Goal: Task Accomplishment & Management: Use online tool/utility

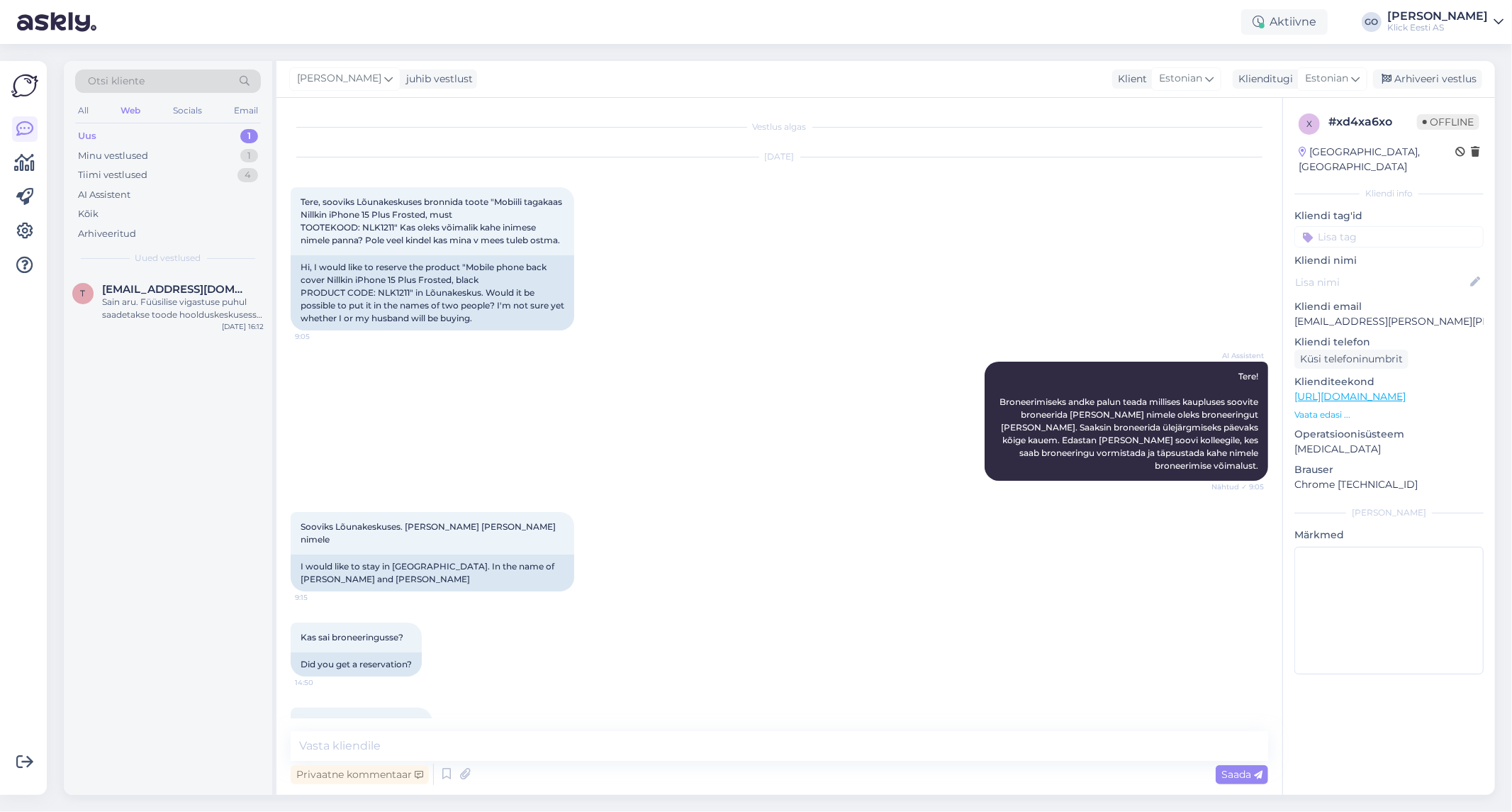
click at [597, 414] on div "AI Assistent Tere! Broneerimiseks andke palun teada millises kaupluses soovite …" at bounding box center [779, 420] width 977 height 150
click at [115, 135] on div "Uus 1" at bounding box center [168, 136] width 186 height 19
click at [171, 307] on div "Sain aru. Füüsilise vigastuse puhul saadetakse toode hoolduskeskusesse kontroll…" at bounding box center [183, 307] width 161 height 25
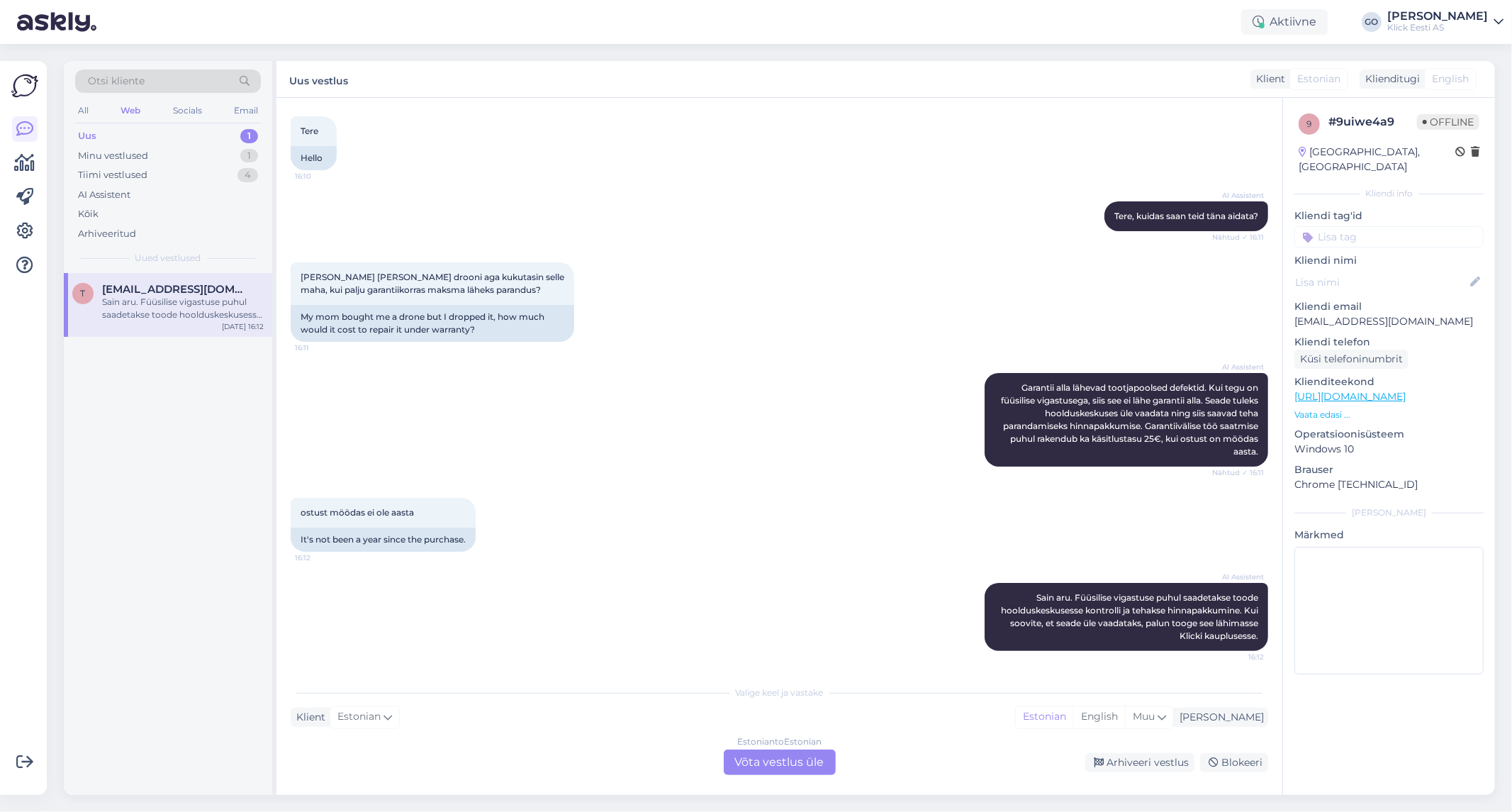
click at [607, 445] on div "AI Assistent [PERSON_NAME] alla lähevad tootjapoolsed defektid. Kui tegu on füü…" at bounding box center [779, 419] width 977 height 125
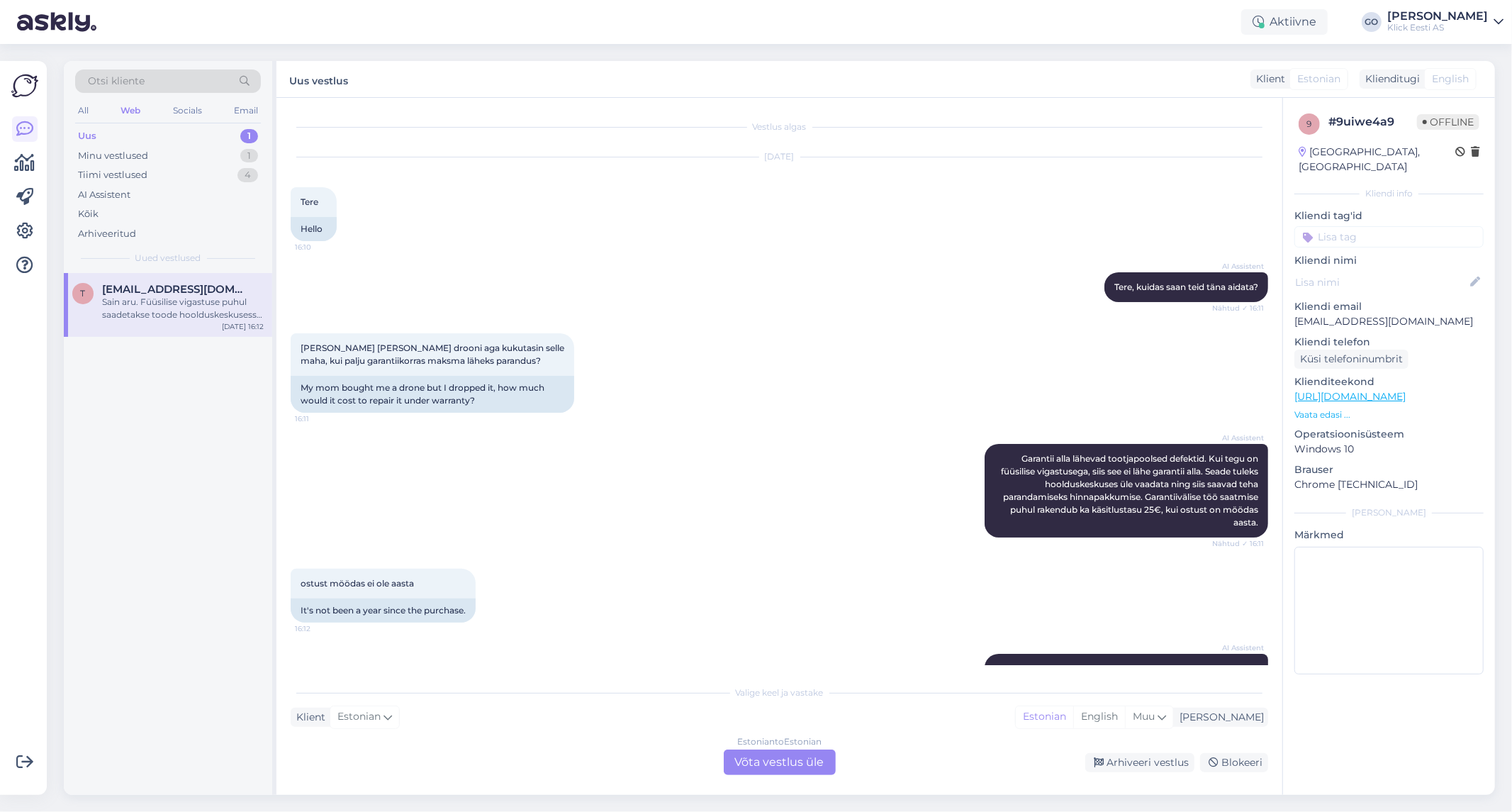
click at [798, 761] on div "Estonian to Estonian Võta vestlus üle" at bounding box center [780, 762] width 112 height 25
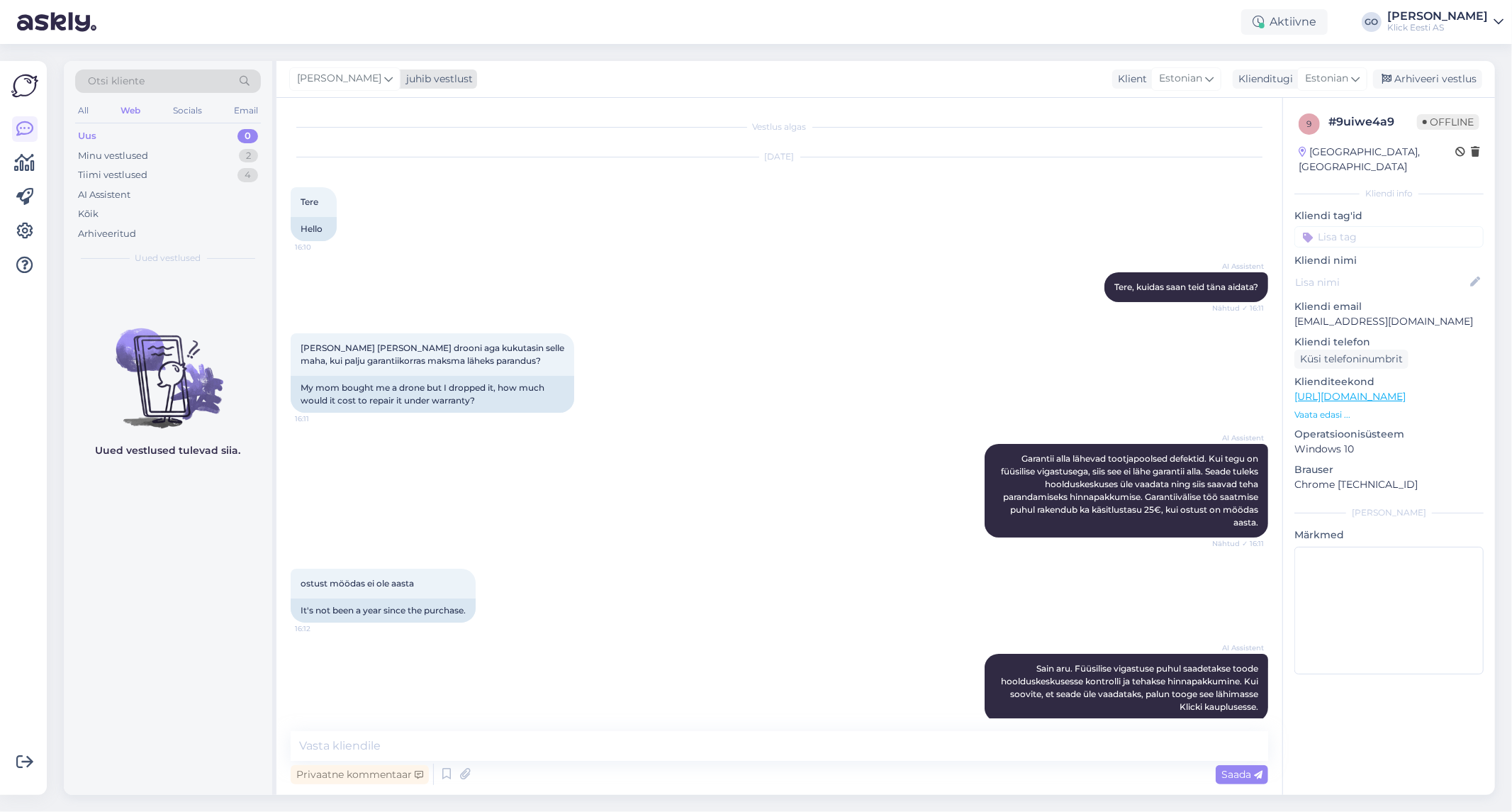
click at [391, 76] on icon at bounding box center [389, 78] width 8 height 15
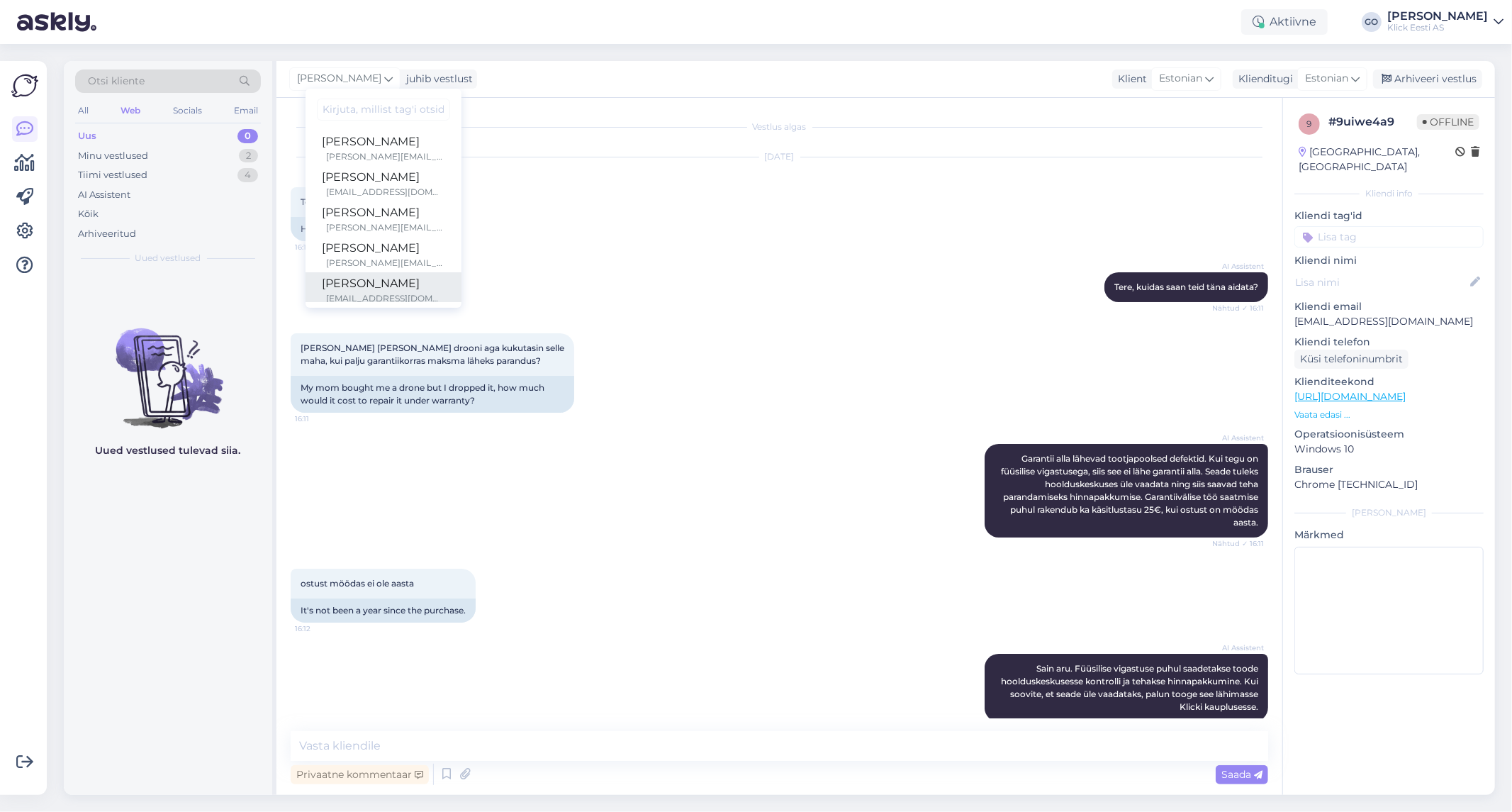
click at [368, 287] on div "[PERSON_NAME]" at bounding box center [384, 283] width 122 height 17
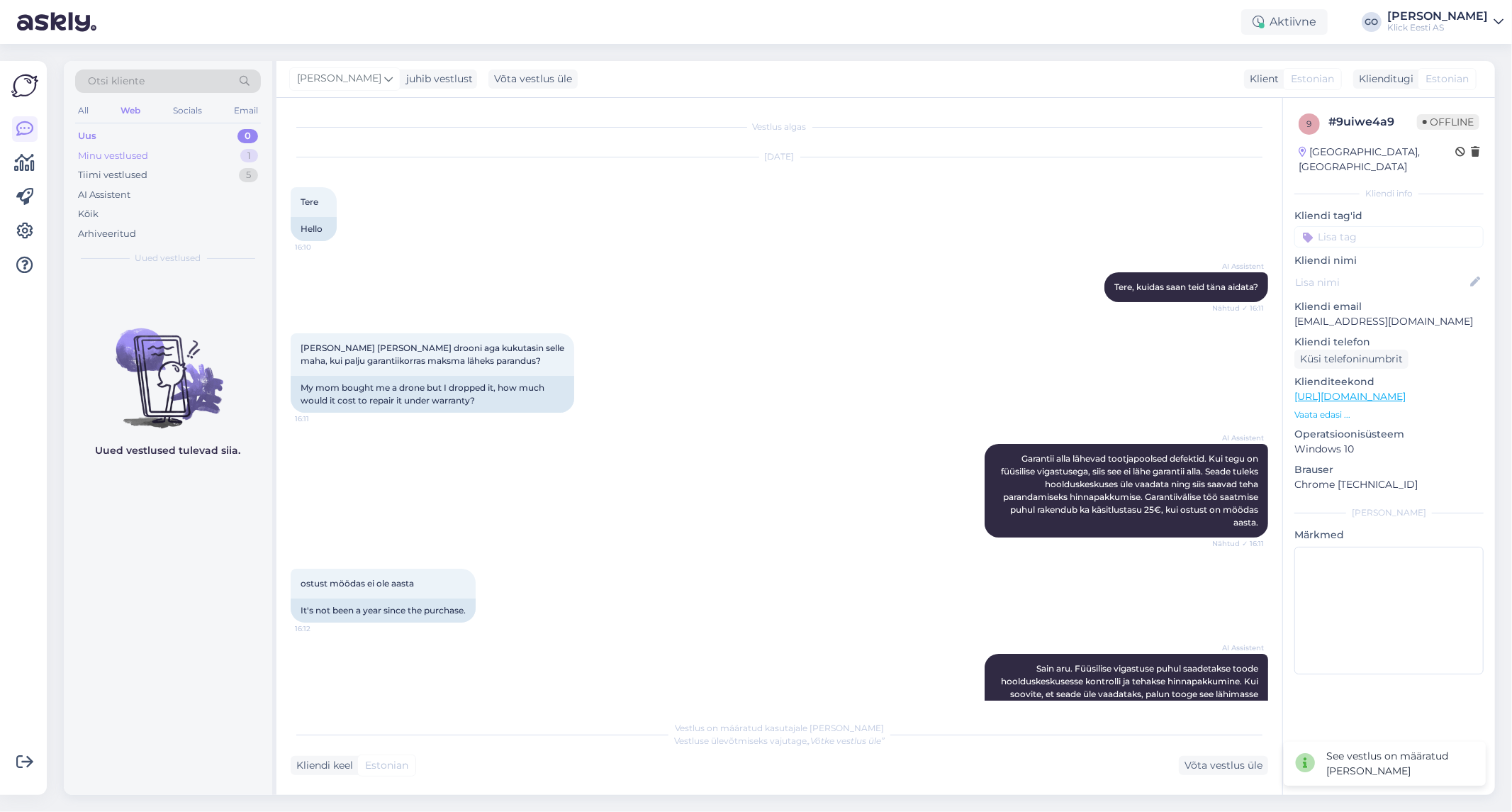
click at [118, 153] on div "Minu vestlused" at bounding box center [113, 156] width 71 height 14
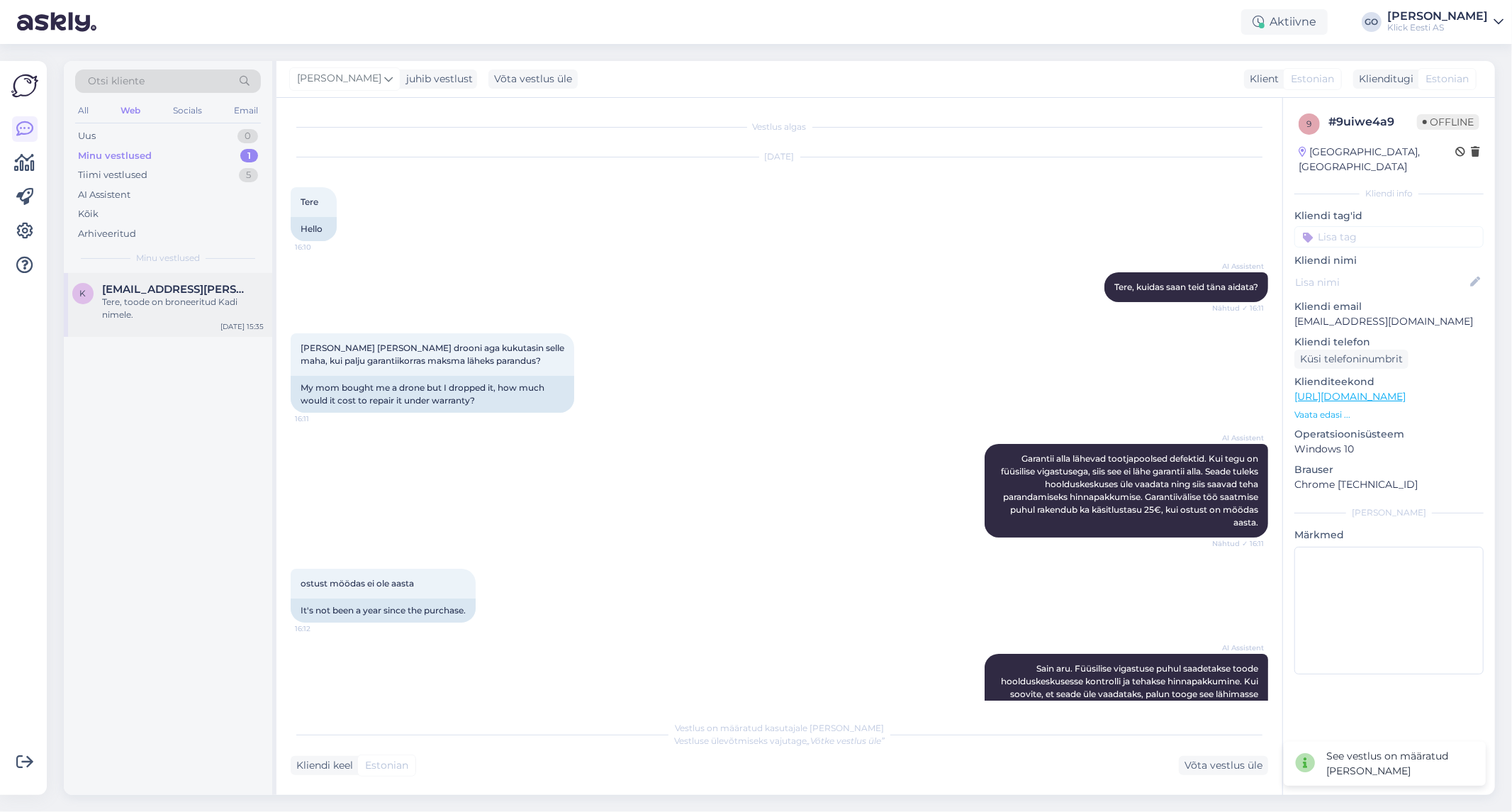
click at [151, 307] on div "Tere, toode on broneeritud Kadi nimele." at bounding box center [183, 307] width 161 height 25
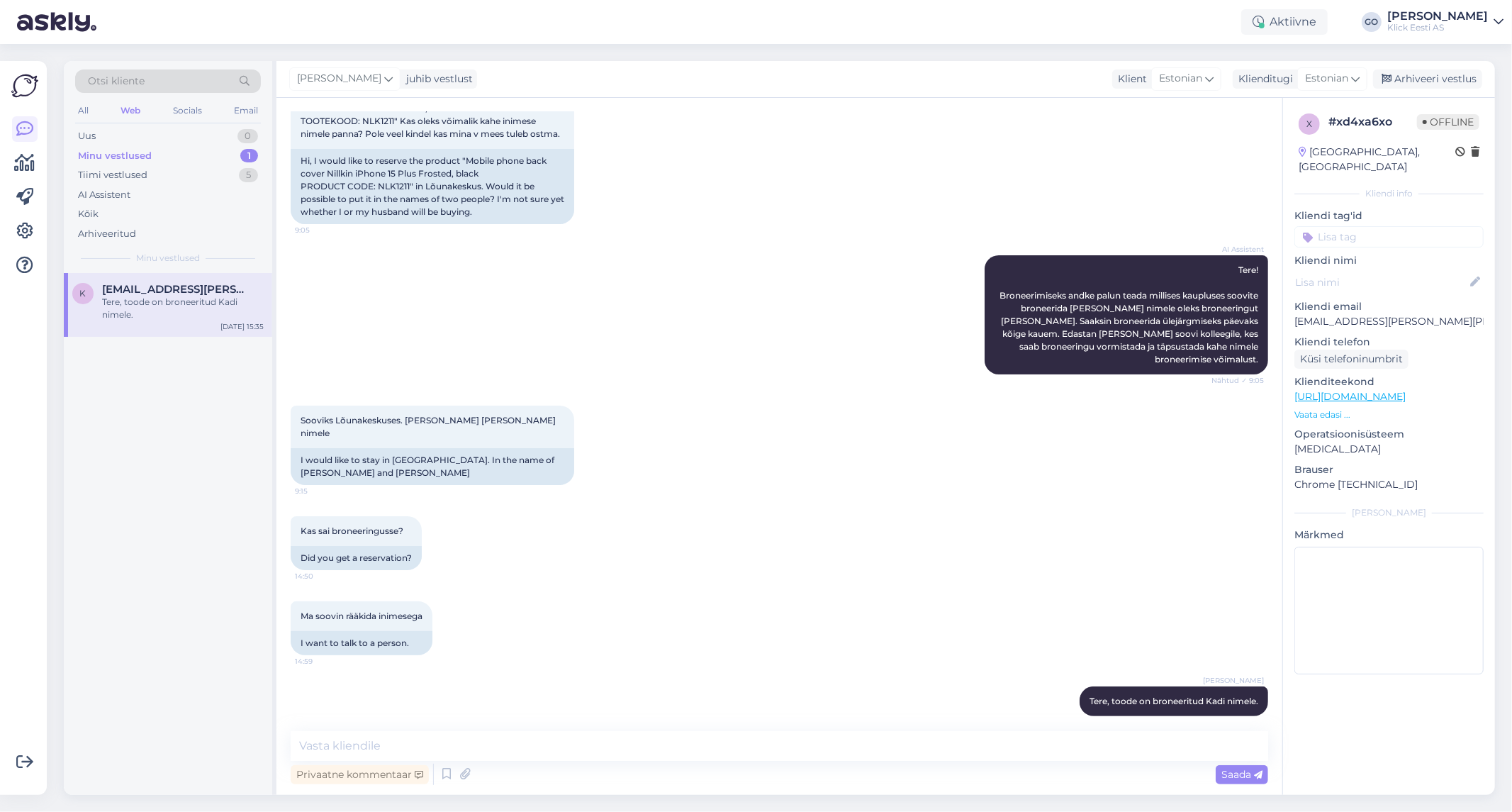
click at [521, 327] on div "AI Assistent Tere! Broneerimiseks andke palun teada millises kaupluses soovite …" at bounding box center [779, 314] width 977 height 150
click at [694, 342] on div "AI Assistent Tere! Broneerimiseks andke palun teada millises kaupluses soovite …" at bounding box center [779, 314] width 977 height 150
click at [1342, 226] on input at bounding box center [1389, 237] width 189 height 21
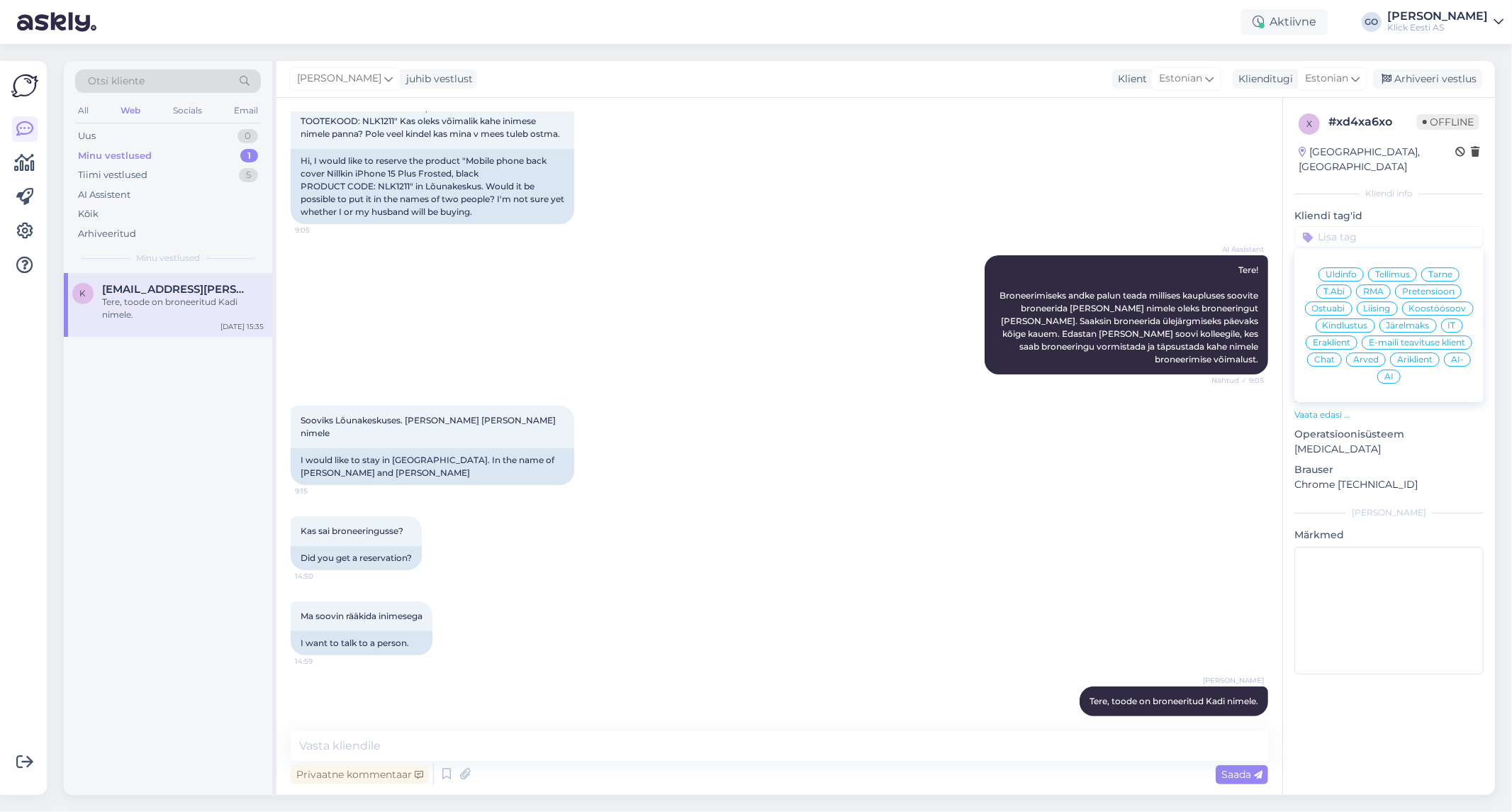
click at [1338, 338] on span "Eraklient" at bounding box center [1331, 342] width 37 height 8
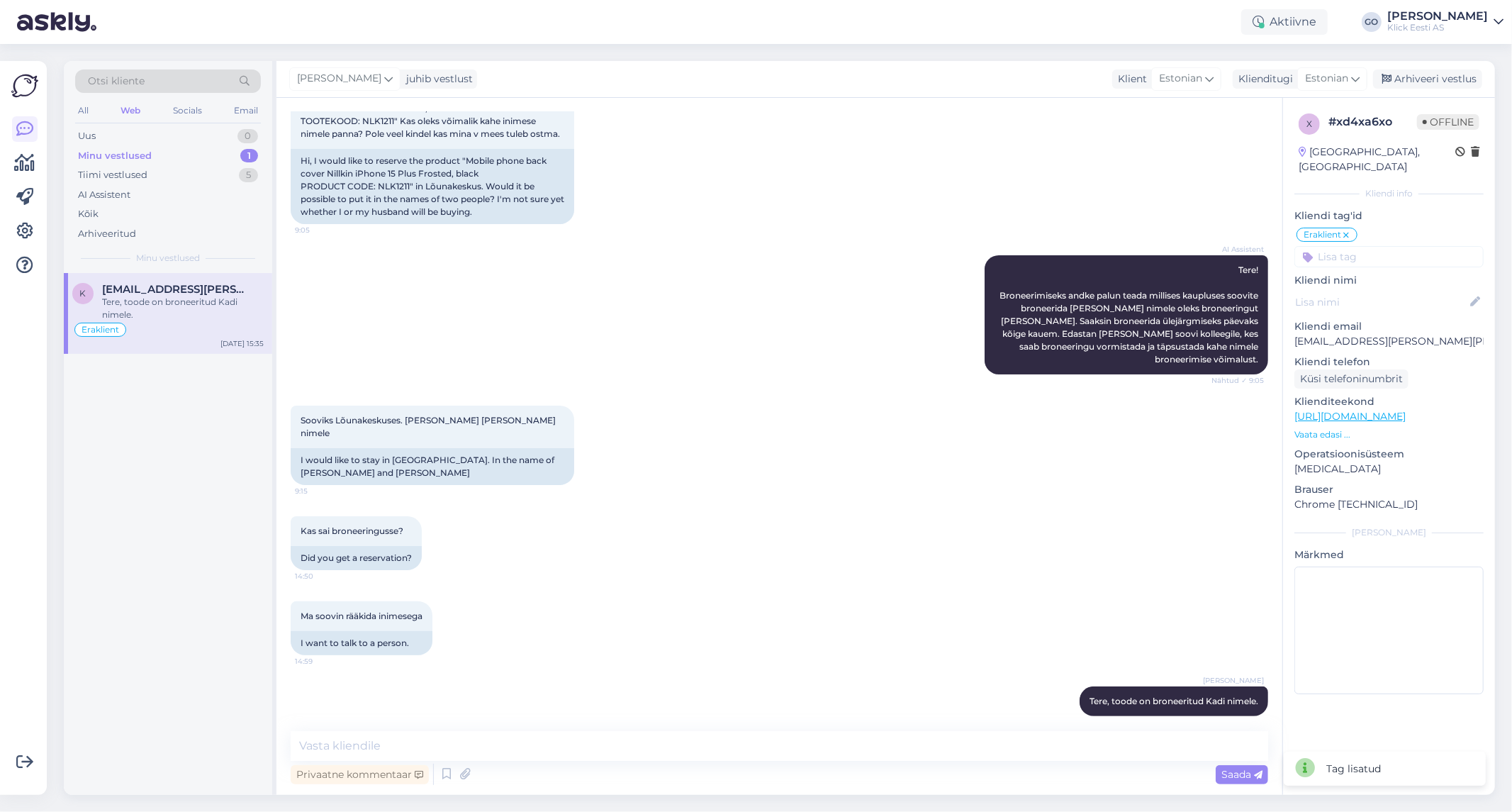
click at [1363, 246] on input at bounding box center [1389, 256] width 189 height 21
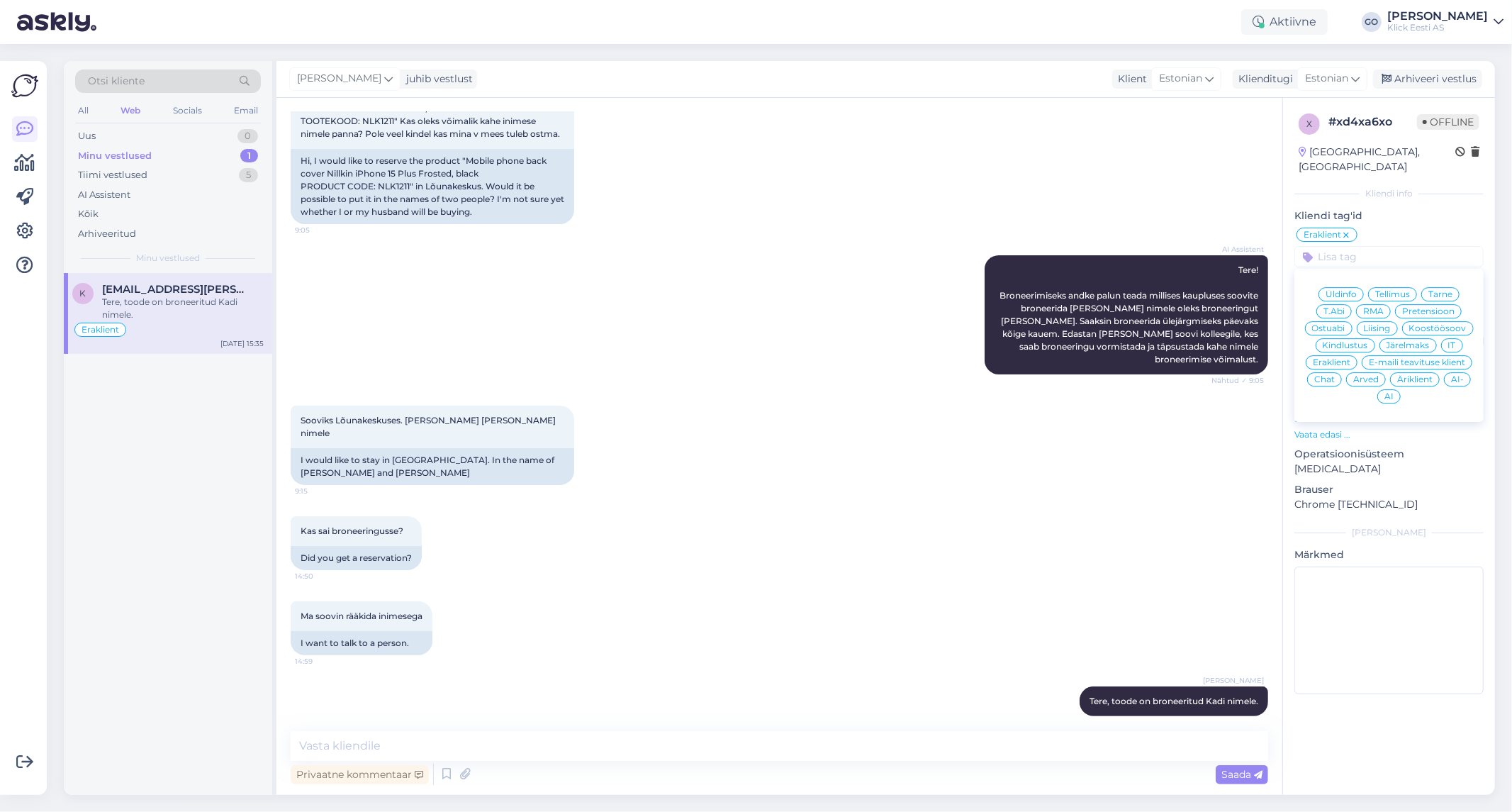
click at [1398, 290] on span "Tellimus" at bounding box center [1392, 294] width 35 height 8
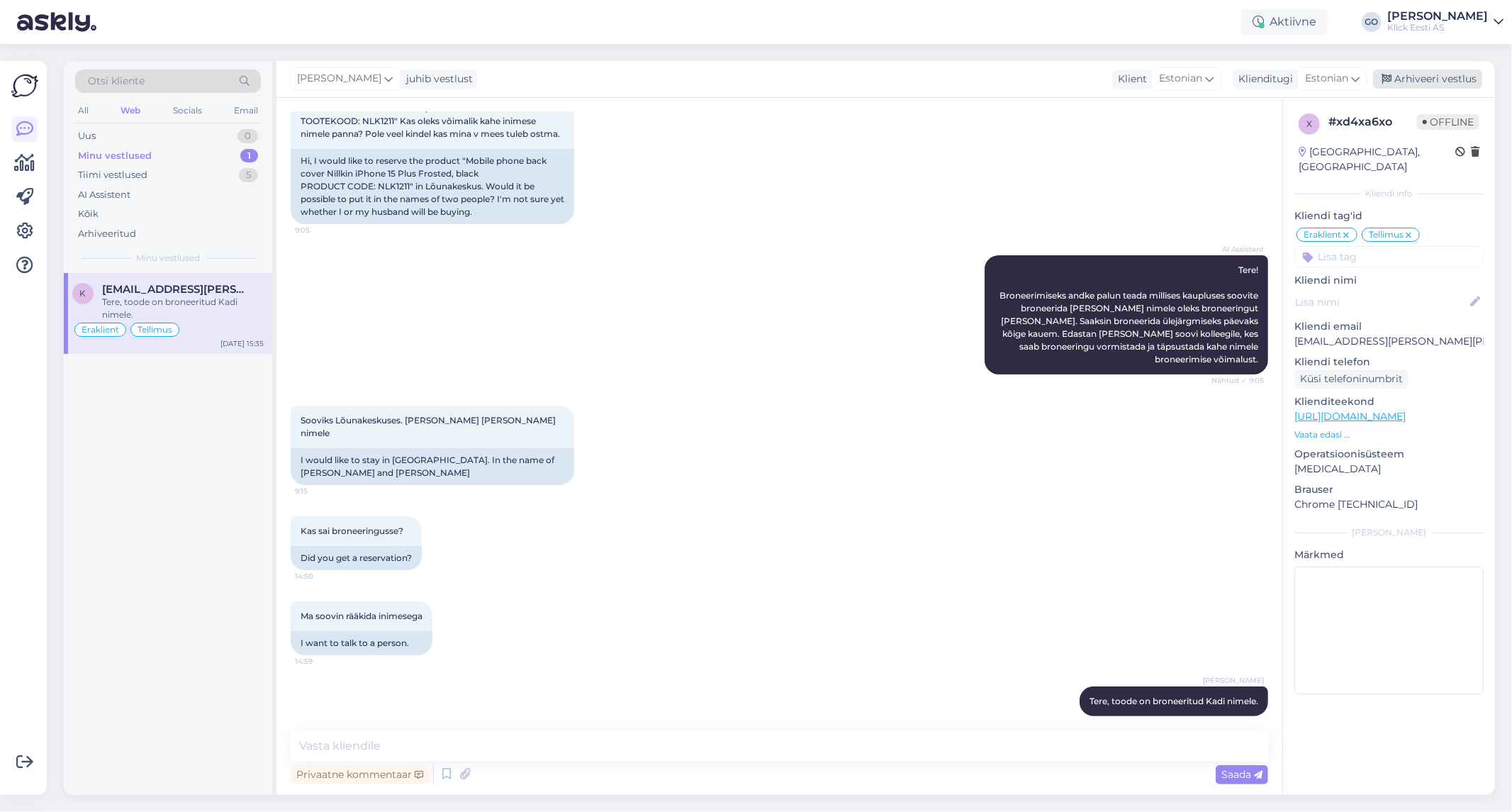
click at [1433, 74] on div "Arhiveeri vestlus" at bounding box center [1428, 79] width 110 height 19
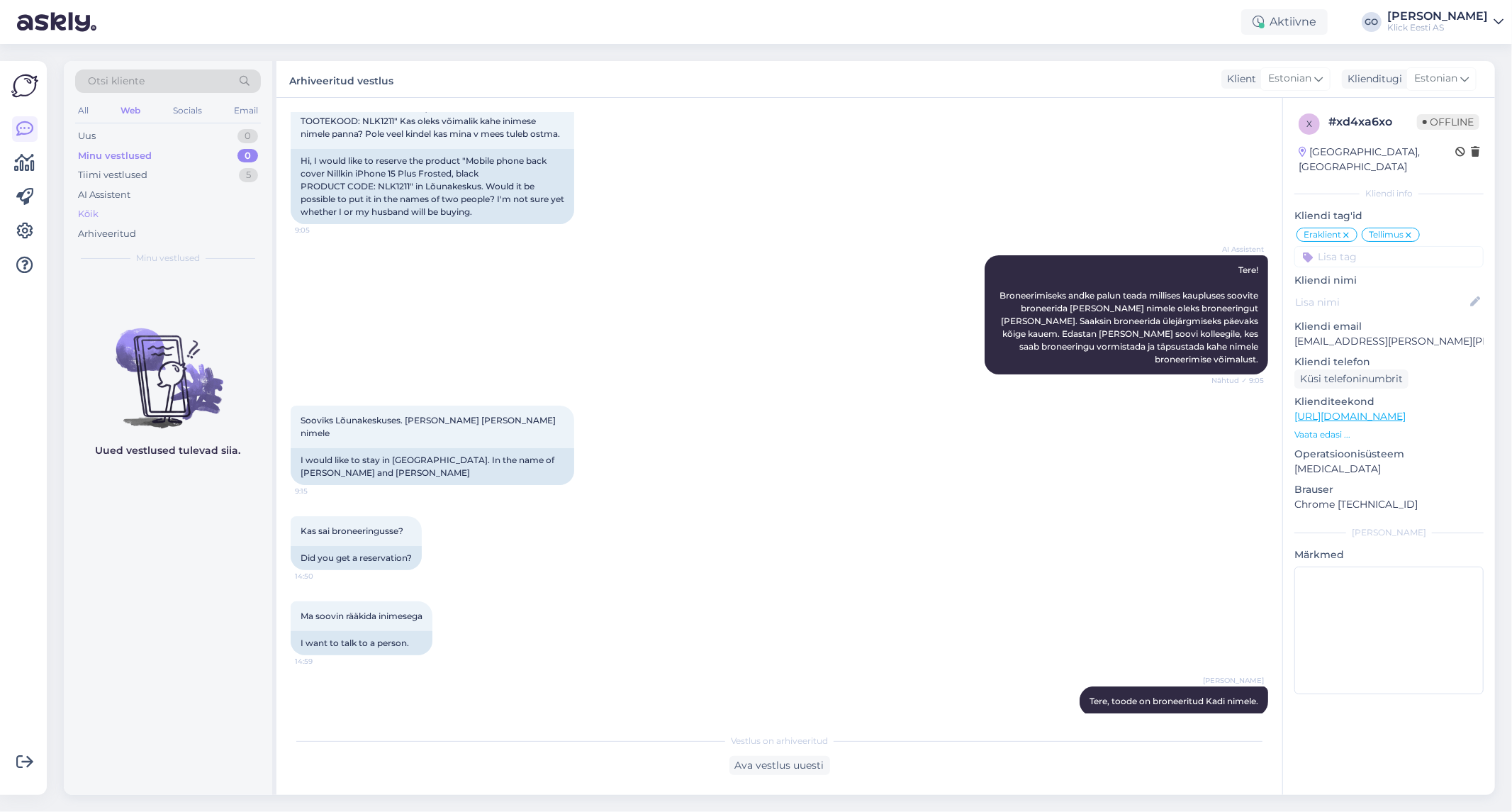
click at [95, 214] on div "Kõik" at bounding box center [88, 213] width 20 height 14
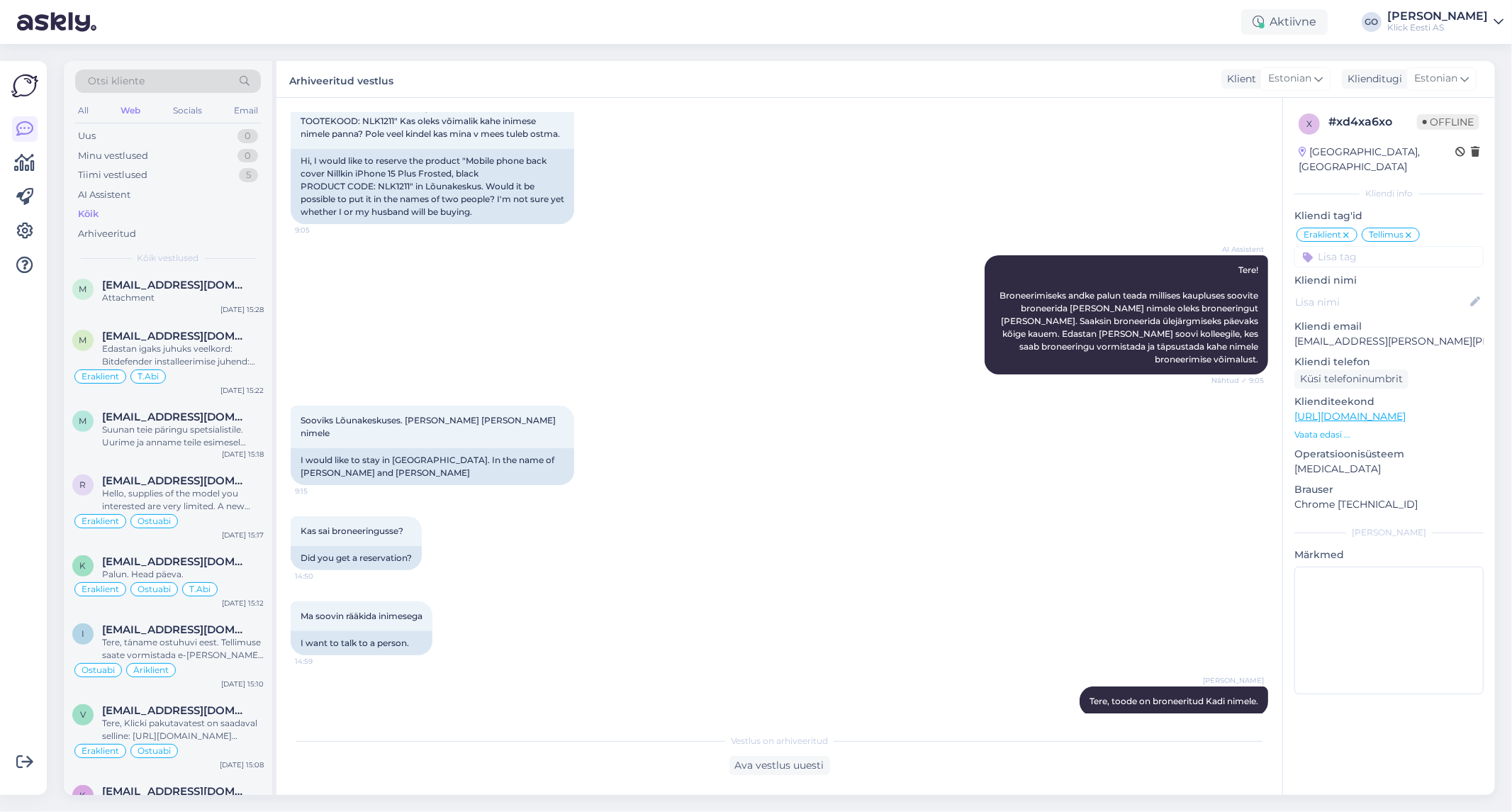
scroll to position [0, 0]
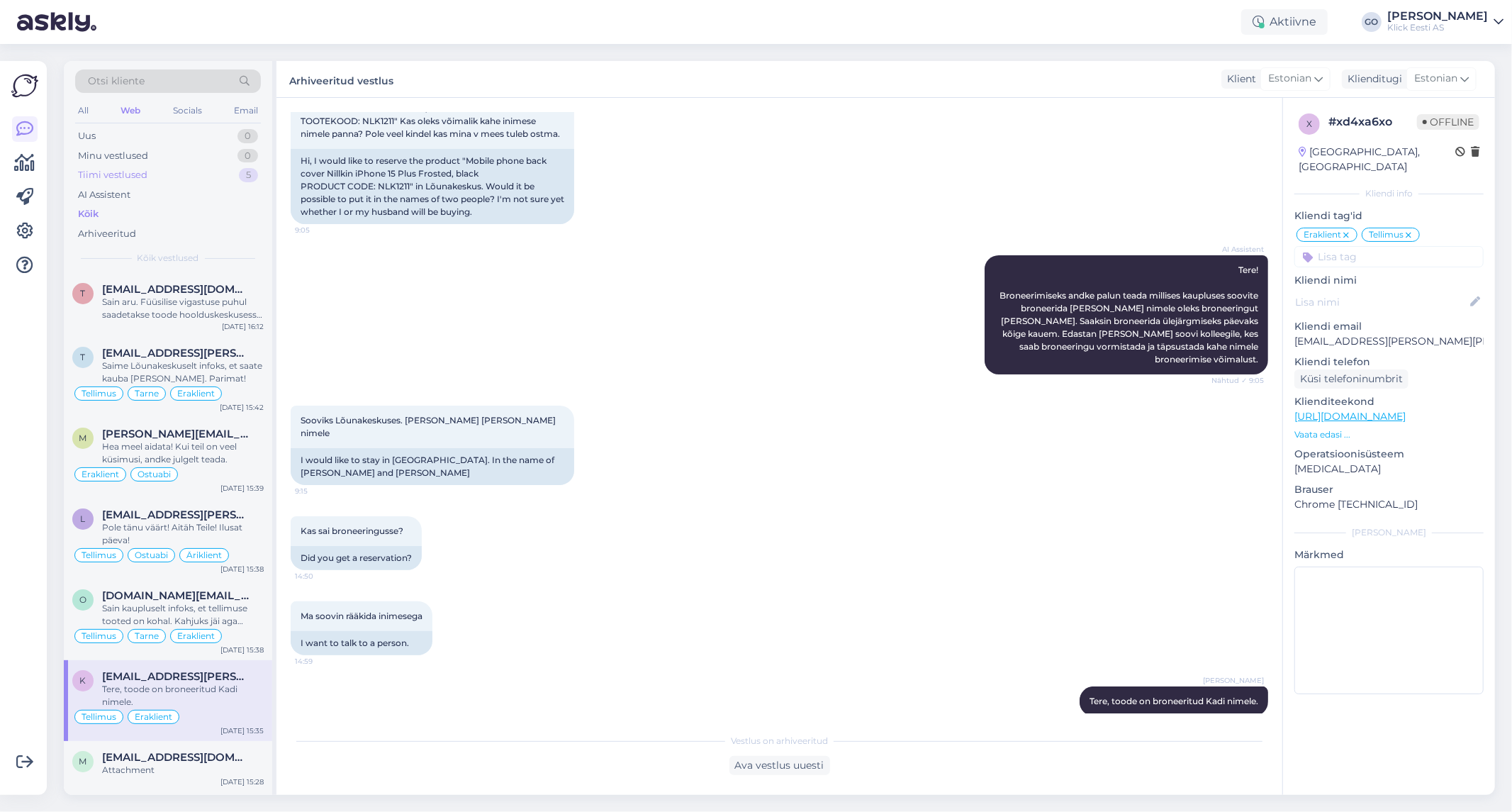
click at [159, 175] on div "Tiimi vestlused 5" at bounding box center [168, 175] width 186 height 19
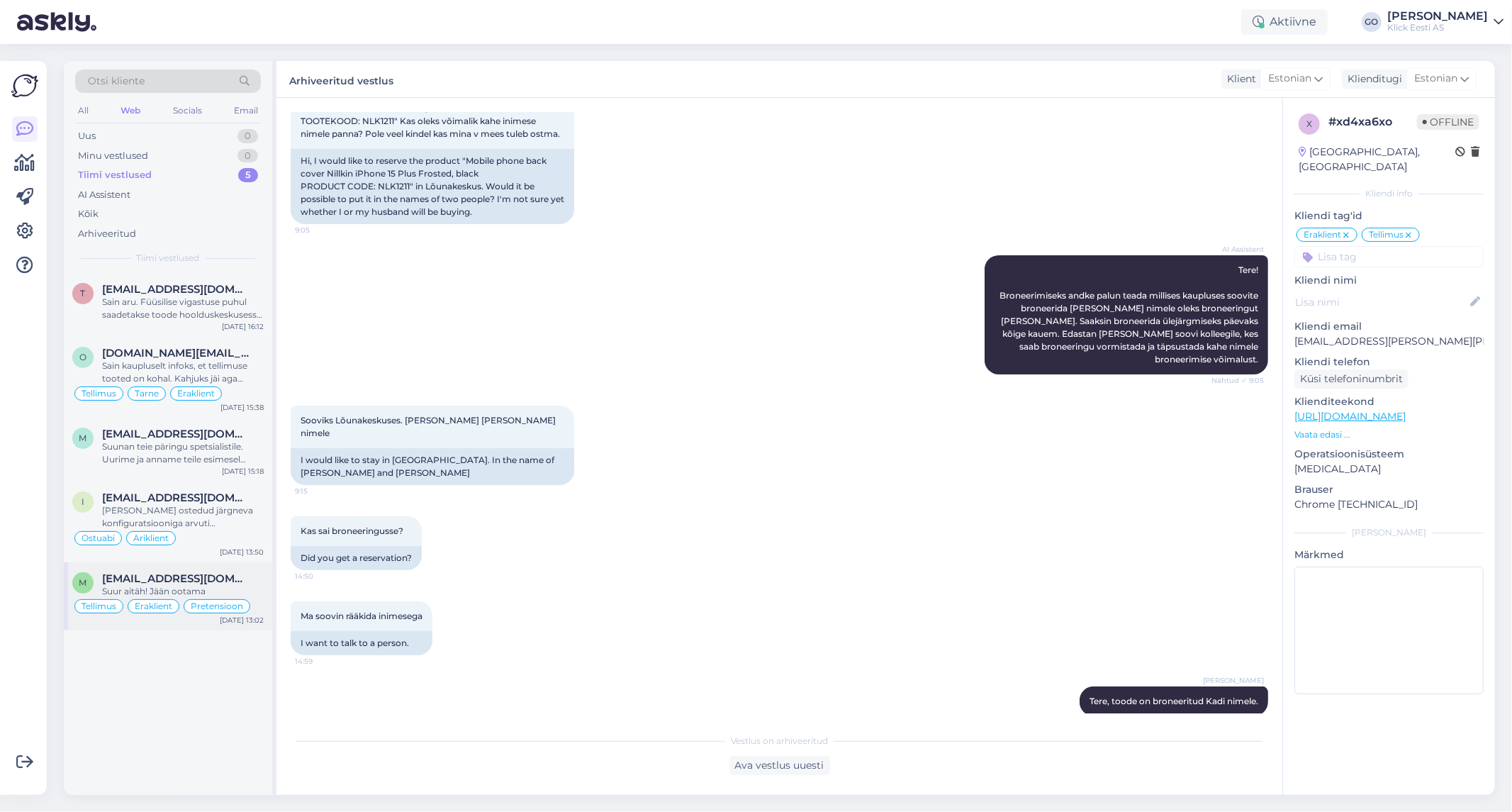
click at [257, 588] on div "Suur aitäh! Jään ootama" at bounding box center [183, 591] width 161 height 13
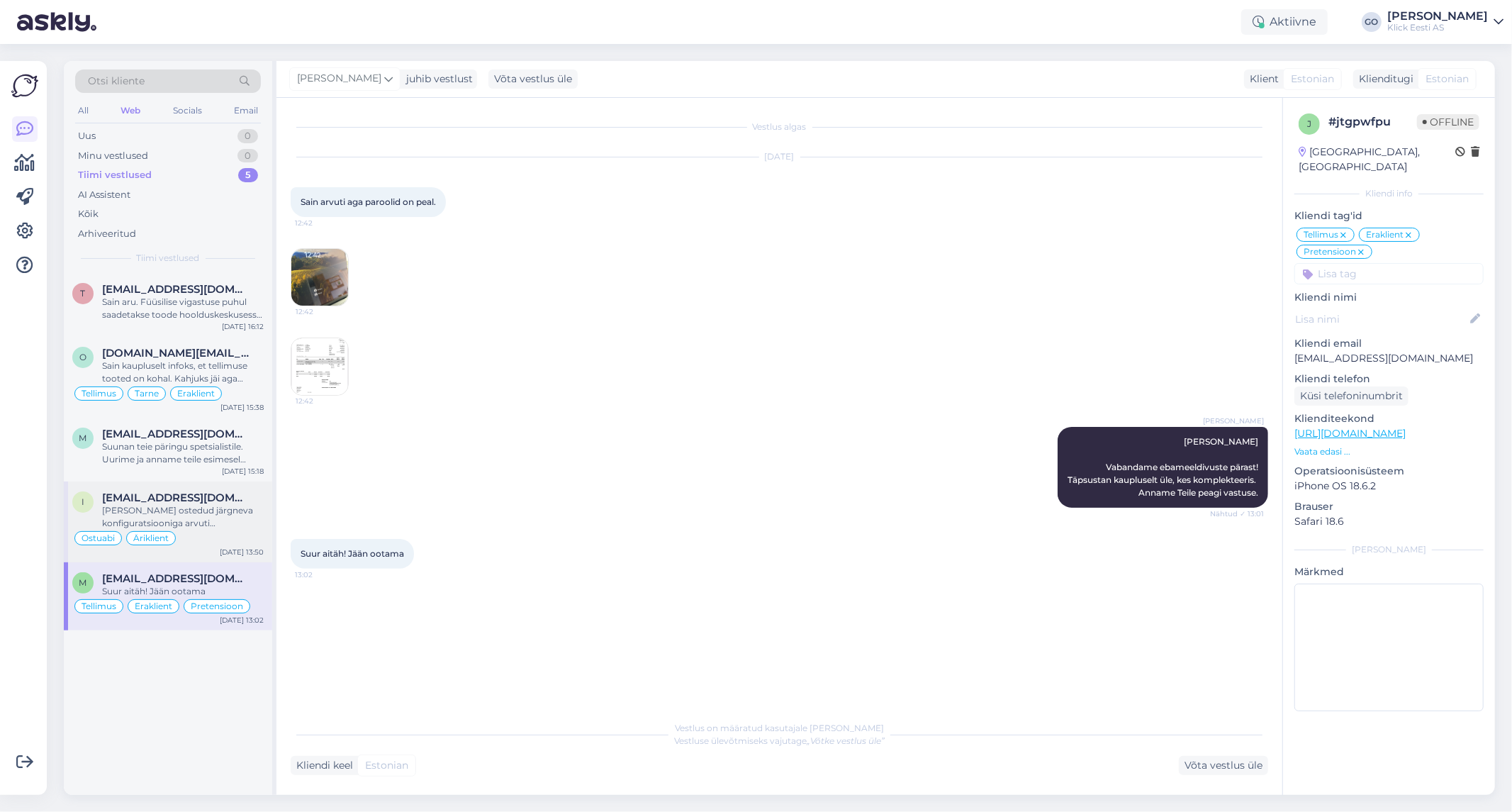
click at [228, 514] on div "[PERSON_NAME] ostedud järgneva konfiguratsiooniga arvuti [PERSON_NAME]. Kas ole…" at bounding box center [183, 516] width 161 height 25
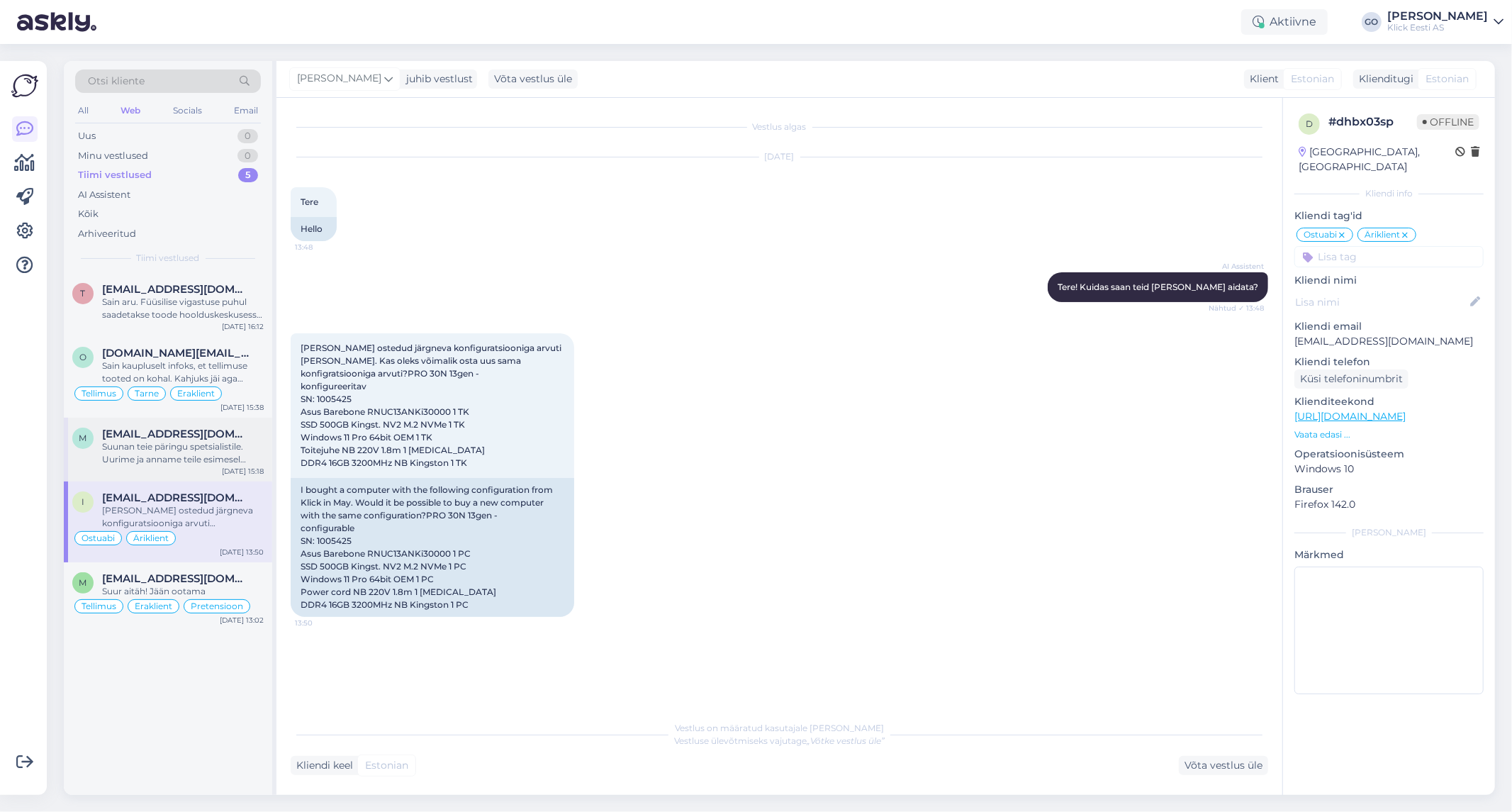
click at [247, 444] on div "Suunan teie päringu spetsialistile. Uurime ja anname teile esimesel võimalusel …" at bounding box center [183, 453] width 161 height 25
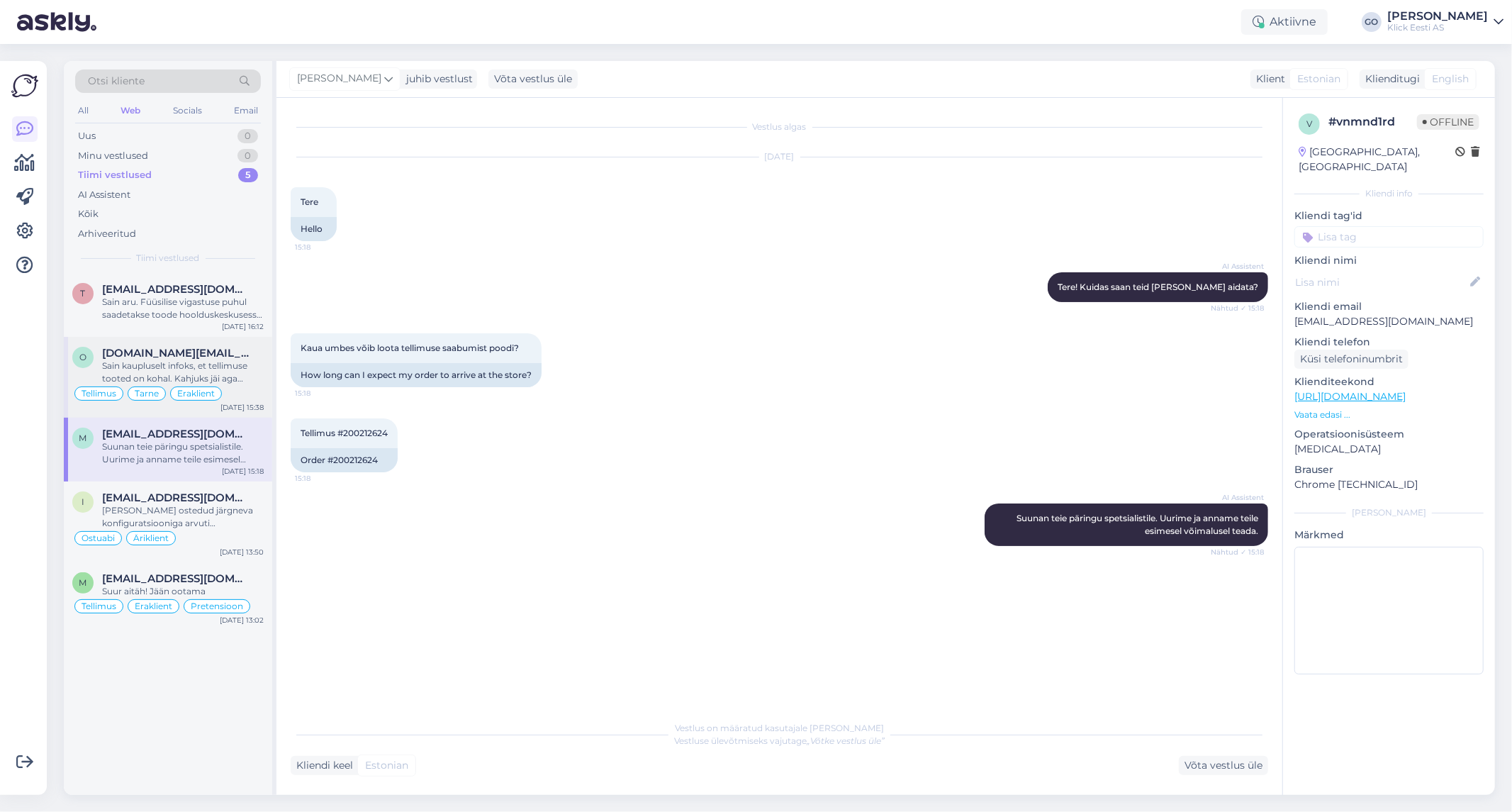
click at [246, 385] on div "Tellimus Tarne Eraklient" at bounding box center [168, 393] width 191 height 17
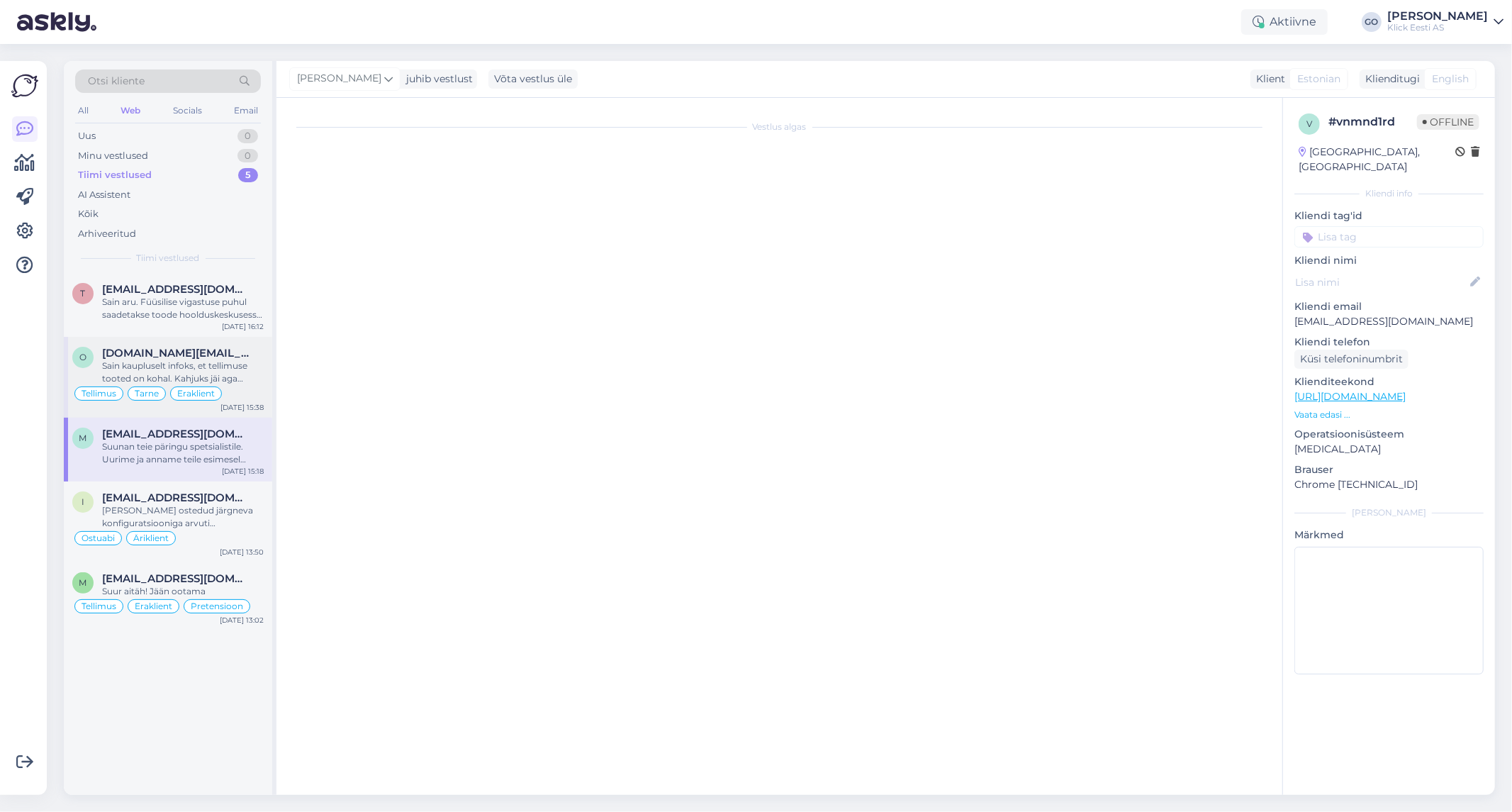
scroll to position [789, 0]
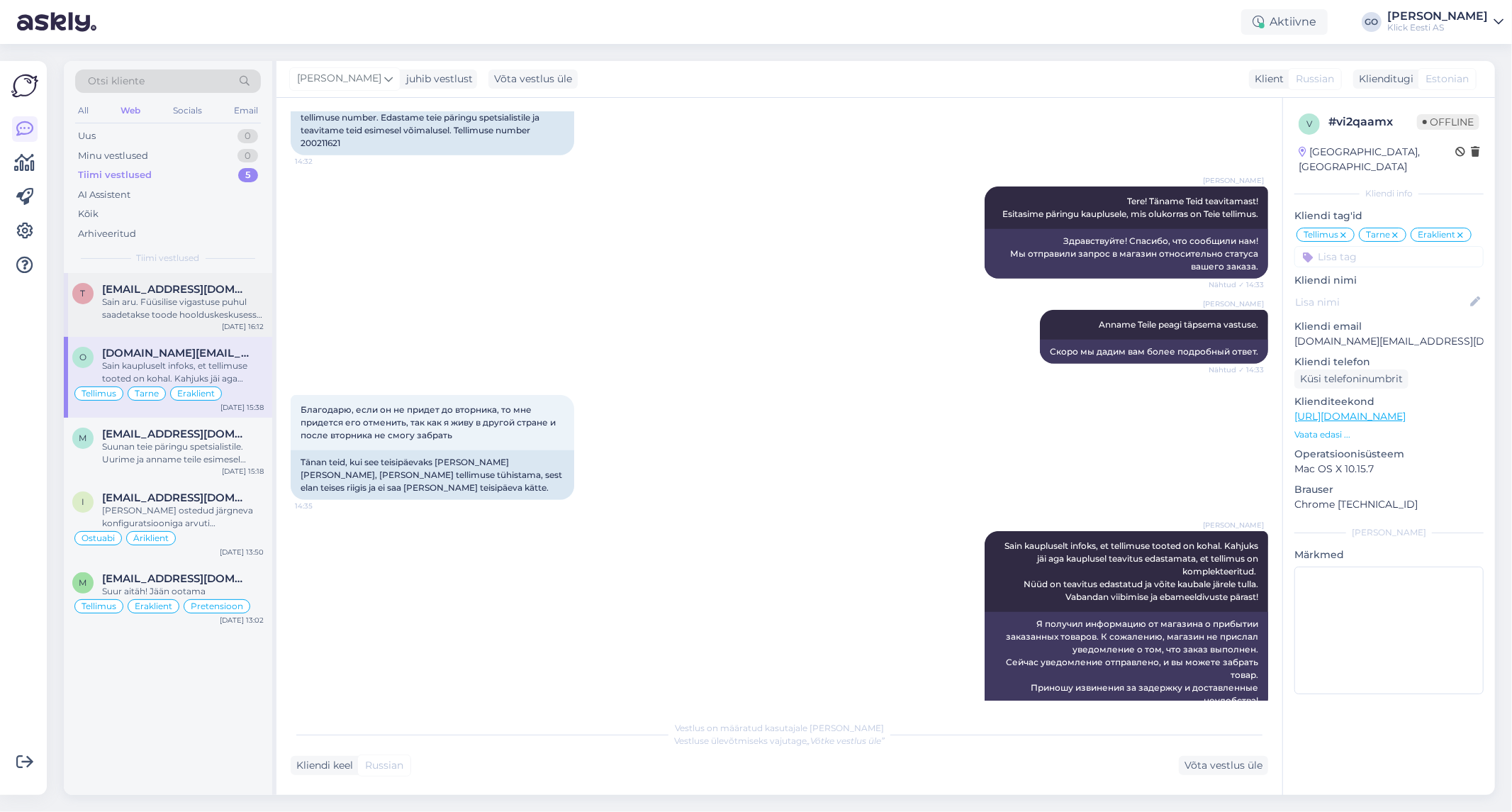
click at [200, 307] on div "Sain aru. Füüsilise vigastuse puhul saadetakse toode hoolduskeskusesse kontroll…" at bounding box center [183, 307] width 161 height 25
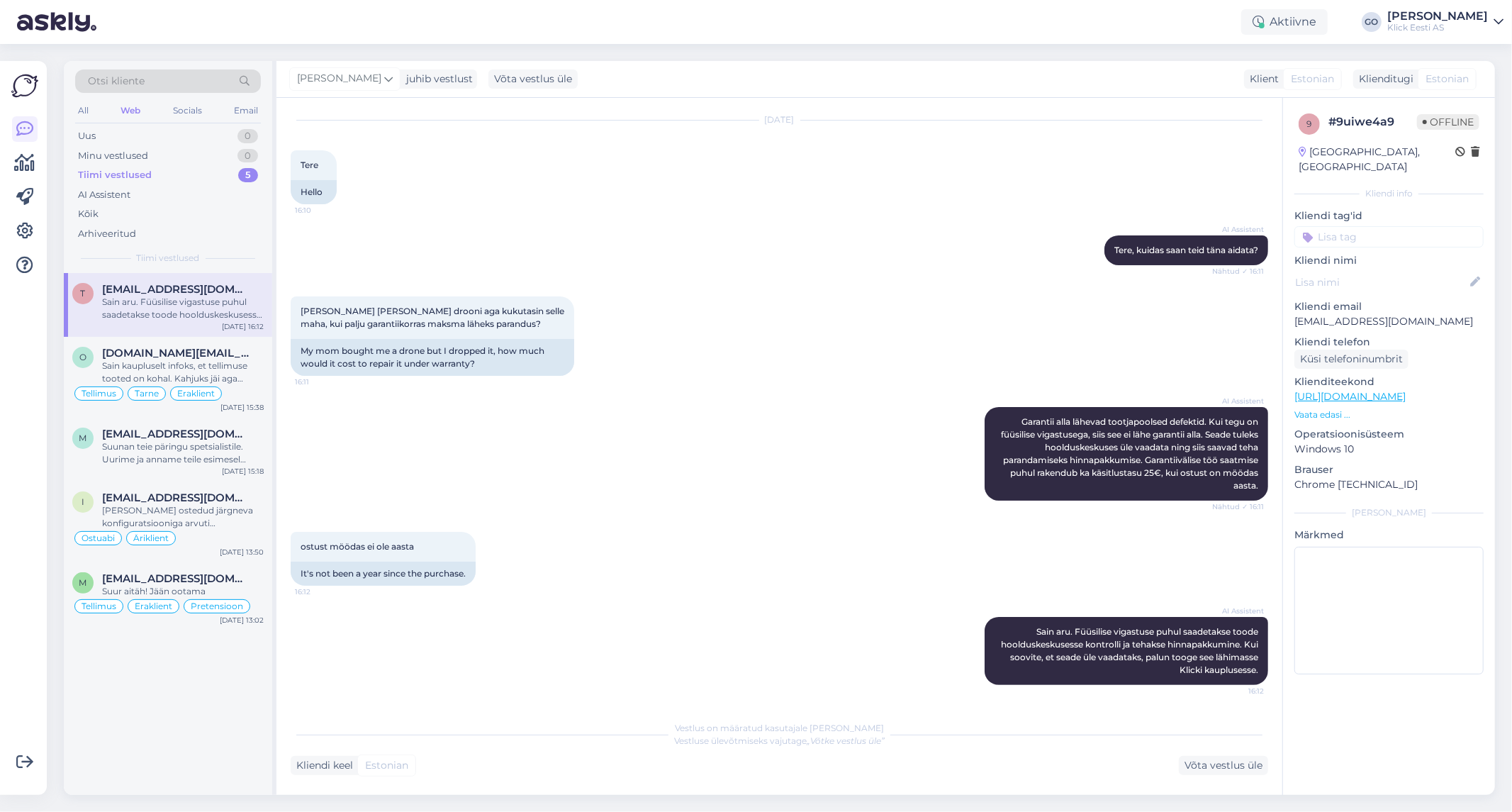
scroll to position [36, 0]
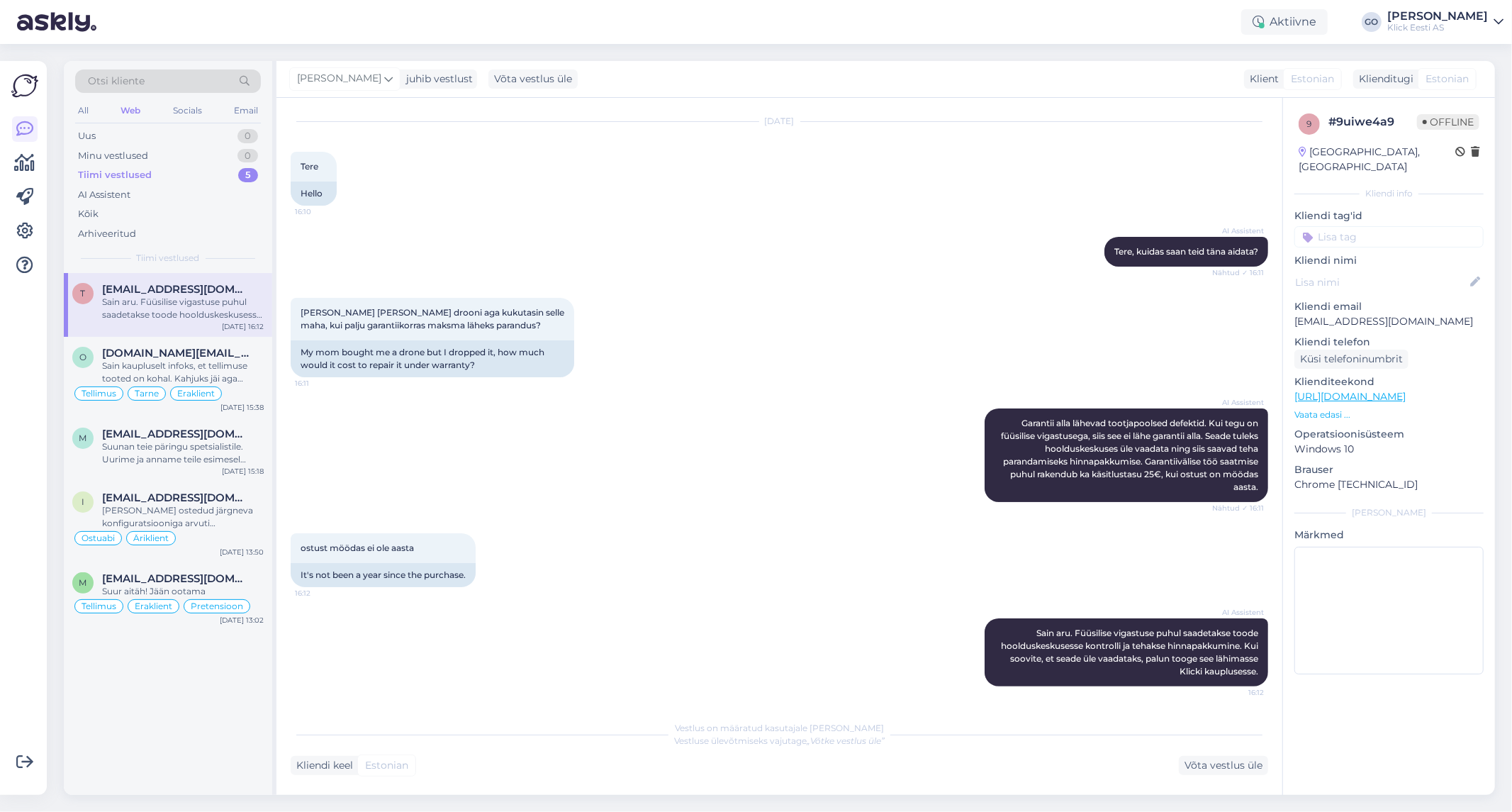
click at [216, 720] on div "t [EMAIL_ADDRESS][DOMAIN_NAME] [PERSON_NAME] aru. Füüsilise vigastuse puhul saa…" at bounding box center [168, 533] width 208 height 522
click at [29, 128] on icon at bounding box center [24, 129] width 17 height 17
click at [87, 110] on div "All" at bounding box center [84, 110] width 16 height 19
click at [160, 136] on div "Uus 7" at bounding box center [168, 136] width 186 height 19
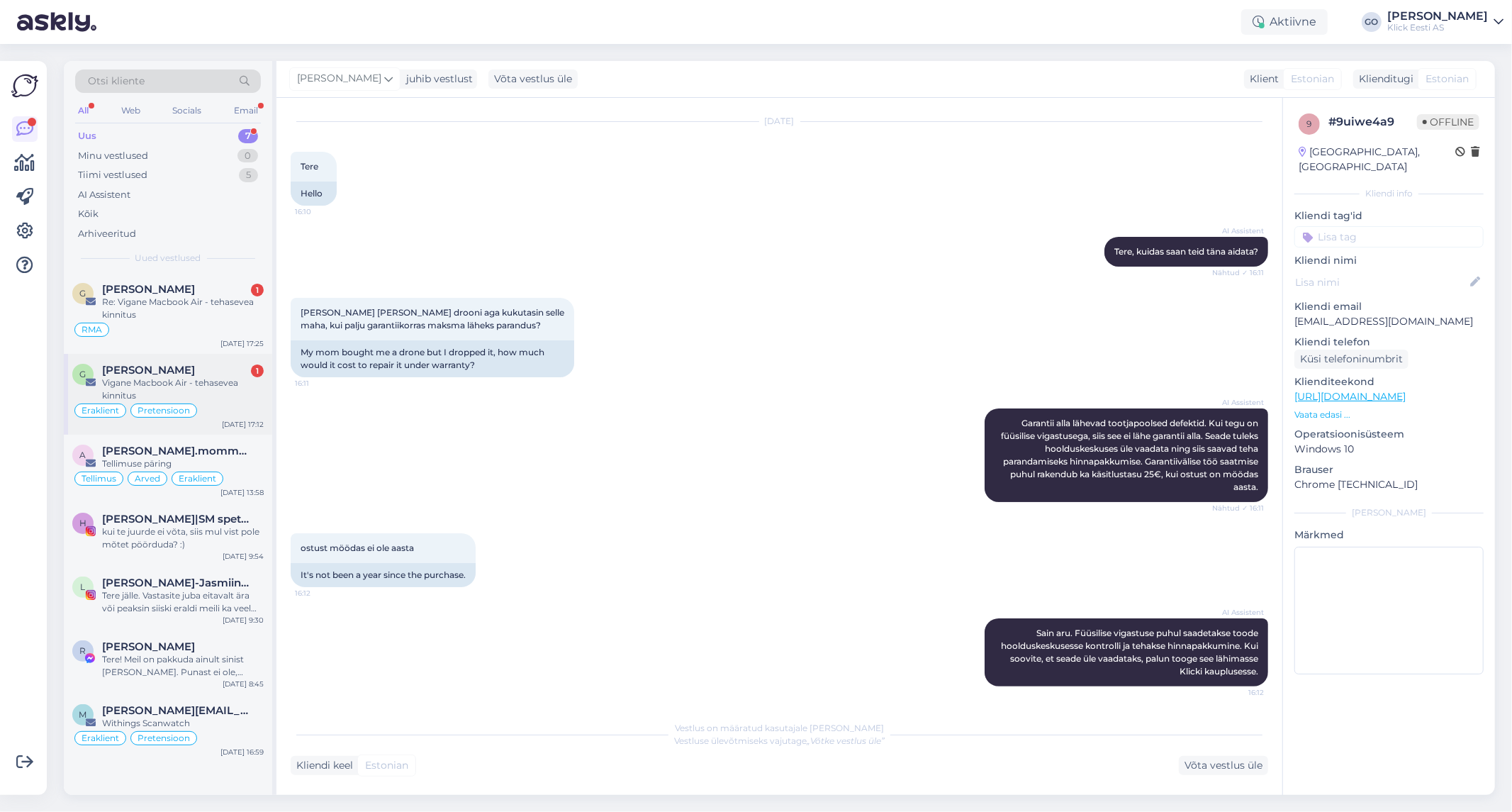
click at [186, 369] on div "[PERSON_NAME] 1" at bounding box center [183, 370] width 161 height 13
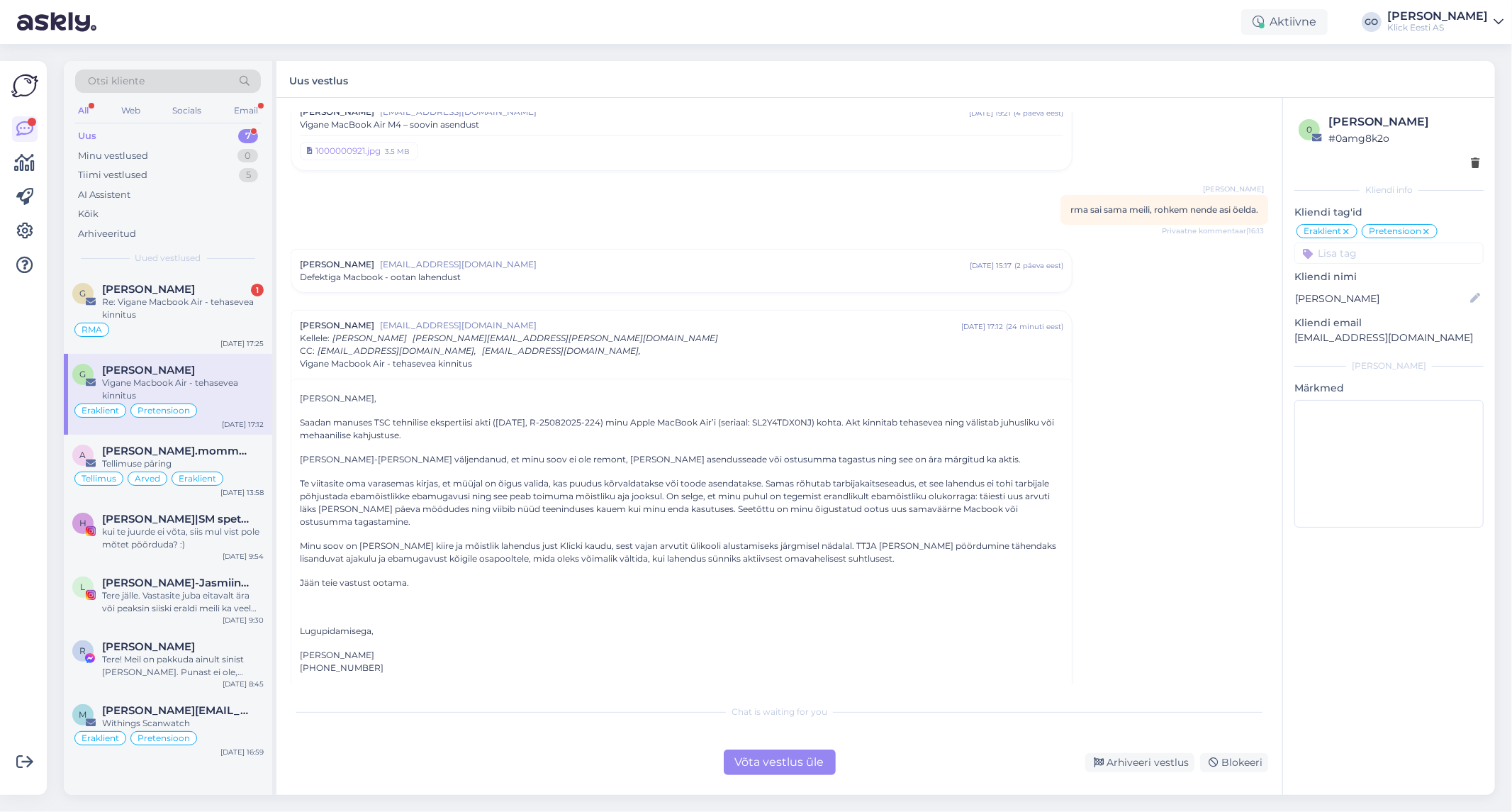
scroll to position [108, 0]
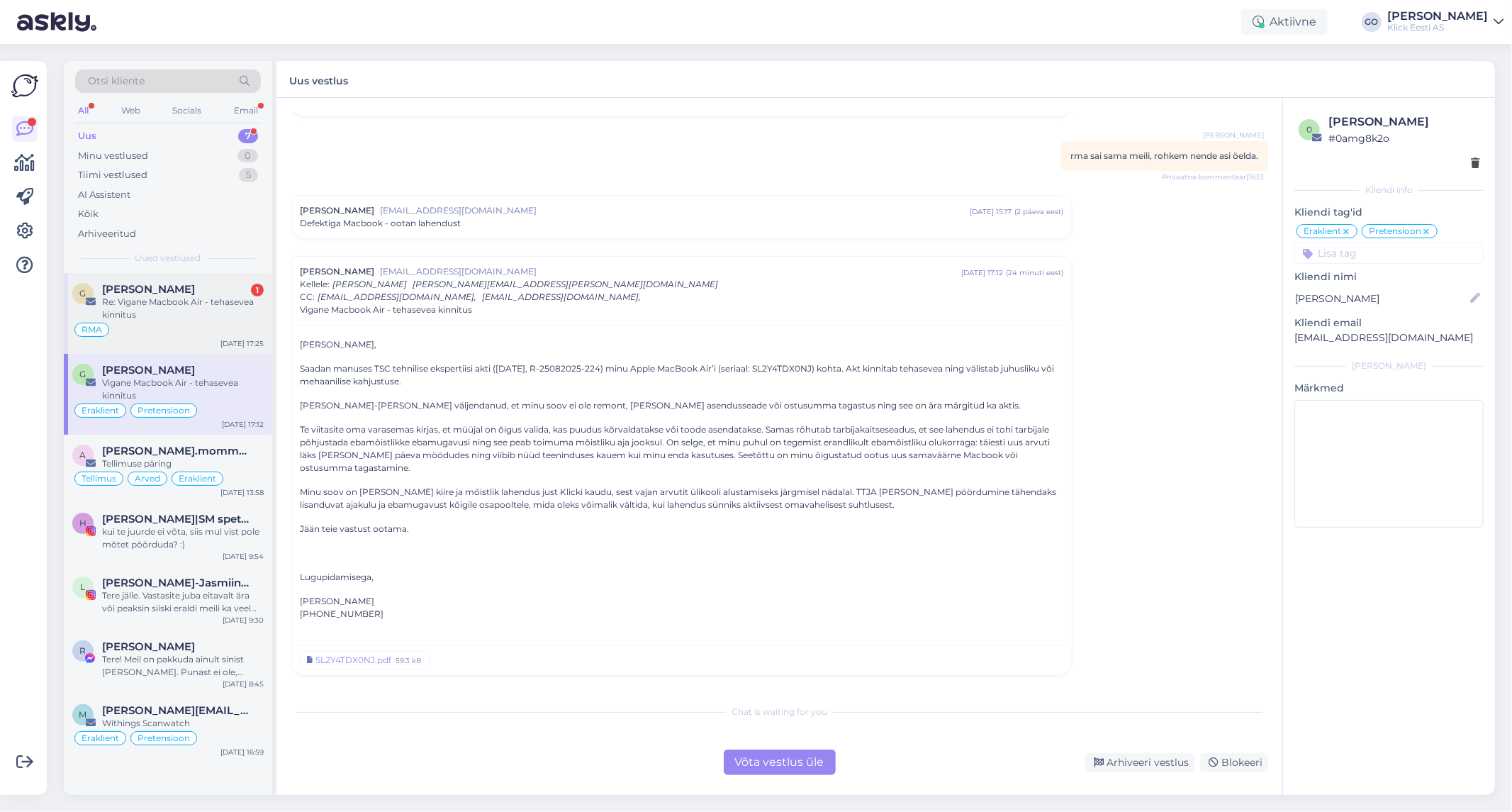
click at [193, 320] on div "Re: Vigane Macbook Air - tehasevea kinnitus" at bounding box center [183, 307] width 161 height 25
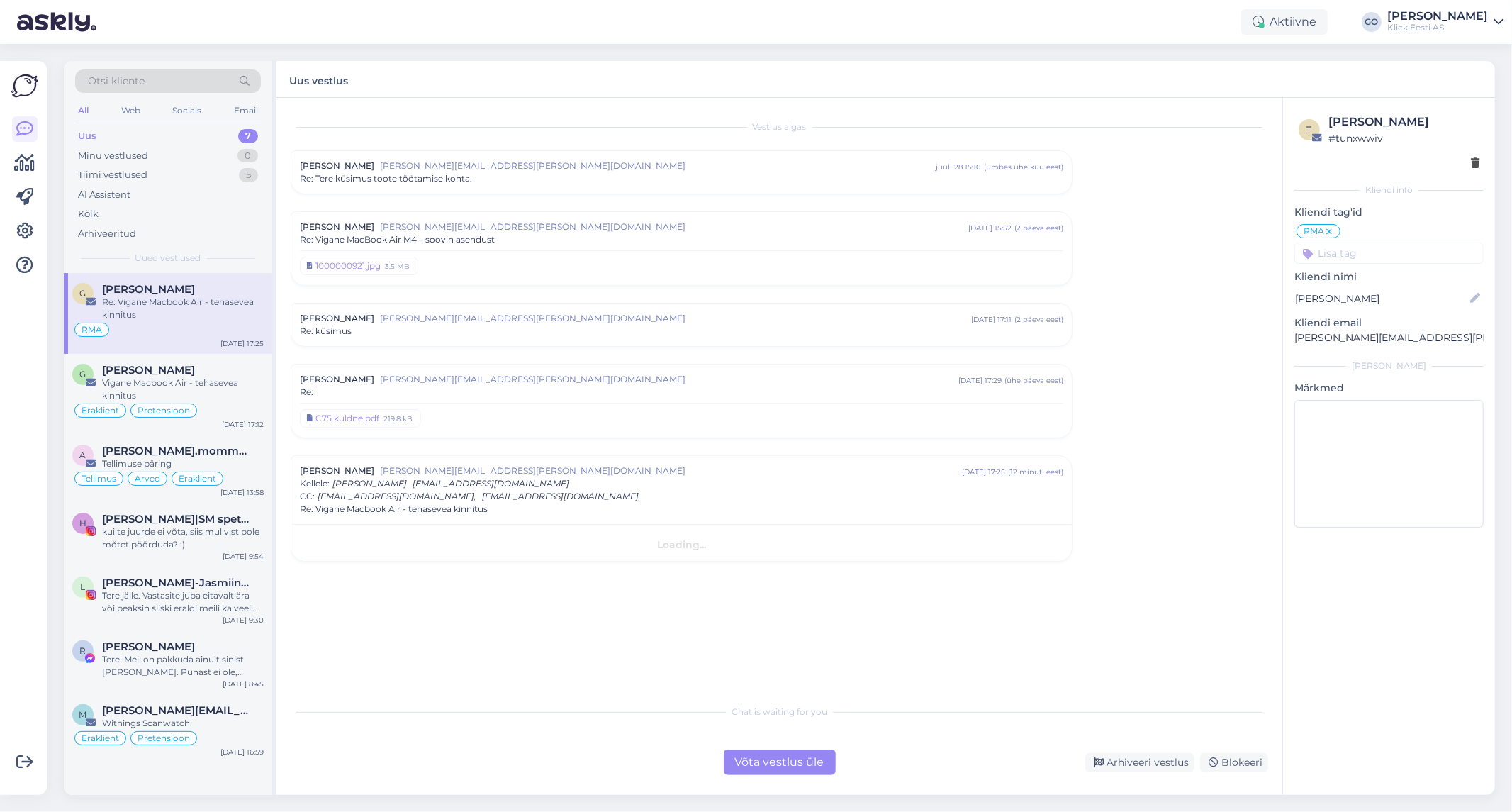
scroll to position [0, 0]
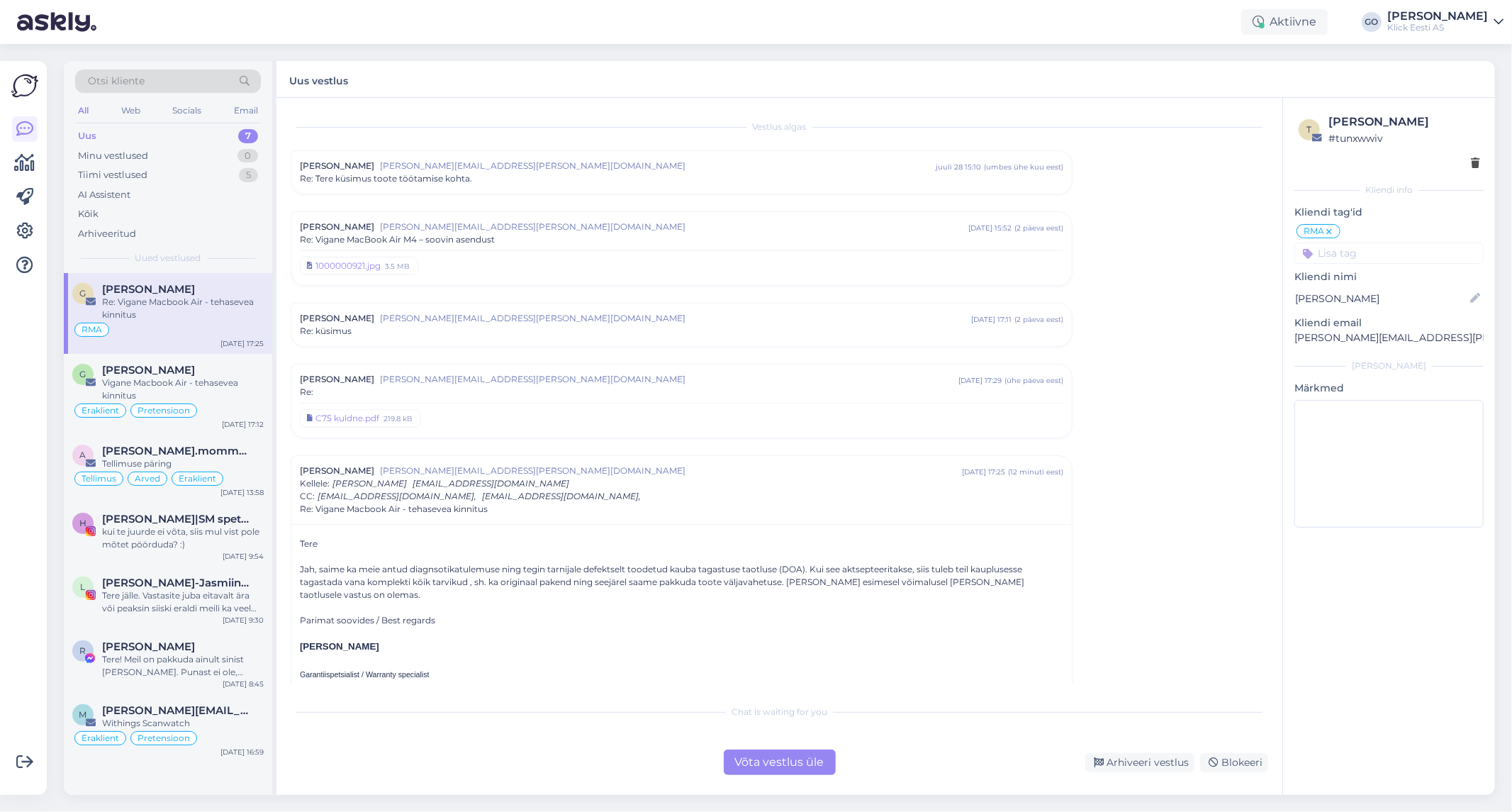
click at [115, 132] on div "Uus 7" at bounding box center [168, 136] width 186 height 19
click at [94, 211] on div "Kõik" at bounding box center [88, 213] width 20 height 14
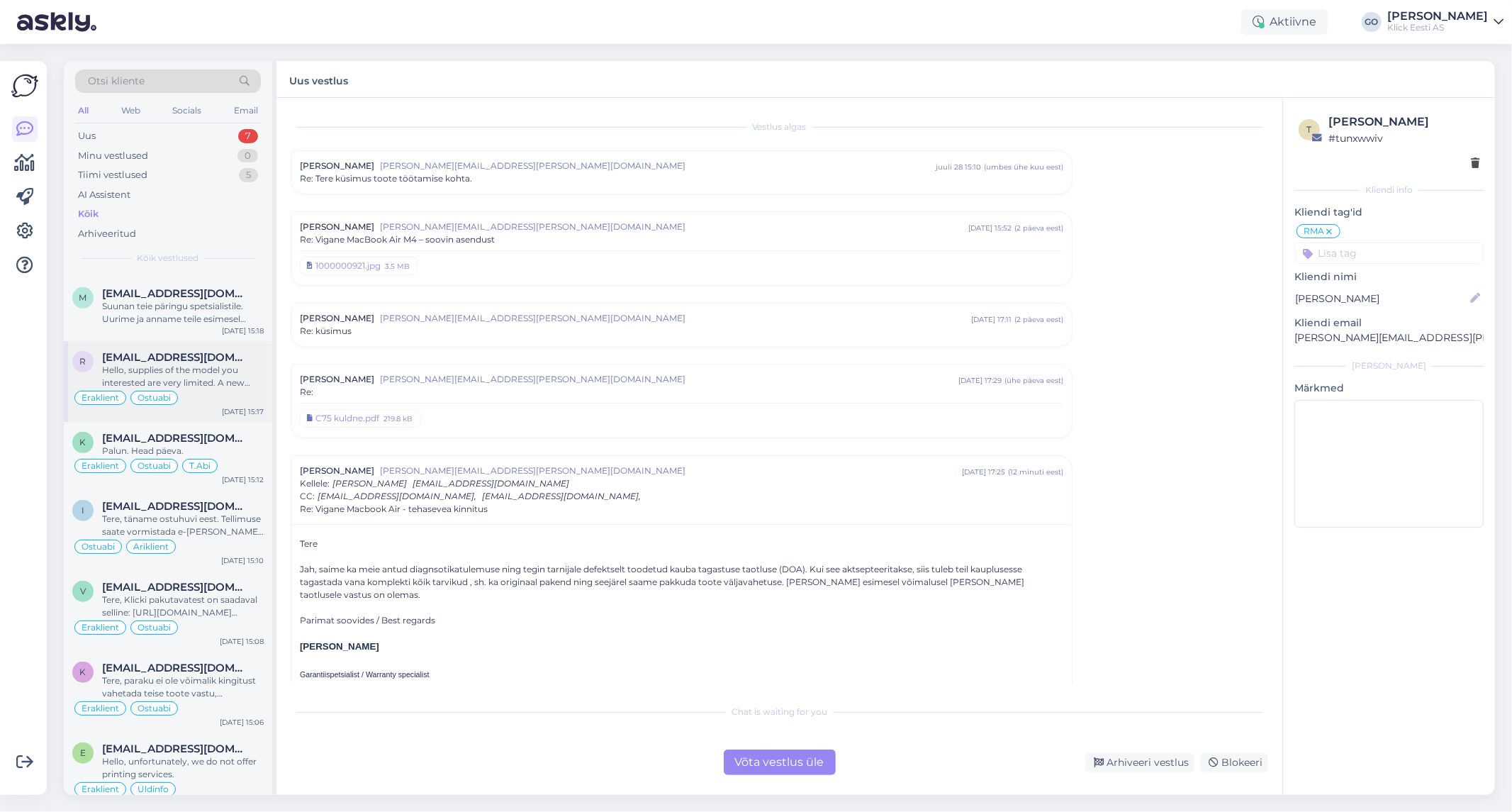
scroll to position [709, 0]
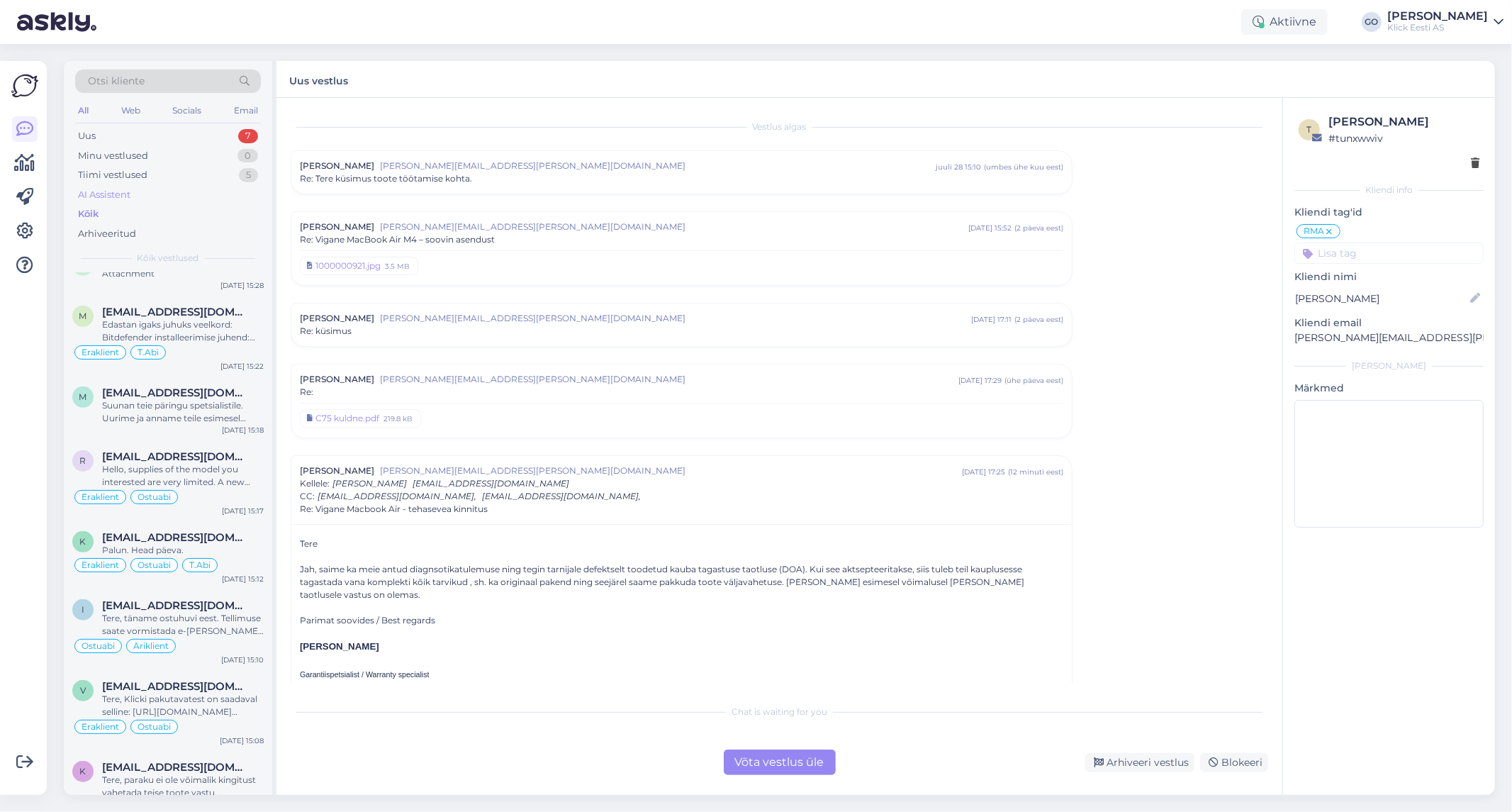
click at [122, 192] on div "AI Assistent" at bounding box center [104, 195] width 53 height 14
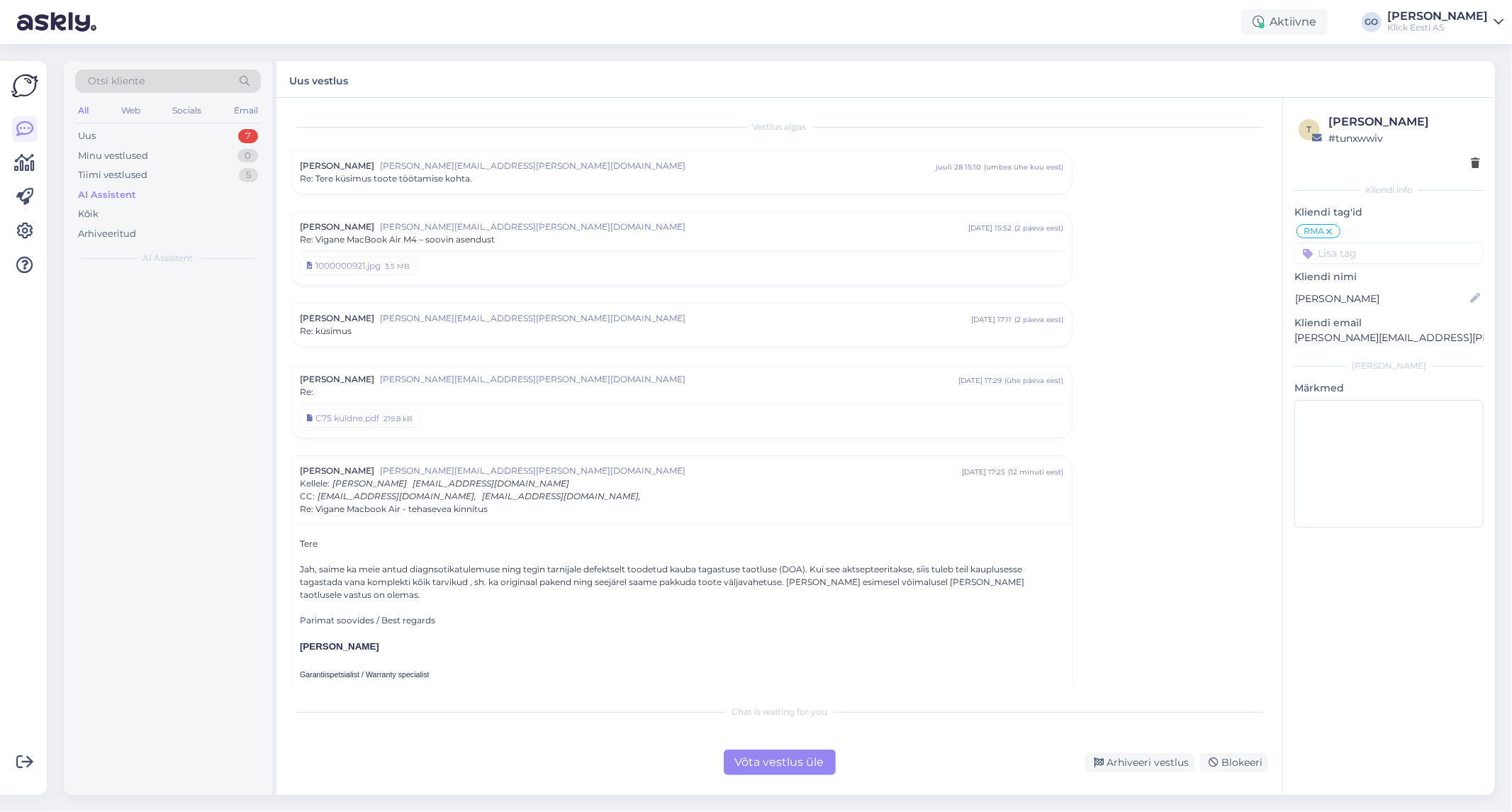
scroll to position [0, 0]
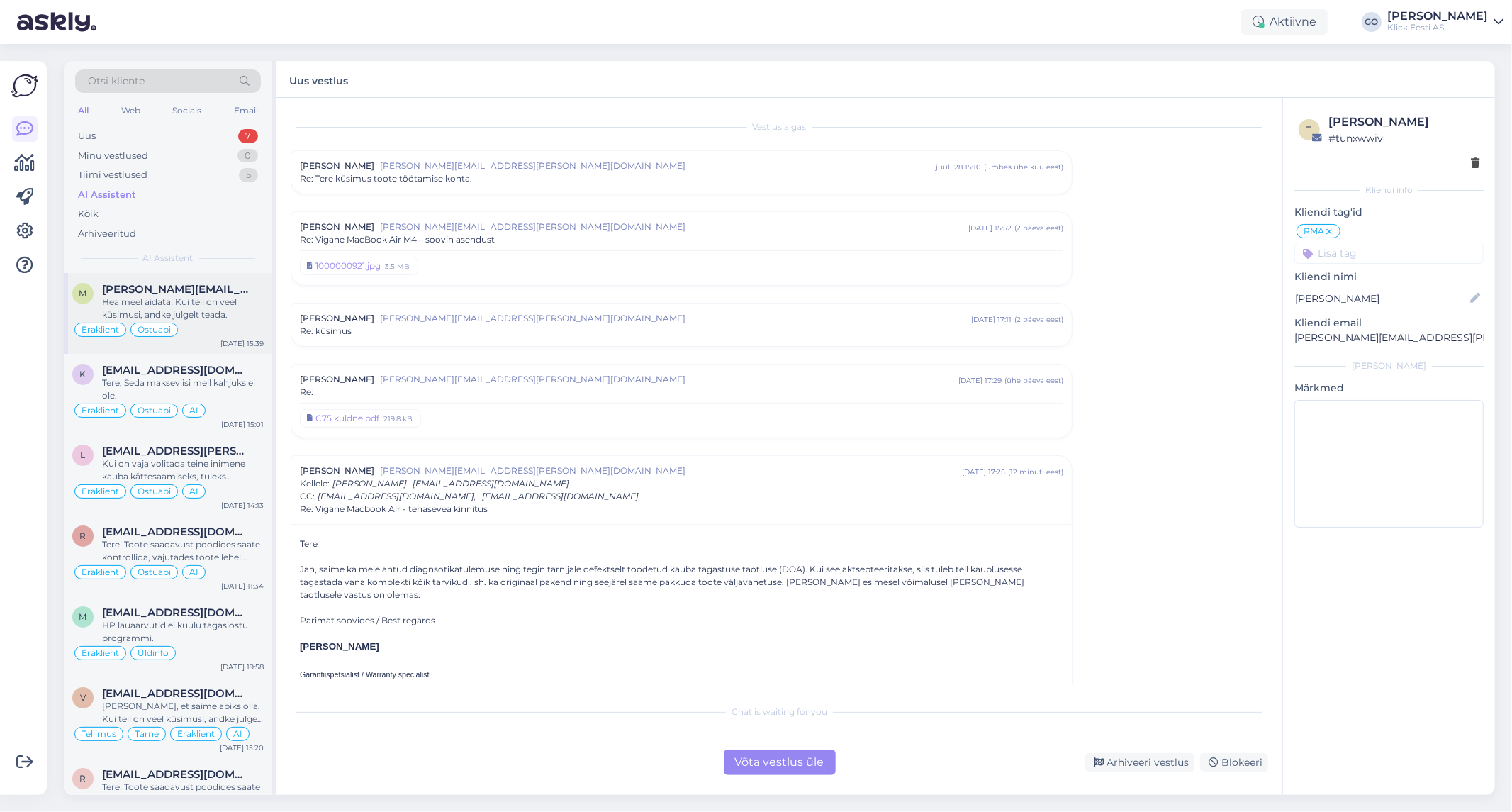
click at [224, 308] on div "Hea meel aidata! Kui teil on veel küsimusi, andke julgelt teada." at bounding box center [183, 307] width 161 height 25
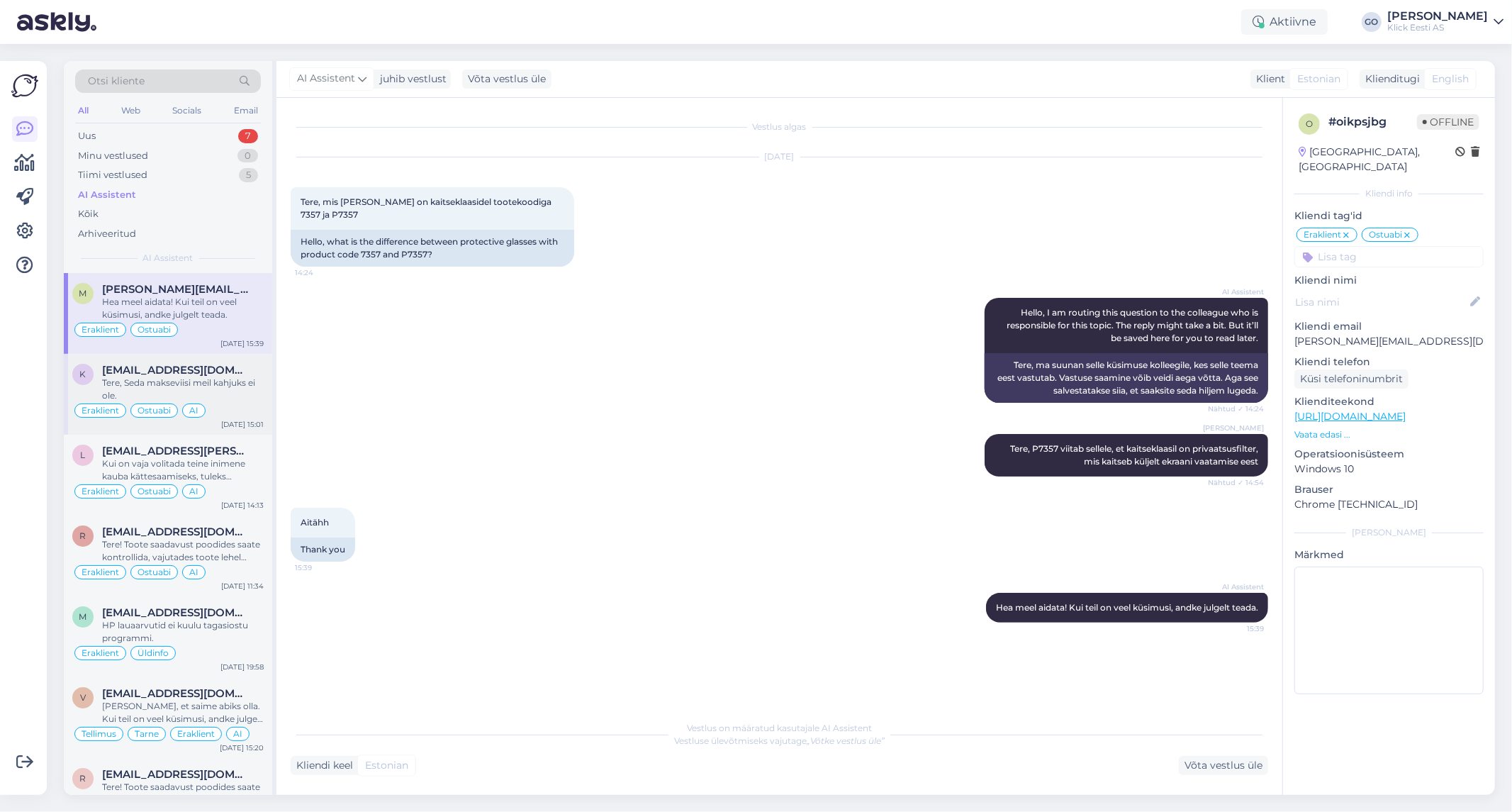
click at [238, 393] on div "Tere, Seda makseviisi meil kahjuks ei ole." at bounding box center [183, 389] width 161 height 25
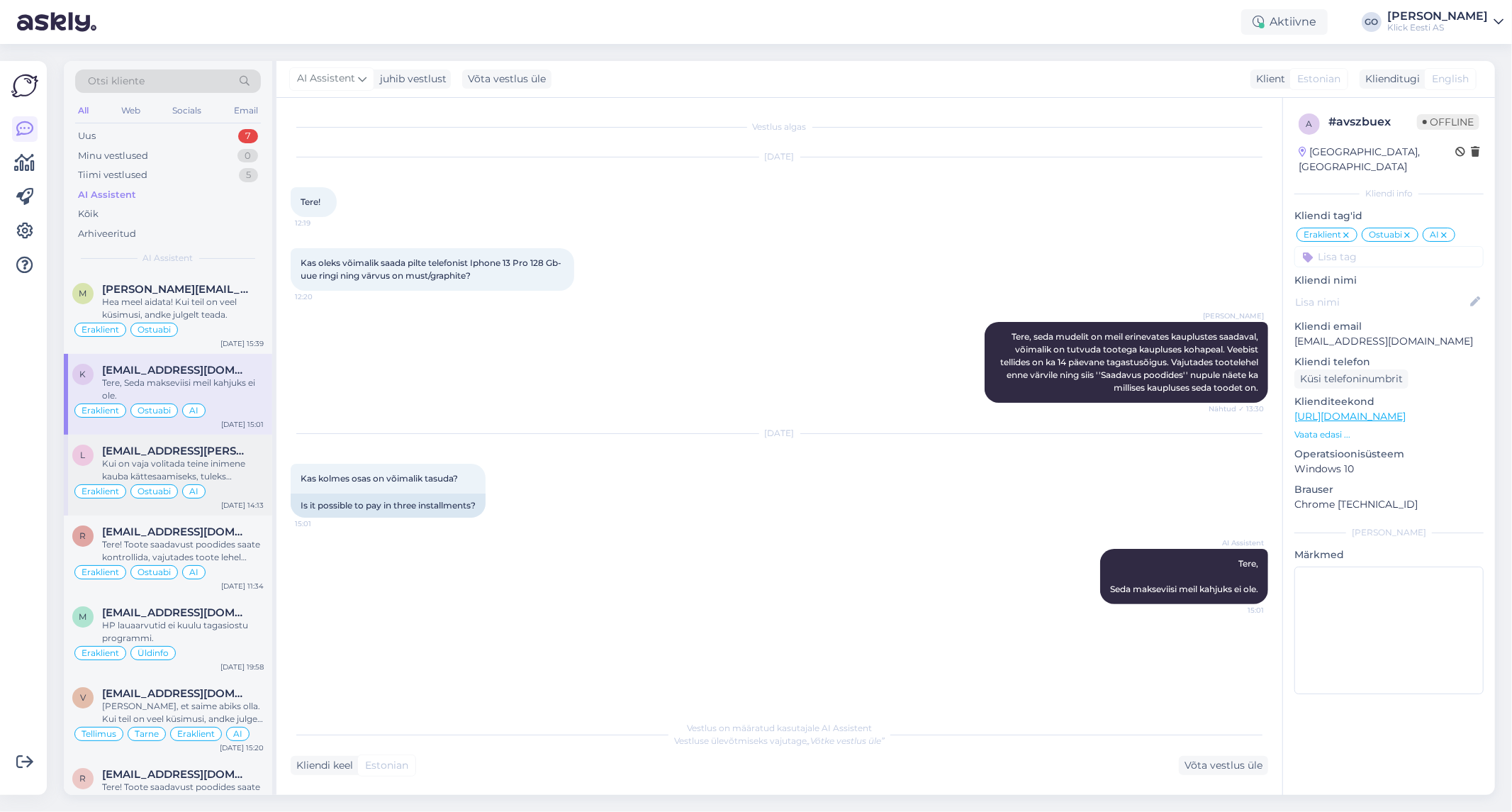
click at [256, 453] on div "[EMAIL_ADDRESS][PERSON_NAME][DOMAIN_NAME]" at bounding box center [183, 451] width 161 height 13
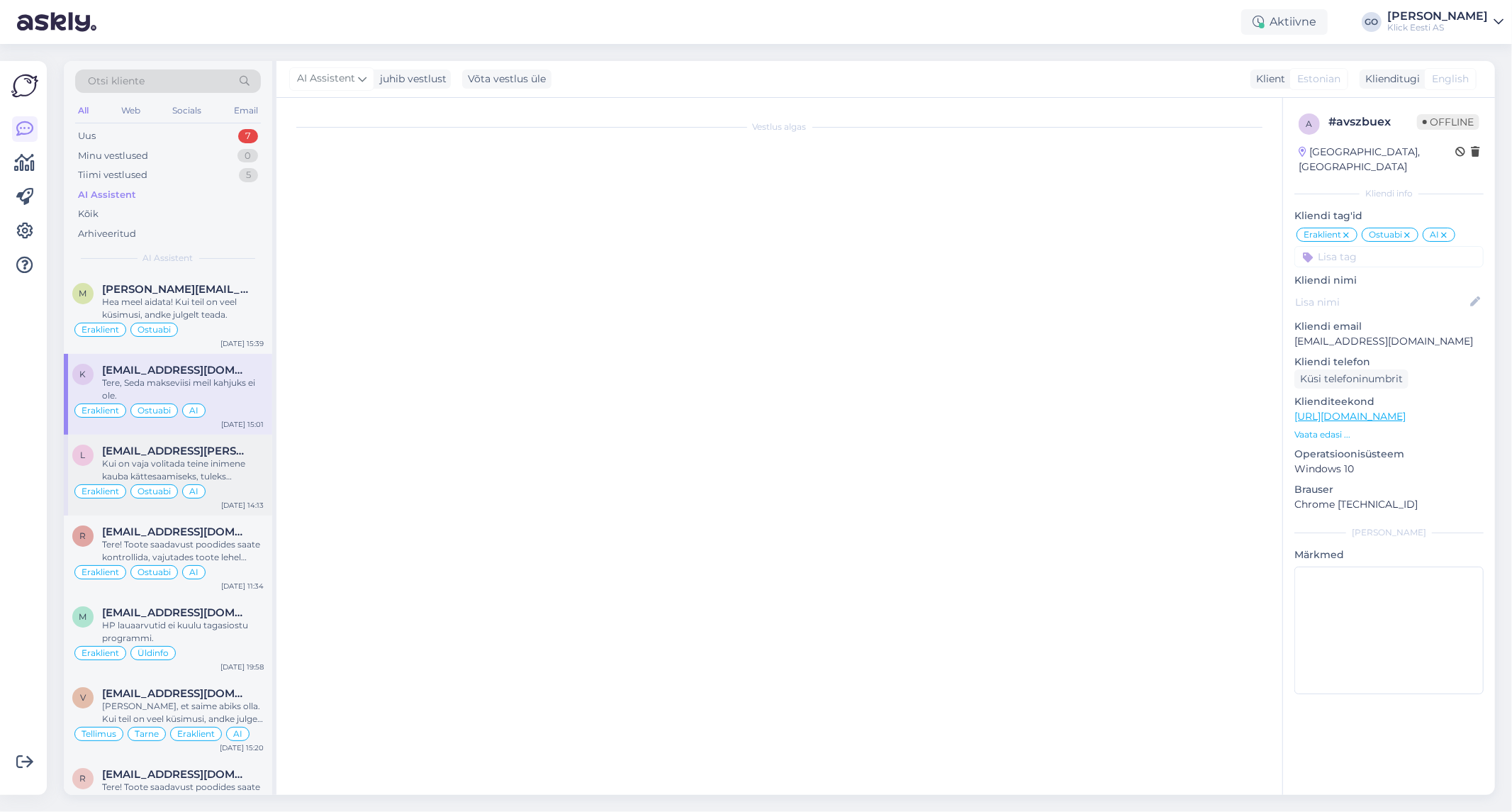
scroll to position [17, 0]
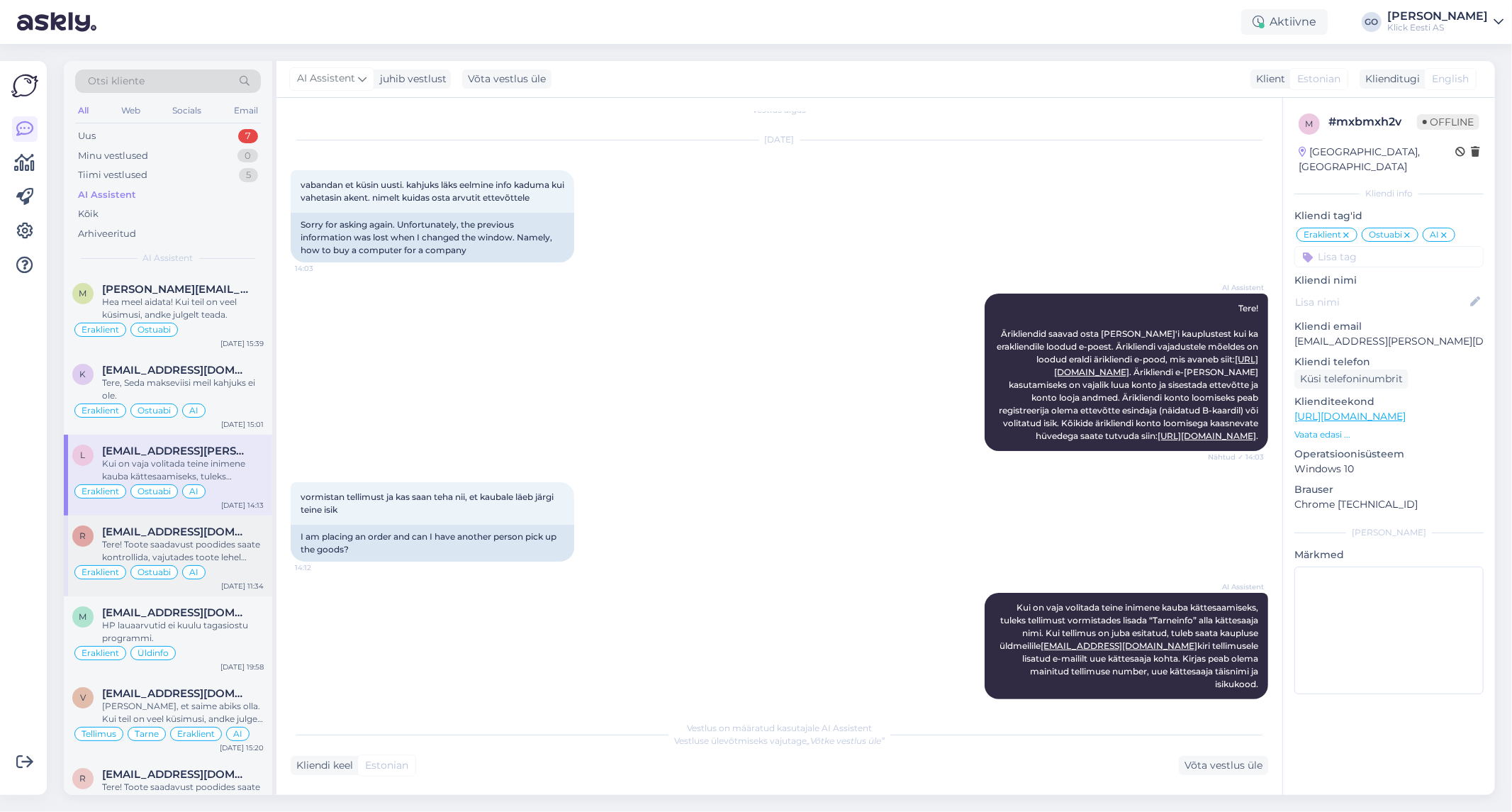
click at [239, 569] on div "Eraklient Ostuabi AI" at bounding box center [168, 572] width 191 height 17
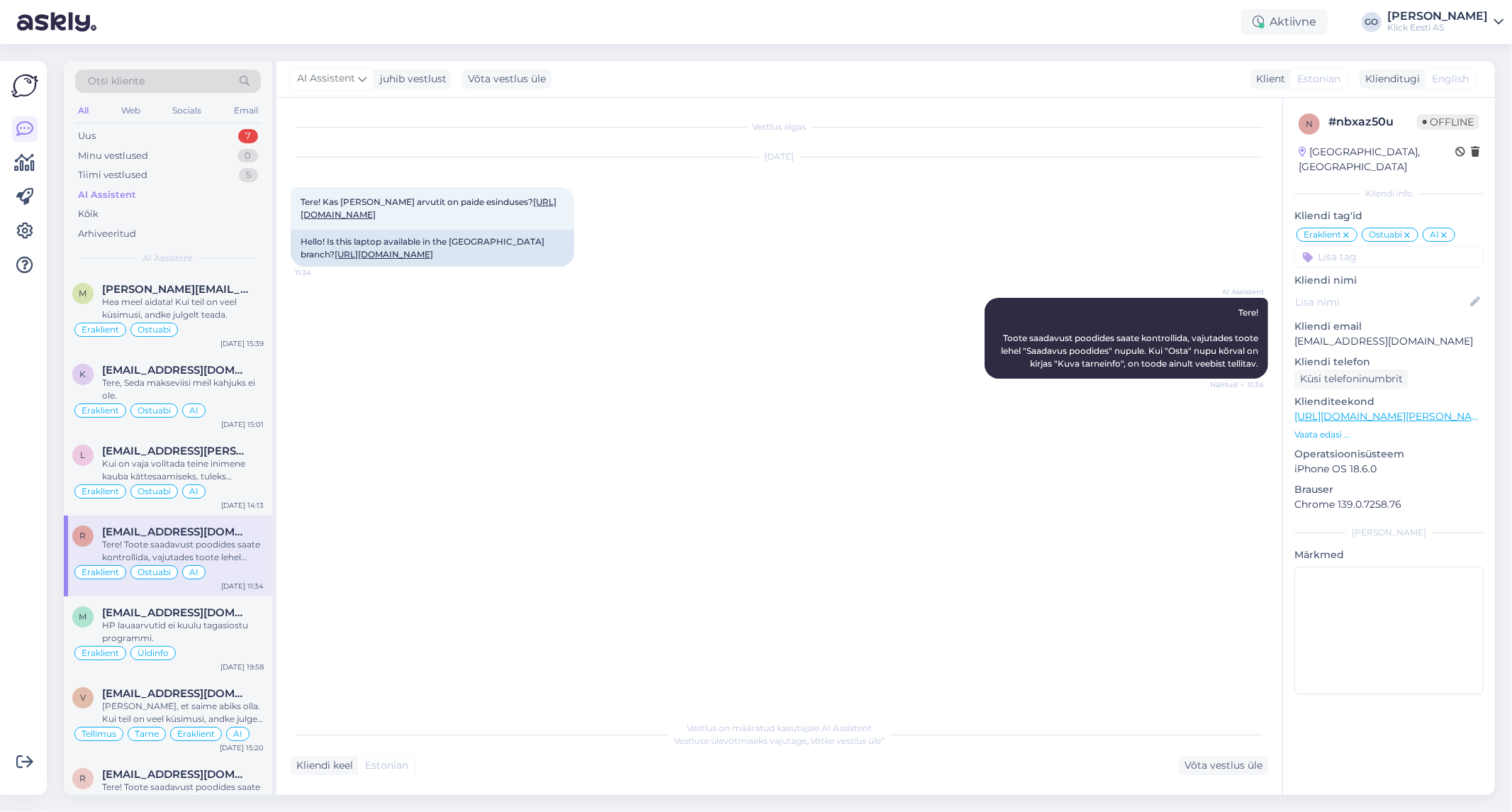
scroll to position [0, 0]
click at [221, 640] on div "HP lauaarvutid ei kuulu tagasiostu programmi." at bounding box center [183, 631] width 161 height 25
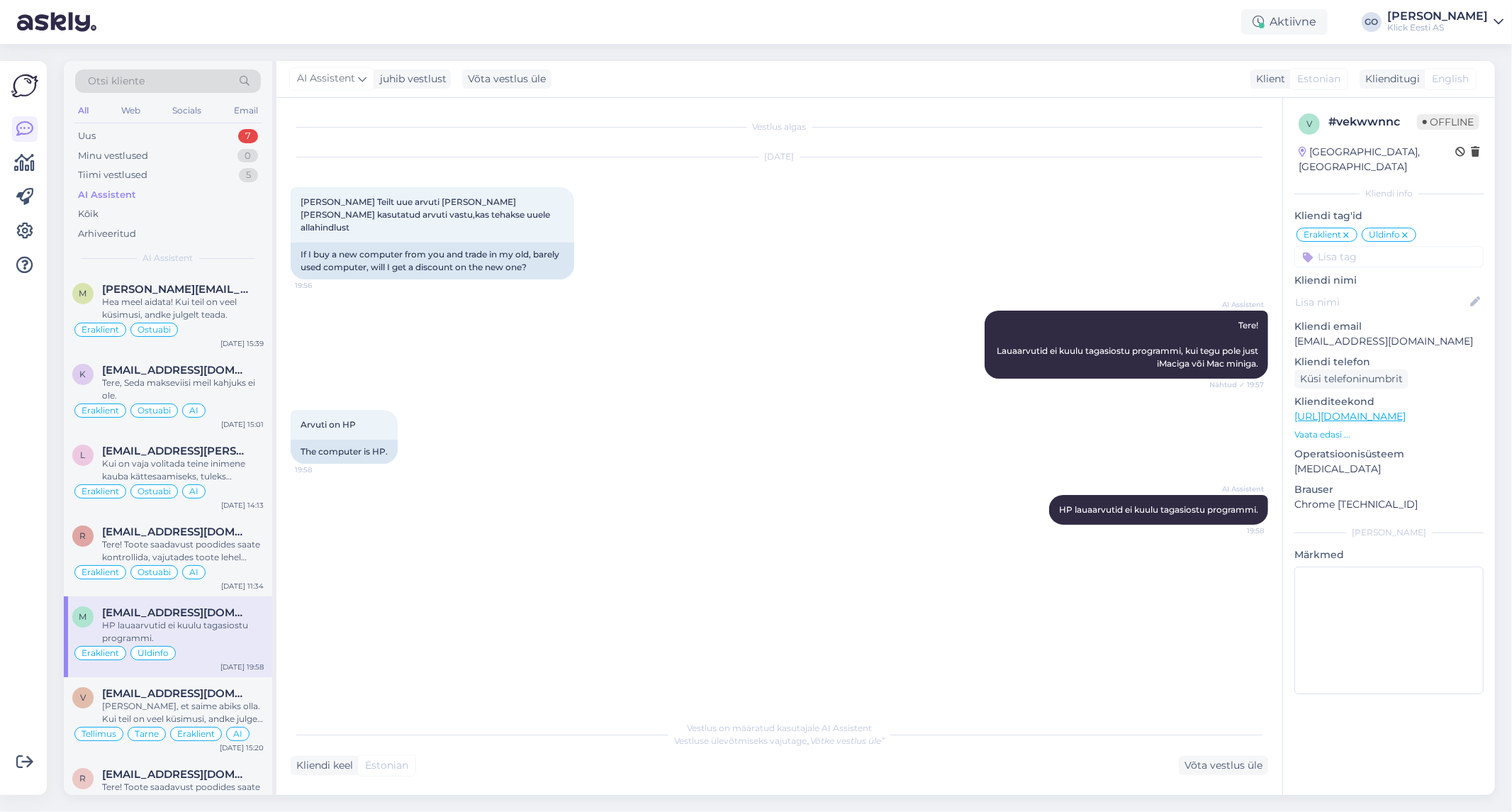
click at [1386, 246] on input at bounding box center [1389, 256] width 189 height 21
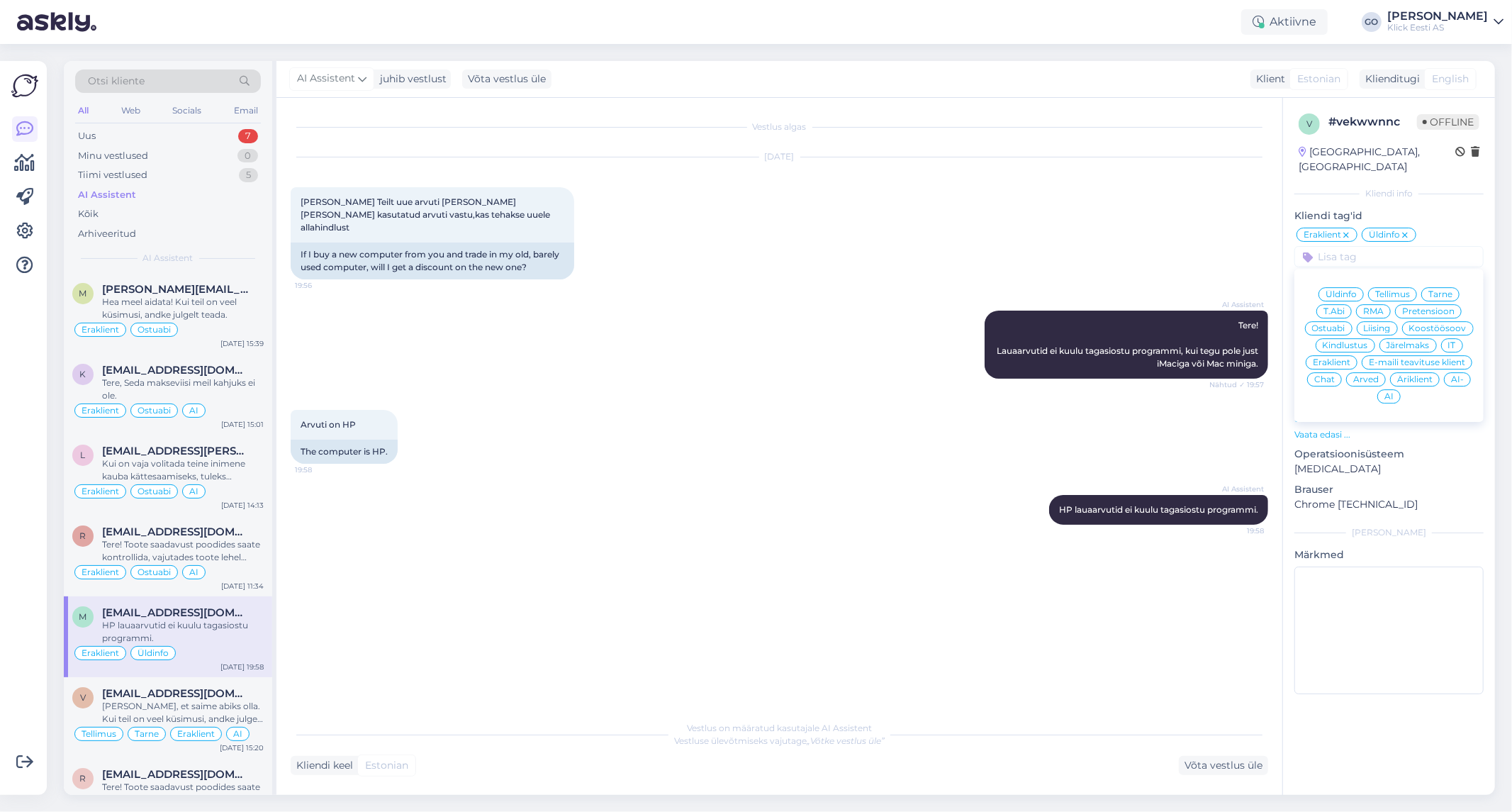
click at [1392, 392] on span "AI" at bounding box center [1389, 396] width 9 height 8
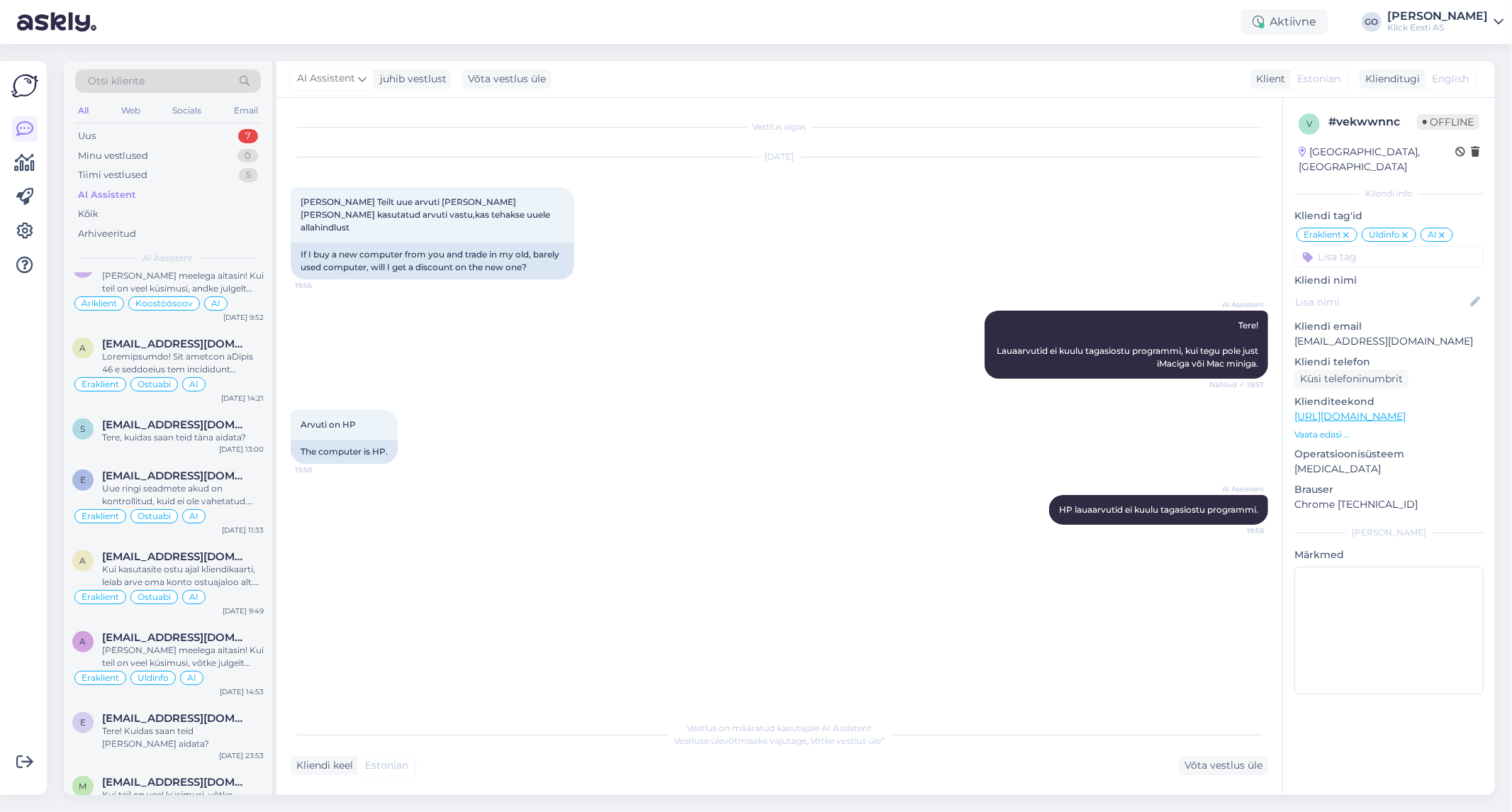
scroll to position [866, 0]
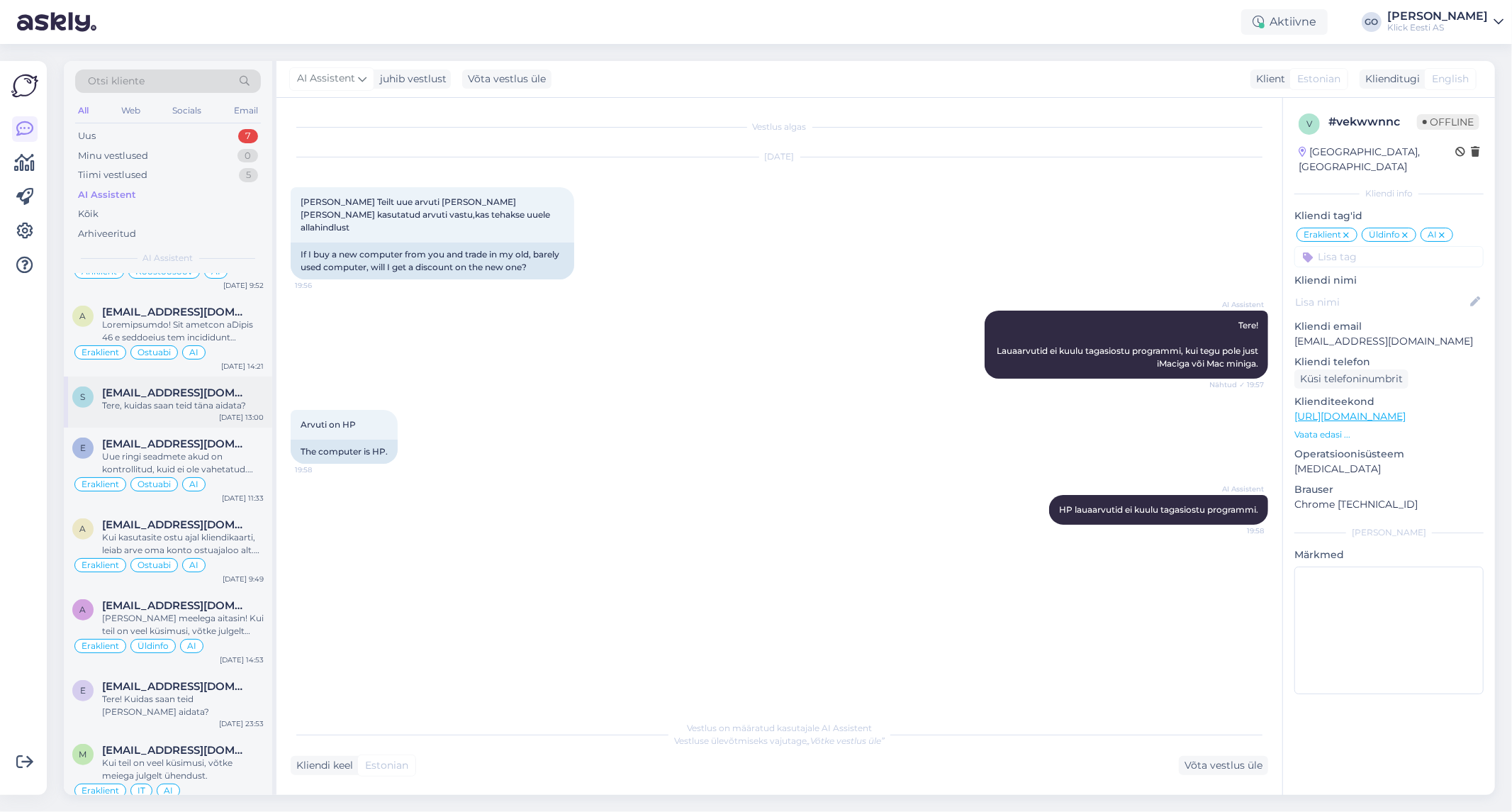
click at [185, 397] on span "[EMAIL_ADDRESS][DOMAIN_NAME]" at bounding box center [176, 393] width 148 height 13
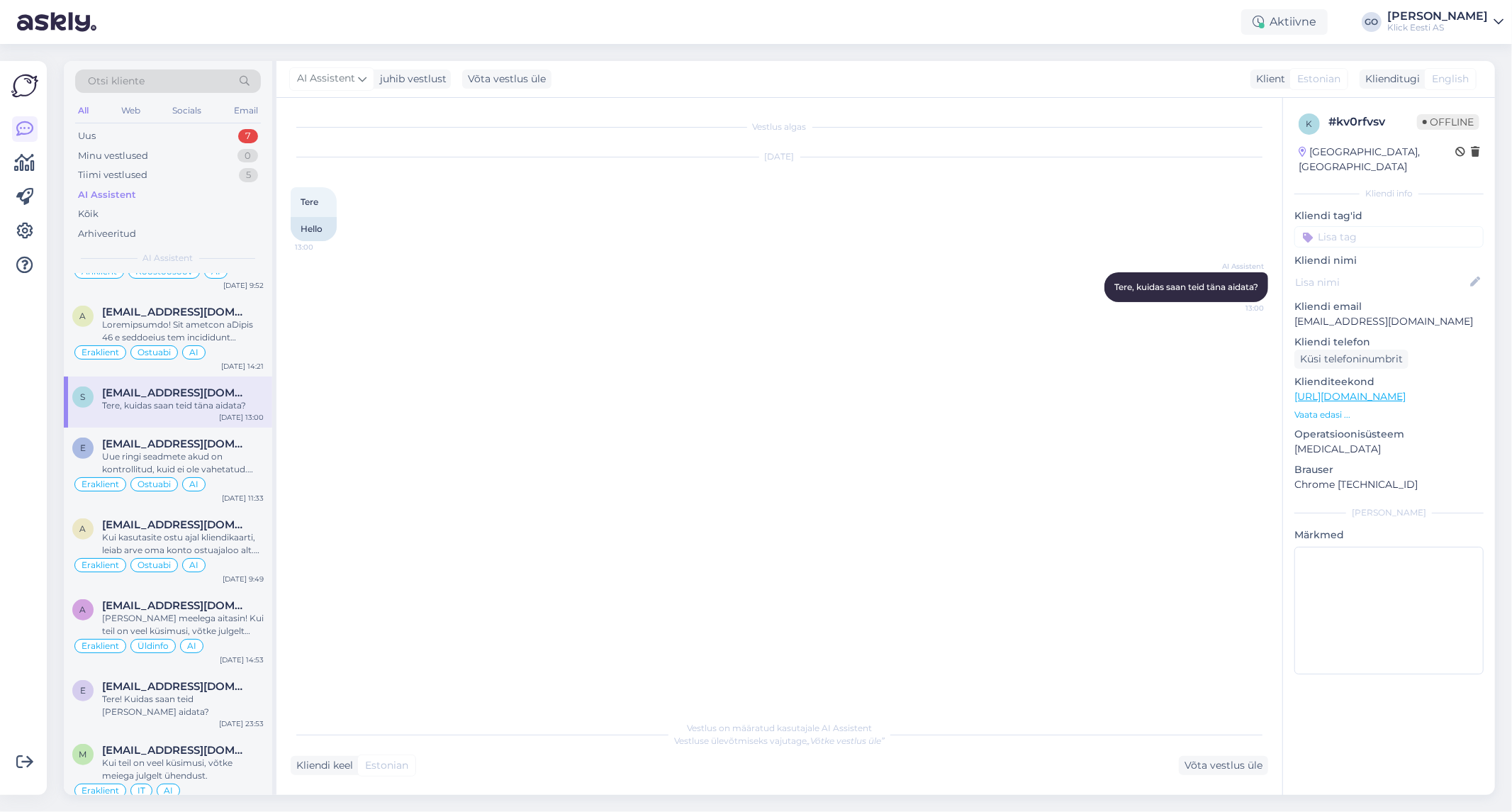
click at [1185, 320] on div "Vestlus algas [DATE] Tere 13:00 Hello AI Assistent [PERSON_NAME], kuidas saan t…" at bounding box center [785, 406] width 990 height 588
click at [588, 336] on div "Vestlus algas [DATE] Tere 13:00 Hello AI Assistent [PERSON_NAME], kuidas saan t…" at bounding box center [785, 406] width 990 height 588
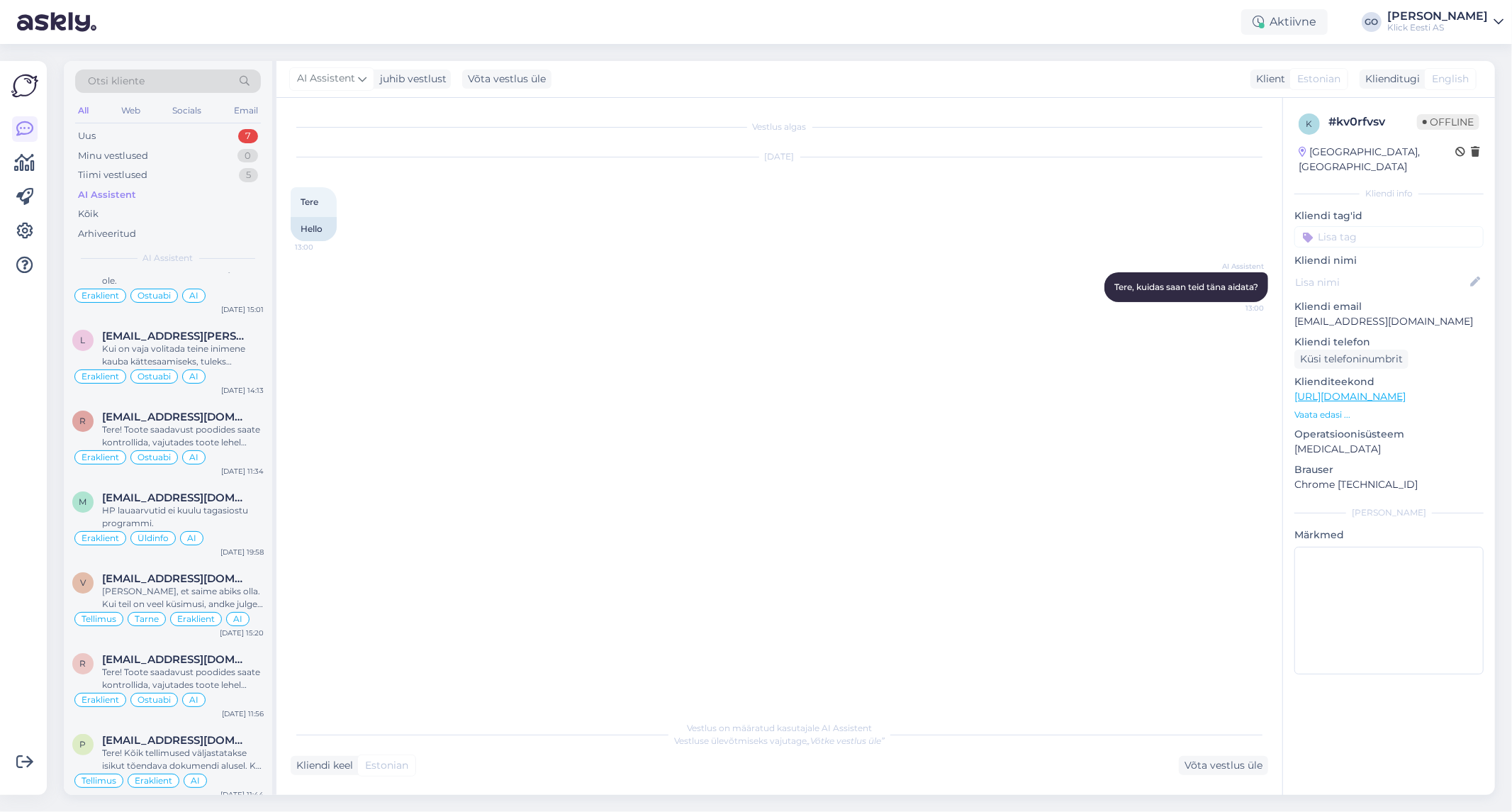
scroll to position [0, 0]
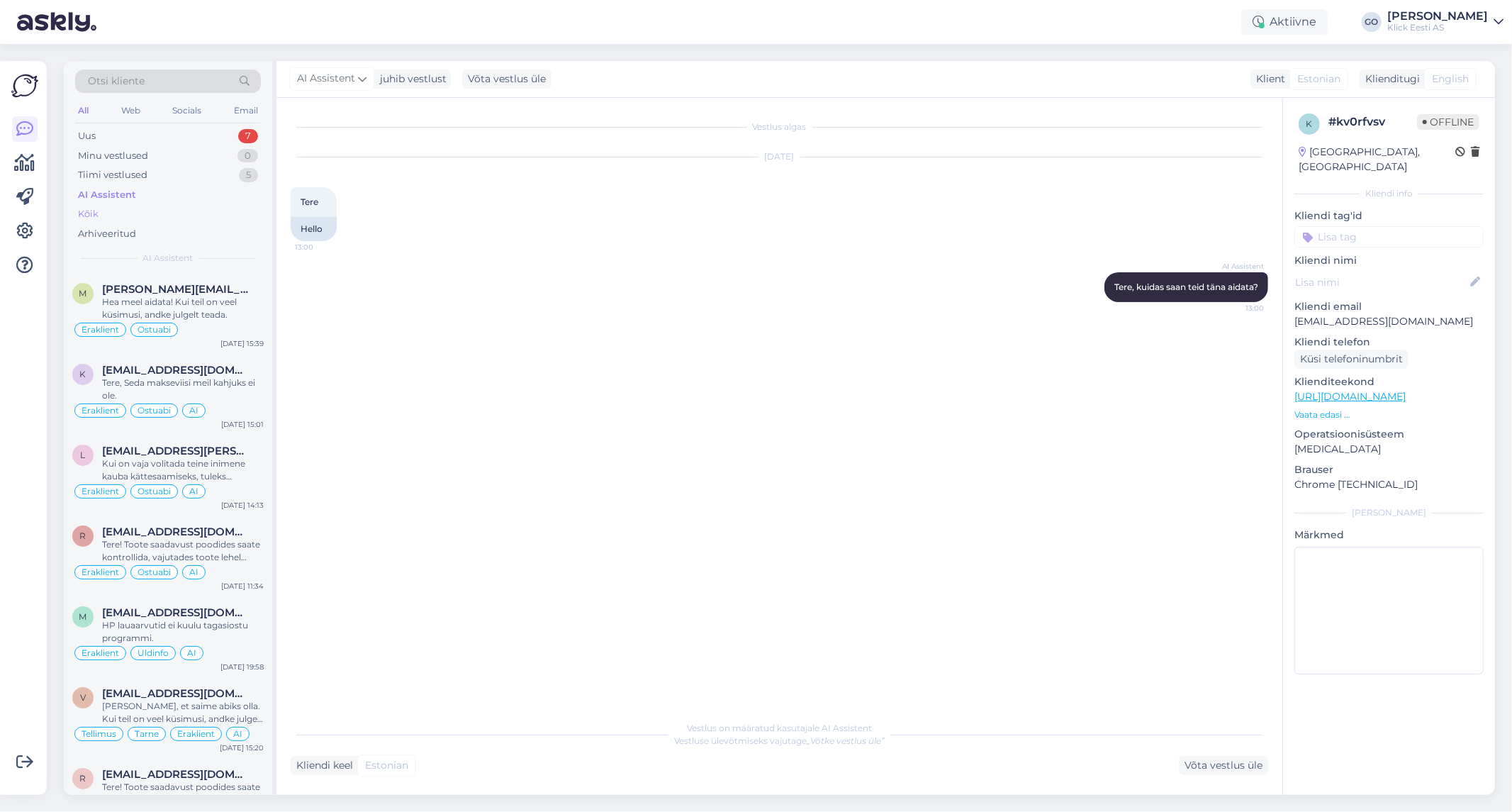
click at [107, 209] on div "Kõik" at bounding box center [168, 214] width 186 height 19
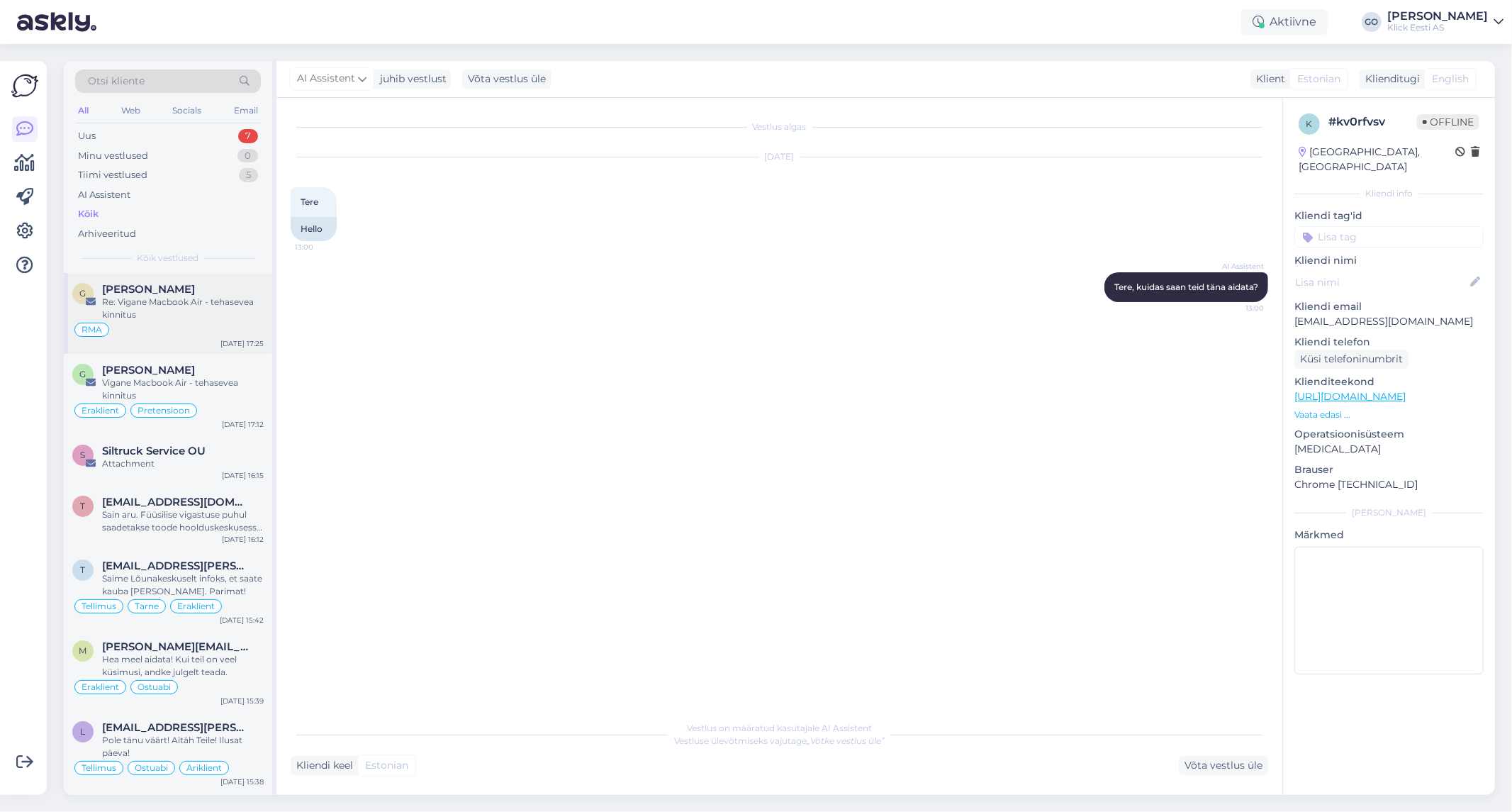
click at [186, 317] on div "Re: Vigane Macbook Air - tehasevea kinnitus" at bounding box center [183, 307] width 161 height 25
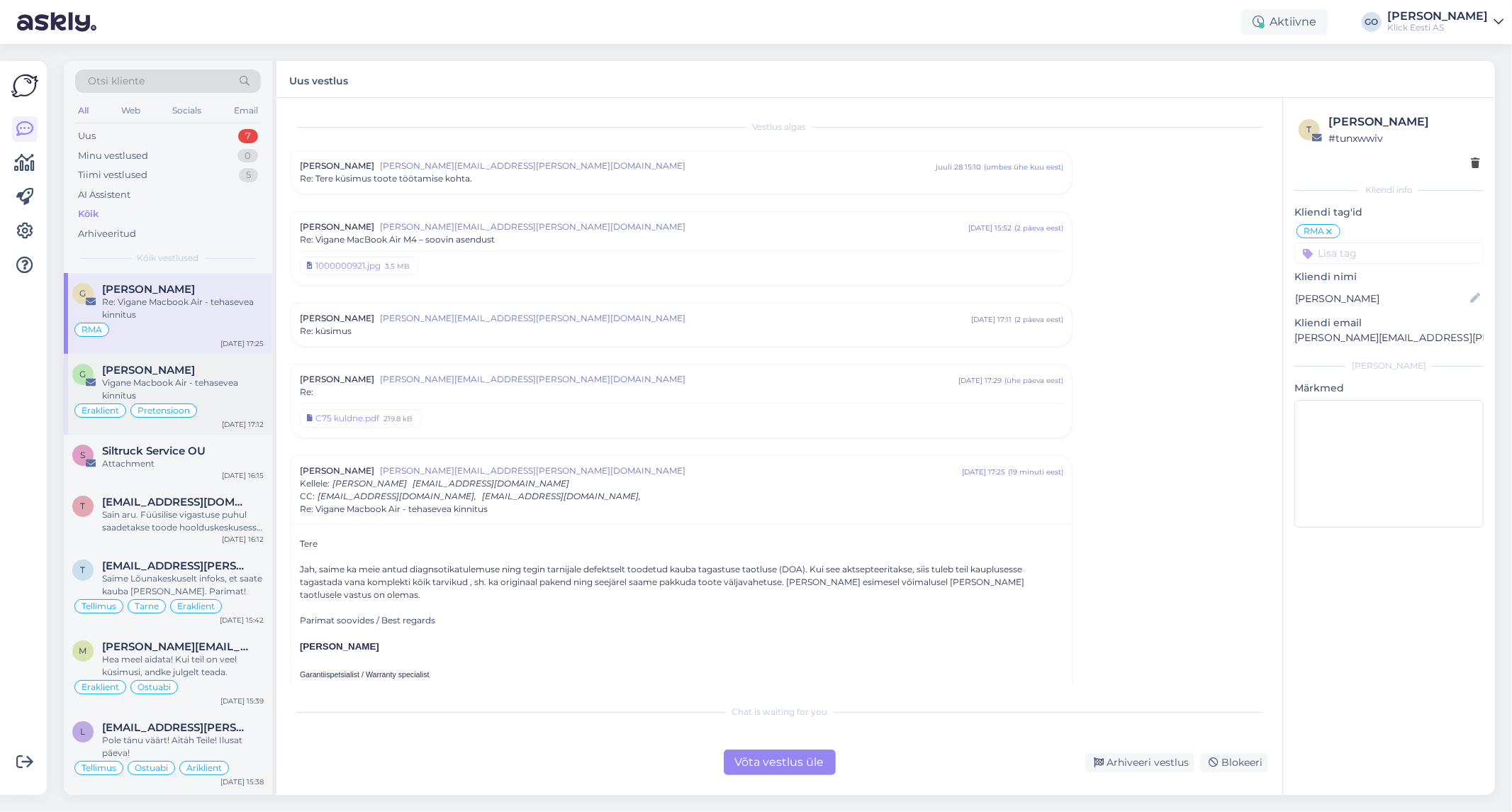
click at [216, 377] on div "Vigane Macbook Air - tehasevea kinnitus" at bounding box center [183, 389] width 161 height 25
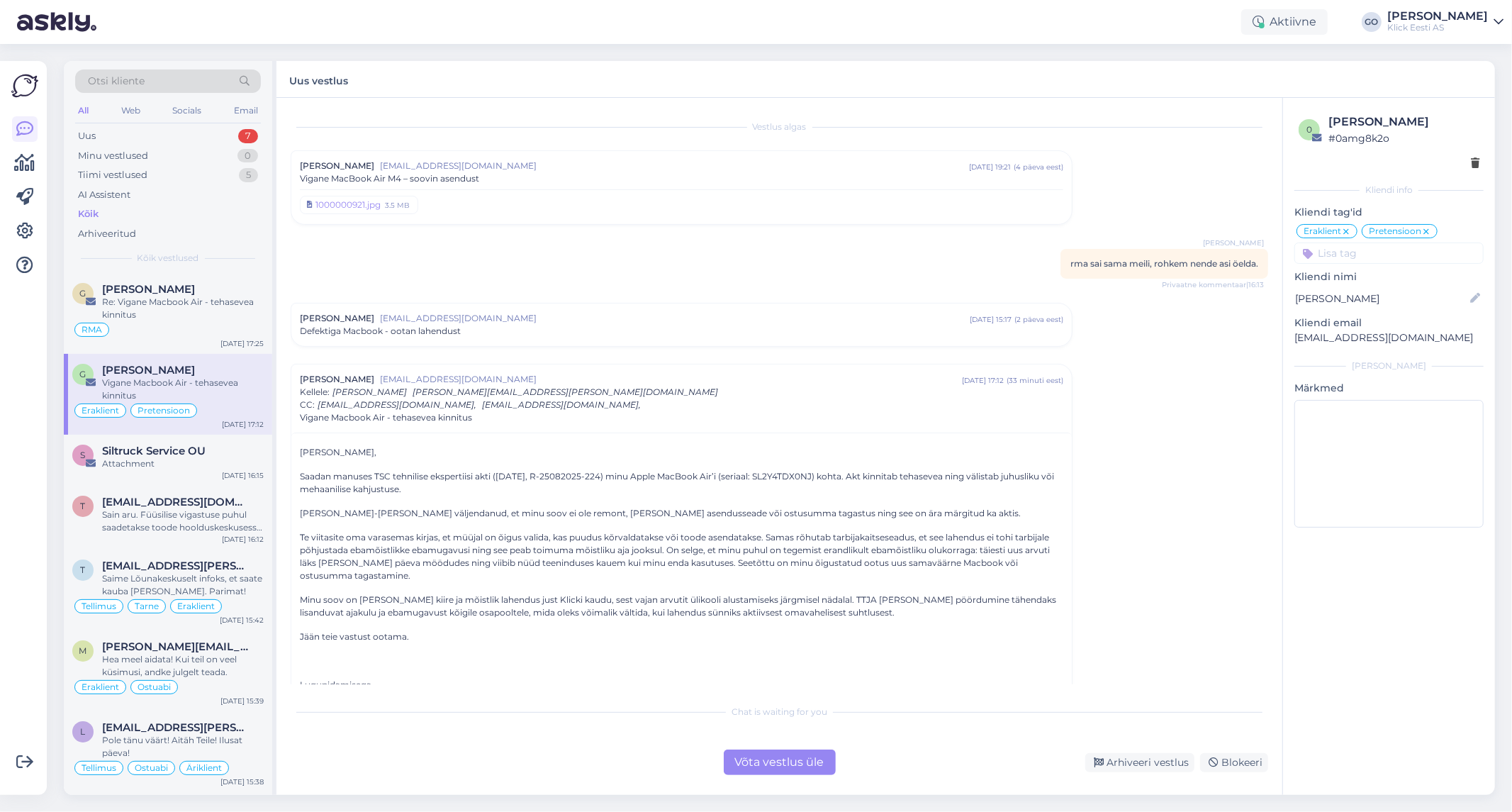
click at [239, 384] on div "Vigane Macbook Air - tehasevea kinnitus" at bounding box center [183, 389] width 161 height 25
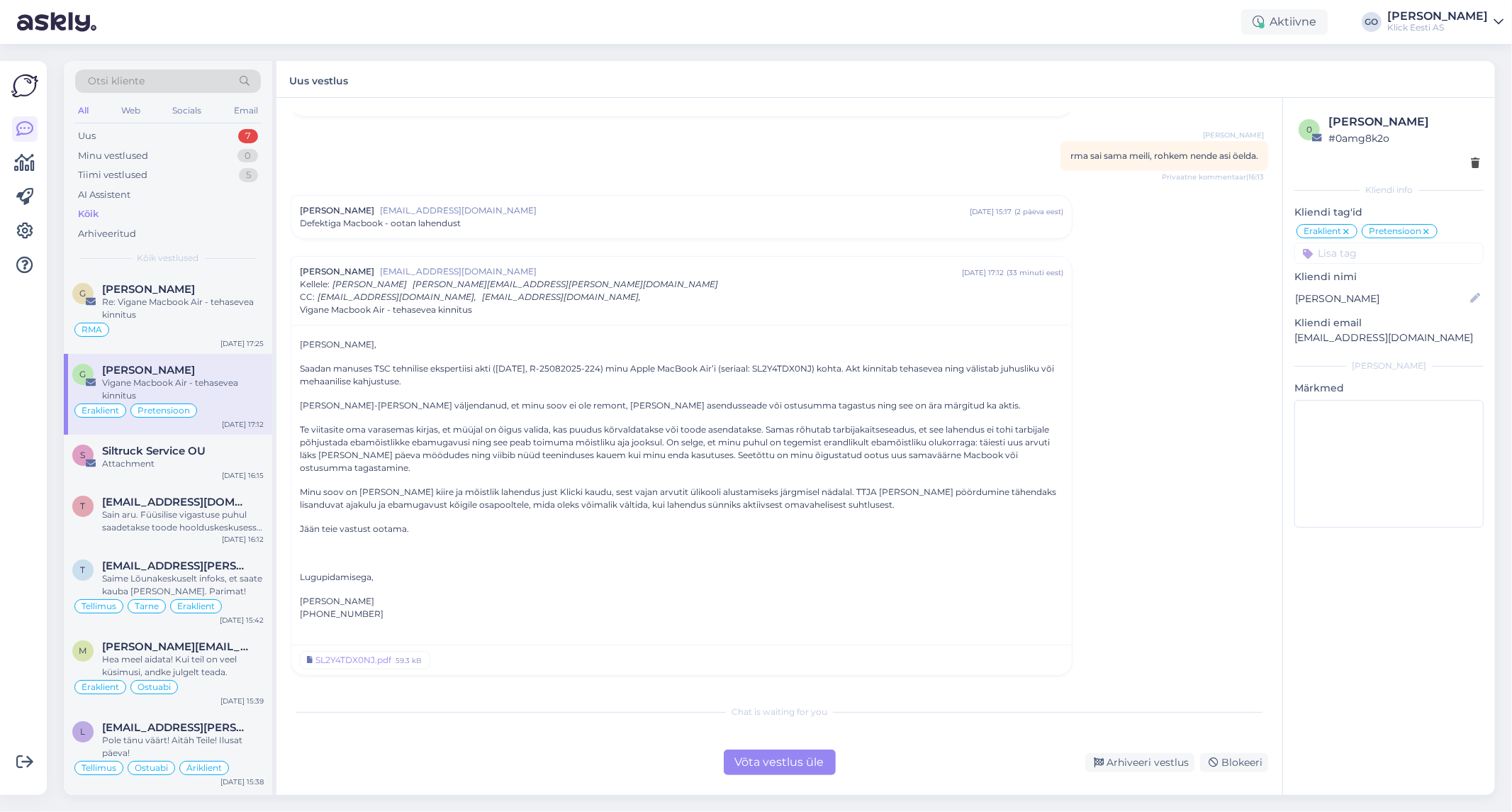
click at [1385, 253] on input at bounding box center [1389, 253] width 189 height 21
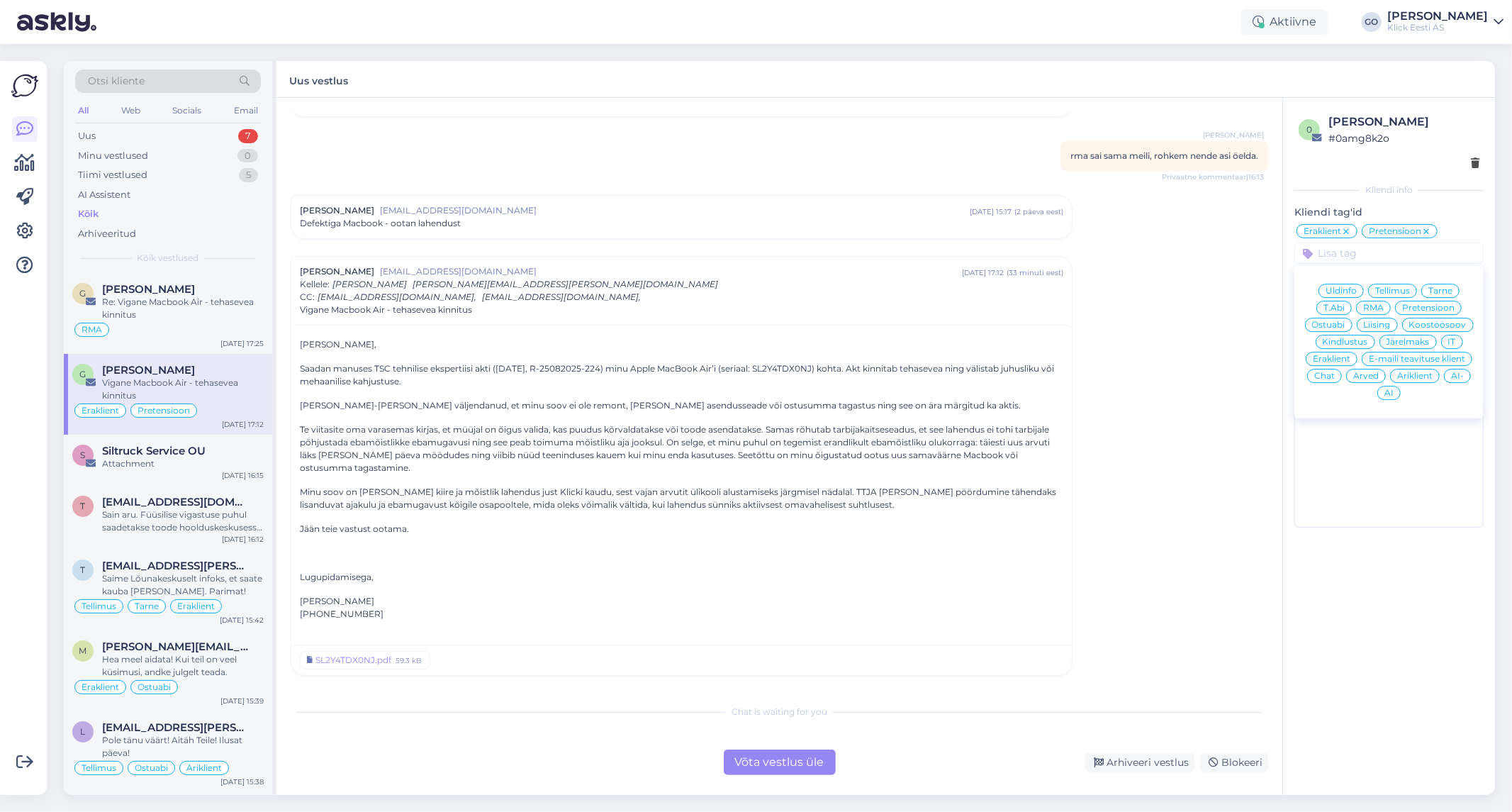
click at [1371, 302] on div "RMA" at bounding box center [1373, 307] width 35 height 14
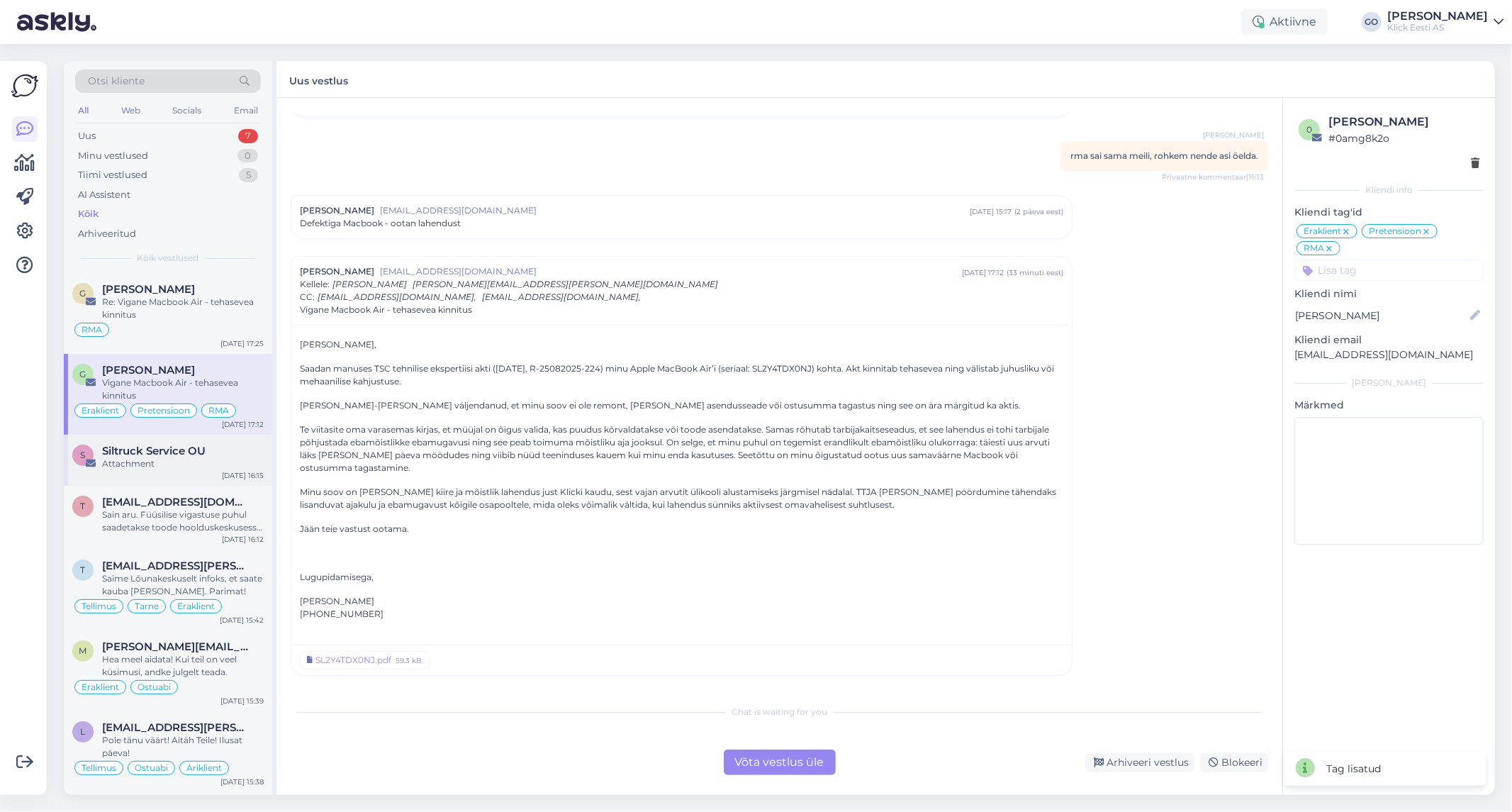
click at [234, 456] on div "Siltruck Service OU" at bounding box center [183, 451] width 161 height 13
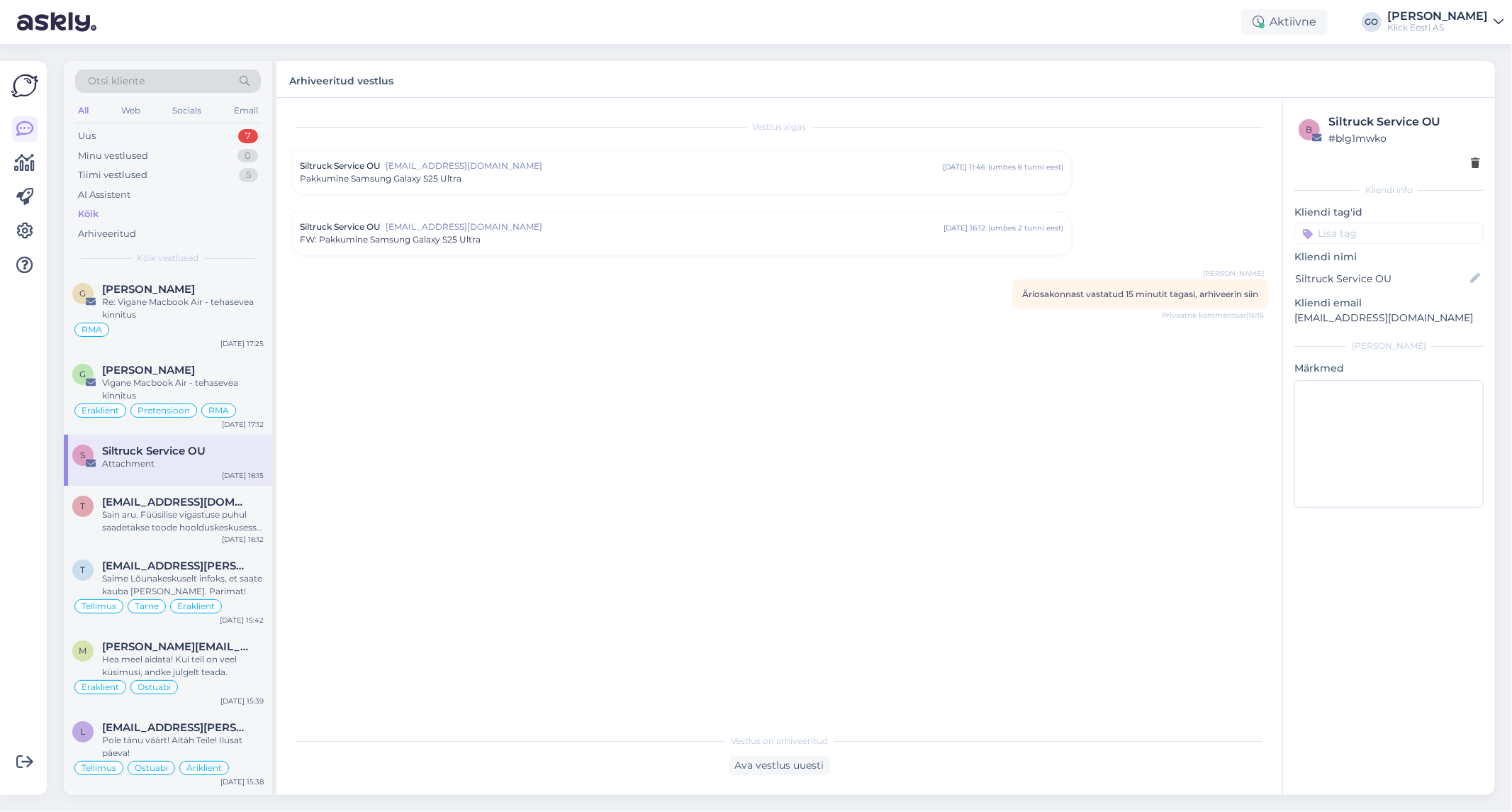
click at [1347, 235] on input at bounding box center [1389, 233] width 189 height 21
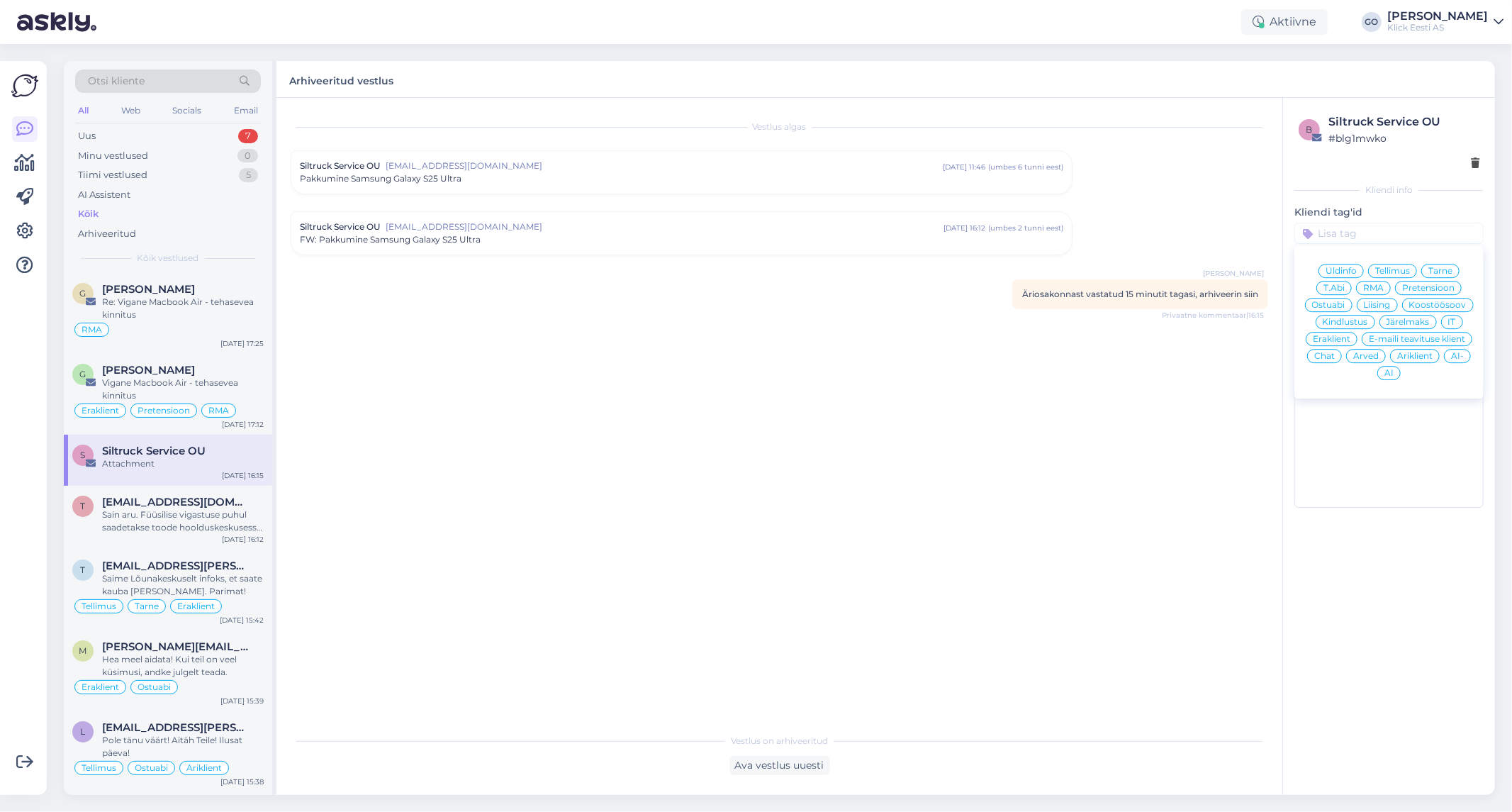
click at [1413, 354] on span "Äriklient" at bounding box center [1415, 355] width 36 height 8
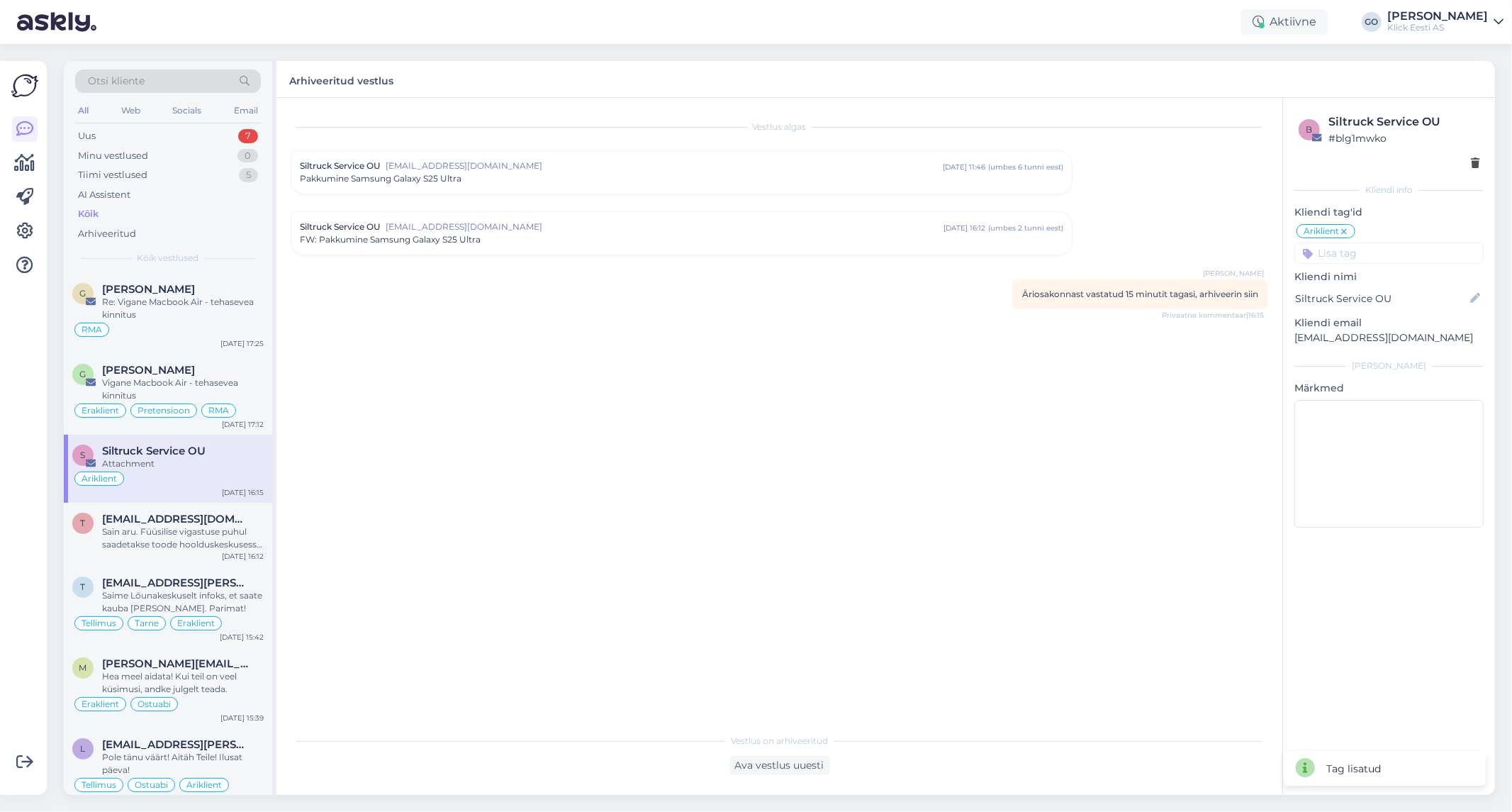
click at [1336, 256] on input at bounding box center [1389, 253] width 189 height 21
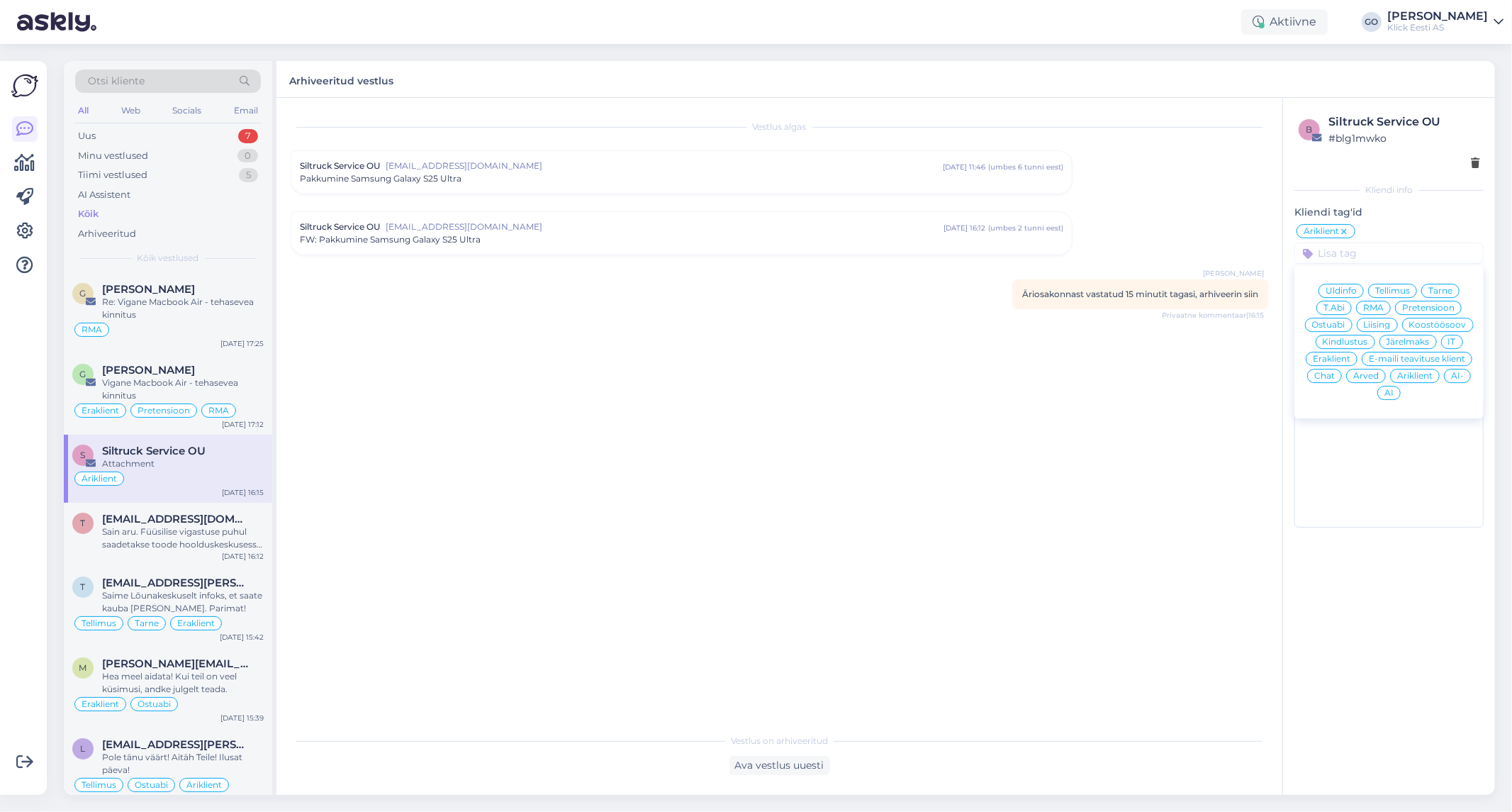
click at [1338, 323] on span "Ostuabi" at bounding box center [1329, 324] width 33 height 8
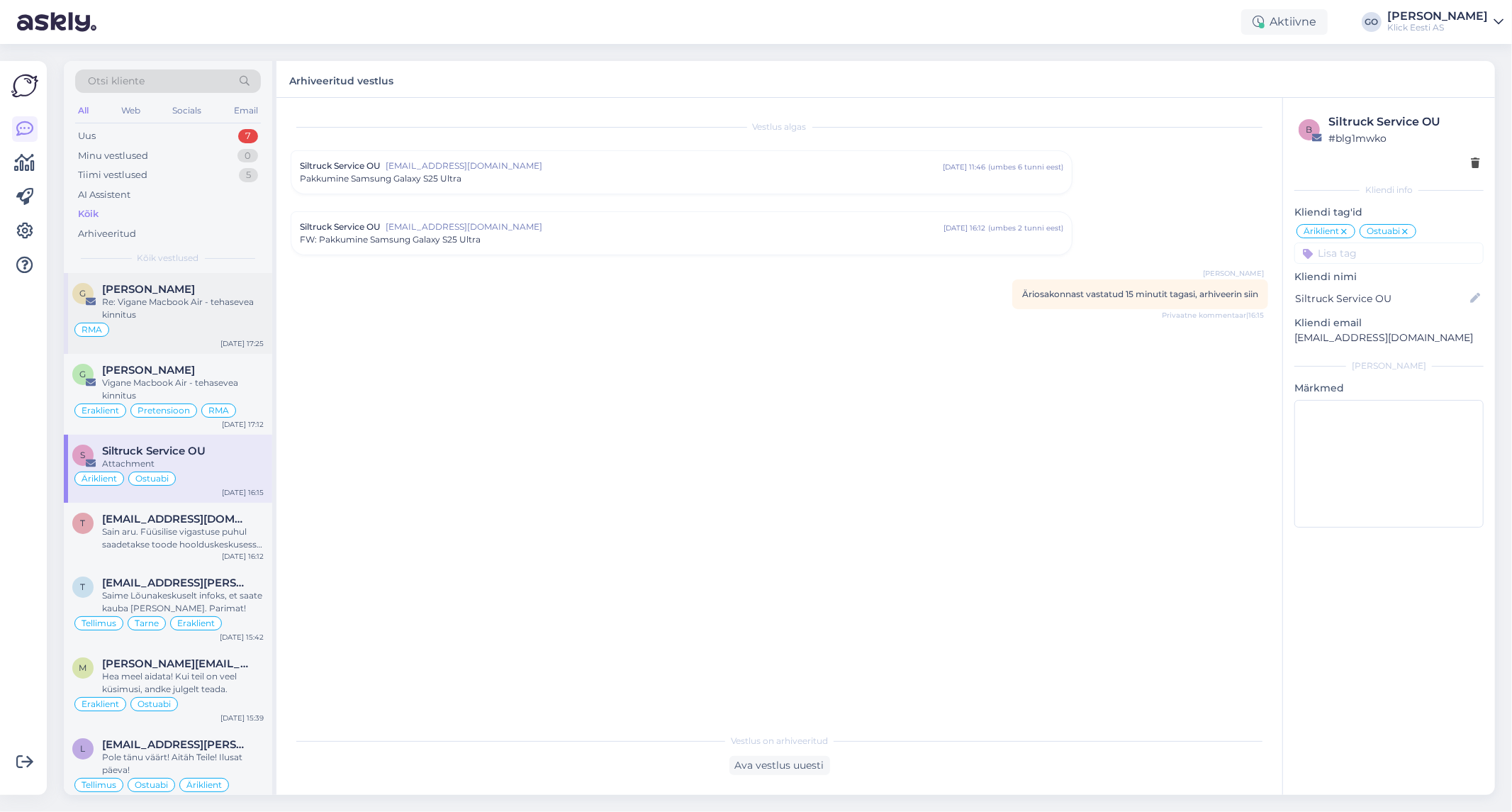
click at [218, 314] on div "Re: Vigane Macbook Air - tehasevea kinnitus" at bounding box center [183, 307] width 161 height 25
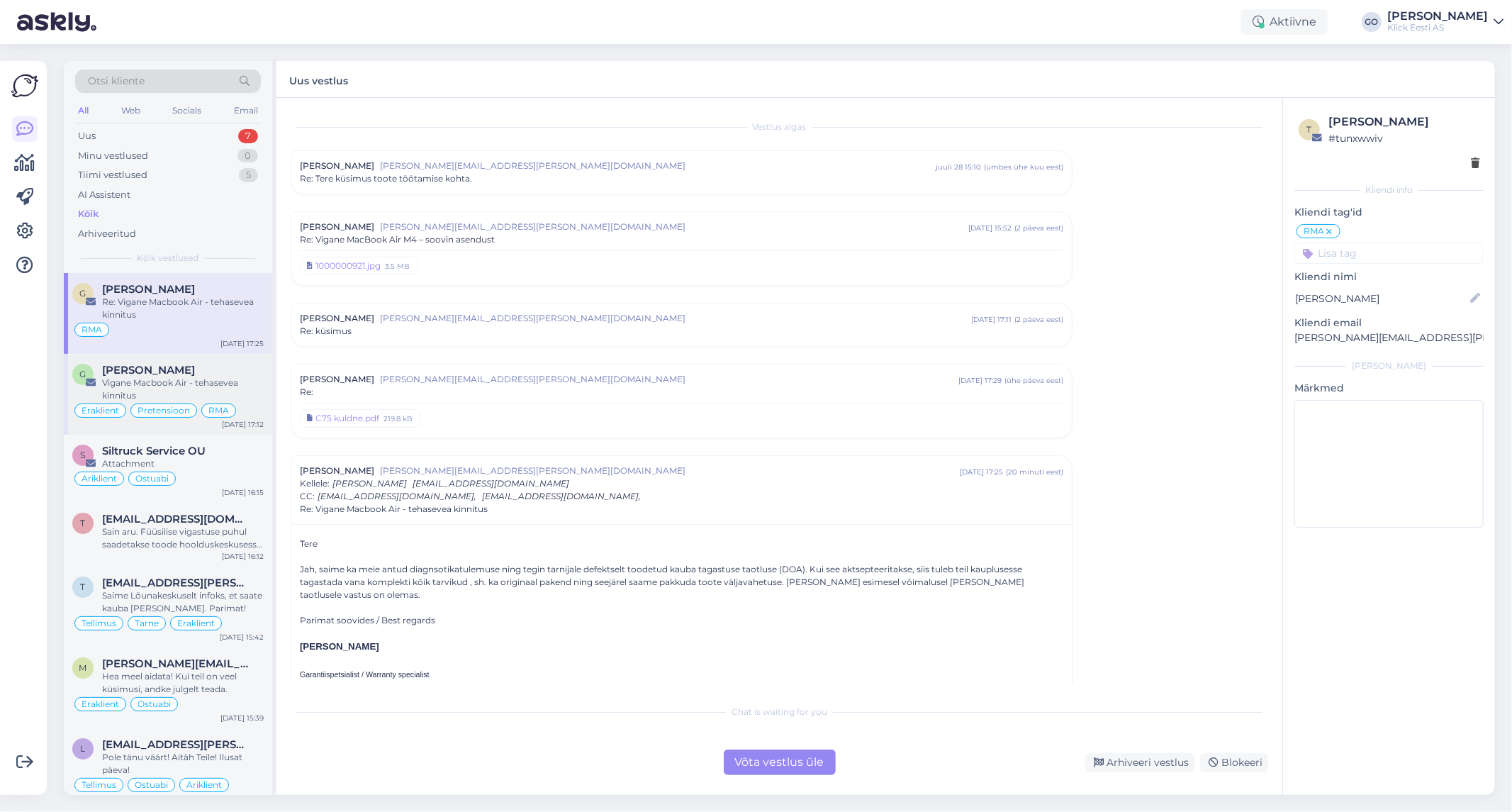
click at [245, 383] on div "Vigane Macbook Air - tehasevea kinnitus" at bounding box center [183, 389] width 161 height 25
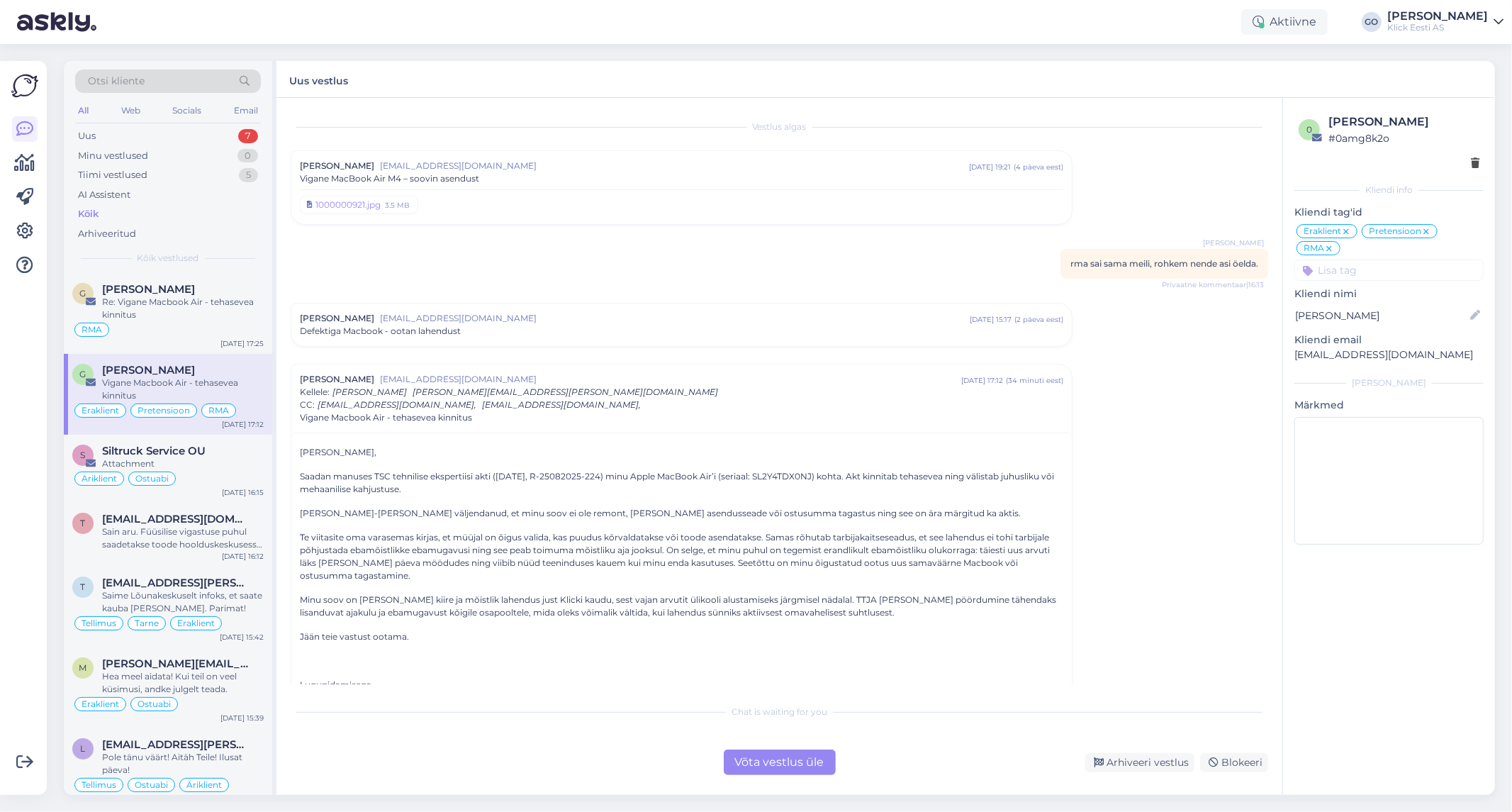
scroll to position [108, 0]
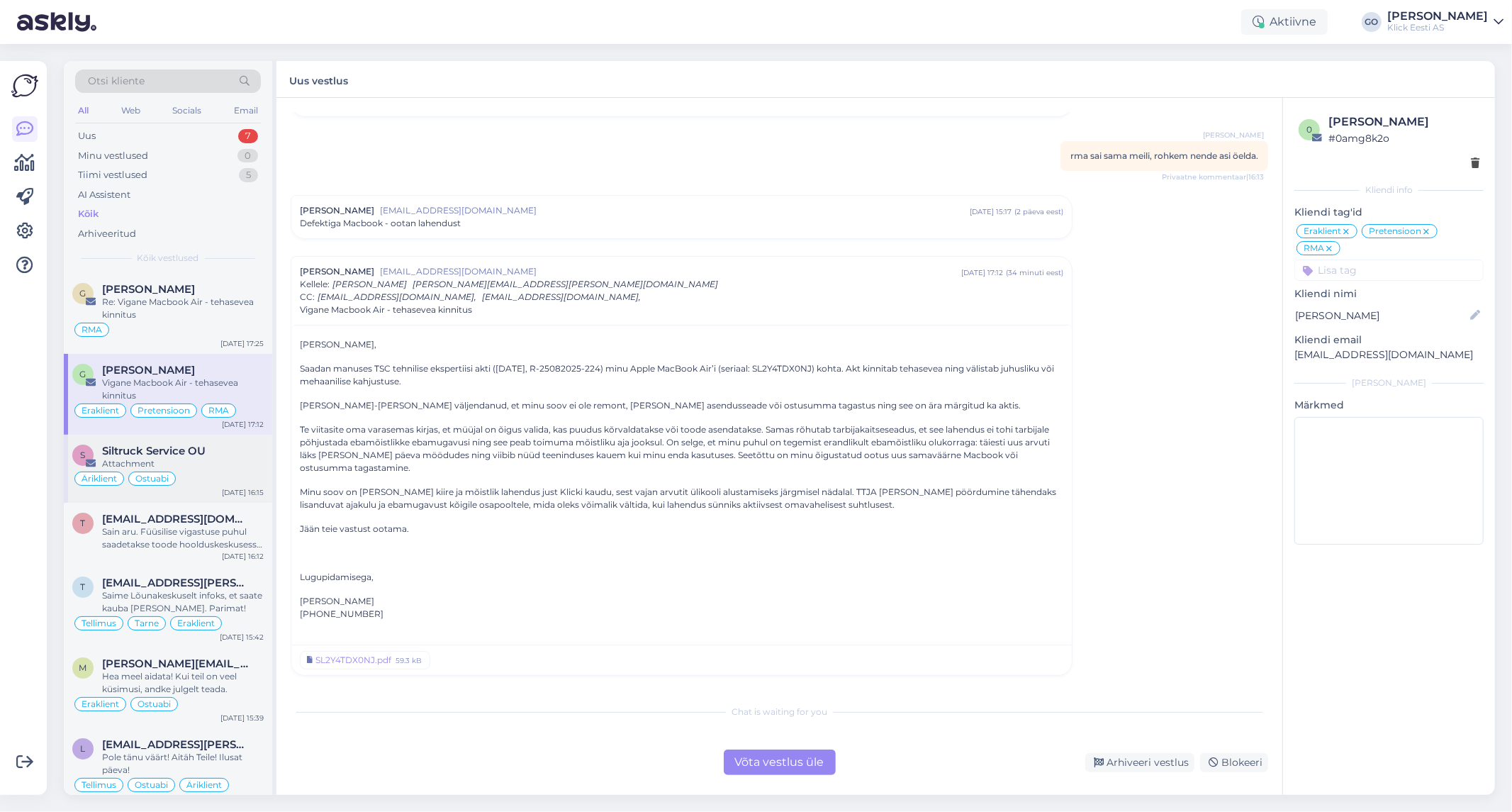
click at [238, 458] on div "Attachment" at bounding box center [183, 464] width 161 height 13
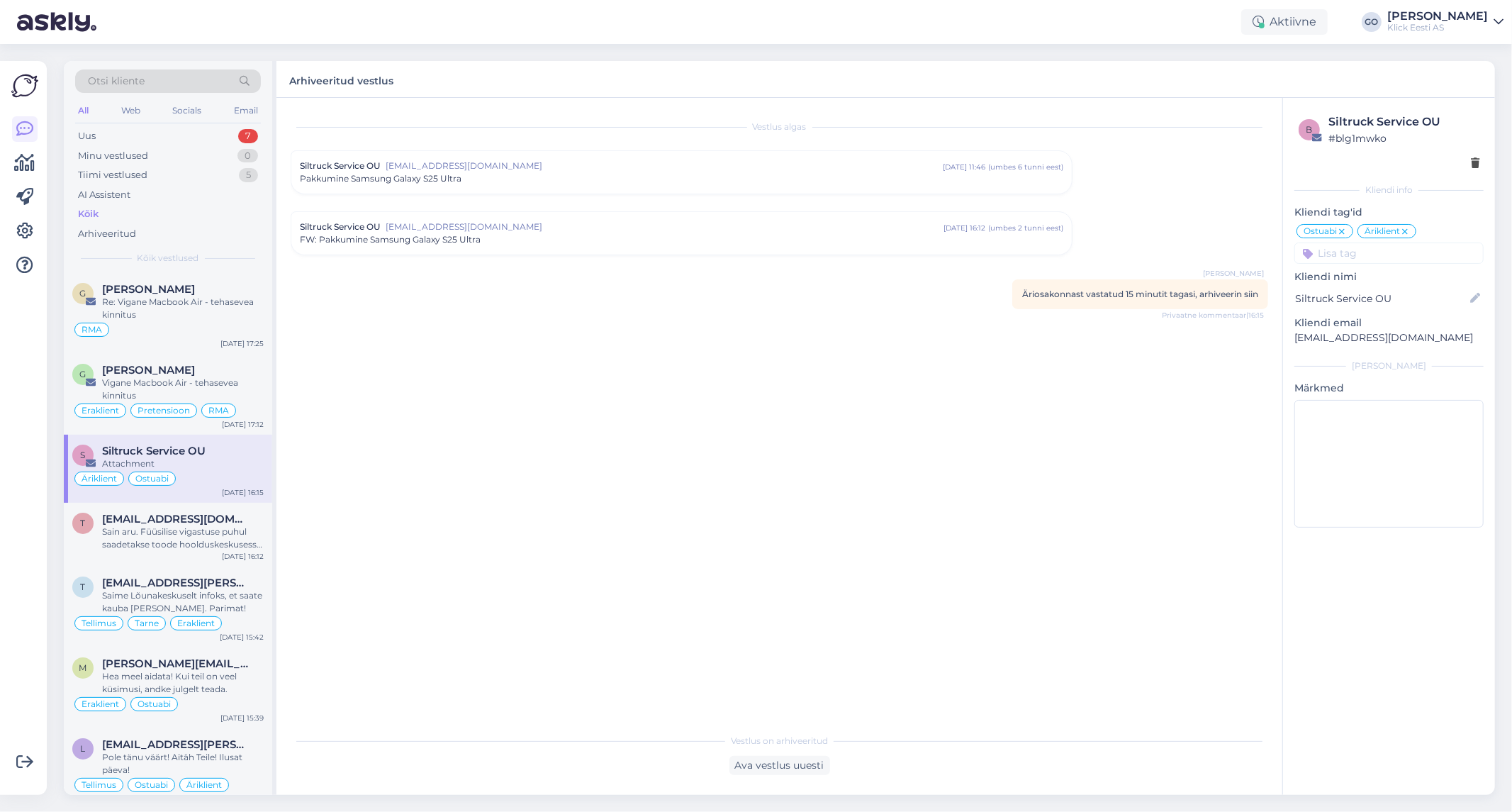
click at [595, 225] on span "[EMAIL_ADDRESS][DOMAIN_NAME]" at bounding box center [664, 227] width 558 height 13
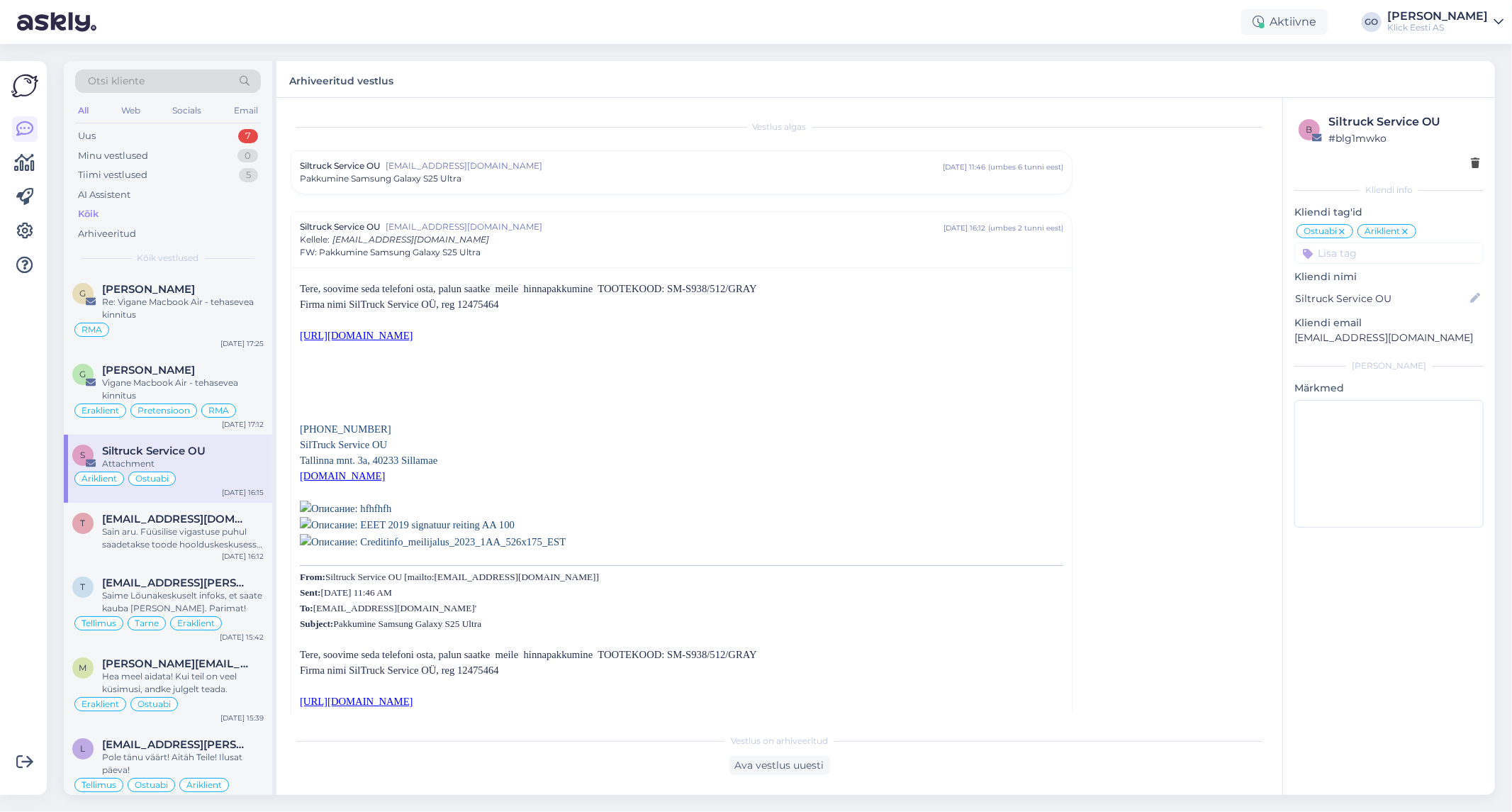
click at [571, 232] on span "[EMAIL_ADDRESS][DOMAIN_NAME]" at bounding box center [664, 227] width 558 height 13
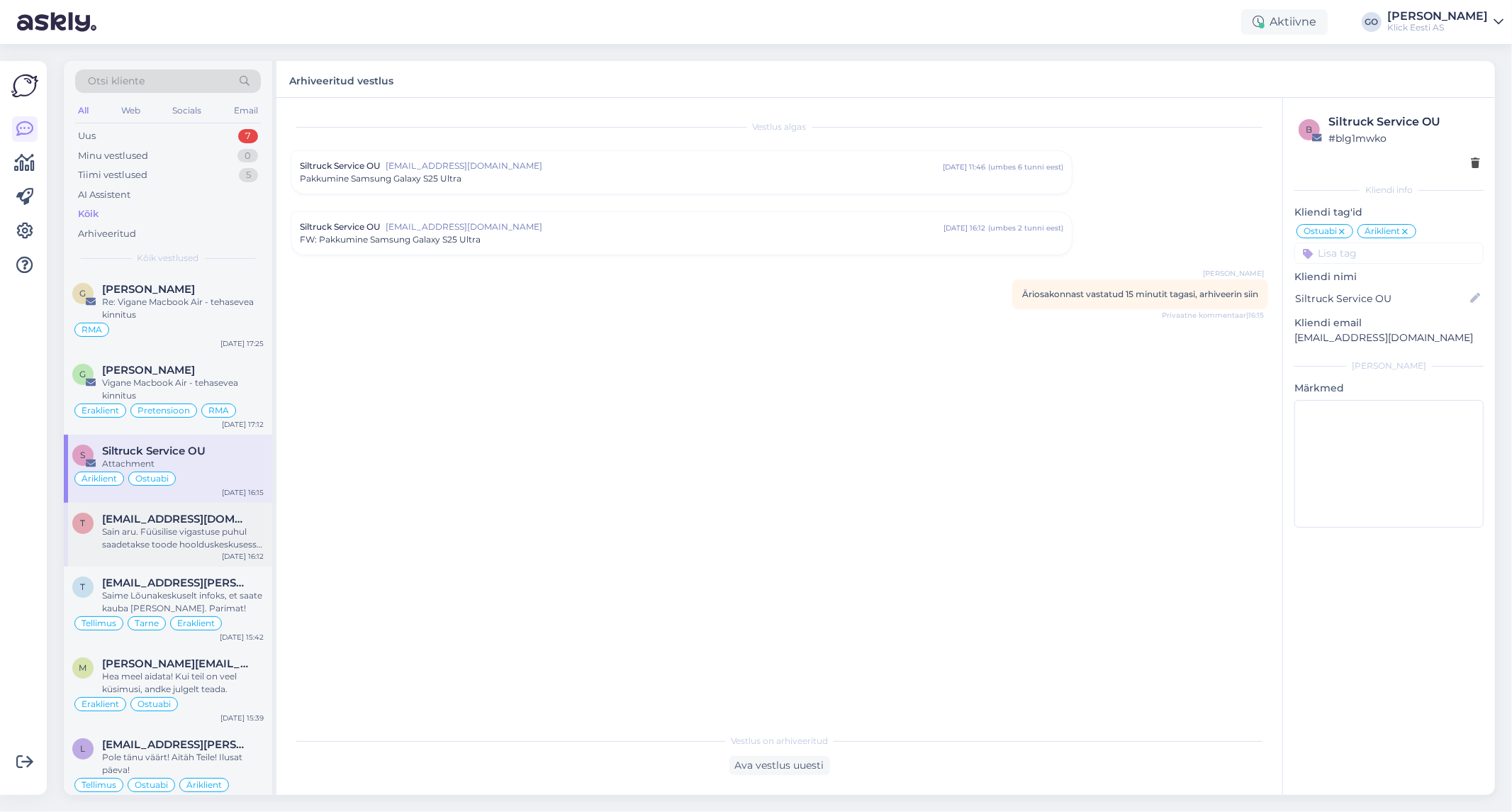
click at [246, 531] on div "Sain aru. Füüsilise vigastuse puhul saadetakse toode hoolduskeskusesse kontroll…" at bounding box center [183, 538] width 161 height 25
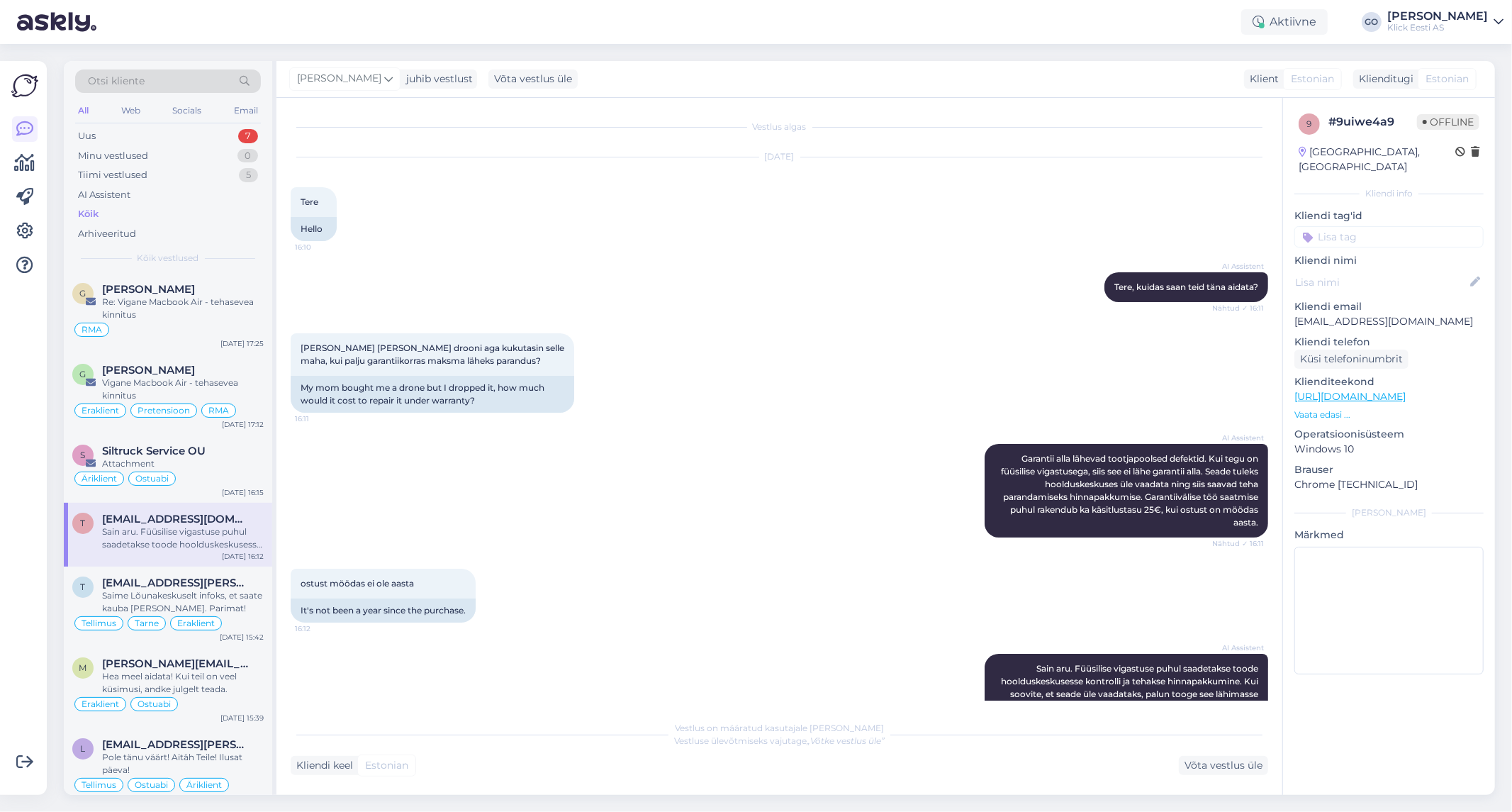
scroll to position [36, 0]
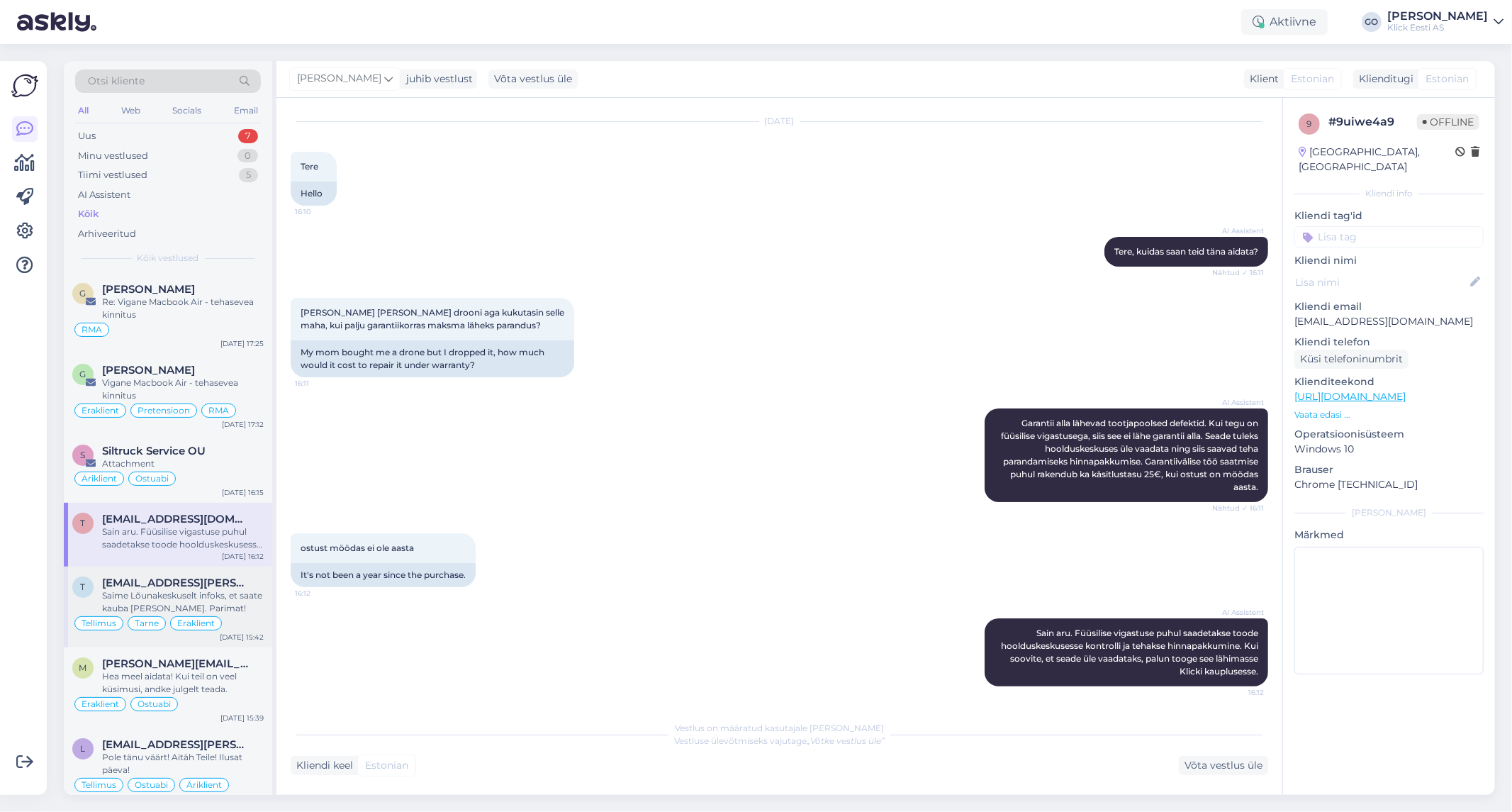
click at [256, 607] on div "Saime Lõunakeskuselt infoks, et saate kauba [PERSON_NAME]. Parimat!" at bounding box center [183, 601] width 161 height 25
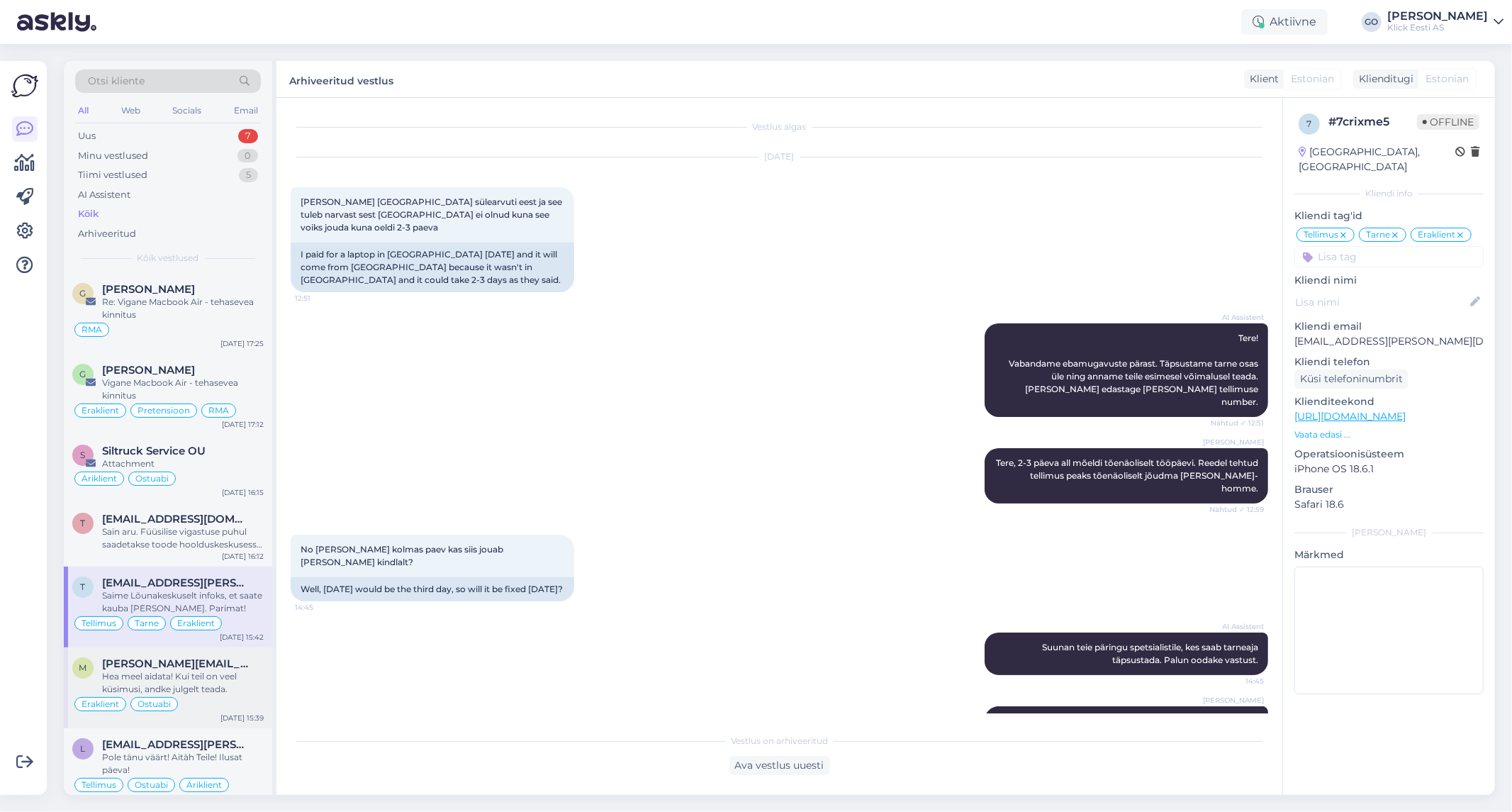
click at [258, 679] on div "Hea meel aidata! Kui teil on veel küsimusi, andke julgelt teada." at bounding box center [183, 682] width 161 height 25
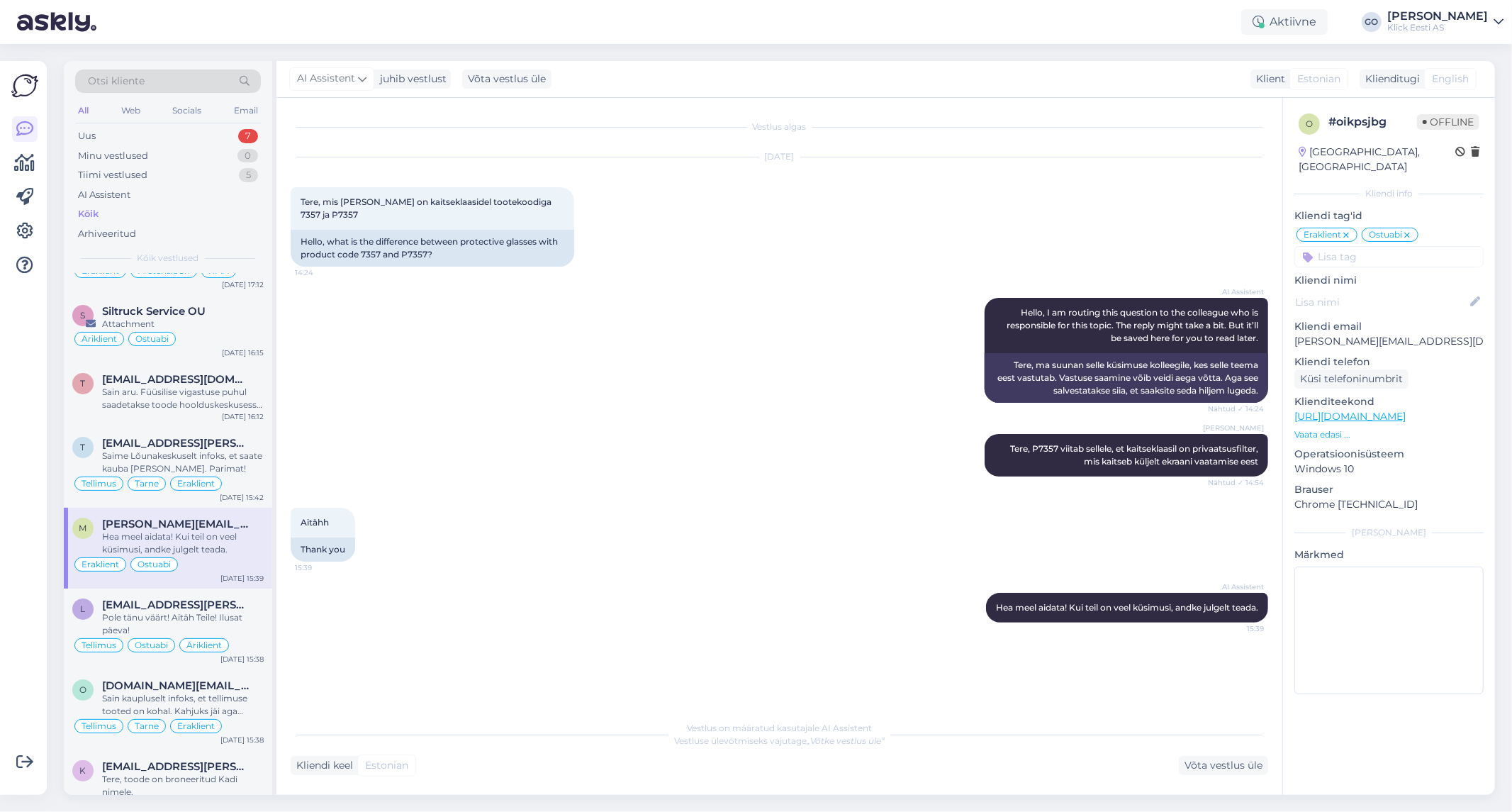
scroll to position [157, 0]
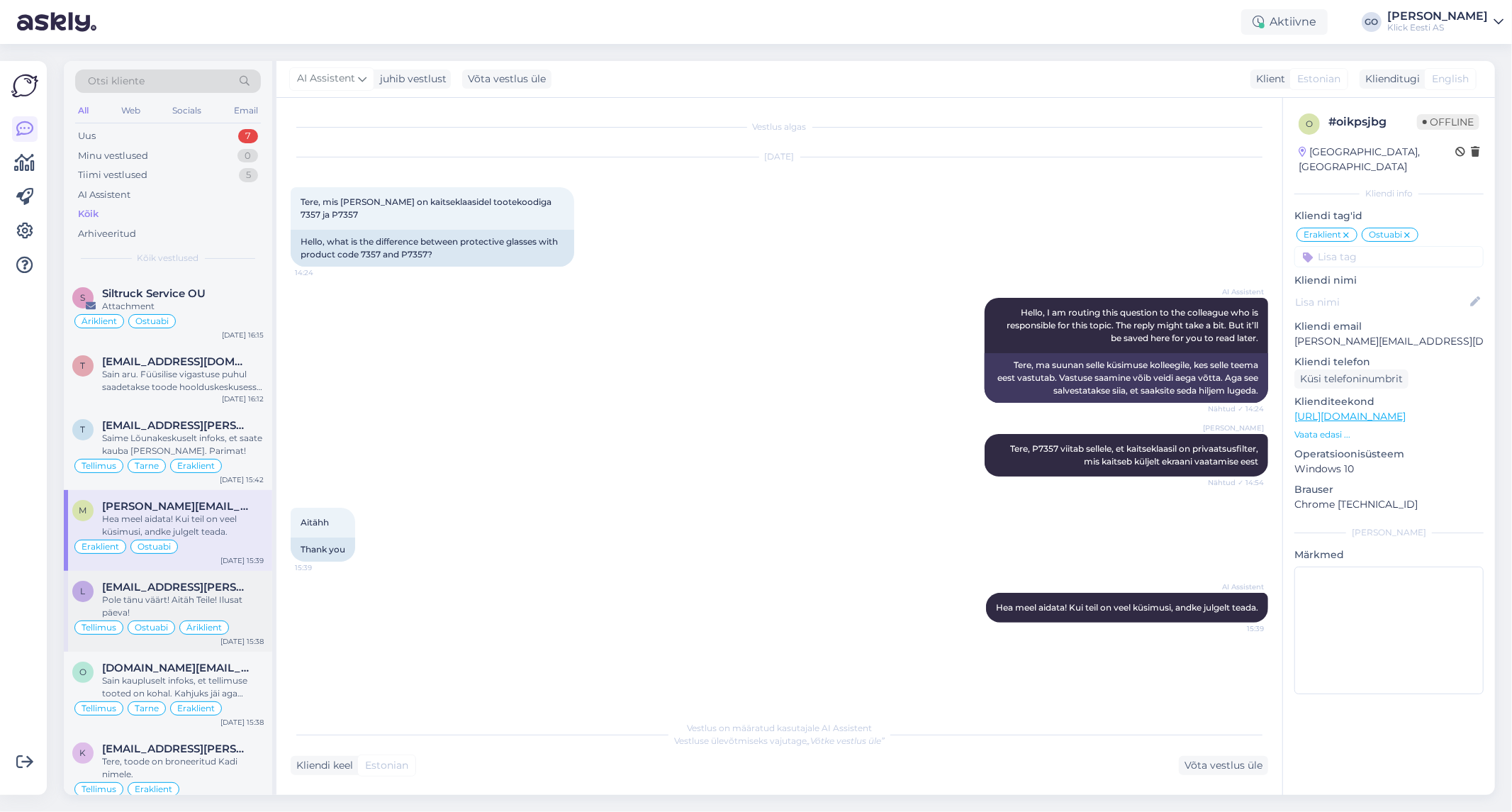
click at [256, 610] on div "Pole tänu väärt! Aitäh Teile! Ilusat päeva!" at bounding box center [183, 605] width 161 height 25
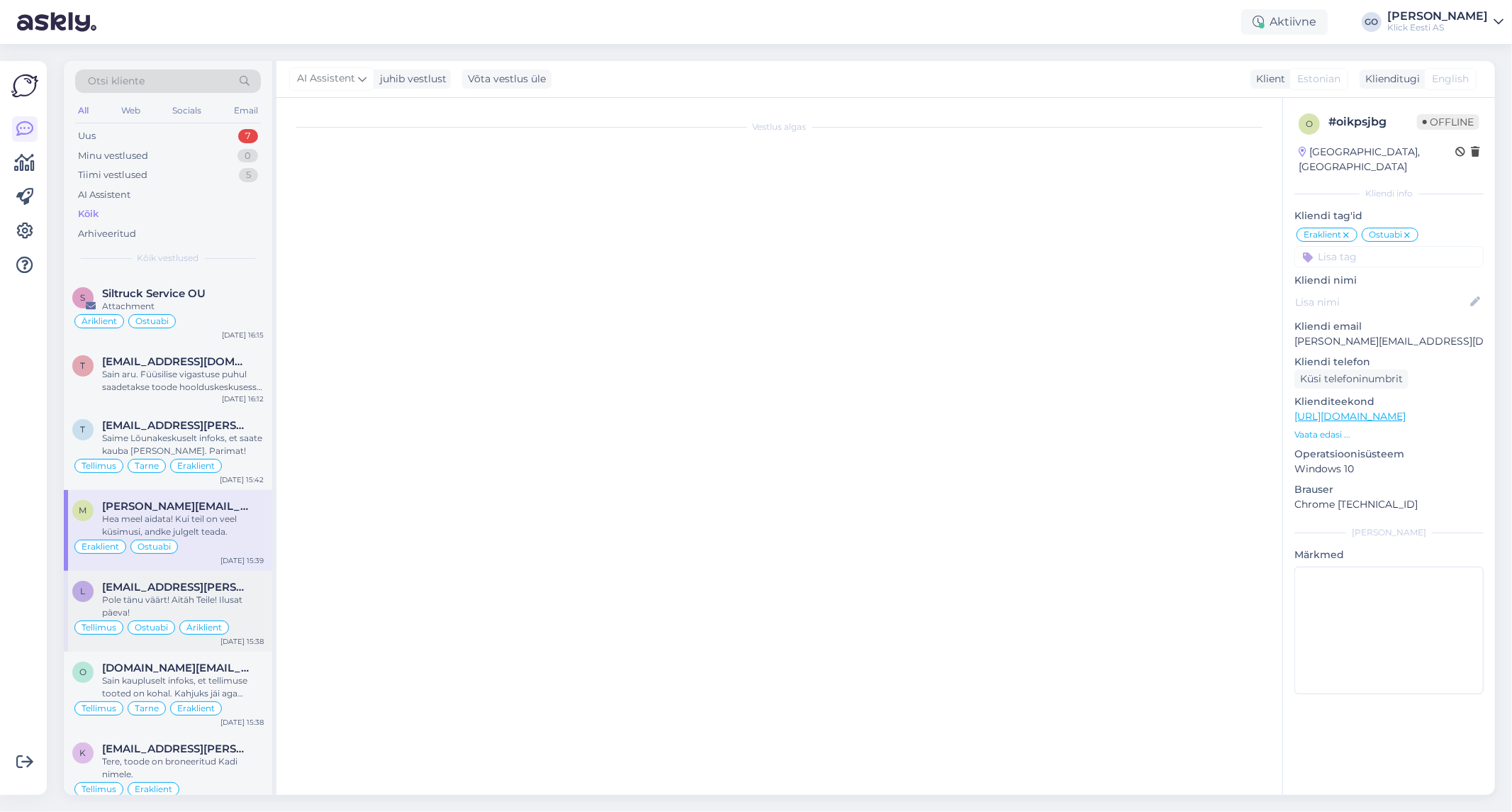
scroll to position [1363, 0]
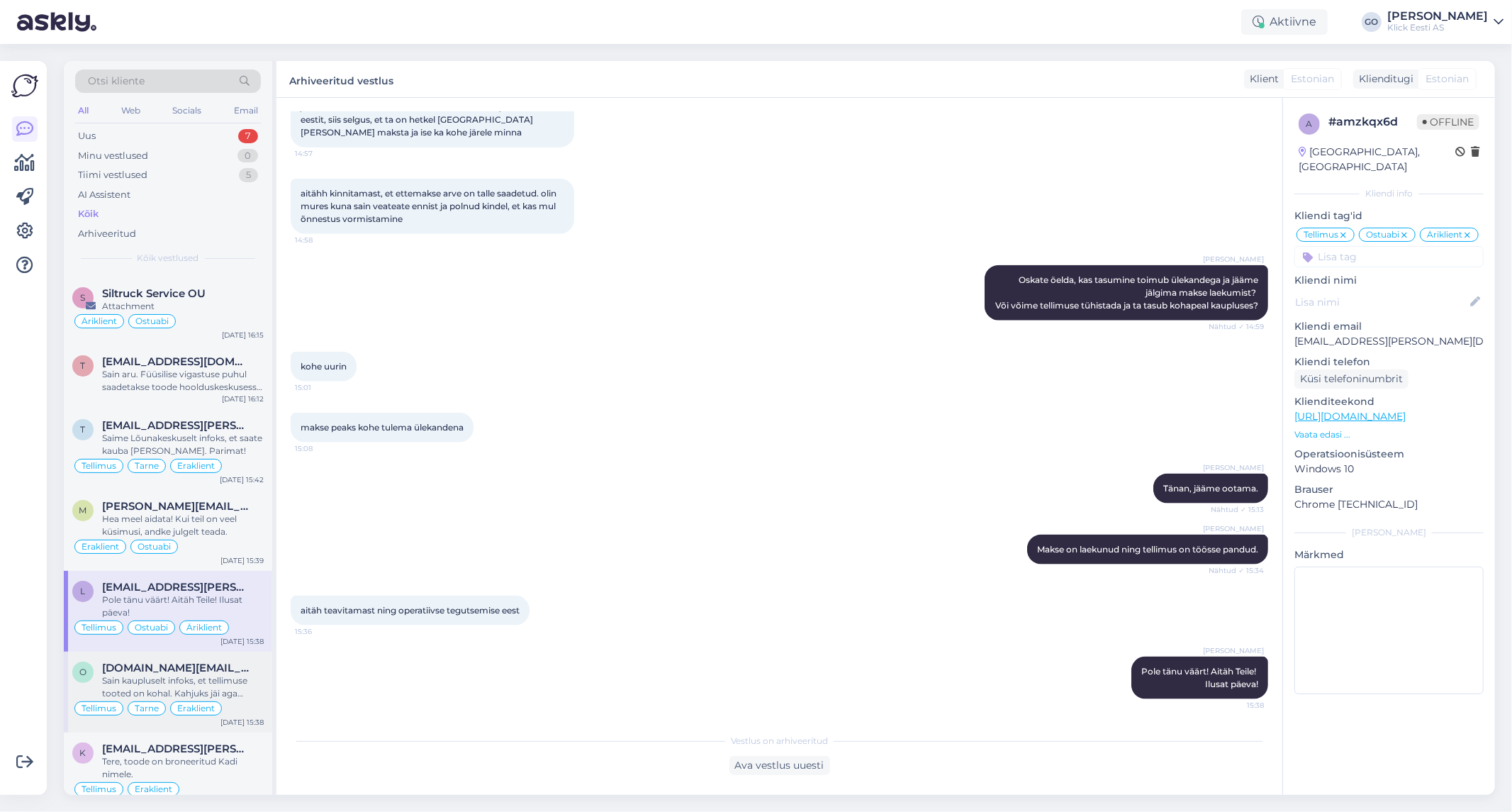
click at [249, 671] on div "[DOMAIN_NAME][EMAIL_ADDRESS][DOMAIN_NAME]" at bounding box center [183, 668] width 161 height 13
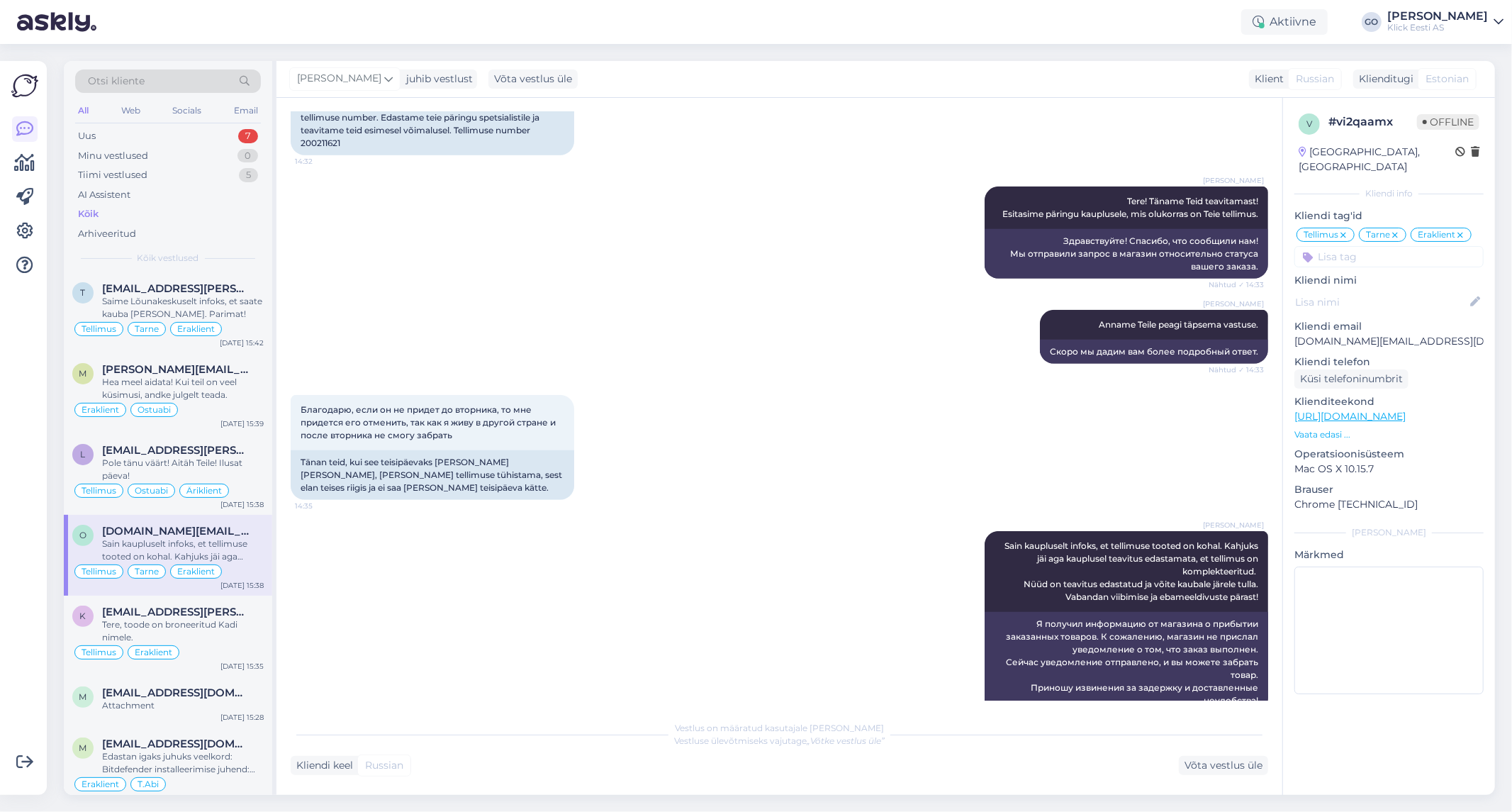
scroll to position [315, 0]
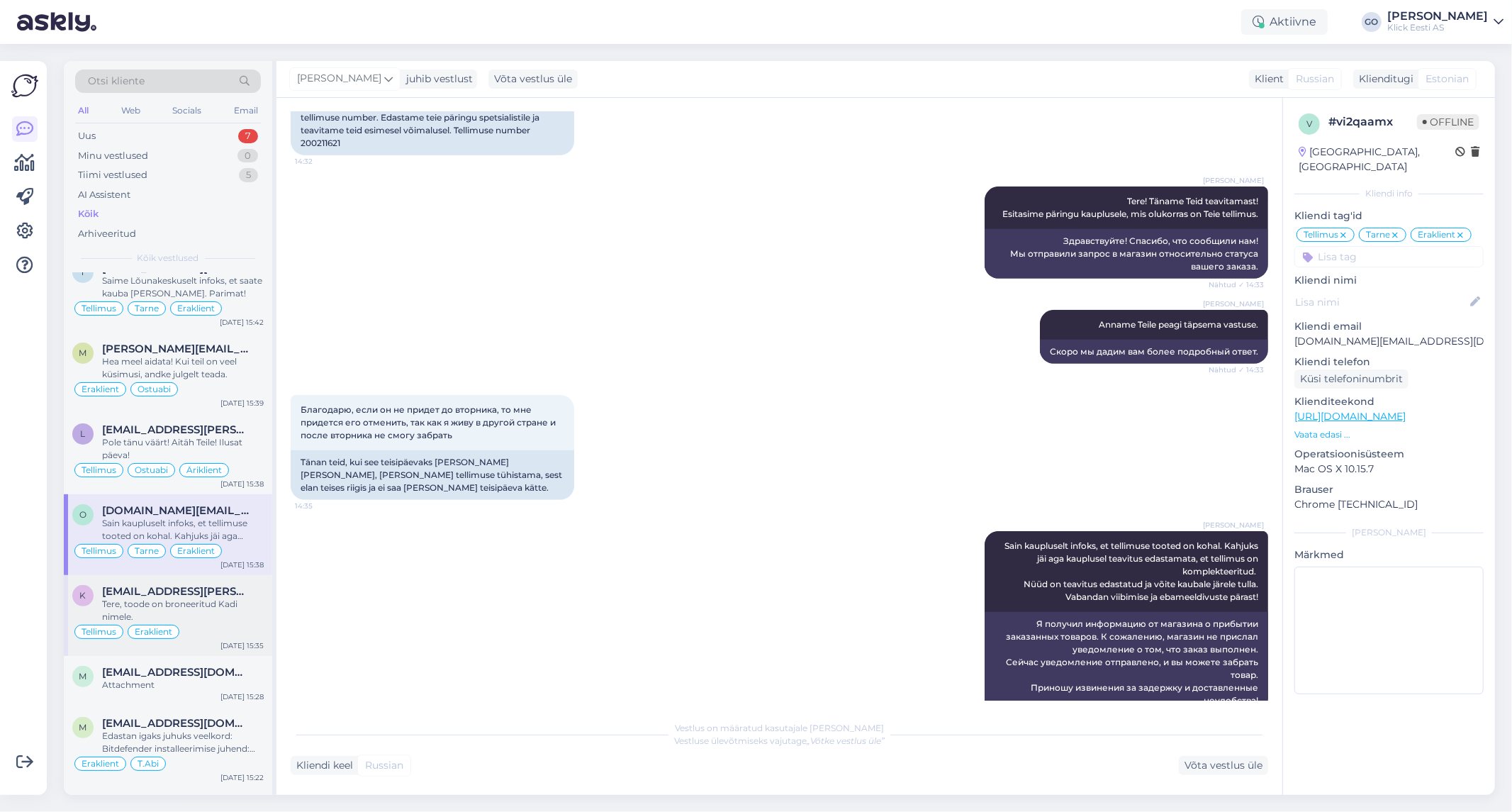
click at [250, 611] on div "Tere, toode on broneeritud Kadi nimele." at bounding box center [183, 610] width 161 height 25
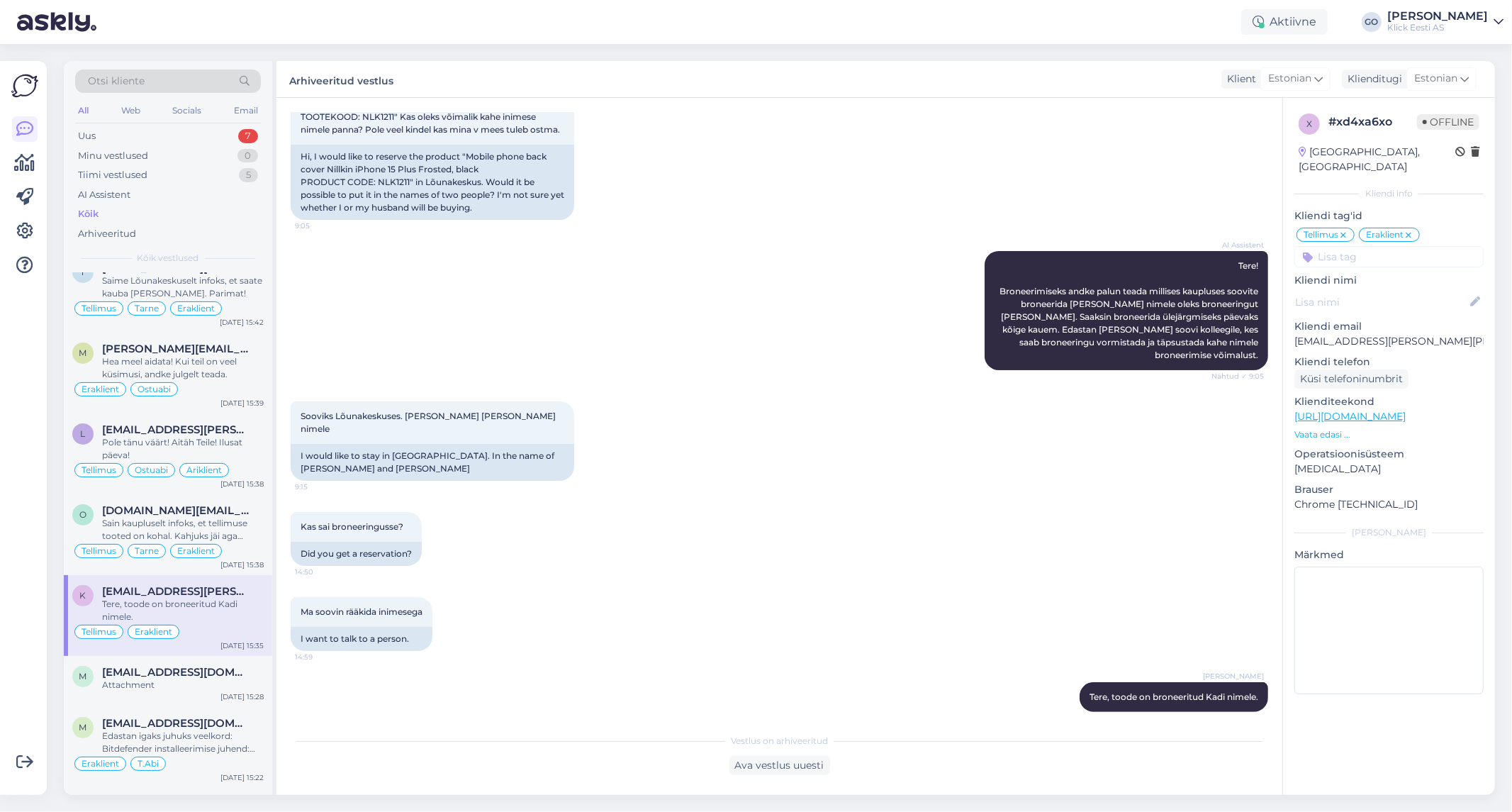
scroll to position [393, 0]
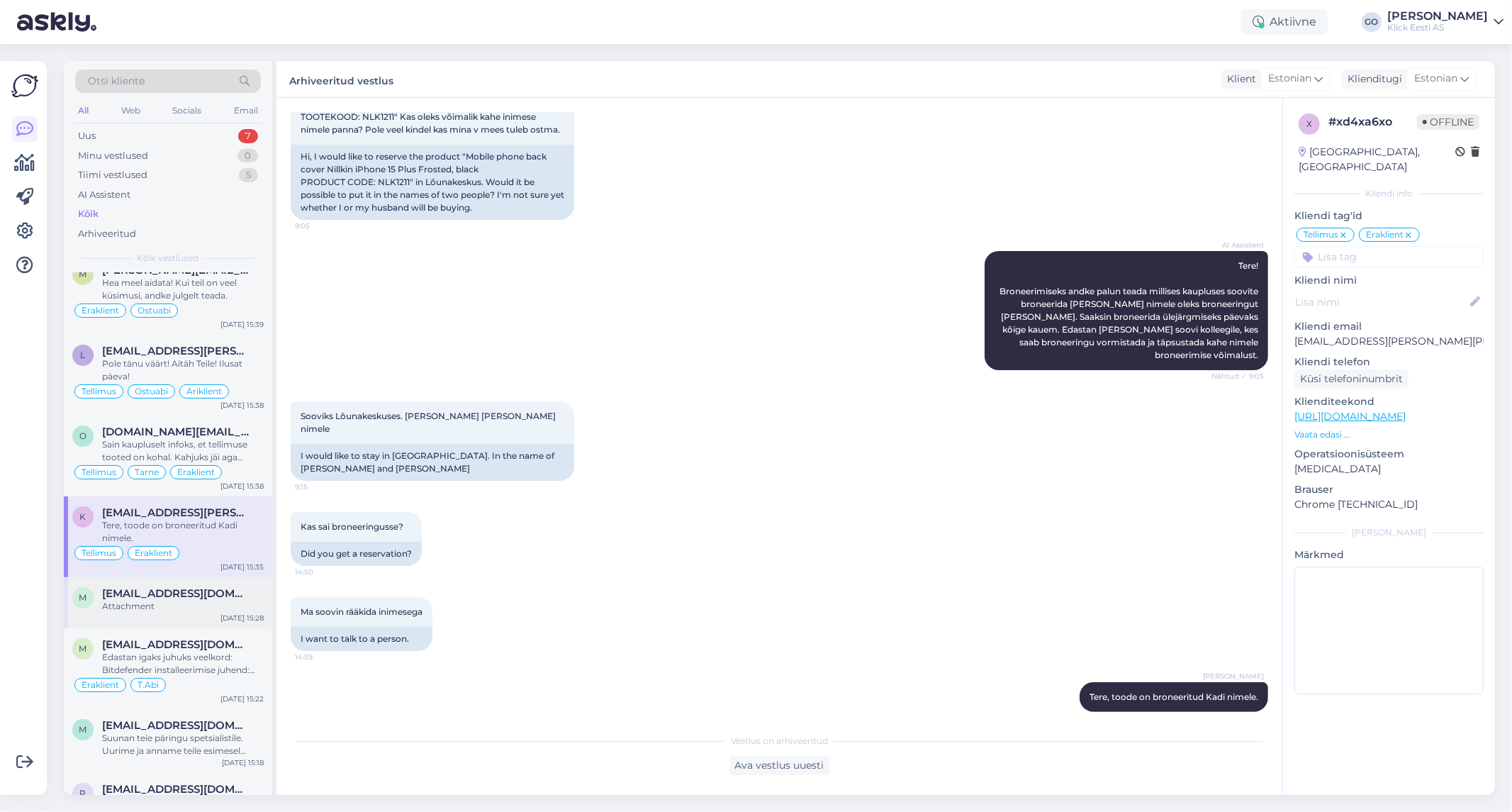
click at [253, 607] on div "Attachment" at bounding box center [183, 606] width 161 height 13
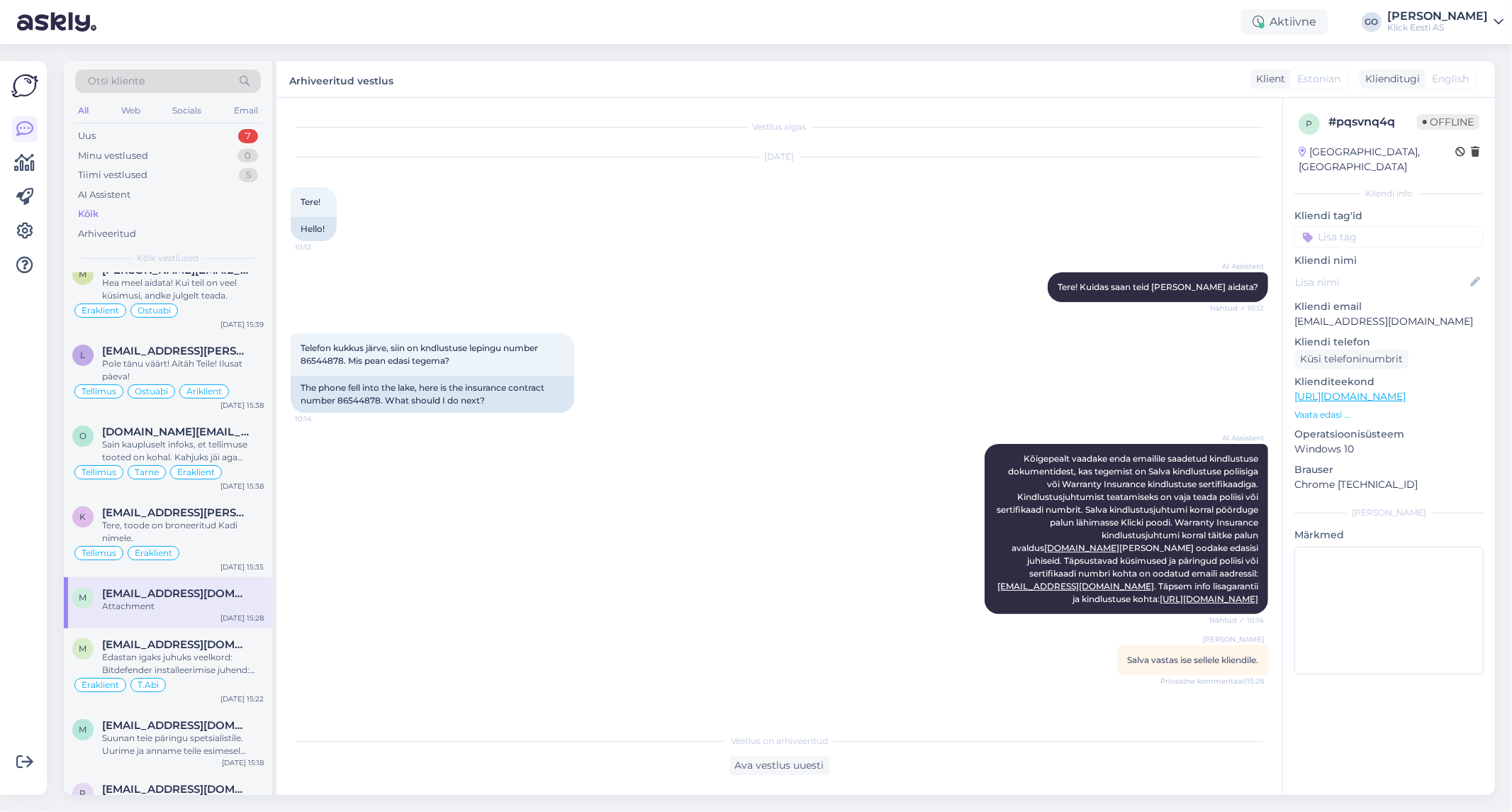
scroll to position [0, 0]
click at [1355, 226] on input at bounding box center [1389, 237] width 189 height 21
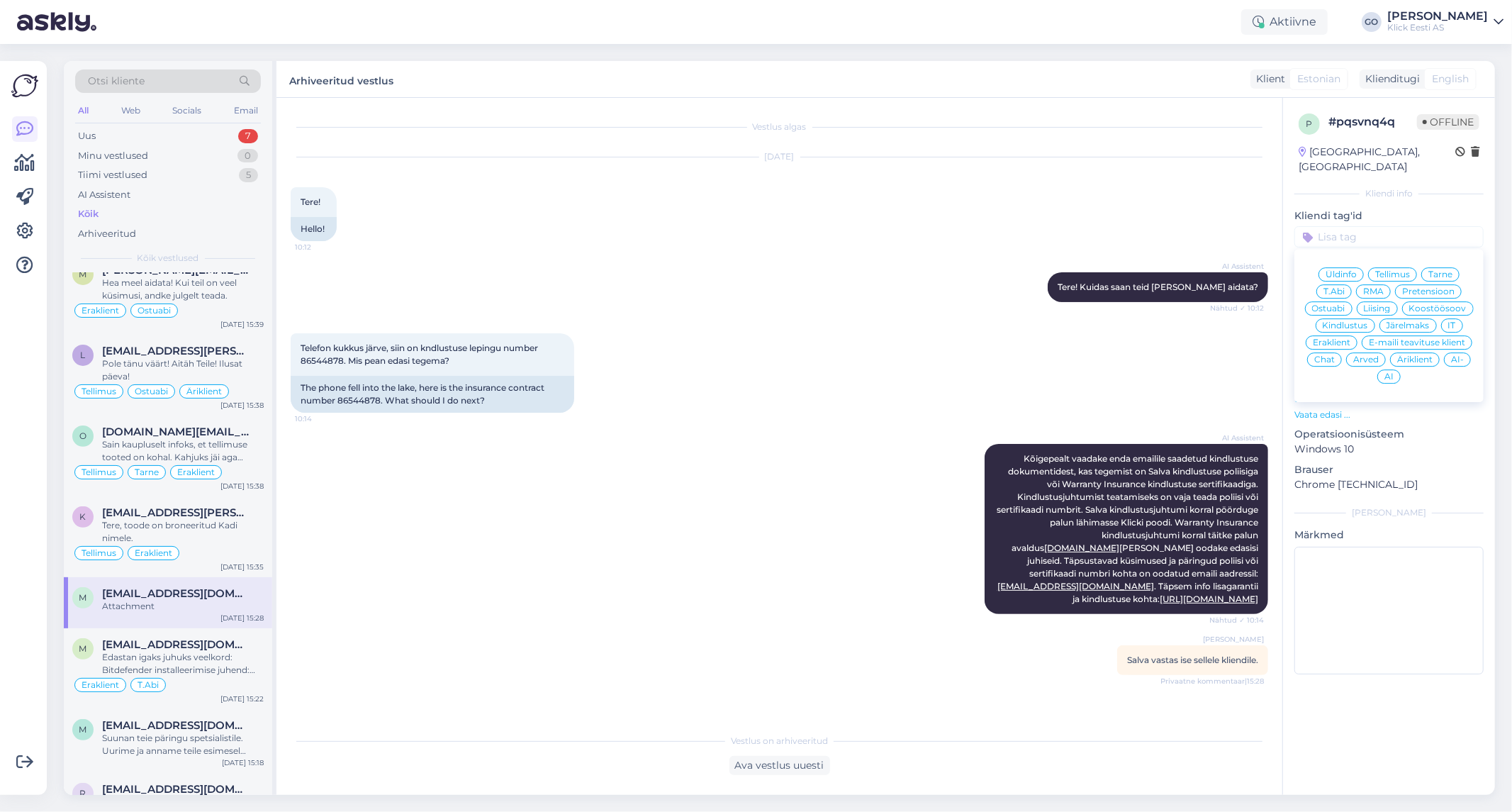
click at [1337, 338] on span "Eraklient" at bounding box center [1331, 342] width 37 height 8
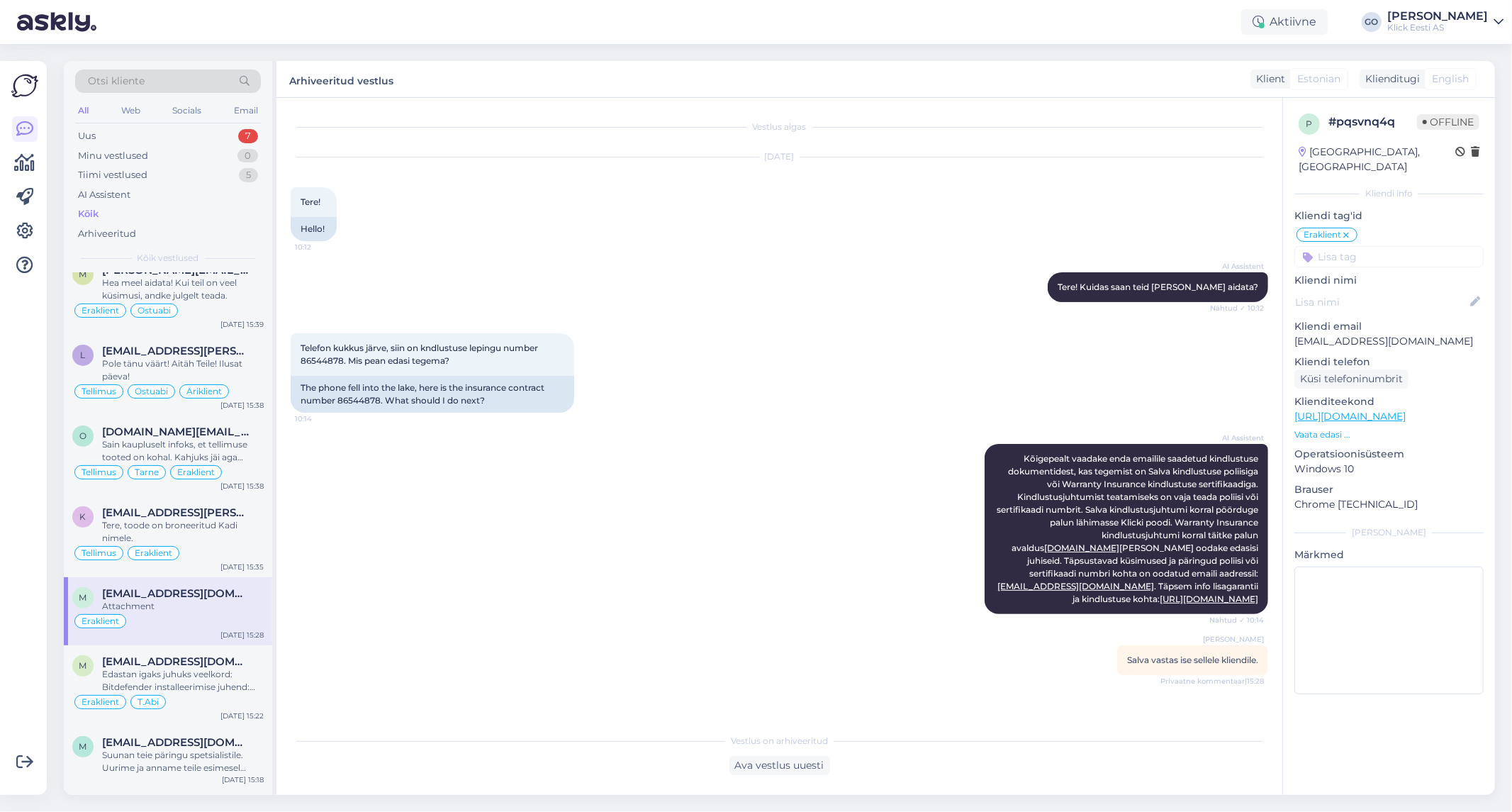
click at [1380, 246] on input at bounding box center [1389, 256] width 189 height 21
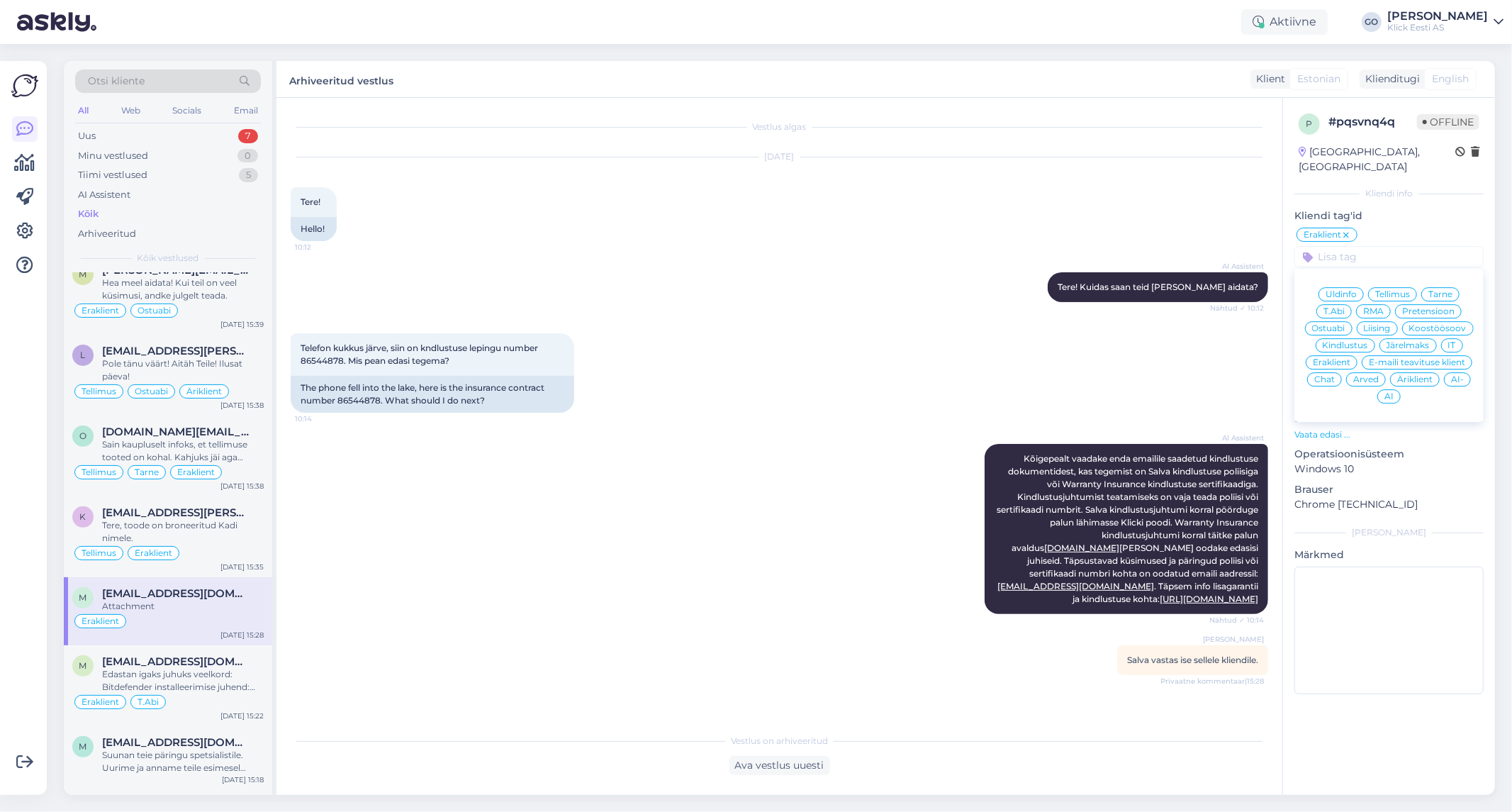
click at [1378, 307] on span "RMA" at bounding box center [1372, 311] width 20 height 8
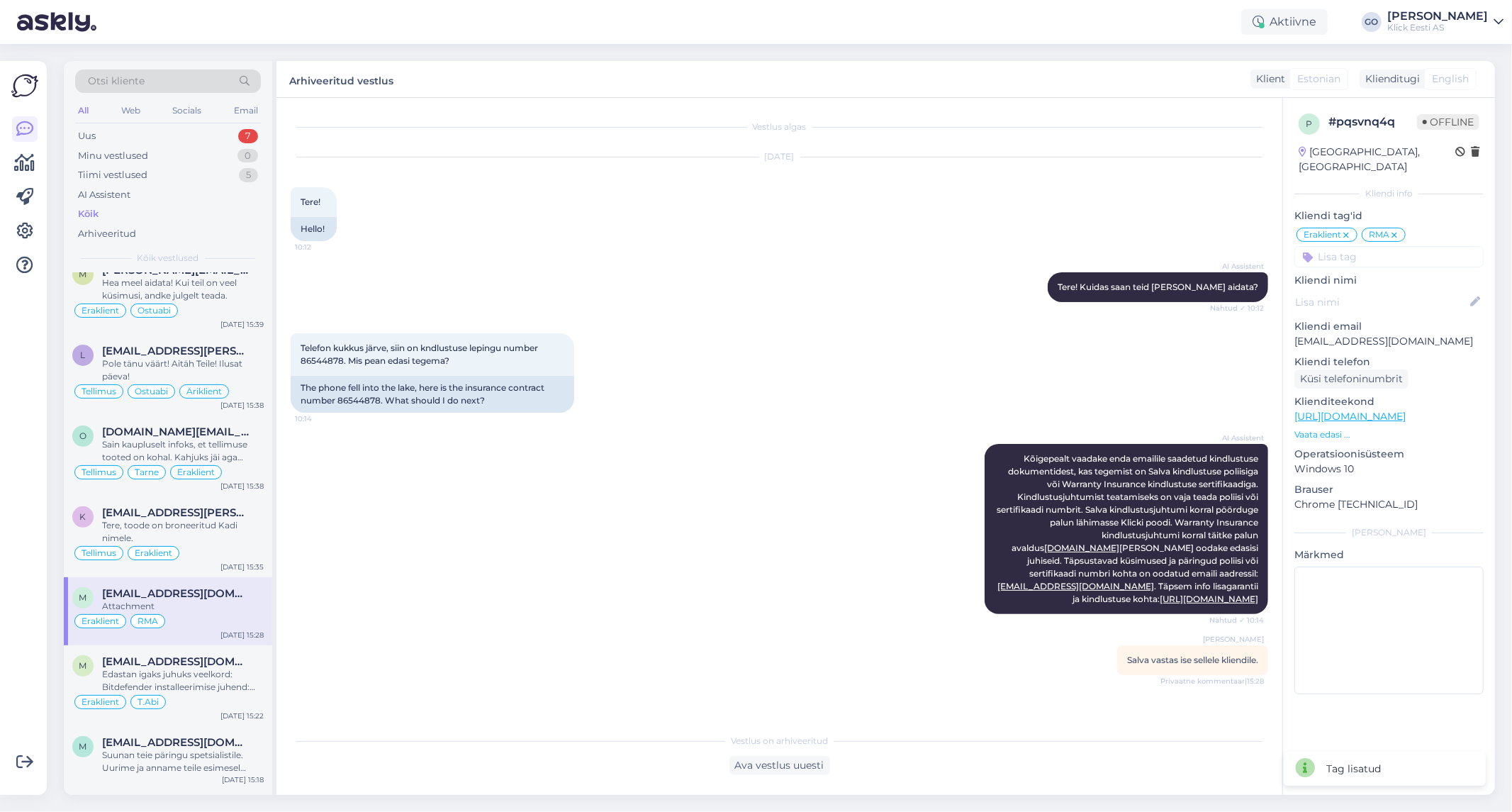
click at [1361, 246] on input at bounding box center [1389, 256] width 189 height 21
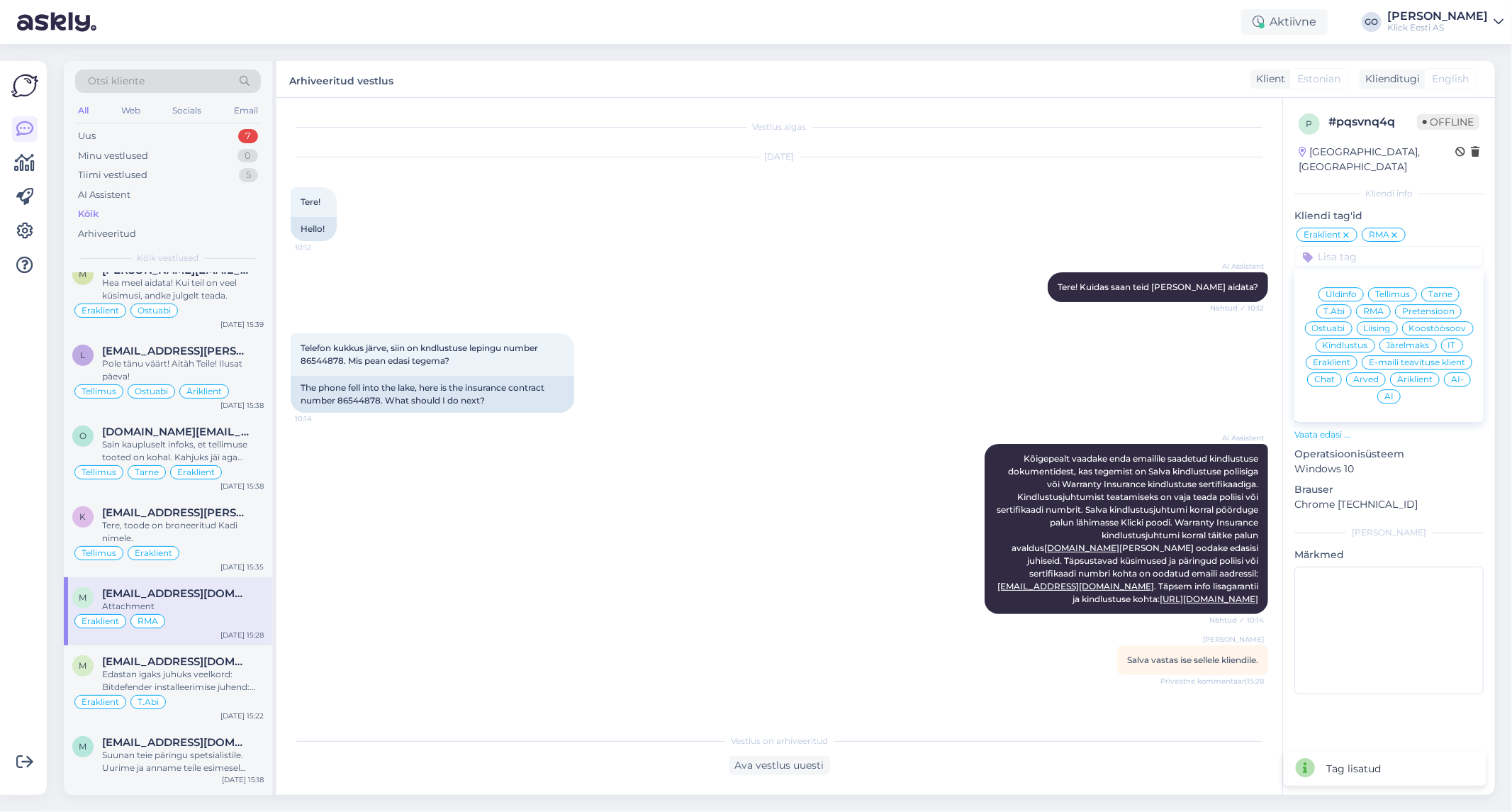
click at [1342, 341] on span "Kindlustus" at bounding box center [1346, 345] width 45 height 8
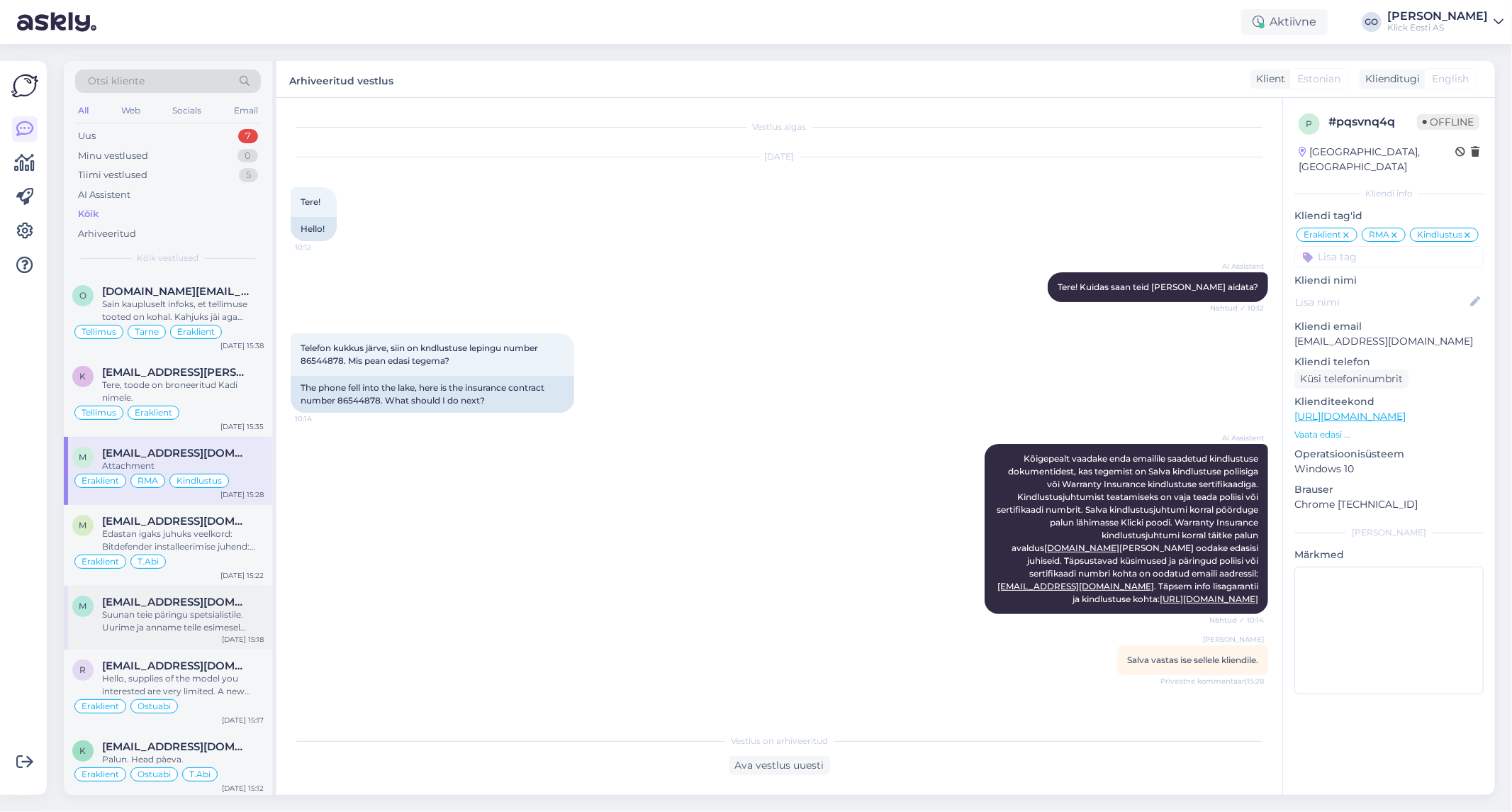
scroll to position [551, 0]
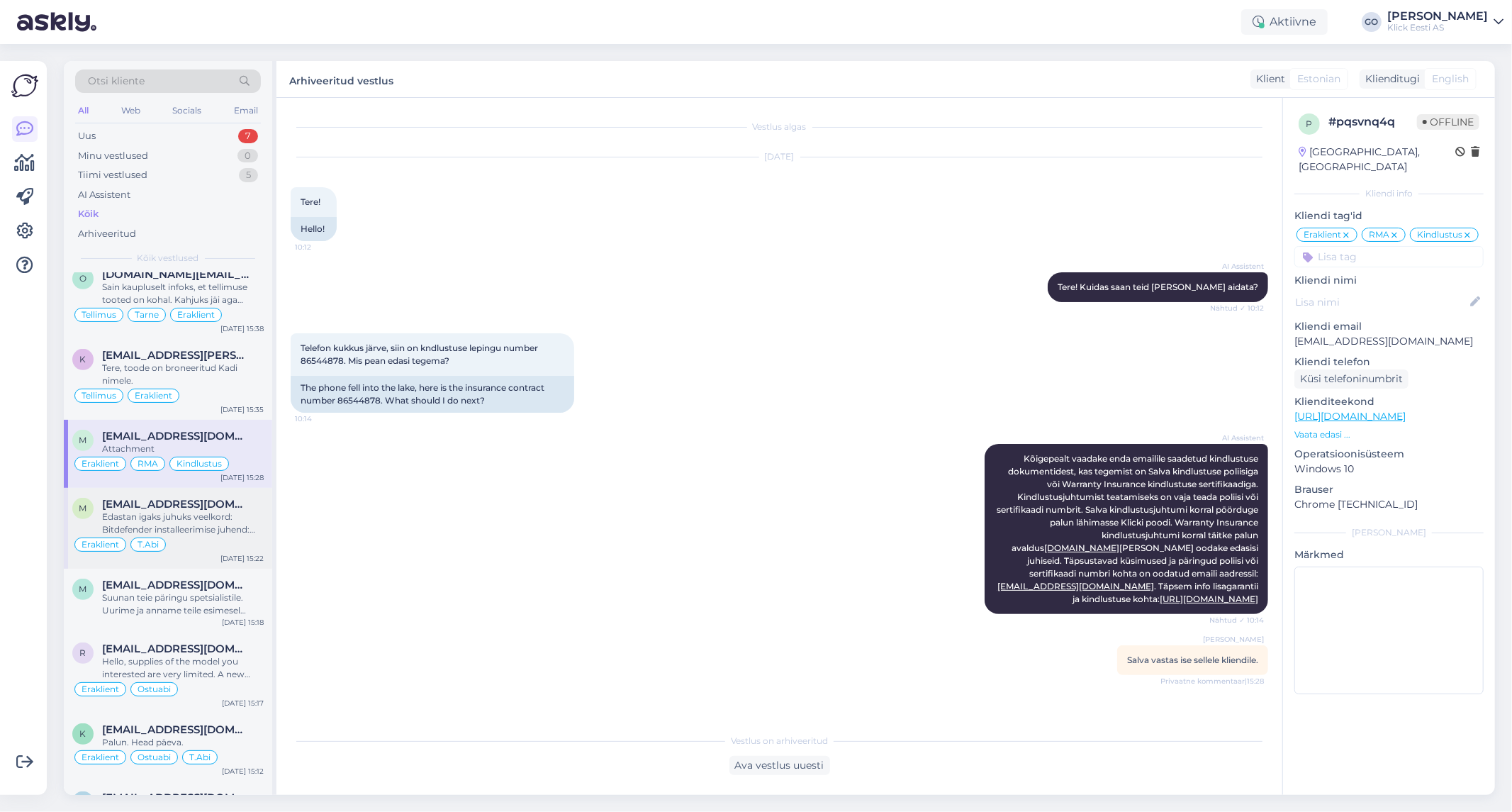
click at [256, 523] on div "Edastan igaks juhuks veelkord: Bitdefender installeerimise juhend: Mine veebile…" at bounding box center [183, 522] width 161 height 25
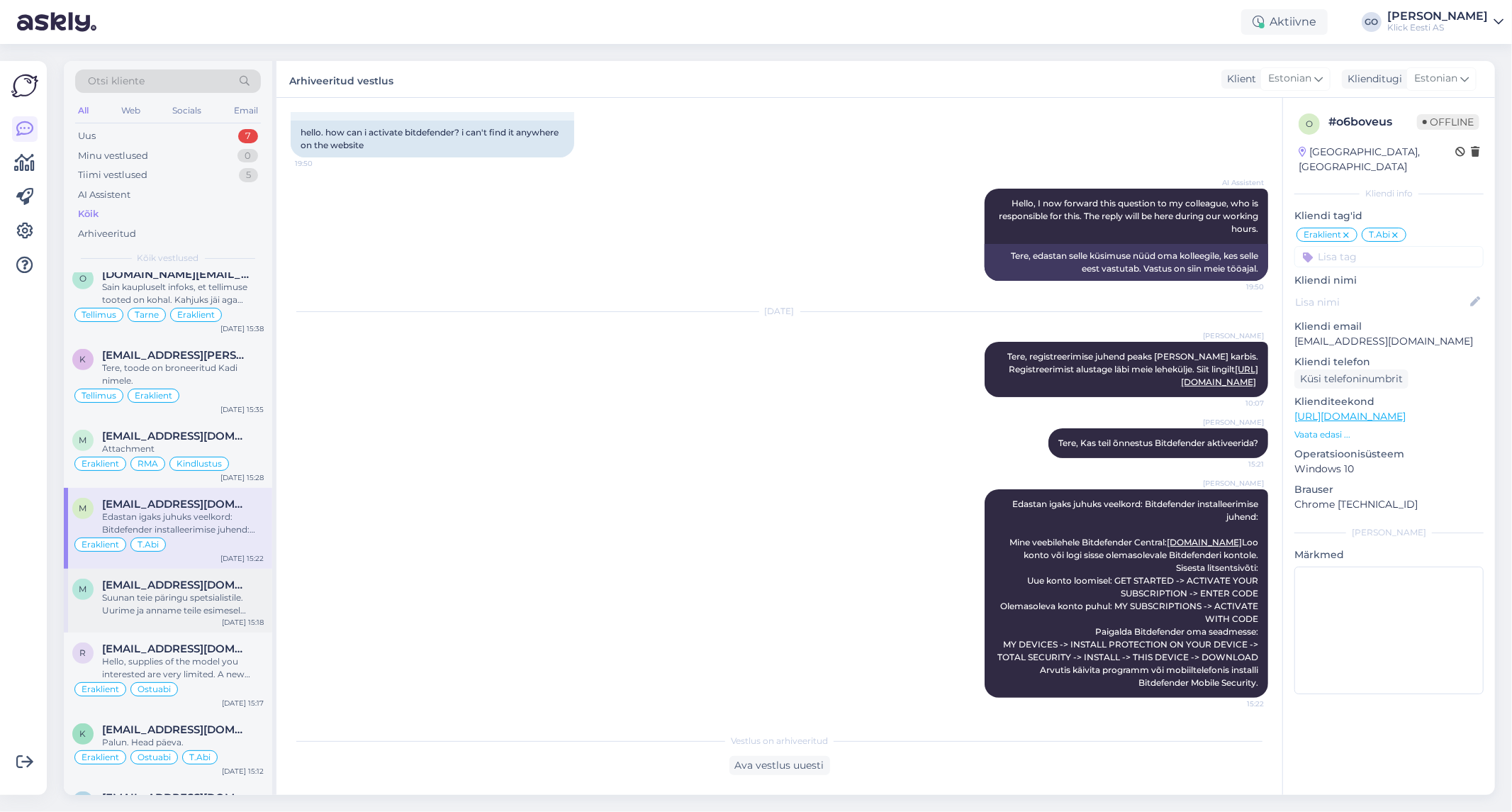
click at [247, 594] on div "Suunan teie päringu spetsialistile. Uurime ja anname teile esimesel võimalusel …" at bounding box center [183, 604] width 161 height 25
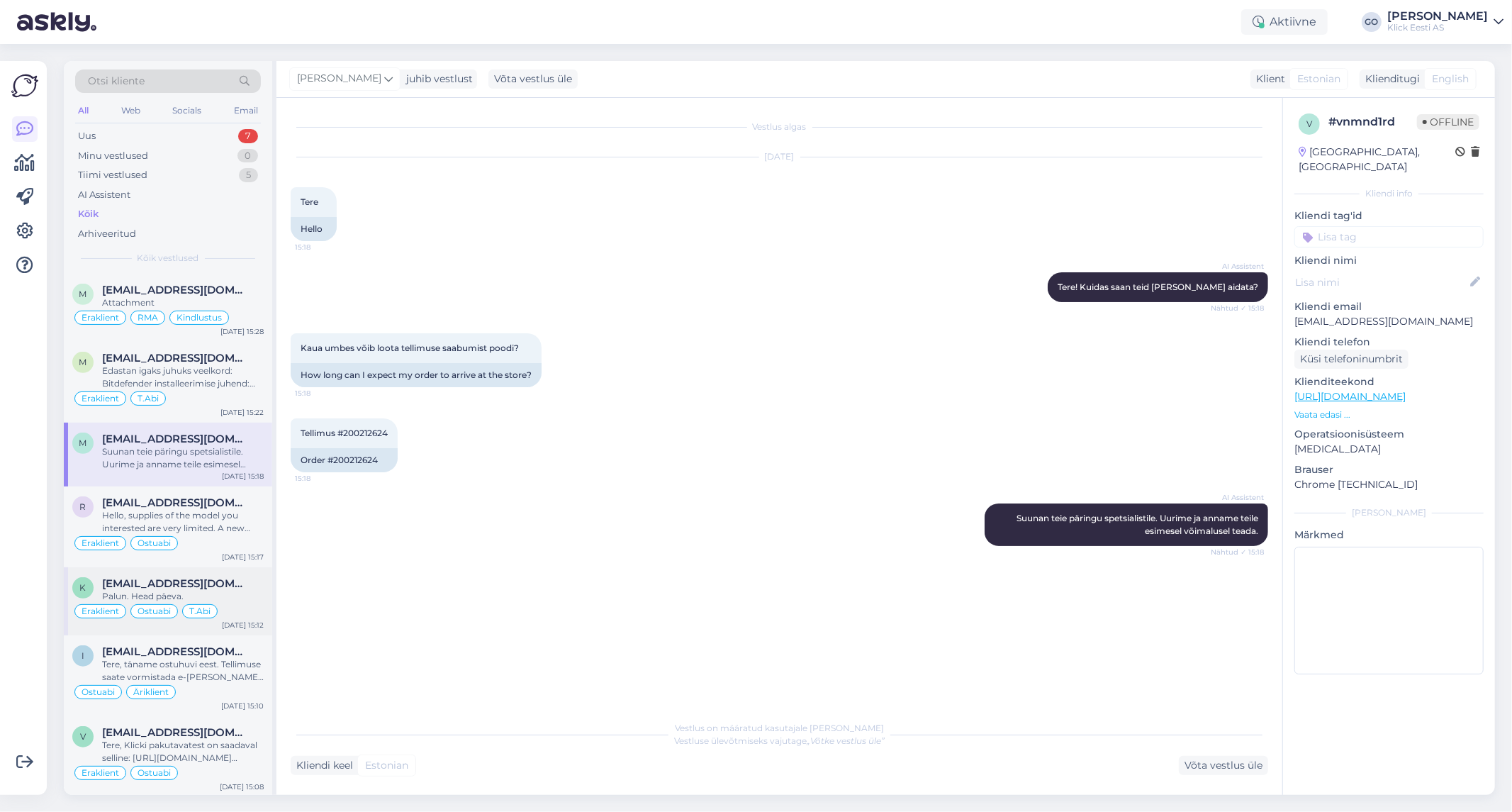
scroll to position [709, 0]
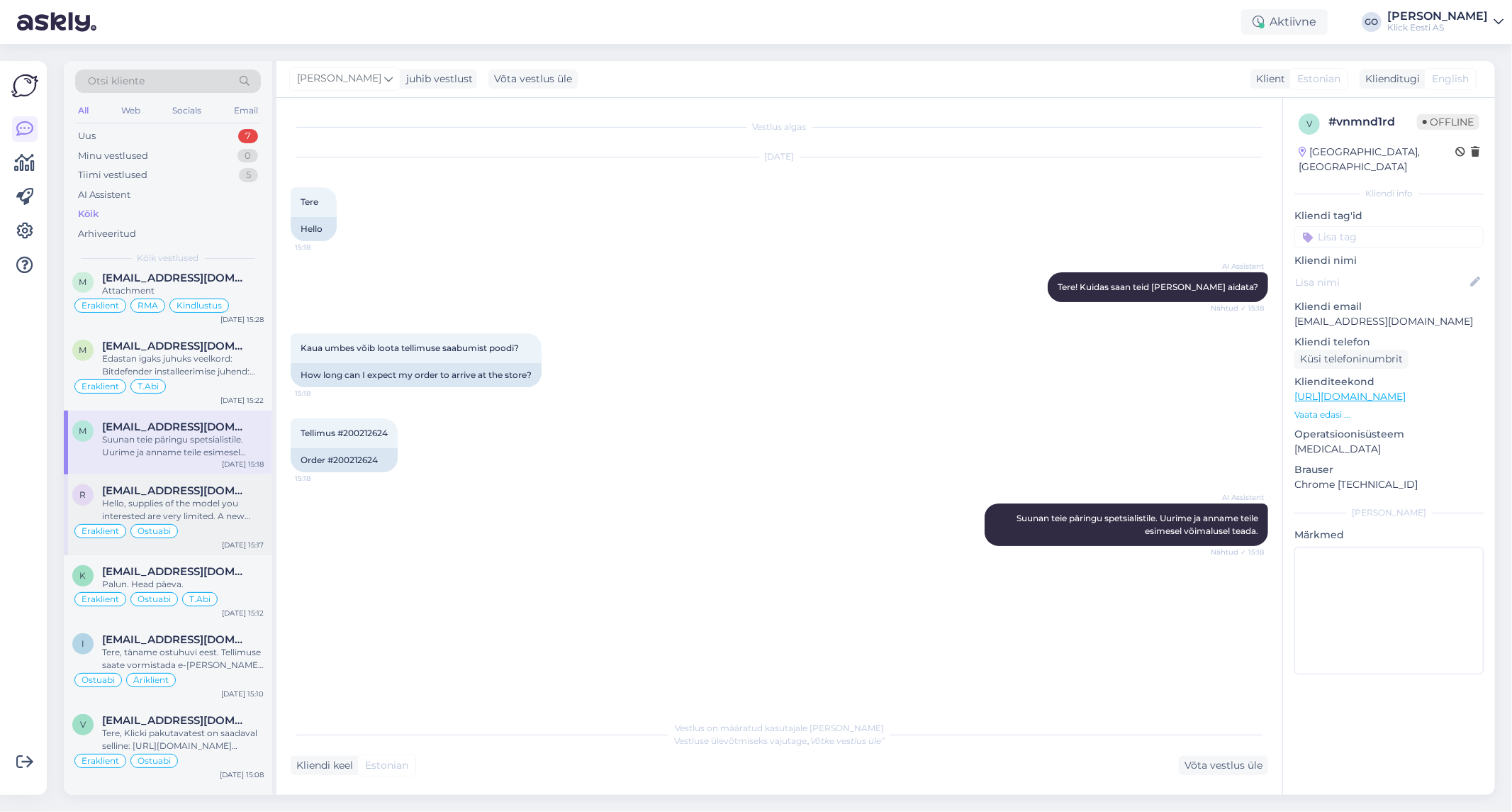
click at [256, 507] on div "Hello, supplies of the model you interested are very limited. A new batch will …" at bounding box center [183, 509] width 161 height 25
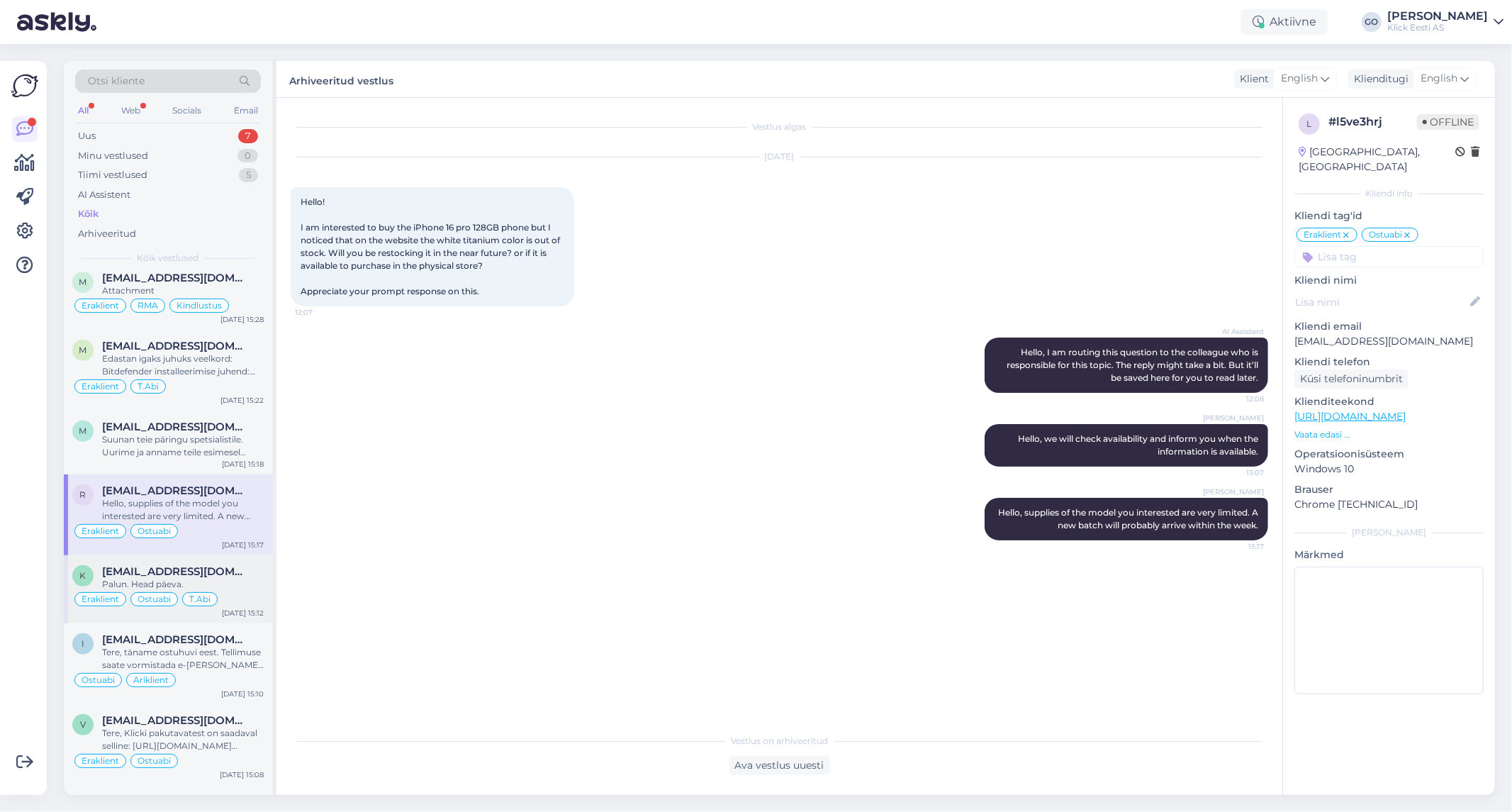
click at [238, 586] on div "Palun. Head päeva." at bounding box center [183, 584] width 161 height 13
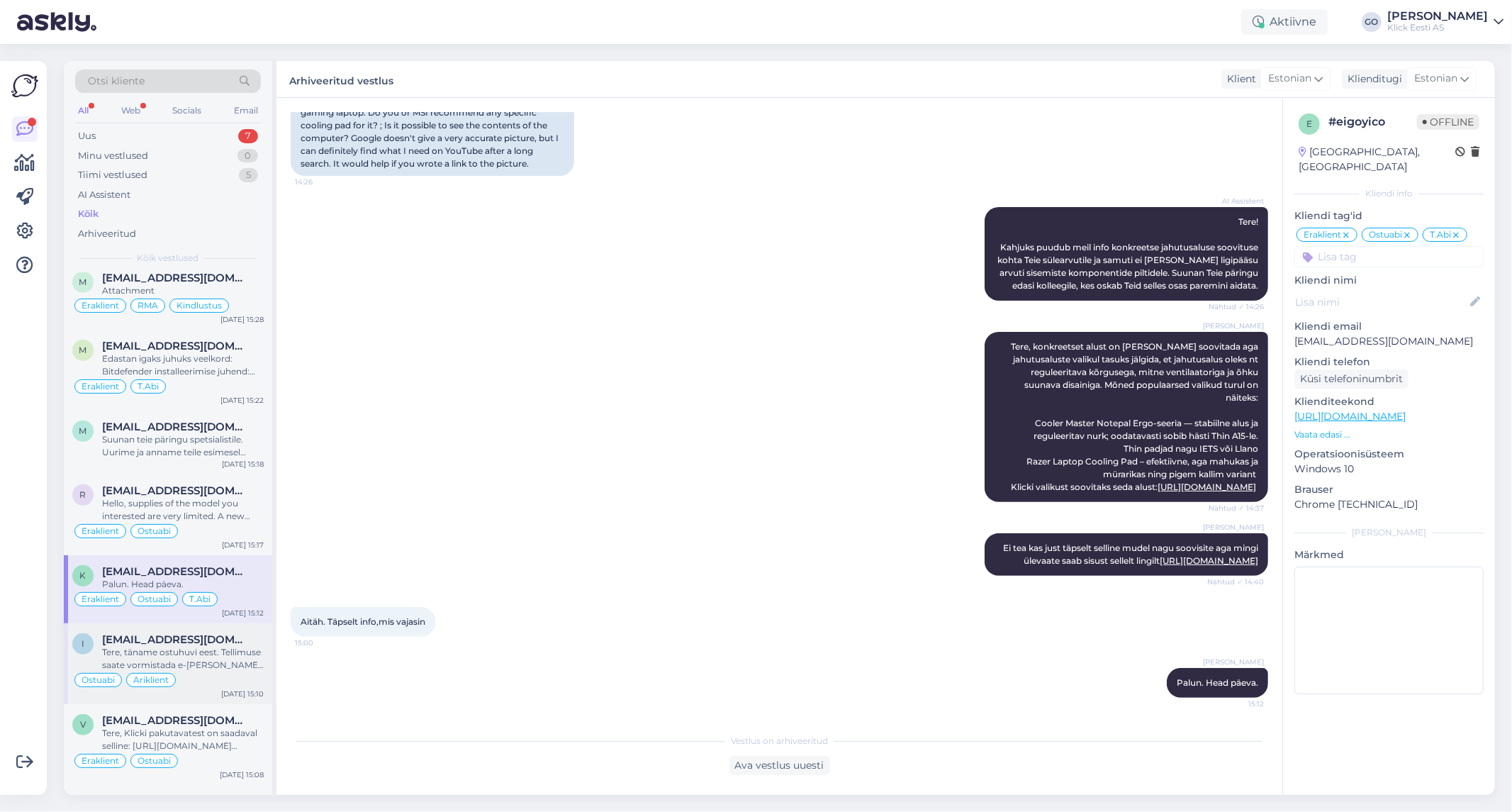
click at [246, 645] on span "[EMAIL_ADDRESS][DOMAIN_NAME]" at bounding box center [176, 639] width 148 height 13
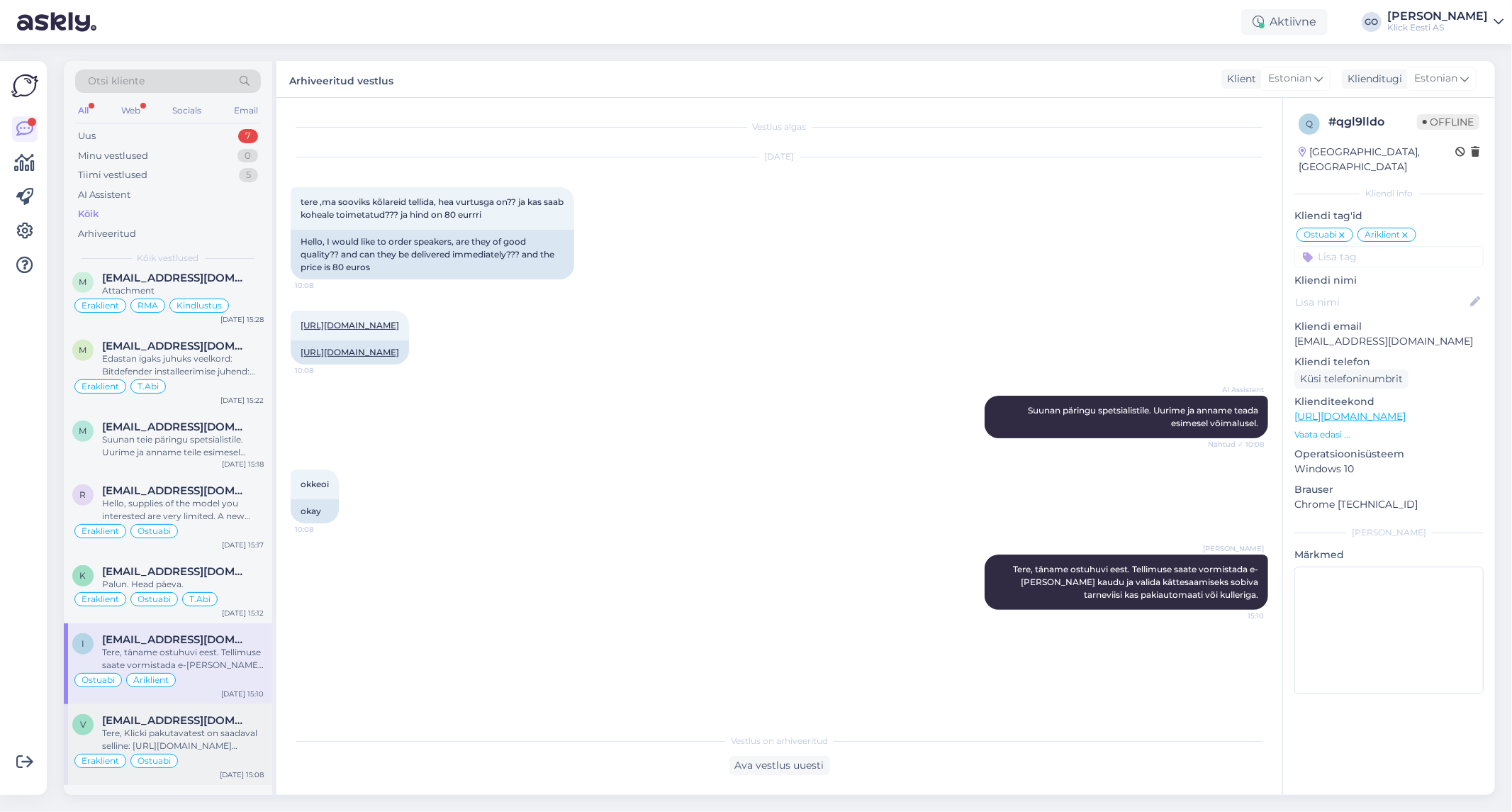
click at [248, 725] on div "[EMAIL_ADDRESS][DOMAIN_NAME]" at bounding box center [183, 720] width 161 height 13
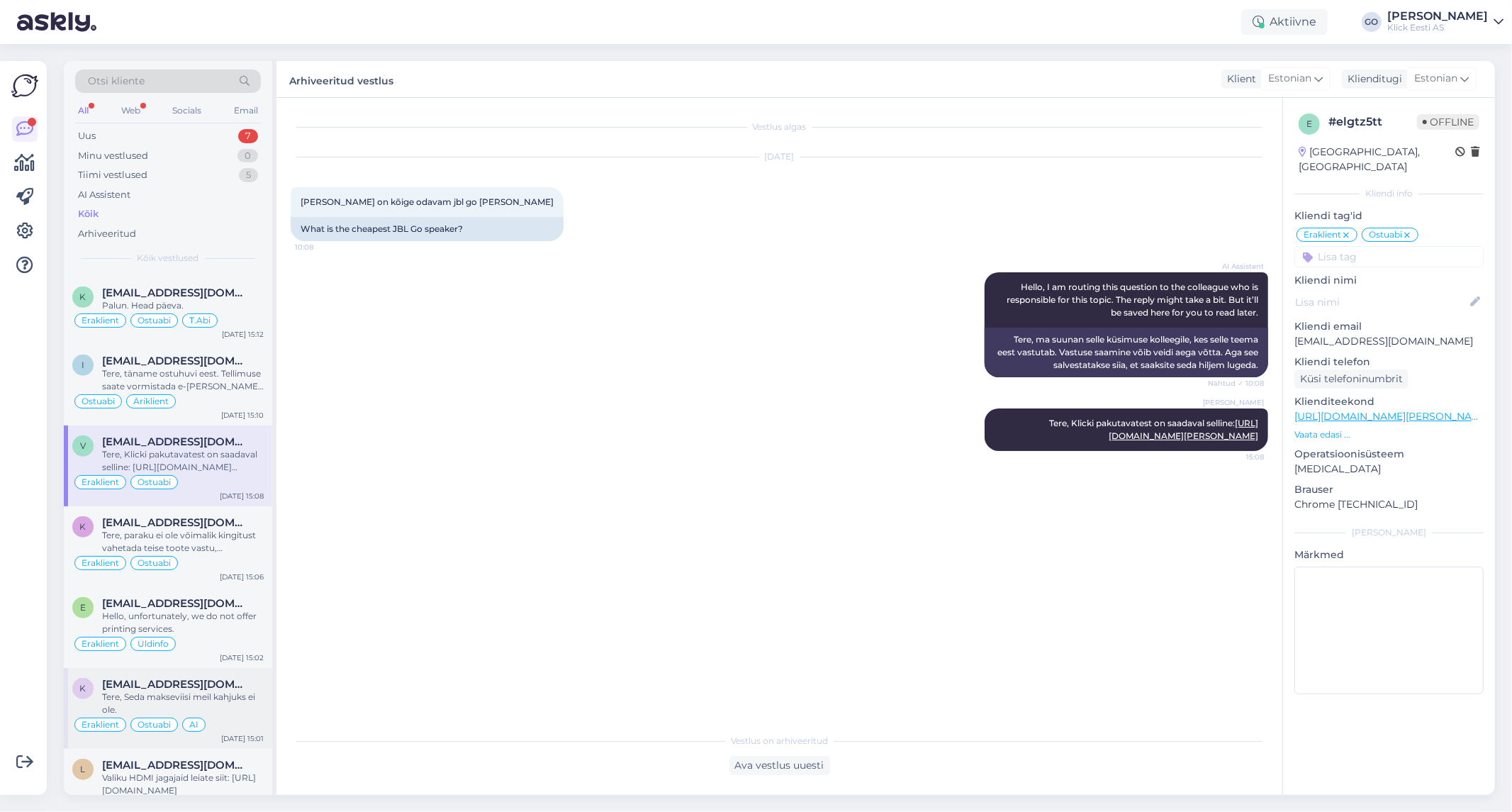
scroll to position [1024, 0]
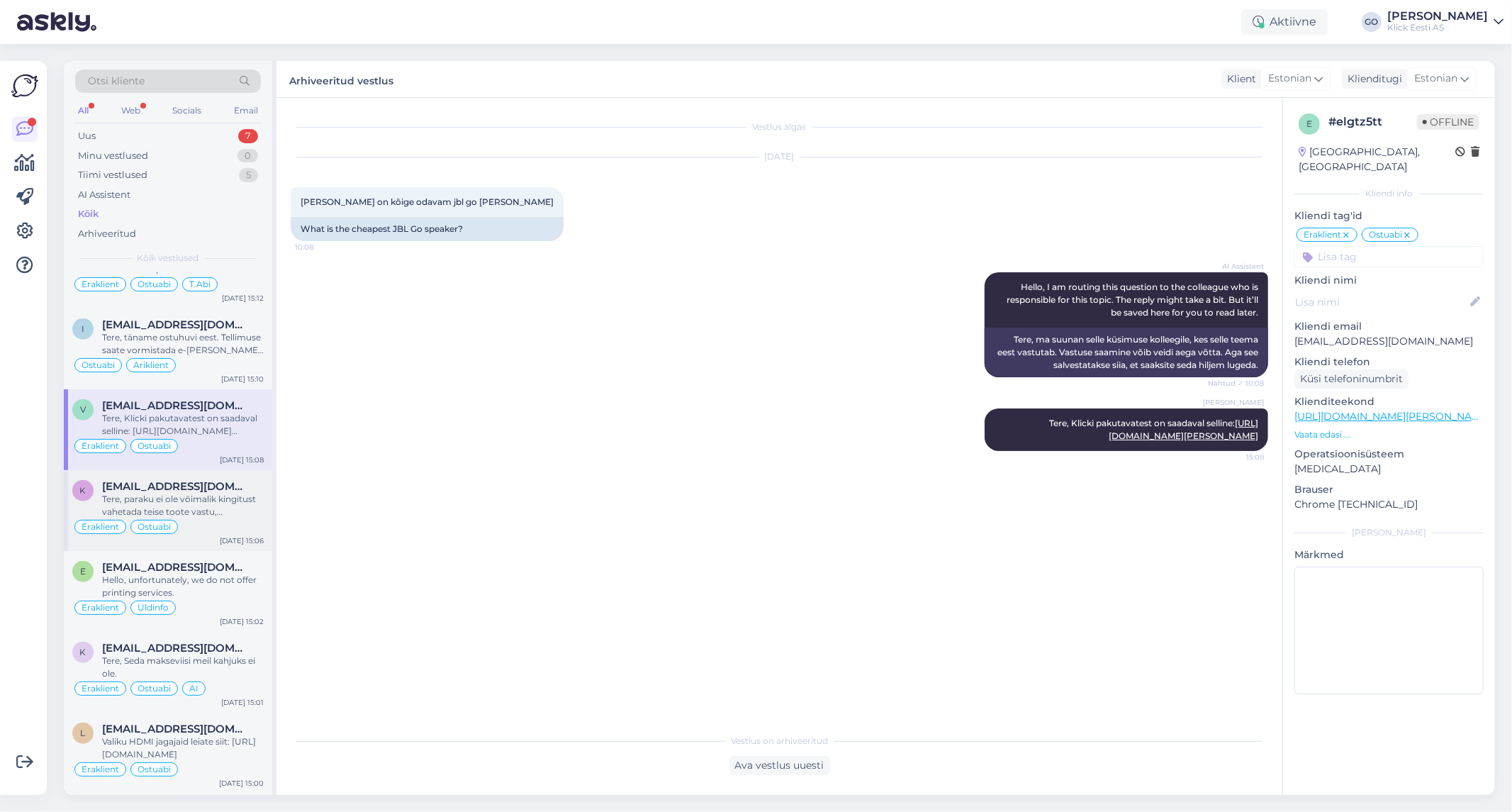
click at [236, 512] on div "Tere, paraku ei ole võimalik kingitust vahetada teise toote vastu, vabandme. Te…" at bounding box center [183, 505] width 161 height 25
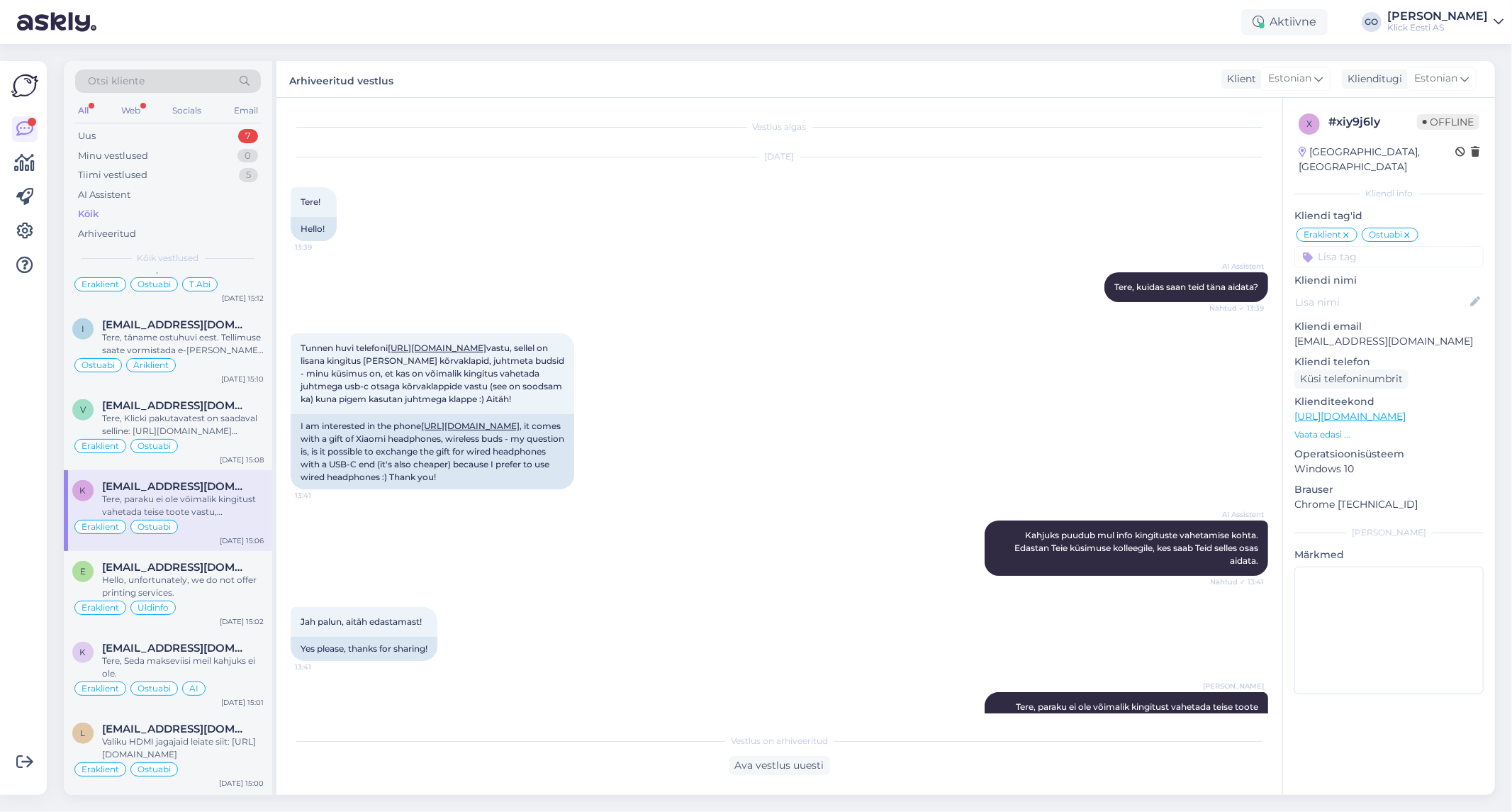
scroll to position [87, 0]
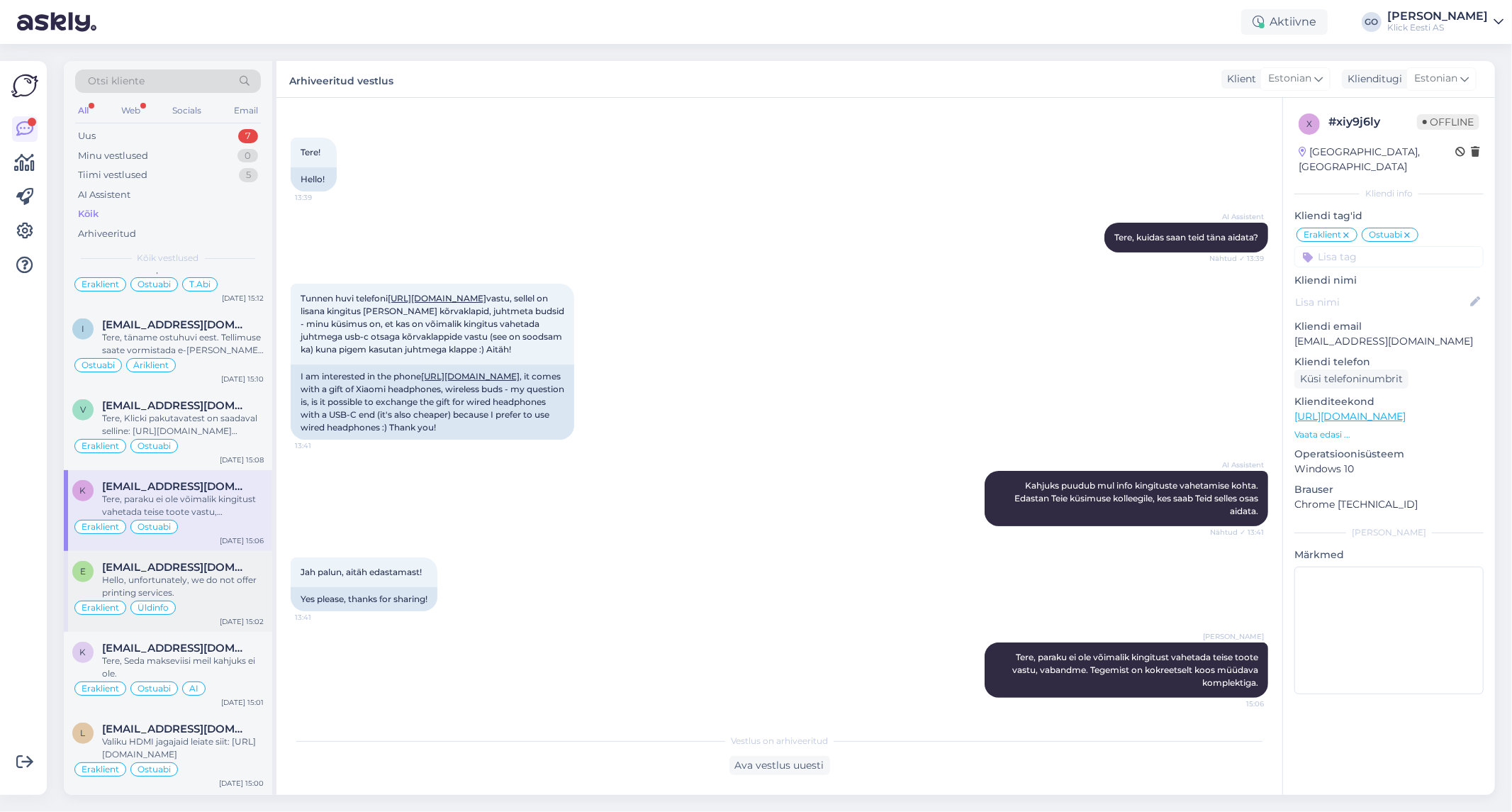
click at [239, 593] on div "Hello, unfortunately, we do not offer printing services." at bounding box center [183, 586] width 161 height 25
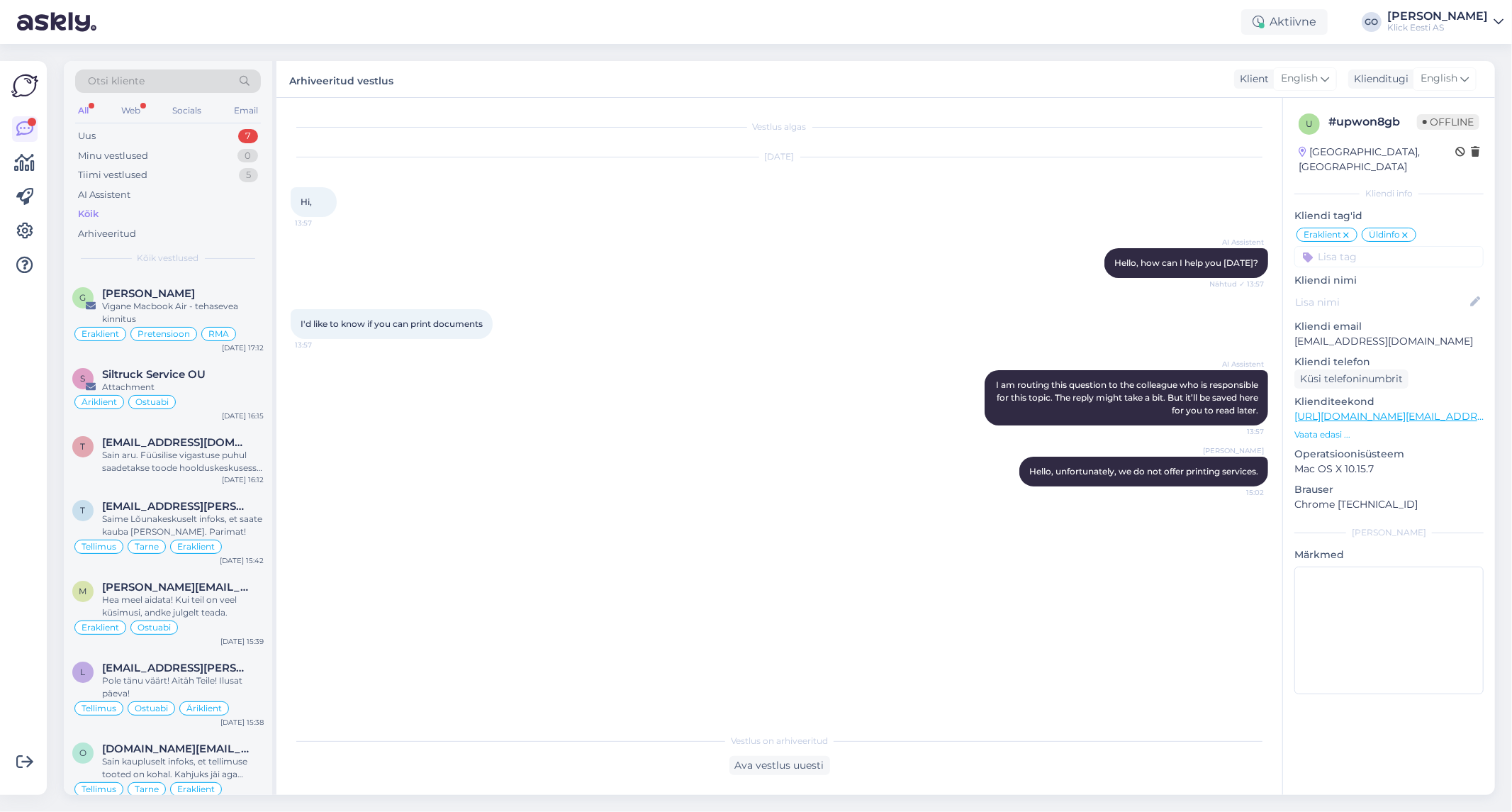
scroll to position [0, 0]
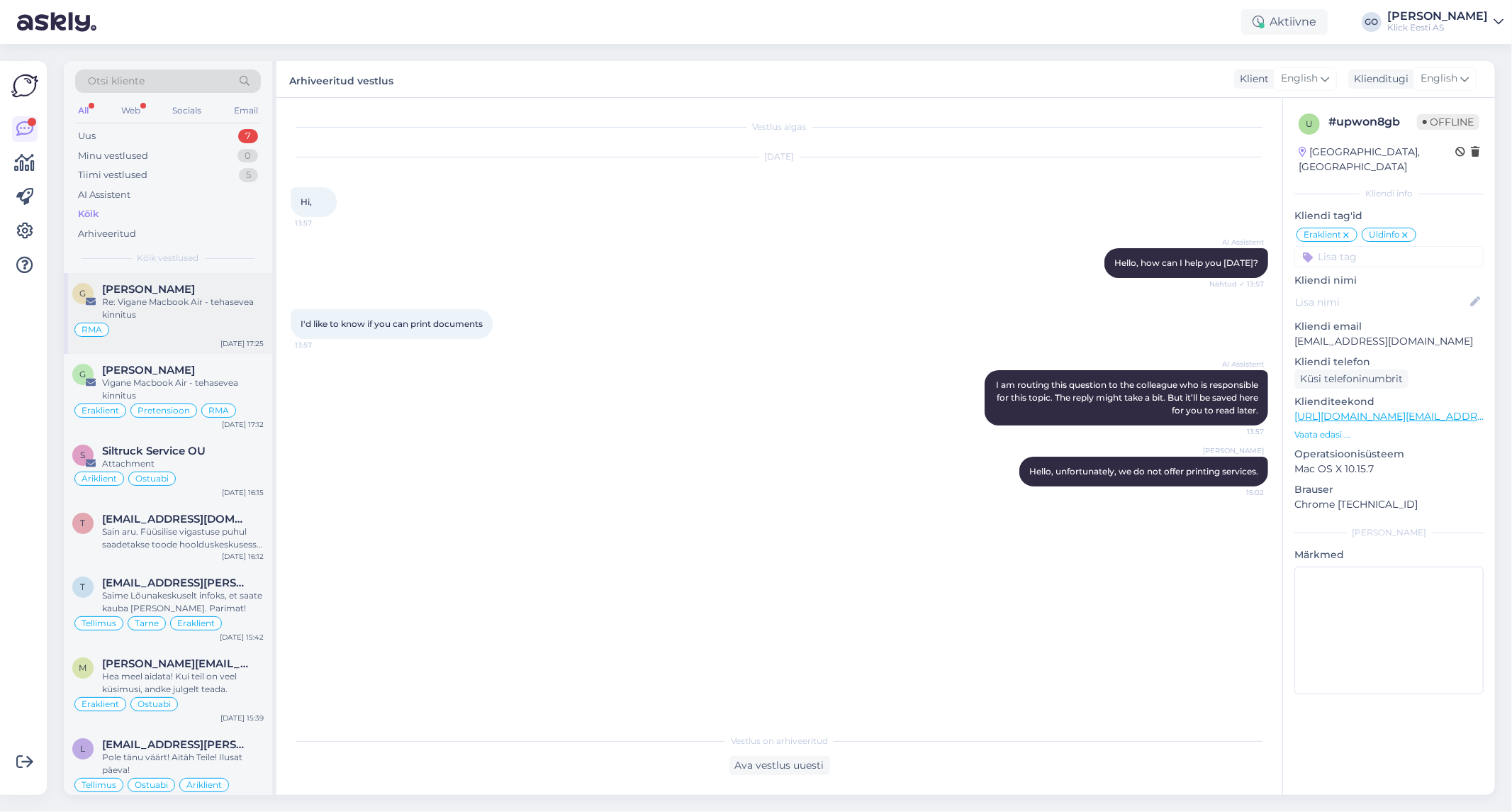
click at [247, 293] on div "[PERSON_NAME]" at bounding box center [183, 290] width 161 height 13
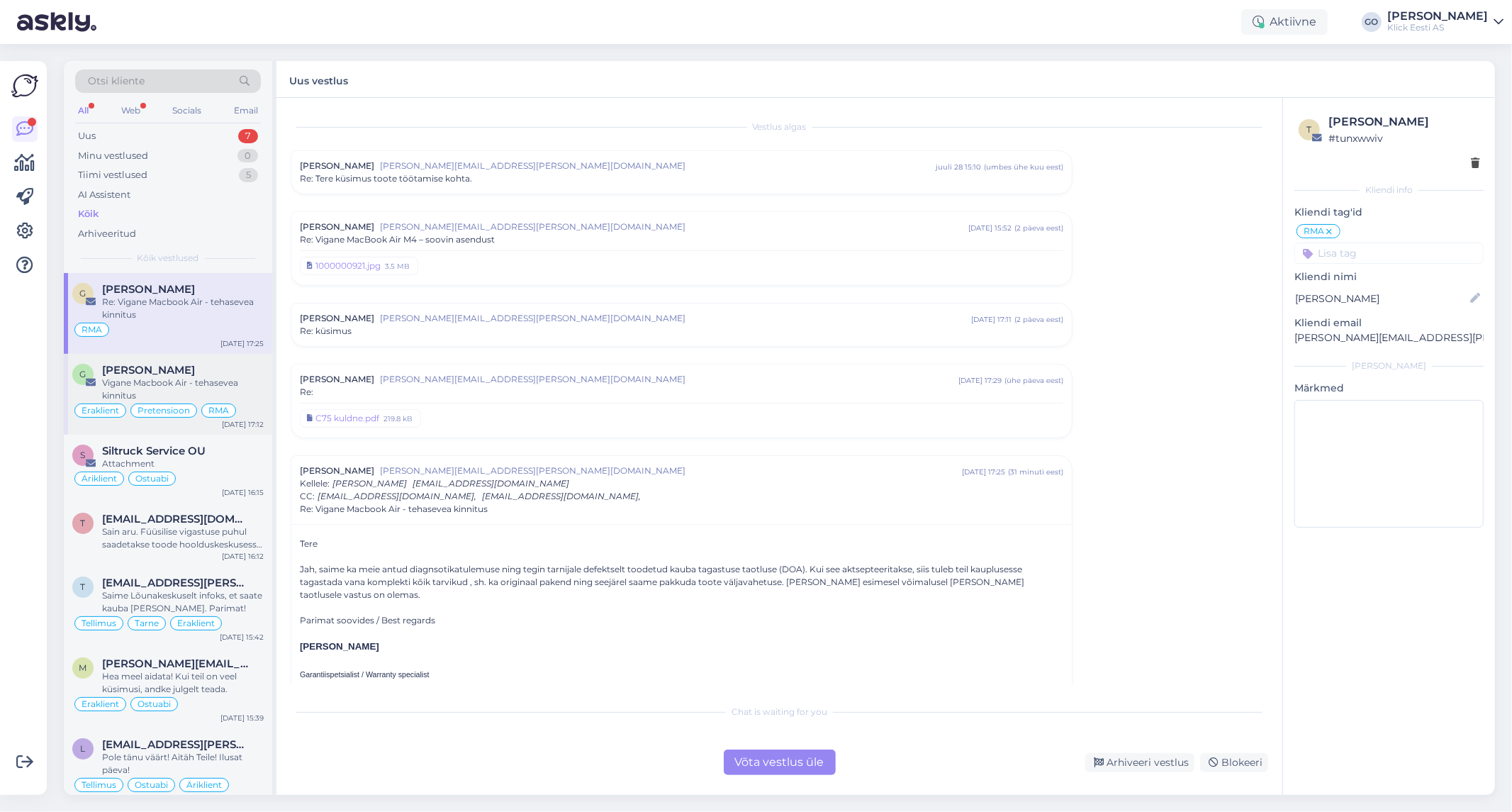
click at [246, 380] on div "Vigane Macbook Air - tehasevea kinnitus" at bounding box center [183, 389] width 161 height 25
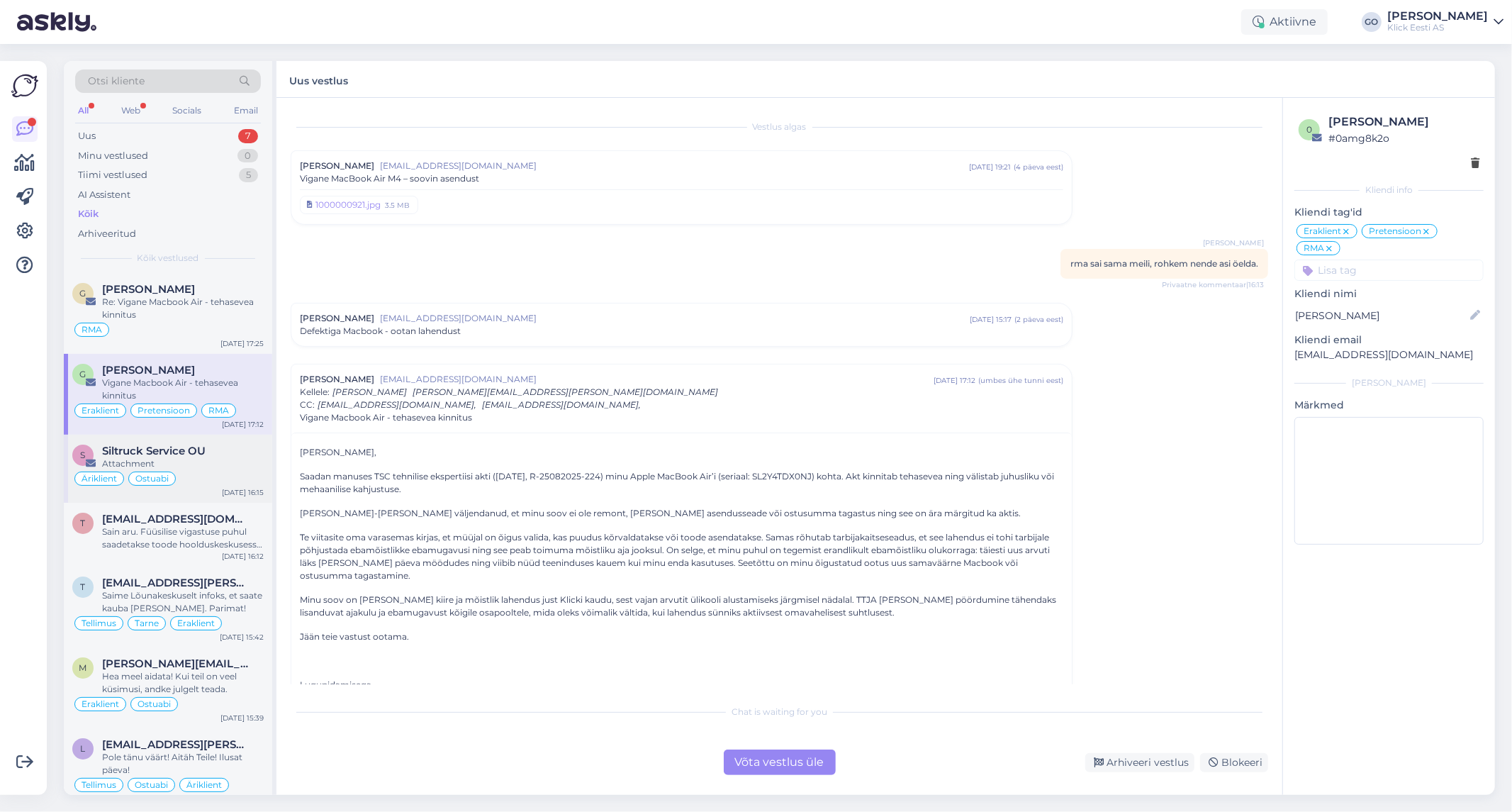
click at [250, 458] on div "Attachment" at bounding box center [183, 464] width 161 height 13
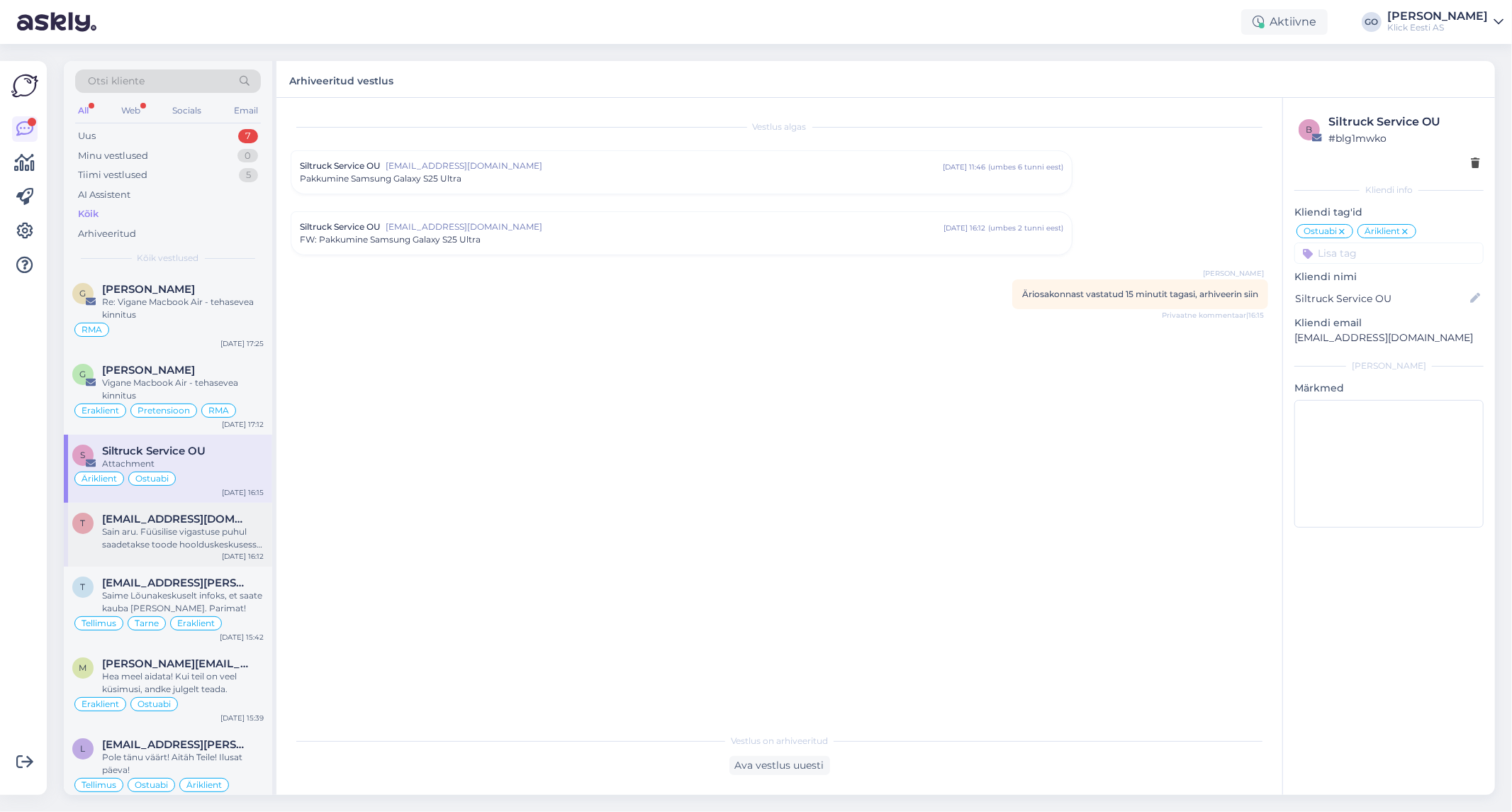
click at [243, 530] on div "Sain aru. Füüsilise vigastuse puhul saadetakse toode hoolduskeskusesse kontroll…" at bounding box center [183, 538] width 161 height 25
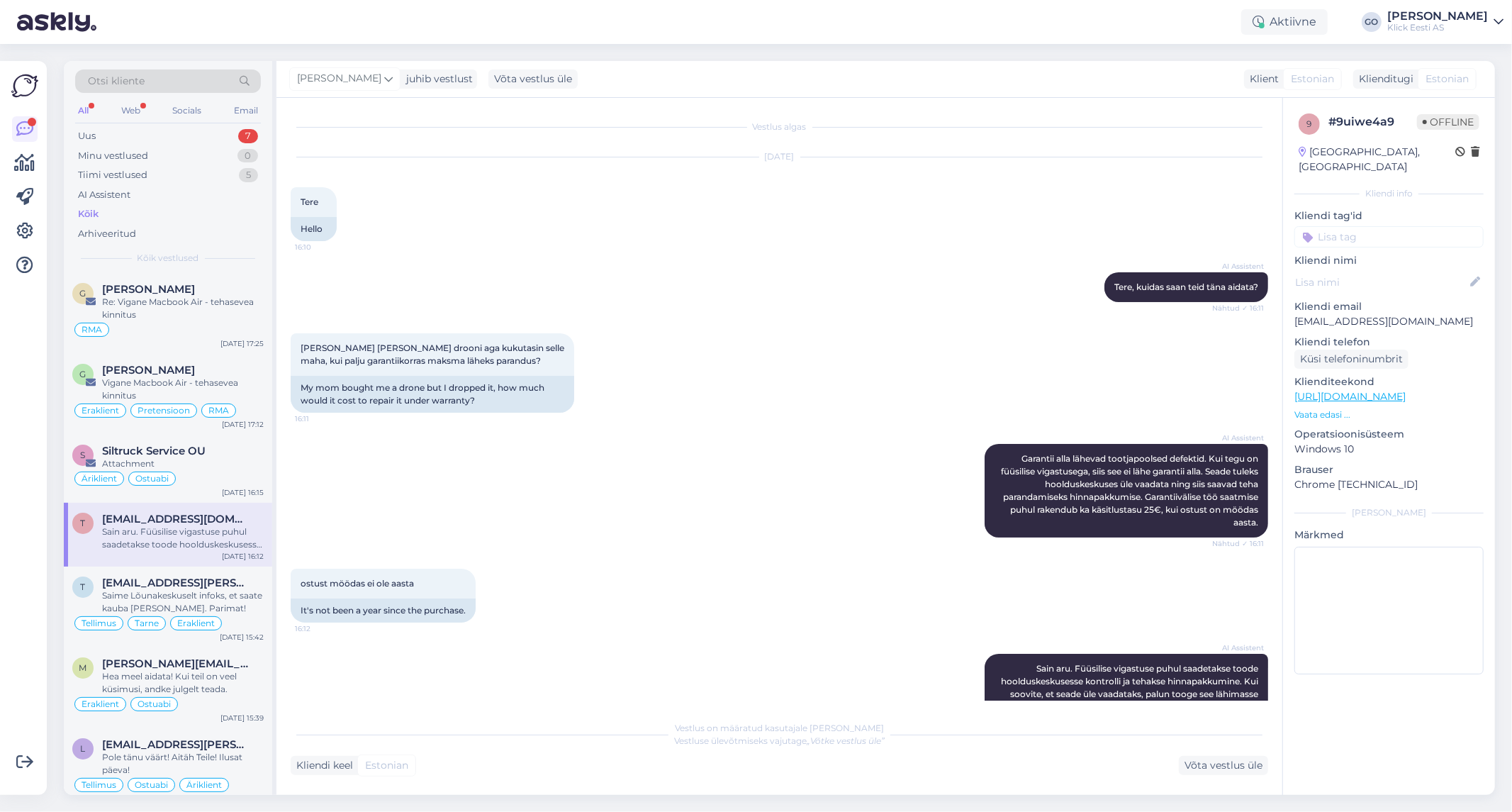
scroll to position [36, 0]
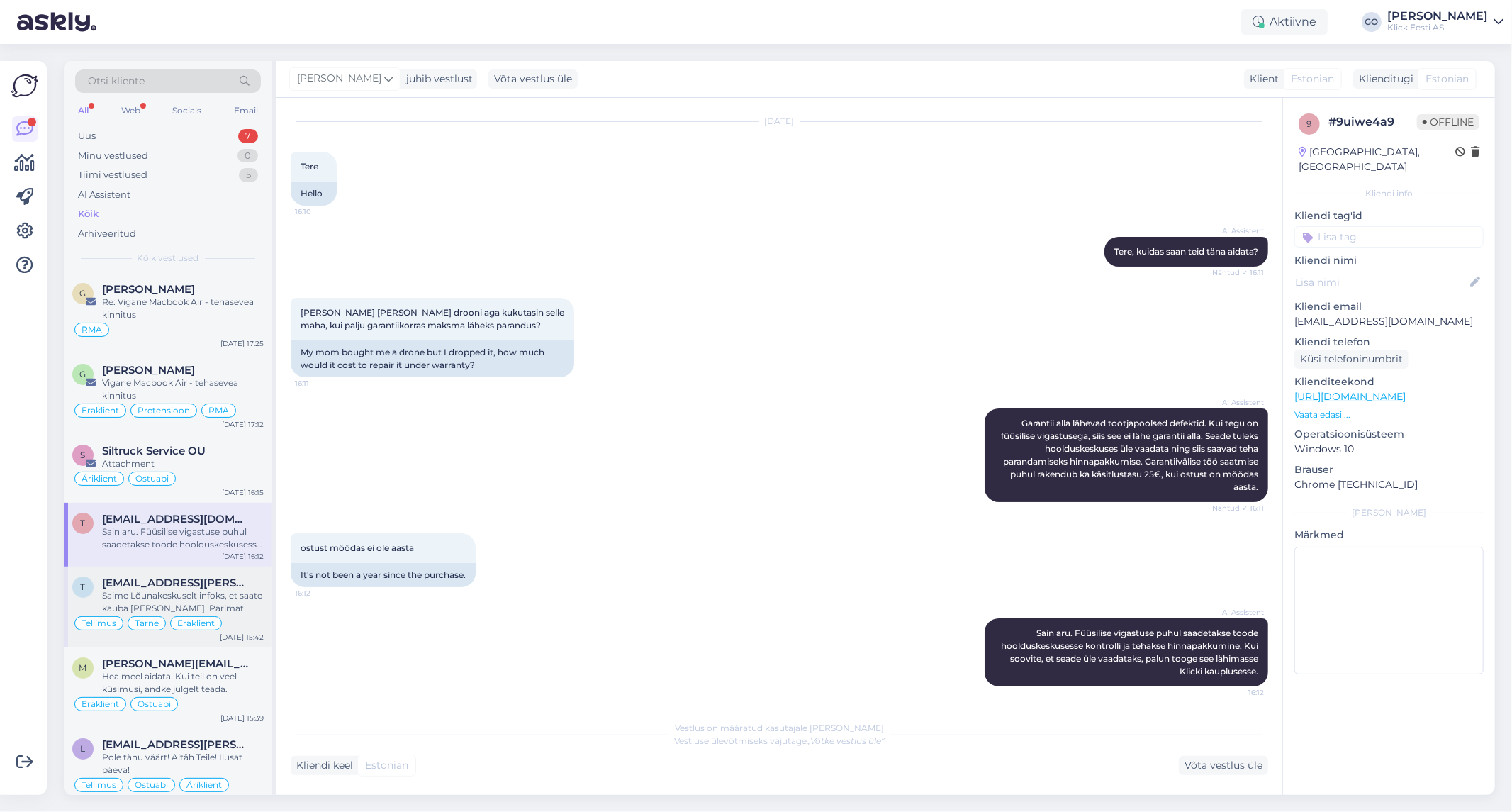
click at [256, 598] on div "Saime Lõunakeskuselt infoks, et saate kauba [PERSON_NAME]. Parimat!" at bounding box center [183, 601] width 161 height 25
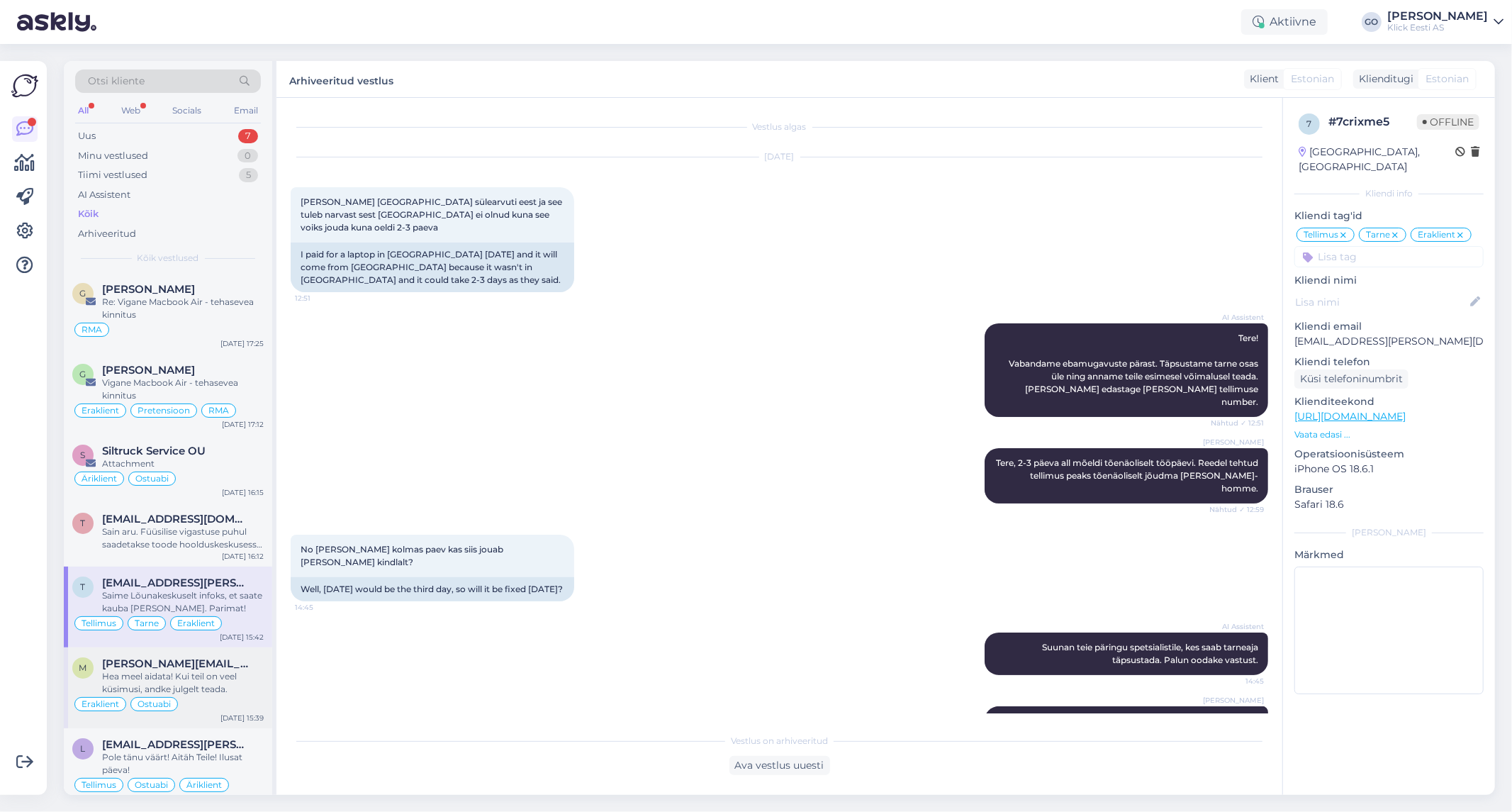
click at [247, 671] on div "Hea meel aidata! Kui teil on veel küsimusi, andke julgelt teada." at bounding box center [183, 682] width 161 height 25
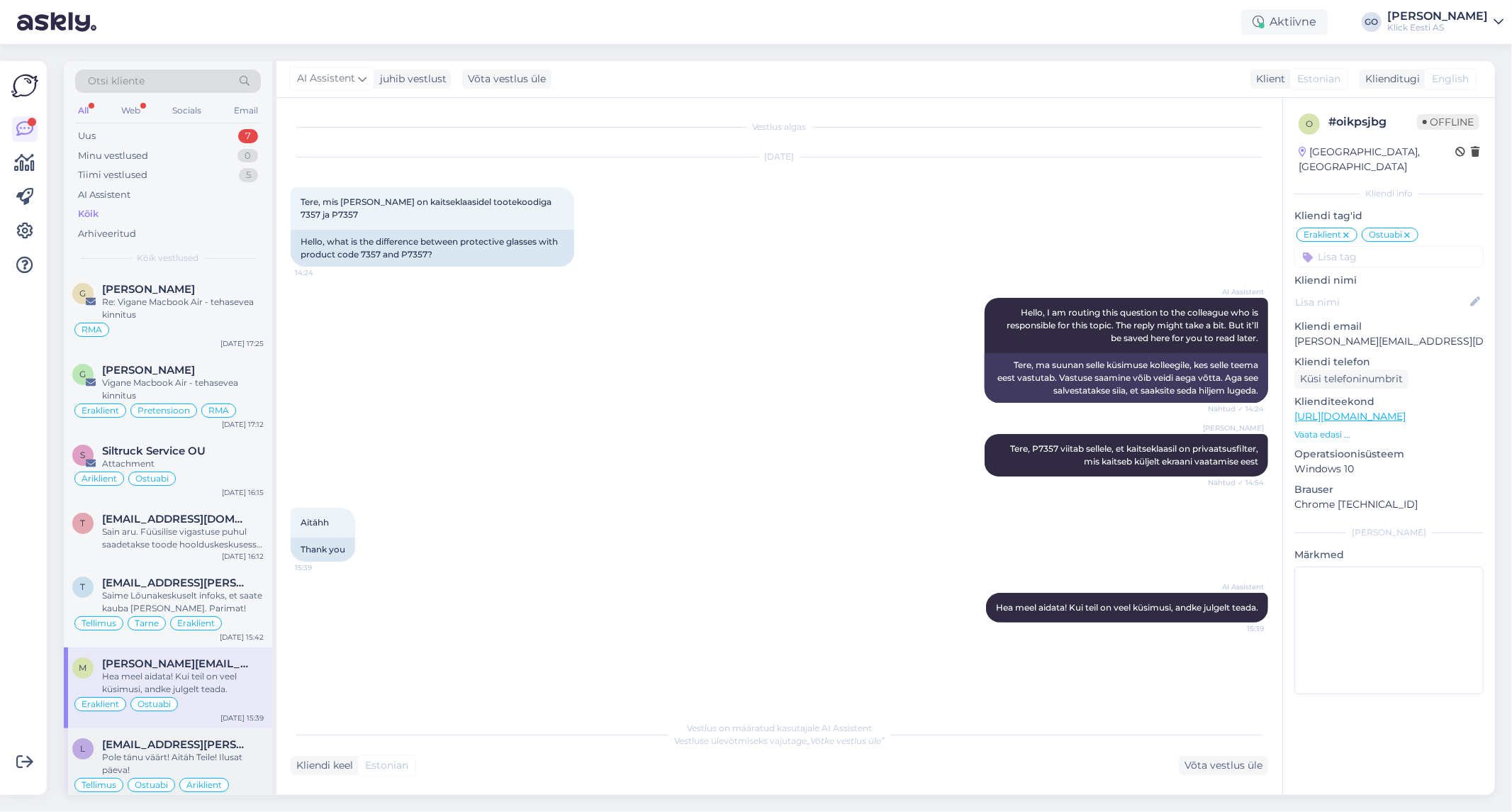
click at [251, 754] on div "Pole tänu väärt! Aitäh Teile! Ilusat päeva!" at bounding box center [183, 763] width 161 height 25
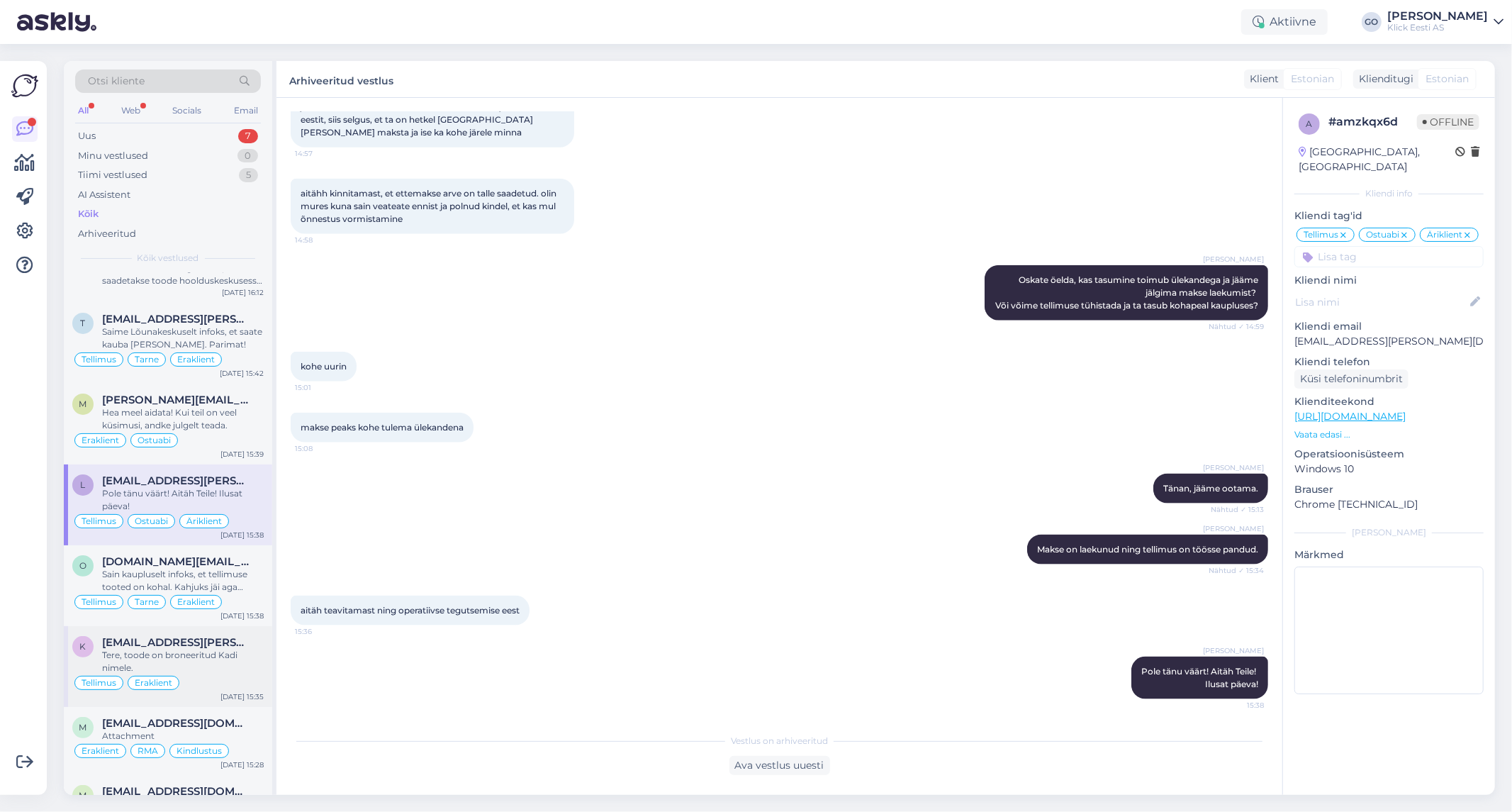
scroll to position [315, 0]
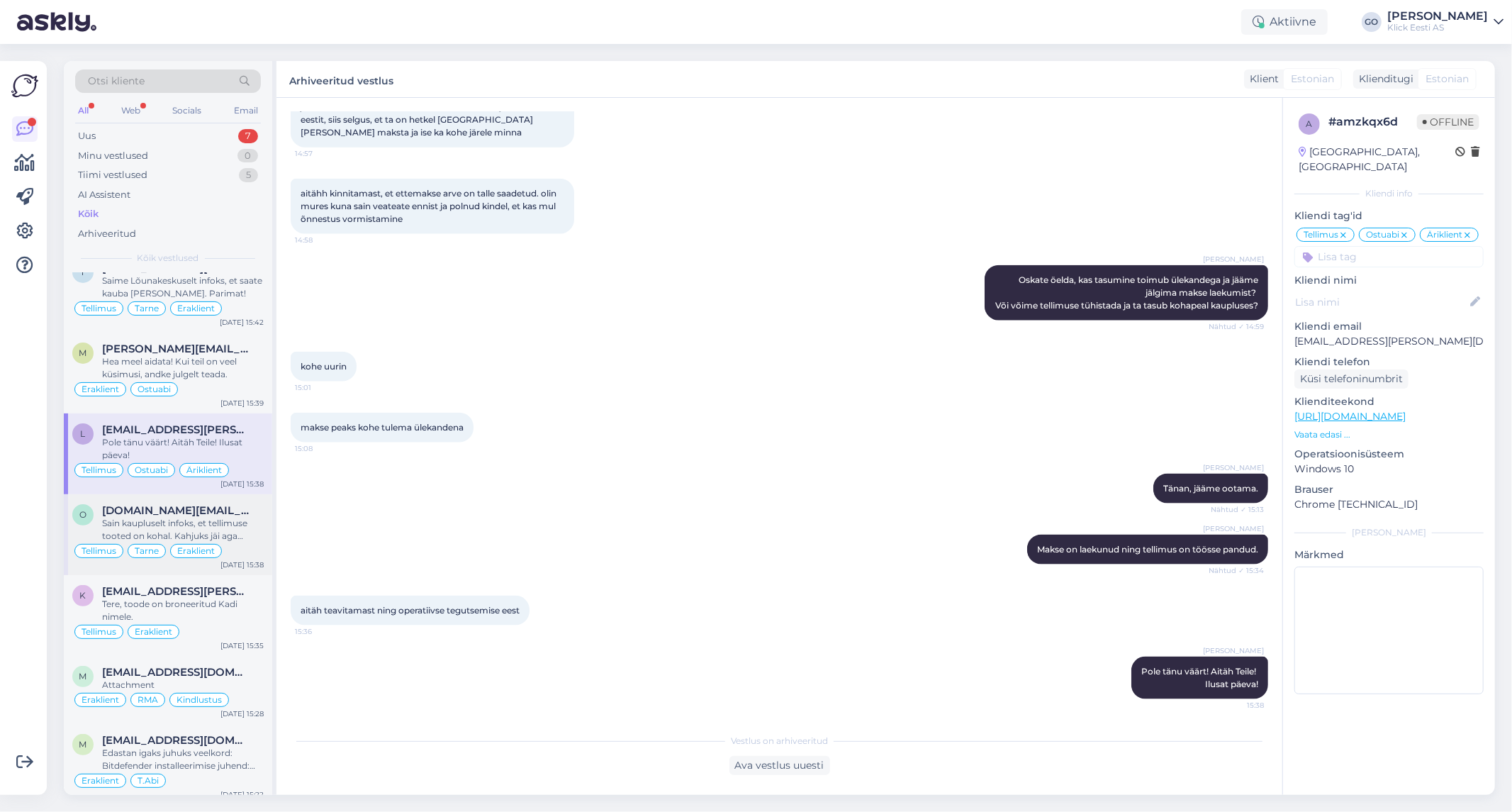
click at [252, 527] on div "Sain kaupluselt infoks, et tellimuse tooted on kohal. Kahjuks jäi aga kauplusel…" at bounding box center [183, 529] width 161 height 25
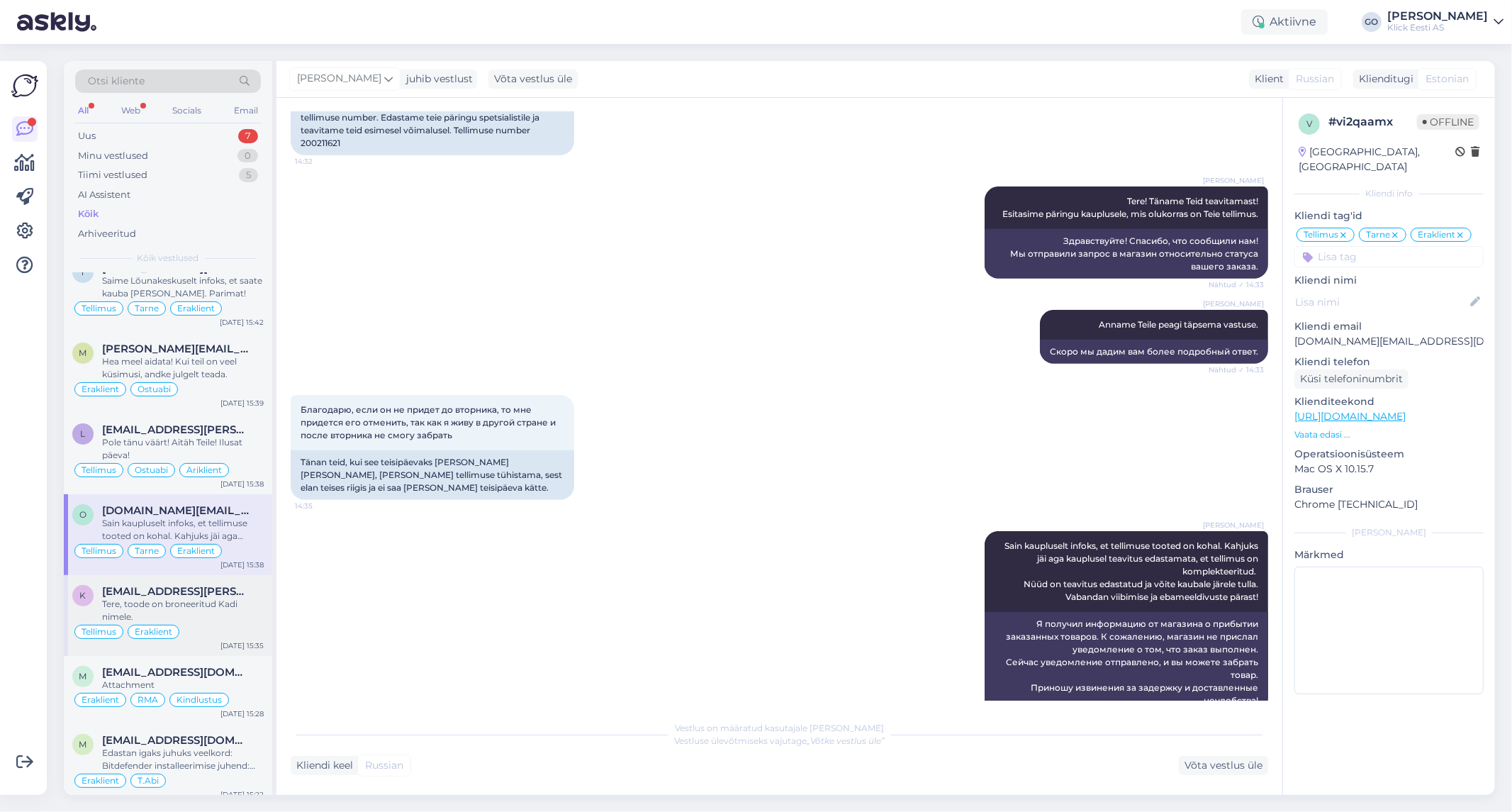
click at [253, 599] on div "Tere, toode on broneeritud Kadi nimele." at bounding box center [183, 610] width 161 height 25
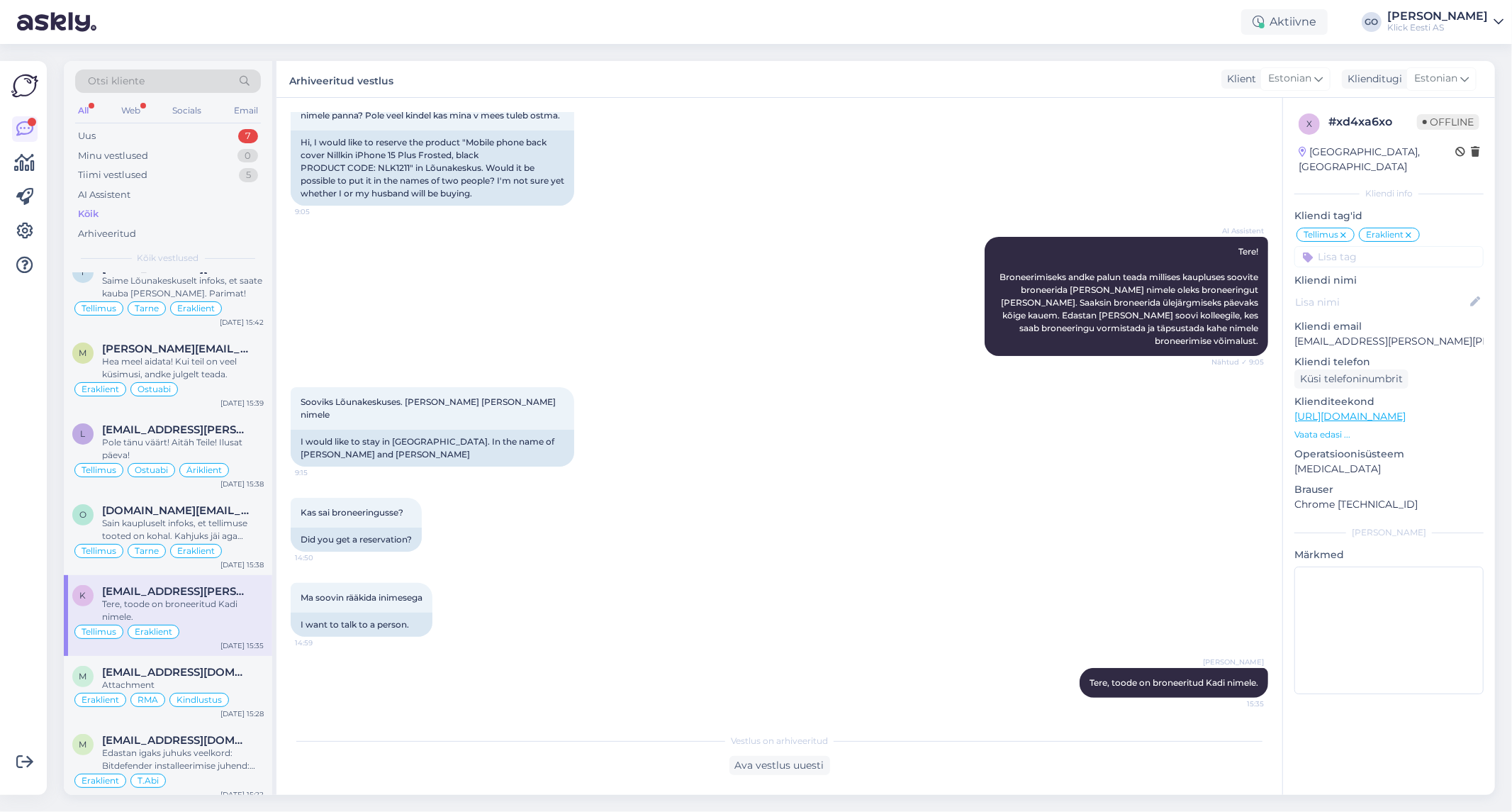
scroll to position [110, 0]
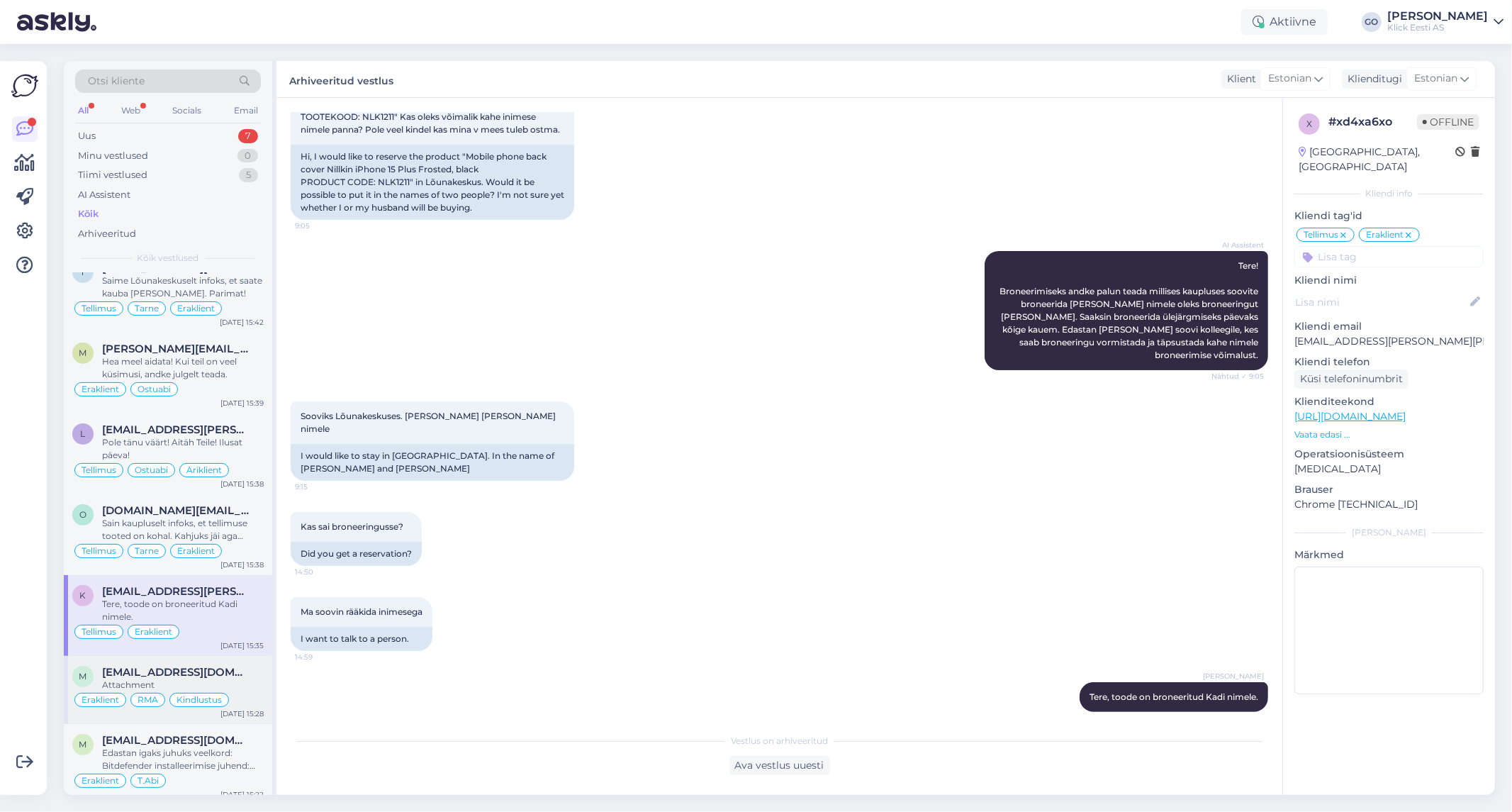
click at [247, 681] on div "Attachment" at bounding box center [183, 685] width 161 height 13
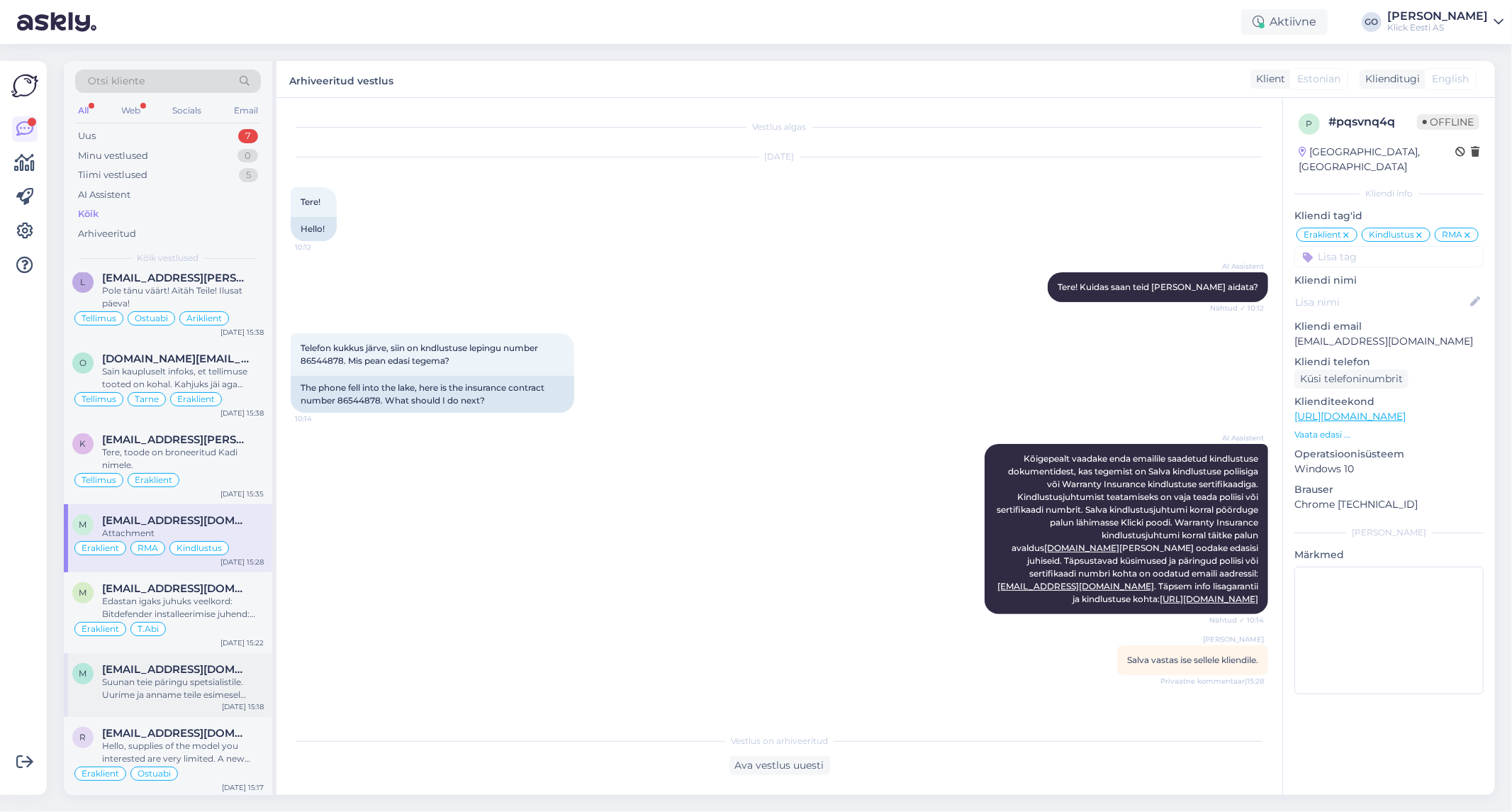
scroll to position [472, 0]
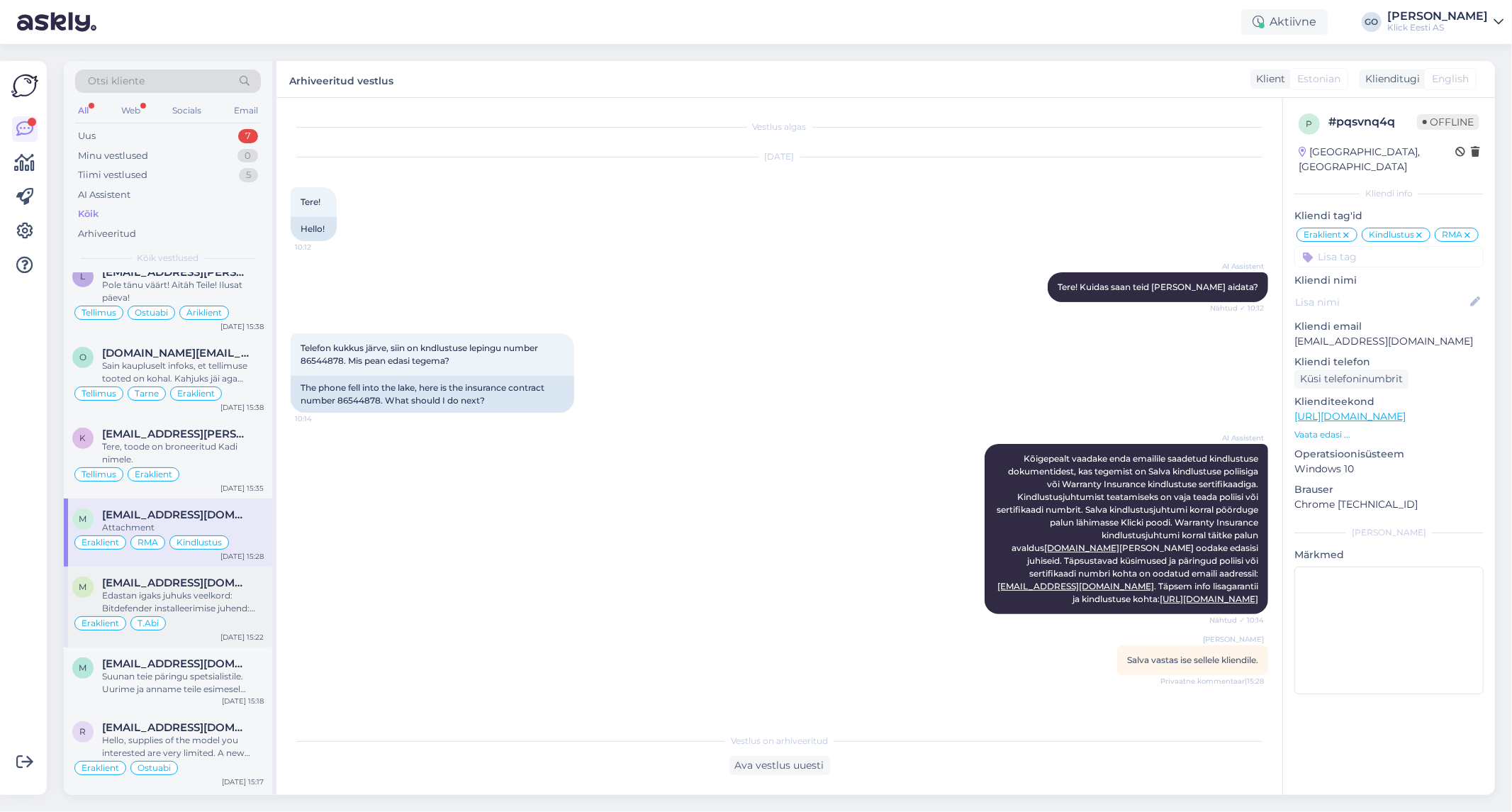
click at [261, 591] on div "Edastan igaks juhuks veelkord: Bitdefender installeerimise juhend: Mine veebile…" at bounding box center [183, 601] width 161 height 25
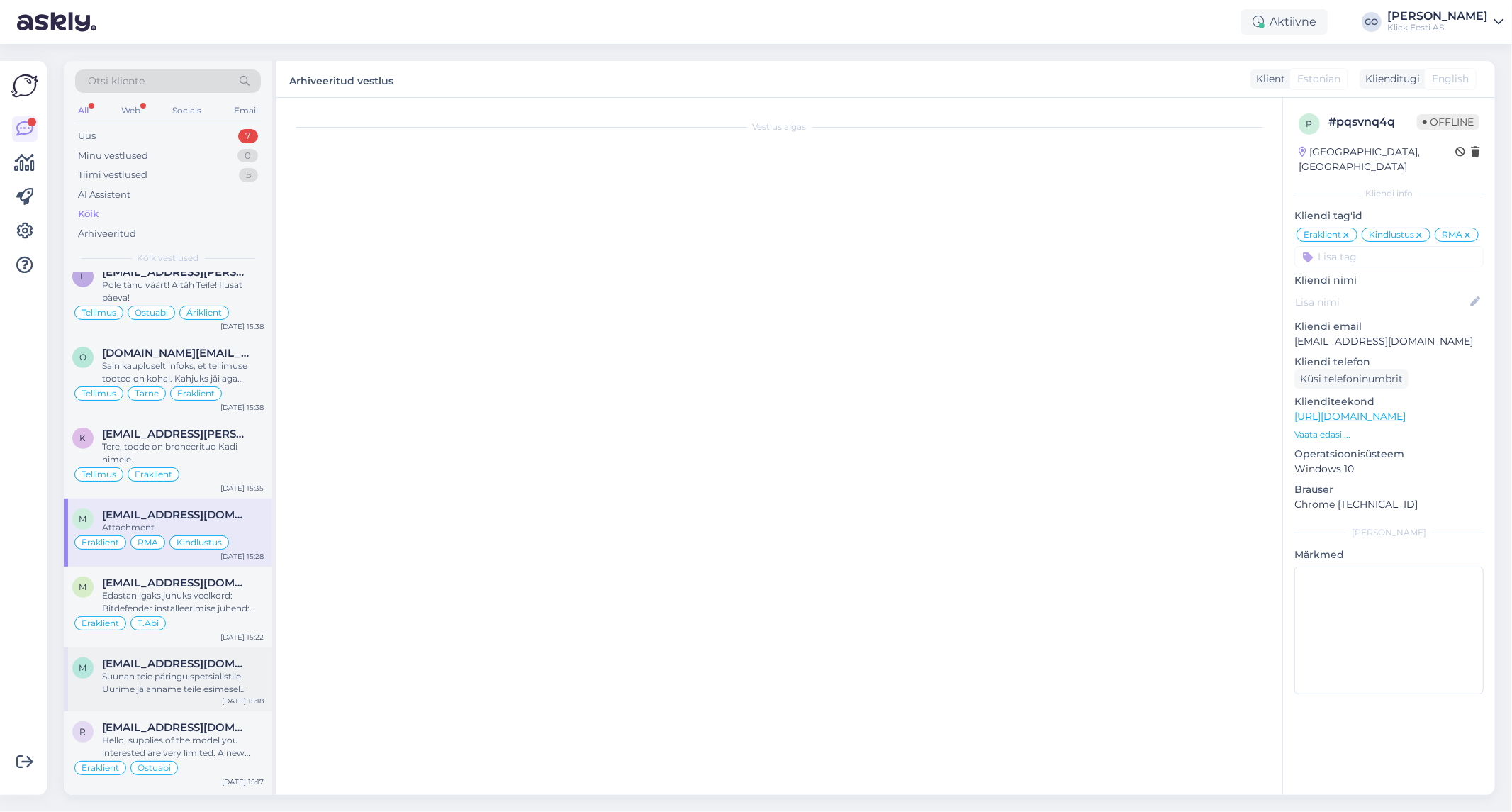
scroll to position [121, 0]
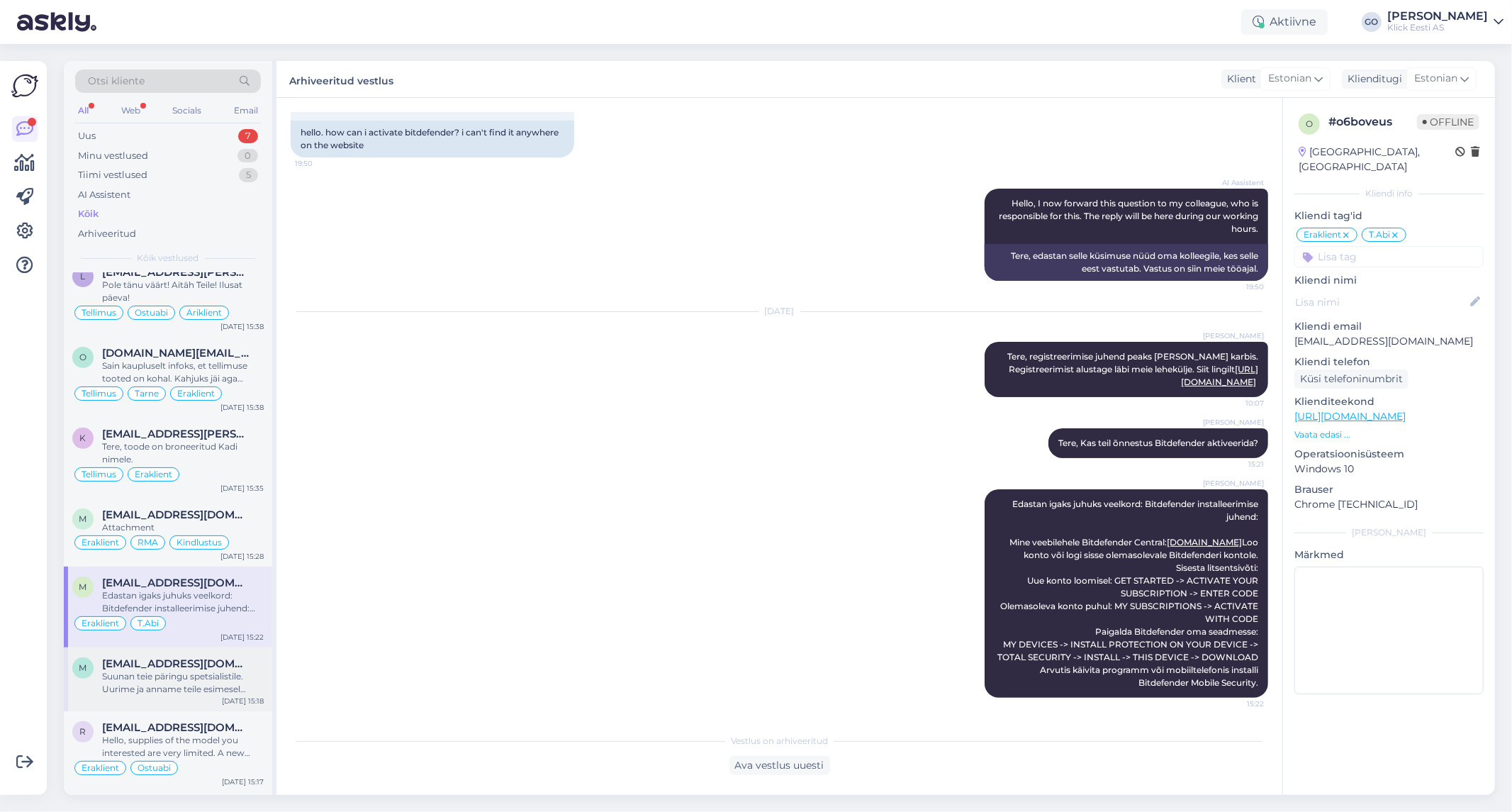
click at [253, 672] on div "Suunan teie päringu spetsialistile. Uurime ja anname teile esimesel võimalusel …" at bounding box center [183, 682] width 161 height 25
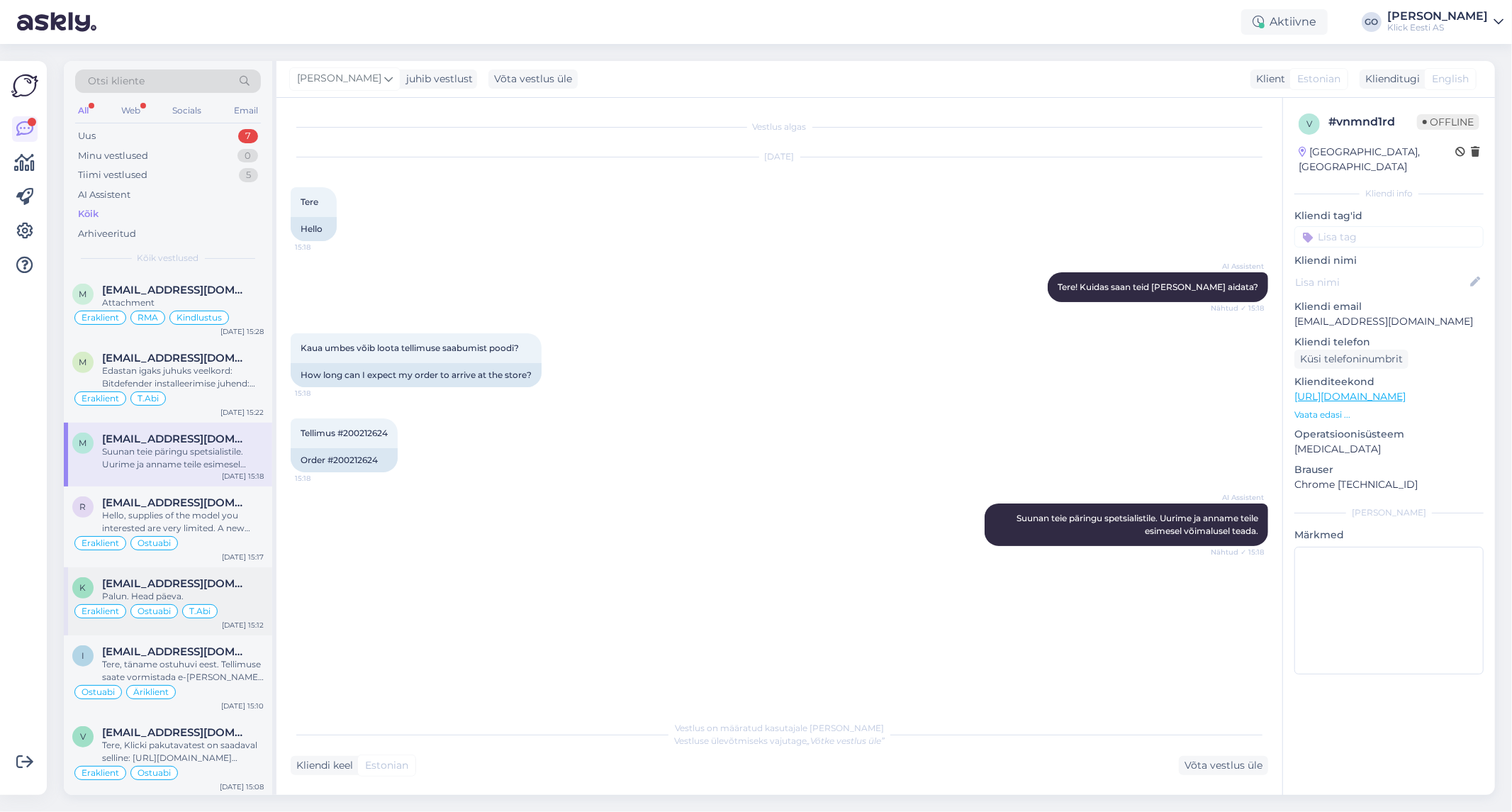
scroll to position [709, 0]
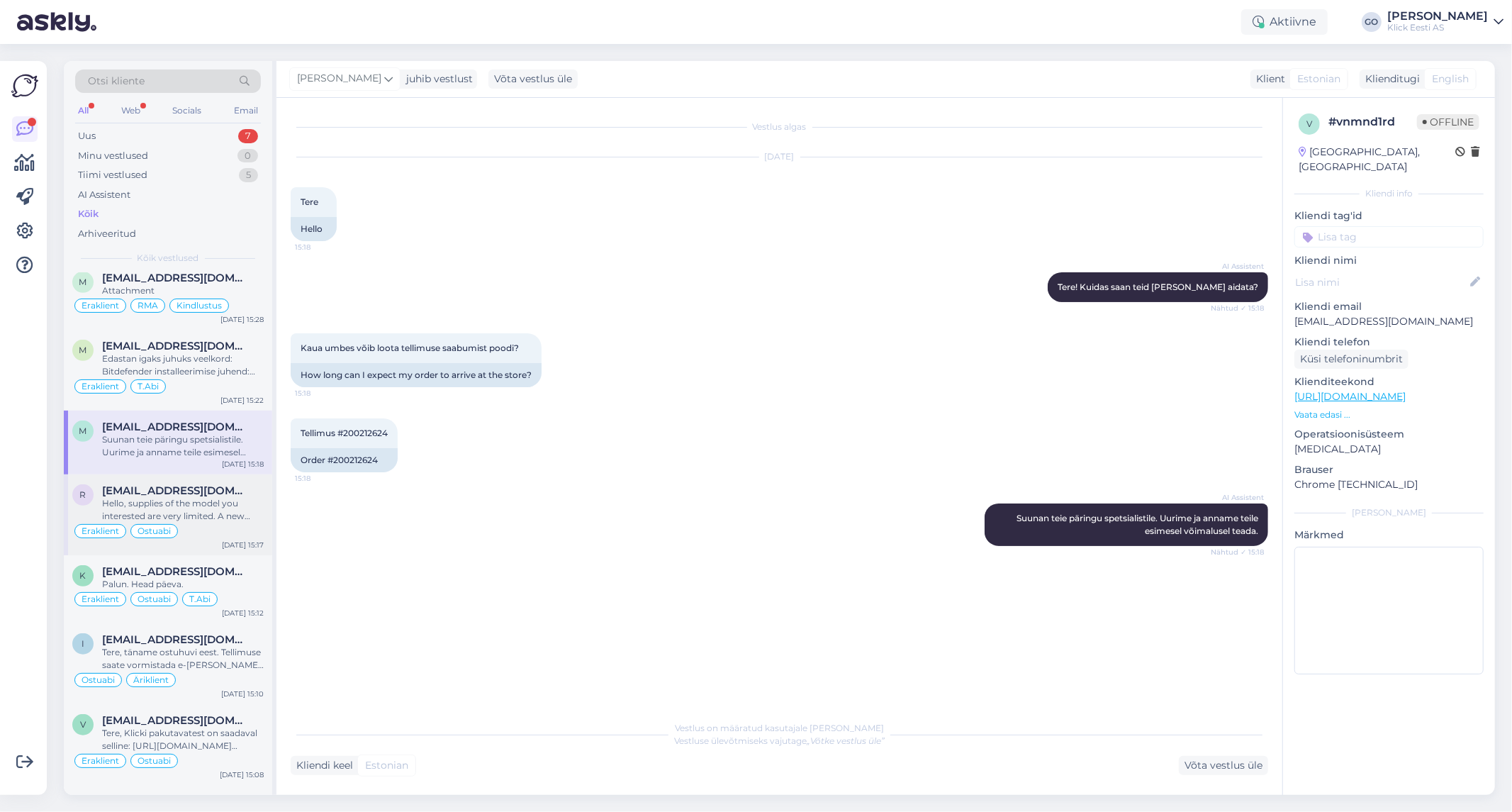
click at [258, 493] on div "[EMAIL_ADDRESS][DOMAIN_NAME]" at bounding box center [183, 491] width 161 height 13
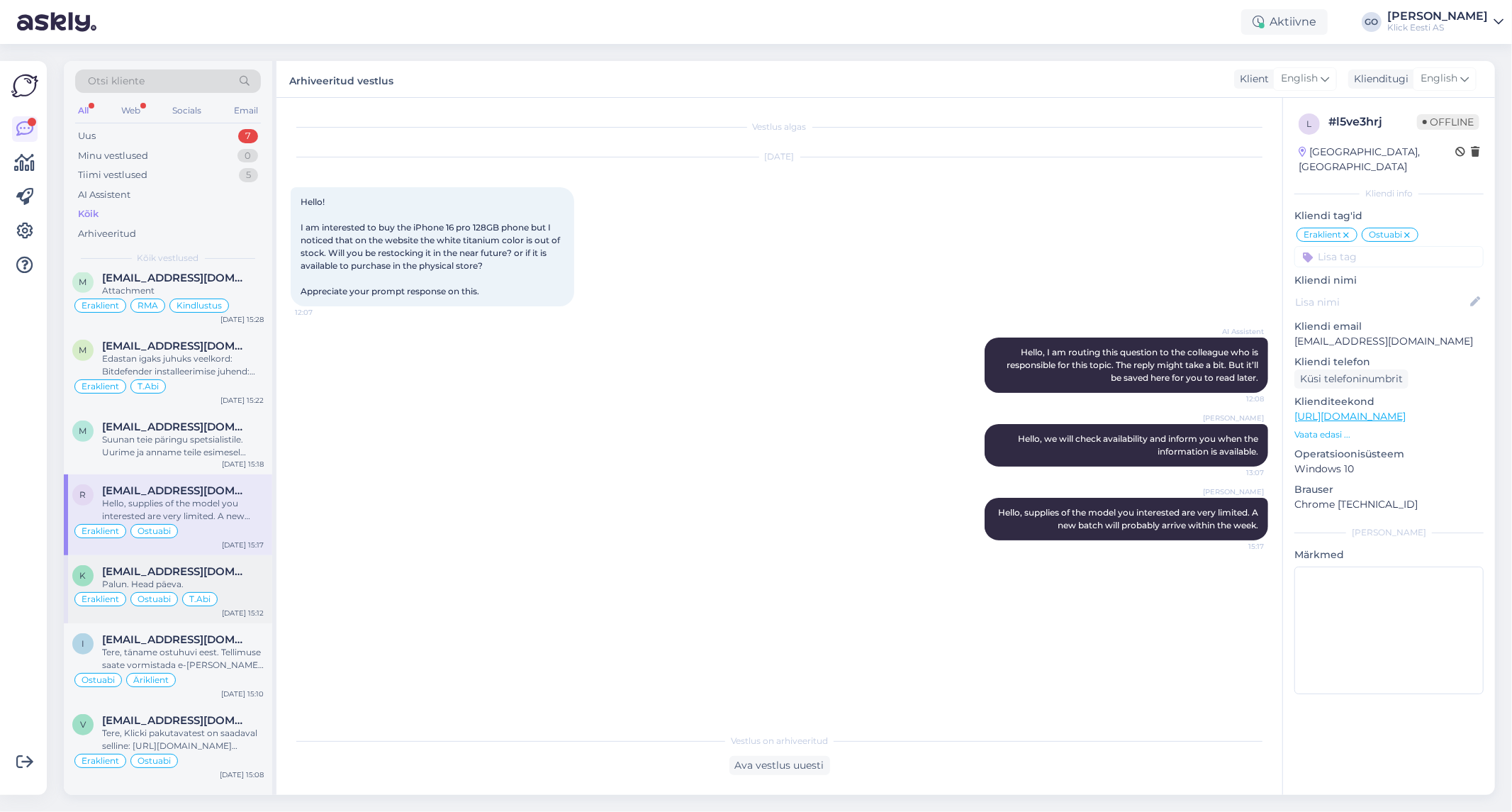
click at [258, 585] on div "Palun. Head päeva." at bounding box center [183, 584] width 161 height 13
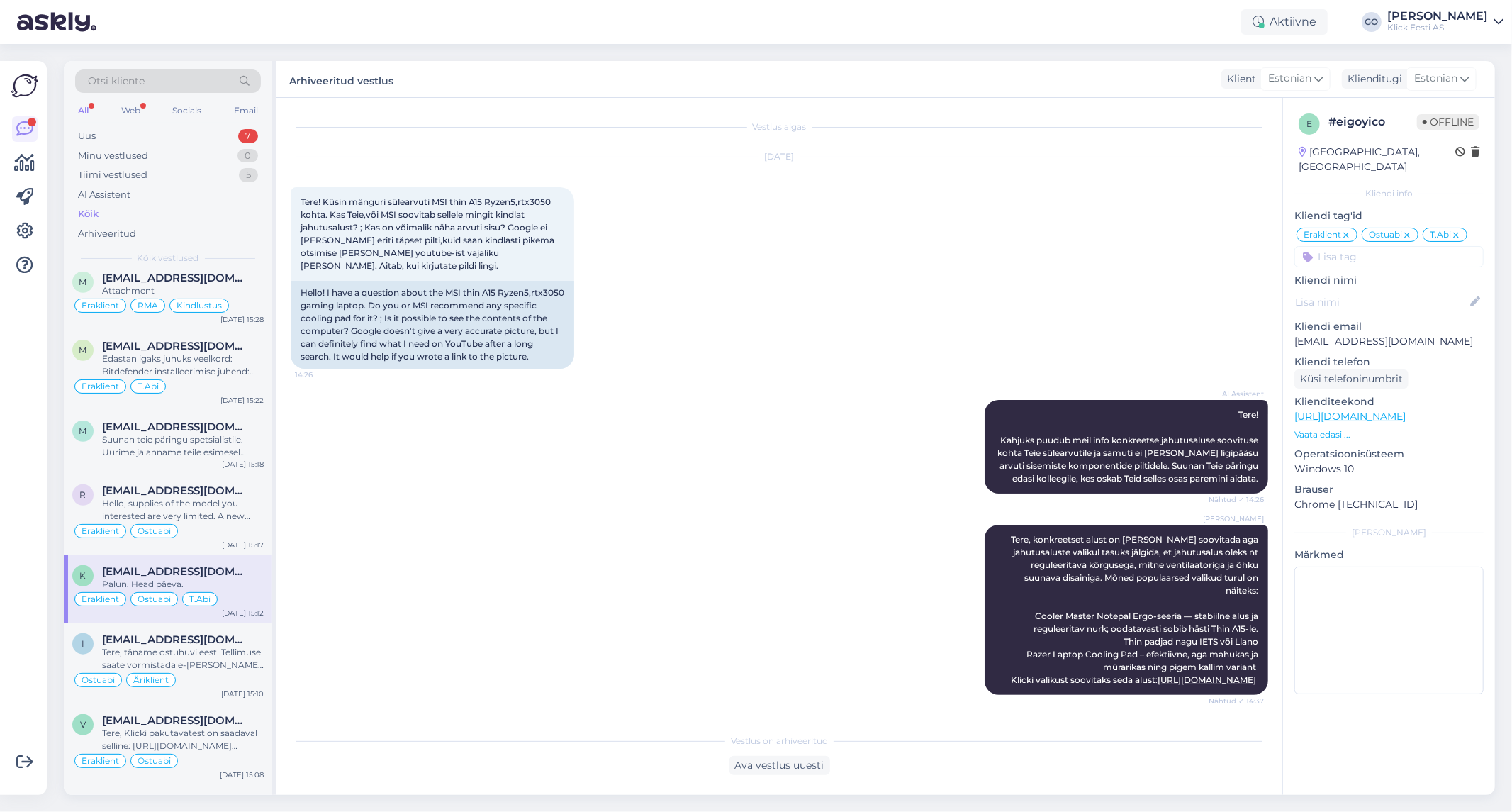
scroll to position [217, 0]
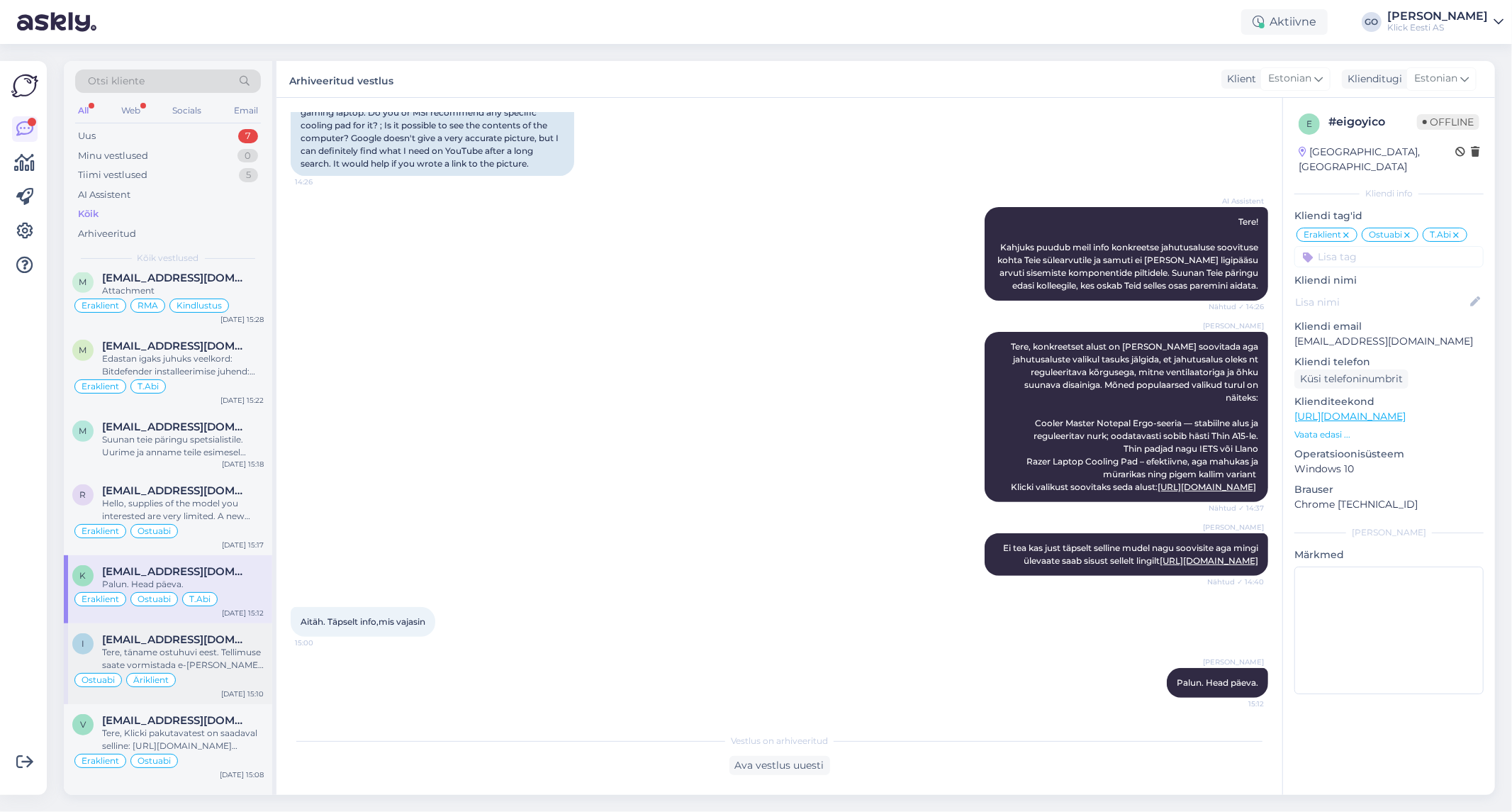
click at [253, 652] on div "Tere, täname ostuhuvi eest. Tellimuse saate vormistada e-[PERSON_NAME] kaudu ja…" at bounding box center [183, 658] width 161 height 25
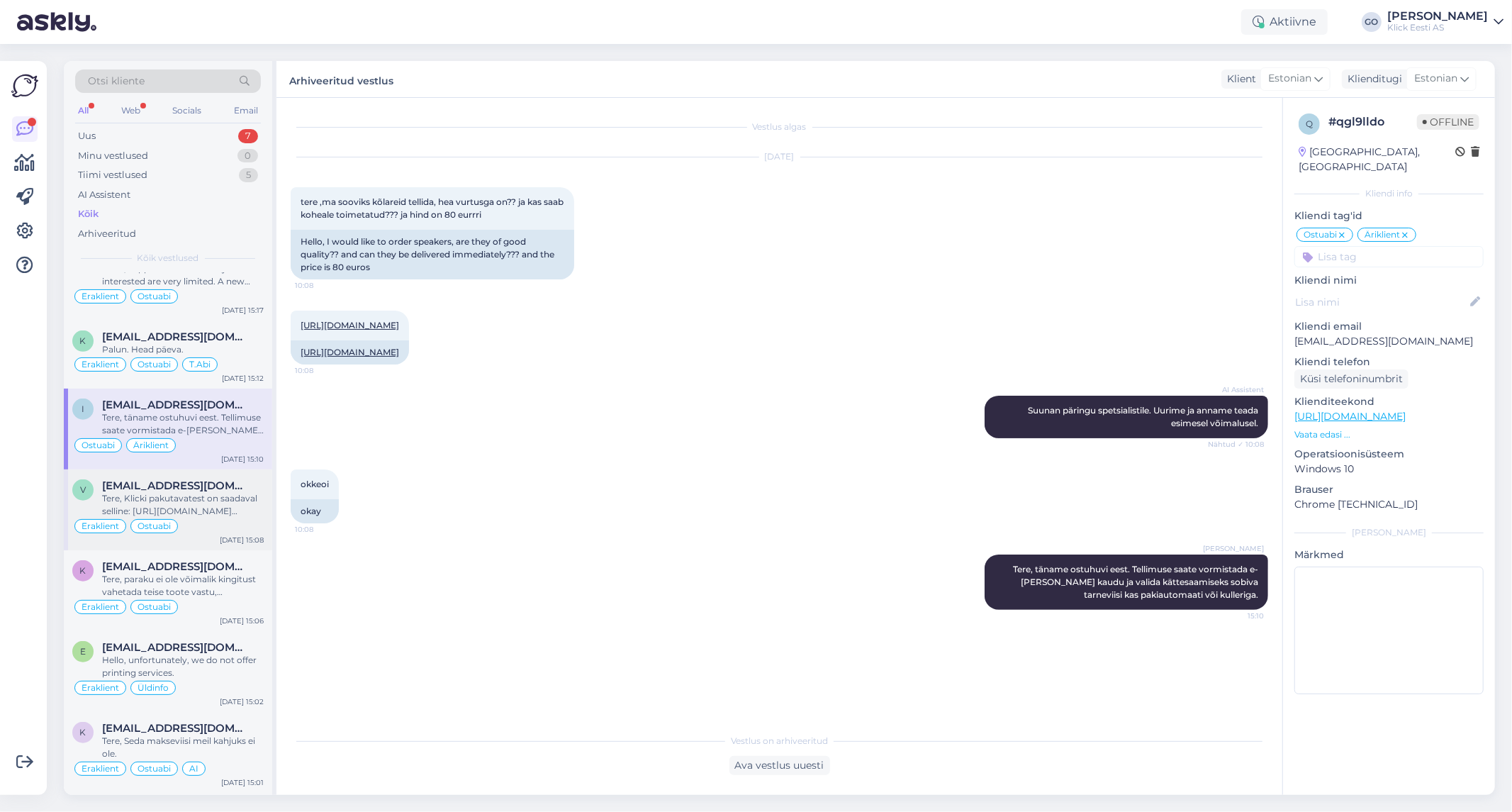
scroll to position [945, 0]
click at [249, 503] on div "Tere, Klicki pakutavatest on saadaval selline: [URL][DOMAIN_NAME][PERSON_NAME]" at bounding box center [183, 503] width 161 height 25
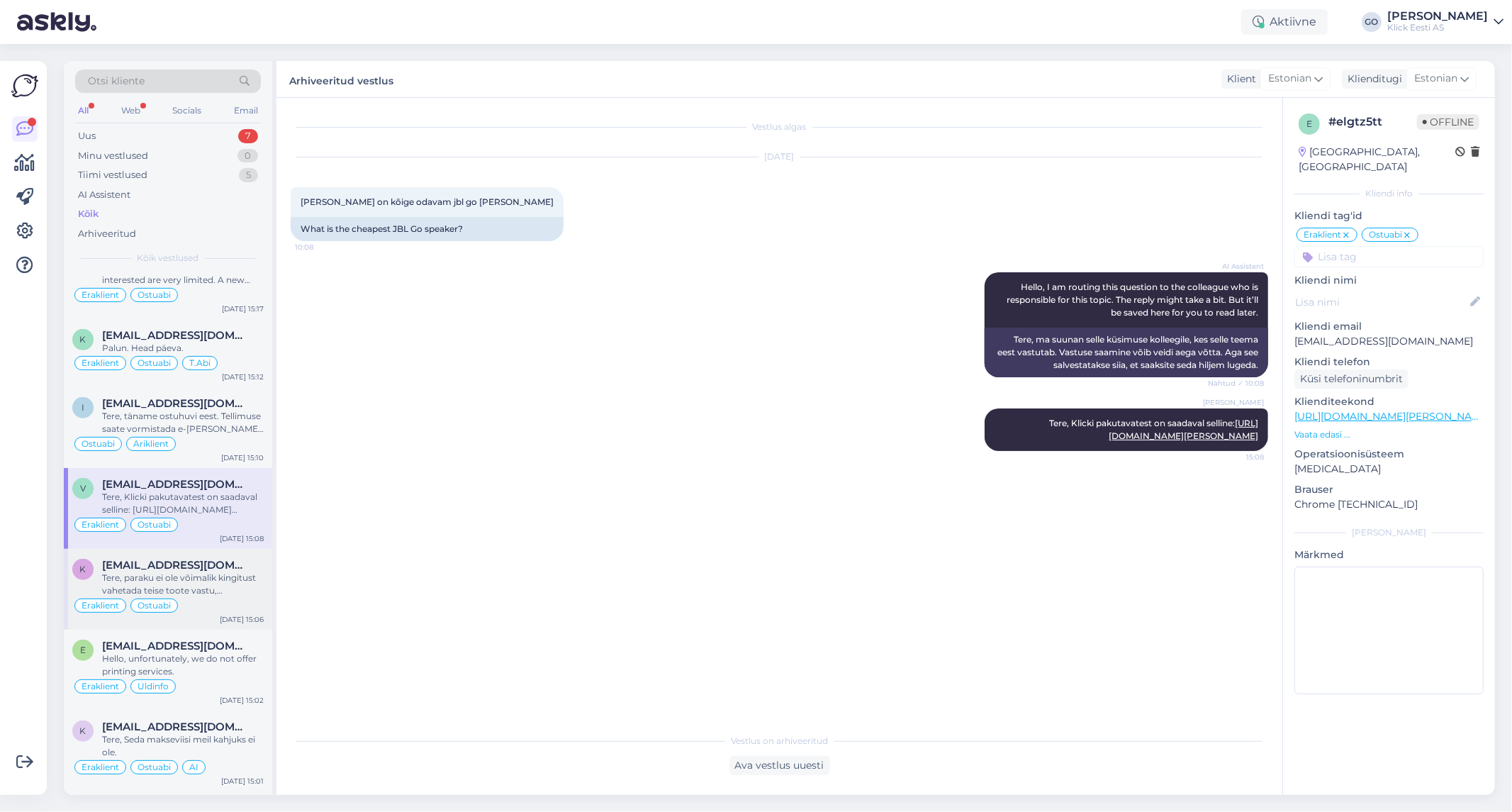
click at [250, 578] on div "Tere, paraku ei ole võimalik kingitust vahetada teise toote vastu, vabandme. Te…" at bounding box center [183, 583] width 161 height 25
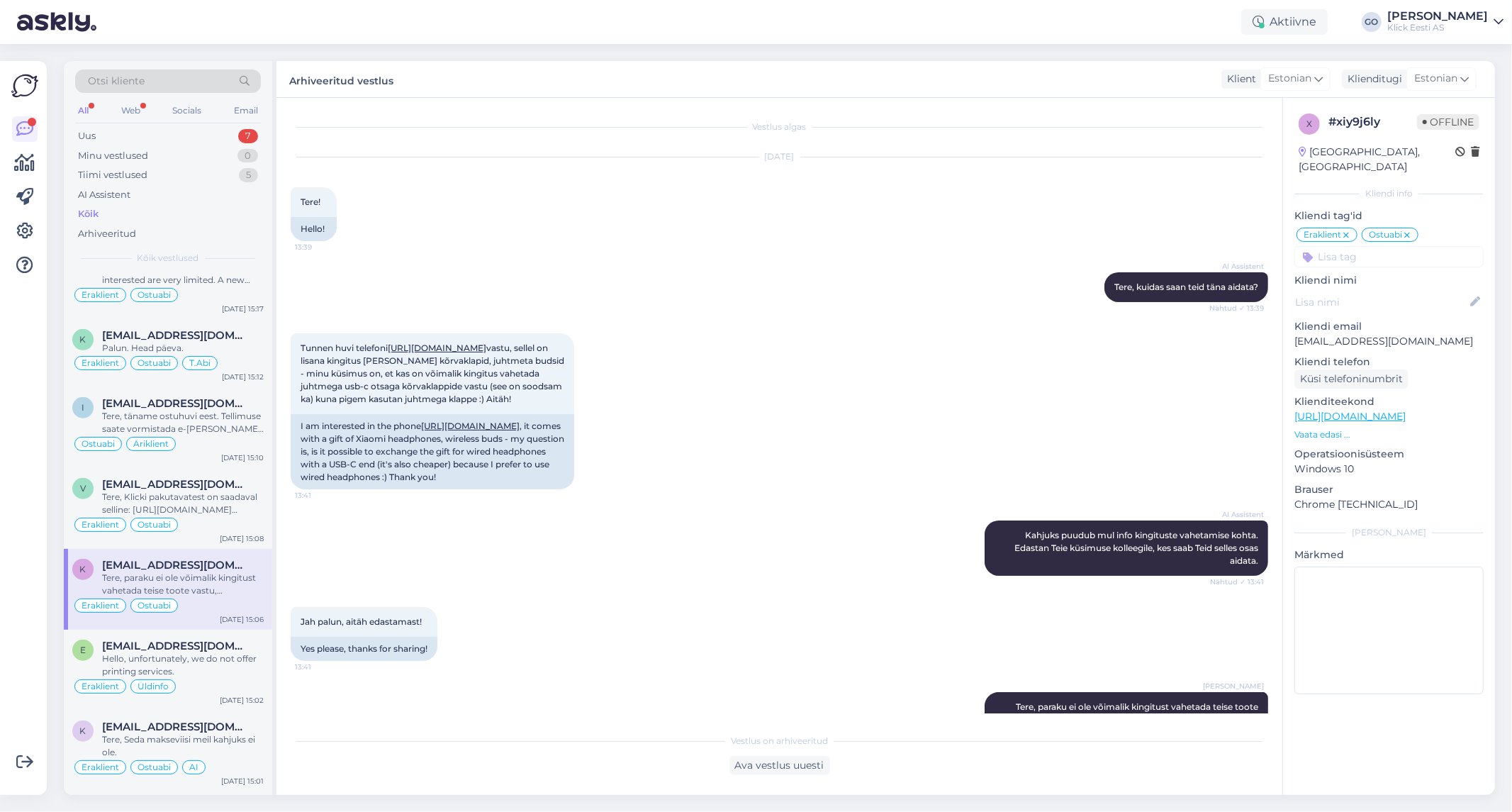
scroll to position [87, 0]
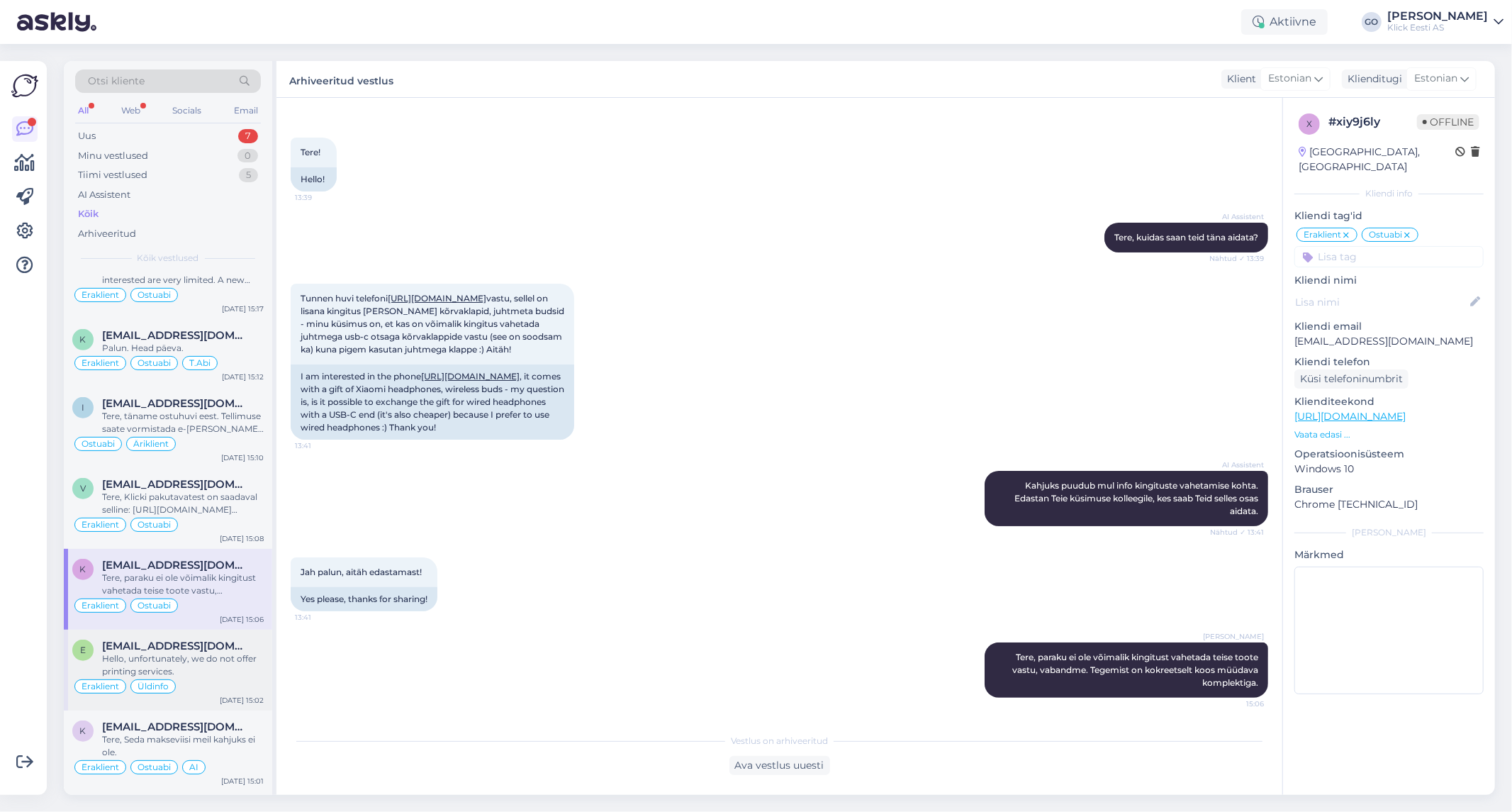
click at [251, 655] on div "Hello, unfortunately, we do not offer printing services." at bounding box center [183, 664] width 161 height 25
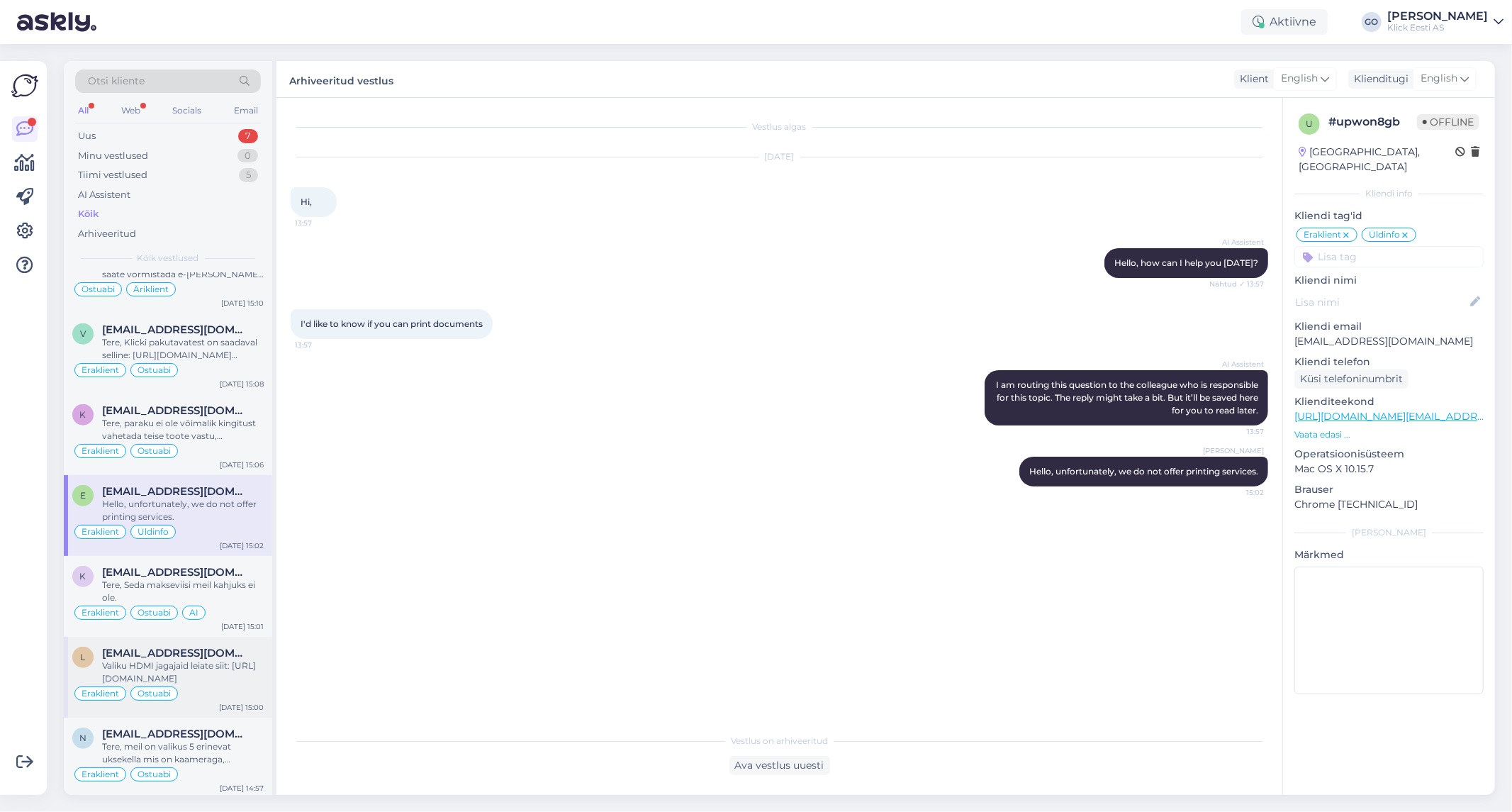
scroll to position [1102, 0]
click at [239, 608] on div "Eraklient Ostuabi AI" at bounding box center [168, 609] width 191 height 17
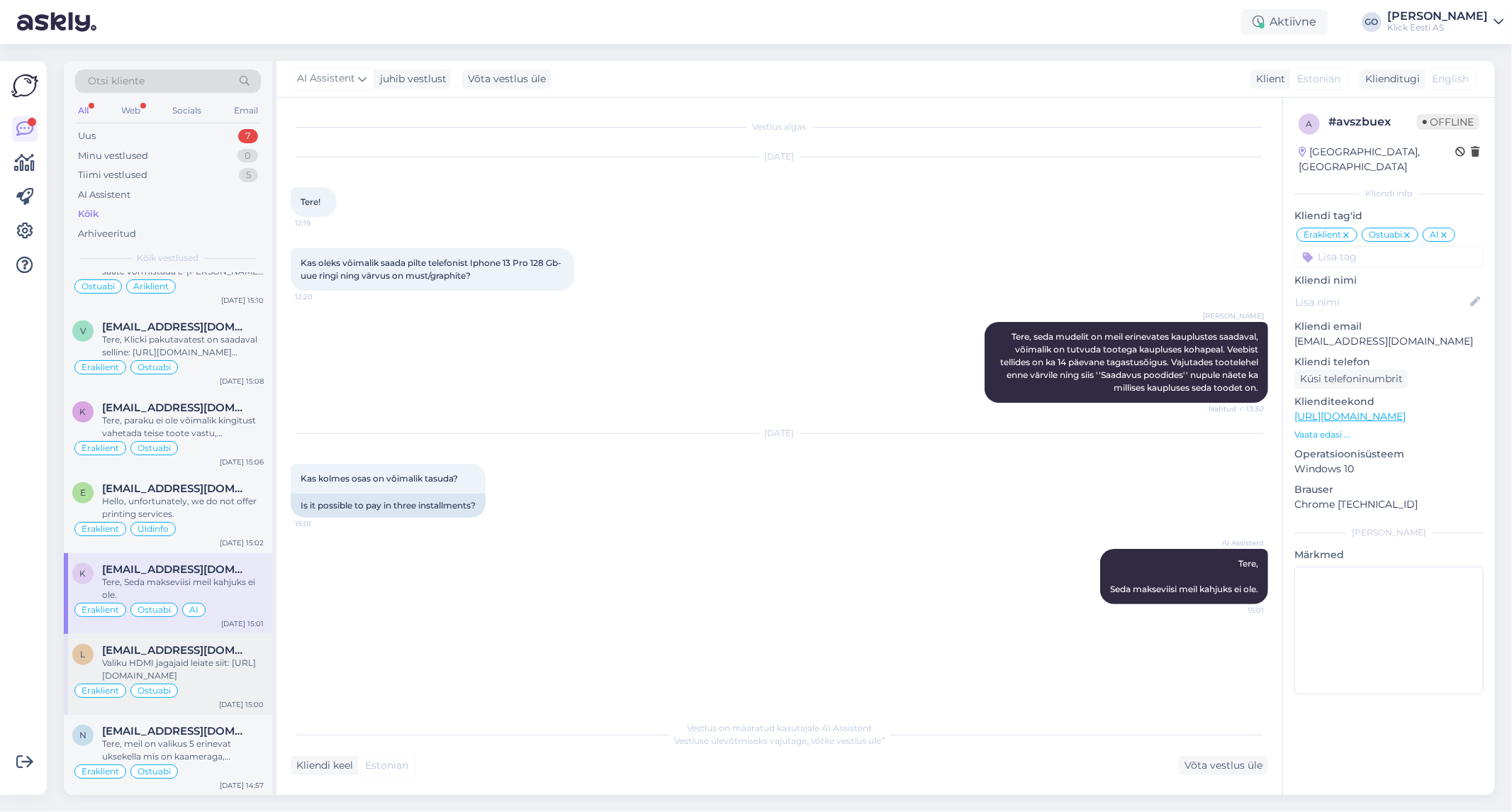
click at [238, 668] on div "Valiku HDMI jagajaid leiate siit: [URL][DOMAIN_NAME]" at bounding box center [183, 668] width 161 height 25
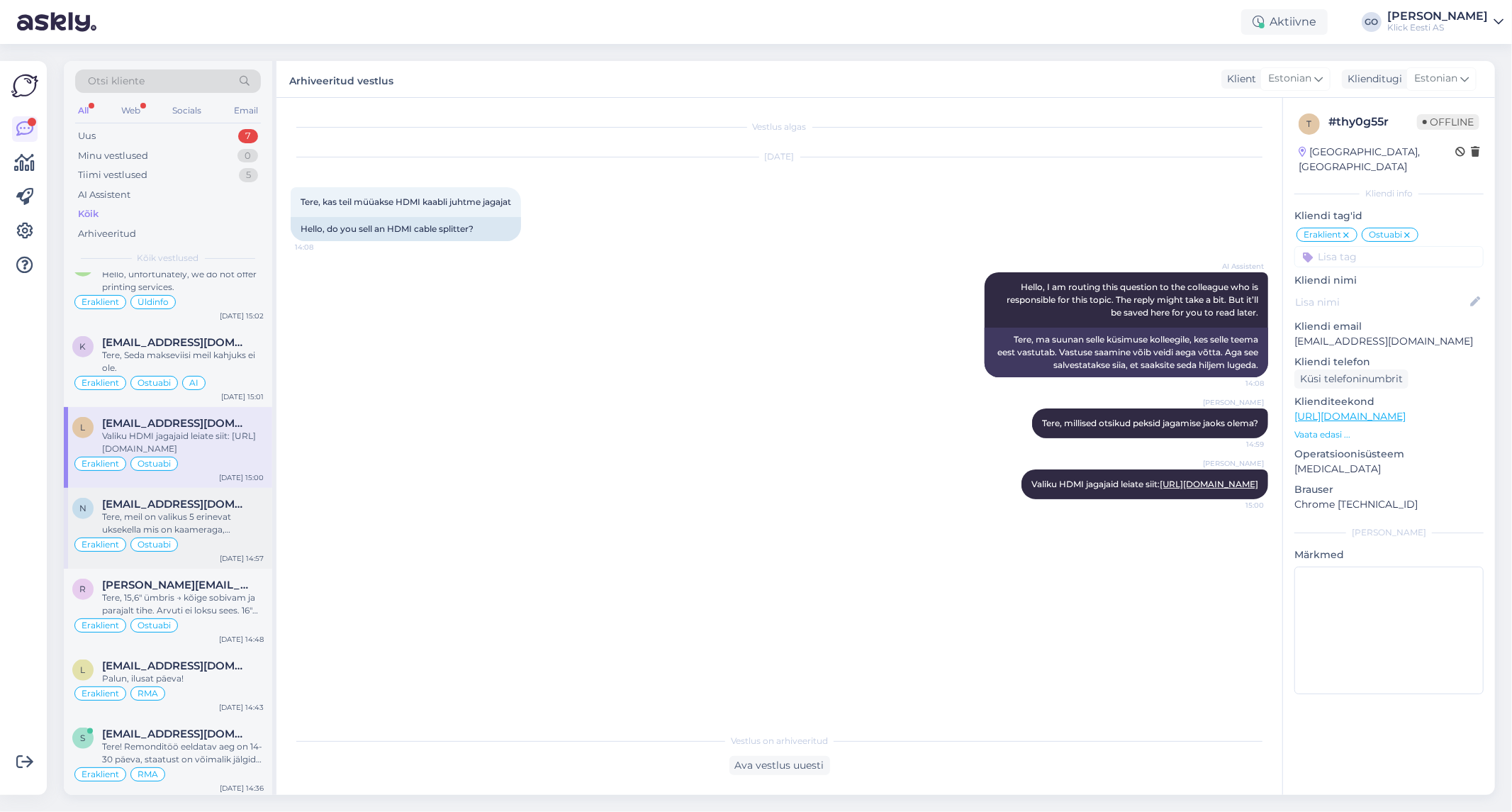
scroll to position [1338, 0]
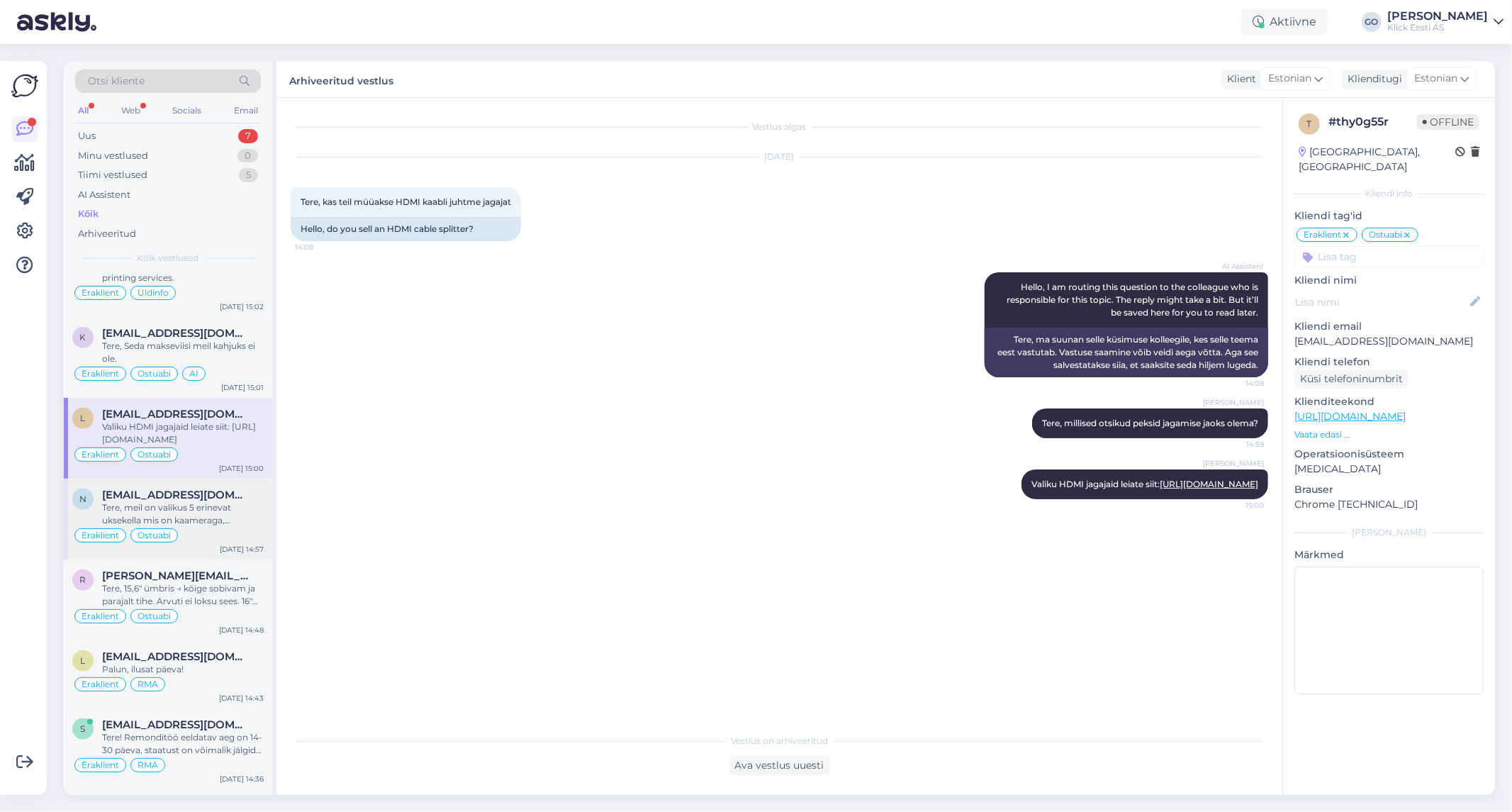
click at [248, 520] on div "Tere, meil on valikus 5 erinevat uksekella mis on kaameraga, nendega saate tutv…" at bounding box center [183, 513] width 161 height 25
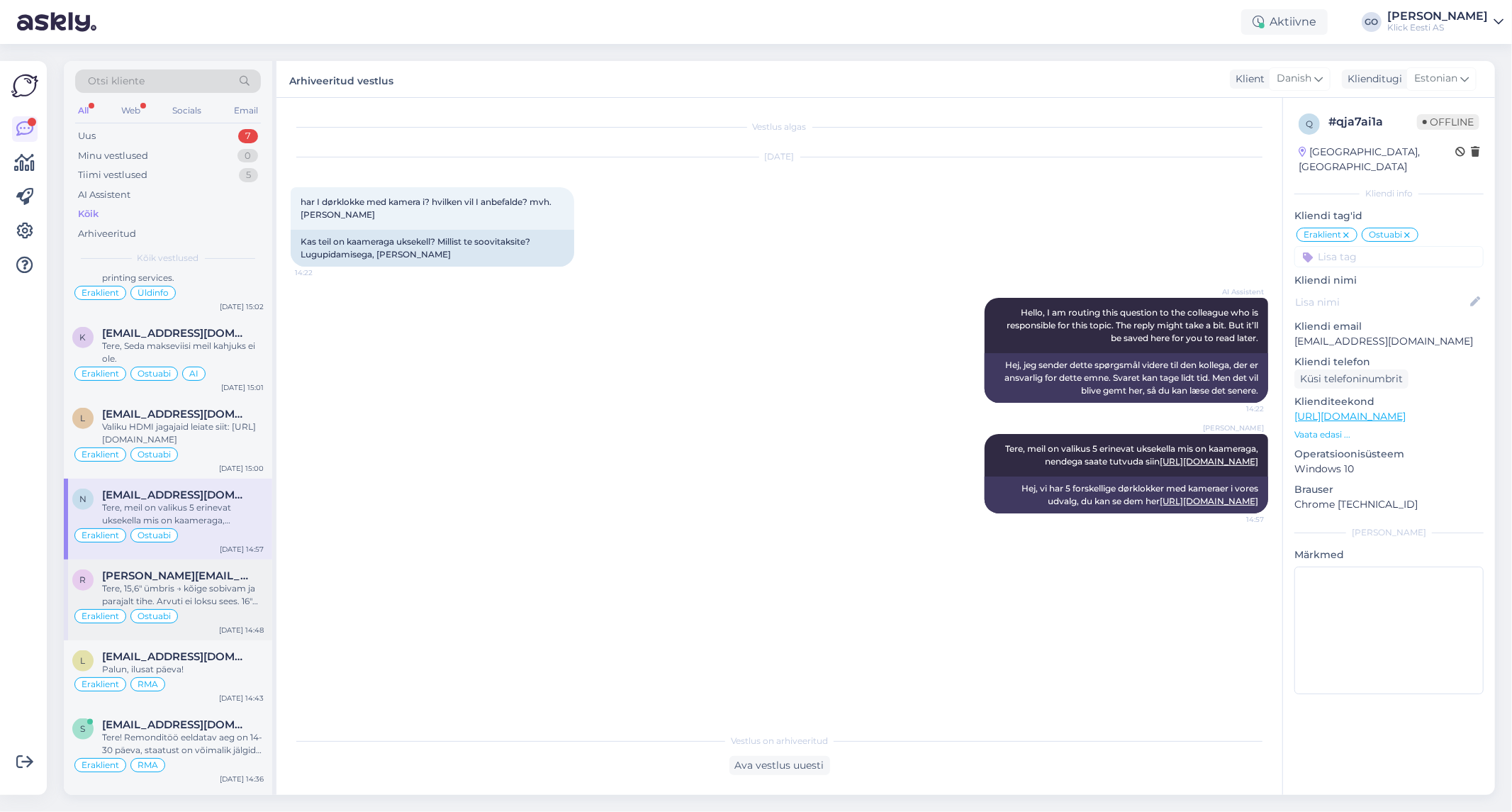
click at [244, 596] on div "Tere, 15,6" ümbris → kõige sobivam ja parajalt tihe. Arvuti ei loksu sees. 16" …" at bounding box center [183, 594] width 161 height 25
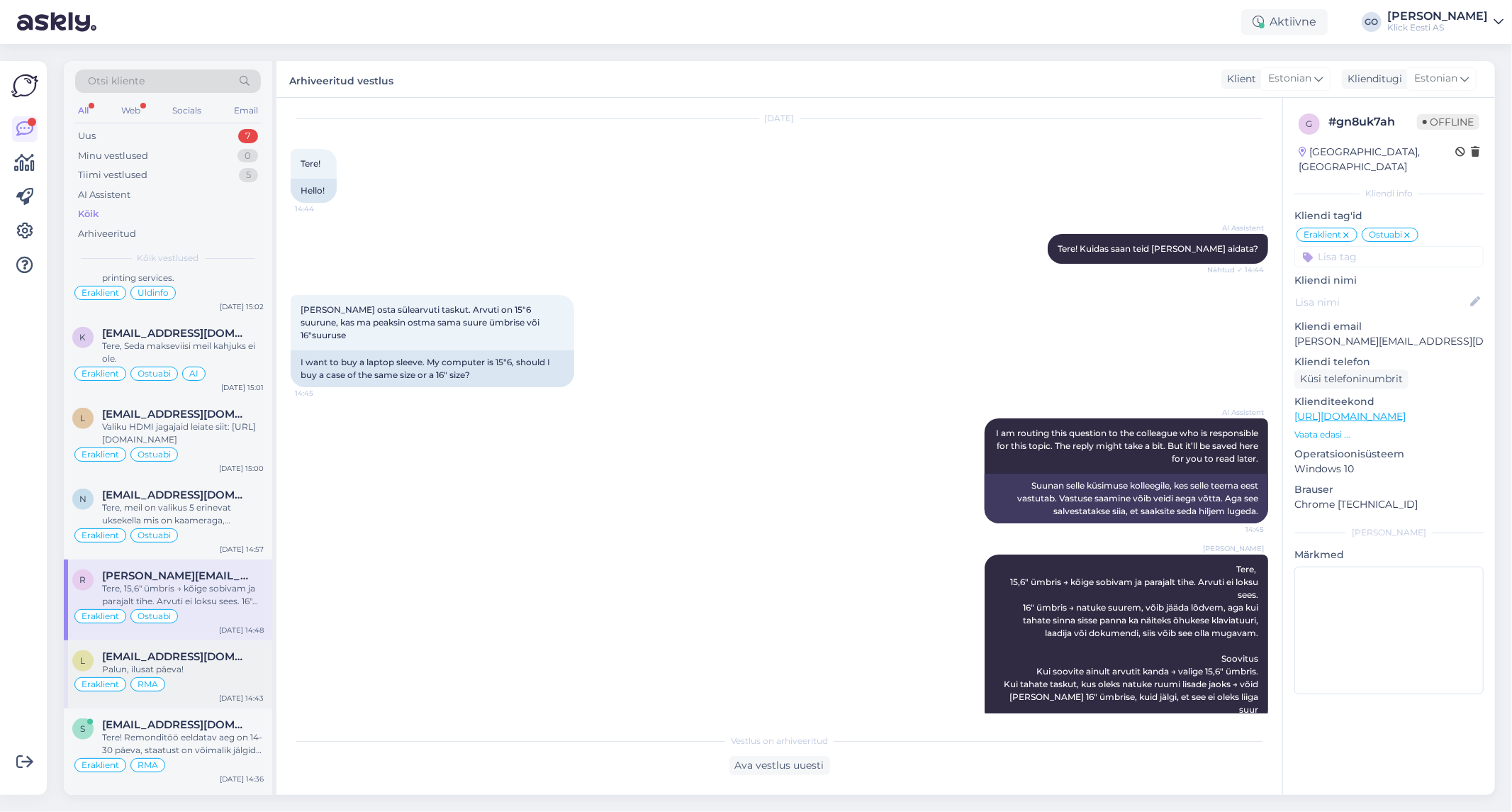
click at [244, 663] on div "[EMAIL_ADDRESS][DOMAIN_NAME]" at bounding box center [183, 656] width 161 height 13
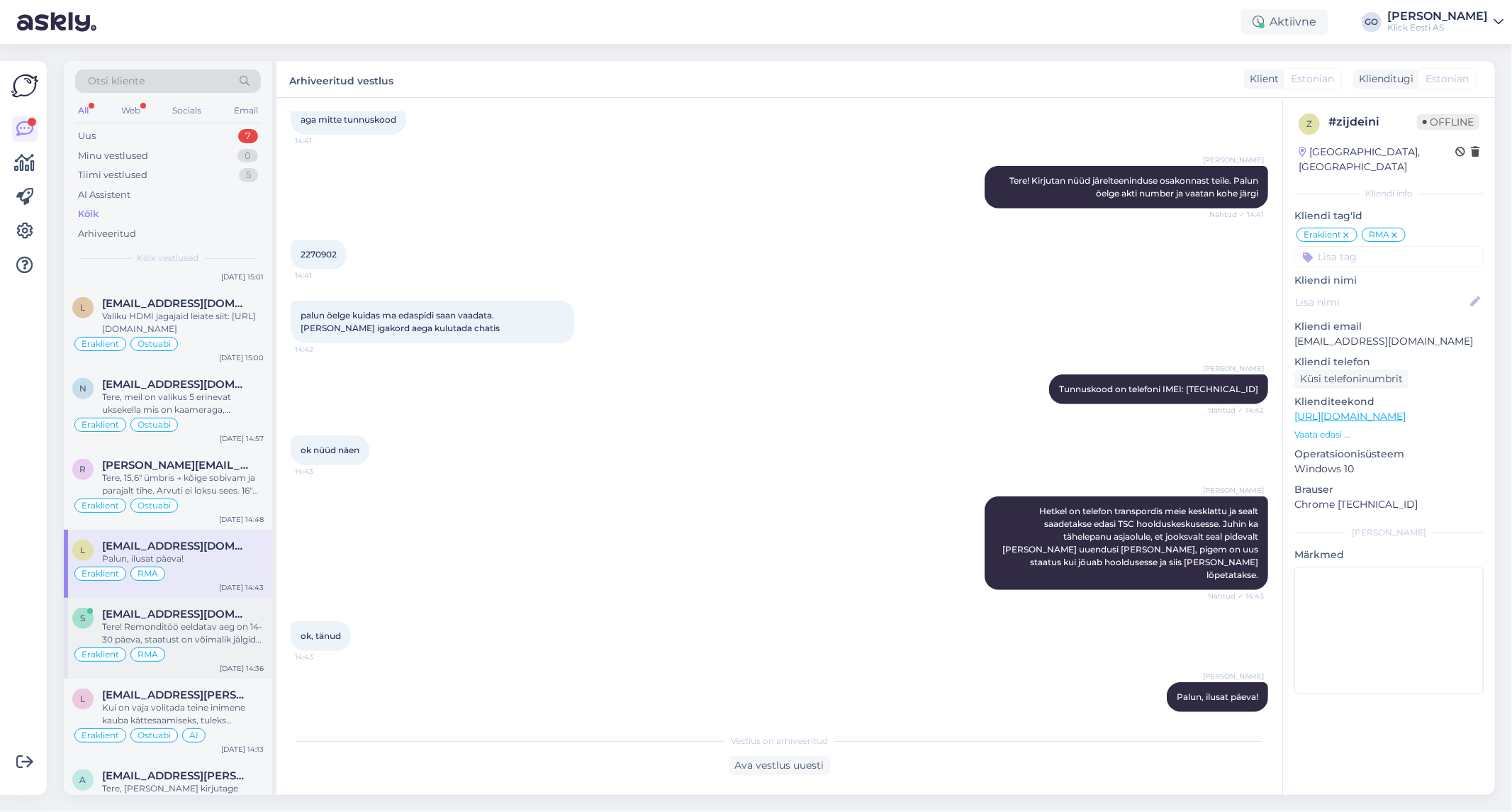
scroll to position [1497, 0]
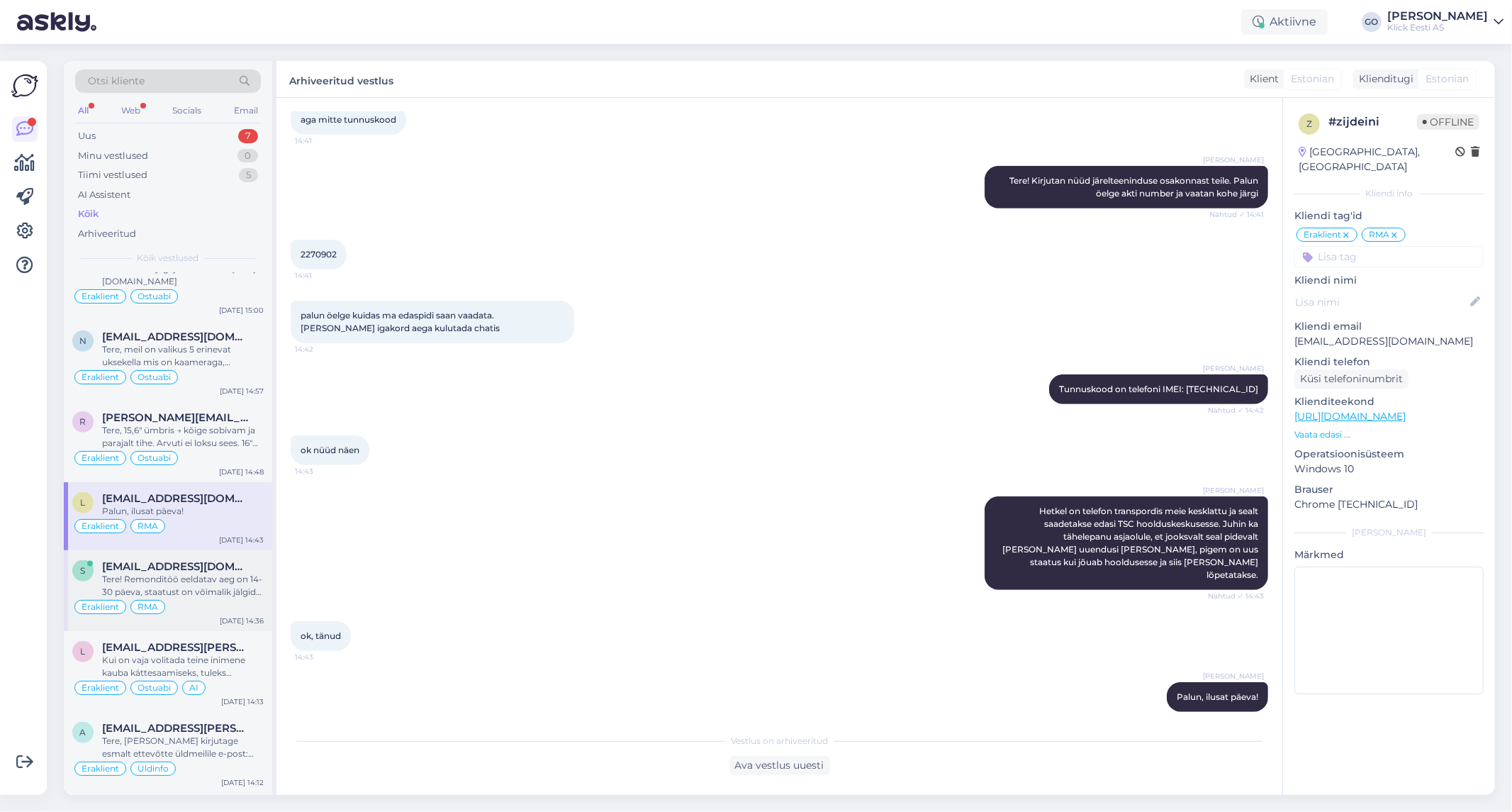
click at [244, 592] on div "Tere! Remonditöö eeldatav aeg on 14-30 päeva, staatust on võimalik jälgida siit…" at bounding box center [183, 585] width 161 height 25
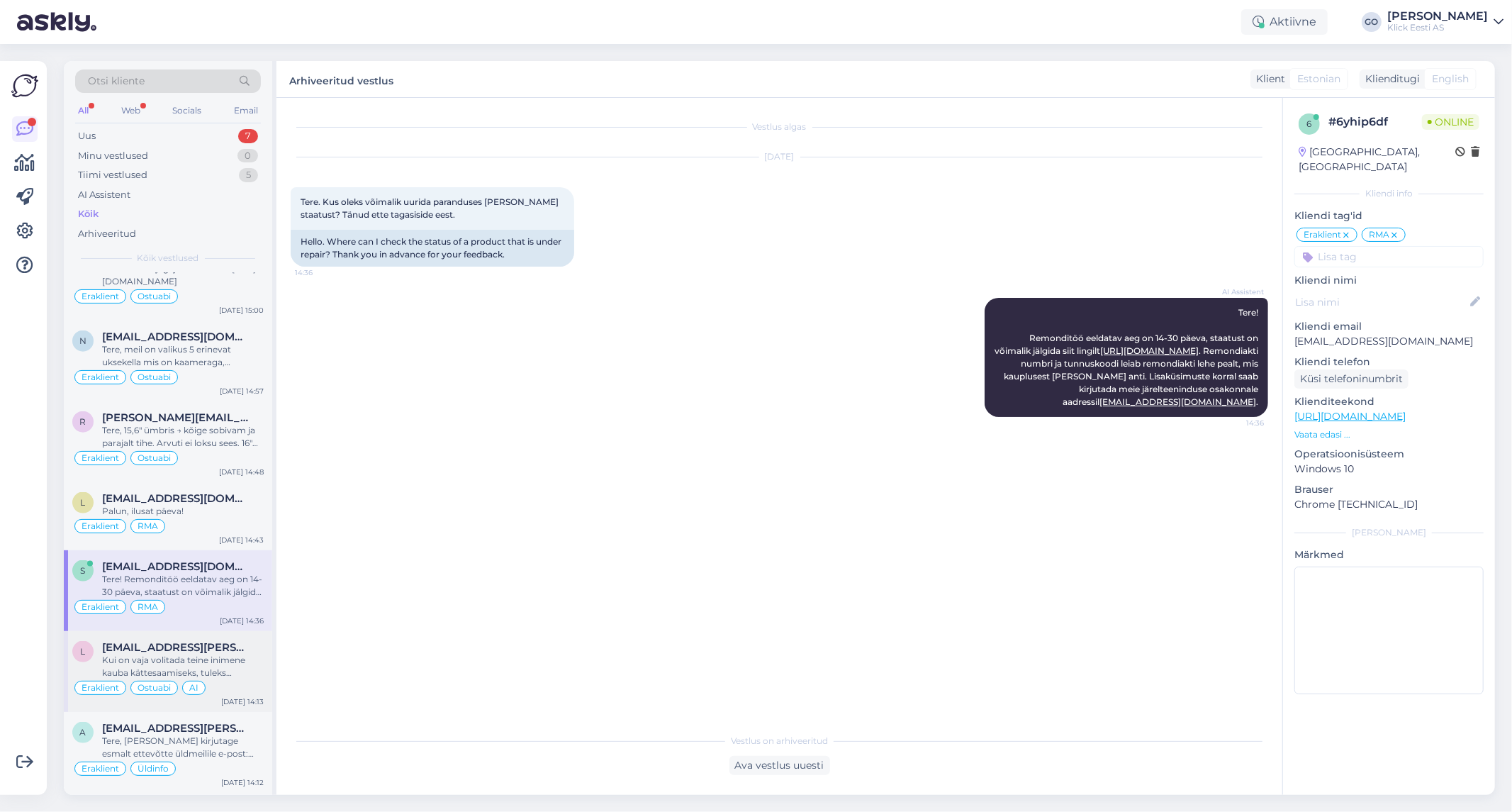
click at [245, 660] on div "Kui on vaja volitada teine inimene kauba kättesaamiseks, tuleks tellimust vormi…" at bounding box center [183, 666] width 161 height 25
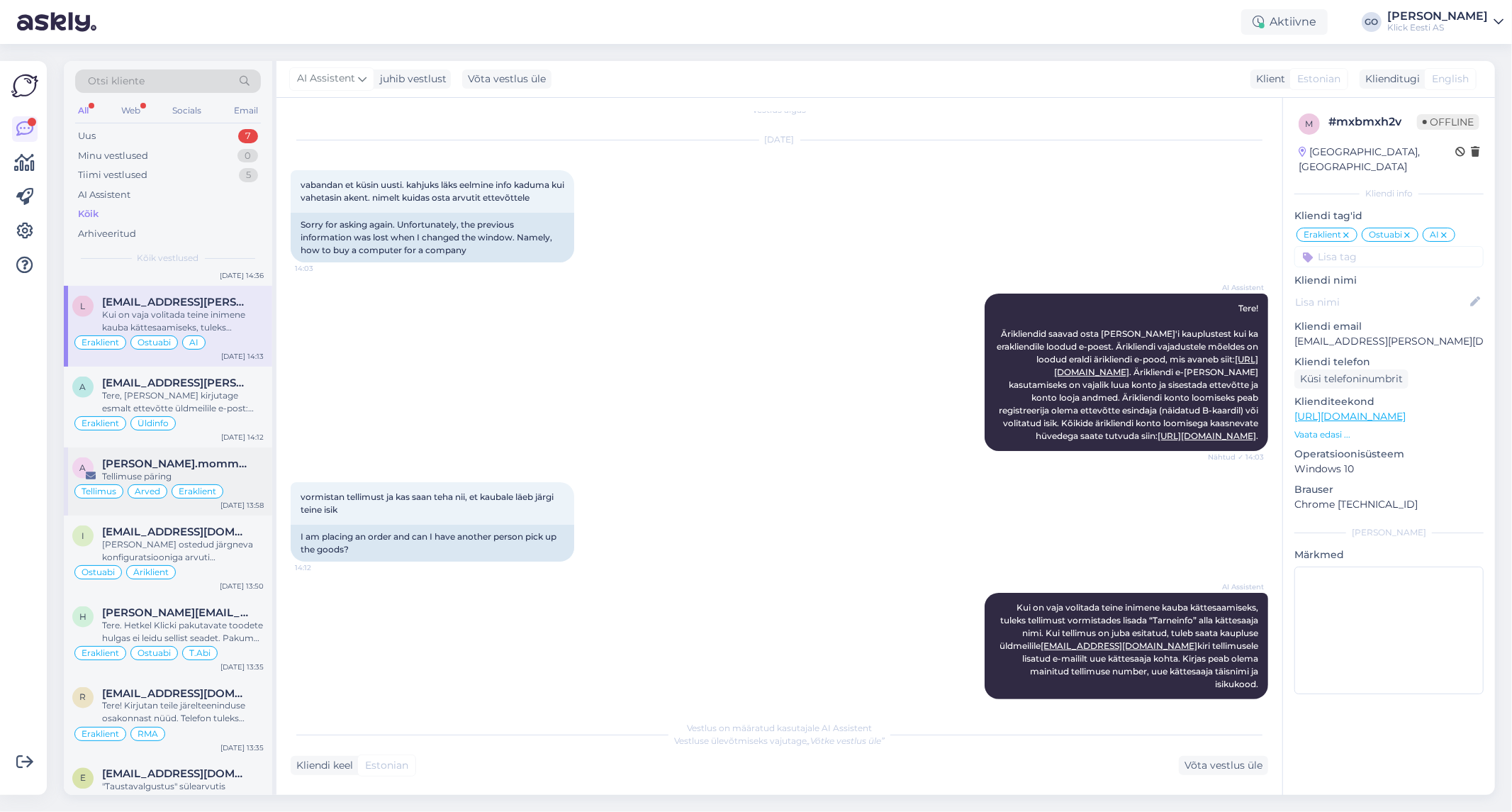
scroll to position [1890, 0]
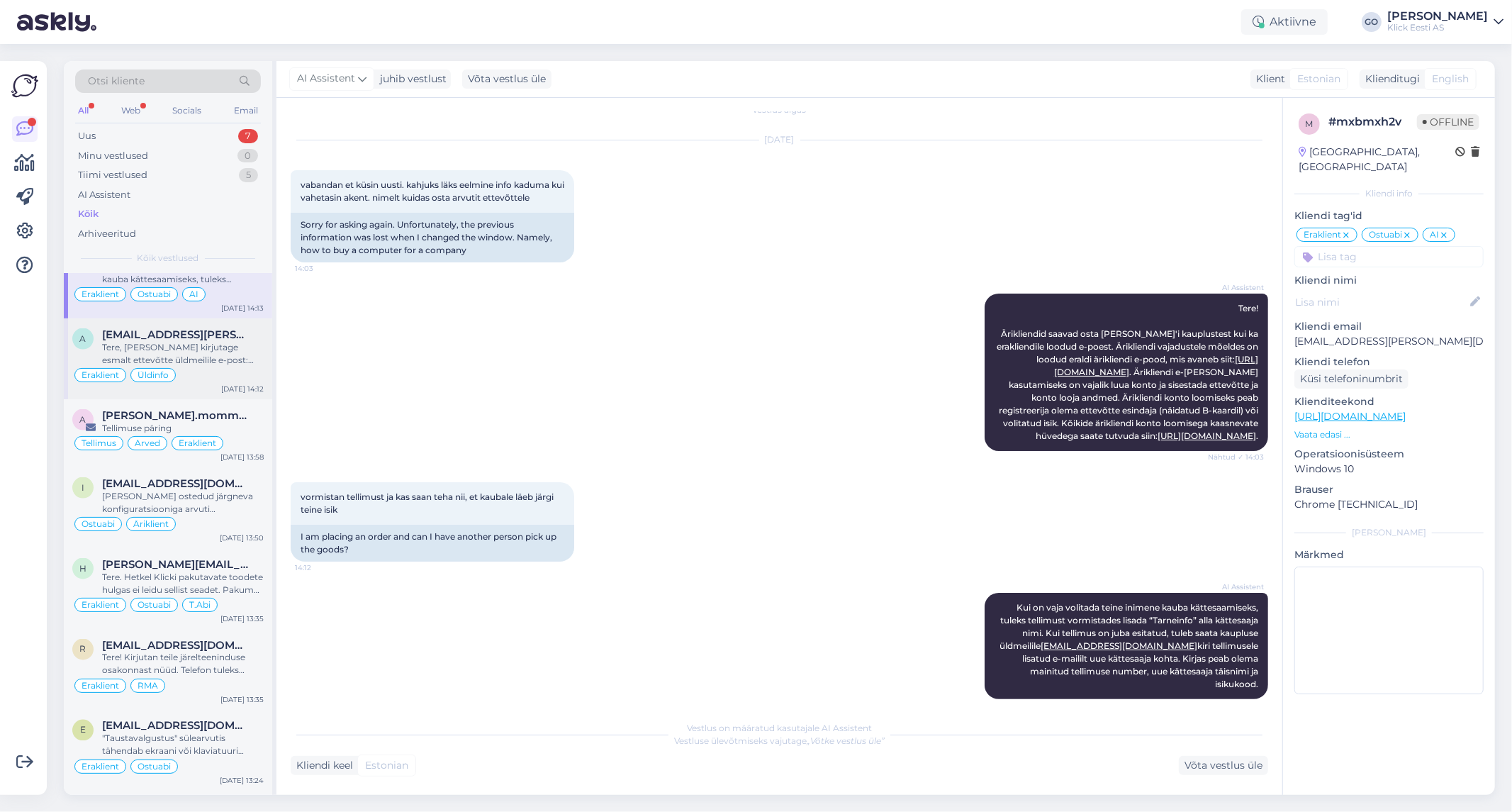
click at [245, 347] on div "Tere, [PERSON_NAME] kirjutage esmalt ettevõtte üldmeilile e-post: [EMAIL_ADDRES…" at bounding box center [183, 353] width 161 height 25
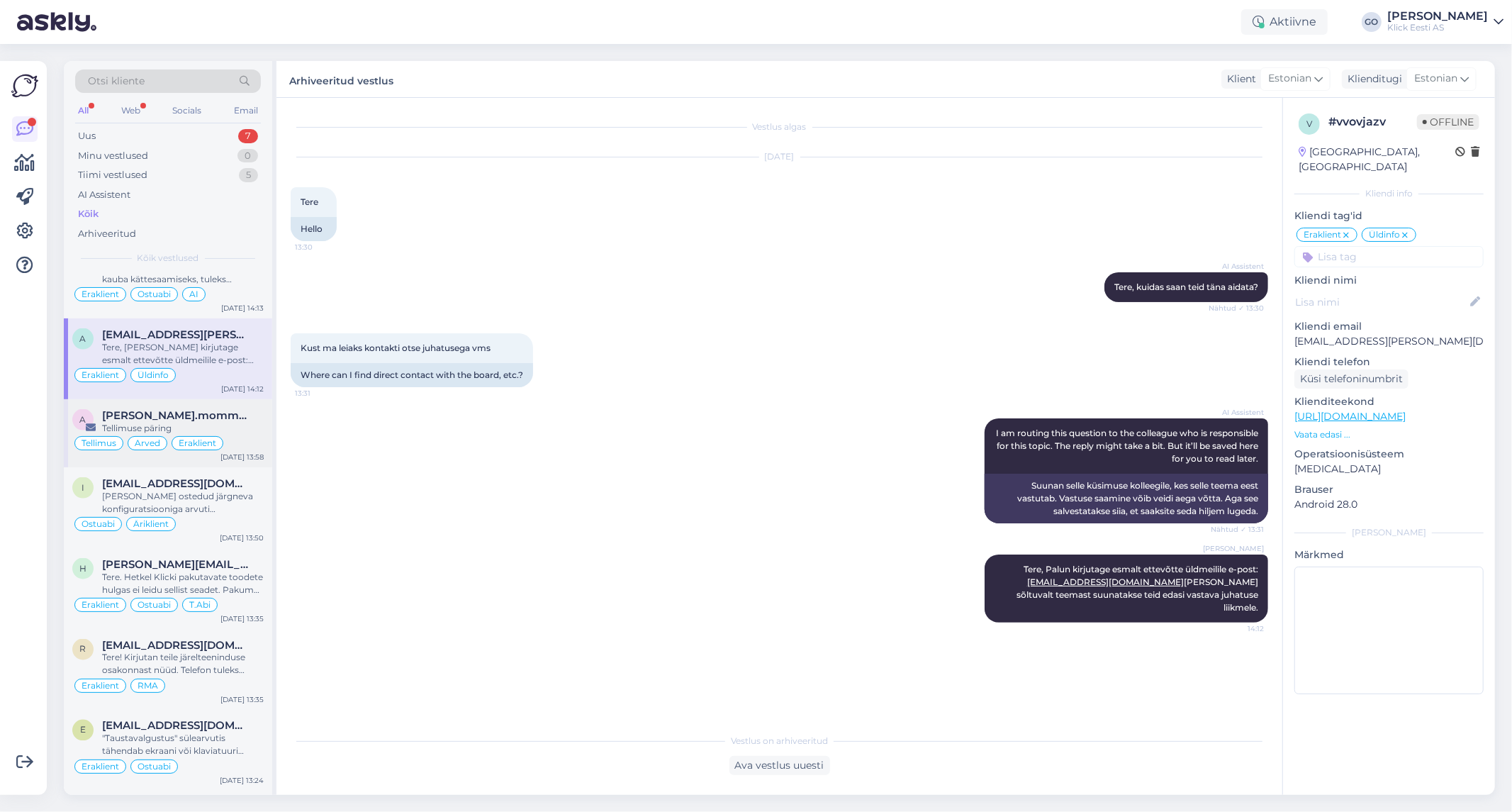
scroll to position [0, 0]
click at [246, 426] on div "Tellimuse päring" at bounding box center [183, 428] width 161 height 13
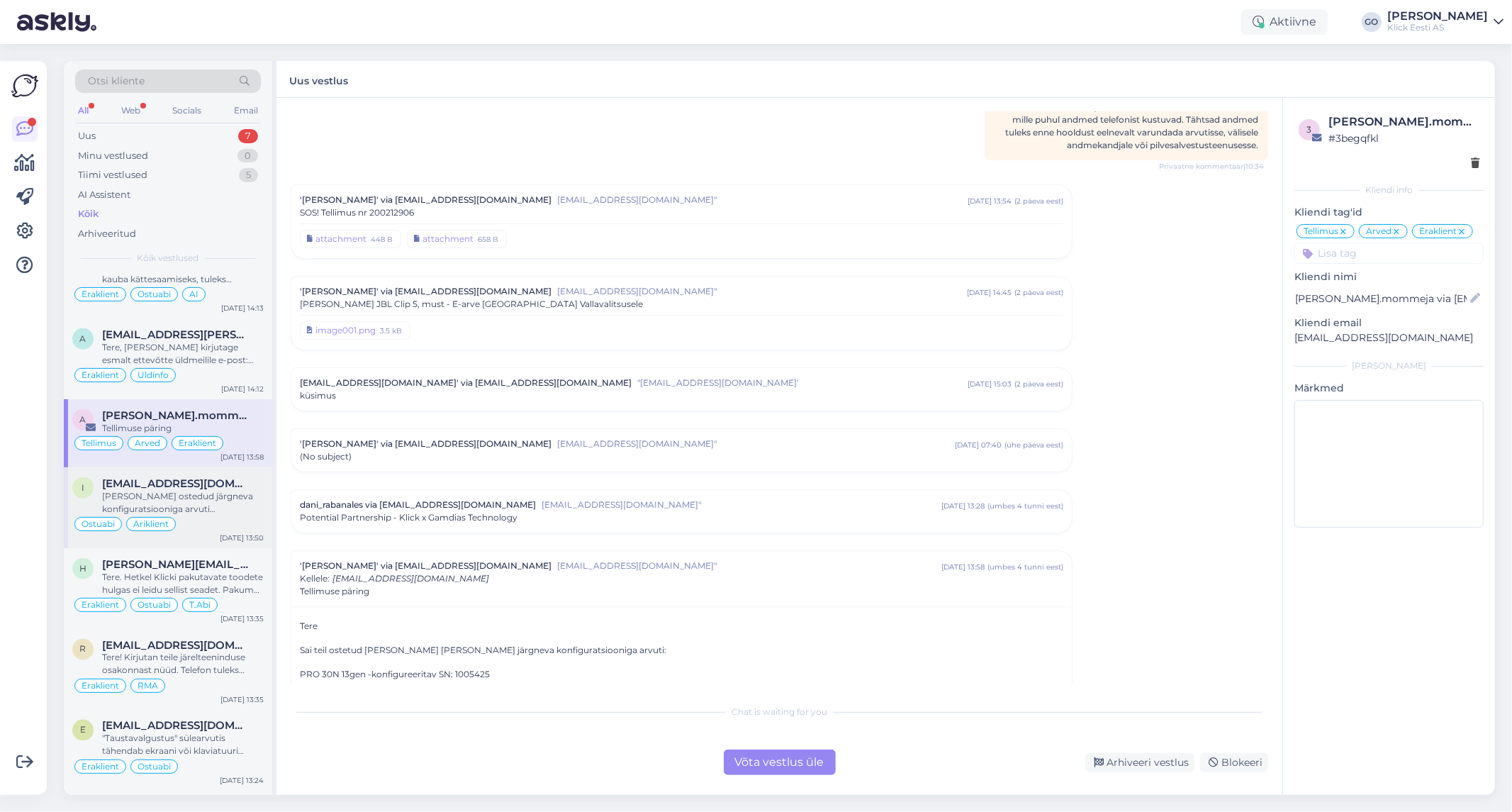
click at [247, 493] on div "[PERSON_NAME] ostedud järgneva konfiguratsiooniga arvuti [PERSON_NAME]. Kas ole…" at bounding box center [183, 502] width 161 height 25
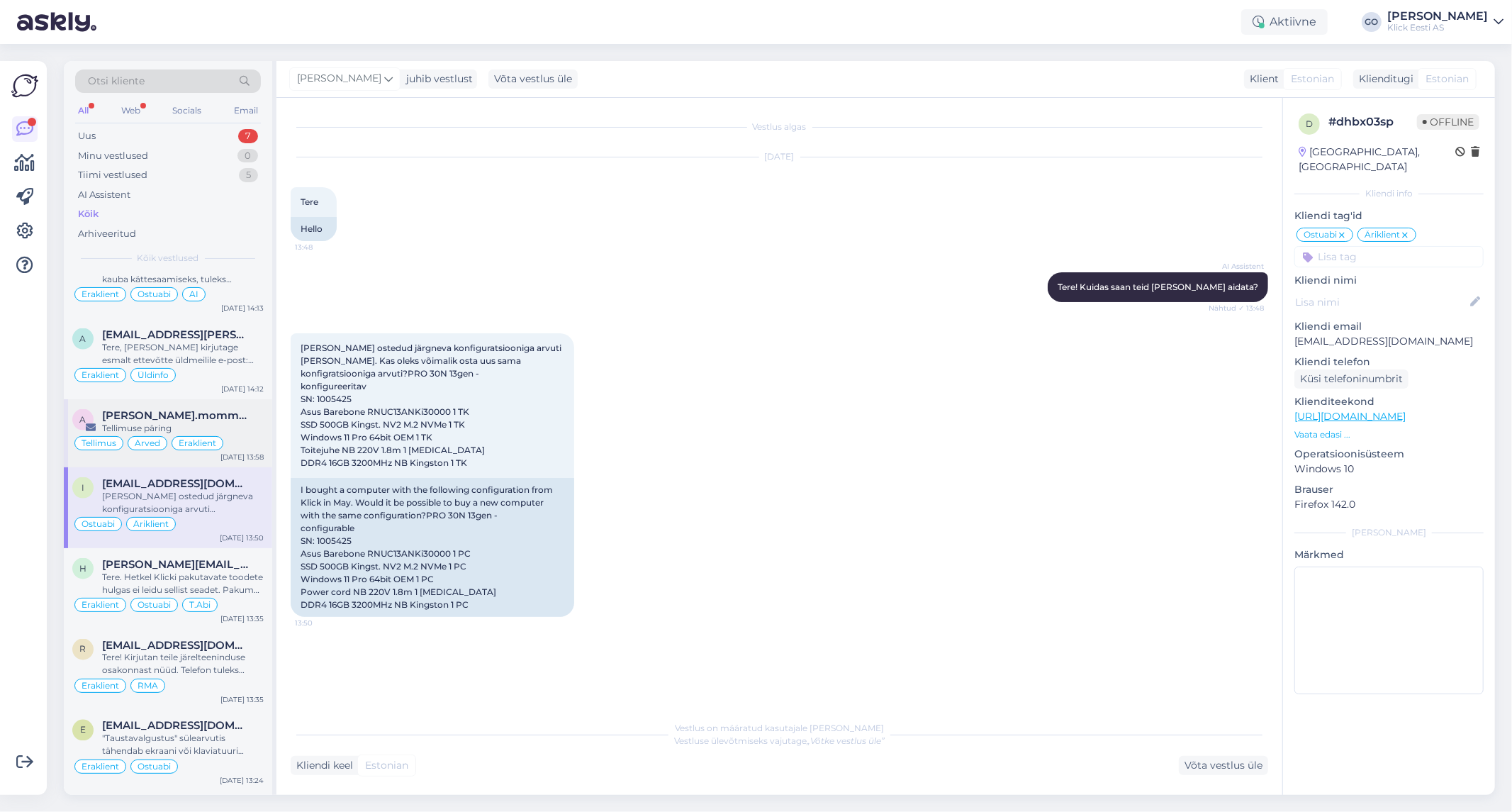
click at [244, 431] on div "Tellimuse päring" at bounding box center [183, 428] width 161 height 13
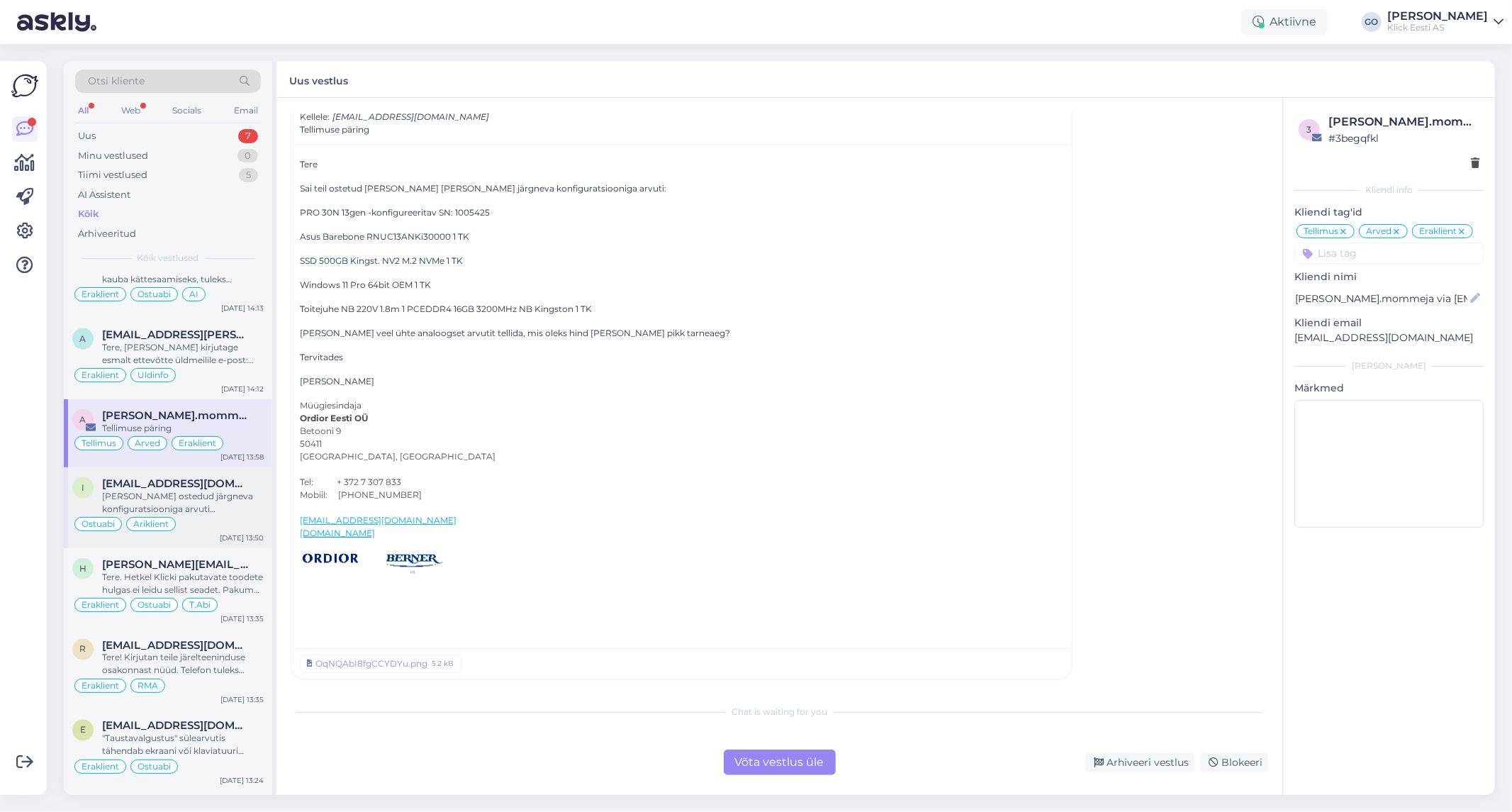
click at [215, 501] on div "[PERSON_NAME] ostedud järgneva konfiguratsiooniga arvuti [PERSON_NAME]. Kas ole…" at bounding box center [183, 502] width 161 height 25
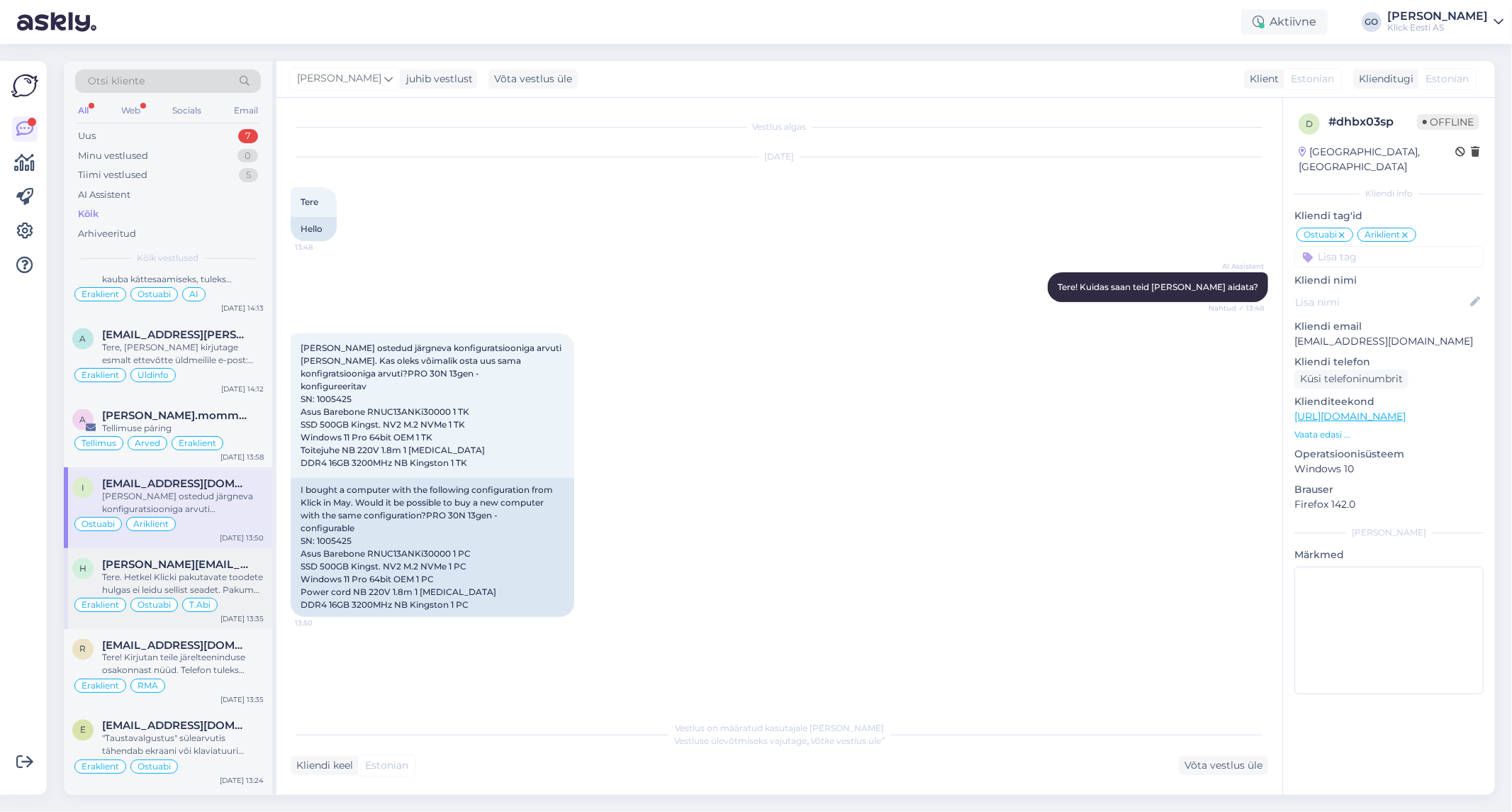
click at [224, 574] on div "Tere. Hetkel Klicki pakutavate toodete hulgas ei leidu sellist seadet. Pakume s…" at bounding box center [183, 582] width 161 height 25
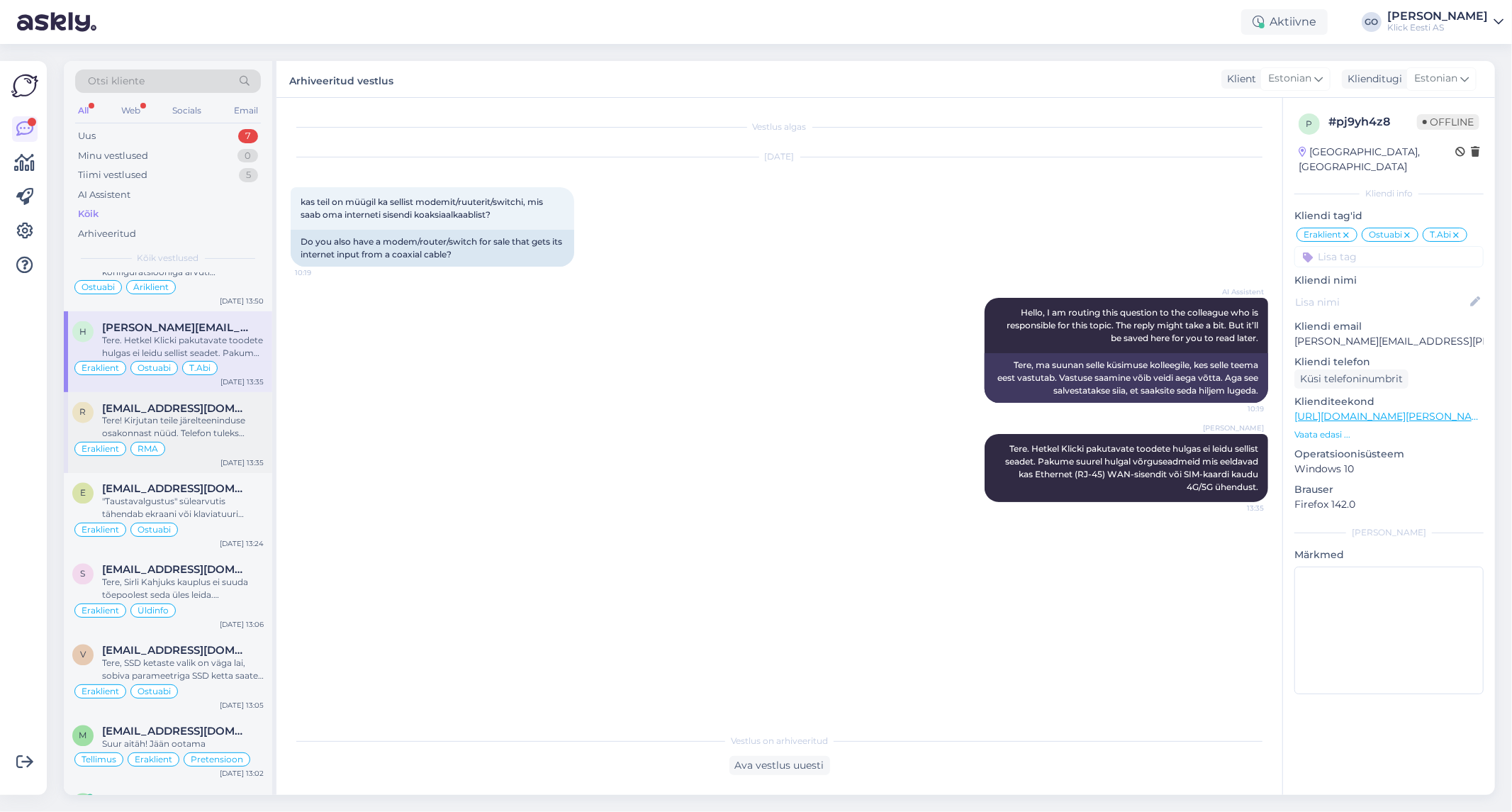
click at [231, 428] on div "Tere! Kirjutan teile järelteeninduse osakonnast nüüd. Telefon tuleks hoolduskes…" at bounding box center [183, 427] width 161 height 25
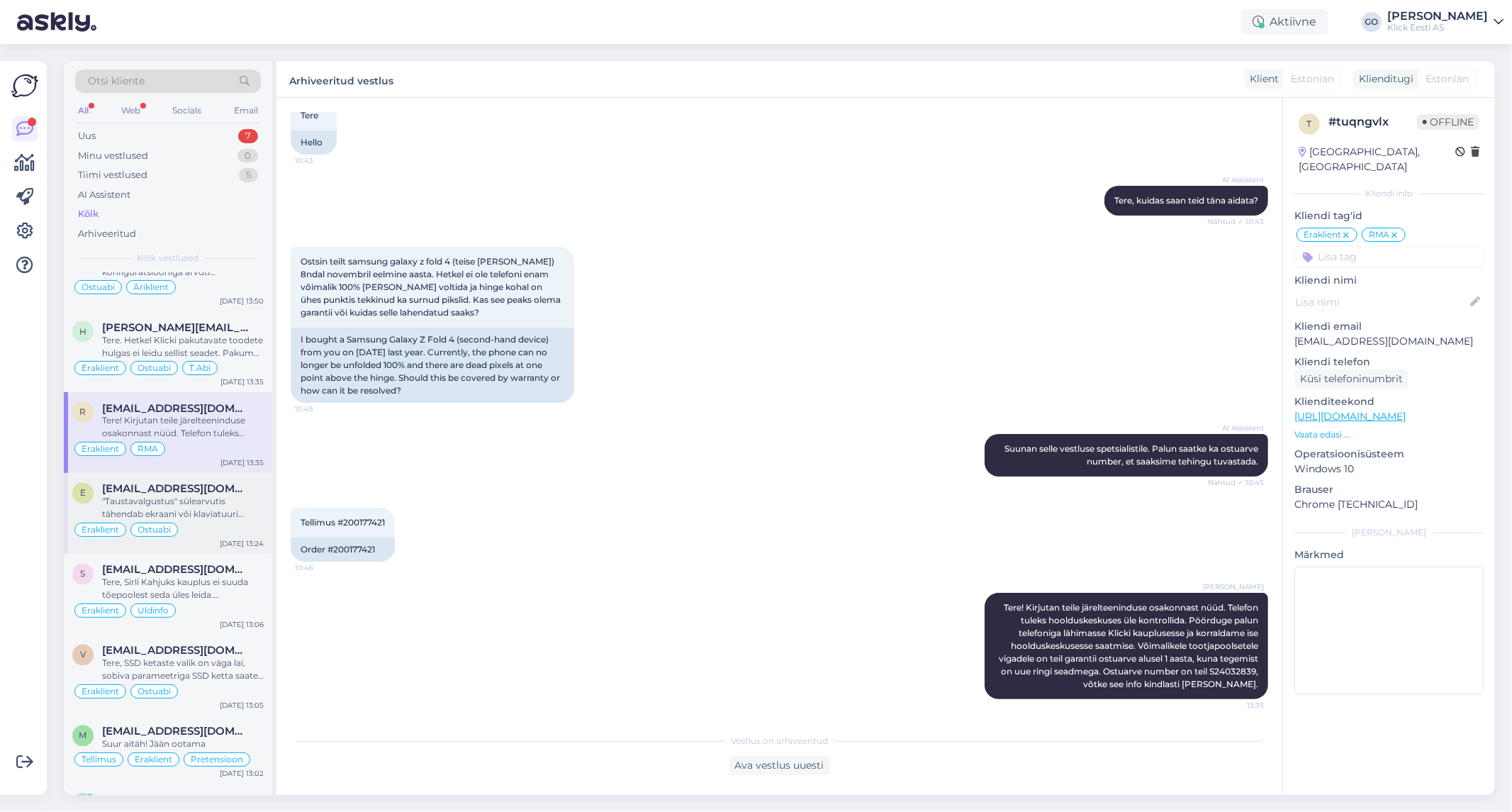
click at [238, 501] on div ""Taustavalgustus" sülearvutis tähendab ekraani või klaviatuuri tagantpoolt valg…" at bounding box center [183, 508] width 161 height 25
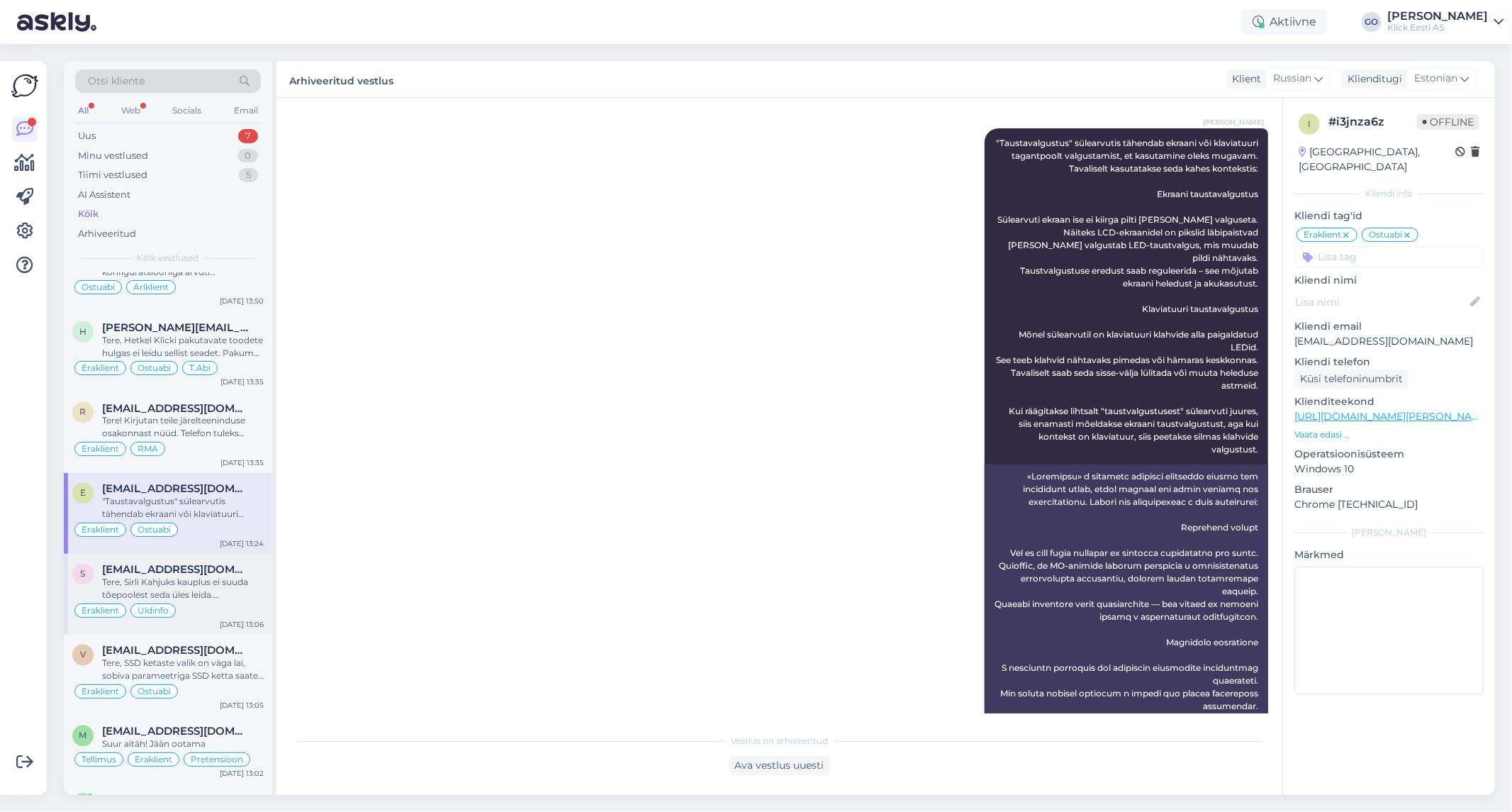
click at [231, 576] on div "[EMAIL_ADDRESS][DOMAIN_NAME]" at bounding box center [183, 570] width 161 height 13
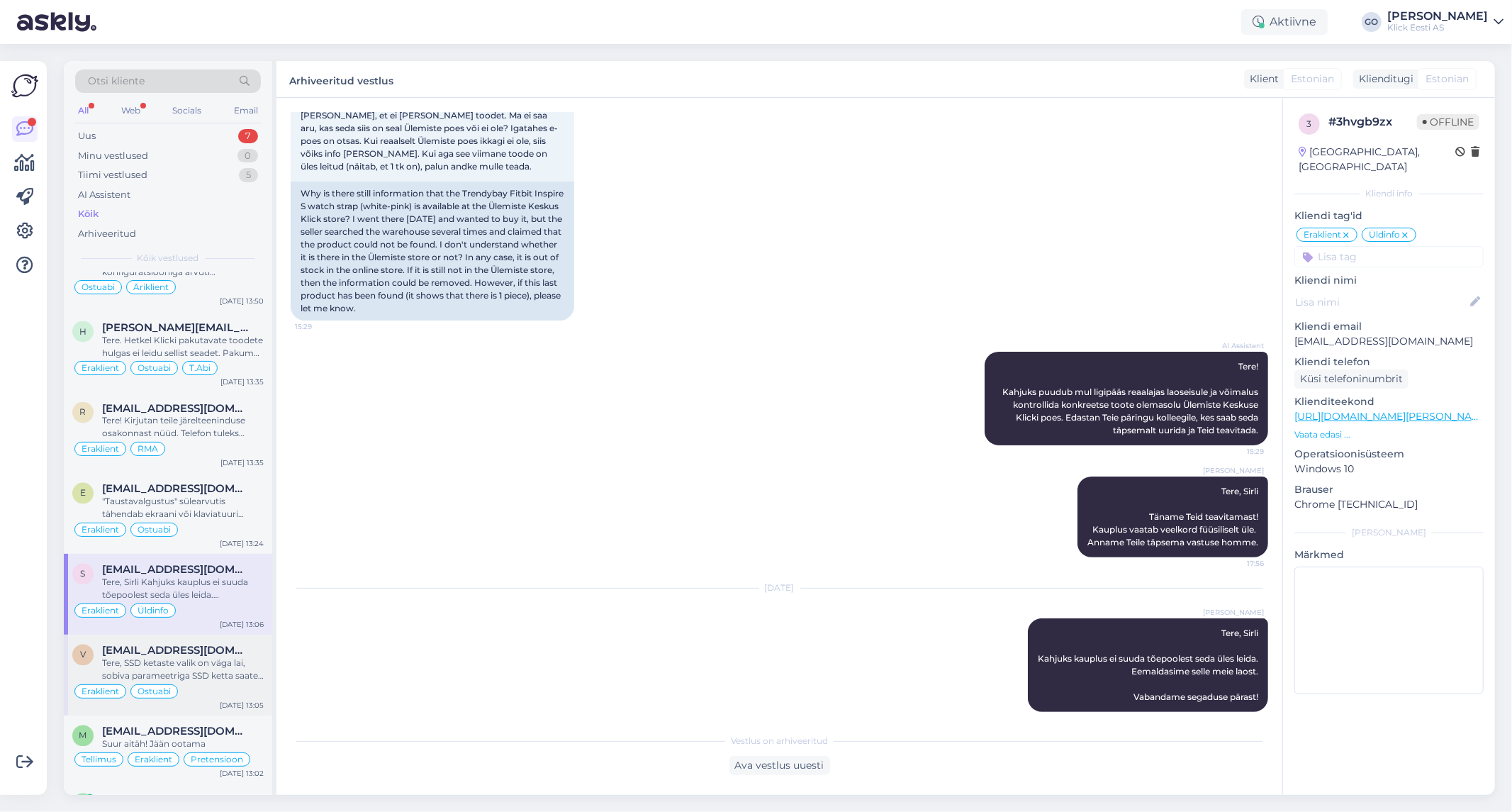
click at [232, 671] on div "Tere, SSD ketaste valik on väga lai, sobiva parameetriga SSD ketta saate valida…" at bounding box center [183, 669] width 161 height 25
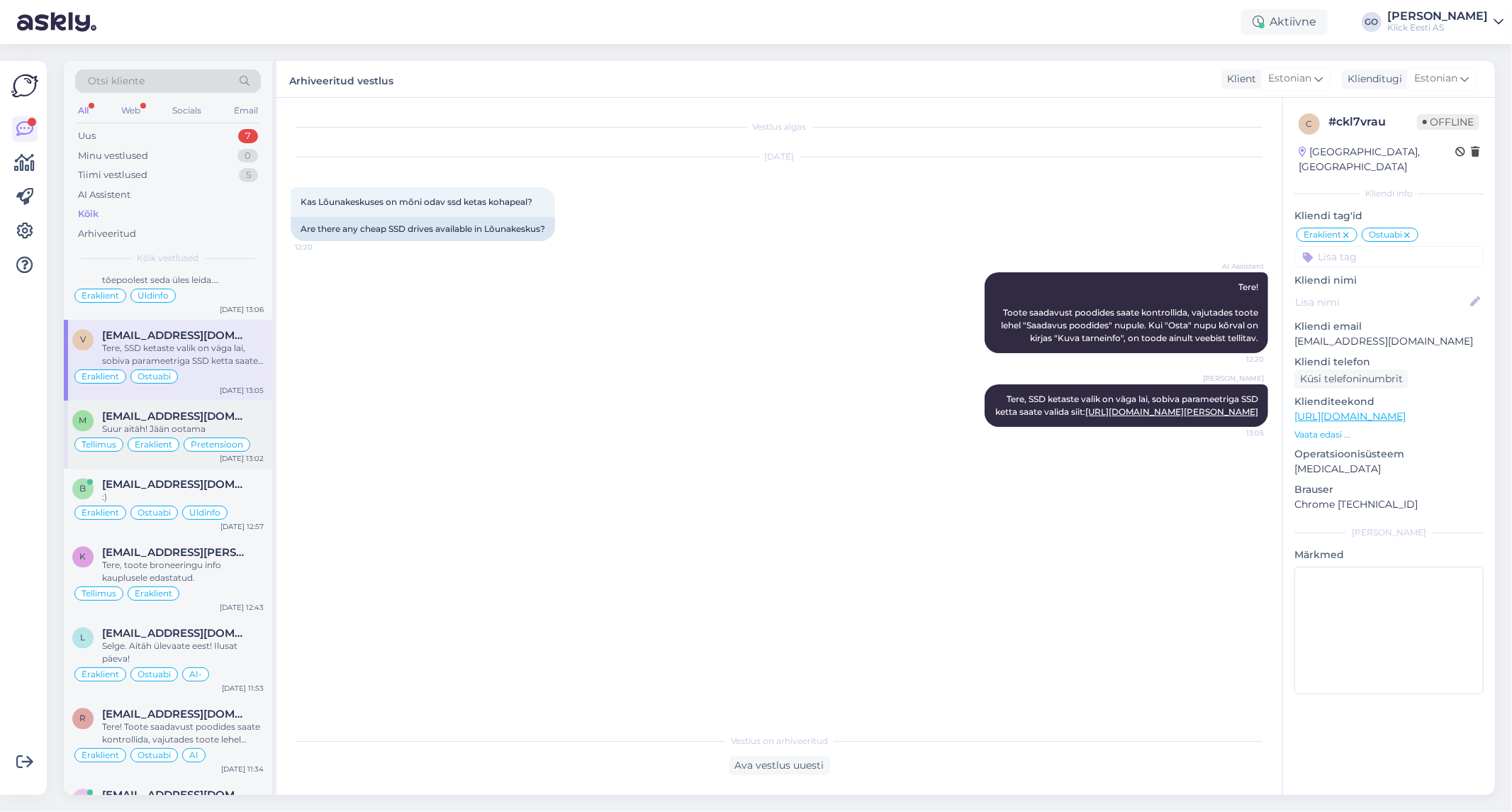
click at [239, 421] on div "[EMAIL_ADDRESS][DOMAIN_NAME]" at bounding box center [183, 417] width 161 height 13
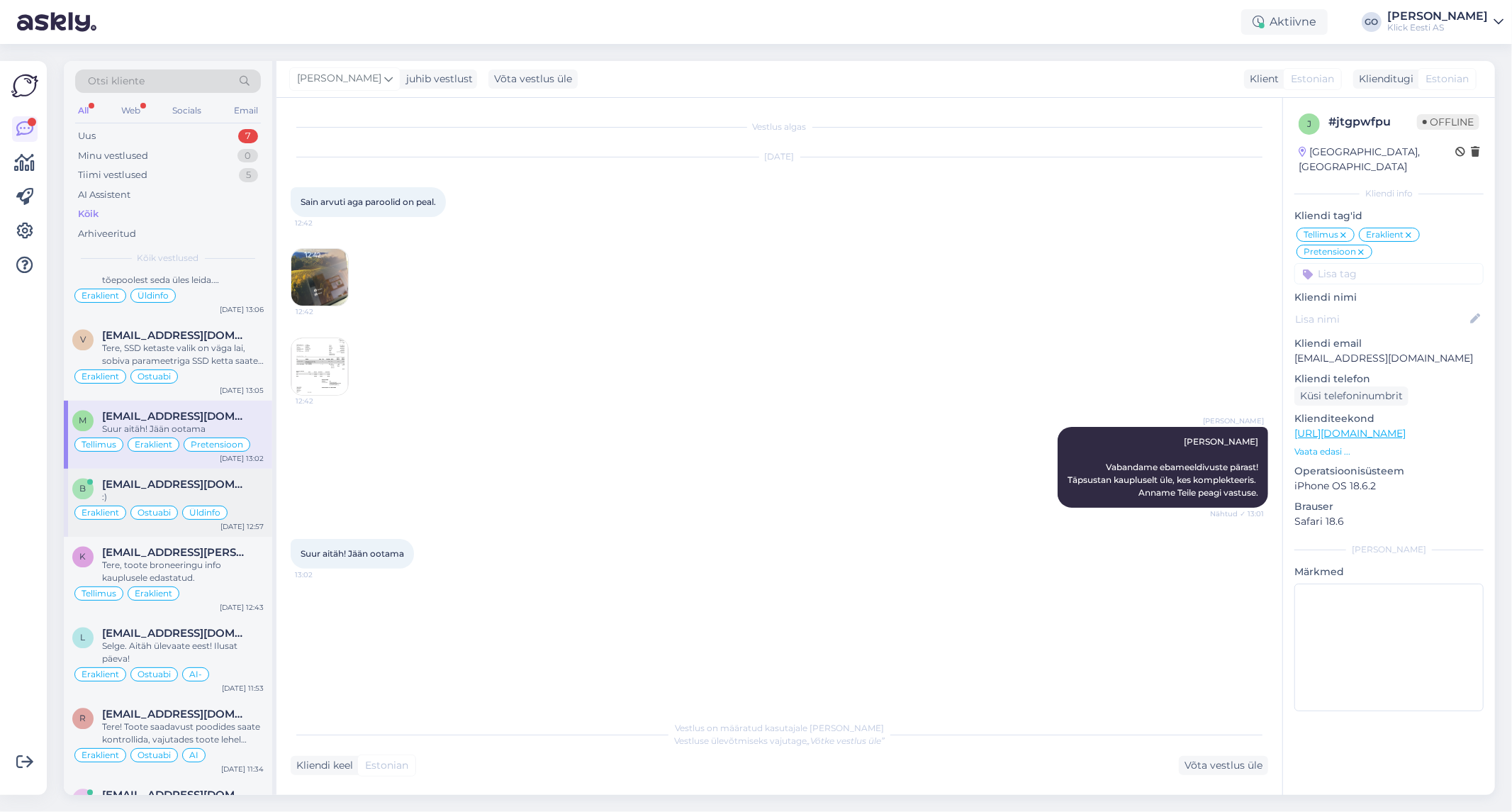
click at [233, 492] on div "[EMAIL_ADDRESS][DOMAIN_NAME]" at bounding box center [183, 485] width 161 height 13
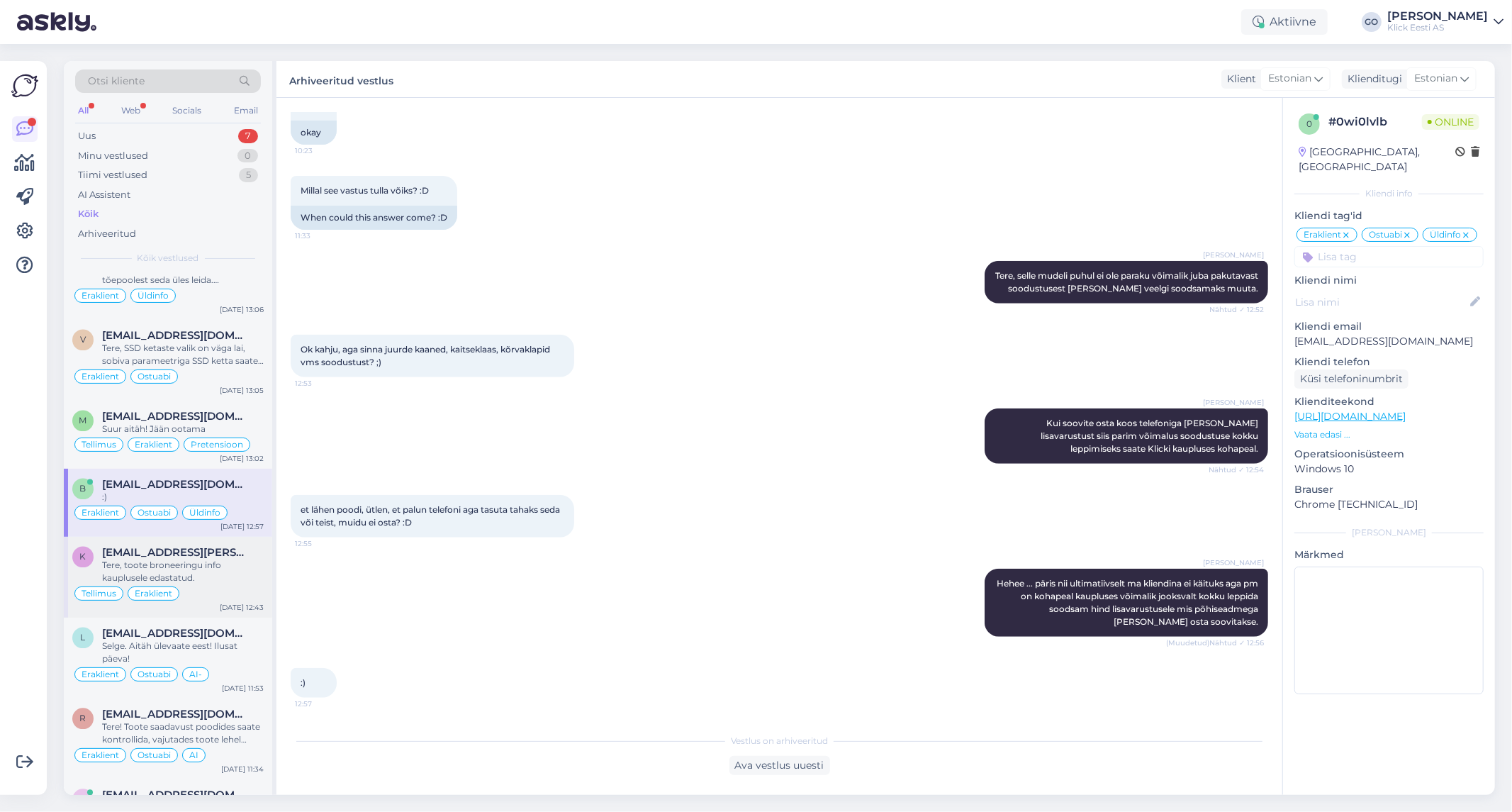
click at [243, 578] on div "Tere, toote broneeringu info kauplusele edastatud." at bounding box center [183, 571] width 161 height 25
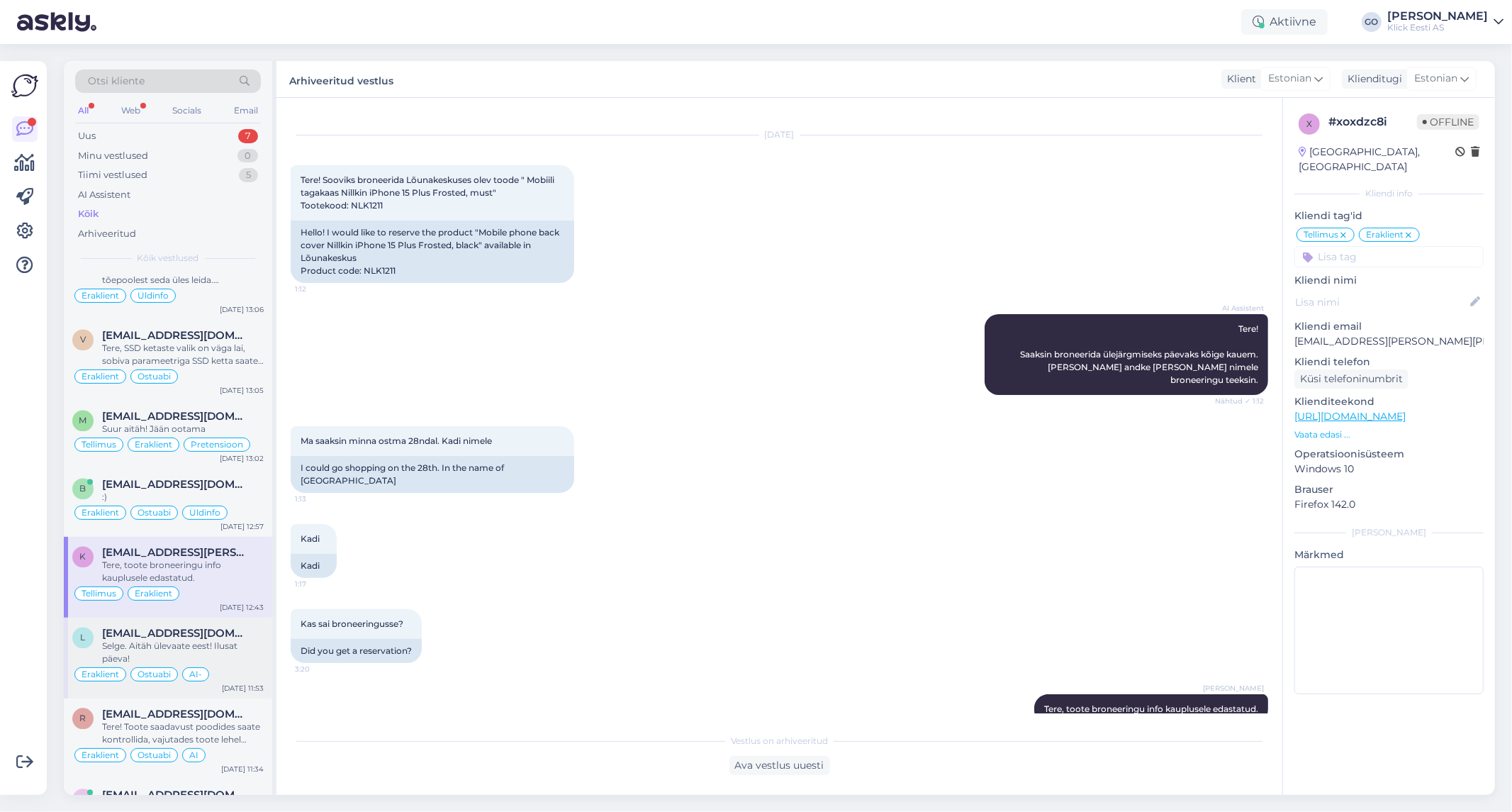
click at [244, 664] on div "Selge. Aitäh ülevaate eest! Ilusat päeva!" at bounding box center [183, 652] width 161 height 25
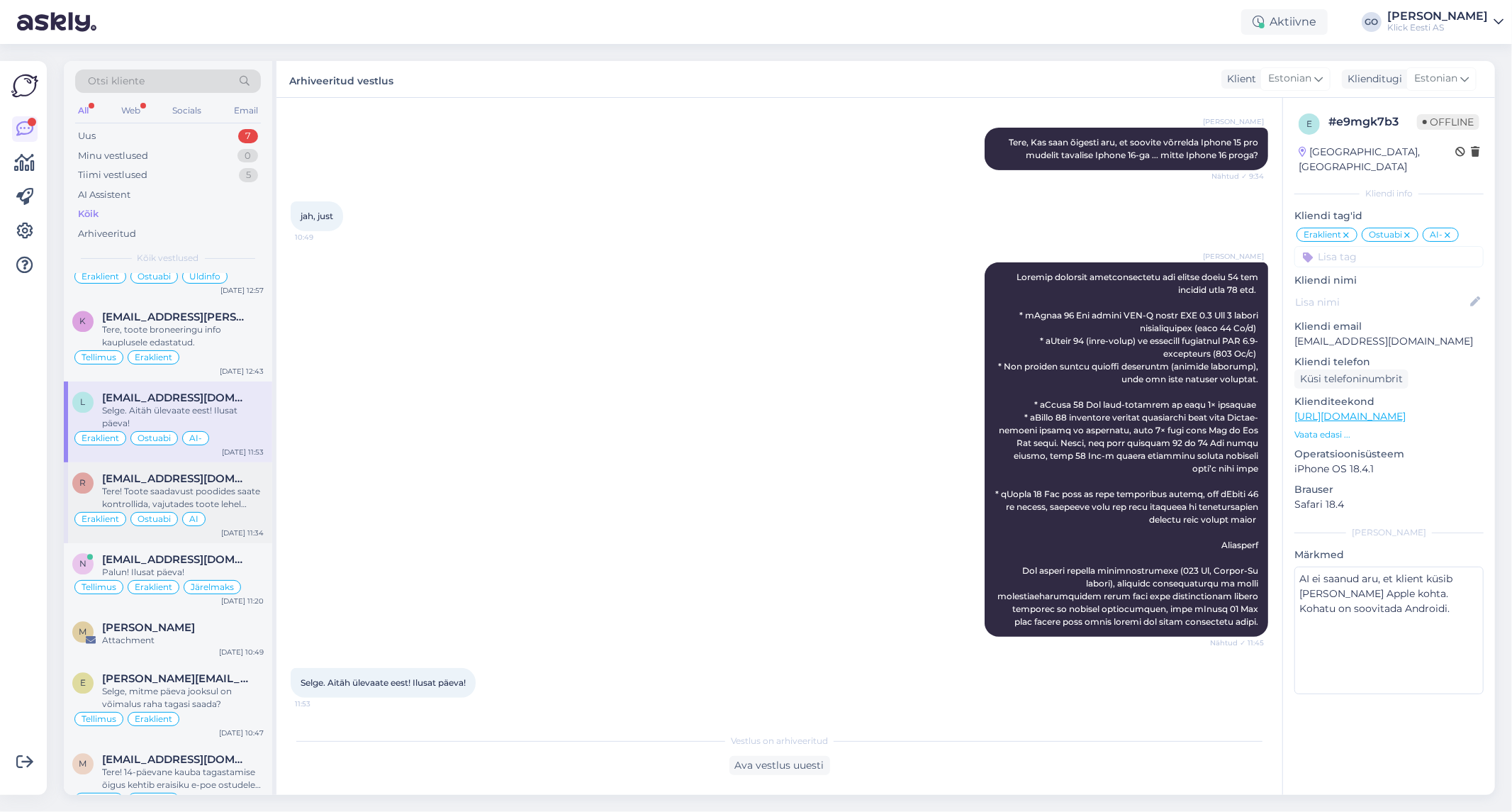
click at [243, 485] on span "[EMAIL_ADDRESS][DOMAIN_NAME]" at bounding box center [176, 479] width 148 height 13
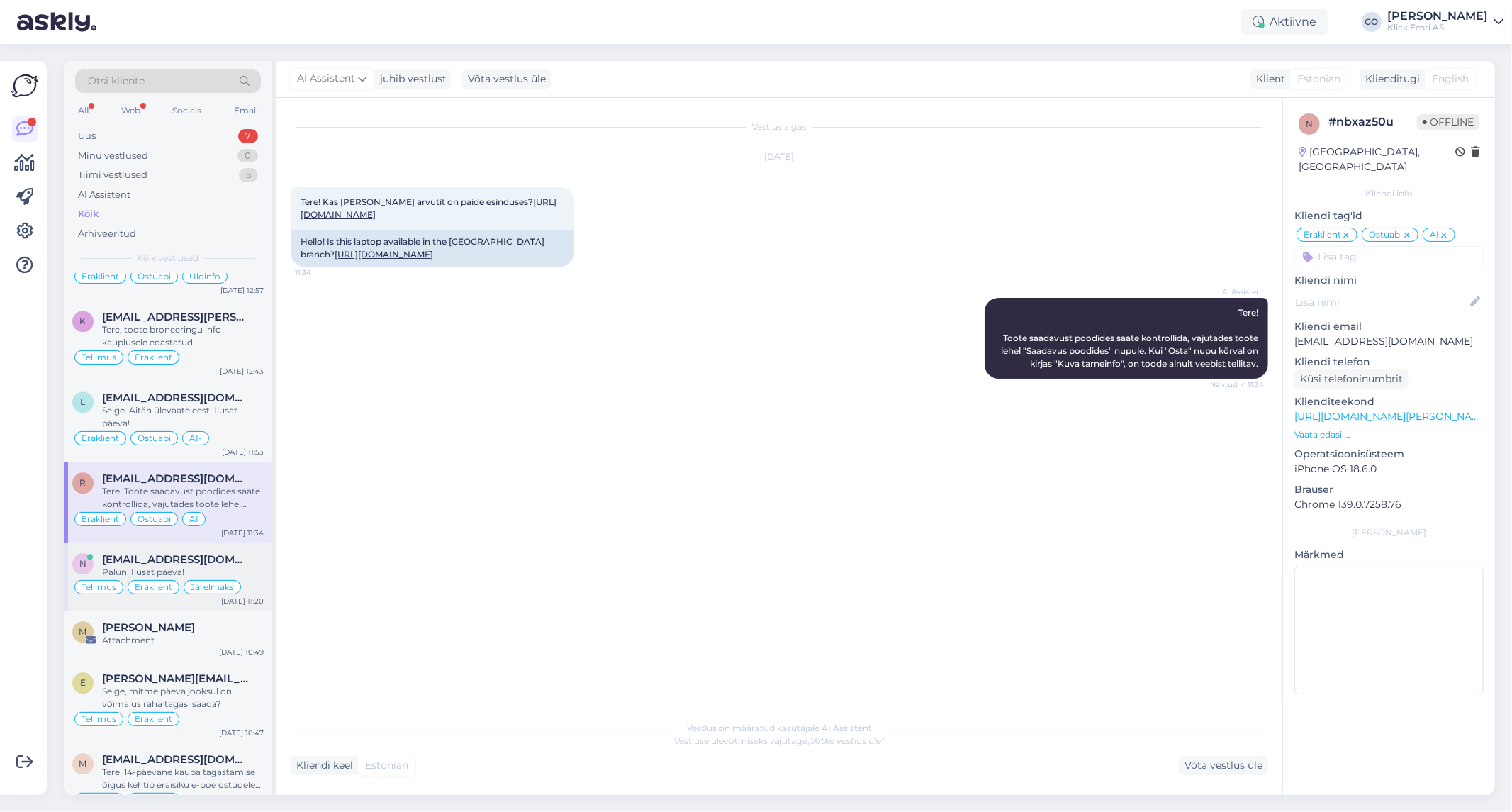
click at [237, 578] on div "Palun! Ilusat päeva!" at bounding box center [183, 572] width 161 height 13
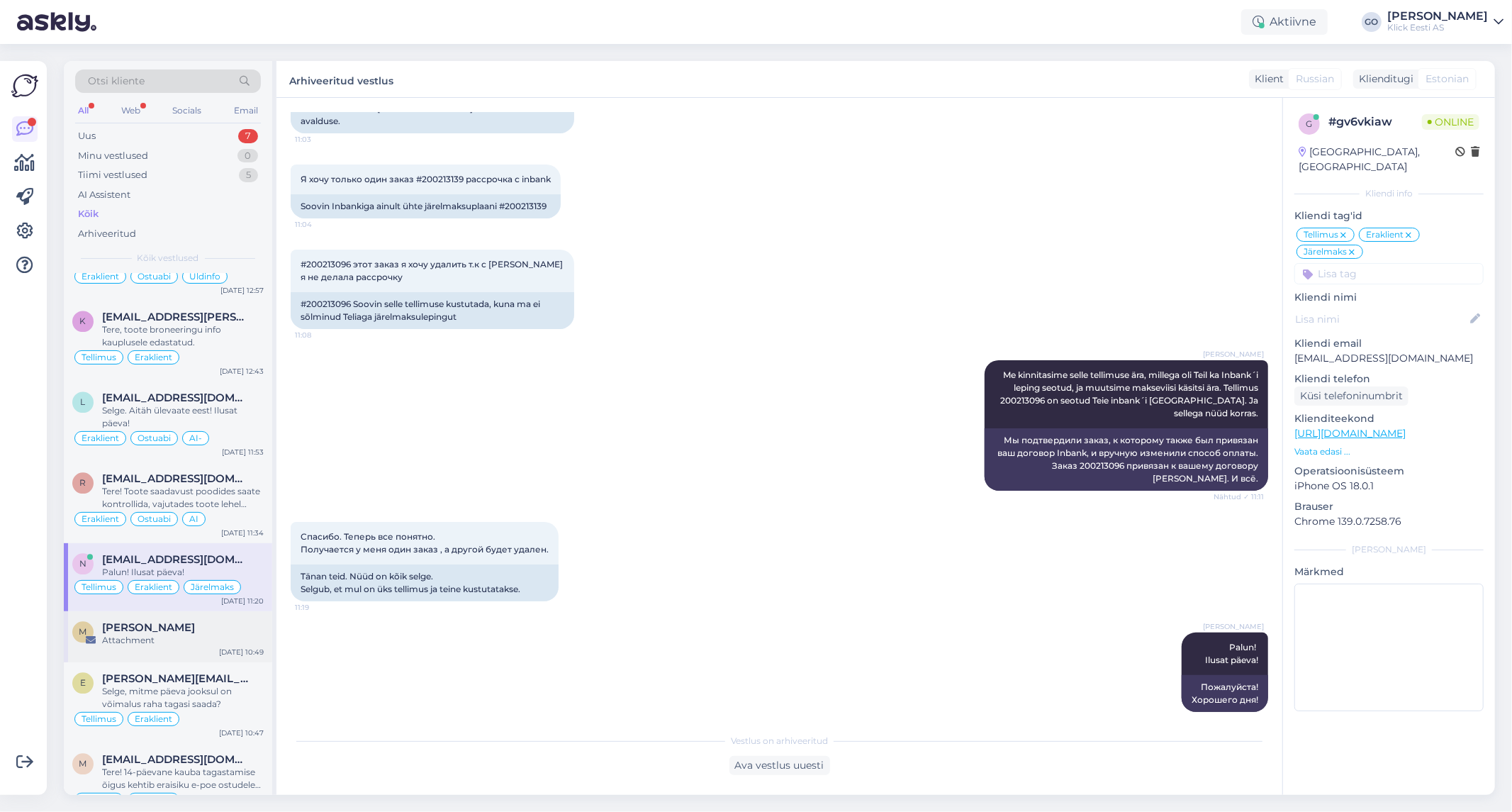
click at [238, 646] on div "Attachment" at bounding box center [183, 640] width 161 height 13
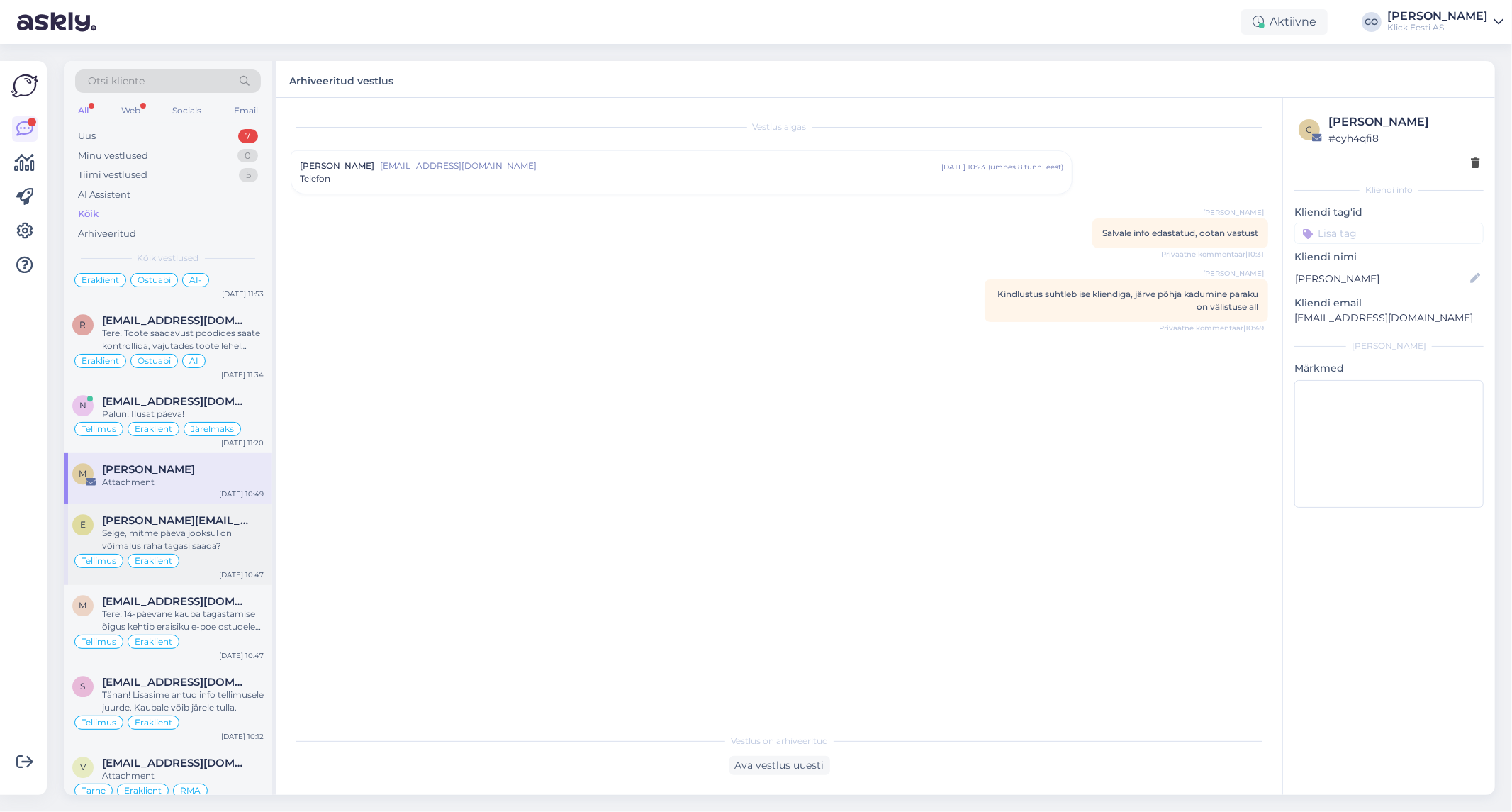
click at [237, 540] on div "Selge, mitme päeva jooksul on võimalus raha tagasi saada?" at bounding box center [183, 539] width 161 height 25
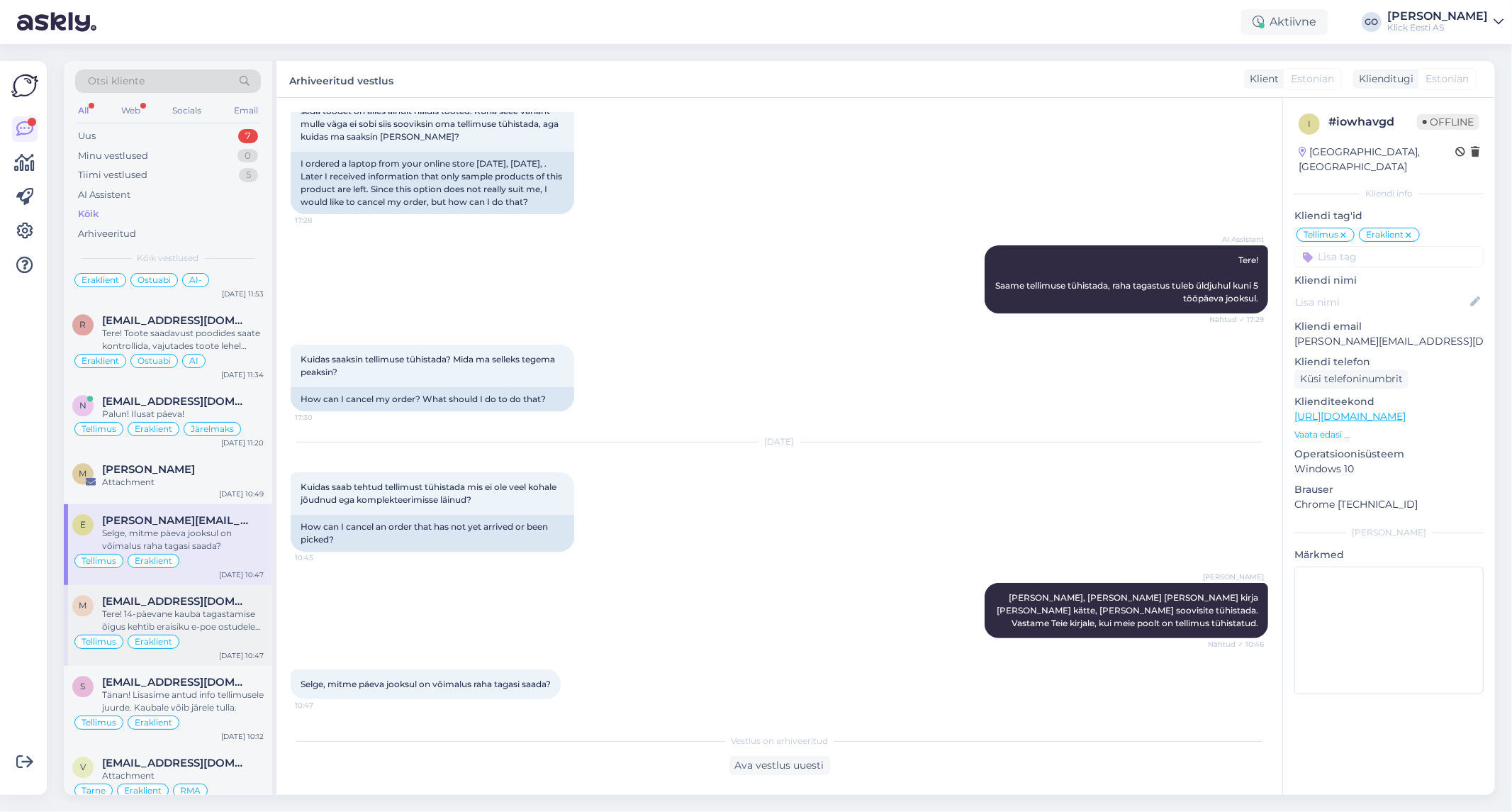
click at [237, 613] on div "Tere! 14-päevane kauba tagastamise õigus kehtib eraisiku e-poe ostudele ning jä…" at bounding box center [183, 620] width 161 height 25
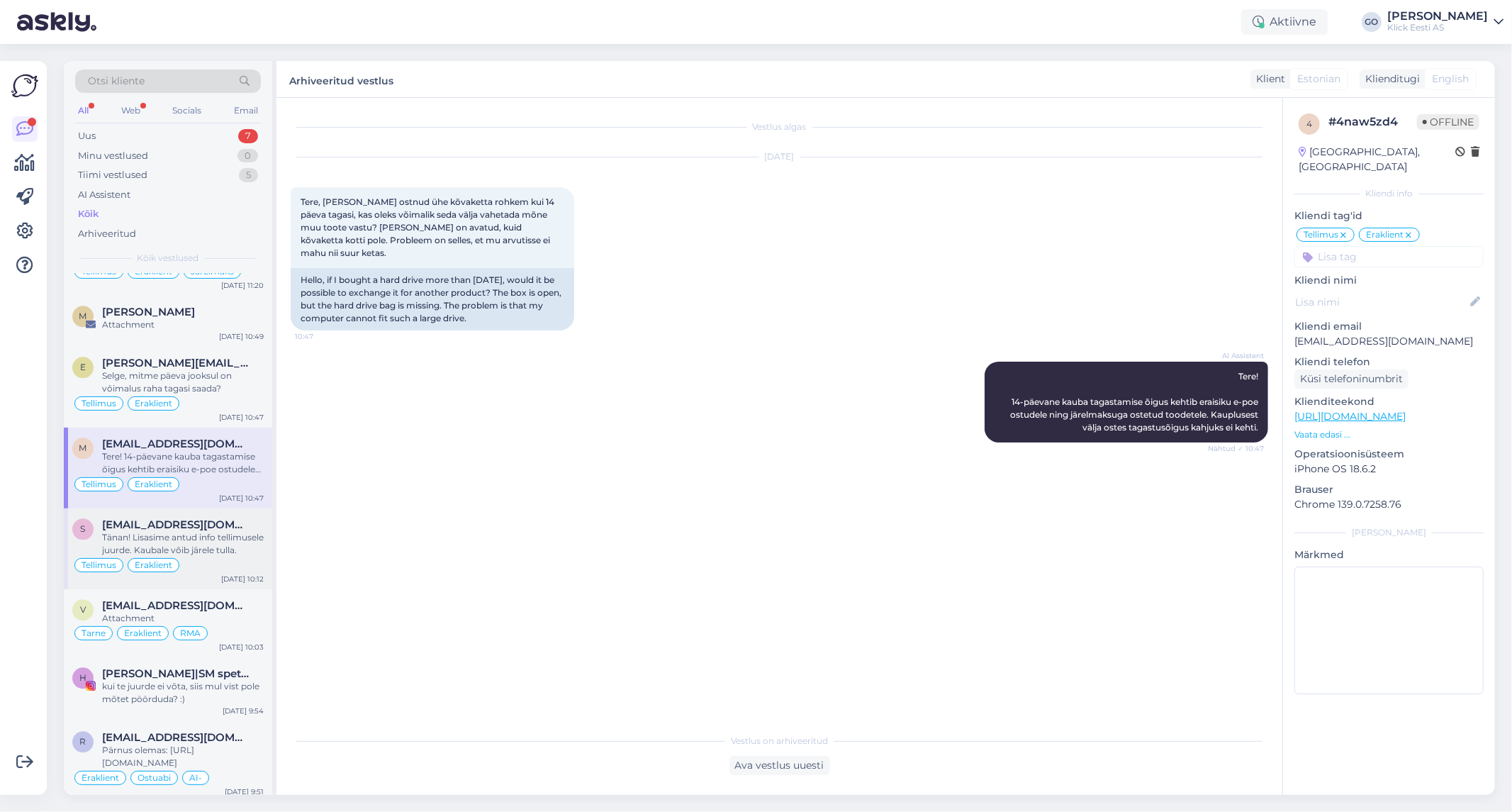
click at [237, 552] on div "Tänan! Lisasime antud info tellimusele juurde. Kaubale võib järele tulla." at bounding box center [183, 543] width 161 height 25
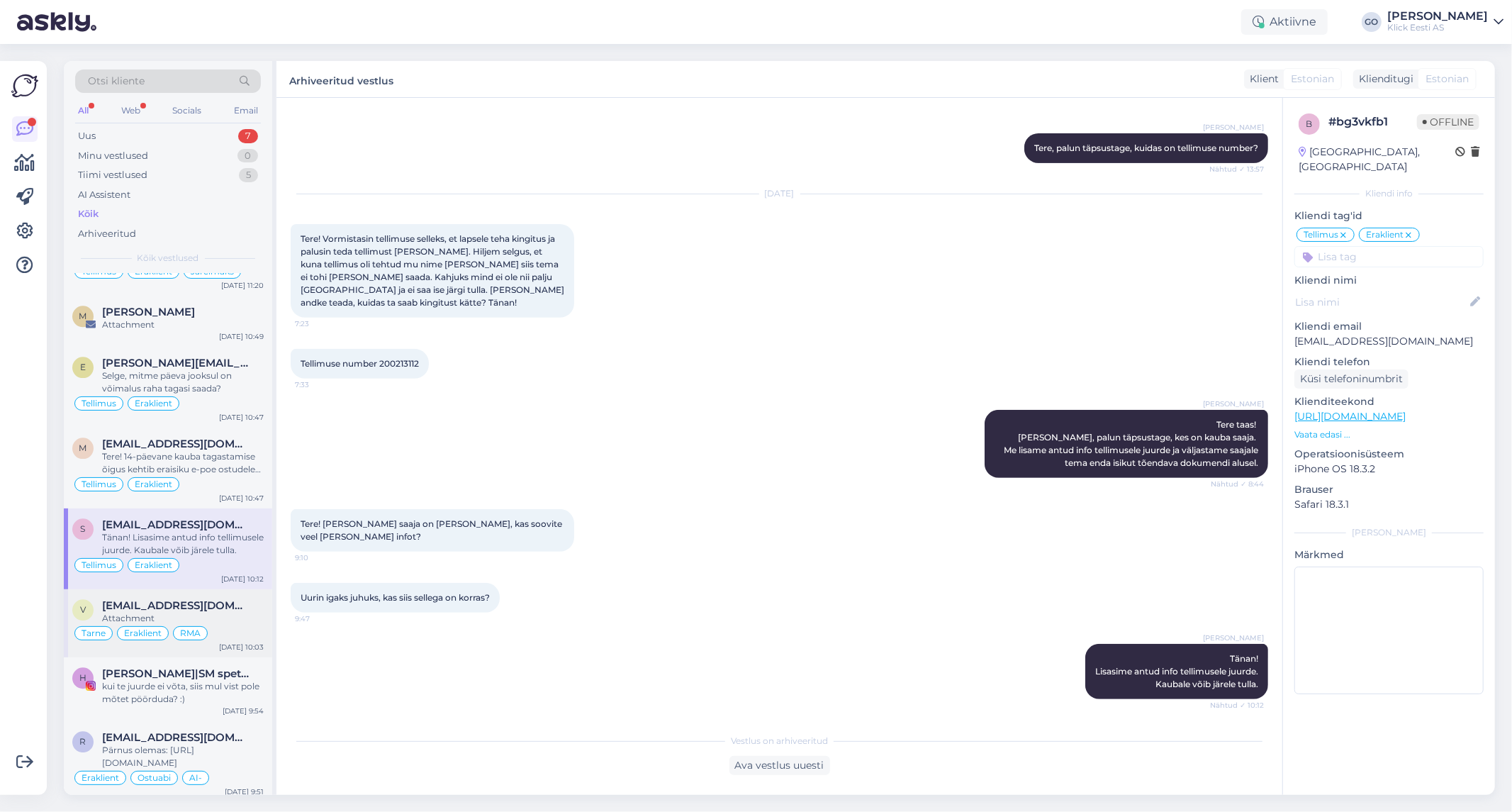
click at [243, 619] on div "Attachment" at bounding box center [183, 618] width 161 height 13
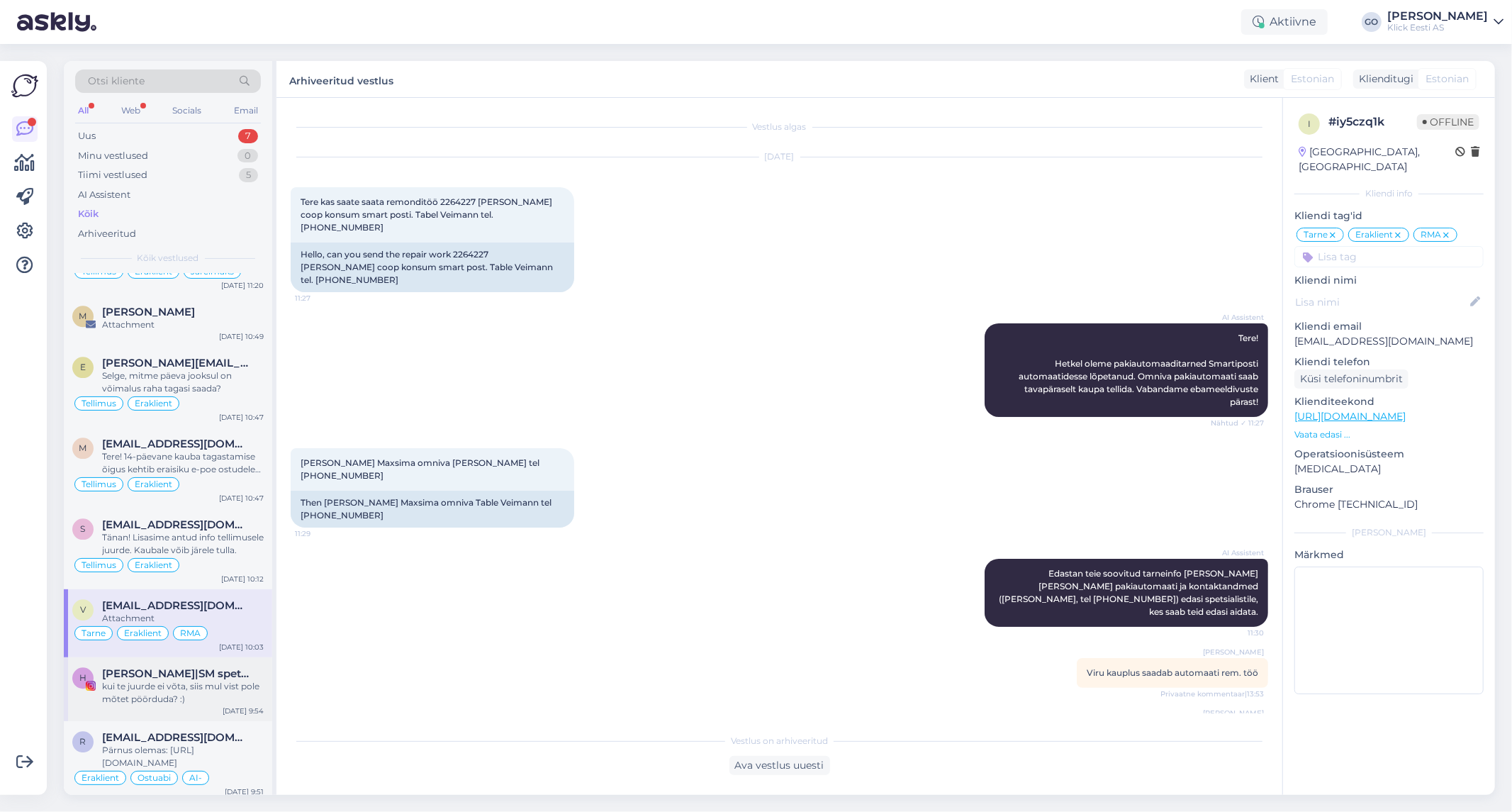
click at [246, 685] on div "kui te juurde ei võta, siis mul vist pole mõtet pöörduda? :)" at bounding box center [183, 692] width 161 height 25
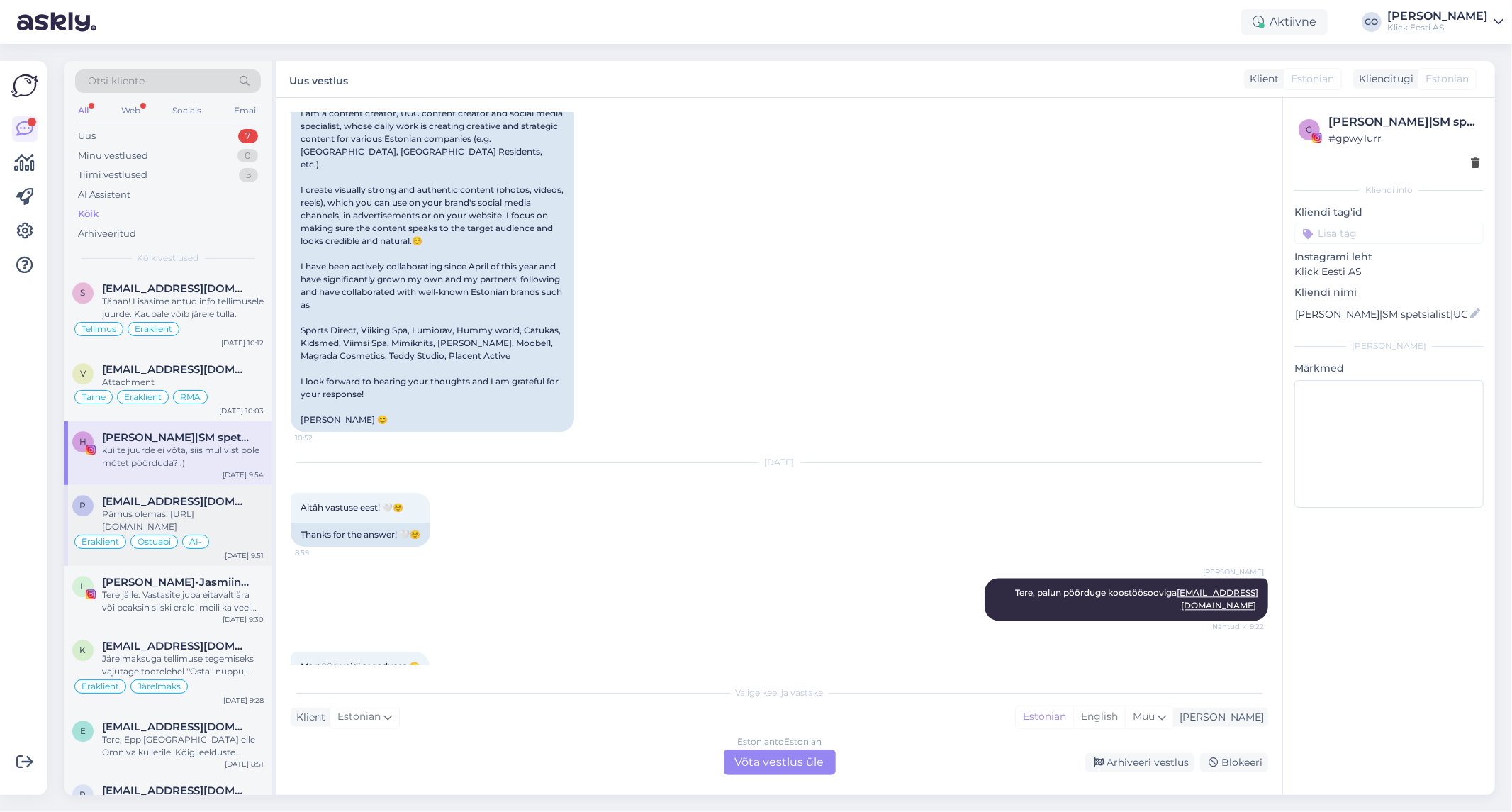
click at [251, 508] on div "[EMAIL_ADDRESS][DOMAIN_NAME]" at bounding box center [183, 501] width 161 height 13
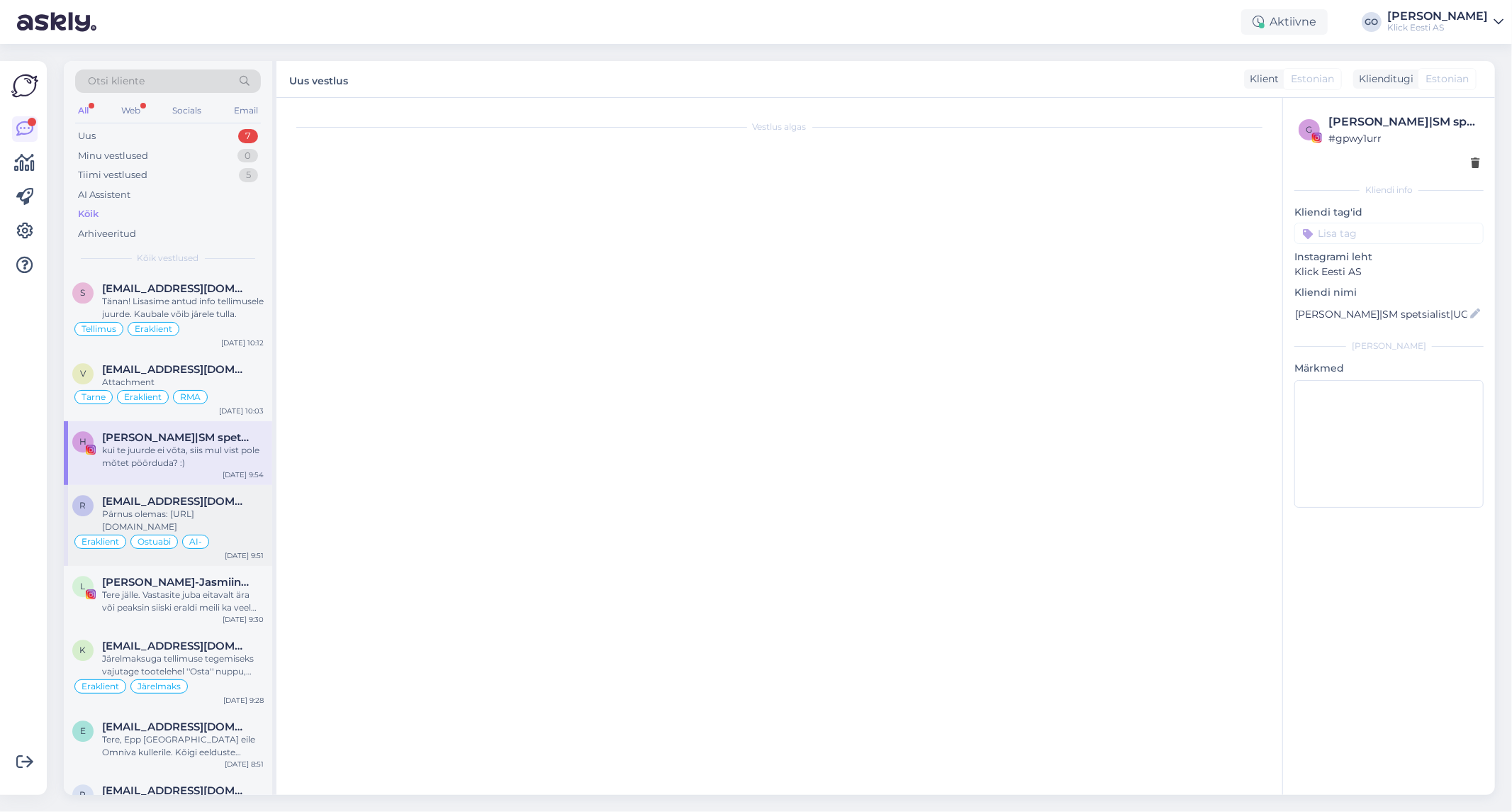
scroll to position [104, 0]
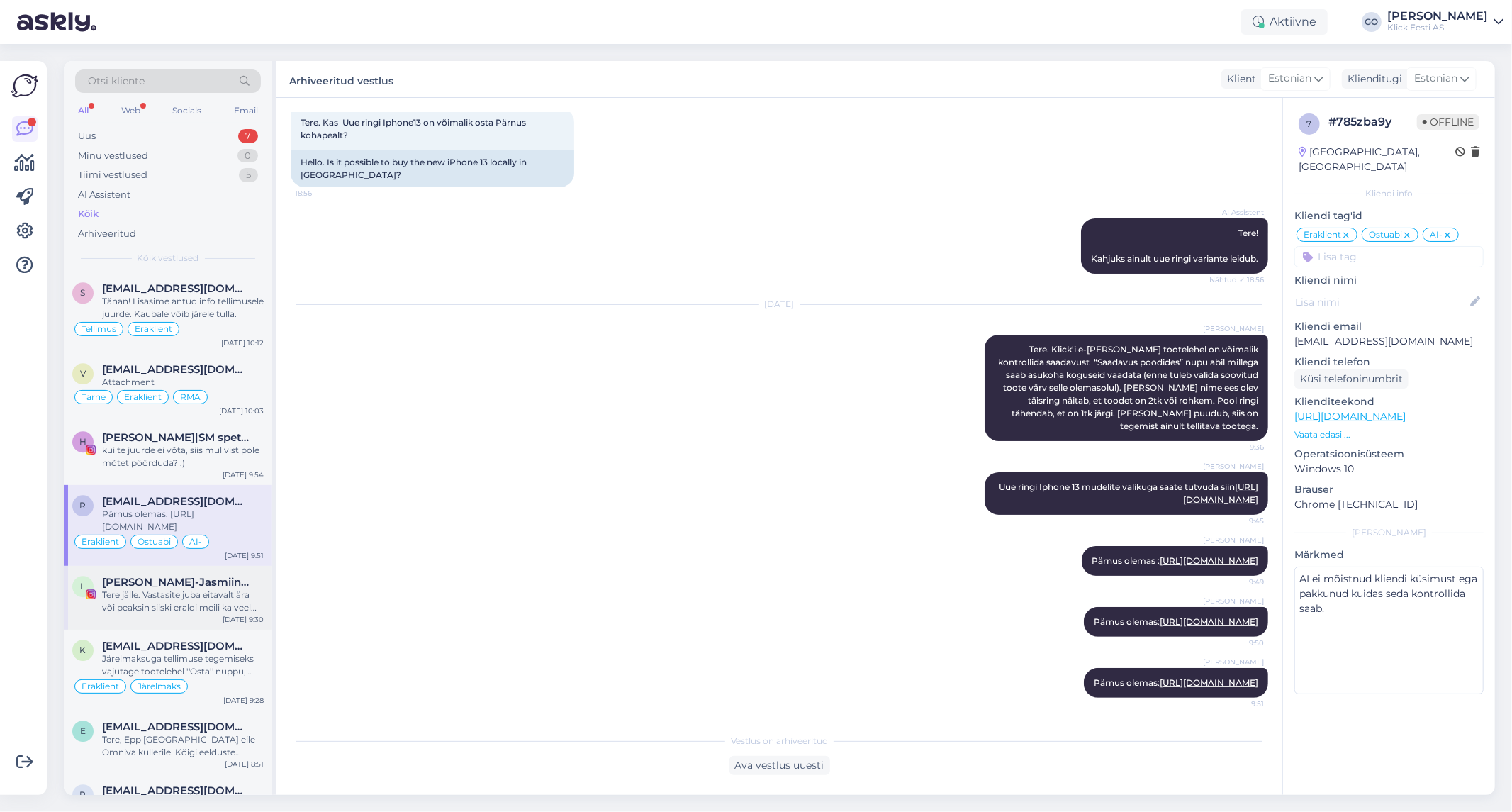
click at [256, 586] on div "[PERSON_NAME]-Jasmiin 🐺 | UGC | 📍[GEOGRAPHIC_DATA]" at bounding box center [183, 582] width 161 height 13
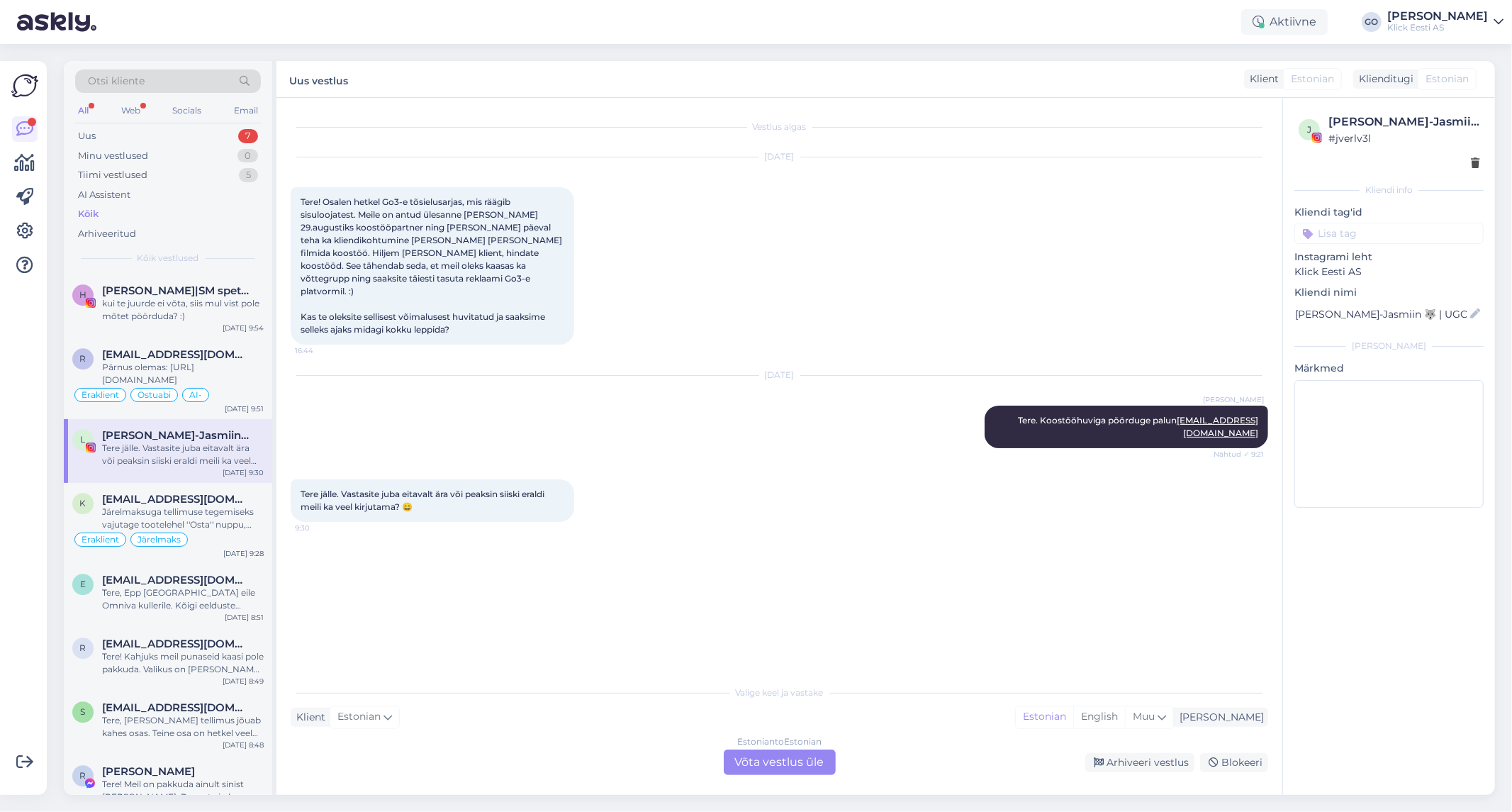
scroll to position [3386, 0]
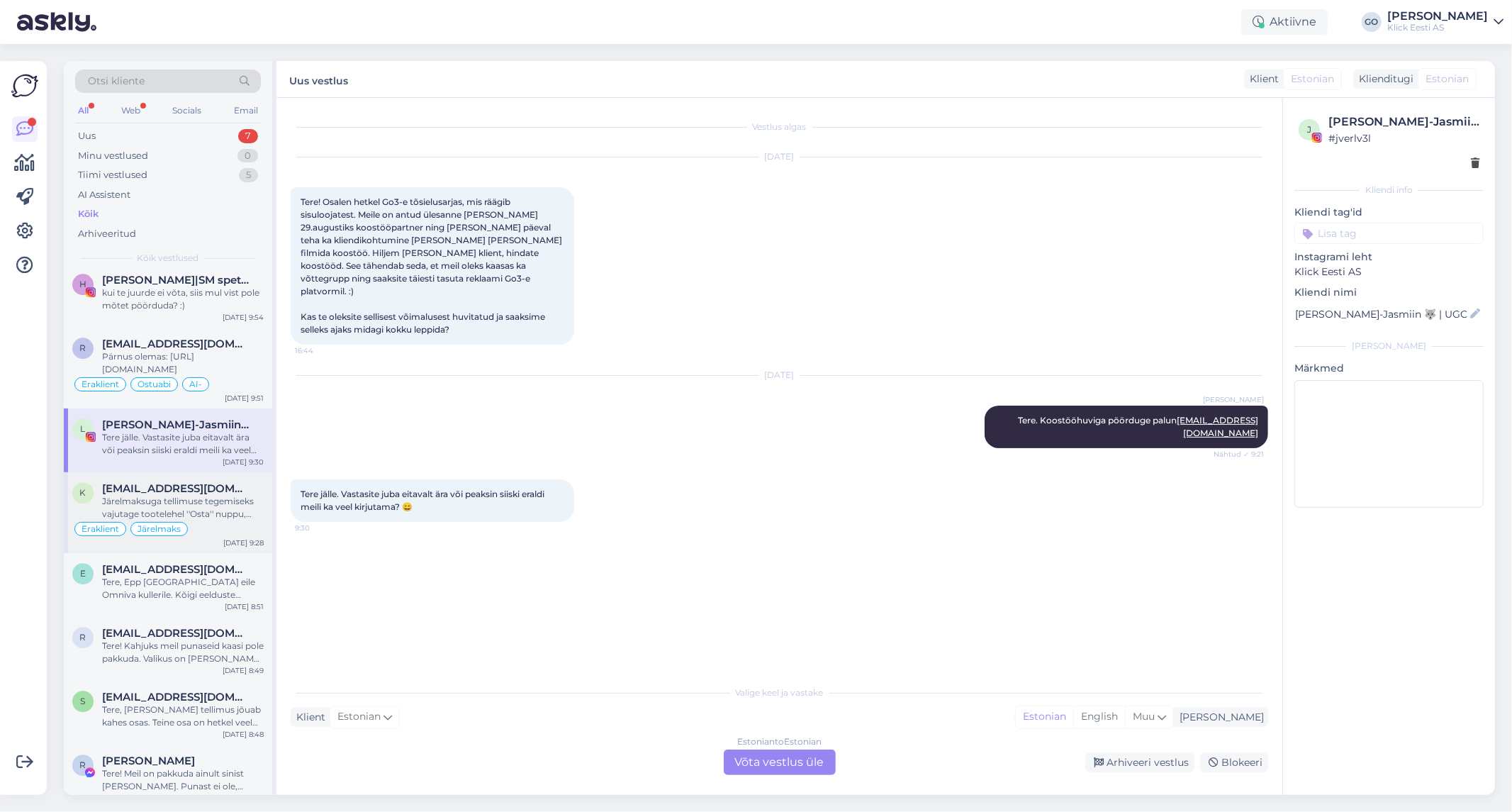
click at [246, 505] on div "Järelmaksuga tellimuse tegemiseks vajutage tootelehel ''Osta'' nuppu, seejärel …" at bounding box center [183, 507] width 161 height 25
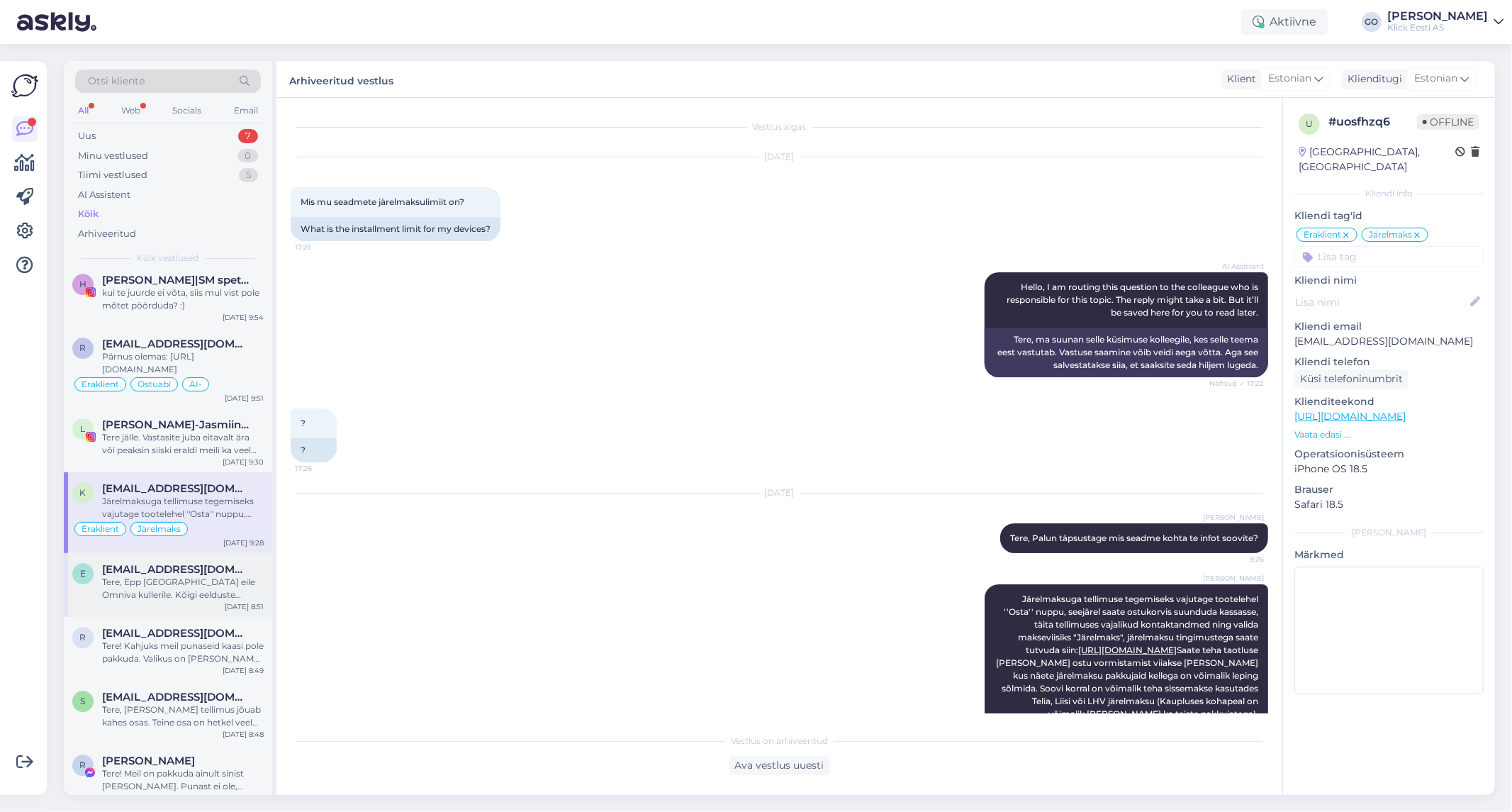
scroll to position [68, 0]
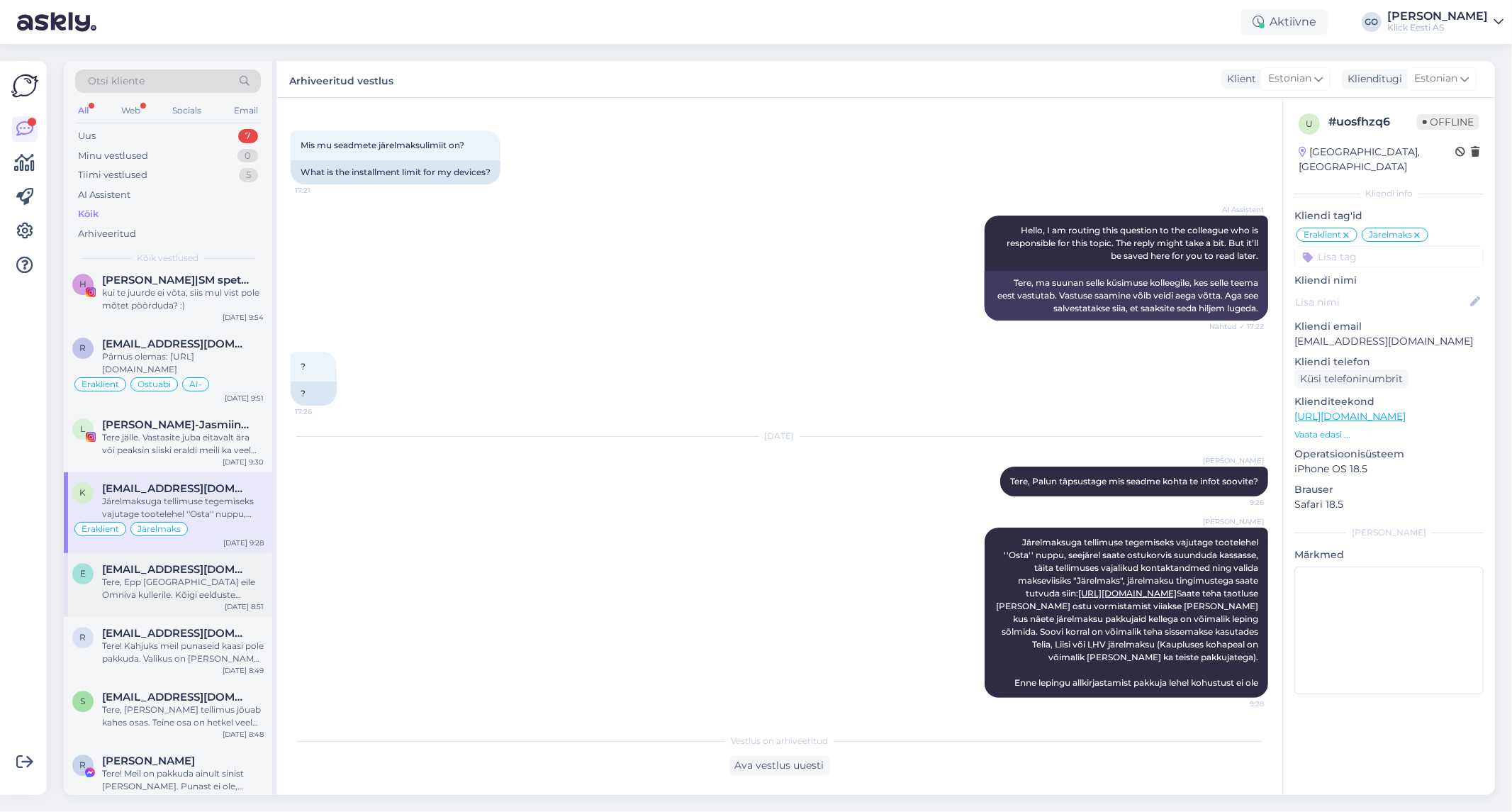
click at [249, 582] on div "Tere, Epp [GEOGRAPHIC_DATA] eile Omniva kullerile. Kõigi eelduste kohaselt peak…" at bounding box center [183, 588] width 161 height 25
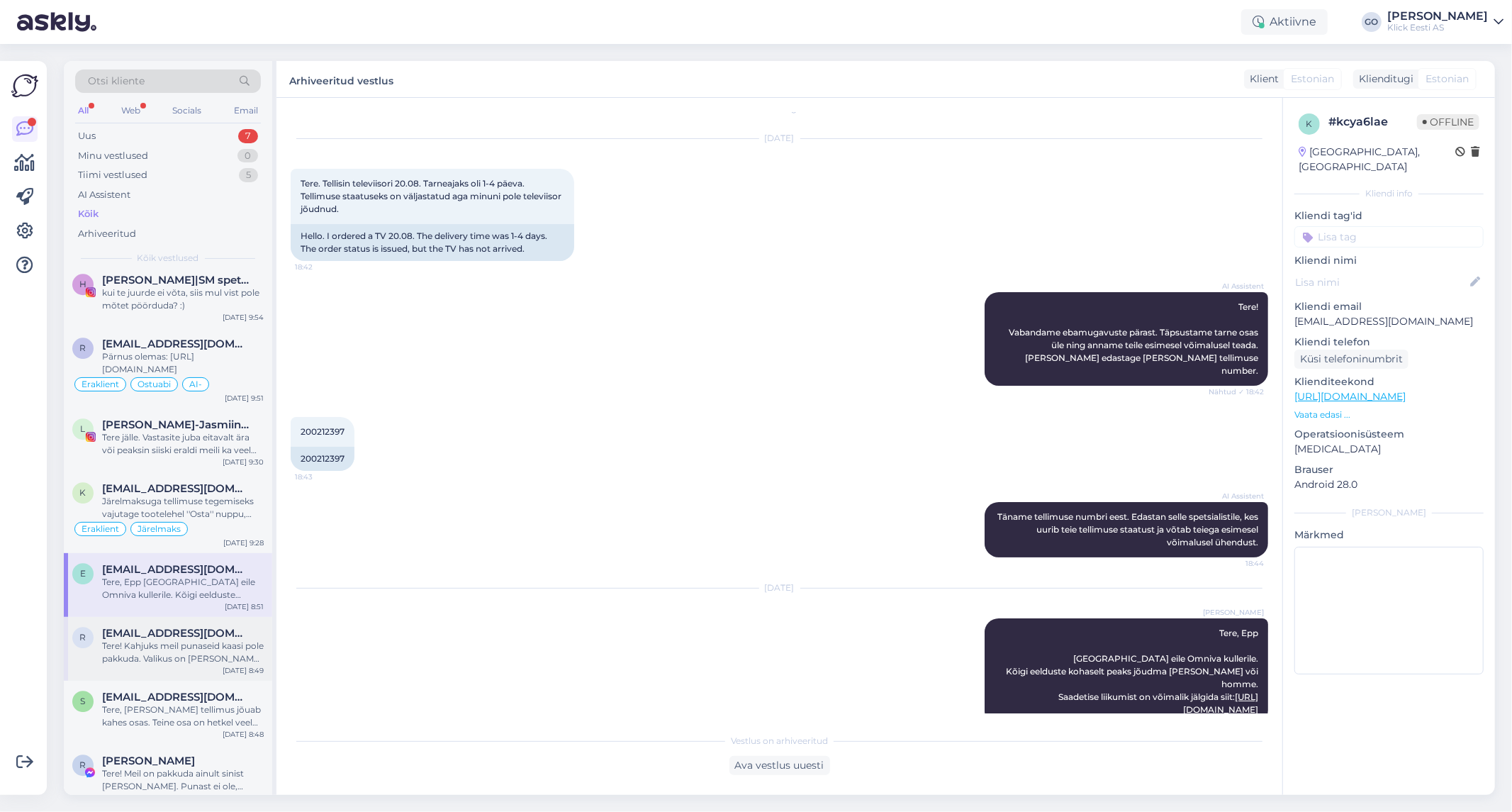
click at [250, 648] on div "Tere! Kahjuks meil punaseid kaasi pole pakkuda. Valikus on [PERSON_NAME] sellis…" at bounding box center [183, 651] width 161 height 25
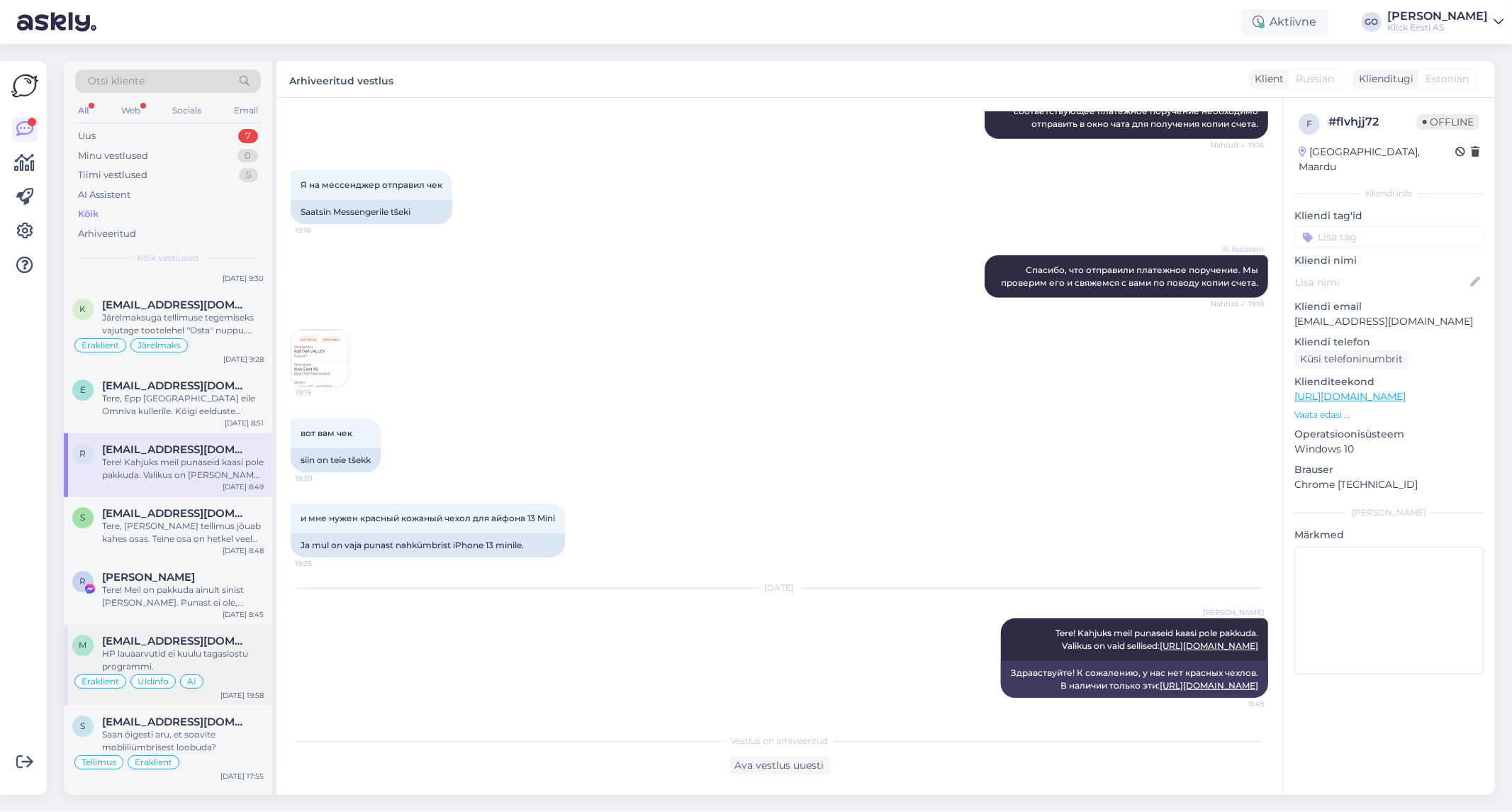
scroll to position [3623, 0]
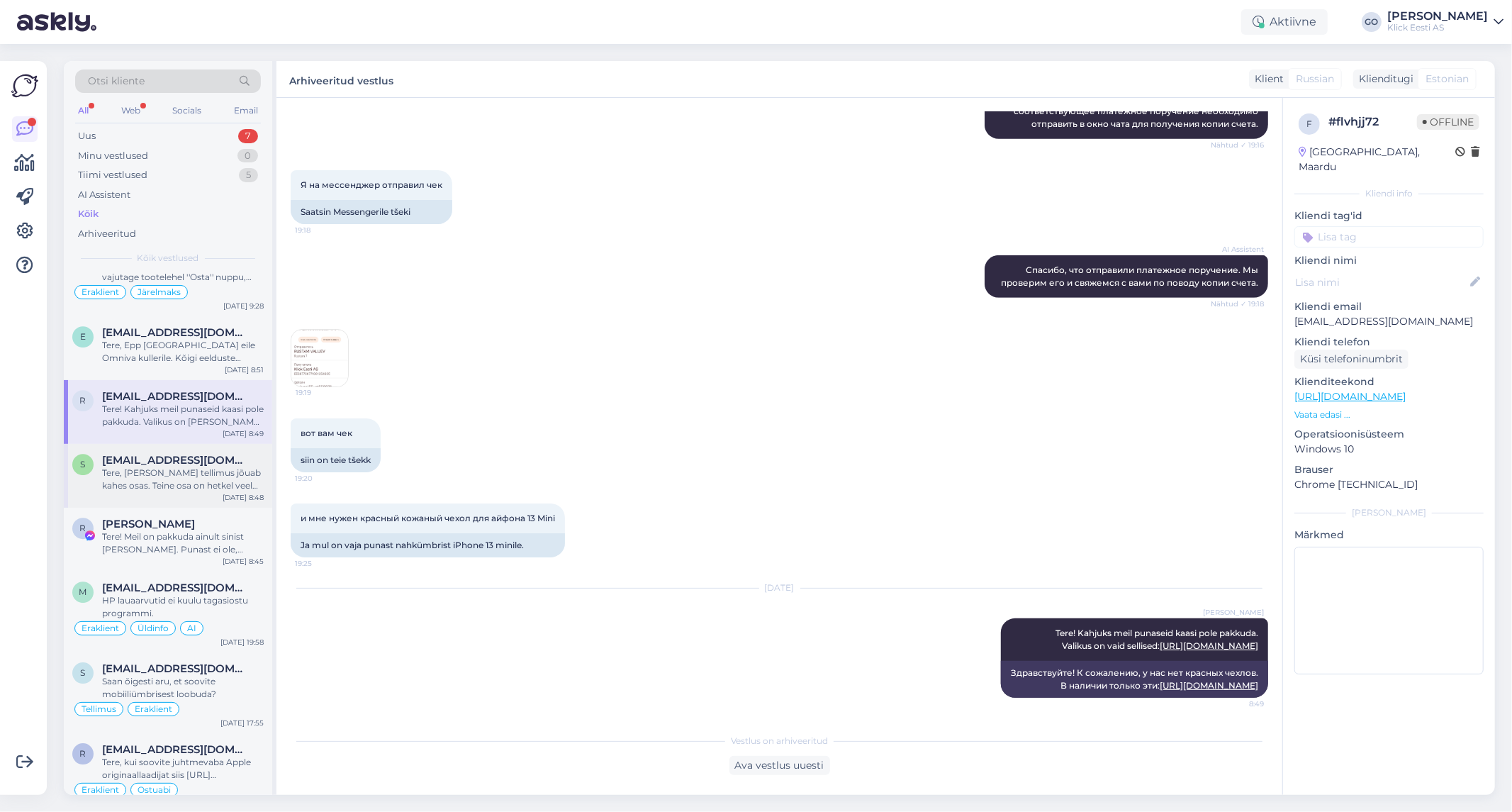
click at [246, 486] on div "Tere, [PERSON_NAME] tellimus jõuab kahes osas. Teine osa on hetkel veel [PERSON…" at bounding box center [183, 479] width 161 height 25
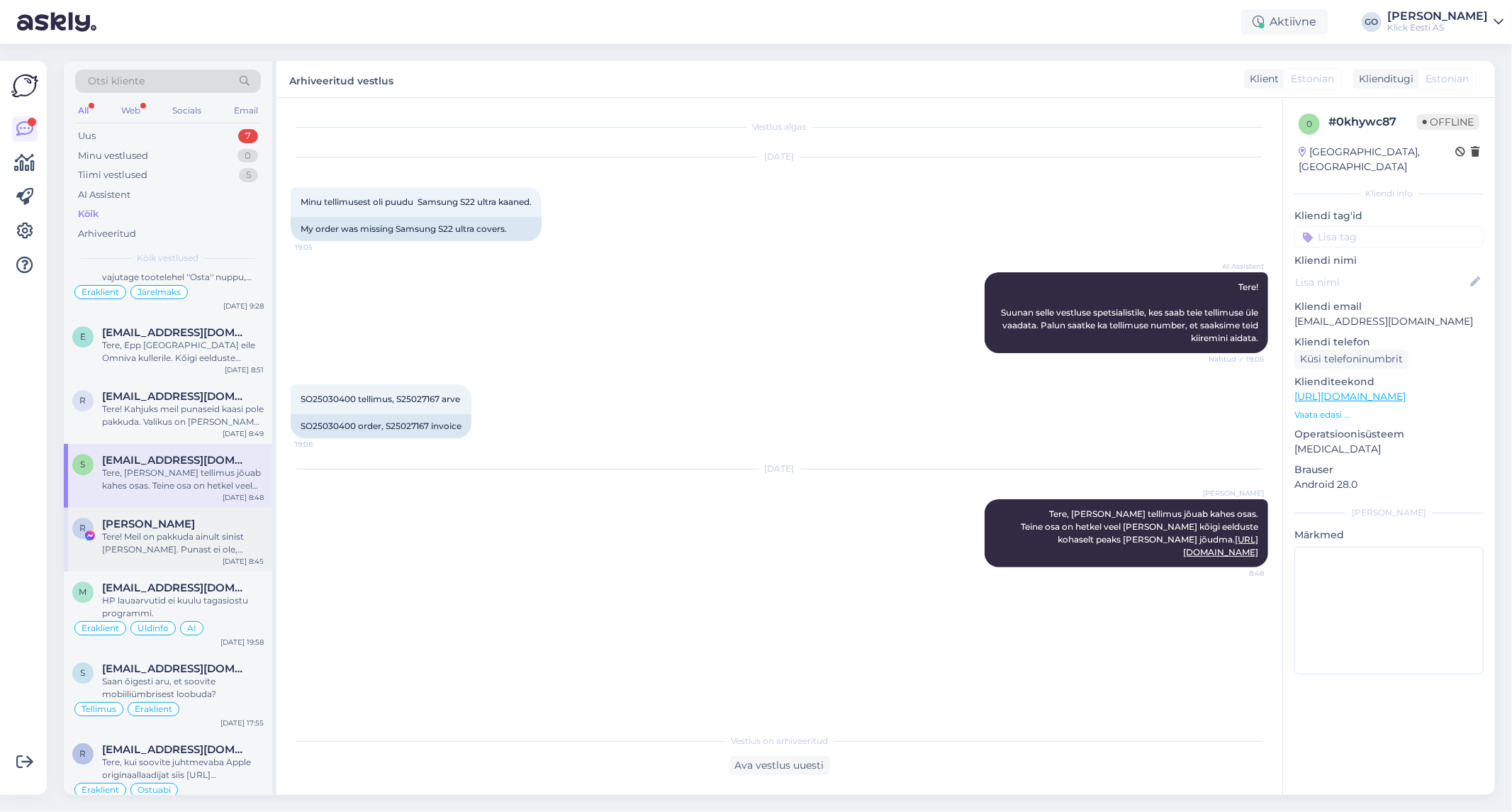
scroll to position [0, 0]
click at [239, 548] on div "Tere! Meil on pakkuda ainult sinist [PERSON_NAME]. Punast ei ole, kahjuks." at bounding box center [183, 543] width 161 height 25
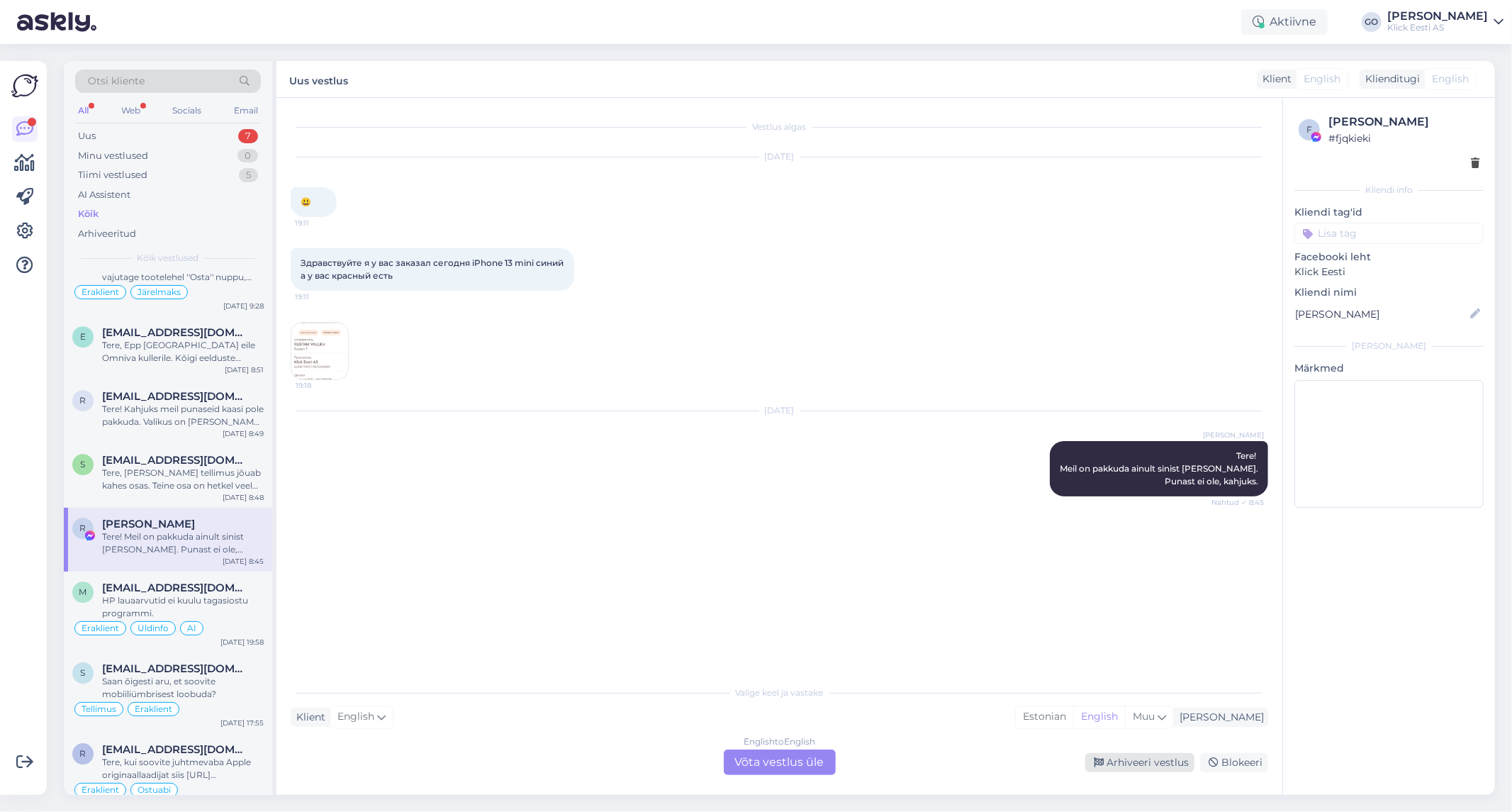
click at [1162, 758] on div "Arhiveeri vestlus" at bounding box center [1140, 763] width 110 height 19
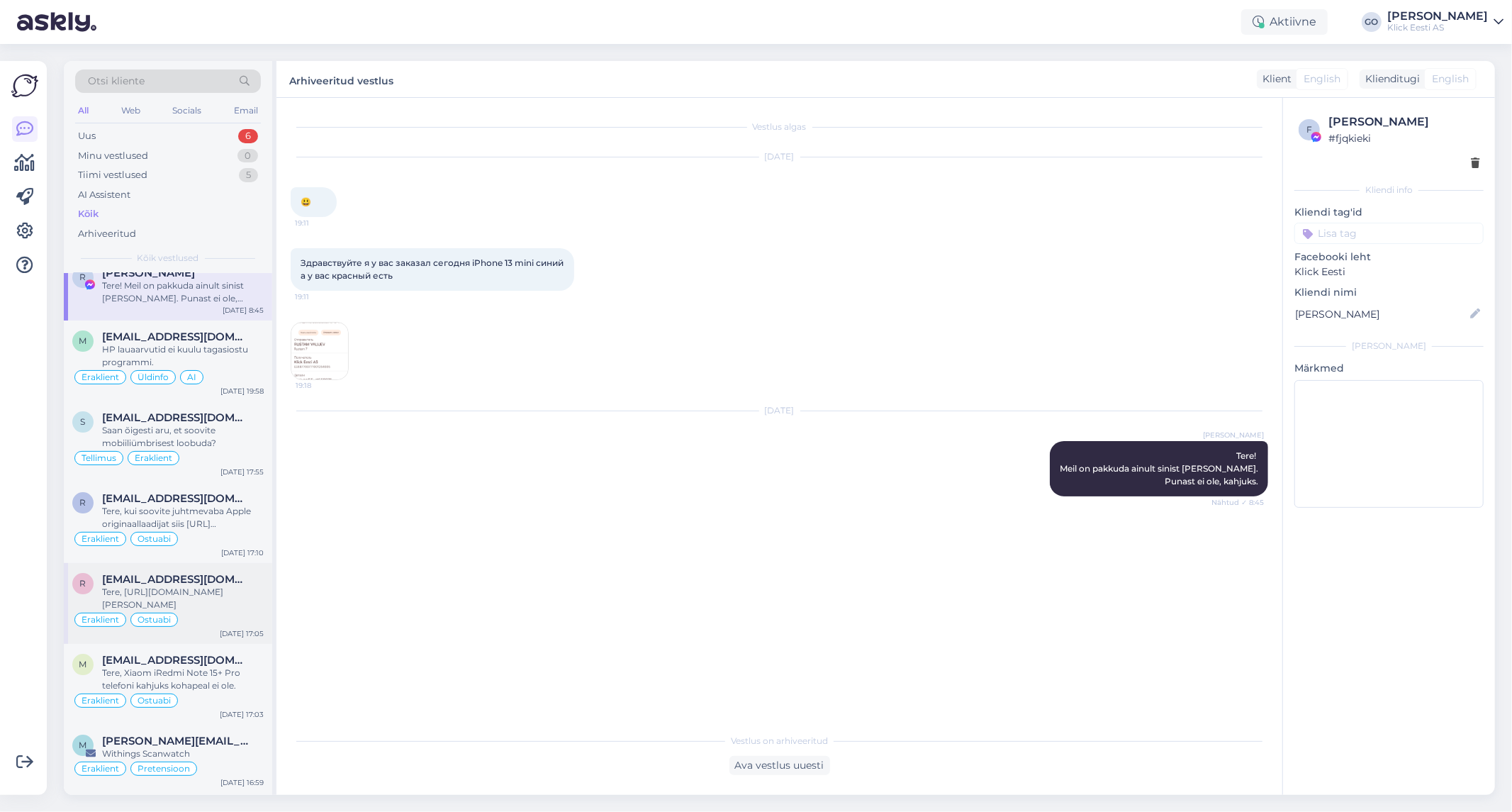
scroll to position [3780, 0]
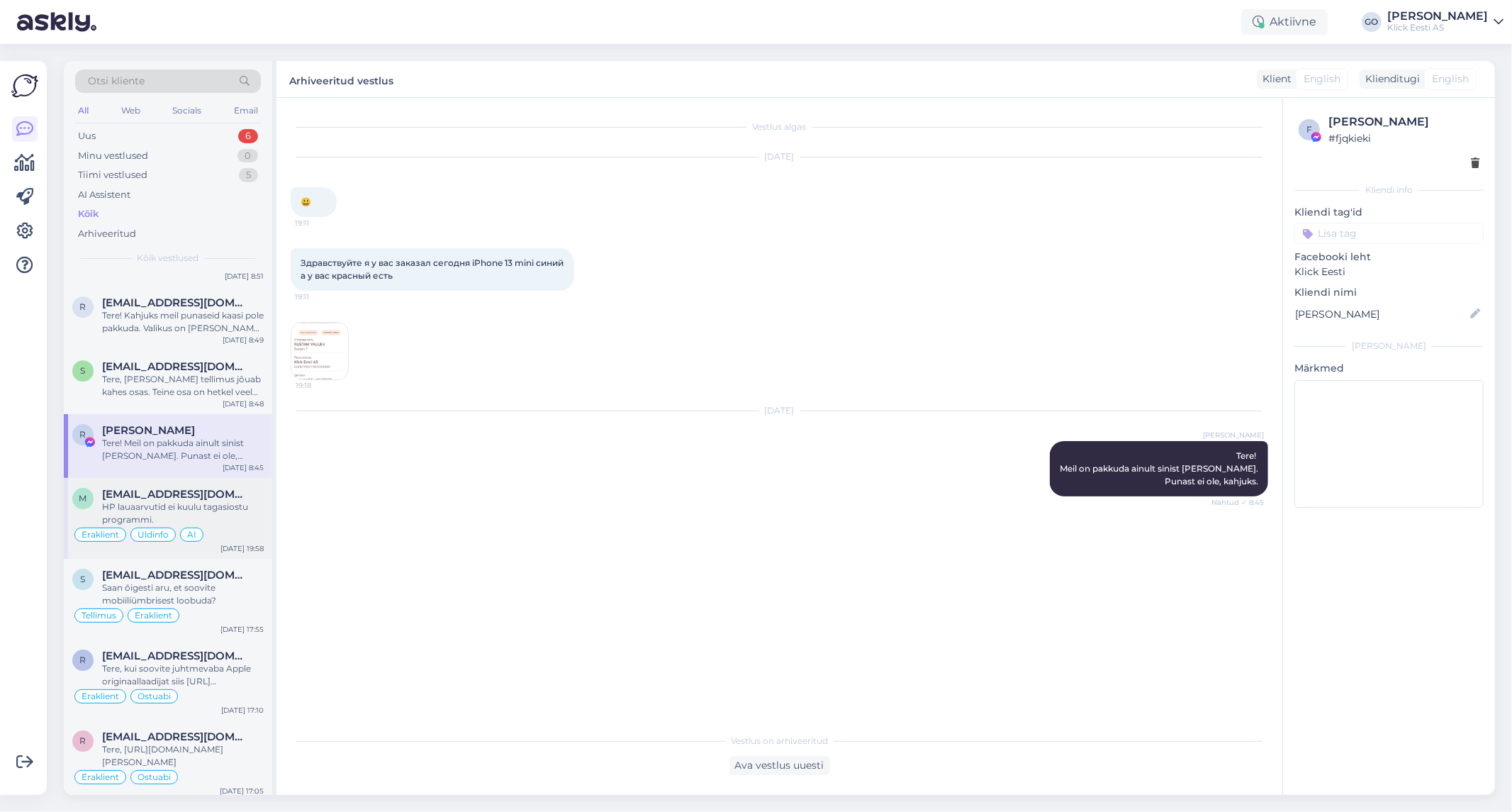
click at [224, 519] on div "HP lauaarvutid ei kuulu tagasiostu programmi." at bounding box center [183, 513] width 161 height 25
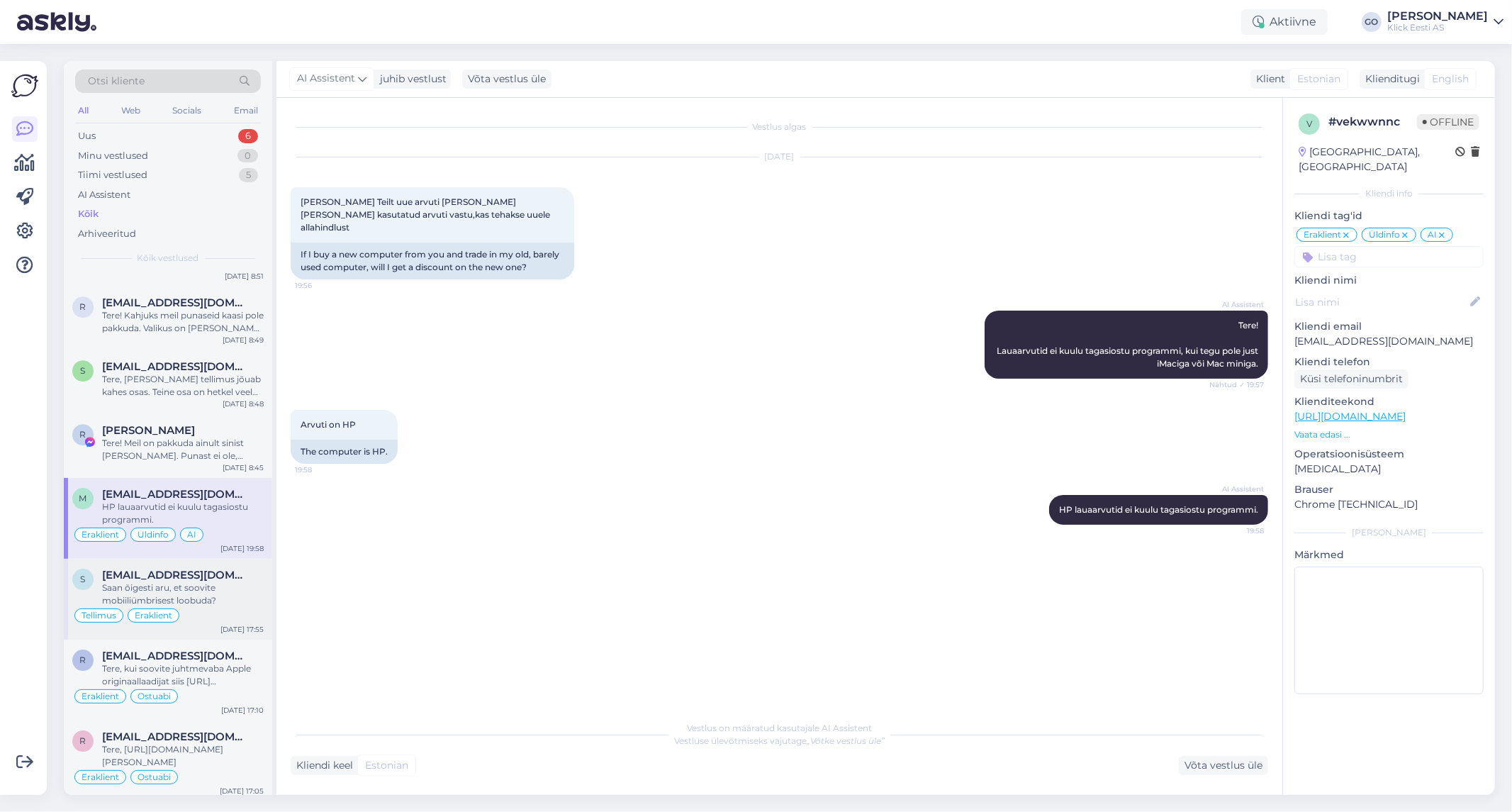
click at [238, 585] on div "Saan õigesti aru, et soovite mobiiliümbrisest loobuda?" at bounding box center [183, 594] width 161 height 25
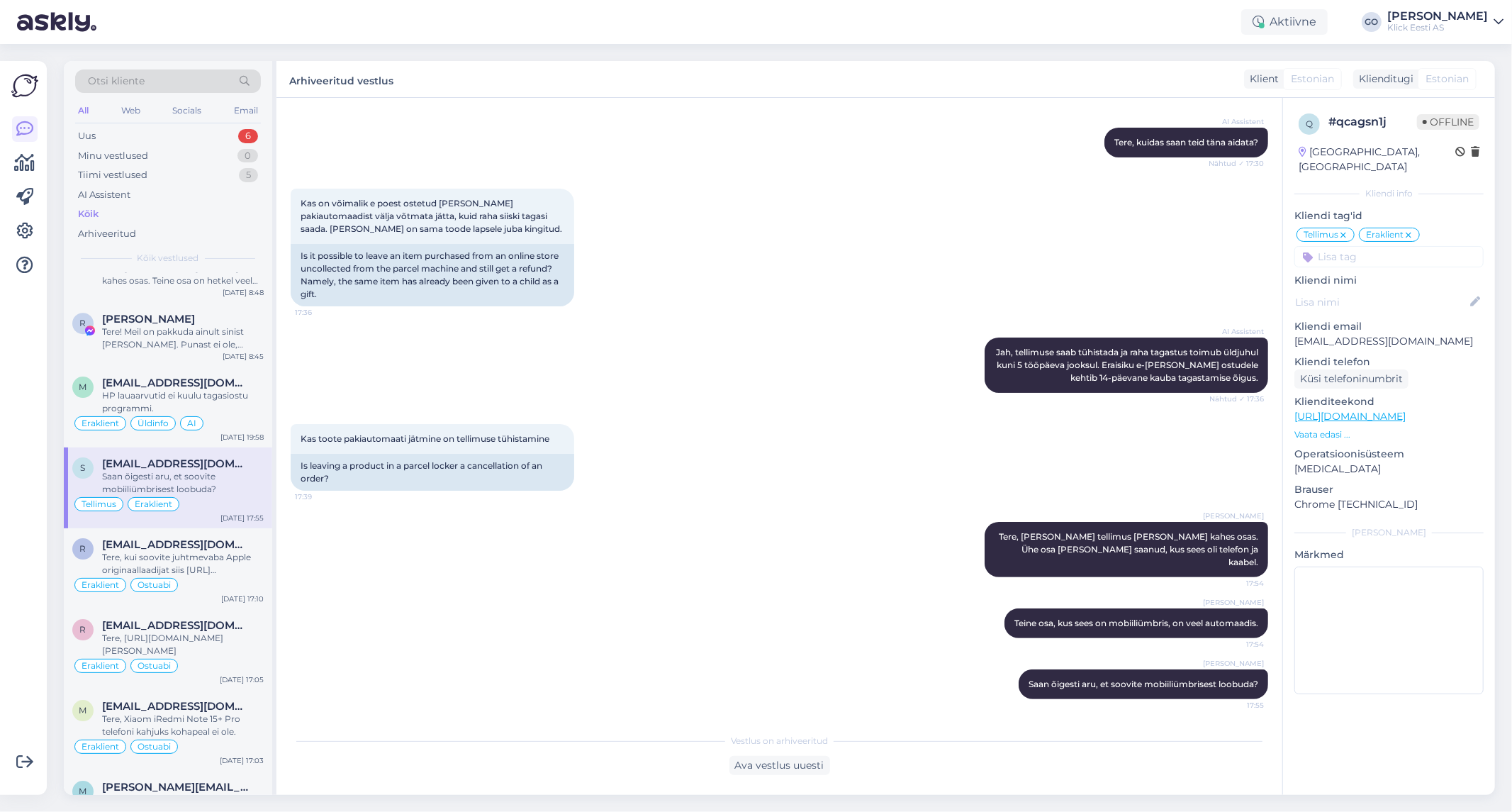
scroll to position [3938, 0]
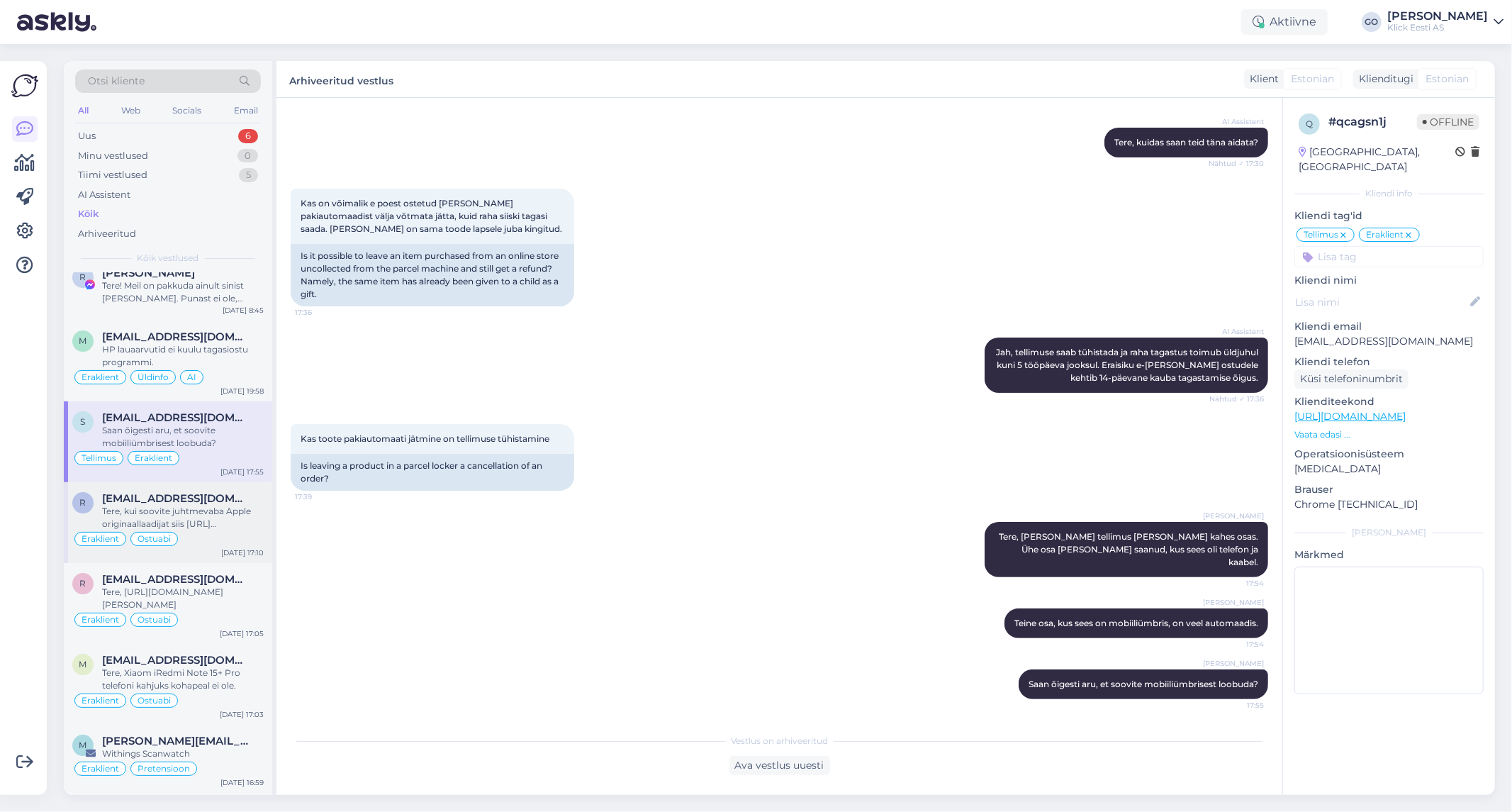
click at [223, 525] on div "Tere, kui soovite juhtmevaba Apple originaallaadijat siis [URL][DOMAIN_NAME][PE…" at bounding box center [183, 517] width 161 height 25
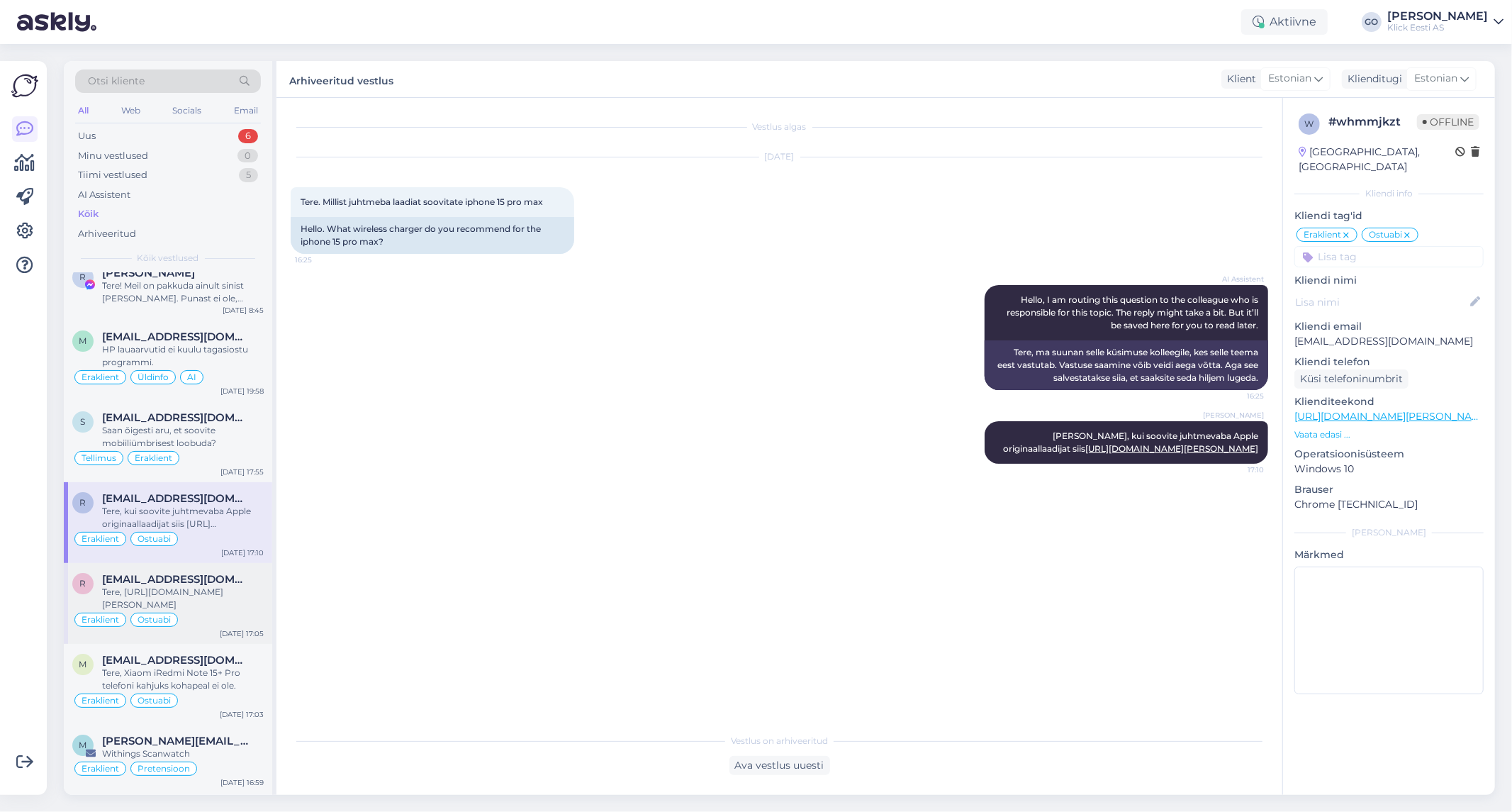
scroll to position [0, 0]
click at [229, 611] on div "Tere, [URL][DOMAIN_NAME][PERSON_NAME]" at bounding box center [183, 598] width 161 height 25
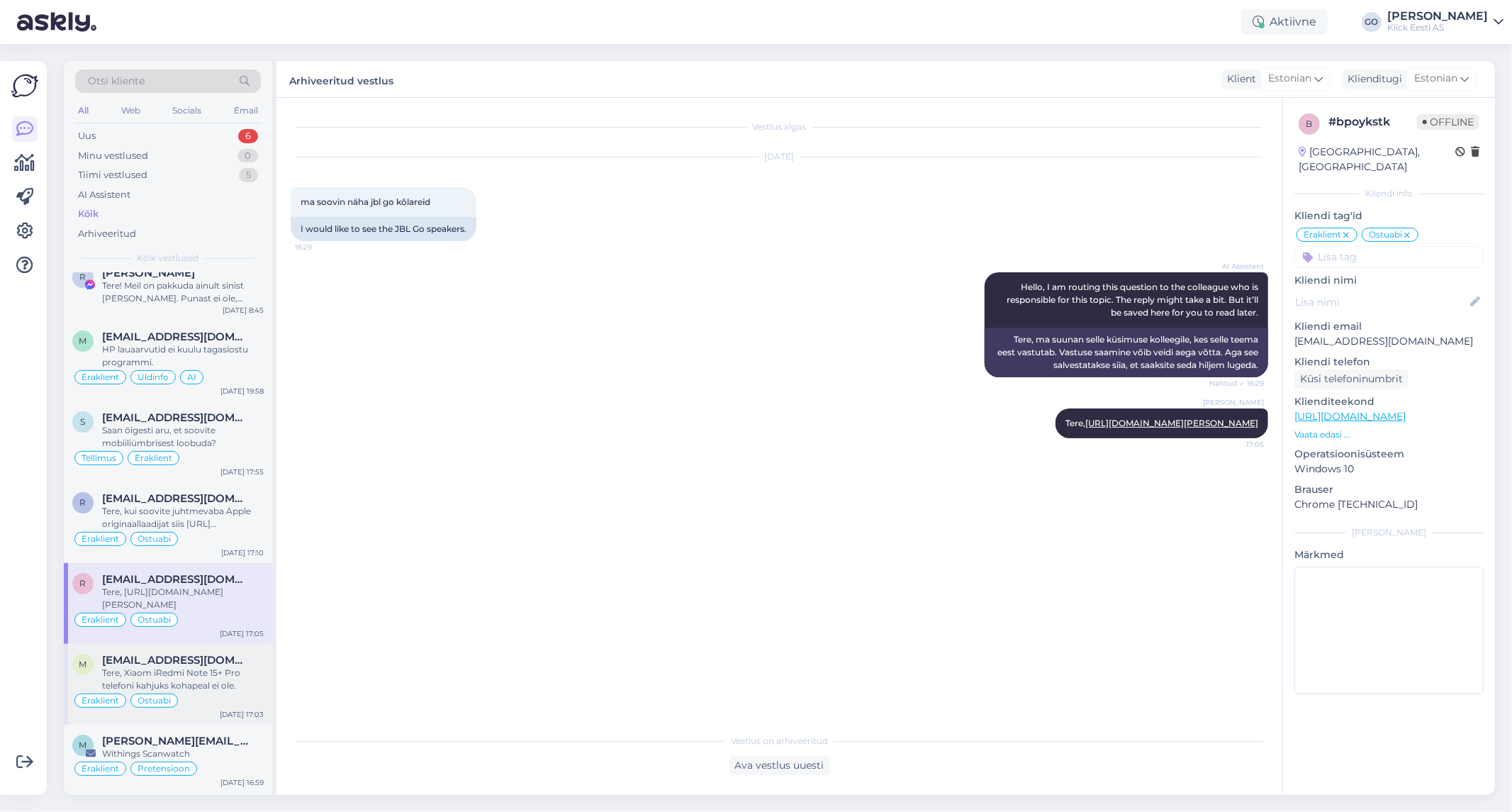
click at [238, 666] on div "[EMAIL_ADDRESS][DOMAIN_NAME]" at bounding box center [183, 660] width 161 height 13
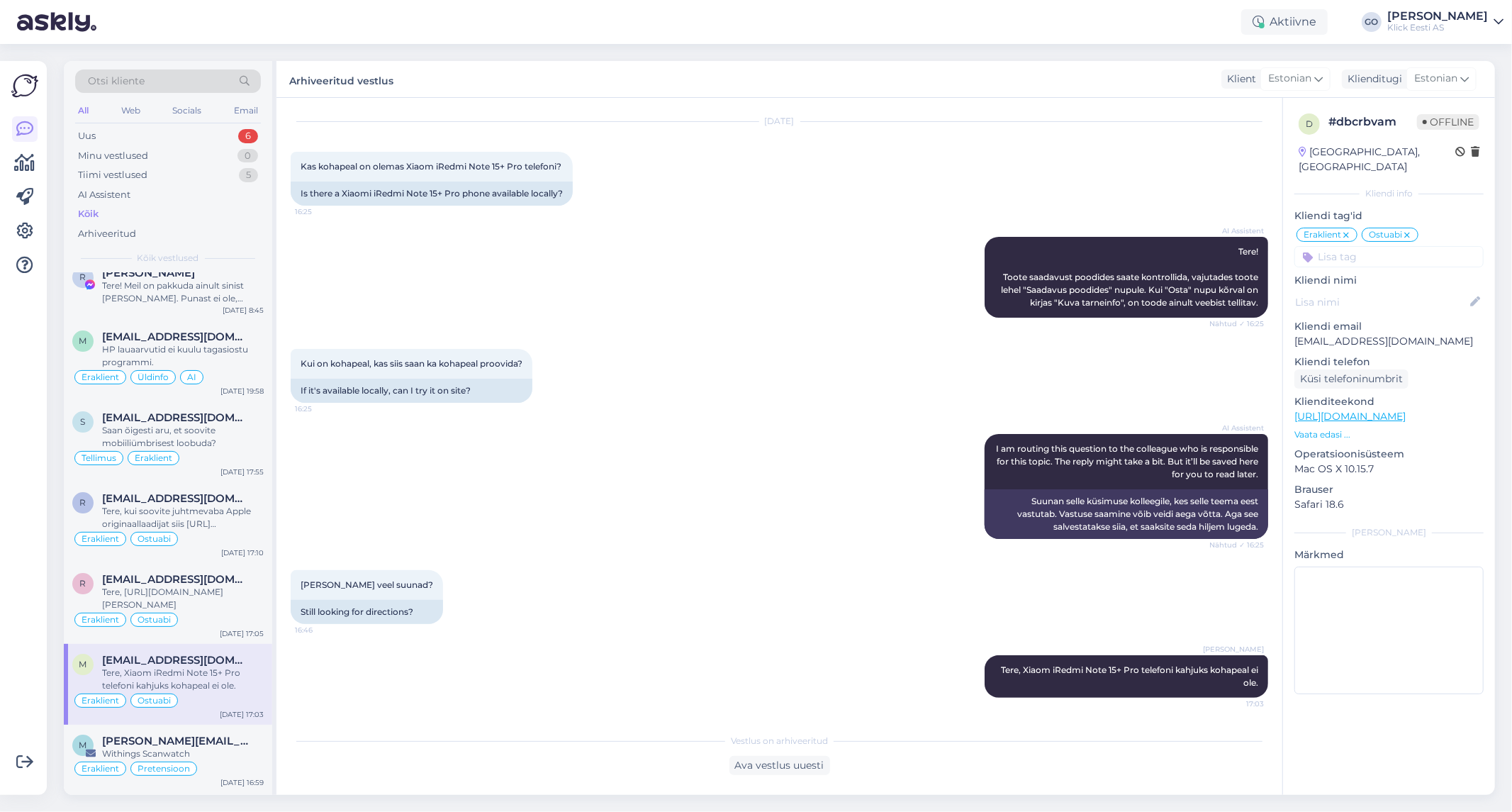
scroll to position [4095, 0]
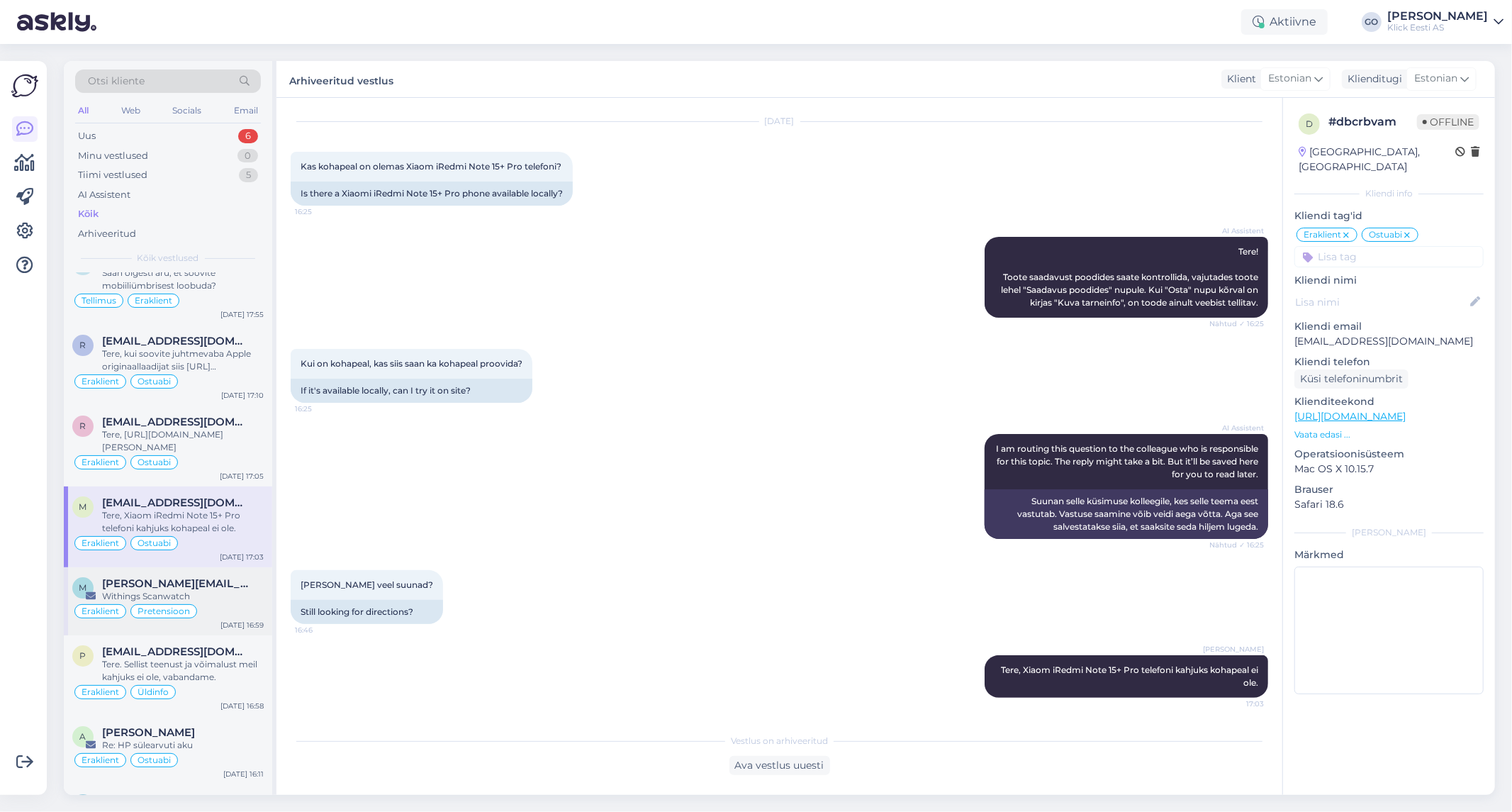
click at [244, 610] on div "Eraklient Pretensioon" at bounding box center [168, 611] width 191 height 17
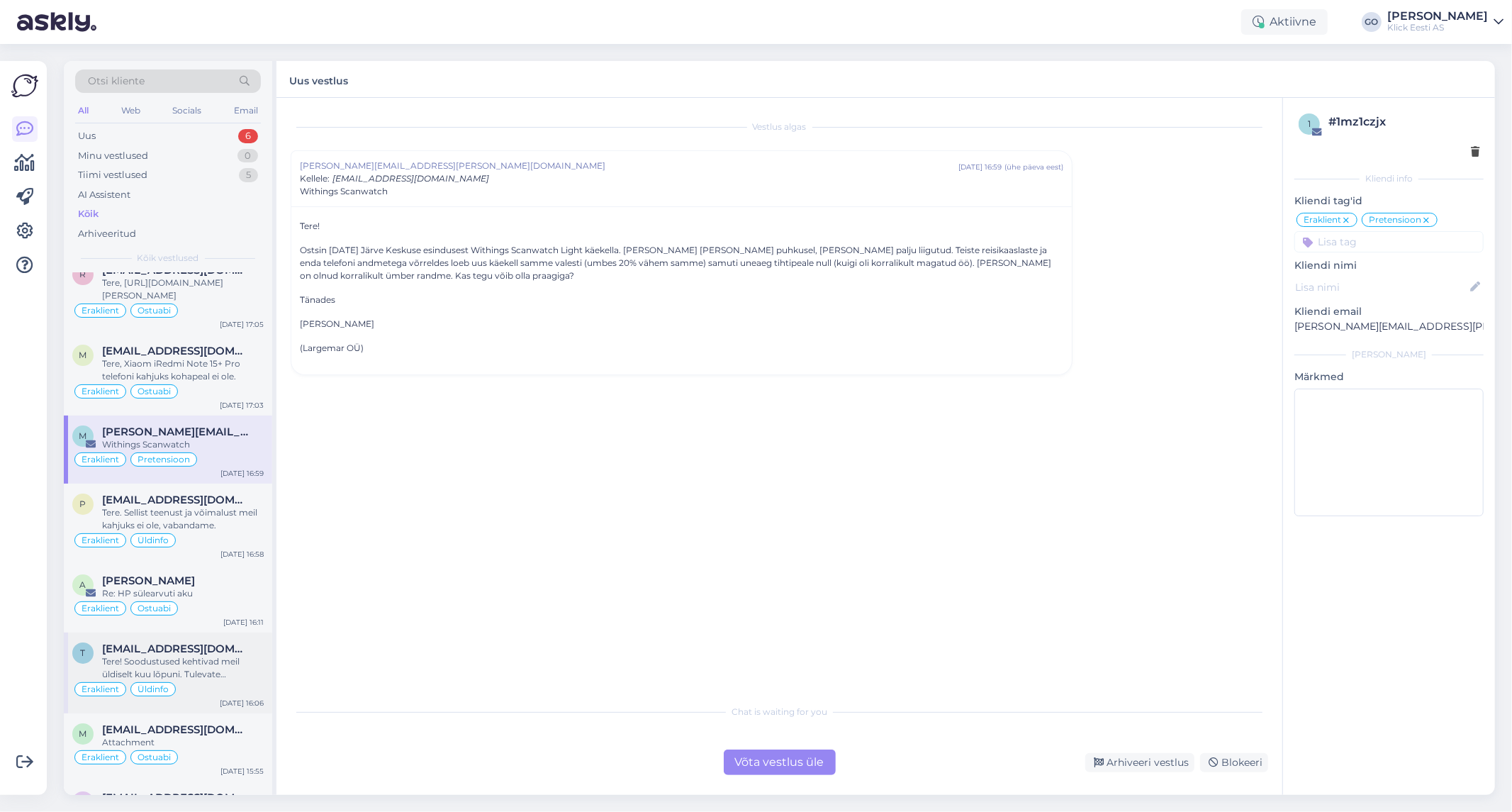
scroll to position [4253, 0]
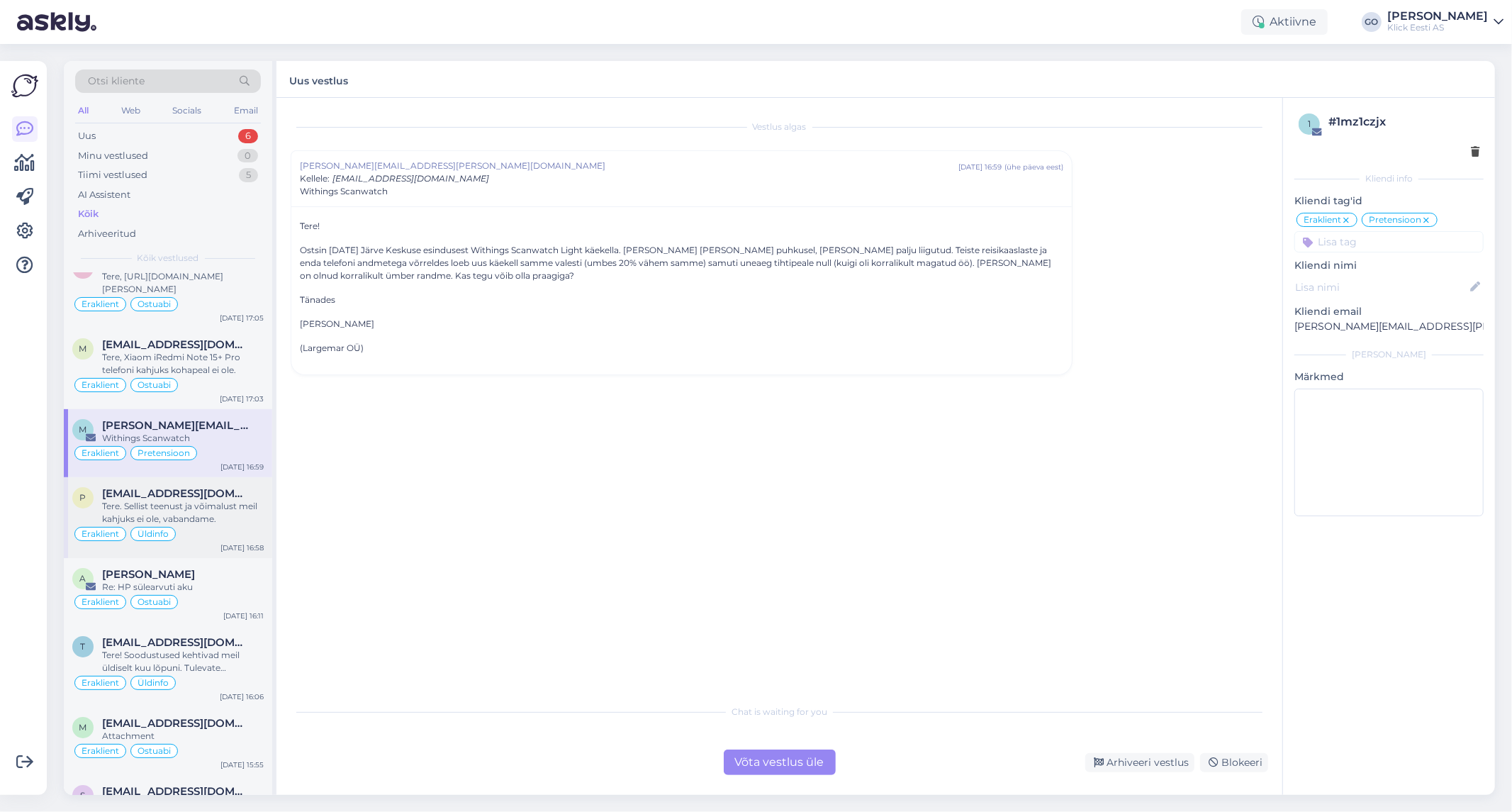
click at [238, 526] on div "Tere. Sellist teenust ja võimalust meil kahjuks ei ole, vabandame." at bounding box center [183, 512] width 161 height 25
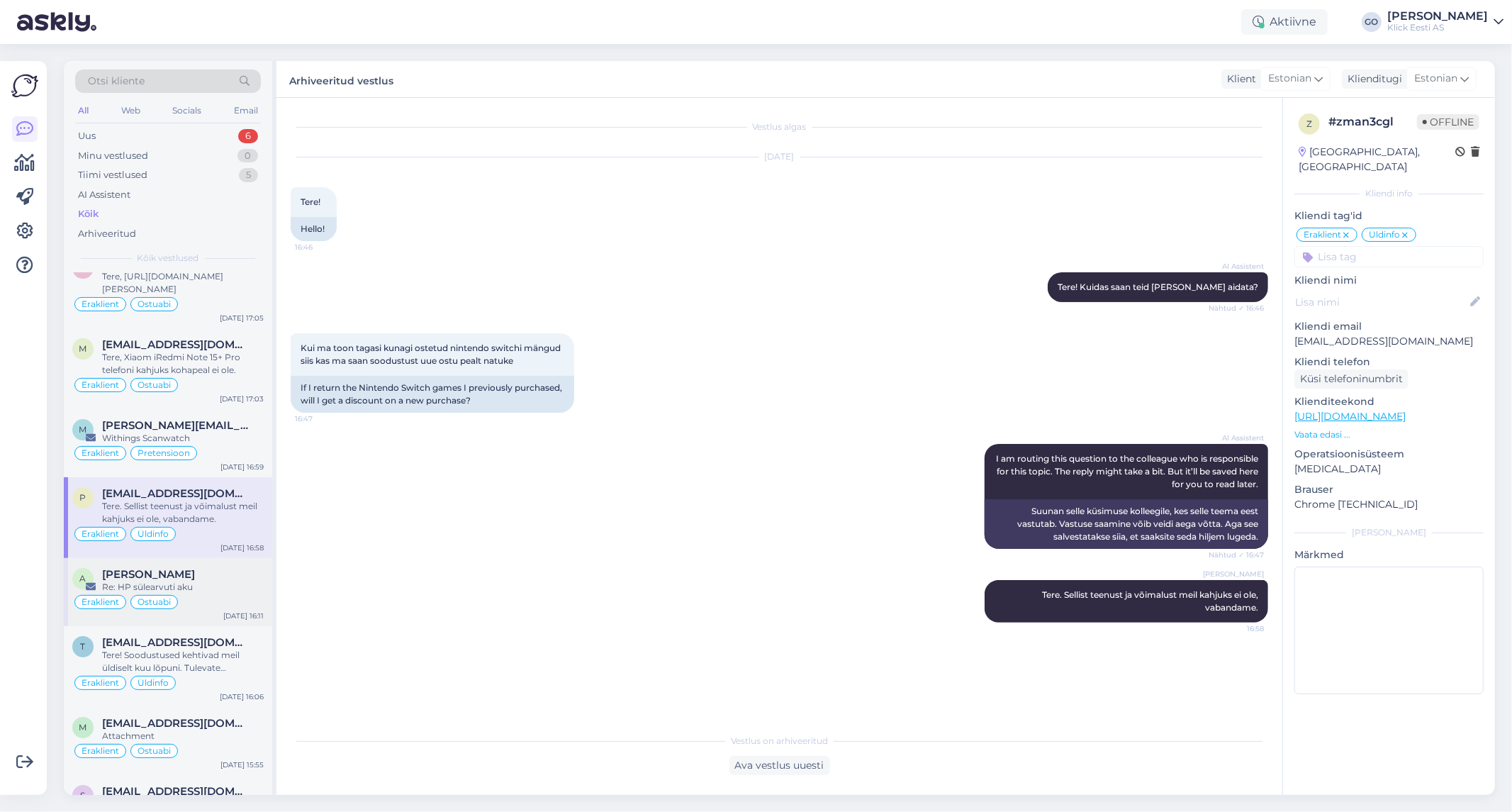
click at [239, 591] on div "Re: HP sülearvuti aku" at bounding box center [183, 587] width 161 height 13
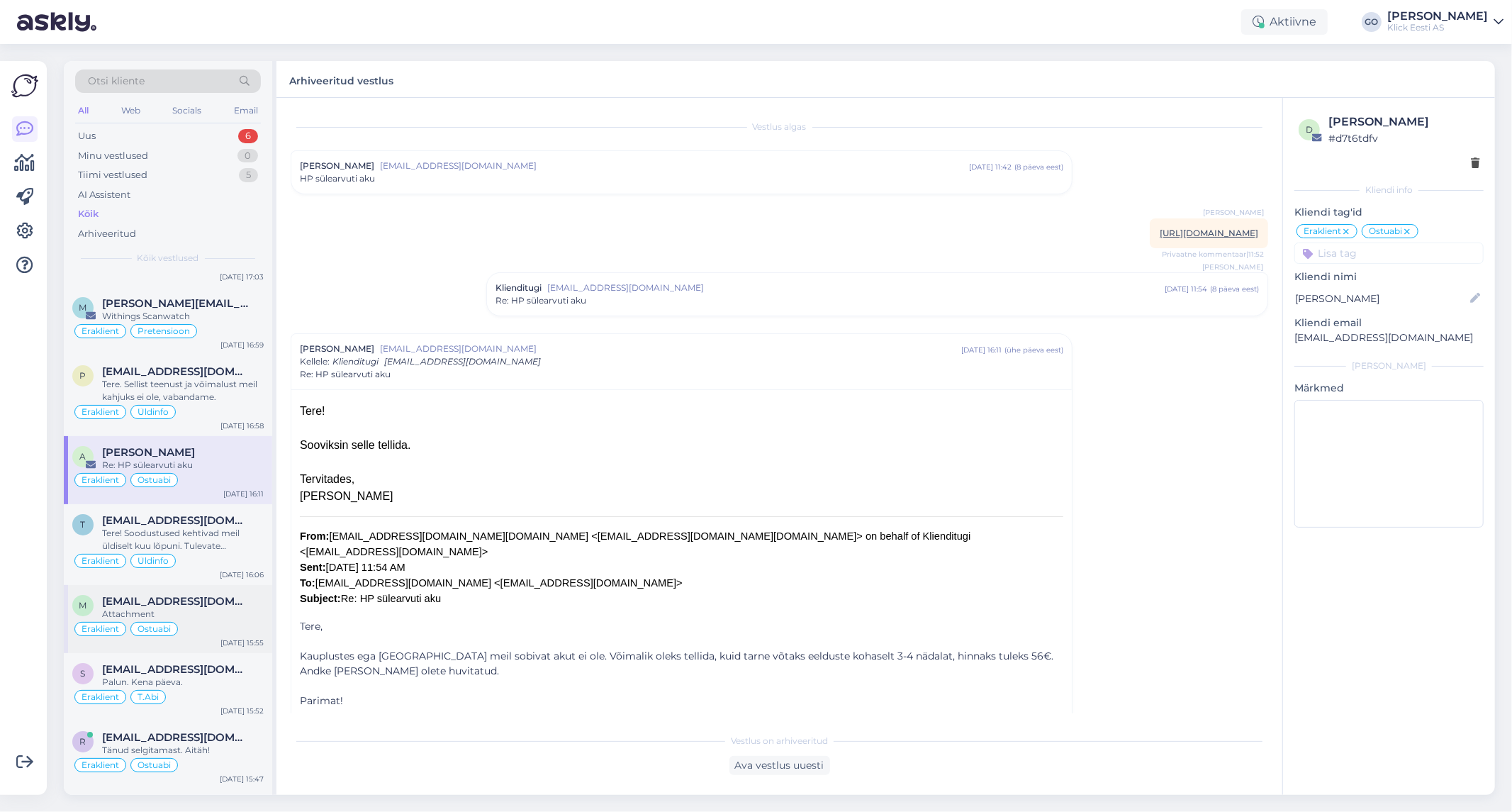
scroll to position [4410, 0]
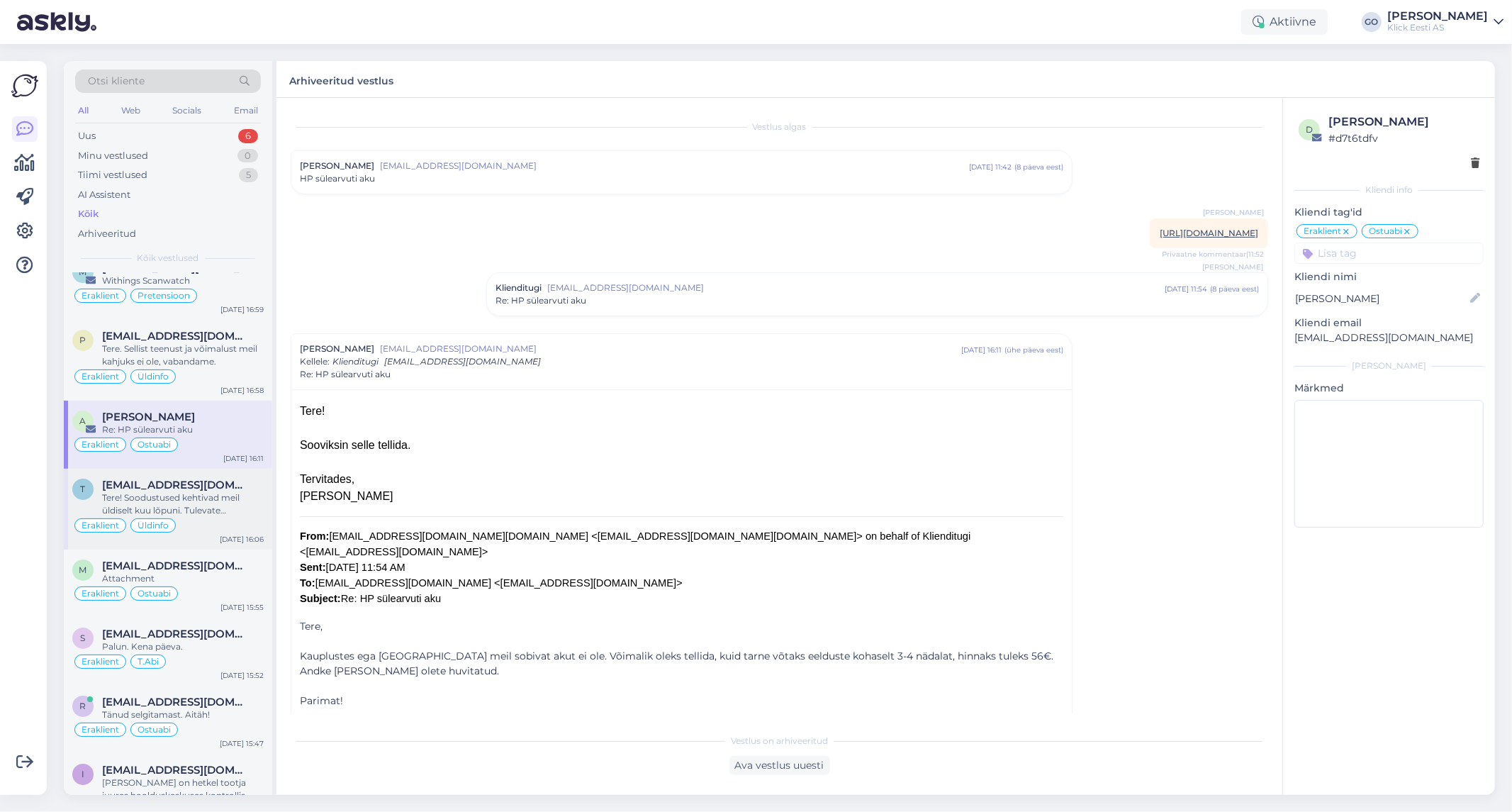
click at [247, 511] on div "Tere! Soodustused kehtivad meil üldiselt kuu lõpuni. Tulevate hinnamuudatuste k…" at bounding box center [183, 504] width 161 height 25
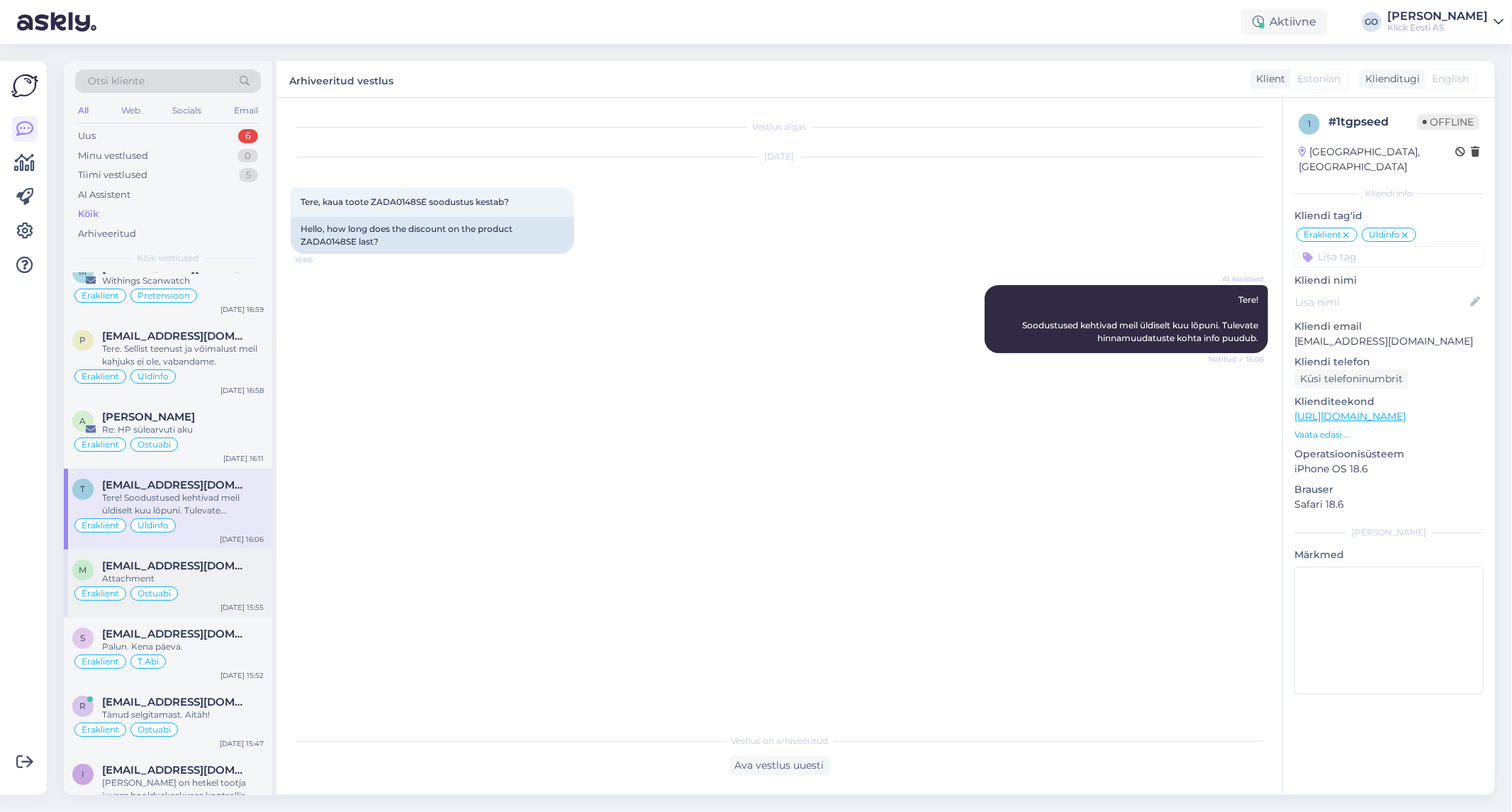
click at [248, 579] on div "Attachment" at bounding box center [183, 578] width 161 height 13
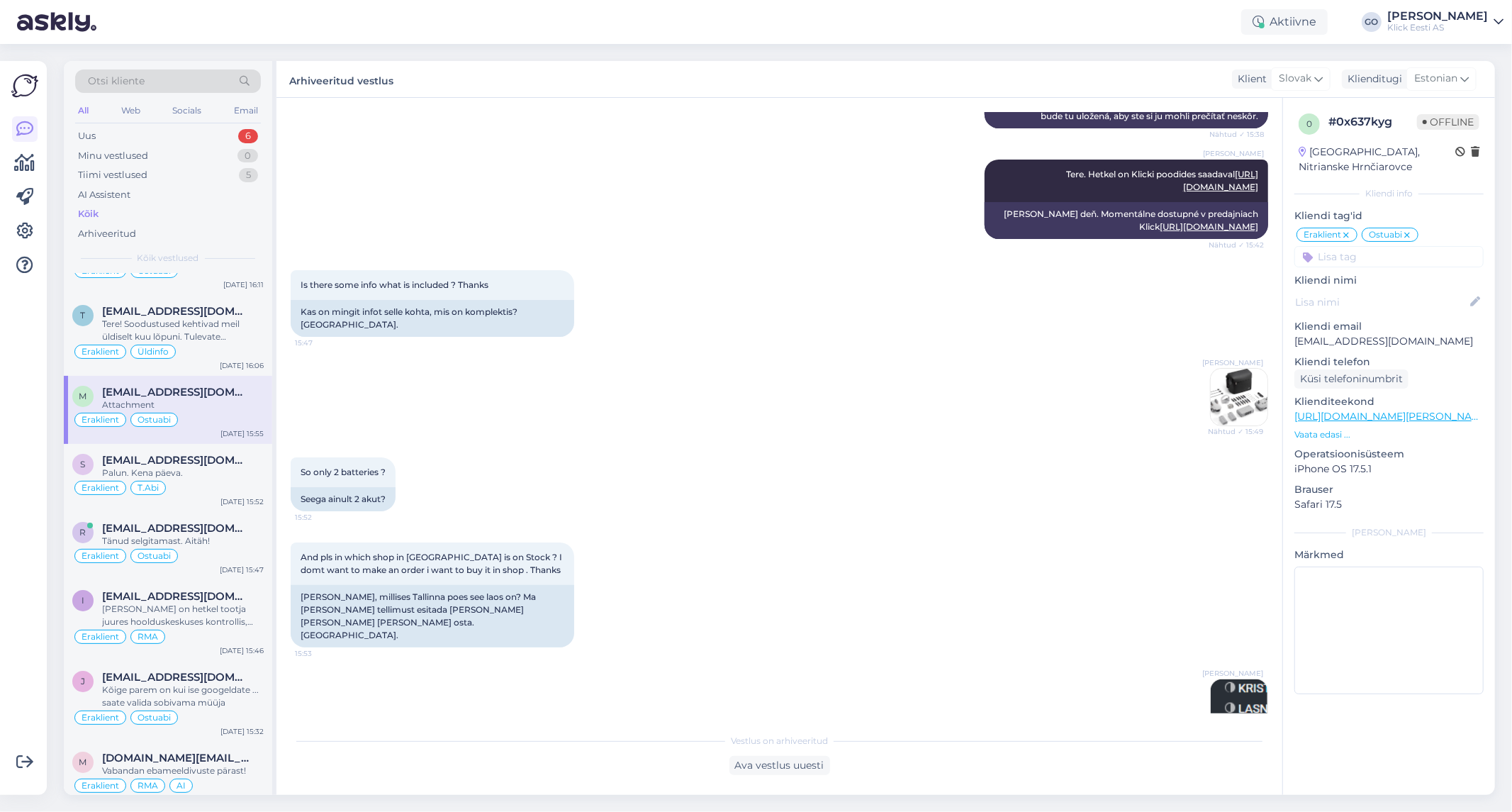
scroll to position [4646, 0]
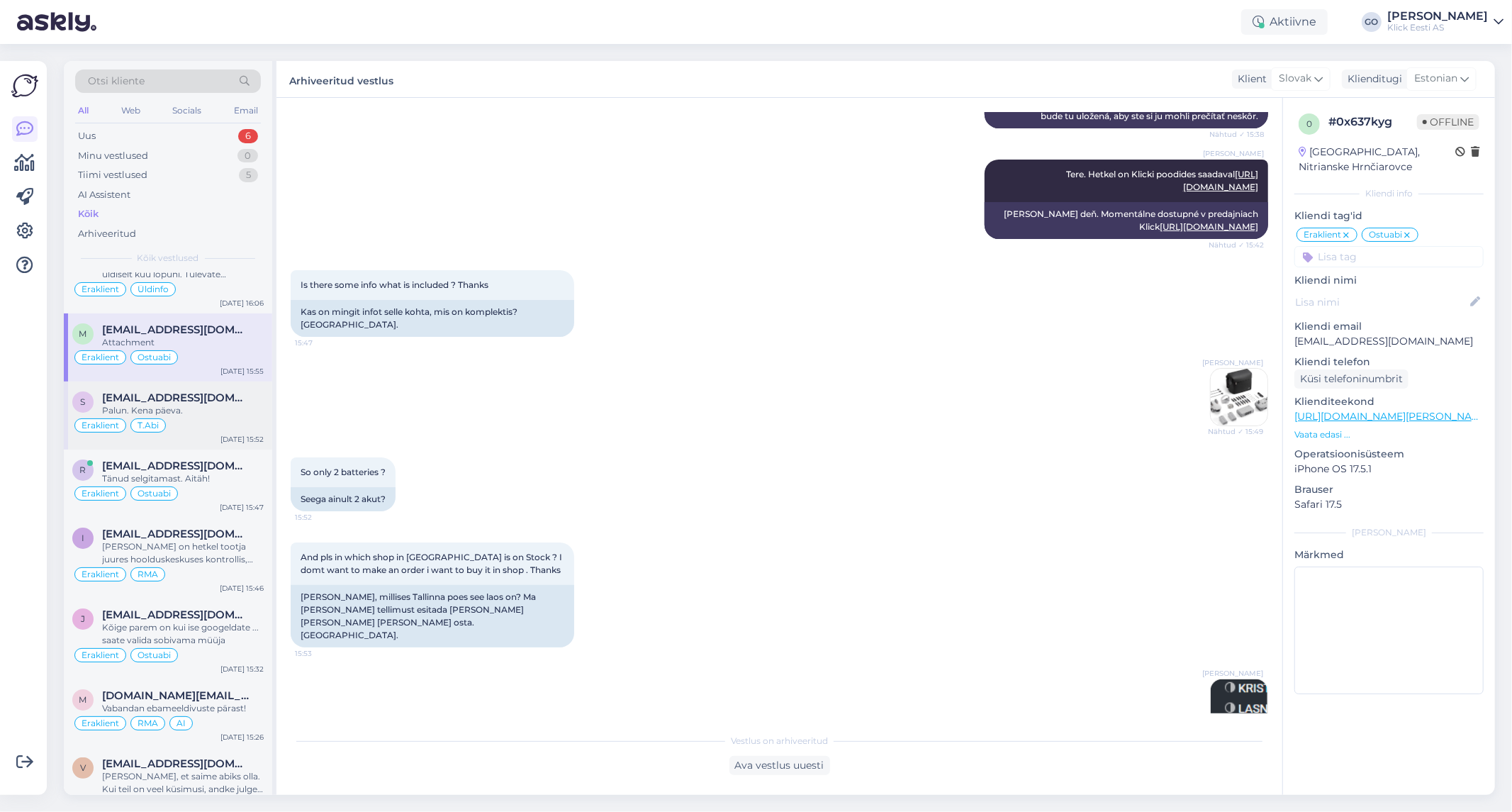
click at [243, 416] on div "Palun. Kena päeva." at bounding box center [183, 410] width 161 height 13
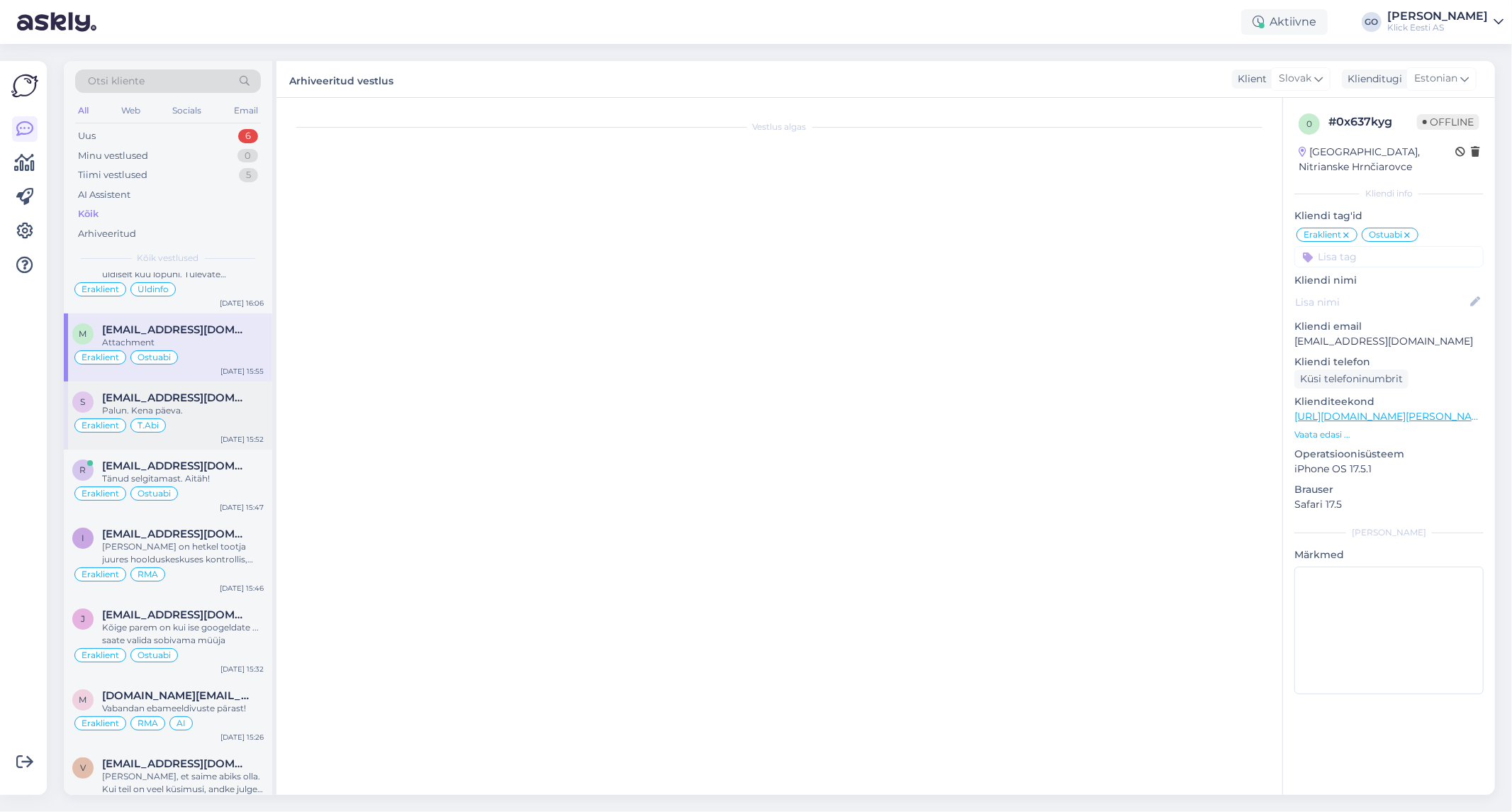
scroll to position [309, 0]
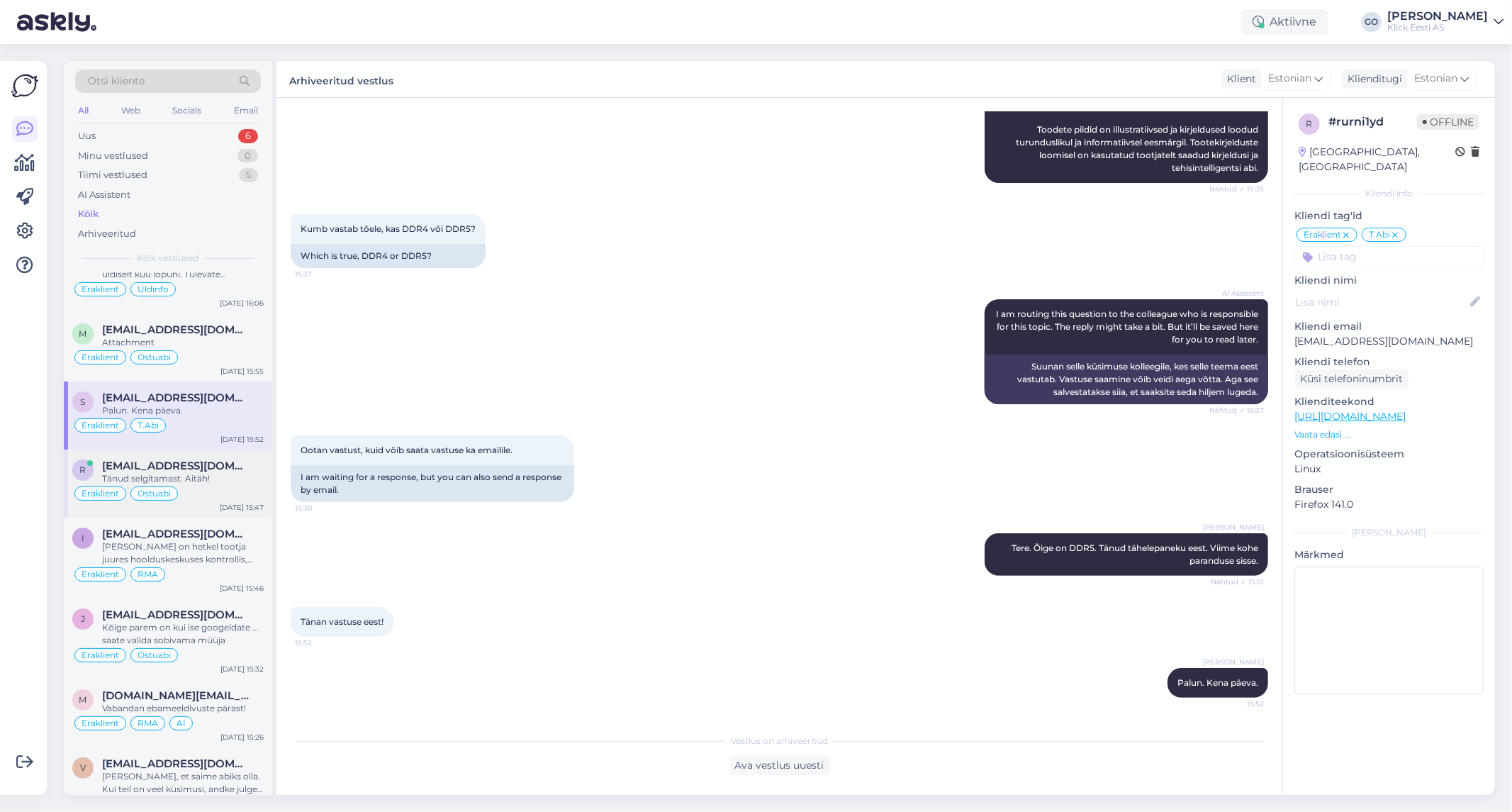
click at [235, 483] on div "Tänud selgitamast. Aitäh!" at bounding box center [183, 479] width 161 height 13
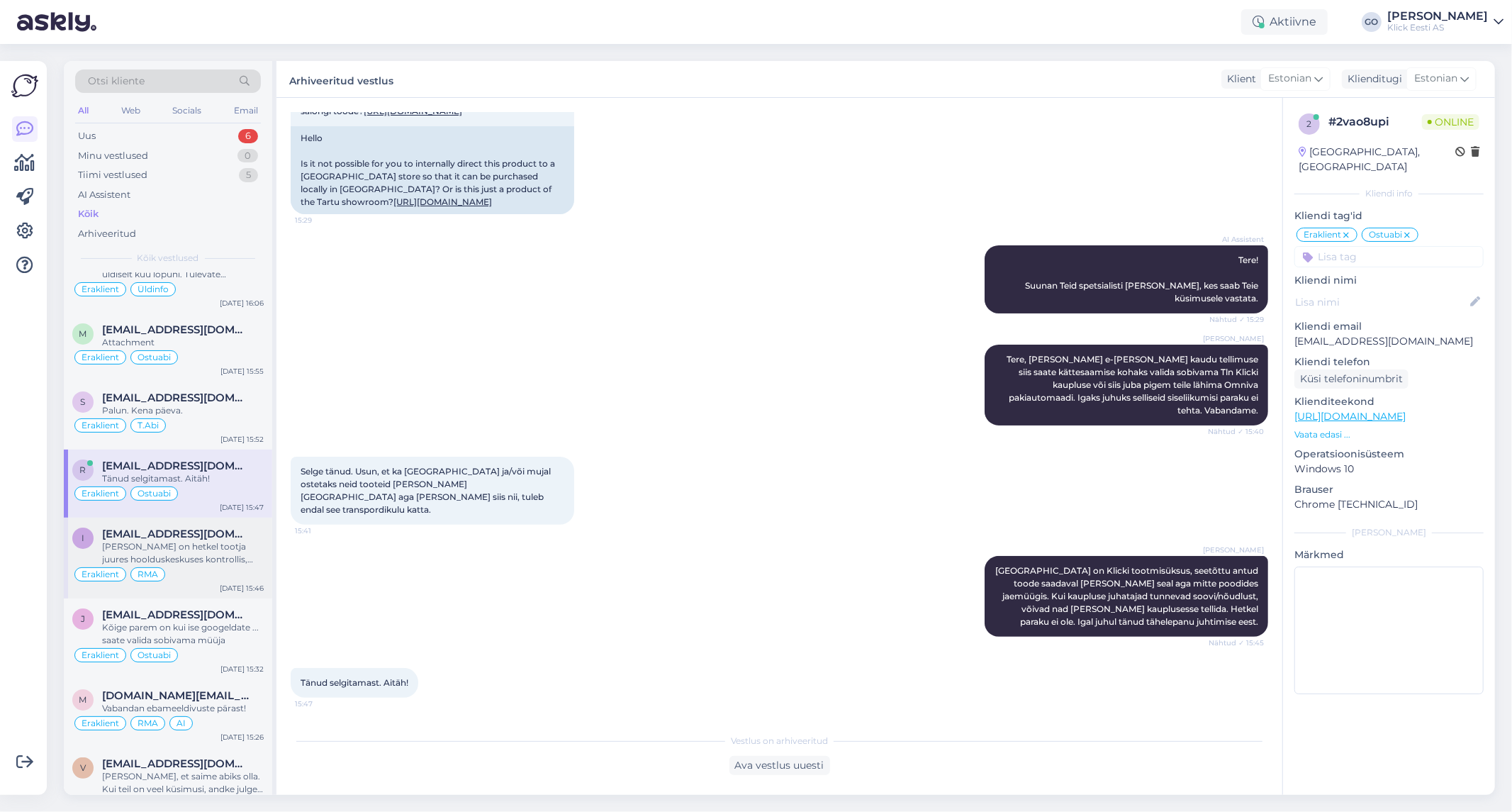
click at [246, 551] on div "[PERSON_NAME] on hetkel tootja juures hoolduskeskuses kontrollis, arvatavasti s…" at bounding box center [183, 552] width 161 height 25
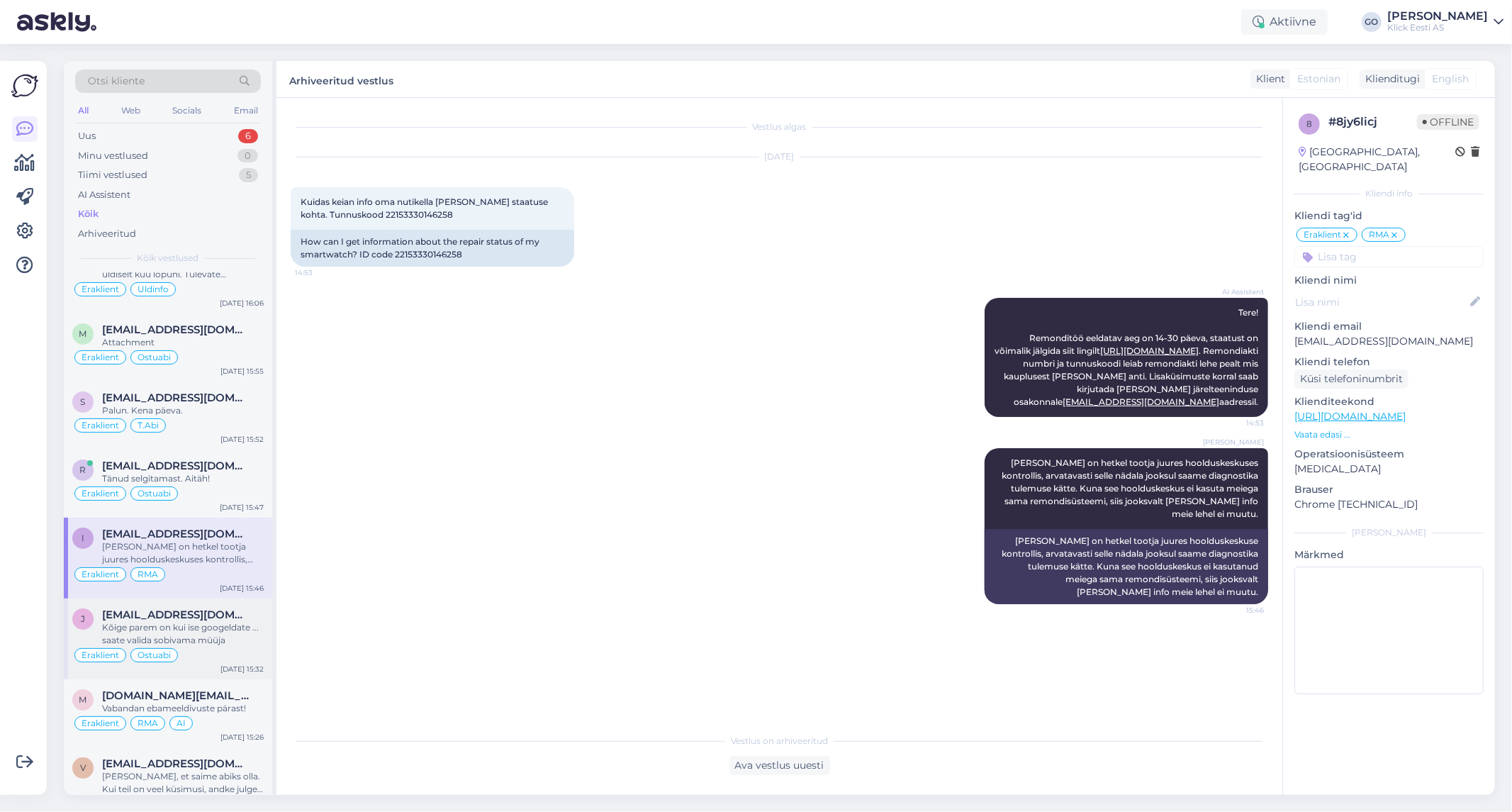
click at [238, 629] on div "Kõige parem on kui ise googeldate ... saate valida sobivama müüja" at bounding box center [183, 633] width 161 height 25
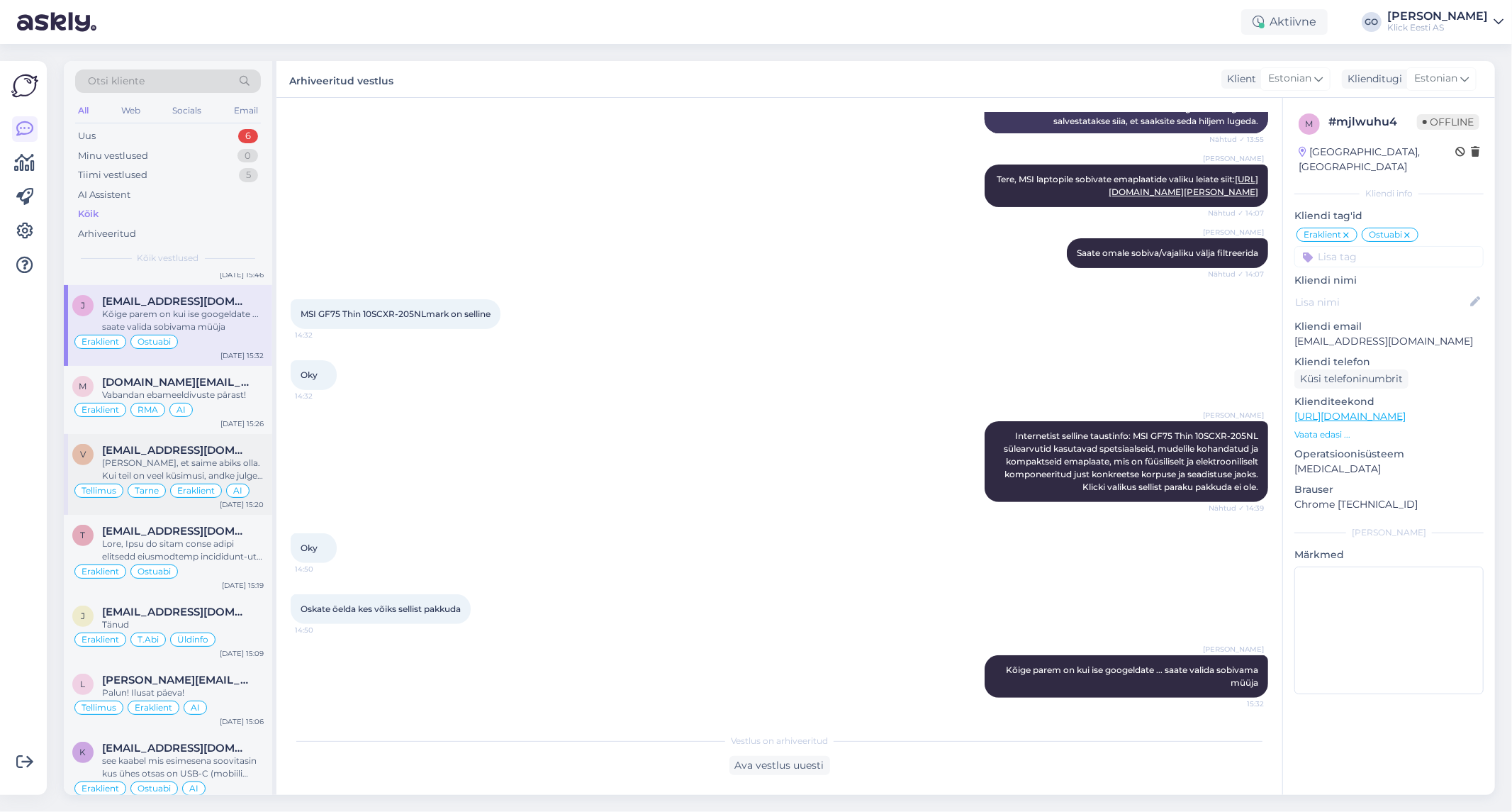
scroll to position [4962, 0]
click at [251, 386] on div "[DOMAIN_NAME][EMAIL_ADDRESS][DOMAIN_NAME]" at bounding box center [183, 380] width 161 height 13
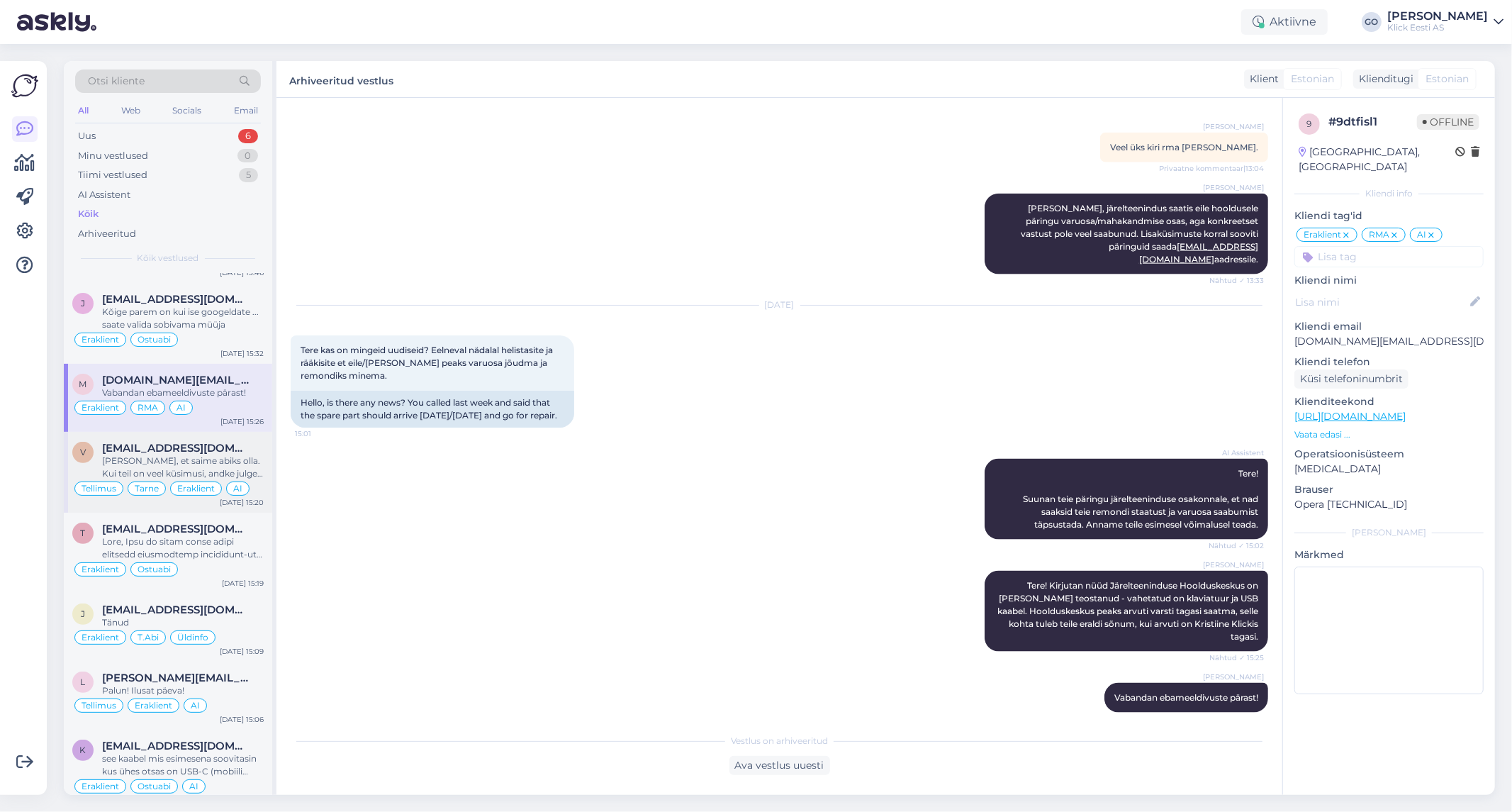
click at [253, 469] on div "[PERSON_NAME], et saime abiks olla. Kui teil on veel küsimusi, andke julgelt te…" at bounding box center [183, 466] width 161 height 25
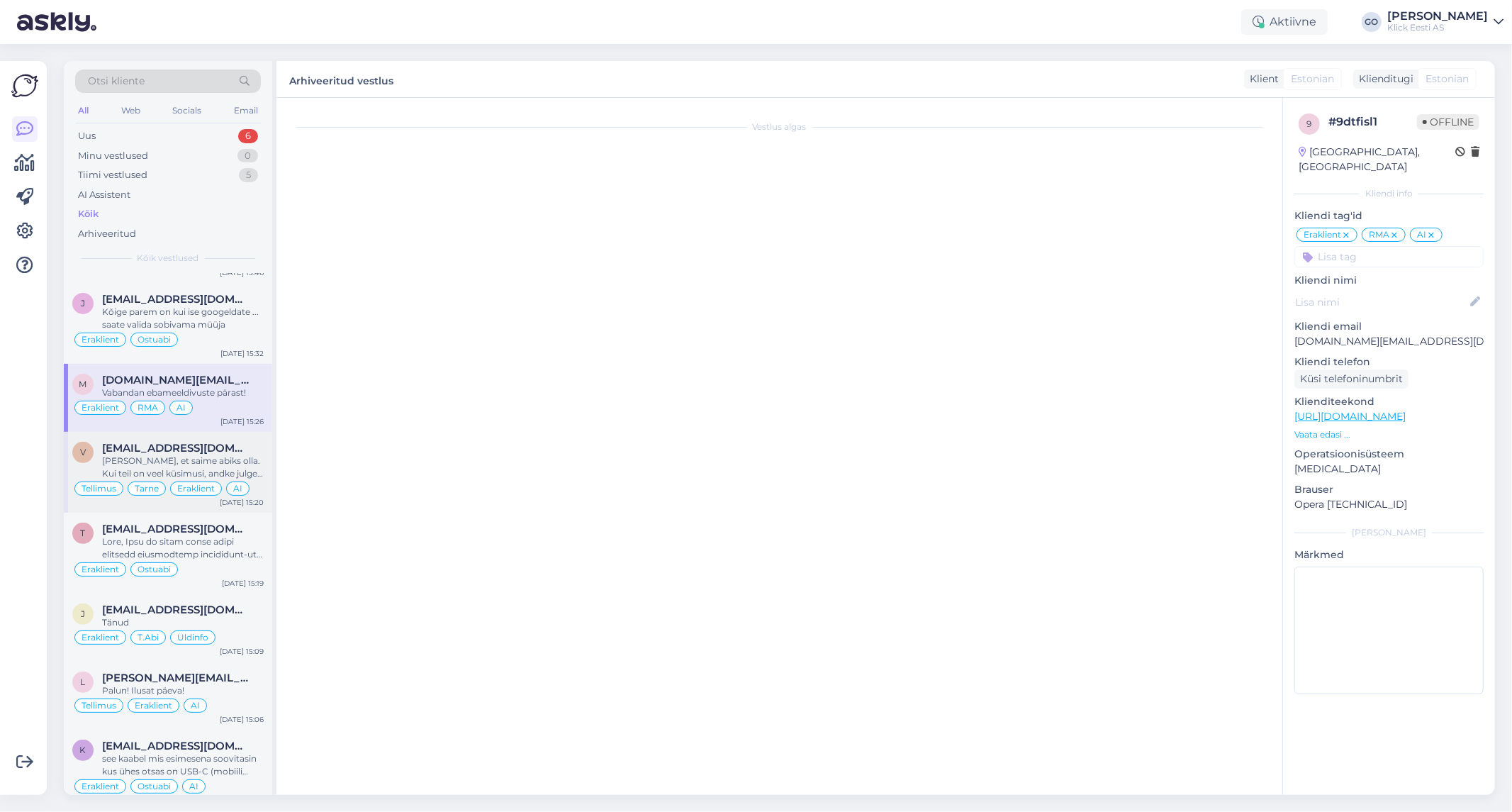
scroll to position [154, 0]
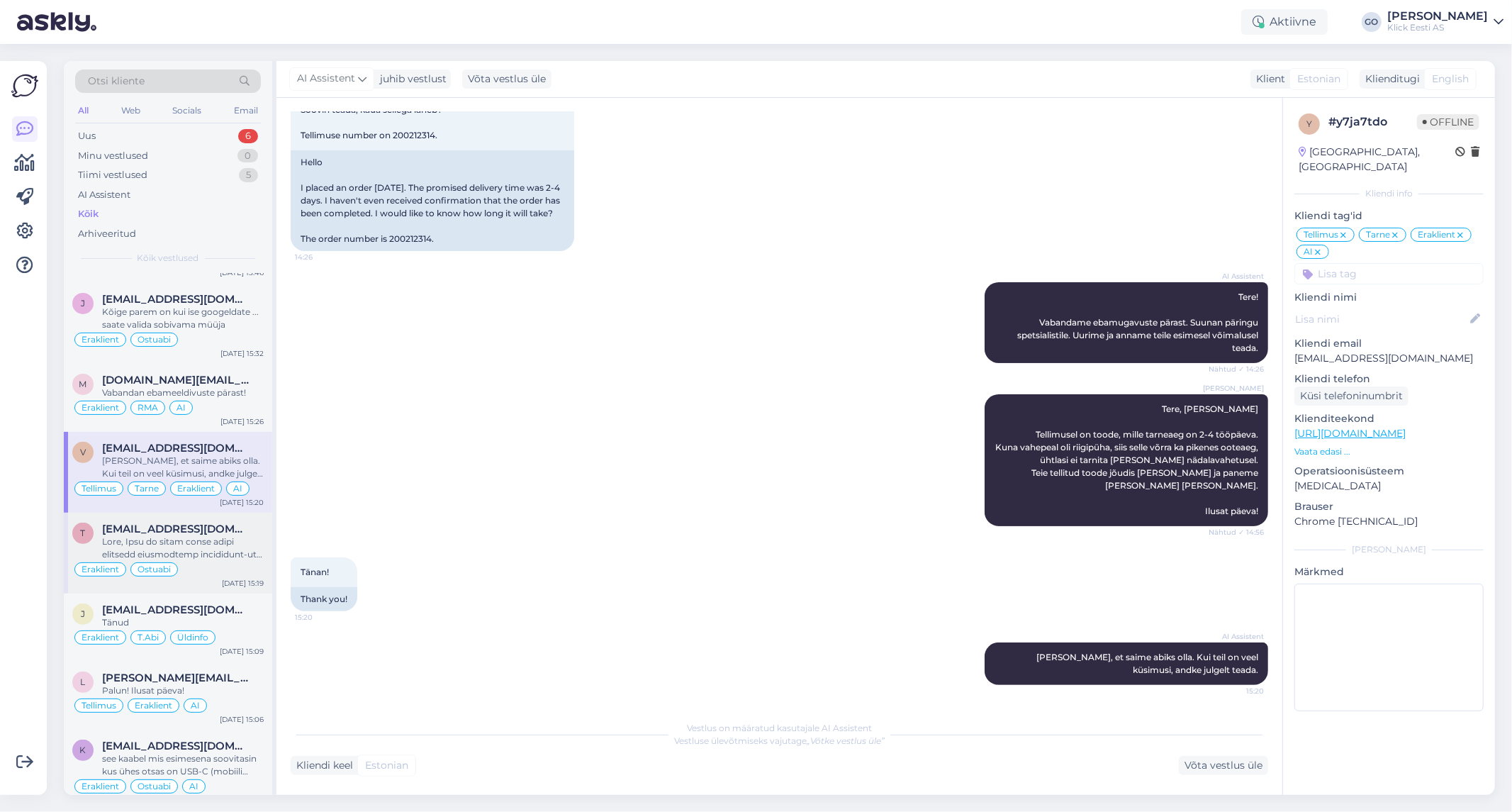
click at [241, 559] on div at bounding box center [183, 548] width 161 height 25
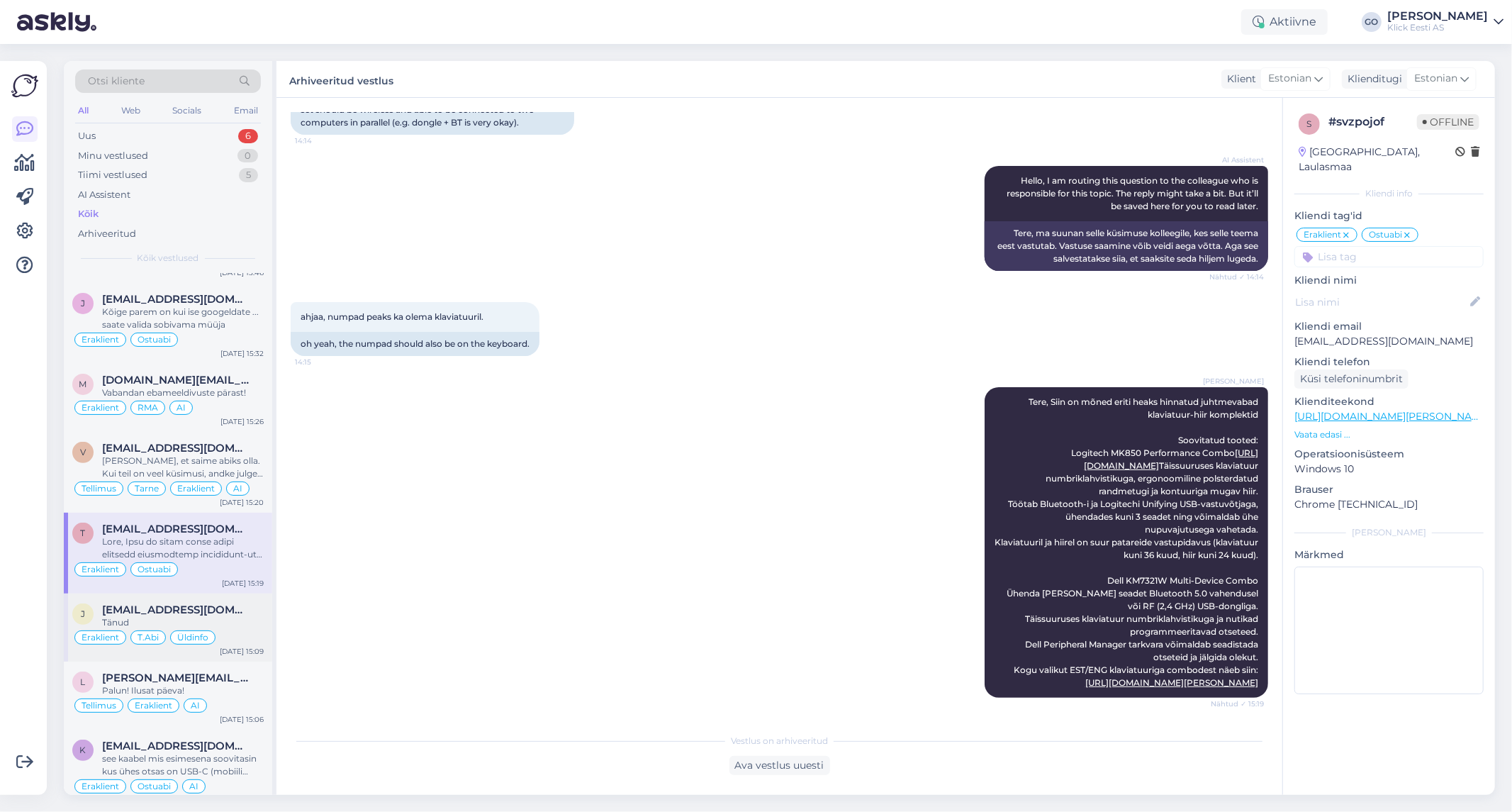
click at [238, 629] on div "Tänud" at bounding box center [183, 622] width 161 height 13
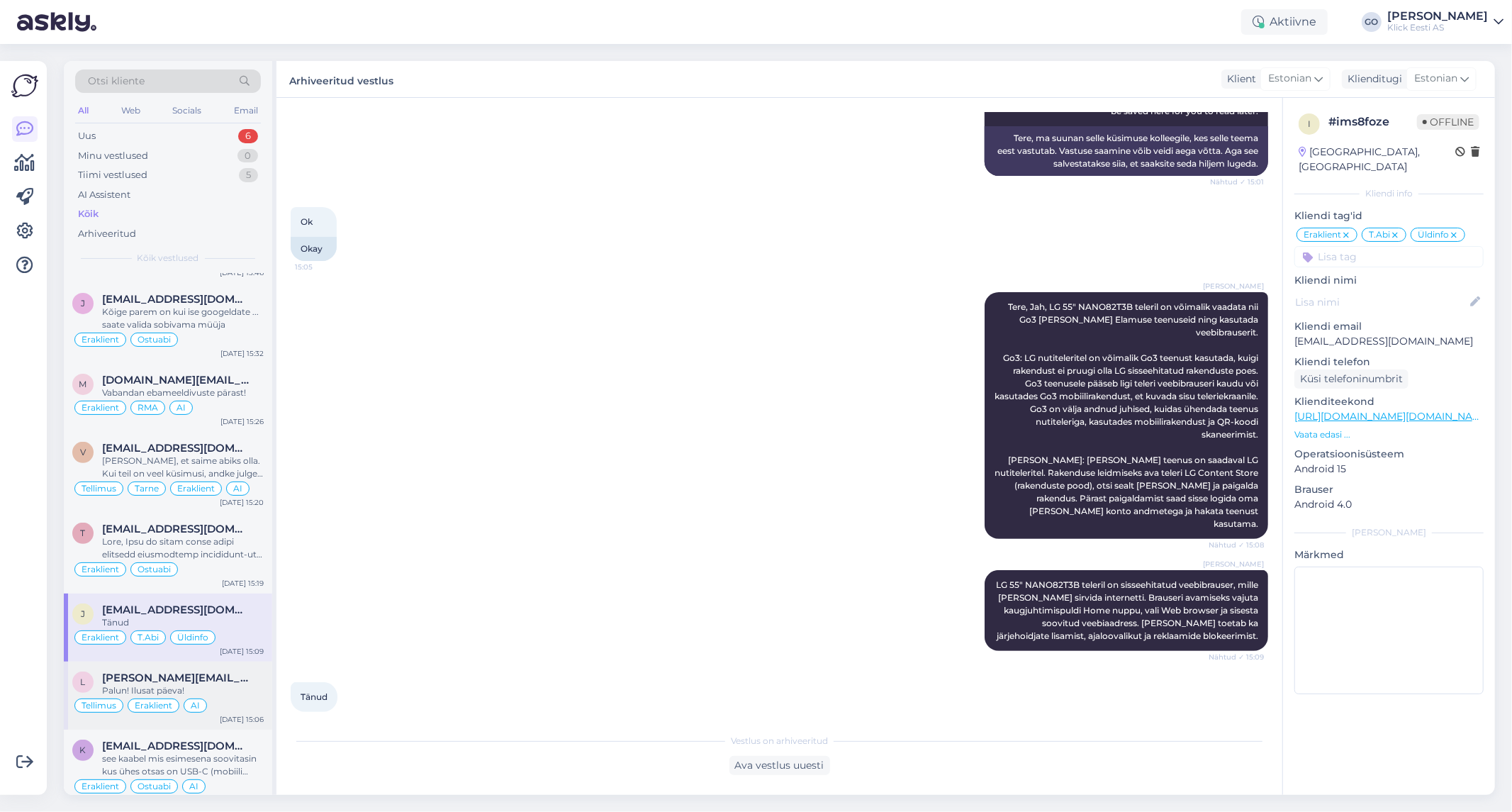
click at [241, 684] on span "[PERSON_NAME][EMAIL_ADDRESS][PERSON_NAME][DOMAIN_NAME]" at bounding box center [176, 678] width 148 height 13
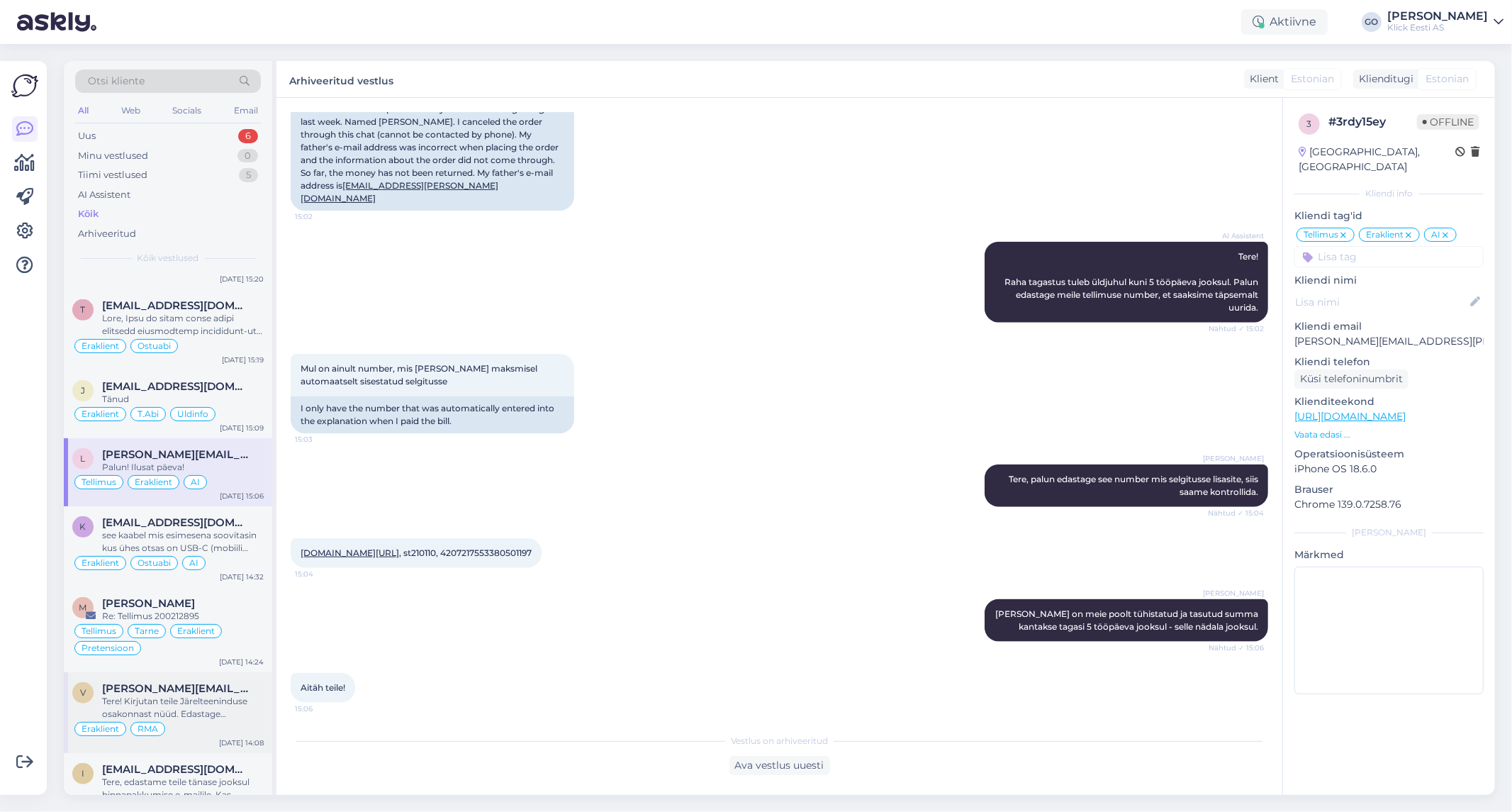
scroll to position [5277, 0]
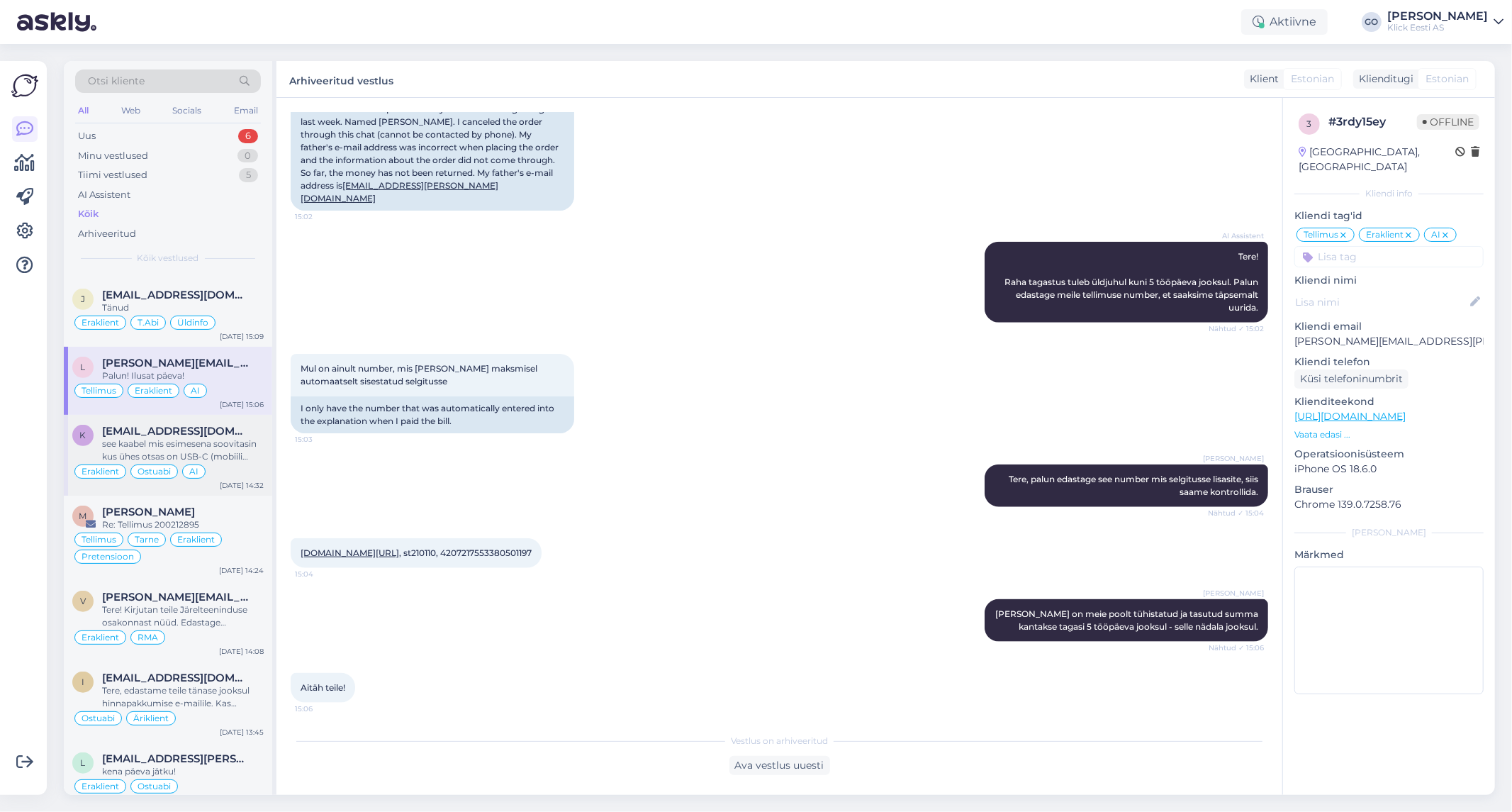
click at [244, 458] on div "see kaabel mis esimesena soovitasin kus ühes otsas on USB-C (mobiili jaoks) ja …" at bounding box center [183, 449] width 161 height 25
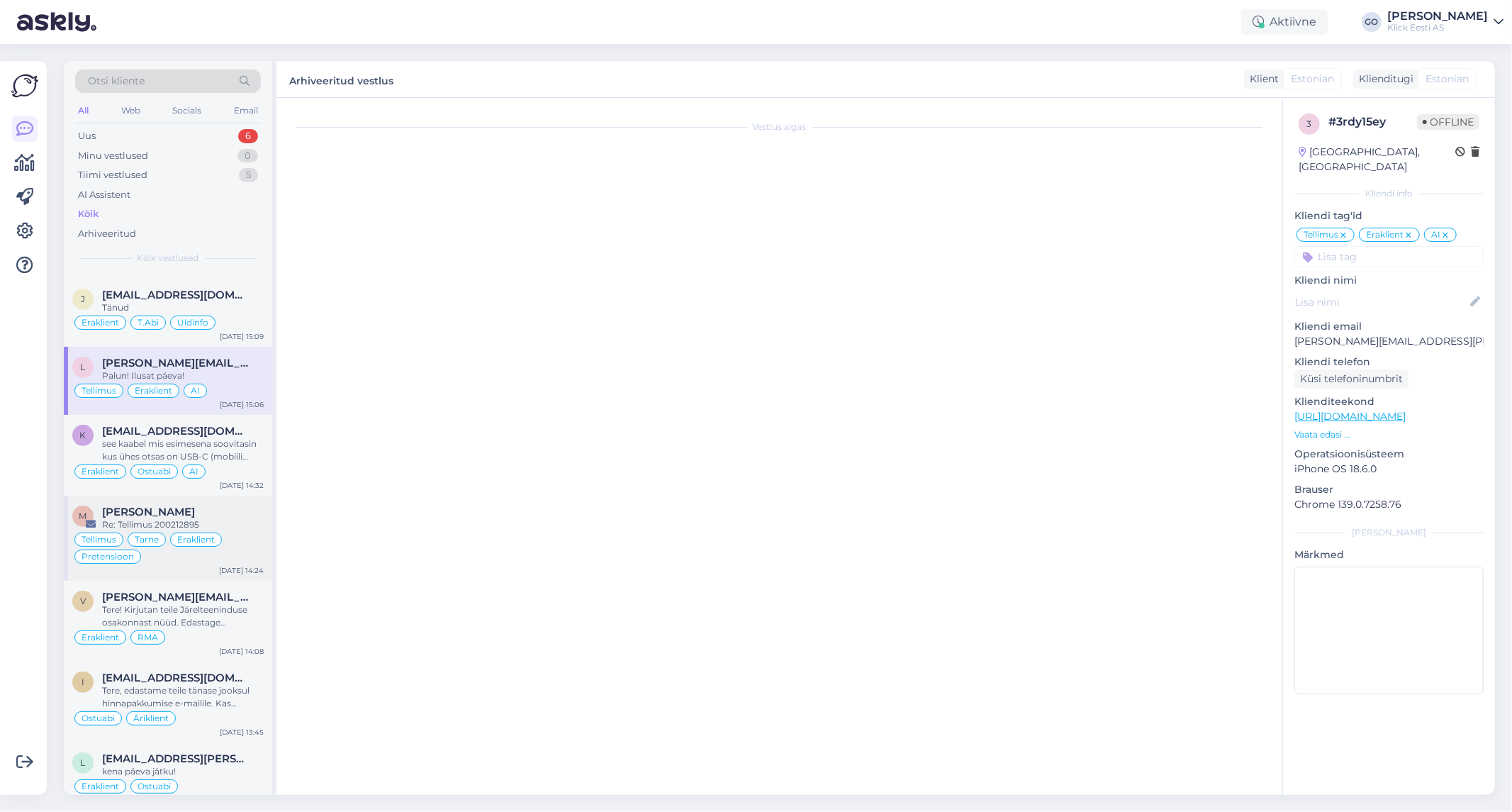
scroll to position [6508, 0]
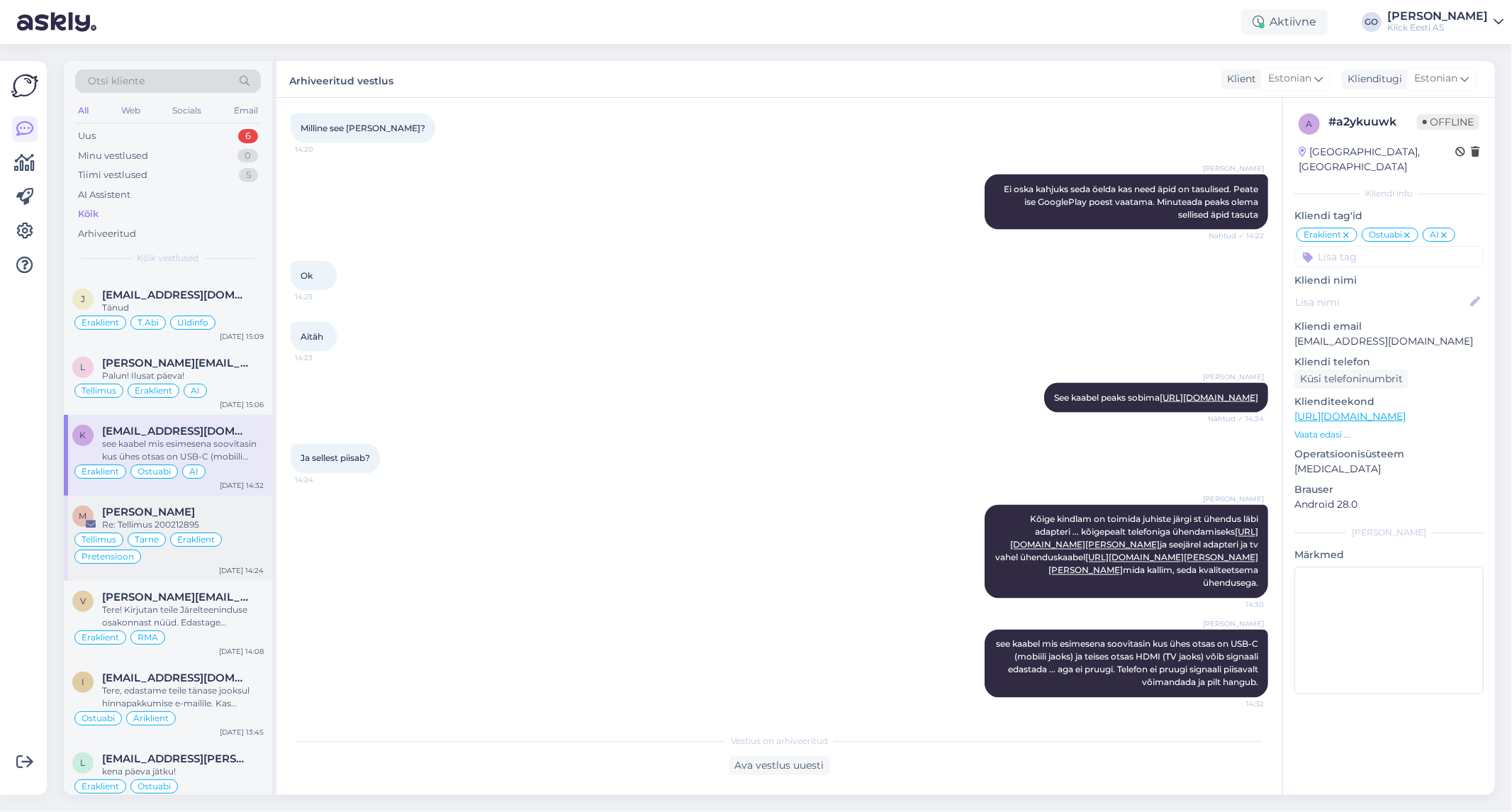
click at [249, 539] on div "Tellimus Tarne Eraklient Pretensioon" at bounding box center [168, 548] width 191 height 34
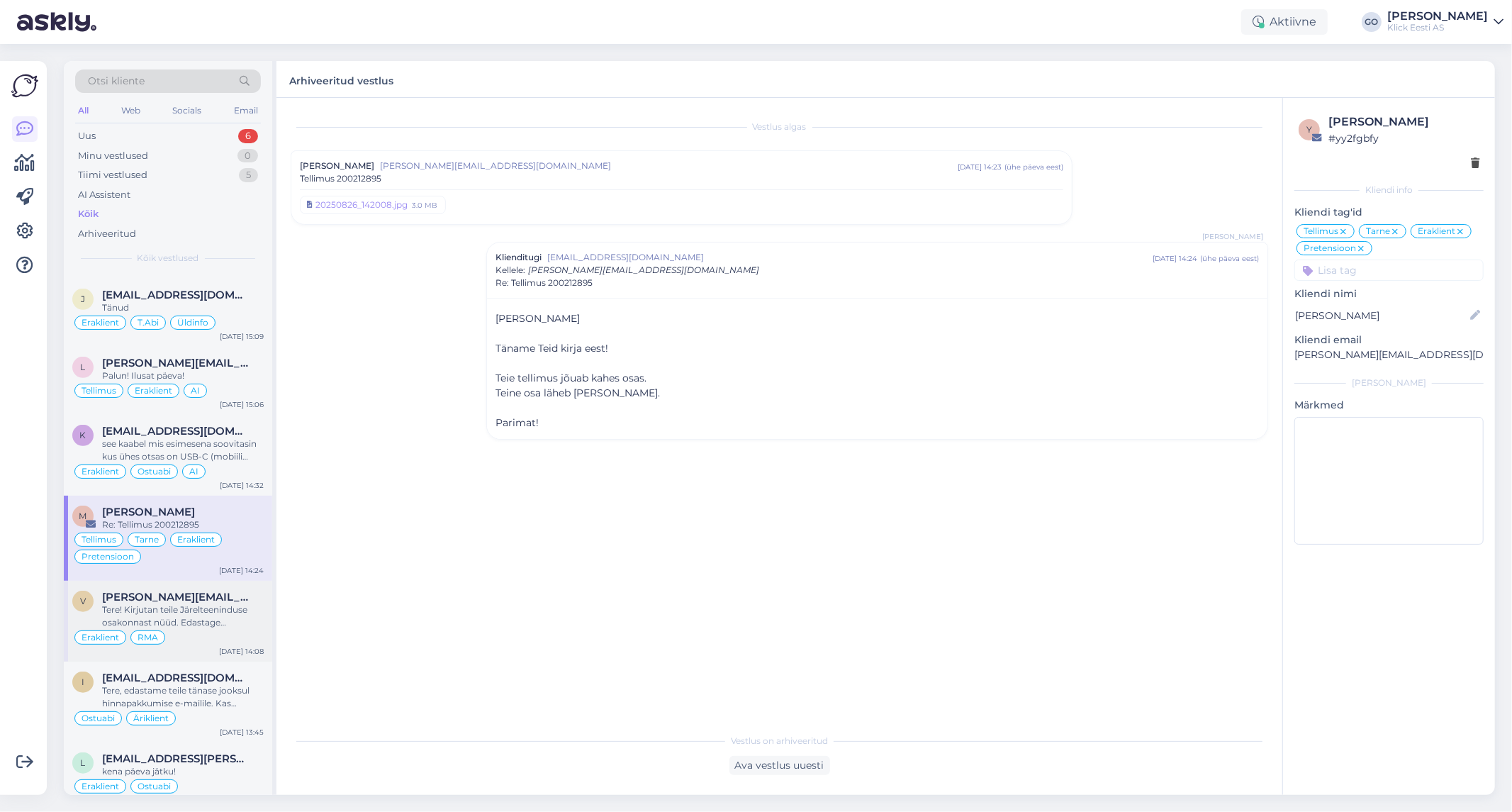
click at [249, 629] on div "Tere! Kirjutan teile Järelteeninduse osakonnast nüüd. Edastage [PERSON_NAME] re…" at bounding box center [183, 616] width 161 height 25
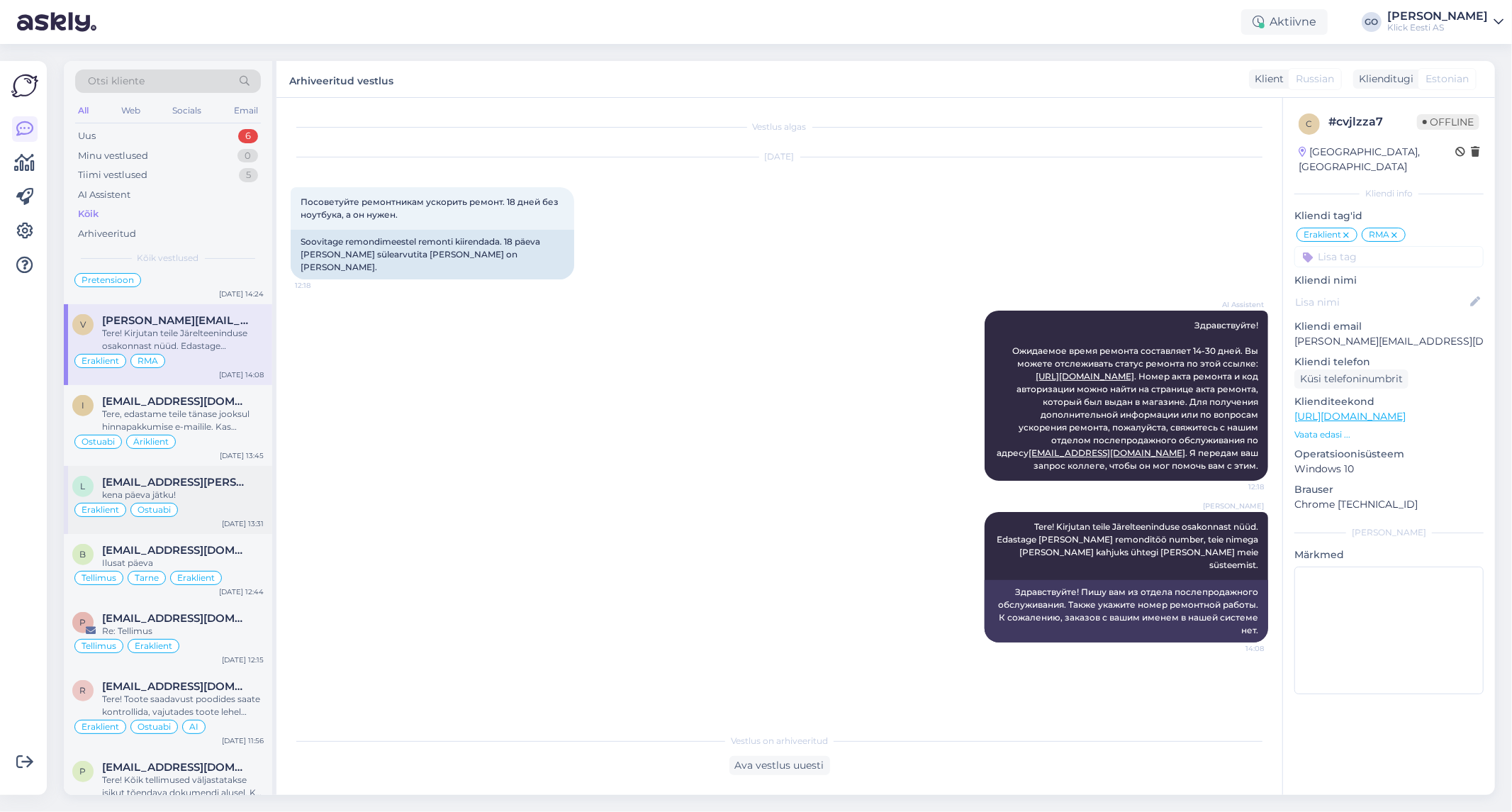
scroll to position [5592, 0]
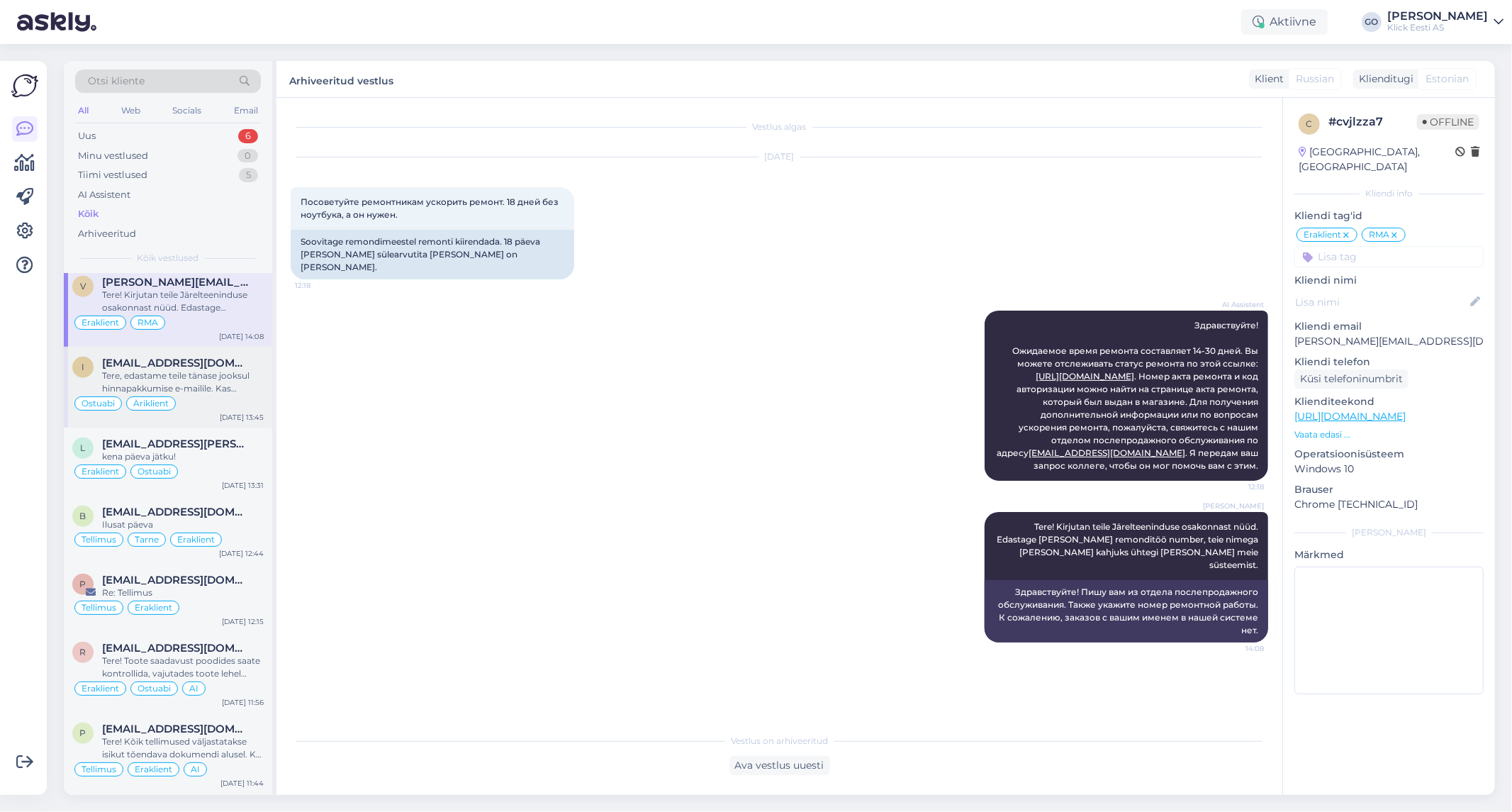
click at [249, 388] on div "Tere, edastame teile tänase jooksul hinnapakkumise e-mailile. Kas edastan [EMAI…" at bounding box center [183, 381] width 161 height 25
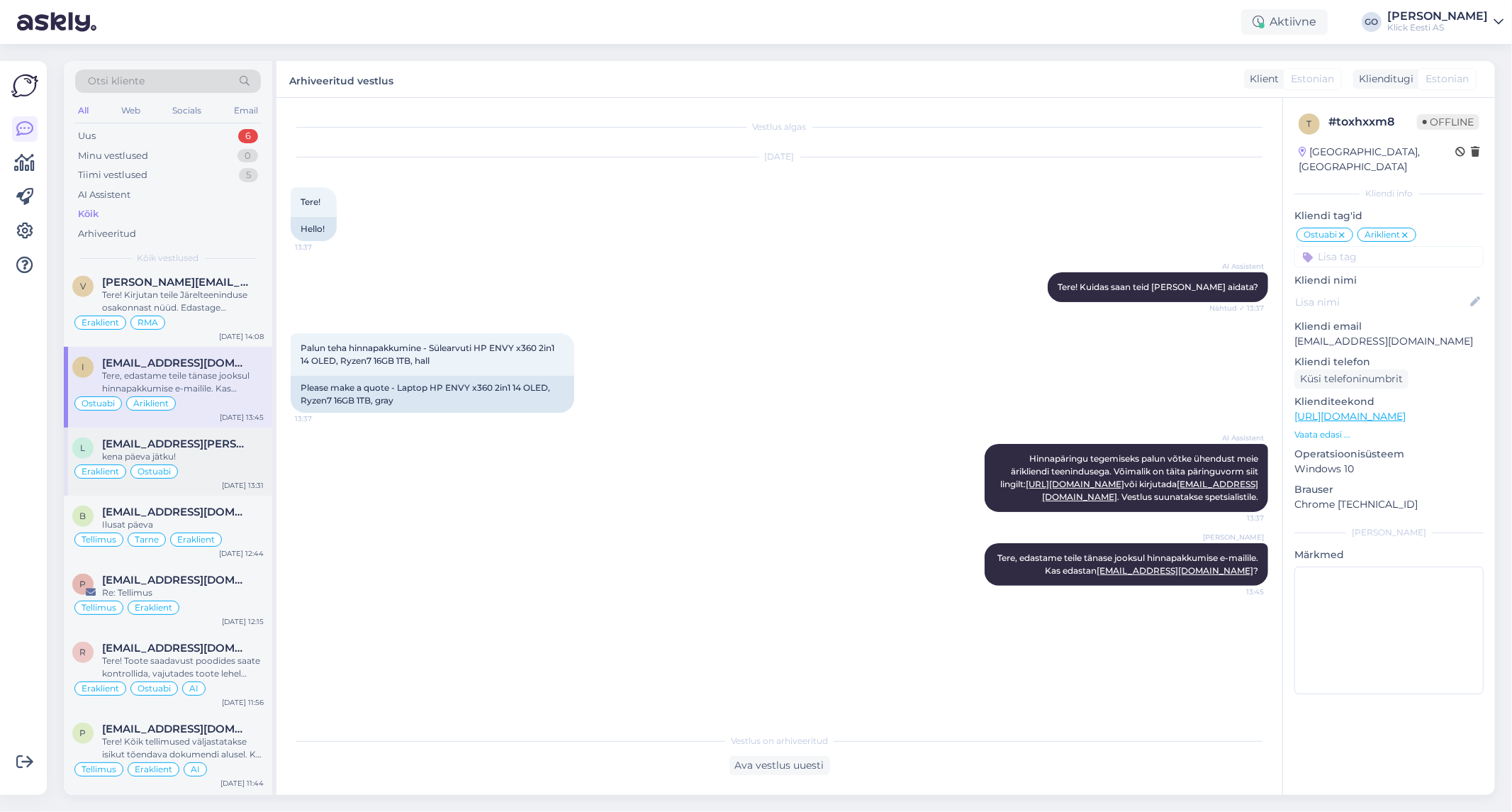
click at [248, 472] on div "Eraklient Ostuabi" at bounding box center [168, 471] width 191 height 17
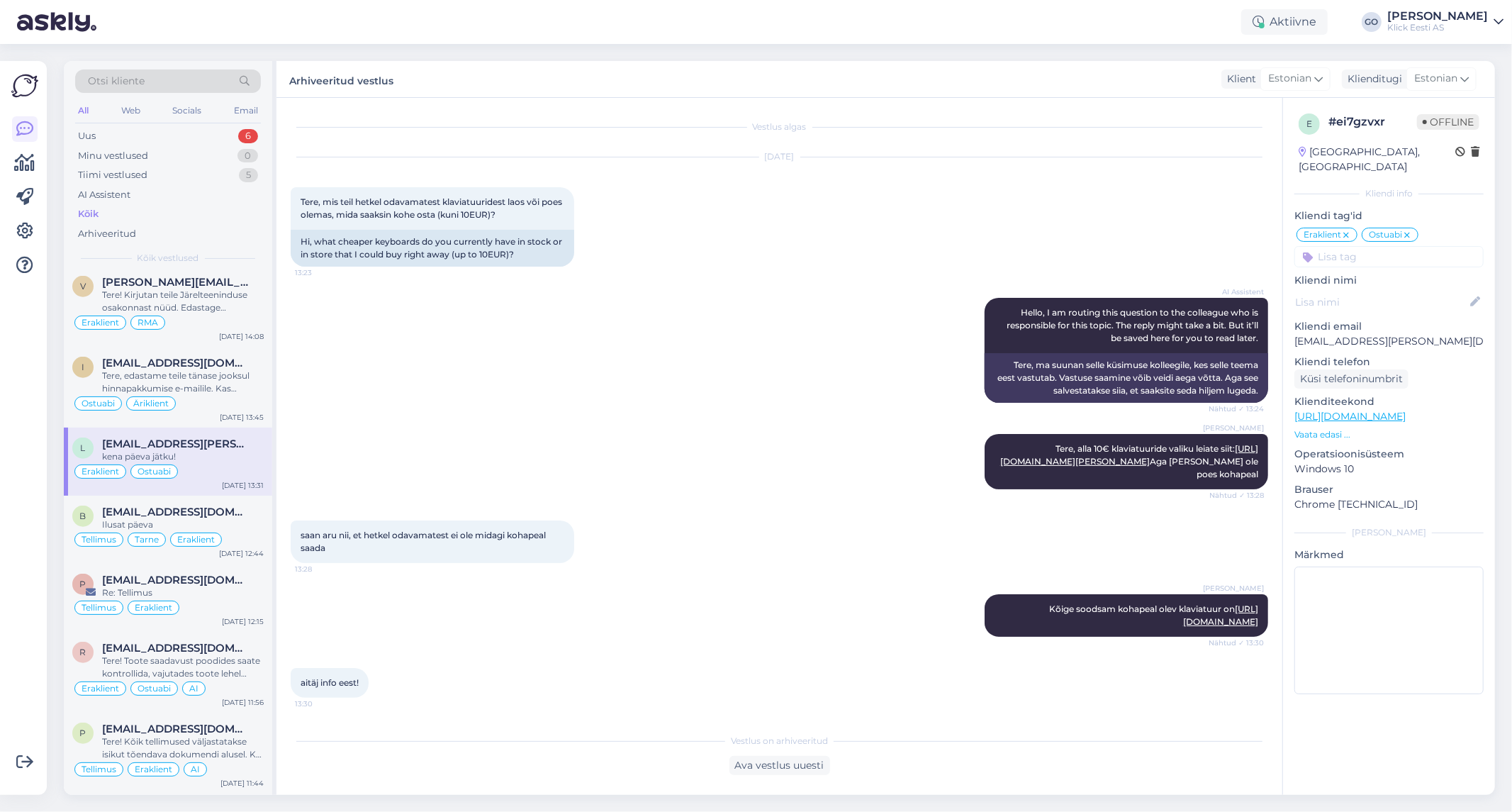
scroll to position [406, 0]
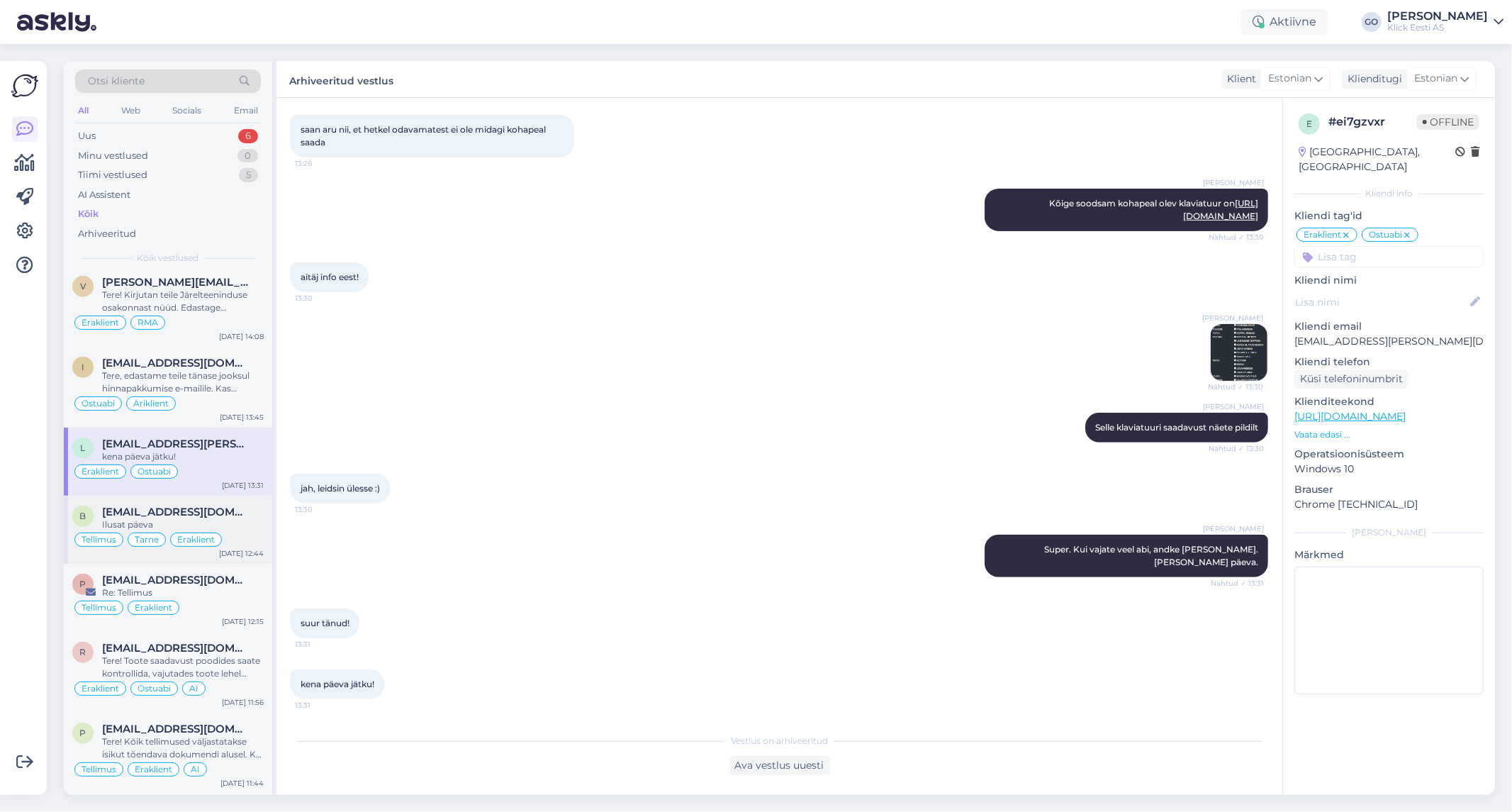
click at [243, 531] on div "Ilusat päeva" at bounding box center [183, 525] width 161 height 13
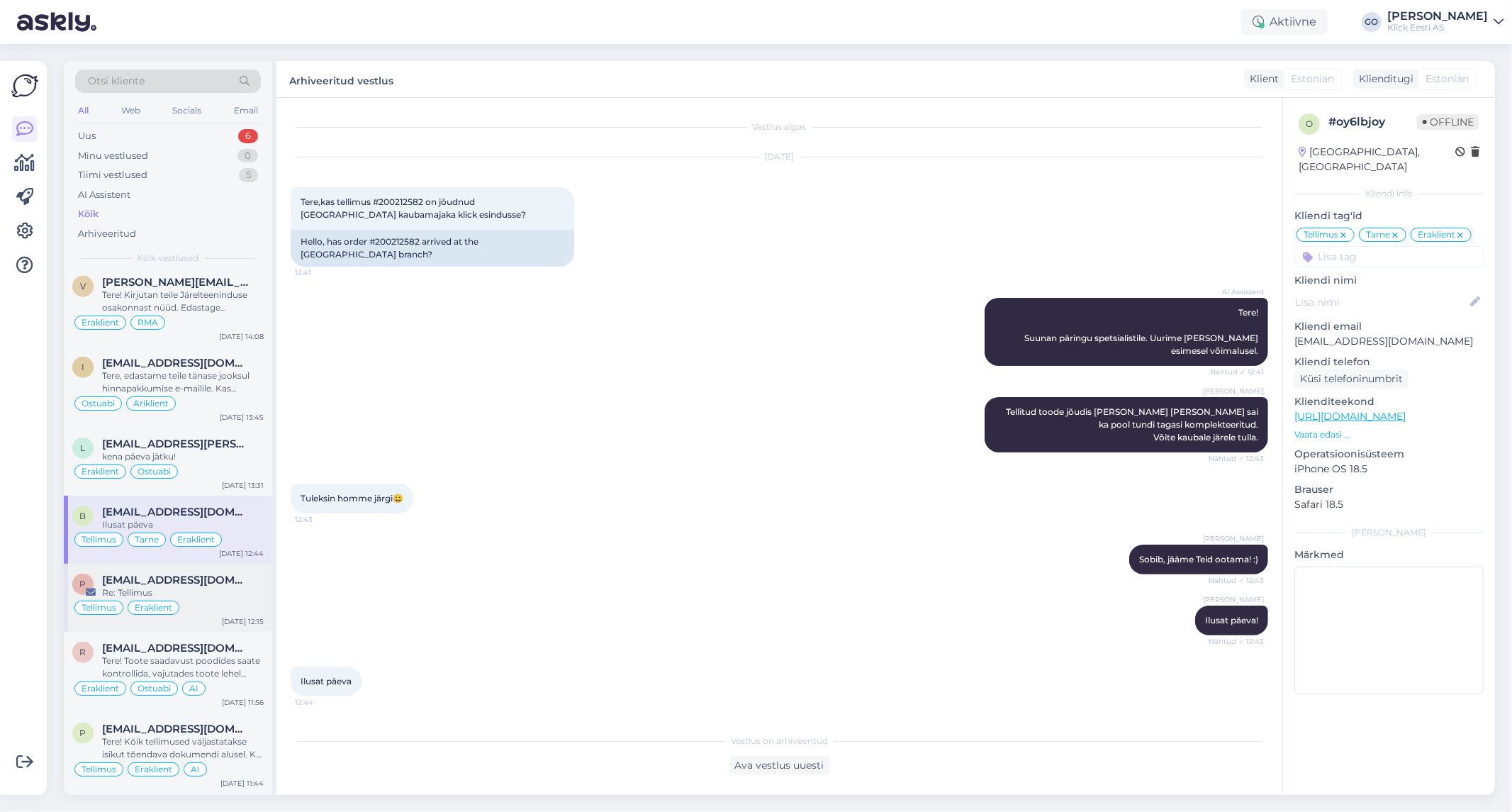
click at [249, 597] on div "Re: Tellimus" at bounding box center [183, 593] width 161 height 13
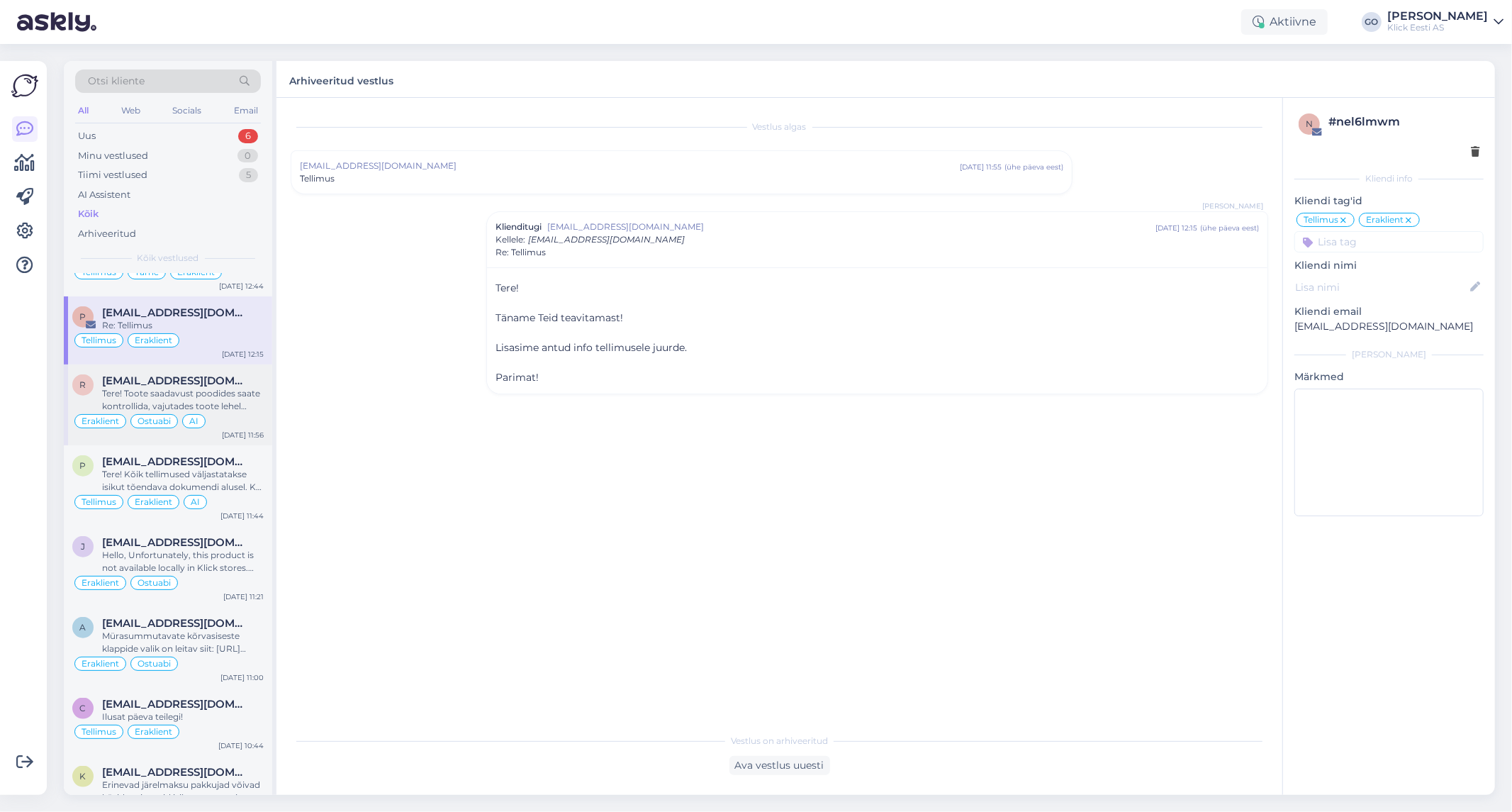
scroll to position [5859, 0]
click at [247, 412] on div "Tere! Toote saadavust poodides saate kontrollida, vajutades toote lehel "Saadav…" at bounding box center [183, 398] width 161 height 25
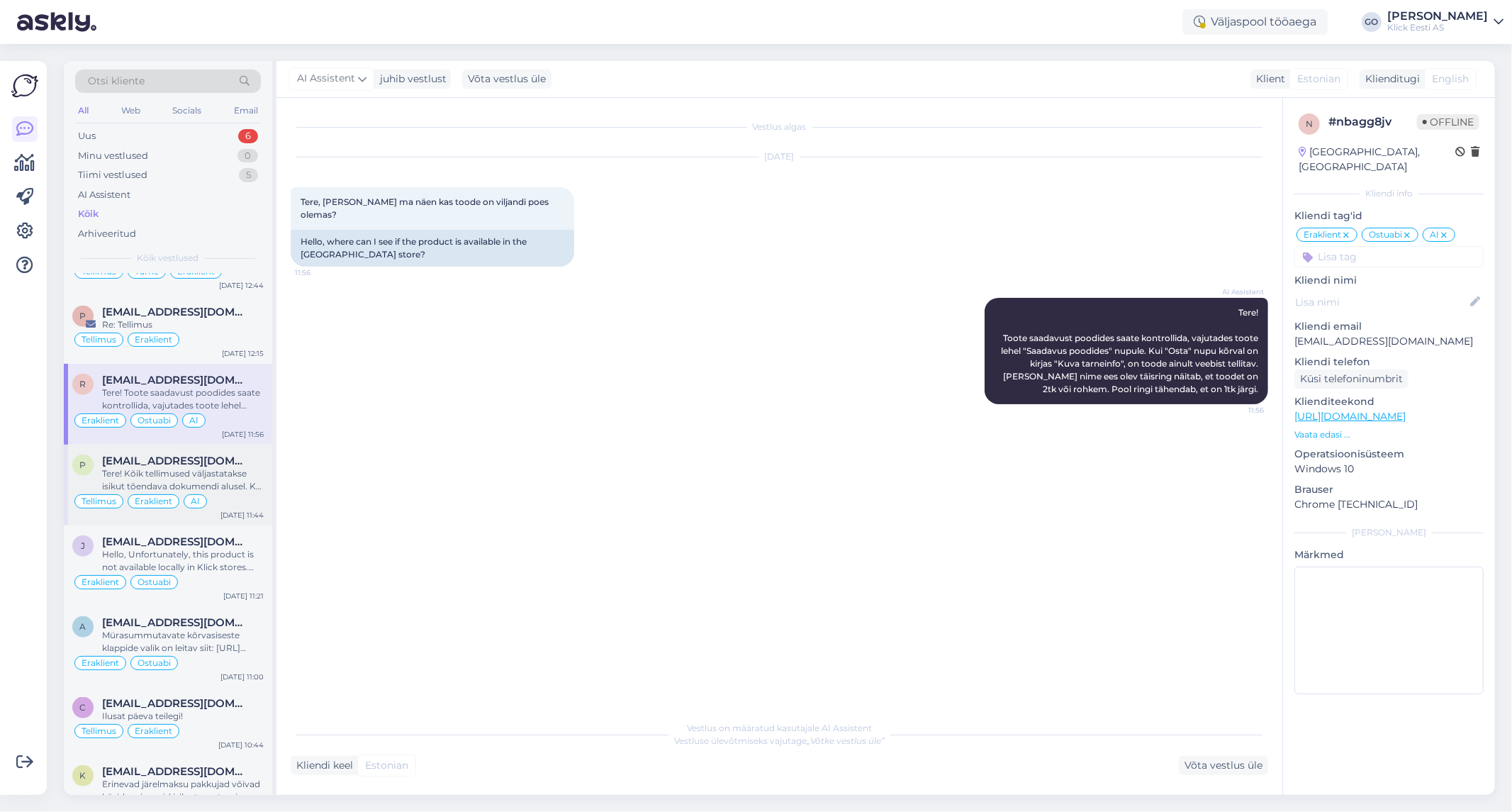
click at [242, 467] on div "[EMAIL_ADDRESS][DOMAIN_NAME]" at bounding box center [183, 461] width 161 height 13
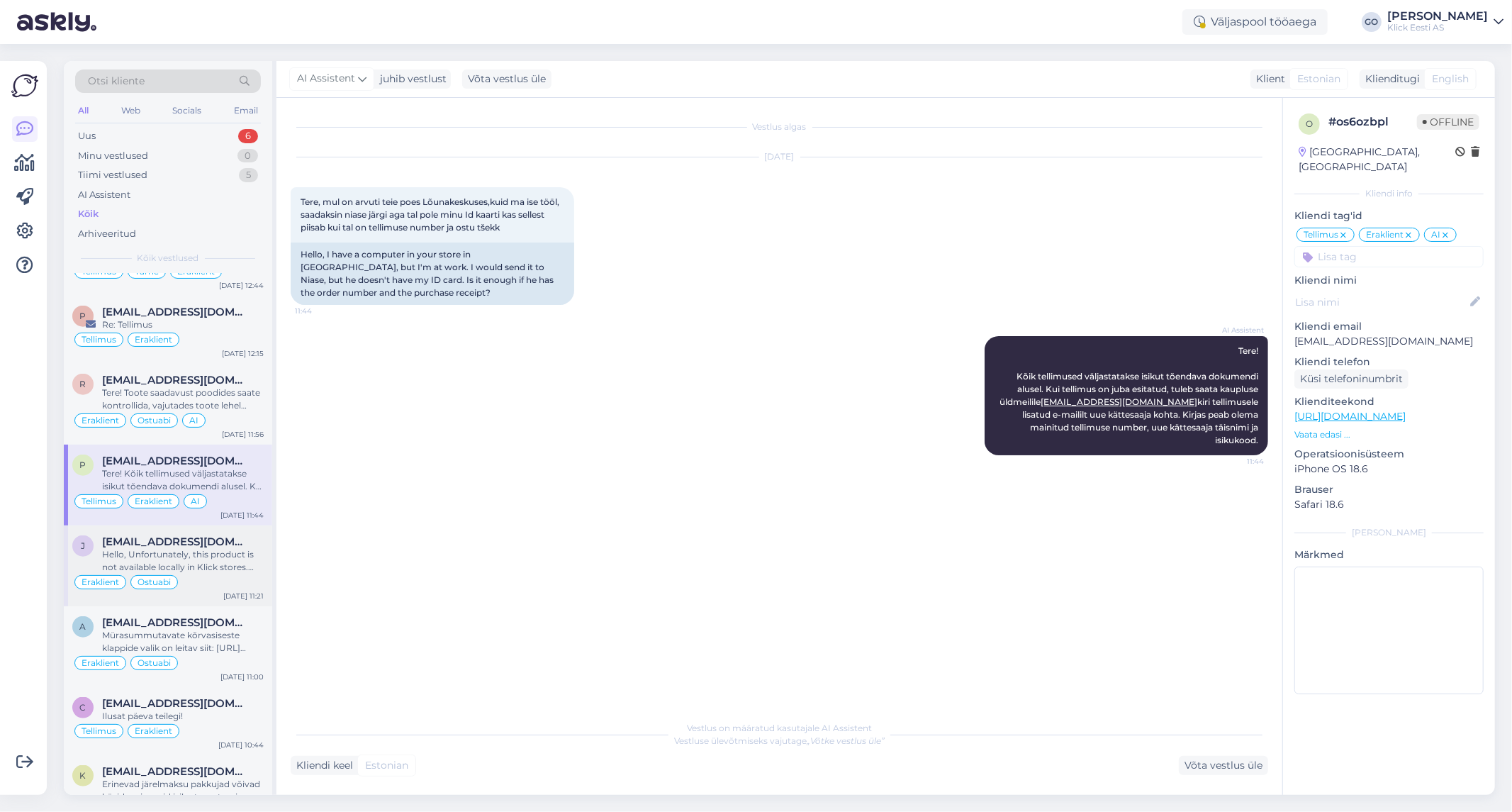
click at [245, 574] on div "Hello, Unfortunately, this product is not available locally in Klick stores. Yo…" at bounding box center [183, 560] width 161 height 25
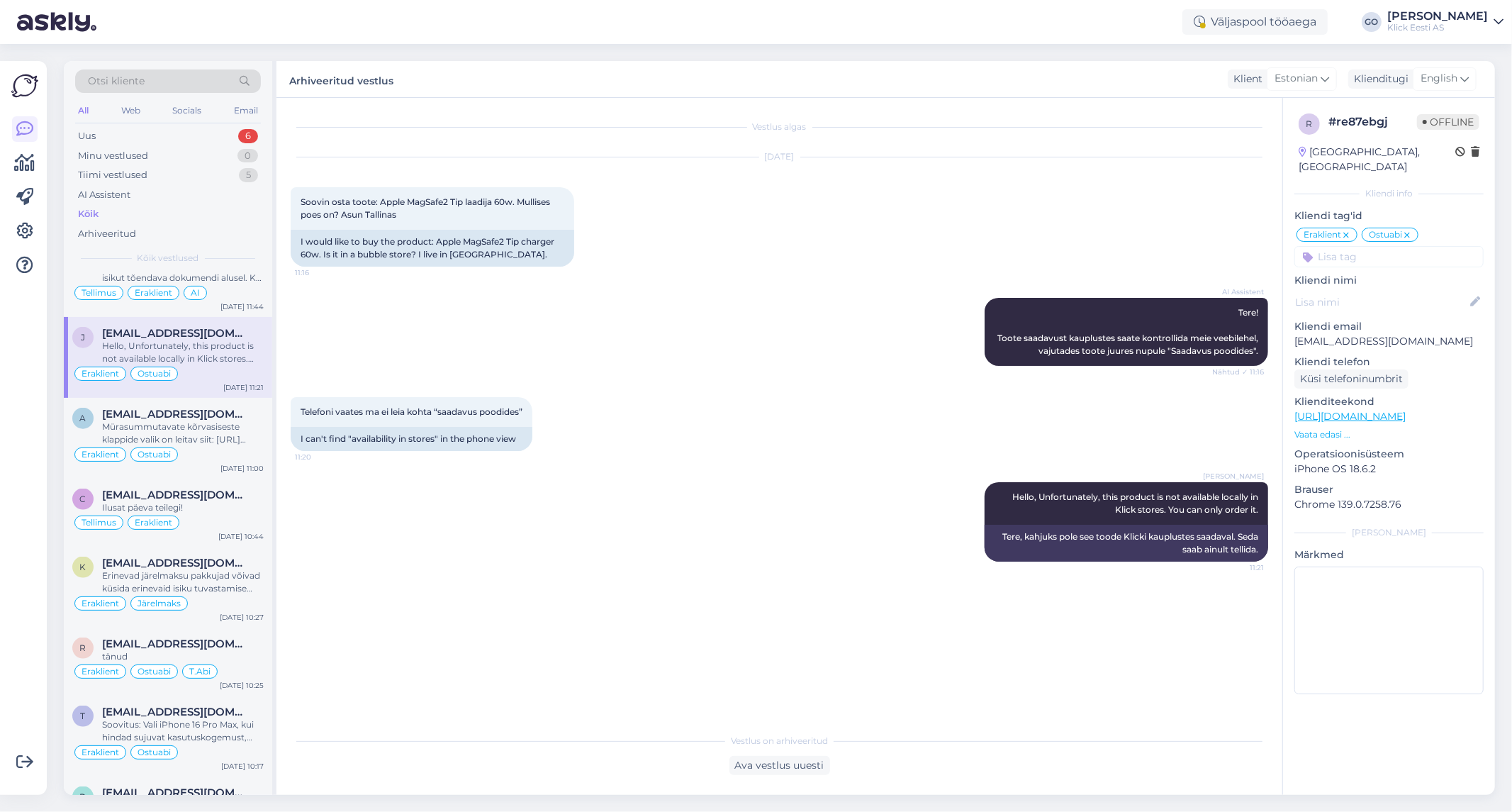
scroll to position [6096, 0]
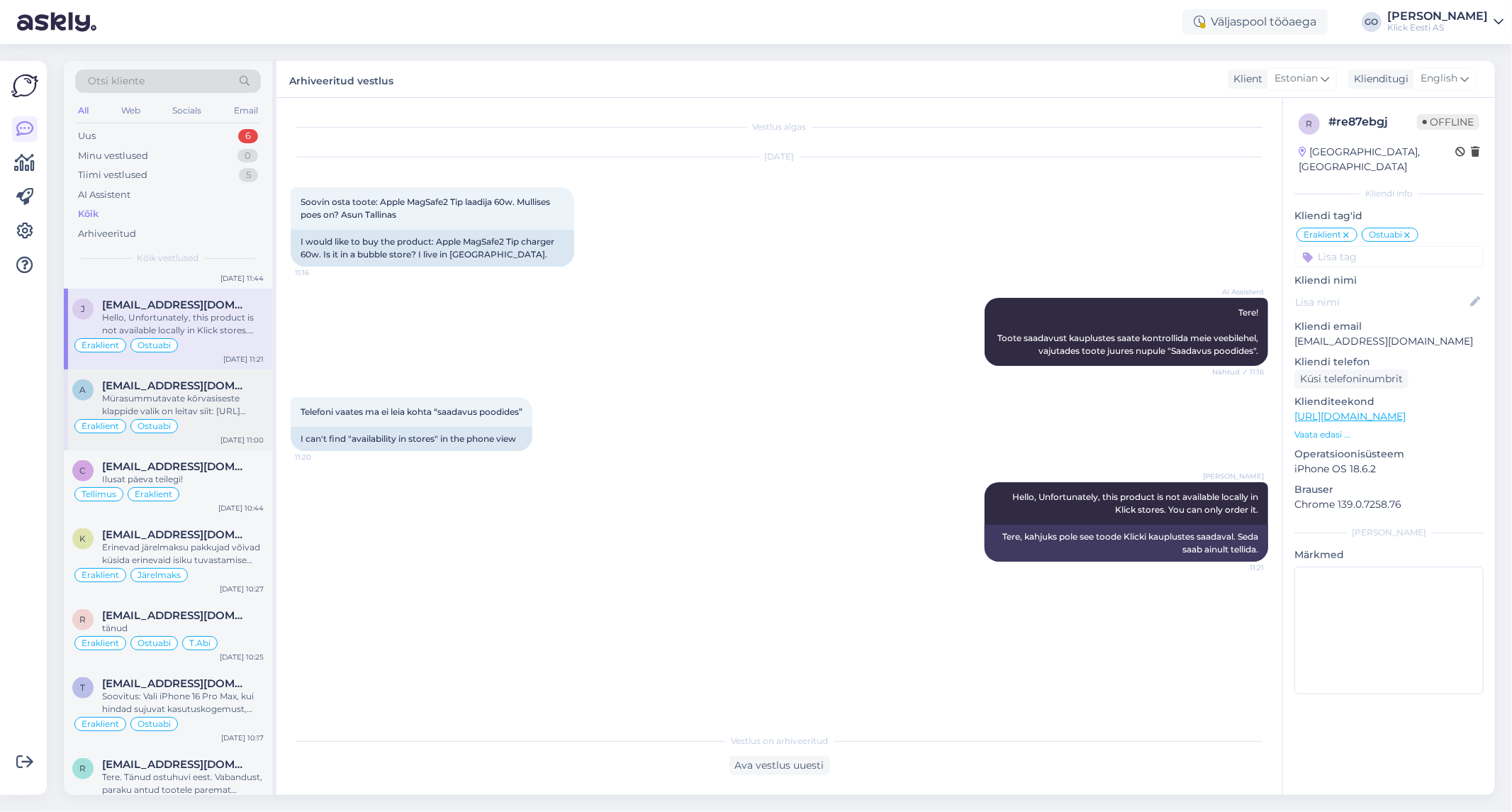
click at [238, 417] on div "Mürasummutavate kõrvasiseste klappide valik on leitav siit: [URL][DOMAIN_NAME]" at bounding box center [183, 404] width 161 height 25
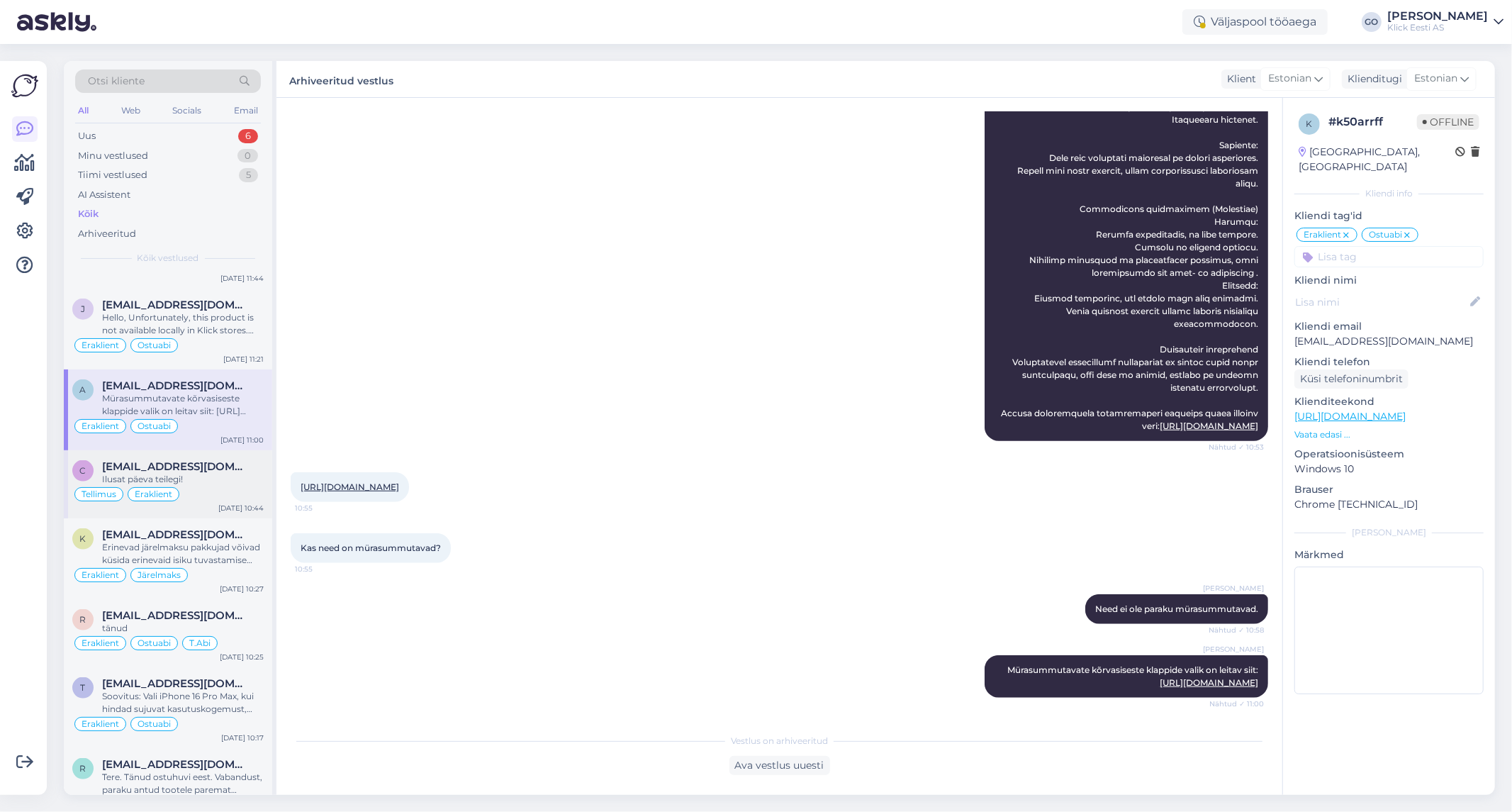
click at [237, 494] on div "Tellimus Eraklient" at bounding box center [168, 494] width 191 height 17
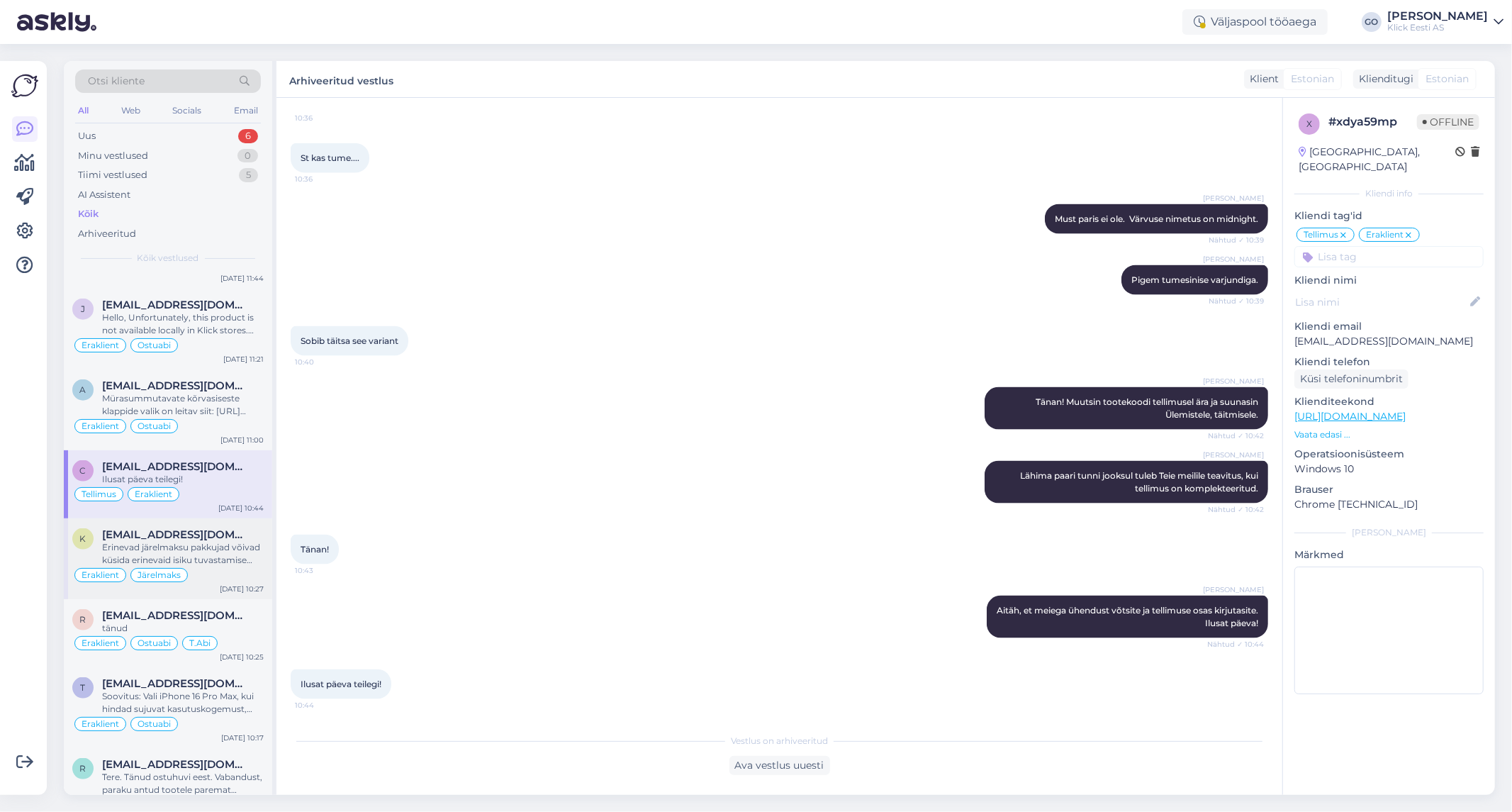
click at [243, 549] on div "Erinevad järelmaksu pakkujad võivad küsida erinevaid isiku tuvastamise dokument…" at bounding box center [183, 553] width 161 height 25
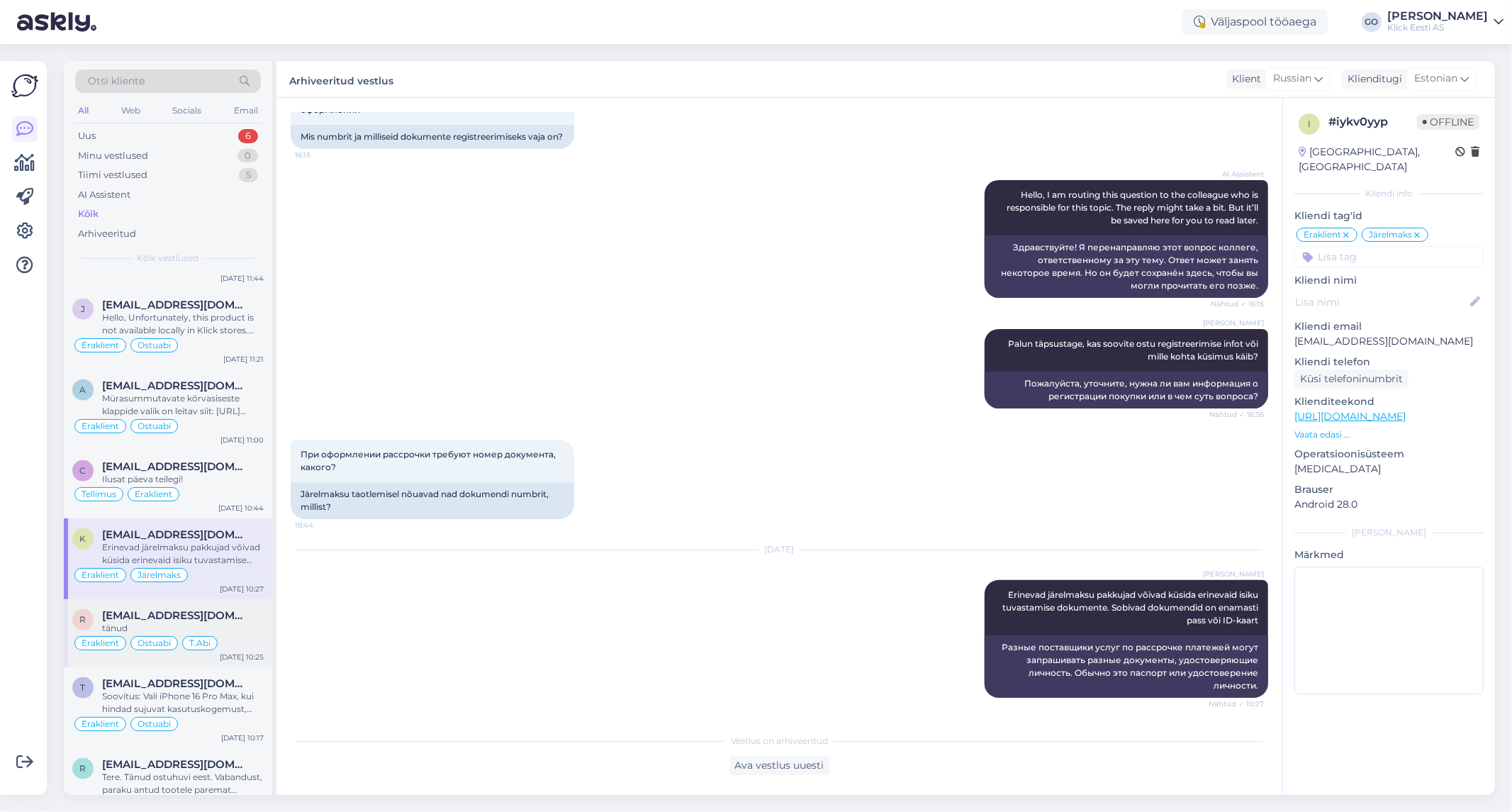
click at [250, 632] on div "tänud" at bounding box center [183, 628] width 161 height 13
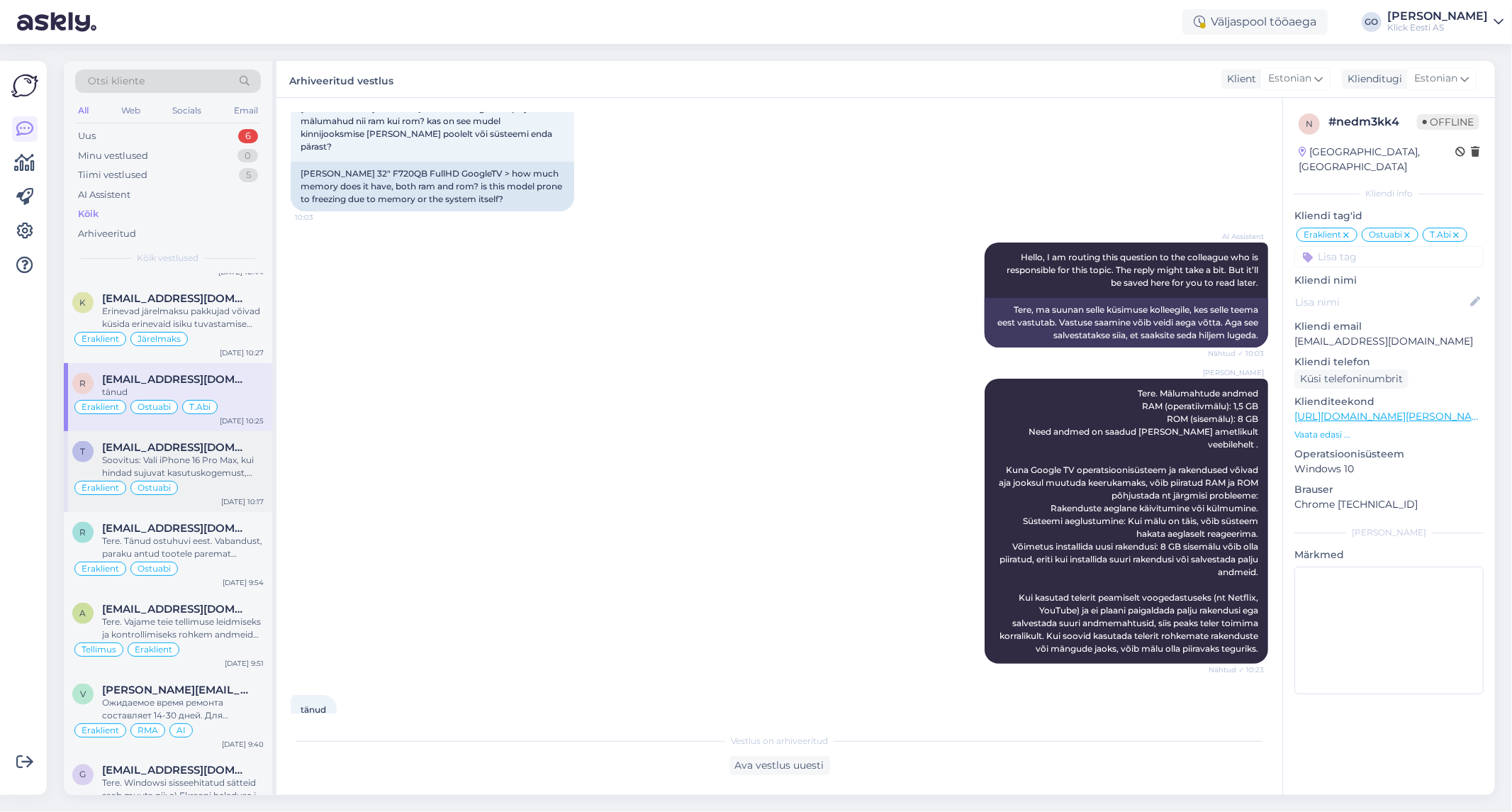
click at [256, 472] on div "Soovitus: Vali iPhone 16 Pro Max, kui hindad sujuvat kasutuskogemust, pikaajali…" at bounding box center [183, 466] width 161 height 25
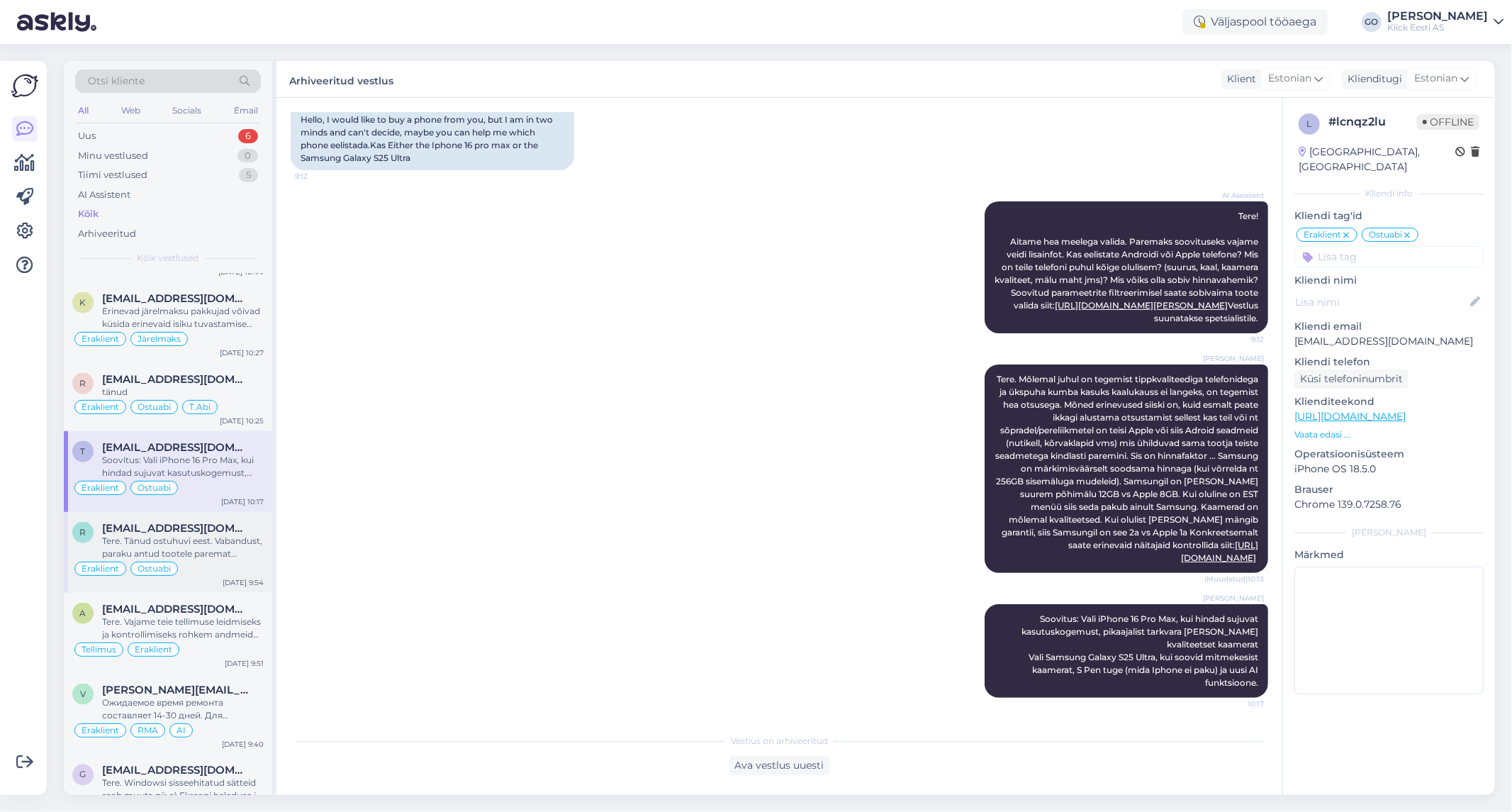
click at [250, 544] on div "Tere. Tänud ostuhuvi eest. Vabandust, paraku antud tootele paremat [PERSON_NAME…" at bounding box center [183, 547] width 161 height 25
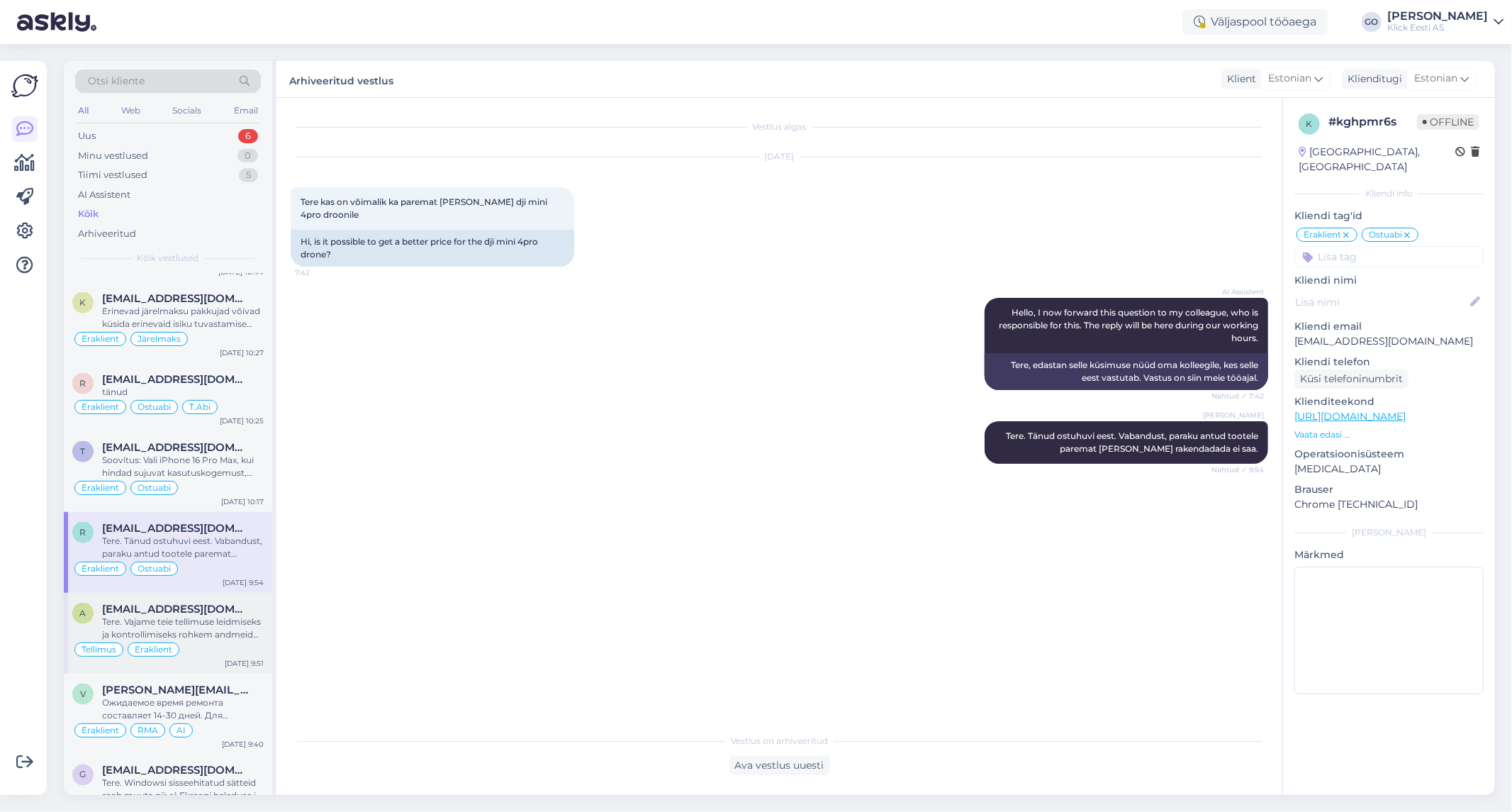
click at [242, 632] on div "Tere. Vajame teie tellimuse leidmiseks ja kontrollimiseks rohkem andmeid kui ai…" at bounding box center [183, 628] width 161 height 25
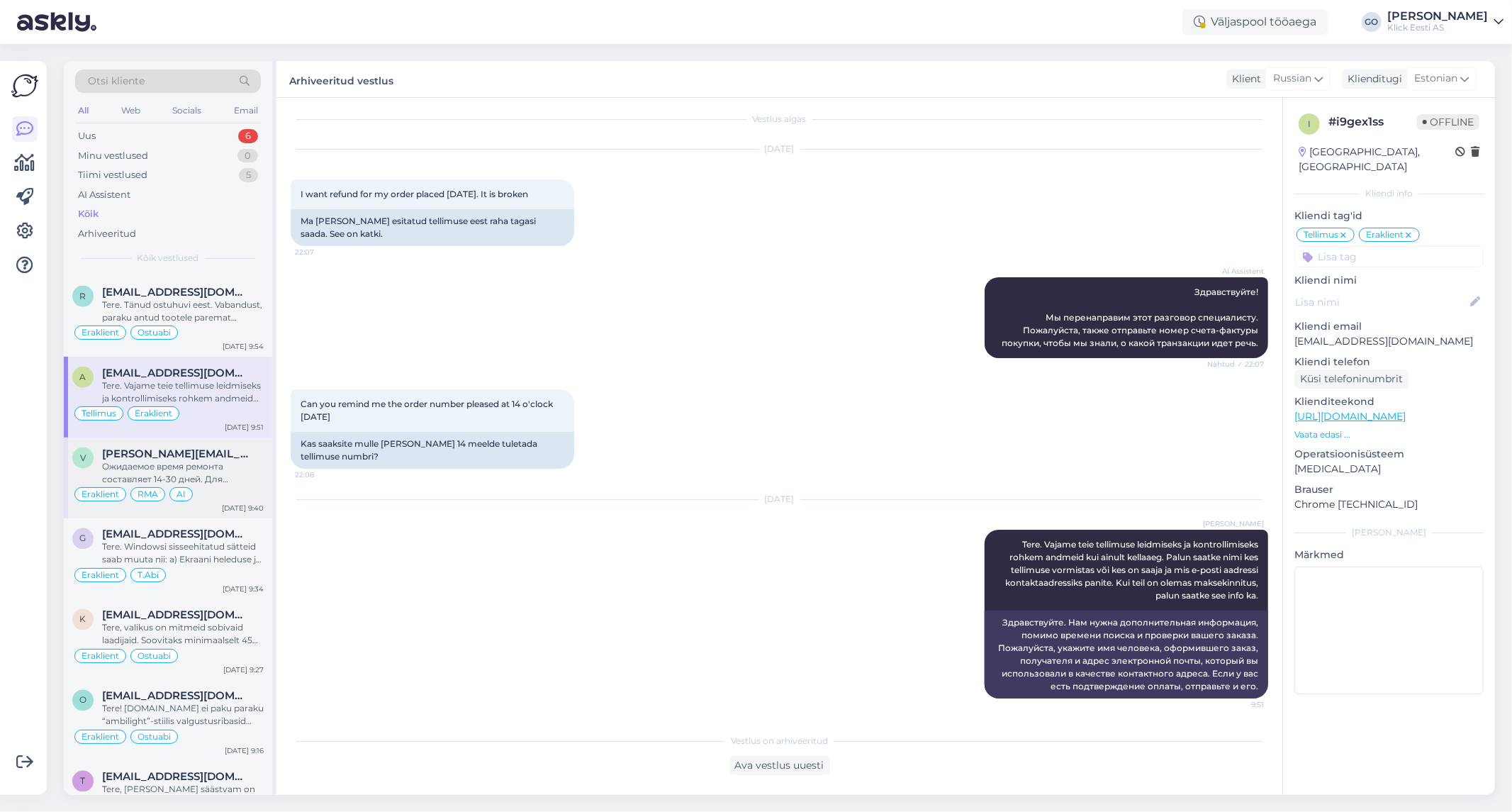
click at [242, 478] on div "Ожидаемое время ремонта составляет 14-30 дней. Для получения более актуальной и…" at bounding box center [183, 472] width 161 height 25
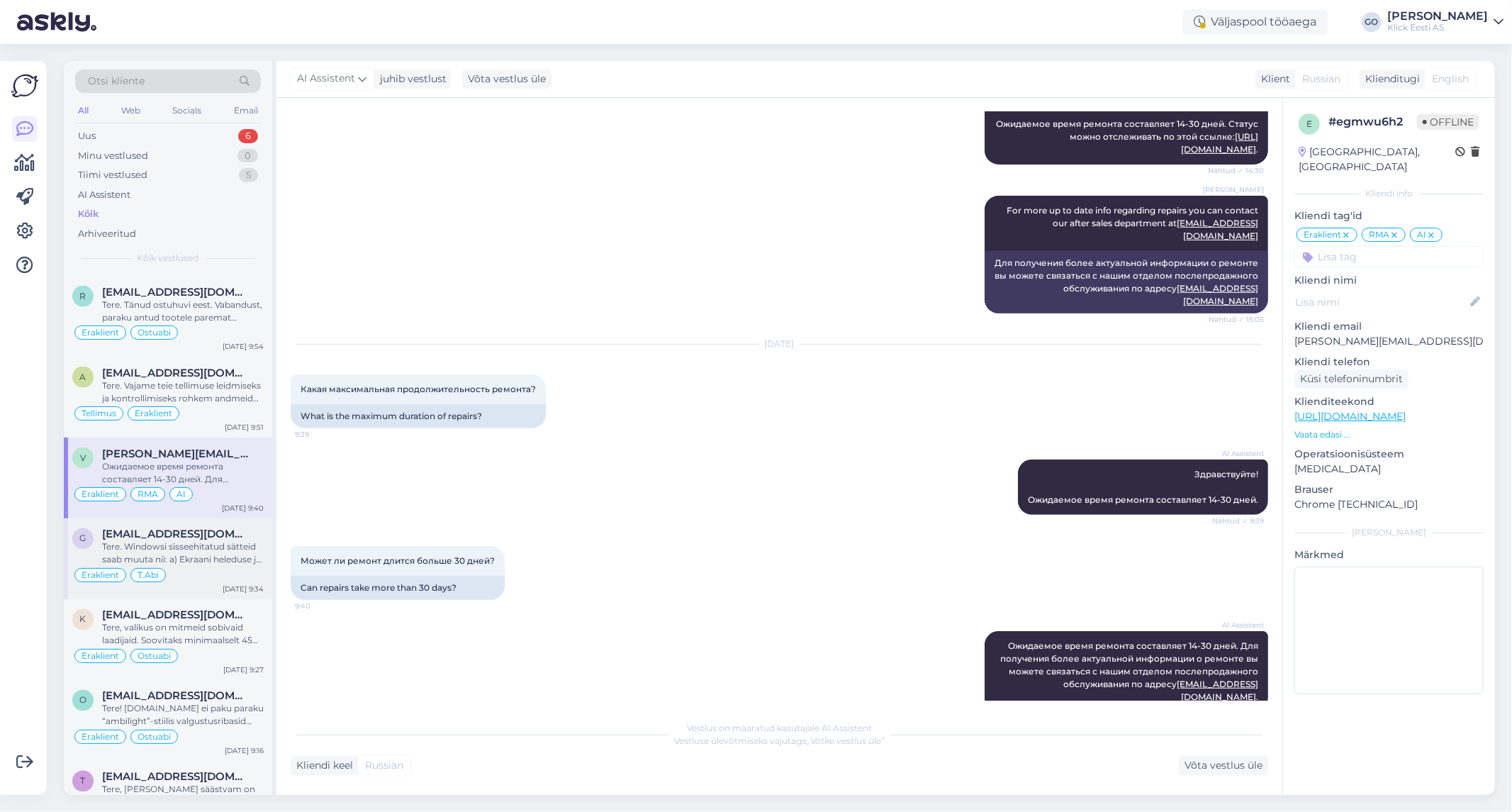
click at [242, 557] on div "Tere. Windowsi sisseehitatud sätteid saab muuta nii: a) Ekraani heleduse ja kon…" at bounding box center [183, 553] width 161 height 25
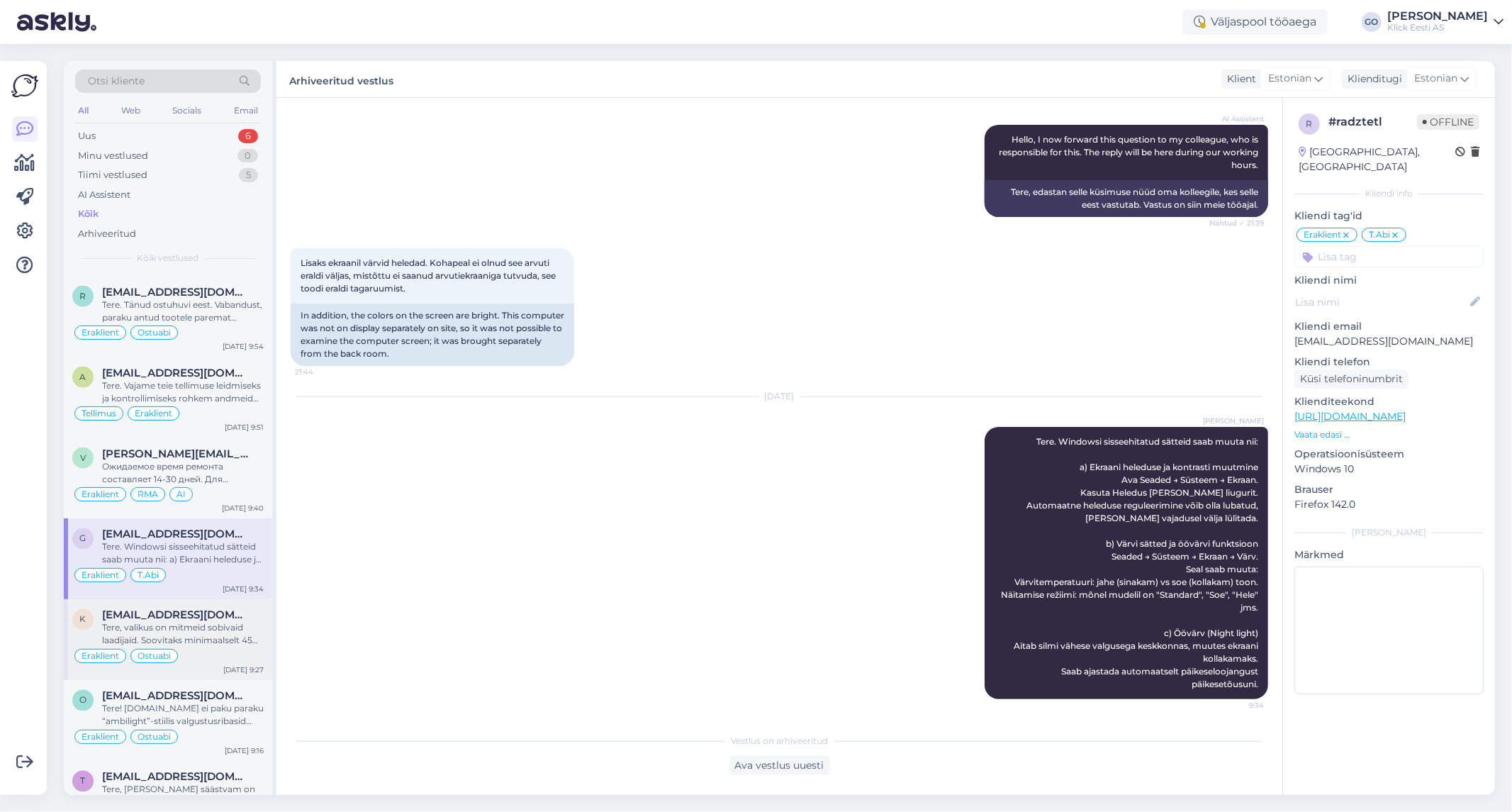
click at [249, 634] on div "Tere, valikus on mitmeid sobivaid laadijaid. Soovitaks minimaalselt 45W, kui so…" at bounding box center [183, 634] width 161 height 25
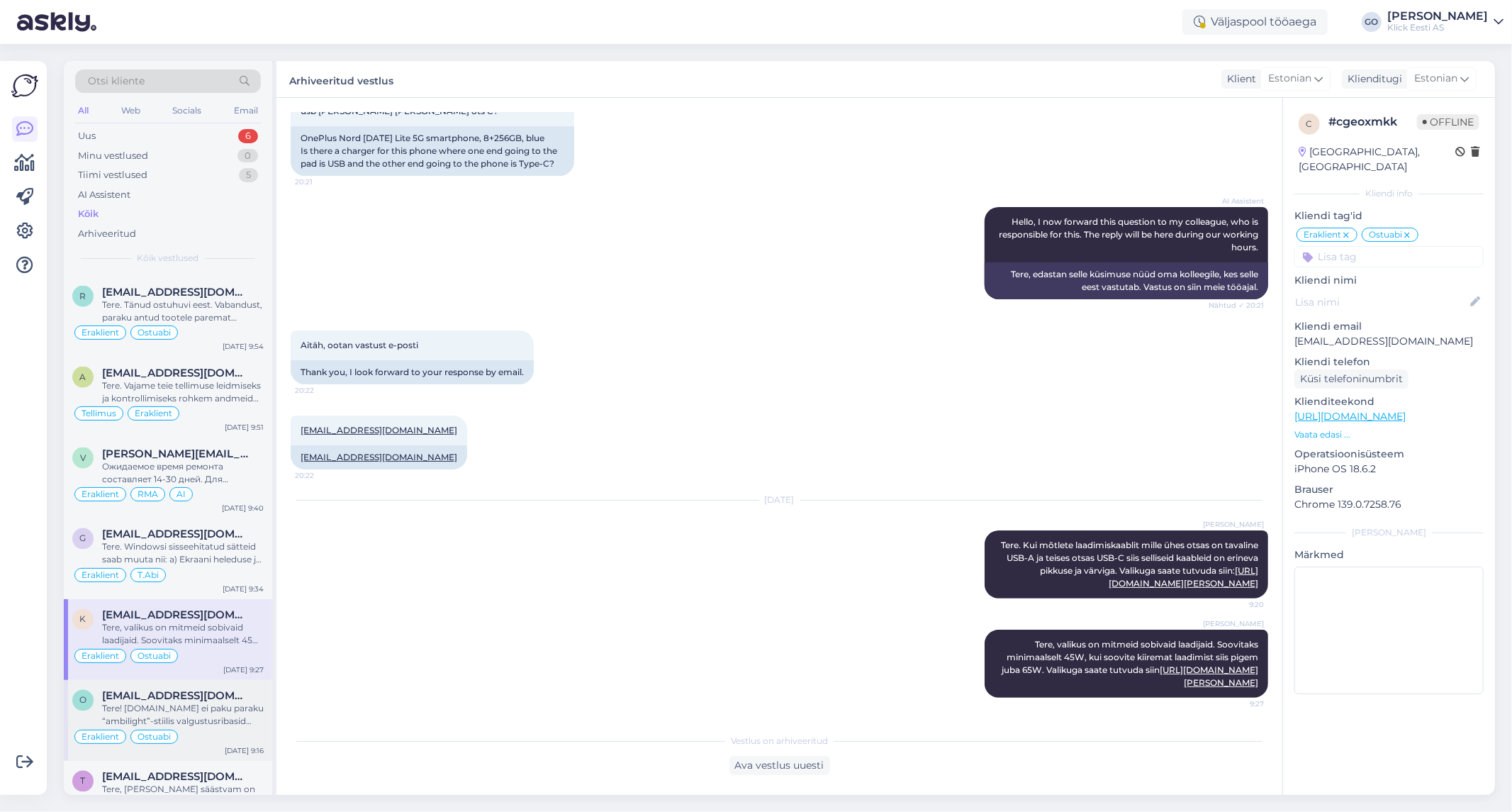
click at [243, 713] on div "Tere! [DOMAIN_NAME] ei paku paraku “ambilight”-stiilis valgustusribasid (LED-ri…" at bounding box center [183, 715] width 161 height 25
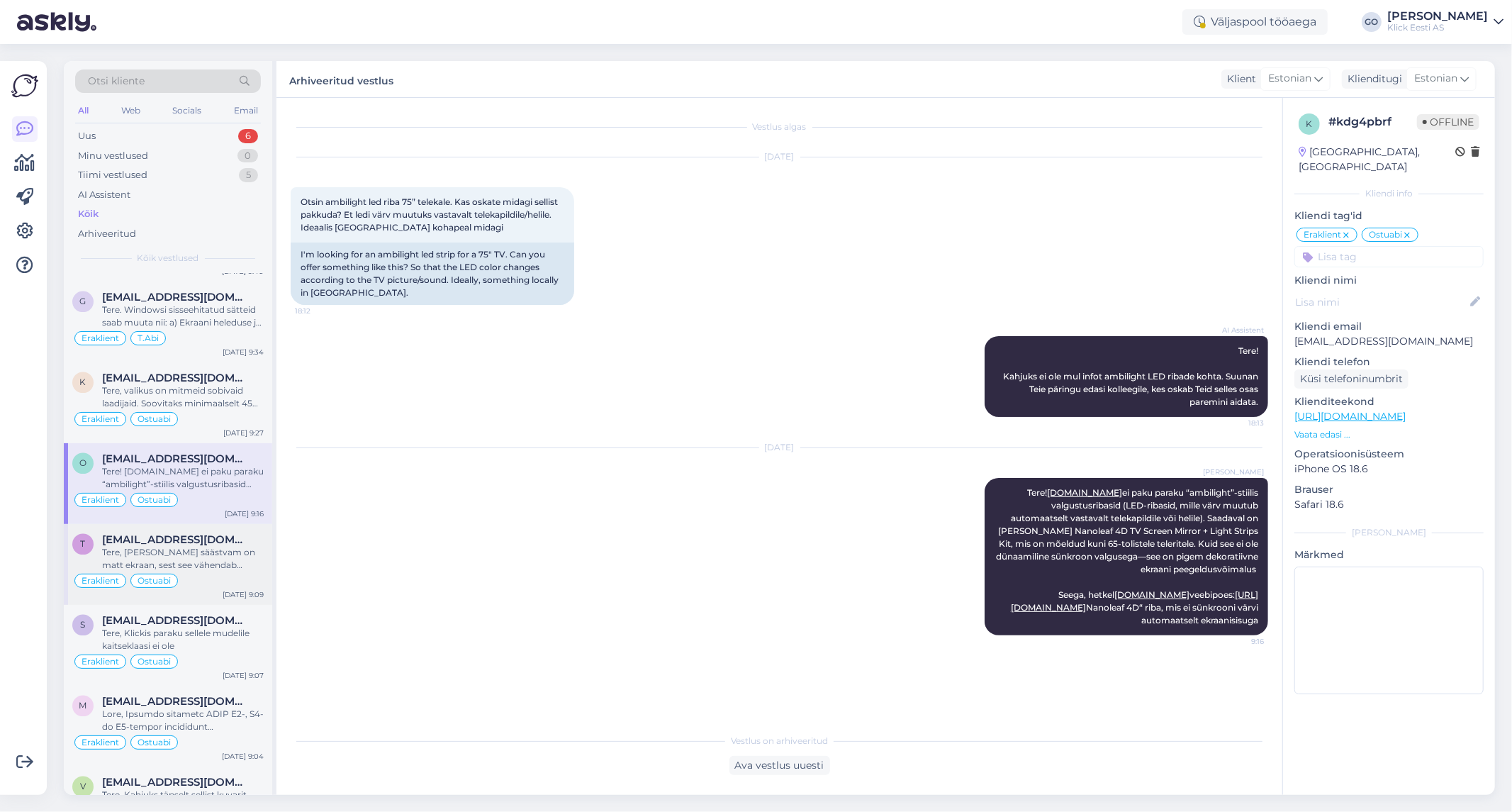
click at [257, 541] on div "t [EMAIL_ADDRESS][DOMAIN_NAME] Tere, [PERSON_NAME] säästvam on matt ekraan, ses…" at bounding box center [168, 565] width 208 height 81
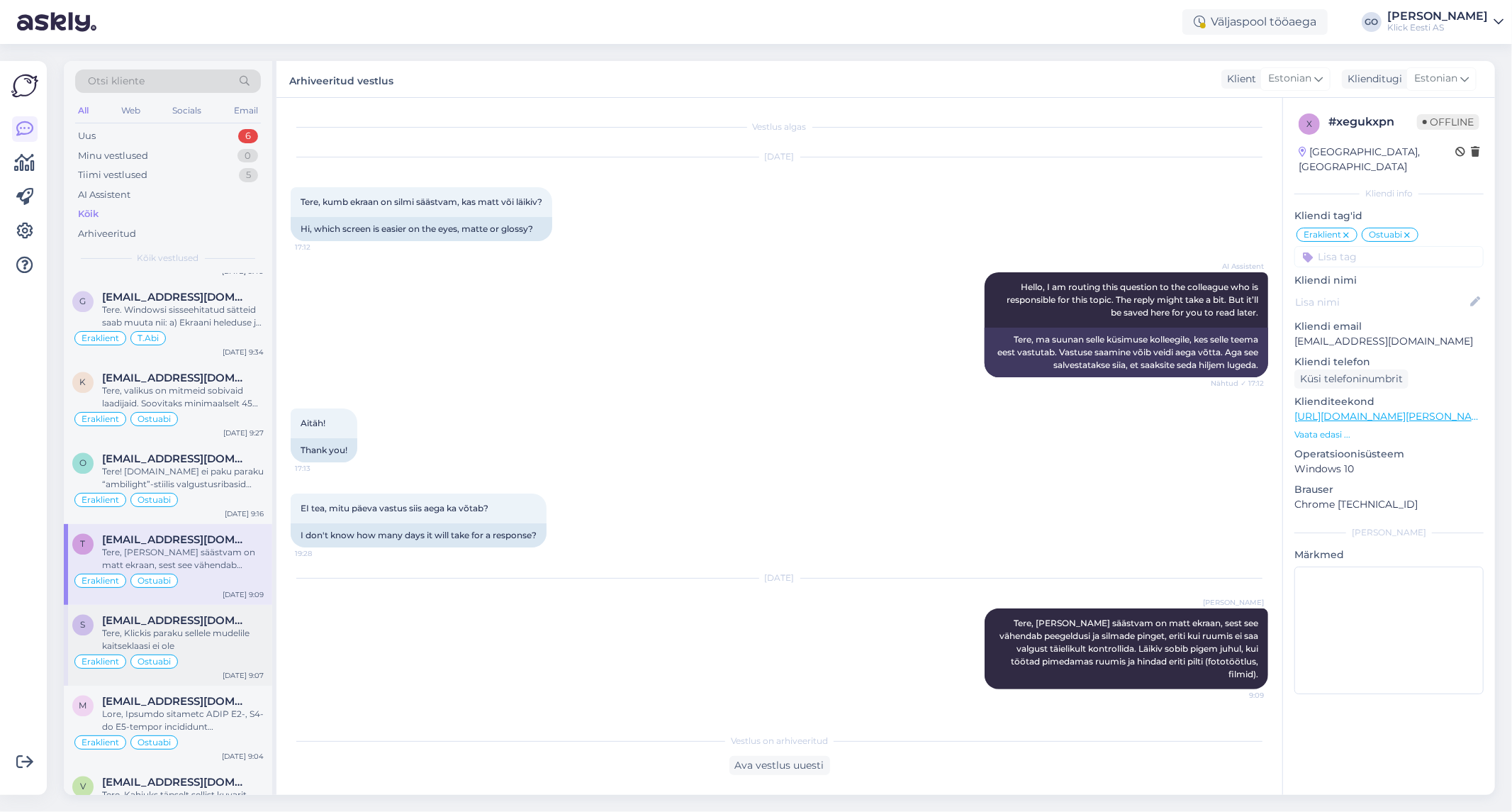
click at [252, 627] on div "[EMAIL_ADDRESS][DOMAIN_NAME]" at bounding box center [183, 621] width 161 height 13
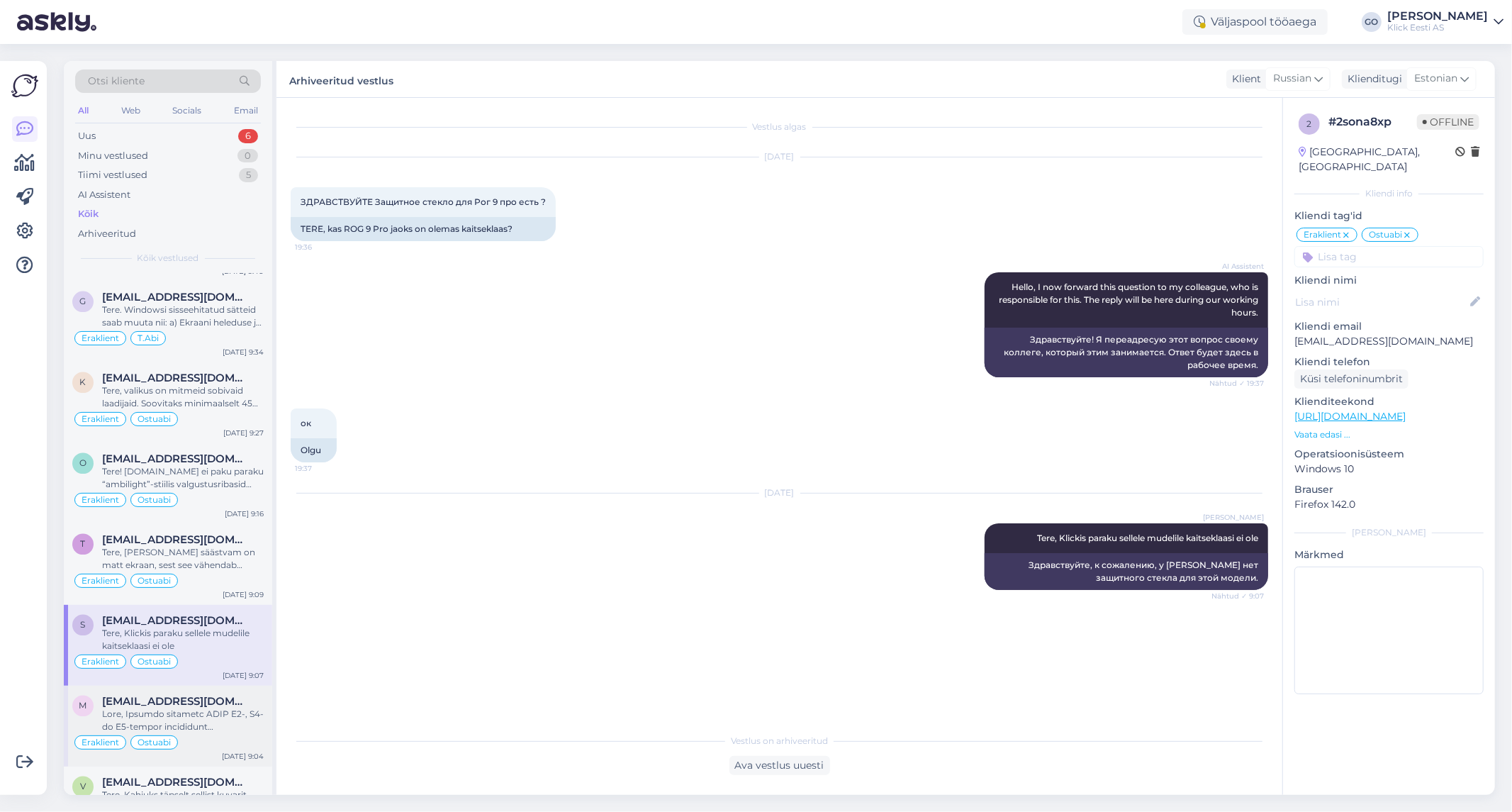
click at [250, 725] on div at bounding box center [183, 720] width 161 height 25
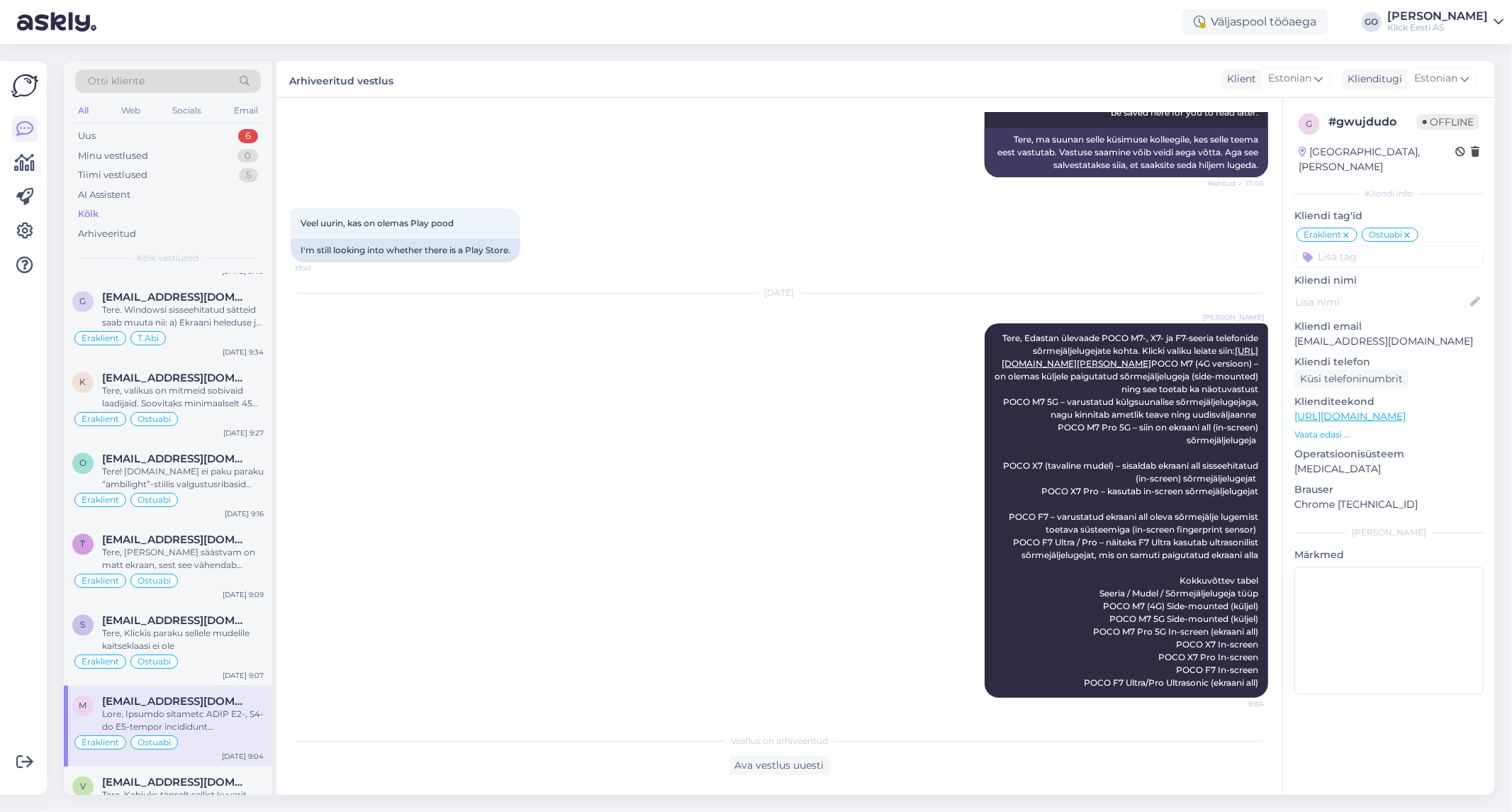
drag, startPoint x: 136, startPoint y: 214, endPoint x: 135, endPoint y: 204, distance: 10.0
click at [135, 214] on div "Kõik" at bounding box center [168, 214] width 186 height 19
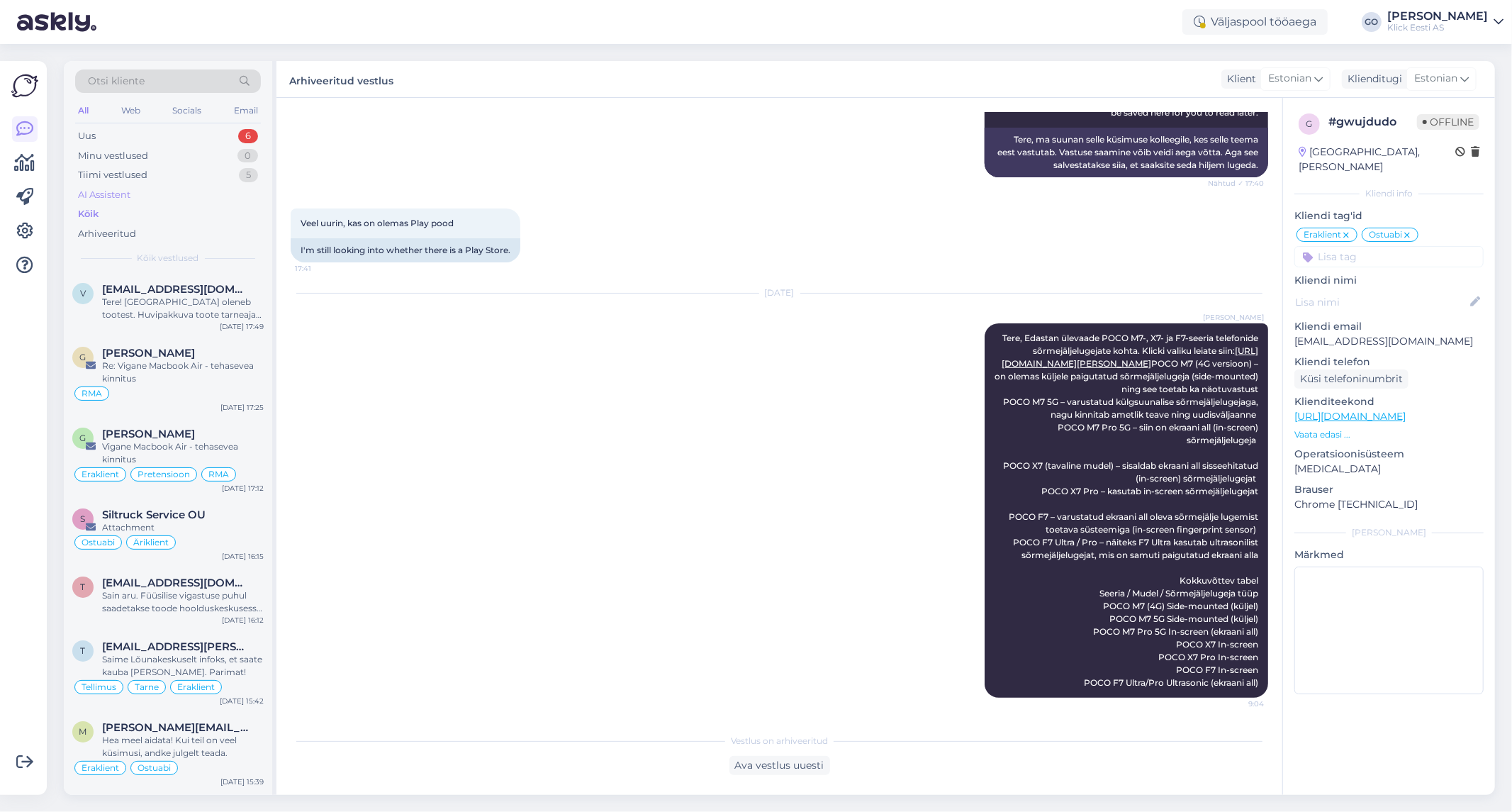
click at [131, 194] on div "AI Assistent" at bounding box center [104, 195] width 53 height 14
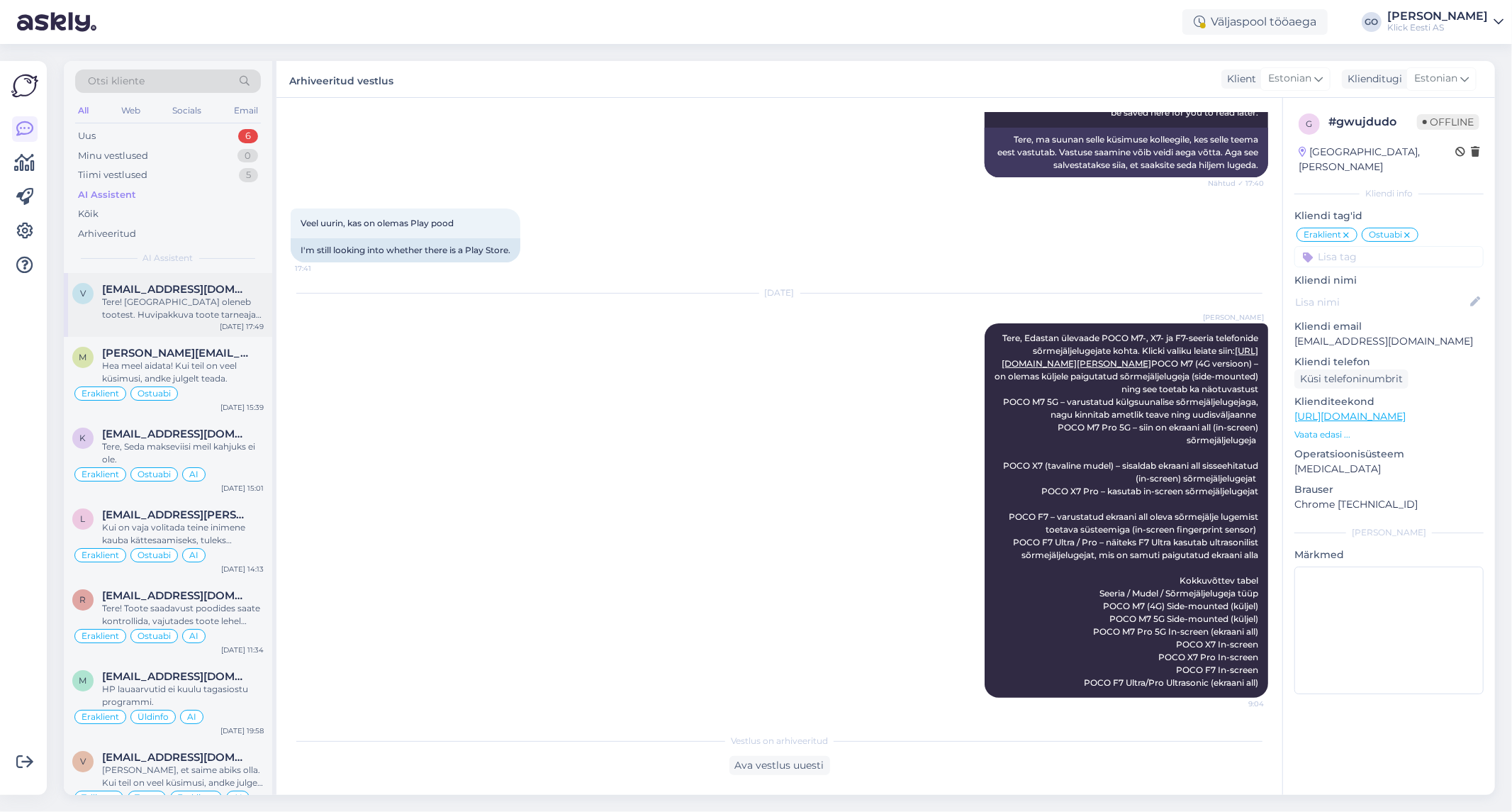
click at [239, 286] on div "[EMAIL_ADDRESS][DOMAIN_NAME]" at bounding box center [183, 290] width 161 height 13
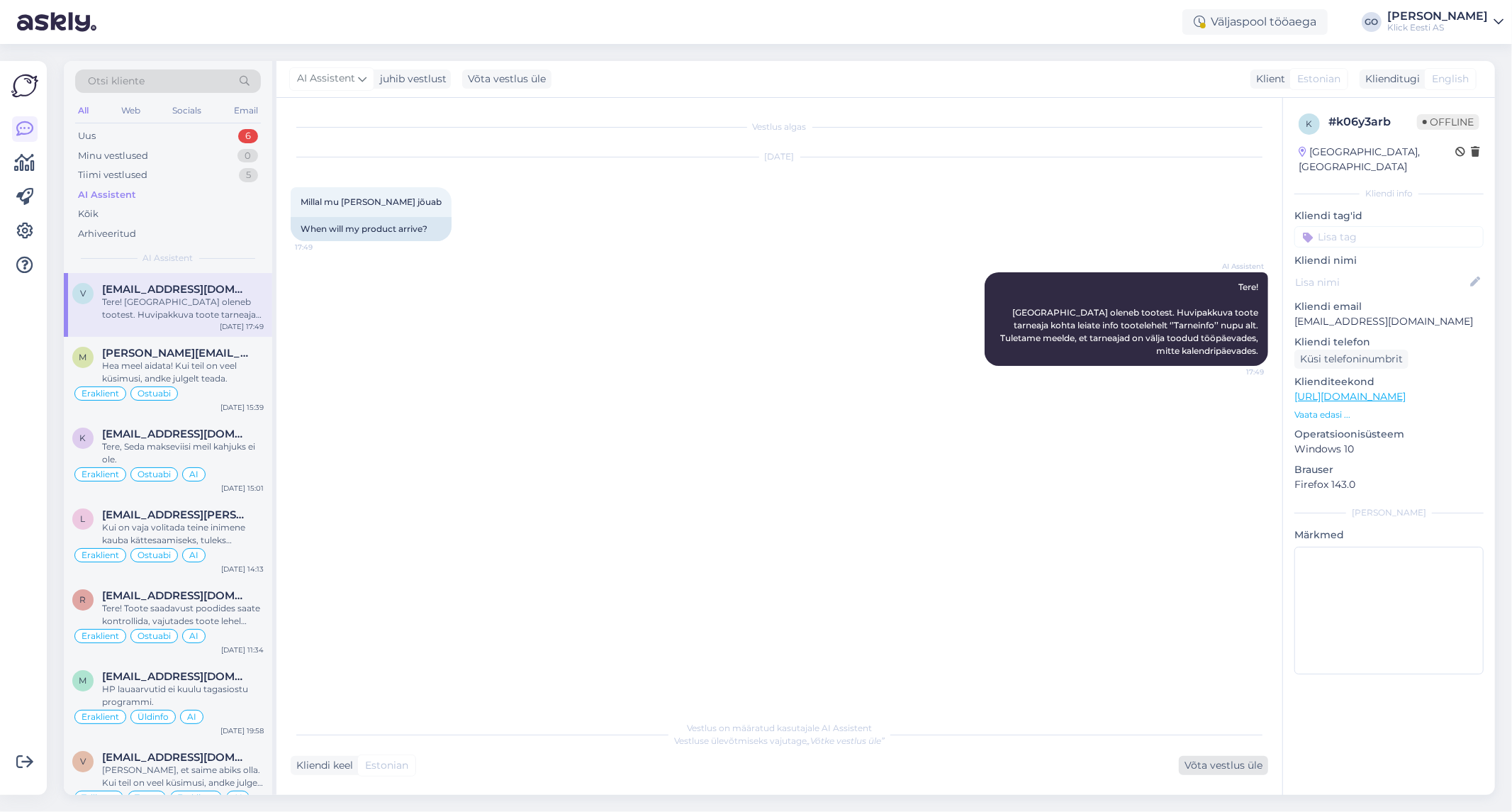
click at [1235, 764] on div "Võta vestlus üle" at bounding box center [1223, 766] width 89 height 19
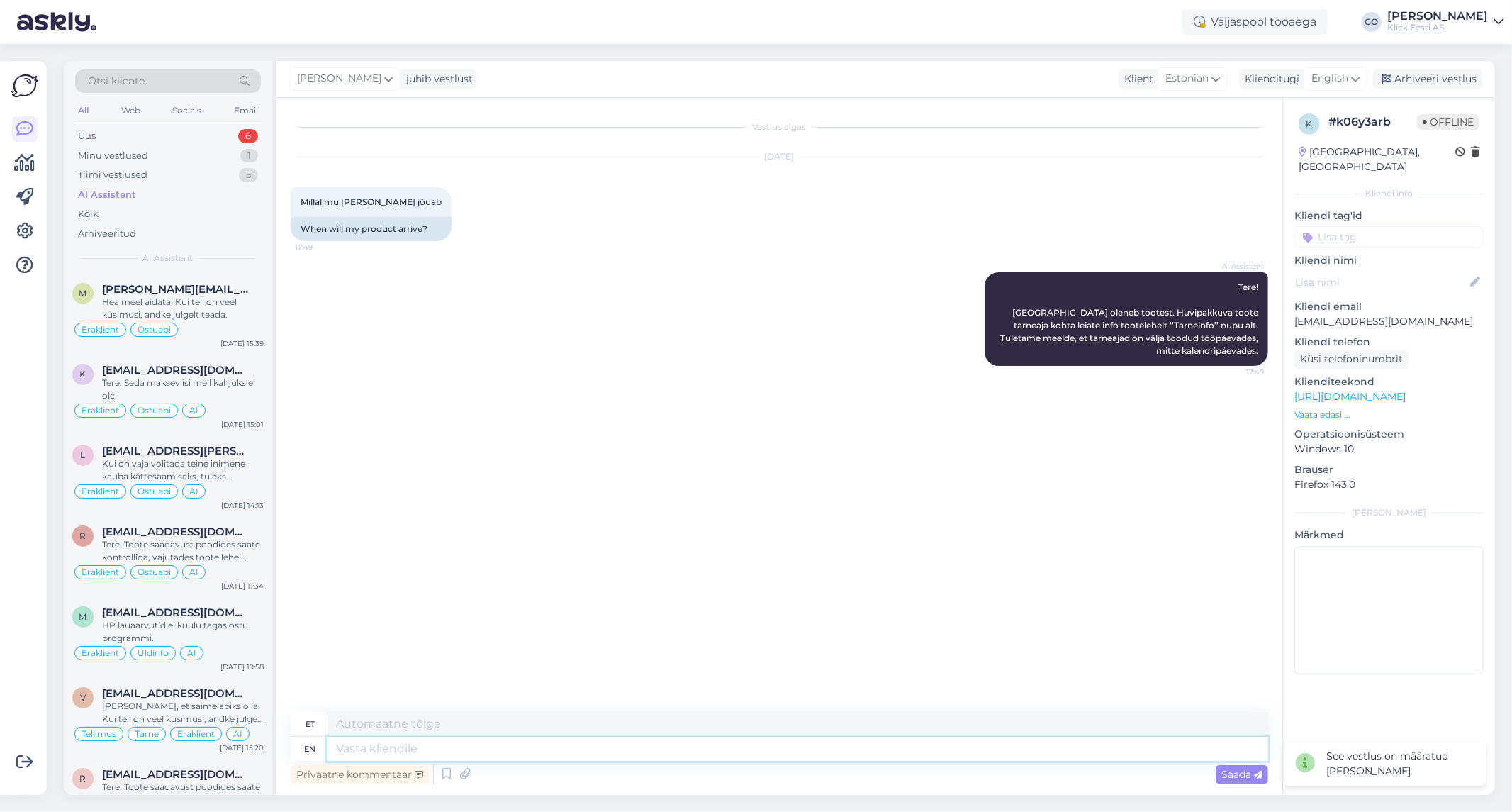
click at [438, 745] on textarea at bounding box center [798, 749] width 941 height 24
type textarea "Tere."
type textarea "Tere"
type textarea "Tere."
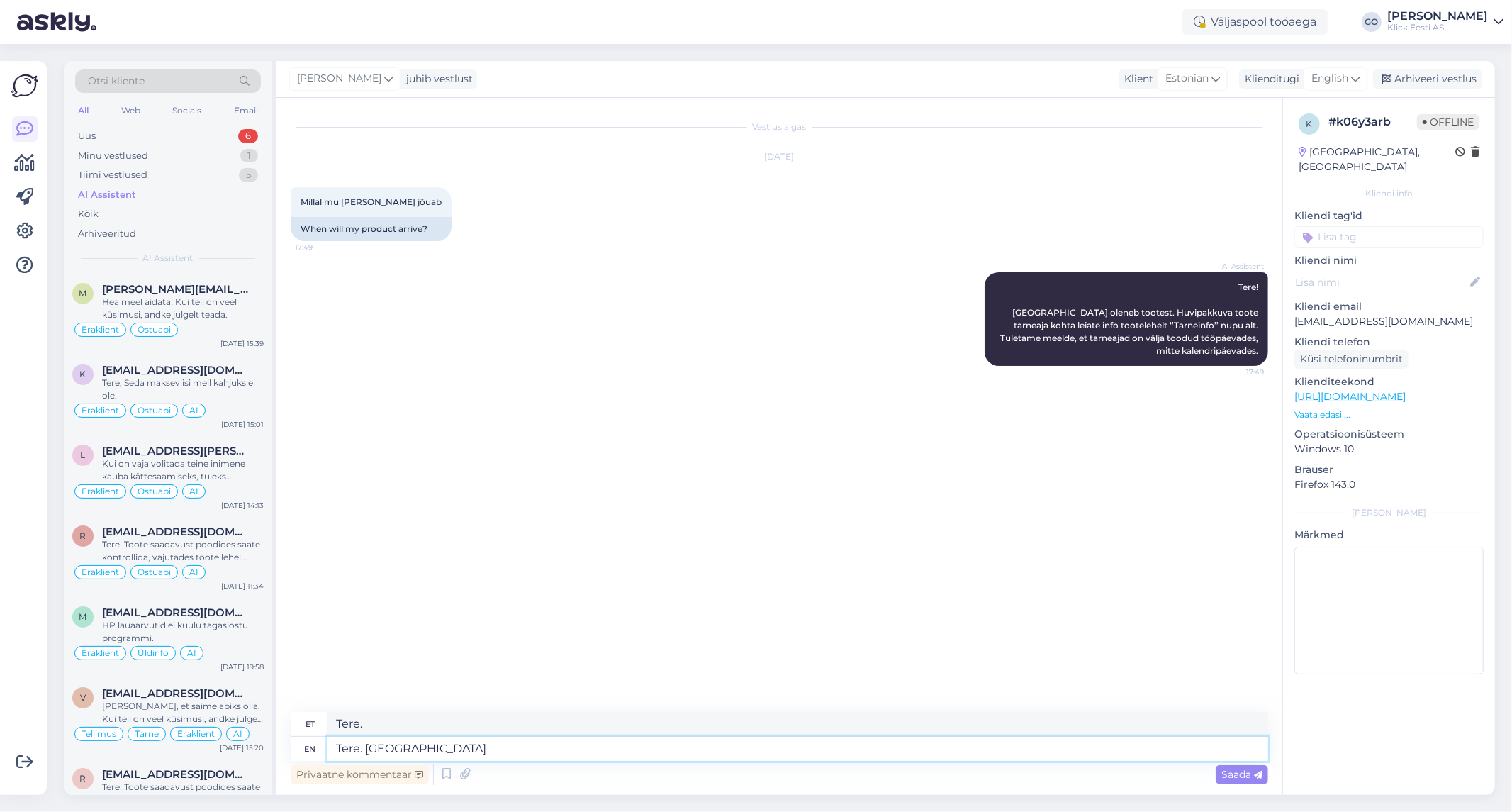
type textarea "Tere. [GEOGRAPHIC_DATA]"
type textarea "Tere. Palun täpsustage"
type textarea "Tere. Palun täpsustage mis"
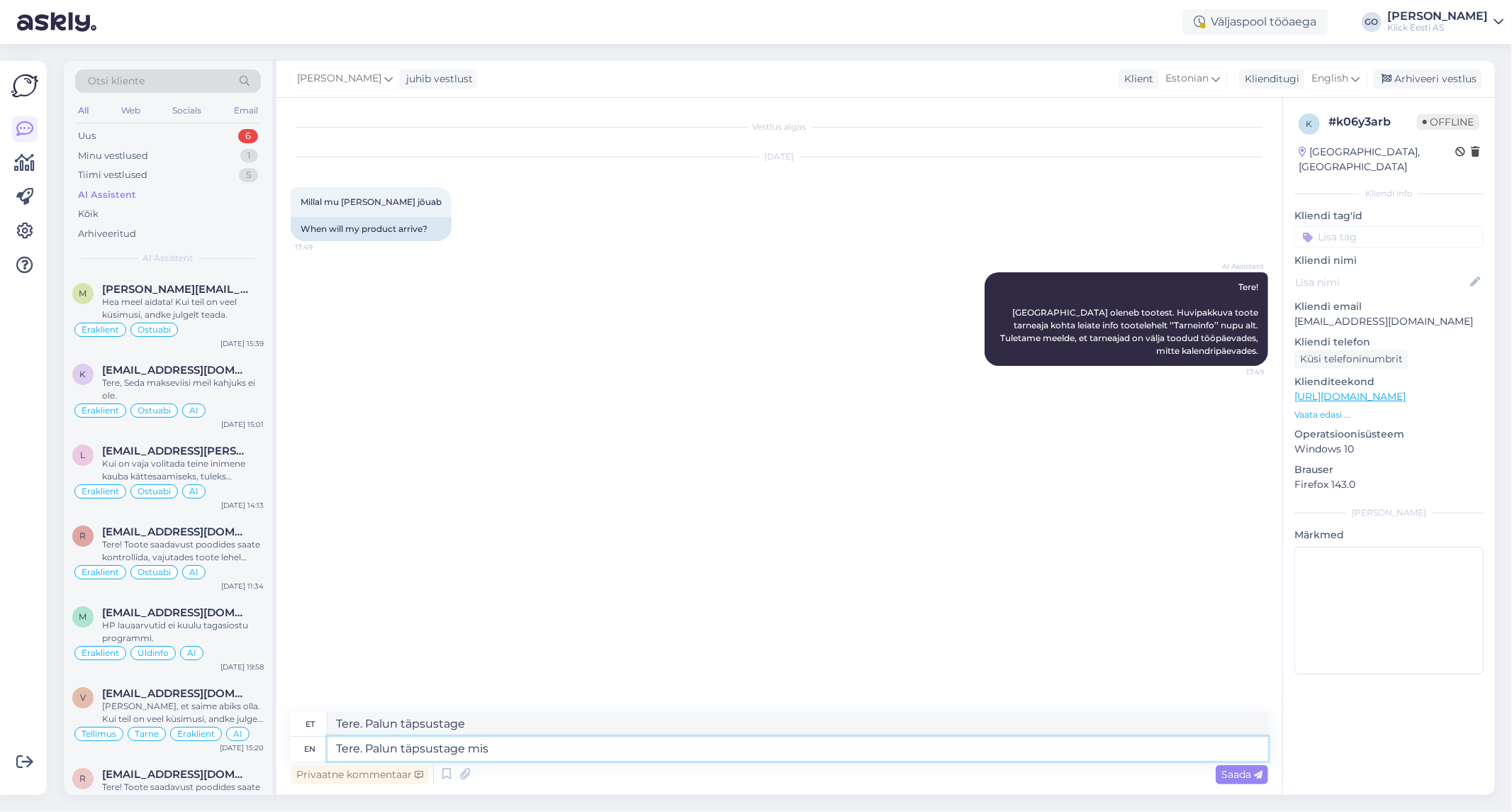
type textarea "Tere. Palun täpsustage mis"
type textarea "Tere. Palun täpsustage mis tellimu"
type textarea "Tere. Palun täpsustage mis tellimuse"
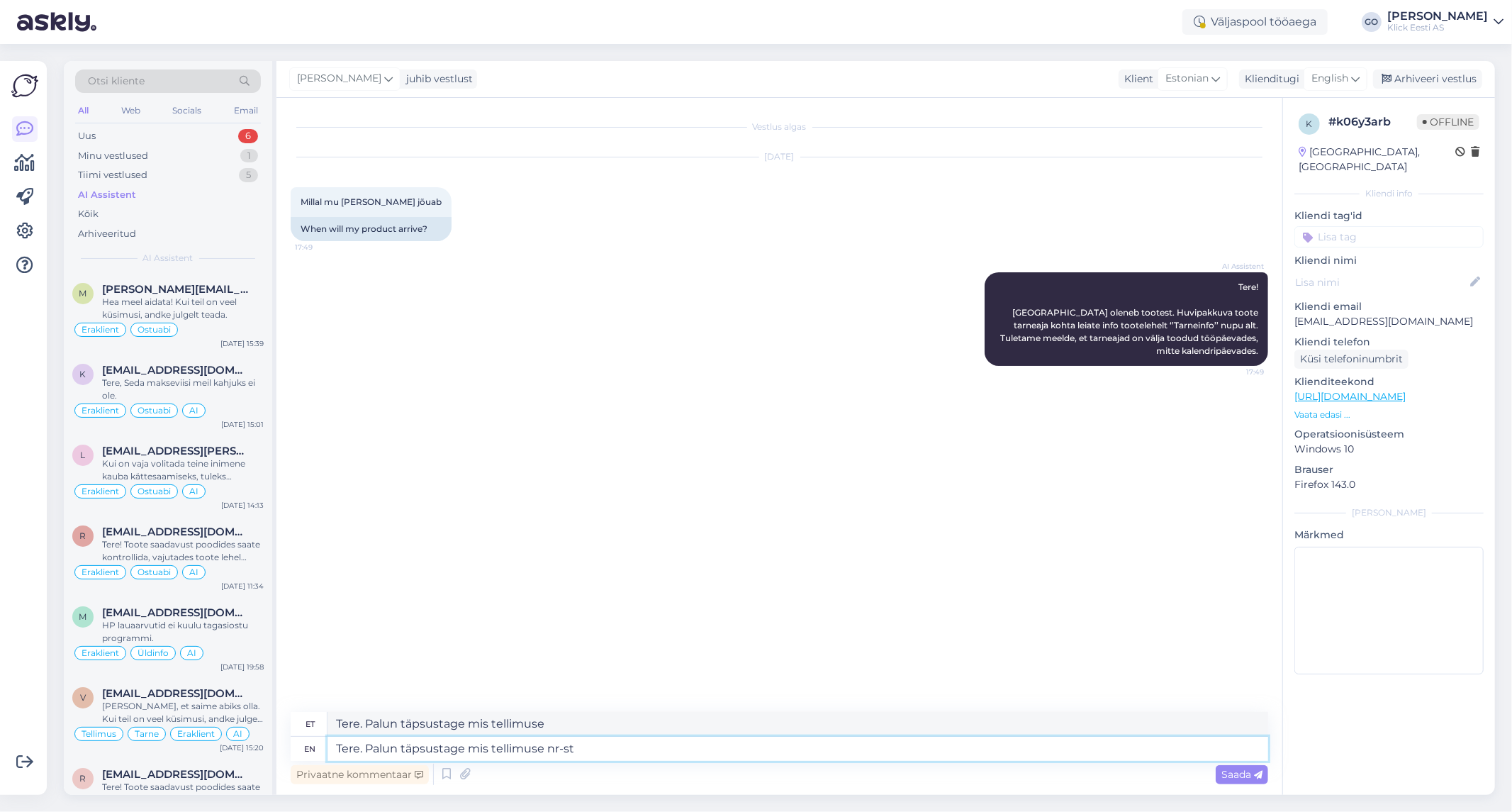
type textarea "Tere. Palun täpsustage mis tellimuse nr-st"
type textarea "Tere. Palun täpsustage mis tellimuse nr-st ju"
type textarea "Tere. Palun täpsustage mis tellimuse nr-st"
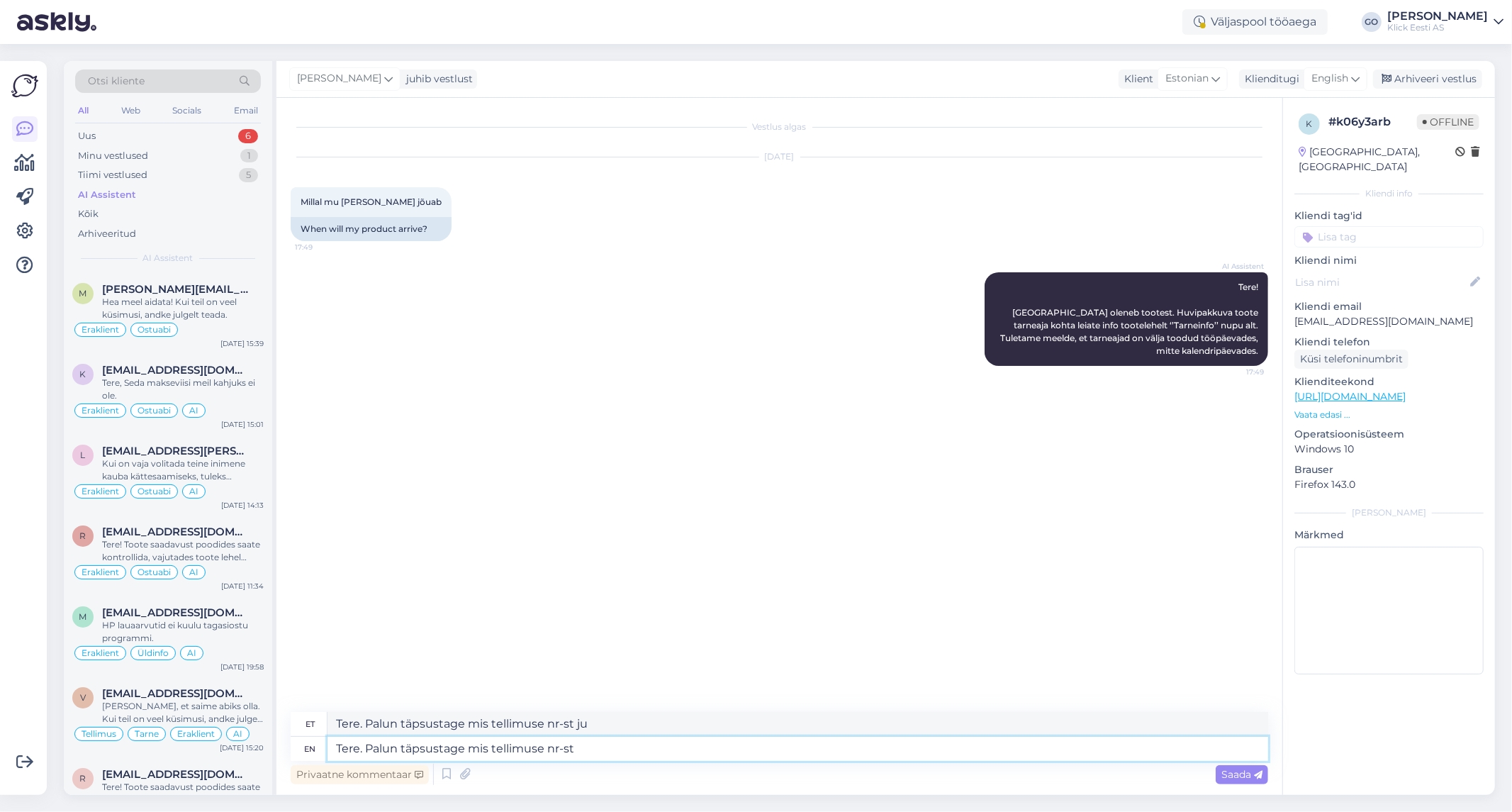
type textarea "Tere. Palun täpsustage mis tellimuse nr-st"
type textarea "Tere. Palun täpsustage mis tellimuse nr"
type textarea "Tere. Palun täpsustage mis tellimuse nr on?"
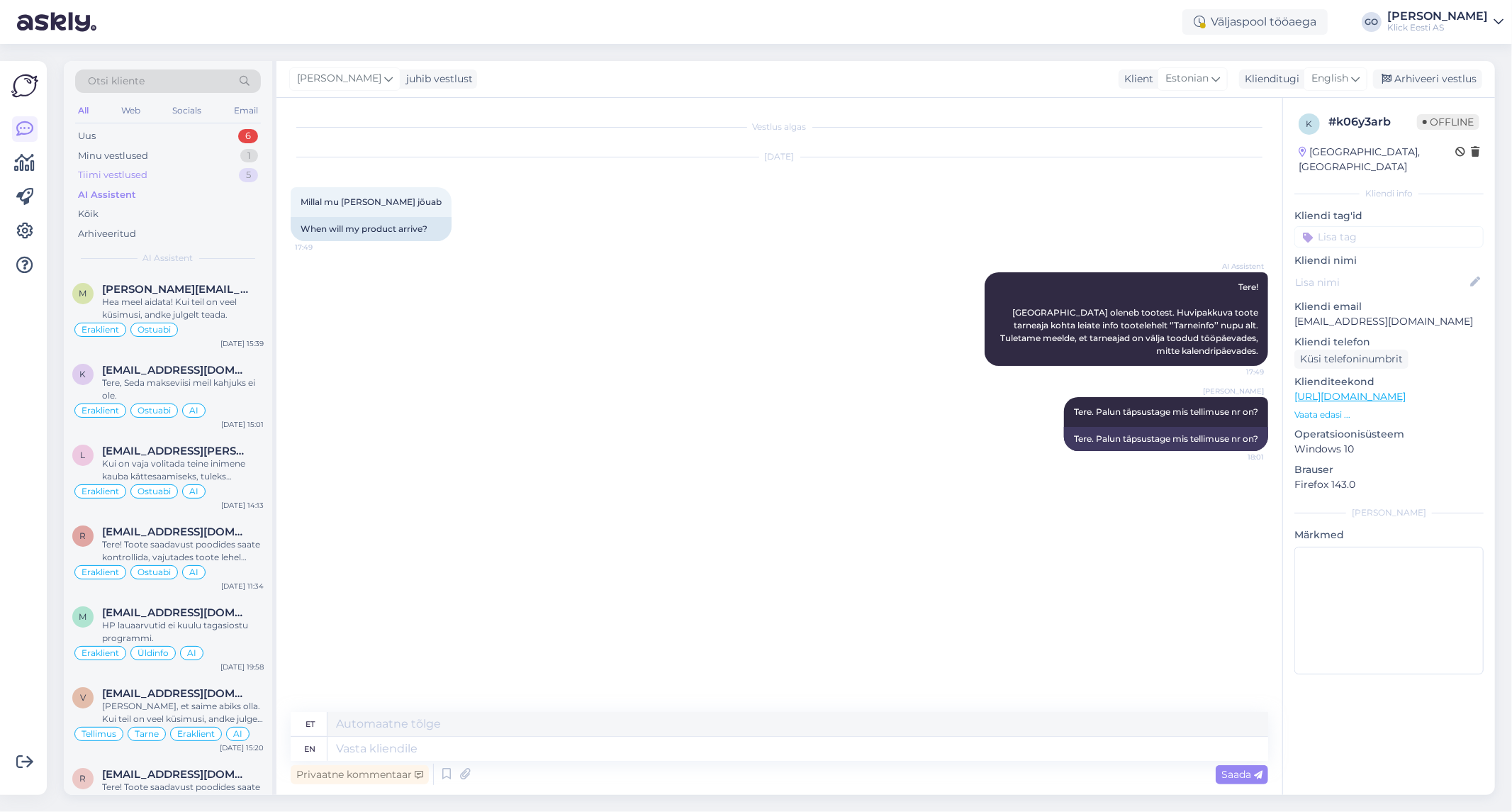
click at [139, 168] on div "Tiimi vestlused" at bounding box center [113, 174] width 70 height 14
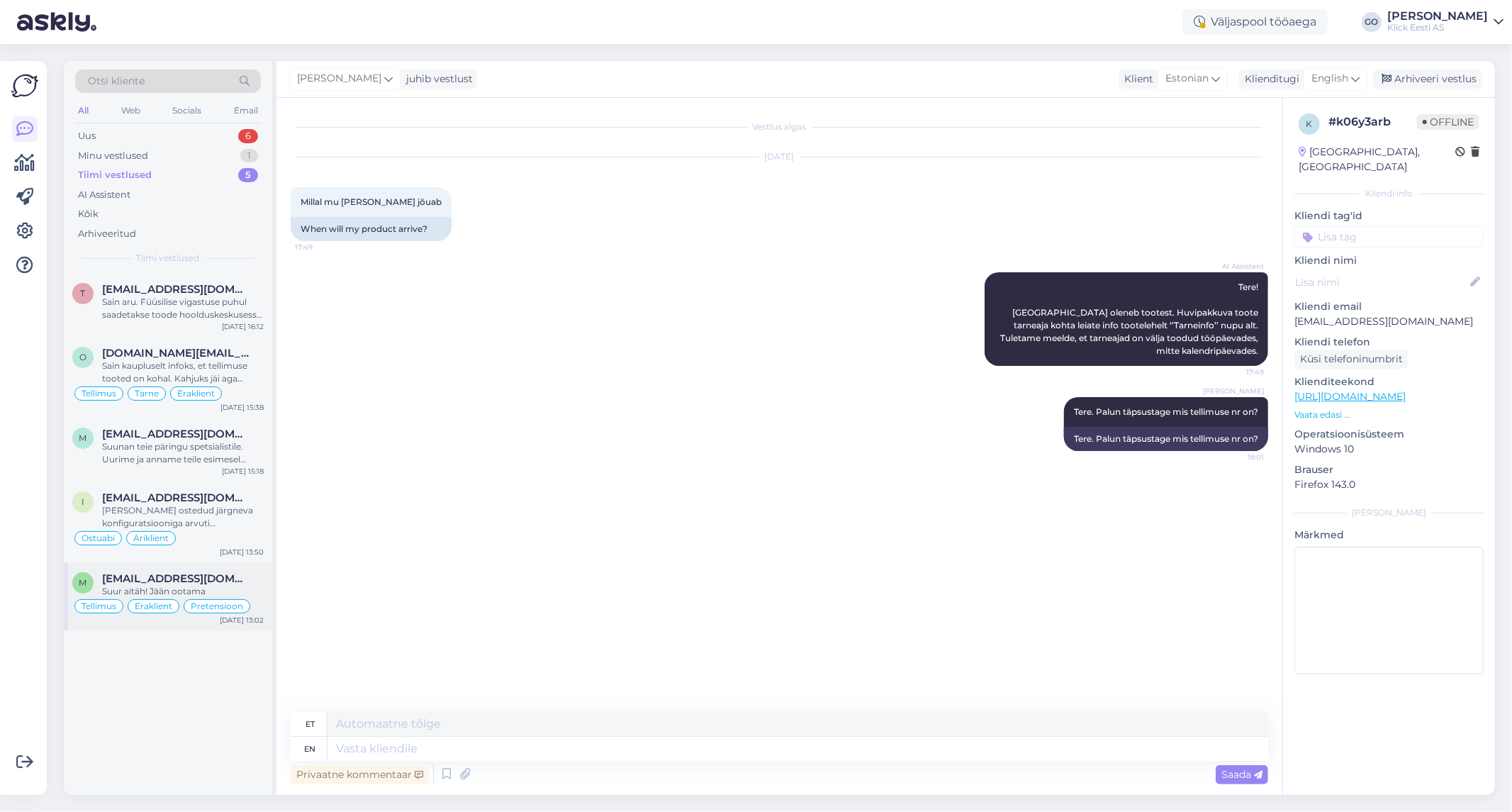
click at [247, 567] on div "m [EMAIL_ADDRESS][DOMAIN_NAME] Suur aitäh! Jään ootama Tellimus Eraklient Prete…" at bounding box center [168, 596] width 208 height 68
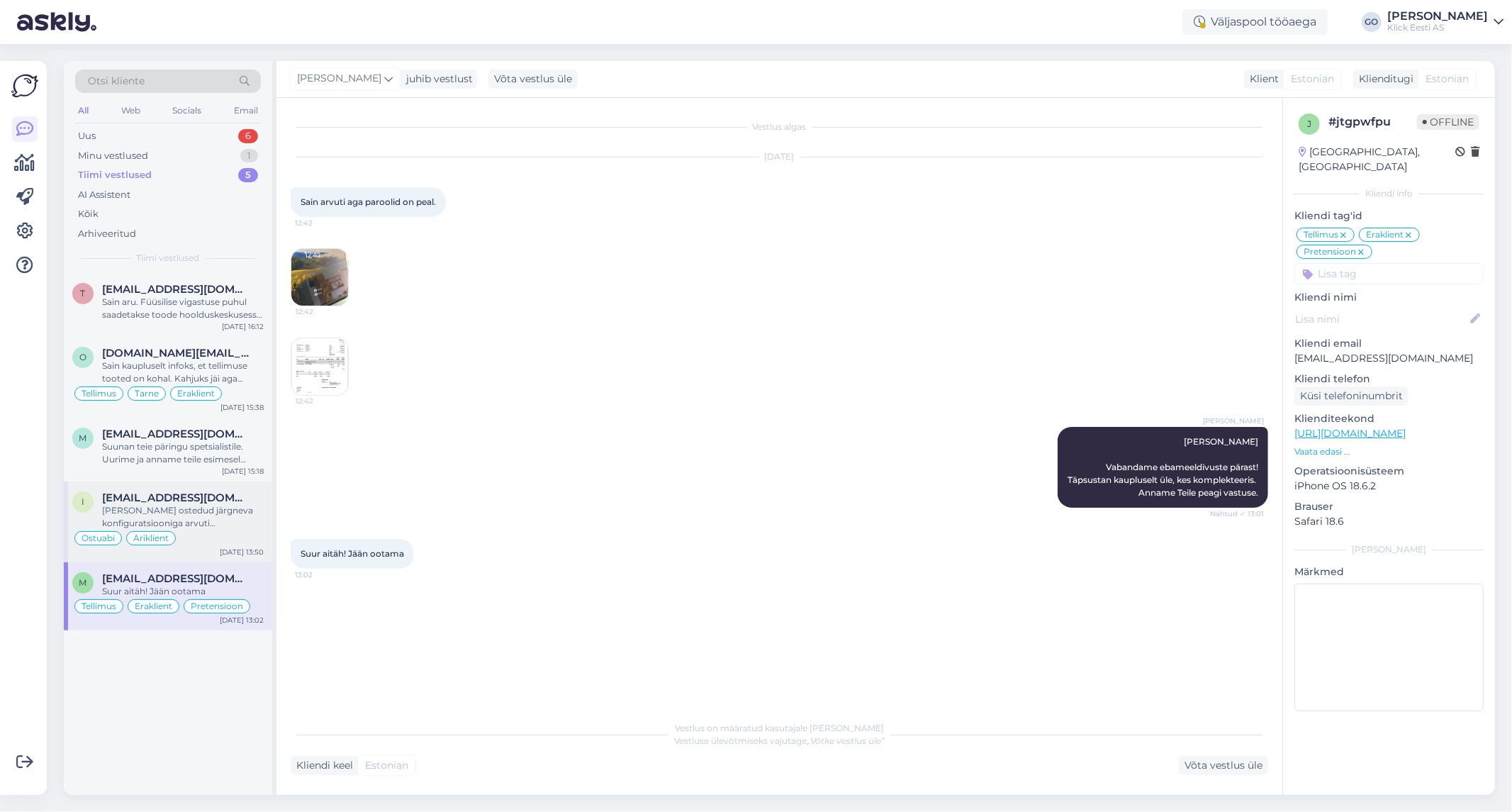
click at [254, 520] on div "[PERSON_NAME] ostedud järgneva konfiguratsiooniga arvuti [PERSON_NAME]. Kas ole…" at bounding box center [183, 516] width 161 height 25
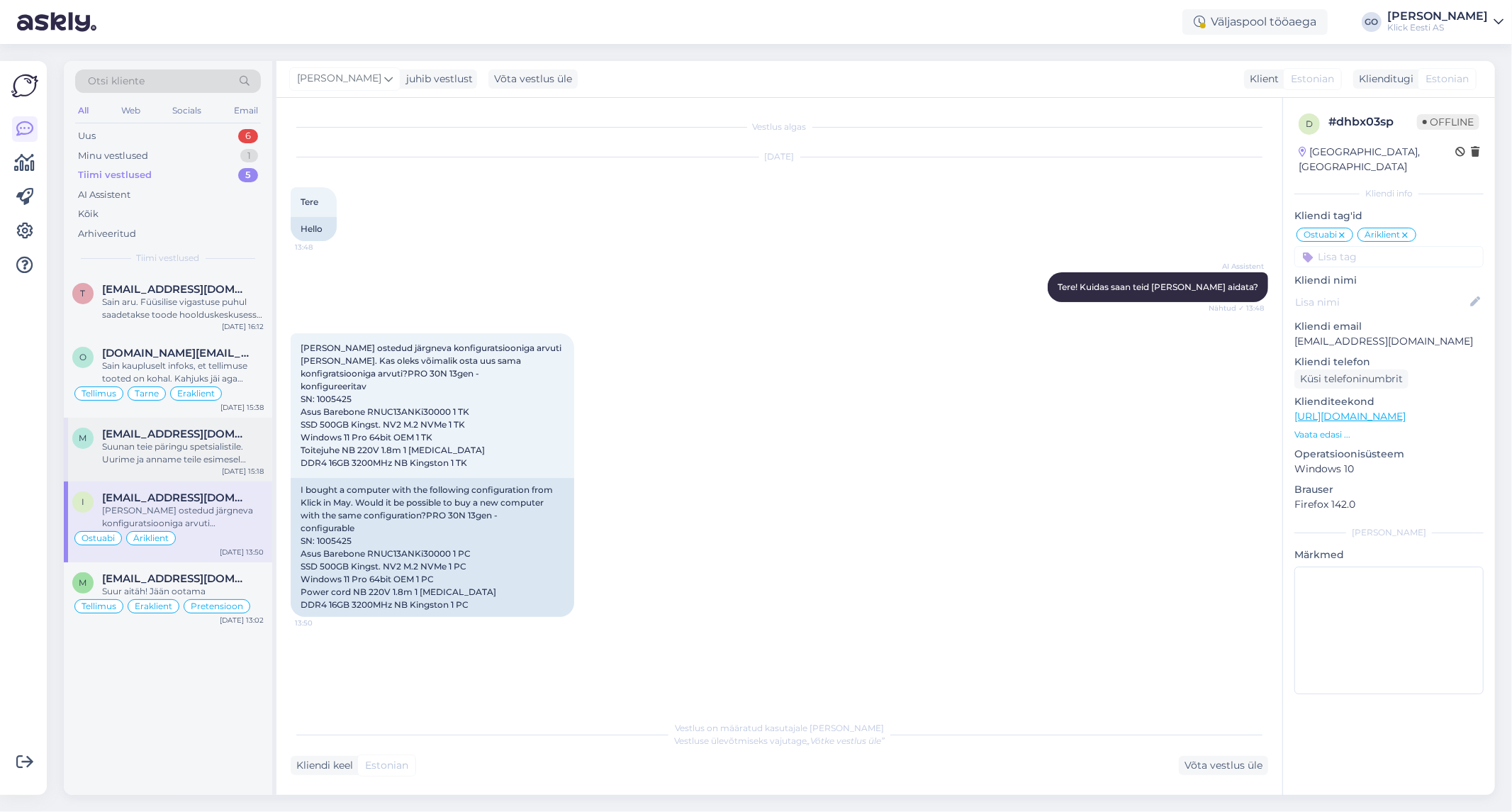
click at [263, 436] on div "[EMAIL_ADDRESS][DOMAIN_NAME]" at bounding box center [183, 434] width 161 height 13
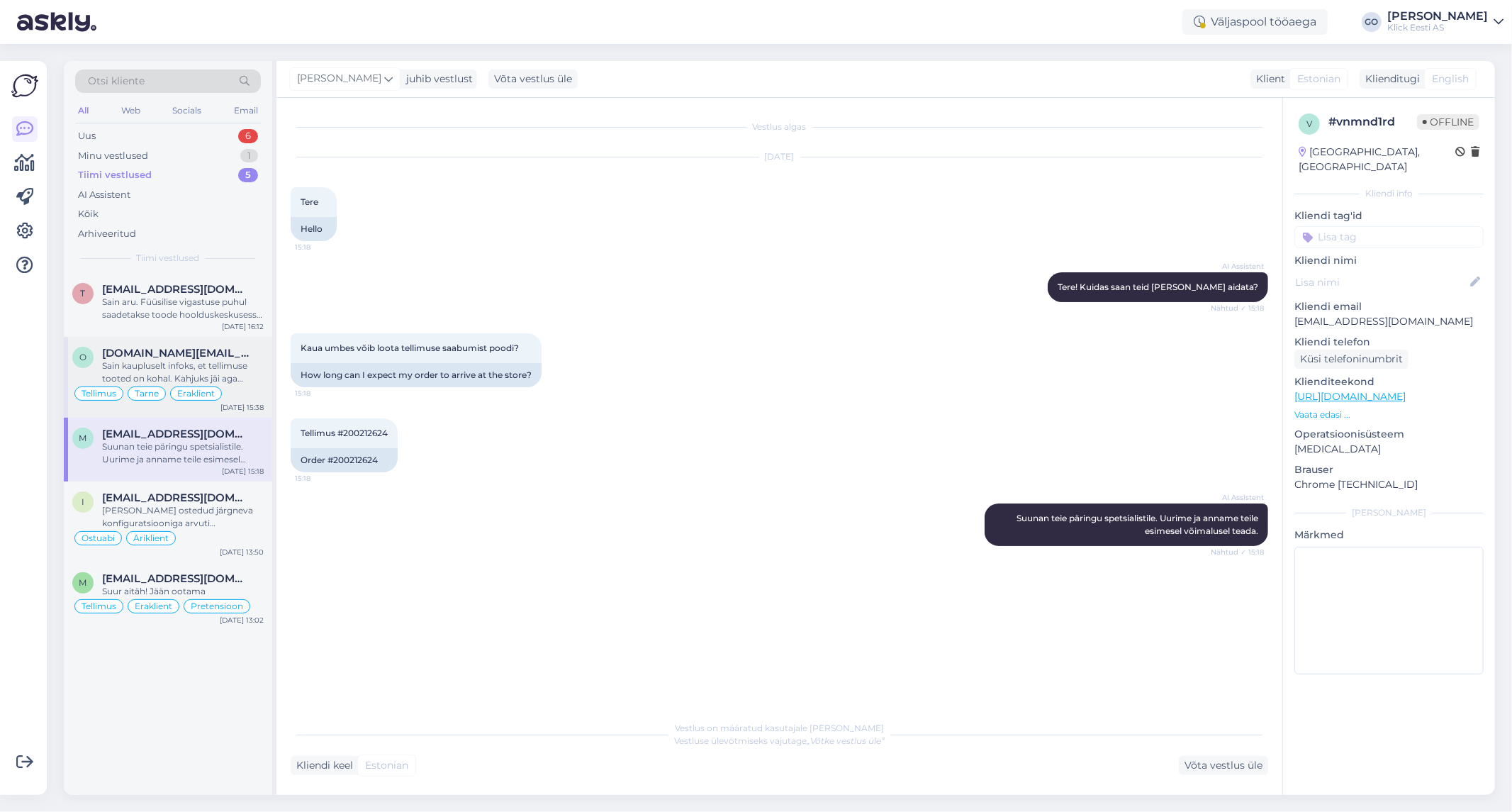
click at [252, 376] on div "Sain kaupluselt infoks, et tellimuse tooted on kohal. Kahjuks jäi aga kauplusel…" at bounding box center [183, 372] width 161 height 25
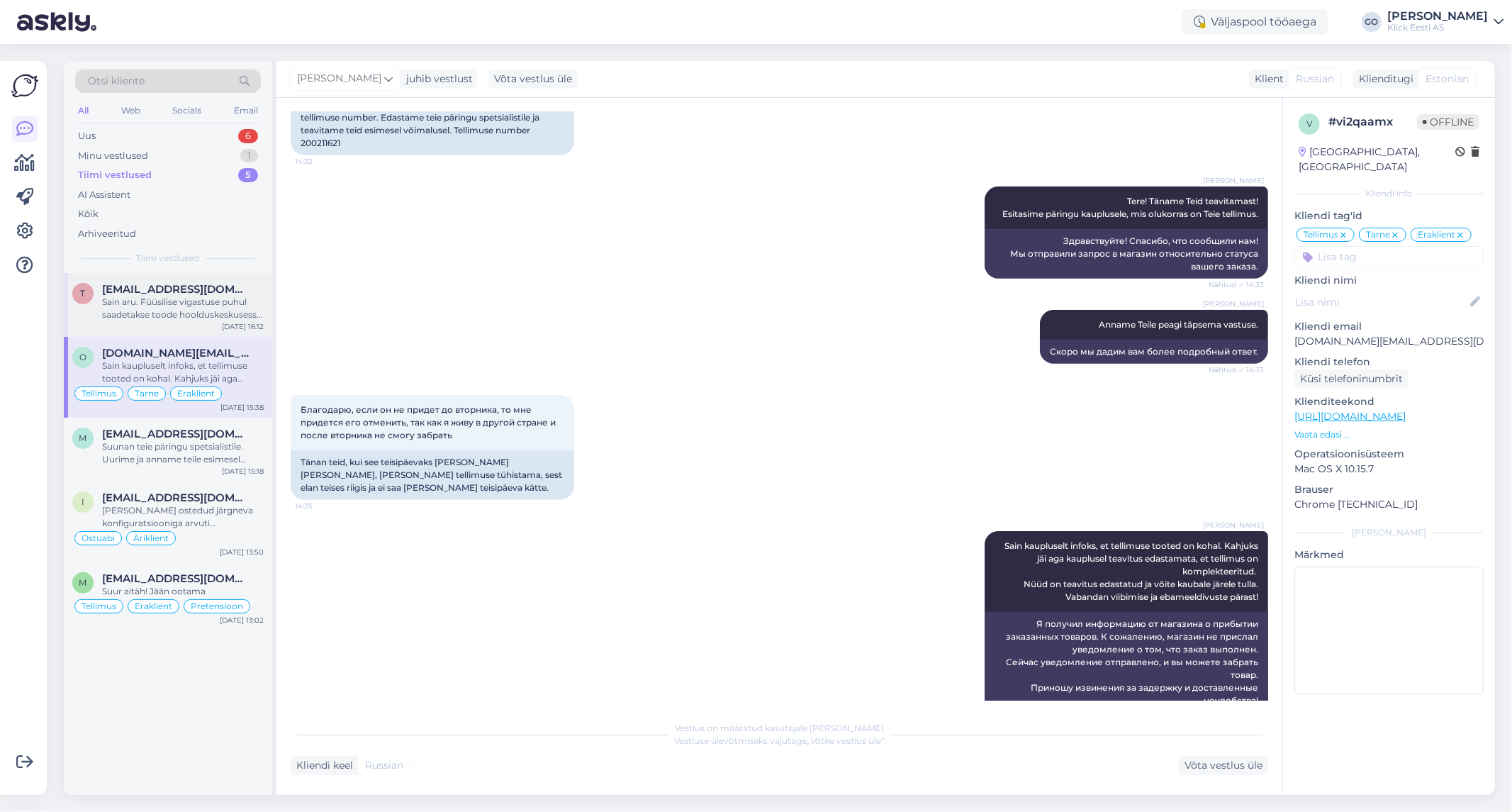
click at [251, 315] on div "Sain aru. Füüsilise vigastuse puhul saadetakse toode hoolduskeskusesse kontroll…" at bounding box center [183, 307] width 161 height 25
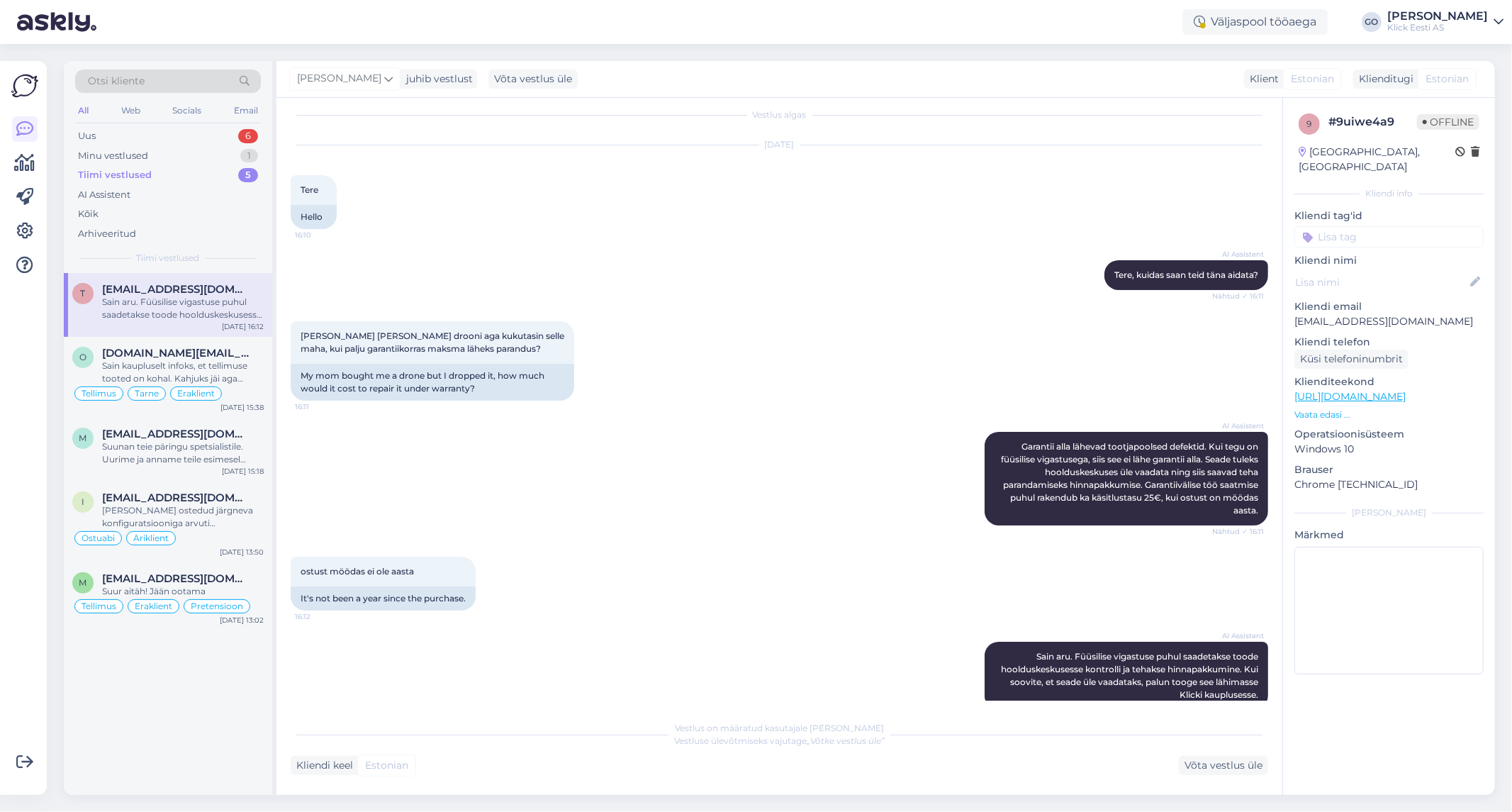
scroll to position [0, 0]
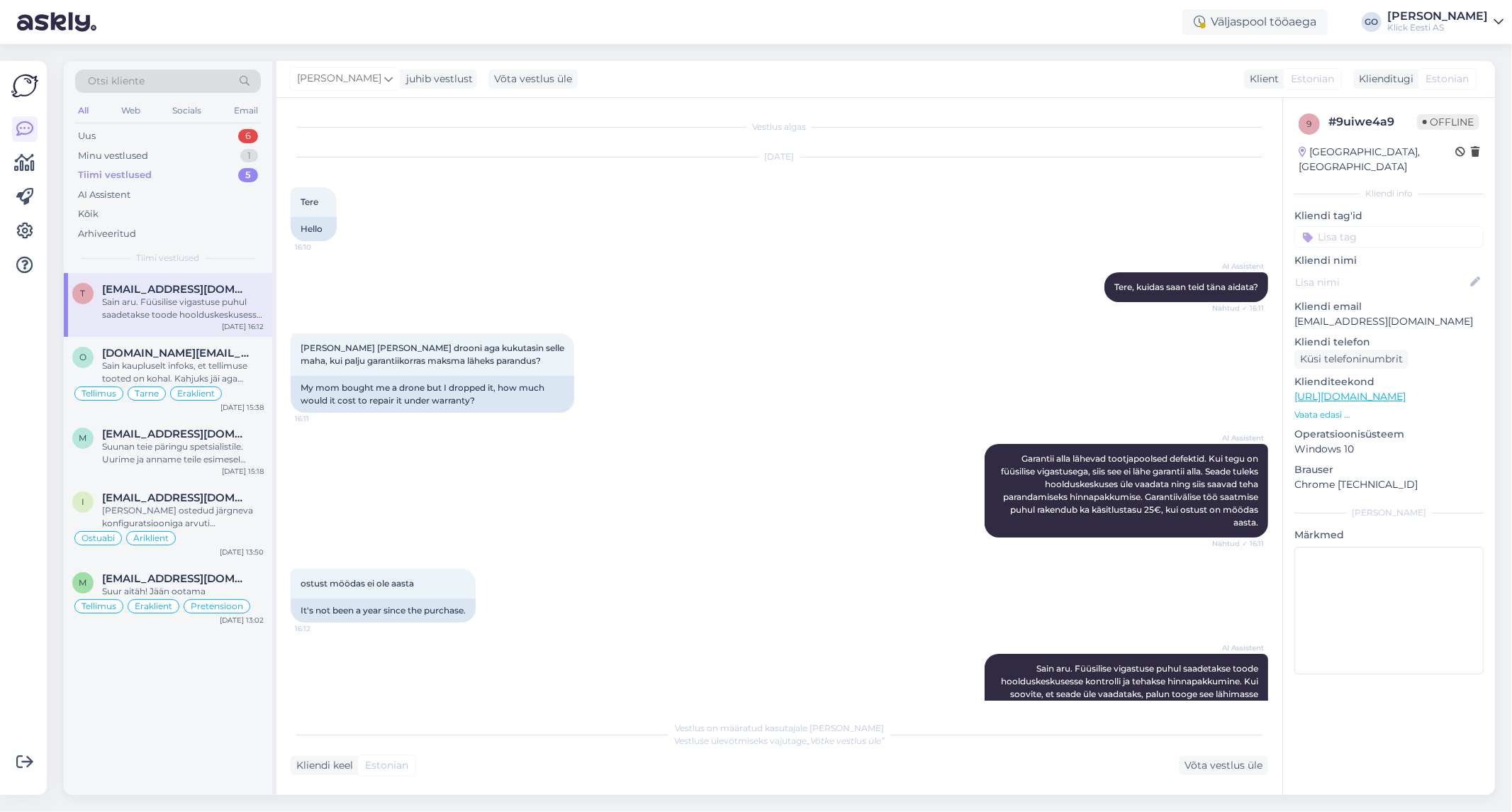
click at [1361, 226] on input at bounding box center [1389, 237] width 189 height 21
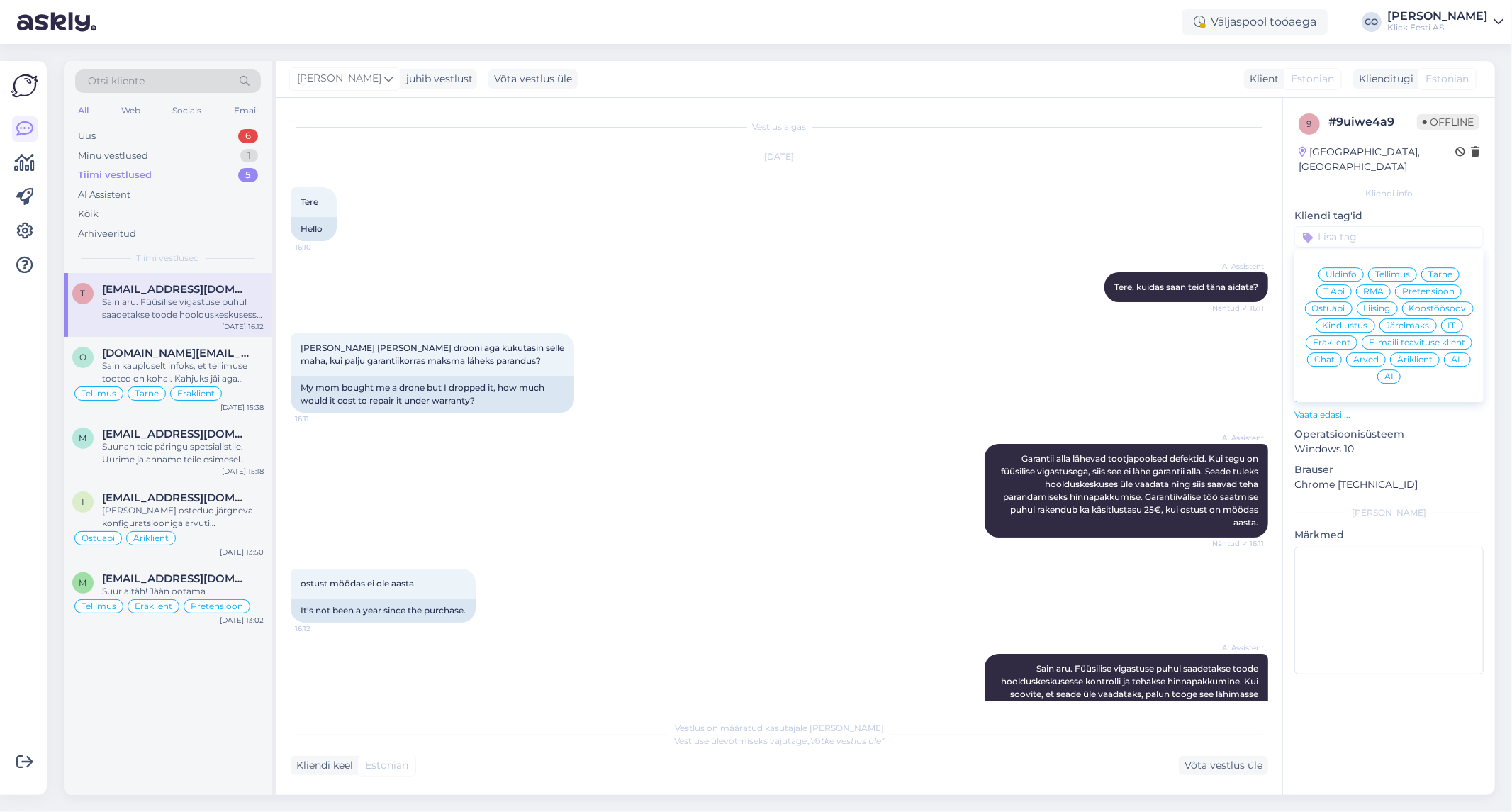
click at [1346, 338] on span "Eraklient" at bounding box center [1331, 342] width 37 height 8
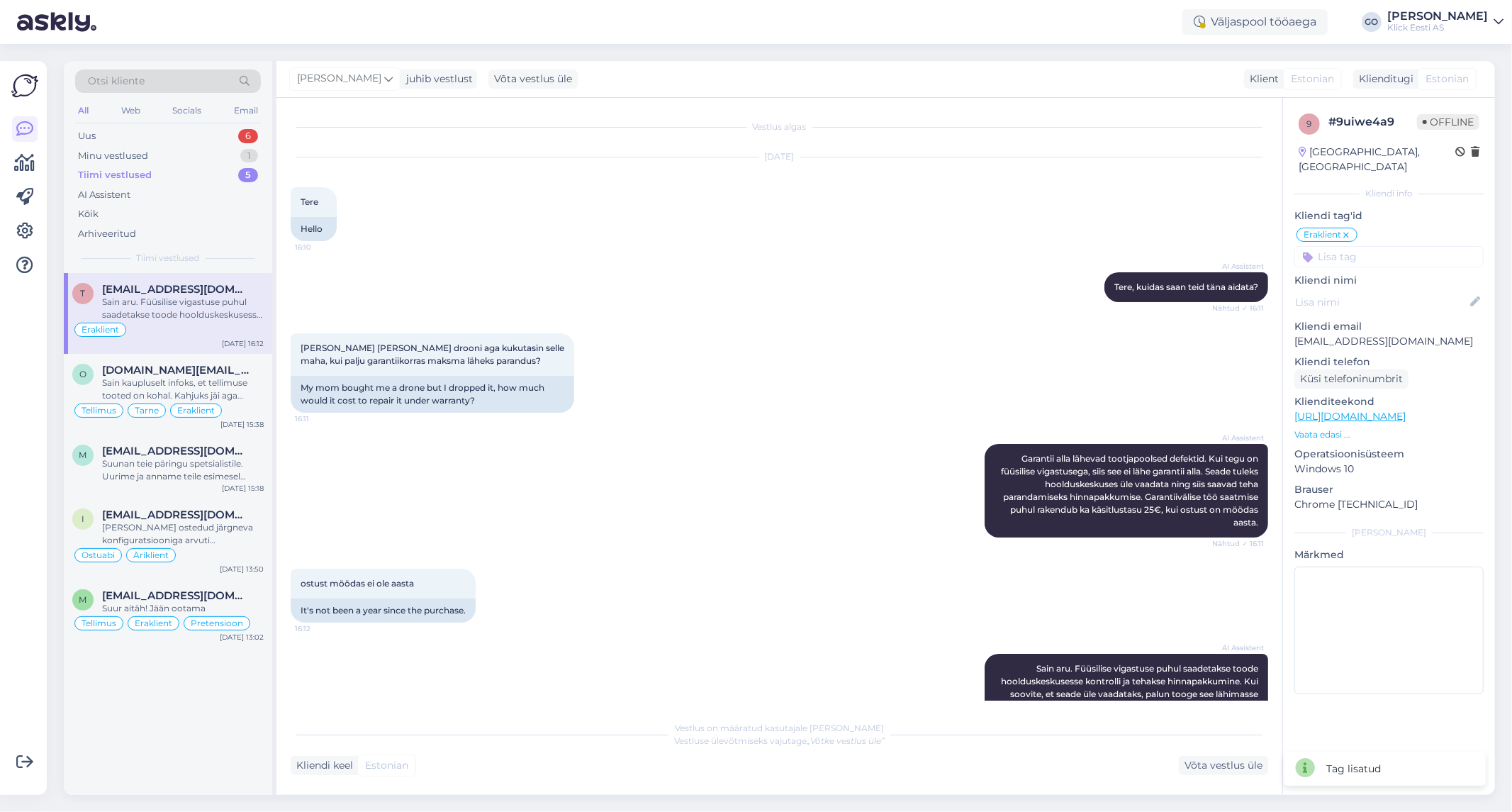
click at [1350, 246] on input at bounding box center [1389, 256] width 189 height 21
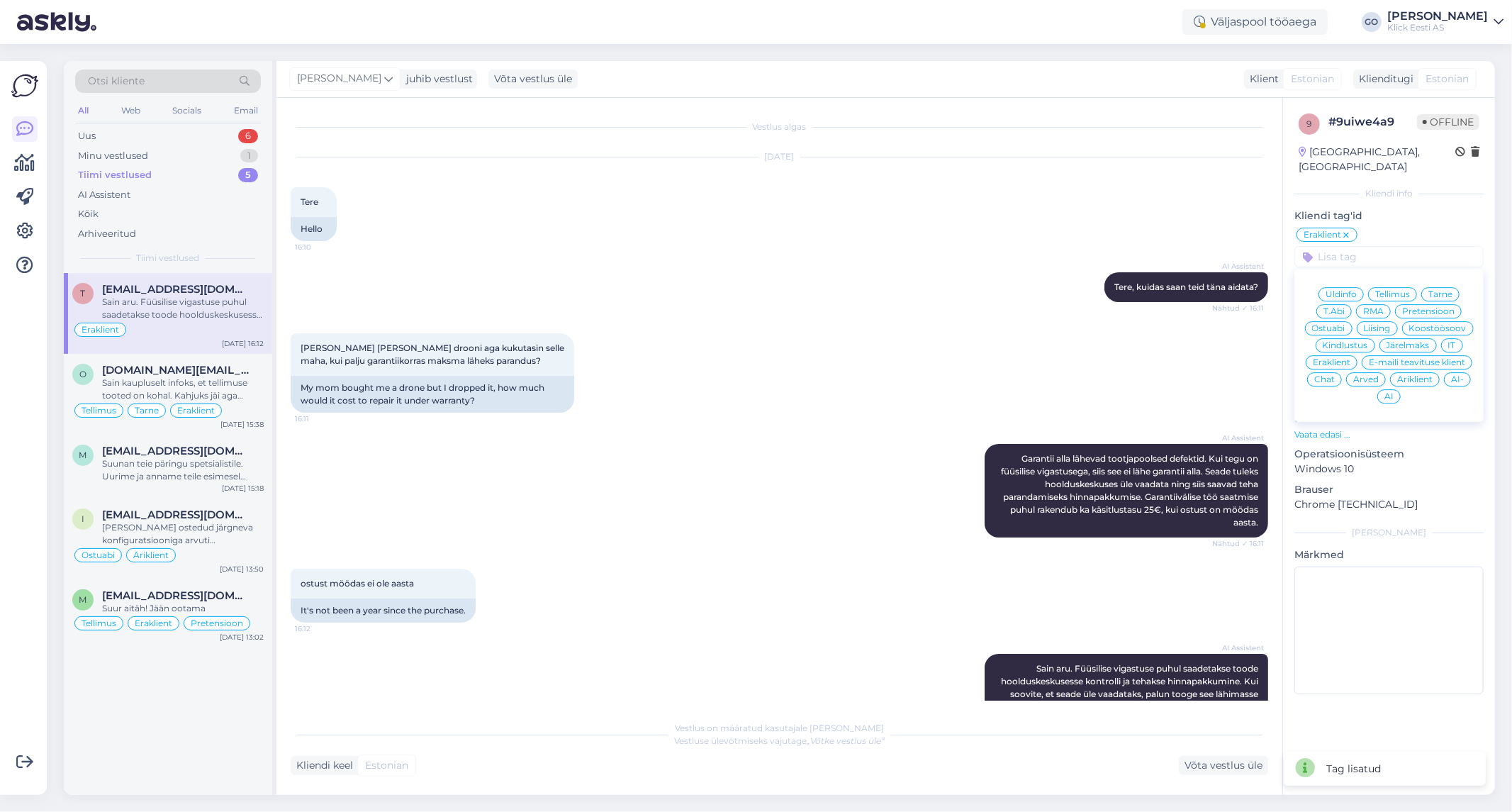
click at [1380, 307] on span "RMA" at bounding box center [1372, 311] width 20 height 8
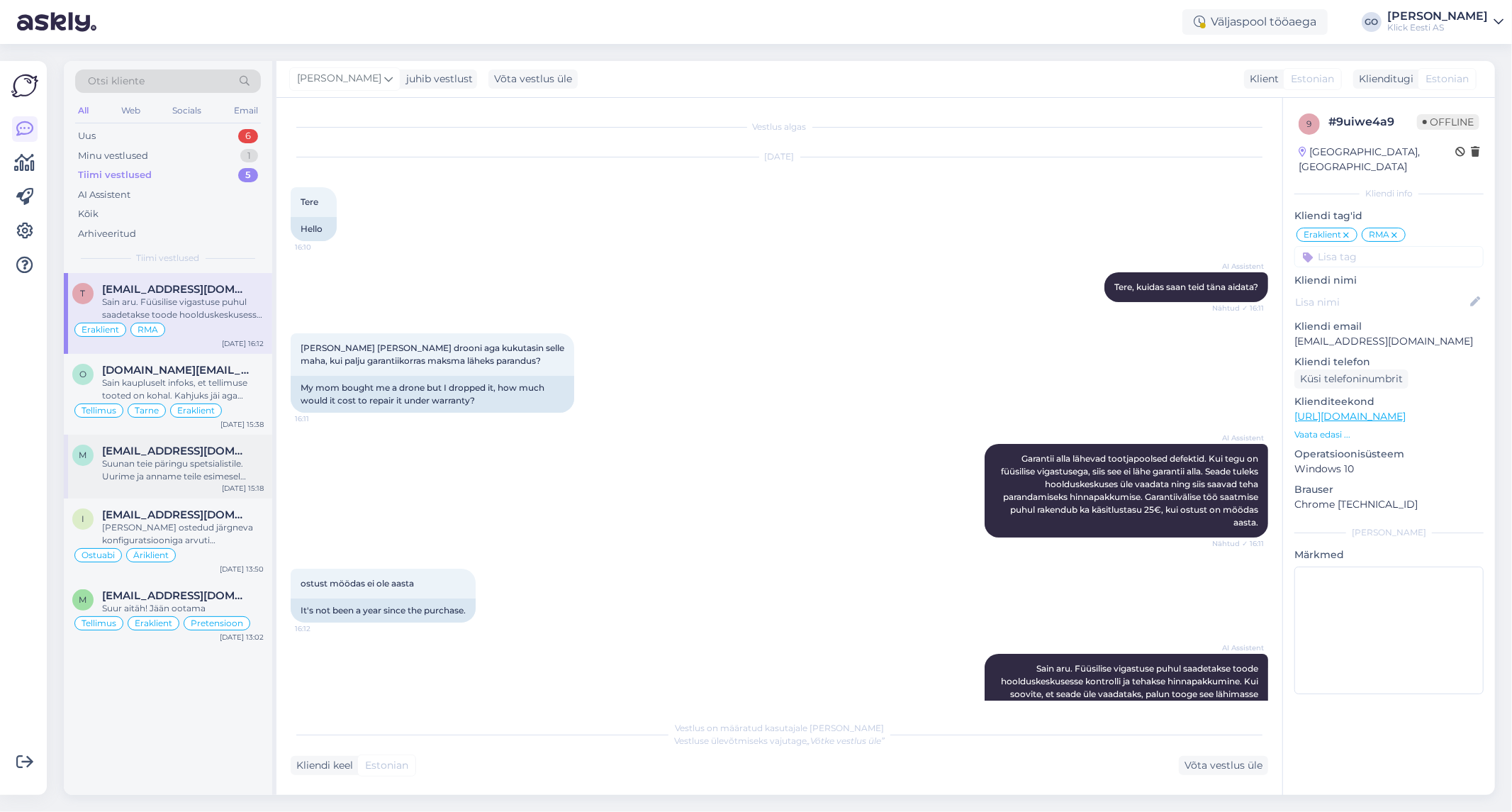
click at [244, 459] on div "Suunan teie päringu spetsialistile. Uurime ja anname teile esimesel võimalusel …" at bounding box center [183, 470] width 161 height 25
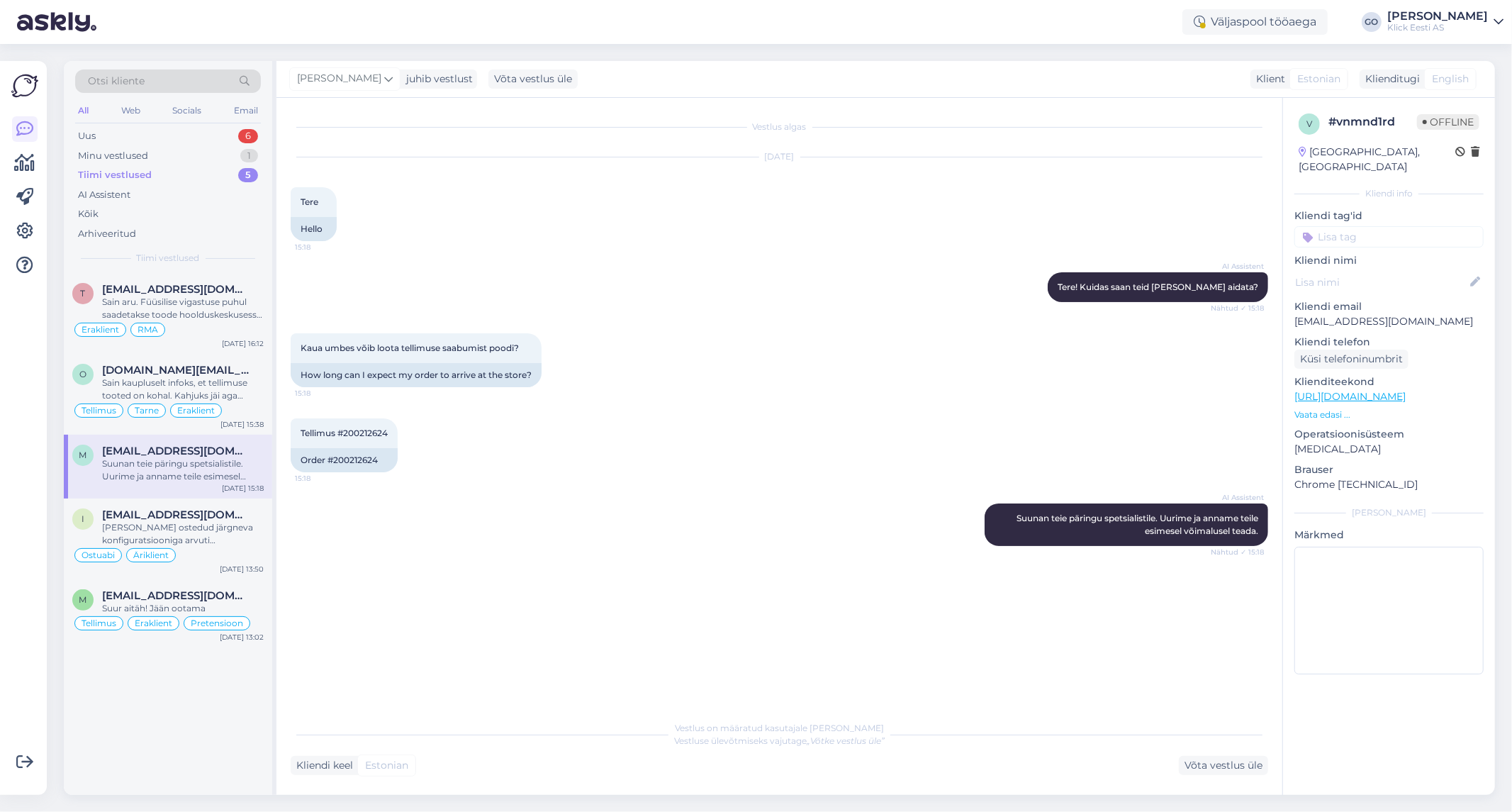
click at [1351, 226] on input at bounding box center [1389, 237] width 189 height 21
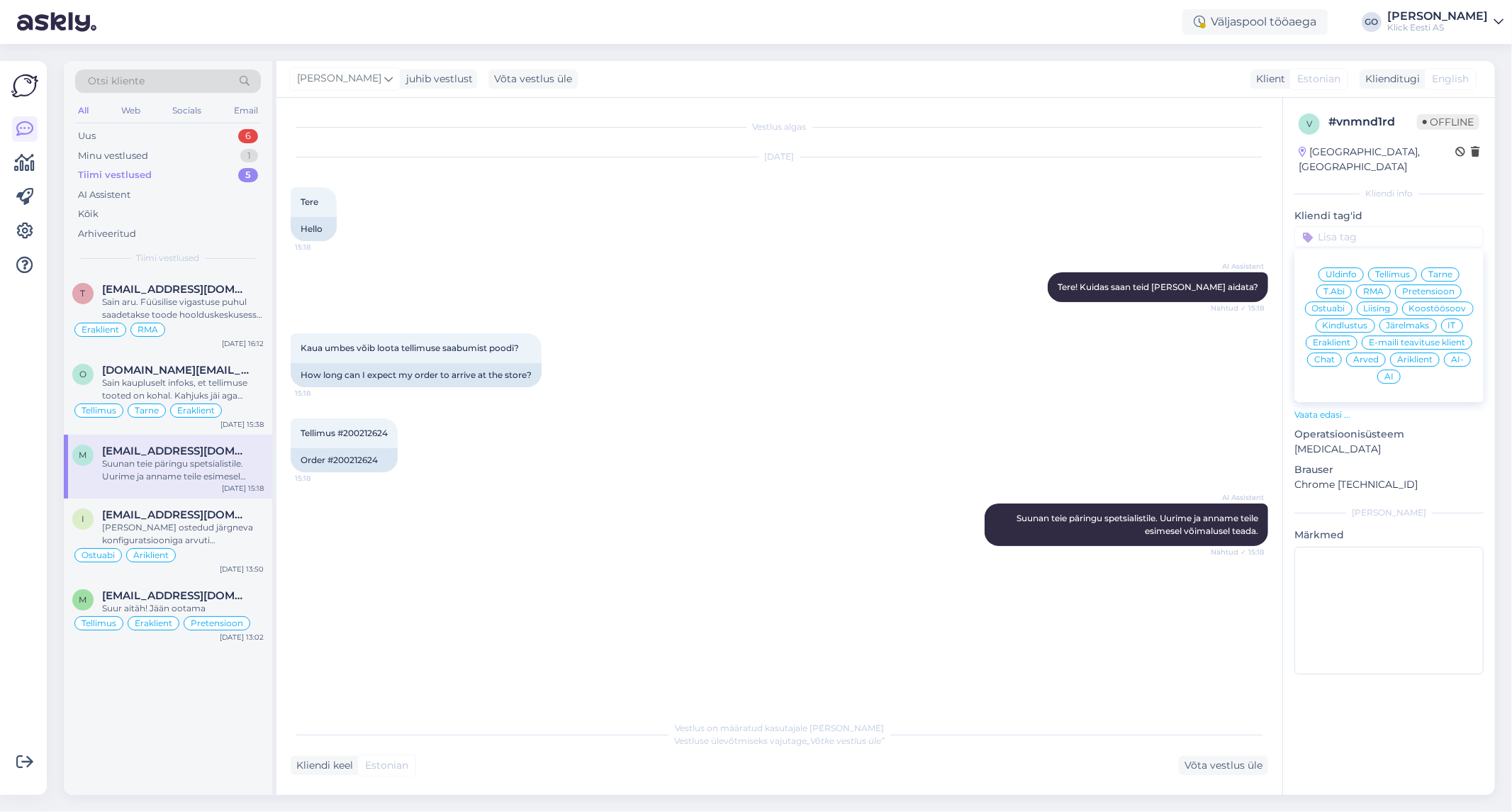
click at [1340, 338] on span "Eraklient" at bounding box center [1331, 342] width 37 height 8
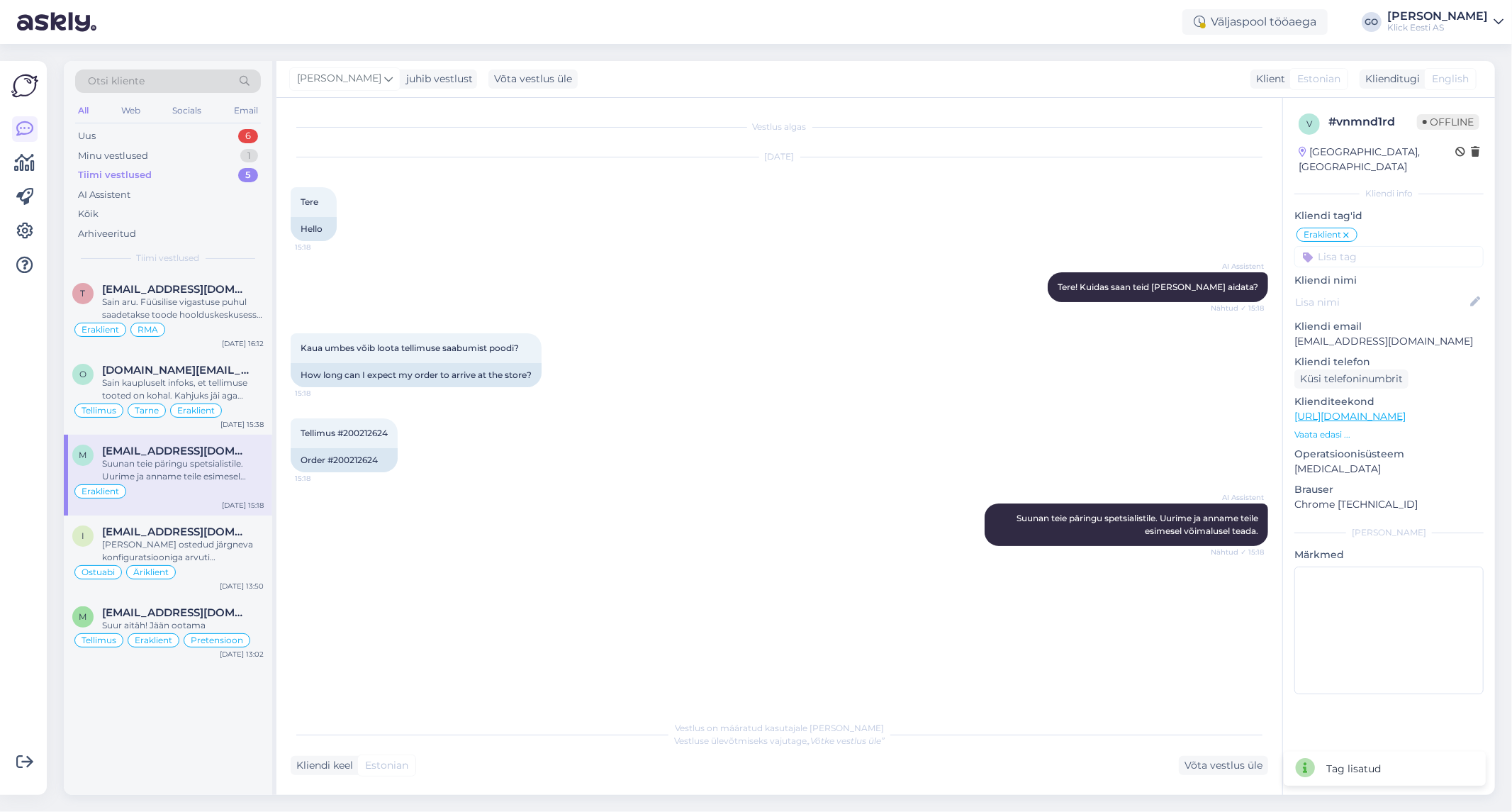
click at [1357, 246] on input at bounding box center [1389, 256] width 189 height 21
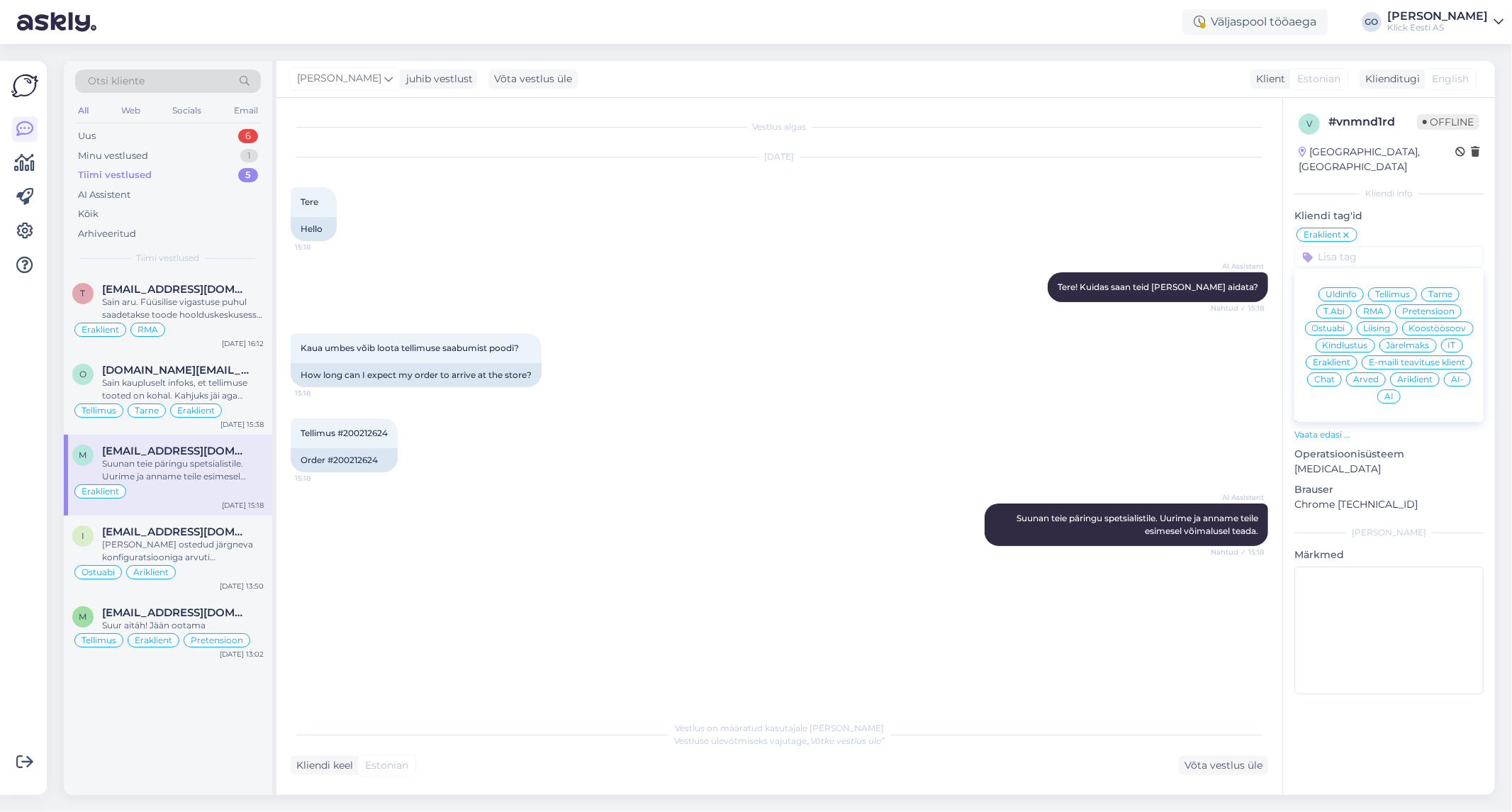
click at [1442, 290] on span "Tarne" at bounding box center [1441, 294] width 24 height 8
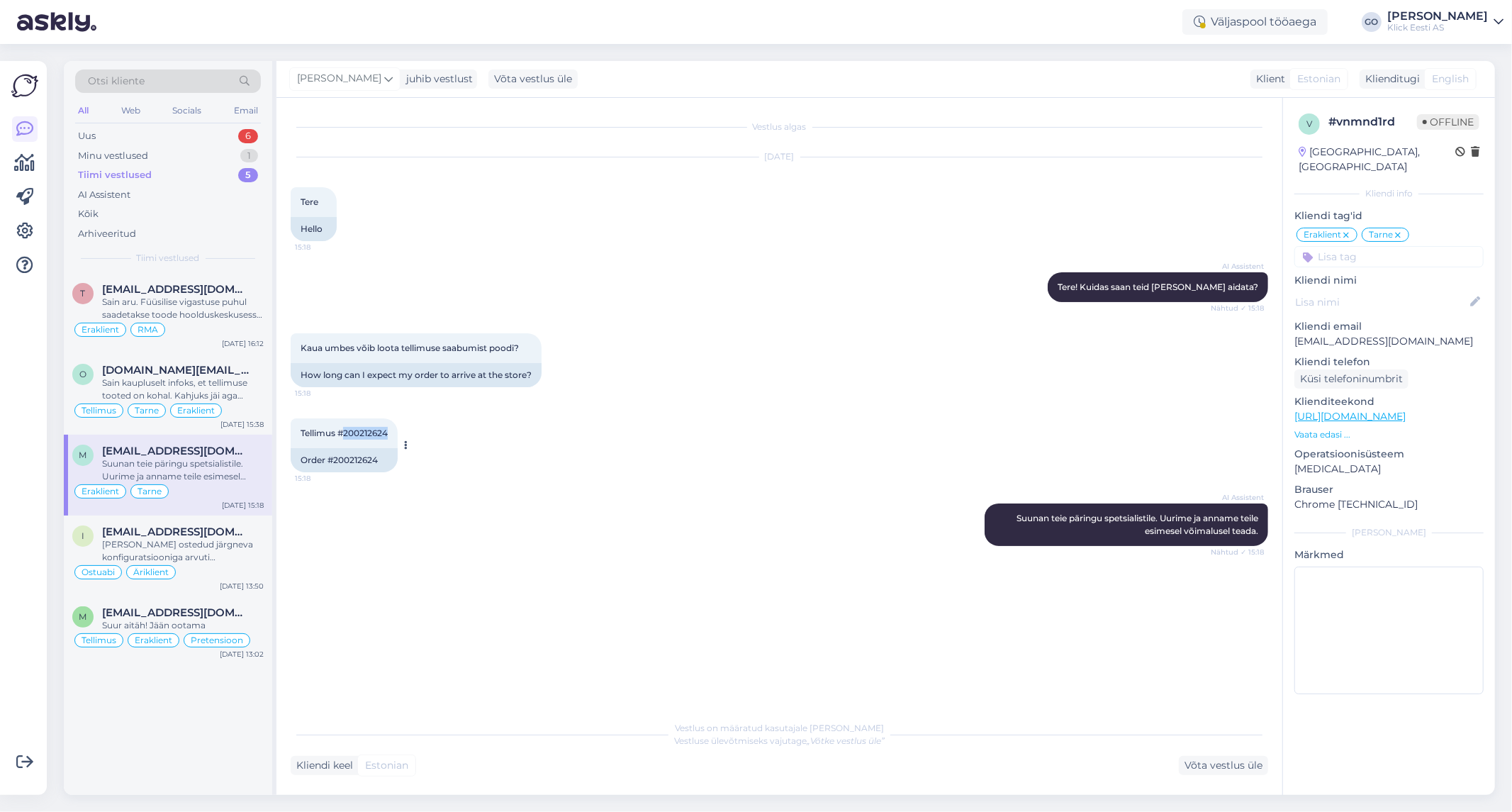
drag, startPoint x: 390, startPoint y: 429, endPoint x: 343, endPoint y: 430, distance: 47.0
click at [343, 430] on span "Tellimus #200212624" at bounding box center [344, 432] width 87 height 11
copy span "200212624"
click at [247, 402] on div "Tellimus Tarne Eraklient" at bounding box center [168, 410] width 191 height 17
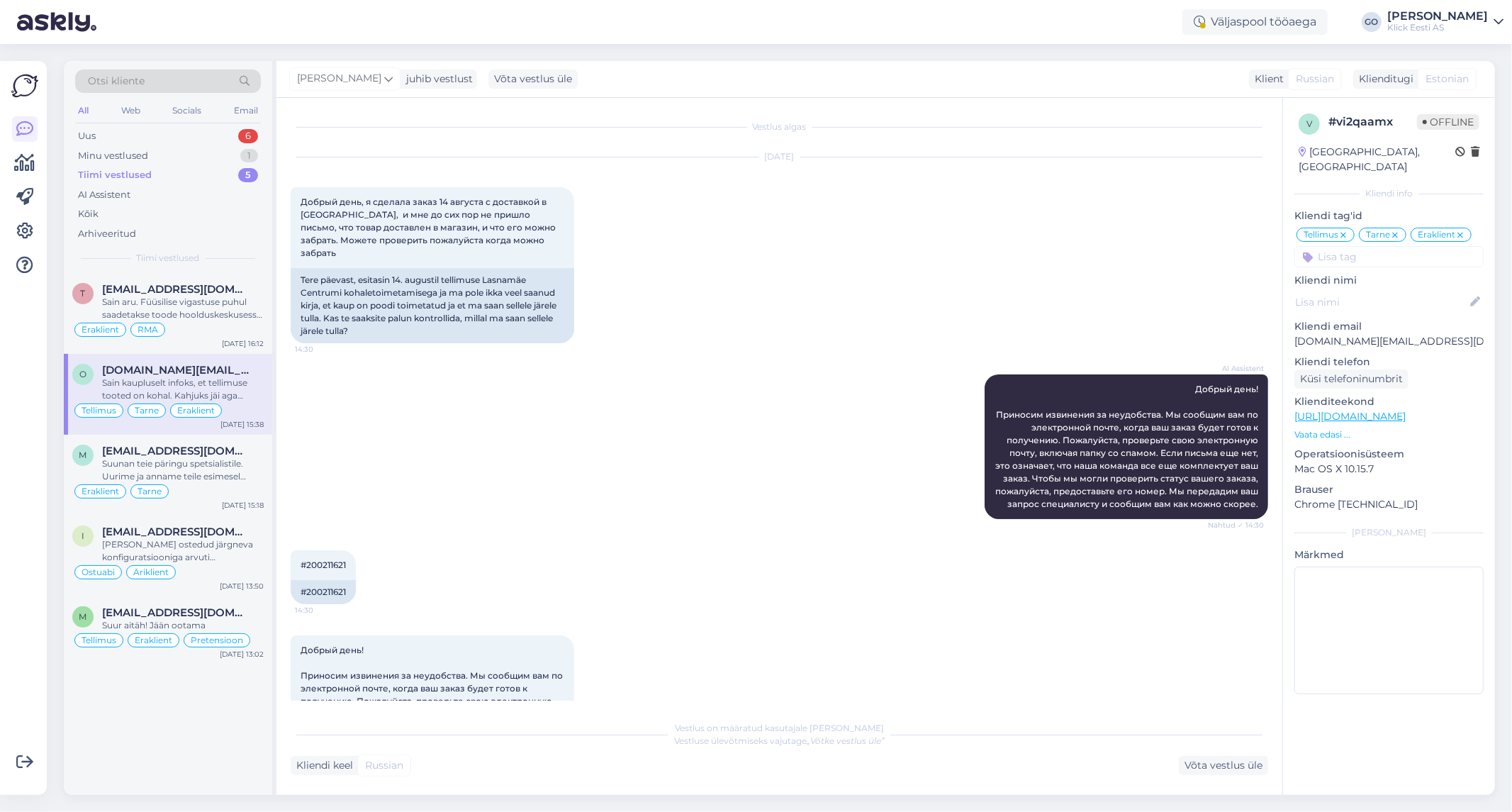
scroll to position [789, 0]
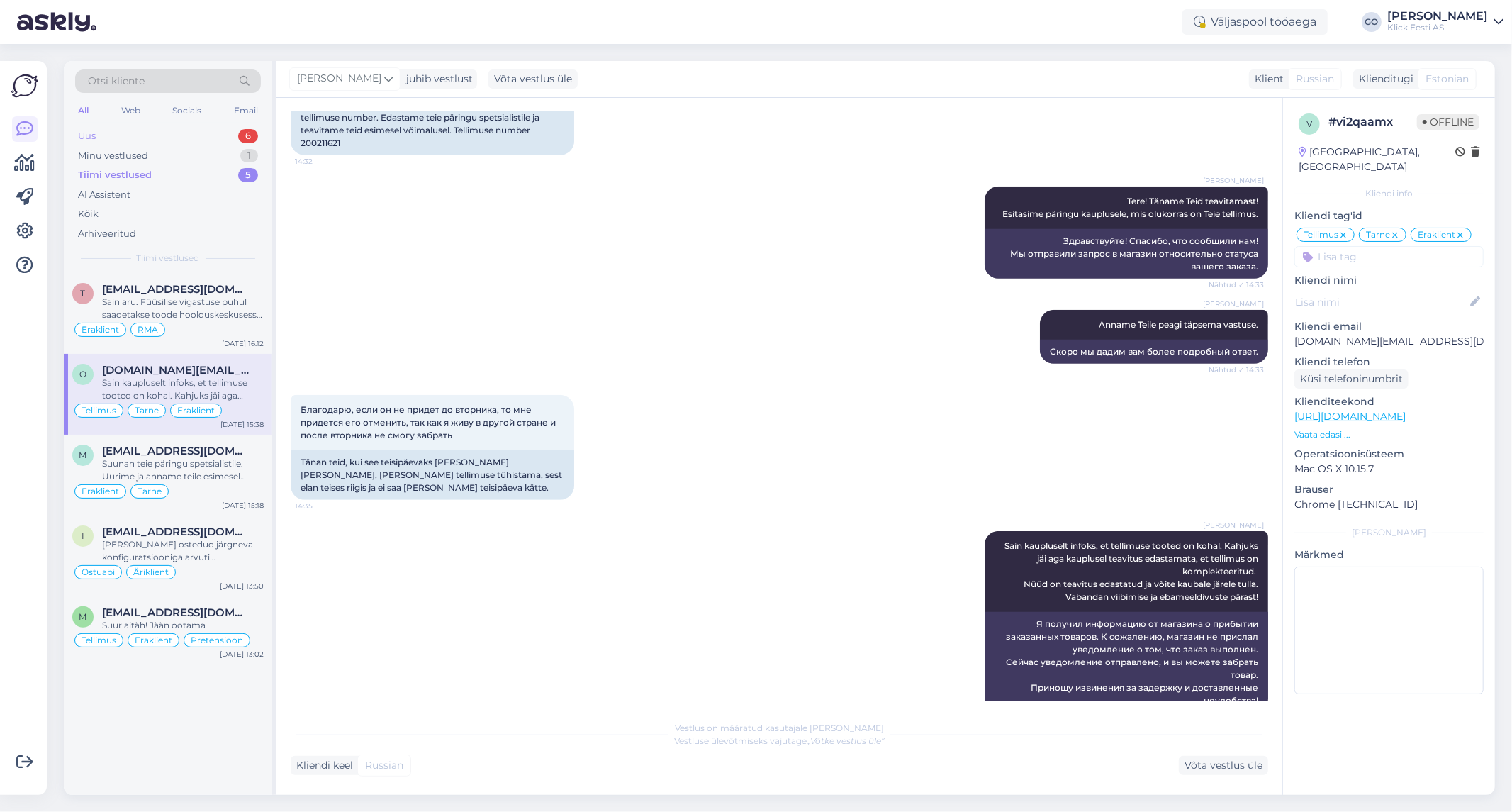
click at [147, 138] on div "Uus 6" at bounding box center [168, 136] width 186 height 19
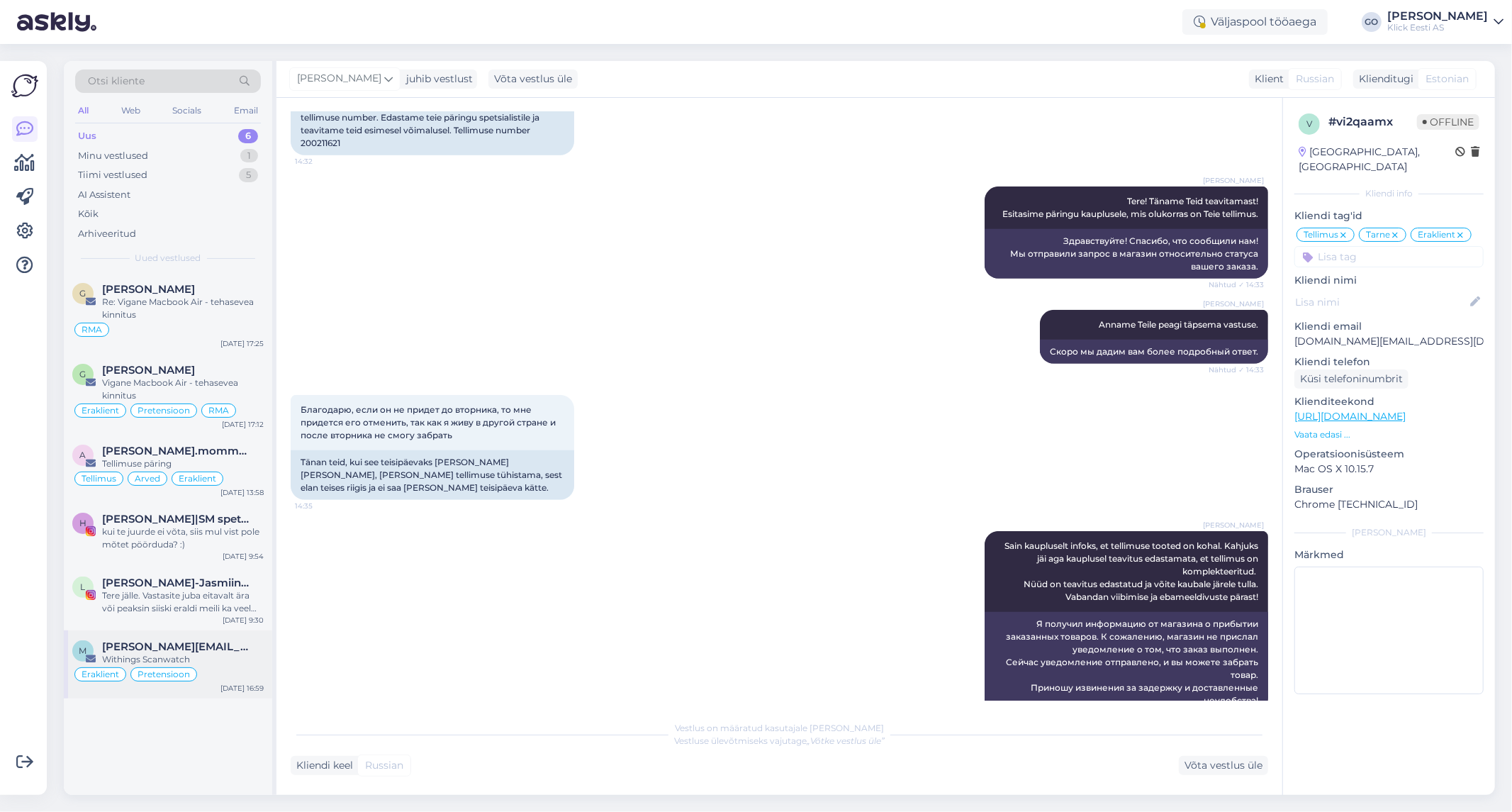
click at [243, 661] on div "Withings Scanwatch" at bounding box center [183, 659] width 161 height 13
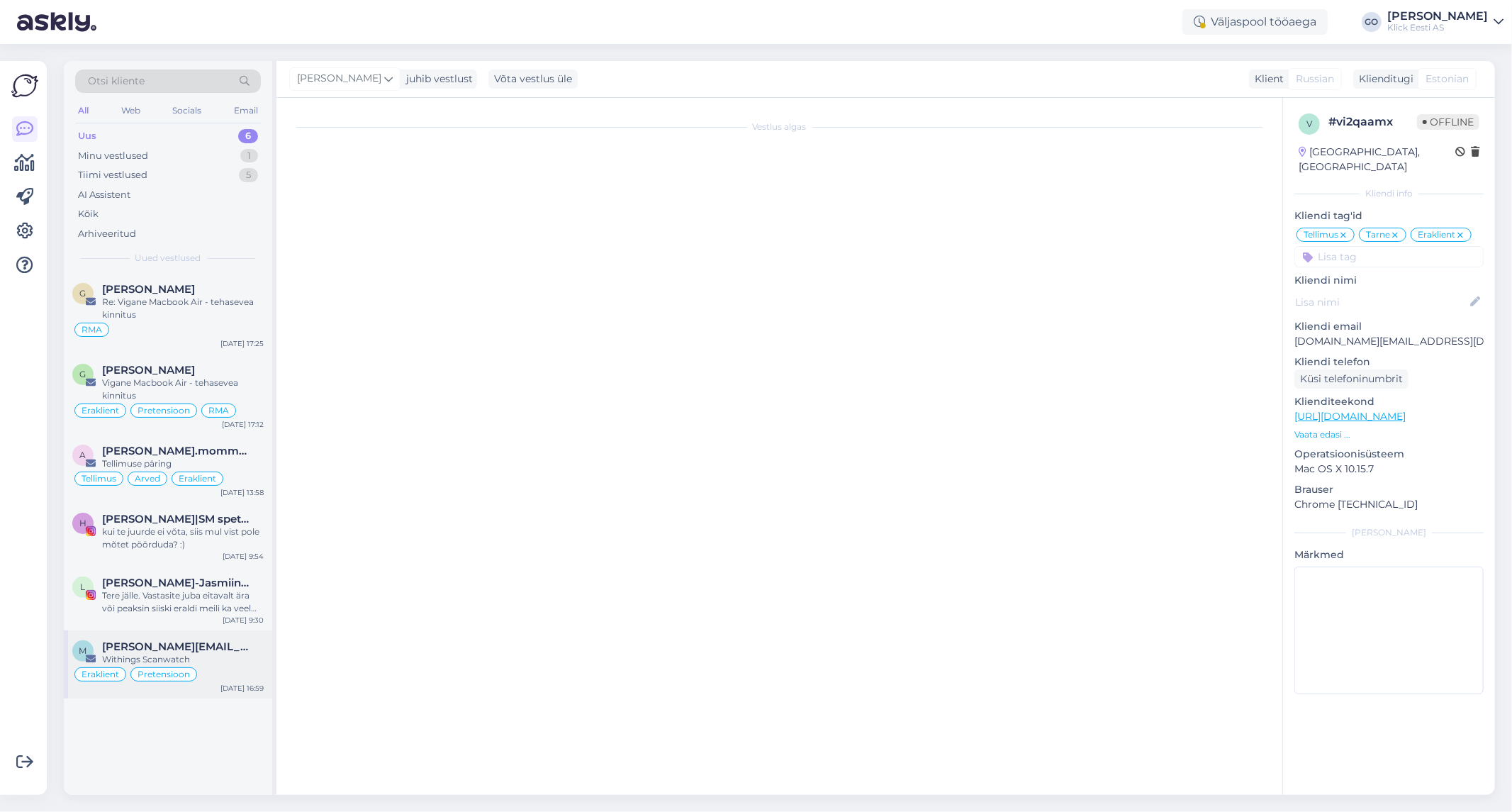
scroll to position [0, 0]
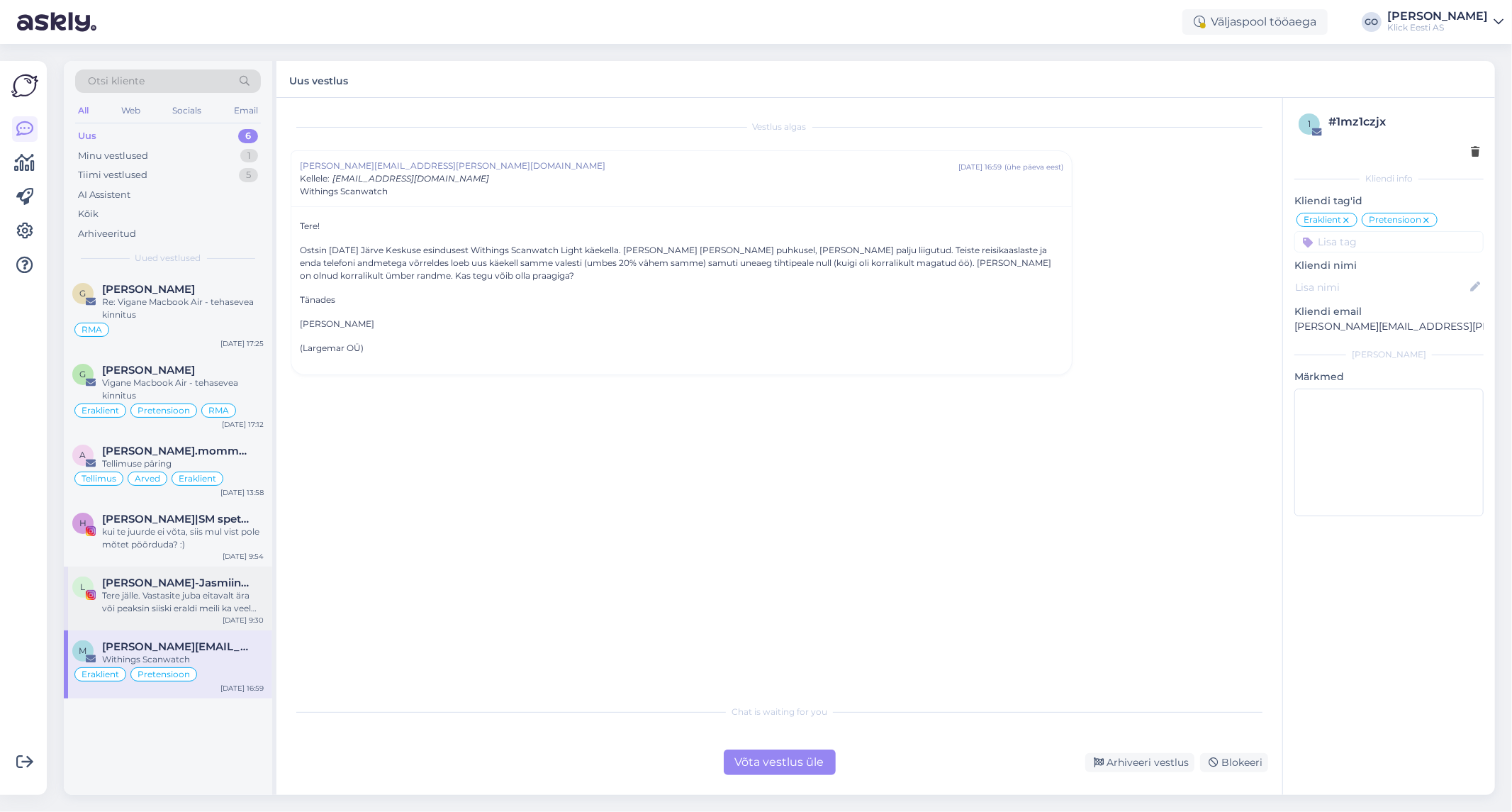
click at [221, 605] on div "Tere jälle. Vastasite juba eitavalt ära või peaksin siiski eraldi meili ka veel…" at bounding box center [183, 601] width 161 height 25
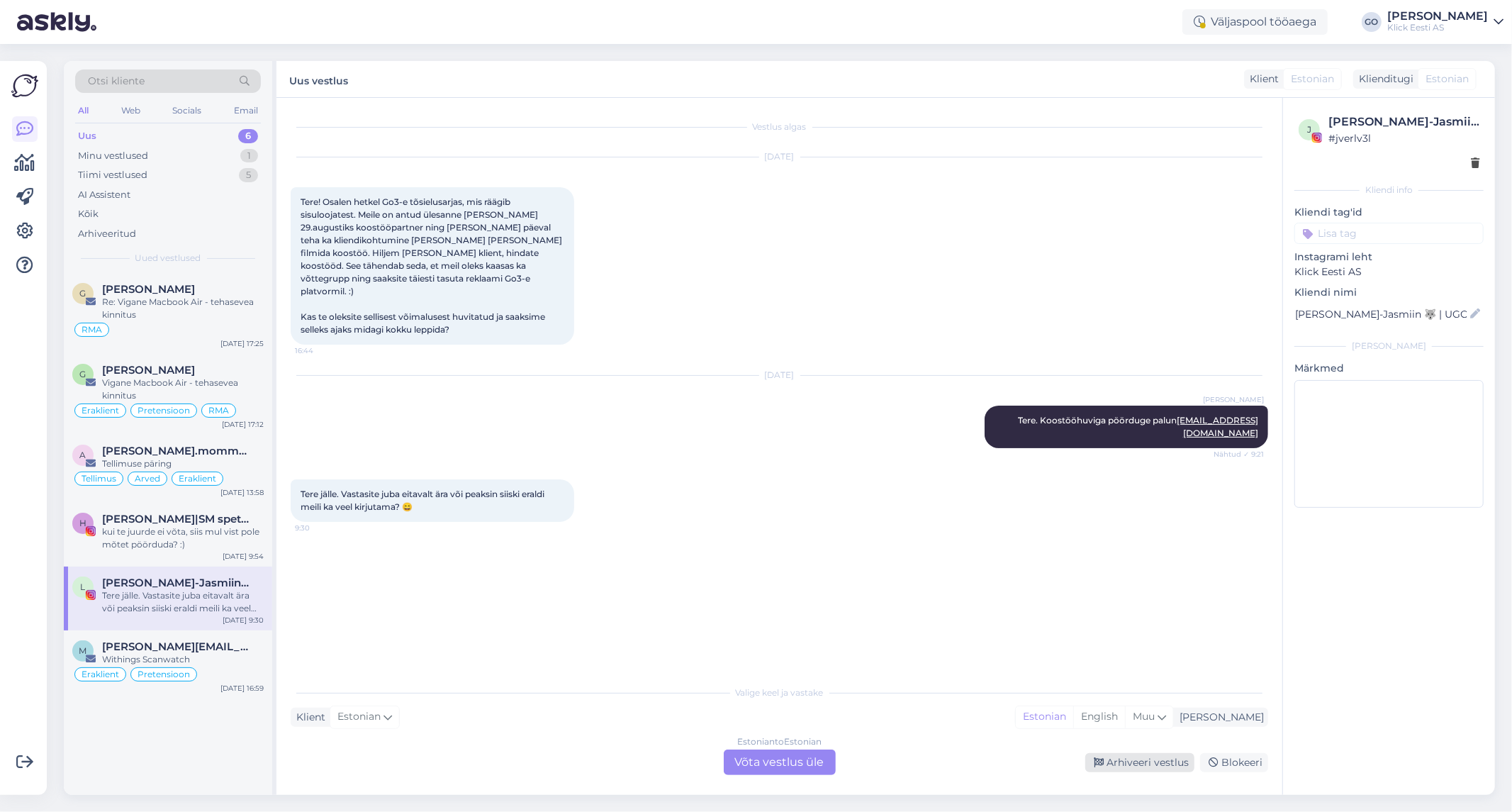
click at [1138, 762] on div "Arhiveeri vestlus" at bounding box center [1140, 763] width 110 height 19
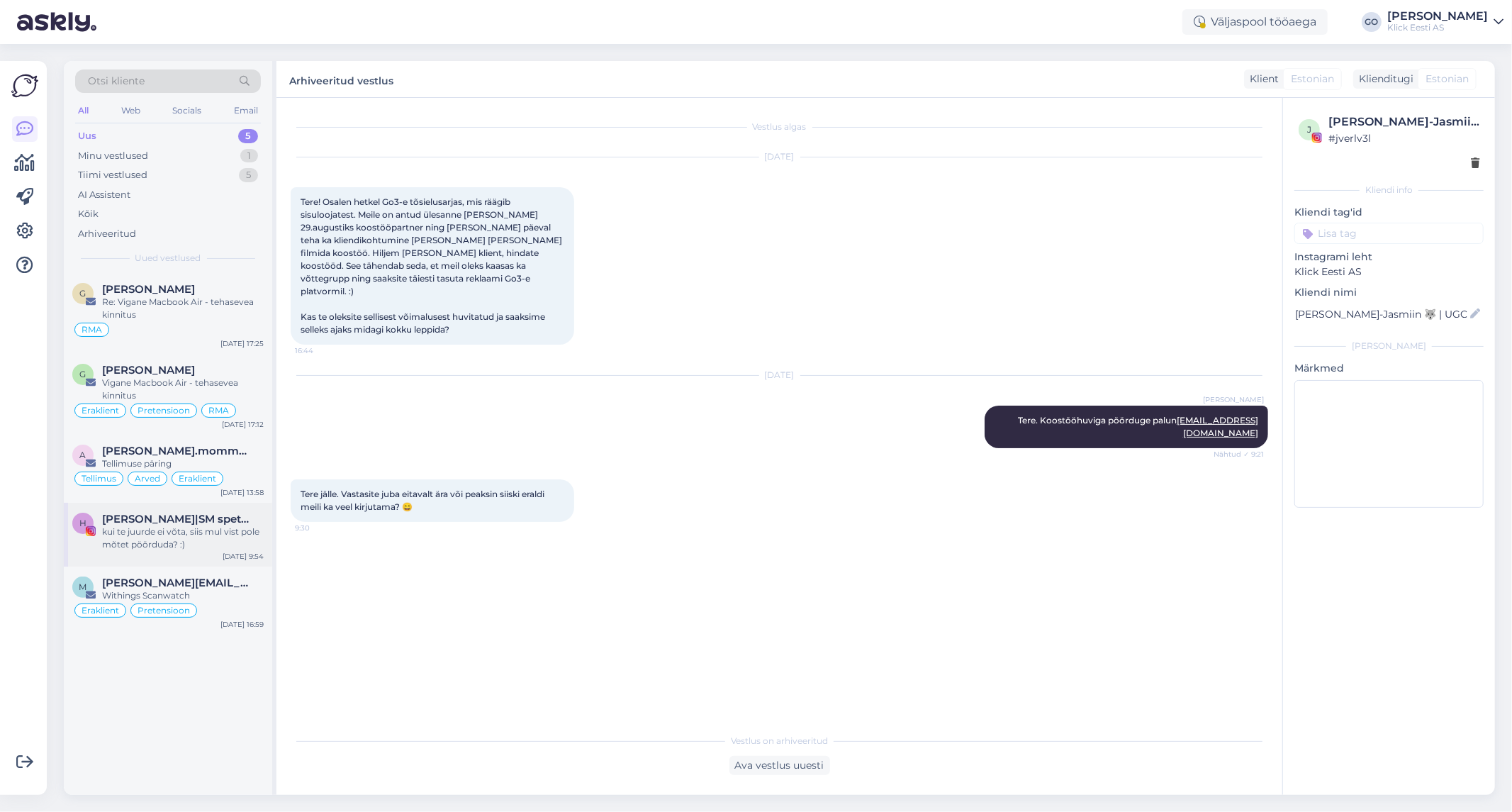
click at [231, 529] on div "kui te juurde ei võta, siis mul vist pole mõtet pöörduda? :)" at bounding box center [183, 538] width 161 height 25
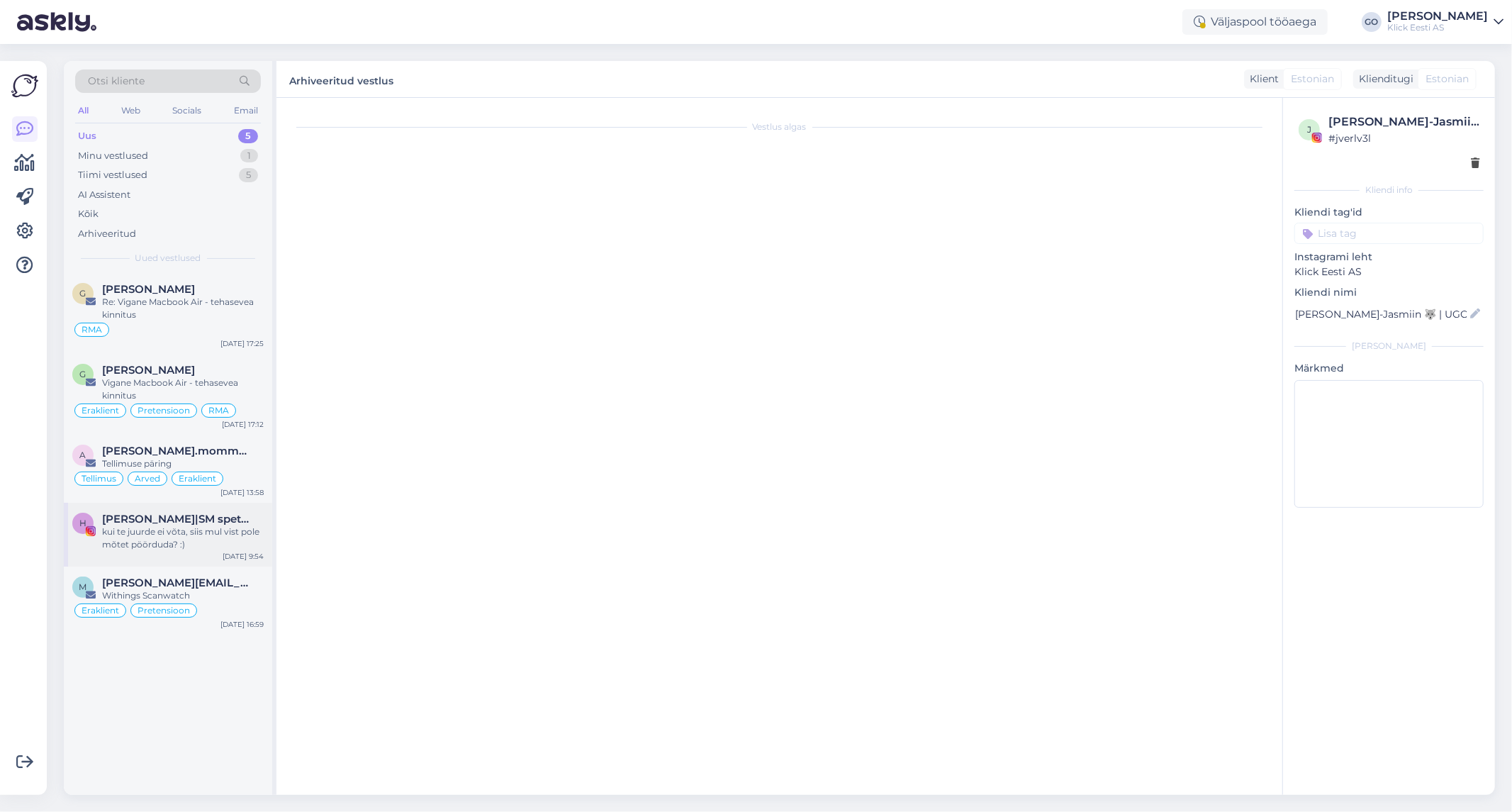
scroll to position [2528, 0]
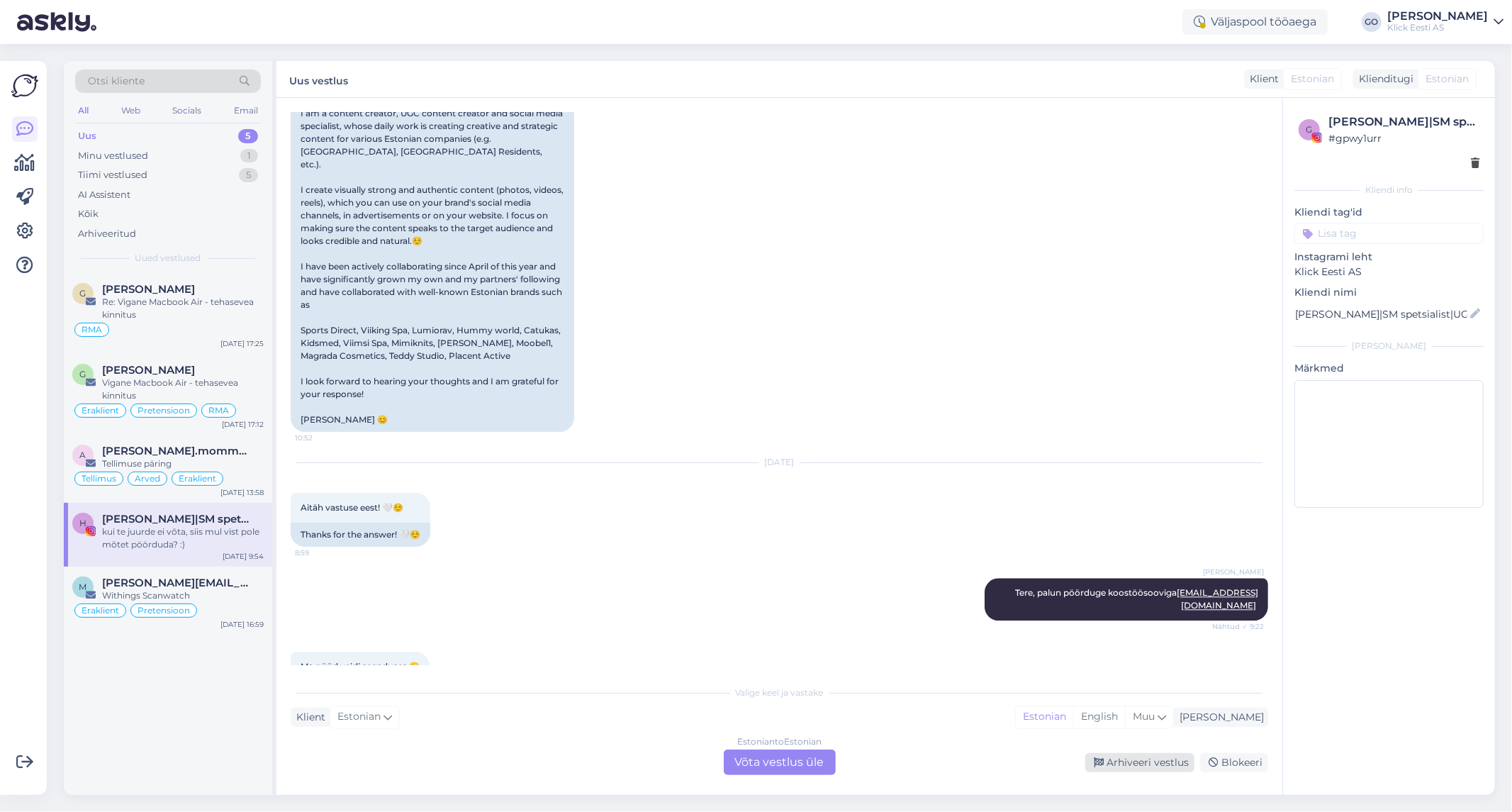
click at [1135, 759] on div "Arhiveeri vestlus" at bounding box center [1140, 763] width 110 height 19
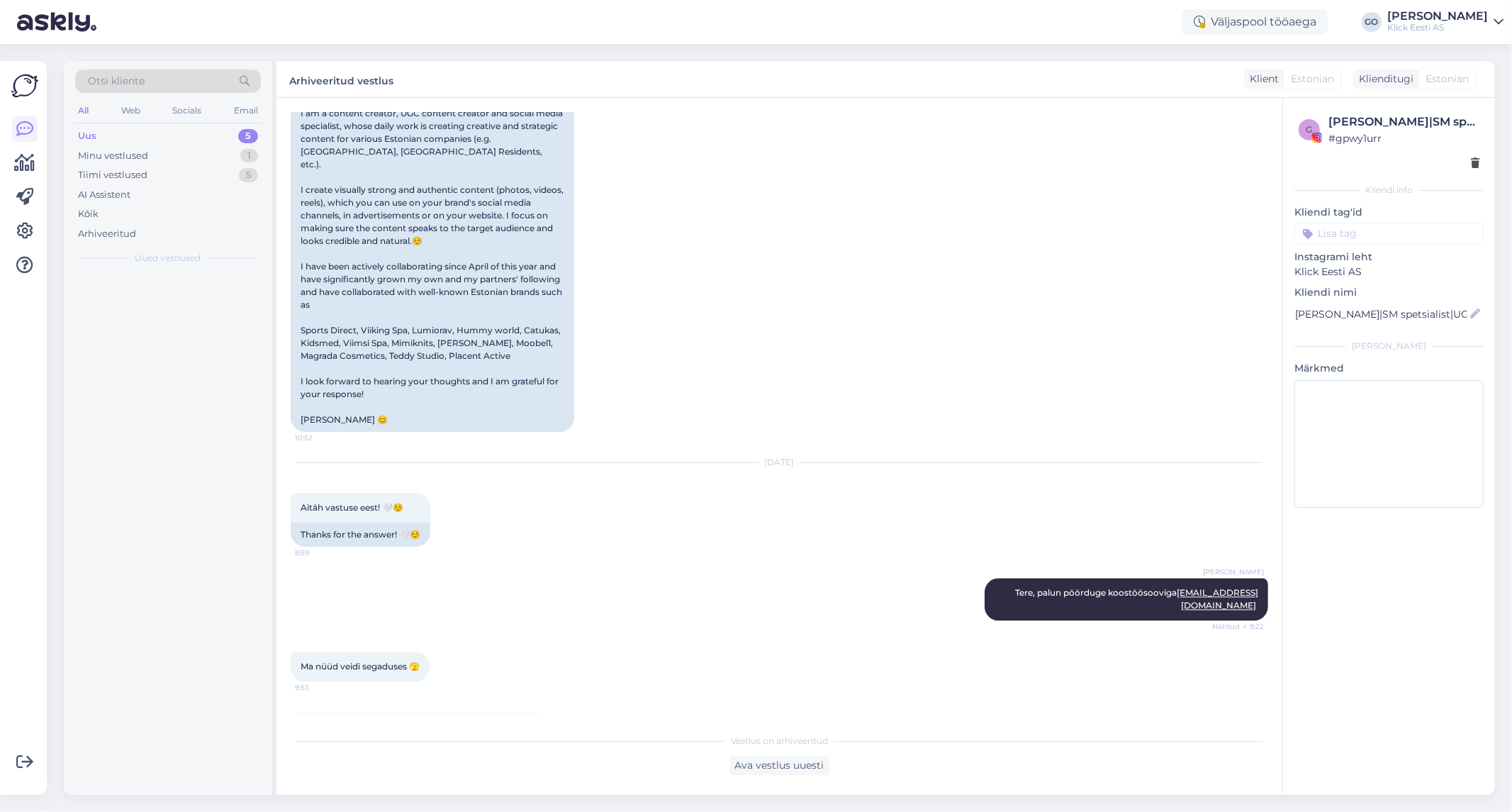
scroll to position [2481, 0]
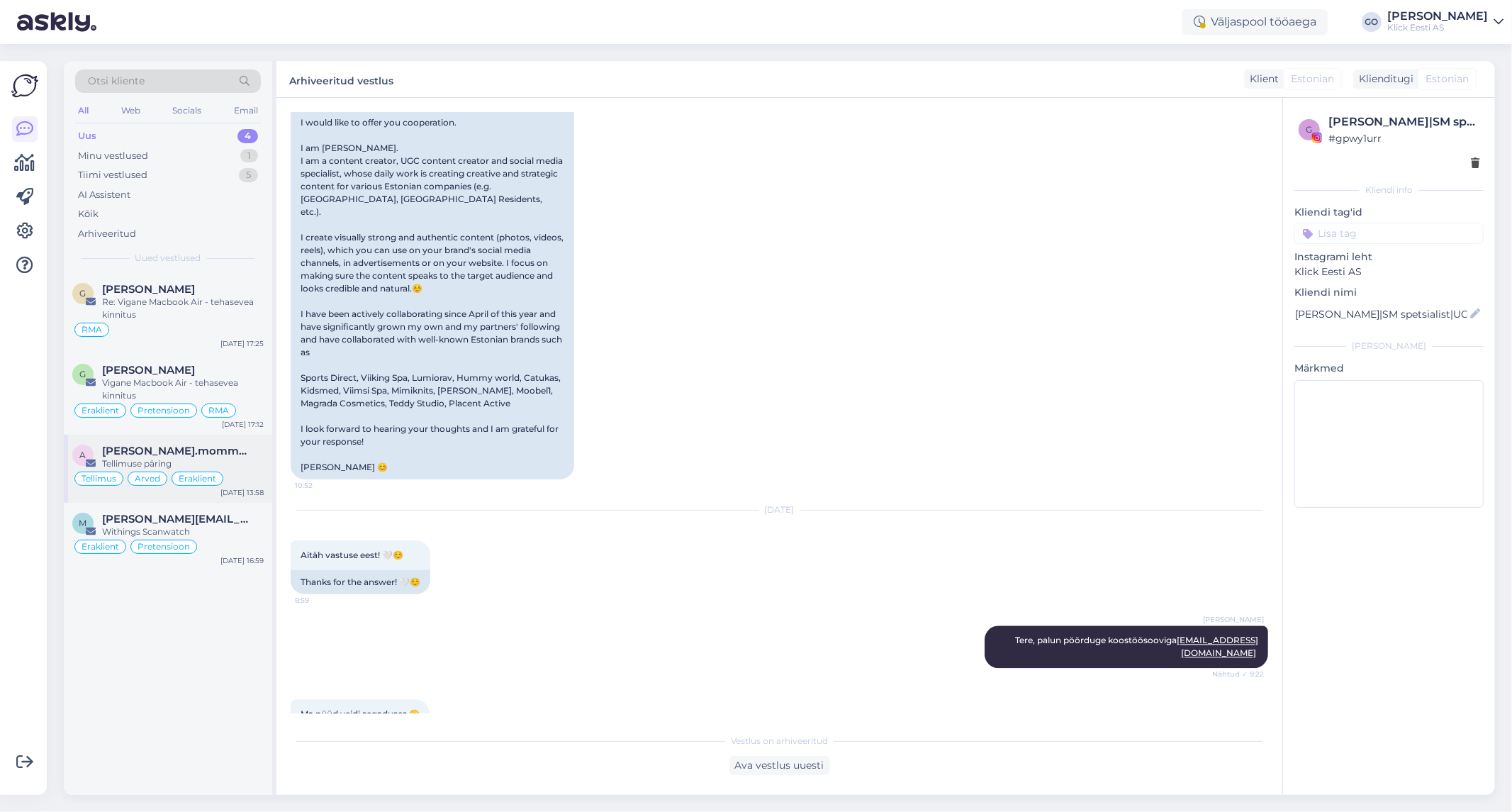
click at [242, 450] on span "[PERSON_NAME].mommeja via [EMAIL_ADDRESS][DOMAIN_NAME]" at bounding box center [176, 451] width 148 height 13
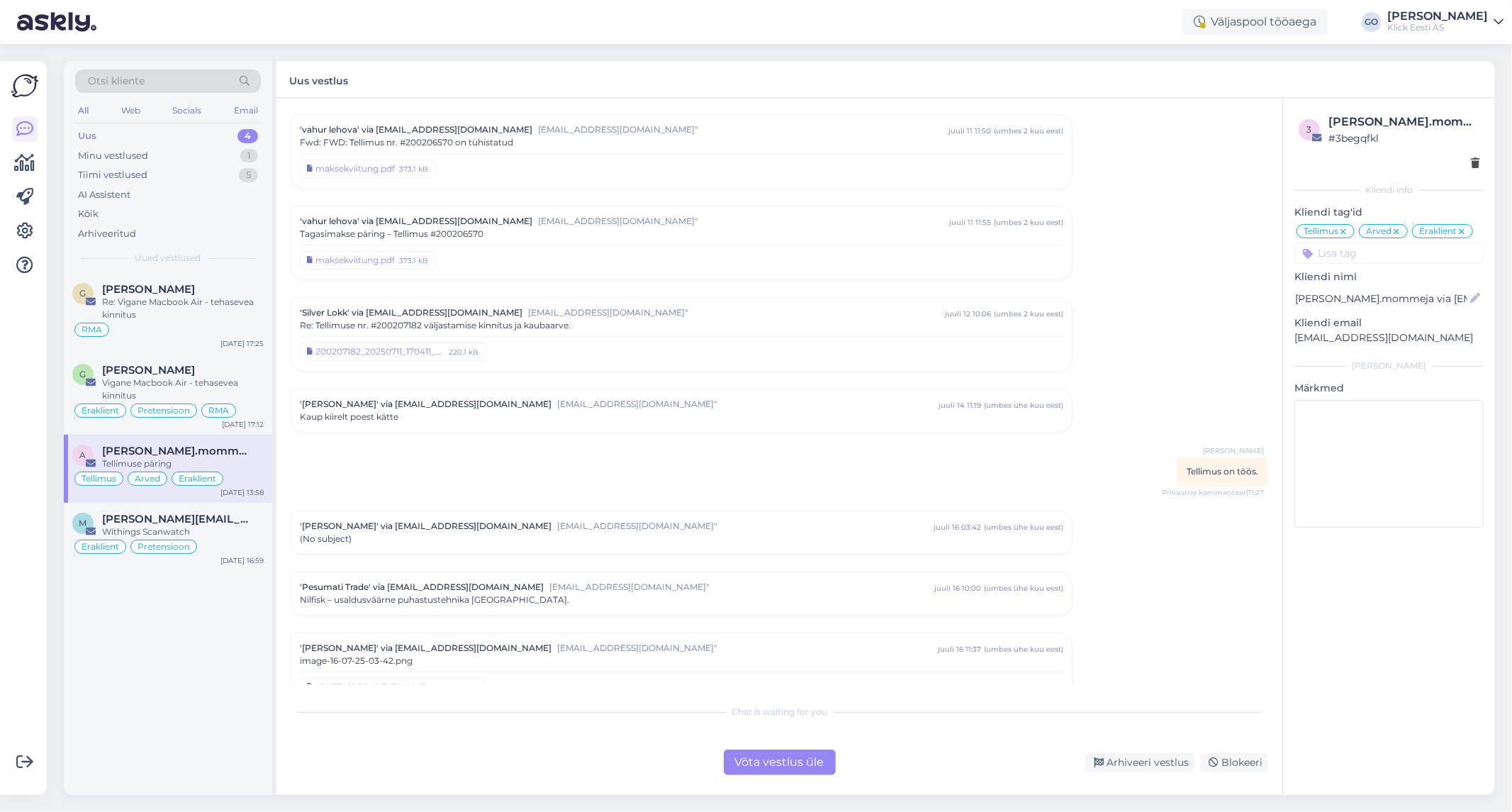
scroll to position [5068, 0]
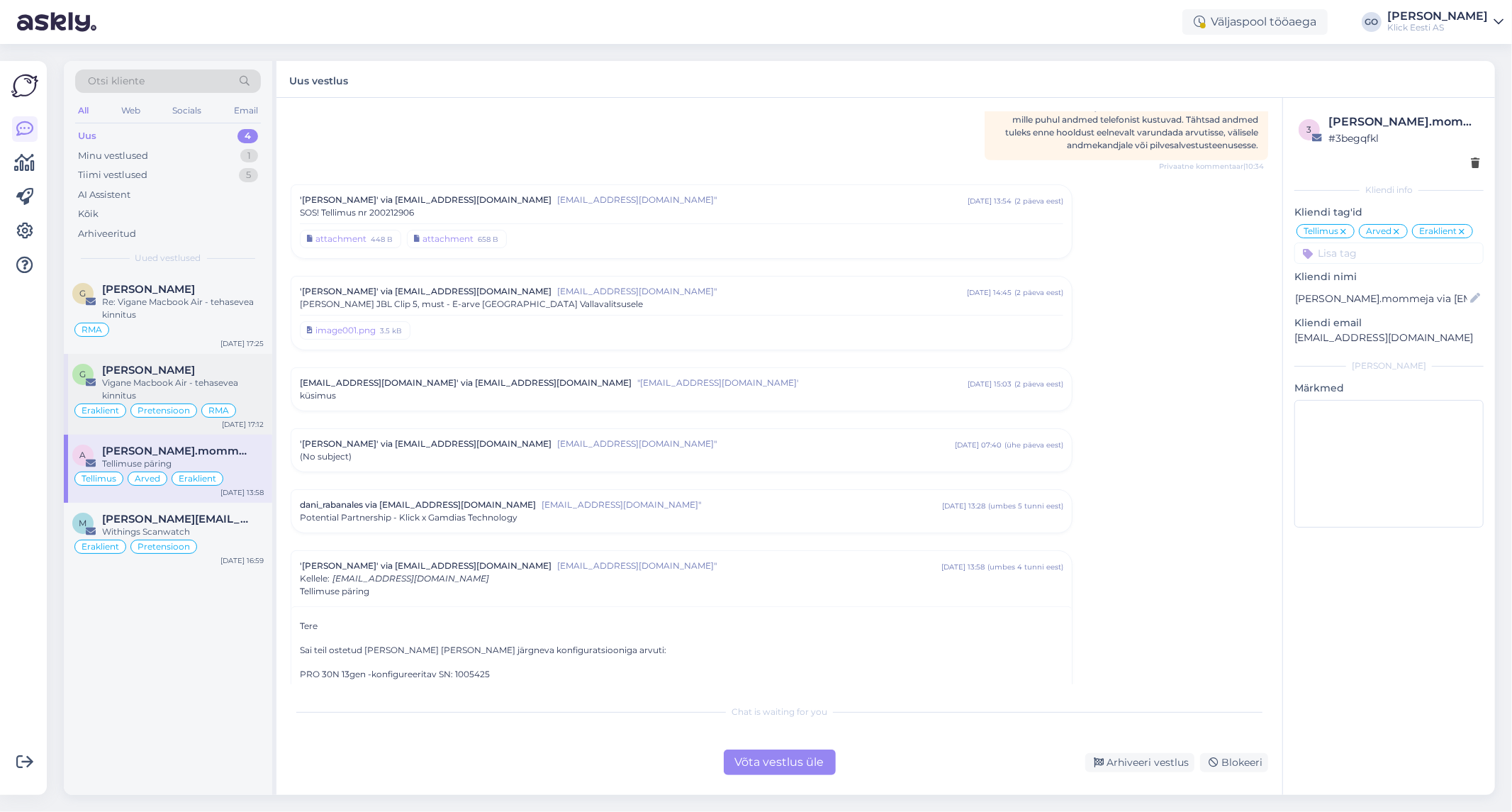
click at [235, 379] on div "Vigane Macbook Air - tehasevea kinnitus" at bounding box center [183, 389] width 161 height 25
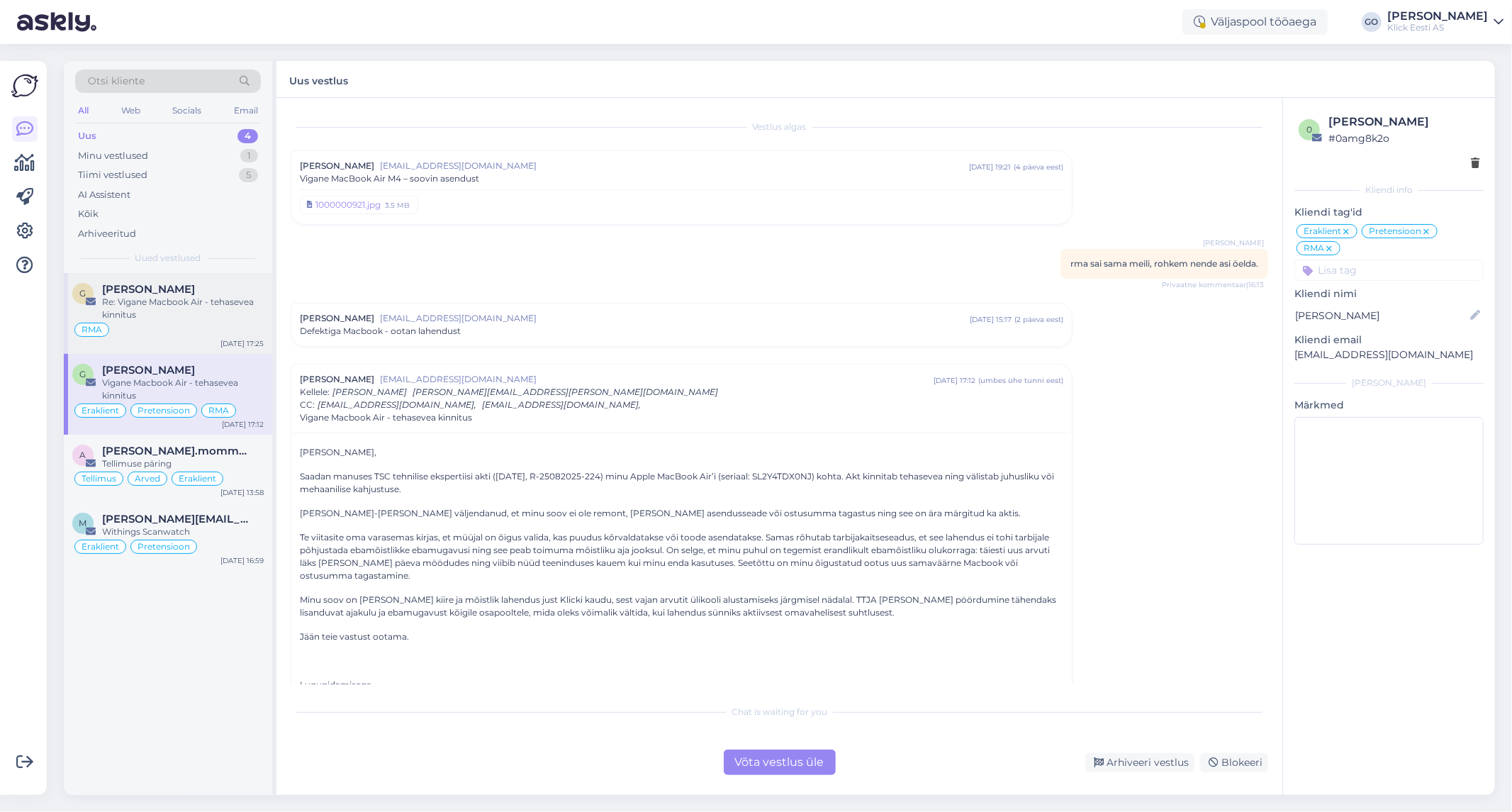
click at [210, 310] on div "Re: Vigane Macbook Air - tehasevea kinnitus" at bounding box center [183, 307] width 161 height 25
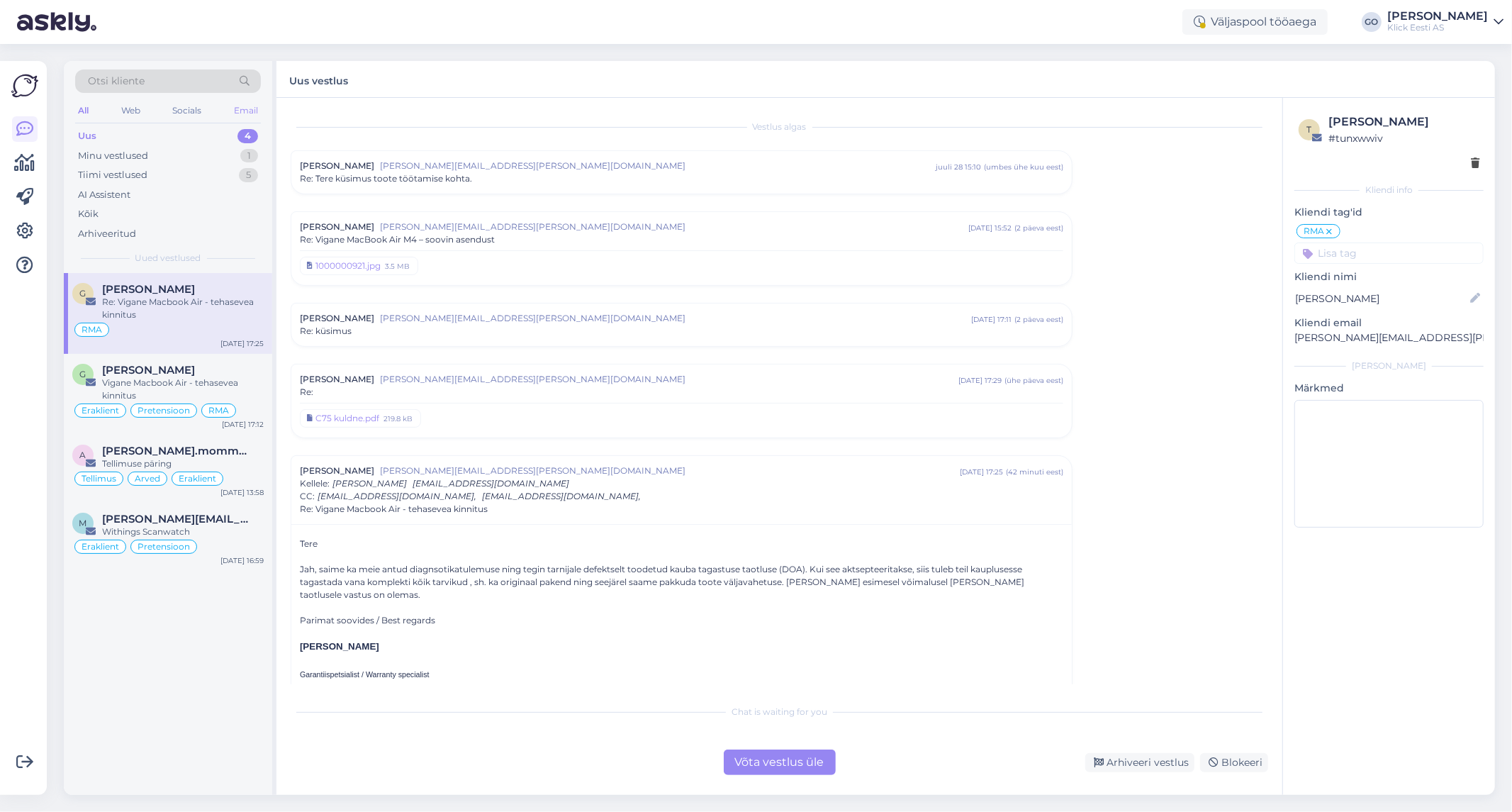
click at [250, 110] on div "Email" at bounding box center [246, 110] width 30 height 19
click at [188, 109] on div "Socials" at bounding box center [187, 110] width 35 height 19
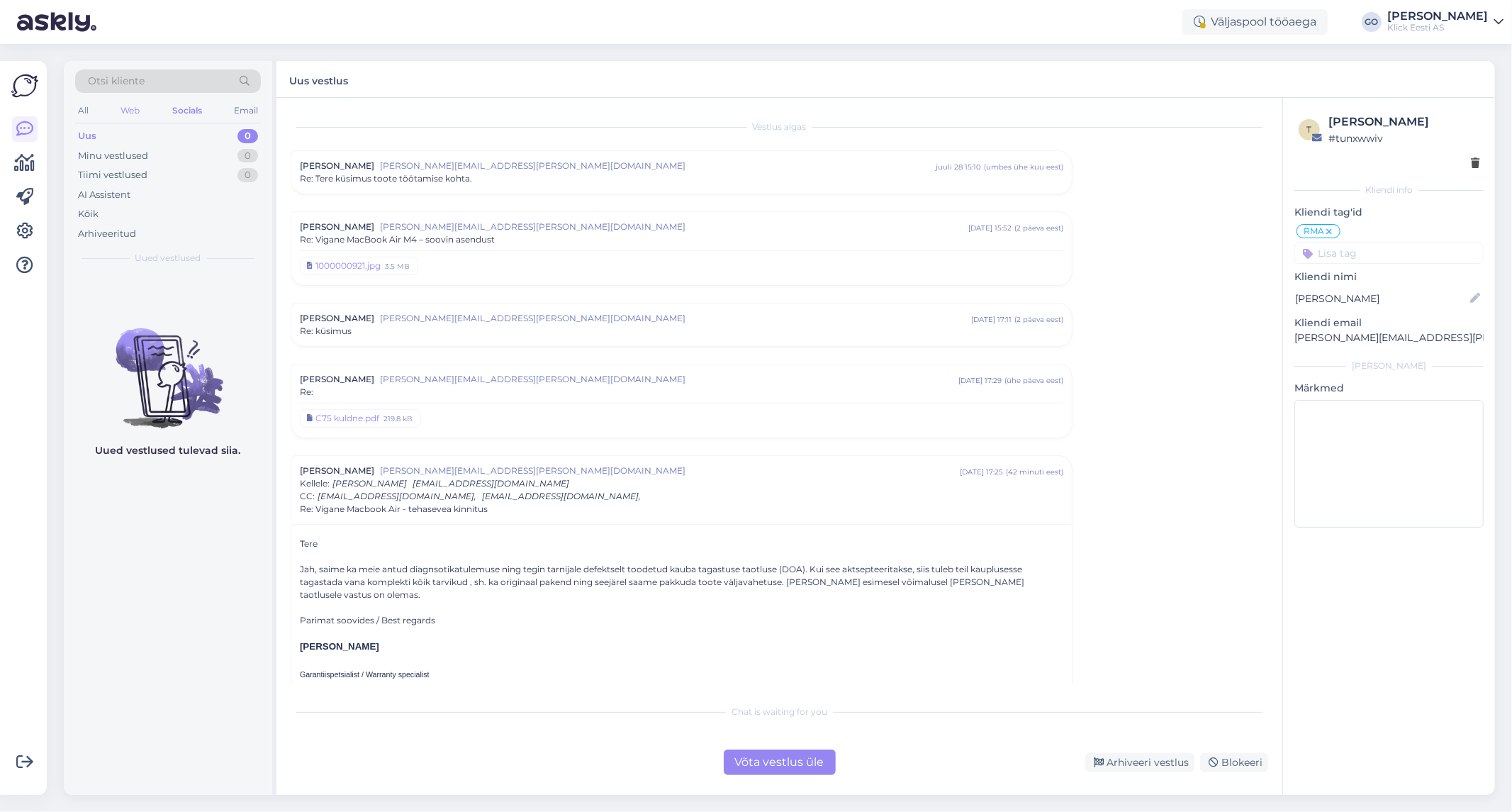
click at [132, 107] on div "Web" at bounding box center [130, 110] width 25 height 19
click at [80, 106] on div "All" at bounding box center [84, 110] width 16 height 19
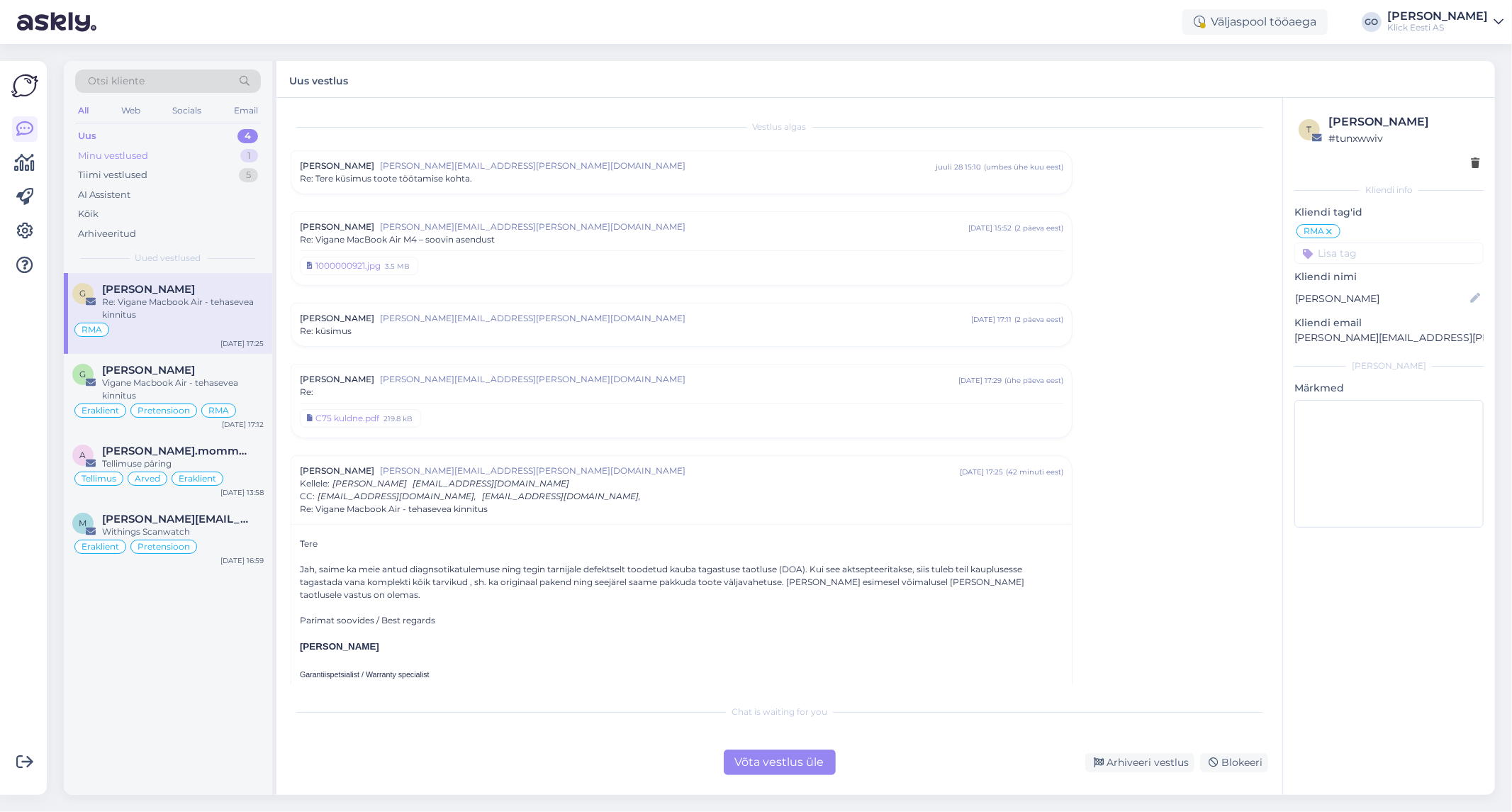
click at [122, 151] on div "Minu vestlused" at bounding box center [113, 156] width 71 height 14
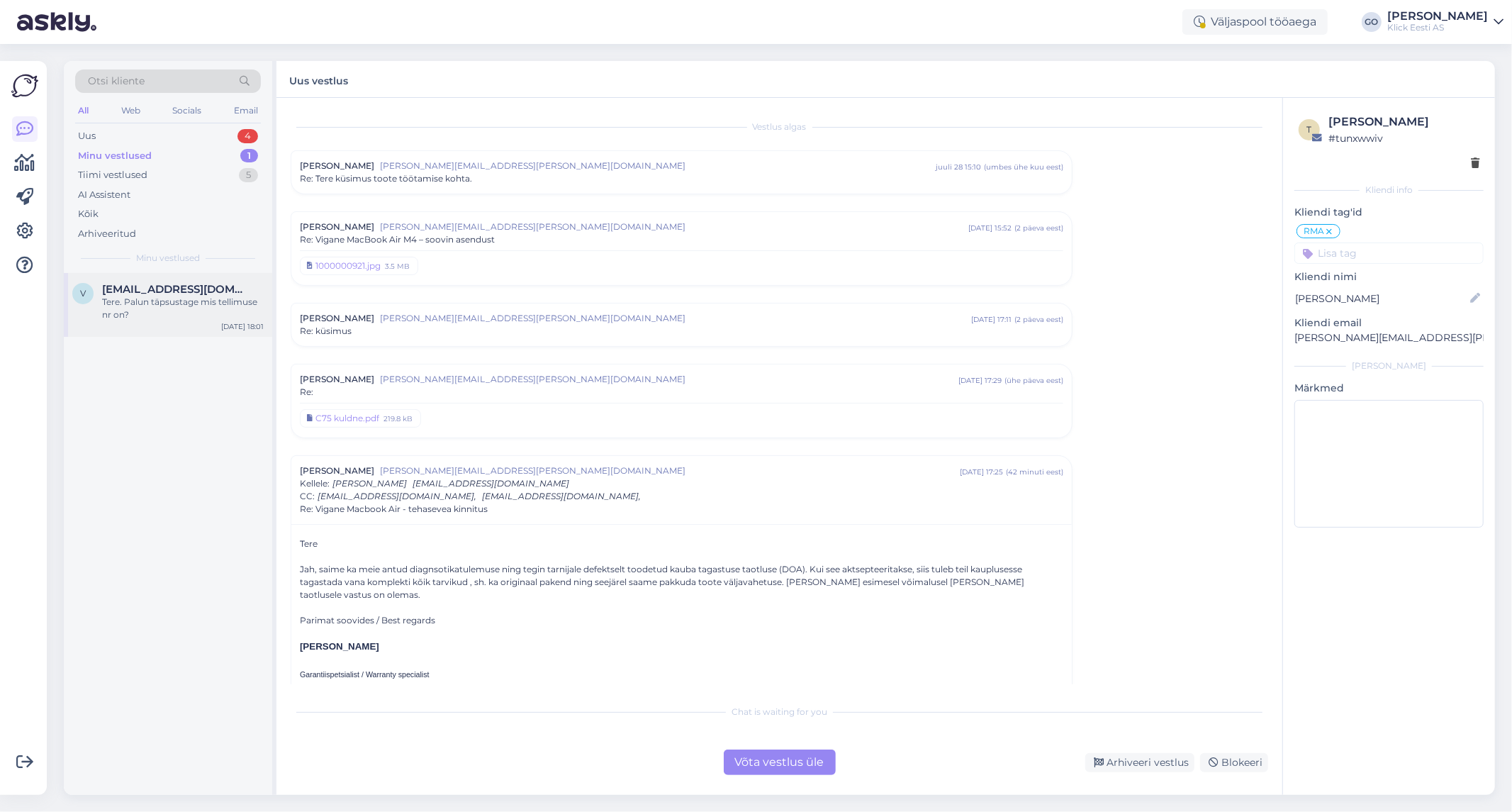
click at [154, 317] on div "Tere. Palun täpsustage mis tellimuse nr on?" at bounding box center [183, 307] width 161 height 25
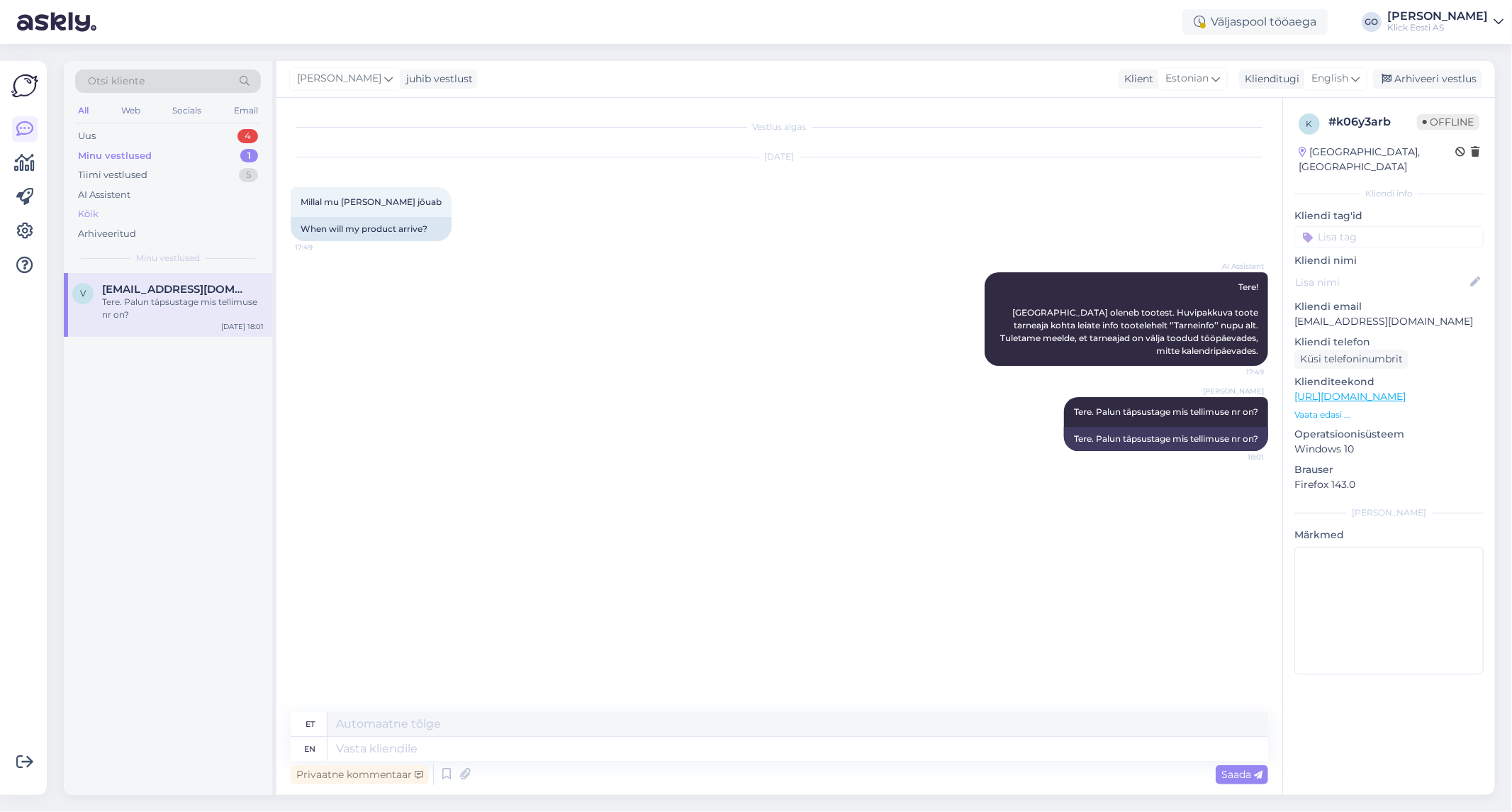
click at [107, 211] on div "Kõik" at bounding box center [168, 214] width 186 height 19
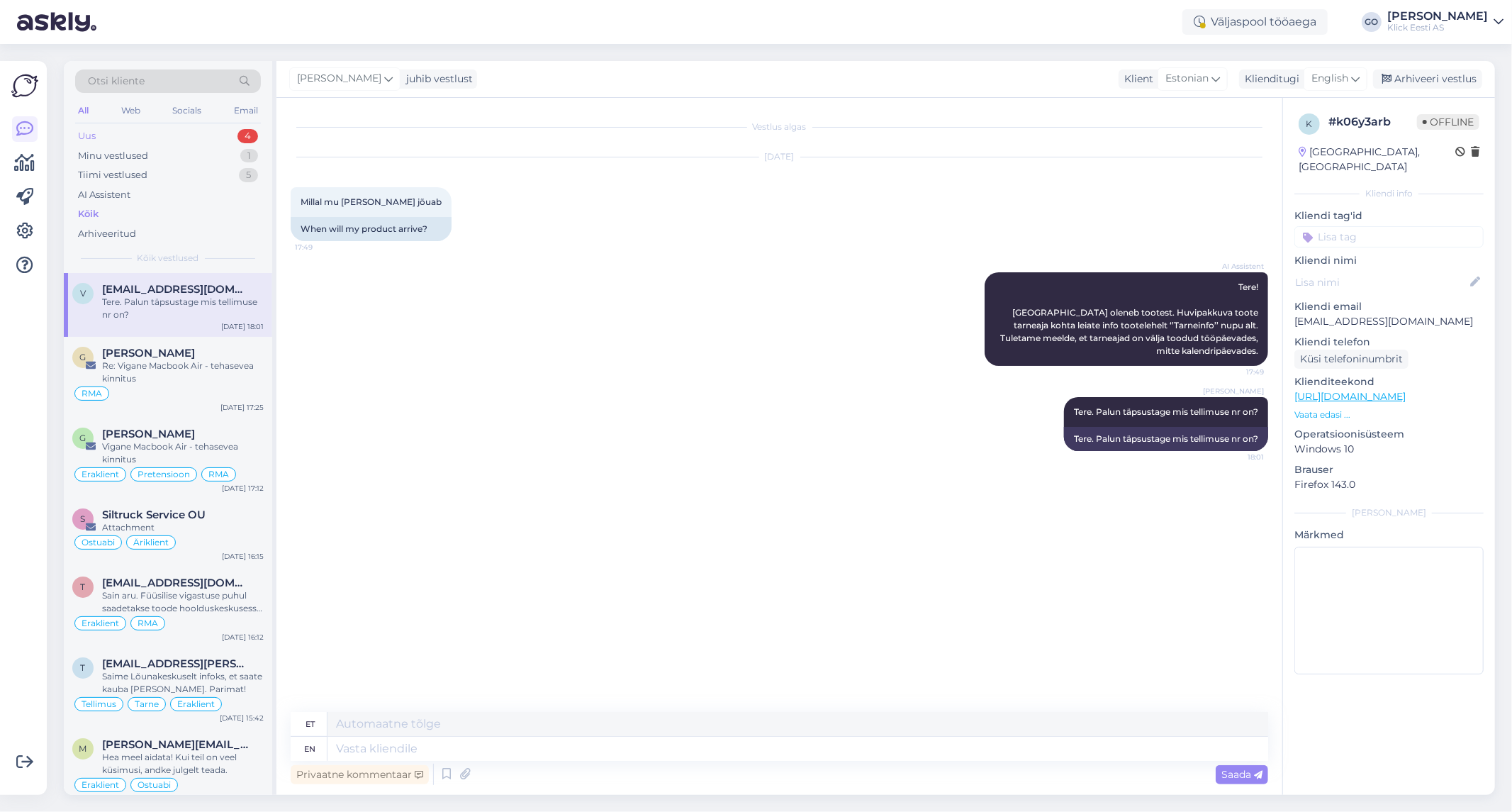
click at [98, 130] on div "Uus 4" at bounding box center [168, 136] width 186 height 19
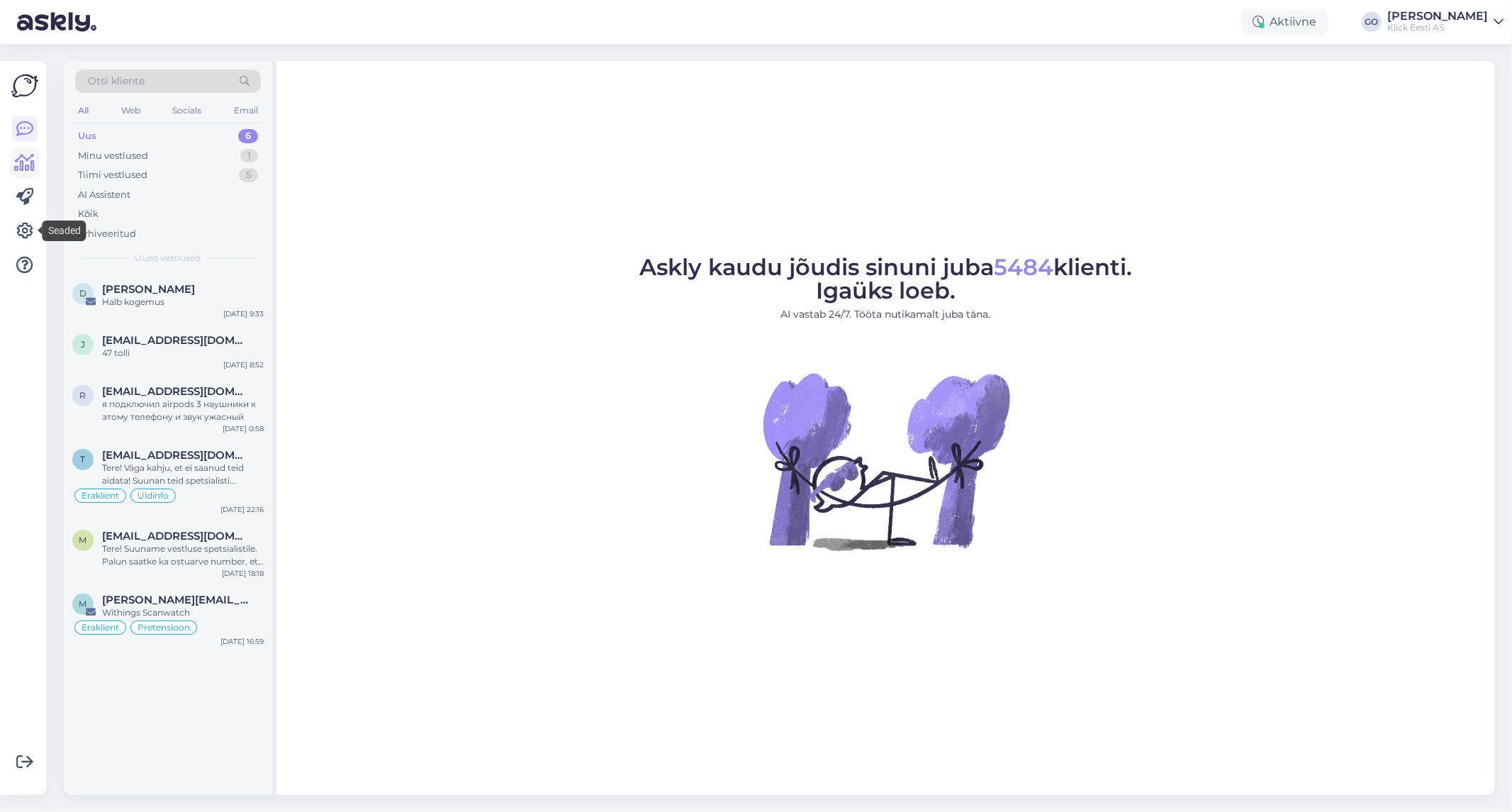
click at [29, 160] on icon at bounding box center [24, 163] width 20 height 17
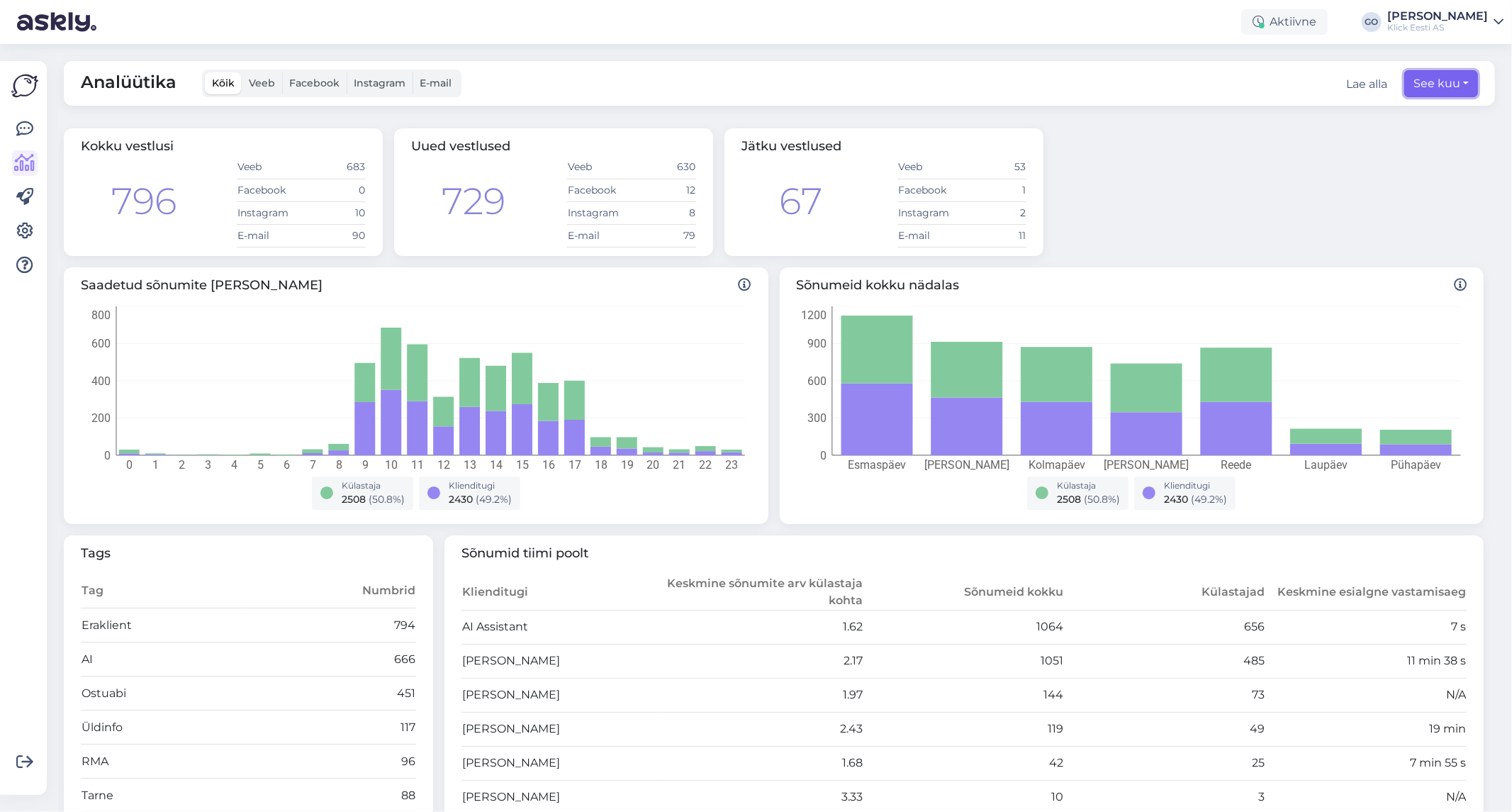
click at [1458, 83] on button "See kuu" at bounding box center [1441, 84] width 74 height 27
select select "7"
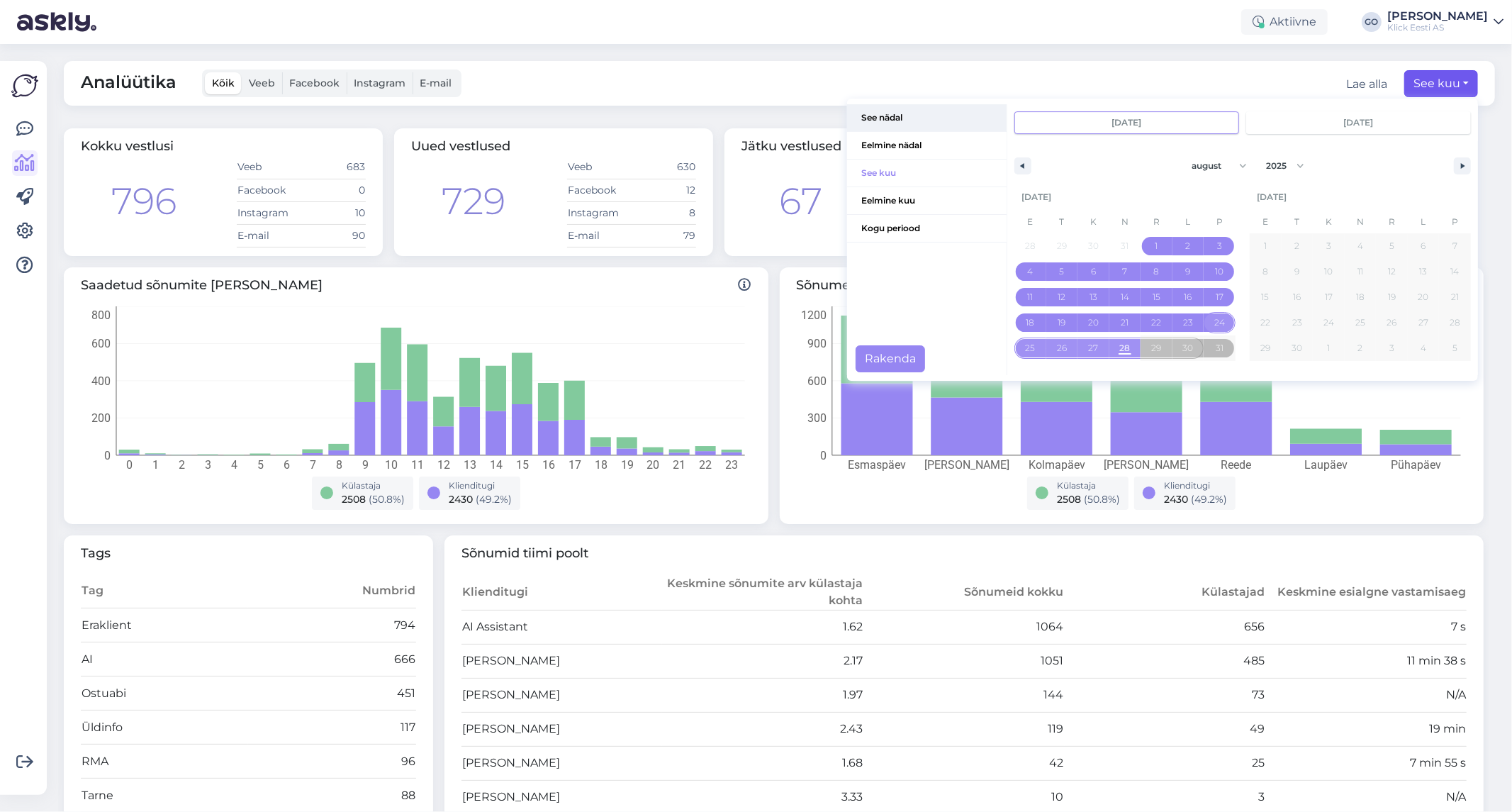
click at [894, 114] on span "See nädal" at bounding box center [926, 117] width 160 height 27
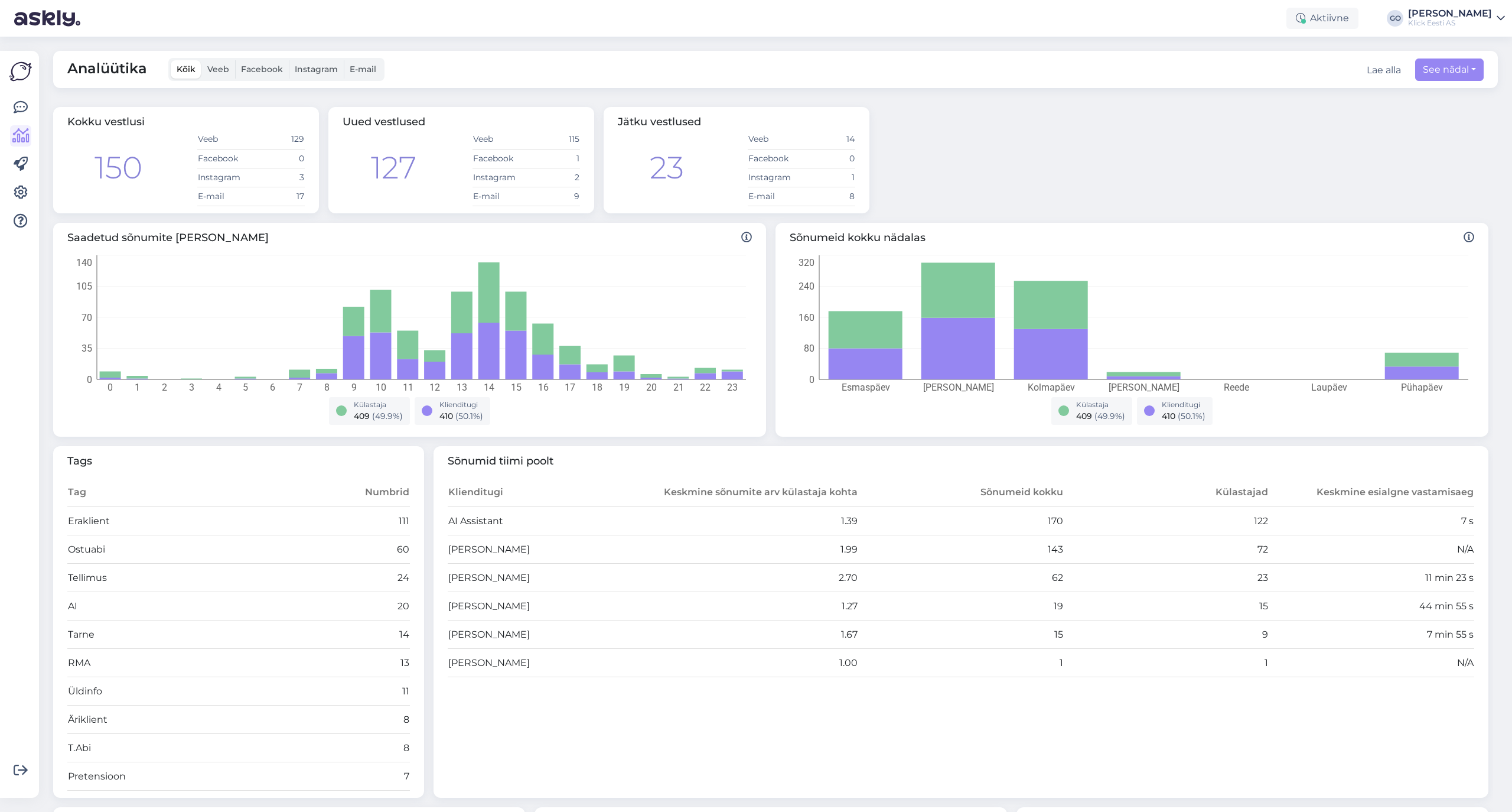
click at [214, 67] on span "Veeb" at bounding box center [218, 69] width 22 height 11
click at [201, 60] on input "Veeb" at bounding box center [201, 60] width 0 height 0
click at [263, 70] on span "Facebook" at bounding box center [262, 69] width 42 height 11
click at [235, 60] on input "Facebook" at bounding box center [235, 60] width 0 height 0
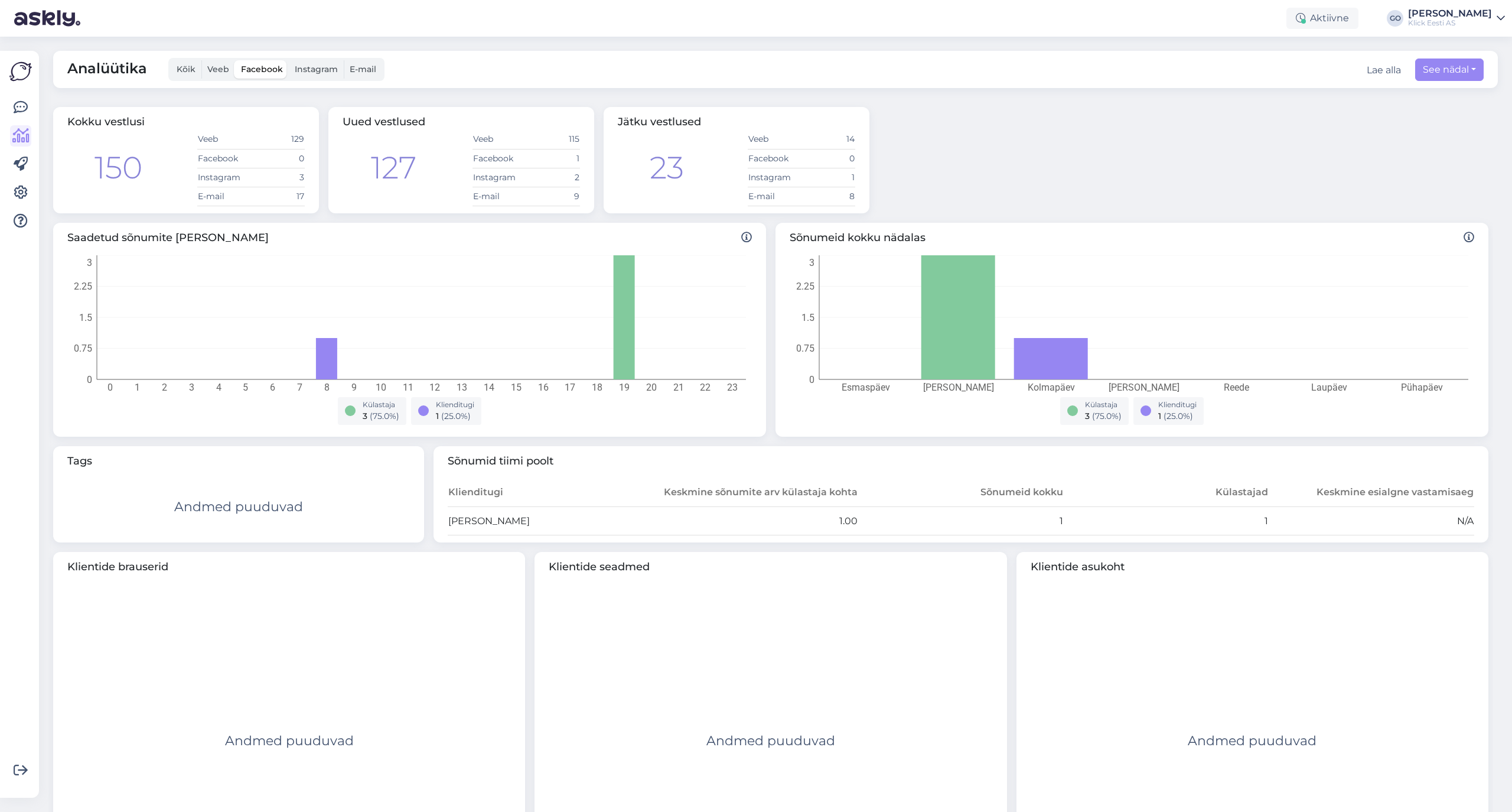
click at [316, 71] on span "Instagram" at bounding box center [316, 69] width 43 height 11
click at [289, 60] on input "Instagram" at bounding box center [289, 60] width 0 height 0
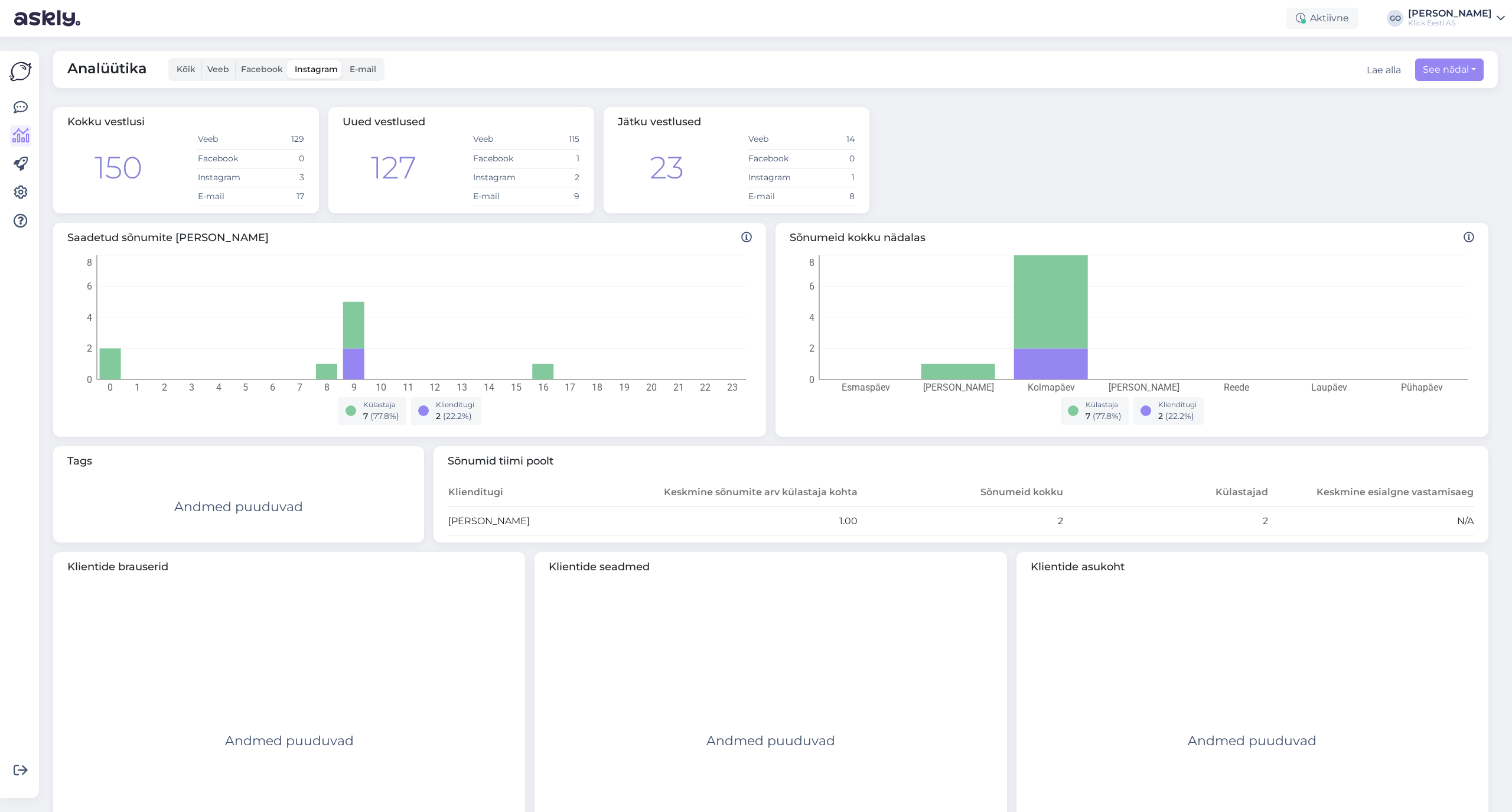
click at [363, 70] on span "E-mail" at bounding box center [362, 69] width 26 height 11
click at [344, 60] on input "E-mail" at bounding box center [344, 60] width 0 height 0
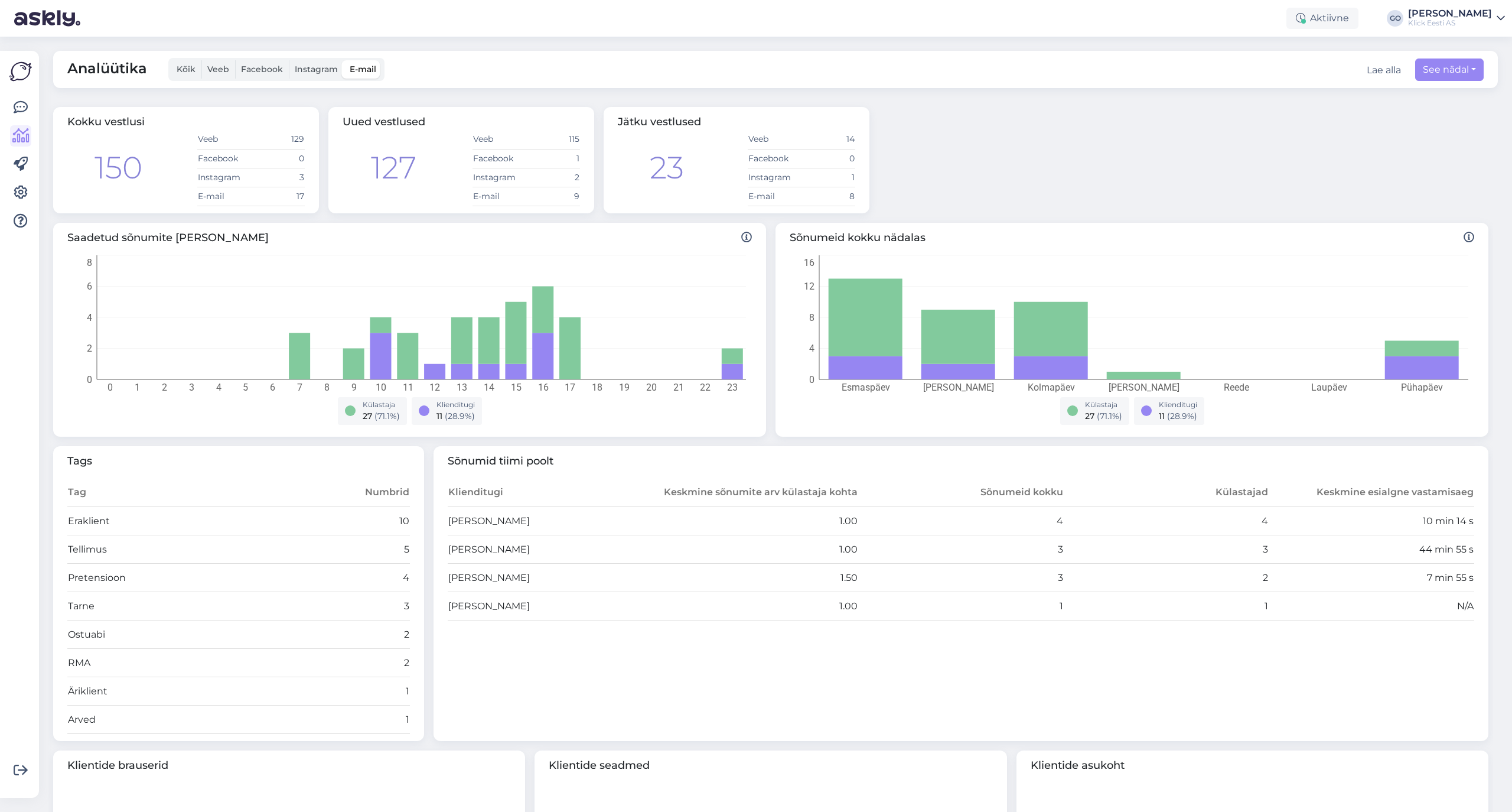
click at [182, 67] on span "Kõik" at bounding box center [186, 69] width 19 height 11
click at [171, 60] on input "Kõik" at bounding box center [171, 60] width 0 height 0
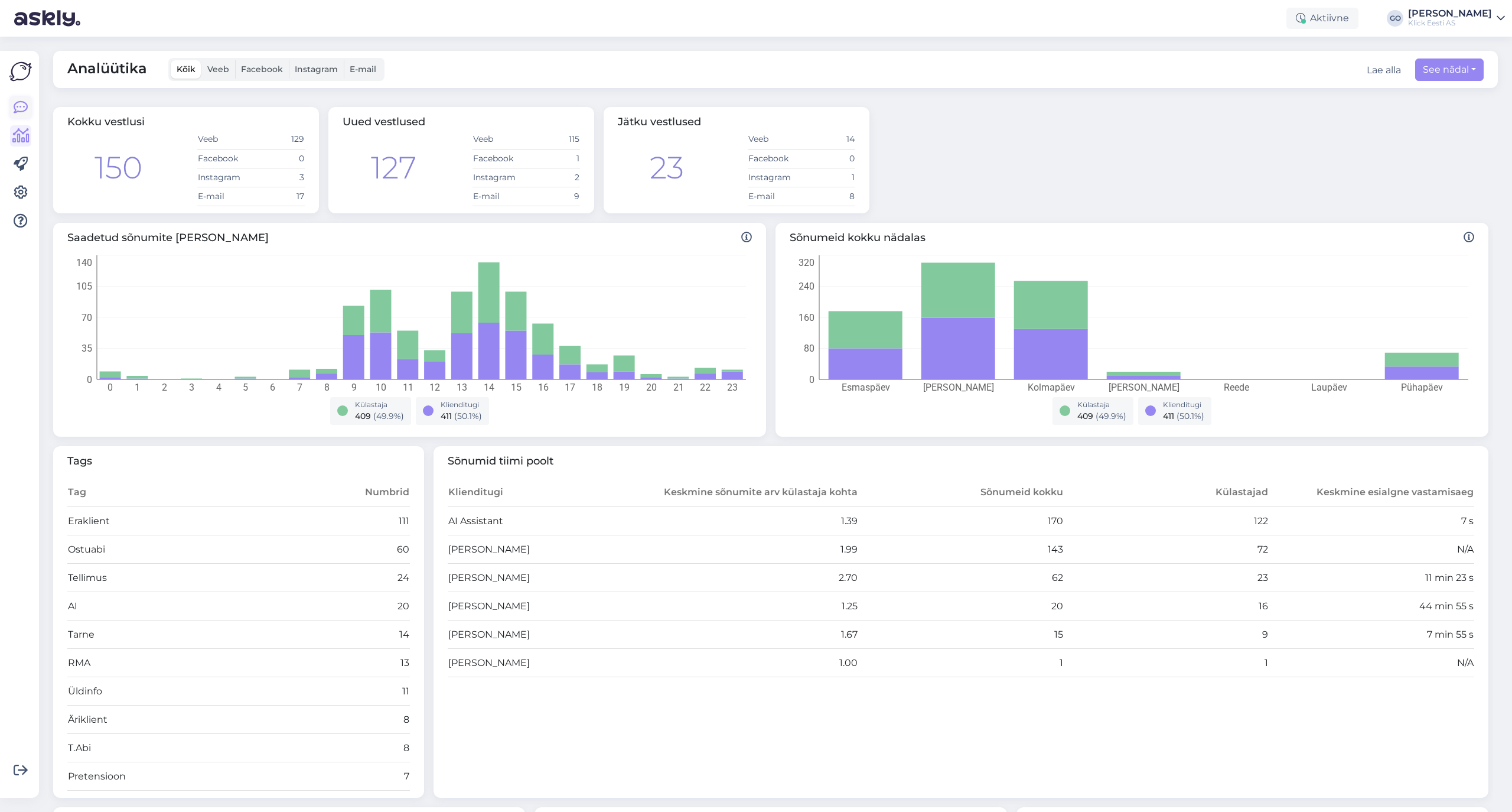
click at [22, 102] on icon at bounding box center [20, 108] width 14 height 14
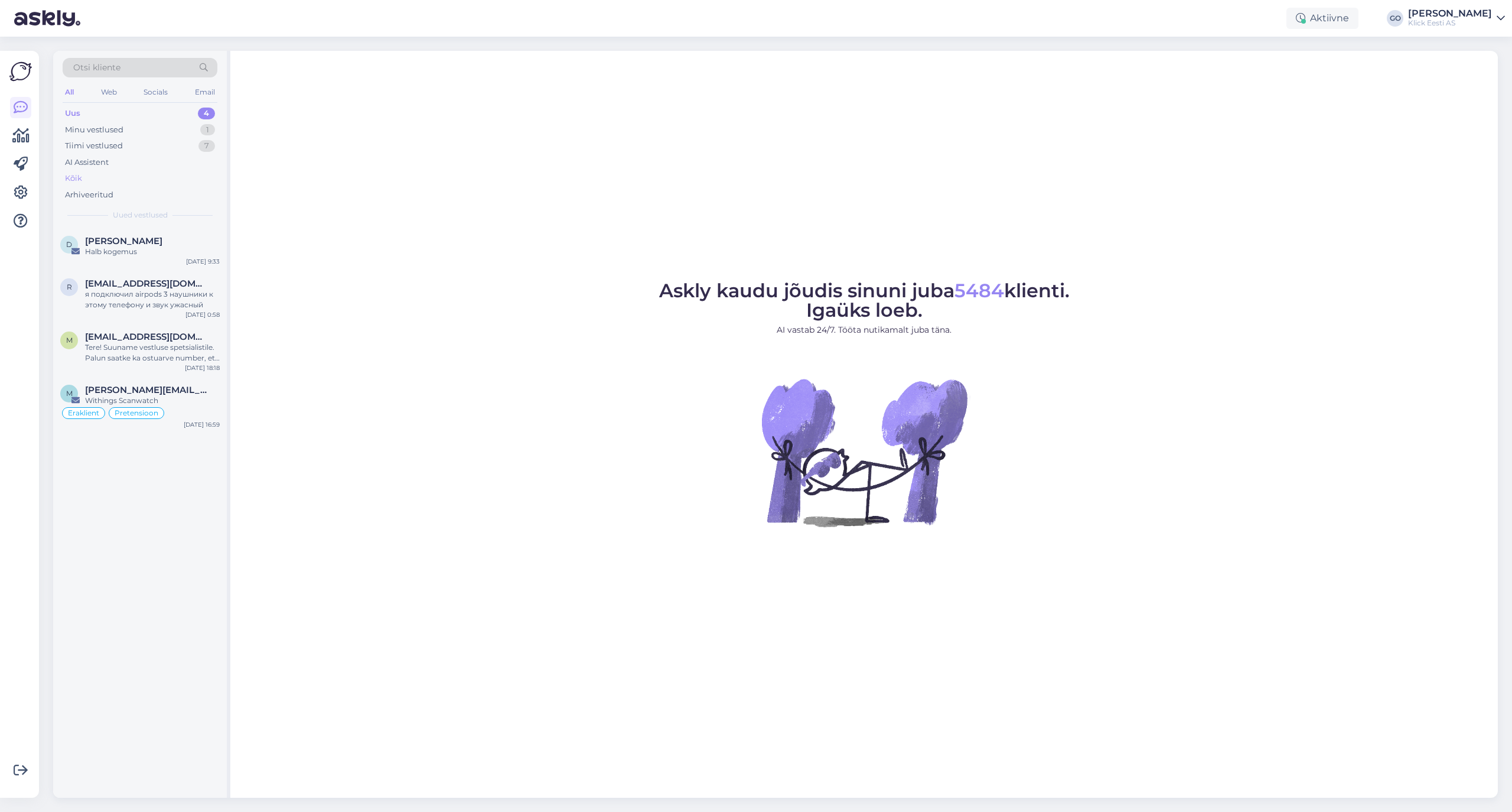
click at [74, 174] on div "Kõik" at bounding box center [73, 178] width 17 height 11
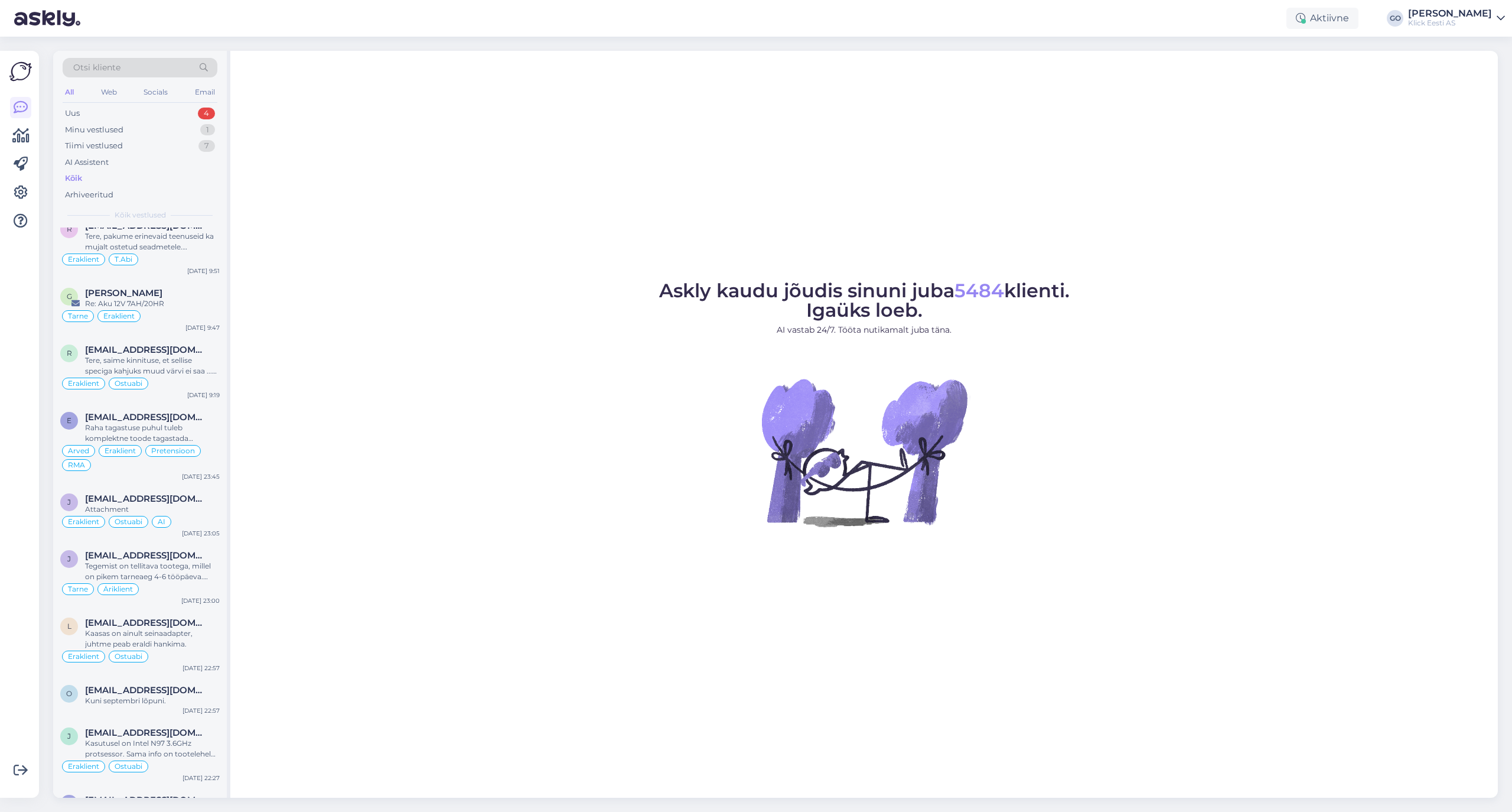
scroll to position [8282, 0]
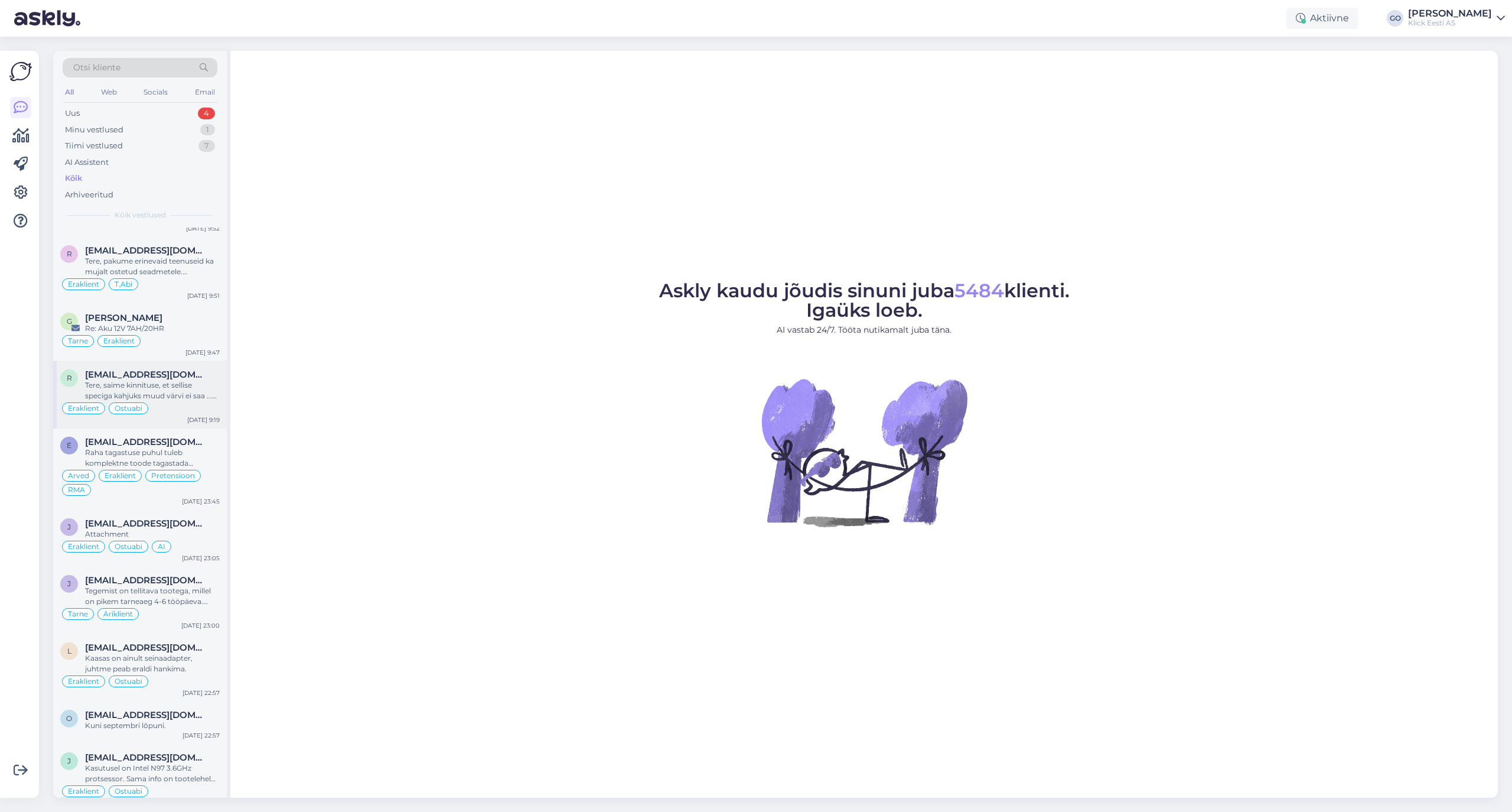
click at [172, 401] on div "Tere, saime kinnituse, et sellise speciga kahjuks muud värvi ei saa ... aga alt…" at bounding box center [152, 390] width 135 height 21
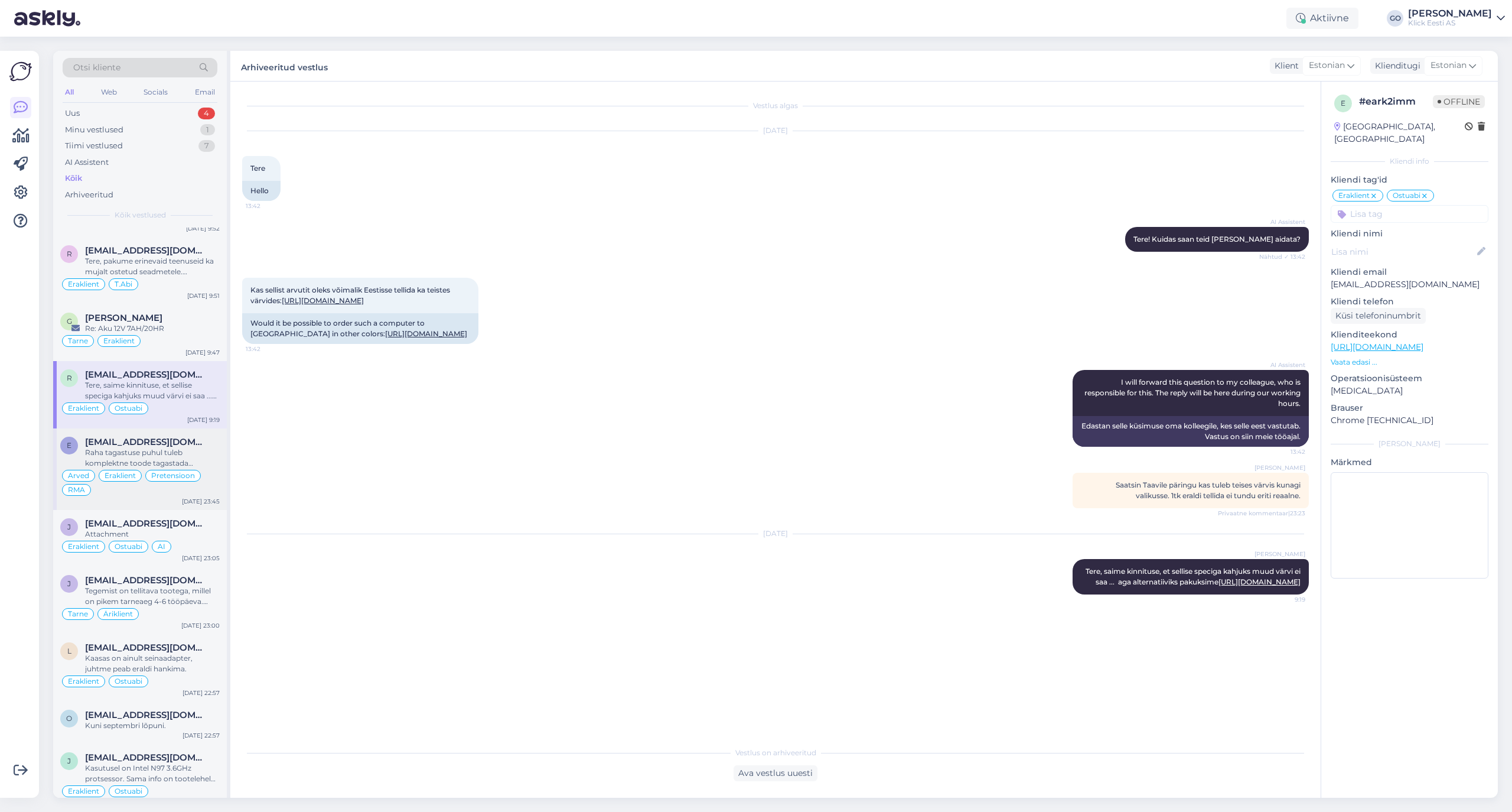
click at [199, 469] on div "Raha tagastuse puhul tuleb komplektne toode tagastada kauplusesse ja seal esita…" at bounding box center [152, 458] width 135 height 21
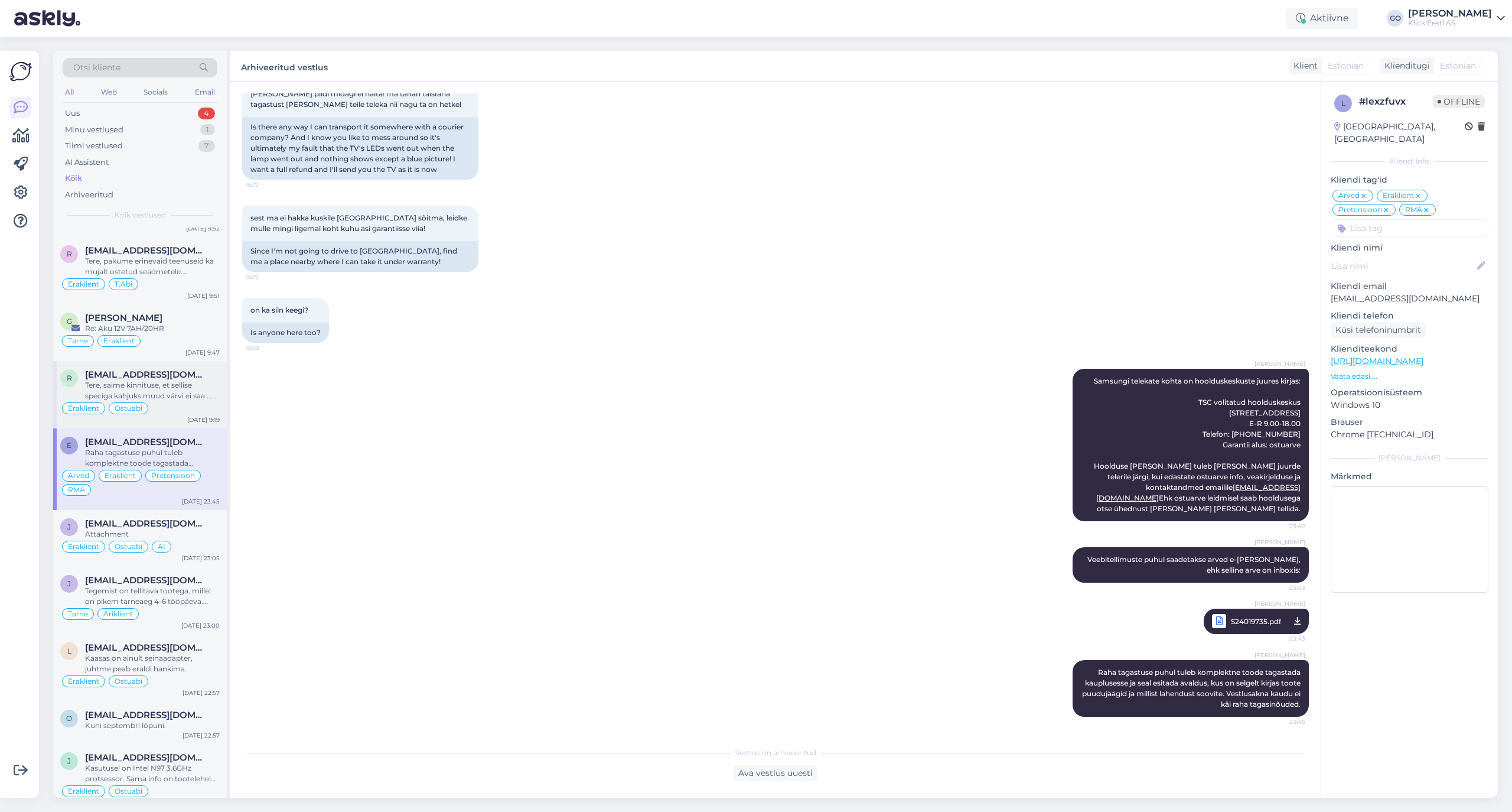
click at [199, 401] on div "Tere, saime kinnituse, et sellise speciga kahjuks muud värvi ei saa ... aga alt…" at bounding box center [152, 390] width 135 height 21
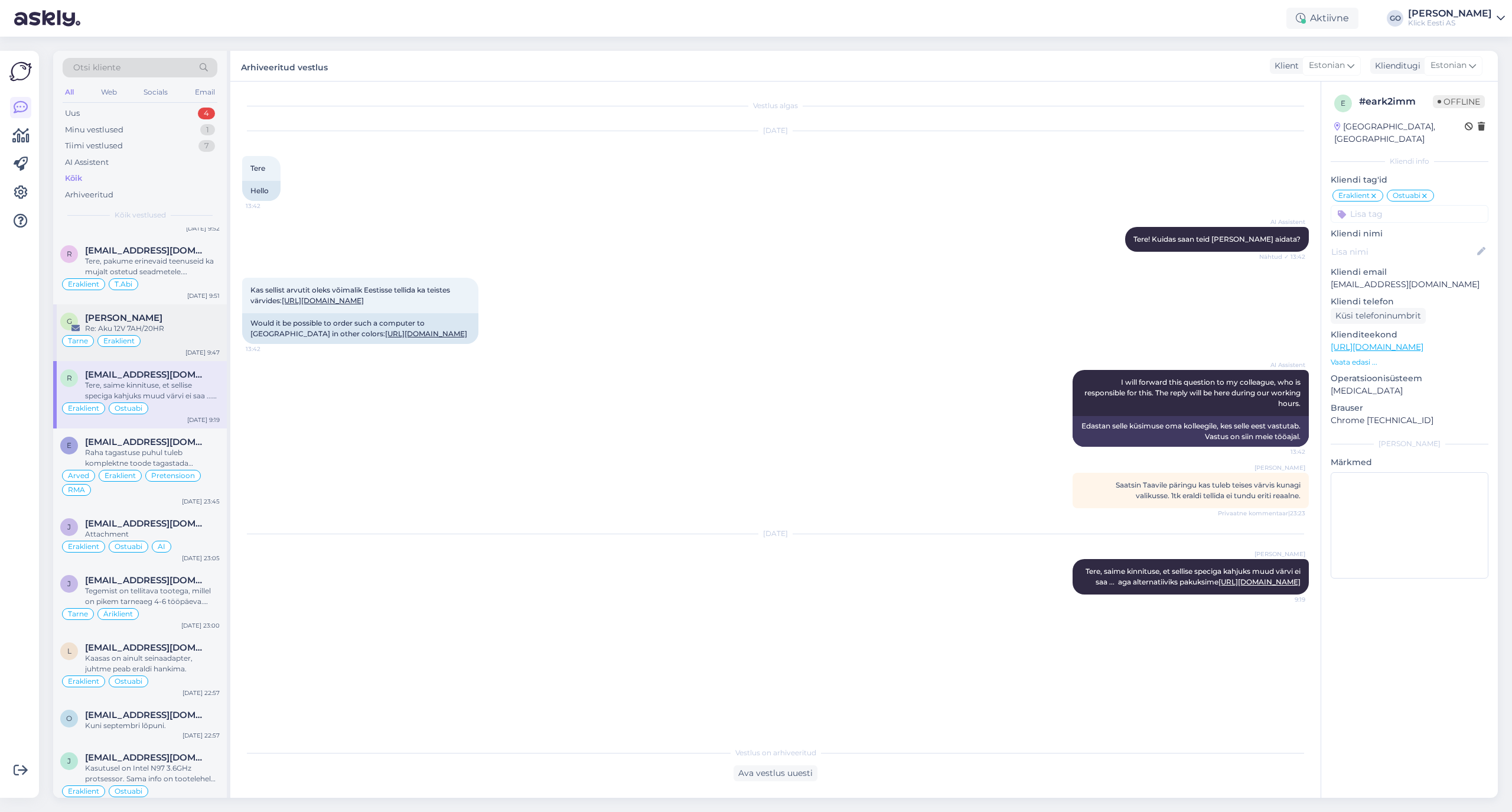
click at [204, 334] on div "Re: Aku 12V 7AH/20HR" at bounding box center [152, 329] width 135 height 11
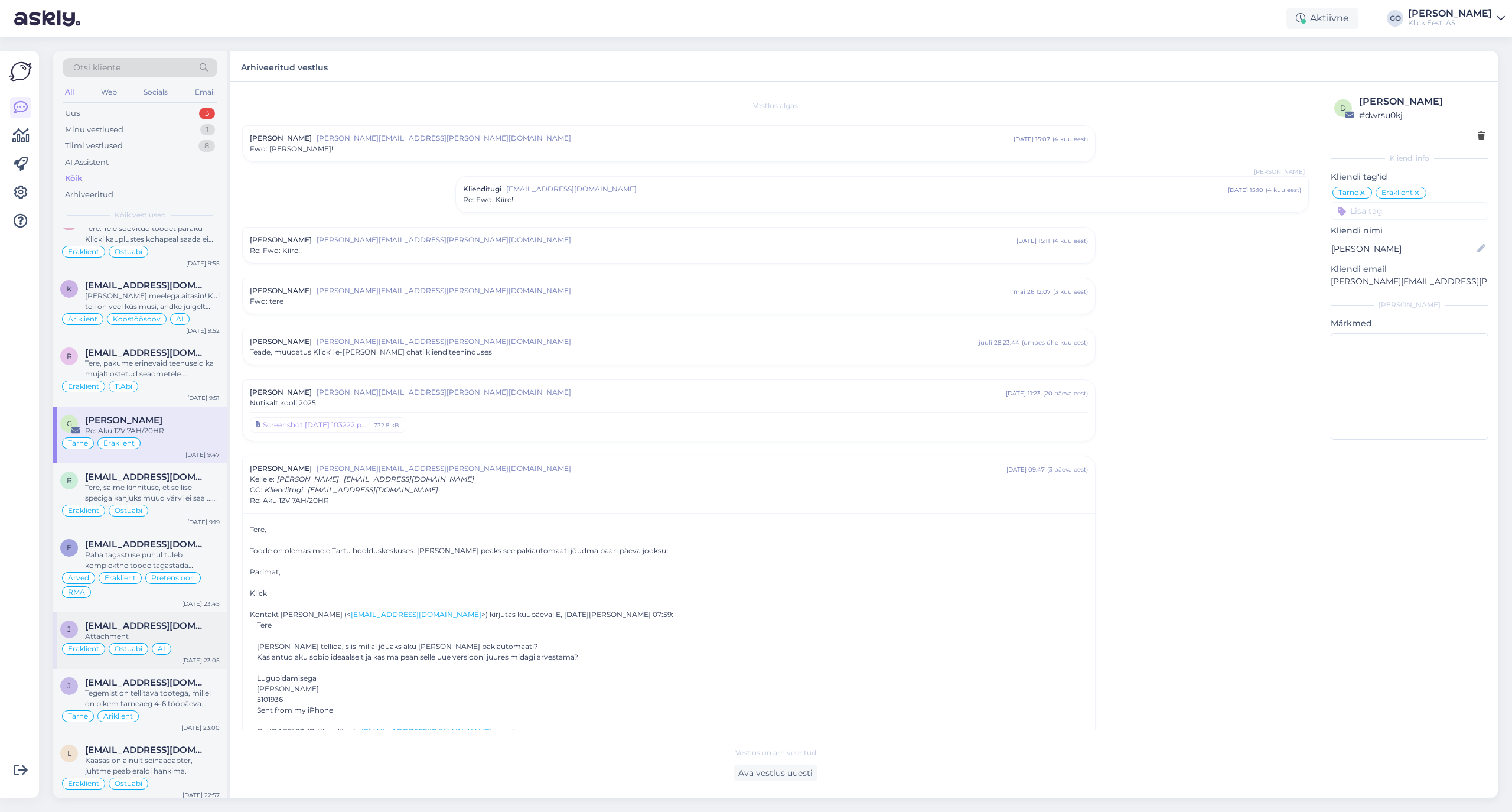
scroll to position [8164, 0]
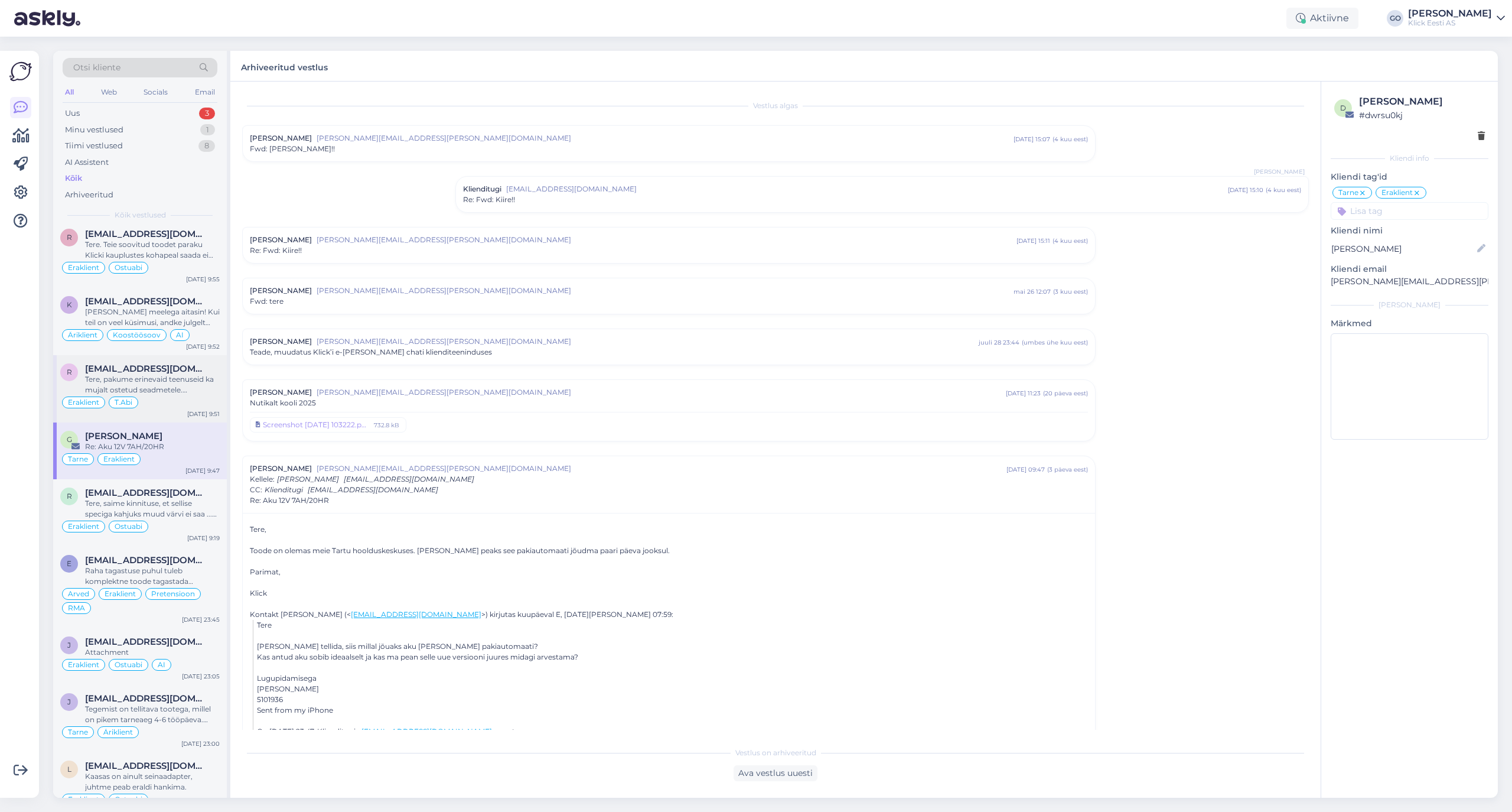
click at [204, 396] on div "Tere, pakume erinevaid teenuseid ka mujalt ostetud seadmetele. Teenustega saate…" at bounding box center [152, 384] width 135 height 21
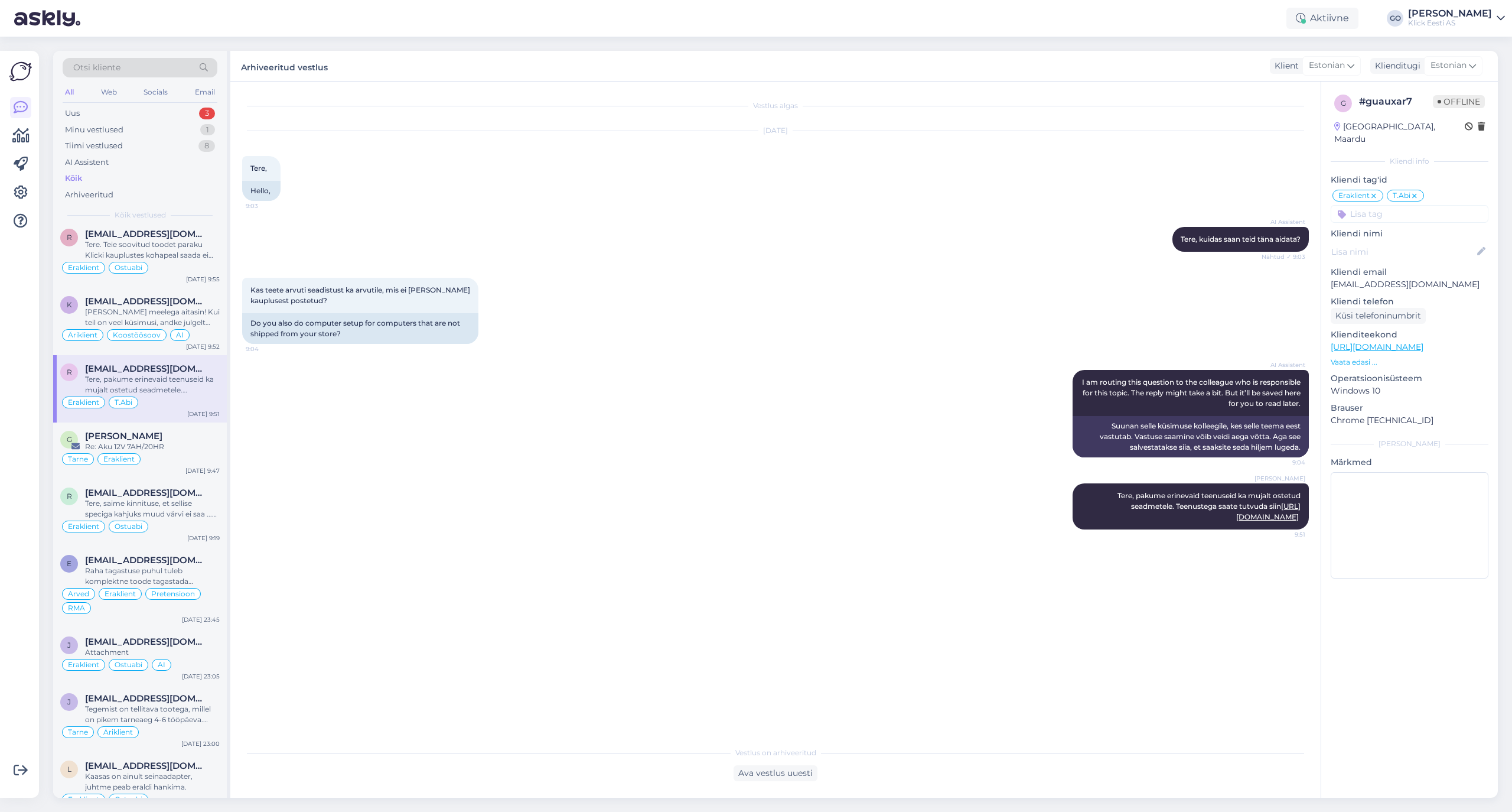
click at [1259, 205] on input at bounding box center [1409, 214] width 157 height 18
click at [1259, 242] on span "Üldinfo" at bounding box center [1369, 245] width 26 height 7
click at [210, 307] on div "[EMAIL_ADDRESS][DOMAIN_NAME]" at bounding box center [152, 302] width 135 height 11
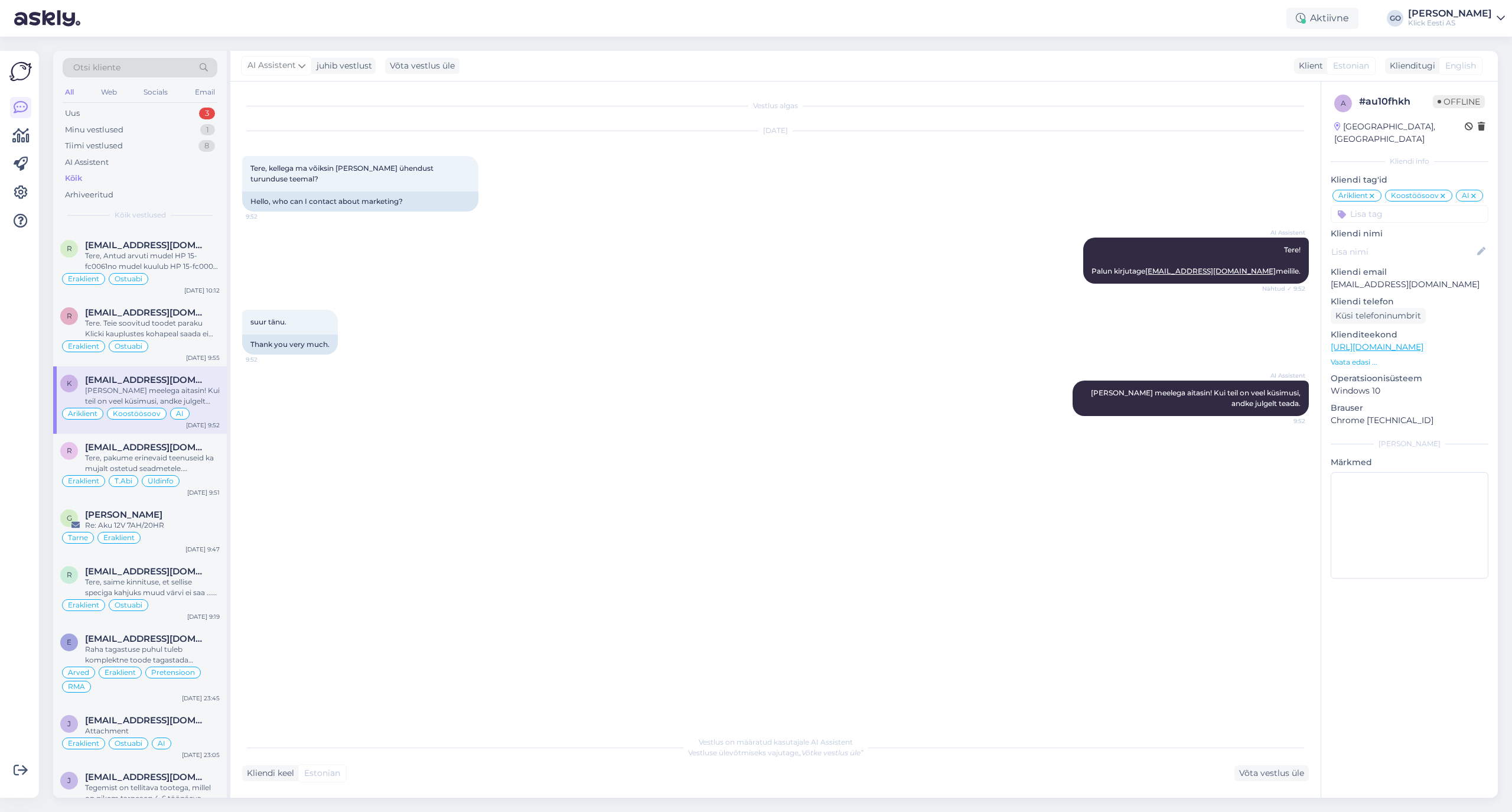
scroll to position [8007, 0]
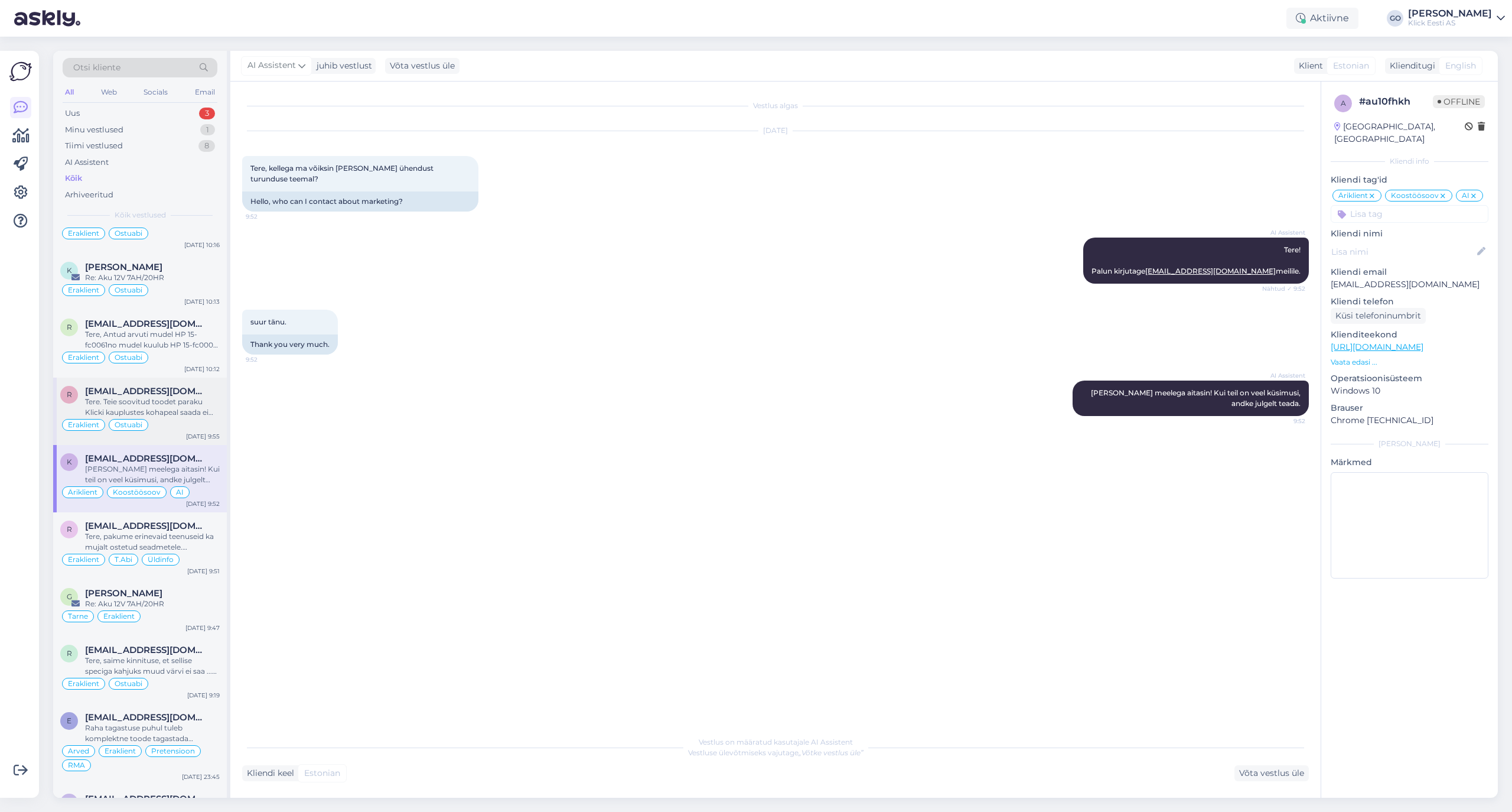
click at [204, 418] on div "Tere. Teie soovitud toodet paraku Klicki kauplustes kohapeal saada ei ole. Tege…" at bounding box center [152, 406] width 135 height 21
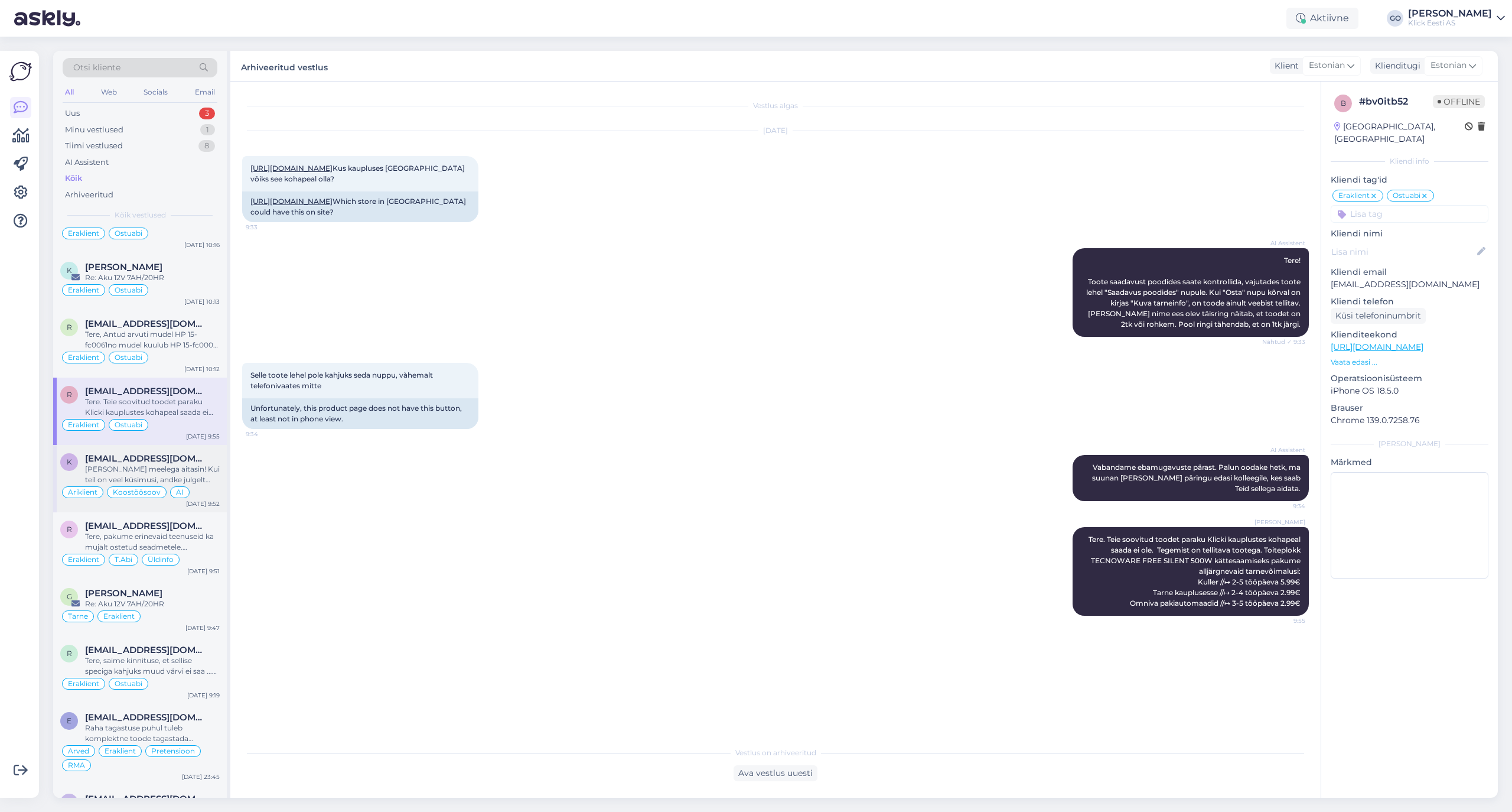
click at [204, 485] on div "[PERSON_NAME] meelega aitasin! Kui teil on veel küsimusi, andke julgelt teada." at bounding box center [152, 474] width 135 height 21
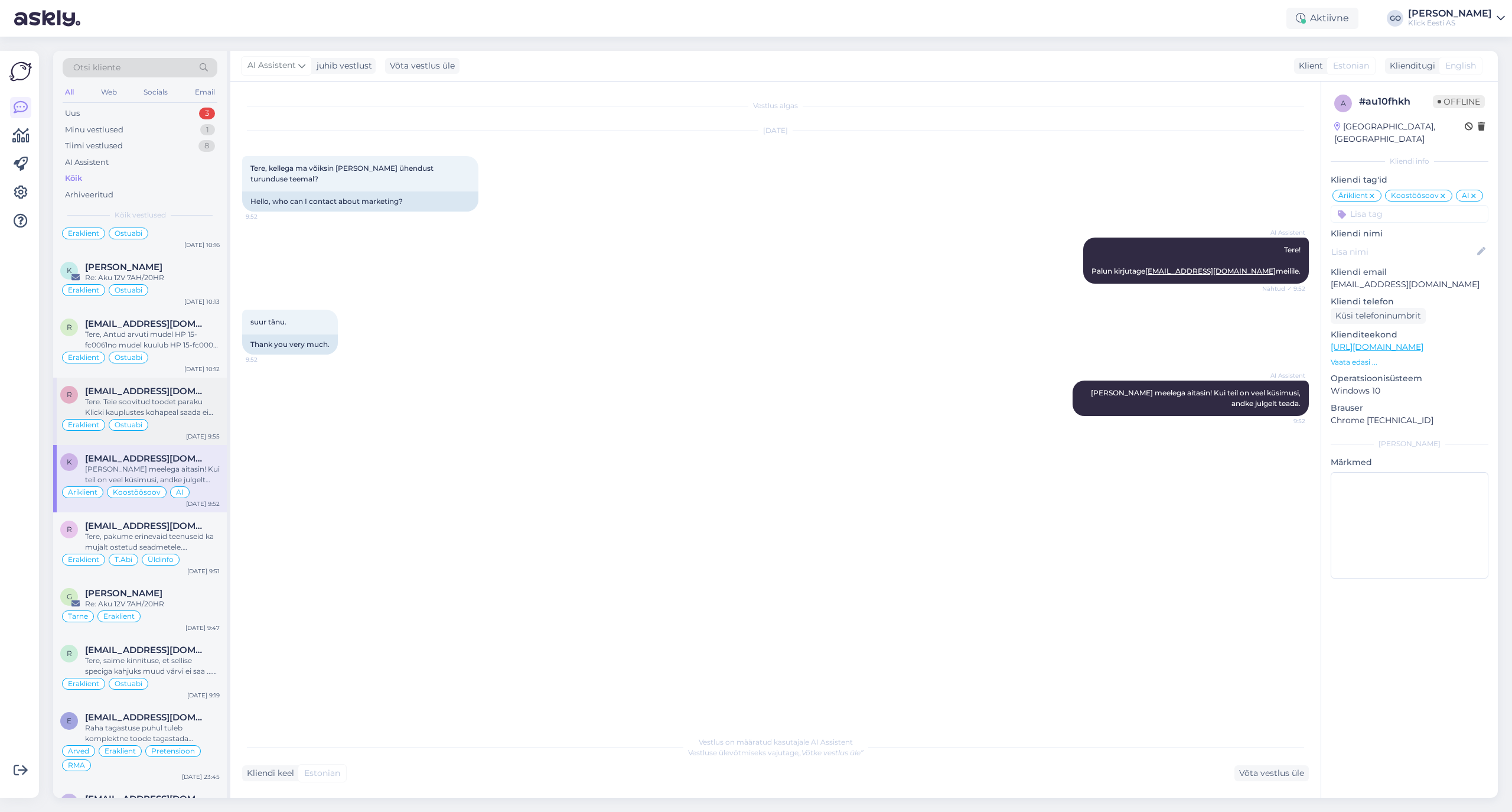
click at [202, 418] on div "Tere. Teie soovitud toodet paraku Klicki kauplustes kohapeal saada ei ole. Tege…" at bounding box center [152, 406] width 135 height 21
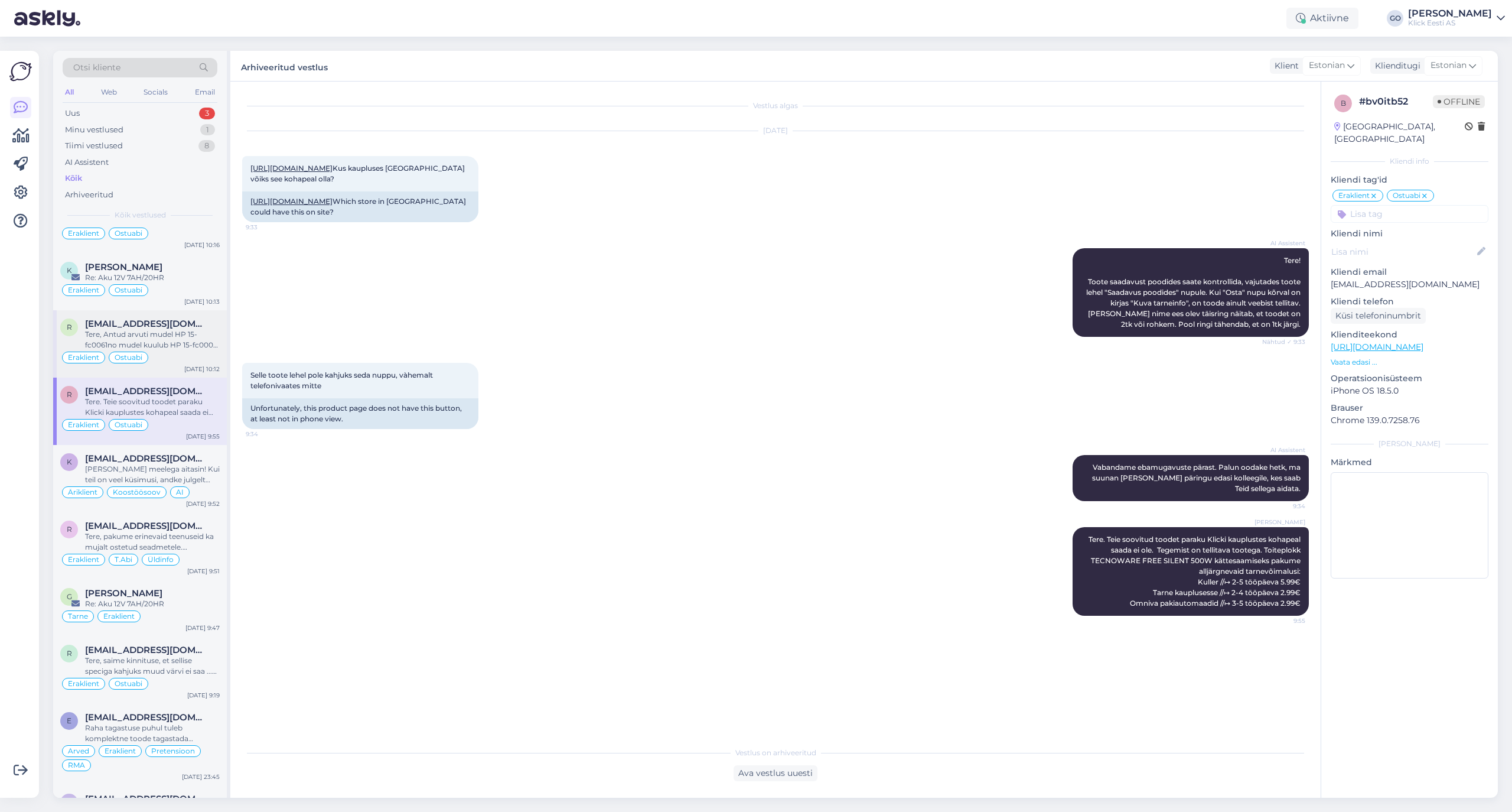
click at [208, 329] on div "[EMAIL_ADDRESS][DOMAIN_NAME]" at bounding box center [152, 324] width 135 height 11
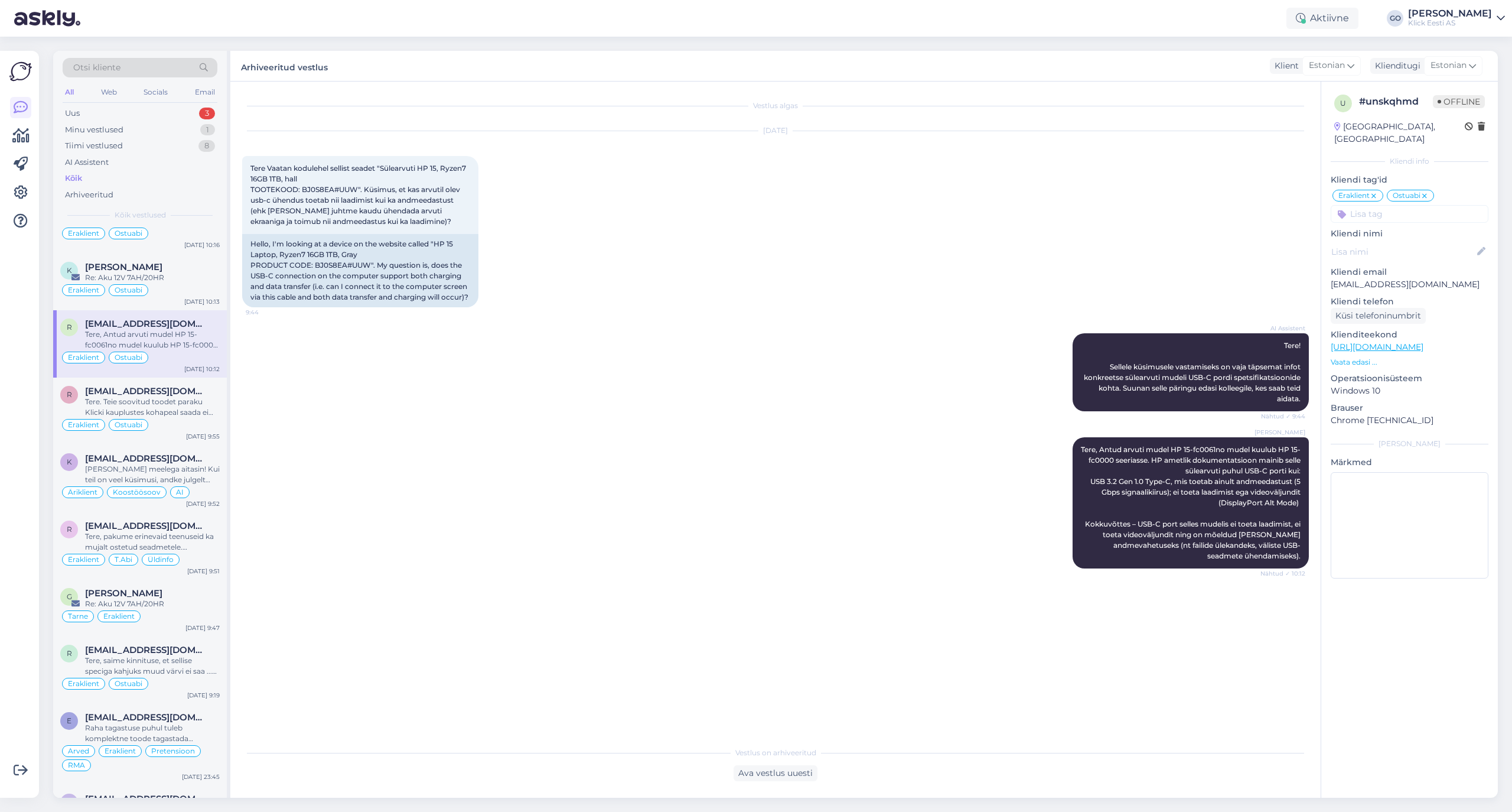
click at [1259, 205] on input at bounding box center [1409, 214] width 157 height 18
click at [1259, 256] on span "T.Abi" at bounding box center [1364, 260] width 18 height 7
click at [172, 283] on div "Re: Aku 12V 7AH/20HR" at bounding box center [152, 278] width 135 height 11
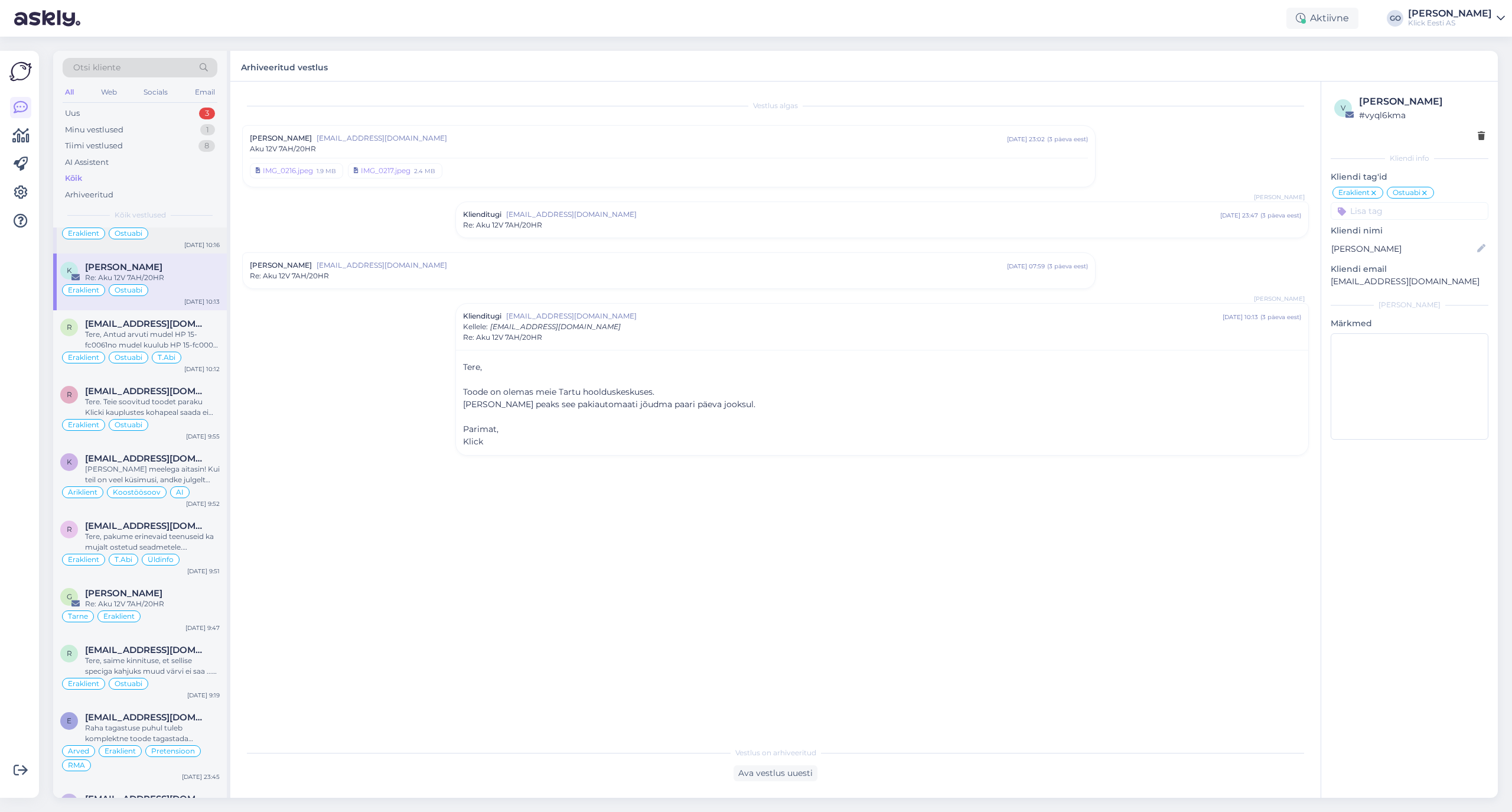
click at [166, 241] on div "Eraklient Ostuabi" at bounding box center [140, 233] width 160 height 14
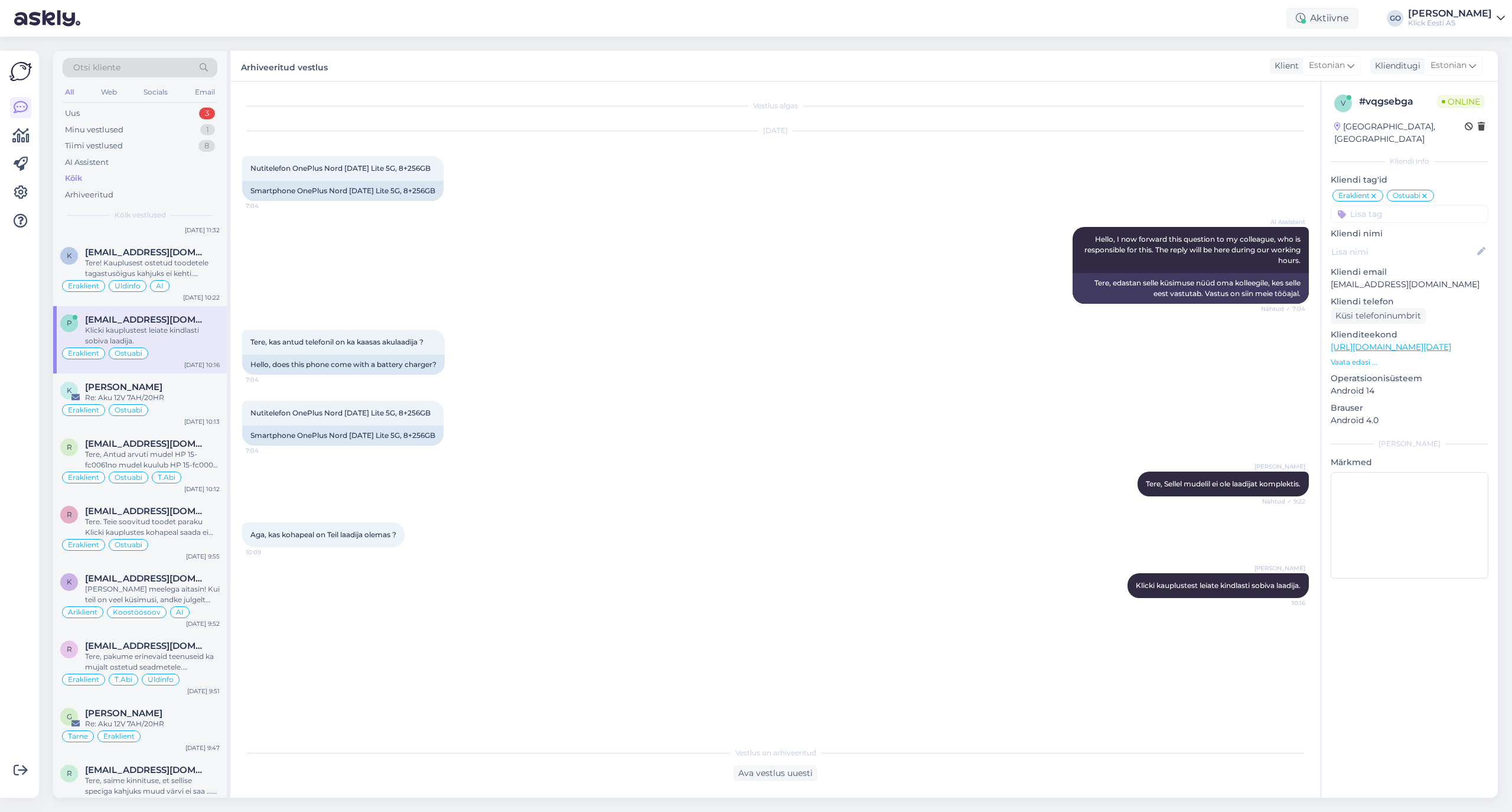
scroll to position [7849, 0]
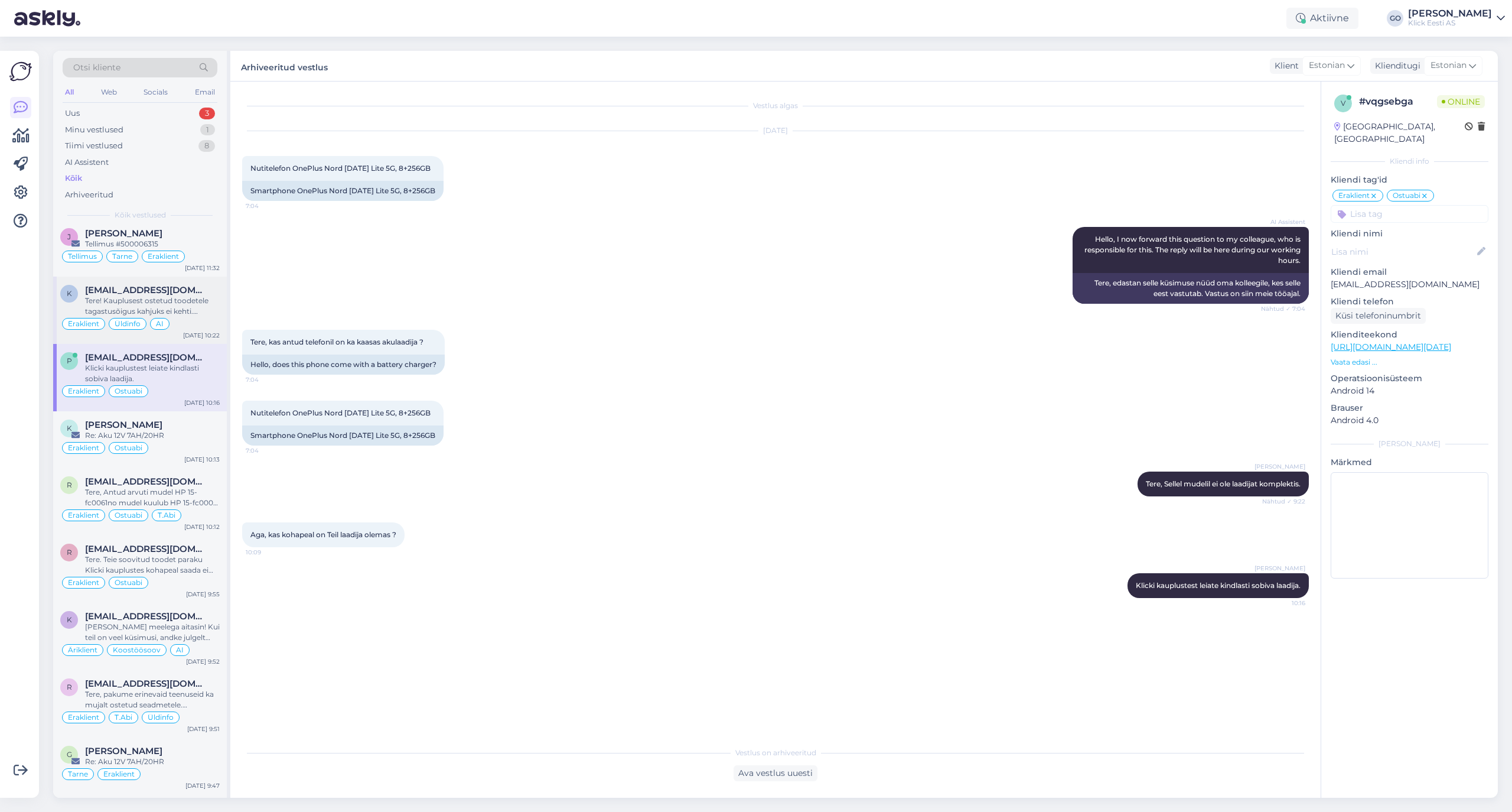
click at [203, 316] on div "Tere! Kauplusest ostetud toodetele tagastusõigus kahjuks ei kehti. Vahetuse soo…" at bounding box center [152, 306] width 135 height 21
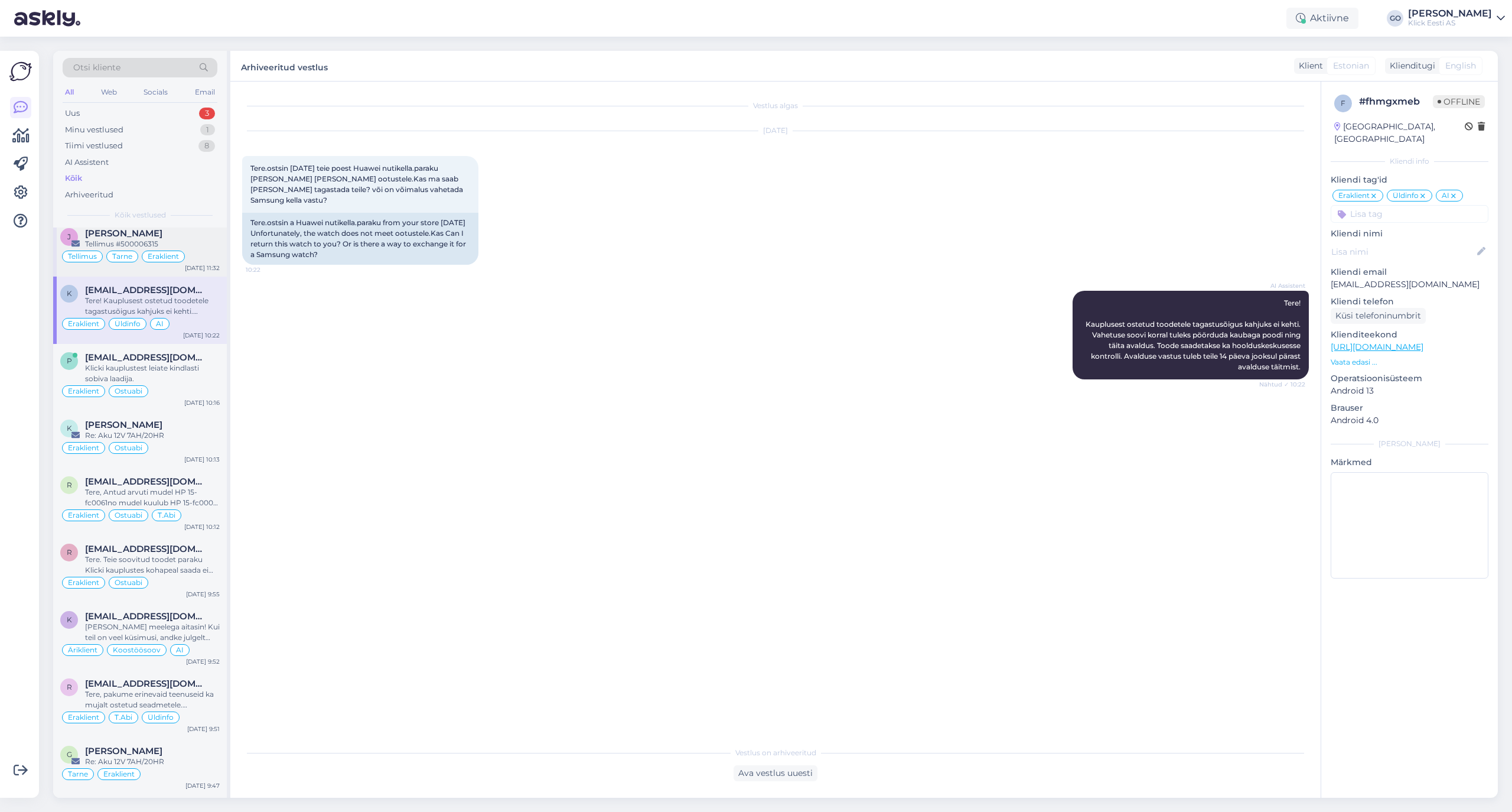
click at [206, 239] on div "[PERSON_NAME]" at bounding box center [152, 233] width 135 height 11
type textarea "Kirjutas ka chatti ja sai vastuse sealt."
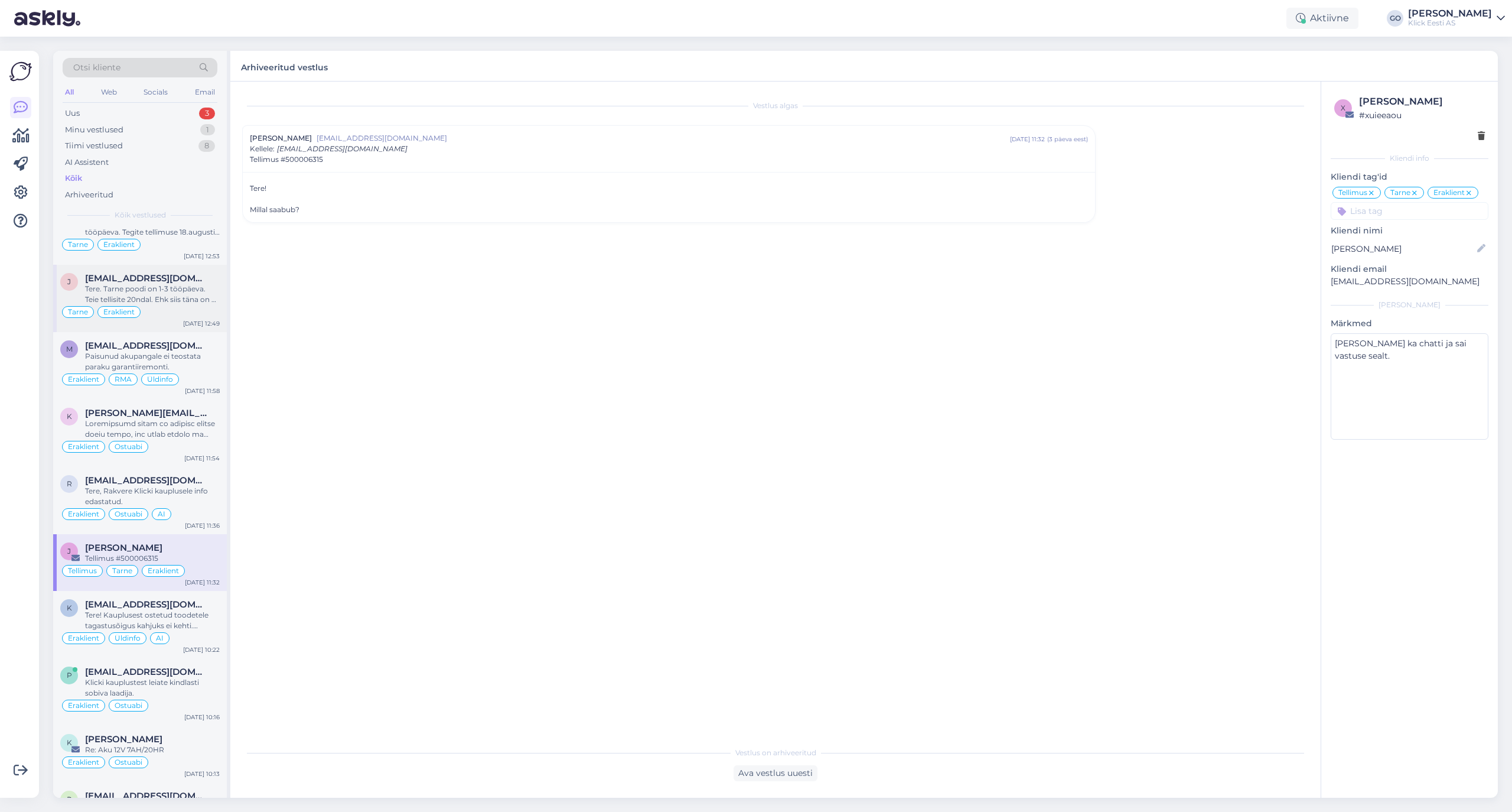
scroll to position [7534, 0]
click at [391, 147] on div "Jevgeni Finajev jevfin@gmail.com aug 25 11:32 ( 3 päeva eest ) Kellele : kliend…" at bounding box center [669, 149] width 838 height 32
click at [401, 138] on span "[EMAIL_ADDRESS][DOMAIN_NAME]" at bounding box center [663, 139] width 693 height 11
click at [1259, 192] on icon at bounding box center [1371, 193] width 7 height 9
click at [199, 508] on div "Tere, Rakvere Klicki kauplusele info edastatud." at bounding box center [152, 496] width 135 height 21
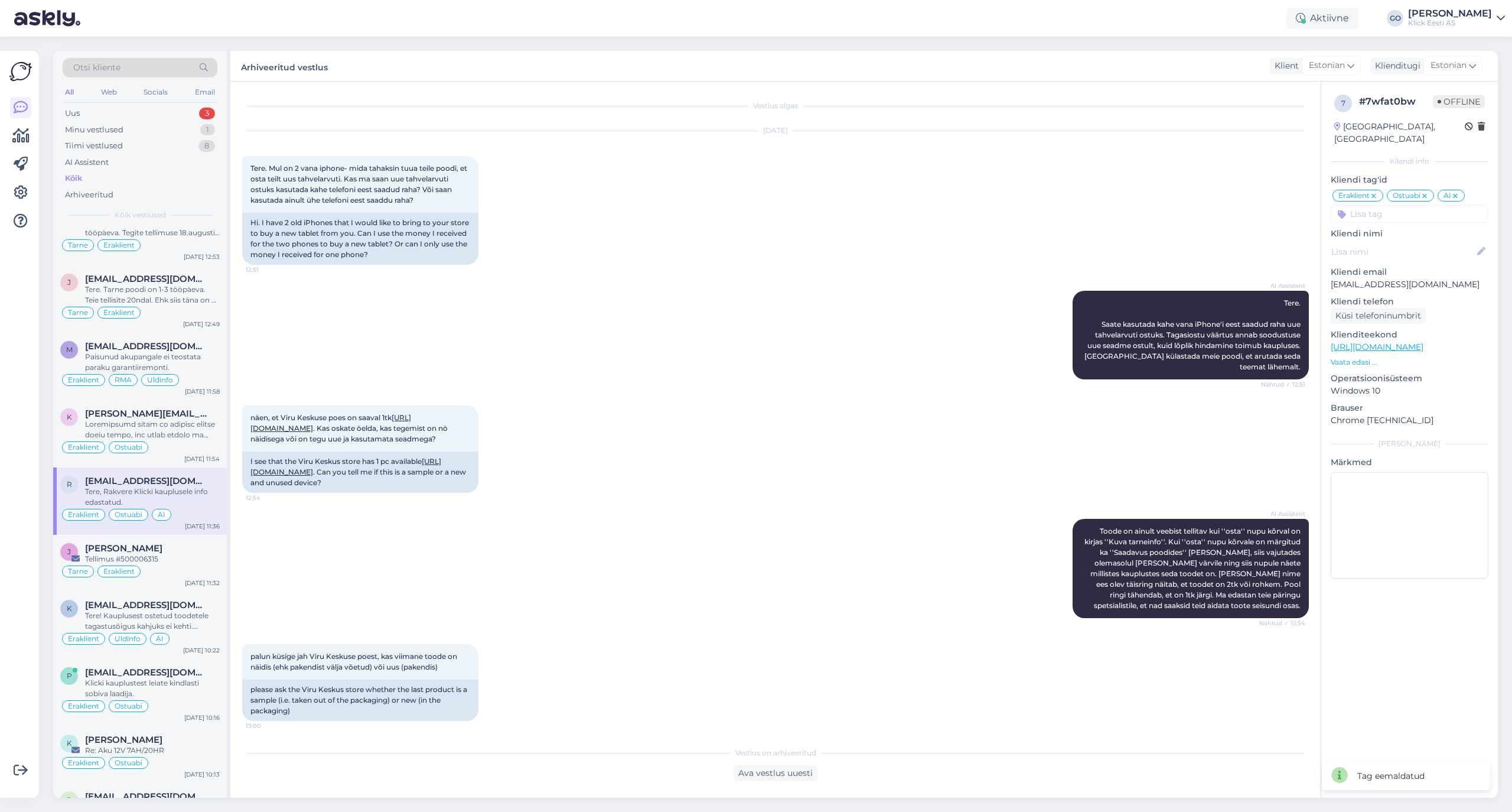
scroll to position [1251, 0]
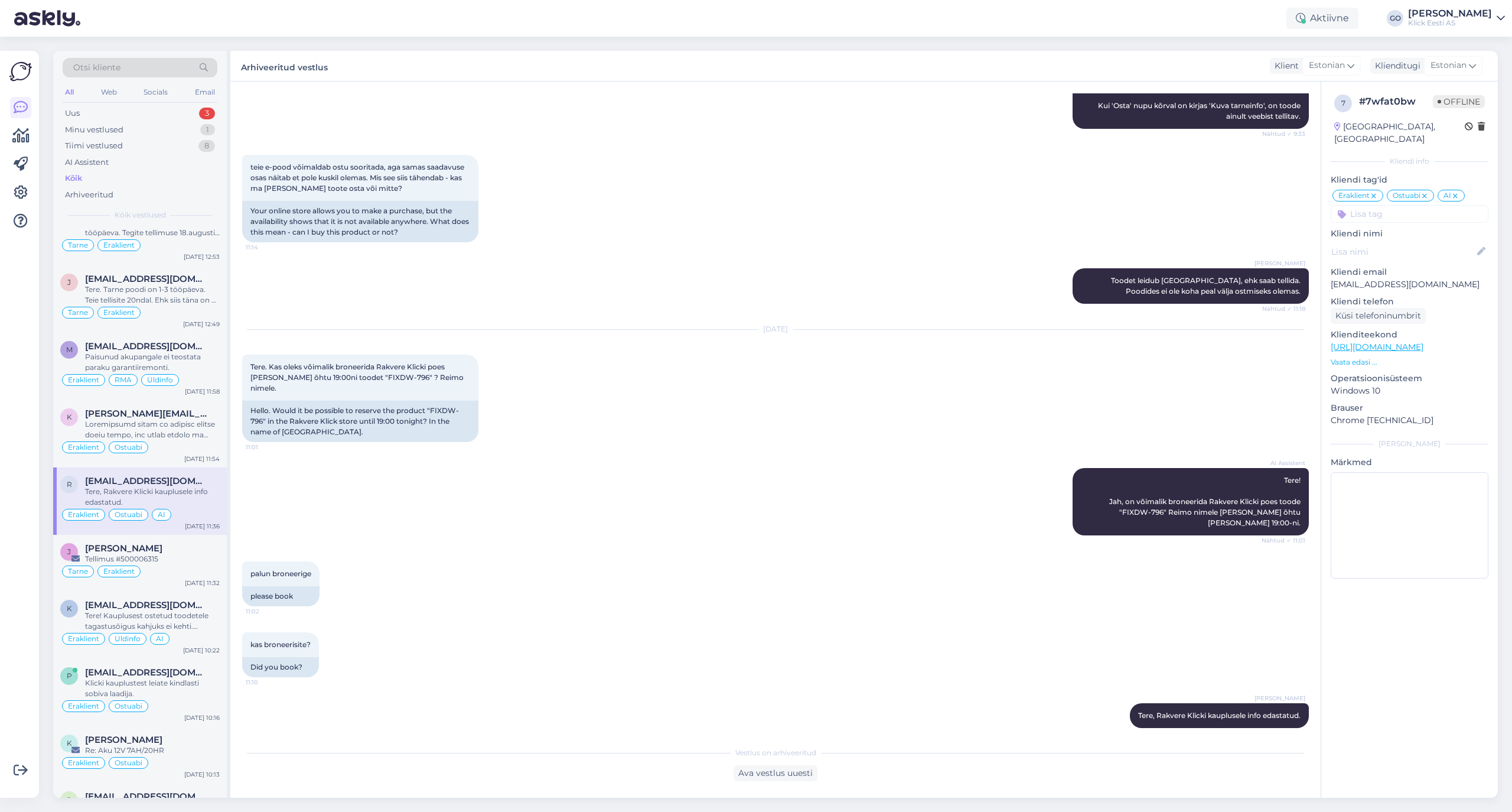
click at [1259, 191] on icon at bounding box center [1455, 196] width 7 height 9
click at [180, 440] on div at bounding box center [152, 429] width 135 height 21
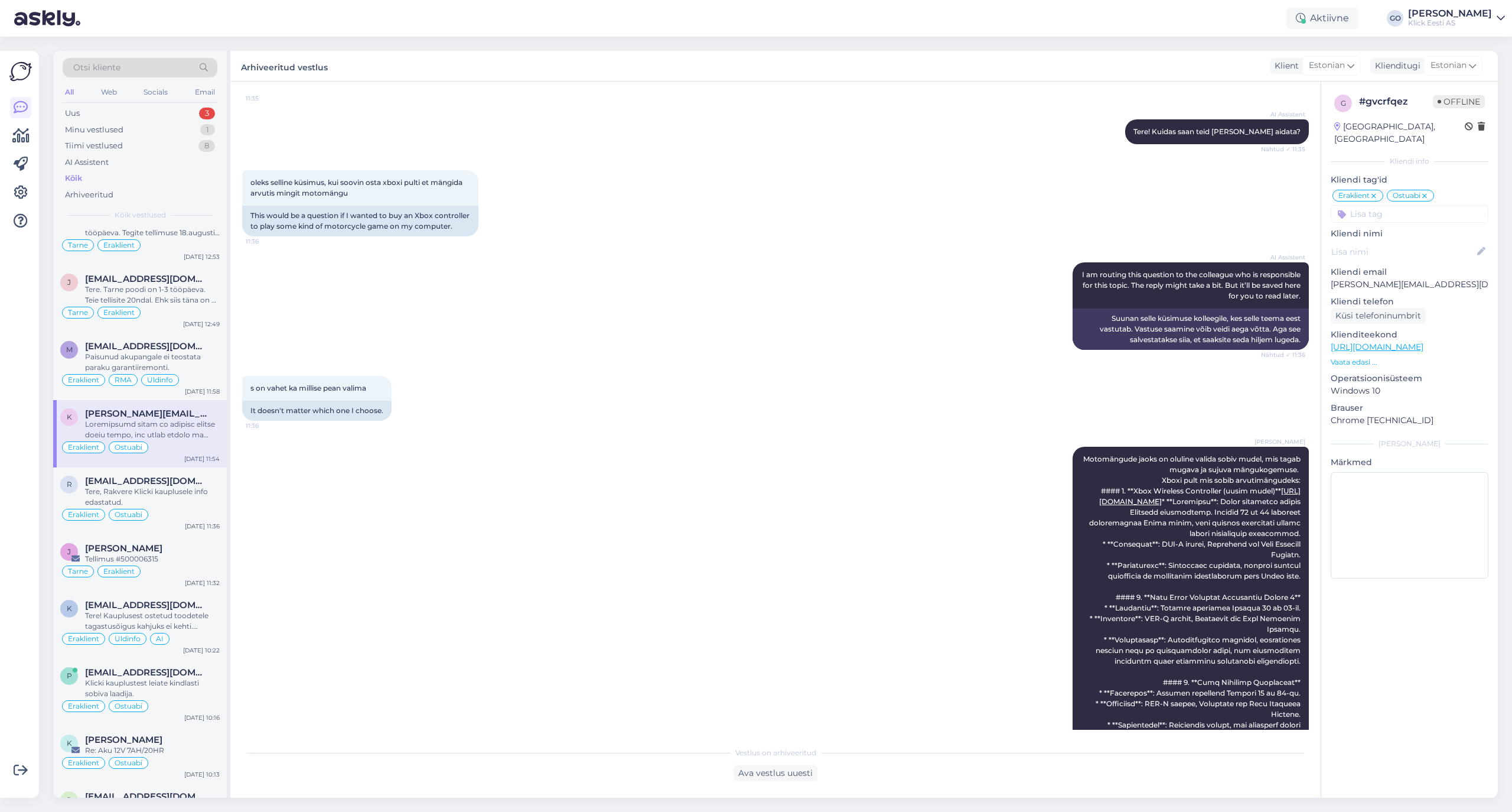
scroll to position [36, 0]
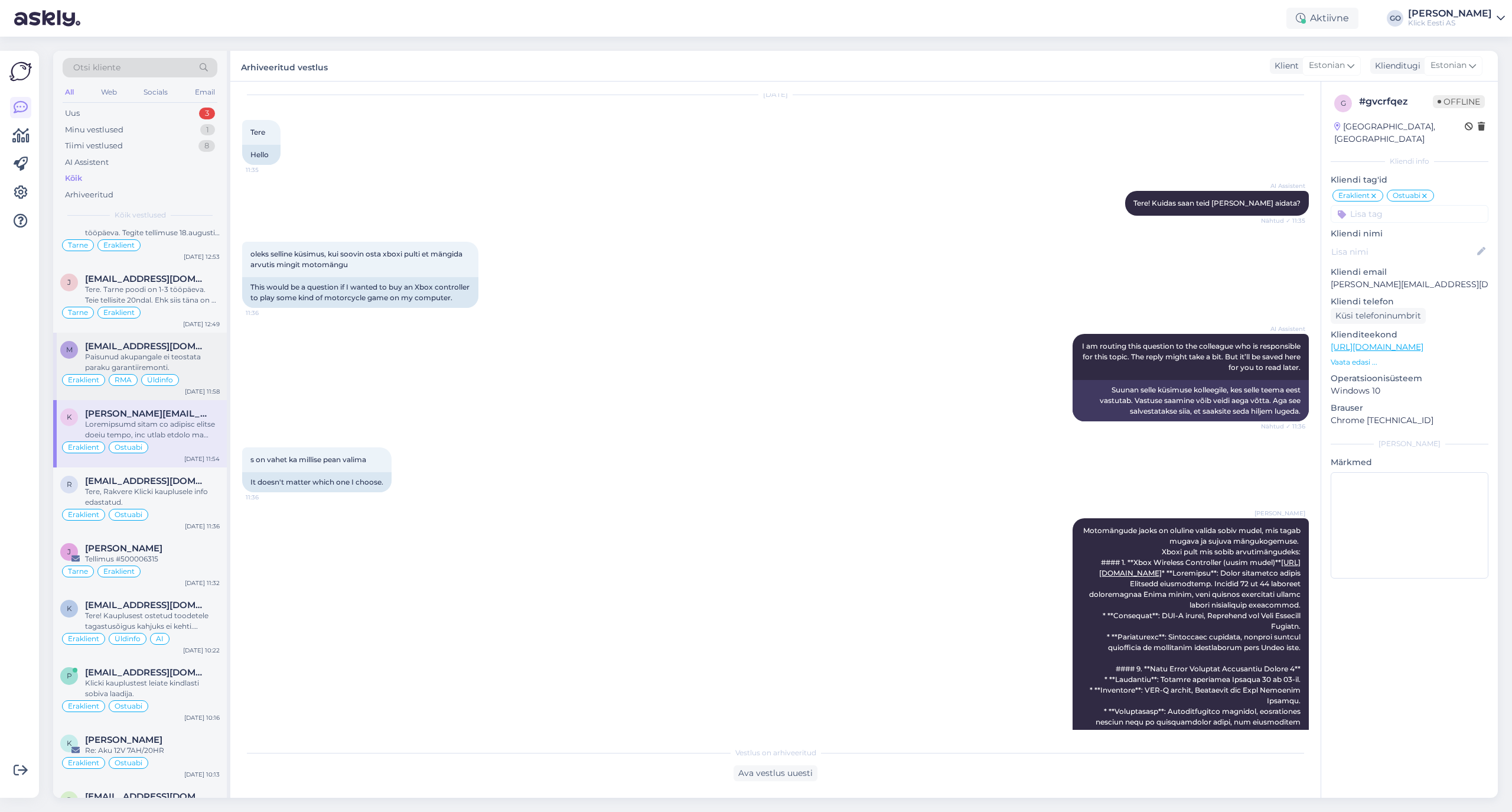
click at [214, 373] on div "Paisunud akupangale ei teostata paraku garantiiremonti." at bounding box center [152, 362] width 135 height 21
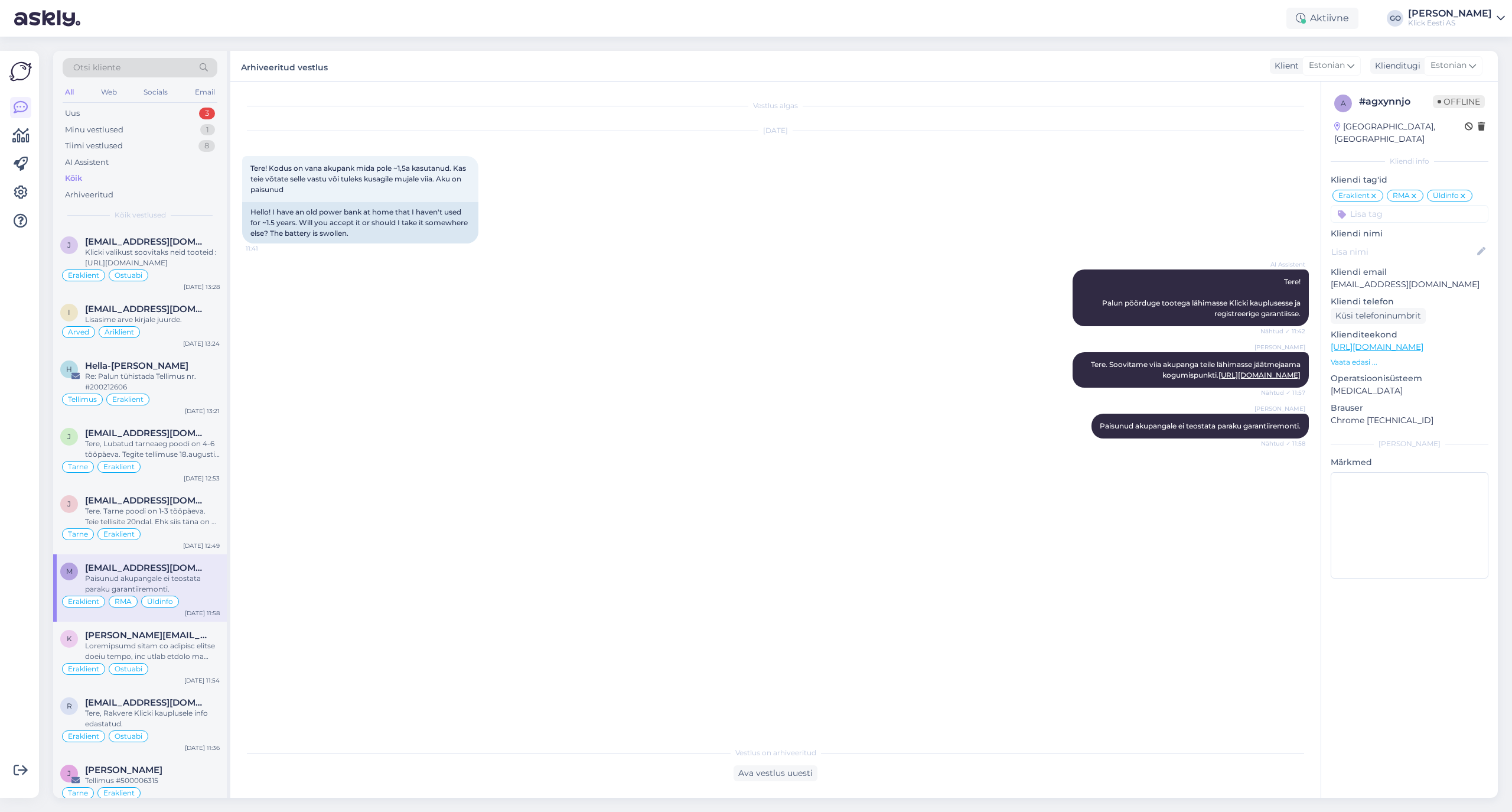
scroll to position [7298, 0]
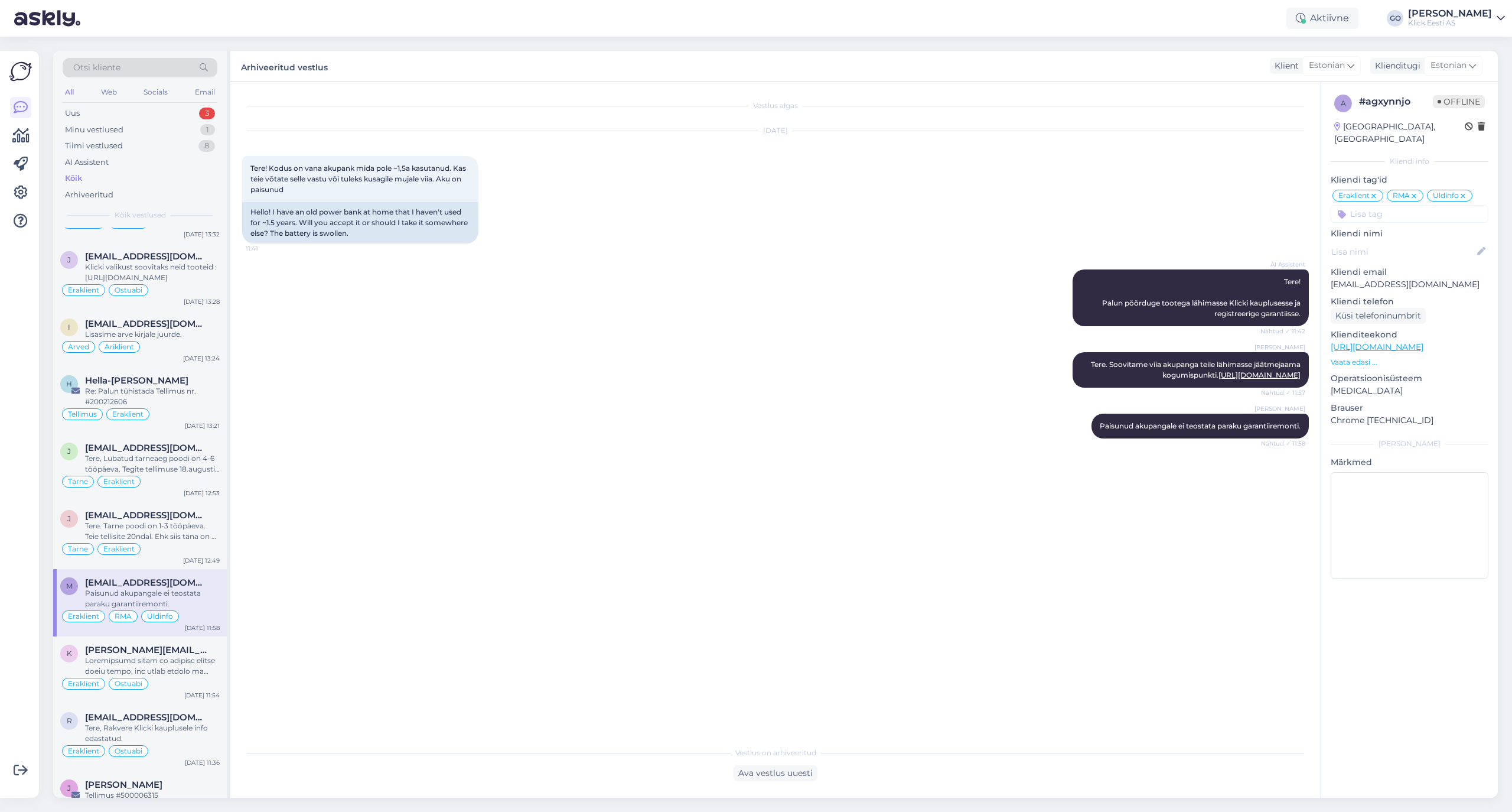
click at [1259, 191] on icon at bounding box center [1414, 196] width 7 height 9
click at [197, 542] on div "Tere. Tarne poodi on 1-3 tööpäeva. Teie tellisite 20ndal. Ehk siis täna on 3 tö…" at bounding box center [152, 531] width 135 height 21
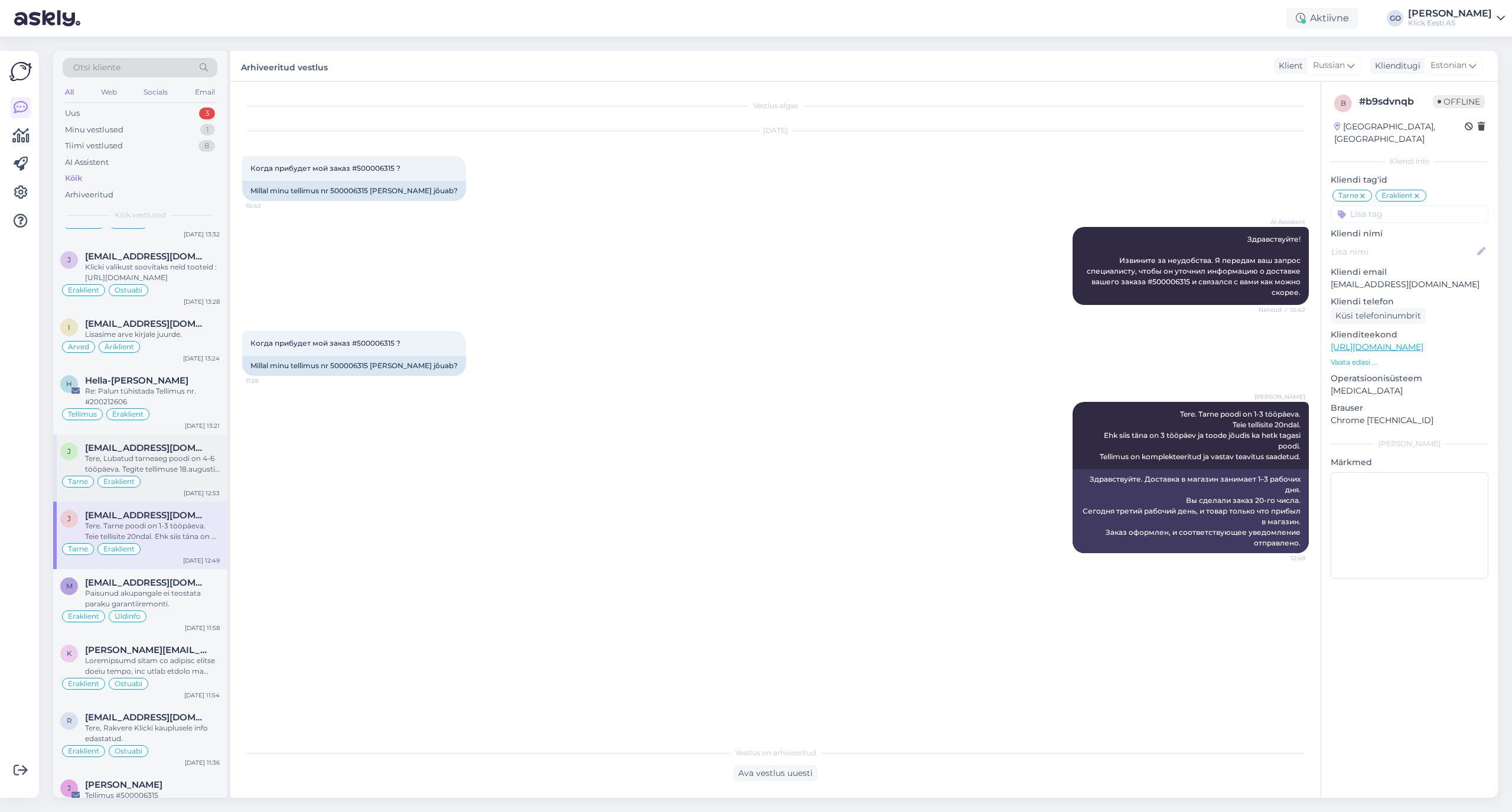
click at [199, 475] on div "Tere, Lubatud tarneaeg poodi on 4-6 tööpäeva. Tegite tellimuse 18.augustil. Lub…" at bounding box center [152, 463] width 135 height 21
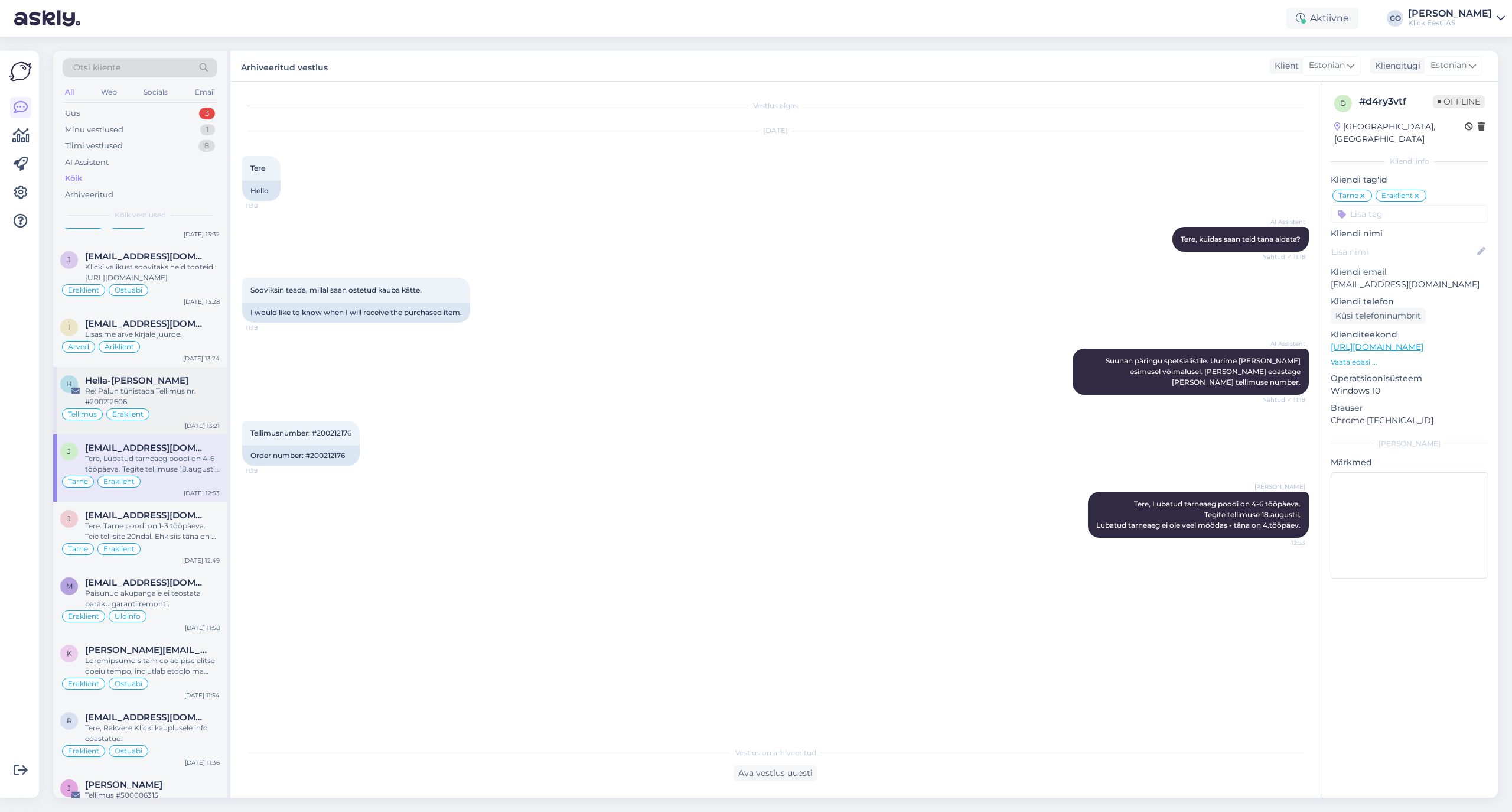
click at [207, 407] on div "Re: Palun tühistada Tellimus nr. #200212606" at bounding box center [152, 396] width 135 height 21
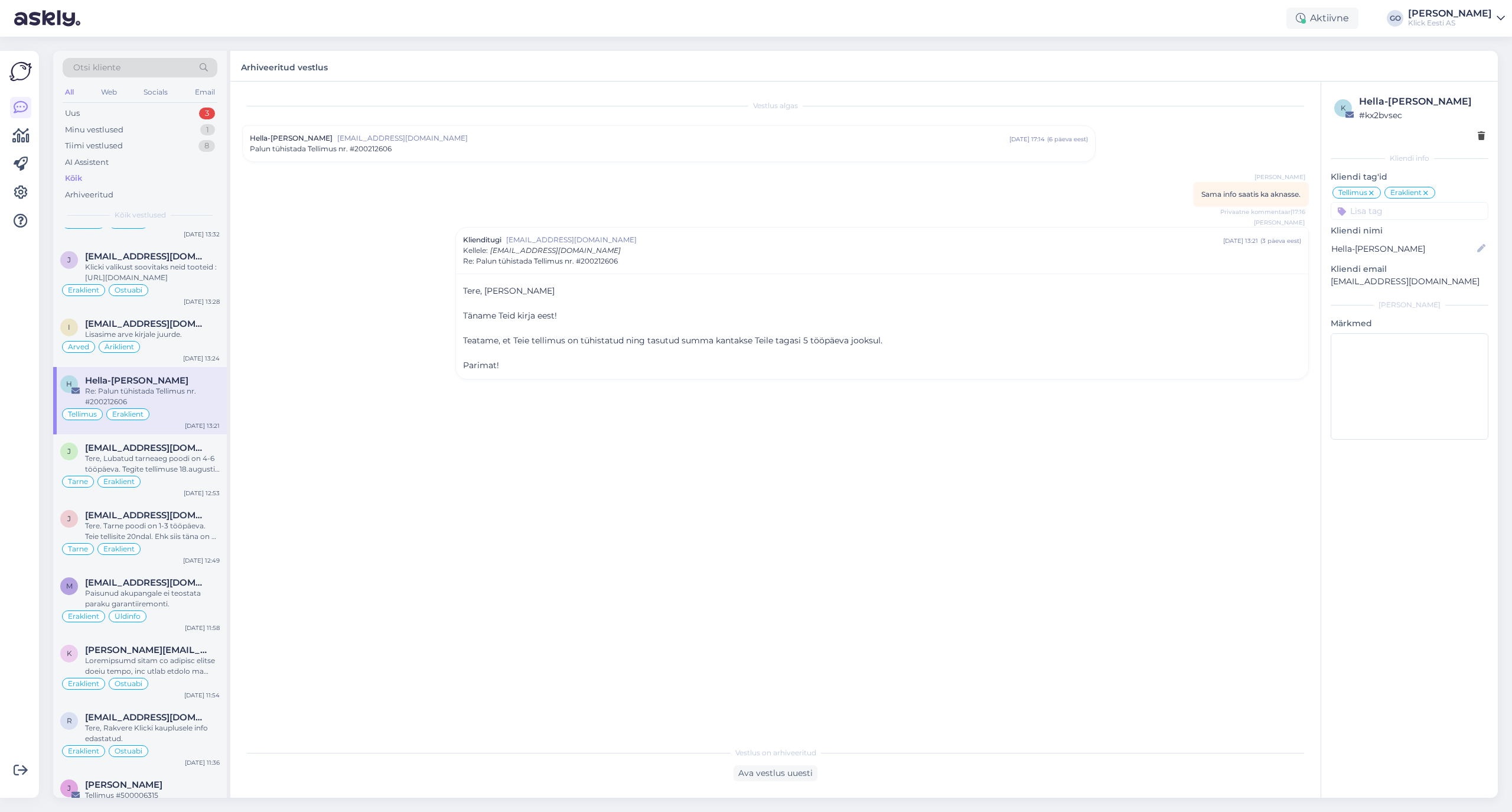
click at [473, 143] on span "hellaliisa.aavik@hotmail.com" at bounding box center [673, 139] width 672 height 11
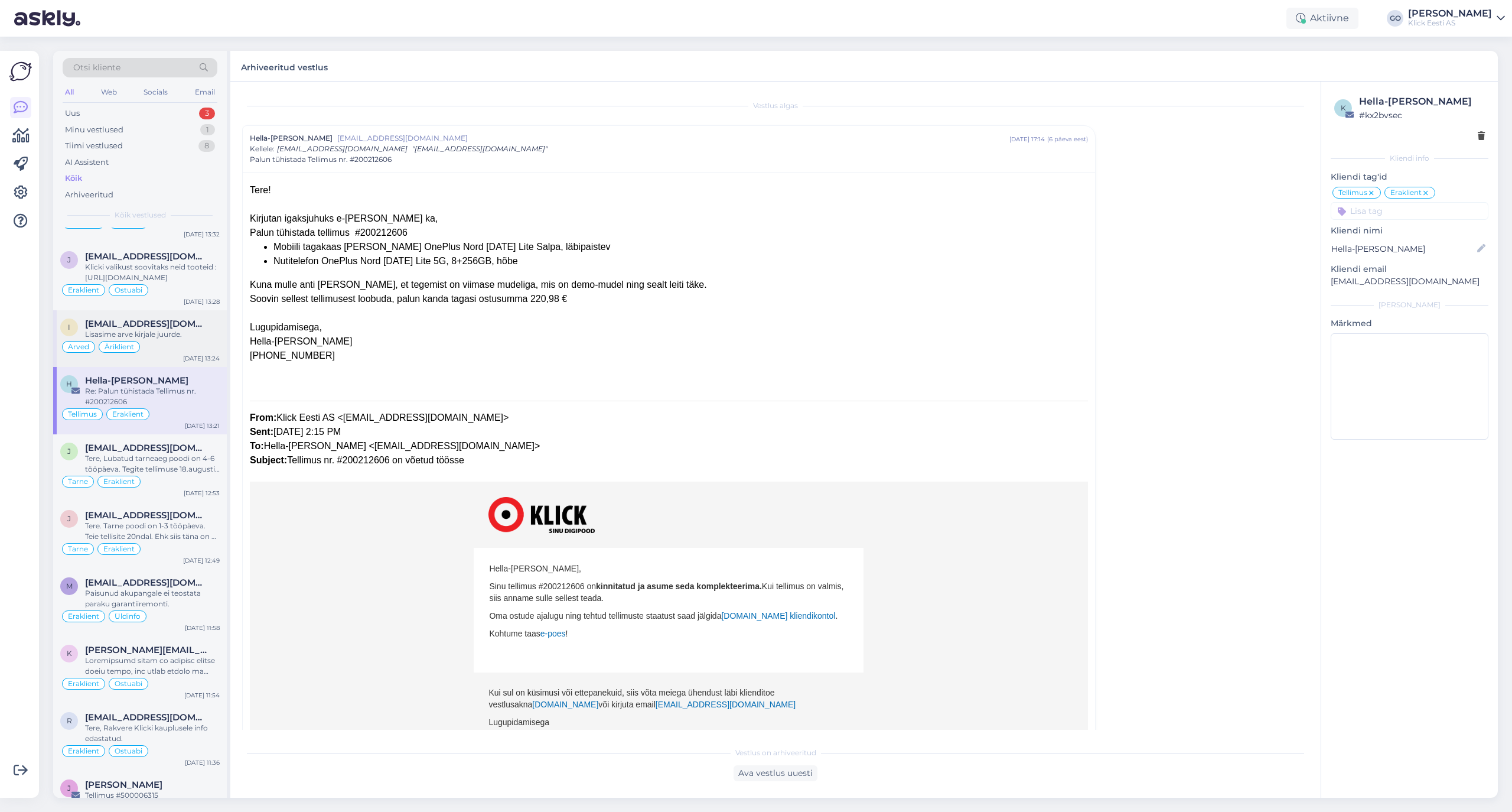
click at [199, 329] on div "[EMAIL_ADDRESS][DOMAIN_NAME]" at bounding box center [152, 324] width 135 height 11
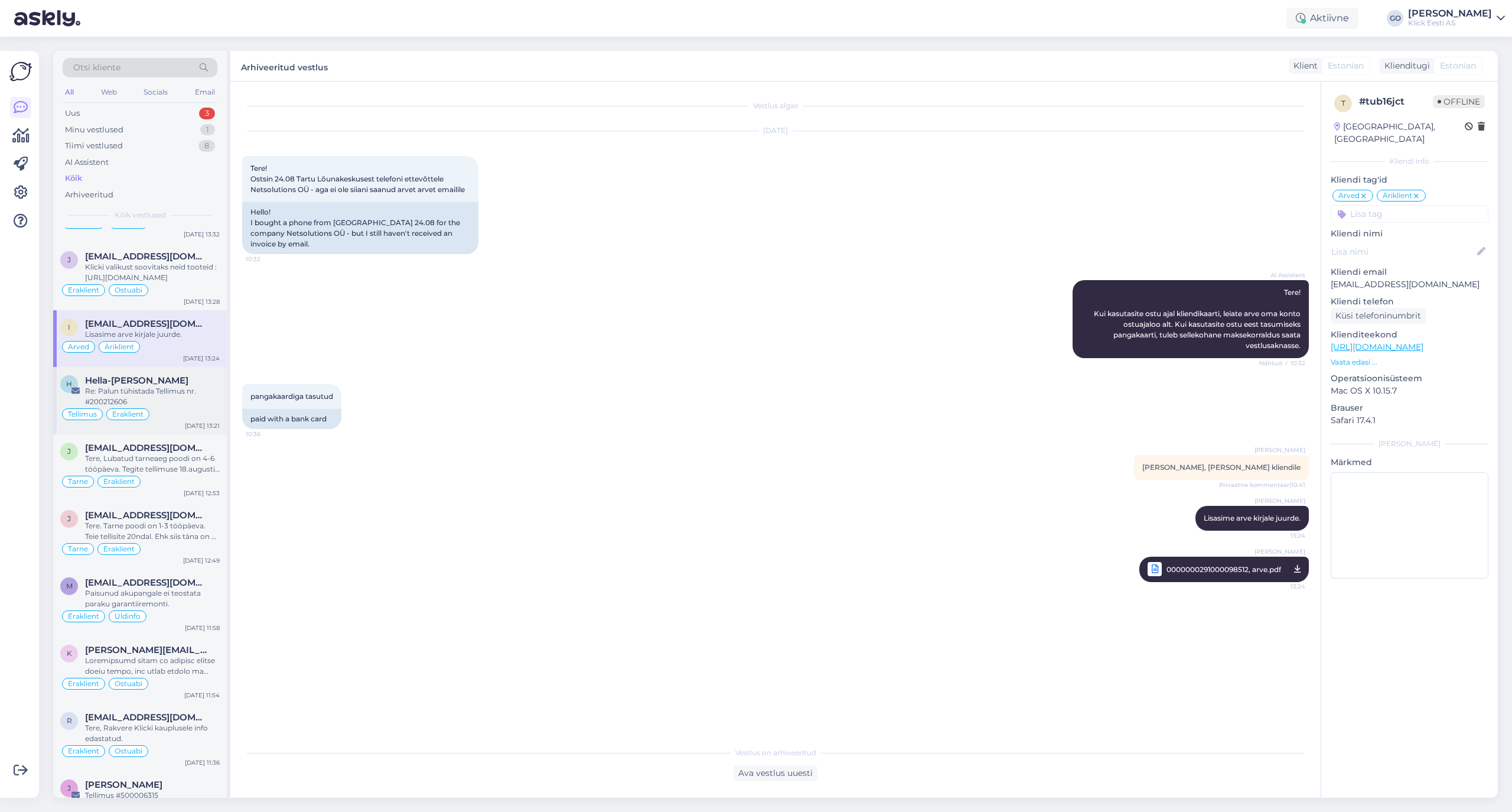
scroll to position [7219, 0]
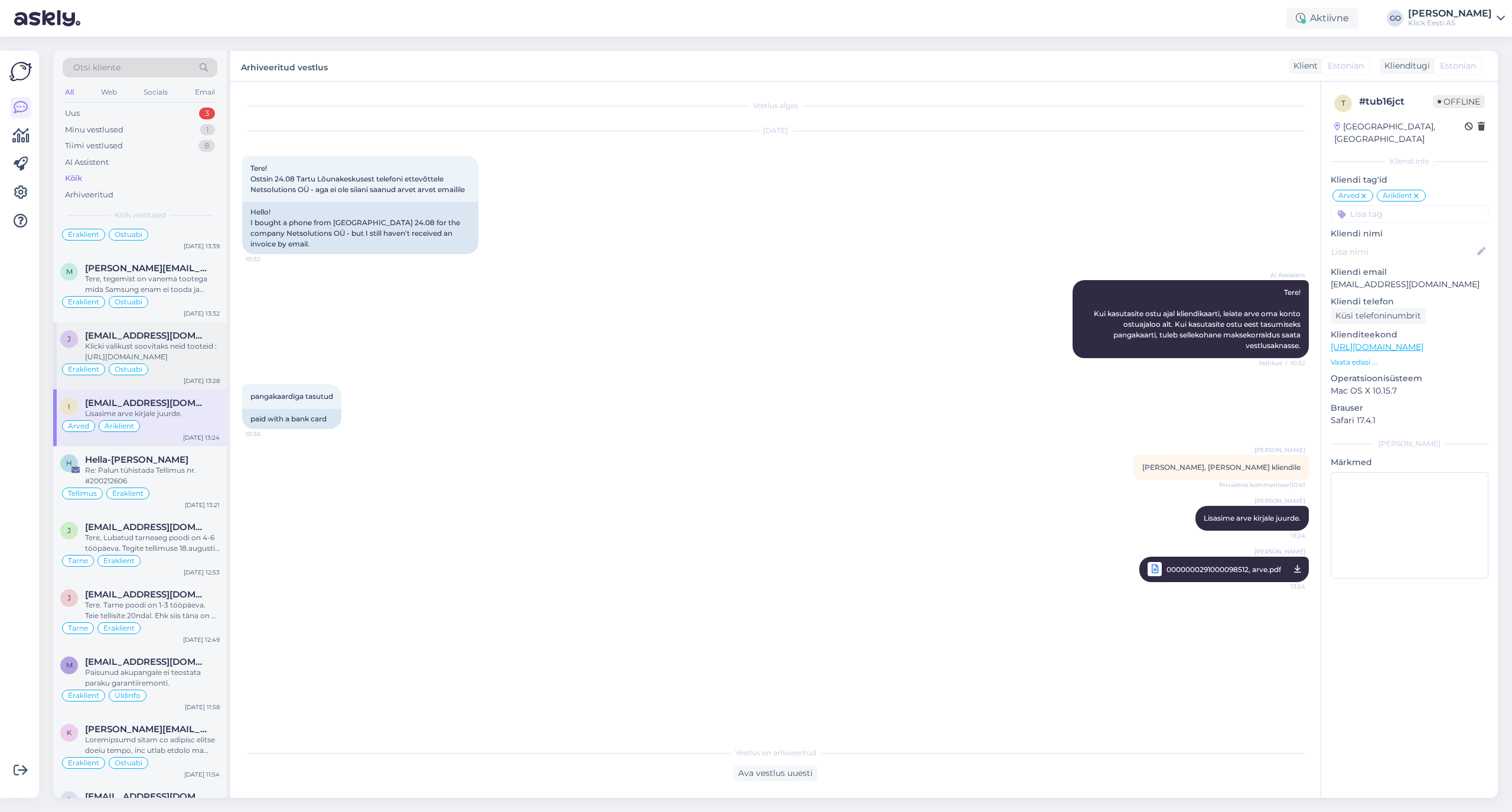
click at [154, 377] on div "Eraklient Ostuabi" at bounding box center [140, 369] width 160 height 14
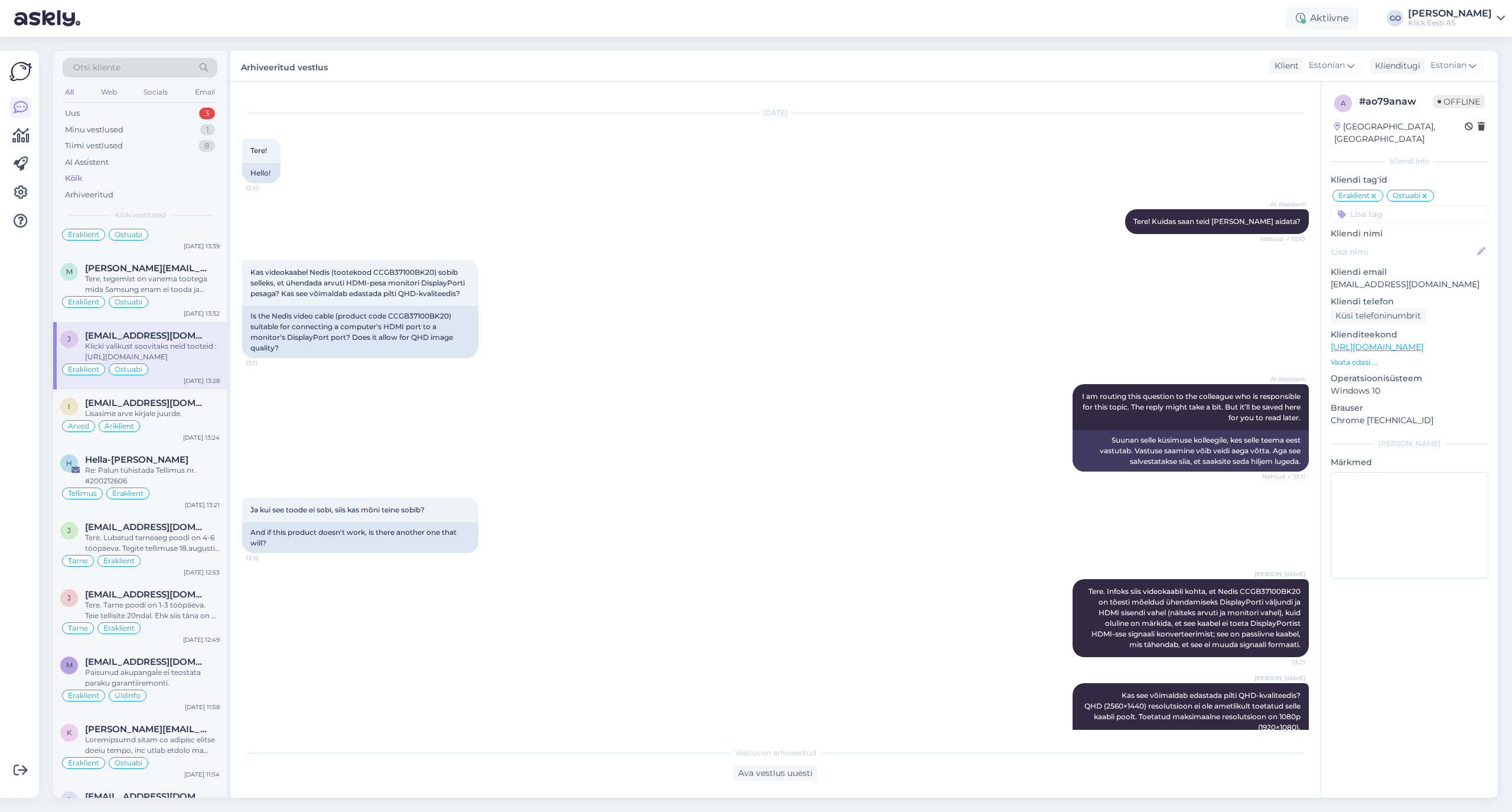
scroll to position [0, 0]
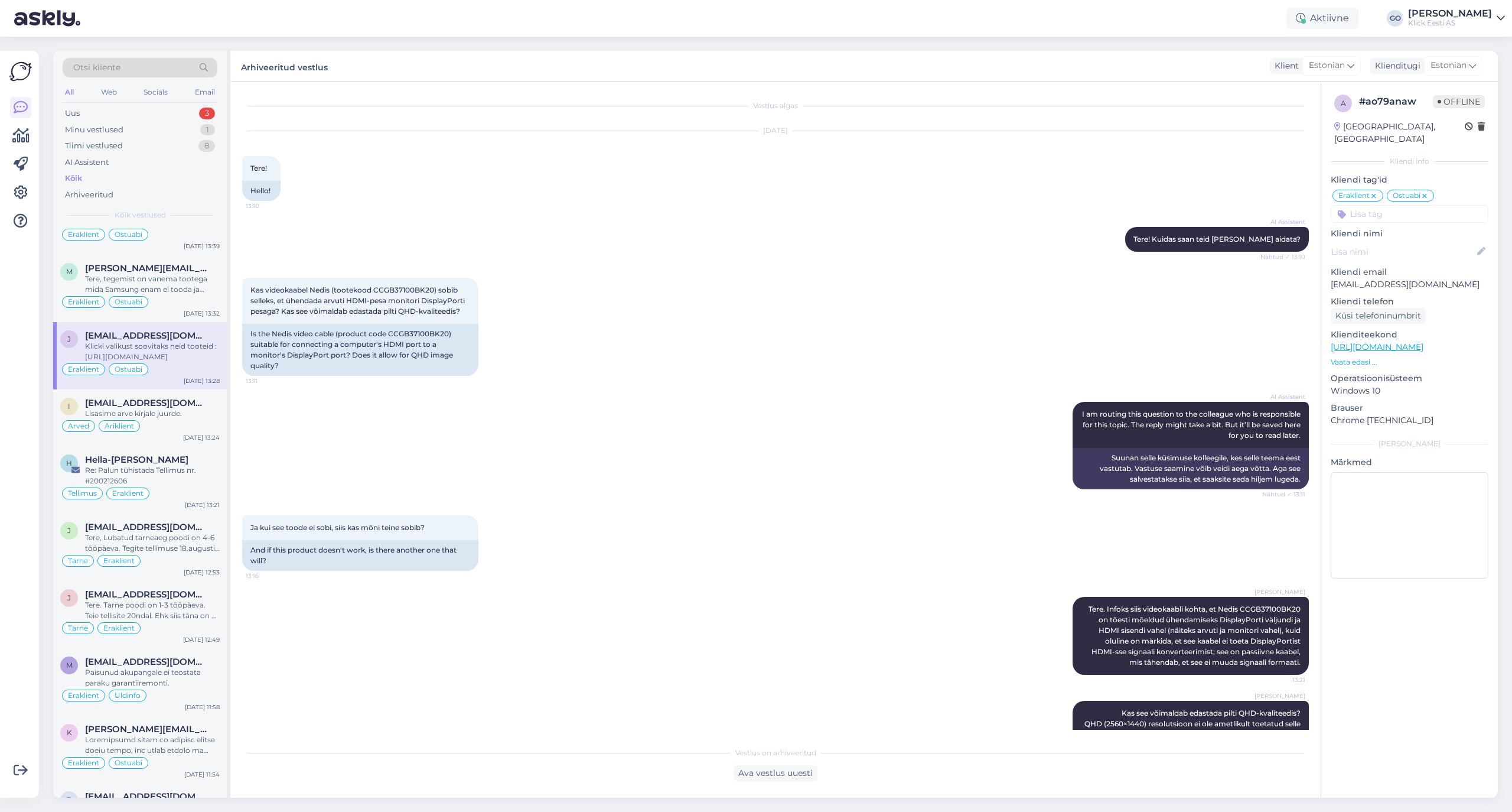
click at [1259, 205] on input at bounding box center [1409, 214] width 157 height 18
click at [1259, 256] on span "T.Abi" at bounding box center [1364, 260] width 18 height 7
click at [189, 295] on div "Tere, tegemist on vanema tootega mida Samsung enam ei tooda ja seetõttu enam sa…" at bounding box center [152, 284] width 135 height 21
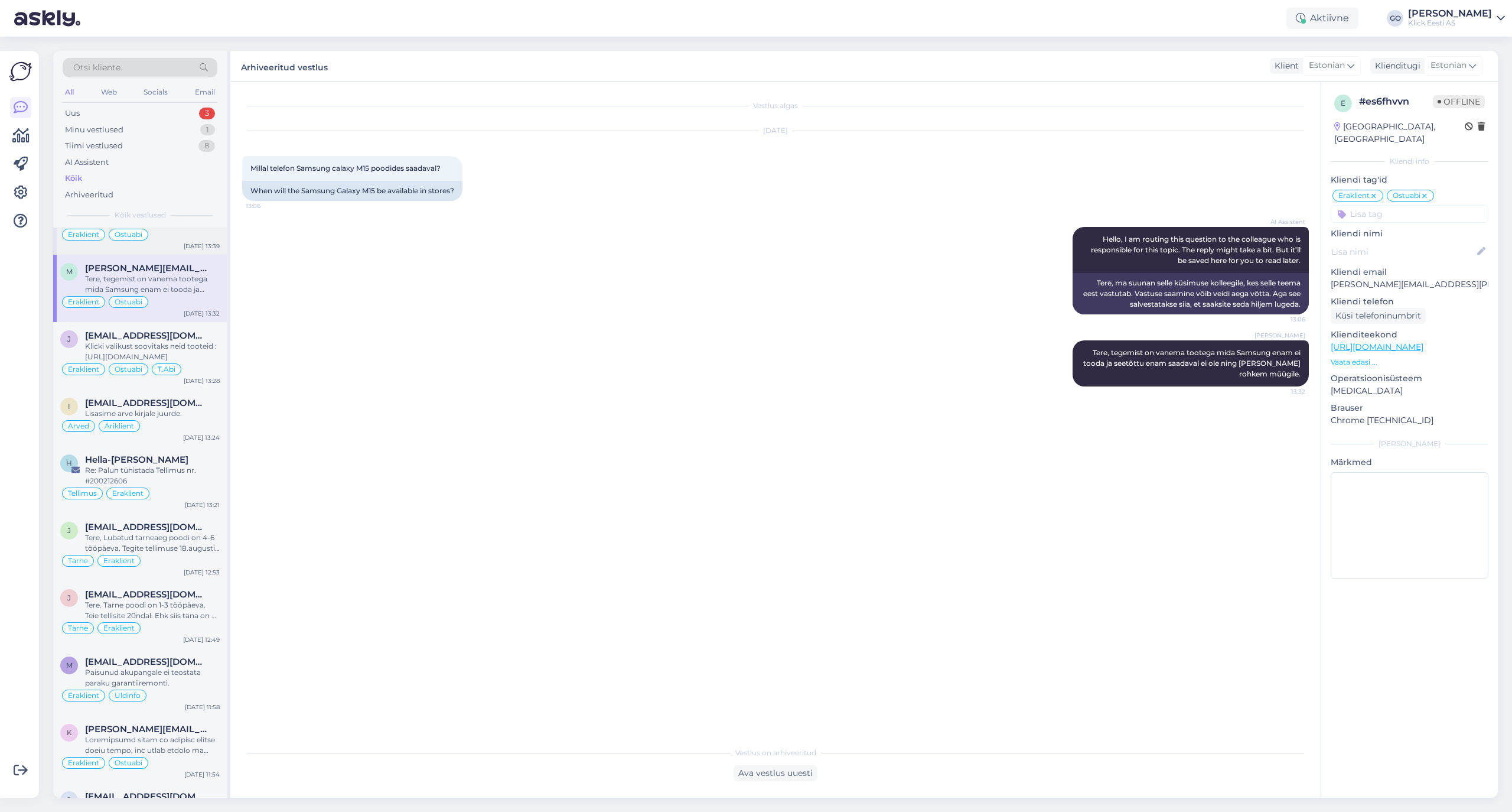
click at [176, 241] on div "Eraklient Ostuabi" at bounding box center [140, 234] width 160 height 14
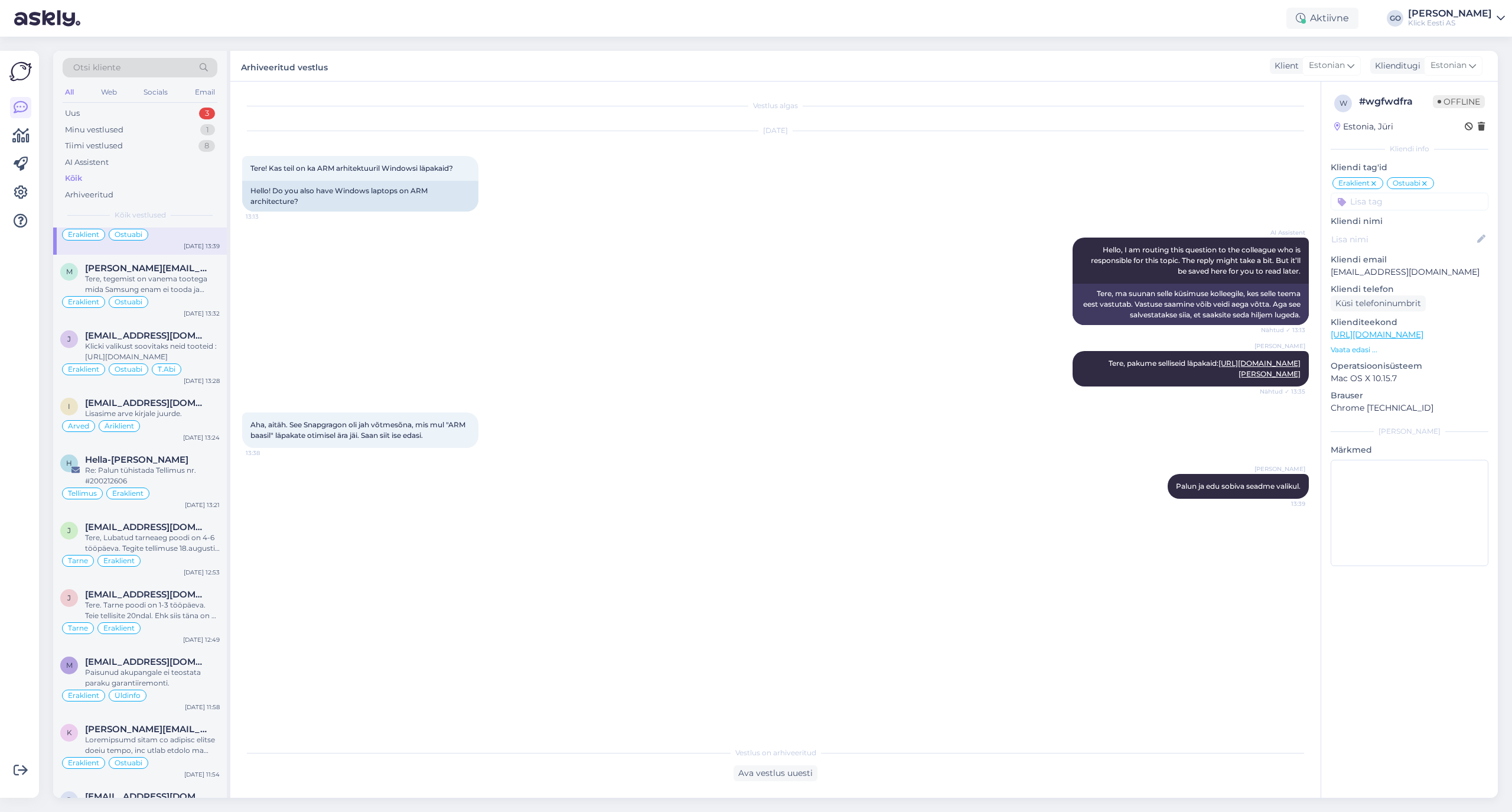
click at [1259, 201] on input at bounding box center [1409, 201] width 157 height 18
click at [1259, 245] on span "T.Abi" at bounding box center [1364, 247] width 18 height 7
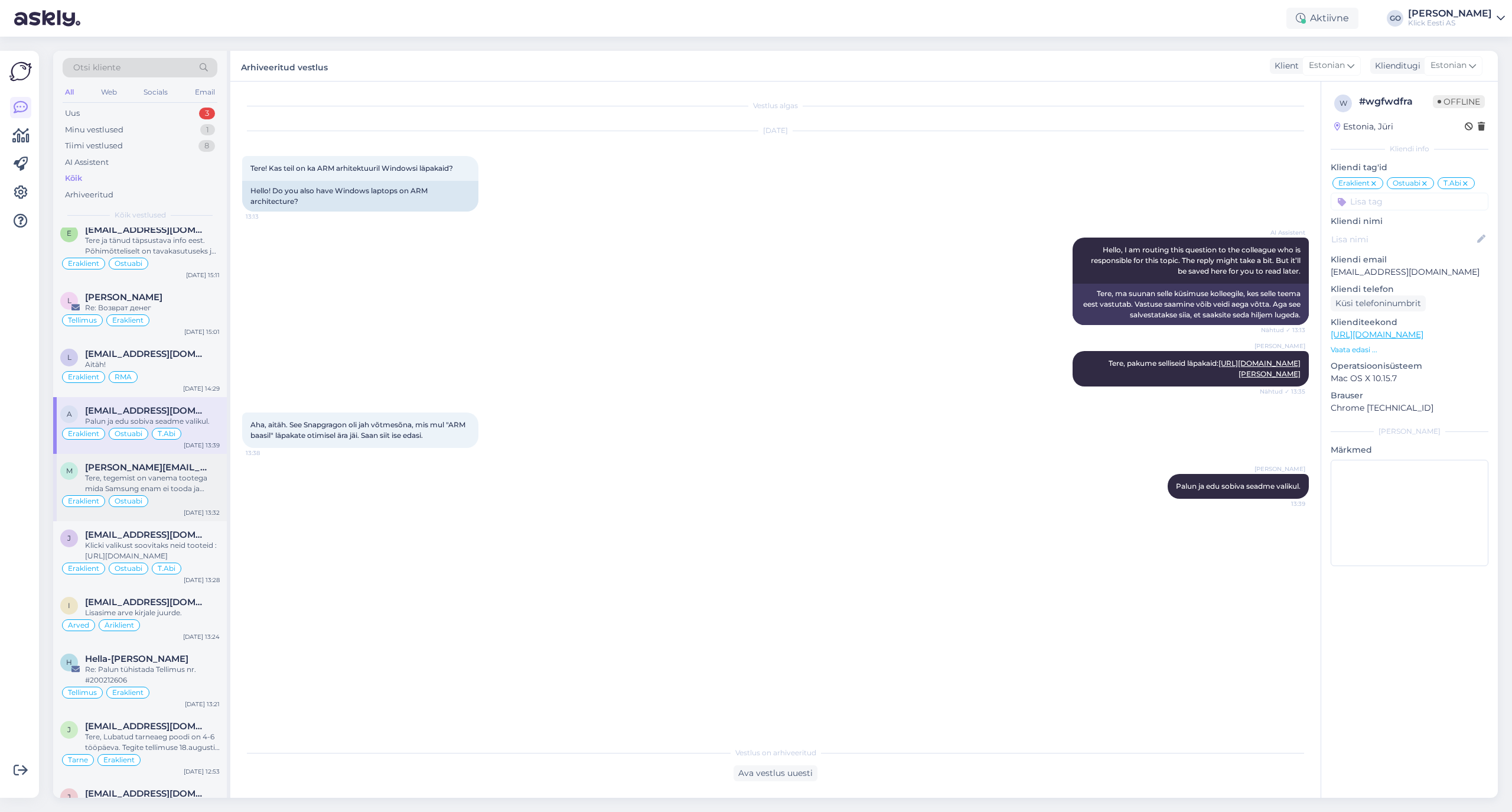
scroll to position [6982, 0]
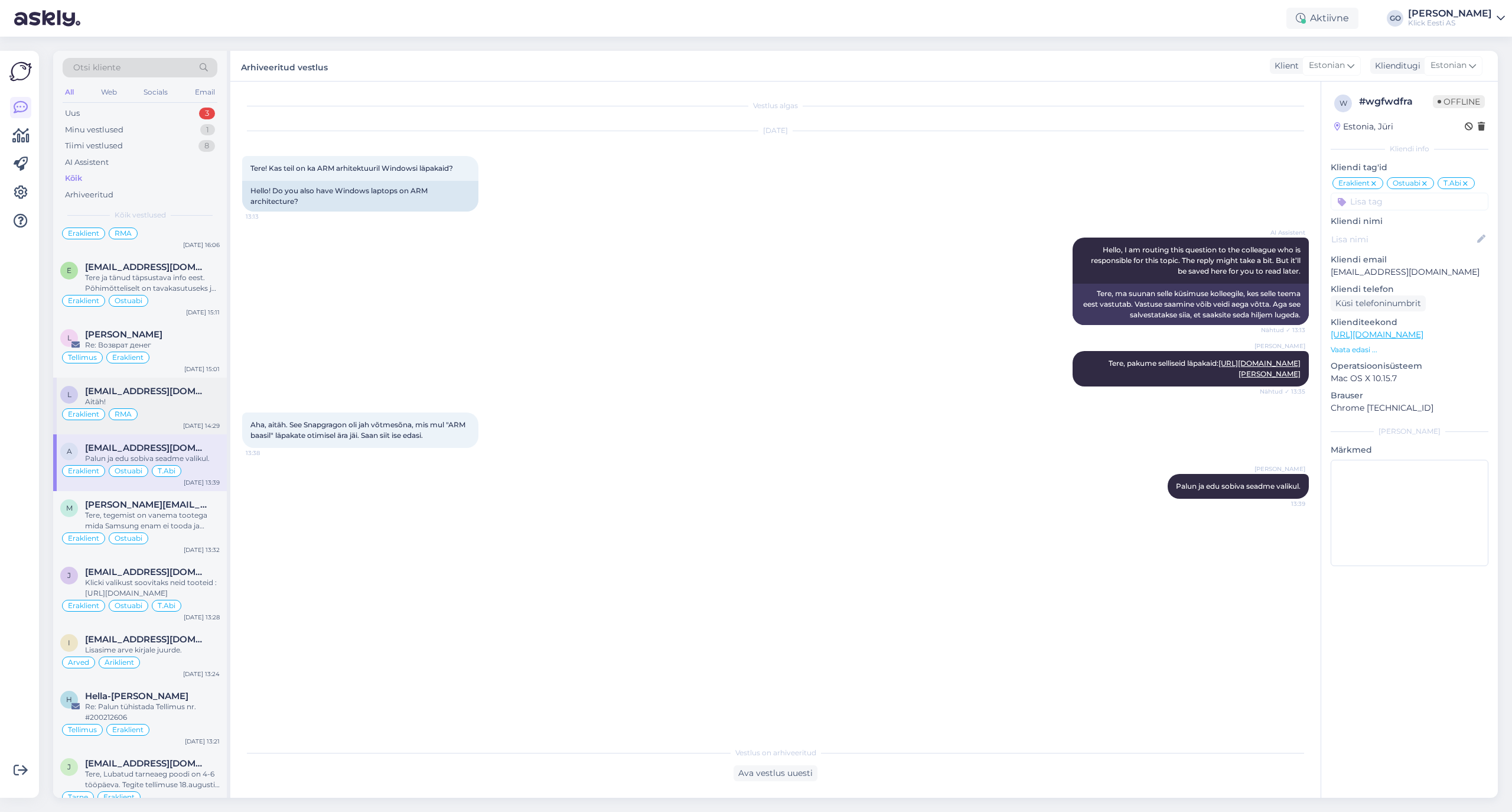
click at [159, 407] on div "Aitäh!" at bounding box center [152, 402] width 135 height 11
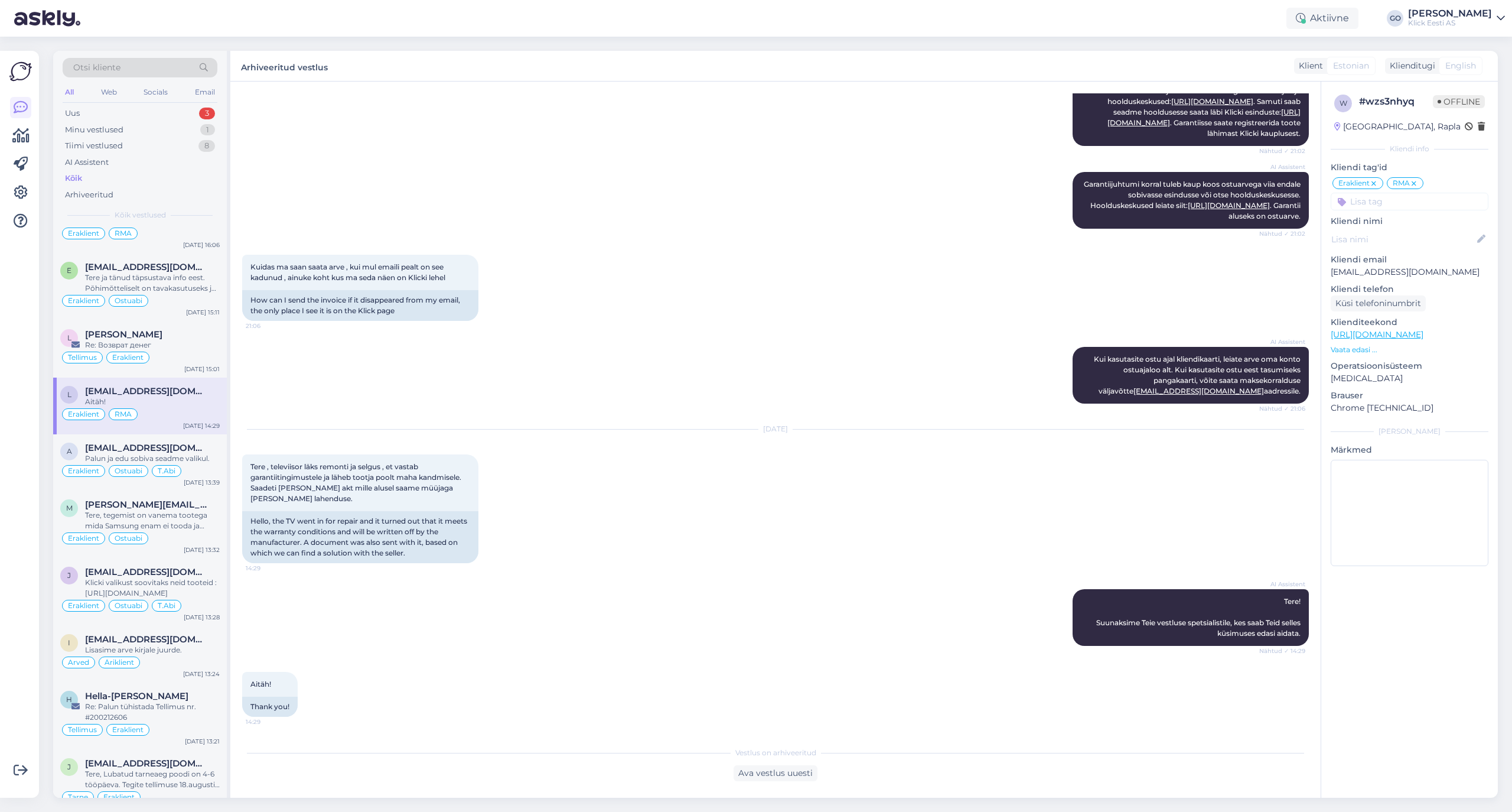
click at [1259, 204] on input at bounding box center [1409, 201] width 157 height 18
click at [1259, 308] on span "Arved" at bounding box center [1390, 304] width 21 height 7
click at [175, 350] on div "Re: Возврат денег" at bounding box center [152, 345] width 135 height 11
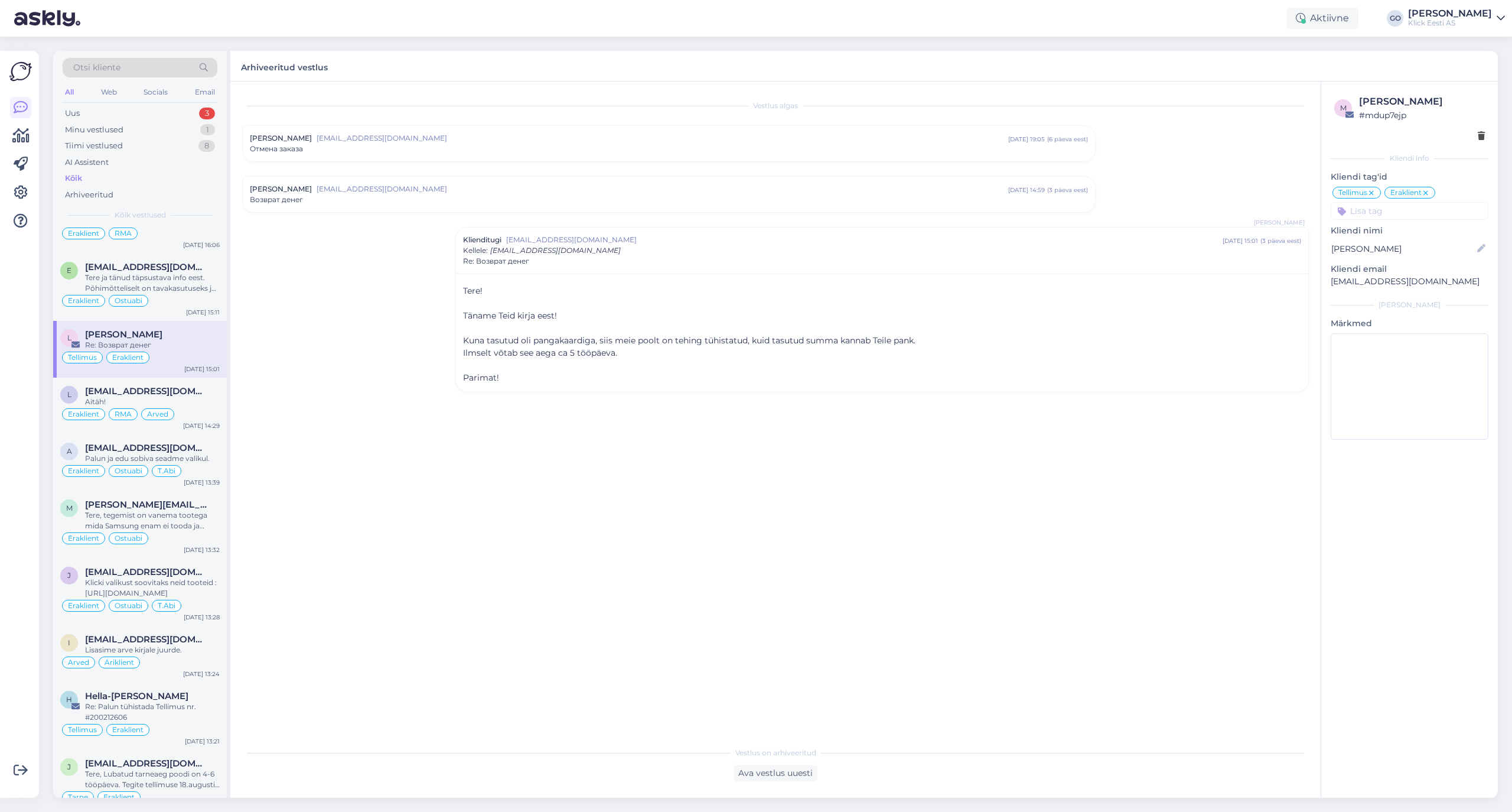
click at [461, 137] on span "larisa87chirva@gmail.com" at bounding box center [662, 139] width 691 height 11
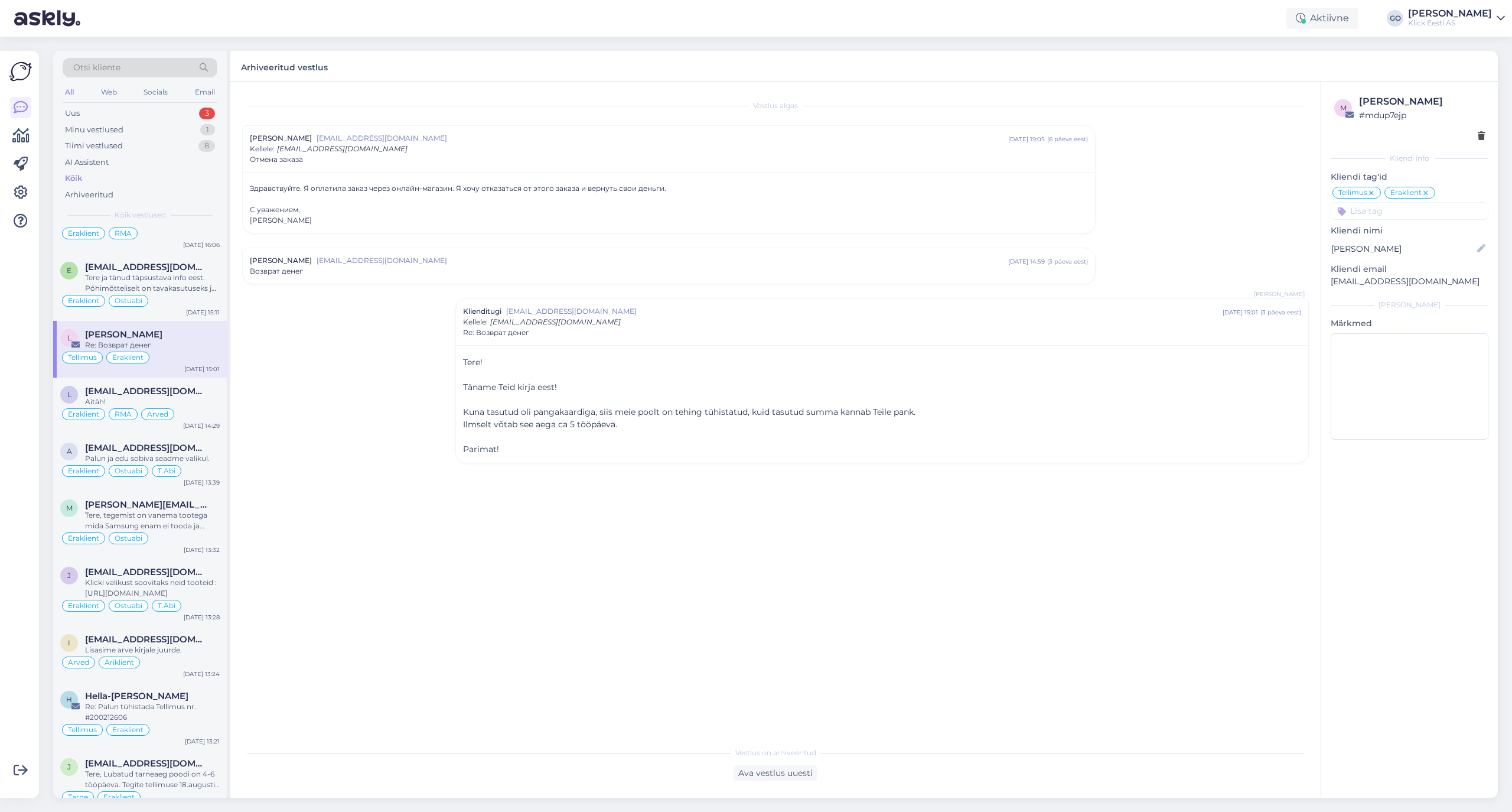
click at [1259, 208] on input at bounding box center [1409, 211] width 157 height 18
click at [196, 293] on div "Tere ja tänud täpsustava info eest. Põhimõtteliselt on tavakasutuseks ja mängim…" at bounding box center [152, 283] width 135 height 21
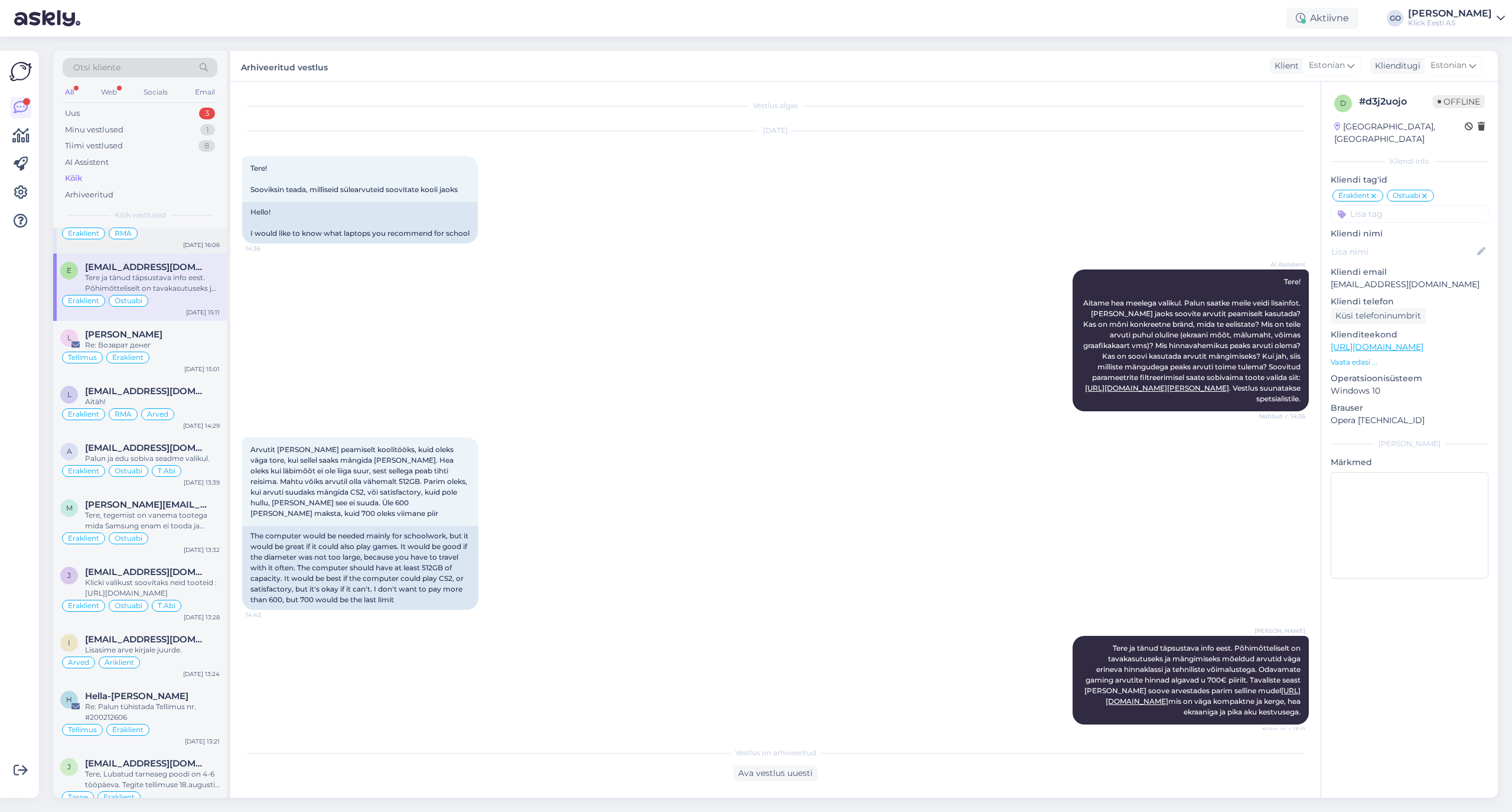
click at [185, 226] on div "Selge. Loodan, et saate kõik korda." at bounding box center [152, 221] width 135 height 11
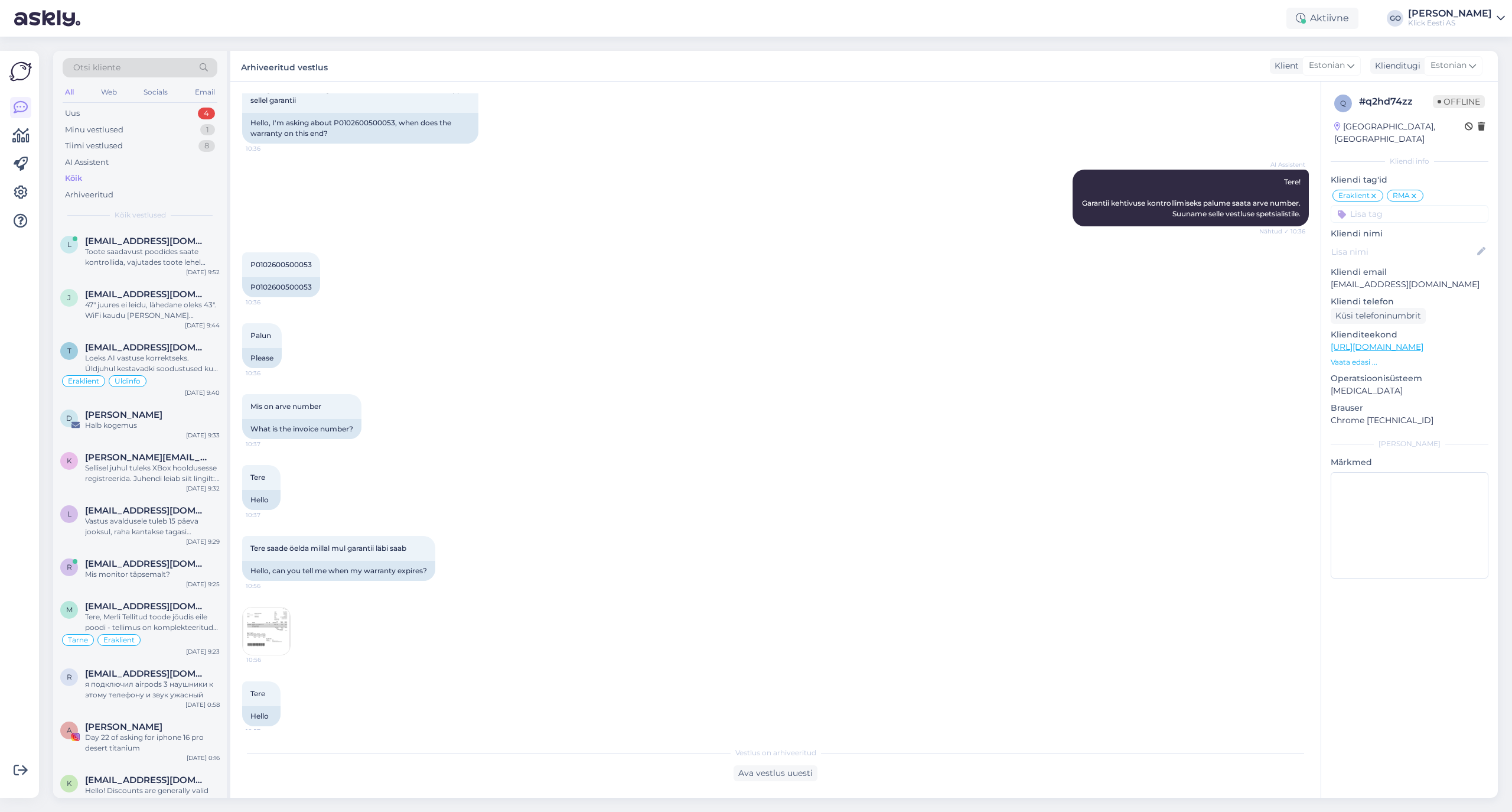
click at [1259, 205] on input at bounding box center [1409, 214] width 157 height 18
click at [1259, 242] on span "Üldinfo" at bounding box center [1369, 245] width 26 height 7
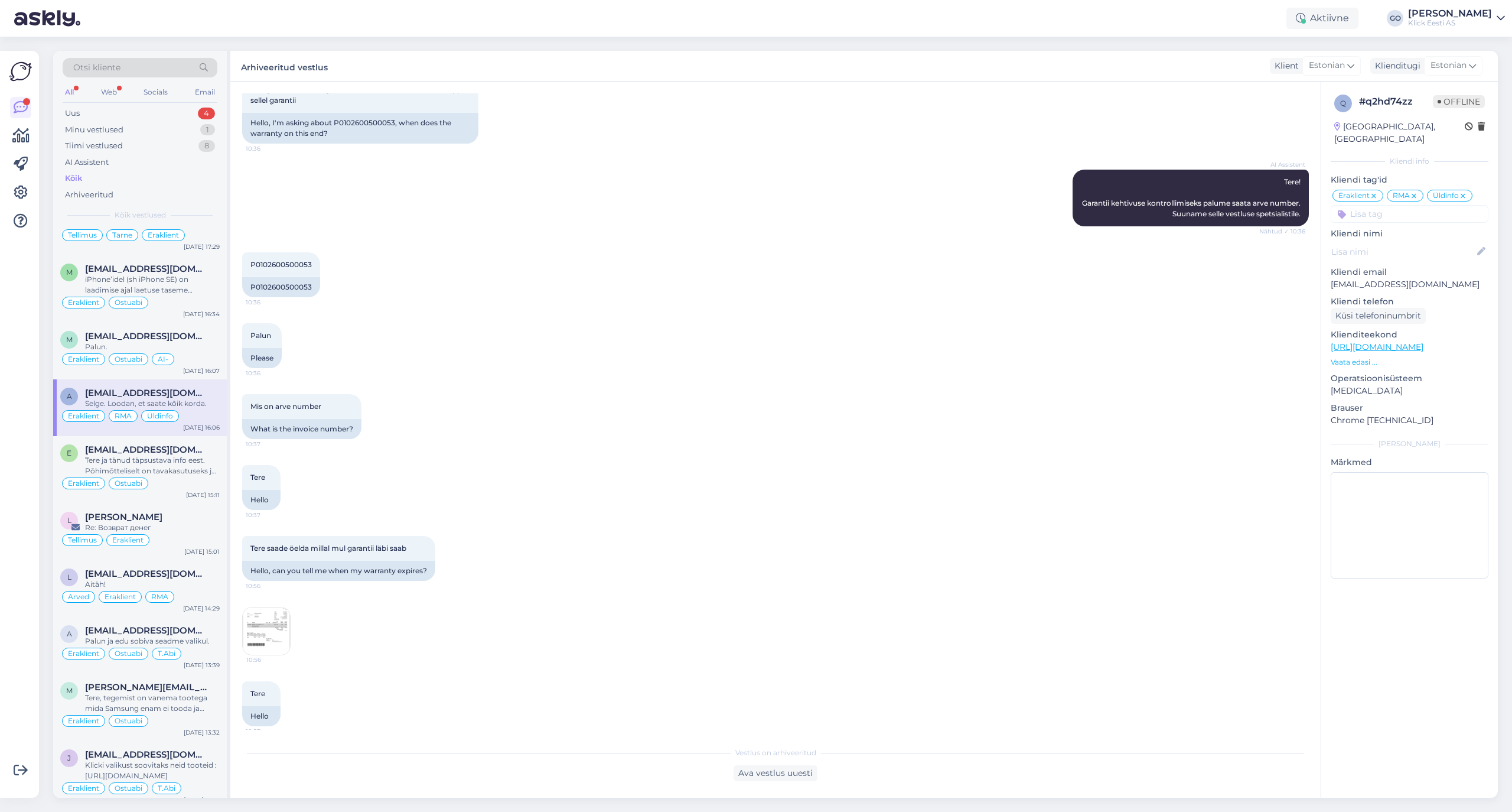
scroll to position [6764, 0]
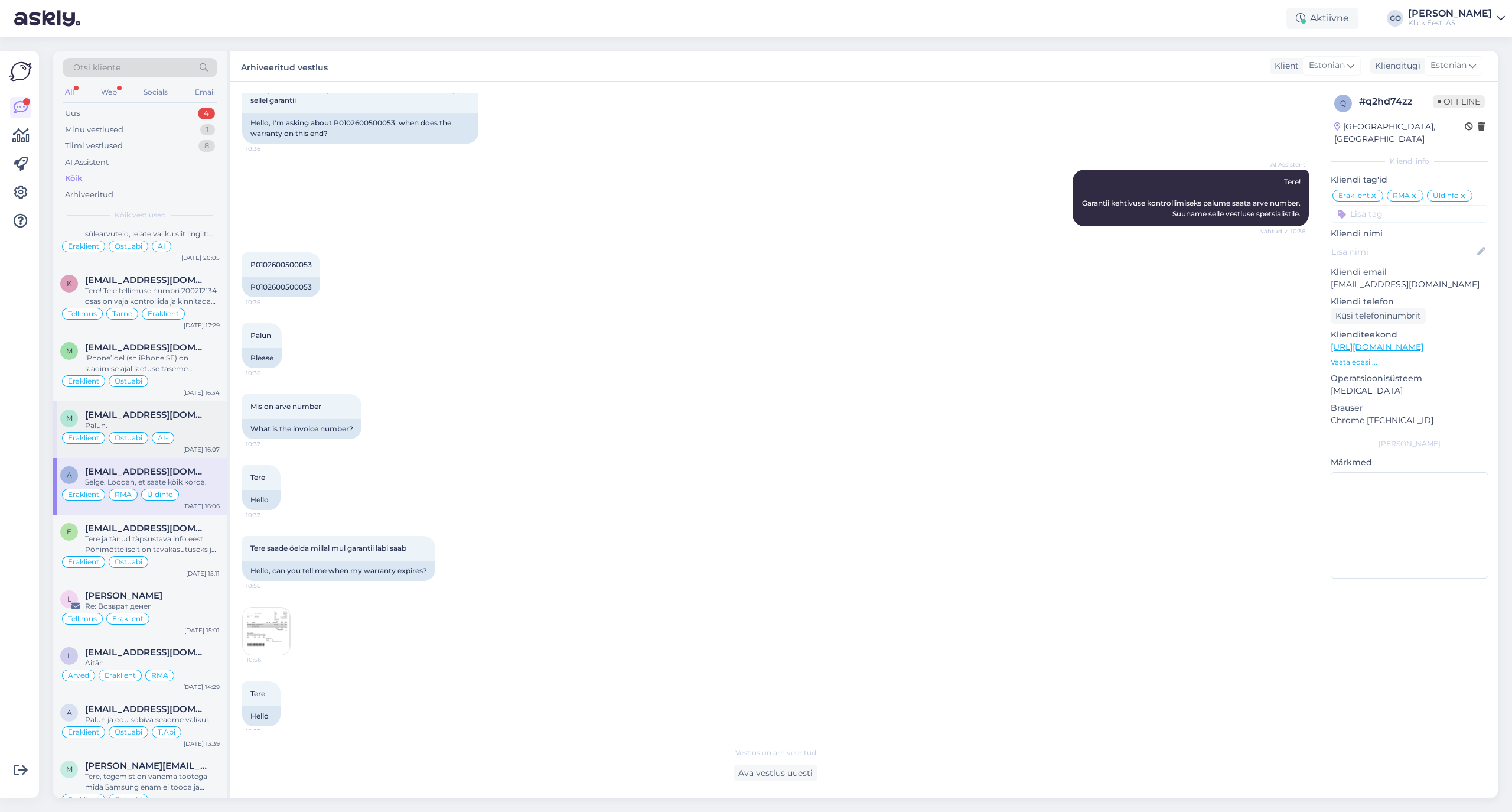
click at [203, 431] on div "Palun." at bounding box center [152, 425] width 135 height 11
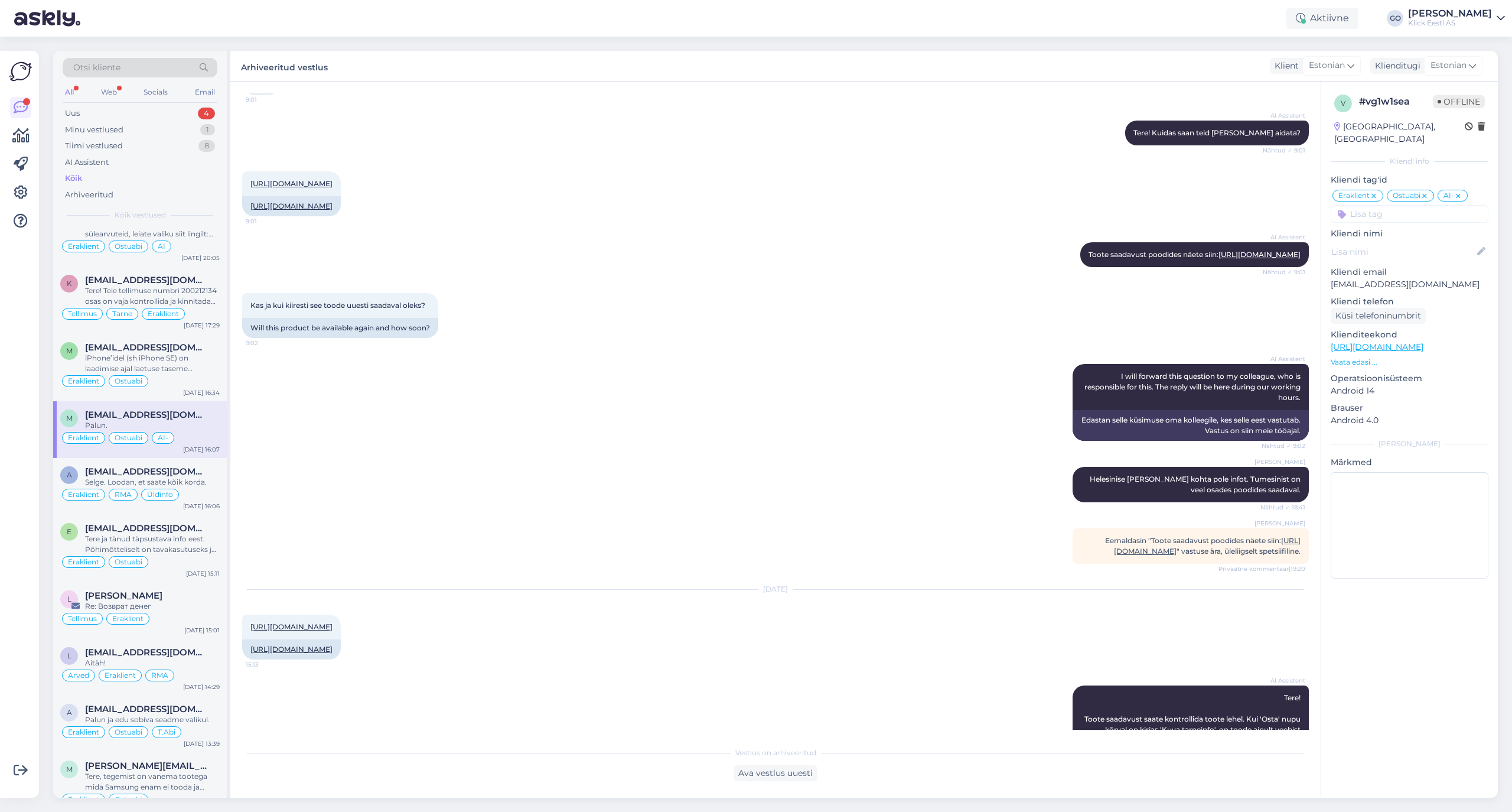
scroll to position [157, 0]
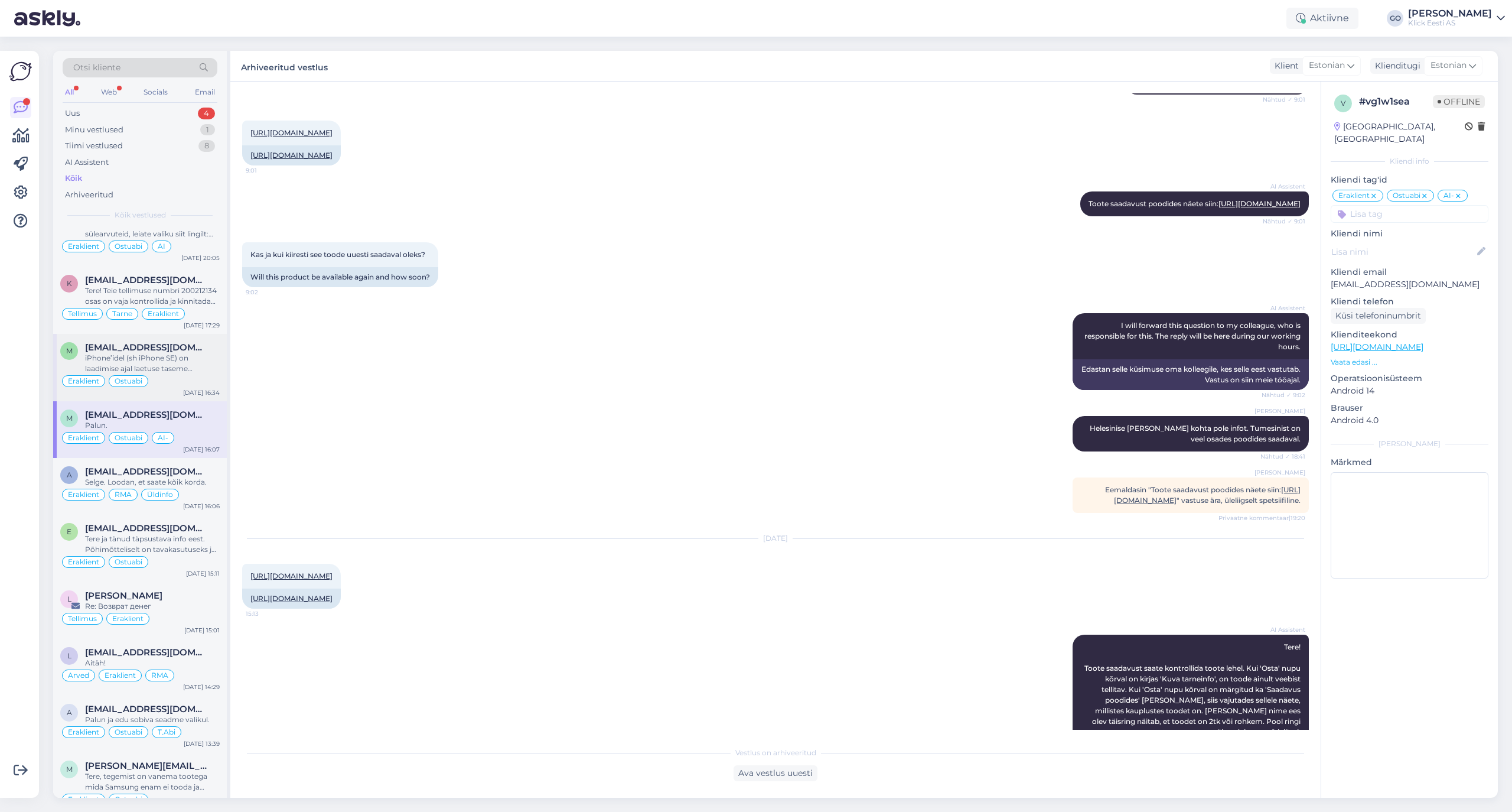
click at [205, 374] on div "iPhone’idel (sh iPhone SE) on laadimise ajal laetuse taseme kuvamine veidi piir…" at bounding box center [152, 363] width 135 height 21
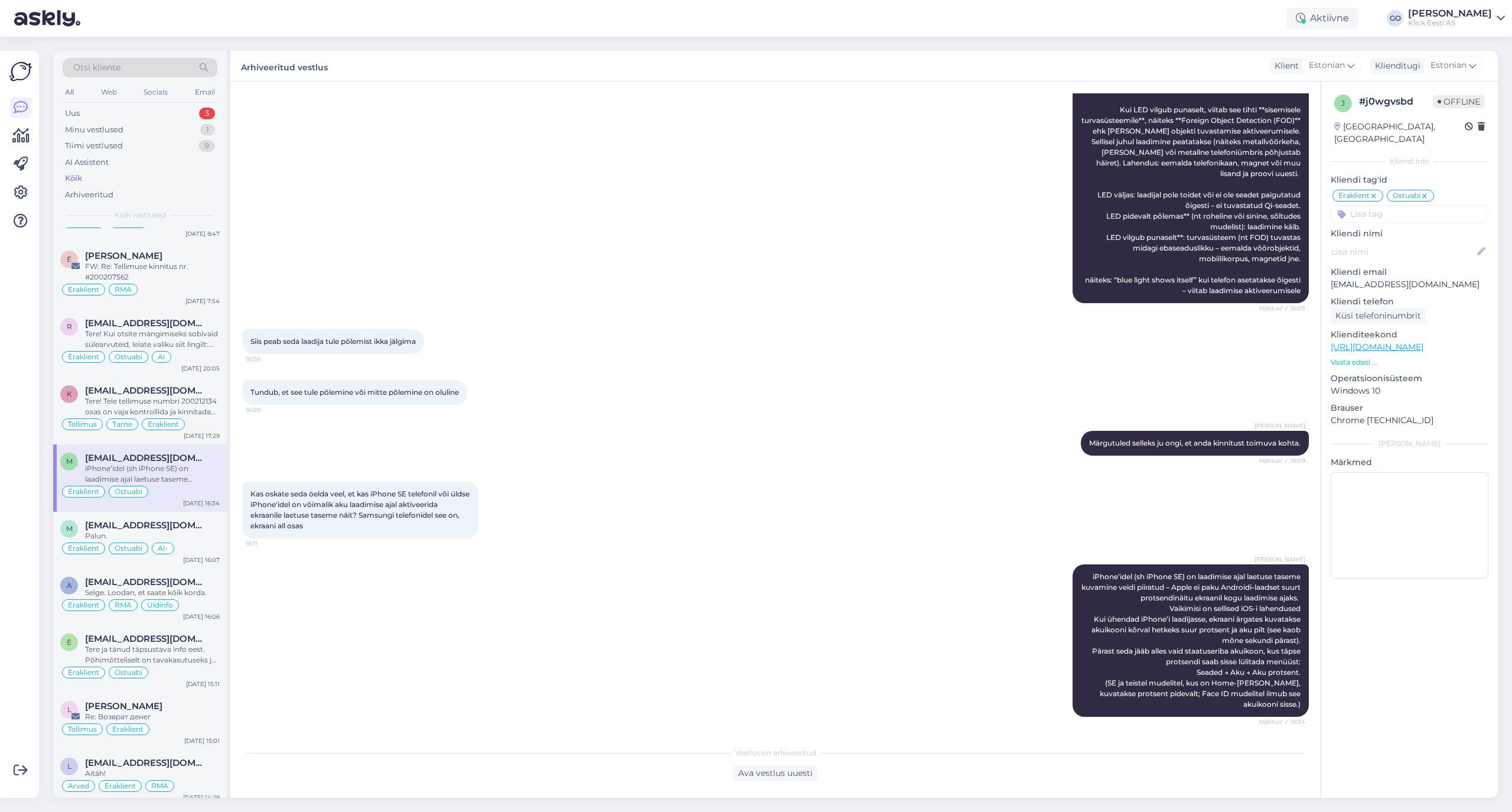
scroll to position [7540, 0]
click at [1259, 205] on input at bounding box center [1409, 214] width 157 height 18
click at [1259, 256] on span "T.Abi" at bounding box center [1364, 260] width 18 height 7
click at [206, 396] on div "[EMAIL_ADDRESS][DOMAIN_NAME]" at bounding box center [152, 391] width 135 height 11
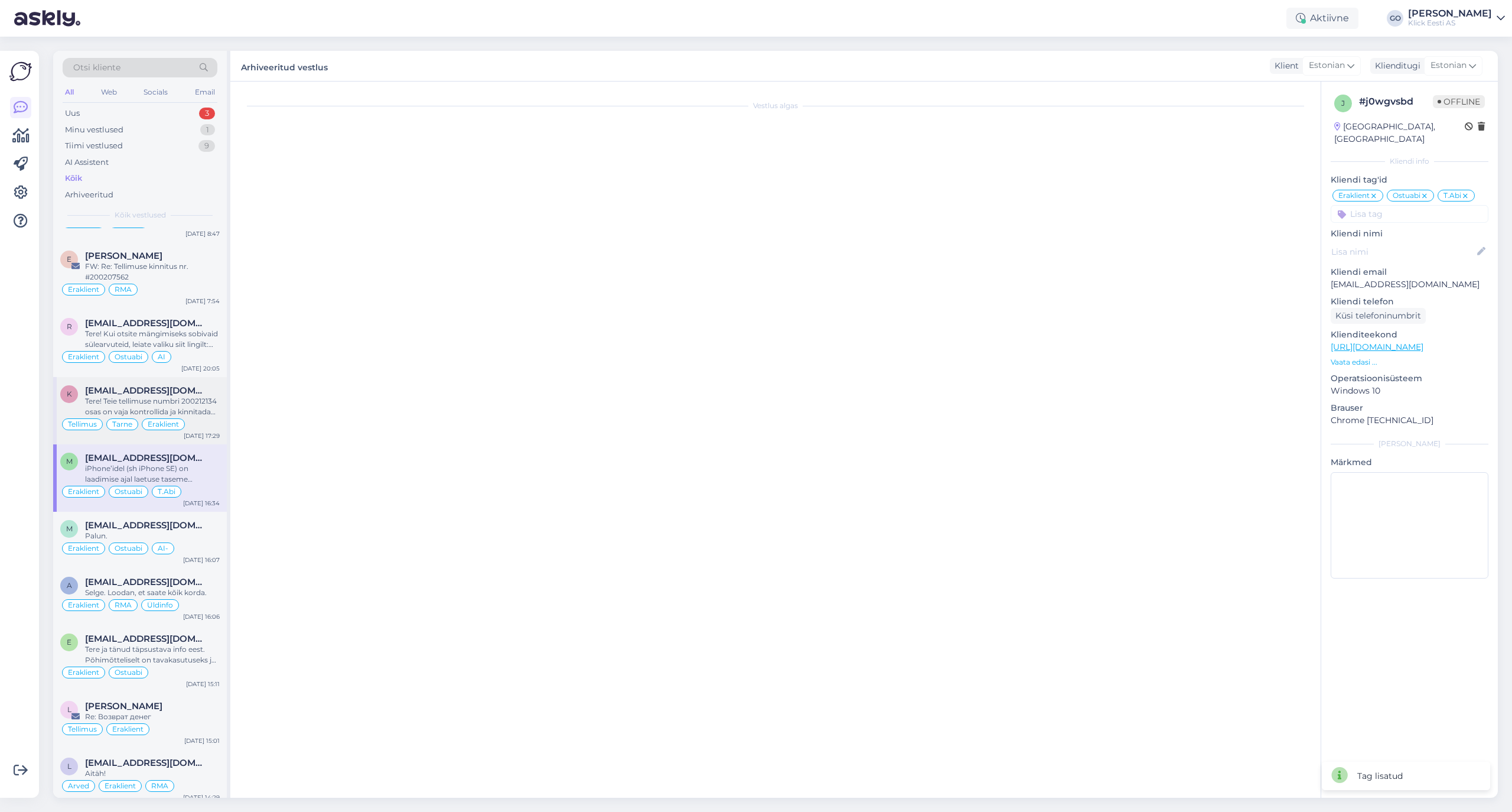
scroll to position [0, 0]
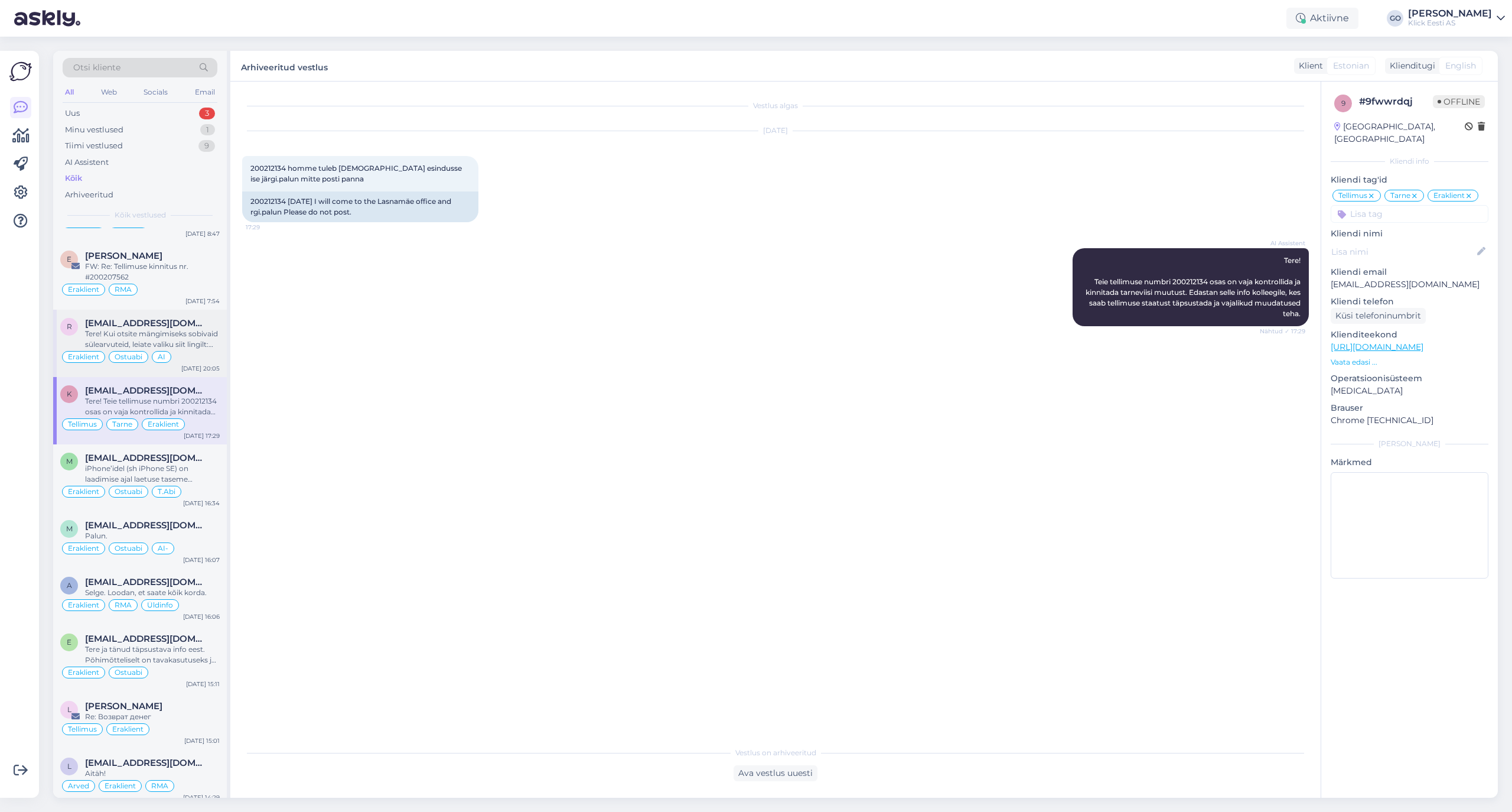
click at [196, 350] on div "Tere! Kui otsite mängimiseks sobivaid sülearvuteid, leiate valiku siit lingilt:…" at bounding box center [152, 339] width 135 height 21
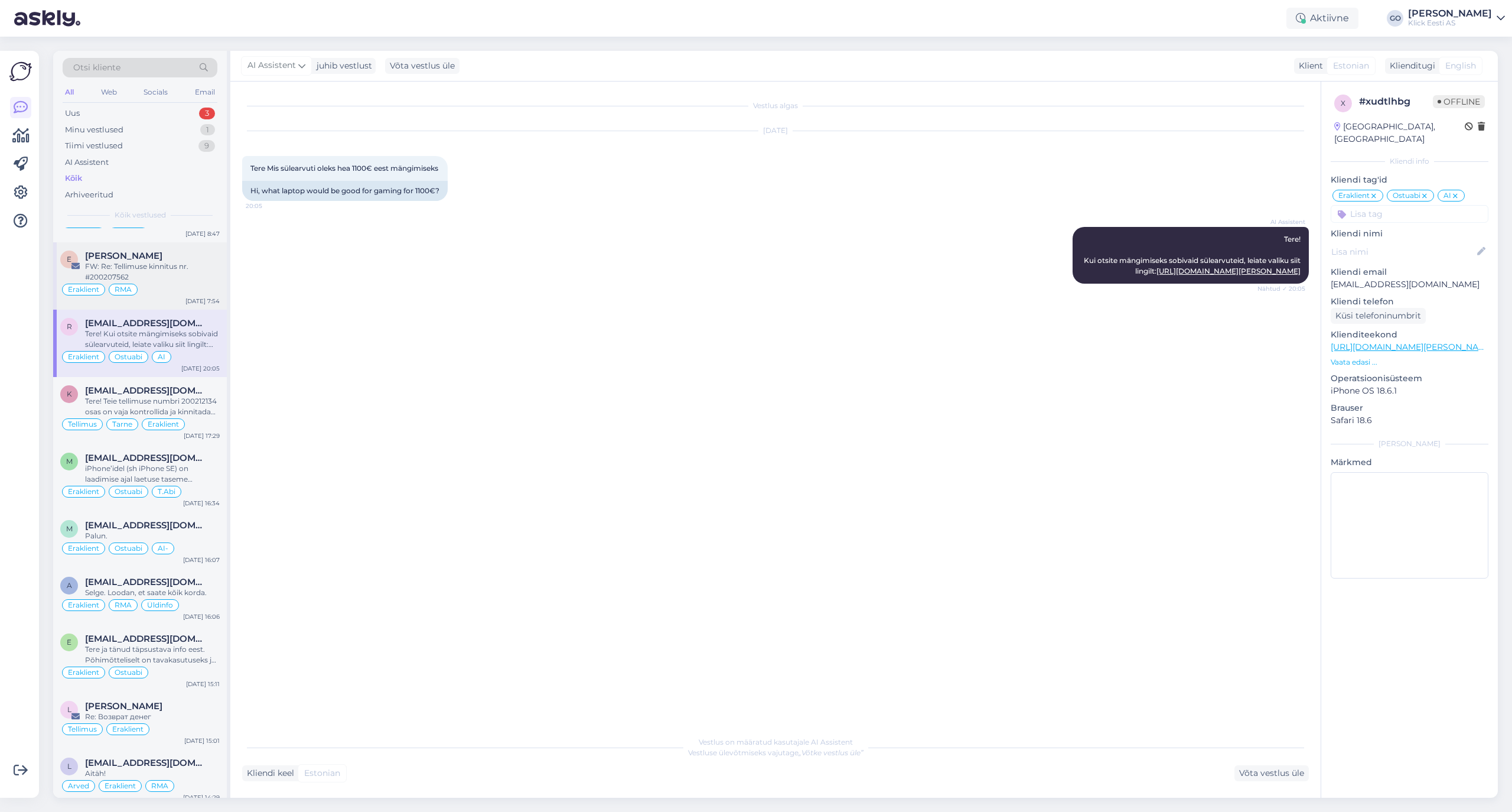
click at [176, 283] on div "FW: Re: Tellimuse kinnitus nr. #200207562" at bounding box center [152, 271] width 135 height 21
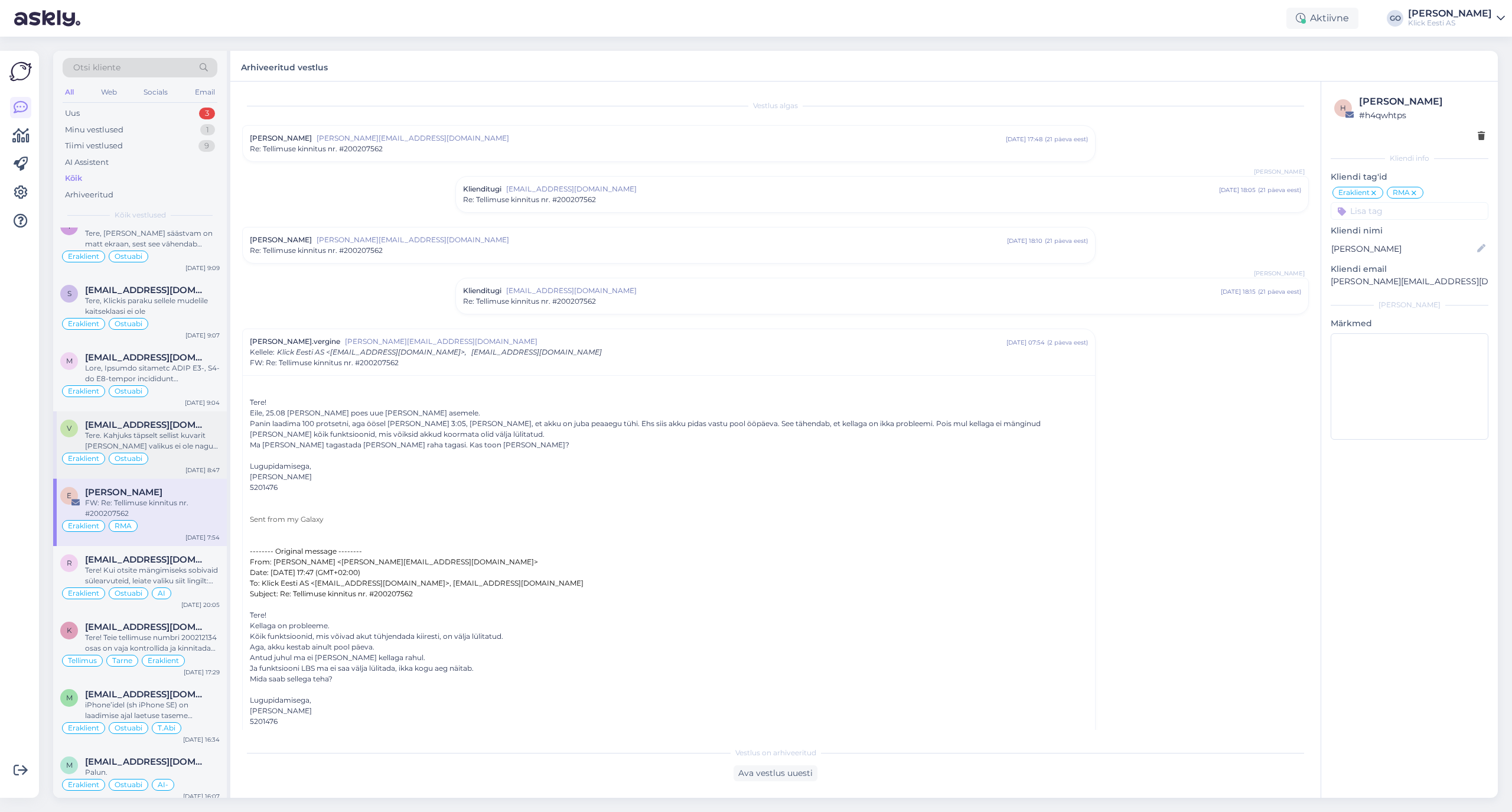
click at [166, 466] on div "Eraklient Ostuabi" at bounding box center [140, 458] width 160 height 14
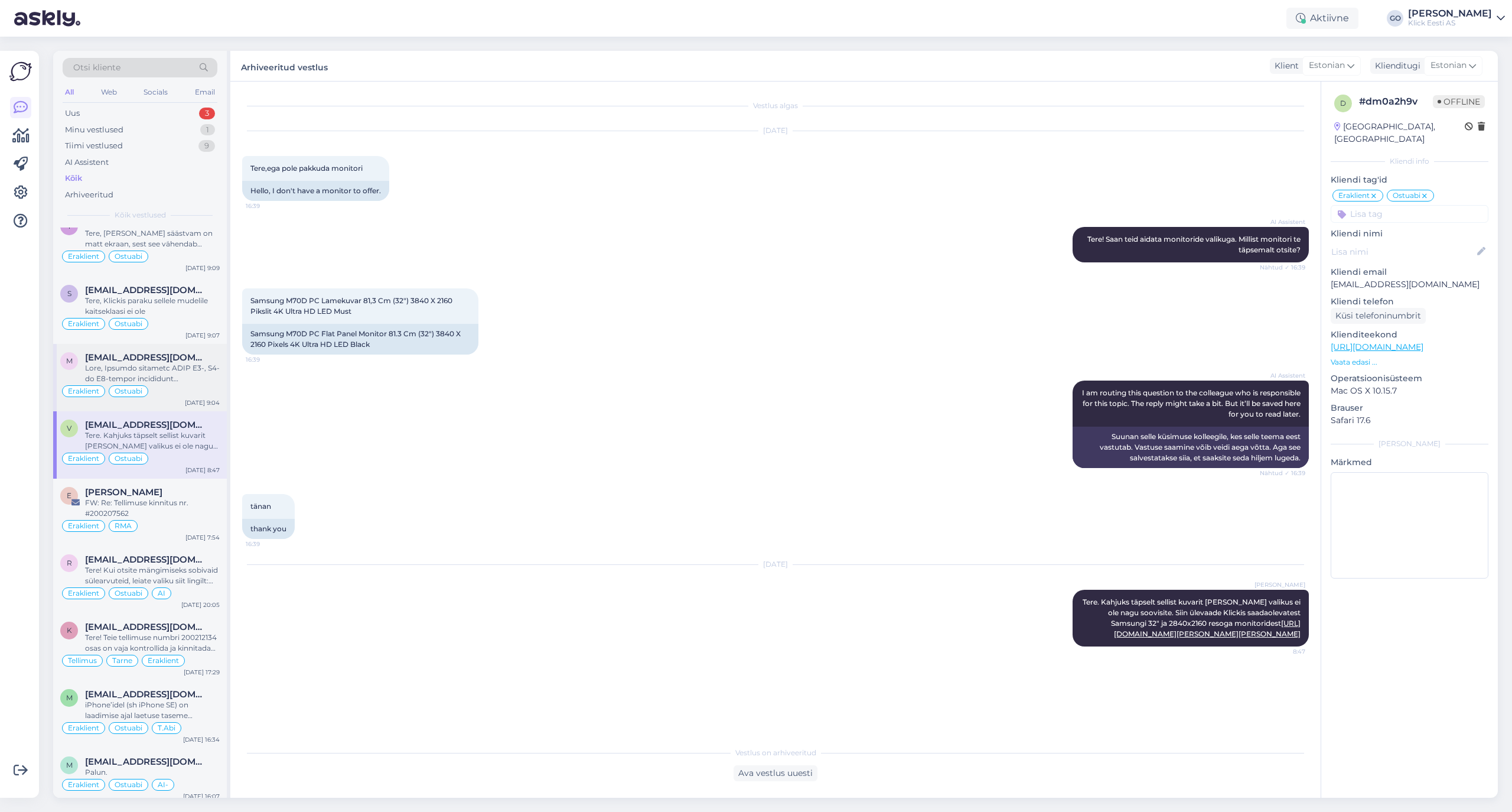
click at [201, 398] on div "Eraklient Ostuabi" at bounding box center [140, 391] width 160 height 14
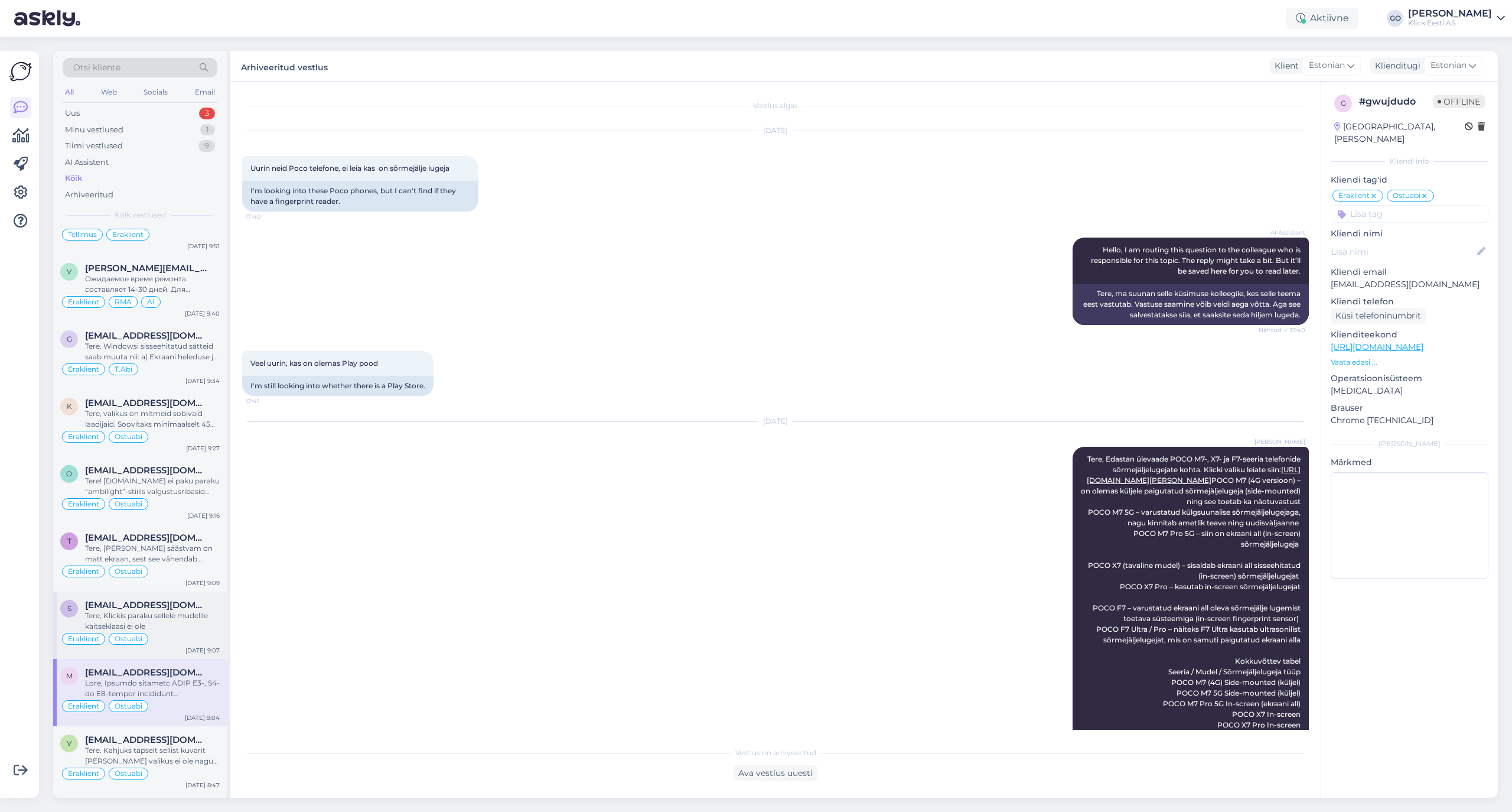
click at [180, 631] on div "Tere, Klickis paraku sellele mudelile kaitseklaasi ei ole" at bounding box center [152, 621] width 135 height 21
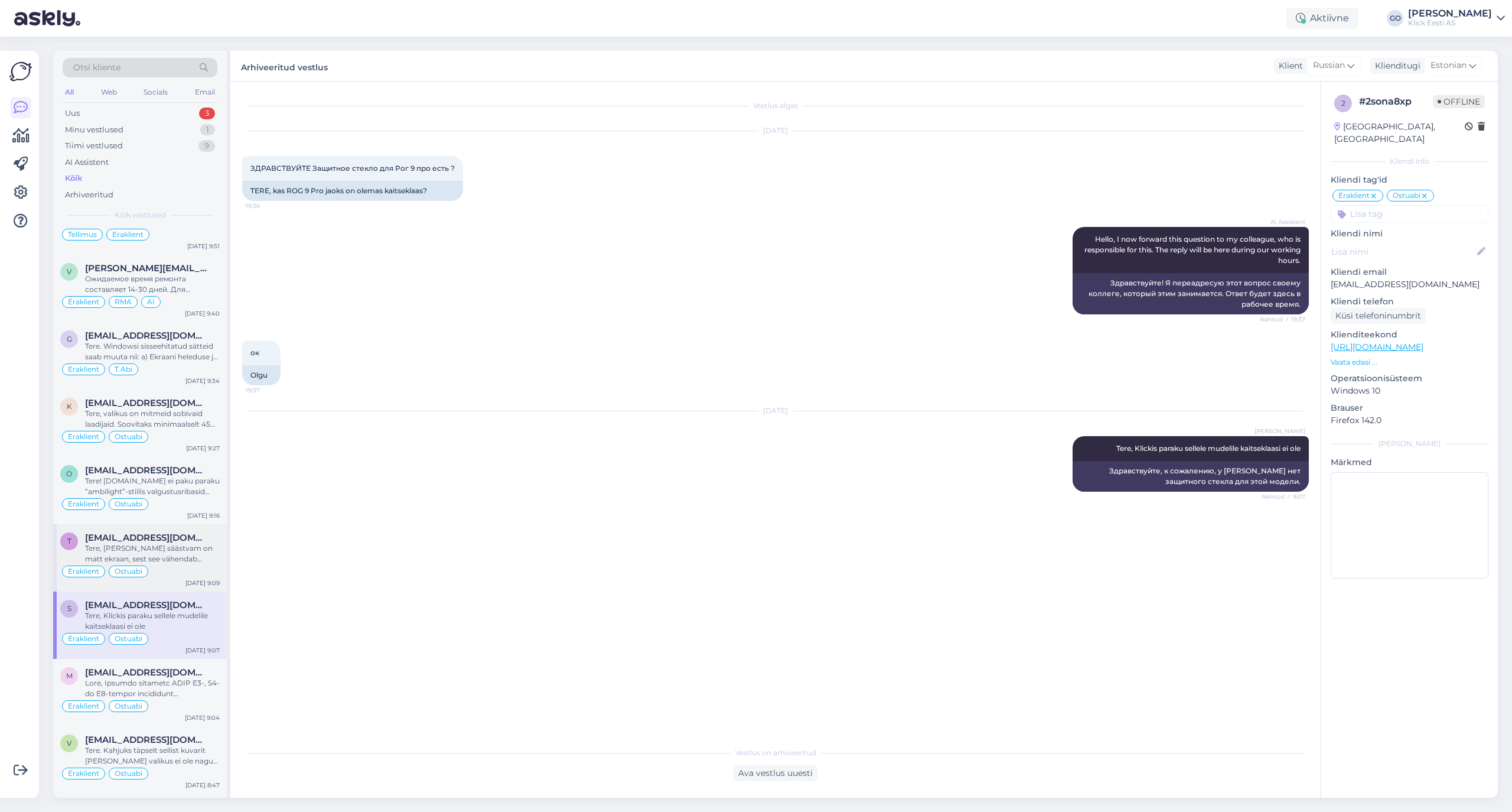
click at [194, 565] on div "Tere, [PERSON_NAME] säästvam on matt ekraan, sest see vähendab peegeldusi ja si…" at bounding box center [152, 553] width 135 height 21
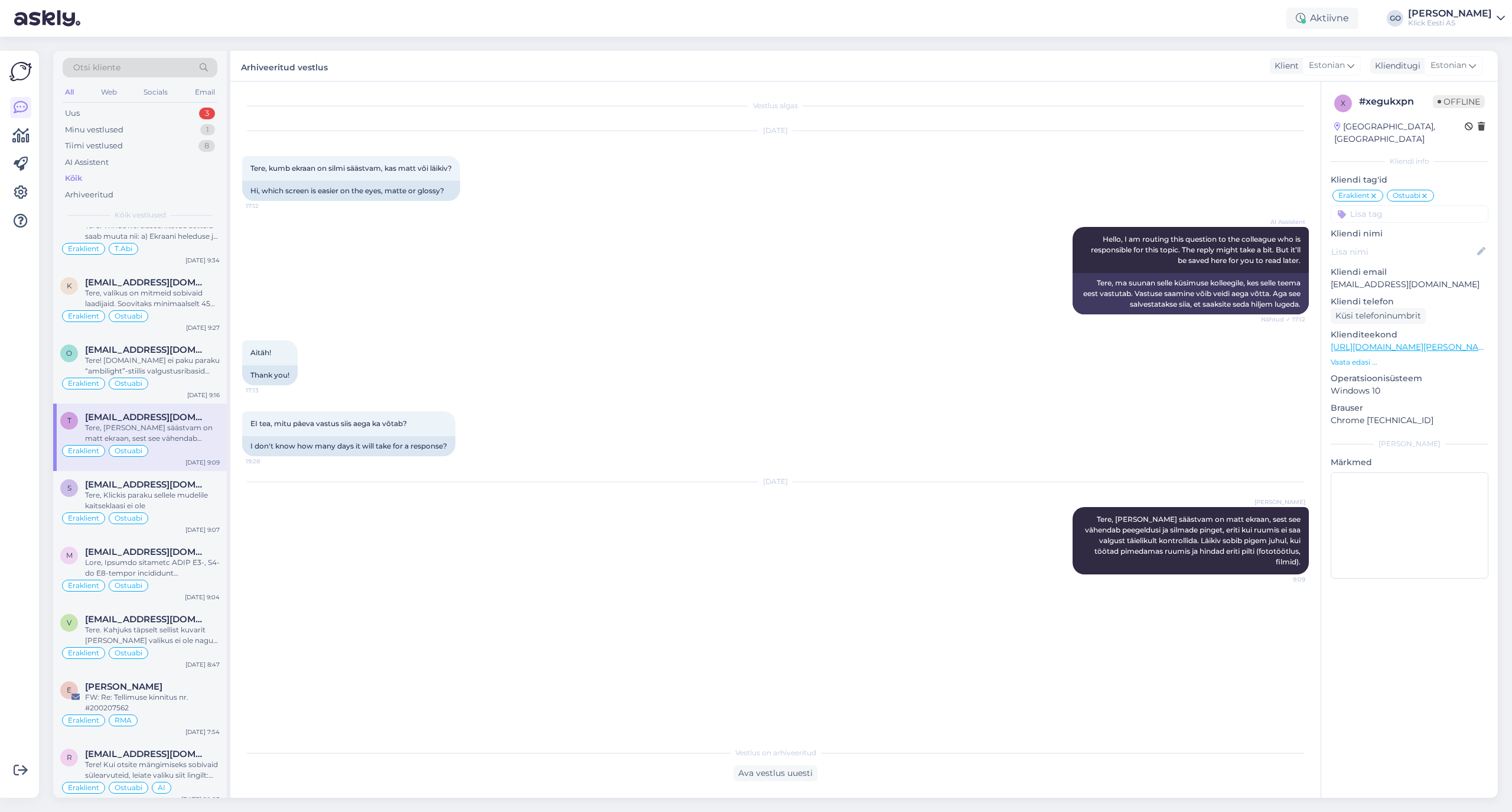
scroll to position [6302, 0]
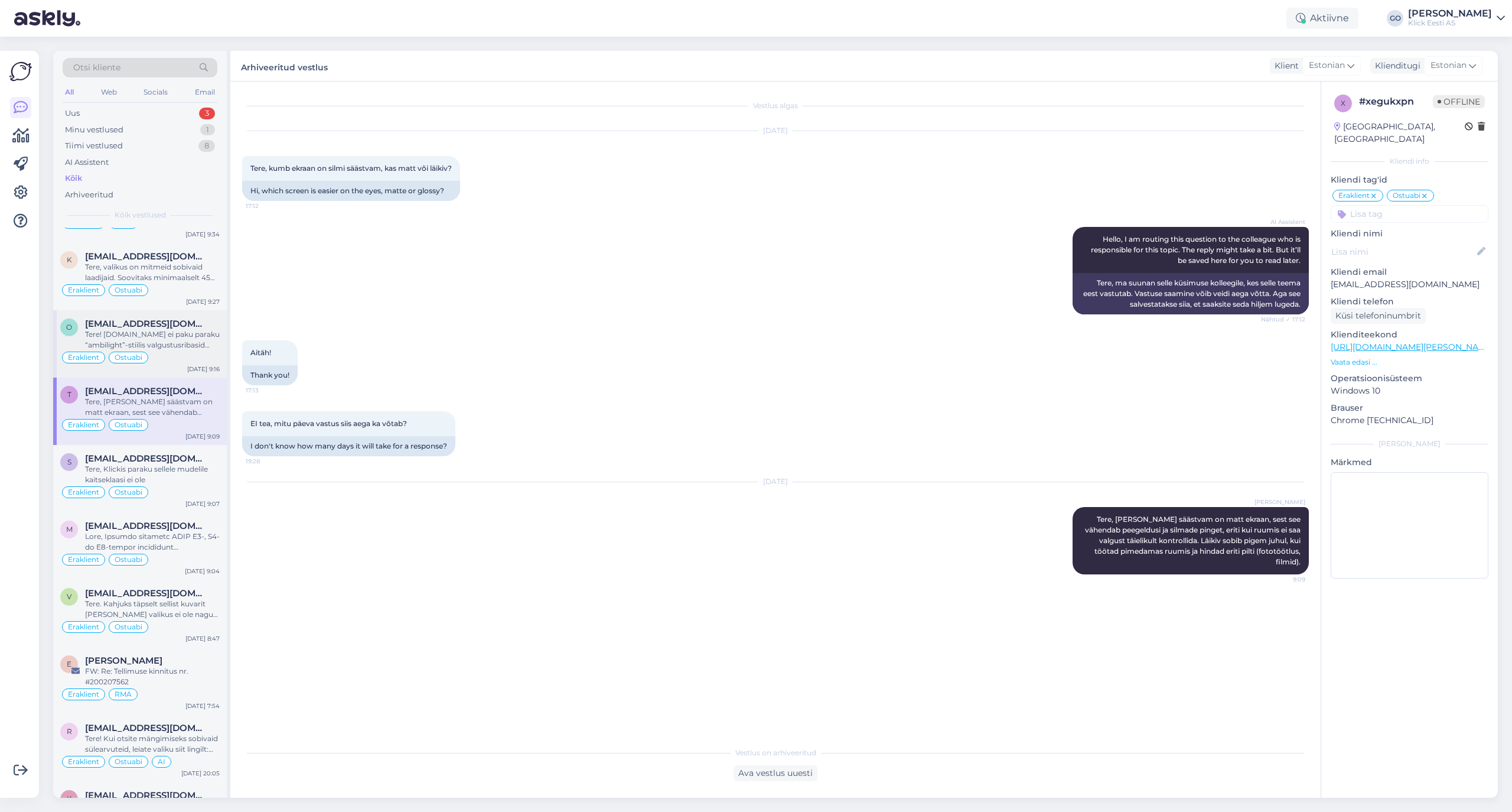
click at [205, 350] on div "Tere! [DOMAIN_NAME] ei paku paraku “ambilight”-stiilis valgustusribasid (LED-ri…" at bounding box center [152, 339] width 135 height 21
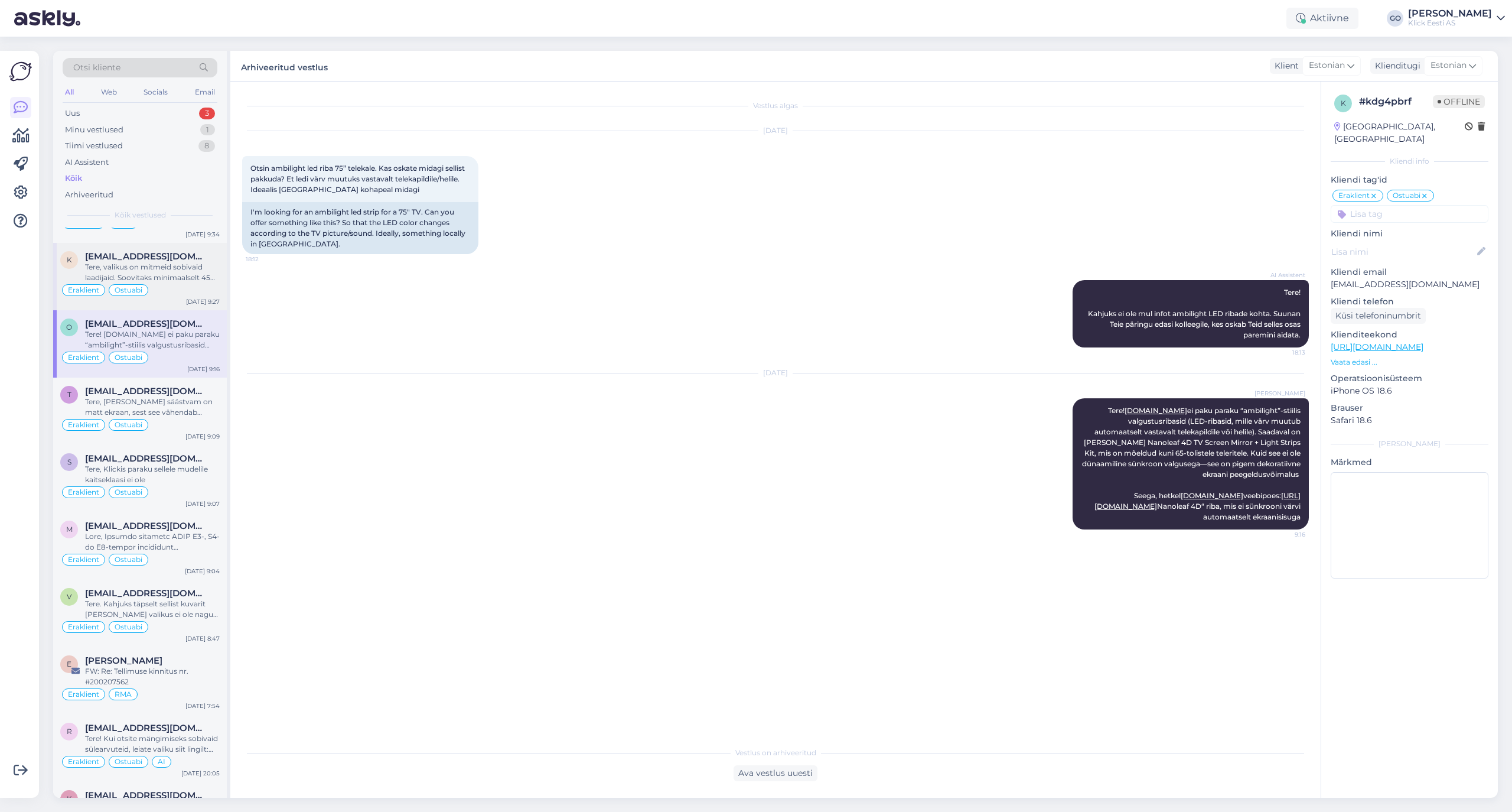
click at [201, 283] on div "Tere, valikus on mitmeid sobivaid laadijaid. Soovitaks minimaalselt 45W, kui so…" at bounding box center [152, 272] width 135 height 21
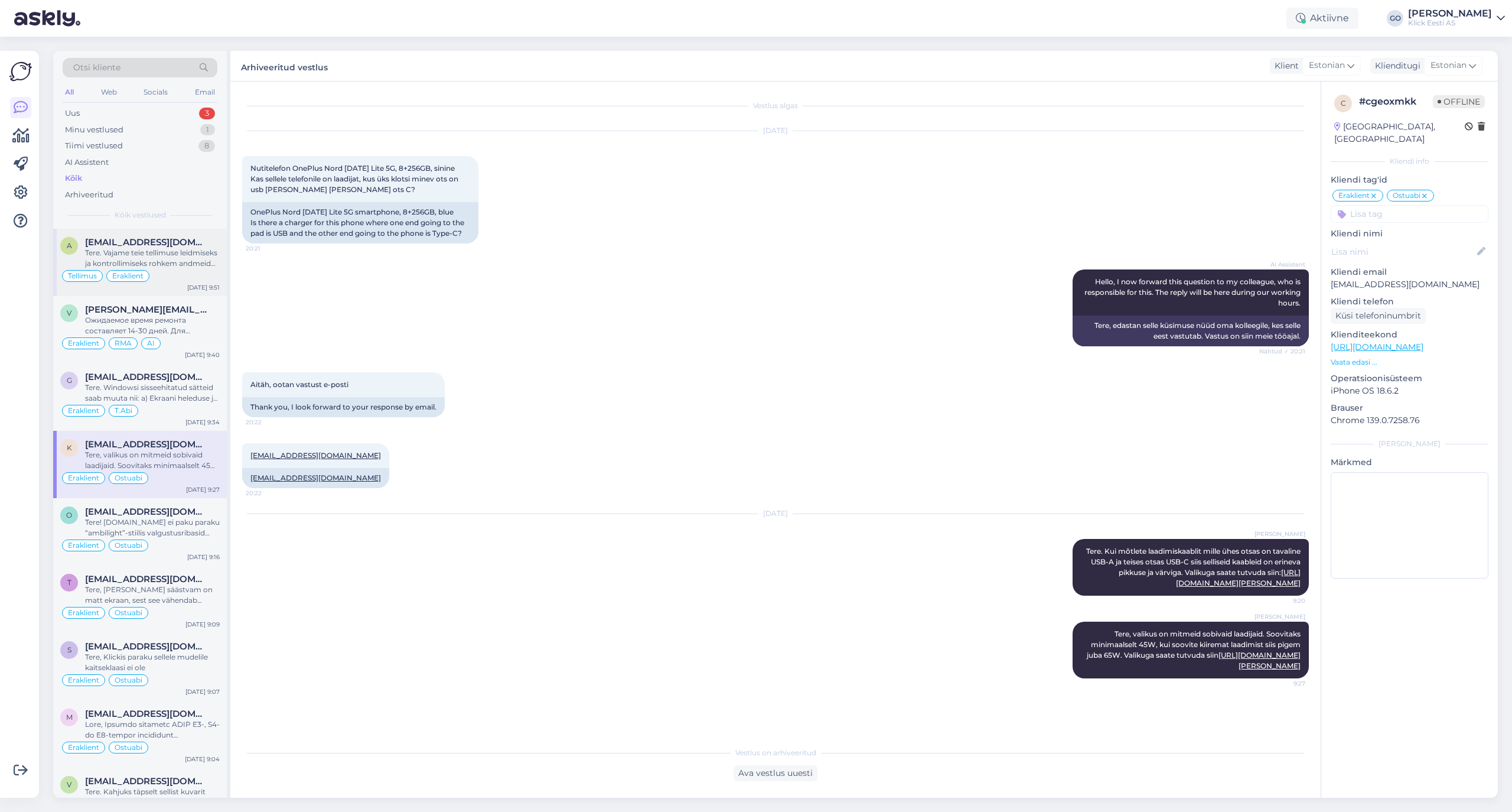
scroll to position [6055, 0]
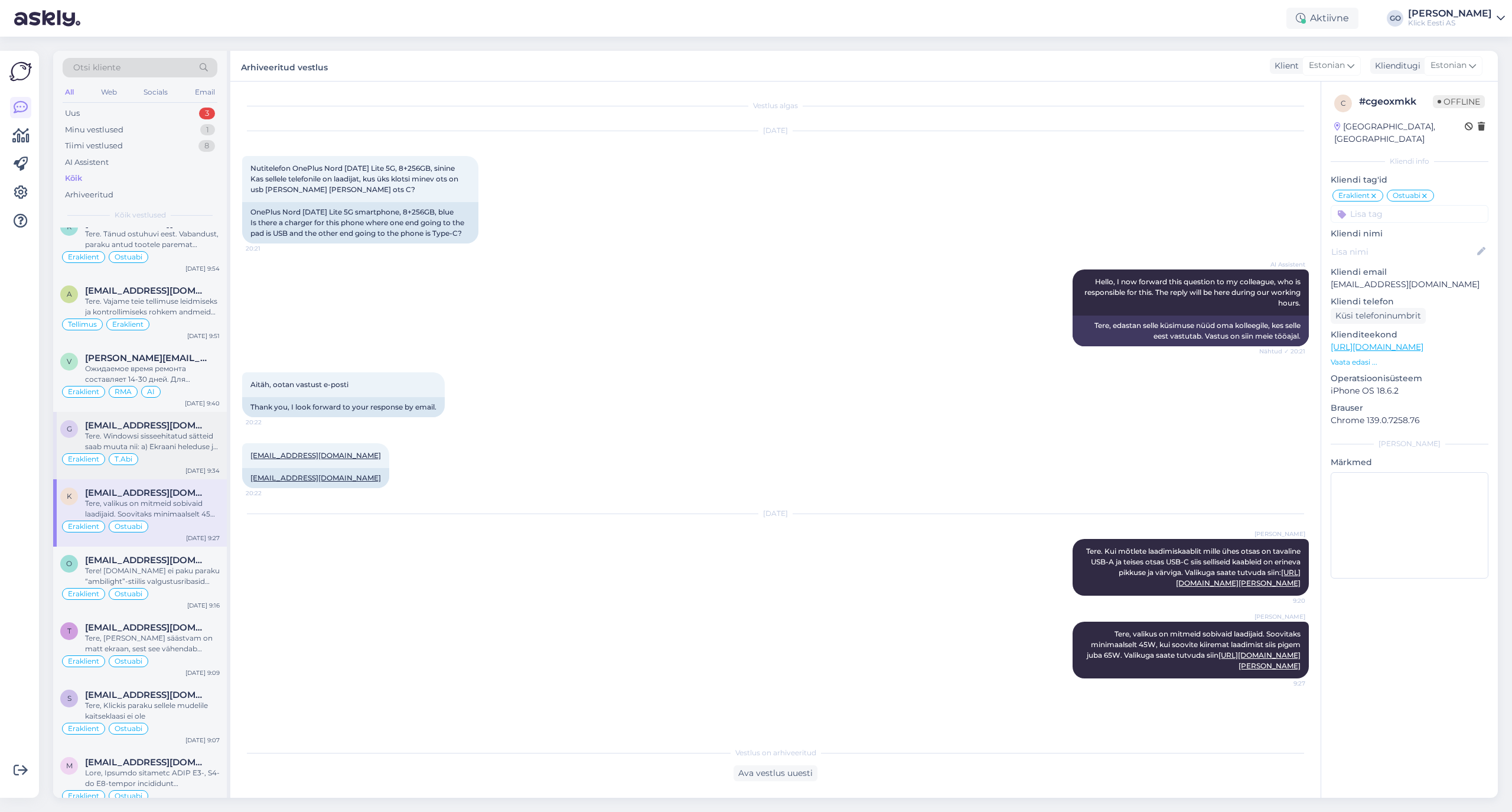
click at [180, 452] on div "Tere. Windowsi sisseehitatud sätteid saab muuta nii: a) Ekraani heleduse ja kon…" at bounding box center [152, 441] width 135 height 21
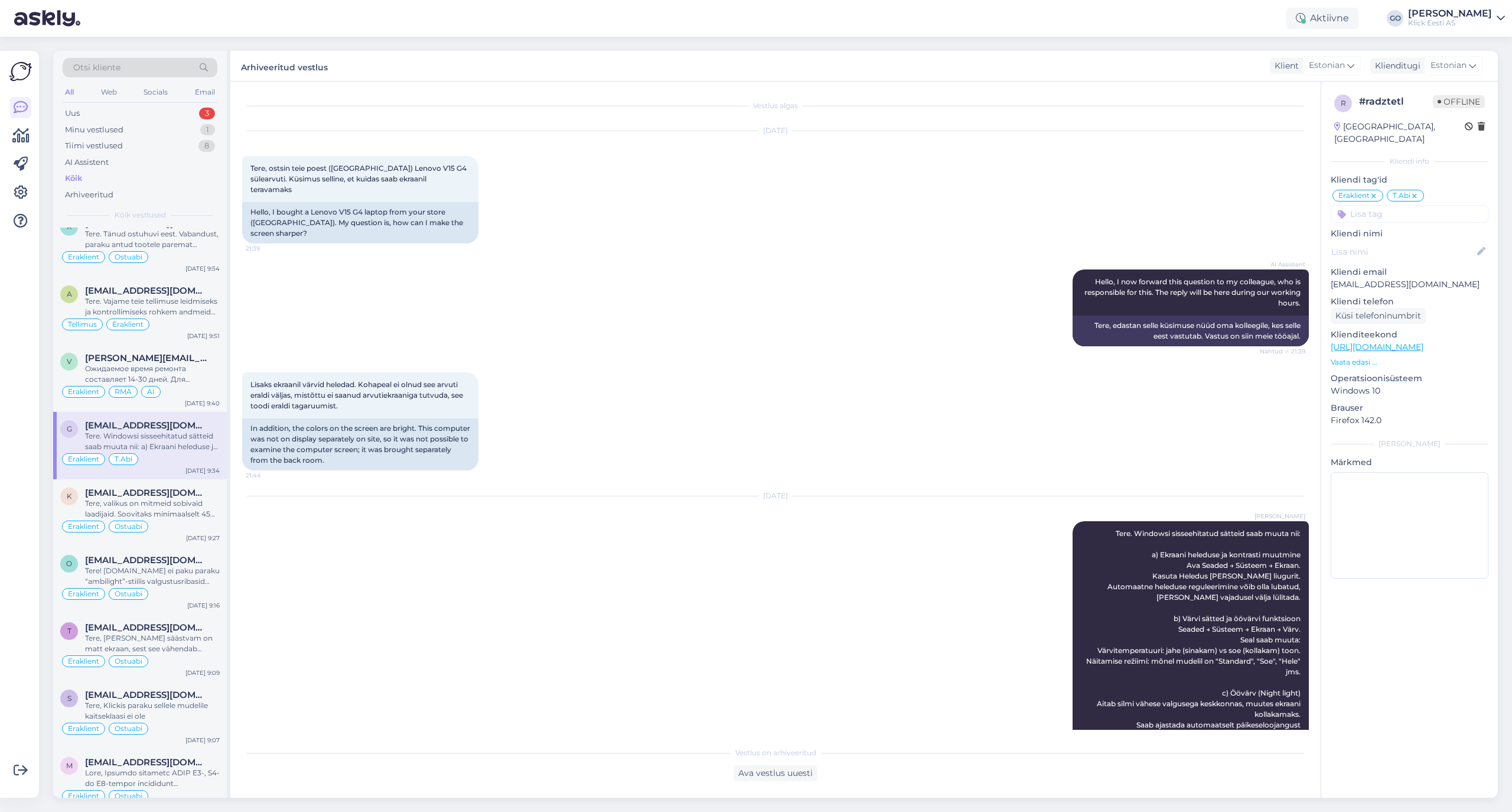
scroll to position [31, 0]
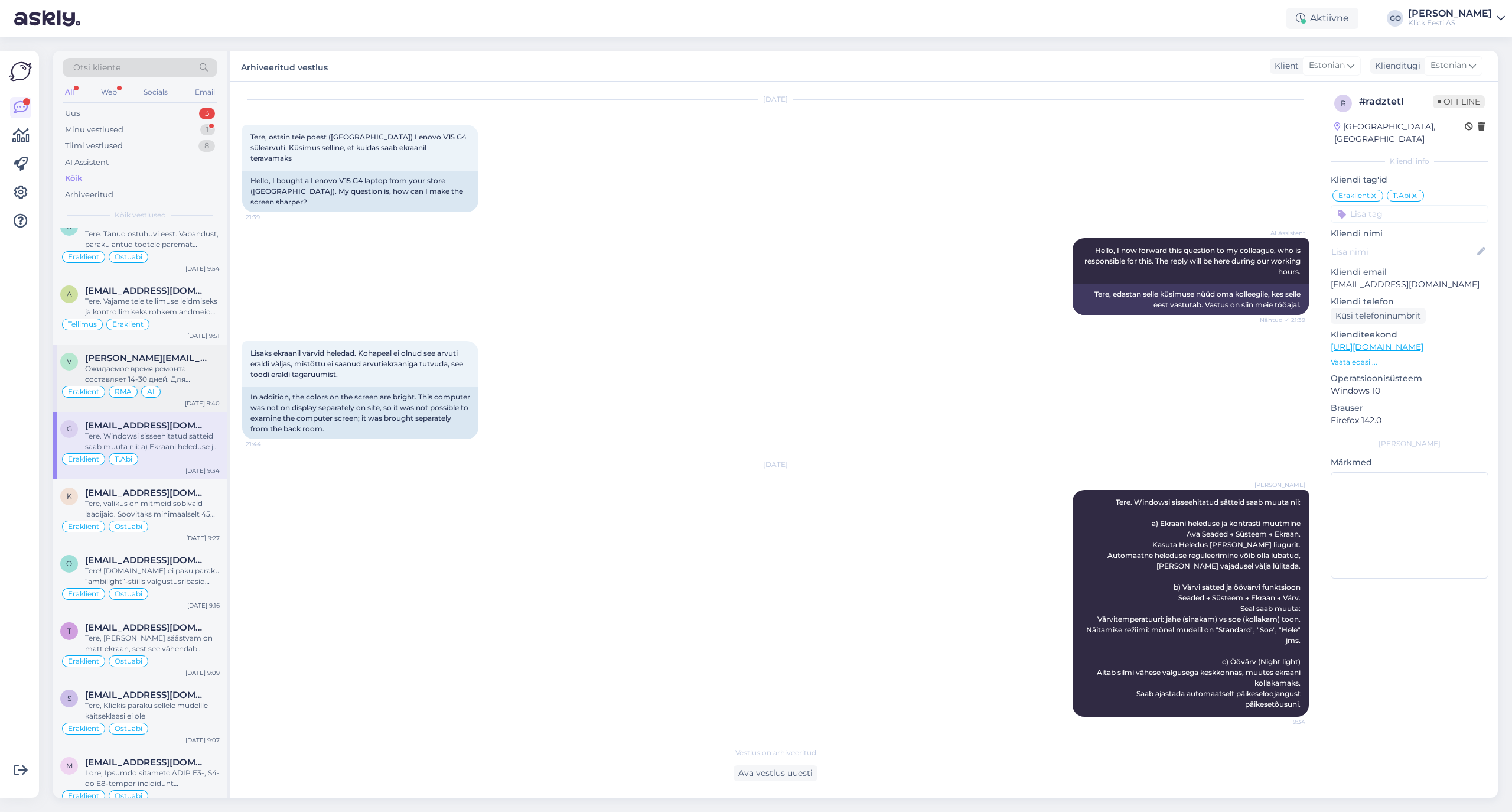
click at [185, 385] on div "Ожидаемое время ремонта составляет 14-30 дней. Для получения более актуальной и…" at bounding box center [152, 373] width 135 height 21
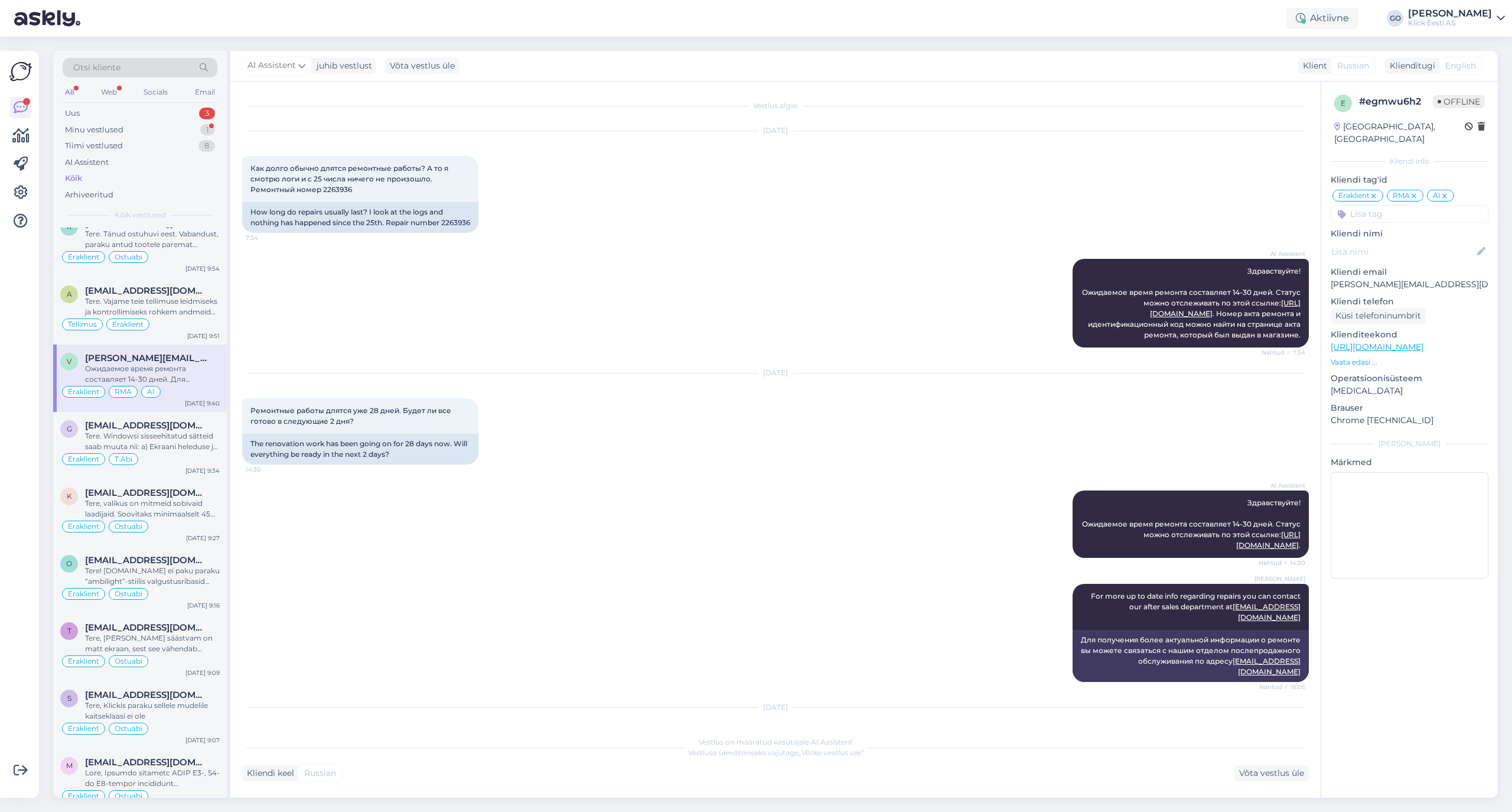
scroll to position [286, 0]
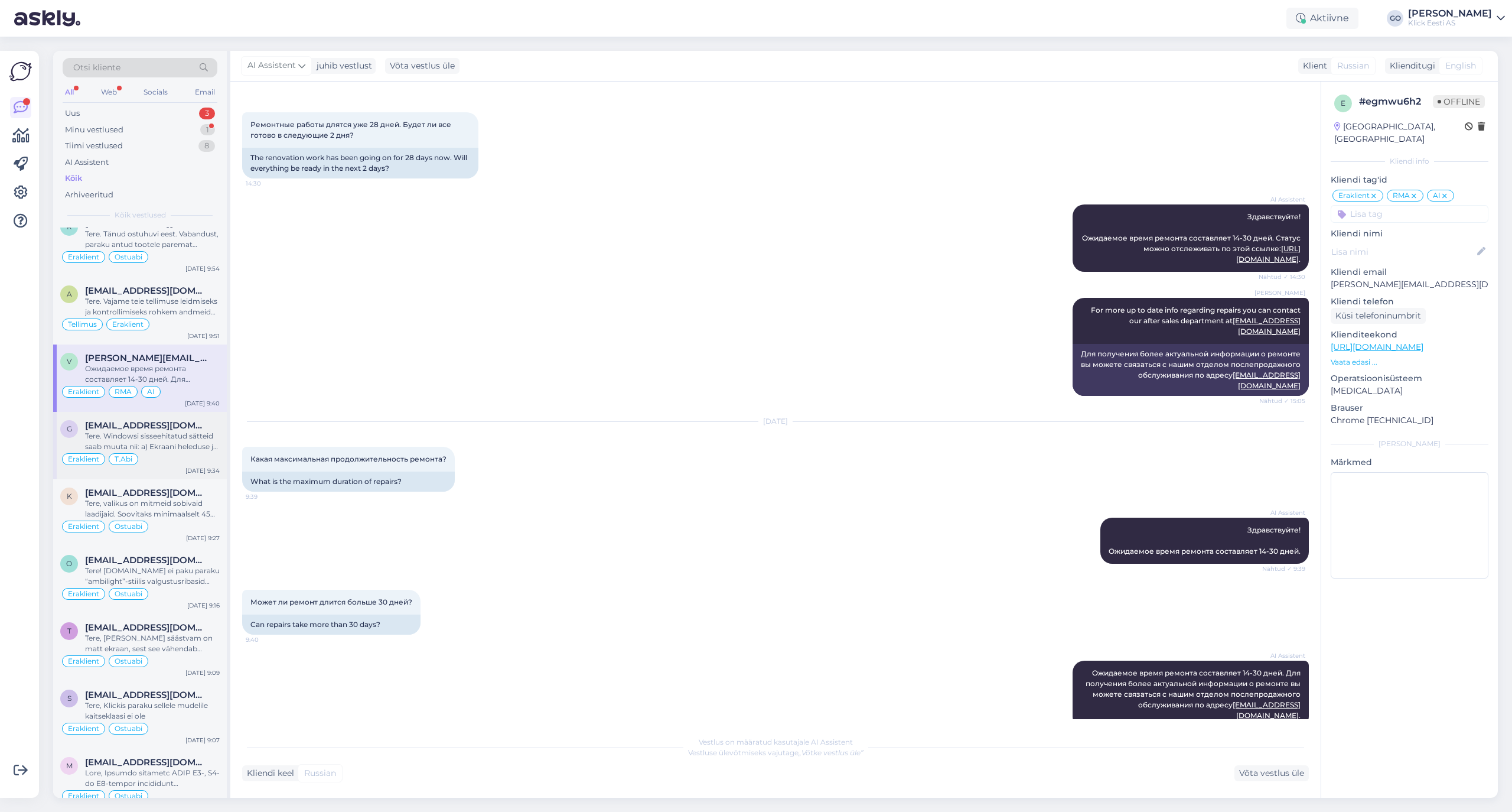
click at [197, 452] on div "Tere. Windowsi sisseehitatud sätteid saab muuta nii: a) Ekraani heleduse ja kon…" at bounding box center [152, 441] width 135 height 21
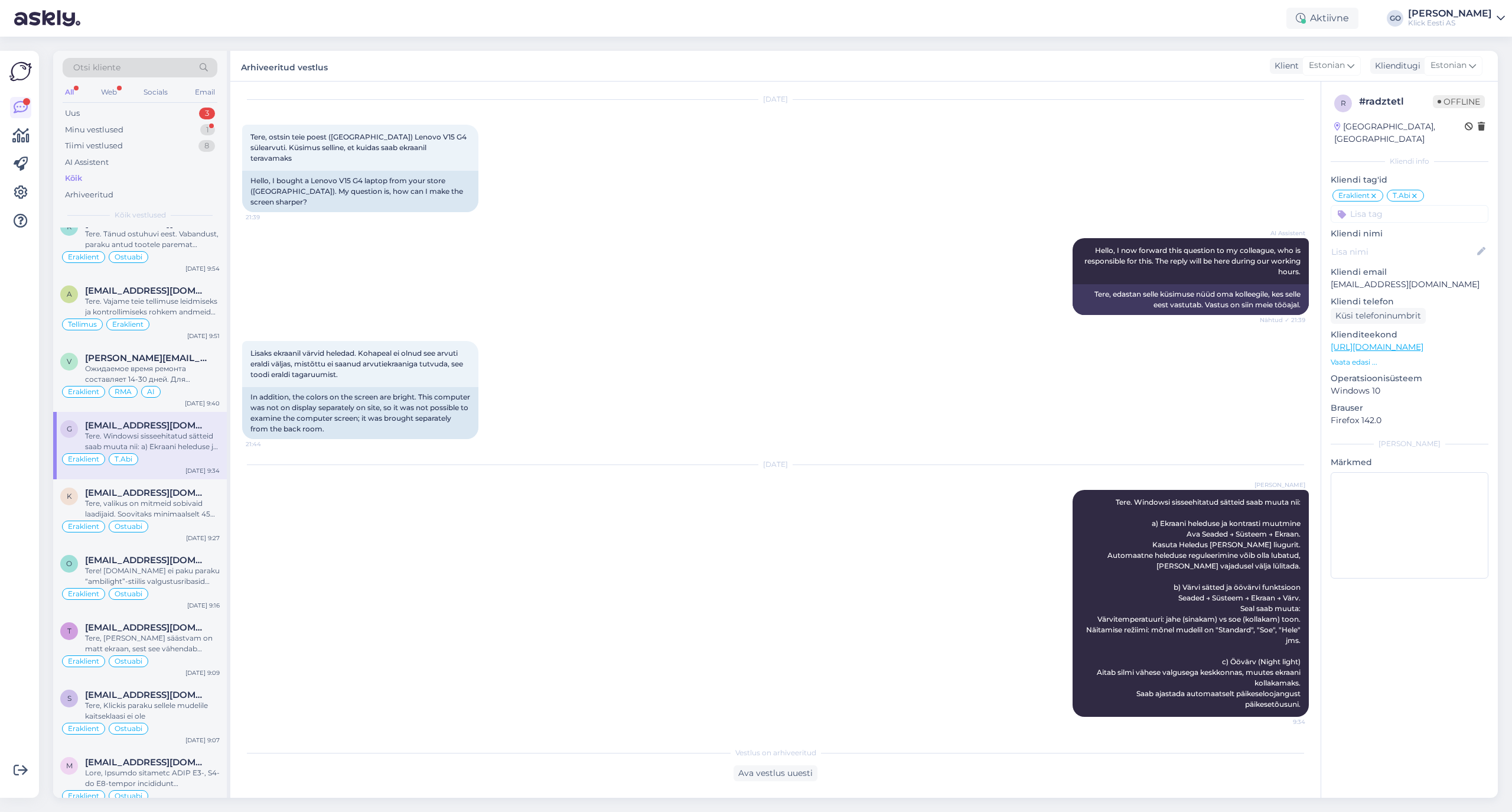
scroll to position [30, 0]
click at [177, 385] on div "Ожидаемое время ремонта составляет 14-30 дней. Для получения более актуальной и…" at bounding box center [152, 373] width 135 height 21
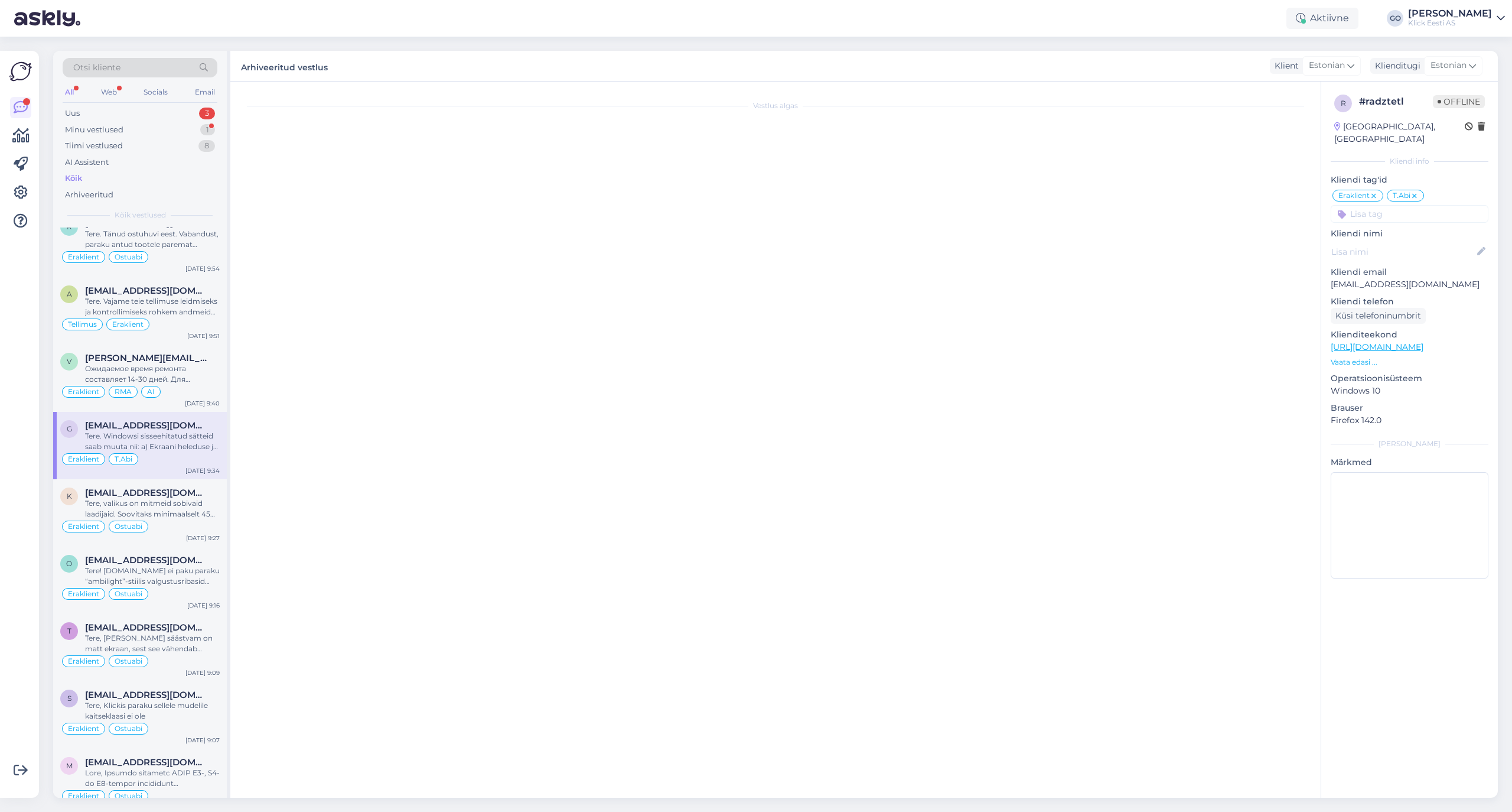
click at [176, 431] on div "[EMAIL_ADDRESS][DOMAIN_NAME]" at bounding box center [152, 425] width 135 height 11
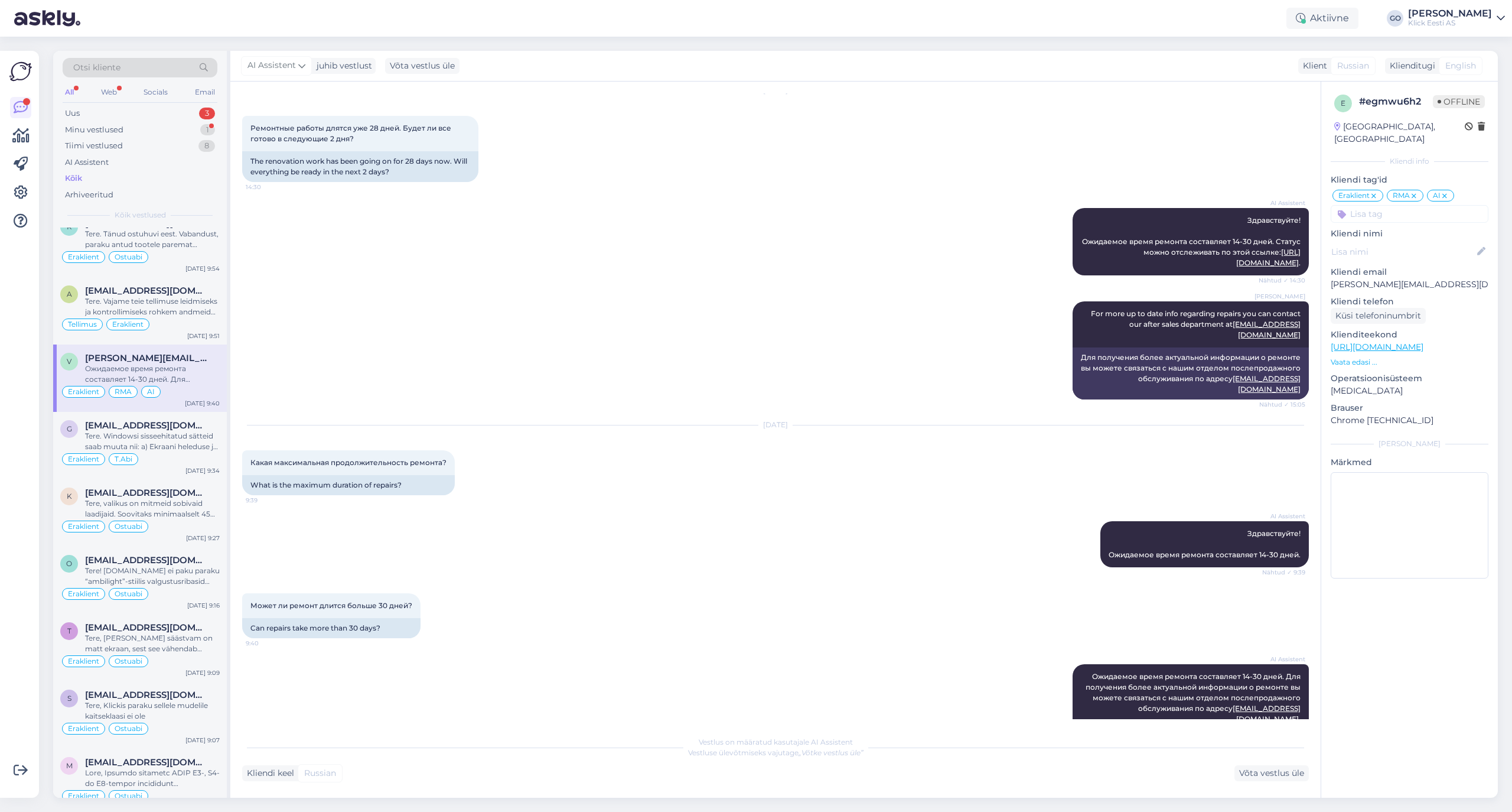
scroll to position [286, 0]
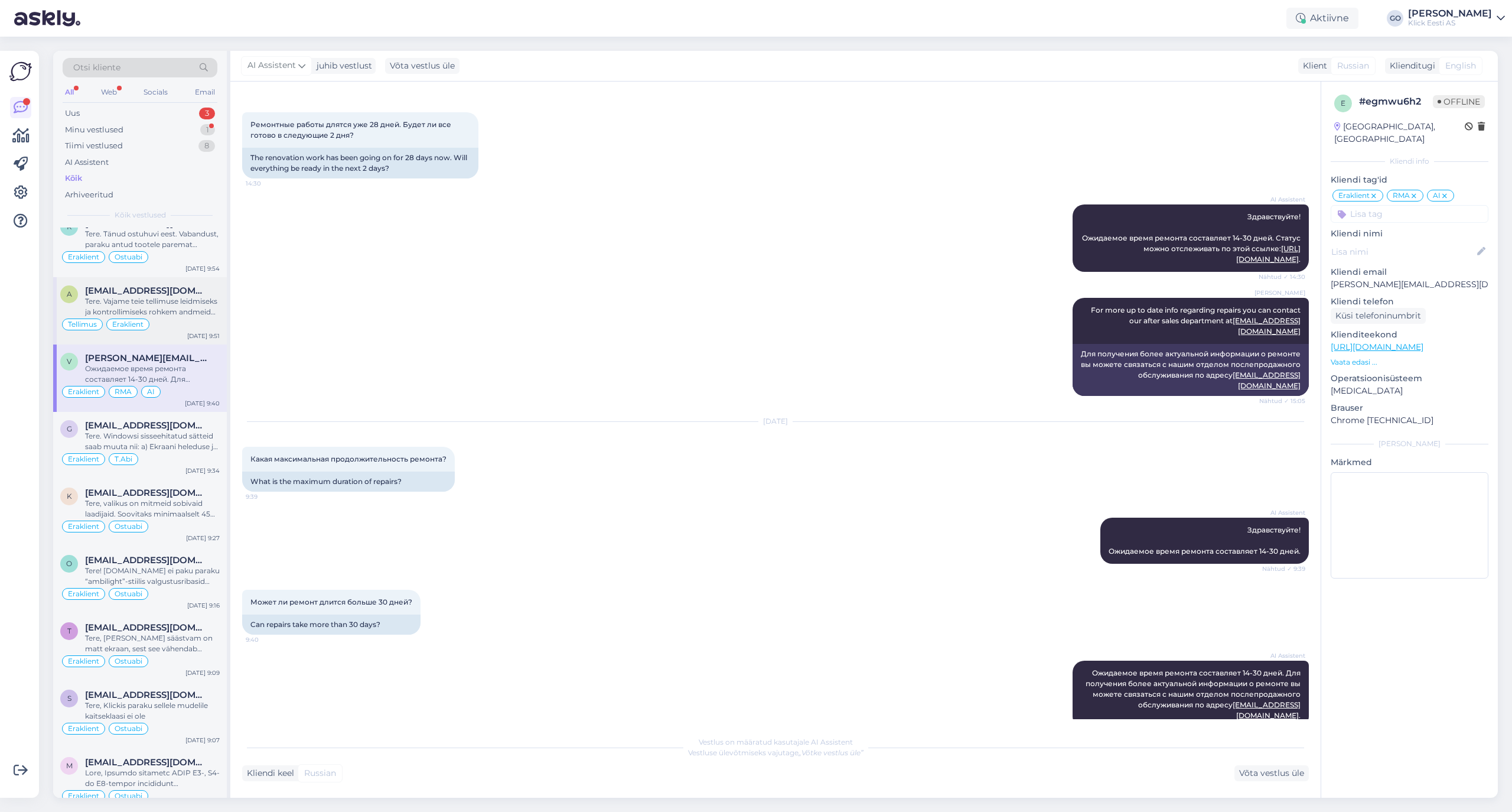
click at [157, 331] on div "Tellimus Eraklient" at bounding box center [140, 324] width 160 height 14
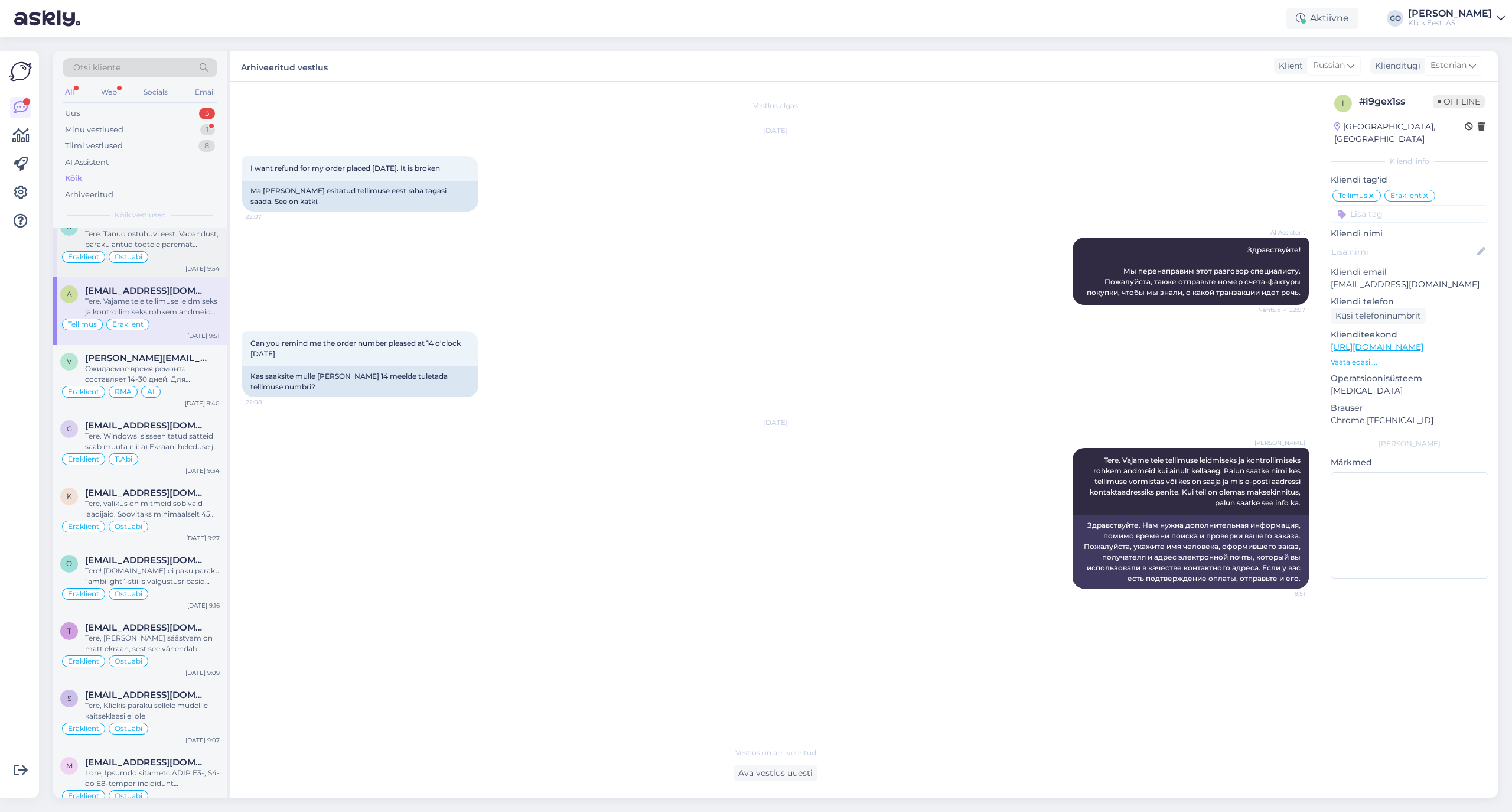
click at [180, 250] on div "Tere. Tänud ostuhuvi eest. Vabandust, paraku antud tootele paremat [PERSON_NAME…" at bounding box center [152, 239] width 135 height 21
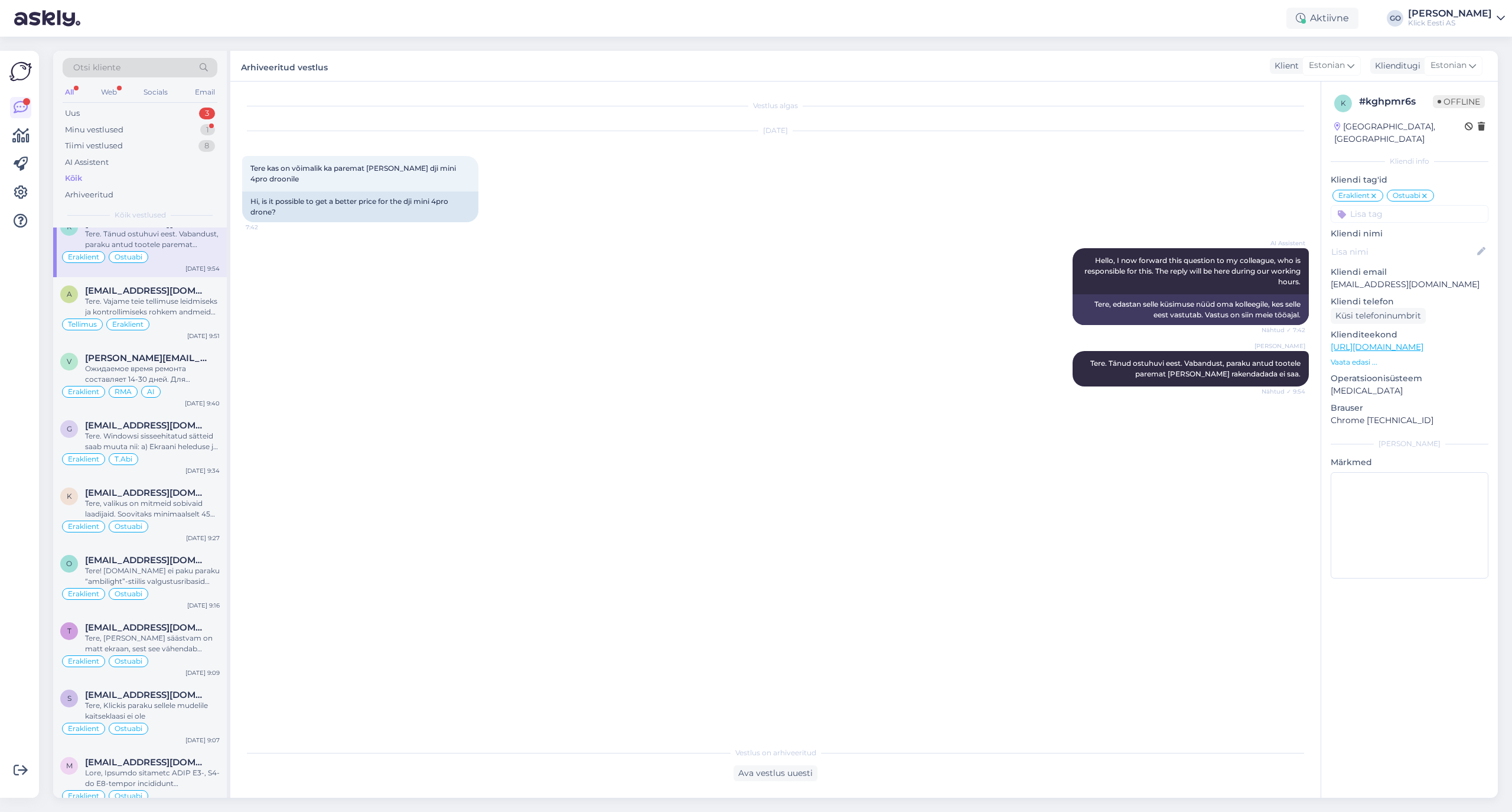
click at [1259, 227] on p "Kliendi nimi" at bounding box center [1409, 233] width 157 height 12
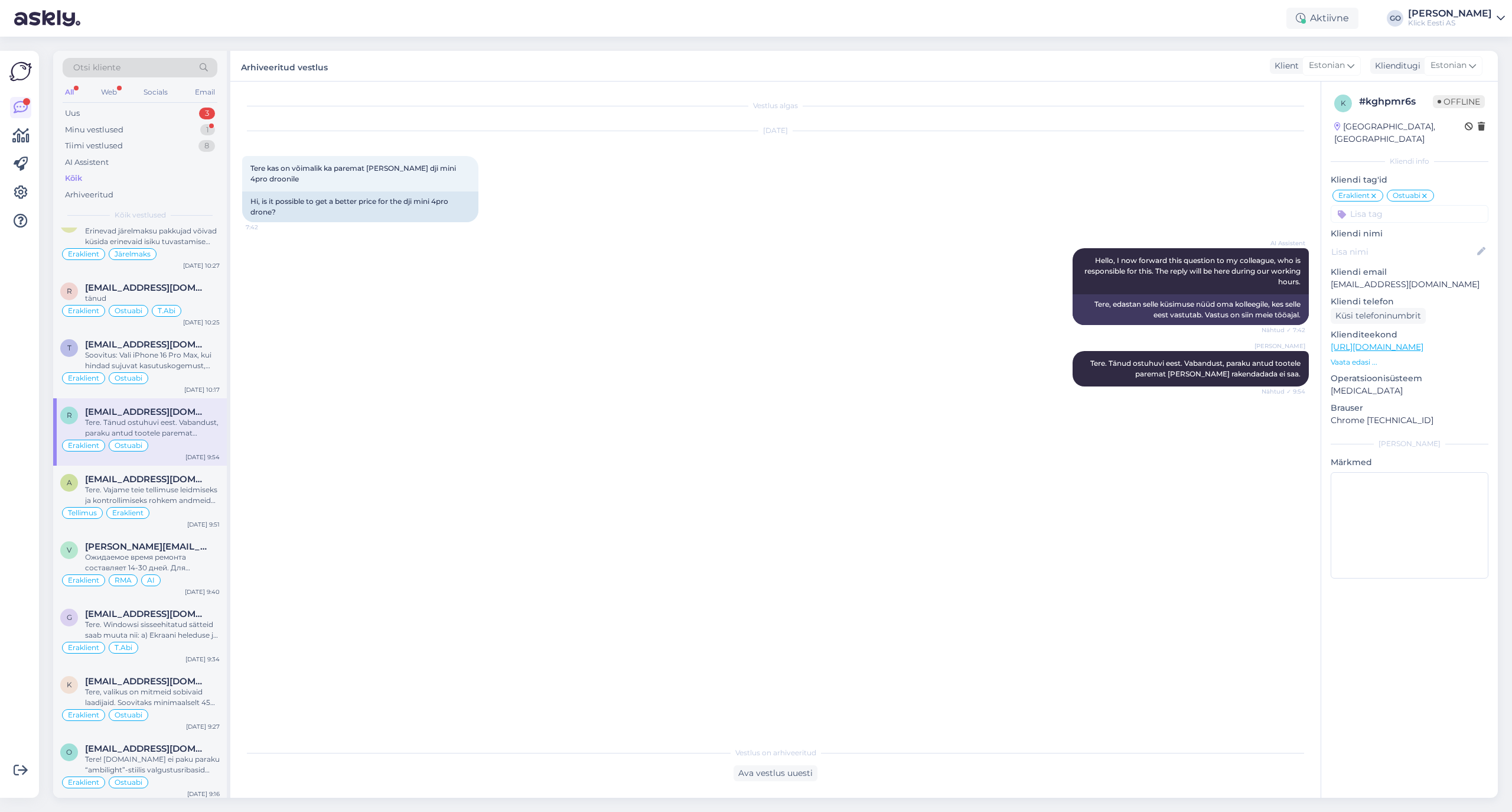
scroll to position [5819, 0]
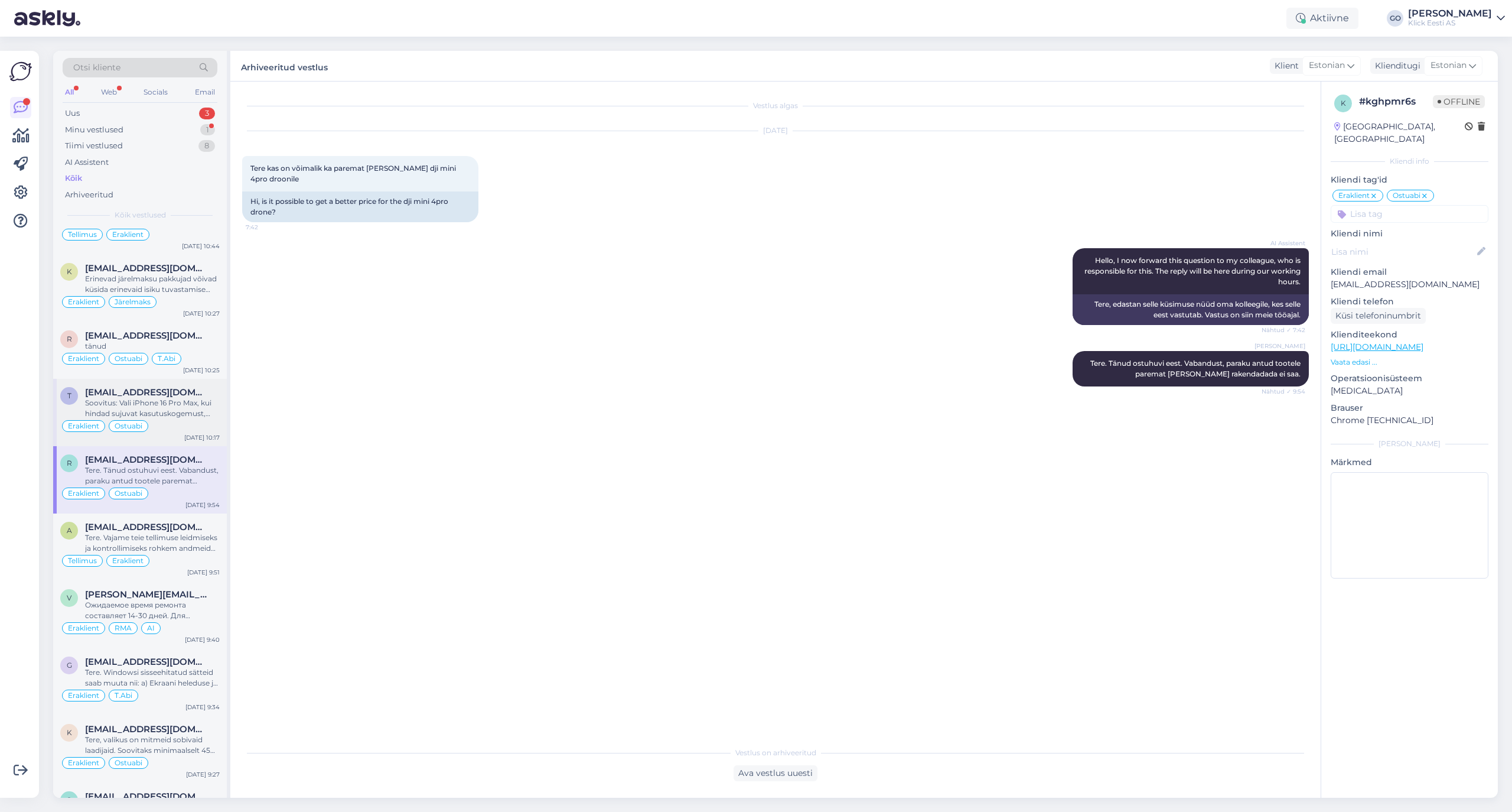
click at [187, 419] on div "Soovitus: Vali iPhone 16 Pro Max, kui hindad sujuvat kasutuskogemust, pikaajali…" at bounding box center [152, 408] width 135 height 21
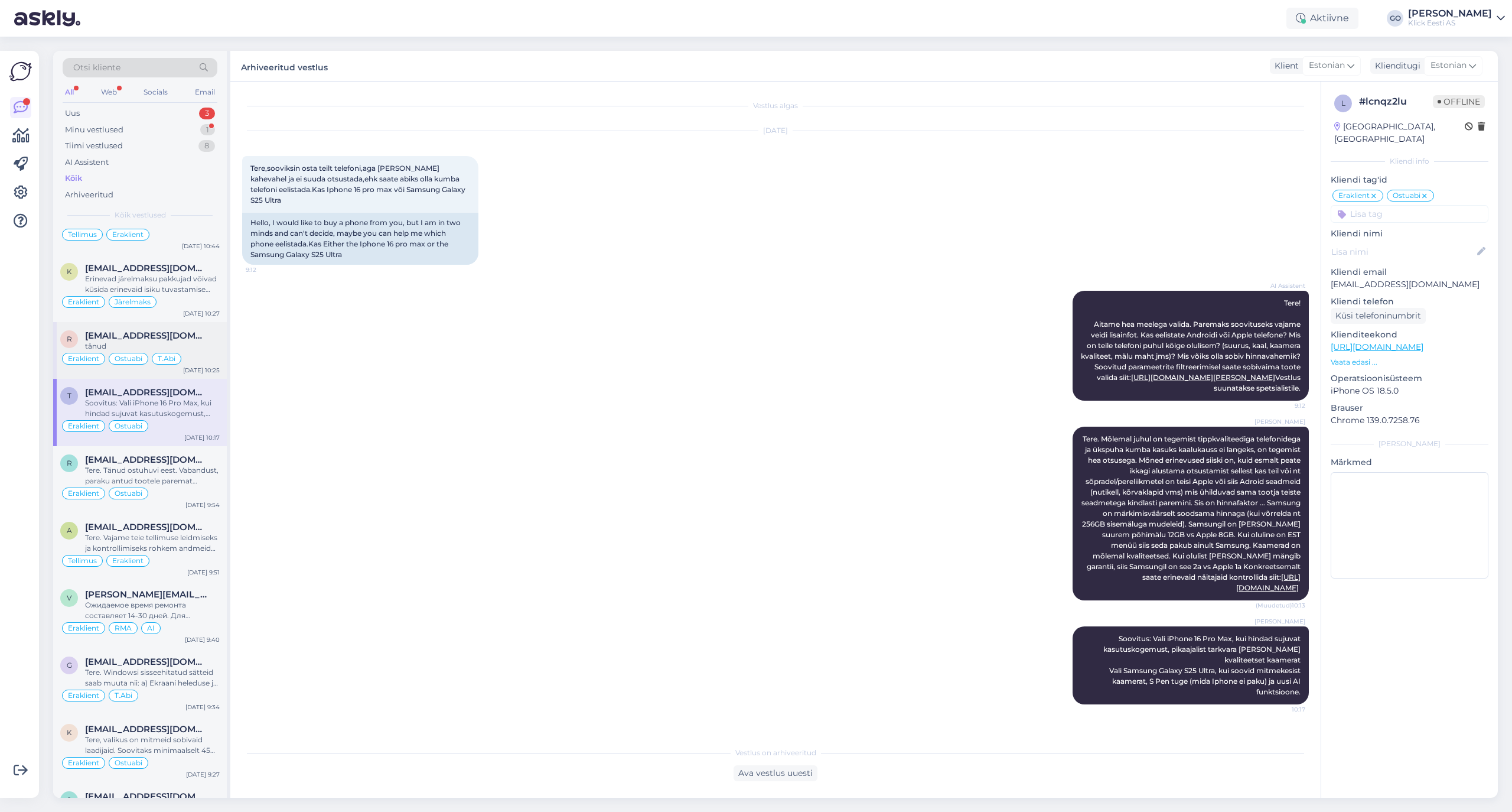
click at [199, 352] on div "tänud" at bounding box center [152, 346] width 135 height 11
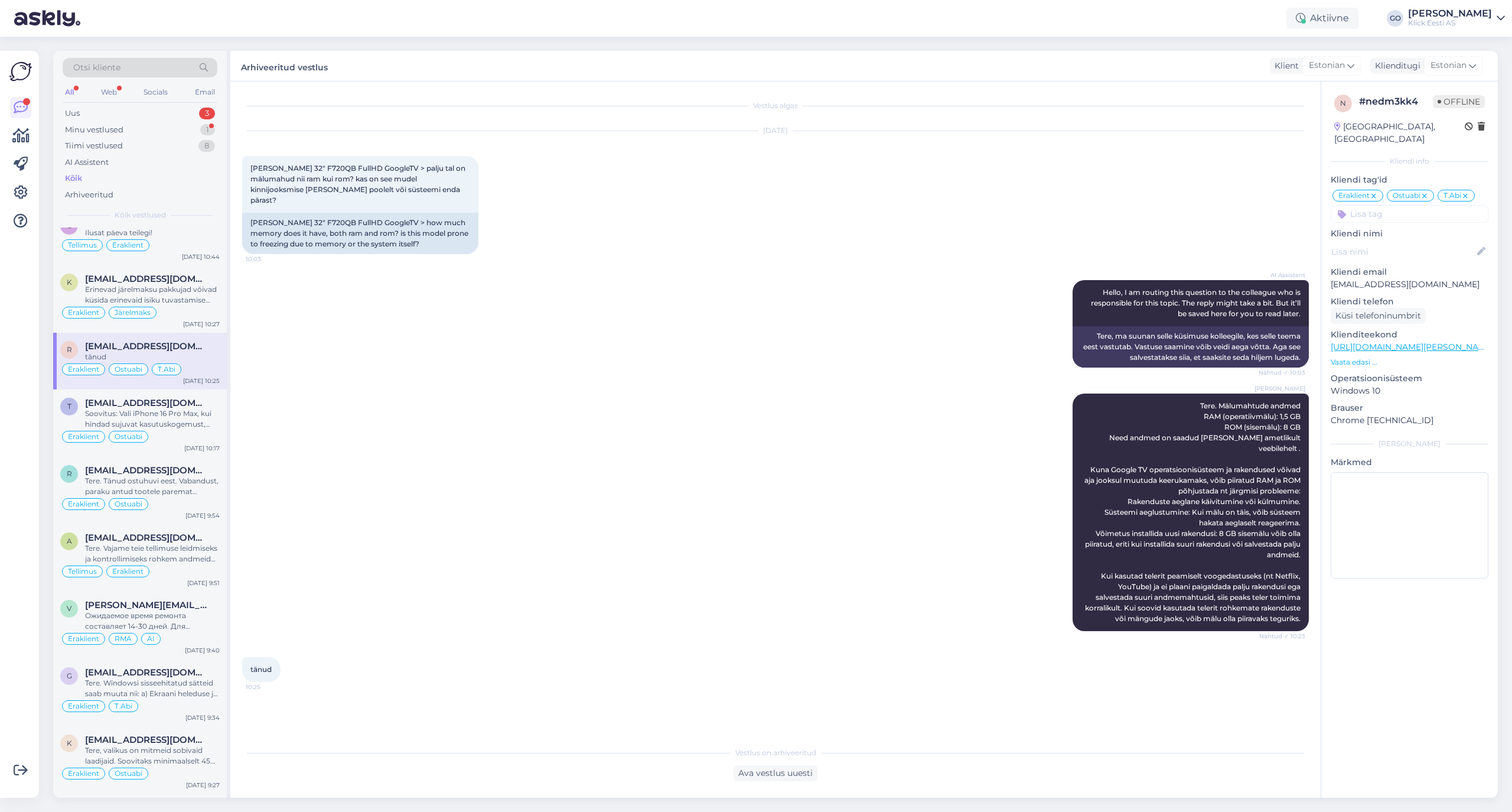
scroll to position [5829, 0]
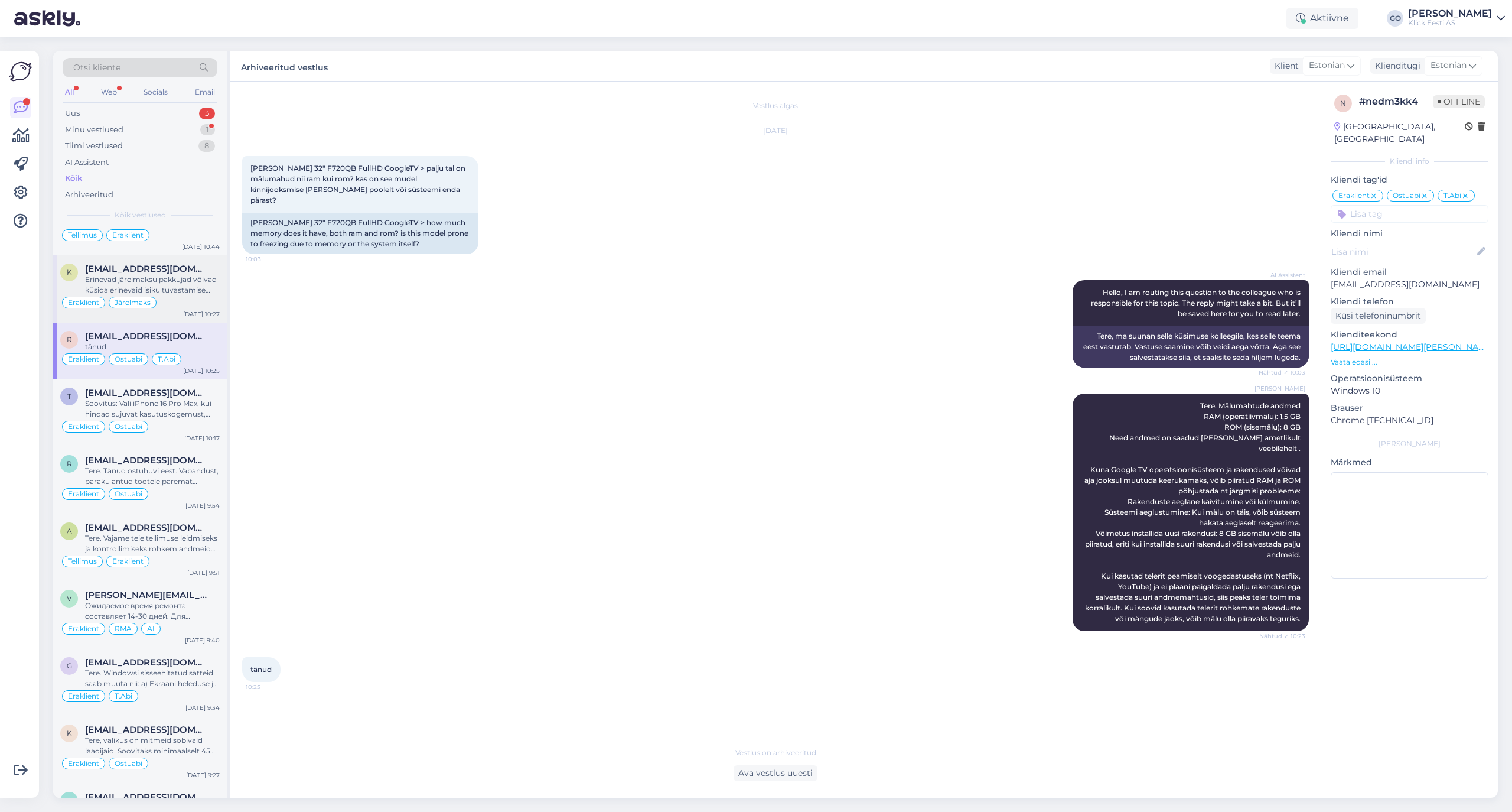
click at [182, 295] on div "Erinevad järelmaksu pakkujad võivad küsida erinevaid isiku tuvastamise dokument…" at bounding box center [152, 284] width 135 height 21
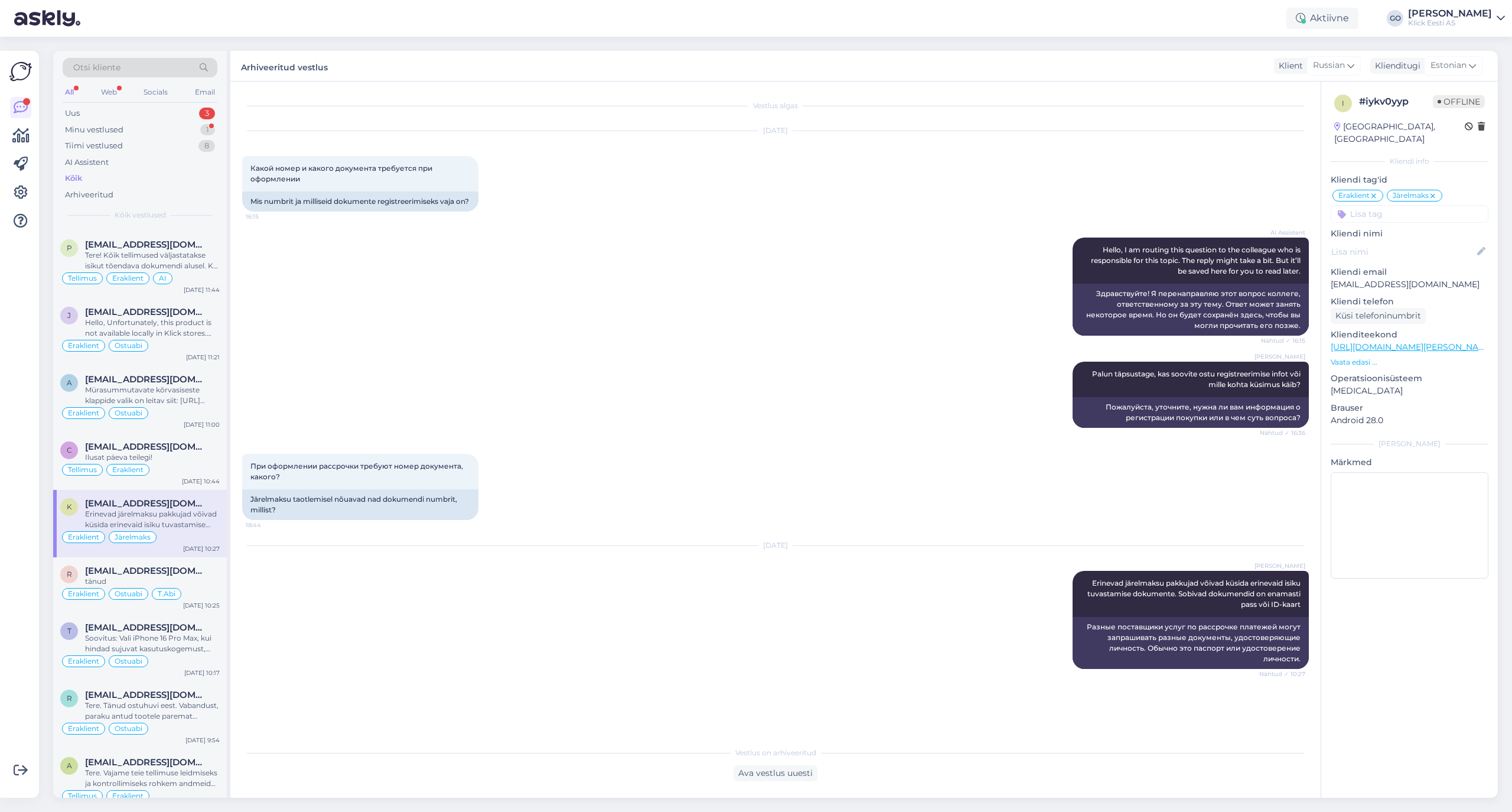
scroll to position [5592, 0]
click at [199, 464] on div "Ilusat päeva teilegi!" at bounding box center [152, 459] width 135 height 11
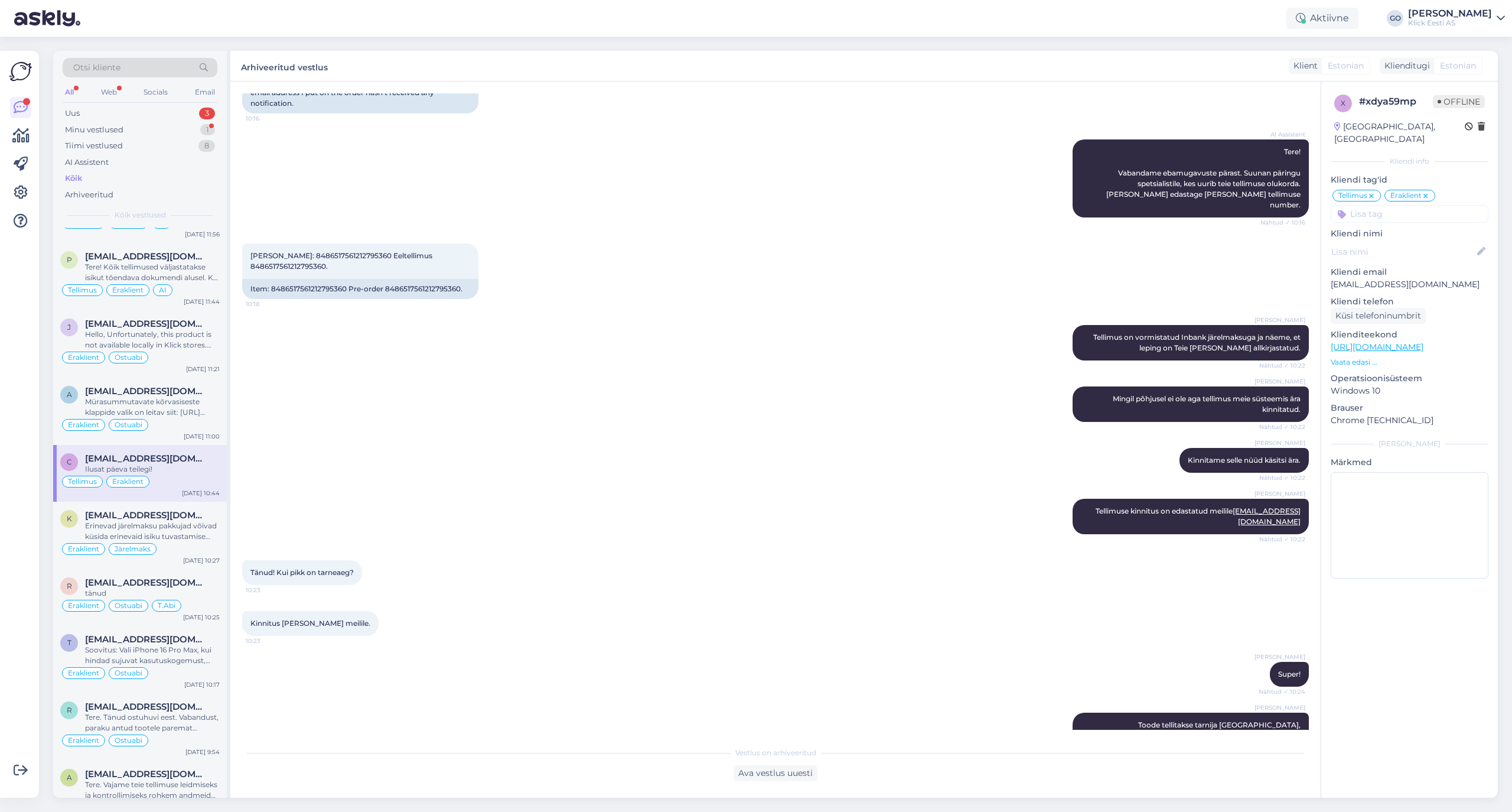
scroll to position [204, 0]
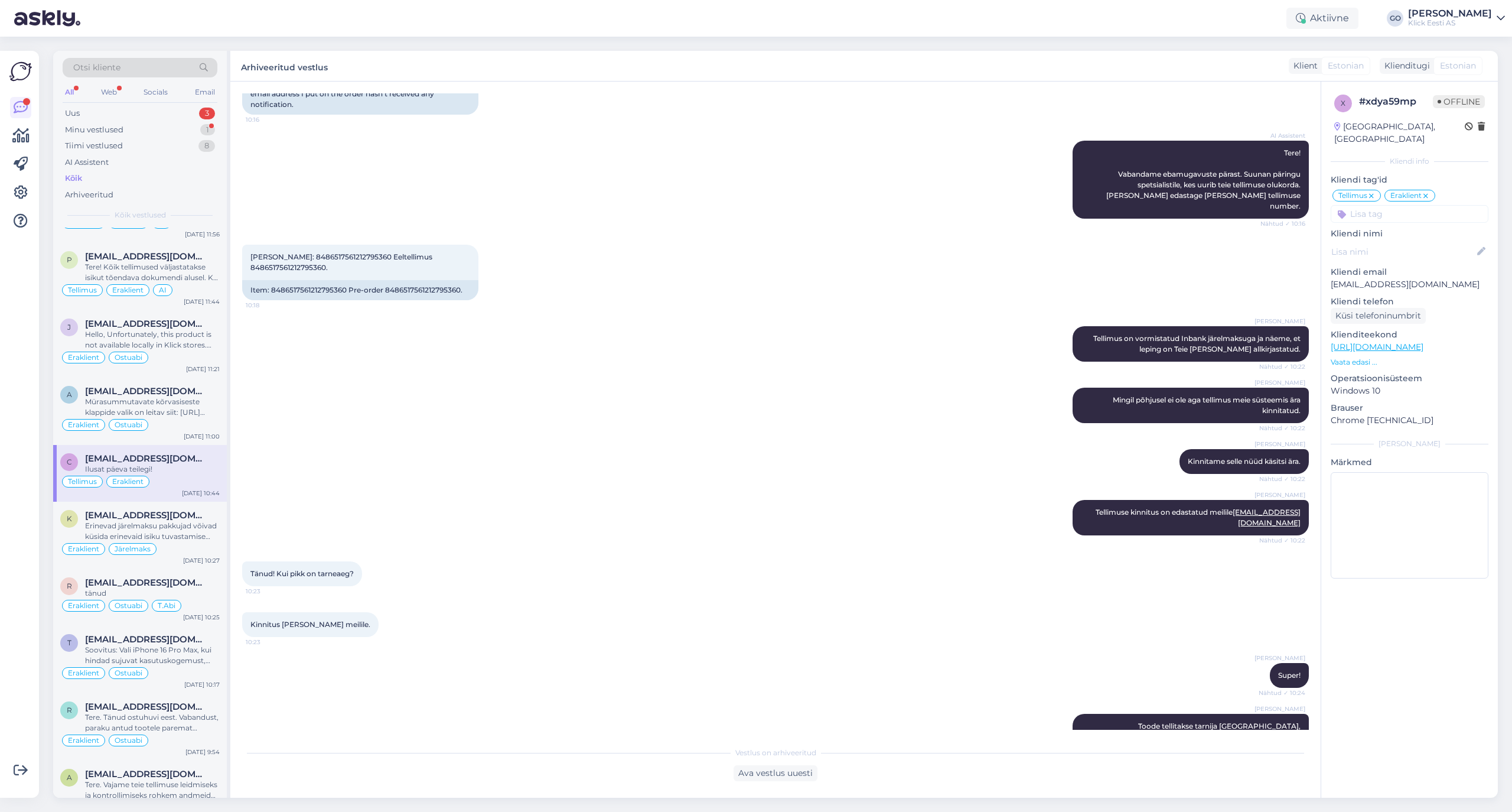
click at [1259, 205] on input at bounding box center [1409, 214] width 157 height 18
click at [1259, 242] on span "Tarne" at bounding box center [1453, 245] width 20 height 7
click at [190, 418] on div "Mürasummutavate kõrvasiseste klappide valik on leitav siit: [URL][DOMAIN_NAME]" at bounding box center [152, 406] width 135 height 21
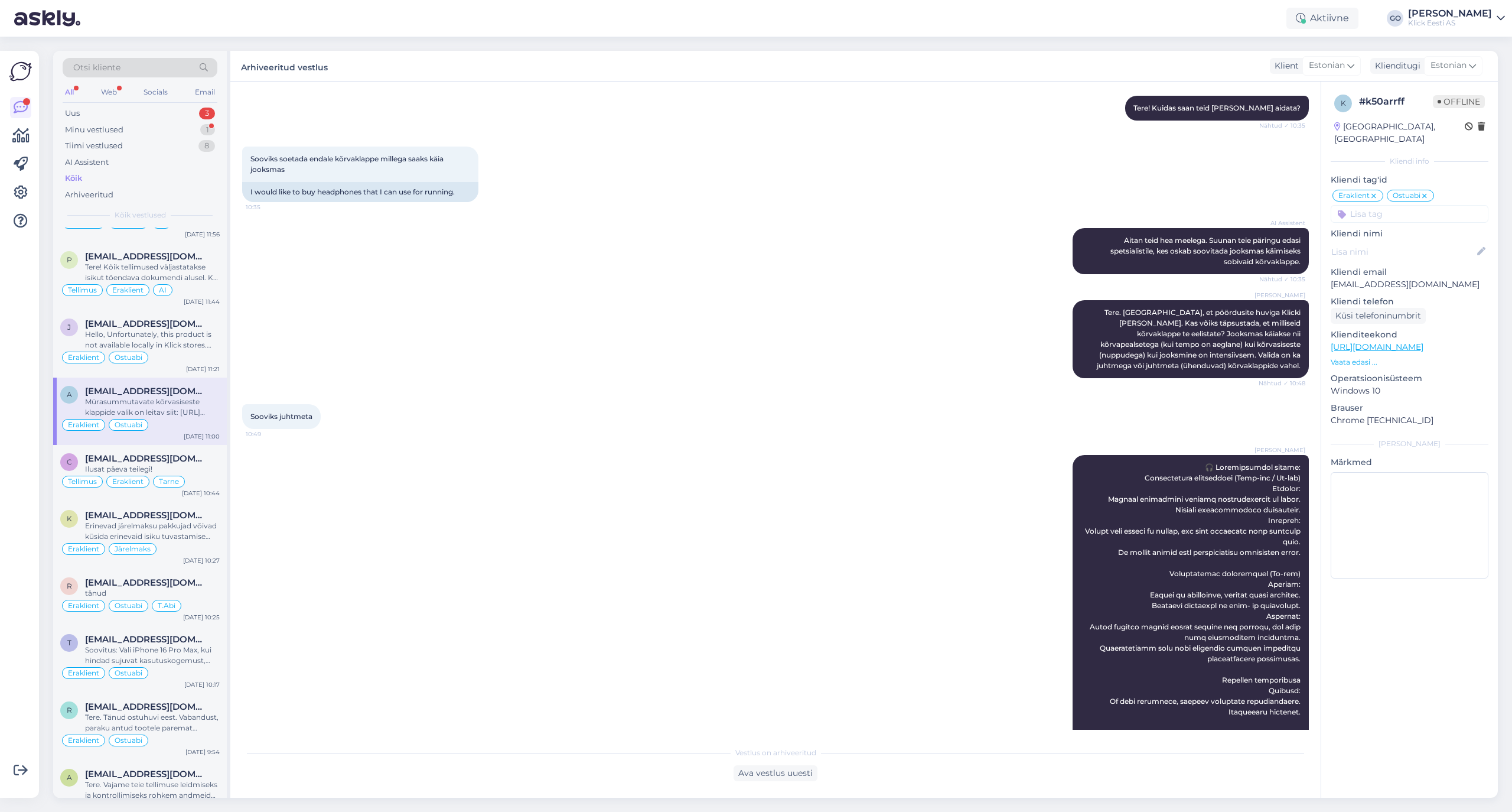
scroll to position [110, 0]
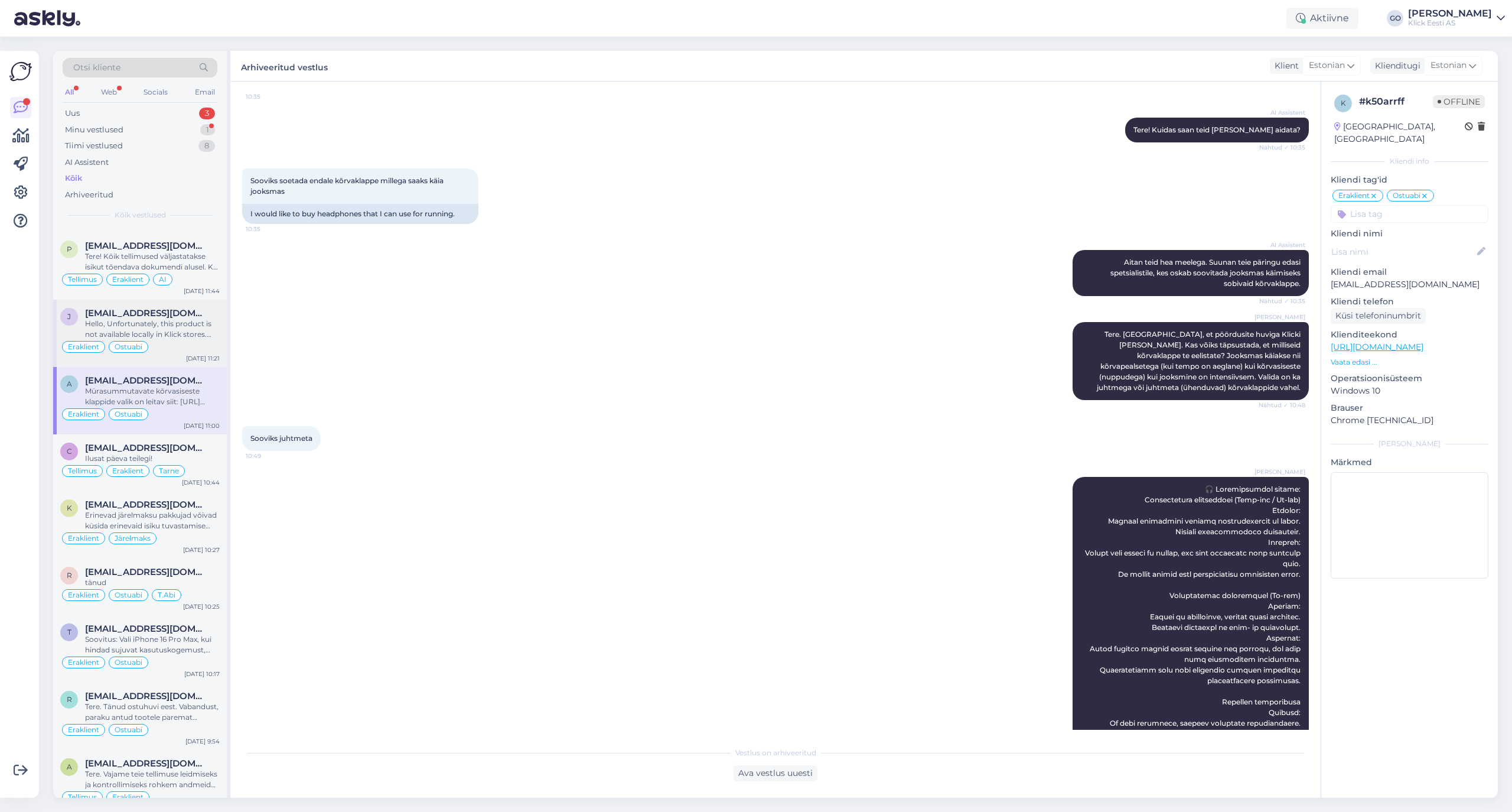
click at [201, 318] on div "[EMAIL_ADDRESS][DOMAIN_NAME]" at bounding box center [152, 313] width 135 height 11
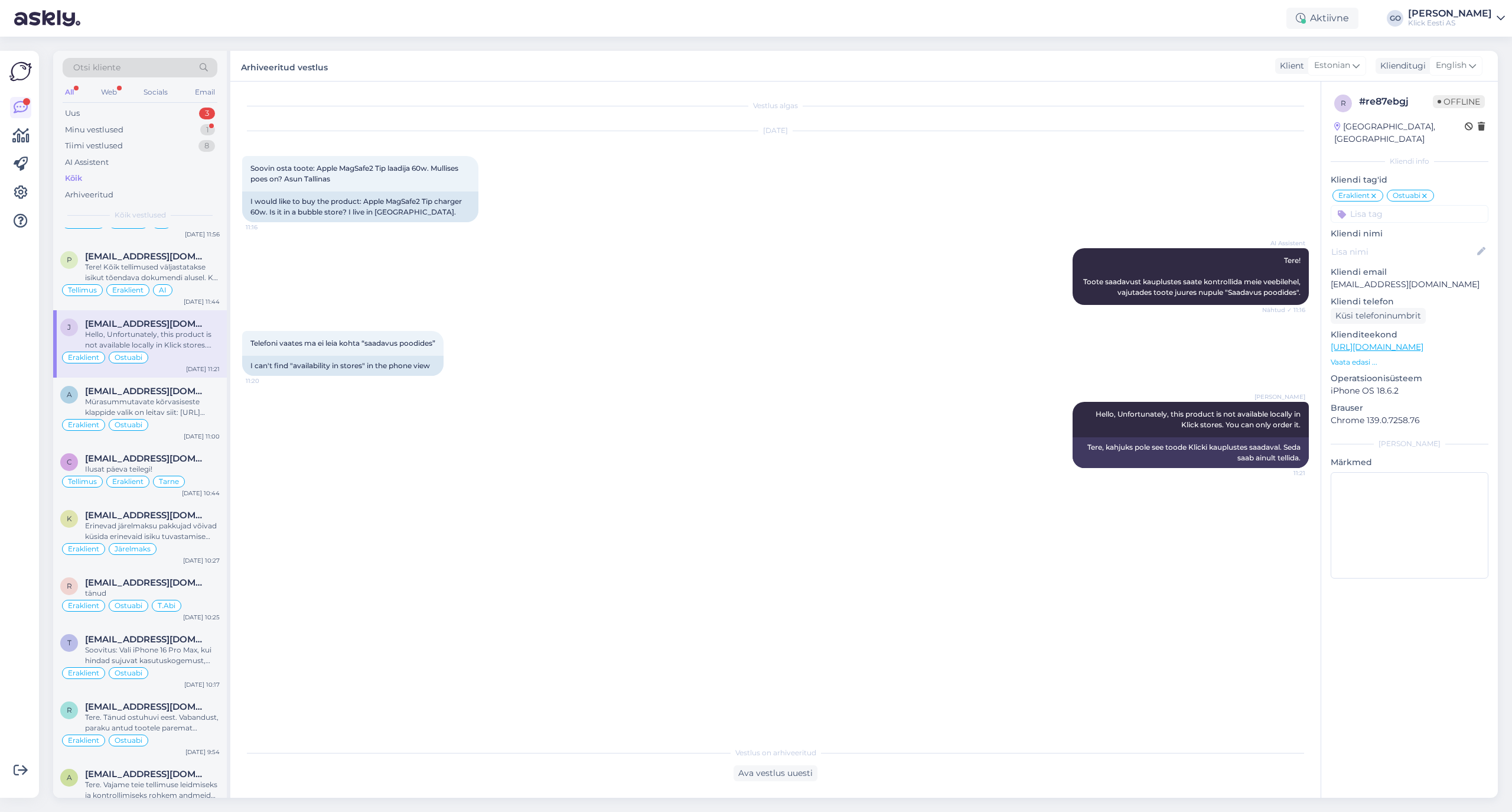
scroll to position [5592, 0]
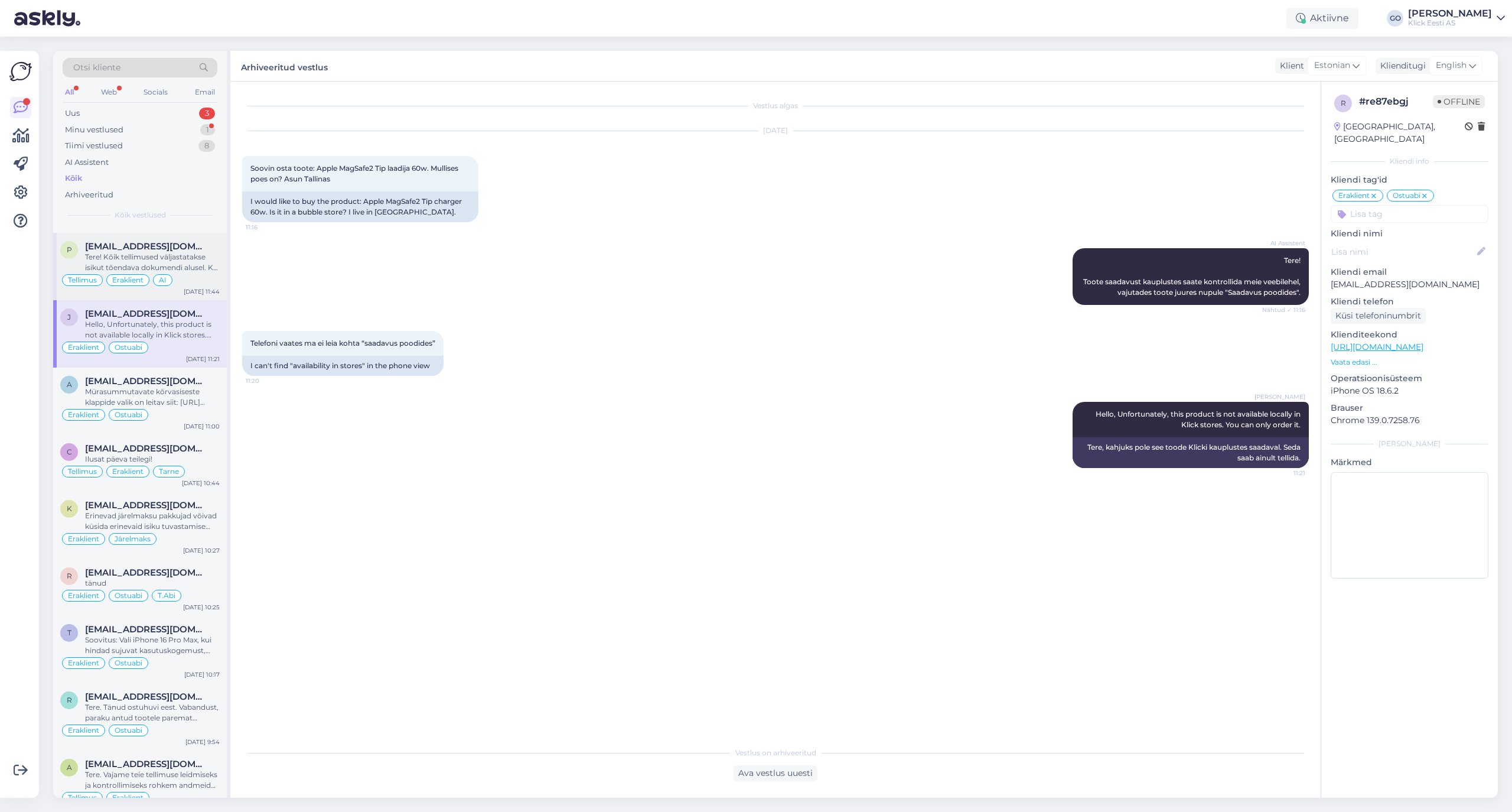
click at [201, 273] on div "Tere! Kõik tellimused väljastatakse isikut tõendava dokumendi alusel. Kui telli…" at bounding box center [152, 262] width 135 height 21
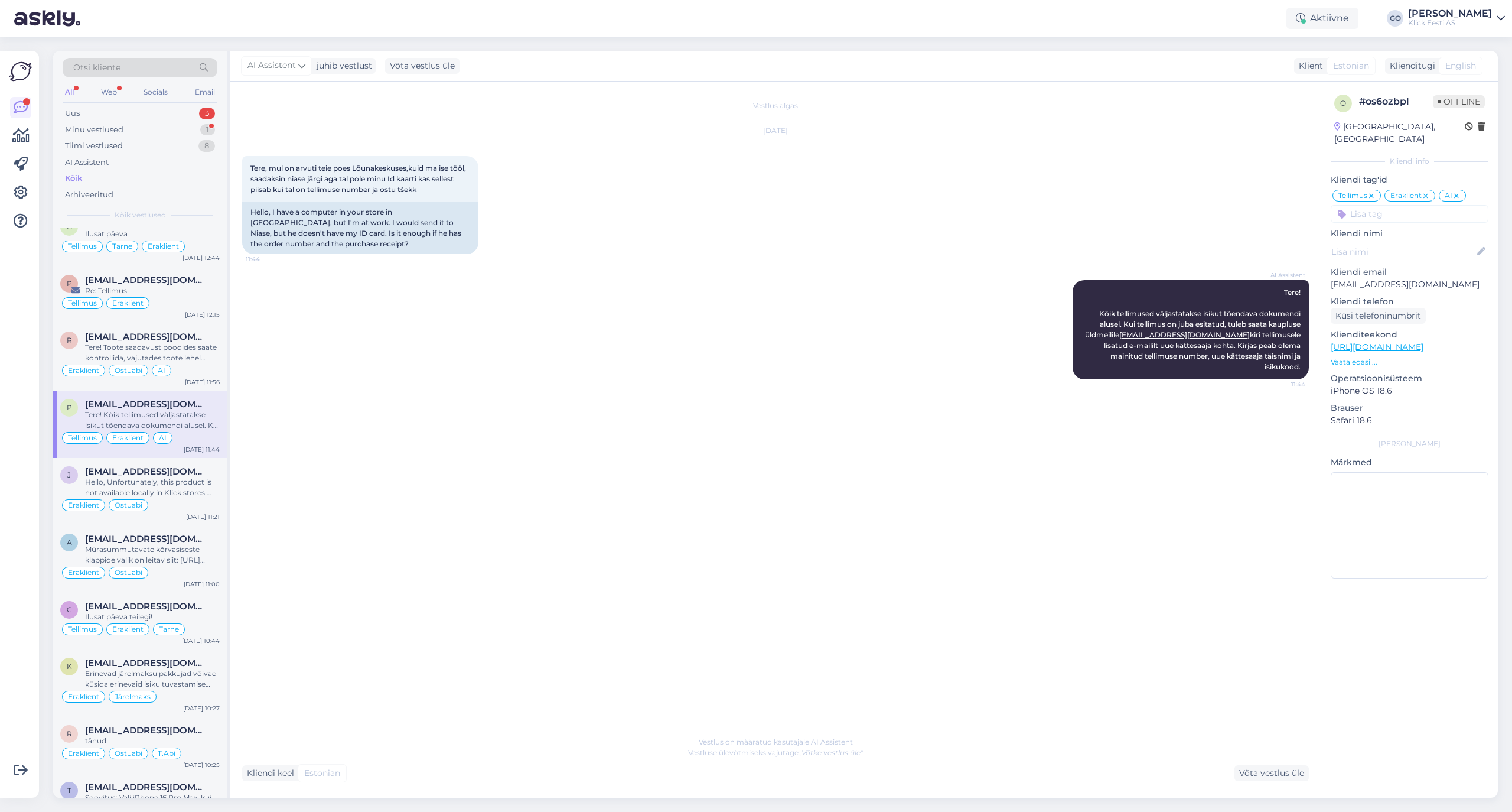
scroll to position [5356, 0]
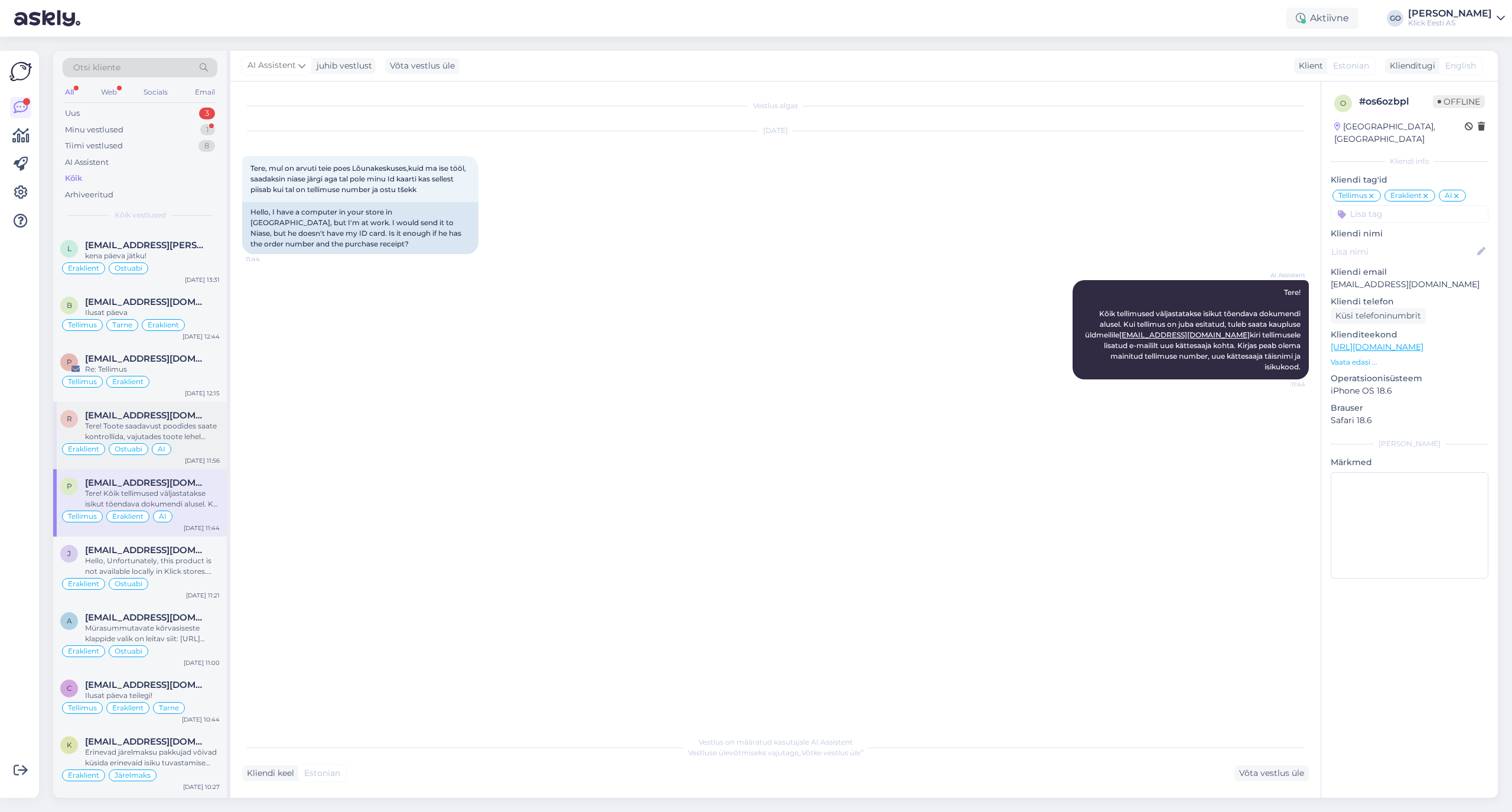
click at [206, 442] on div "Tere! Toote saadavust poodides saate kontrollida, vajutades toote lehel "Saadav…" at bounding box center [152, 431] width 135 height 21
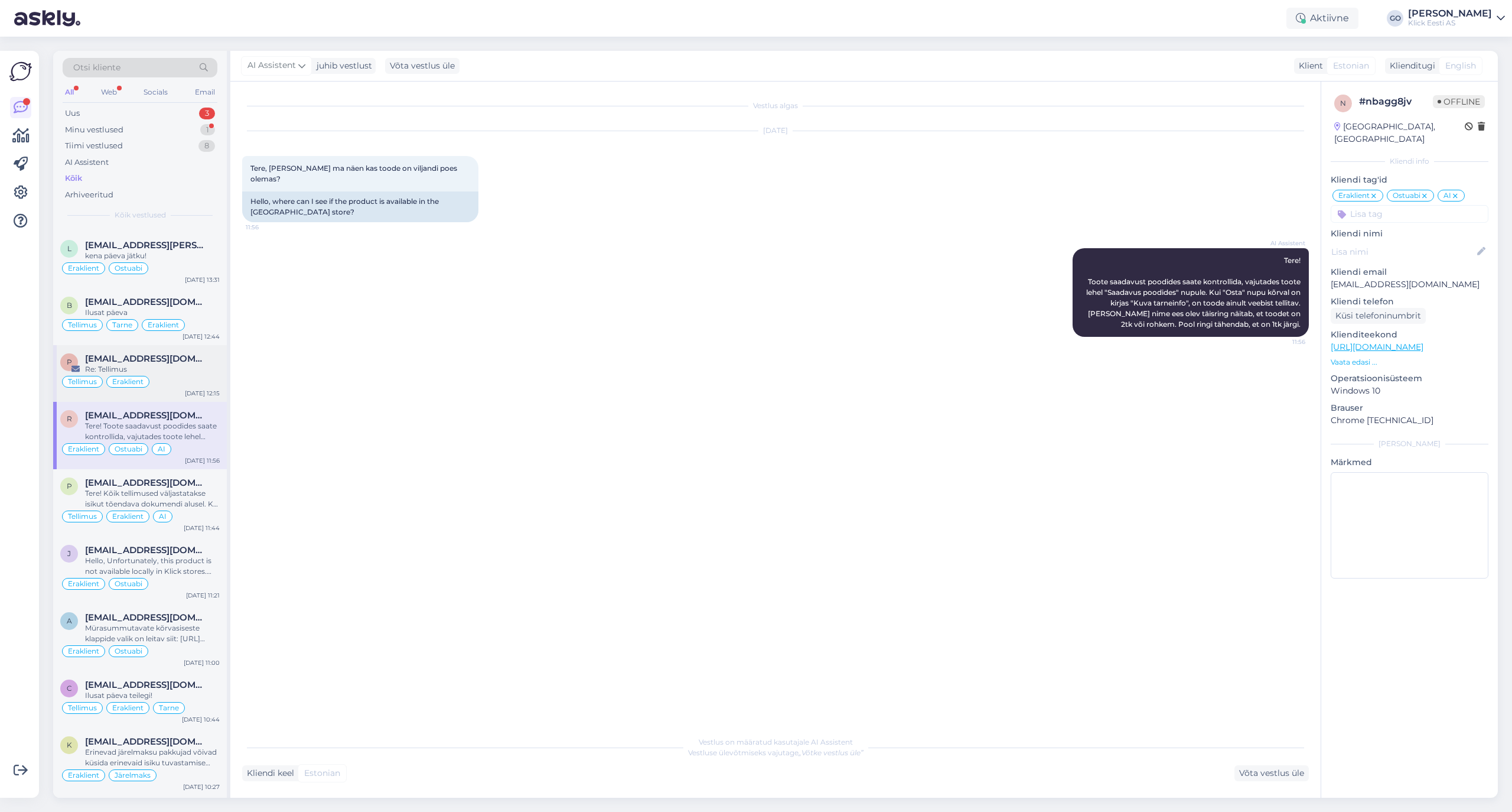
click at [192, 364] on span "[EMAIL_ADDRESS][DOMAIN_NAME]" at bounding box center [147, 359] width 123 height 11
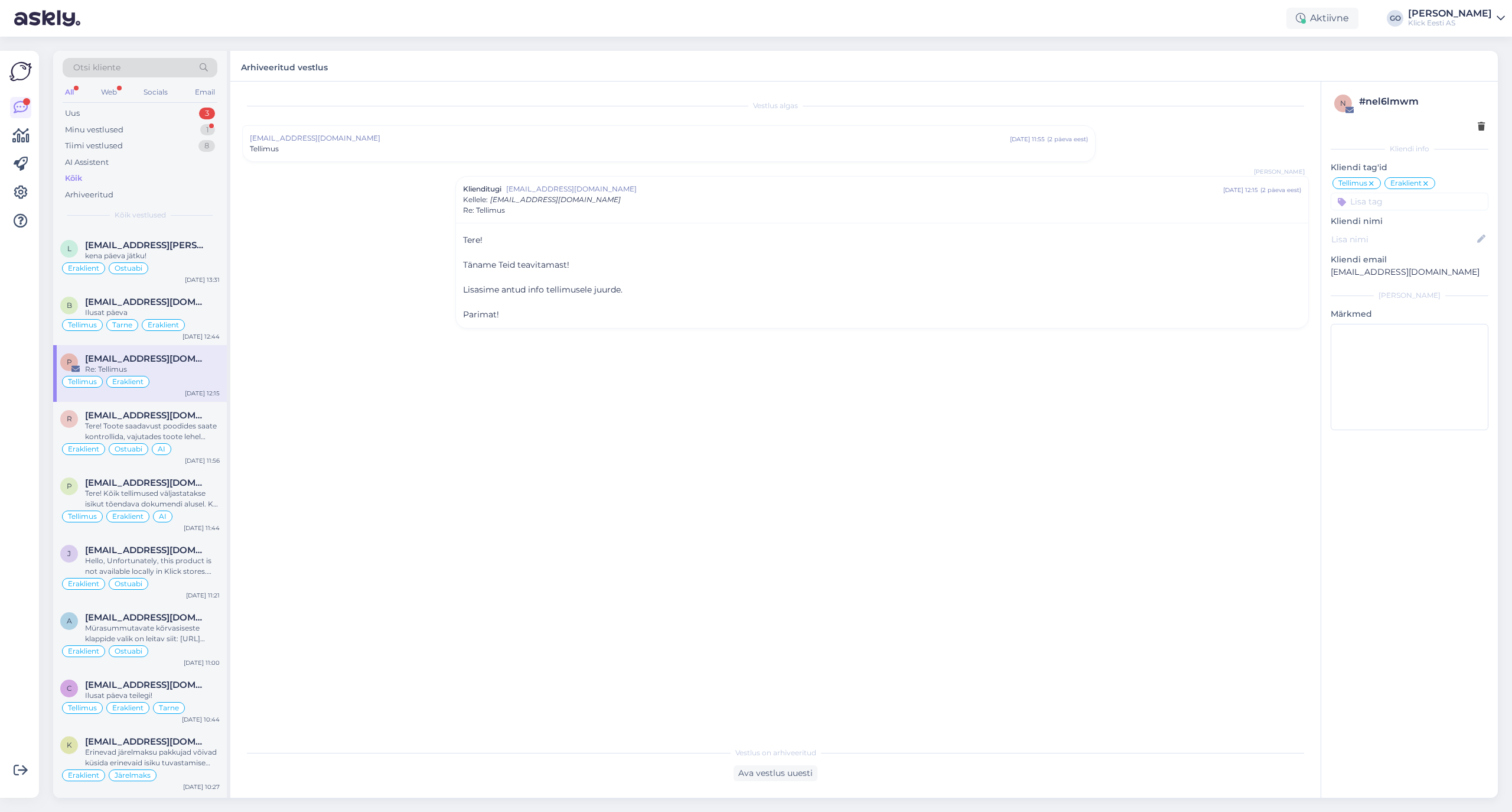
click at [554, 136] on span "[EMAIL_ADDRESS][DOMAIN_NAME]" at bounding box center [630, 139] width 760 height 11
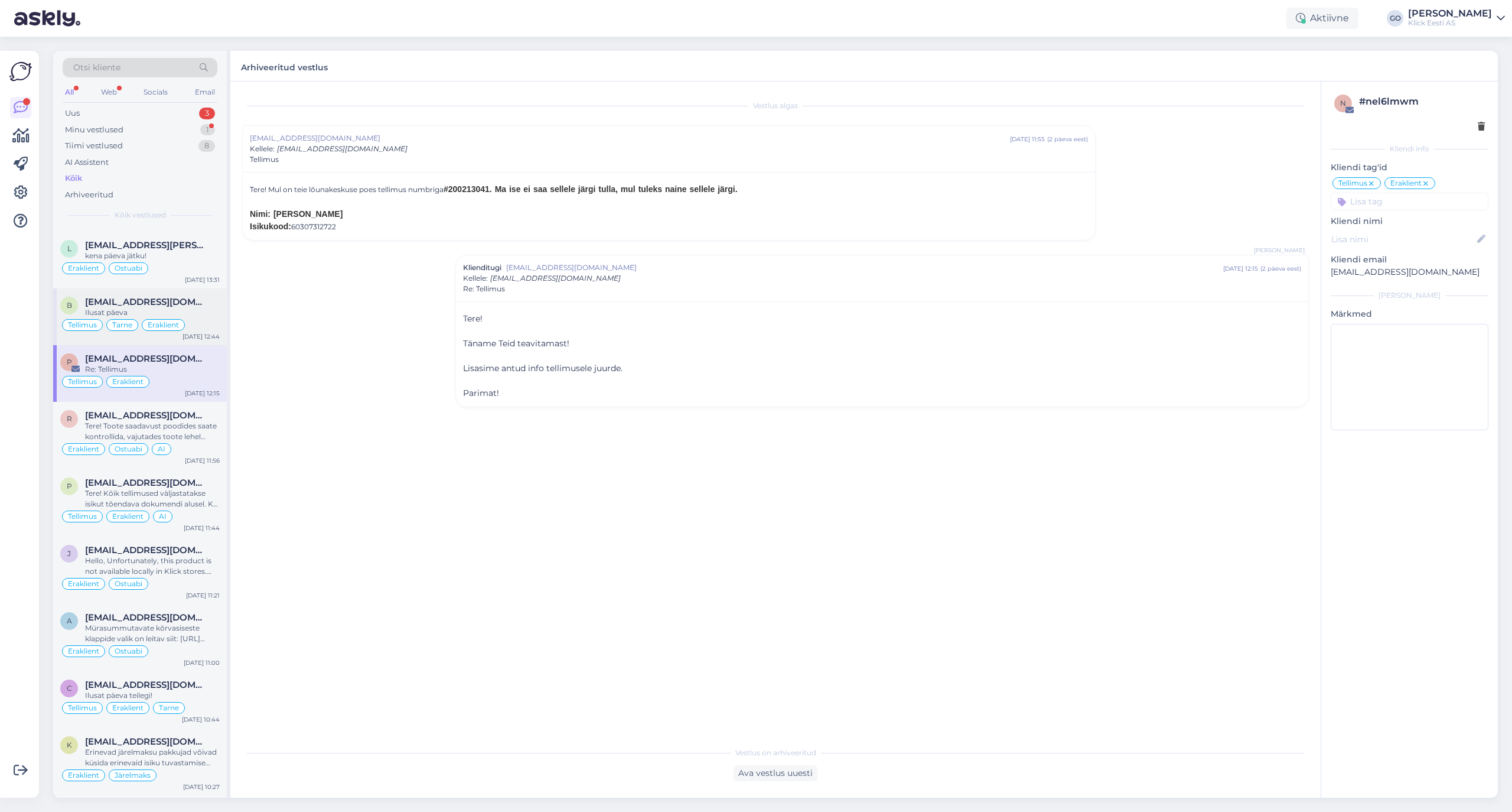
click at [207, 307] on div "[EMAIL_ADDRESS][DOMAIN_NAME]" at bounding box center [152, 302] width 135 height 11
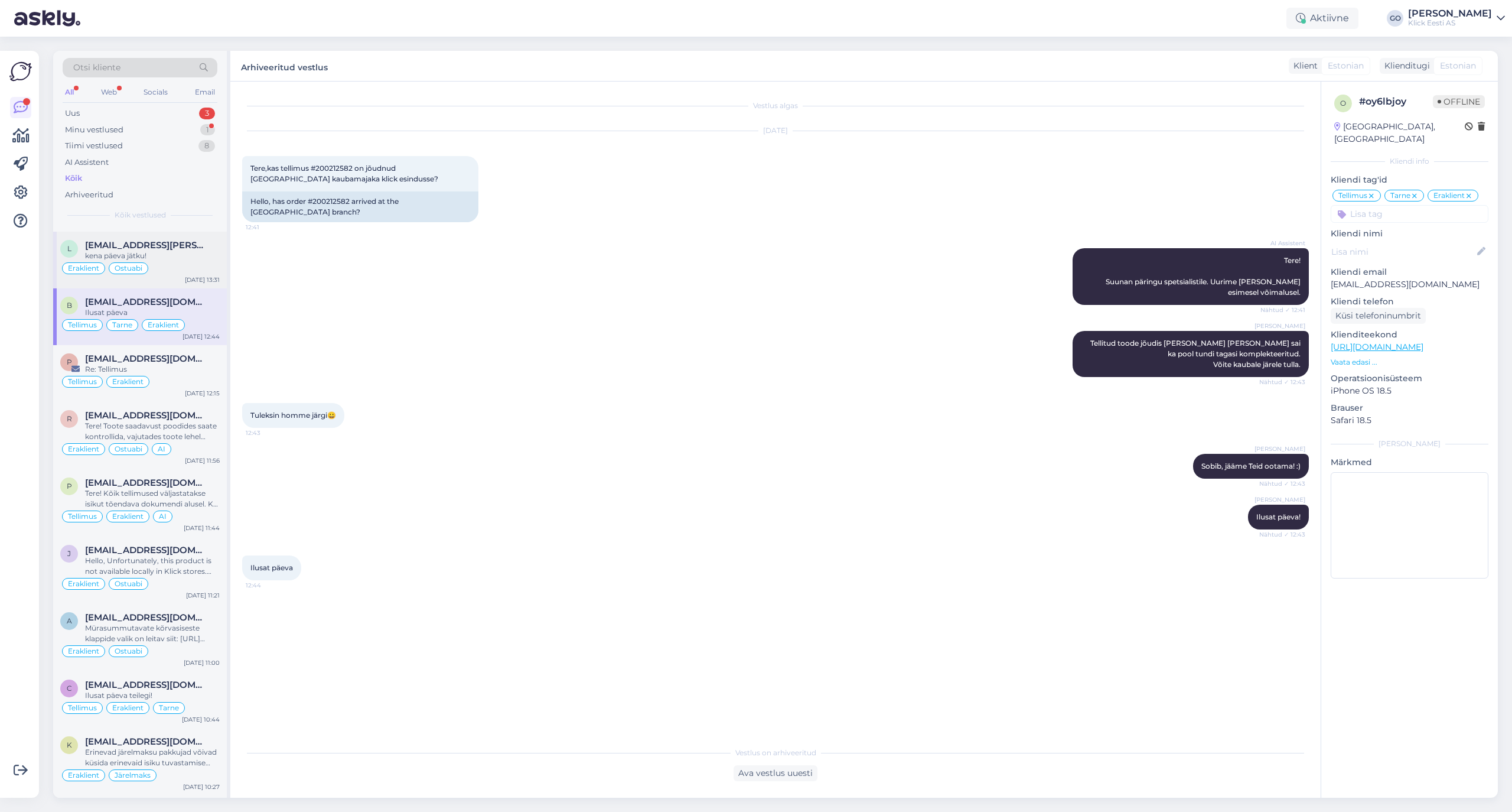
click at [176, 261] on div "kena päeva jätku!" at bounding box center [152, 256] width 135 height 11
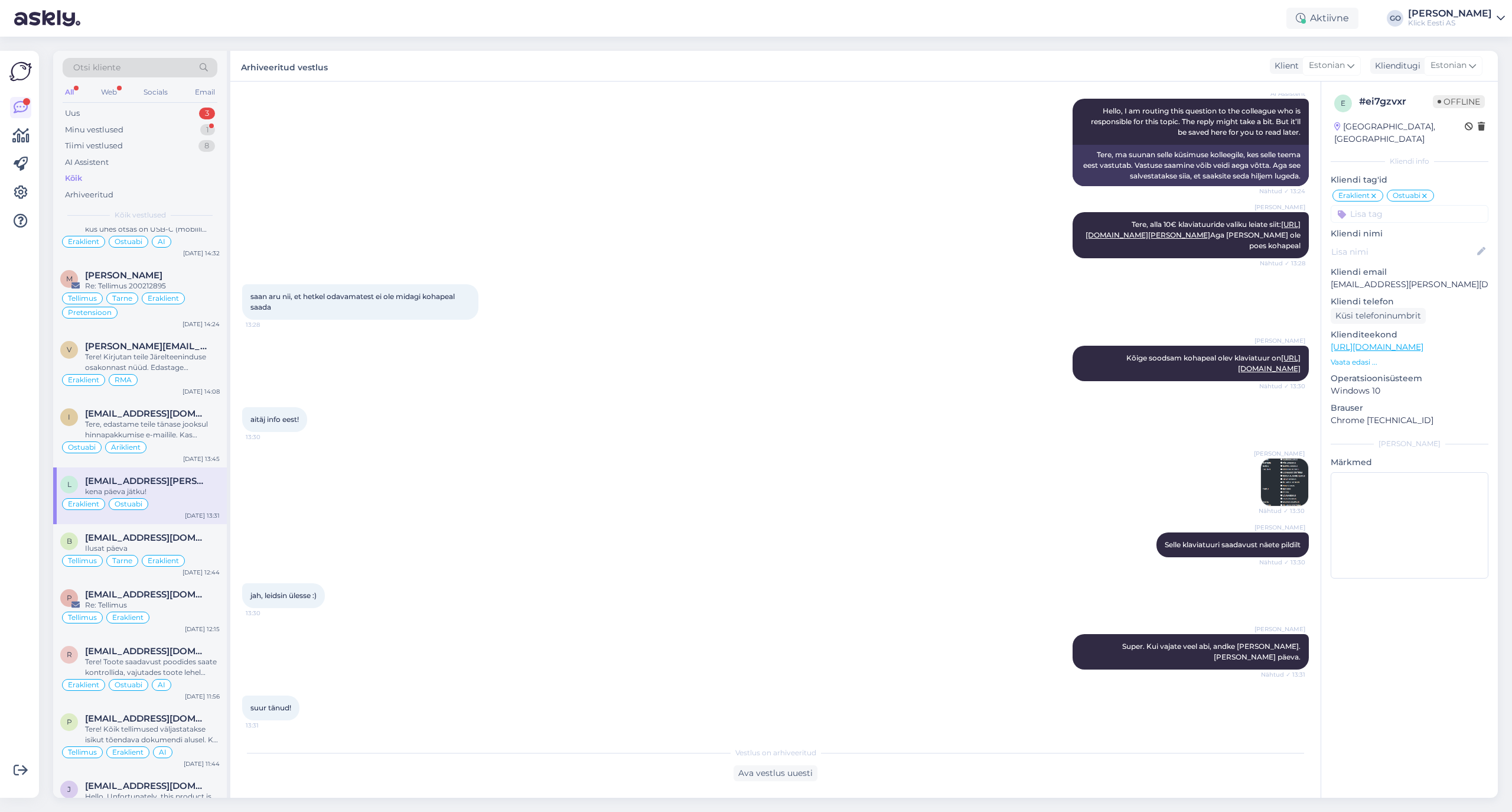
scroll to position [204, 0]
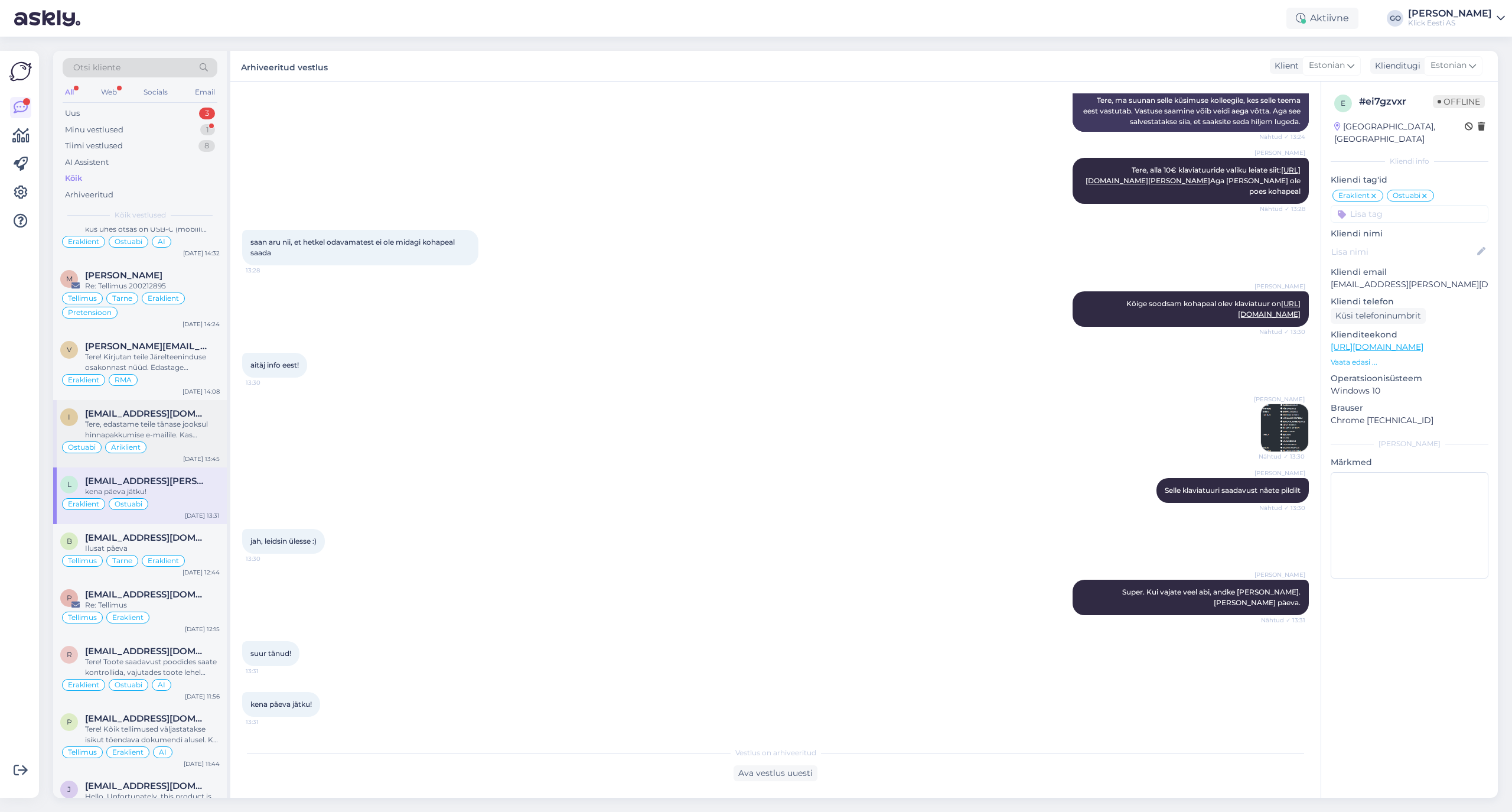
click at [203, 440] on div "Tere, edastame teile tänase jooksul hinnapakkumise e-mailile. Kas edastan [EMAI…" at bounding box center [152, 429] width 135 height 21
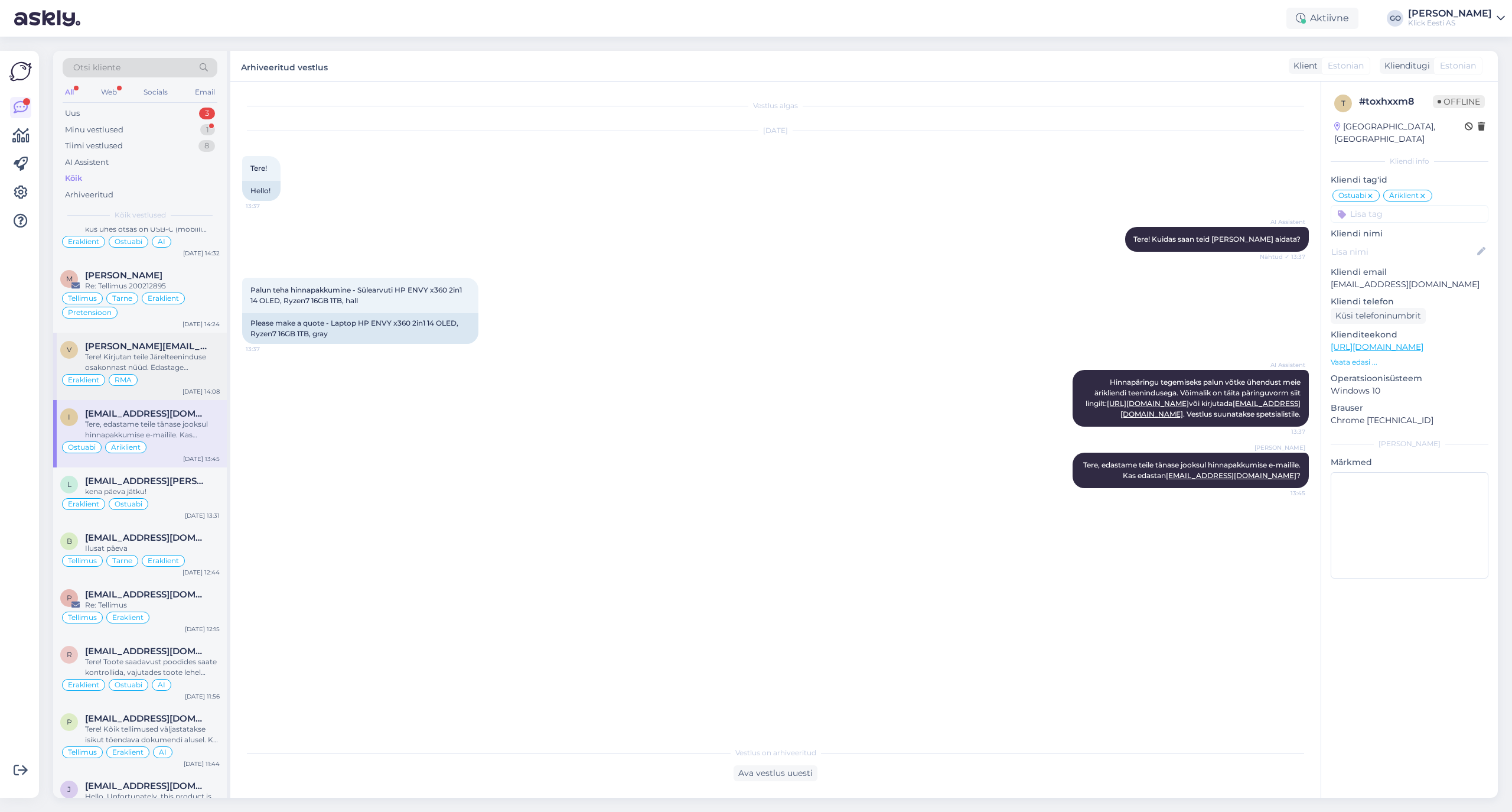
click at [174, 373] on div "Tere! Kirjutan teile Järelteeninduse osakonnast nüüd. Edastage [PERSON_NAME] re…" at bounding box center [152, 362] width 135 height 21
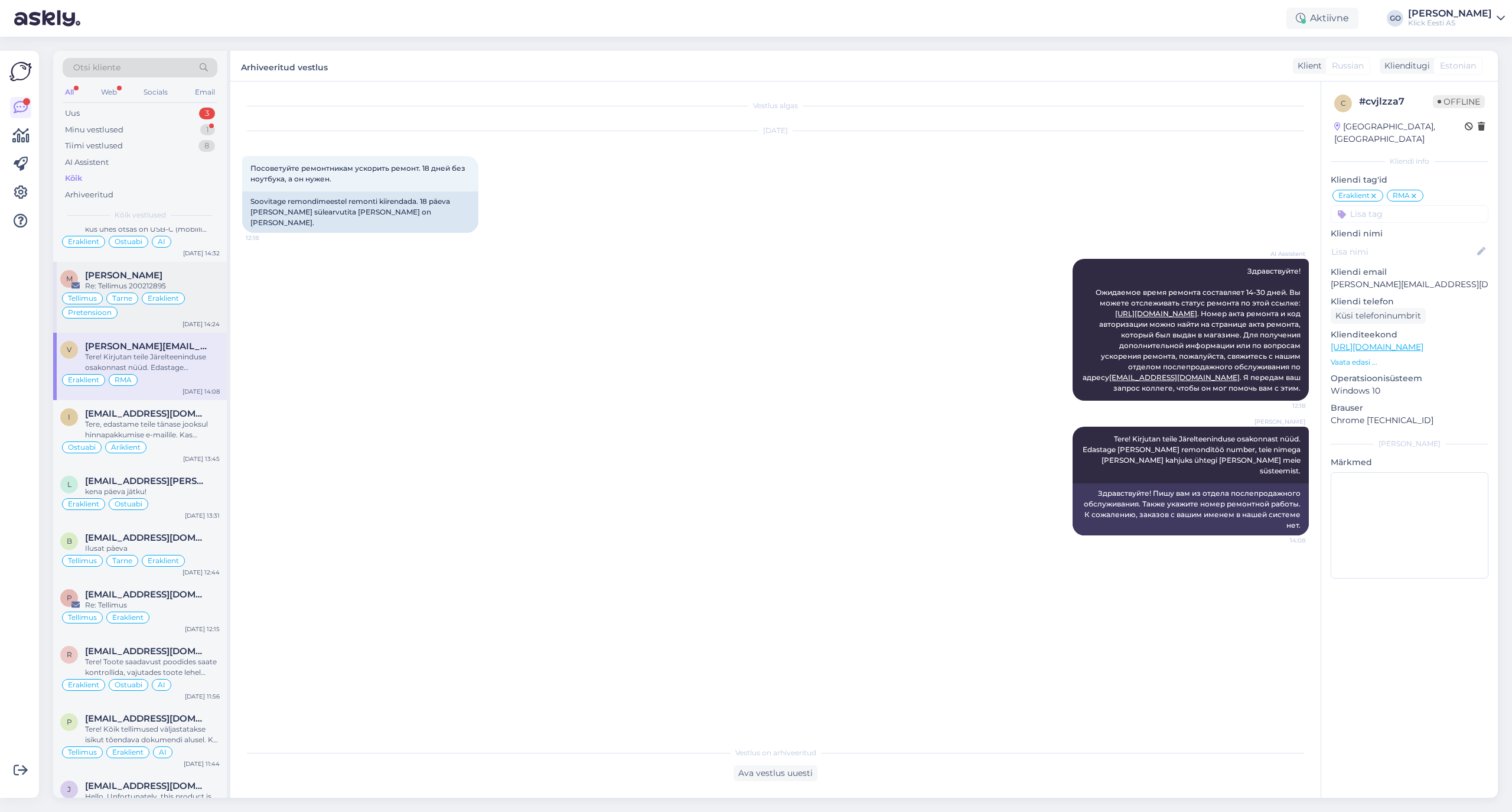
click at [197, 291] on div "Re: Tellimus 200212895" at bounding box center [152, 286] width 135 height 11
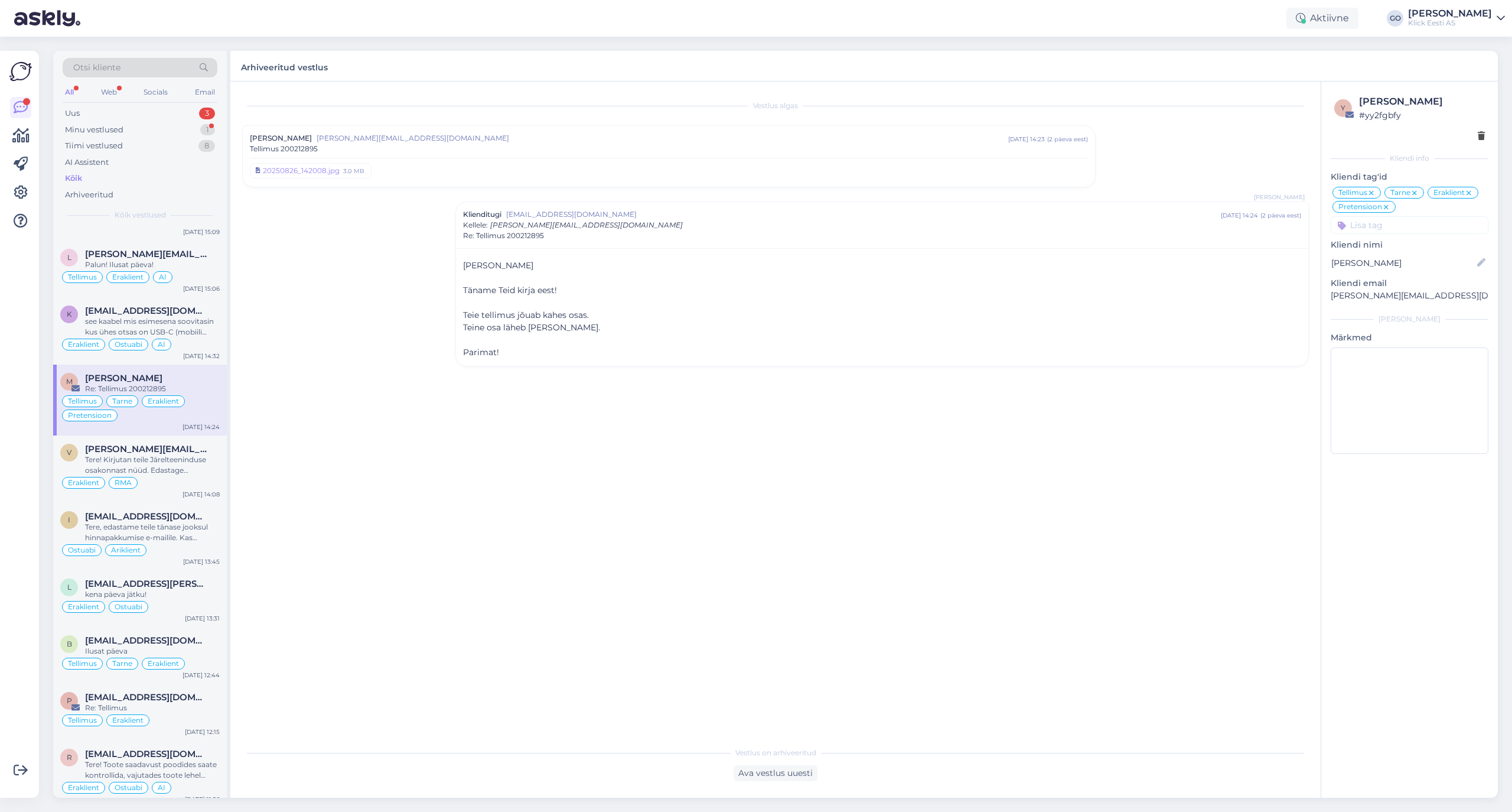
scroll to position [4952, 0]
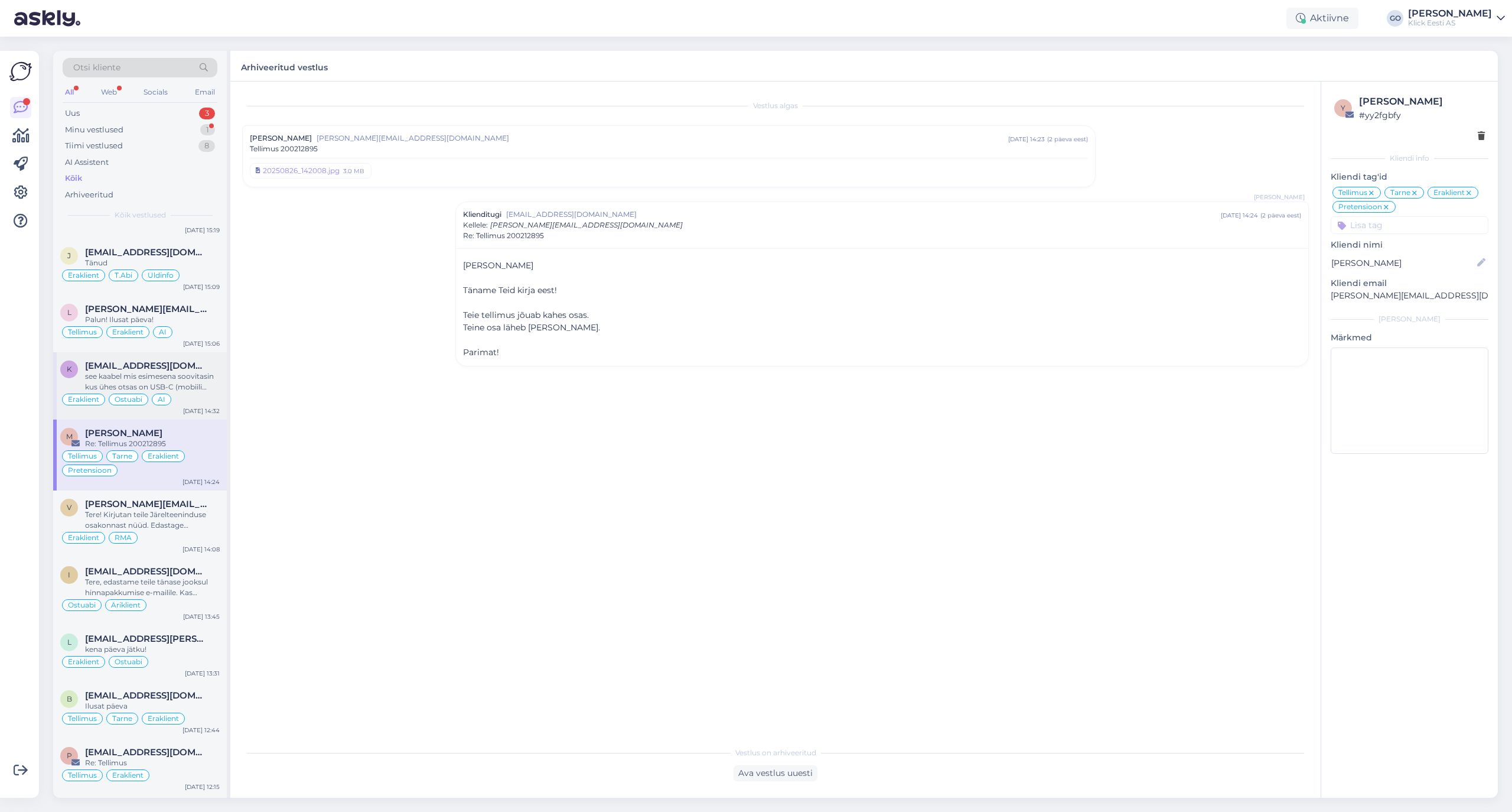
click at [202, 392] on div "see kaabel mis esimesena soovitasin kus ühes otsas on USB-C (mobiili jaoks) ja …" at bounding box center [152, 381] width 135 height 21
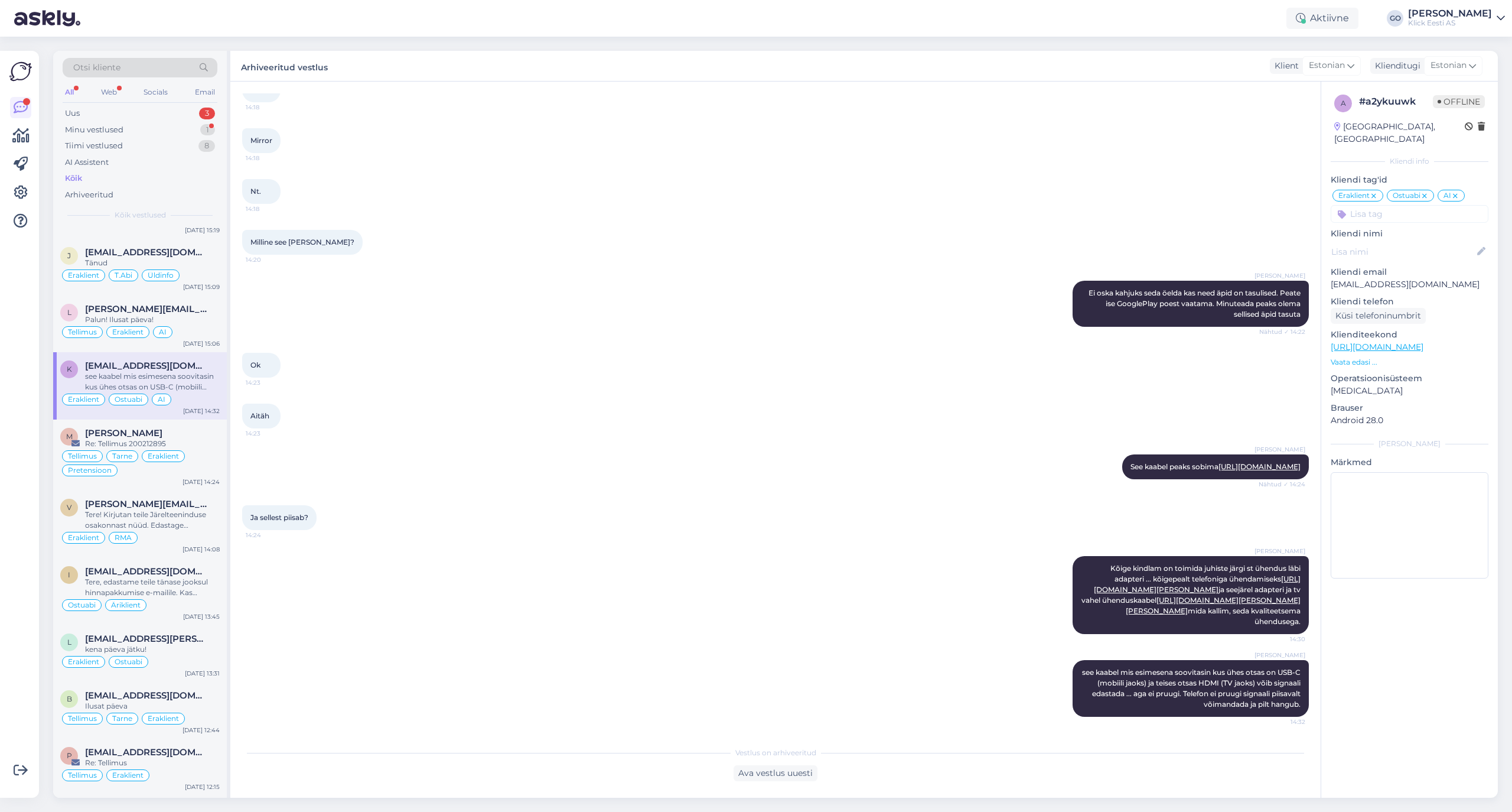
scroll to position [5293, 0]
click at [1259, 191] on icon at bounding box center [1455, 196] width 7 height 9
click at [1259, 227] on p "Kliendi nimi" at bounding box center [1409, 233] width 157 height 12
click at [1259, 205] on input at bounding box center [1409, 214] width 157 height 18
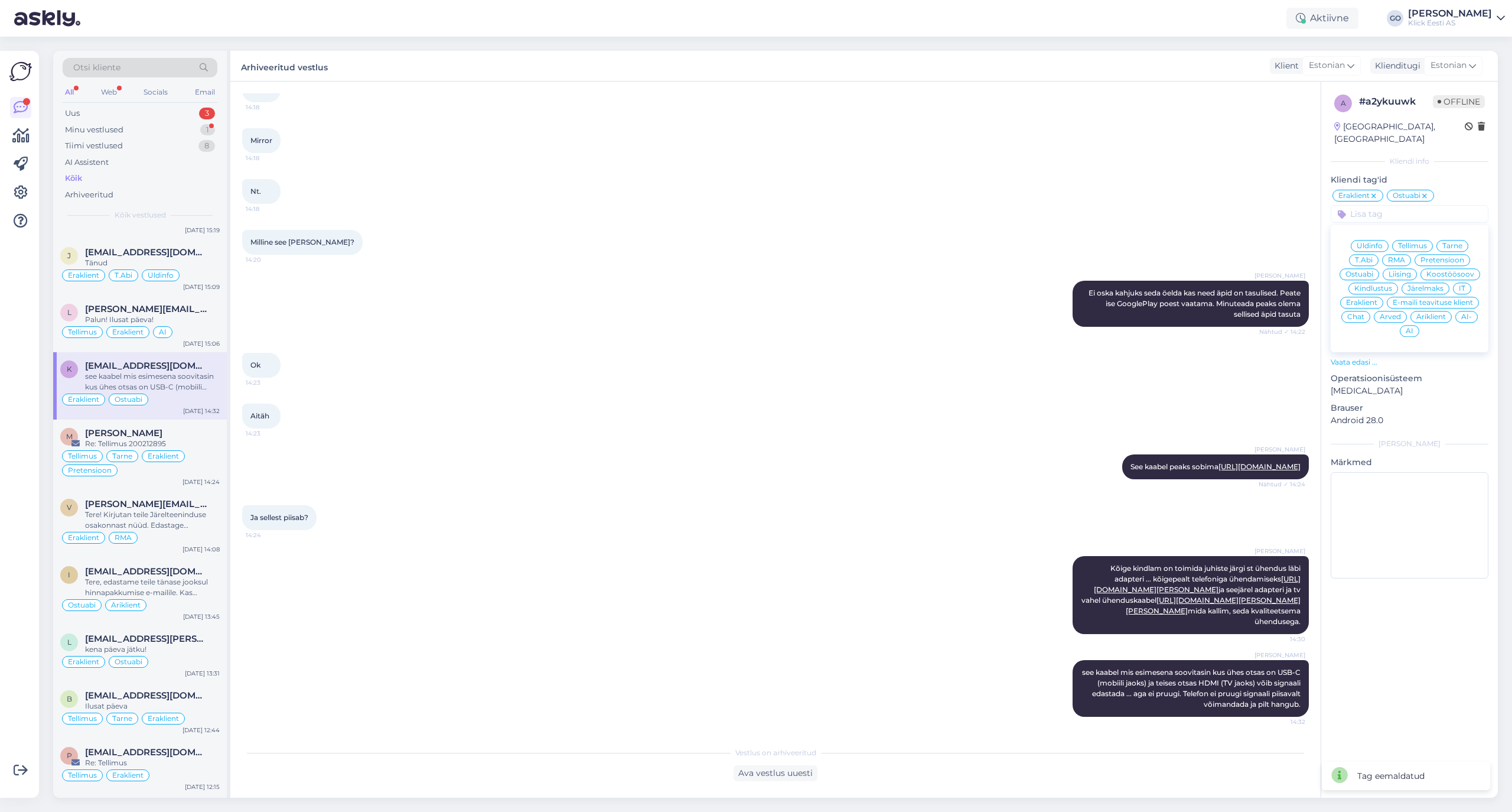
click at [1259, 256] on span "T.Abi" at bounding box center [1364, 260] width 18 height 7
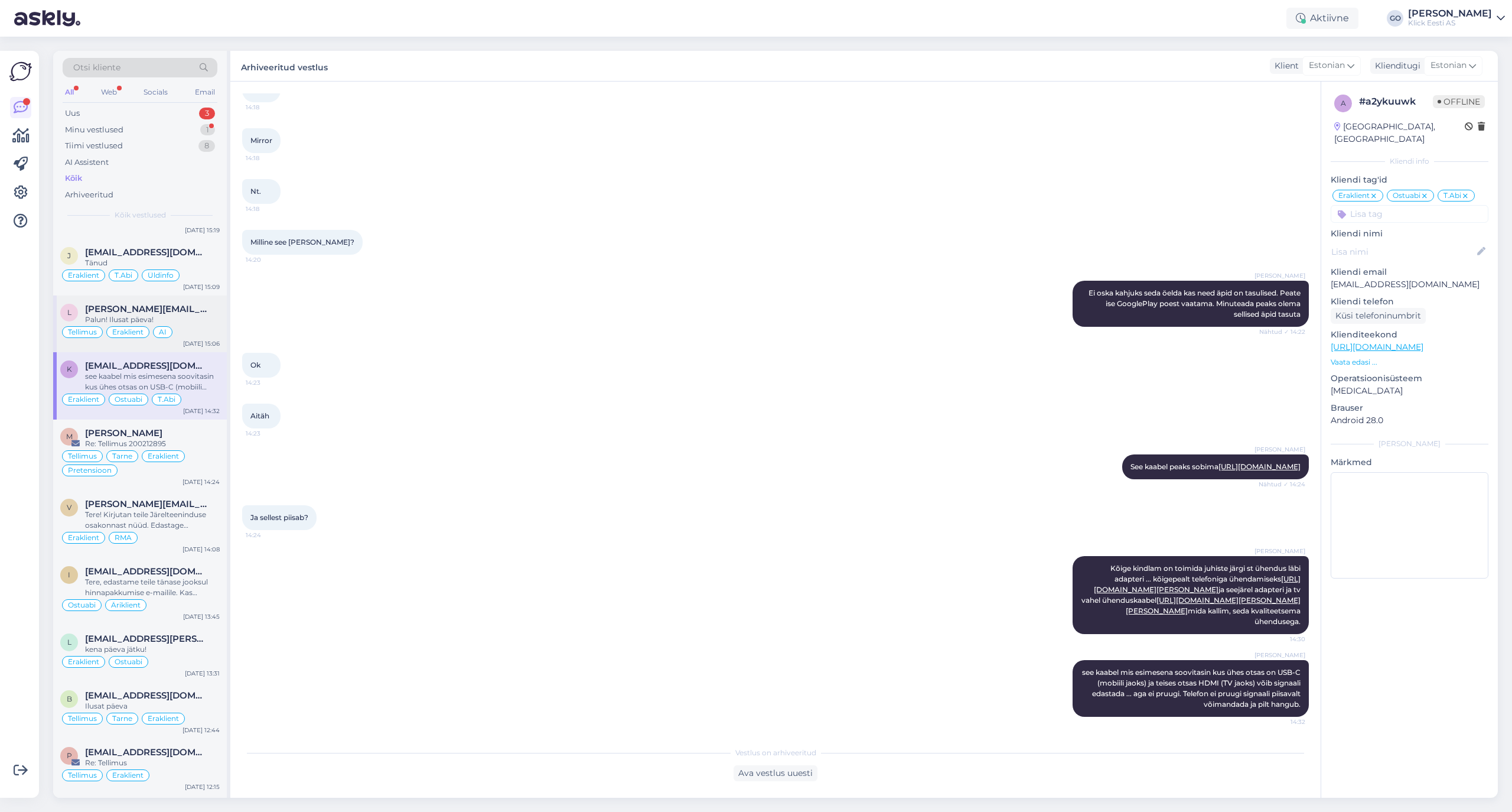
click at [199, 314] on span "[PERSON_NAME][EMAIL_ADDRESS][PERSON_NAME][DOMAIN_NAME]" at bounding box center [147, 309] width 123 height 11
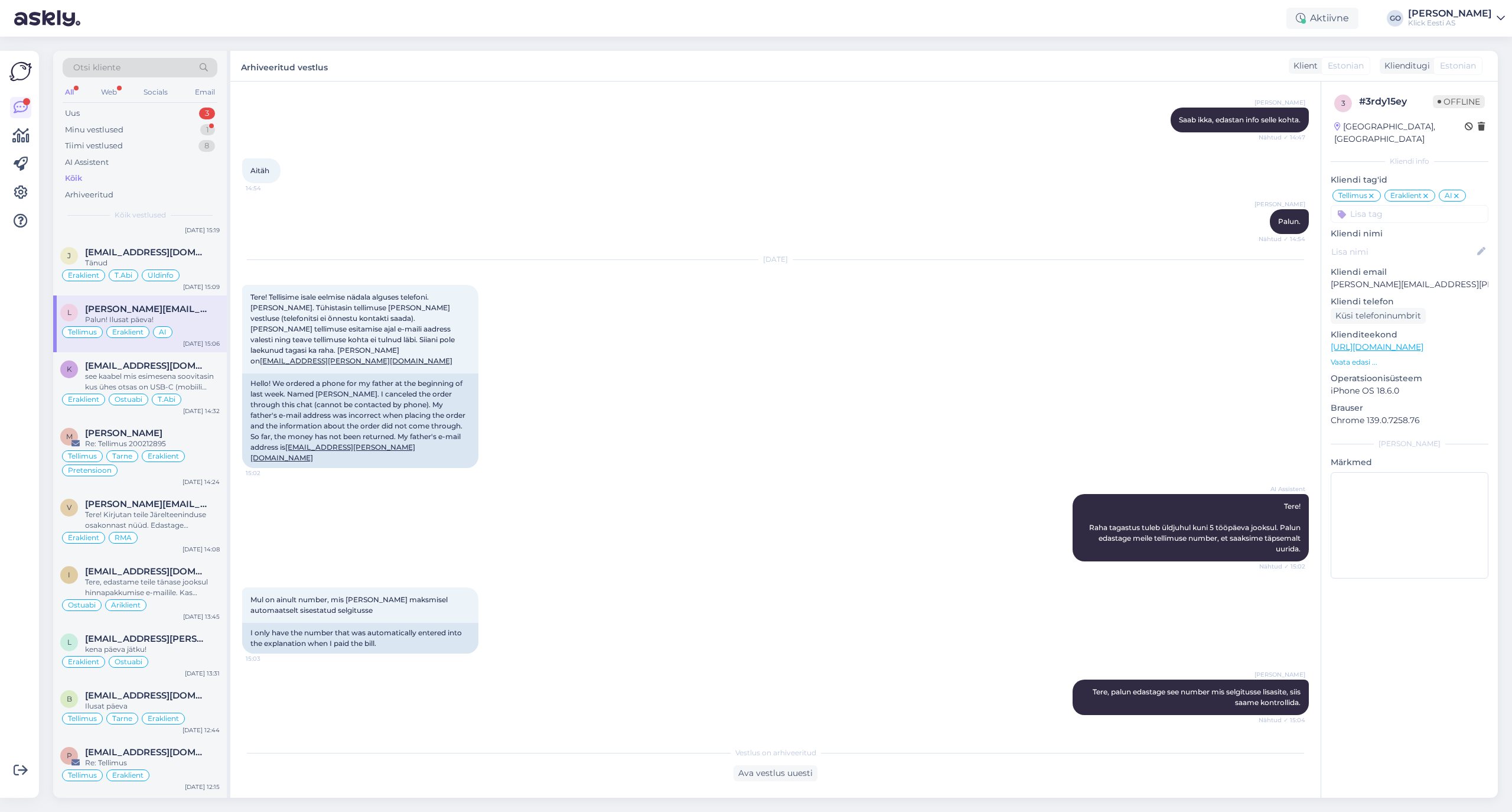
scroll to position [728, 0]
click at [1259, 191] on icon at bounding box center [1457, 196] width 7 height 9
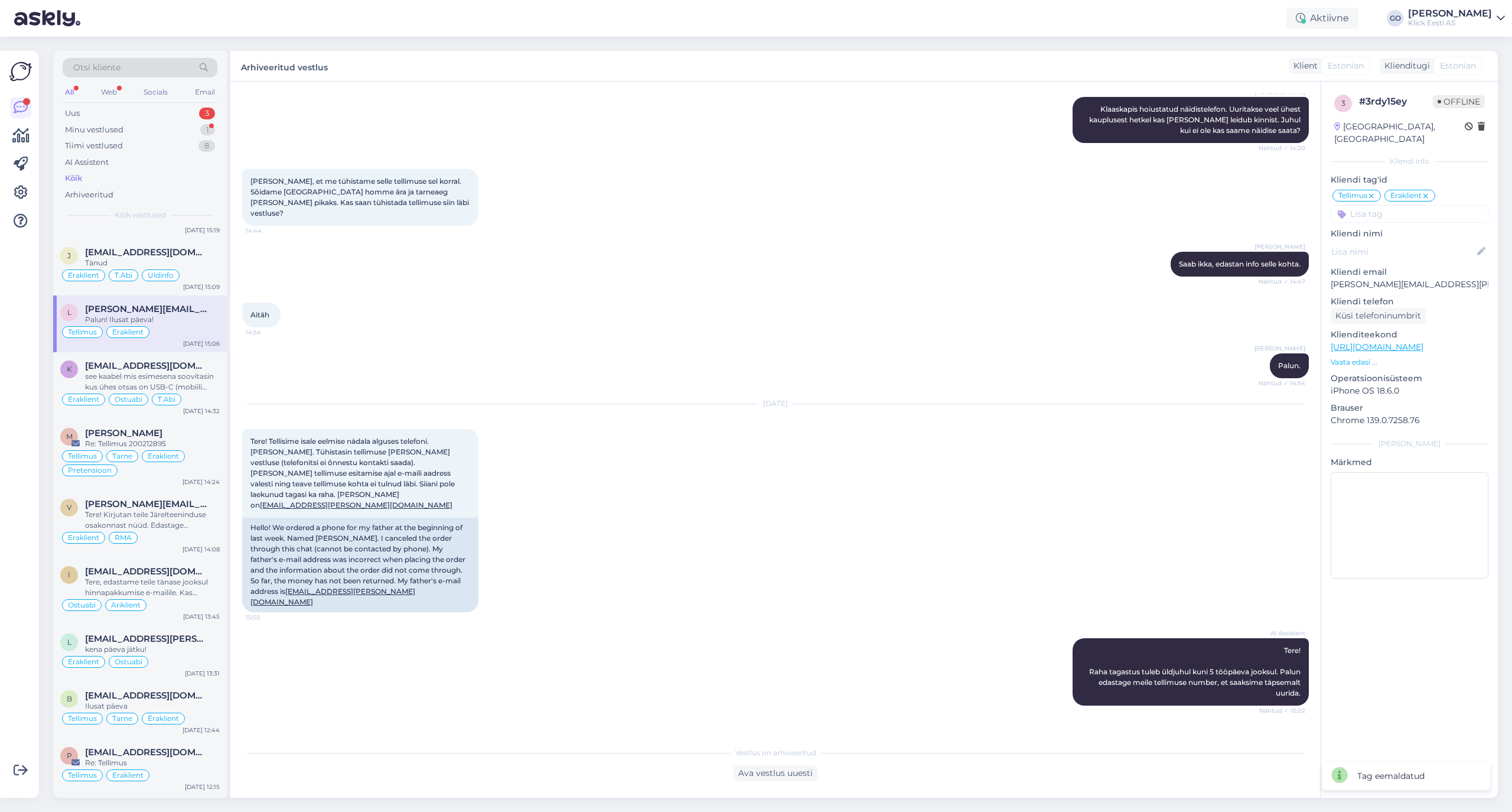
scroll to position [570, 0]
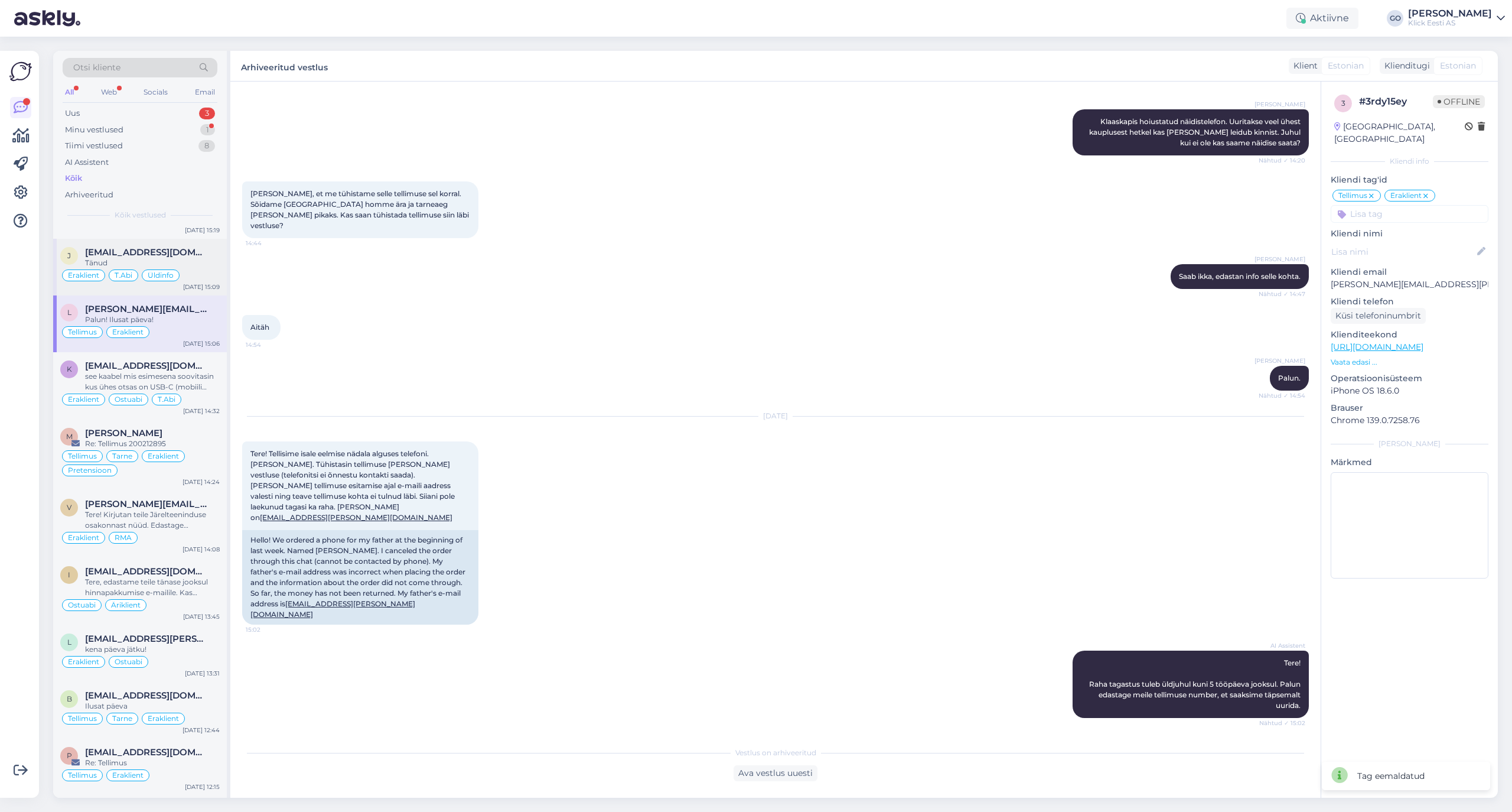
click at [204, 268] on div "Tänud" at bounding box center [152, 263] width 135 height 11
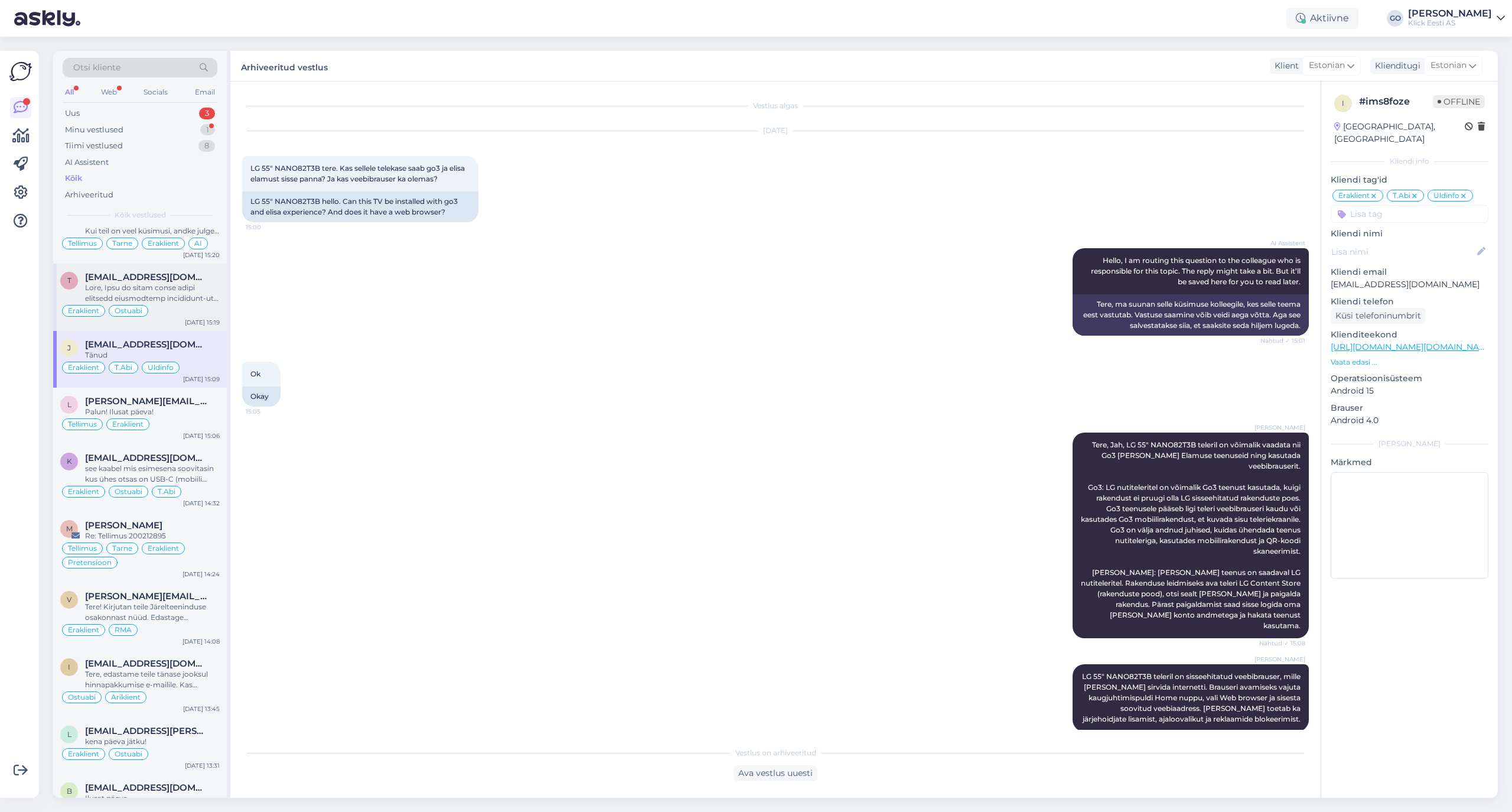
scroll to position [4637, 0]
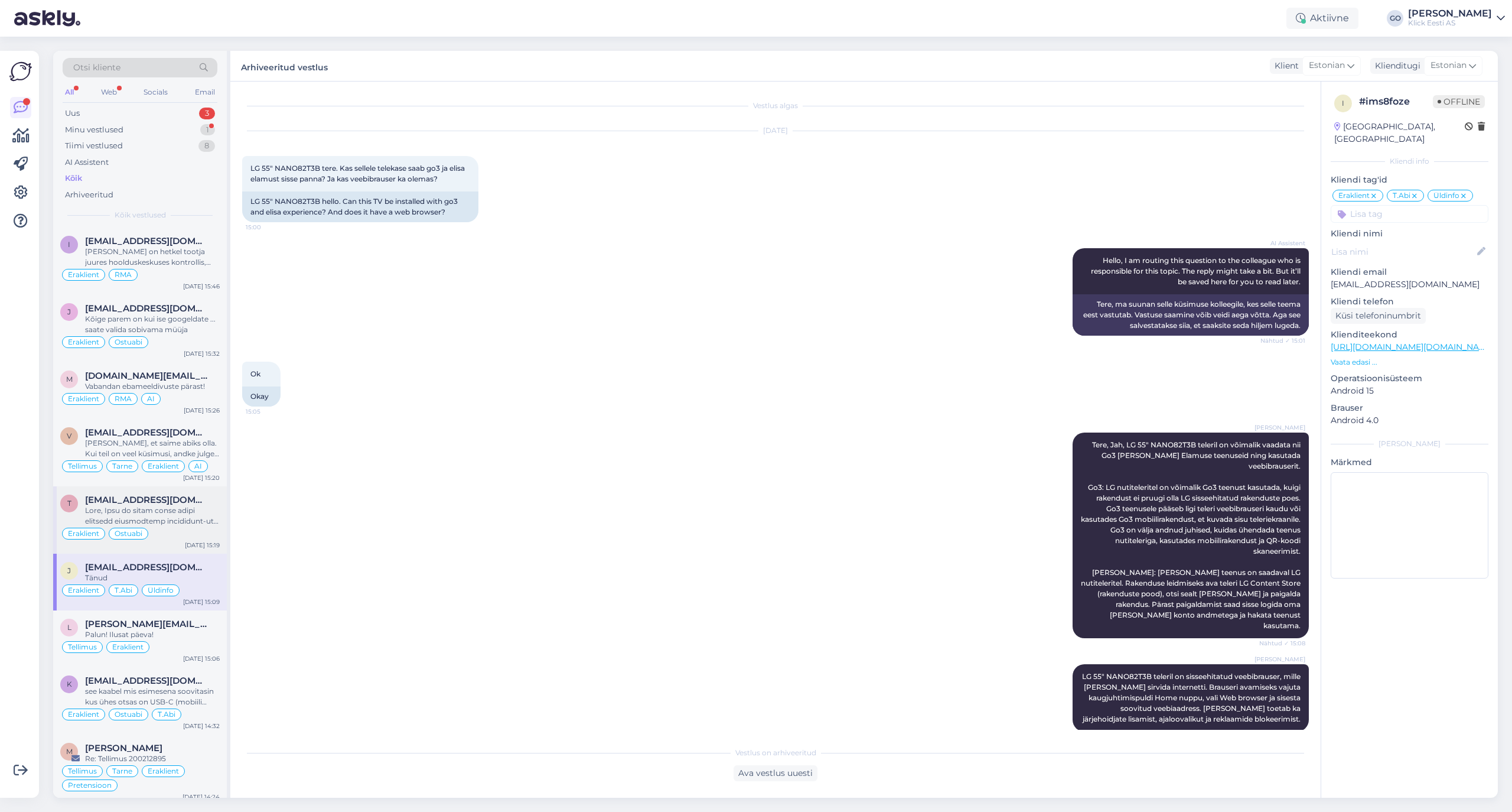
click at [197, 527] on div at bounding box center [152, 515] width 135 height 21
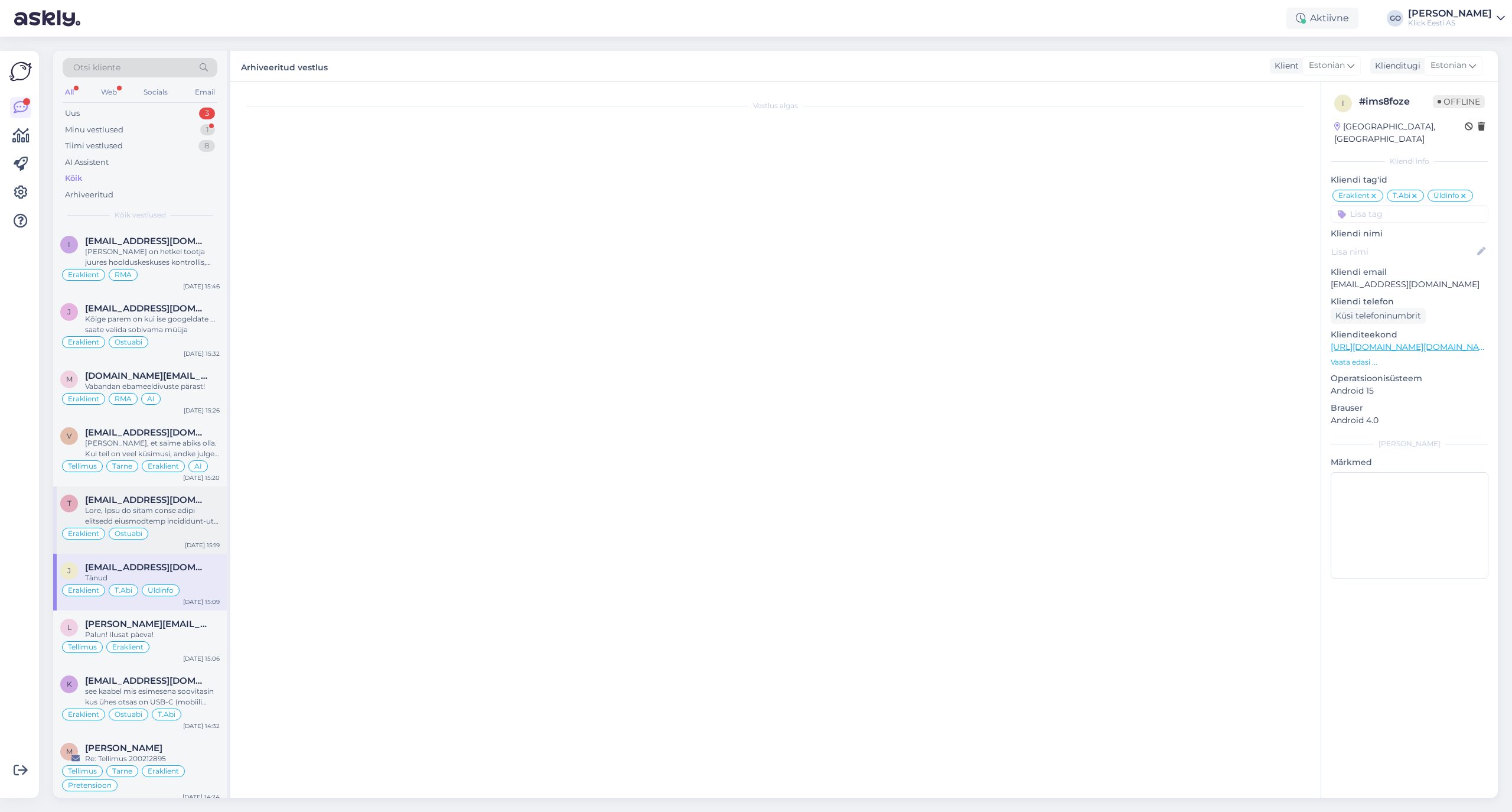
scroll to position [39, 0]
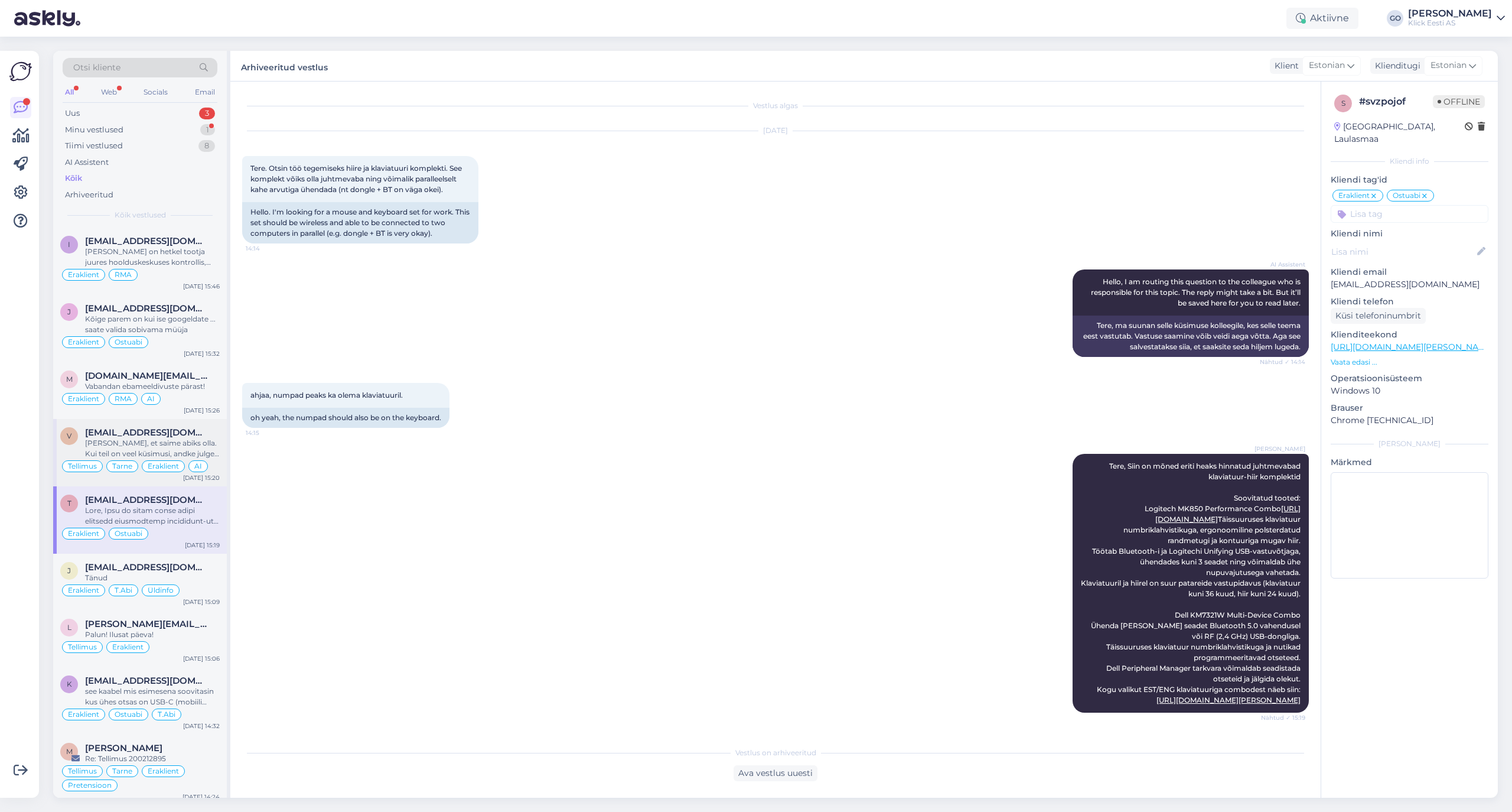
click at [204, 438] on div "[EMAIL_ADDRESS][DOMAIN_NAME]" at bounding box center [152, 433] width 135 height 11
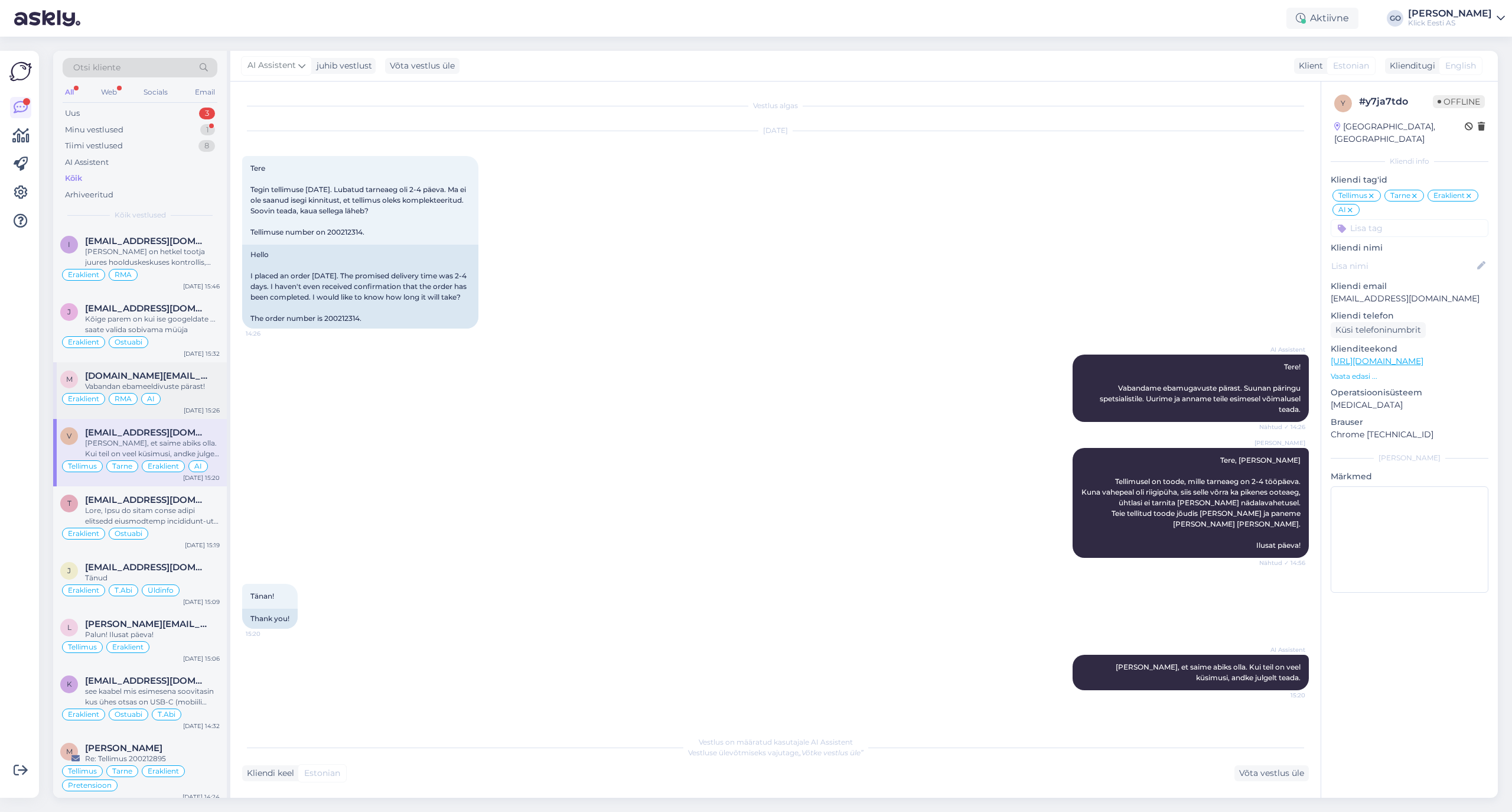
click at [196, 406] on div "Eraklient RMA AI" at bounding box center [140, 398] width 160 height 14
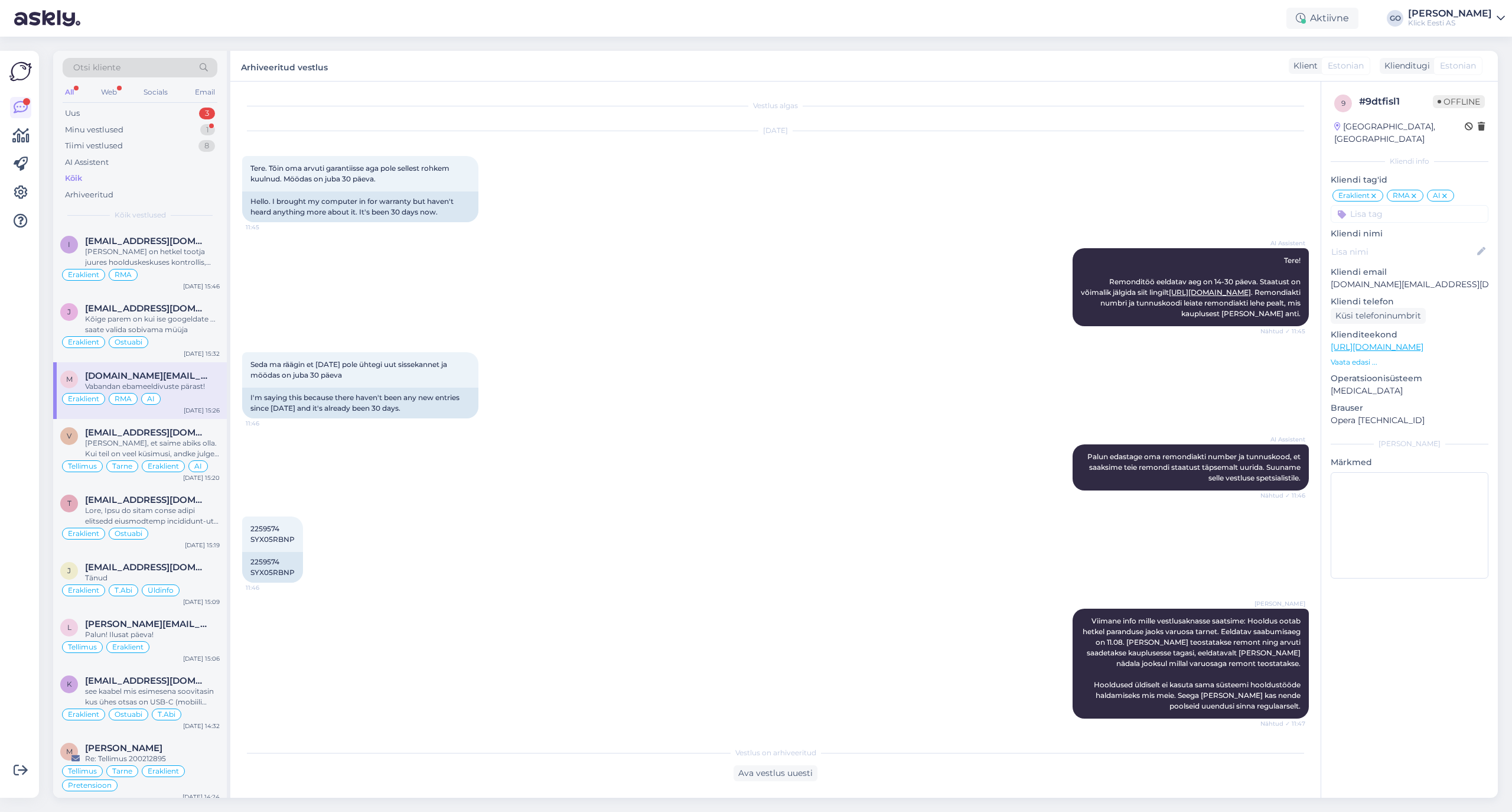
scroll to position [1164, 0]
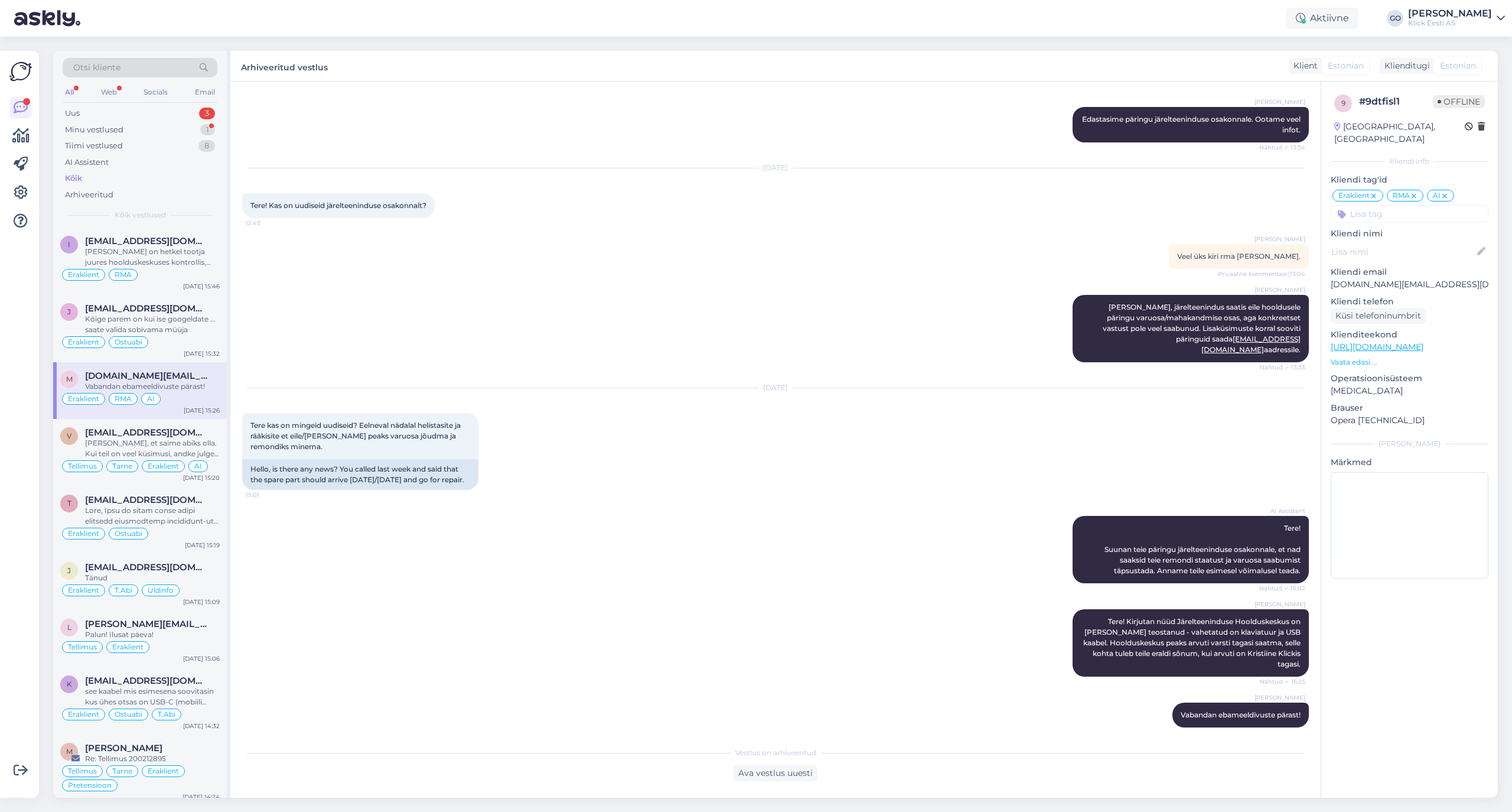
click at [1259, 191] on icon at bounding box center [1444, 196] width 7 height 9
click at [199, 335] on div "Kõige parem on kui ise googeldate ... saate valida sobivama müüja" at bounding box center [152, 324] width 135 height 21
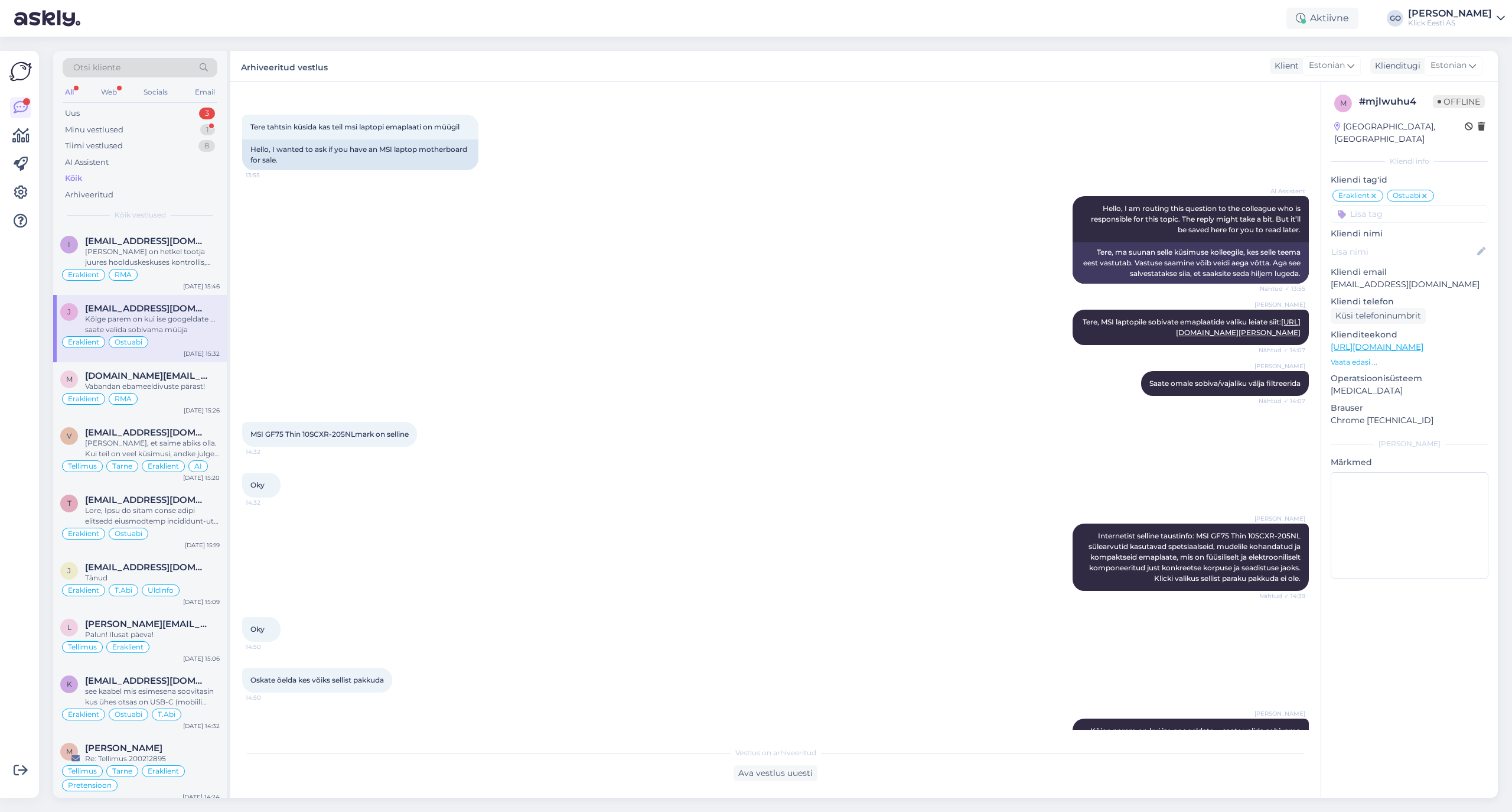
scroll to position [0, 0]
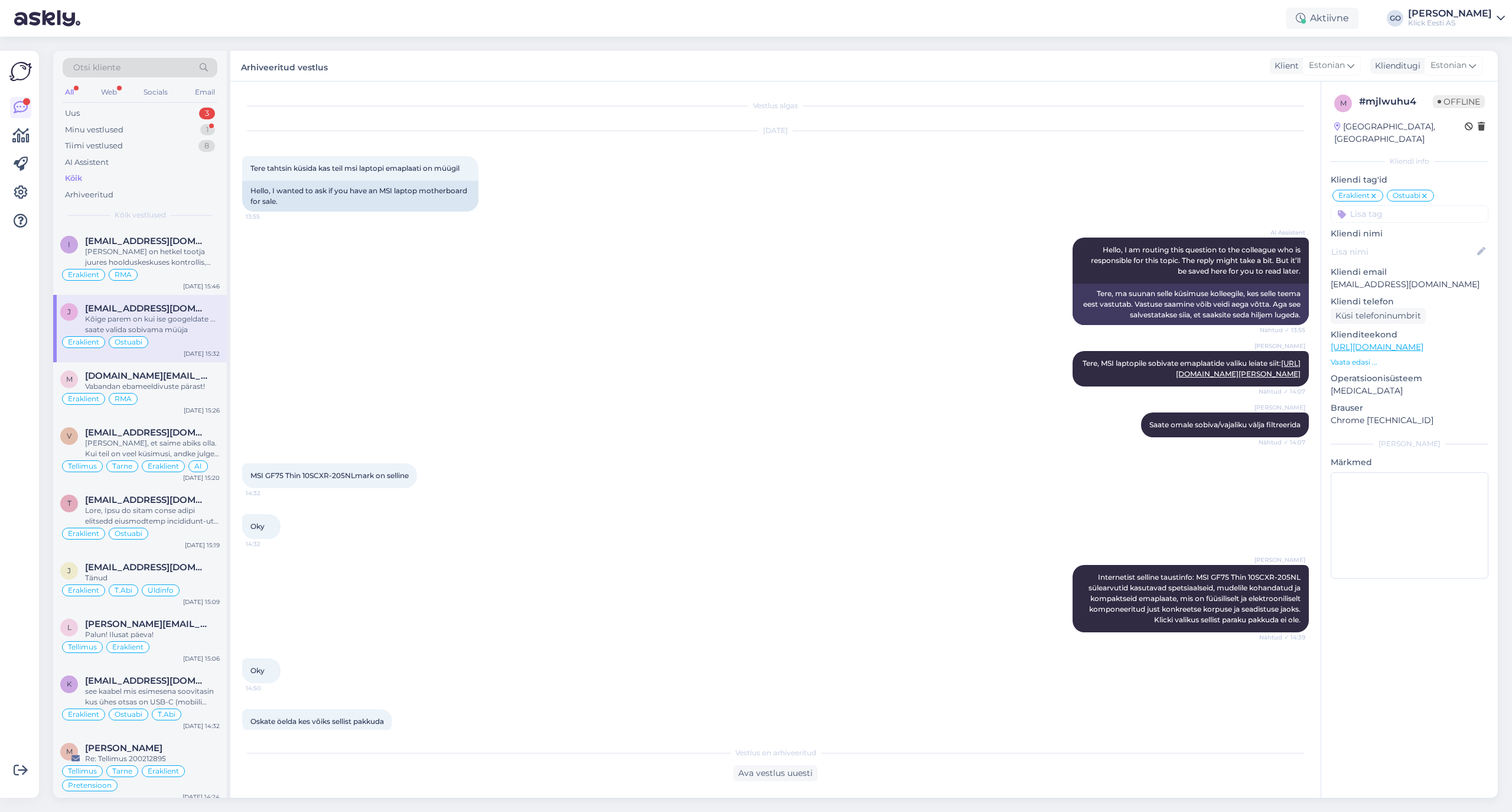
click at [1259, 205] on input at bounding box center [1409, 214] width 157 height 18
click at [1259, 256] on span "T.Abi" at bounding box center [1364, 260] width 18 height 7
click at [1259, 191] on icon at bounding box center [1465, 196] width 7 height 9
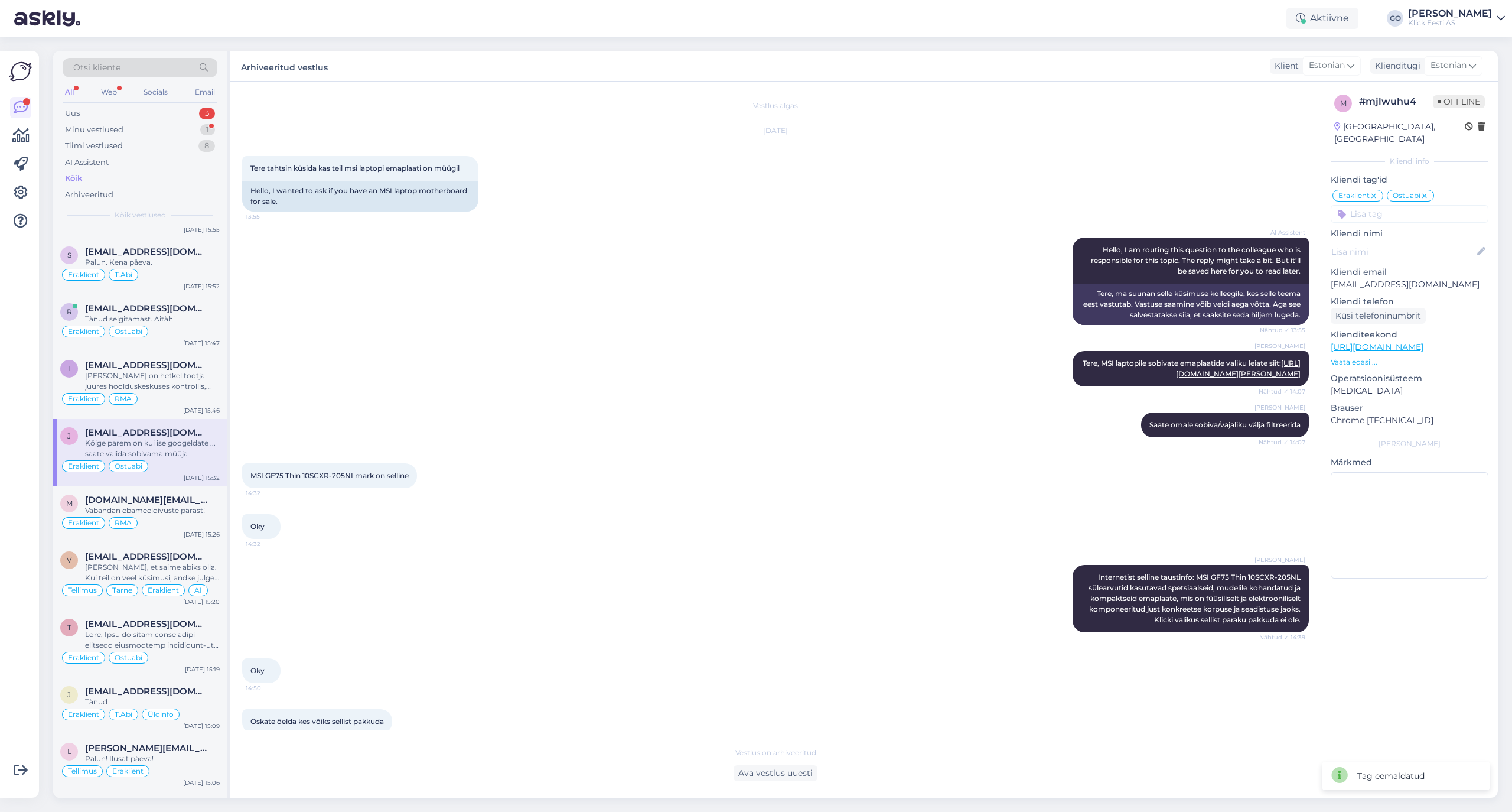
scroll to position [4479, 0]
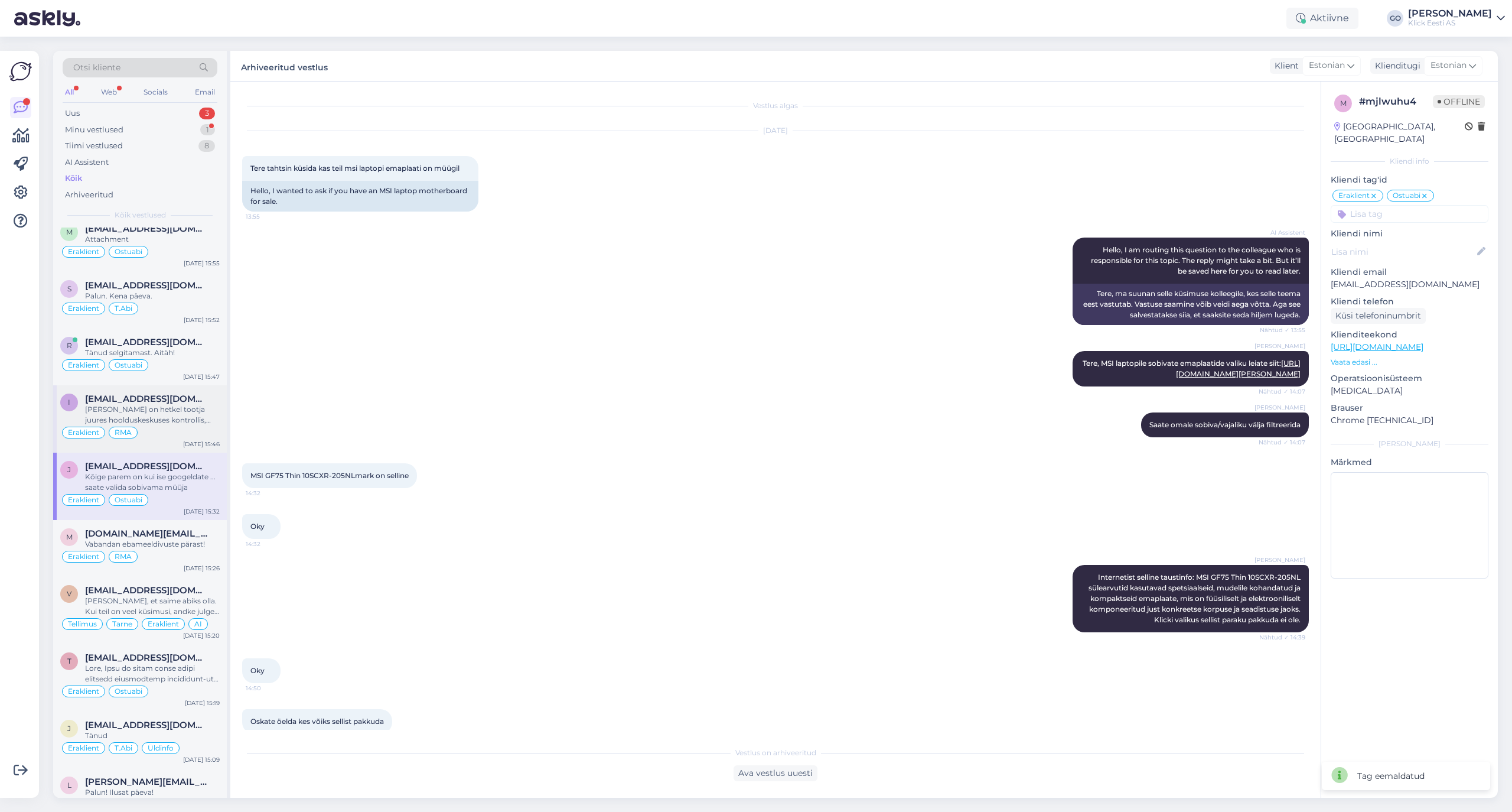
click at [197, 425] on div "[PERSON_NAME] on hetkel tootja juures hoolduskeskuses kontrollis, arvatavasti s…" at bounding box center [152, 414] width 135 height 21
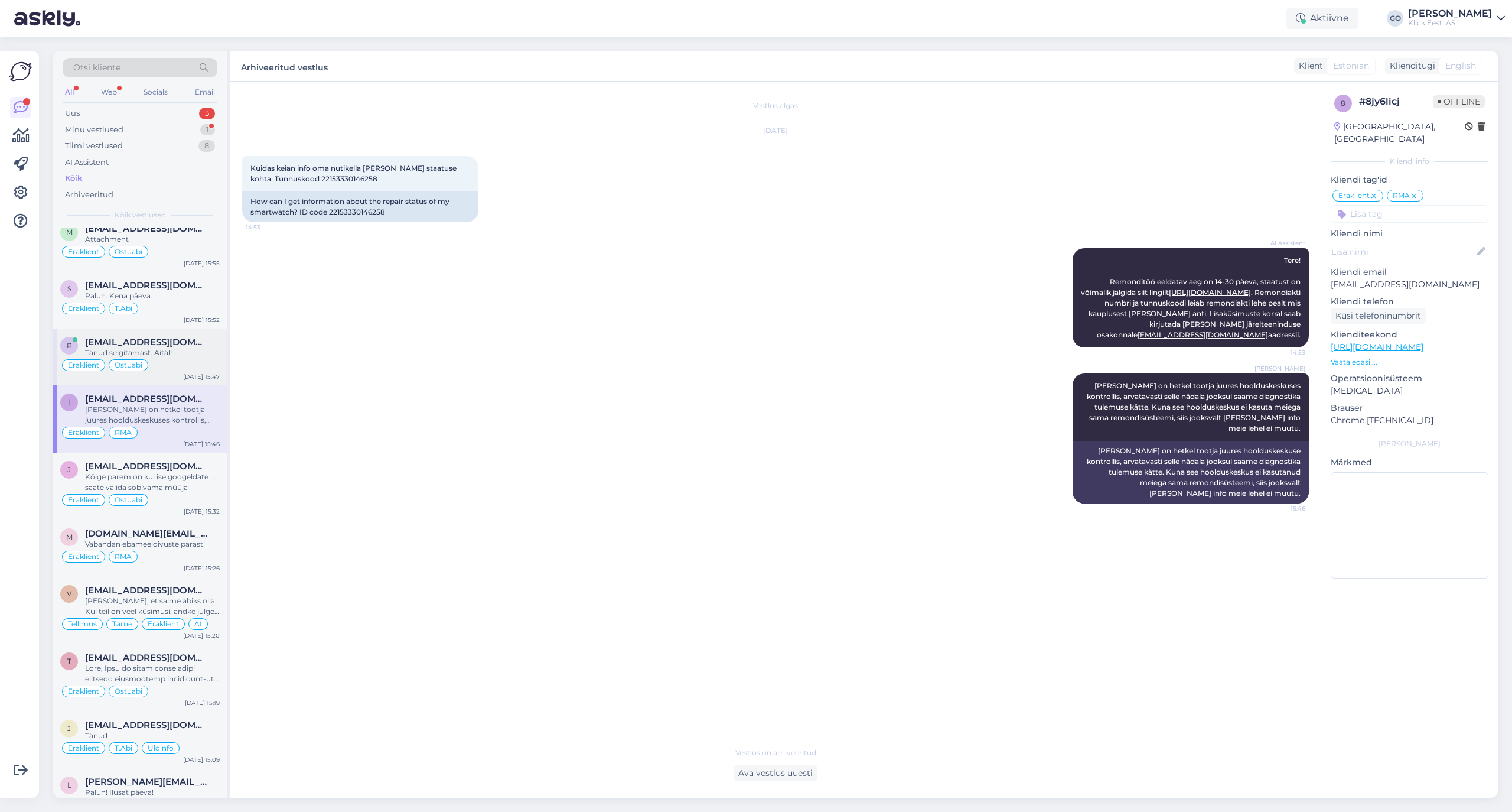
click at [193, 358] on div "Tänud selgitamast. Aitäh!" at bounding box center [152, 353] width 135 height 11
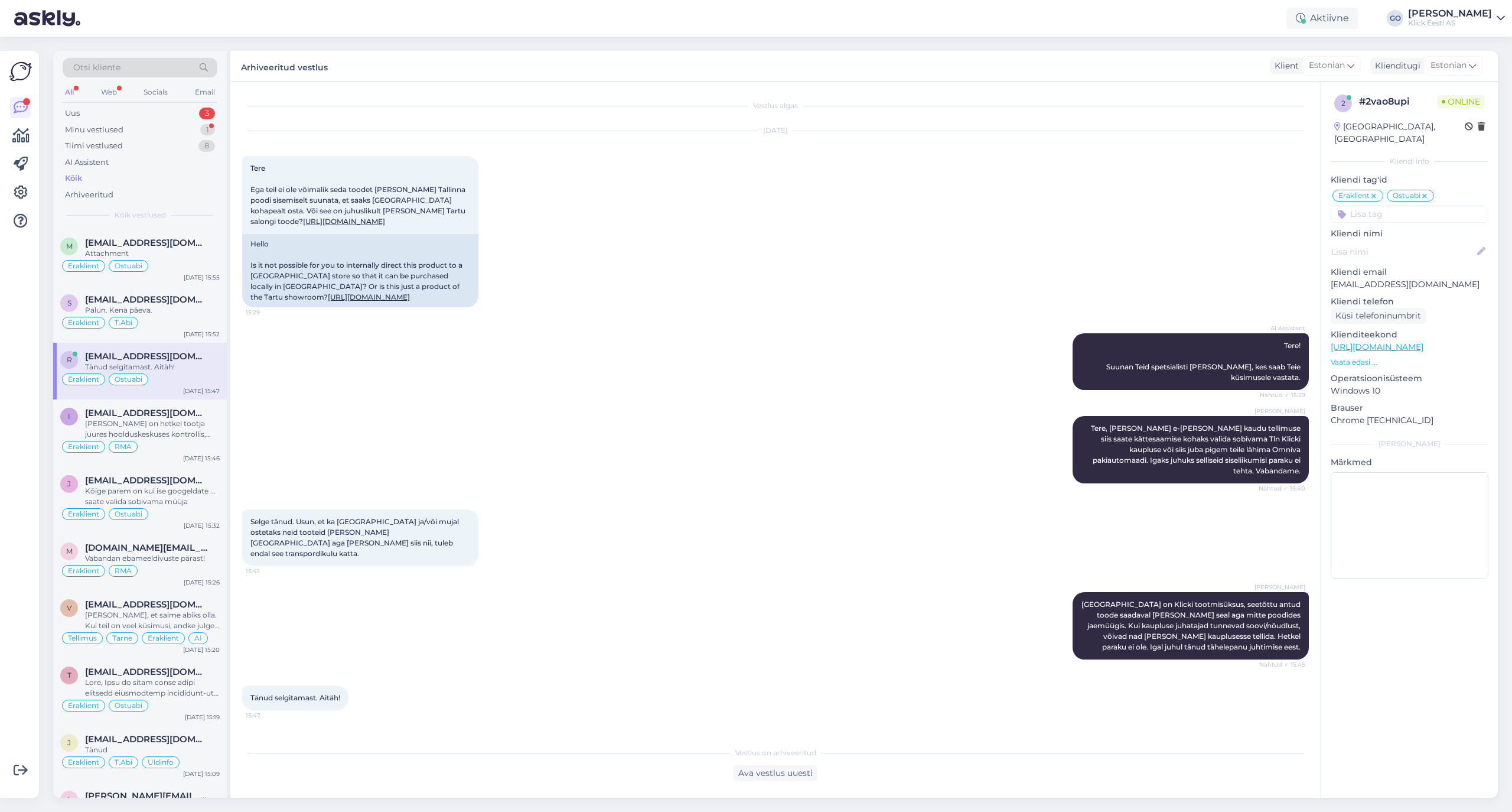
scroll to position [4493, 0]
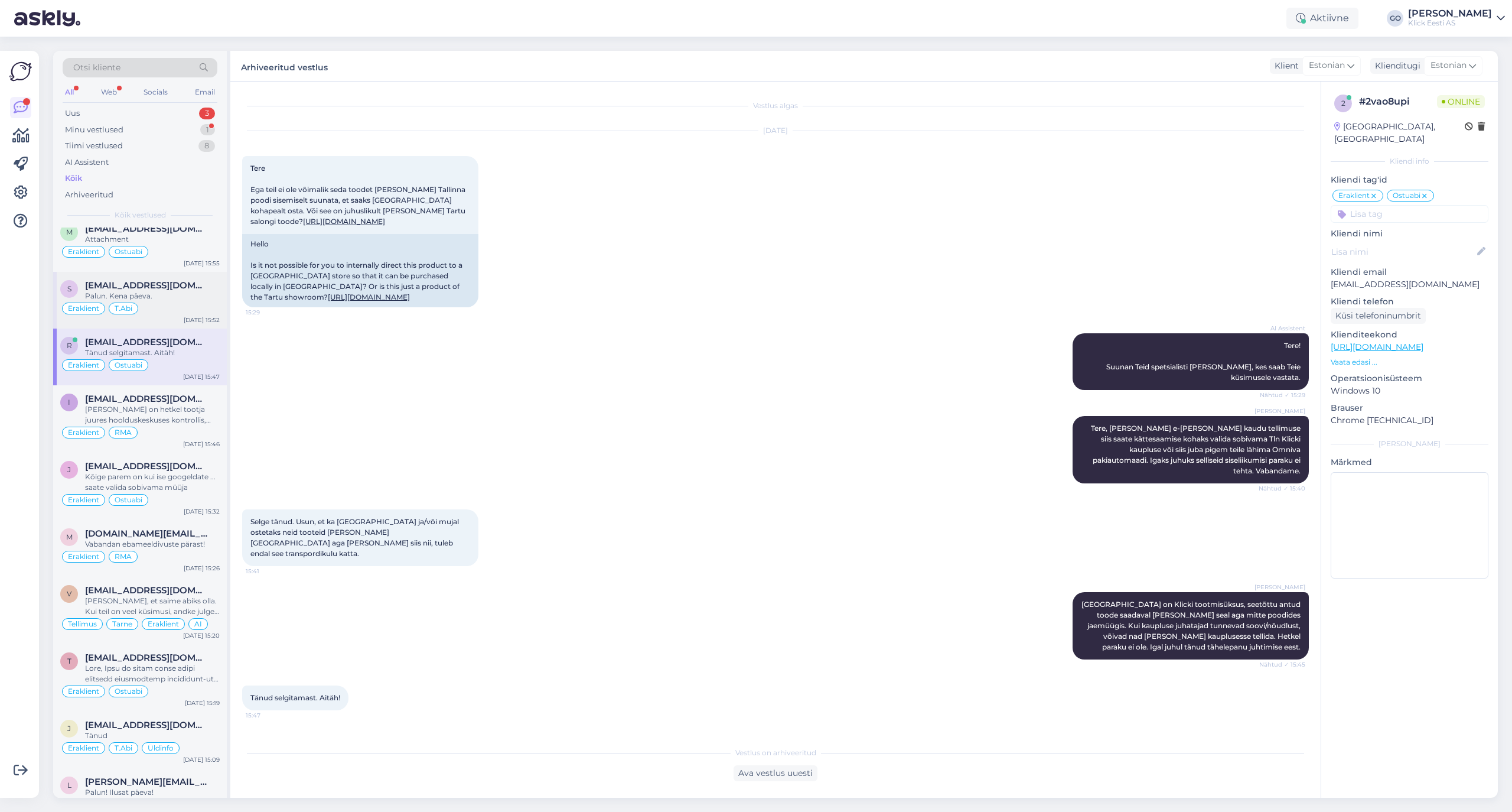
click at [203, 302] on div "Palun. Kena päeva." at bounding box center [152, 296] width 135 height 11
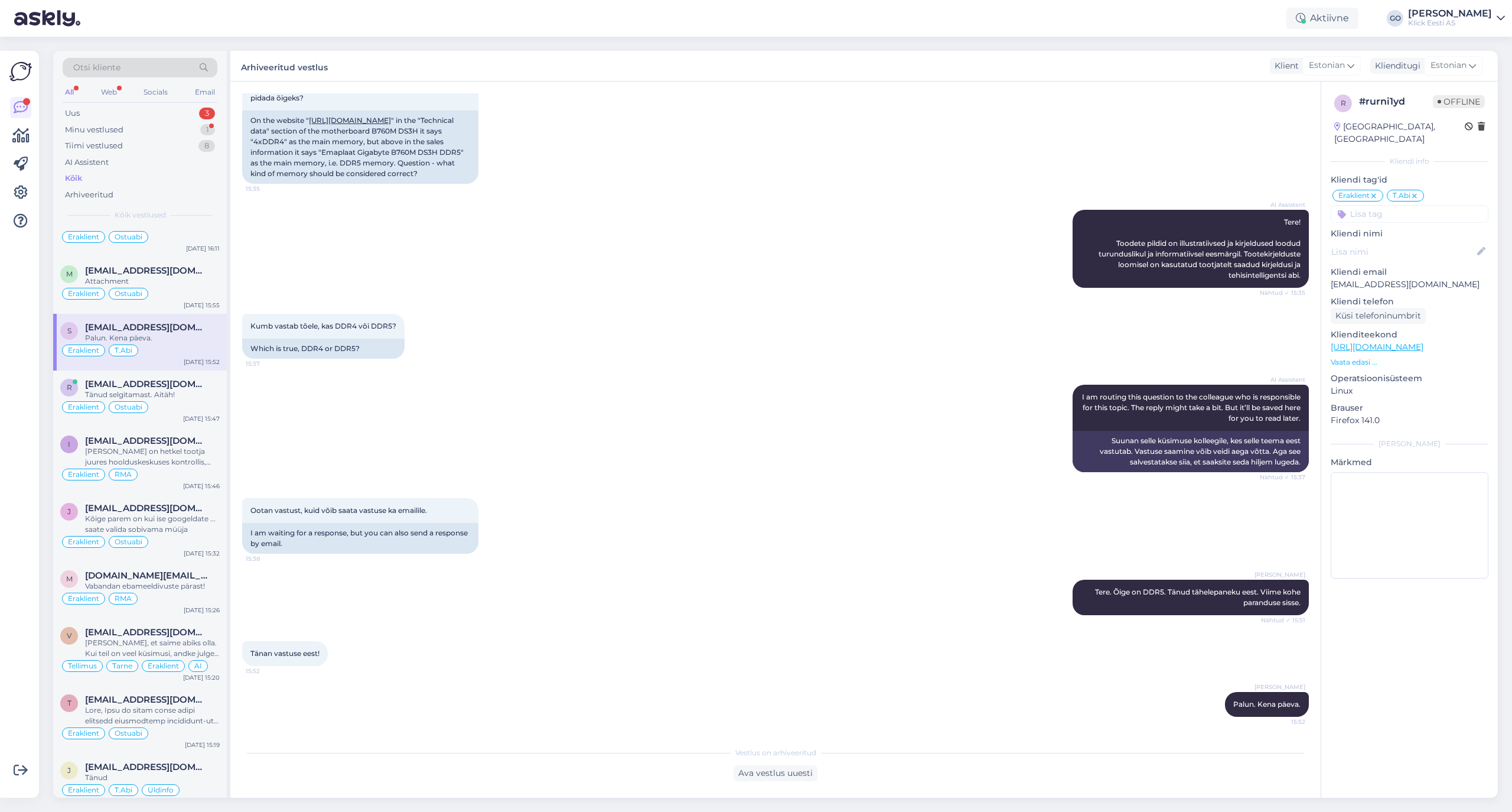
scroll to position [4414, 0]
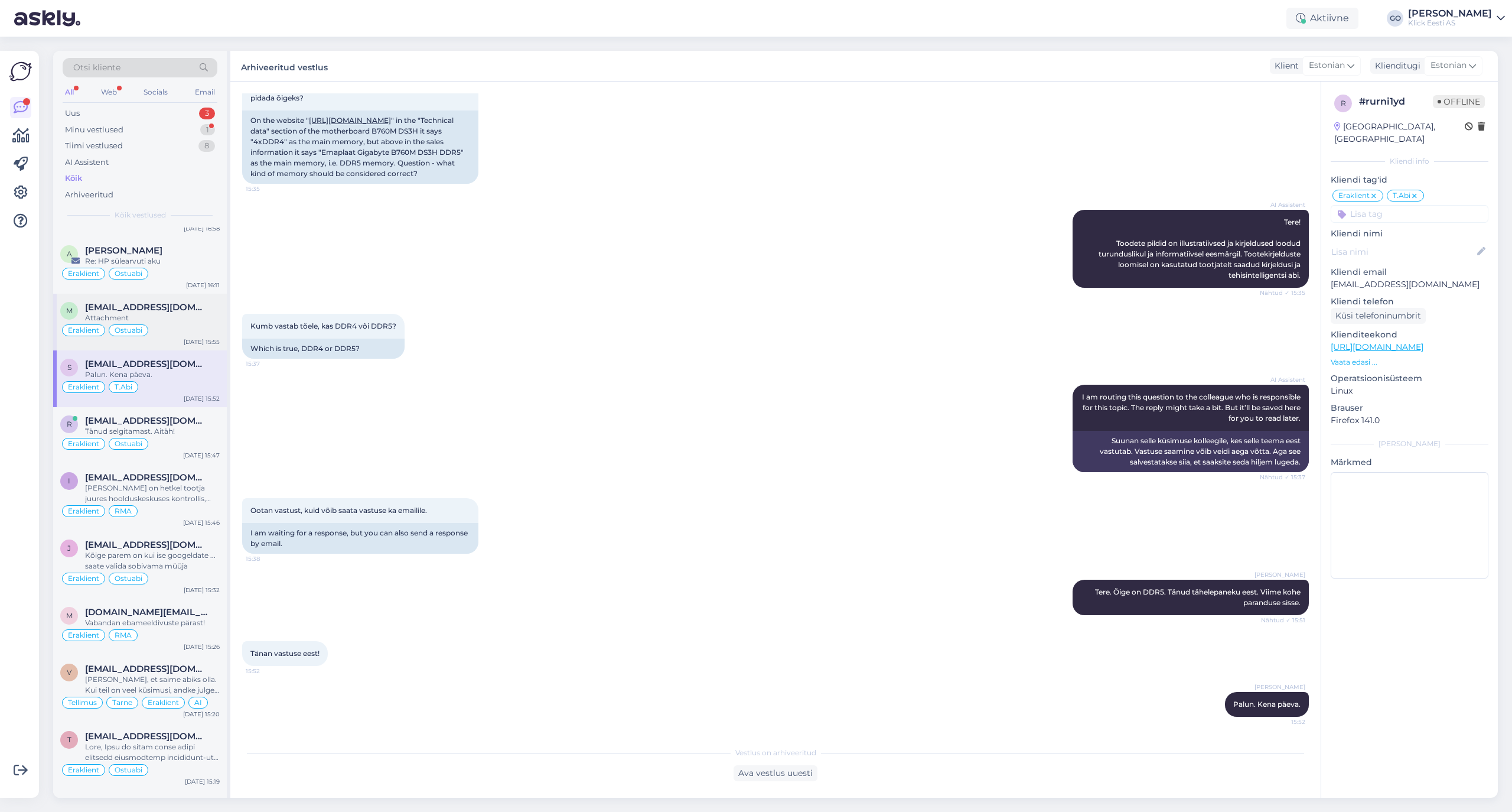
click at [197, 323] on div "Attachment" at bounding box center [152, 318] width 135 height 11
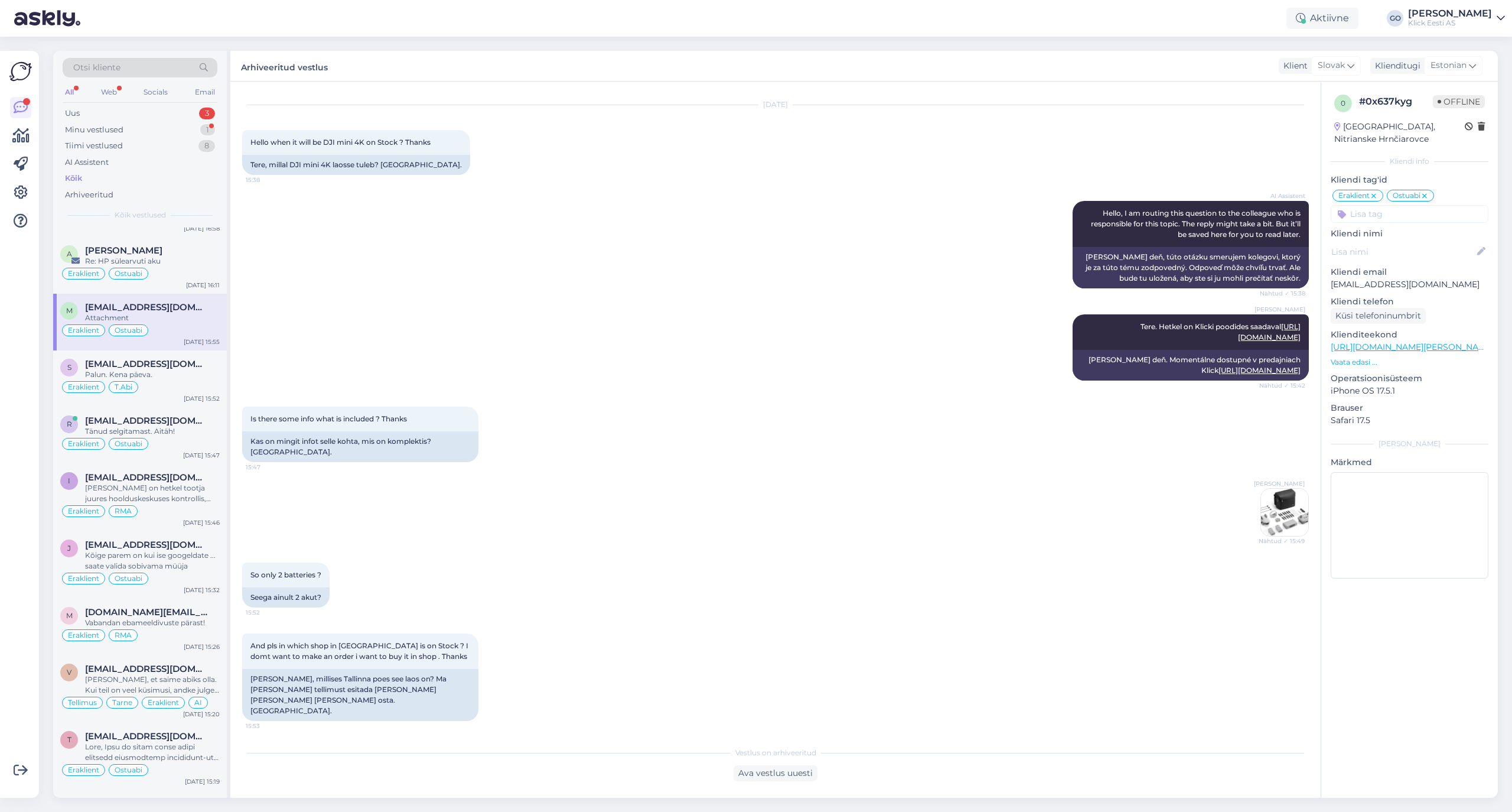
scroll to position [0, 0]
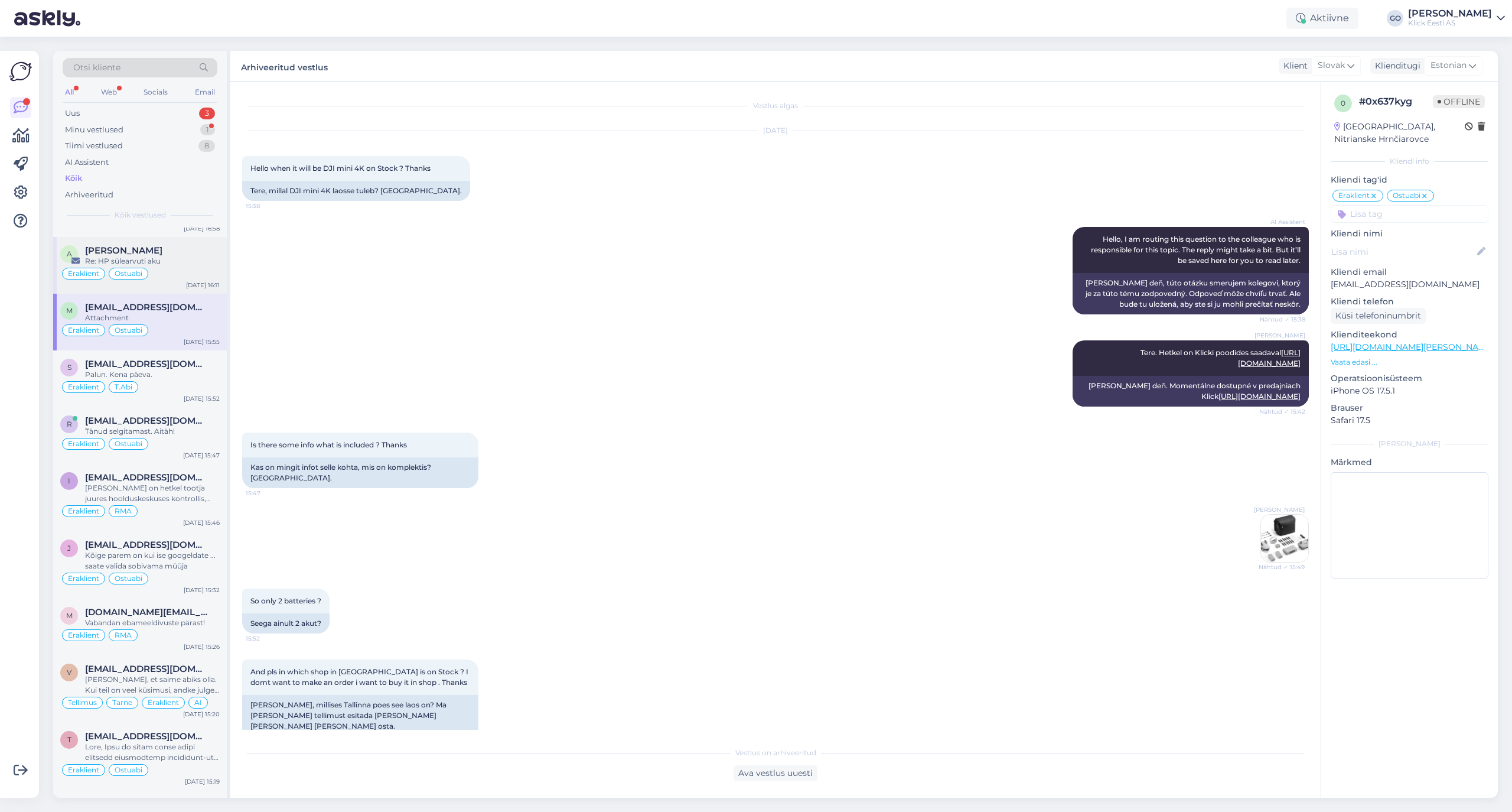
click at [187, 266] on div "Re: HP sülearvuti aku" at bounding box center [152, 261] width 135 height 11
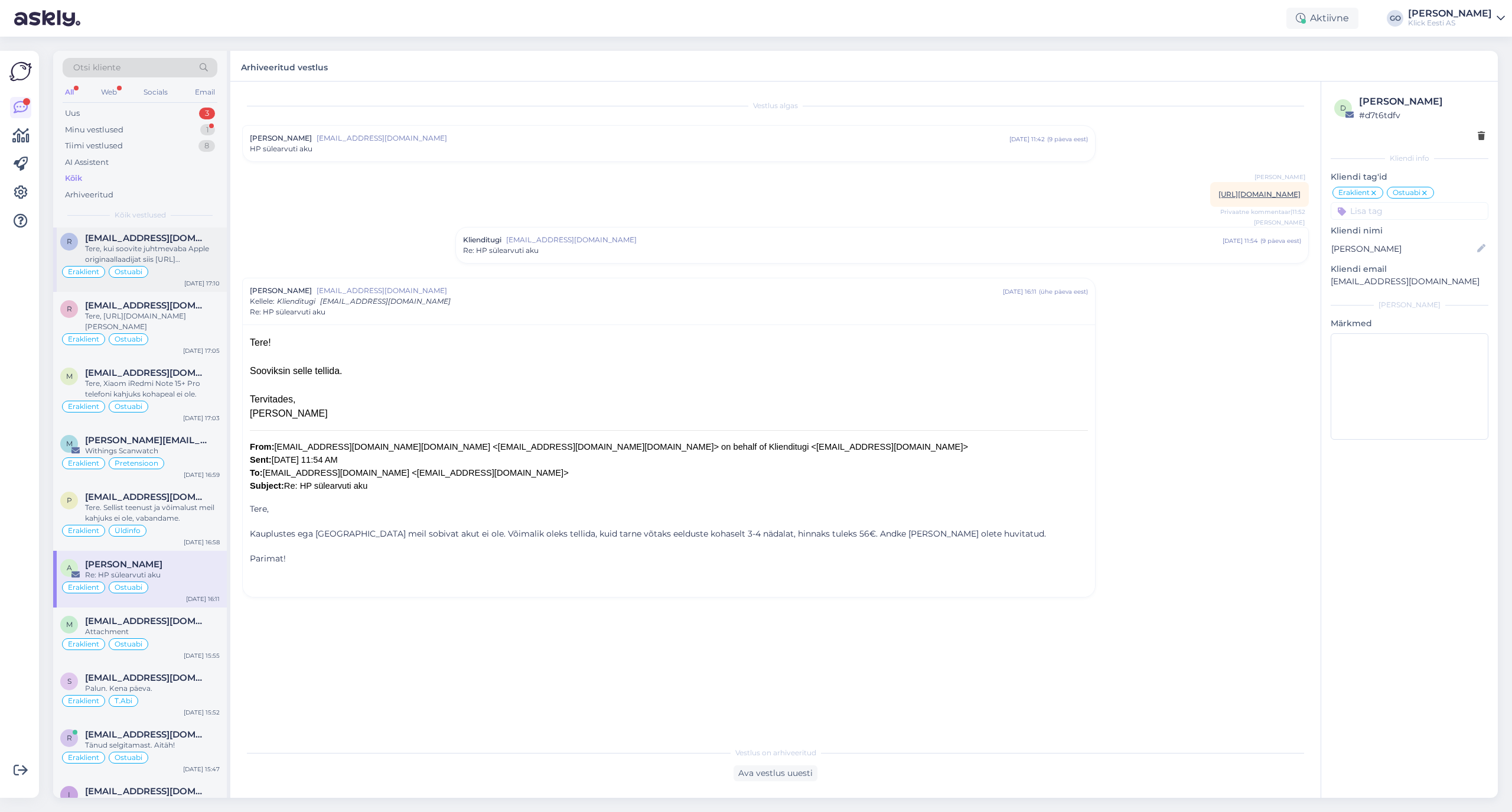
scroll to position [4099, 0]
click at [180, 525] on div "Tere. Sellist teenust ja võimalust meil kahjuks ei ole, vabandame." at bounding box center [152, 514] width 135 height 21
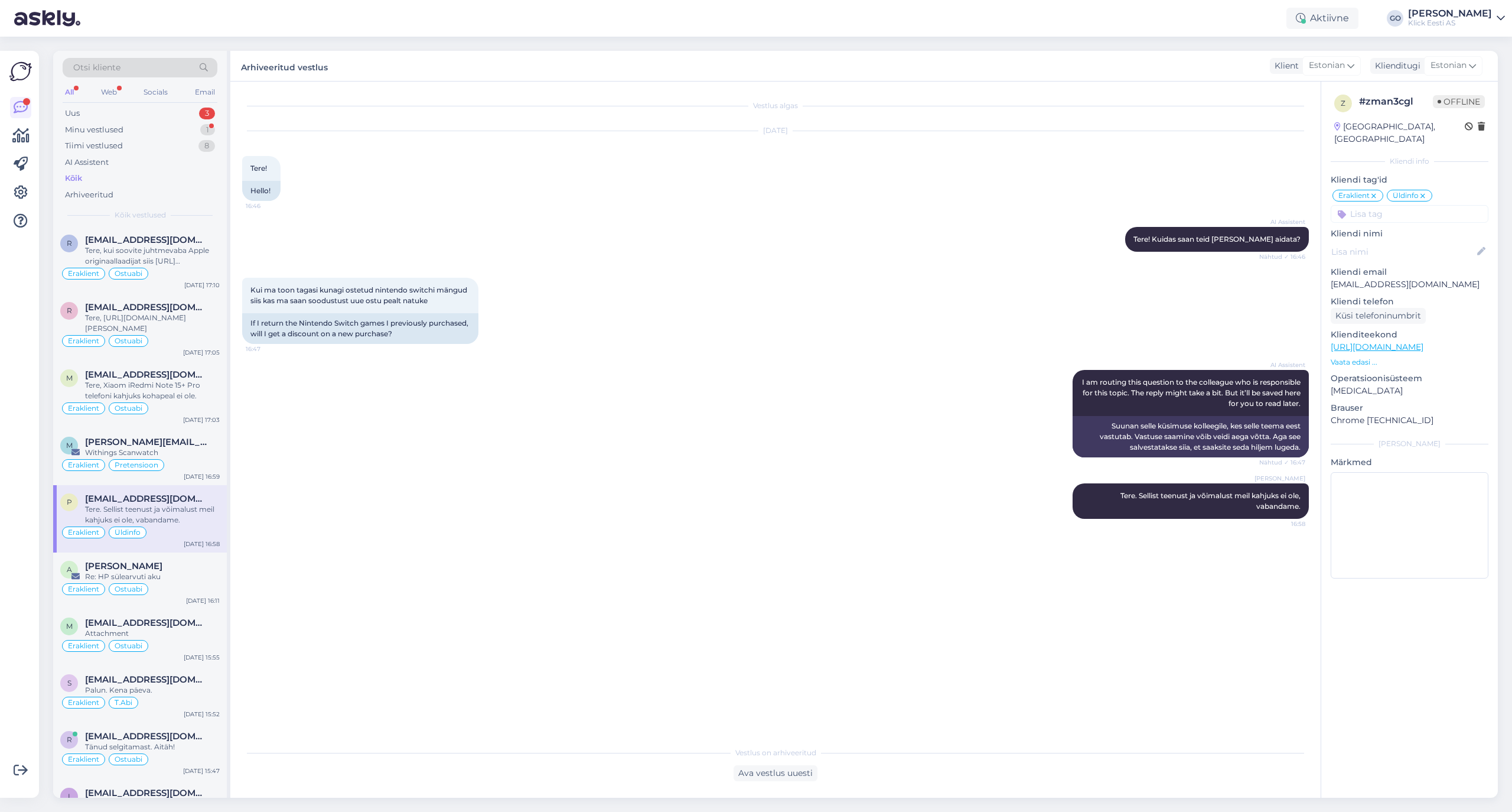
click at [1259, 205] on input at bounding box center [1409, 214] width 157 height 18
click at [1259, 242] on span "Üldinfo" at bounding box center [1369, 245] width 26 height 7
click at [1259, 205] on input at bounding box center [1409, 214] width 157 height 18
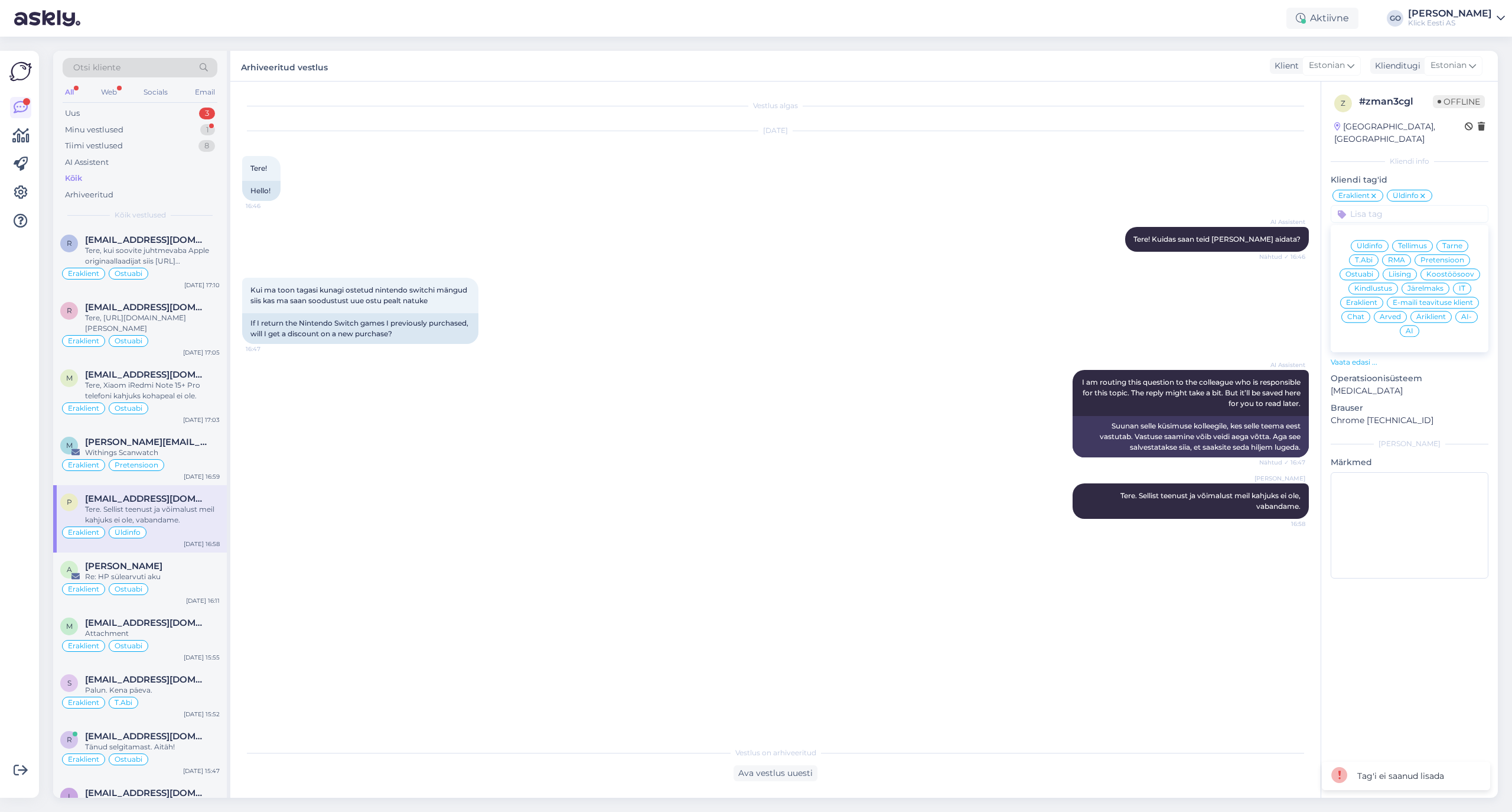
click at [1259, 270] on span "Ostuabi" at bounding box center [1359, 274] width 28 height 7
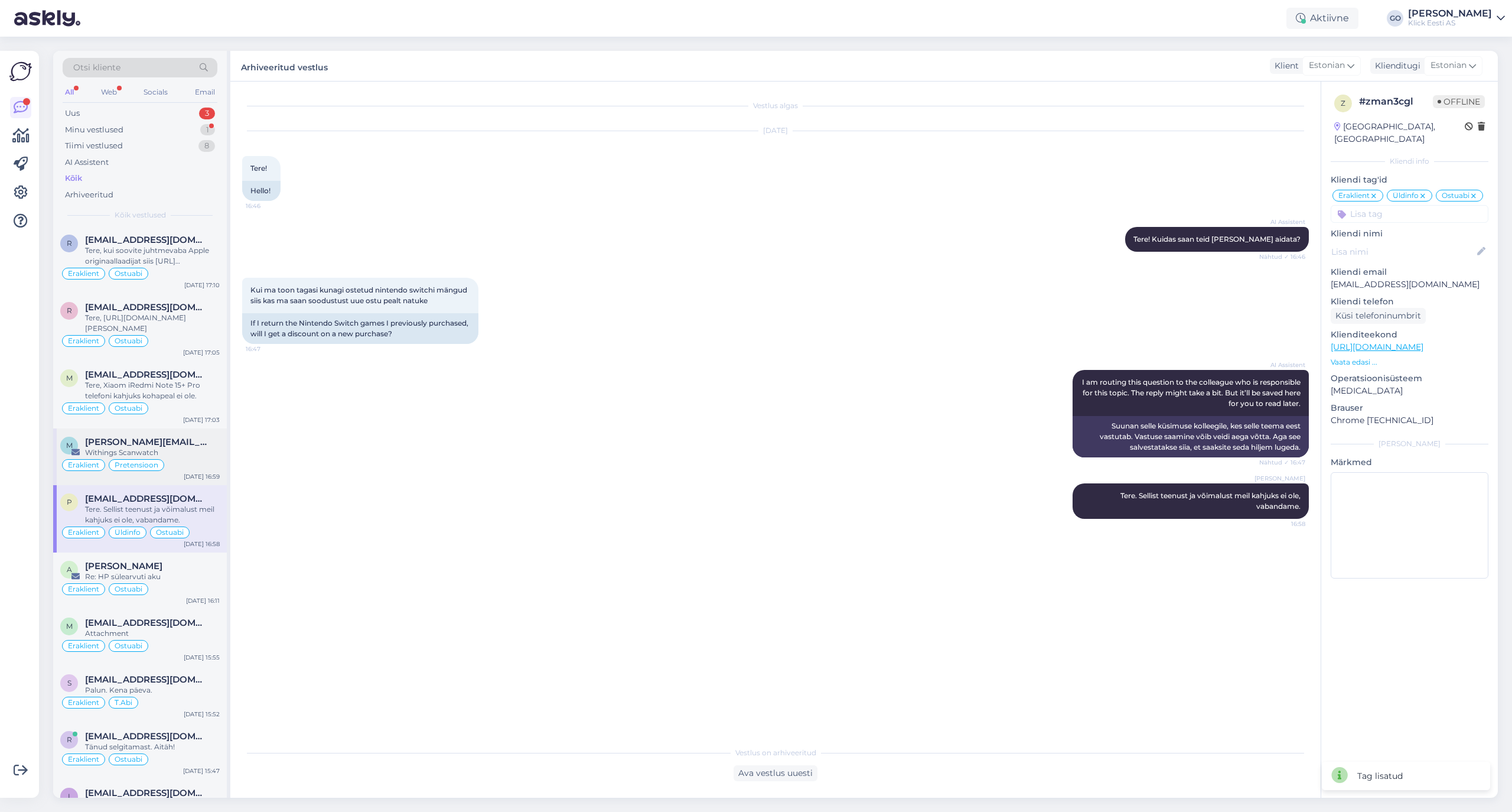
click at [190, 458] on div "Withings Scanwatch" at bounding box center [152, 453] width 135 height 11
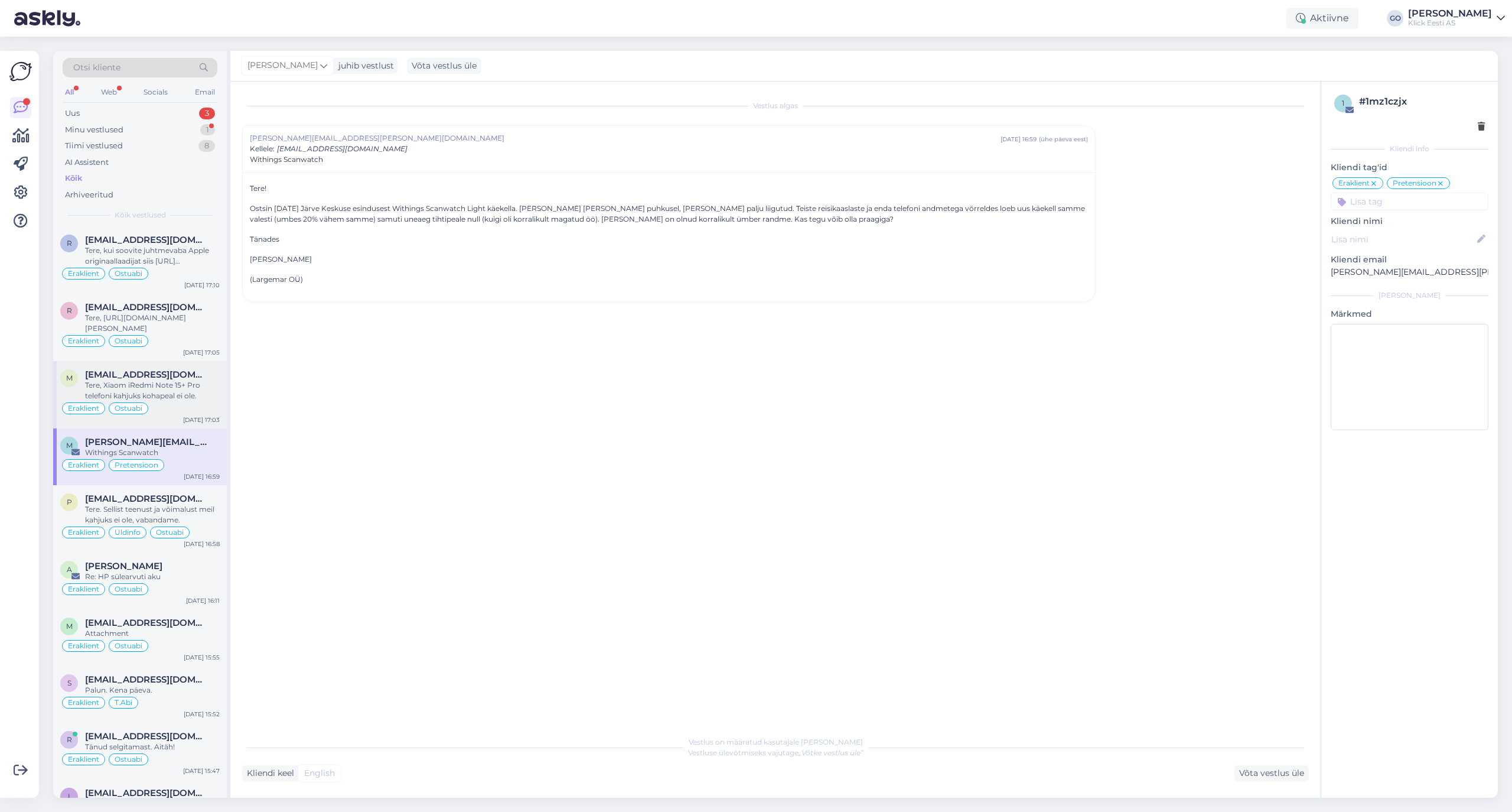
click at [194, 401] on div "Tere, Xiaom iRedmi Note 15+ Pro telefoni kahjuks kohapeal ei ole." at bounding box center [152, 390] width 135 height 21
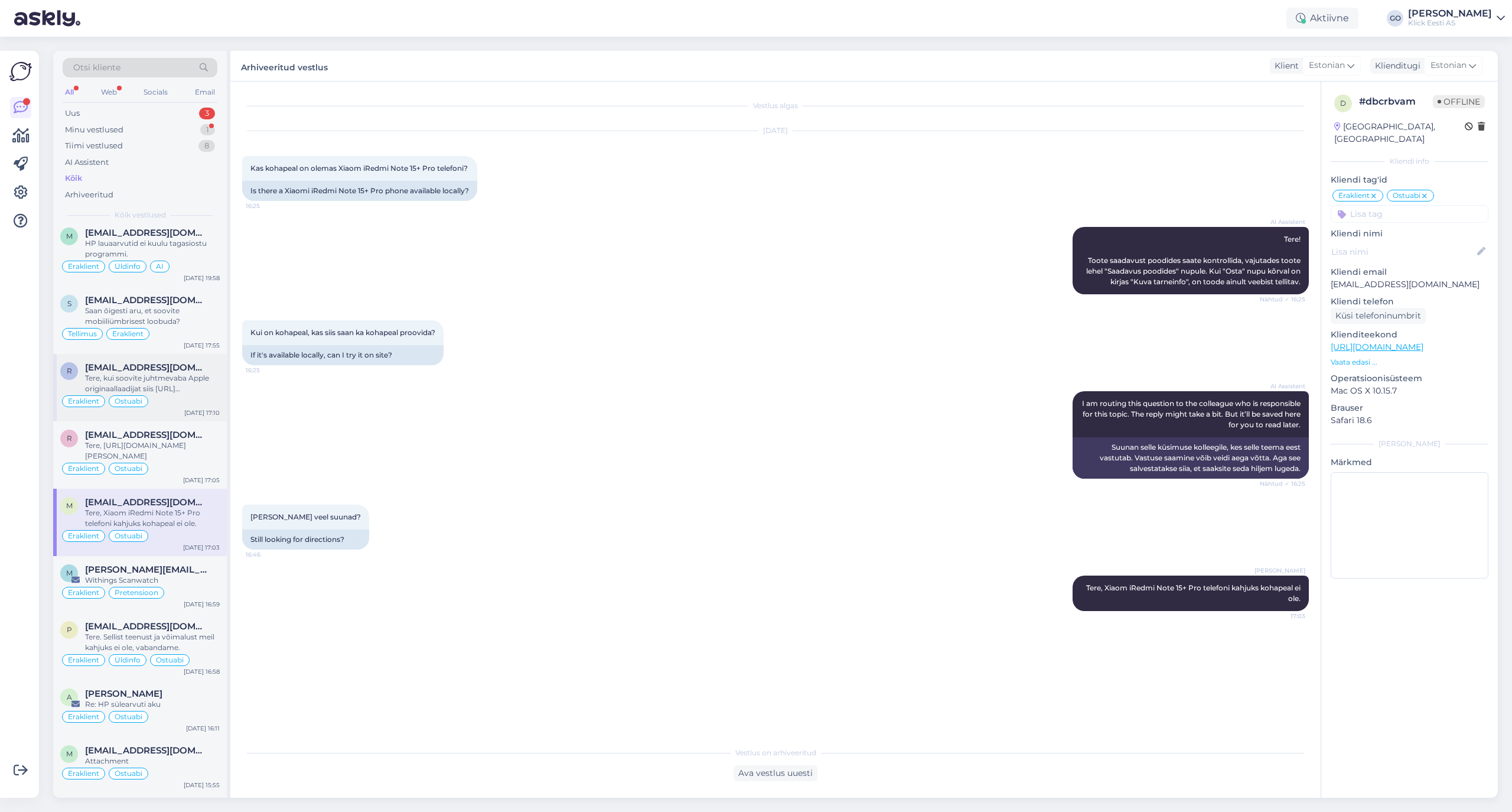
scroll to position [3942, 0]
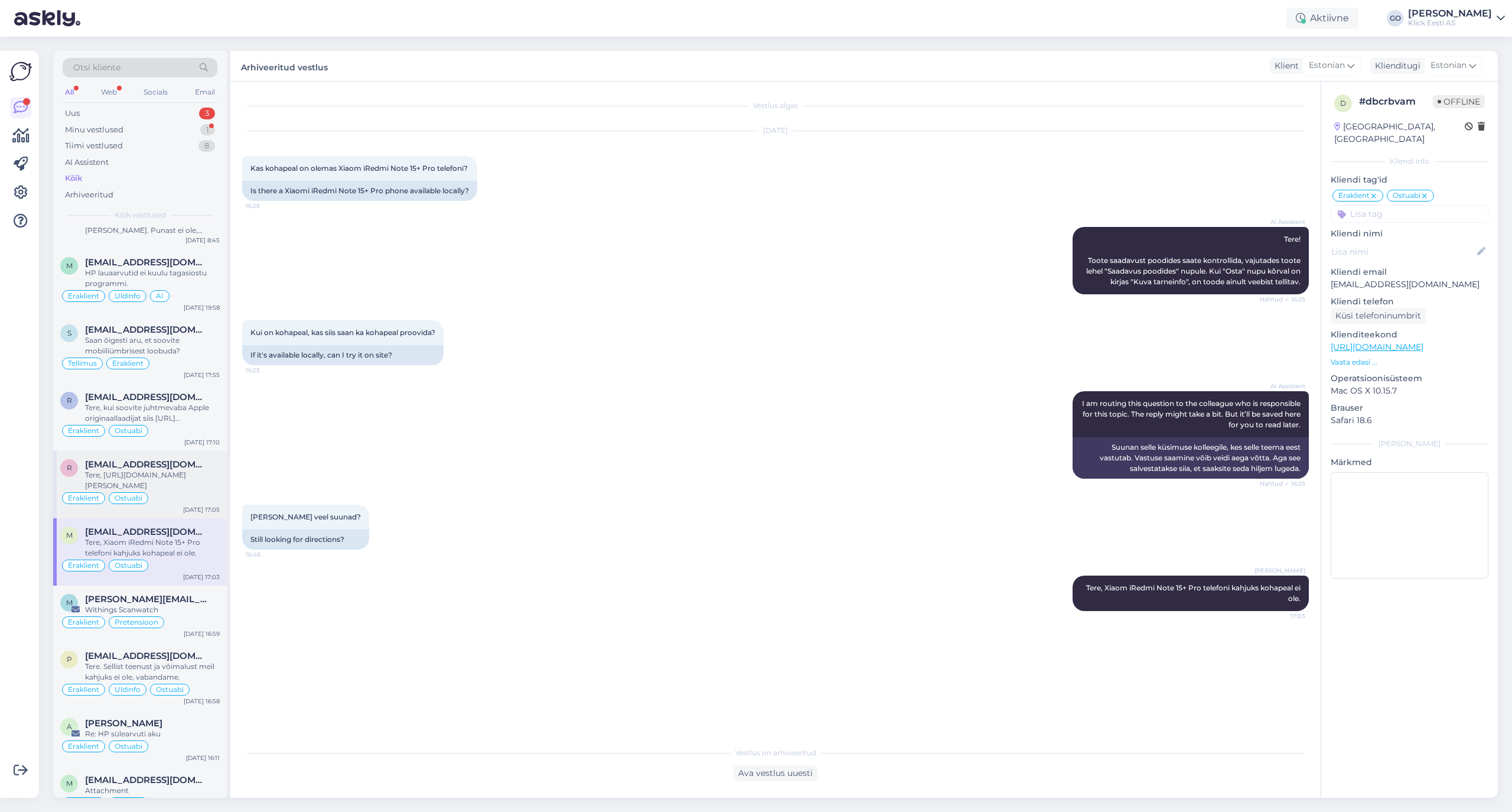
click at [187, 491] on div "Tere, [URL][DOMAIN_NAME][PERSON_NAME]" at bounding box center [152, 480] width 135 height 21
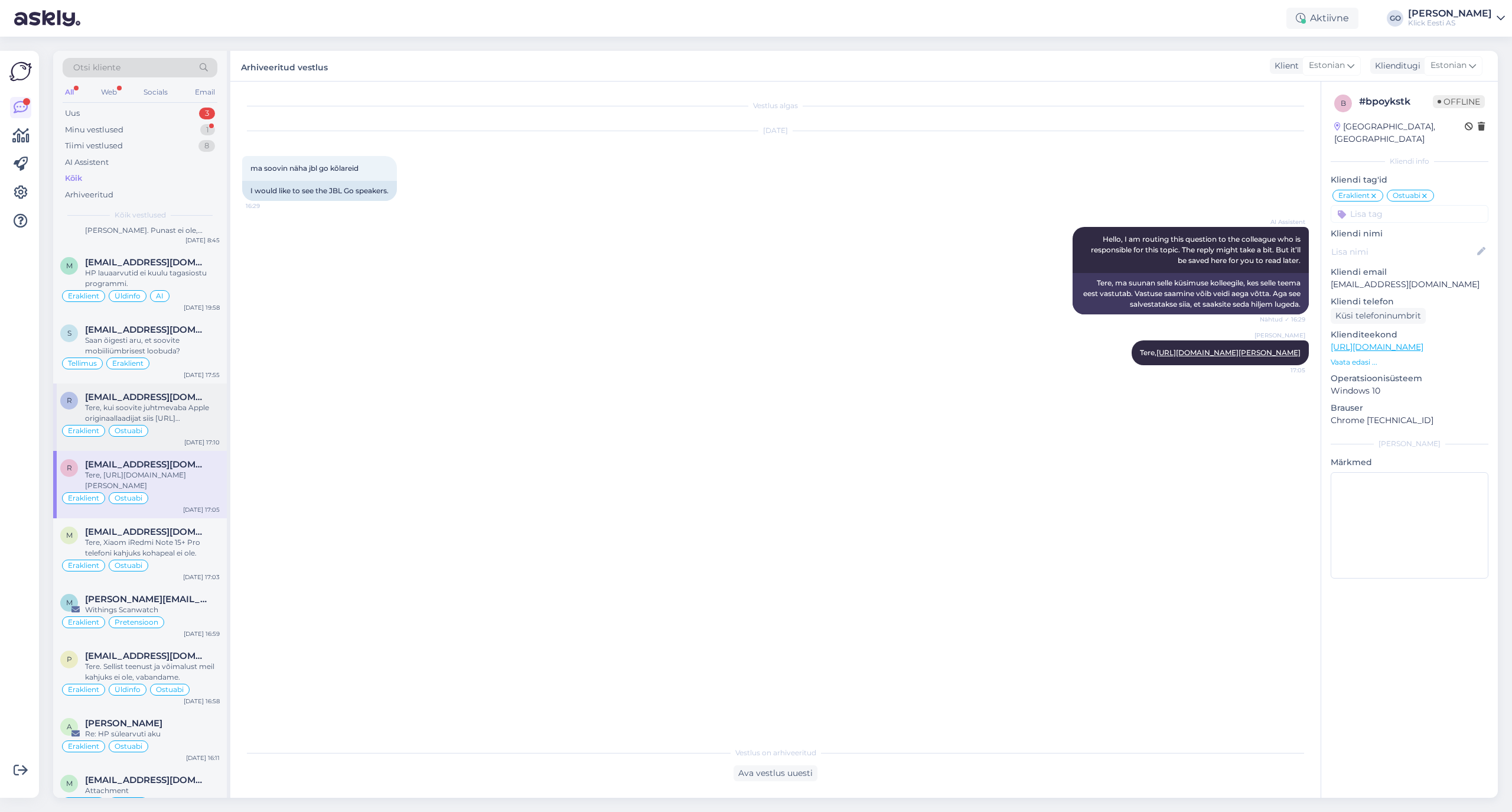
click at [192, 424] on div "Tere, kui soovite juhtmevaba Apple originaallaadijat siis [URL][DOMAIN_NAME][PE…" at bounding box center [152, 412] width 135 height 21
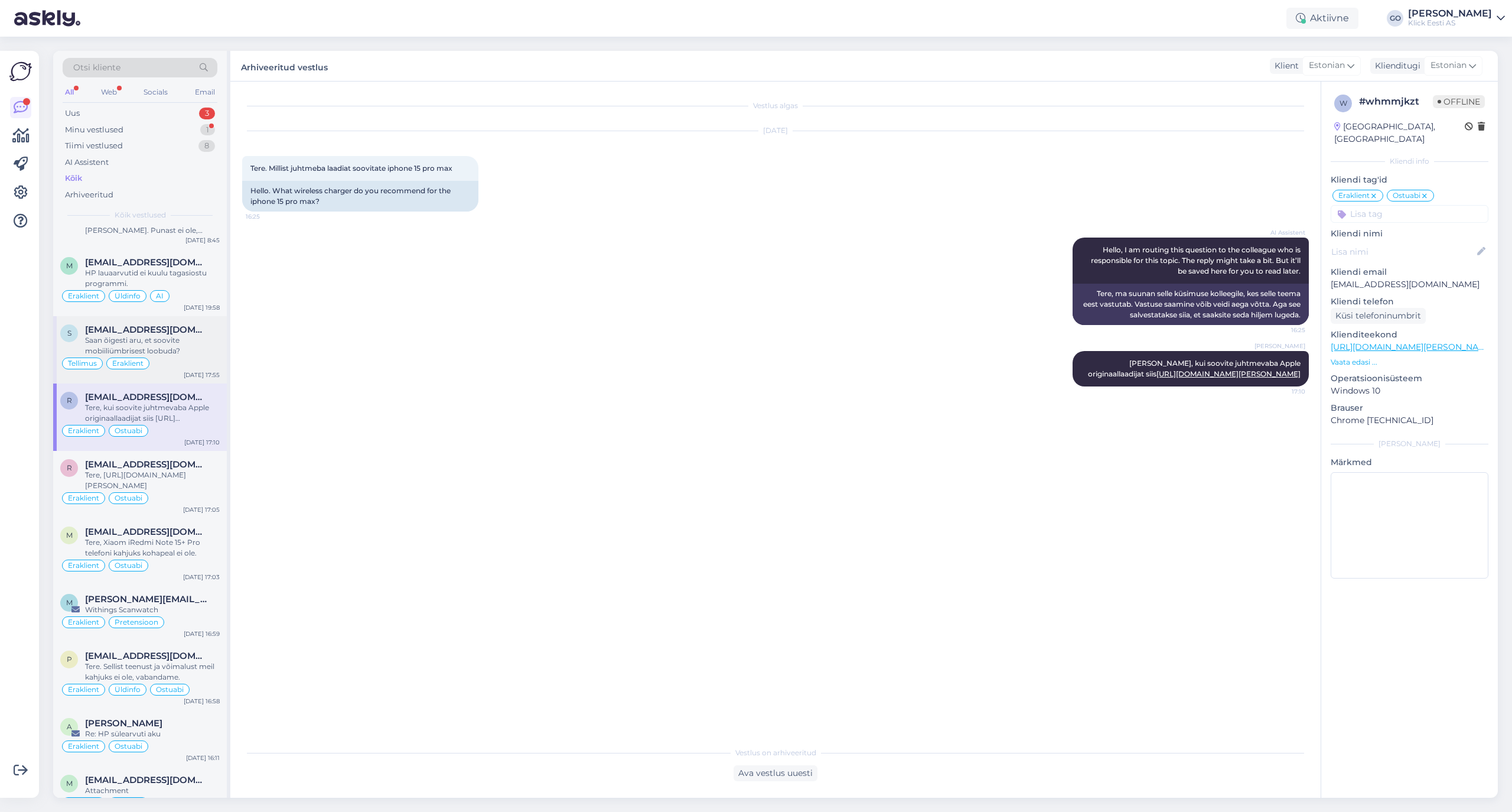
click at [194, 356] on div "Saan õigesti aru, et soovite mobiiliümbrisest loobuda?" at bounding box center [152, 345] width 135 height 21
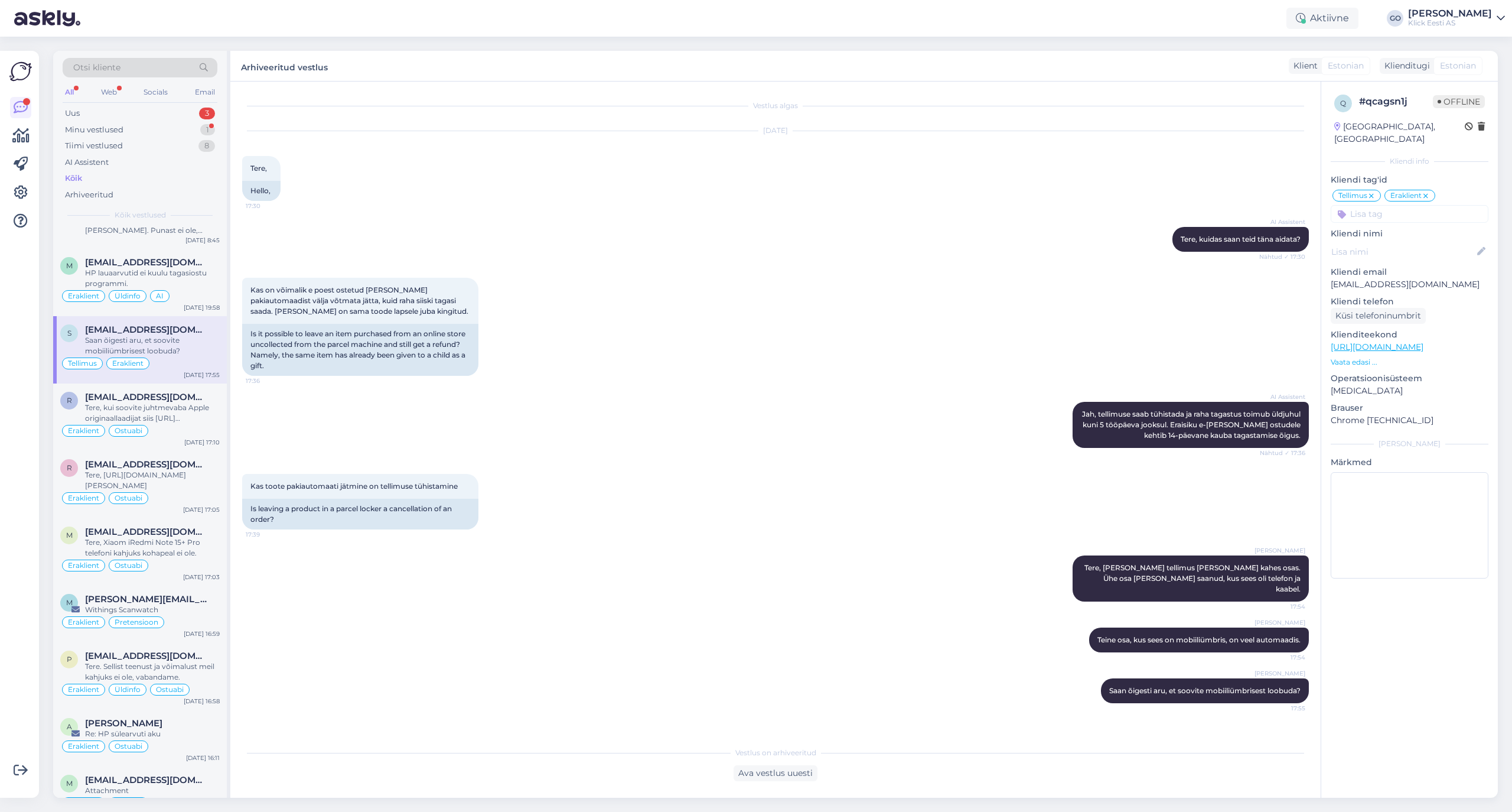
click at [1259, 205] on input at bounding box center [1409, 214] width 157 height 18
click at [1259, 242] on span "Tarne" at bounding box center [1453, 245] width 20 height 7
click at [190, 289] on div "HP lauaarvutid ei kuulu tagasiostu programmi." at bounding box center [152, 278] width 135 height 21
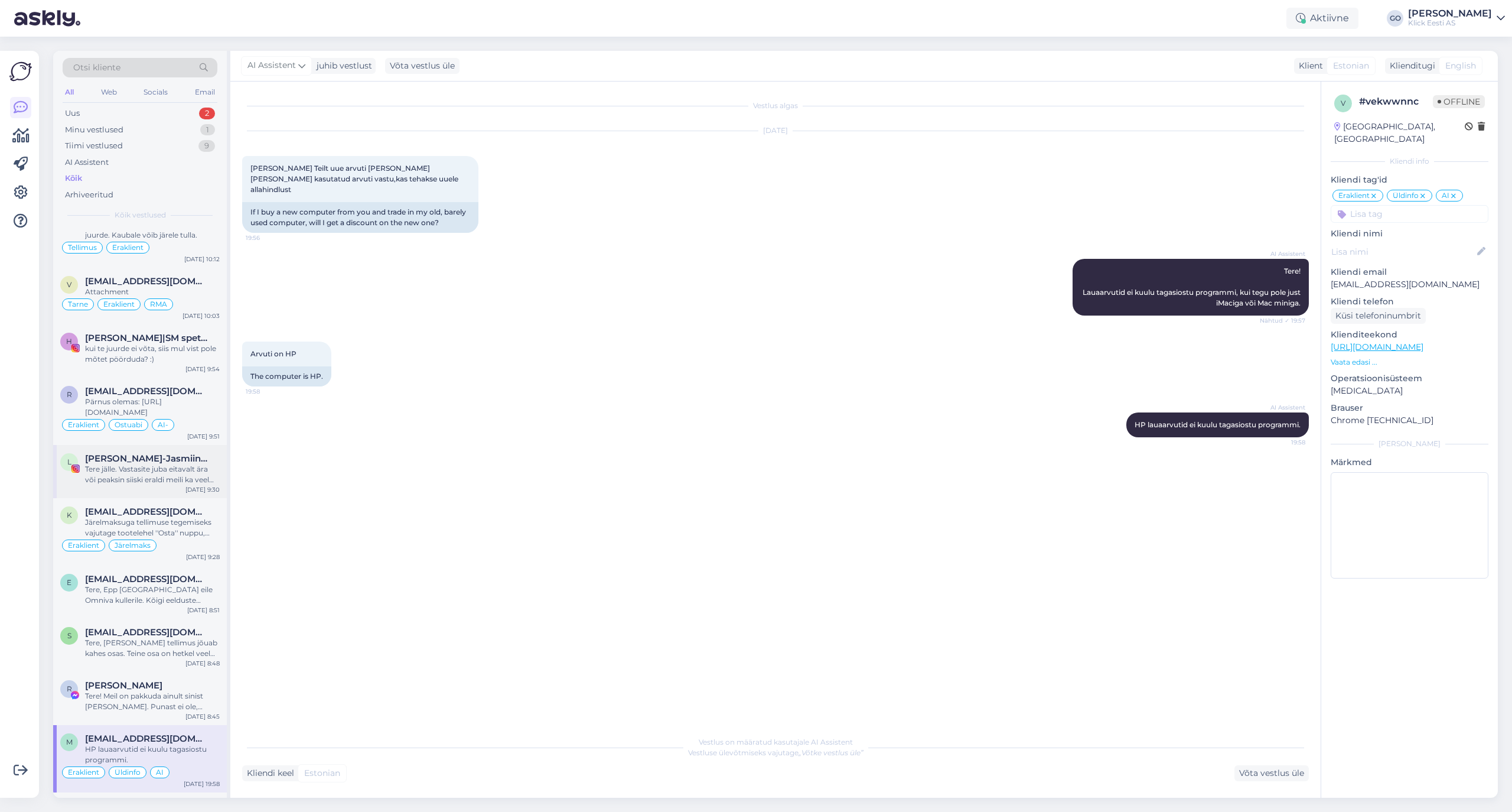
scroll to position [3860, 0]
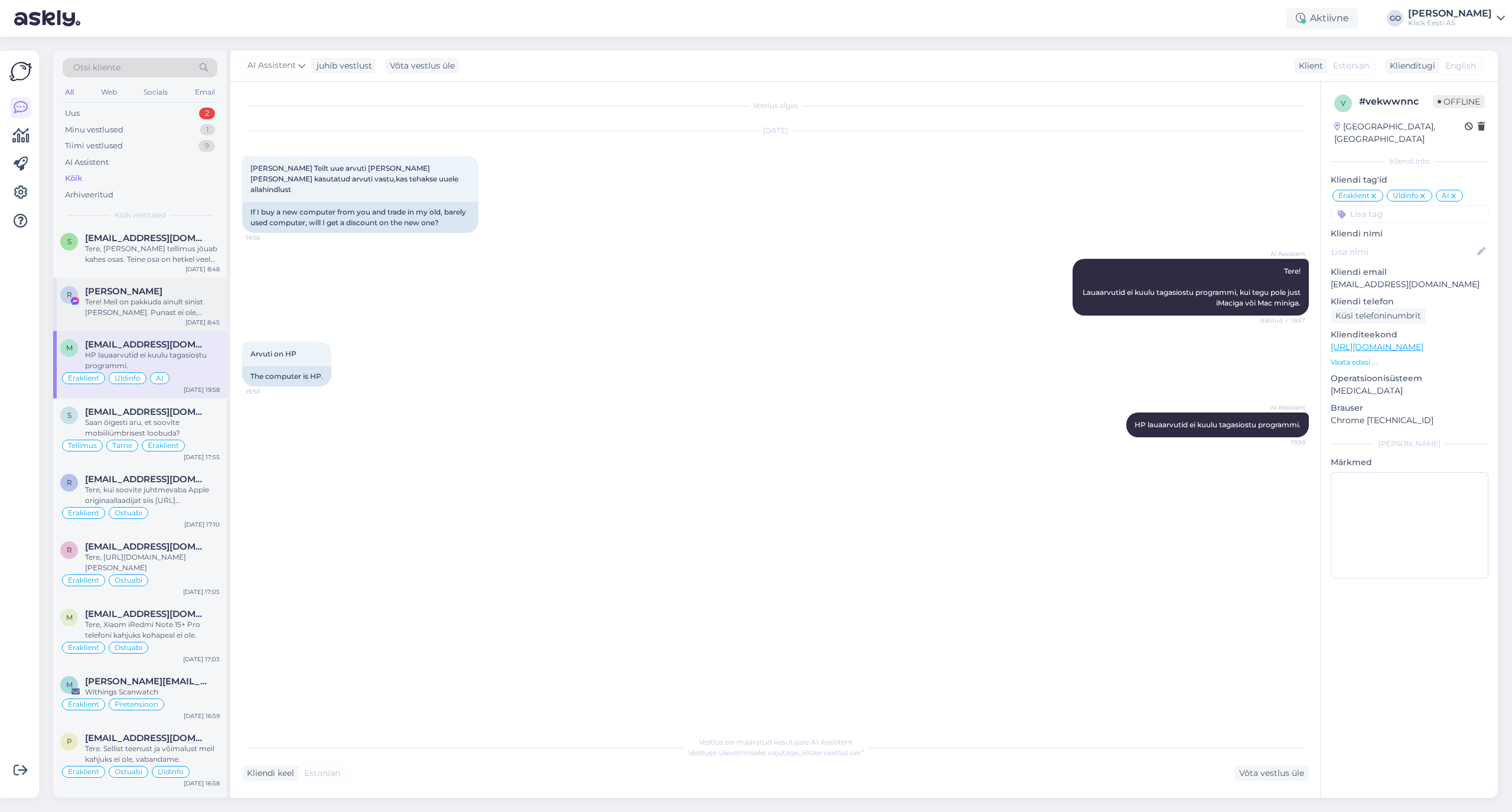
click at [197, 318] on div "Tere! Meil on pakkuda ainult sinist [PERSON_NAME]. Punast ei ole, kahjuks." at bounding box center [152, 307] width 135 height 21
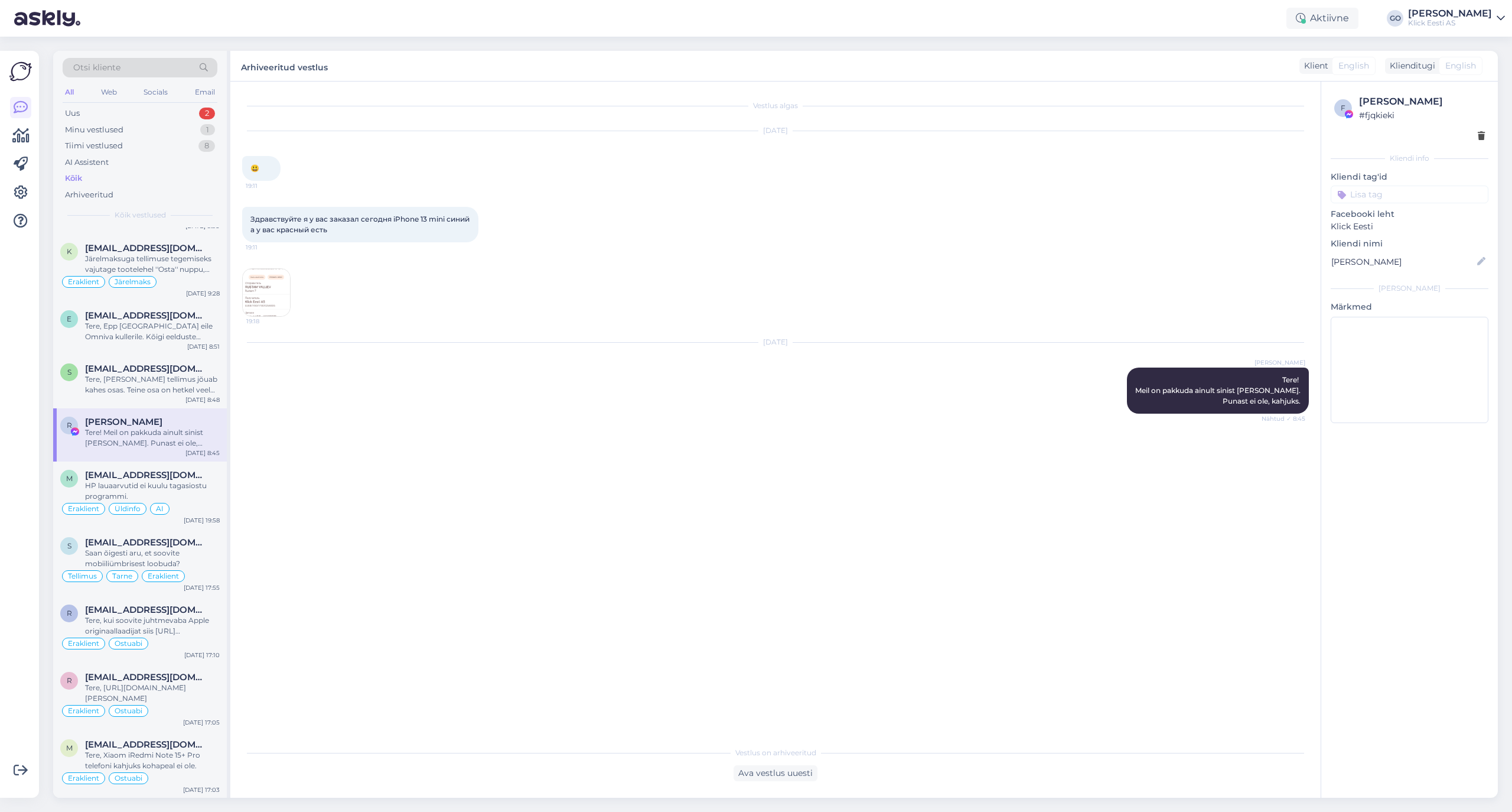
scroll to position [3702, 0]
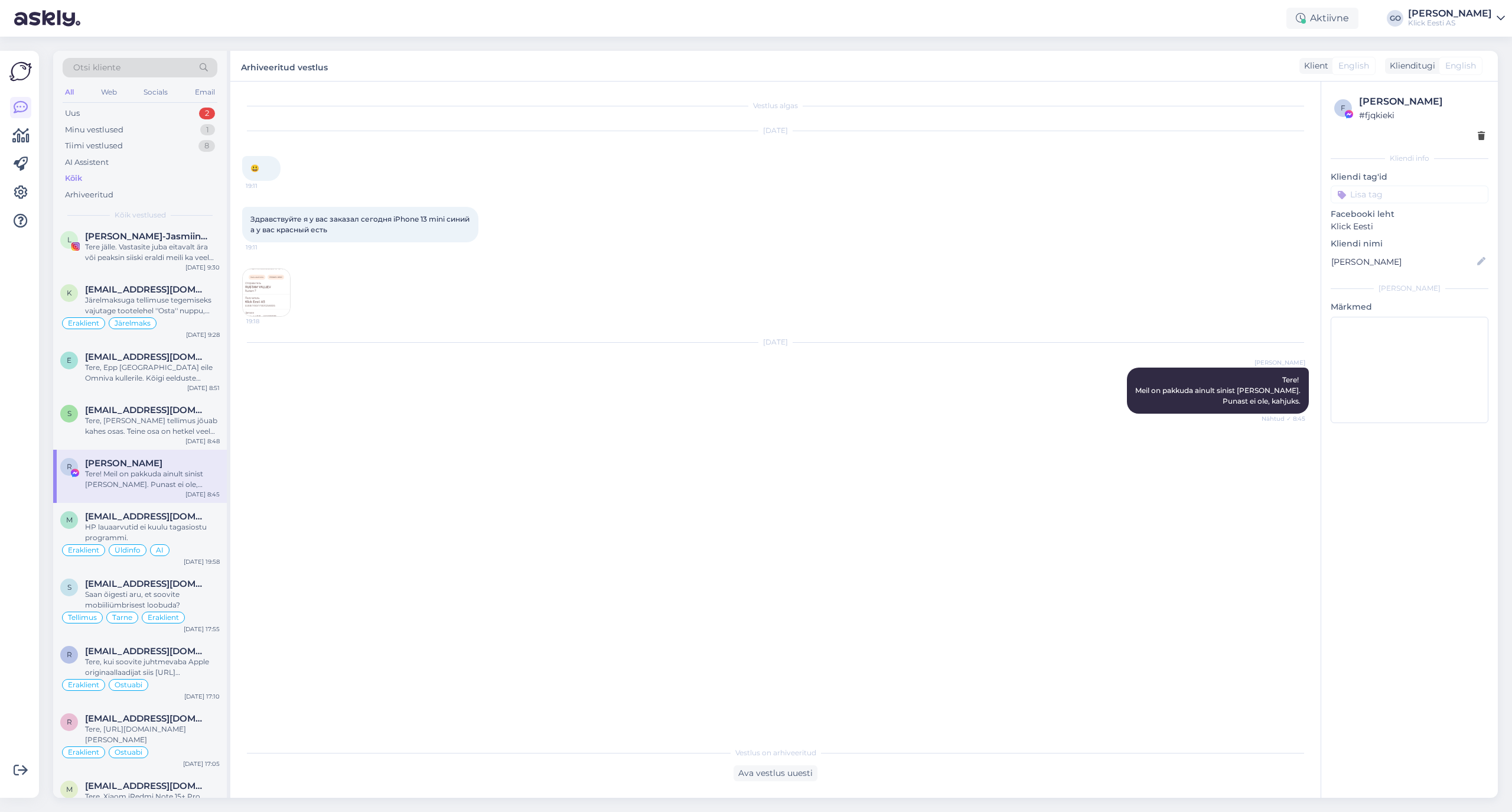
click at [1259, 194] on input at bounding box center [1409, 194] width 157 height 18
click at [1259, 282] on span "Eraklient" at bounding box center [1362, 283] width 31 height 7
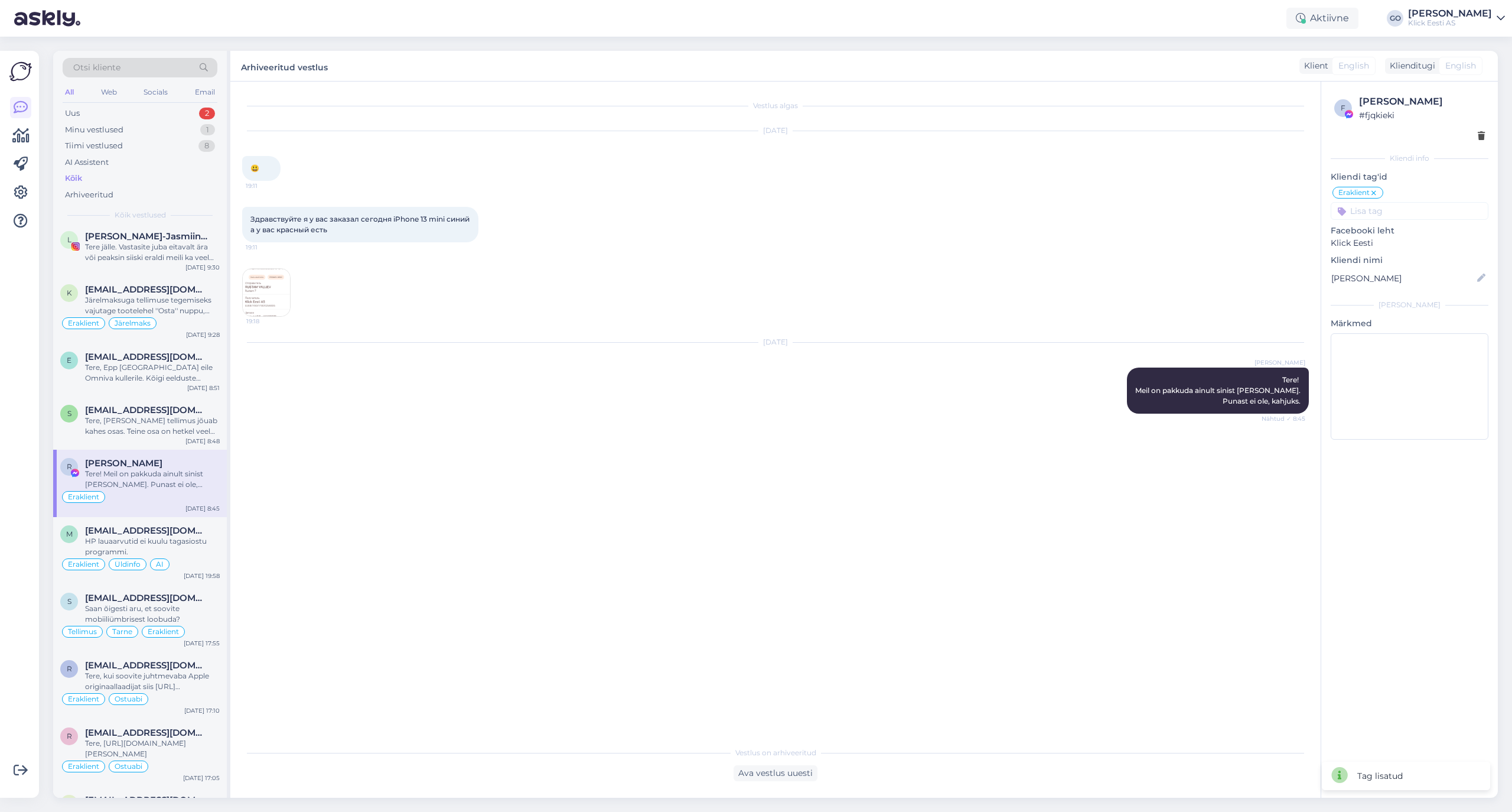
click at [1259, 210] on input at bounding box center [1409, 211] width 157 height 18
click at [1259, 270] on span "Ostuabi" at bounding box center [1359, 271] width 28 height 7
click at [164, 437] on div "Tere, [PERSON_NAME] tellimus jõuab kahes osas. Teine osa on hetkel veel [PERSON…" at bounding box center [152, 425] width 135 height 21
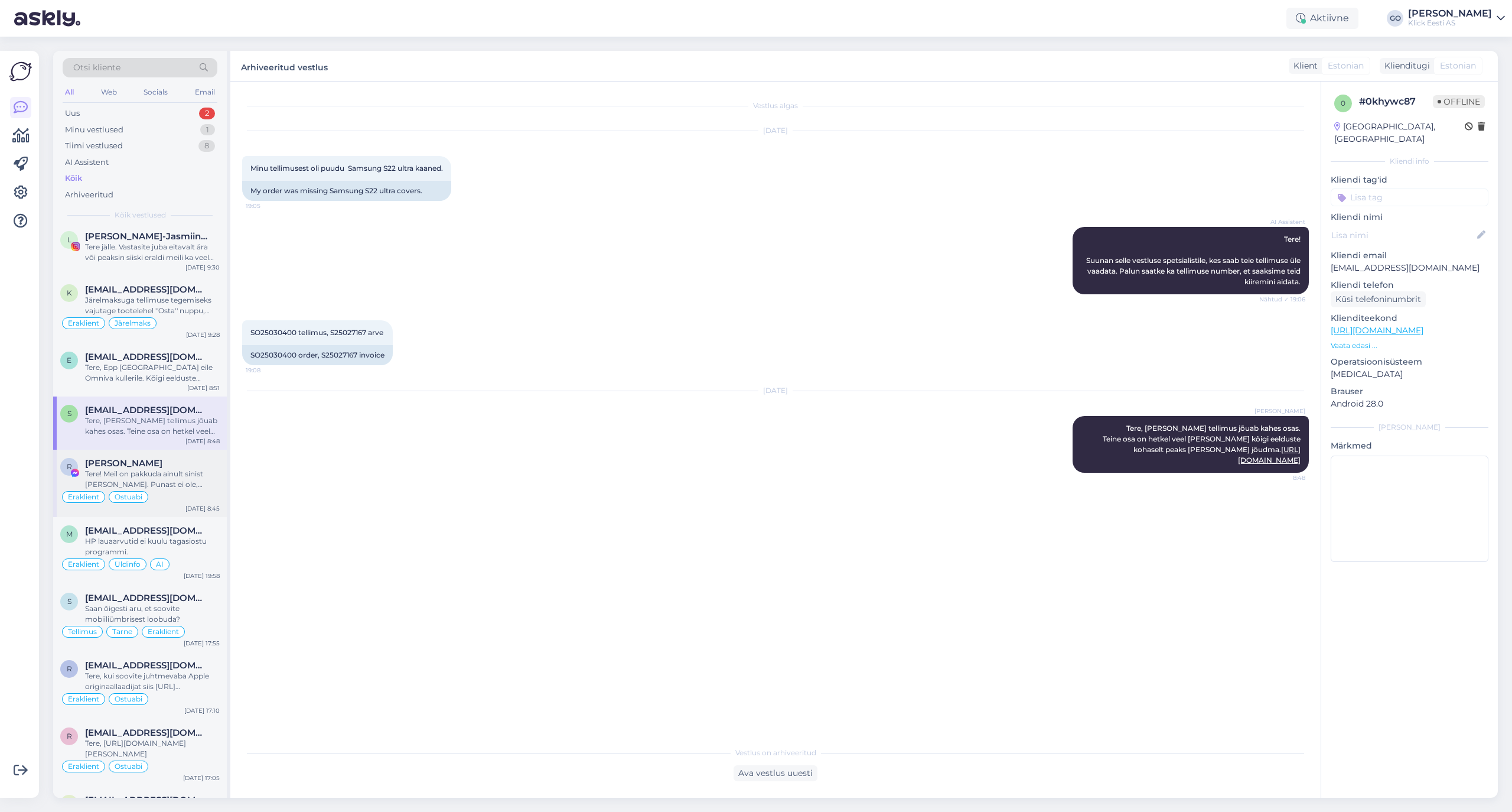
click at [166, 488] on div "Tere! Meil on pakkuda ainult sinist [PERSON_NAME]. Punast ei ole, kahjuks." at bounding box center [152, 479] width 135 height 21
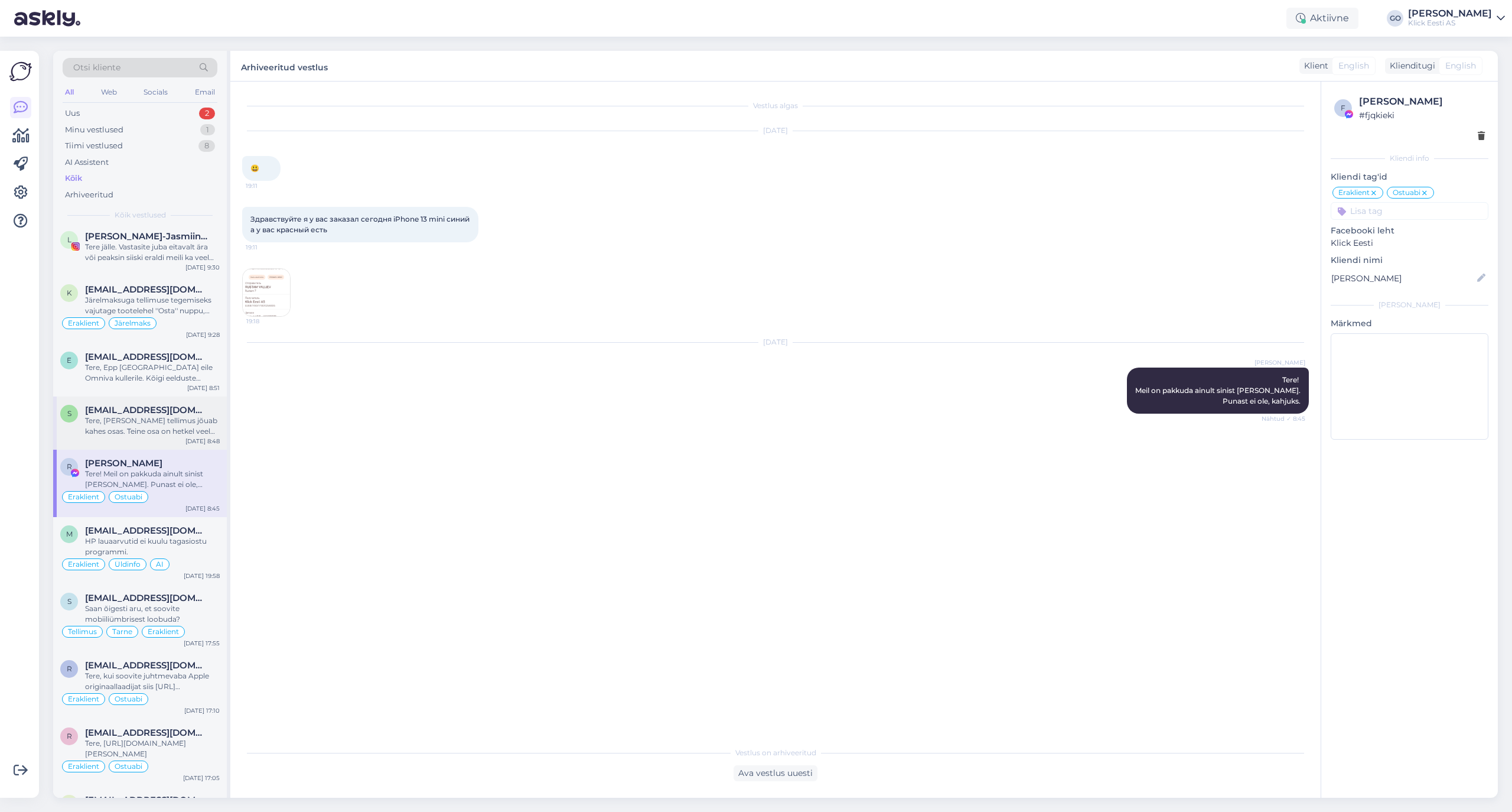
click at [162, 437] on div "Tere, [PERSON_NAME] tellimus jõuab kahes osas. Teine osa on hetkel veel [PERSON…" at bounding box center [152, 425] width 135 height 21
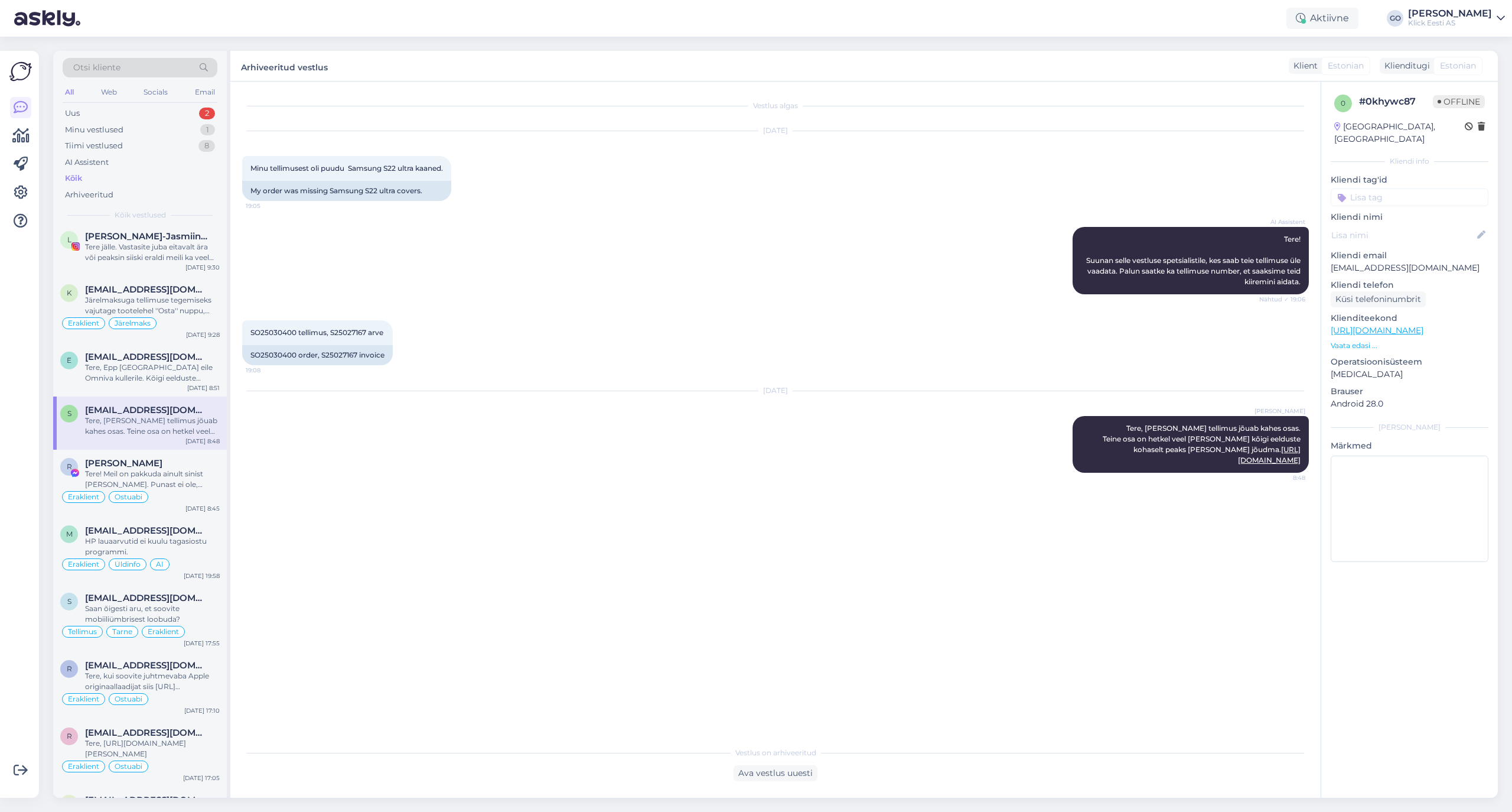
click at [1259, 189] on input at bounding box center [1409, 197] width 157 height 18
click at [1259, 283] on span "Eraklient" at bounding box center [1362, 286] width 31 height 7
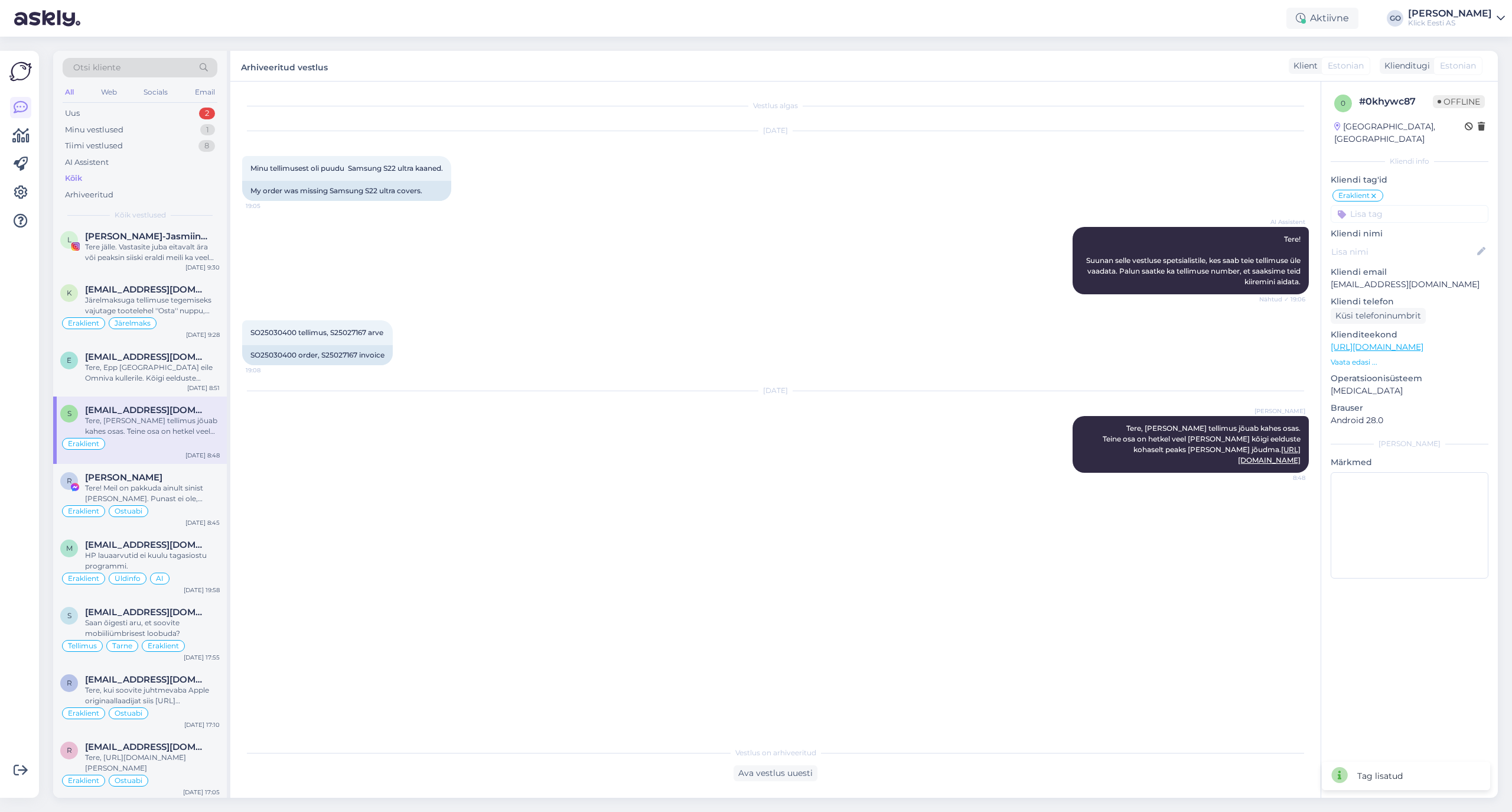
click at [1259, 205] on input at bounding box center [1409, 214] width 157 height 18
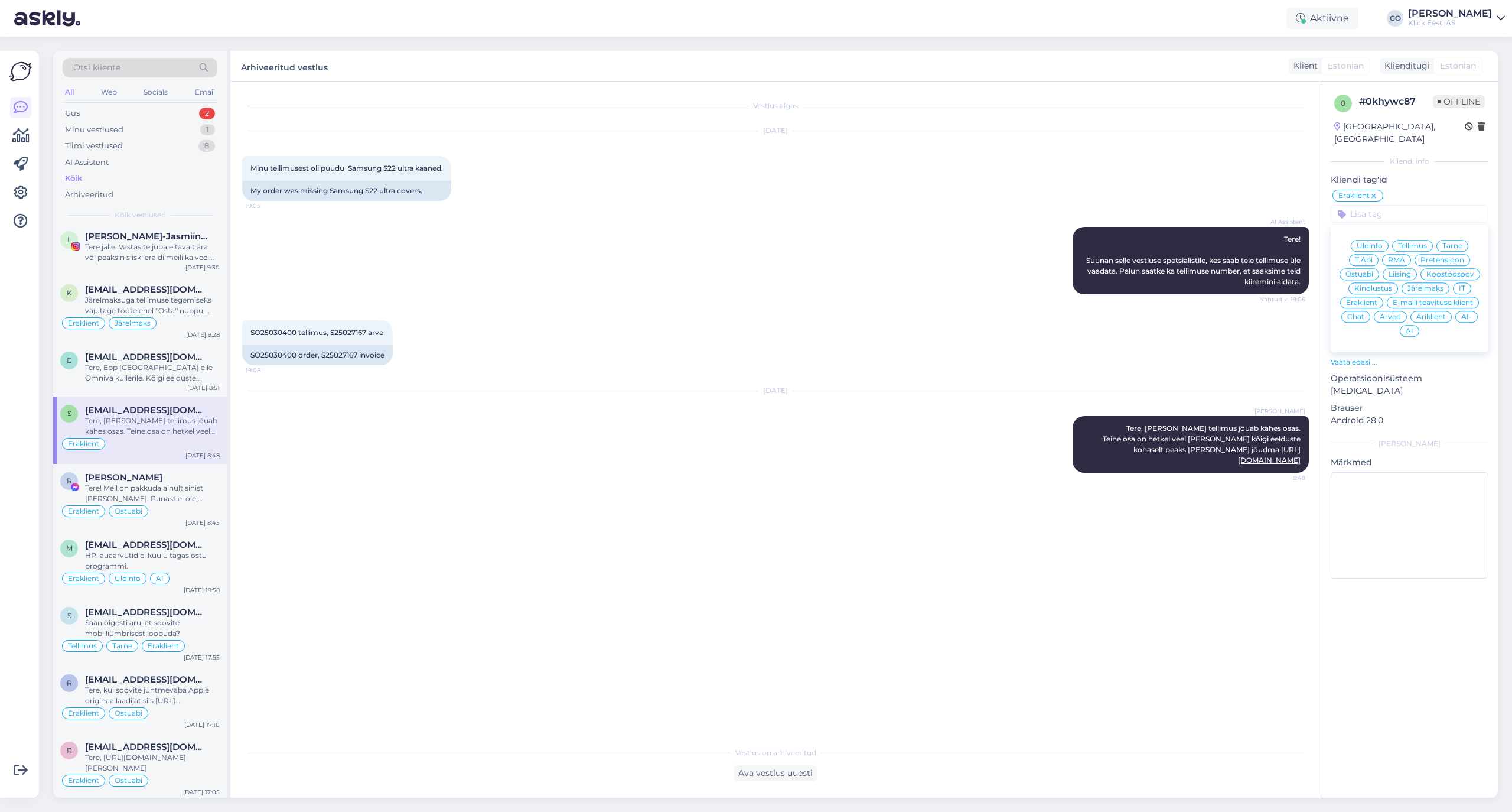
click at [1259, 256] on span "Pretensioon" at bounding box center [1442, 260] width 44 height 7
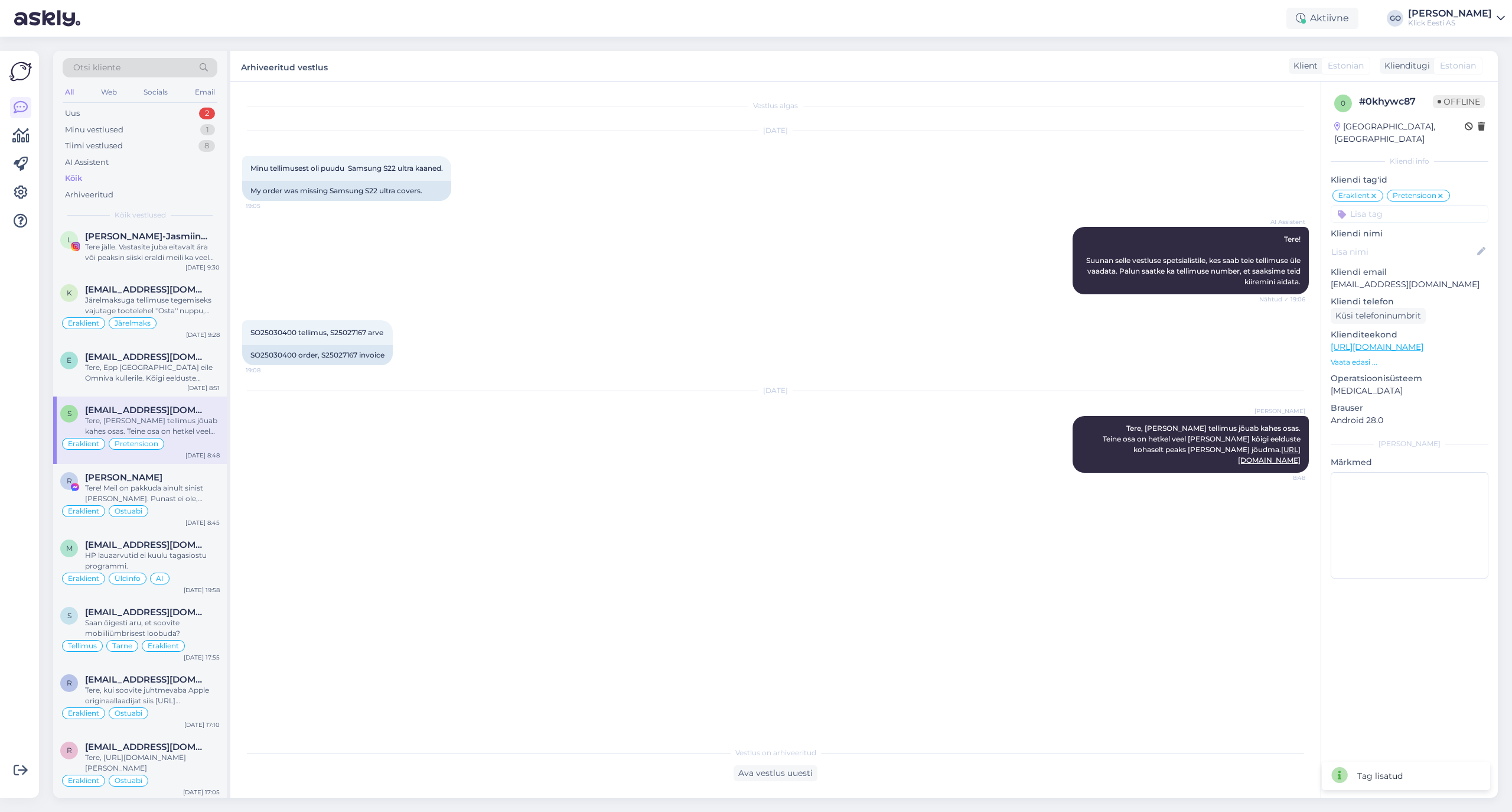
click at [1259, 205] on input at bounding box center [1409, 214] width 157 height 18
click at [1259, 242] on span "Tellimus" at bounding box center [1412, 245] width 29 height 7
click at [164, 362] on span "[EMAIL_ADDRESS][DOMAIN_NAME]" at bounding box center [147, 357] width 123 height 11
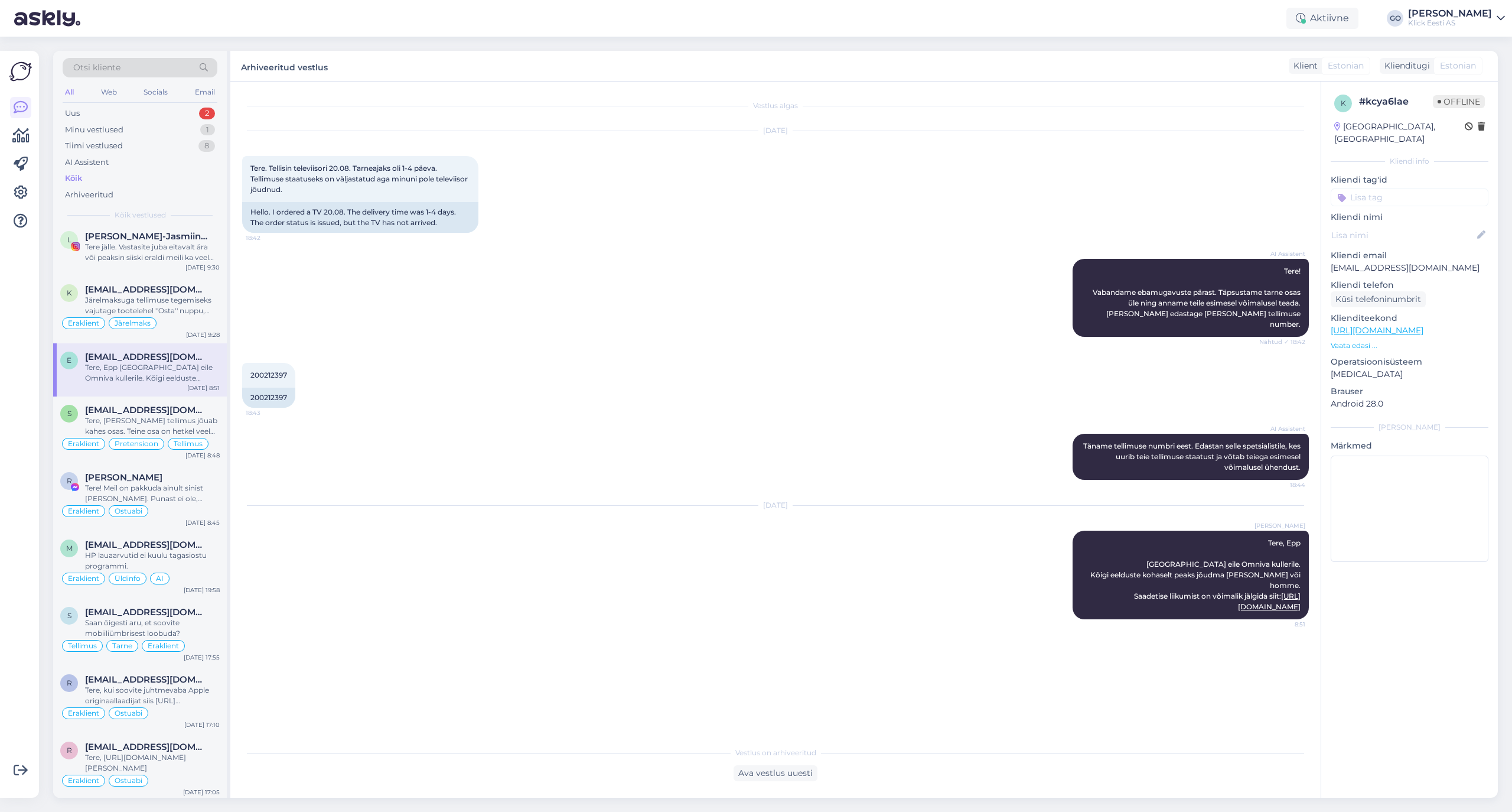
click at [1259, 189] on input at bounding box center [1409, 197] width 157 height 18
click at [1259, 280] on div "Eraklient" at bounding box center [1362, 285] width 43 height 11
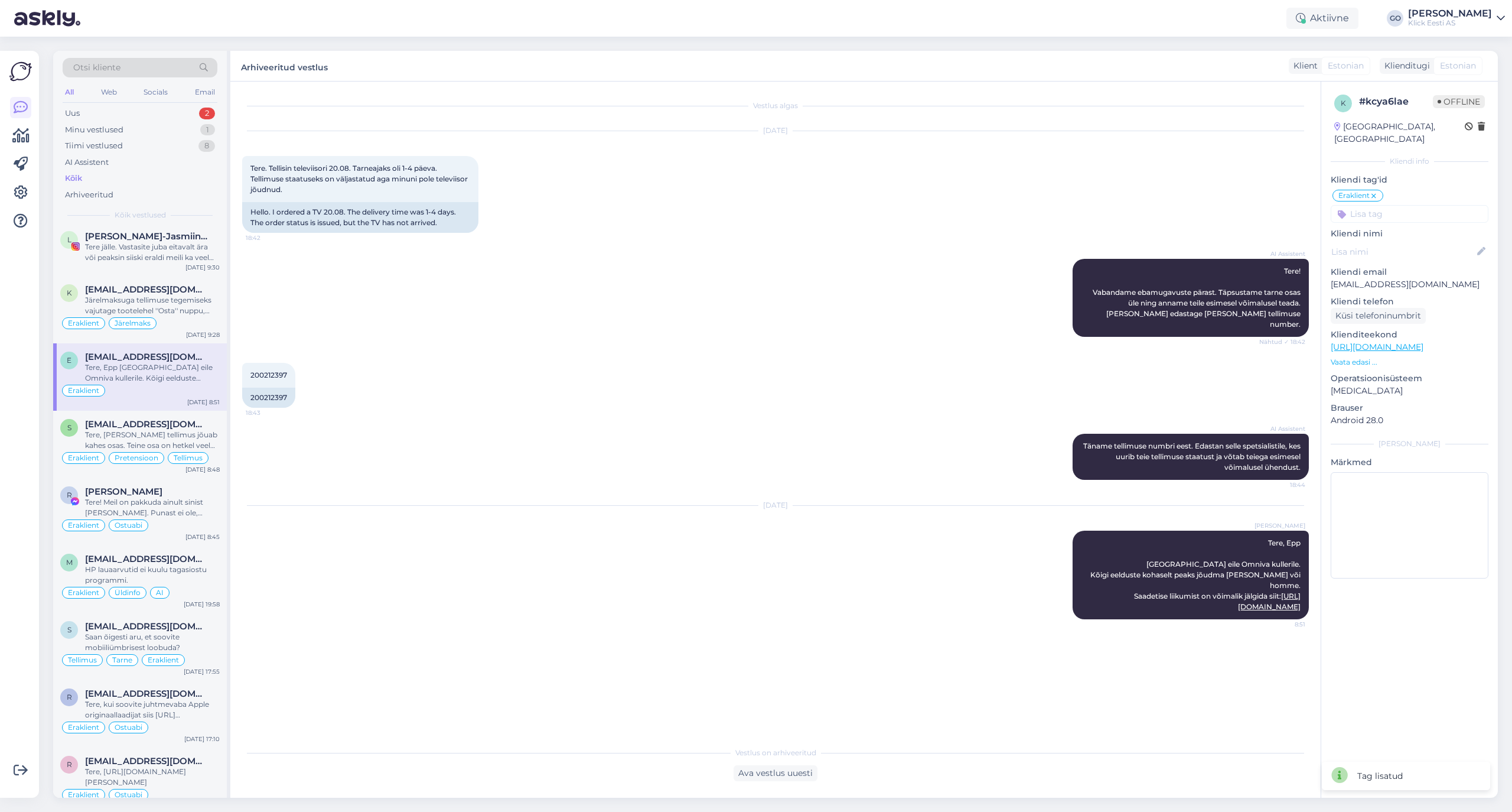
click at [1259, 205] on input at bounding box center [1409, 214] width 157 height 18
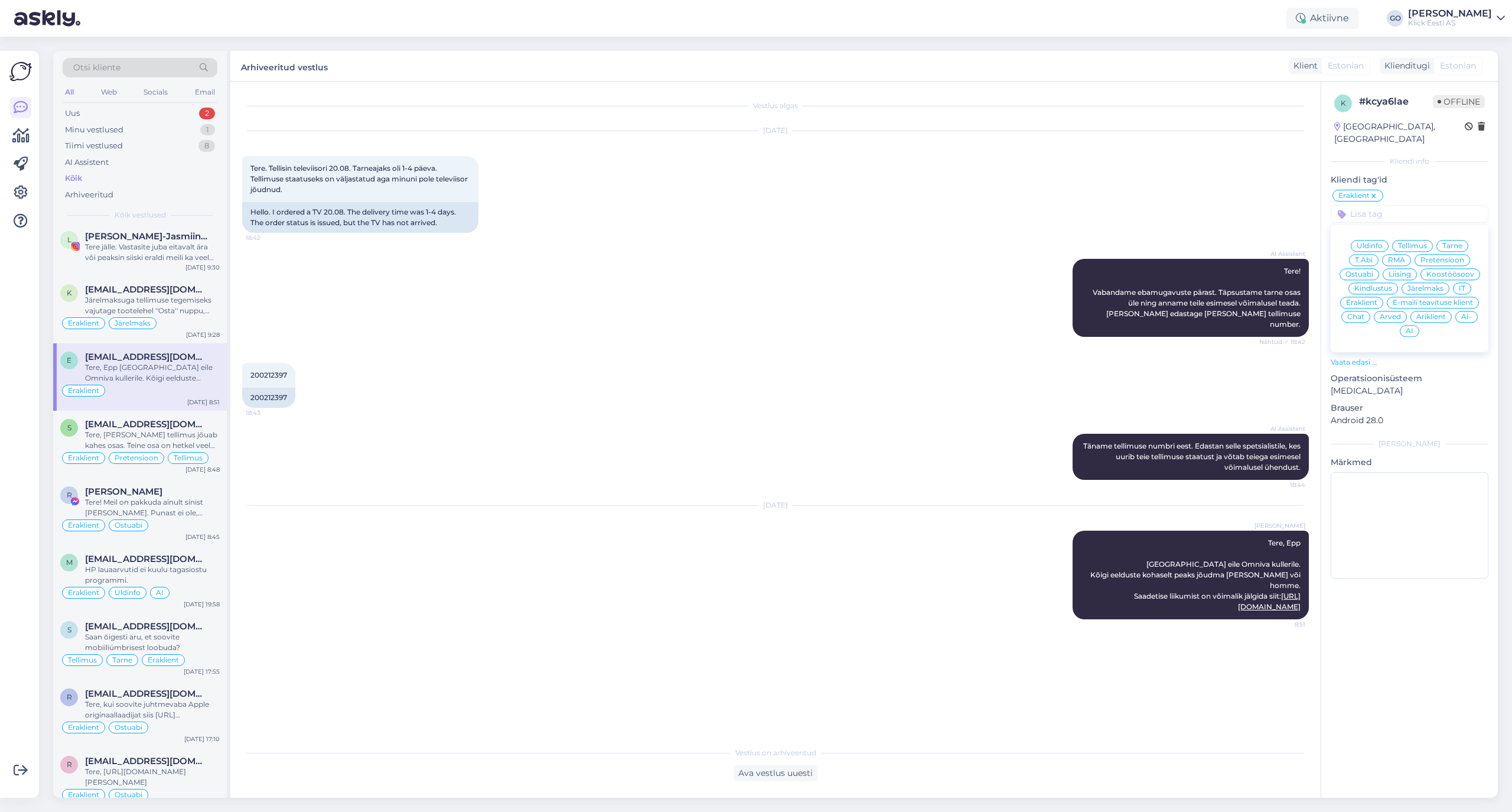
click at [1259, 242] on span "Tarne" at bounding box center [1453, 245] width 20 height 7
click at [178, 316] on div "Järelmaksuga tellimuse tegemiseks vajutage tootelehel ''Osta'' nuppu, seejärel …" at bounding box center [152, 305] width 135 height 21
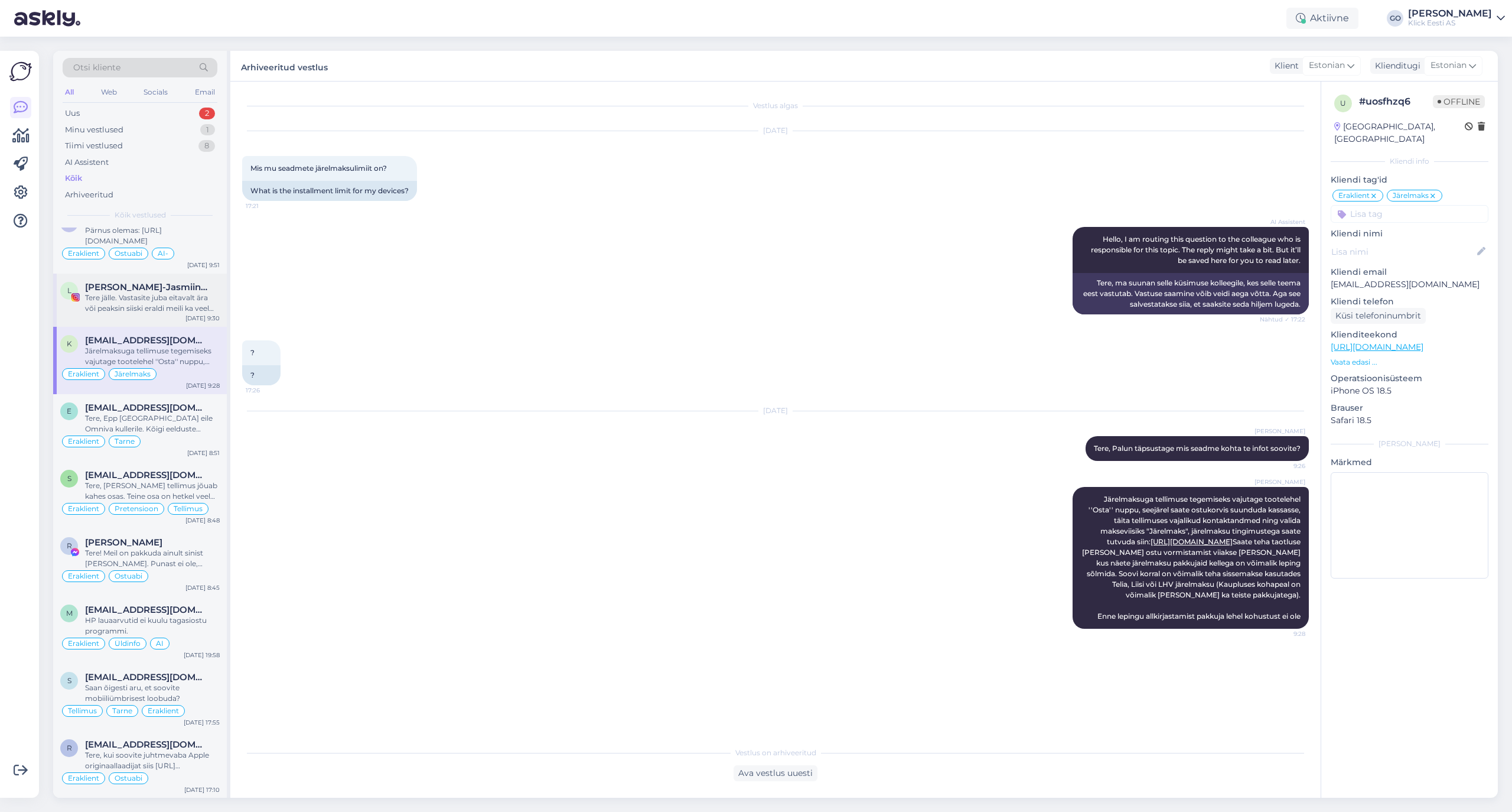
scroll to position [3623, 0]
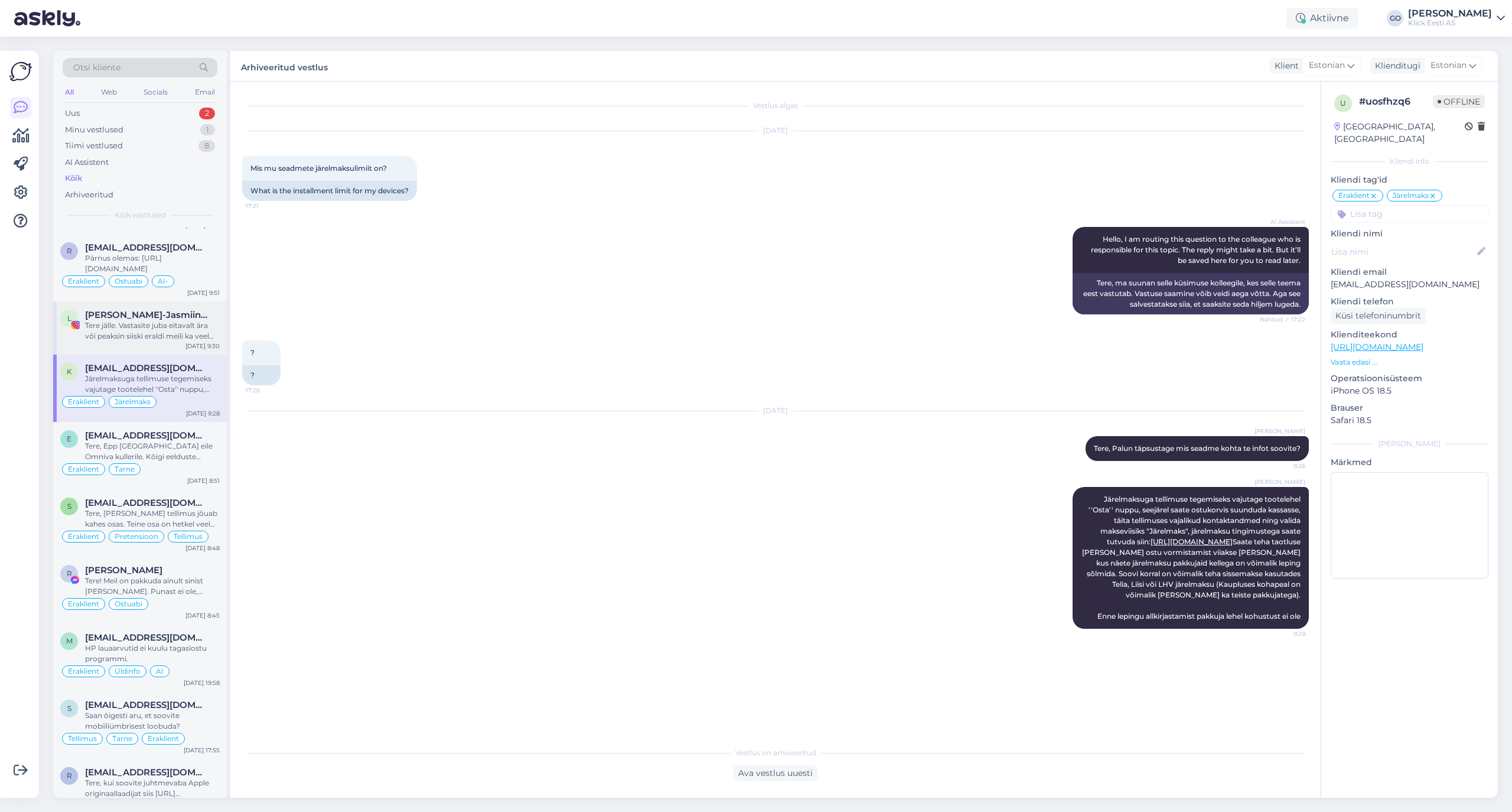
click at [185, 341] on div "Tere jälle. Vastasite juba eitavalt ära või peaksin siiski eraldi meili ka veel…" at bounding box center [152, 331] width 135 height 21
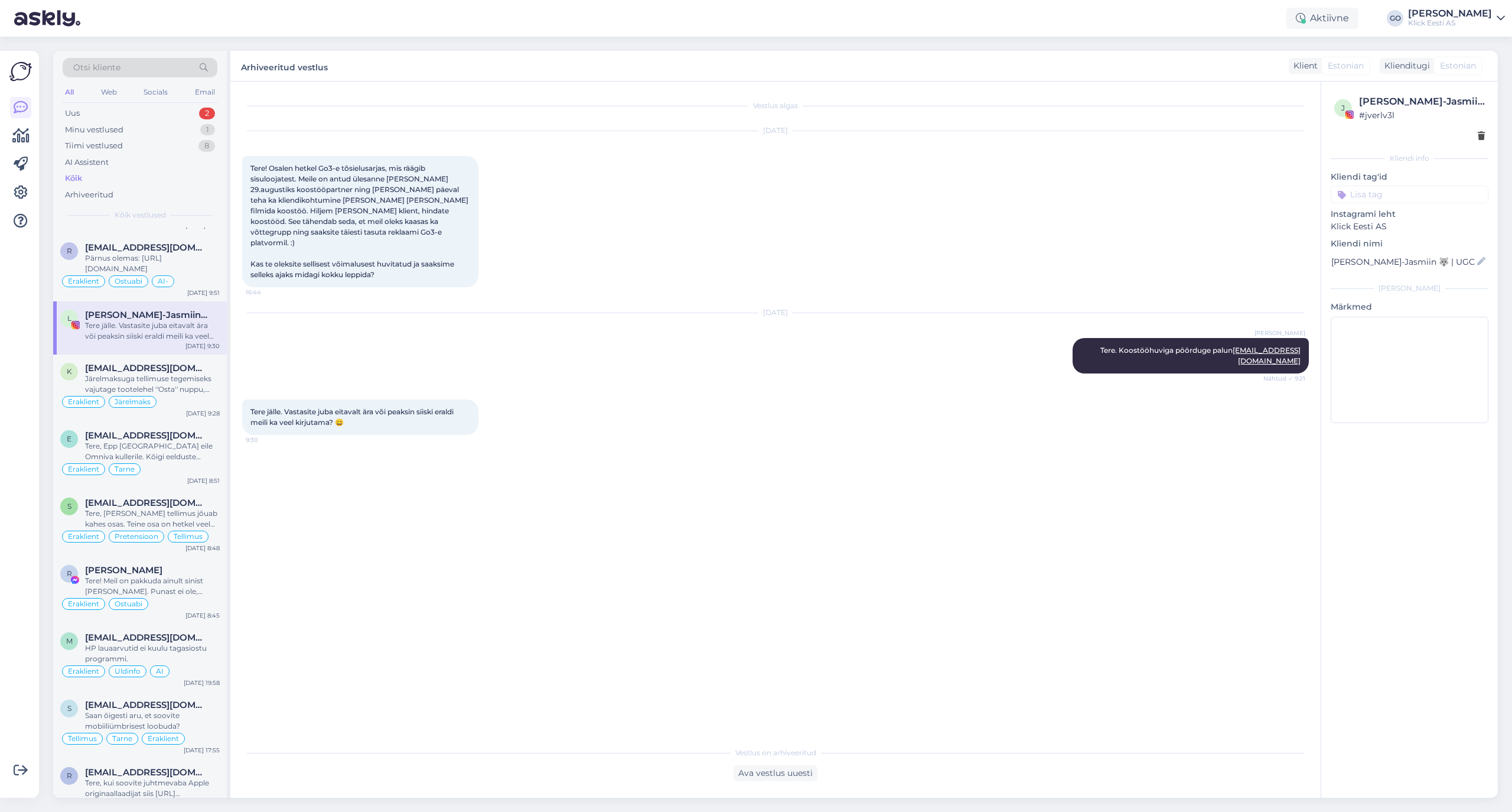
click at [1259, 194] on input at bounding box center [1409, 194] width 157 height 18
click at [1259, 283] on span "Eraklient" at bounding box center [1362, 283] width 31 height 7
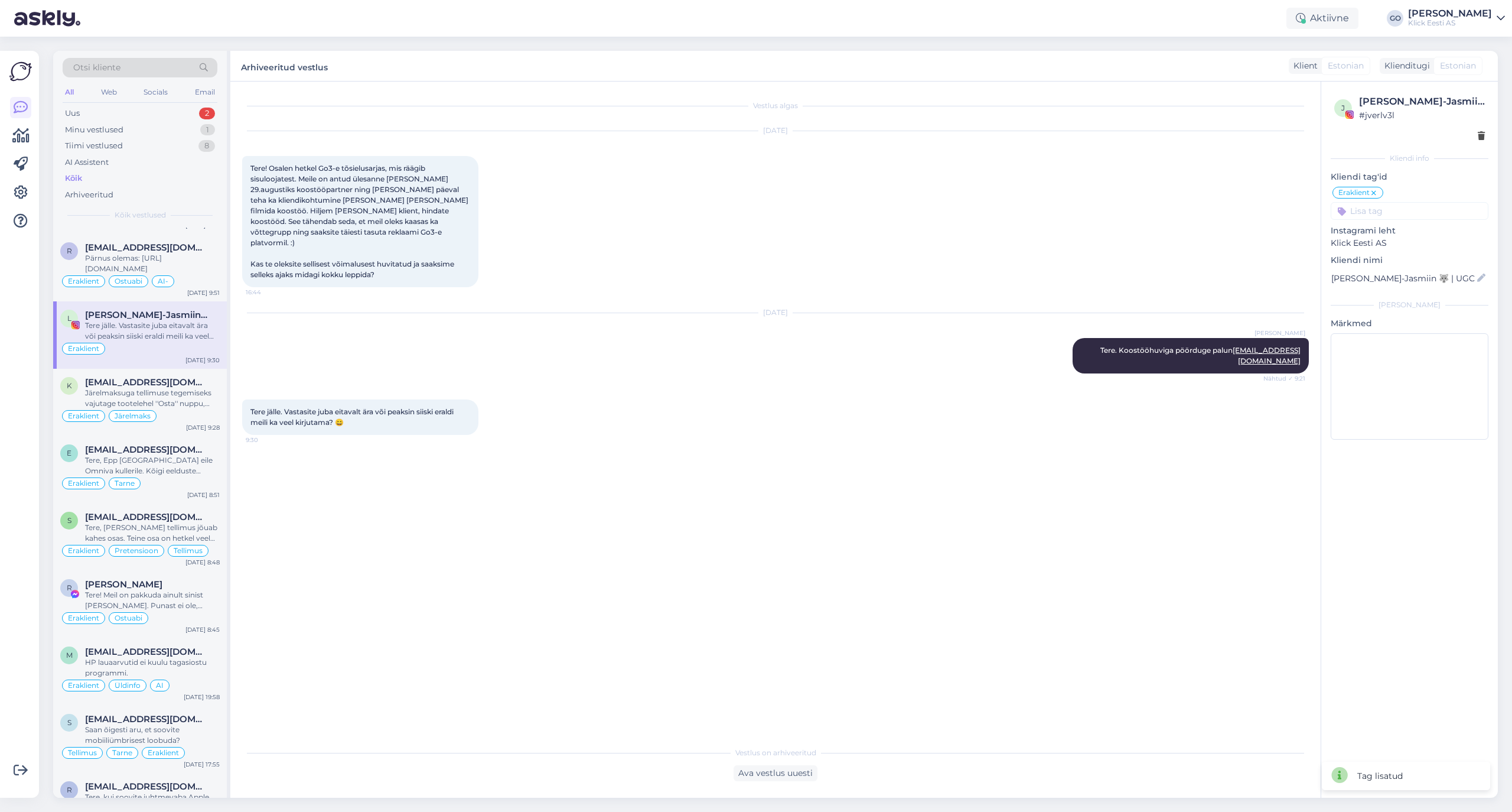
click at [1259, 208] on input at bounding box center [1409, 211] width 157 height 18
click at [1259, 272] on span "Koostöösoov" at bounding box center [1450, 271] width 48 height 7
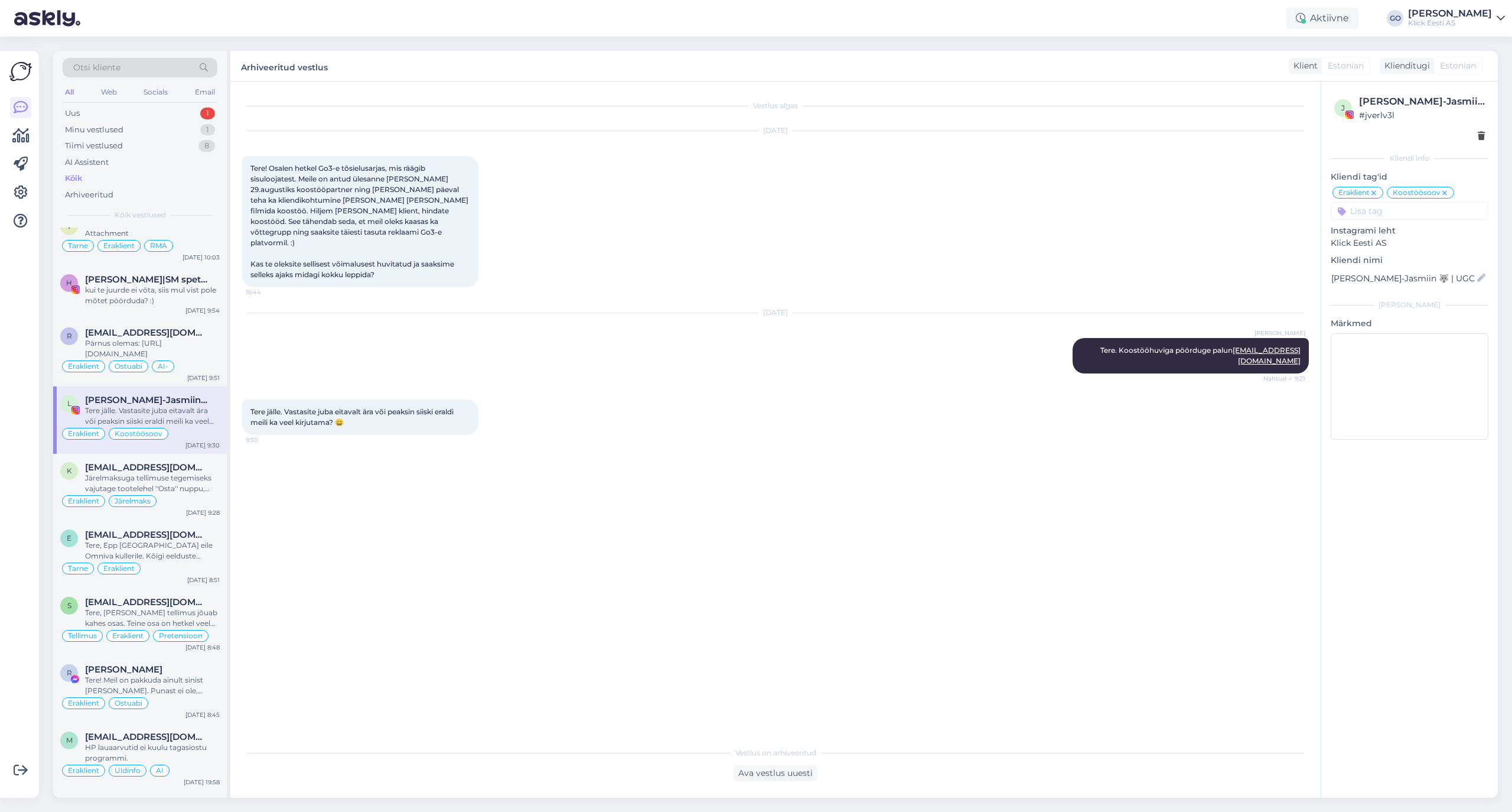
scroll to position [3545, 0]
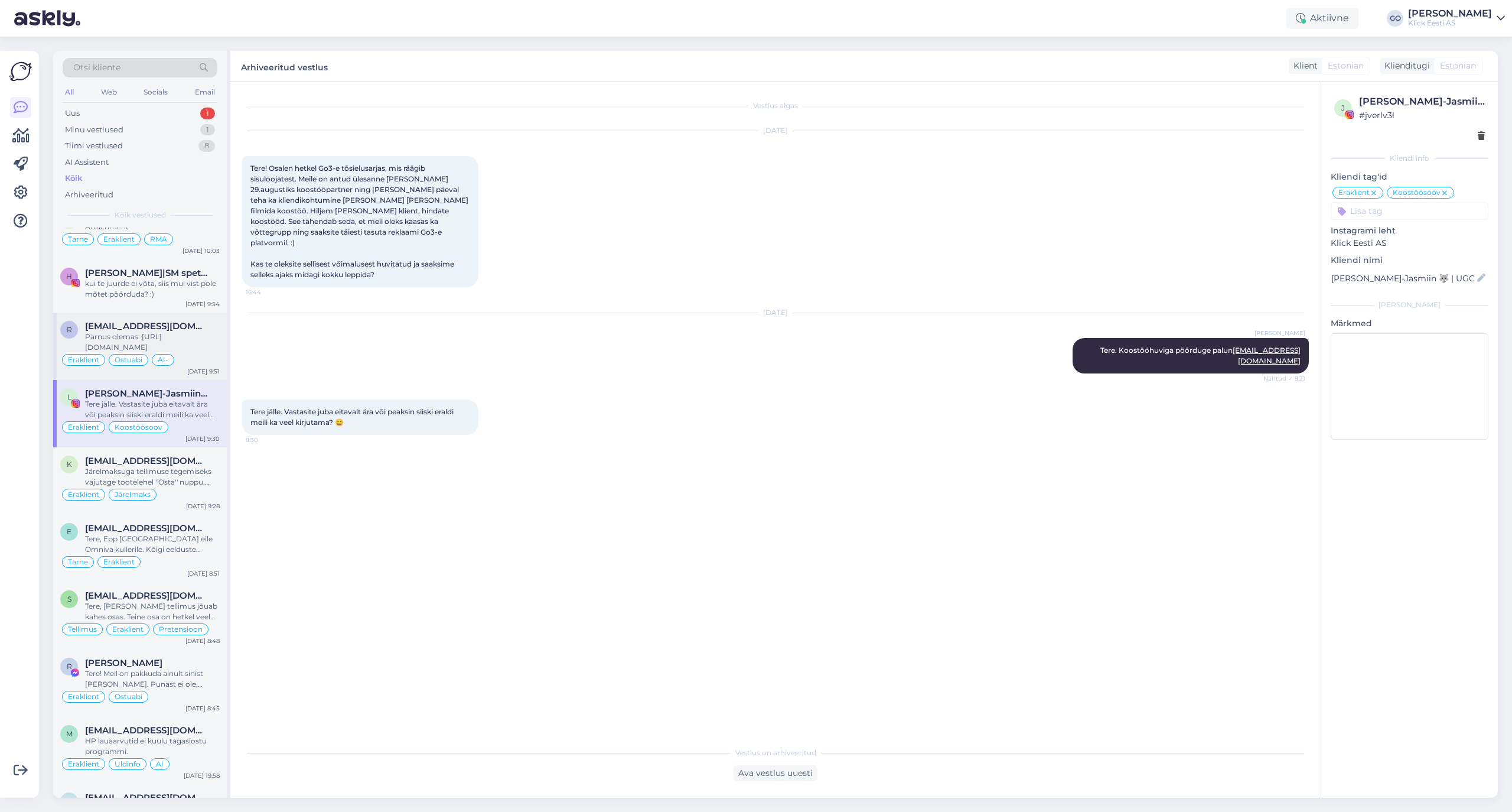
click at [209, 353] on div "Pärnus olemas: [URL][DOMAIN_NAME]" at bounding box center [152, 341] width 135 height 21
type textarea "AI ei mõistnud kliendi küsimust ega pakkunud kuidas seda kontrollida saab."
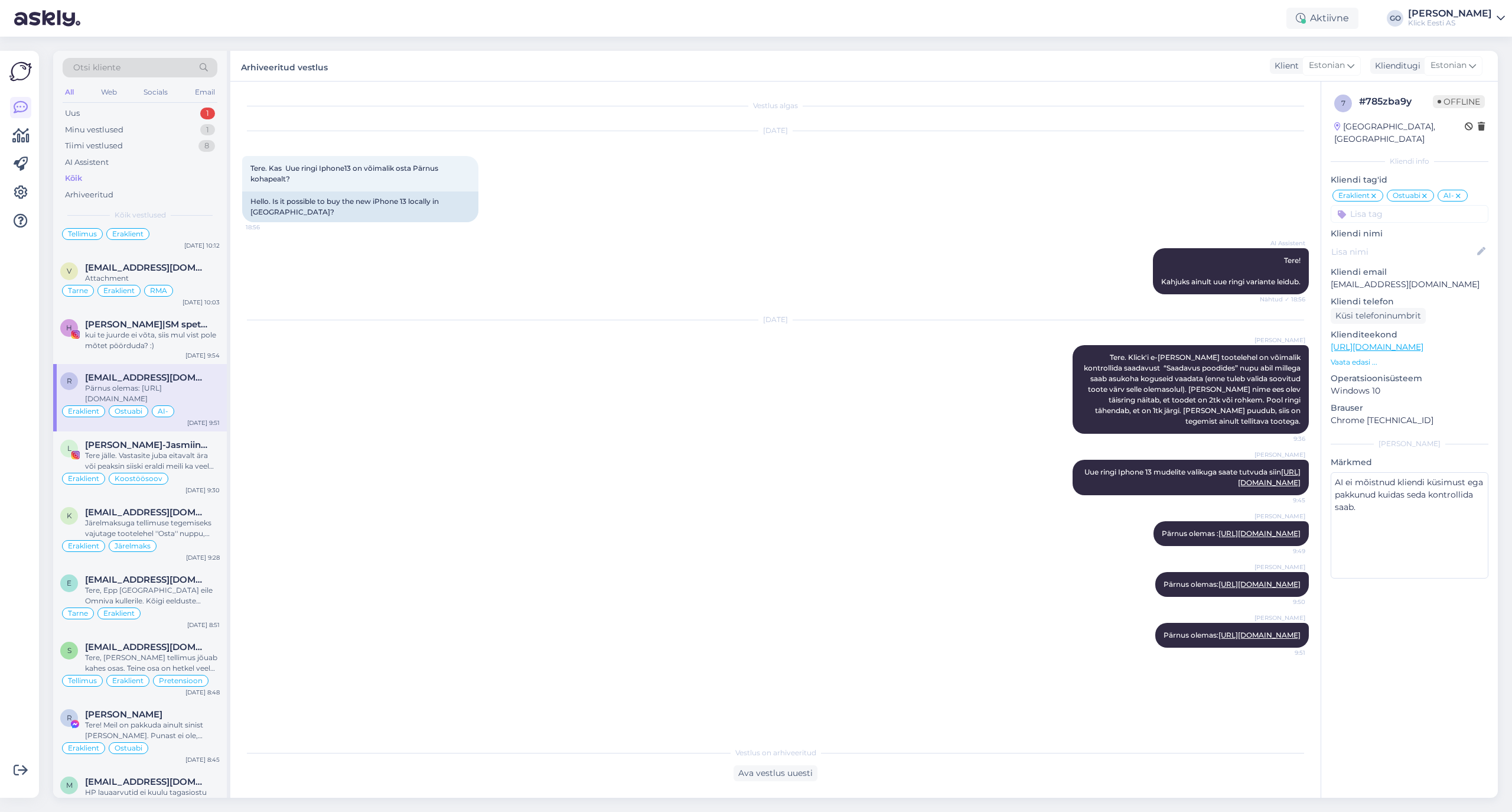
scroll to position [3466, 0]
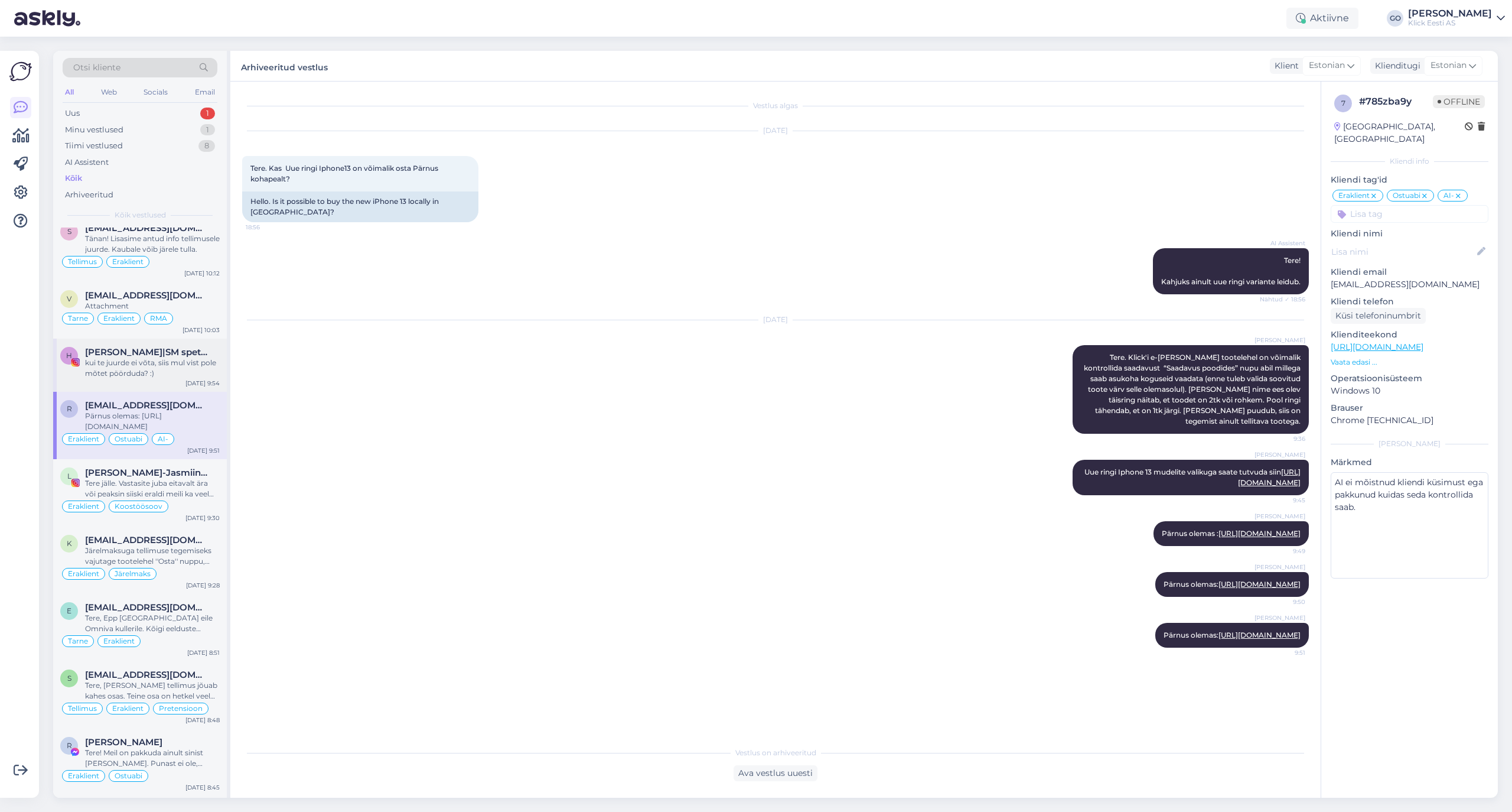
click at [166, 358] on span "[PERSON_NAME]|SM spetsialist|UGC" at bounding box center [147, 352] width 123 height 11
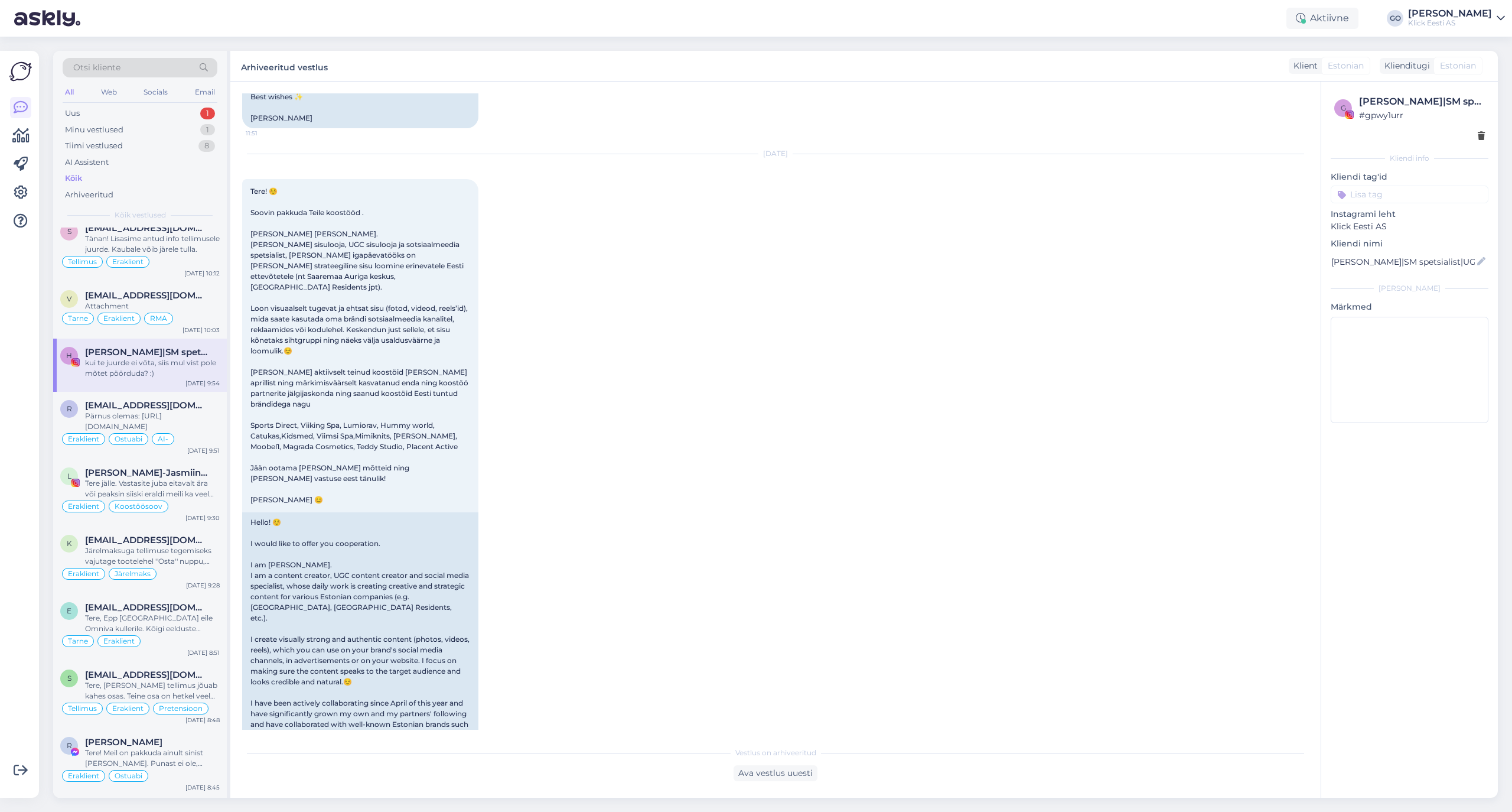
scroll to position [1620, 0]
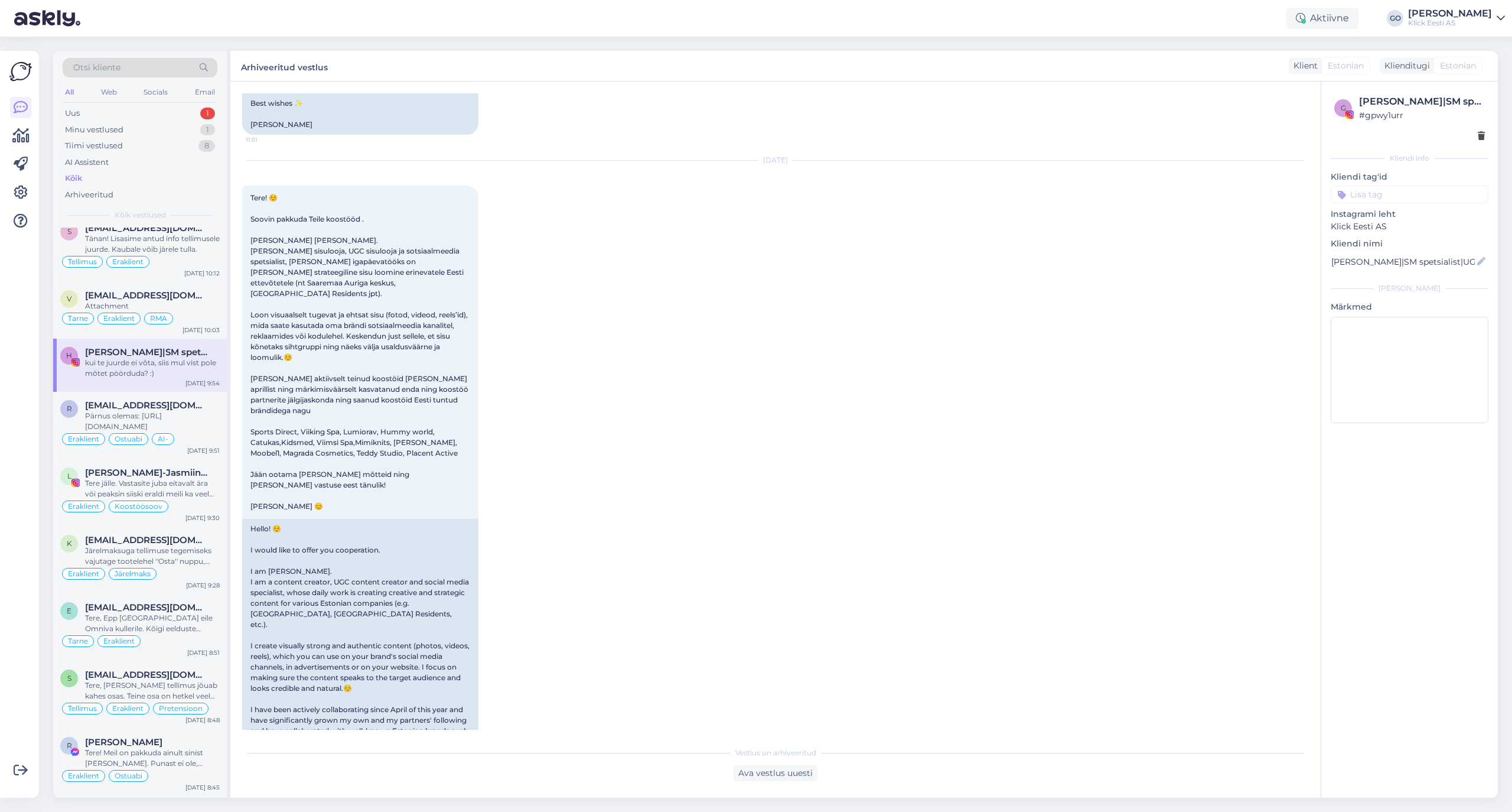
click at [1259, 196] on input at bounding box center [1409, 194] width 157 height 18
click at [1259, 284] on span "Eraklient" at bounding box center [1362, 283] width 31 height 7
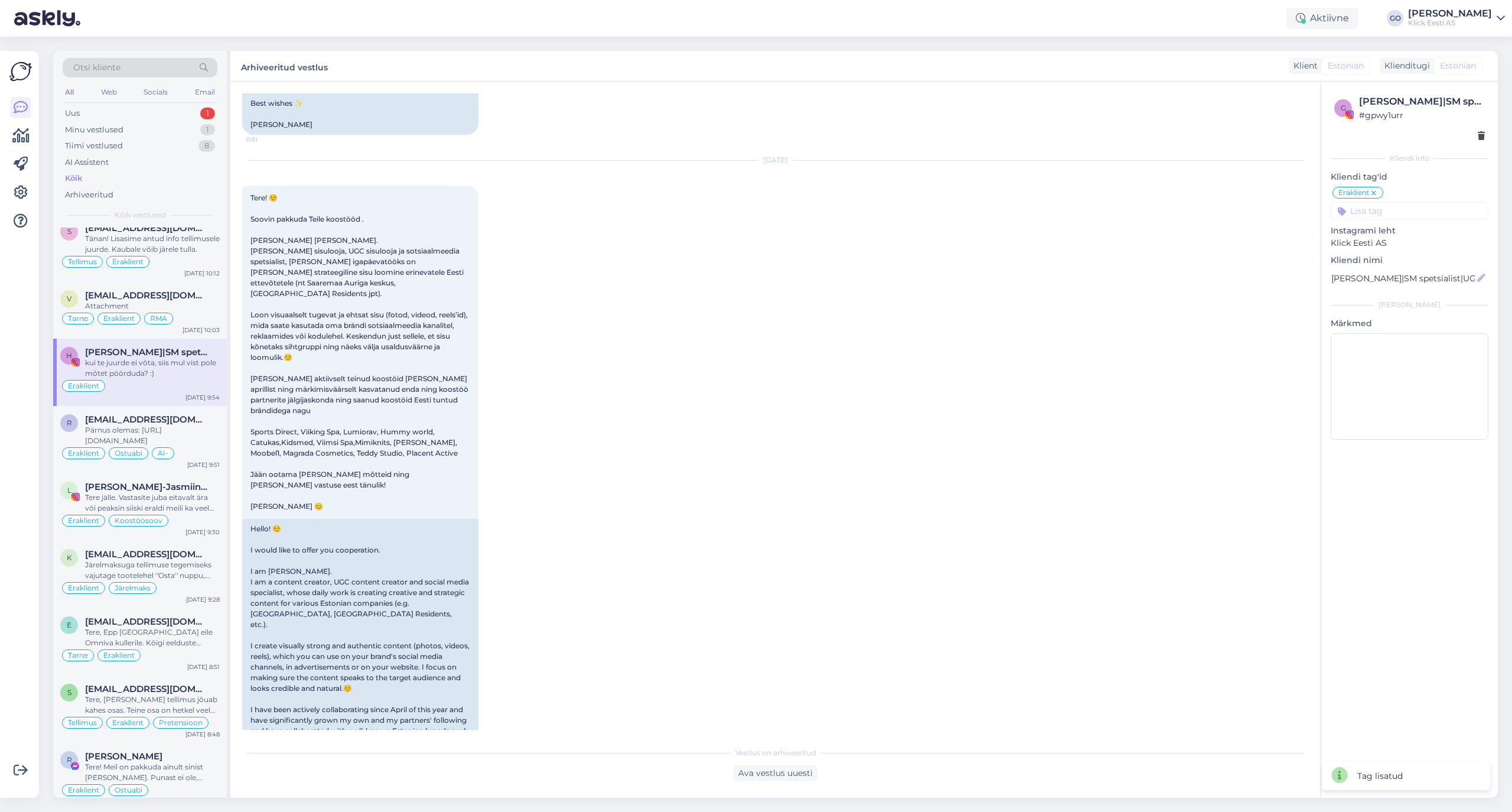
click at [1259, 212] on input at bounding box center [1409, 211] width 157 height 18
click at [1259, 268] on span "Koostöösoov" at bounding box center [1450, 271] width 48 height 7
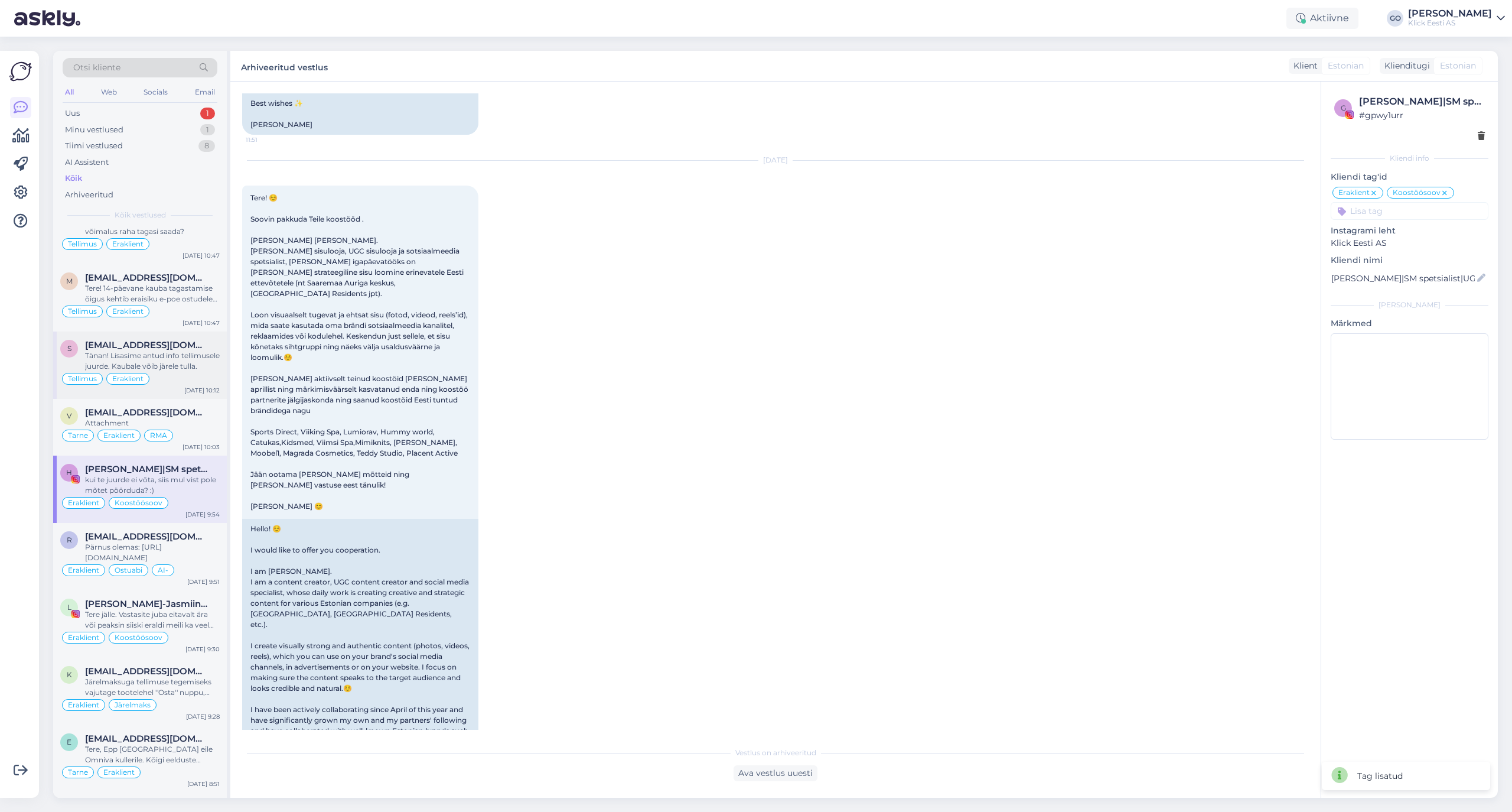
scroll to position [3309, 0]
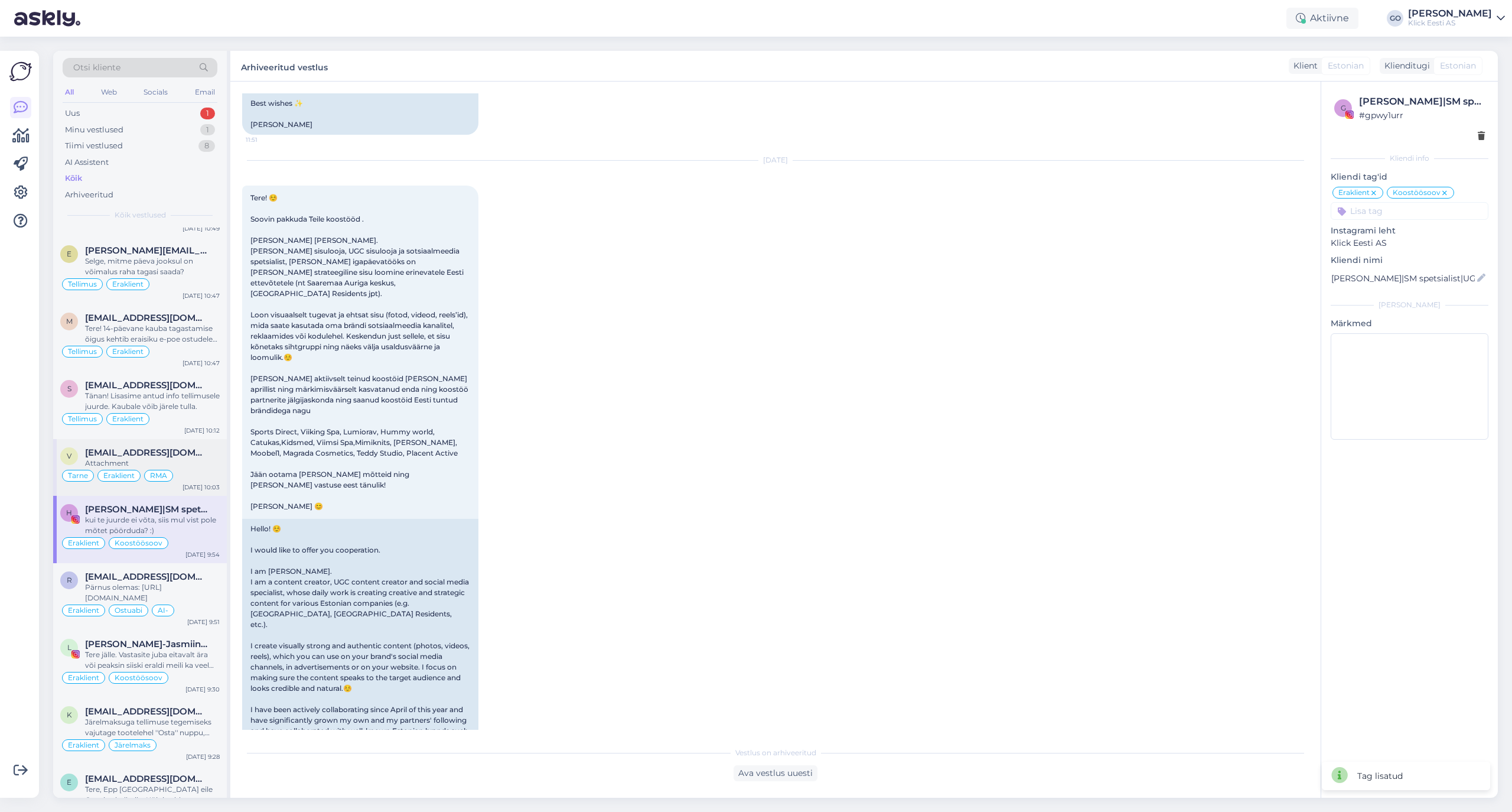
click at [189, 458] on span "[EMAIL_ADDRESS][DOMAIN_NAME]" at bounding box center [147, 453] width 123 height 11
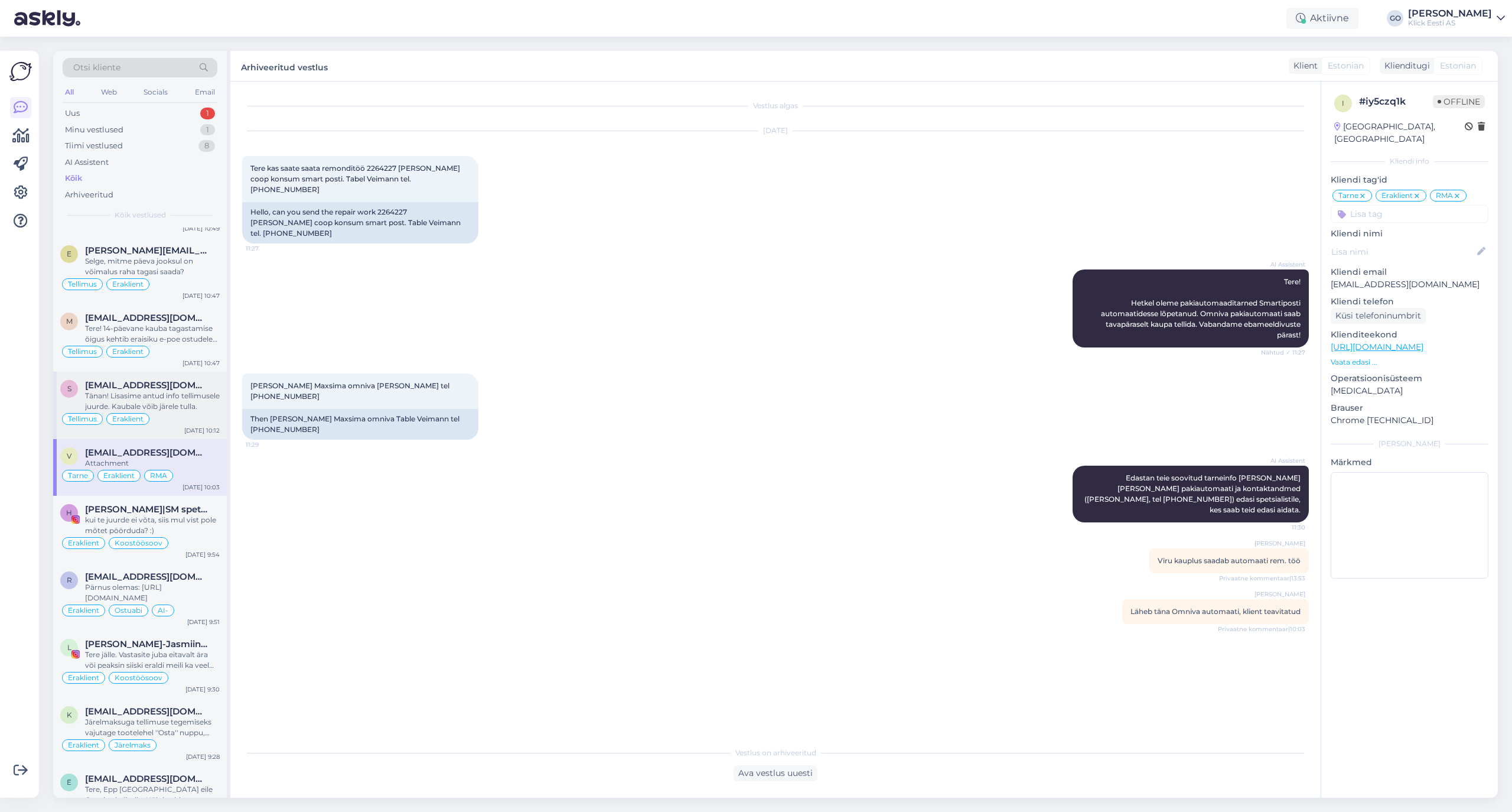
click at [175, 412] on div "Tänan! Lisasime antud info tellimusele juurde. Kaubale võib järele tulla." at bounding box center [152, 401] width 135 height 21
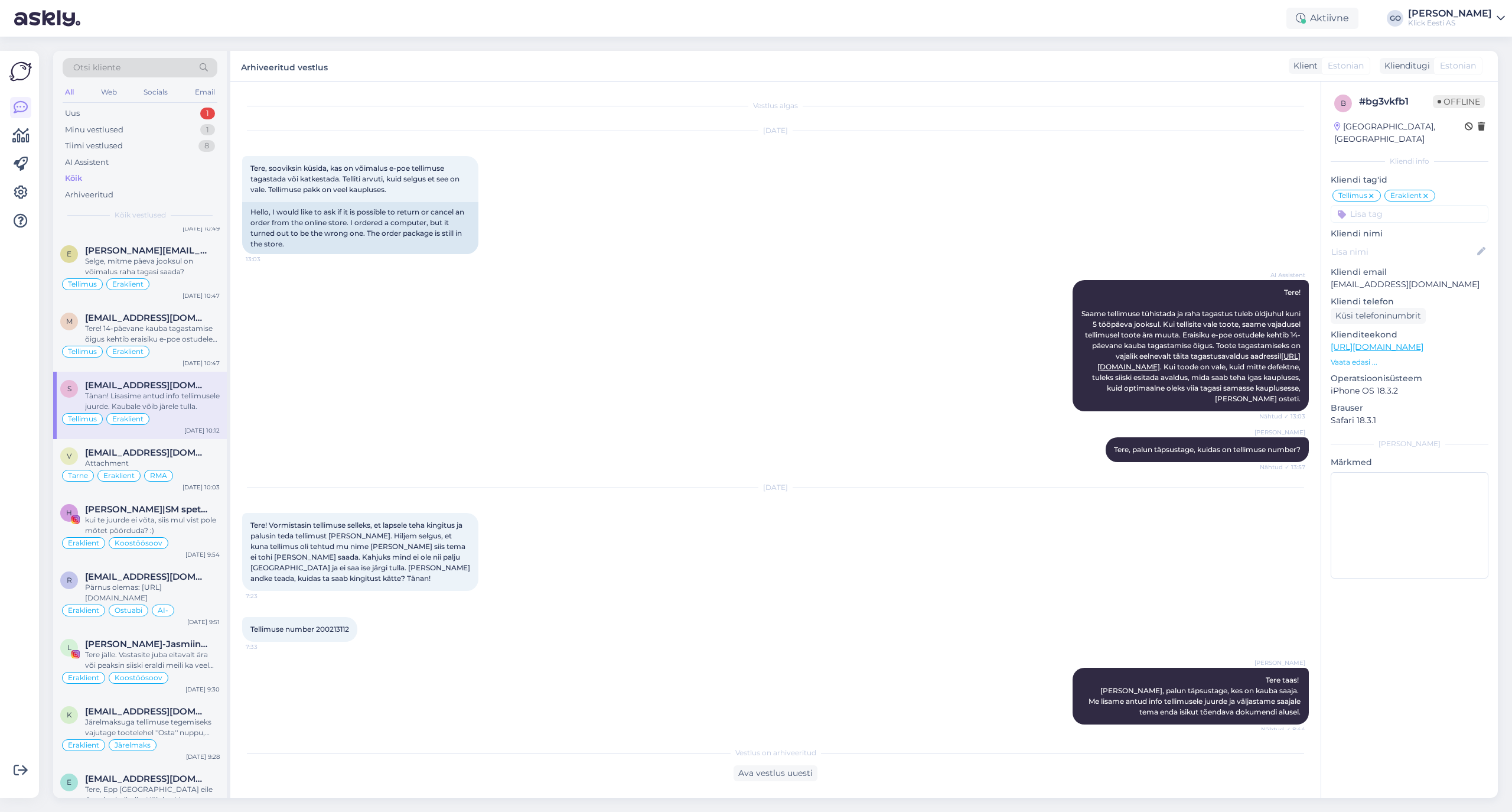
click at [1259, 205] on input at bounding box center [1409, 214] width 157 height 18
click at [1259, 242] on span "Tarne" at bounding box center [1453, 245] width 20 height 7
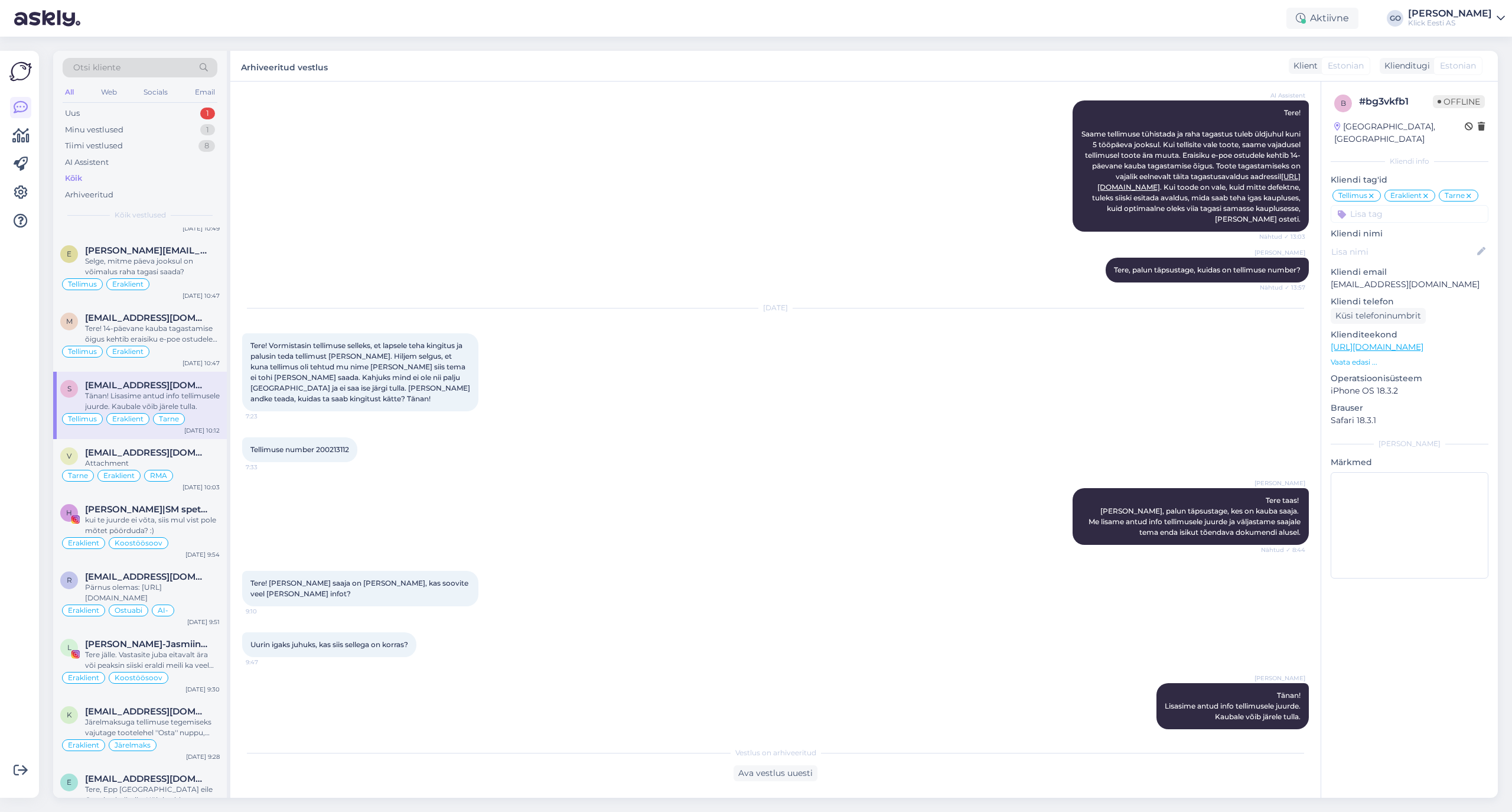
scroll to position [191, 0]
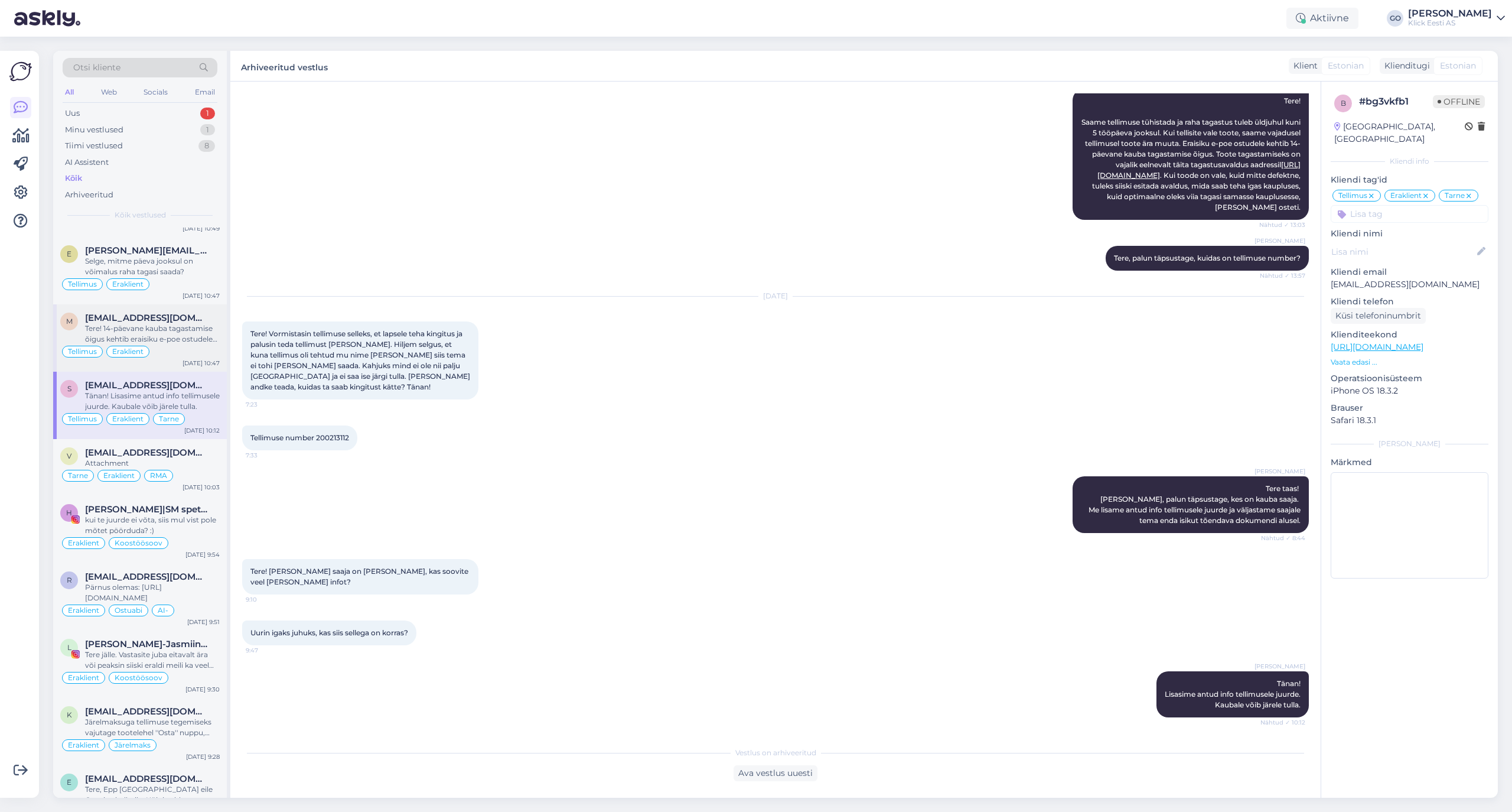
click at [199, 344] on div "Tere! 14-päevane kauba tagastamise õigus kehtib eraisiku e-poe ostudele ning jä…" at bounding box center [152, 333] width 135 height 21
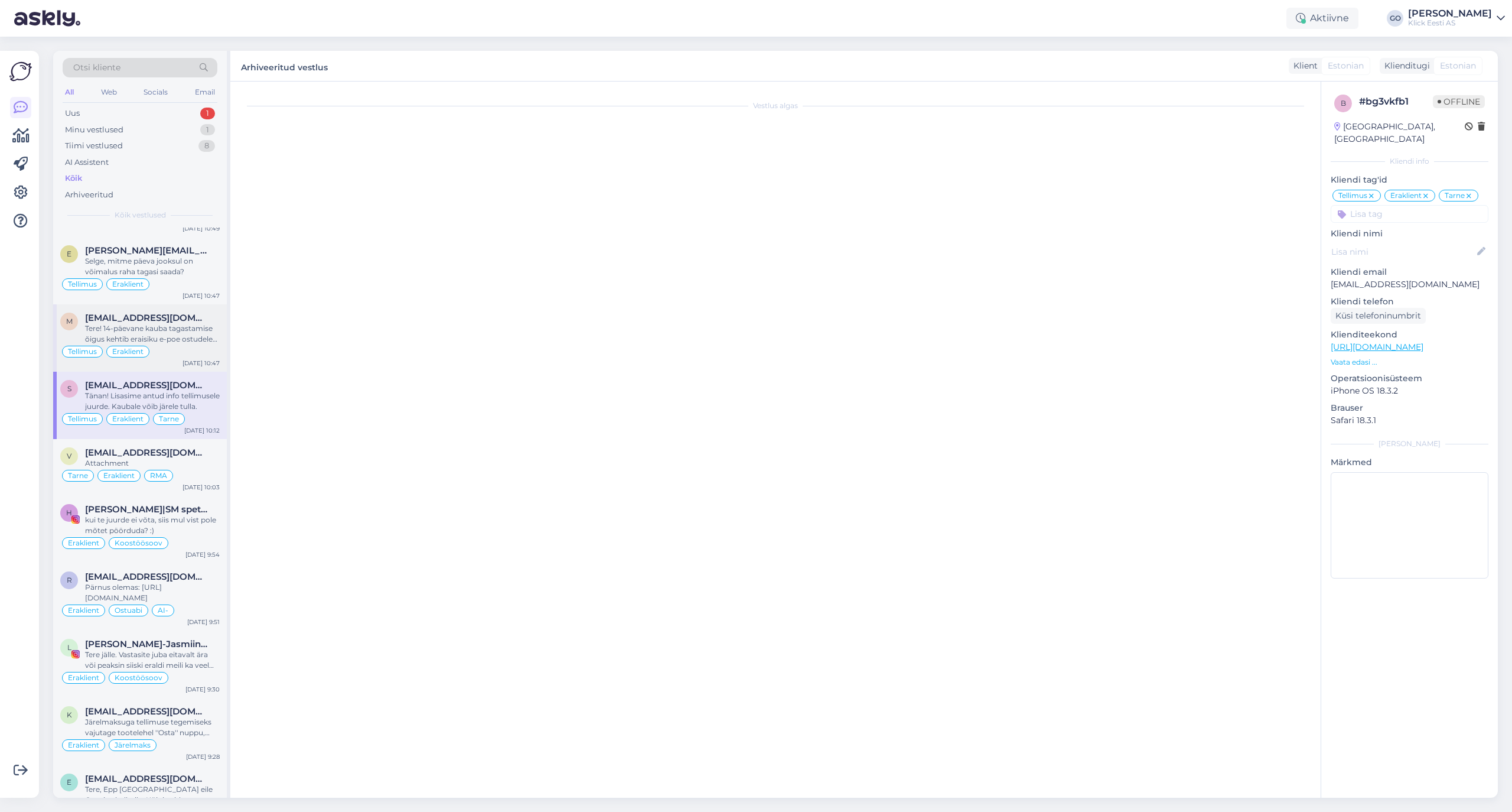
scroll to position [0, 0]
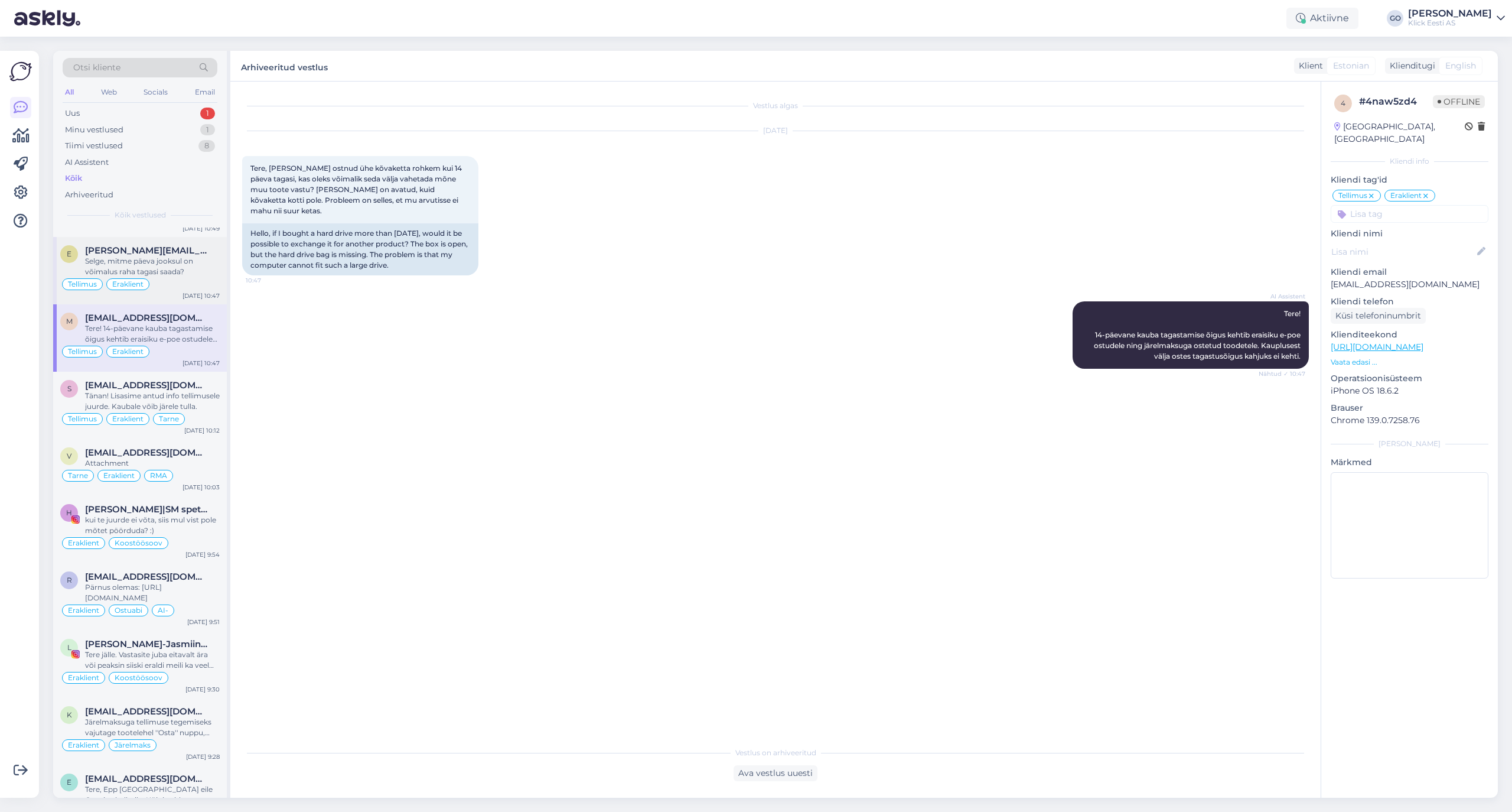
click at [178, 277] on div "Selge, mitme päeva jooksul on võimalus raha tagasi saada?" at bounding box center [152, 266] width 135 height 21
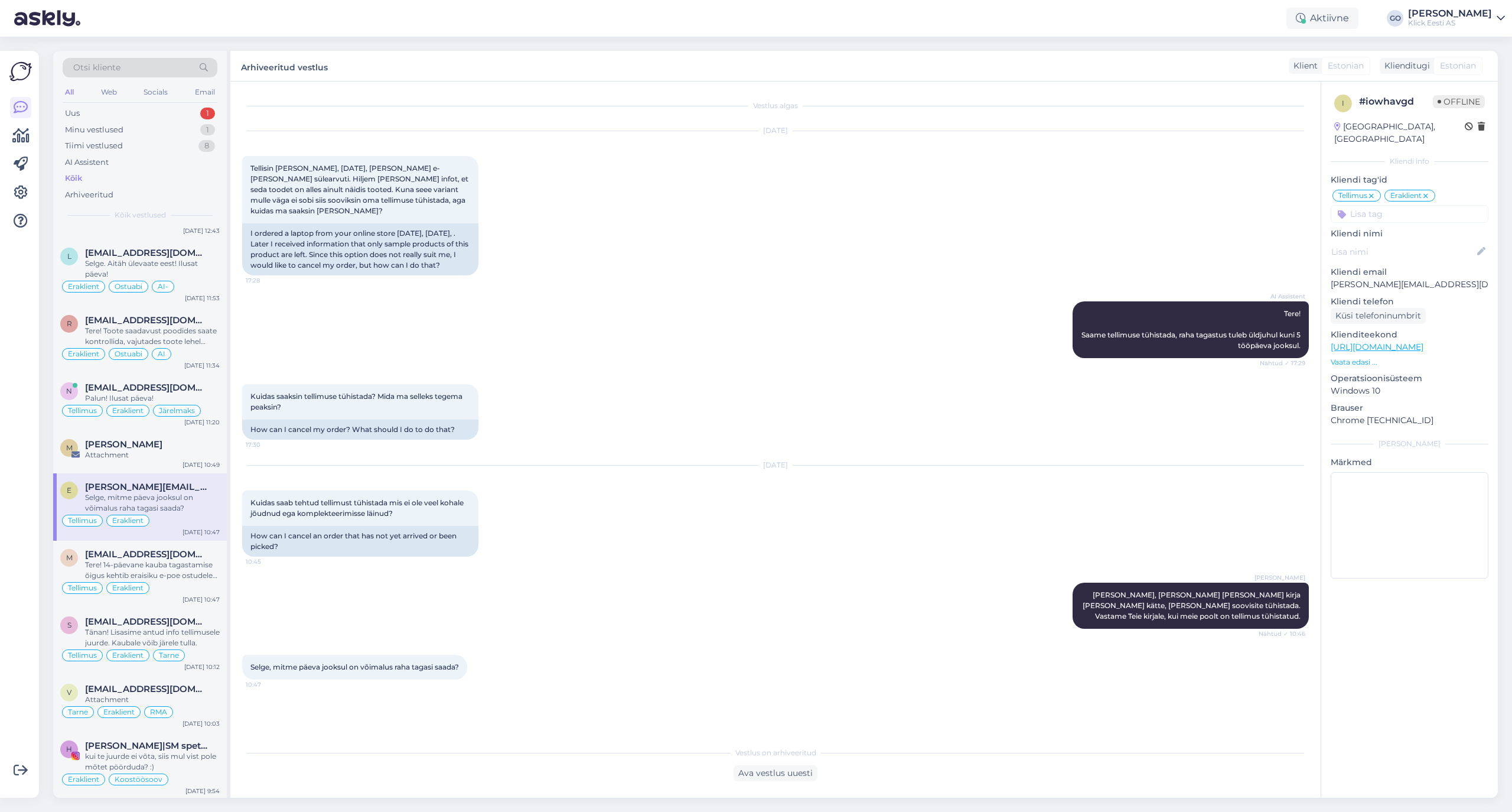
scroll to position [2993, 0]
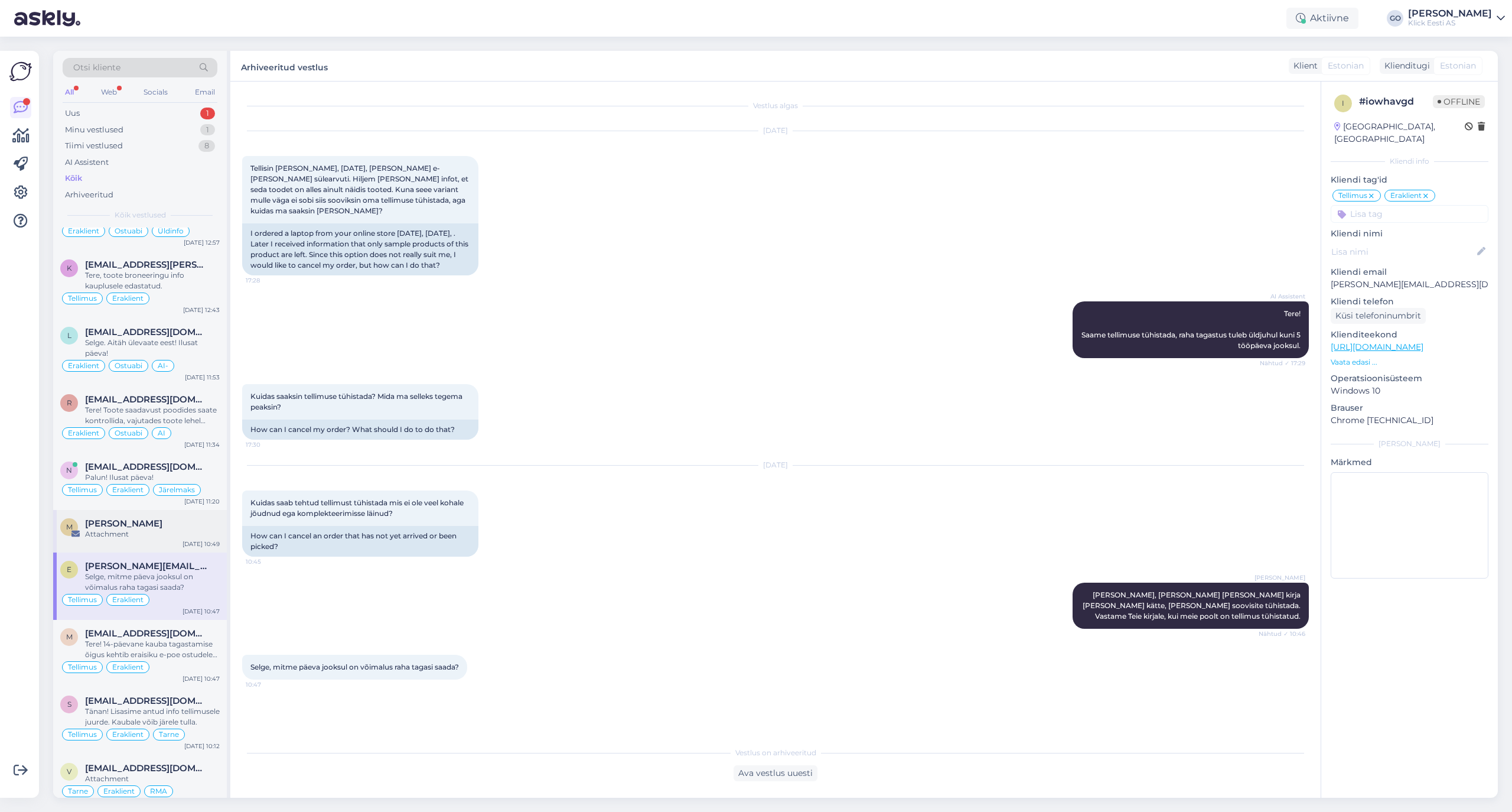
click at [153, 529] on div "[PERSON_NAME]" at bounding box center [152, 523] width 135 height 11
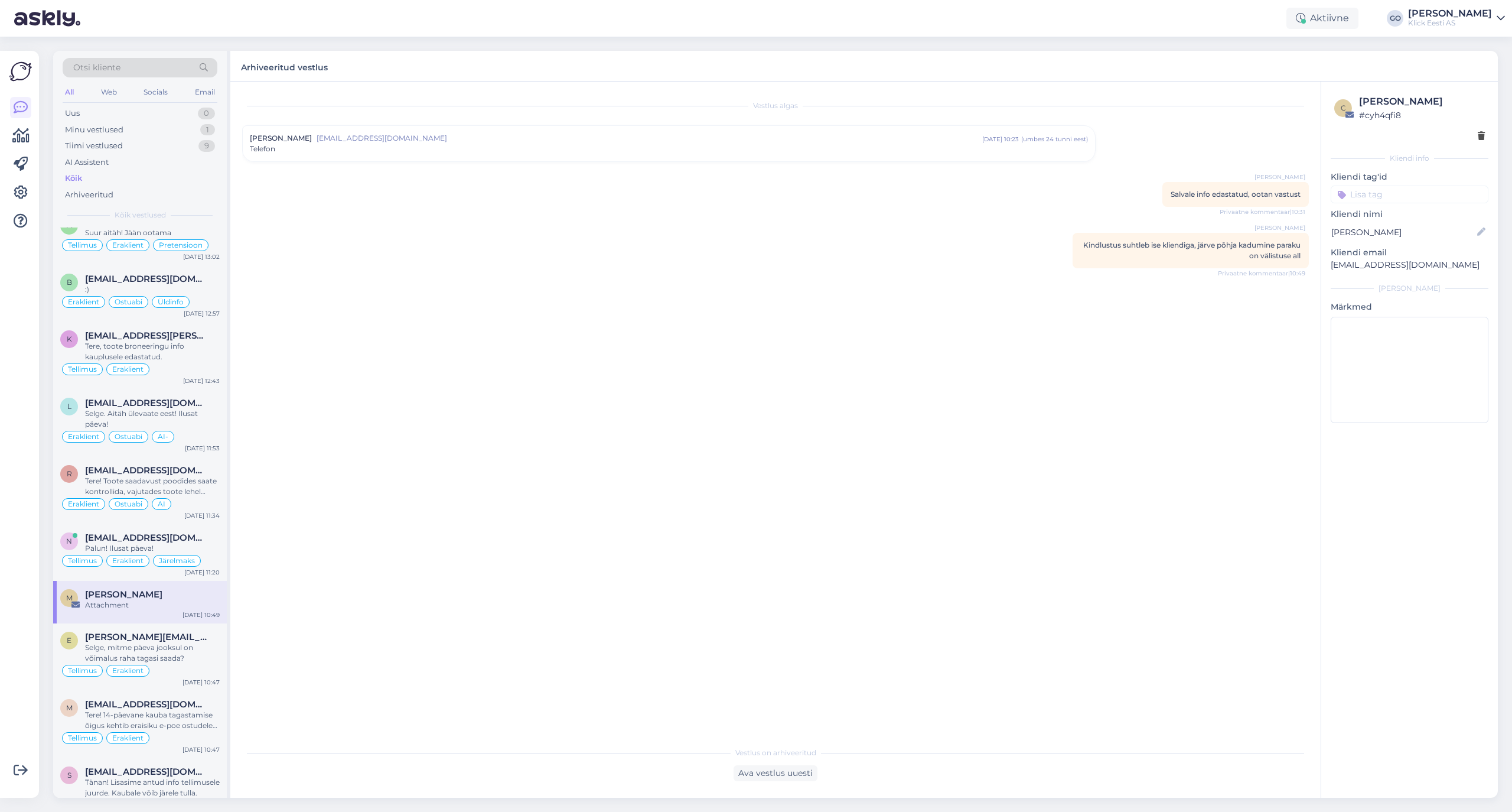
scroll to position [3230, 0]
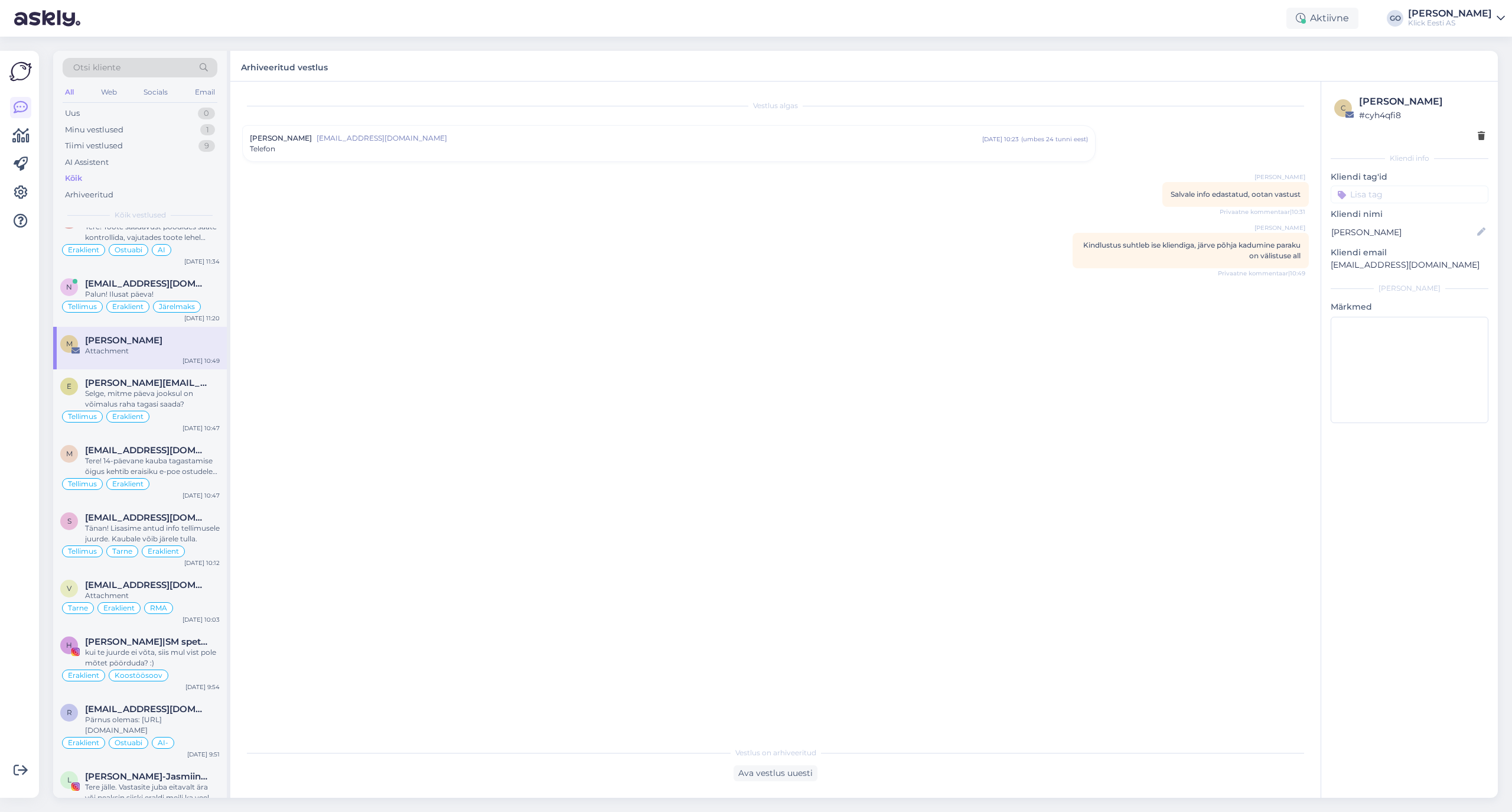
click at [516, 139] on span "[EMAIL_ADDRESS][DOMAIN_NAME]" at bounding box center [649, 139] width 666 height 11
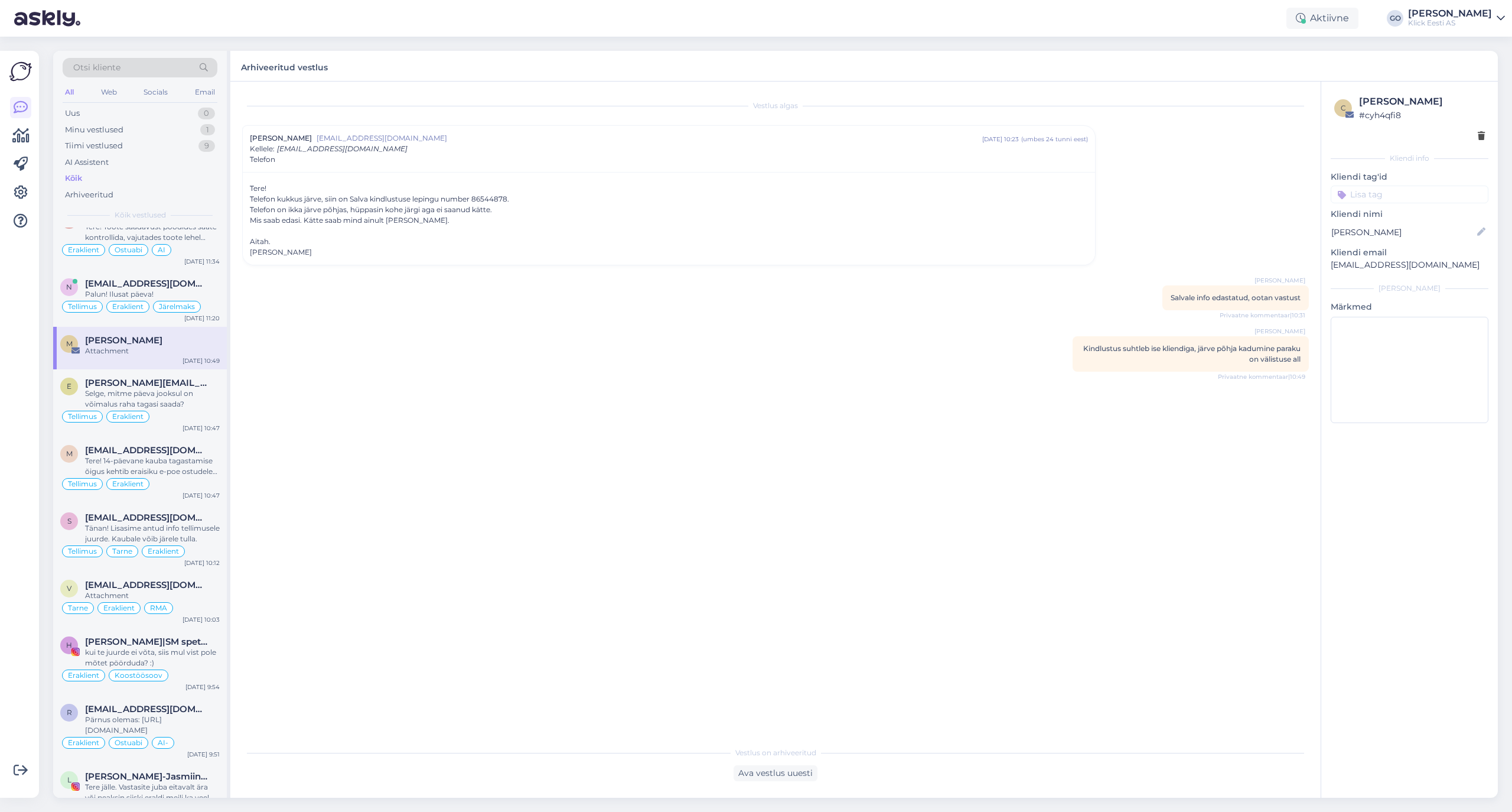
click at [1259, 197] on input at bounding box center [1409, 194] width 157 height 18
click at [1259, 283] on span "Eraklient" at bounding box center [1362, 283] width 31 height 7
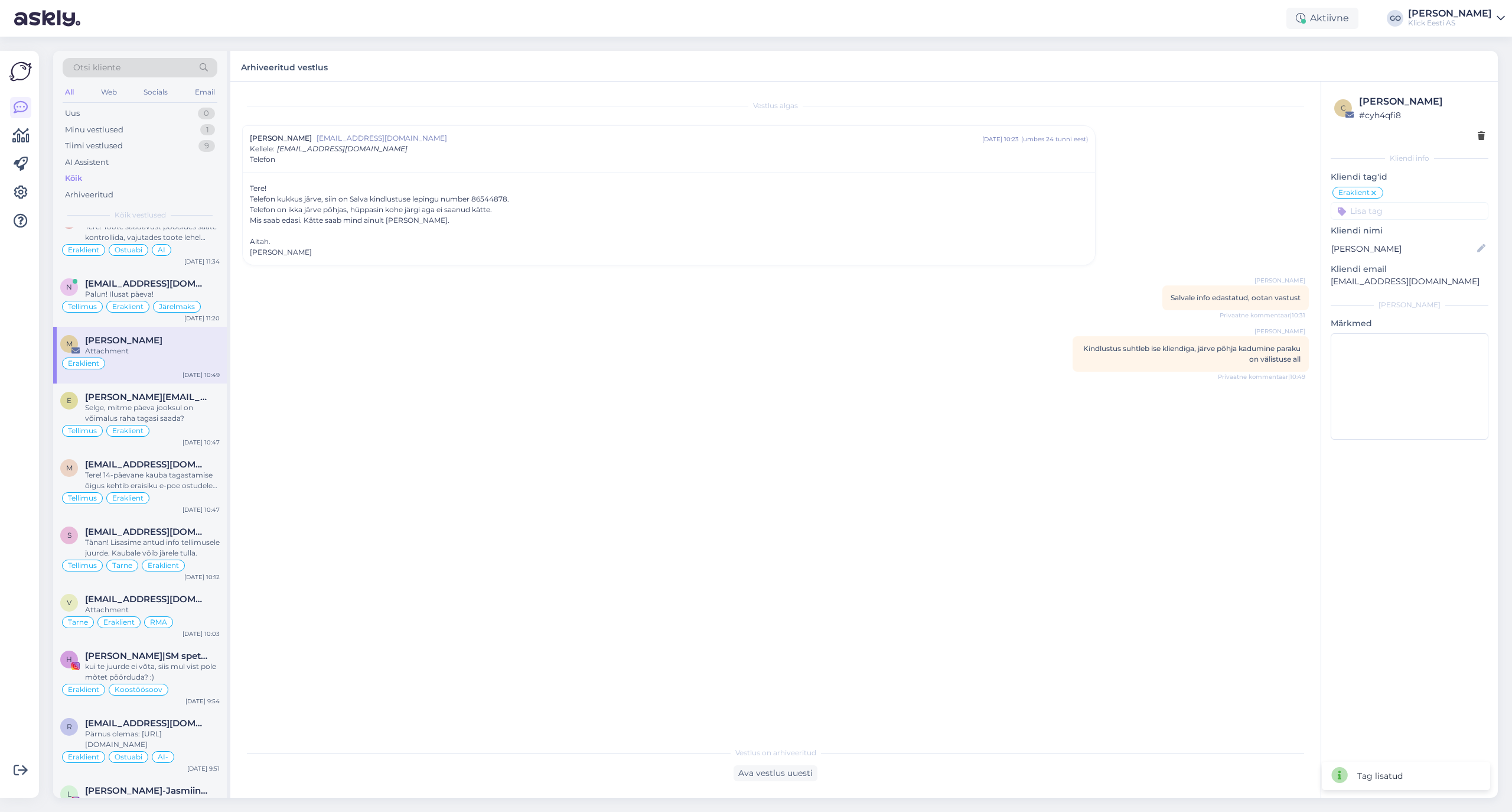
click at [1259, 210] on input at bounding box center [1409, 211] width 157 height 18
click at [1259, 254] on div "RMA" at bounding box center [1396, 256] width 29 height 11
click at [1259, 213] on input at bounding box center [1409, 211] width 157 height 18
click at [1259, 282] on div "Kindlustus" at bounding box center [1373, 285] width 49 height 11
click at [183, 289] on div "[EMAIL_ADDRESS][DOMAIN_NAME]" at bounding box center [152, 284] width 135 height 11
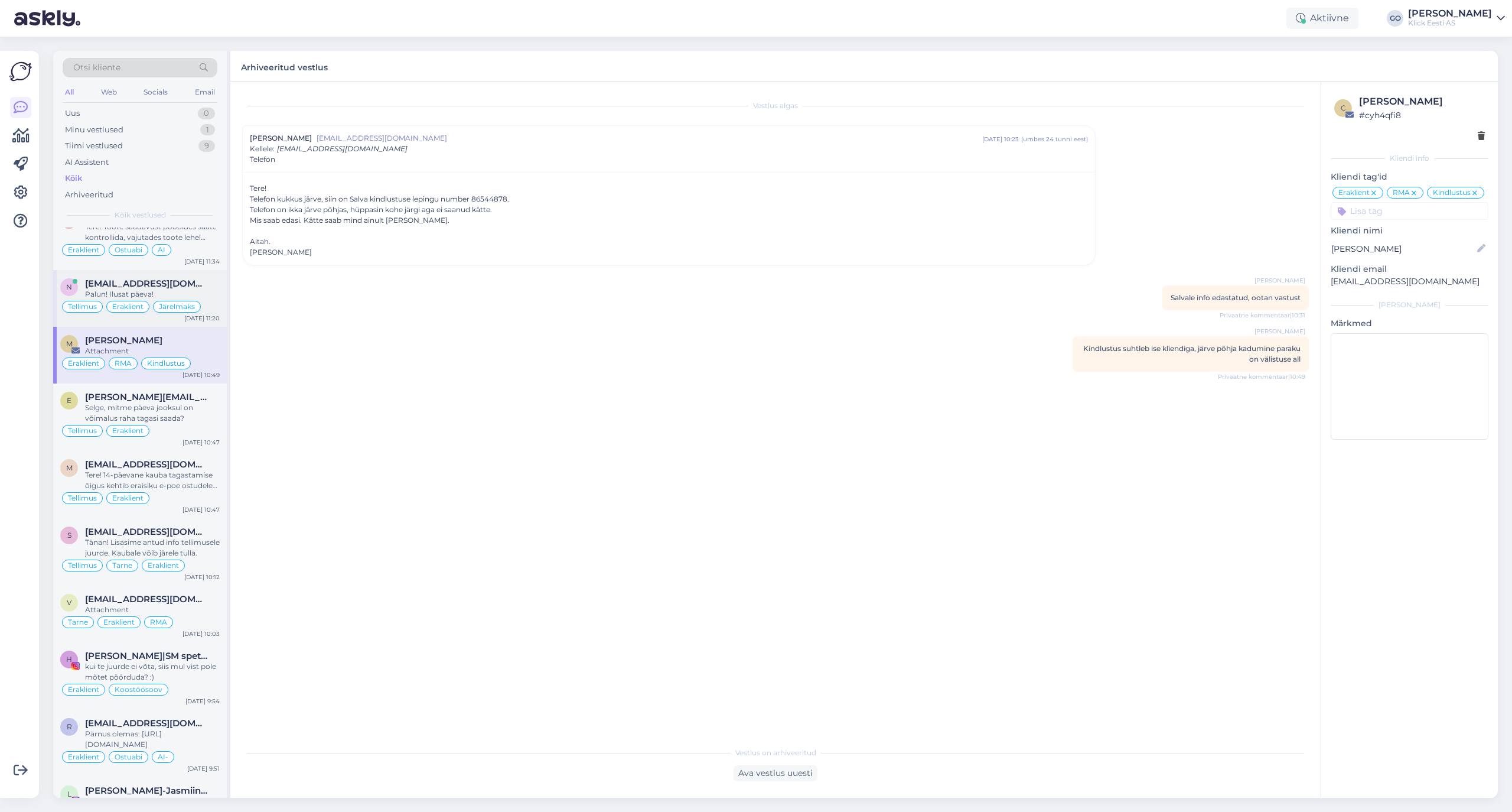
scroll to position [445, 0]
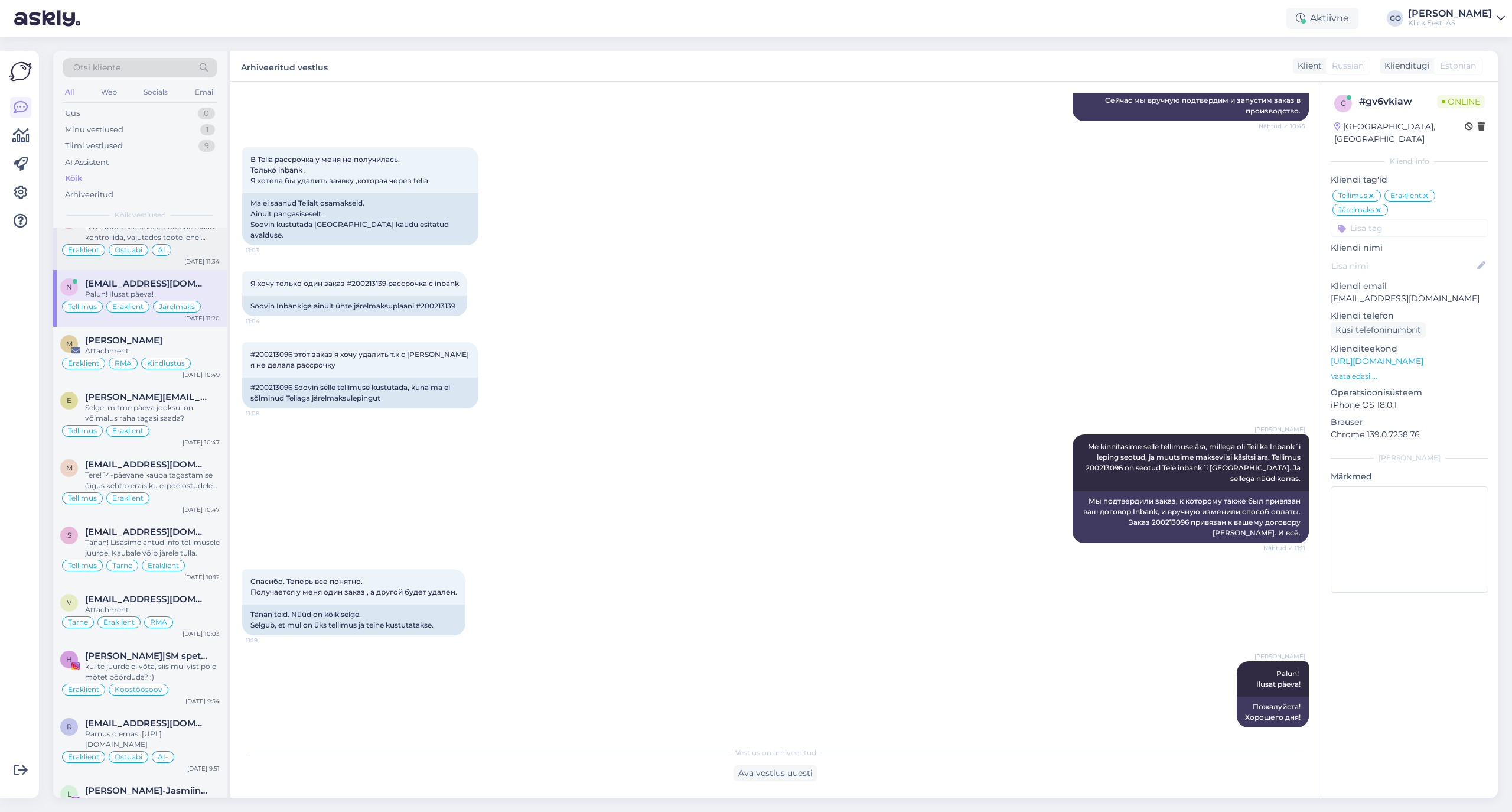
click at [202, 241] on div "Tere! Toote saadavust poodides saate kontrollida, vajutades toote lehel "Saadav…" at bounding box center [152, 232] width 135 height 21
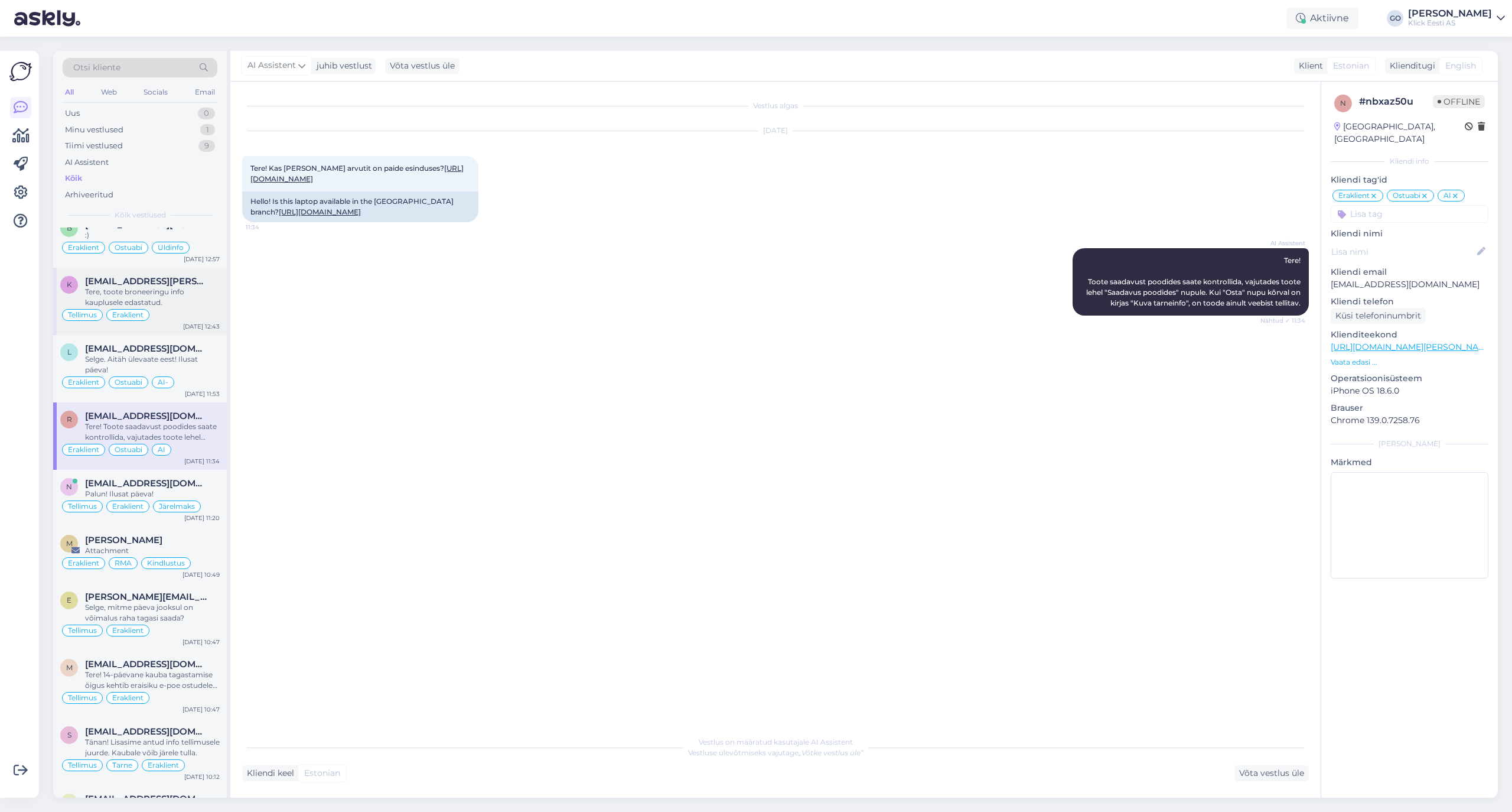
scroll to position [2993, 0]
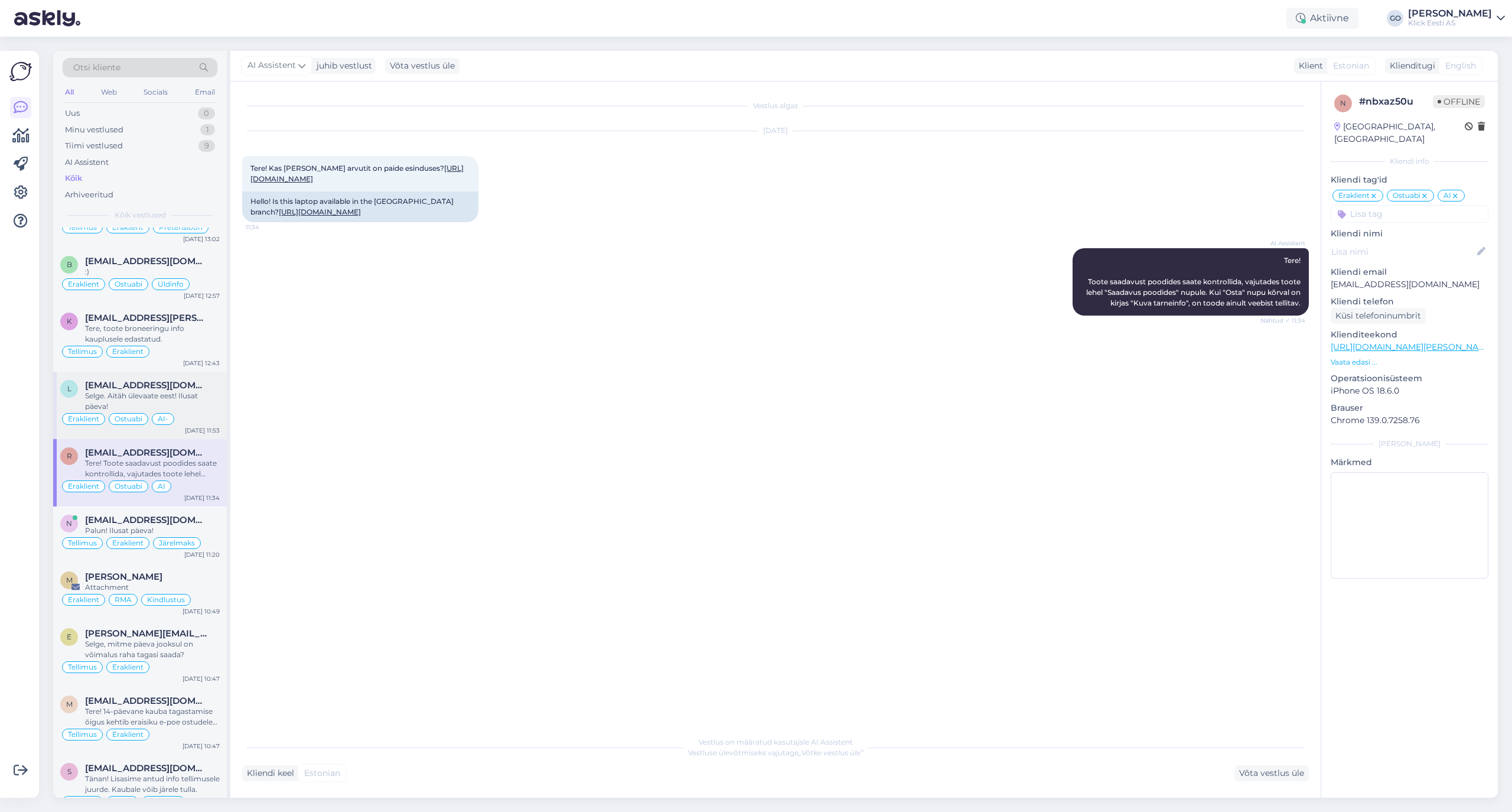
click at [197, 412] on div "Selge. Aitäh ülevaate eest! Ilusat päeva!" at bounding box center [152, 401] width 135 height 21
type textarea "AI ei saanud aru, et klient küsib [PERSON_NAME] Apple kohta. Kohatu on soovitad…"
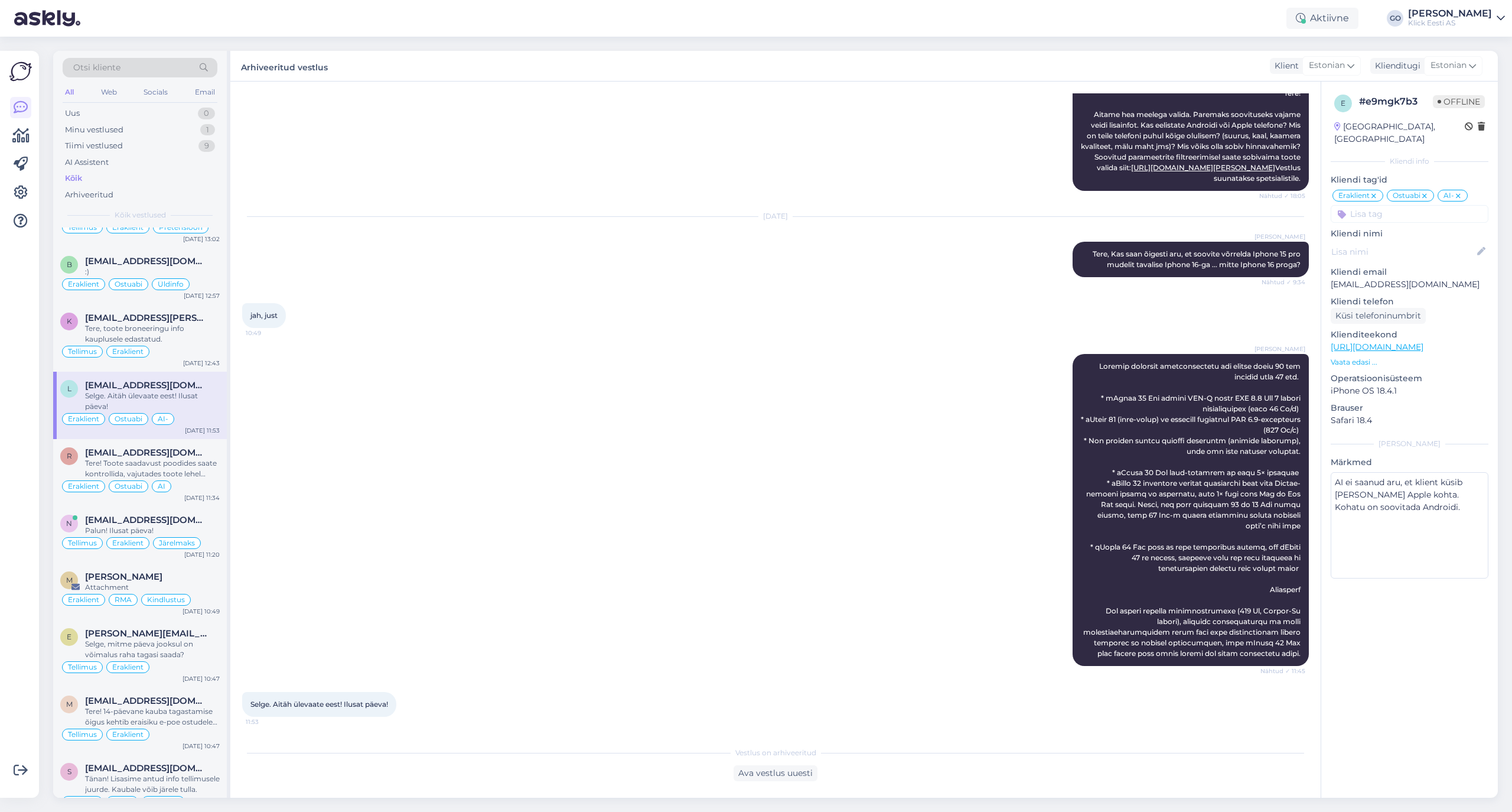
scroll to position [2929, 0]
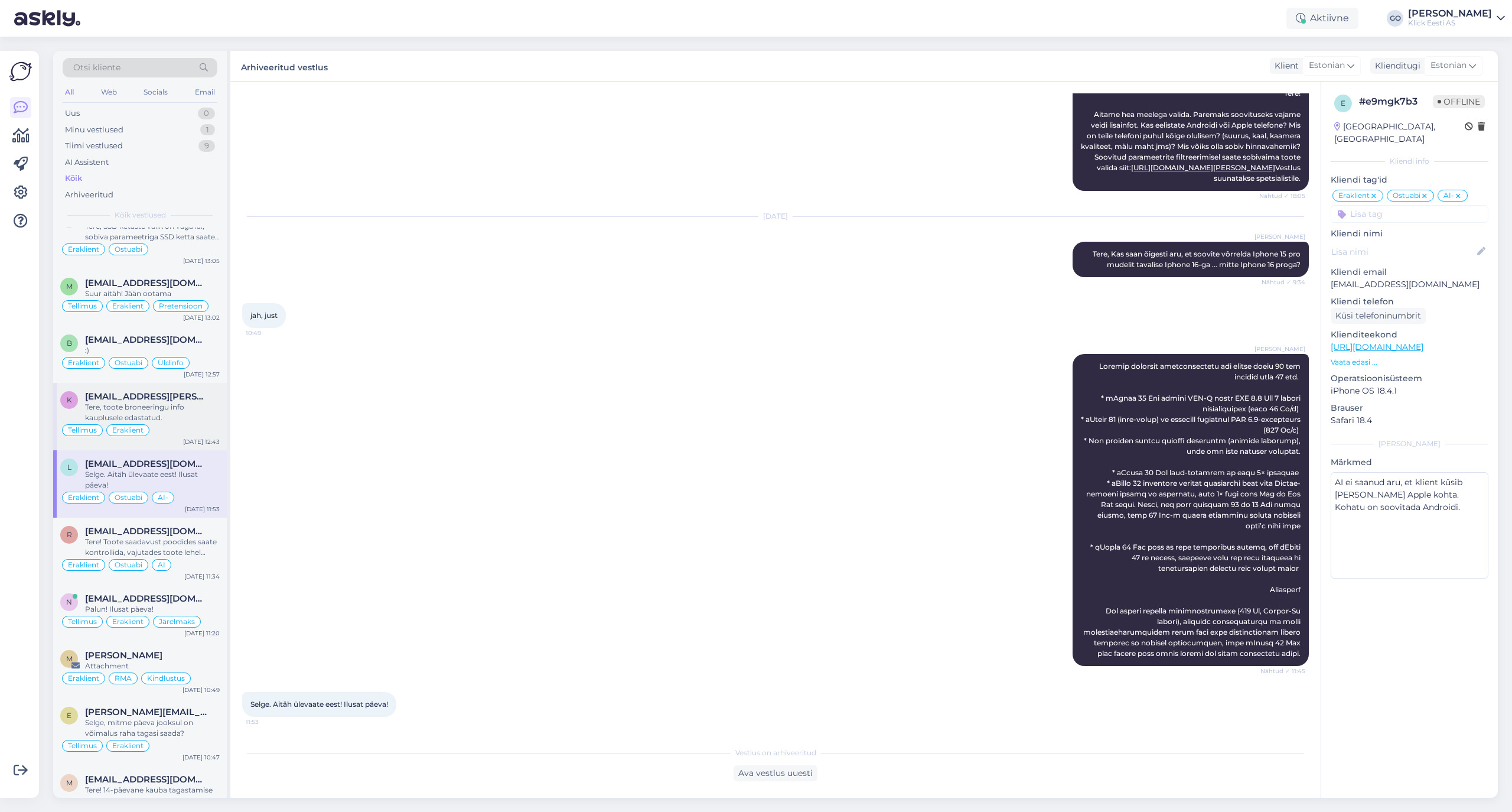
click at [178, 423] on div "Tere, toote broneeringu info kauplusele edastatud." at bounding box center [152, 412] width 135 height 21
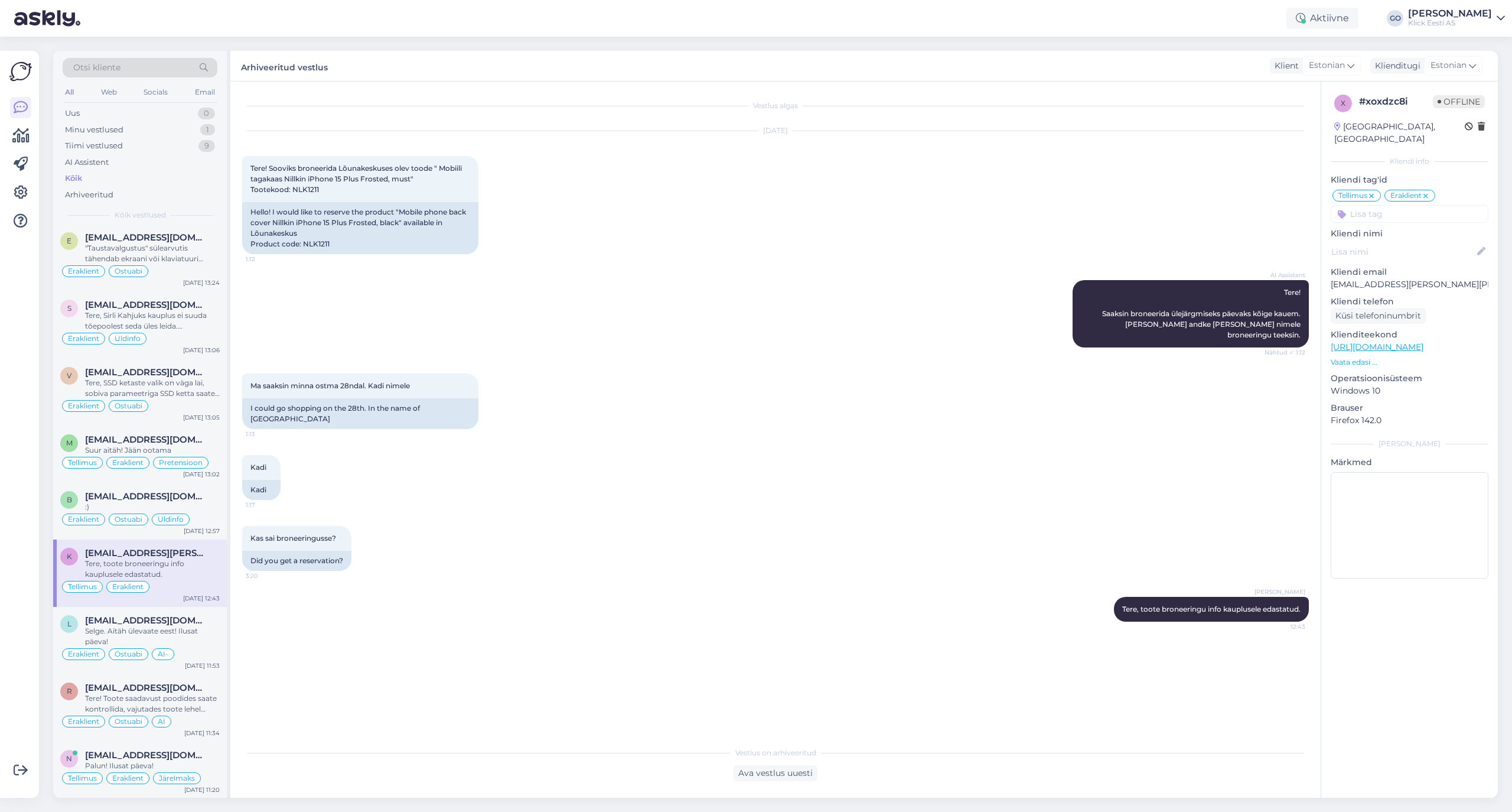
scroll to position [2775, 0]
click at [194, 502] on div "[EMAIL_ADDRESS][DOMAIN_NAME]" at bounding box center [152, 497] width 135 height 11
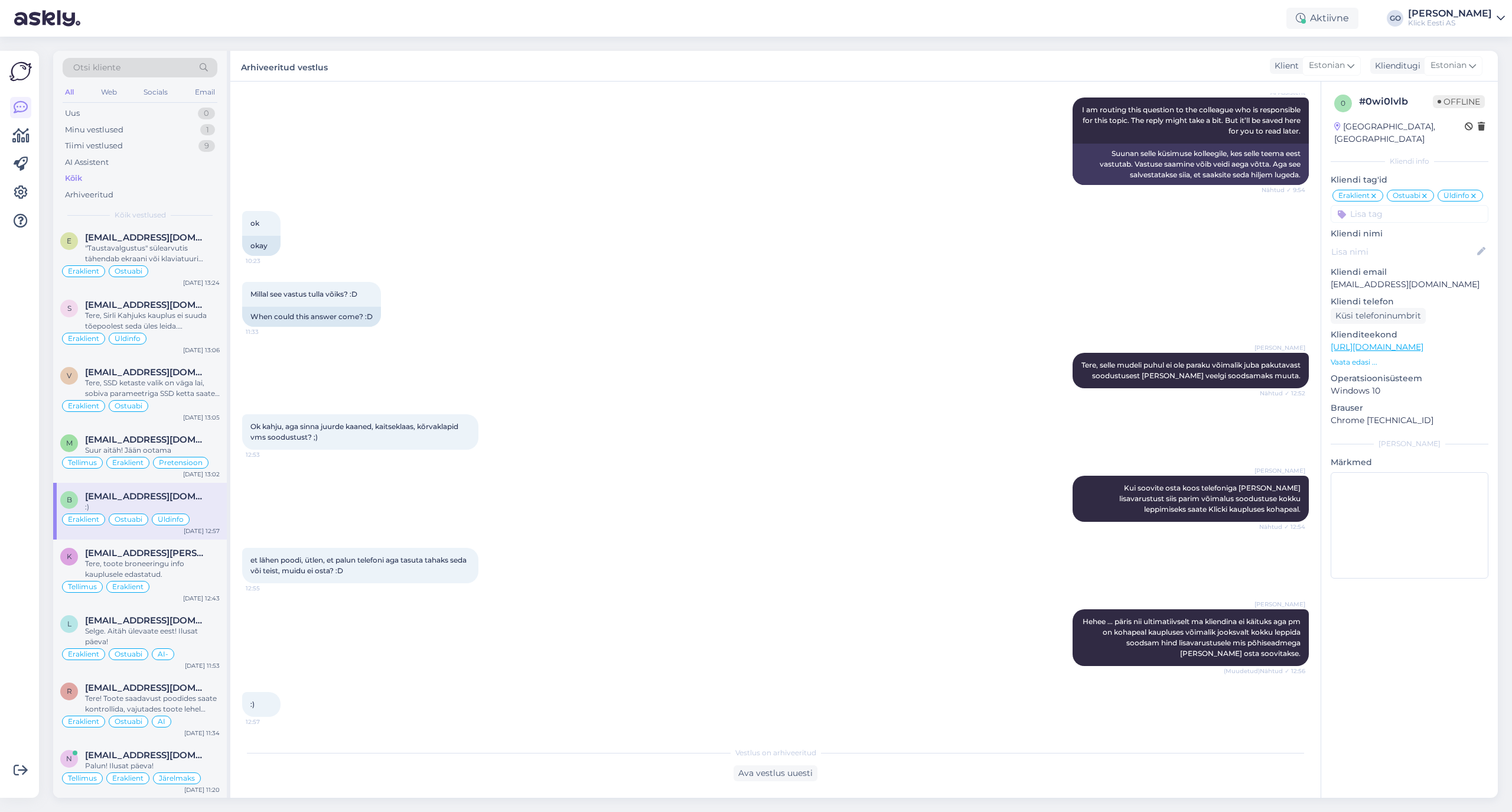
scroll to position [2800, 0]
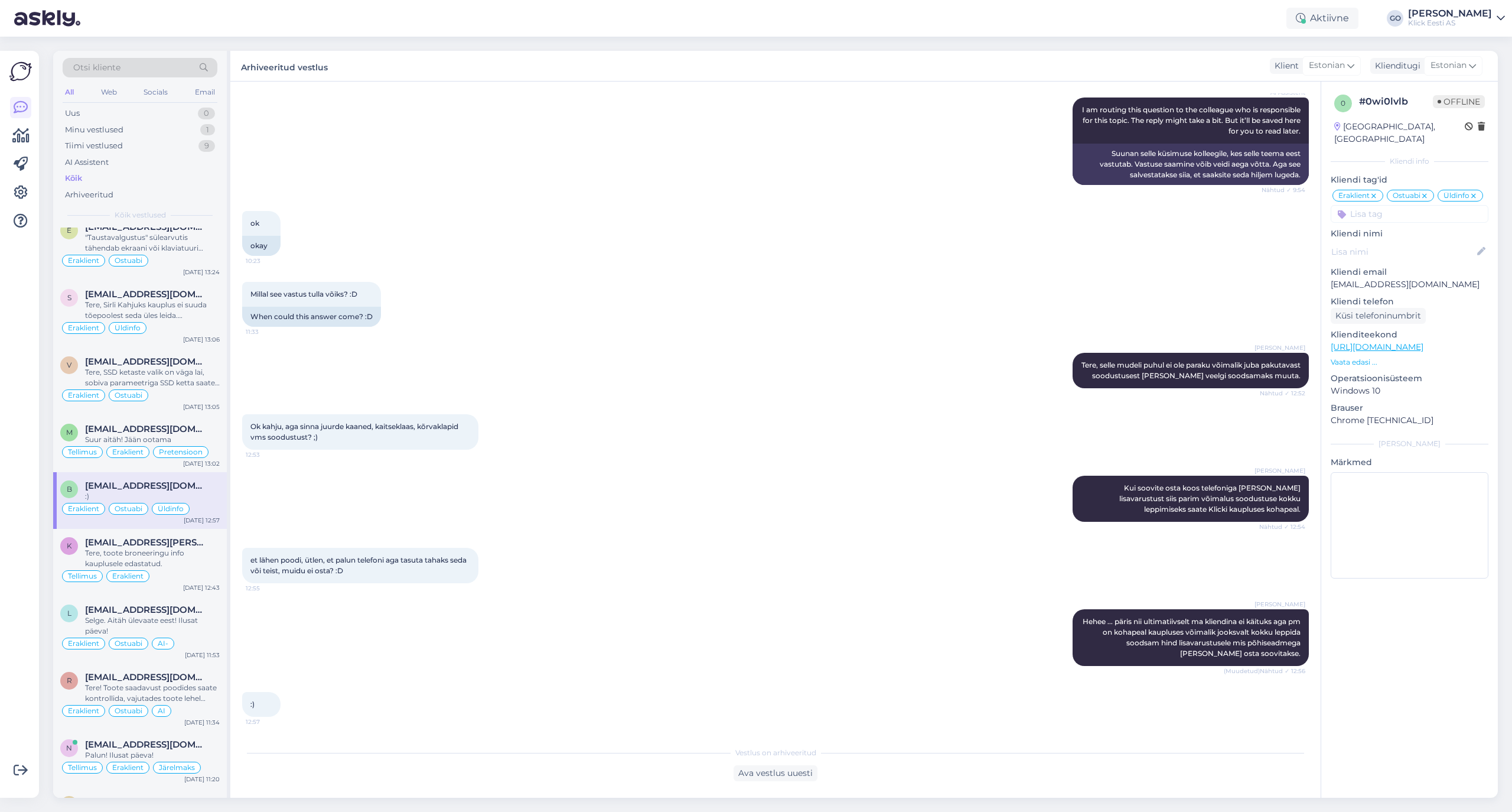
click at [1259, 227] on p "Kliendi nimi" at bounding box center [1409, 233] width 157 height 12
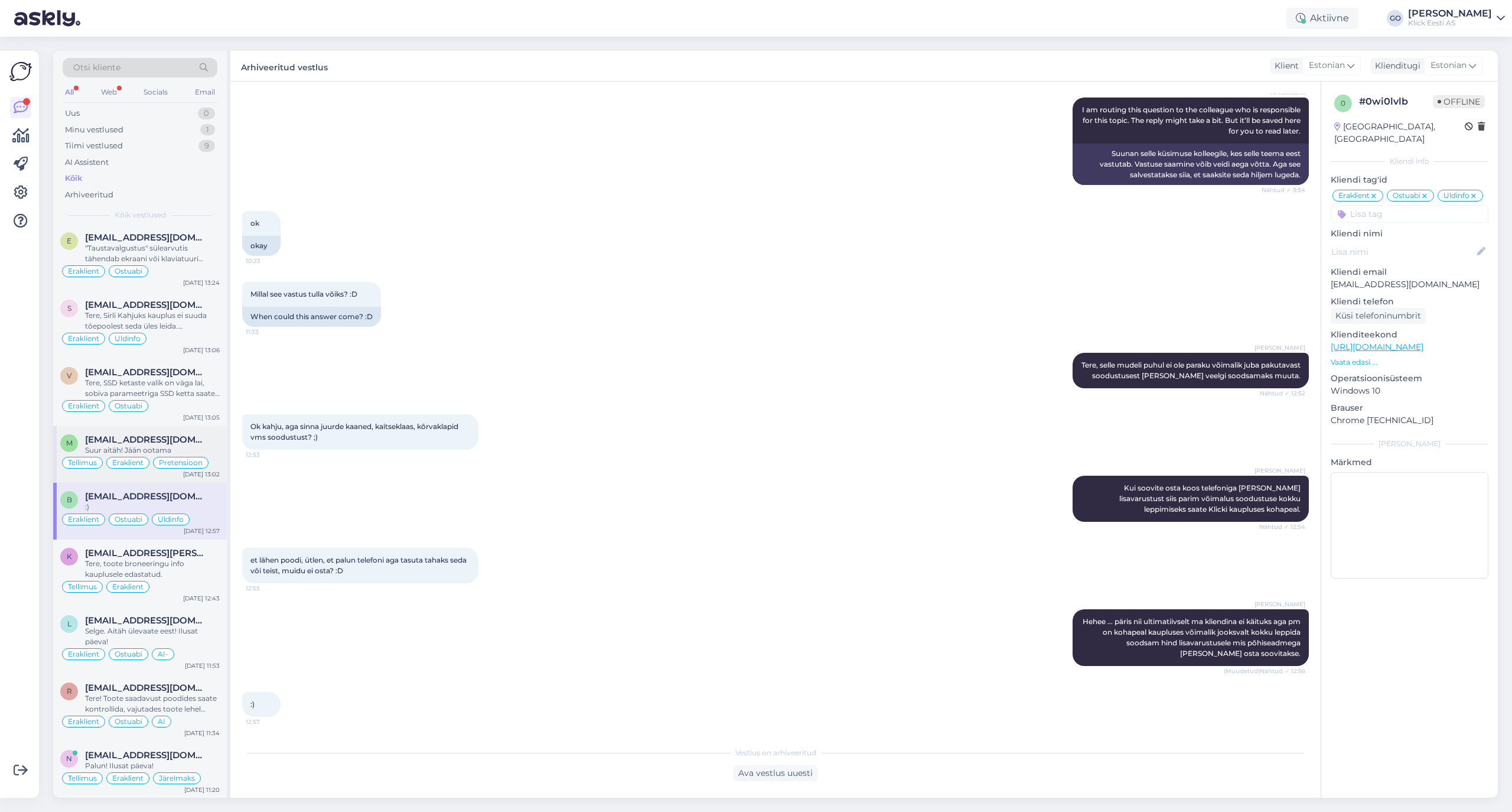
click at [207, 445] on div "[EMAIL_ADDRESS][DOMAIN_NAME]" at bounding box center [152, 439] width 135 height 11
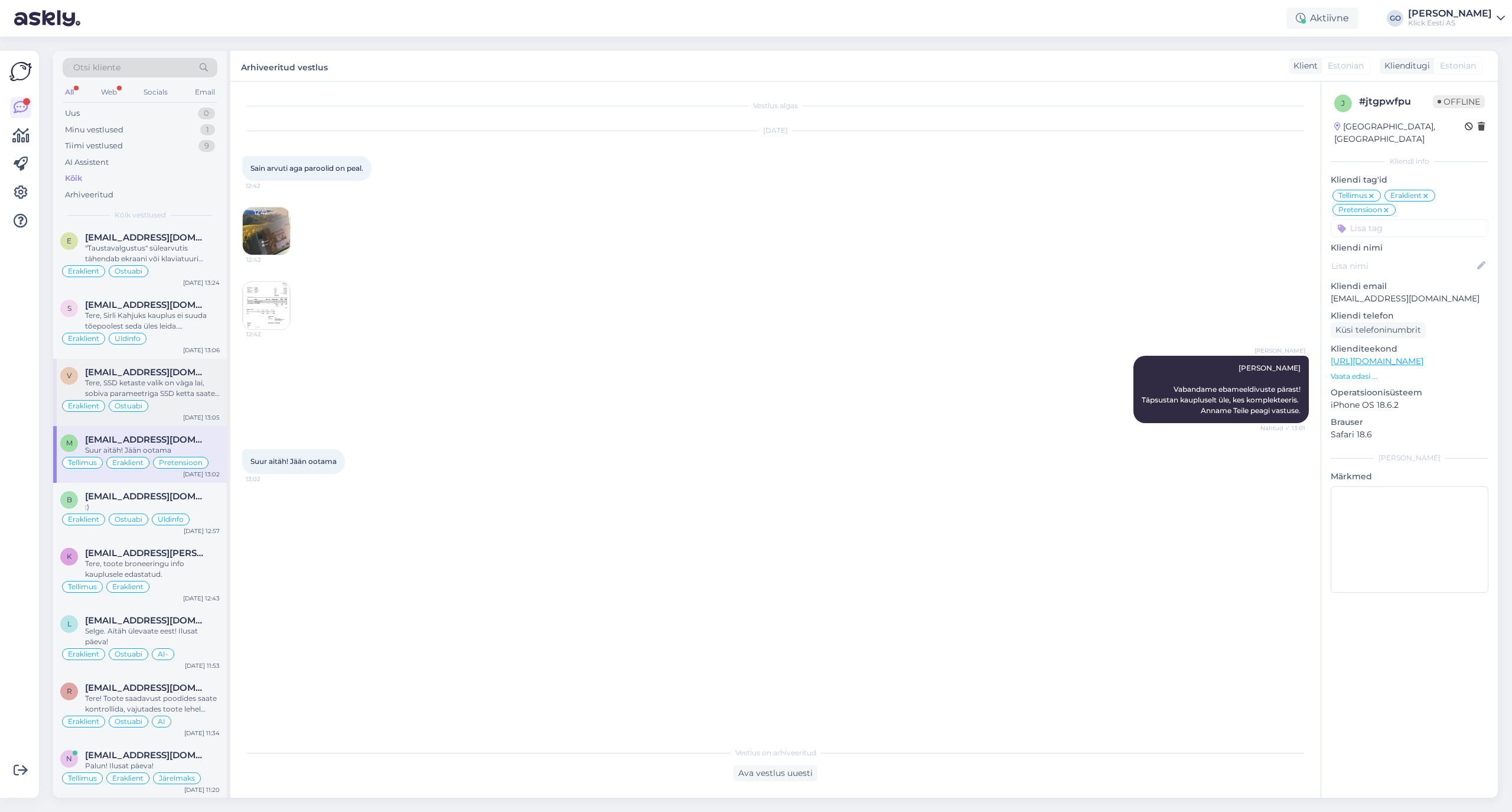
click at [178, 396] on div "Tere, SSD ketaste valik on väga lai, sobiva parameetriga SSD ketta saate valida…" at bounding box center [152, 387] width 135 height 21
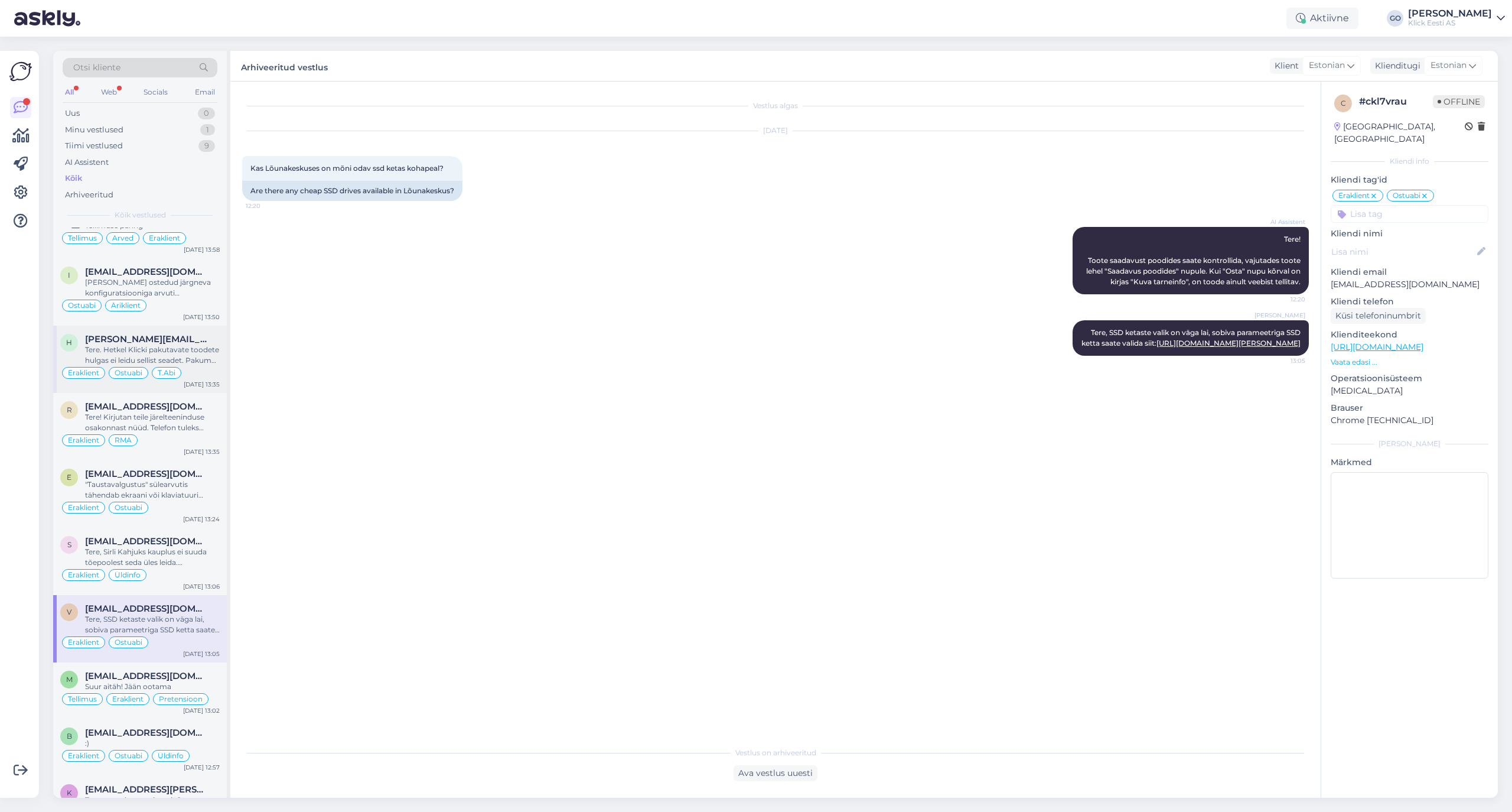
scroll to position [2553, 0]
click at [182, 569] on div "Tere, Sirli Kahjuks kauplus ei suuda tõepoolest seda üles leida. Eemaldasime se…" at bounding box center [152, 557] width 135 height 21
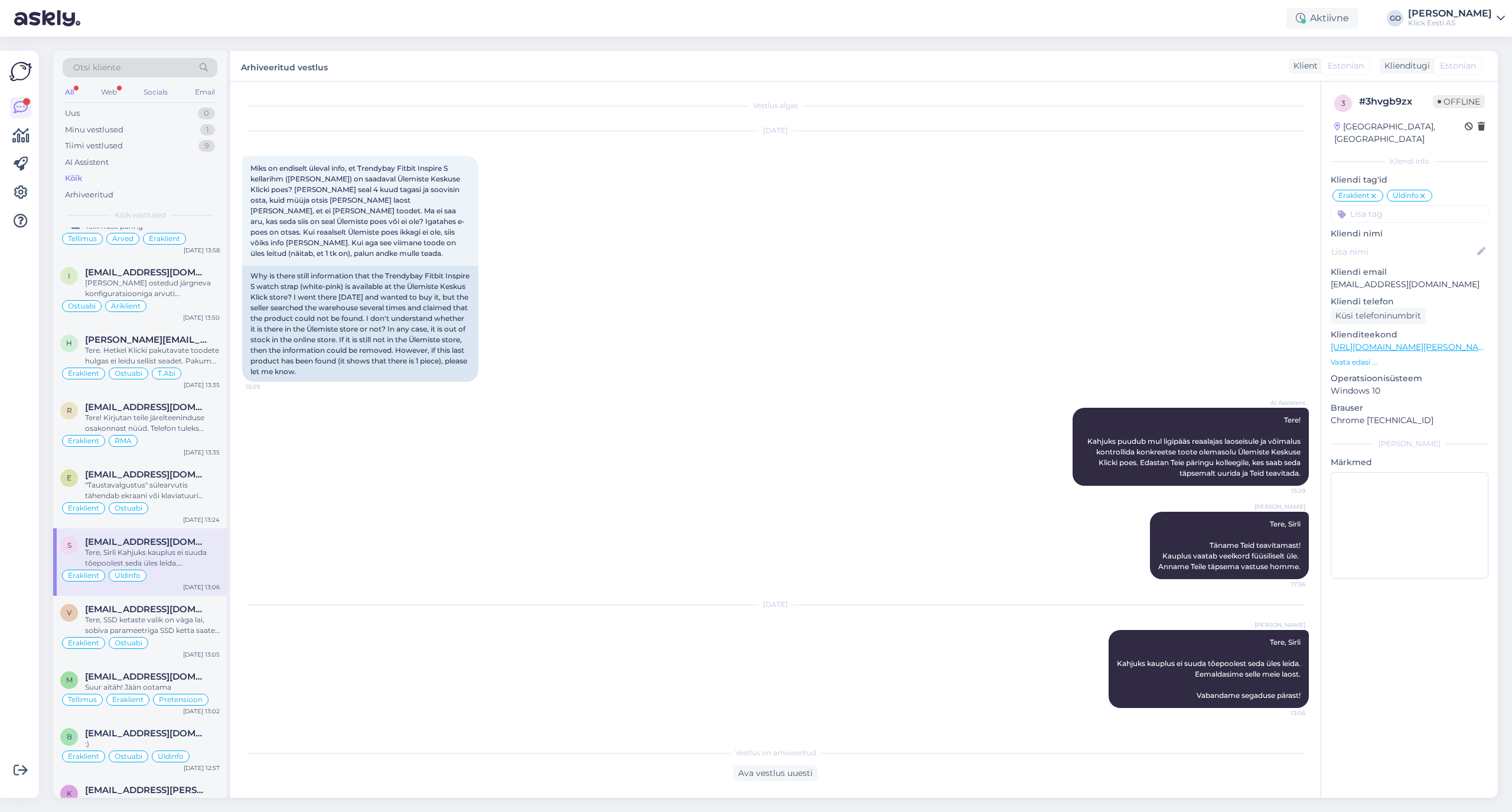
scroll to position [2568, 0]
click at [182, 500] on div ""Taustavalgustus" sülearvutis tähendab ekraani või klaviatuuri tagantpoolt valg…" at bounding box center [152, 489] width 135 height 21
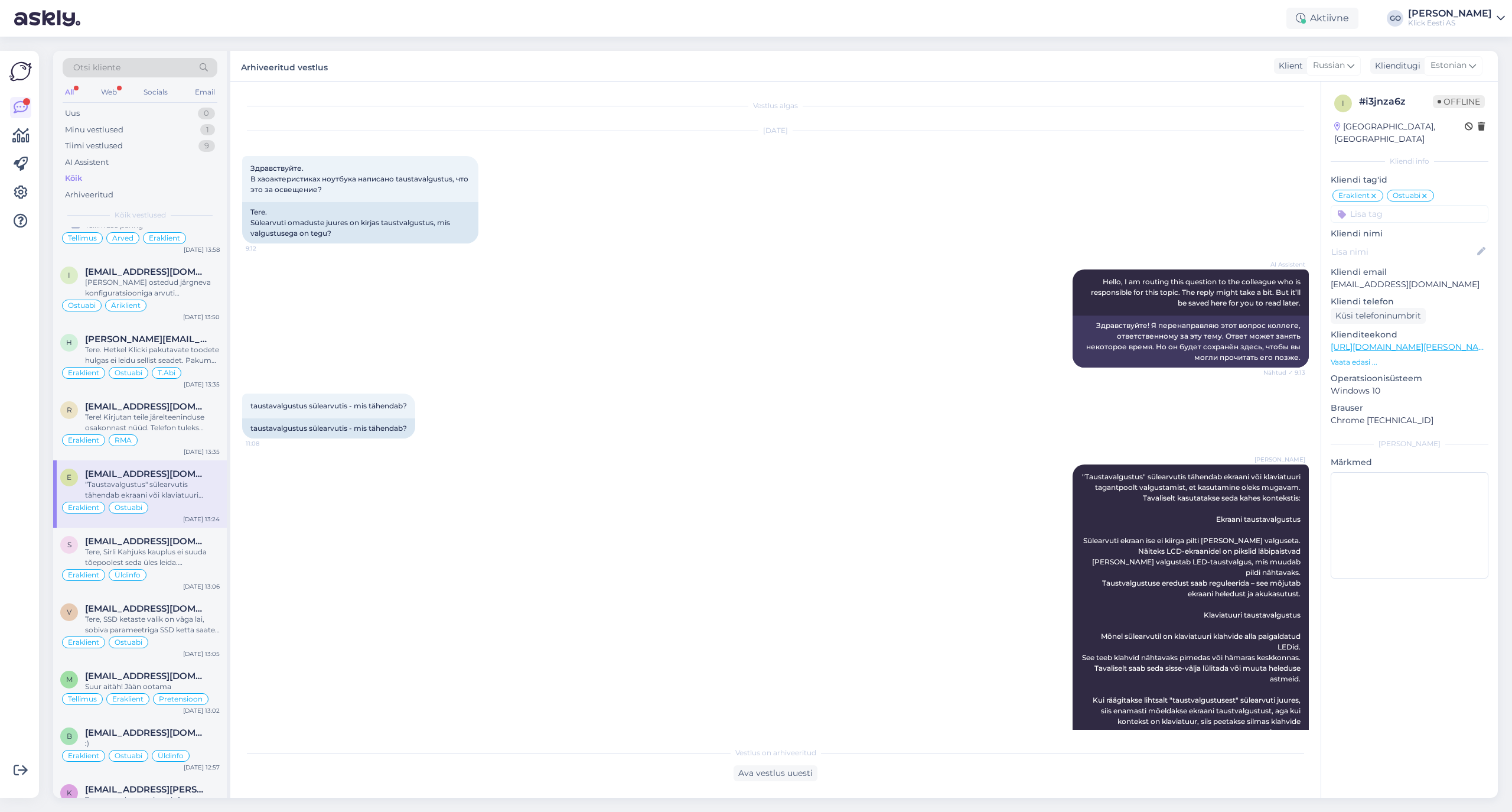
scroll to position [2579, 0]
click at [1259, 205] on input at bounding box center [1409, 214] width 157 height 18
click at [1259, 256] on span "T.Abi" at bounding box center [1364, 260] width 18 height 7
click at [156, 412] on span "[EMAIL_ADDRESS][DOMAIN_NAME]" at bounding box center [147, 406] width 123 height 11
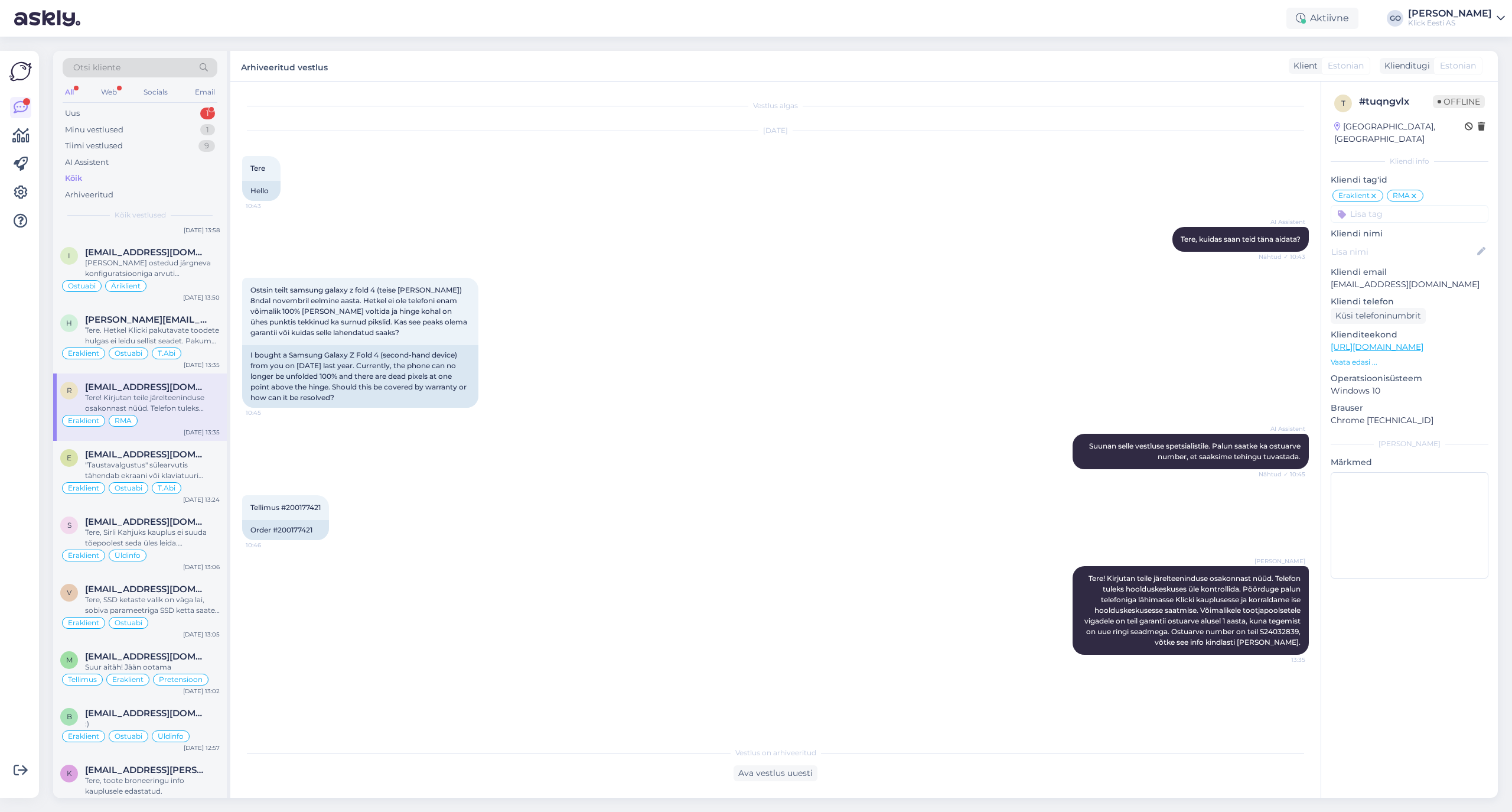
scroll to position [2600, 0]
click at [207, 344] on div "Tere. Hetkel Klicki pakutavate toodete hulgas ei leidu sellist seadet. Pakume s…" at bounding box center [152, 333] width 135 height 21
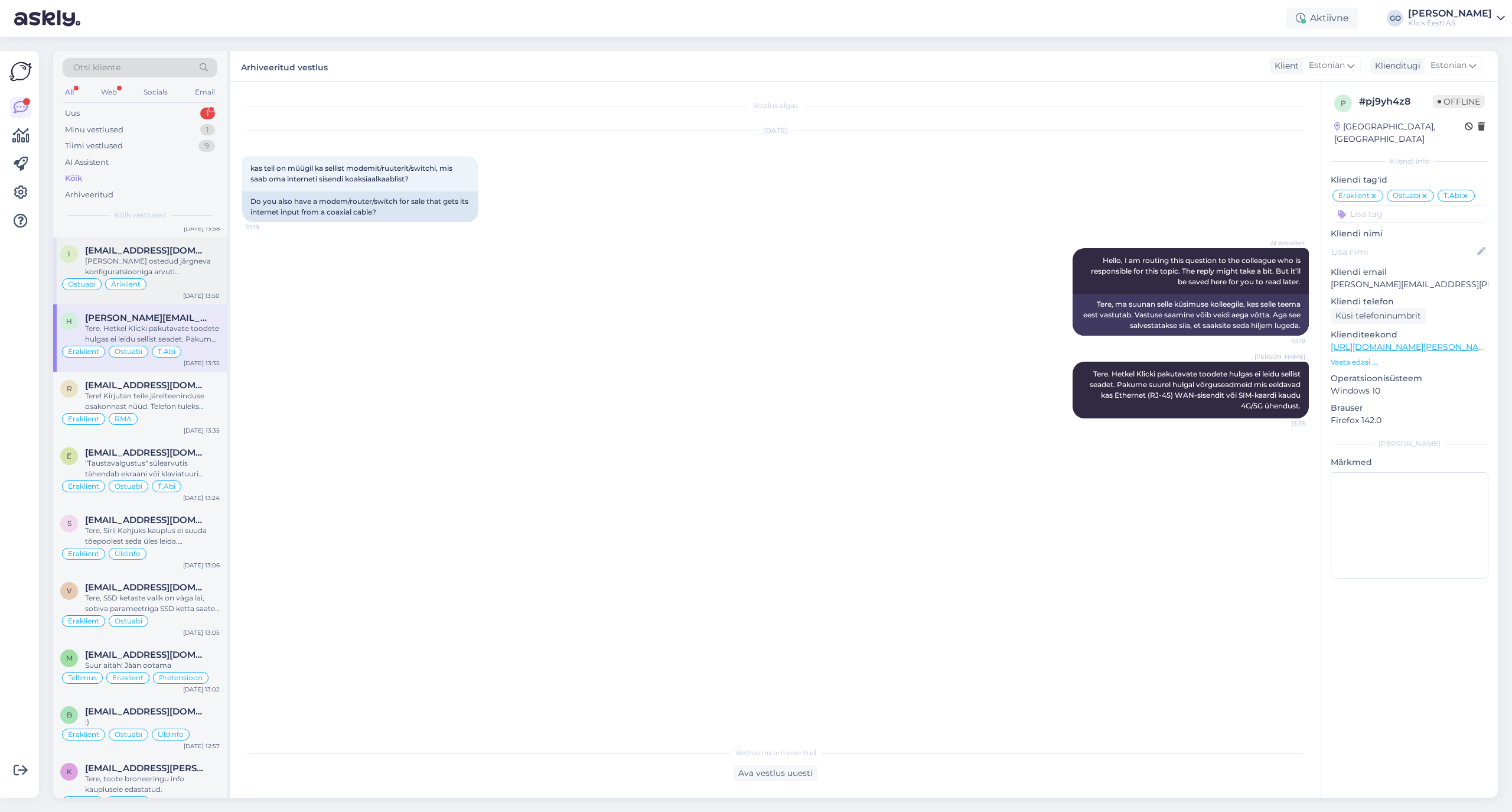
click at [173, 275] on div "[PERSON_NAME] ostedud järgneva konfiguratsiooniga arvuti [PERSON_NAME]. Kas ole…" at bounding box center [152, 266] width 135 height 21
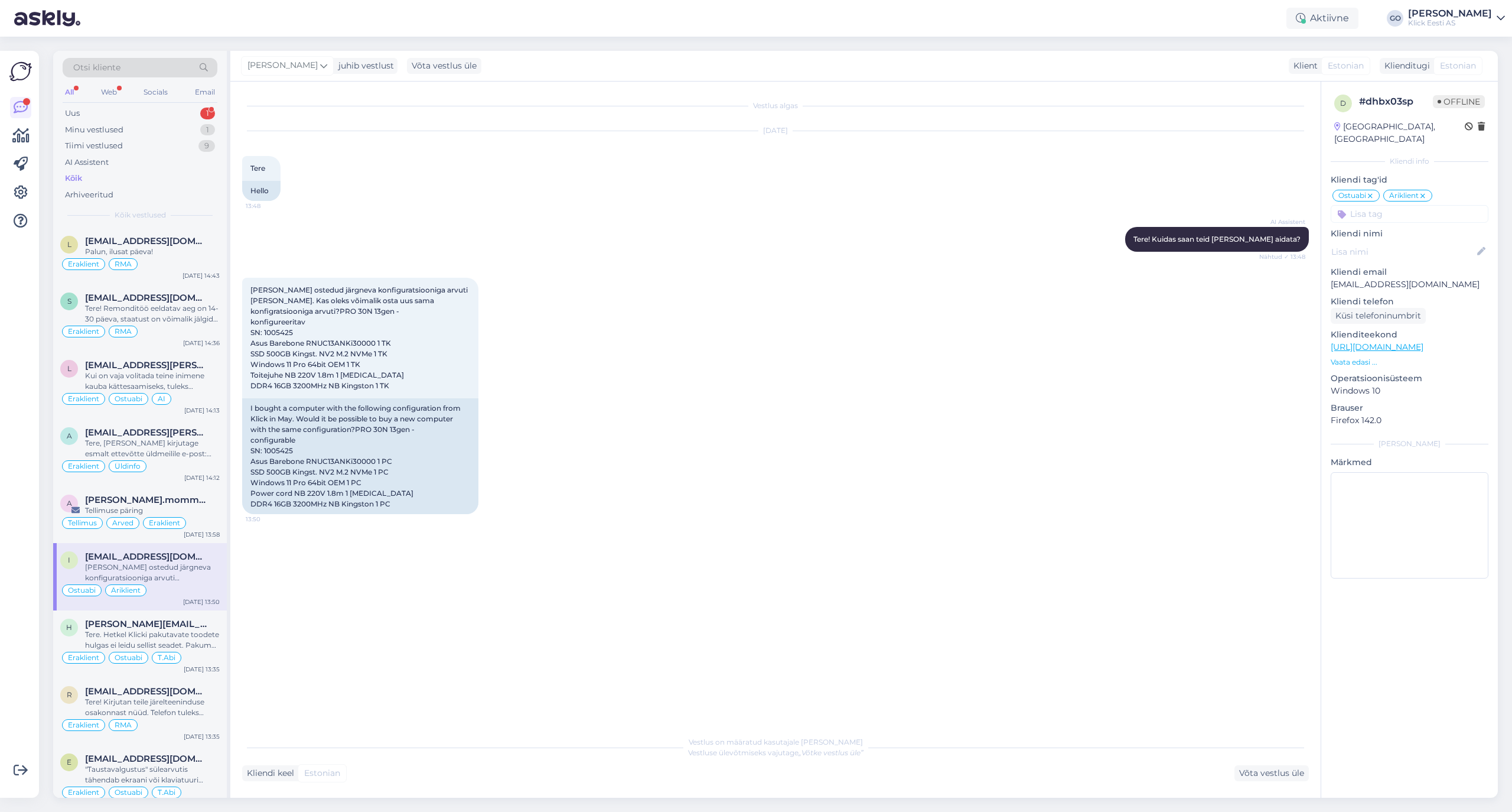
scroll to position [2220, 0]
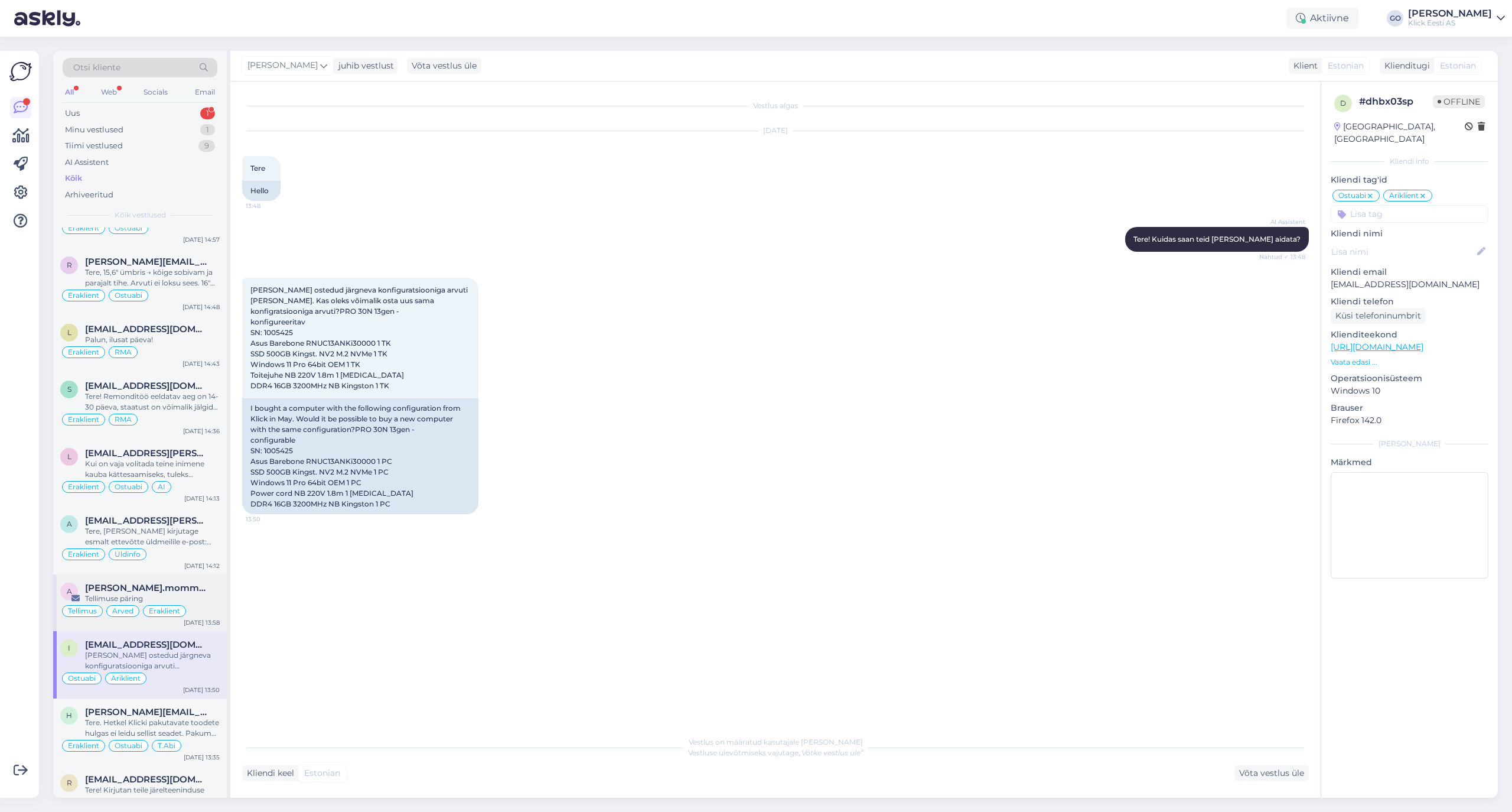
click at [203, 593] on span "[PERSON_NAME].mommeja via [EMAIL_ADDRESS][DOMAIN_NAME]" at bounding box center [147, 588] width 123 height 11
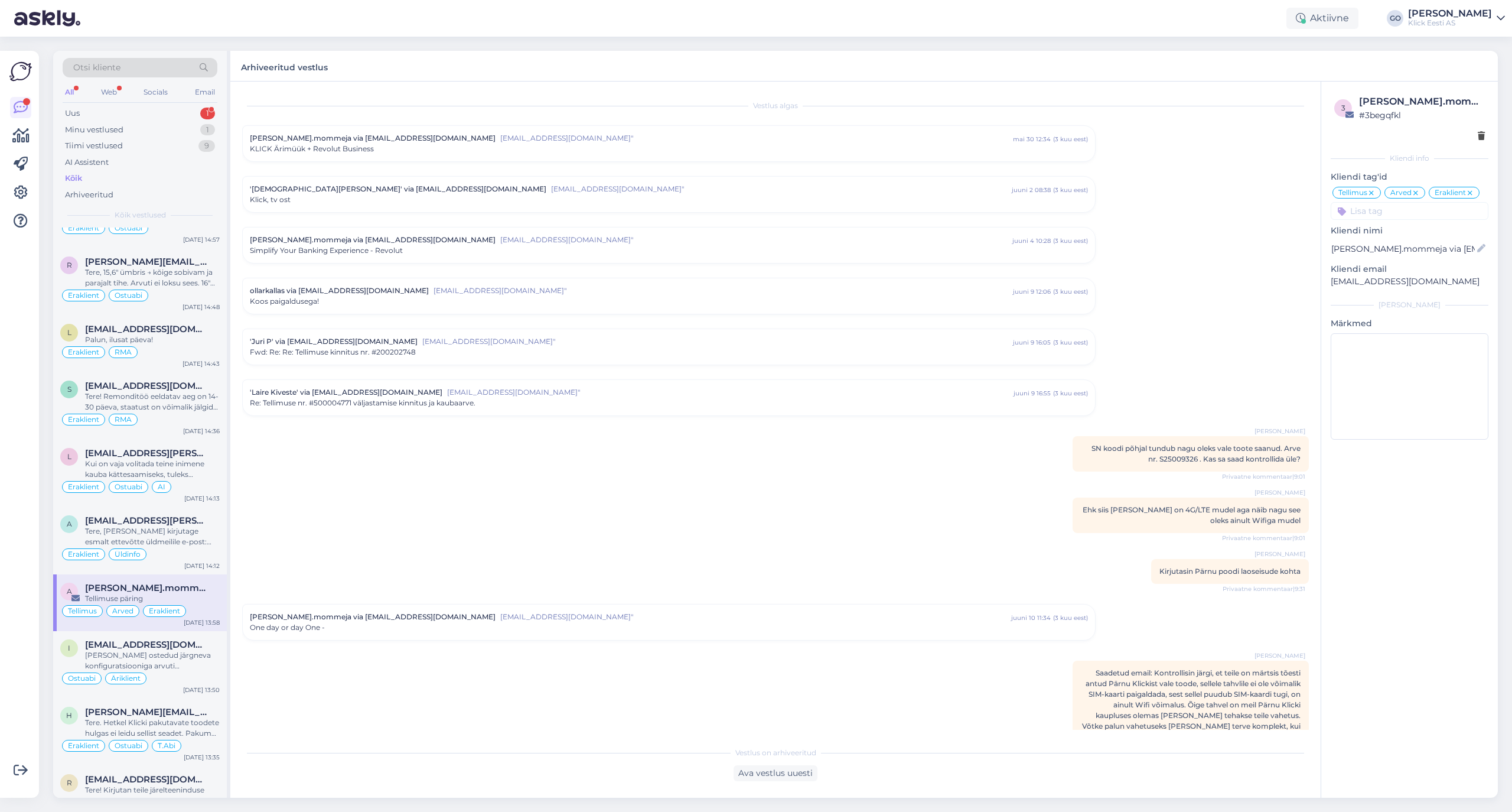
scroll to position [4090, 0]
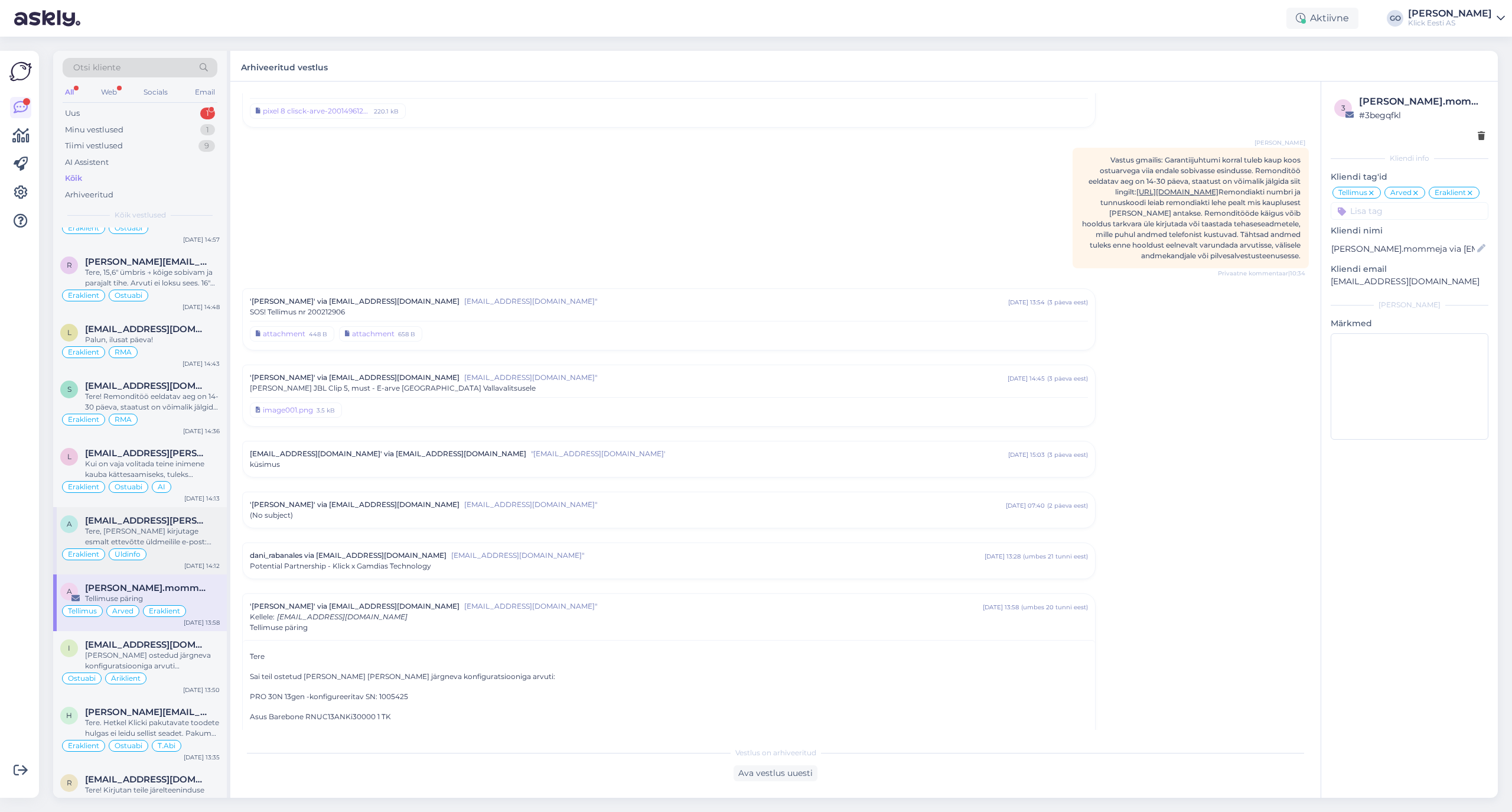
click at [196, 547] on div "Tere, [PERSON_NAME] kirjutage esmalt ettevõtte üldmeilile e-post: [EMAIL_ADDRES…" at bounding box center [152, 536] width 135 height 21
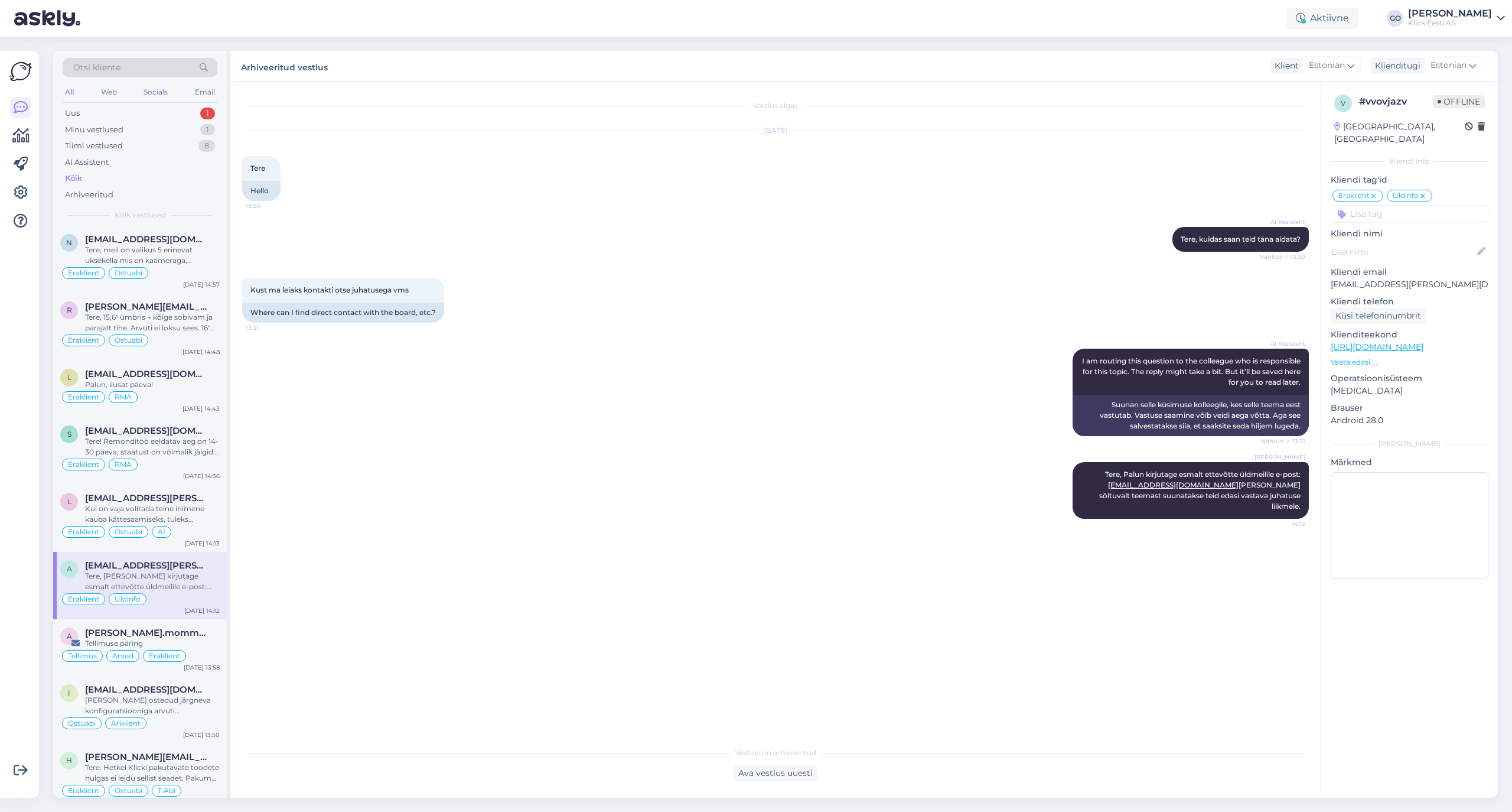
scroll to position [2284, 0]
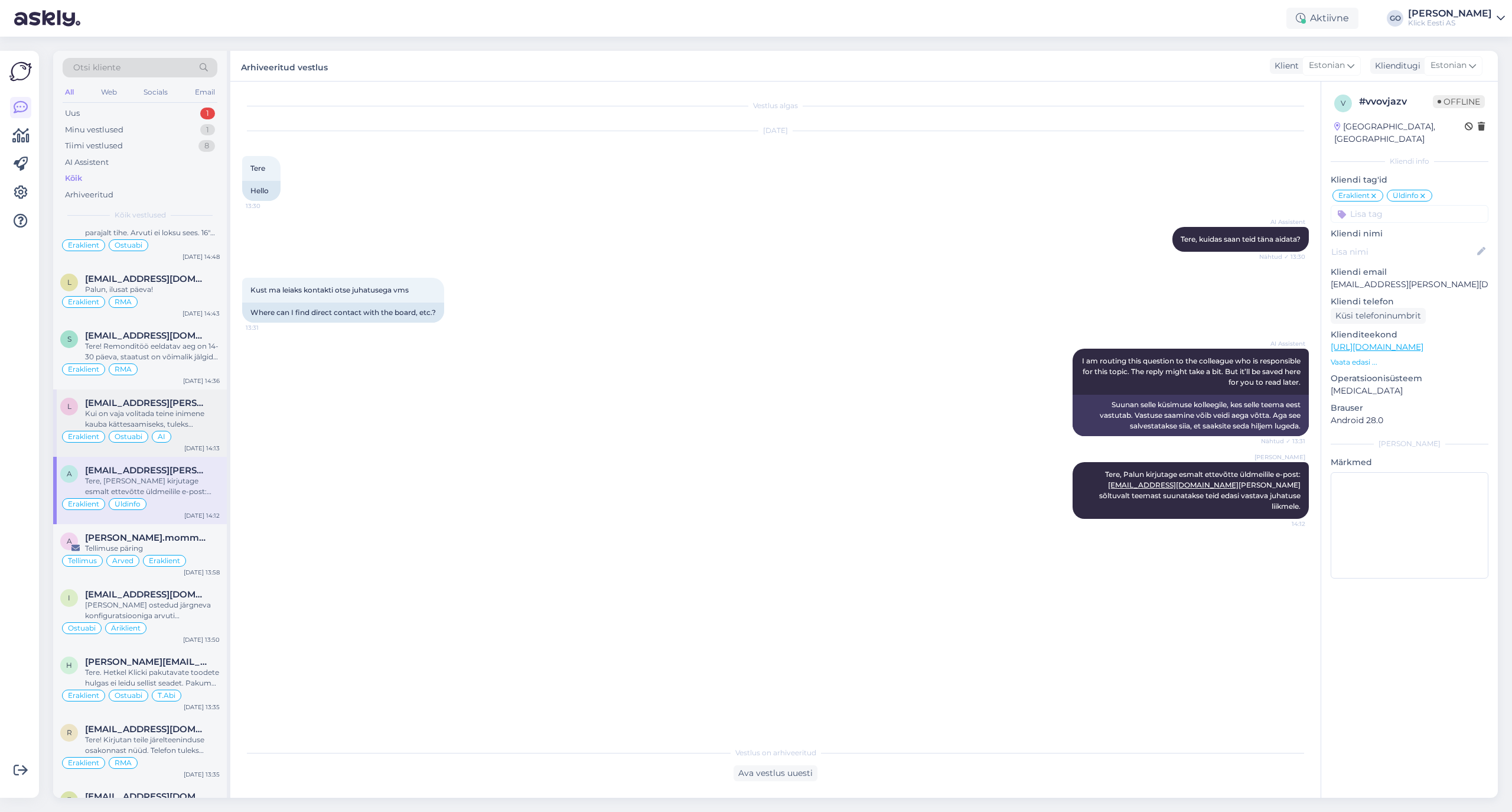
click at [197, 429] on div "Kui on vaja volitada teine inimene kauba kättesaamiseks, tuleks tellimust vormi…" at bounding box center [152, 419] width 135 height 21
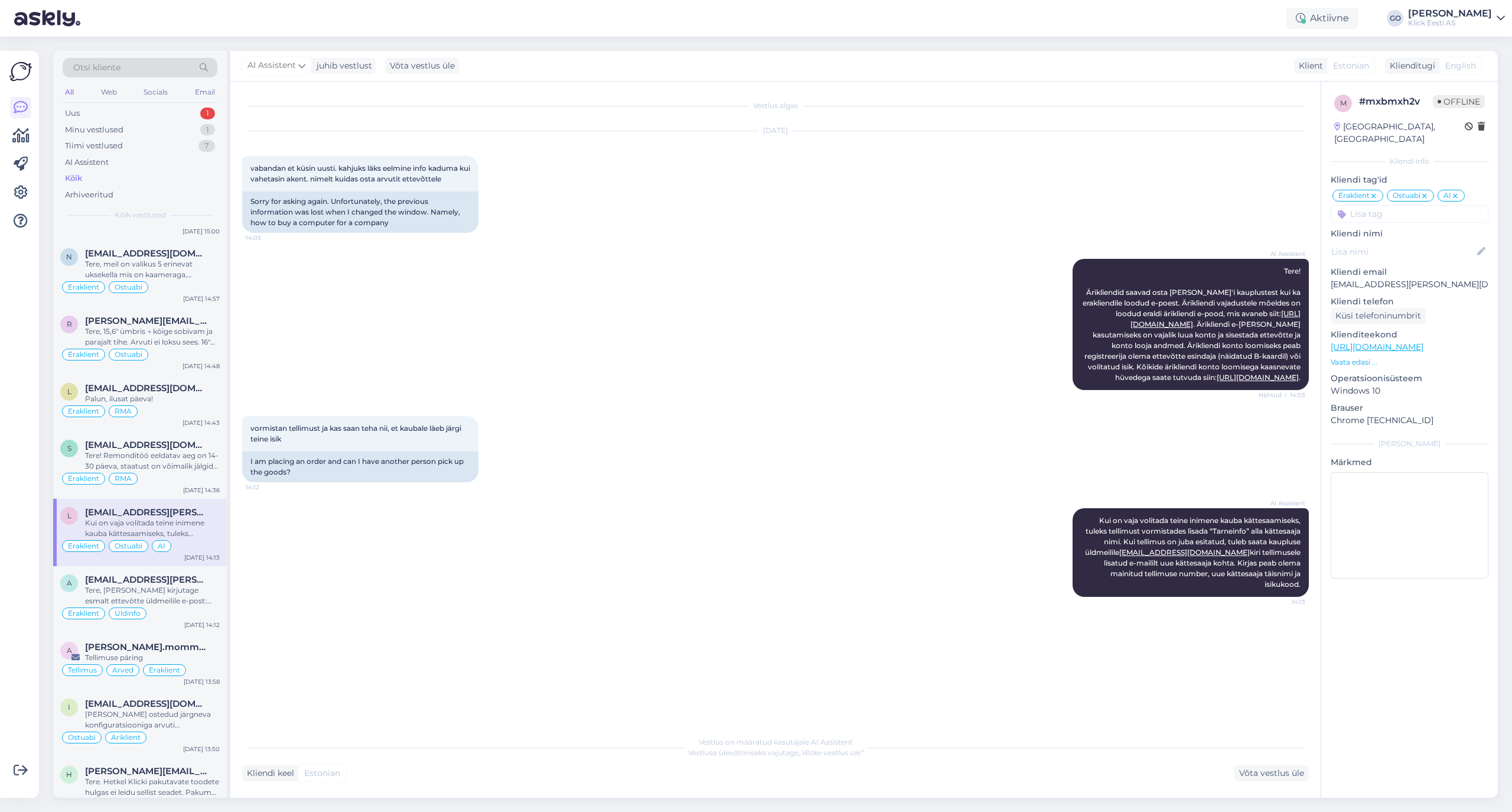
scroll to position [2205, 0]
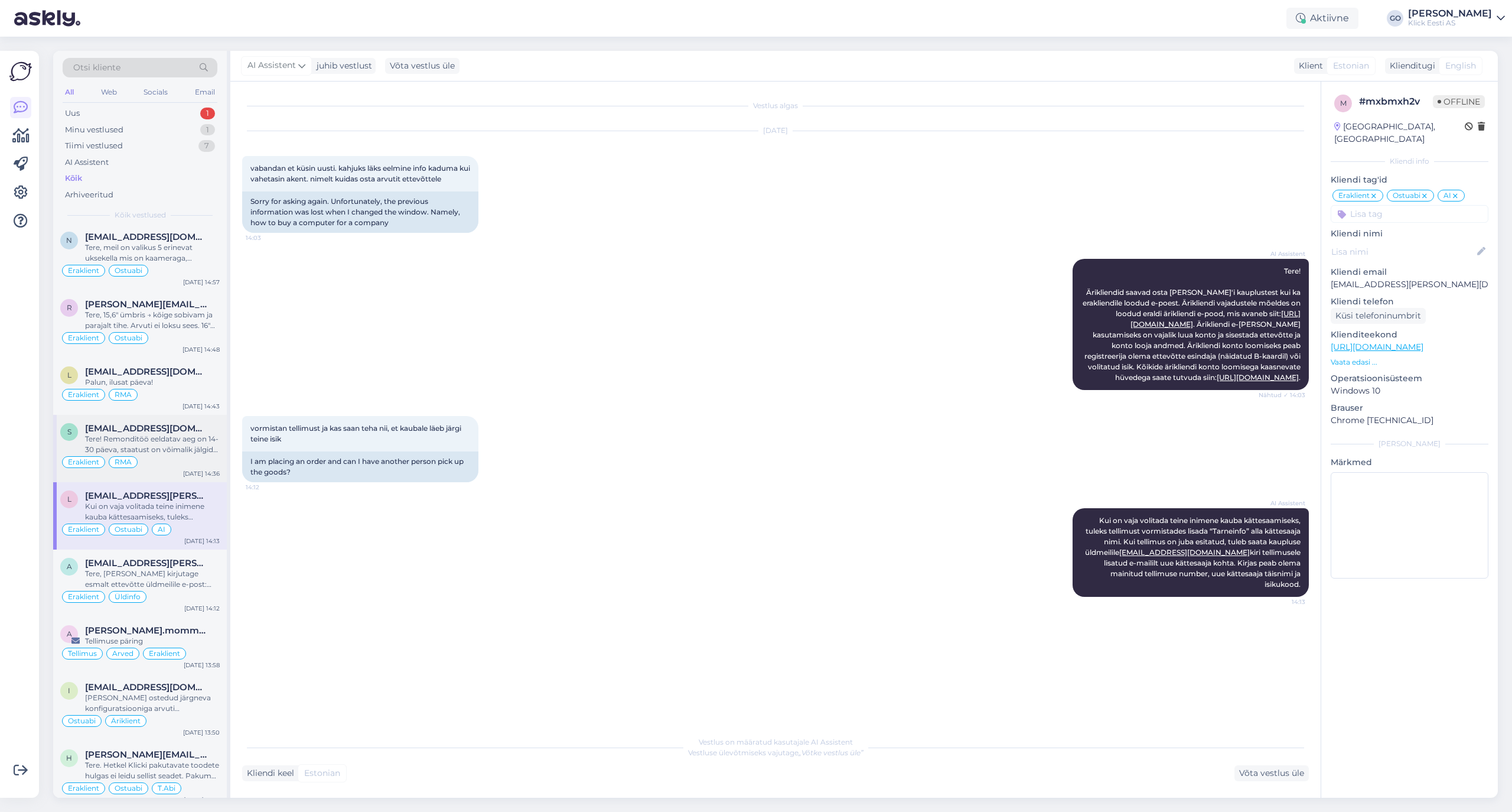
click at [178, 455] on div "Tere! Remonditöö eeldatav aeg on 14-30 päeva, staatust on võimalik jälgida siit…" at bounding box center [152, 444] width 135 height 21
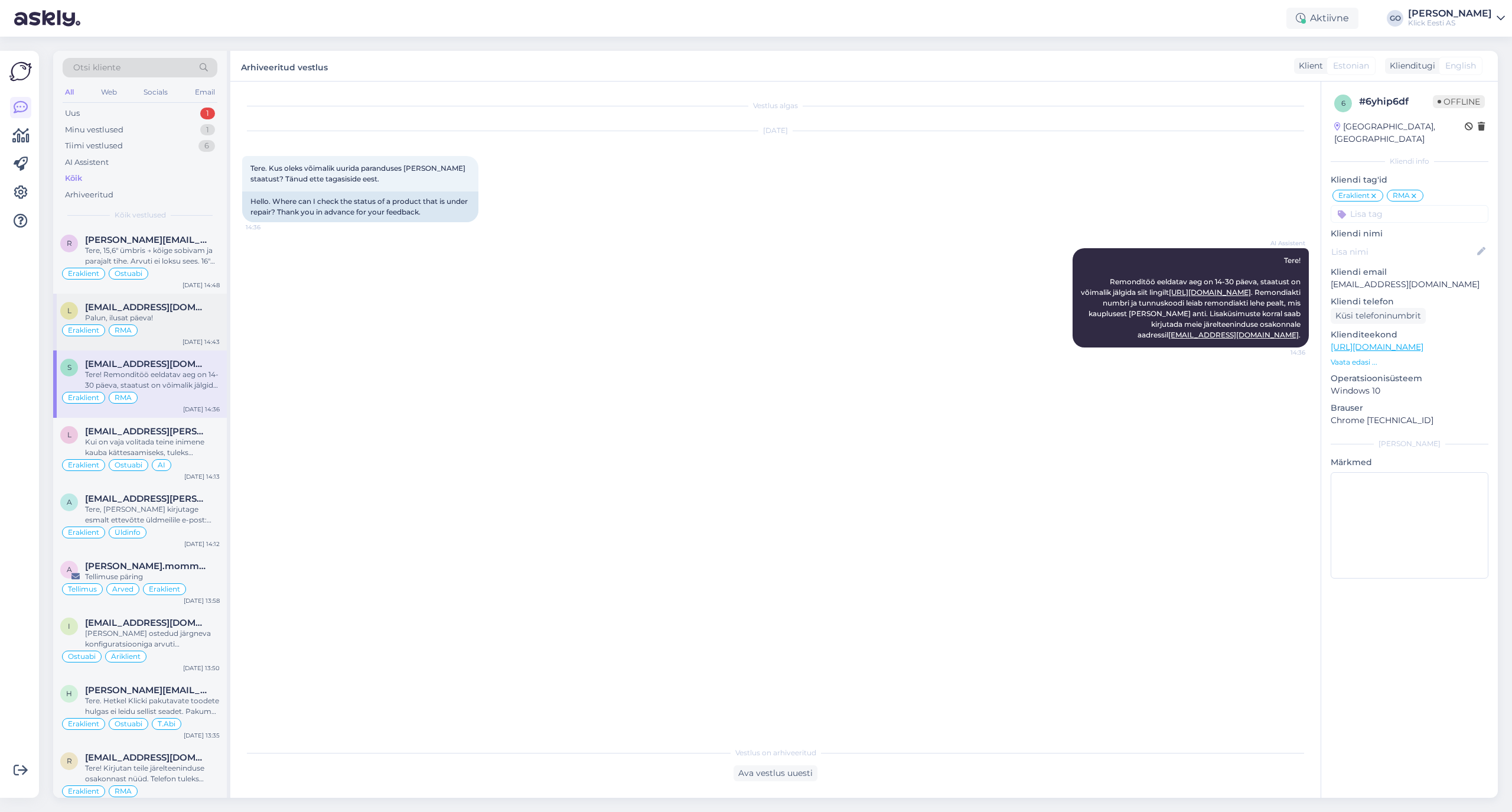
scroll to position [2299, 0]
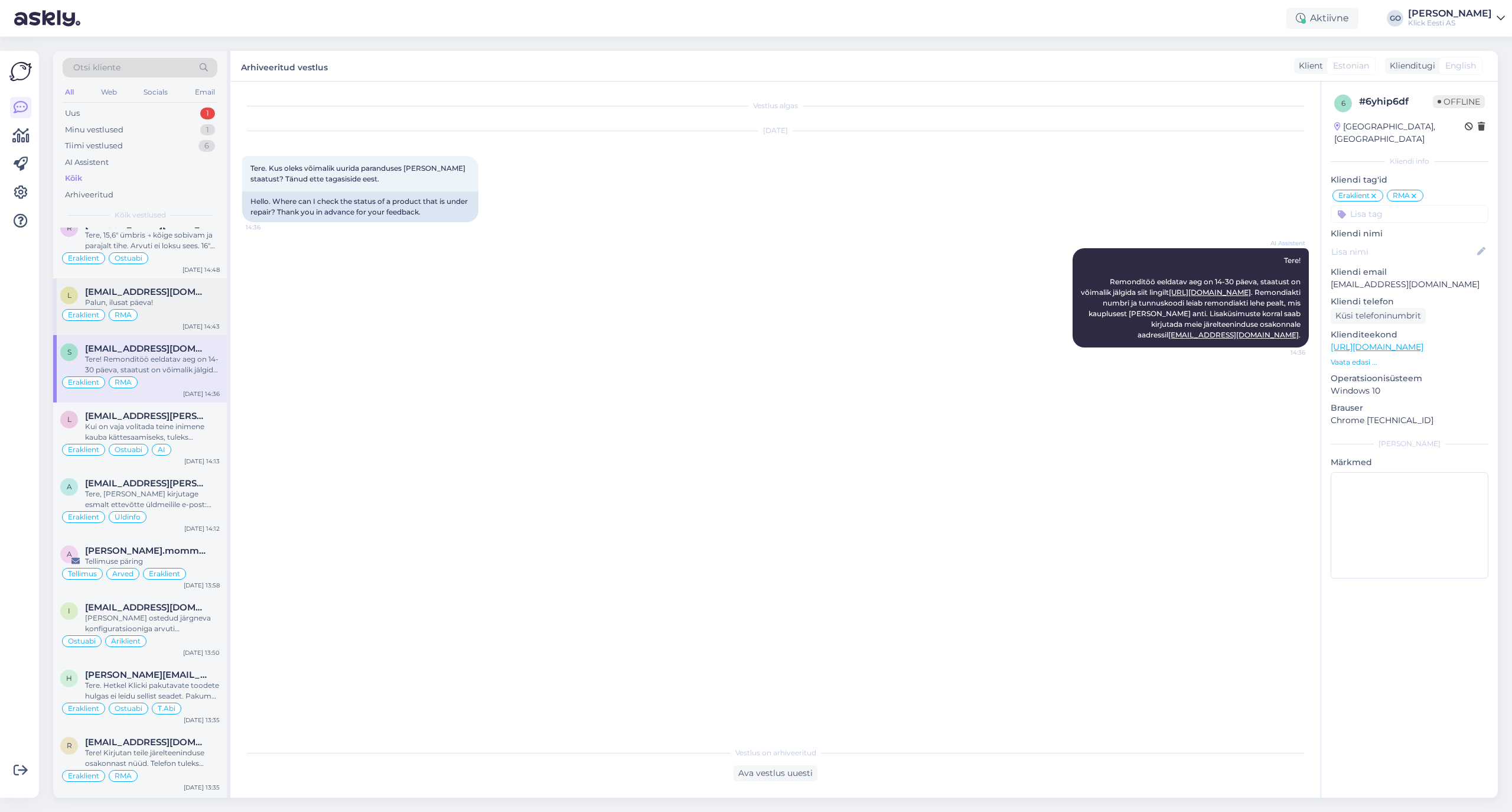
click at [187, 308] on div "Palun, ilusat päeva!" at bounding box center [152, 303] width 135 height 11
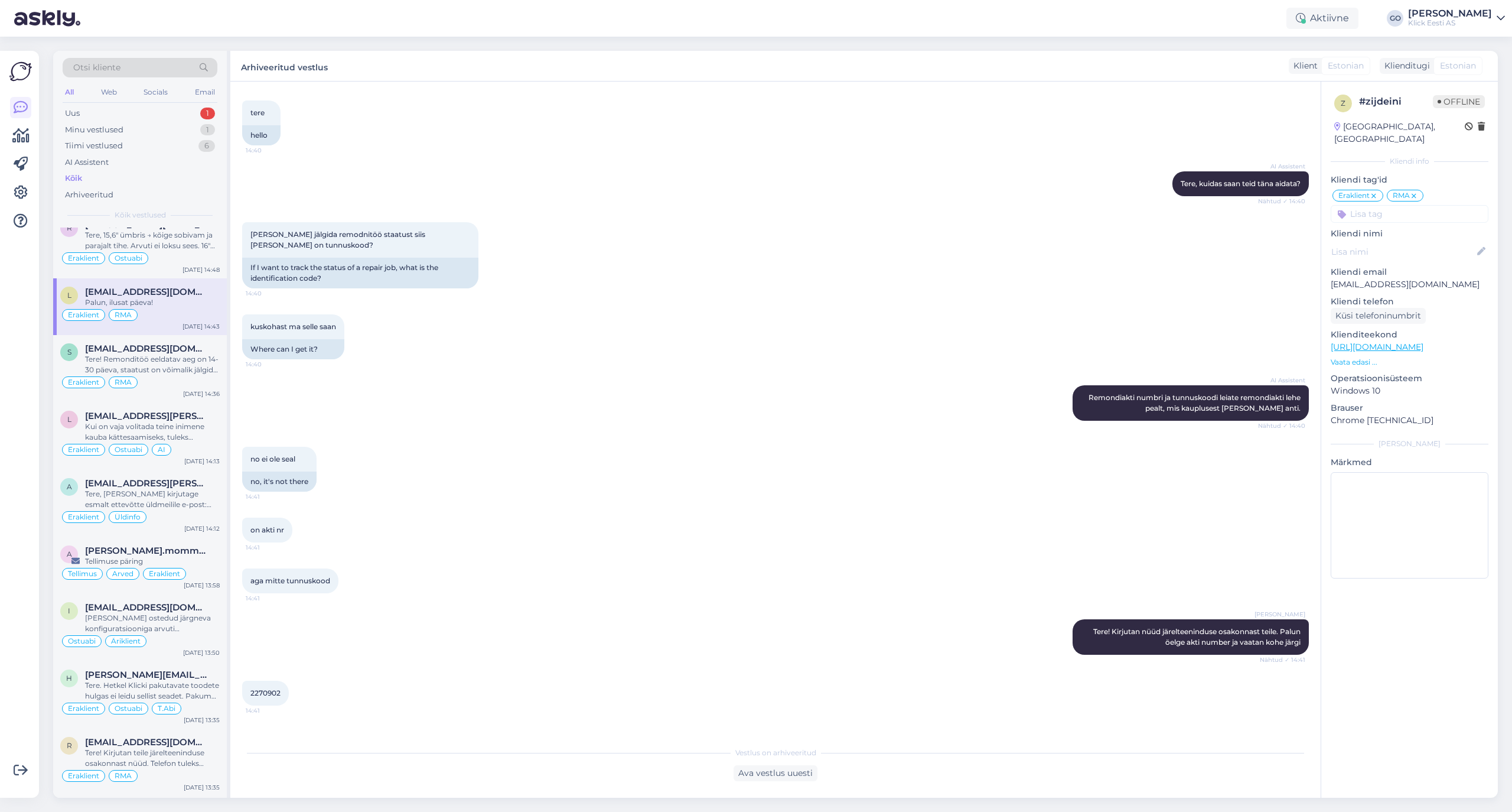
scroll to position [0, 0]
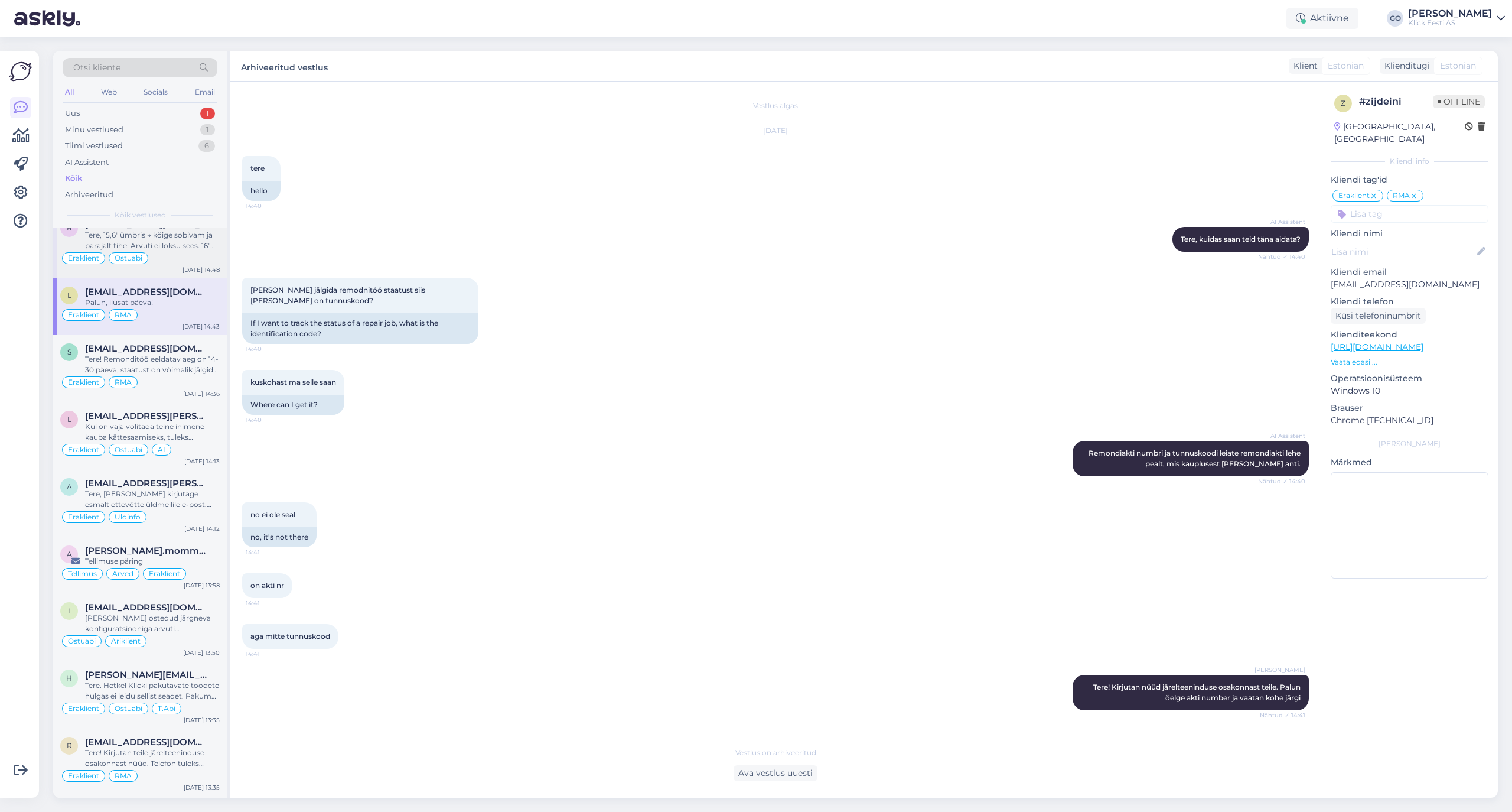
click at [180, 251] on div "Tere, 15,6" ümbris → kõige sobivam ja parajalt tihe. Arvuti ei loksu sees. 16" …" at bounding box center [152, 240] width 135 height 21
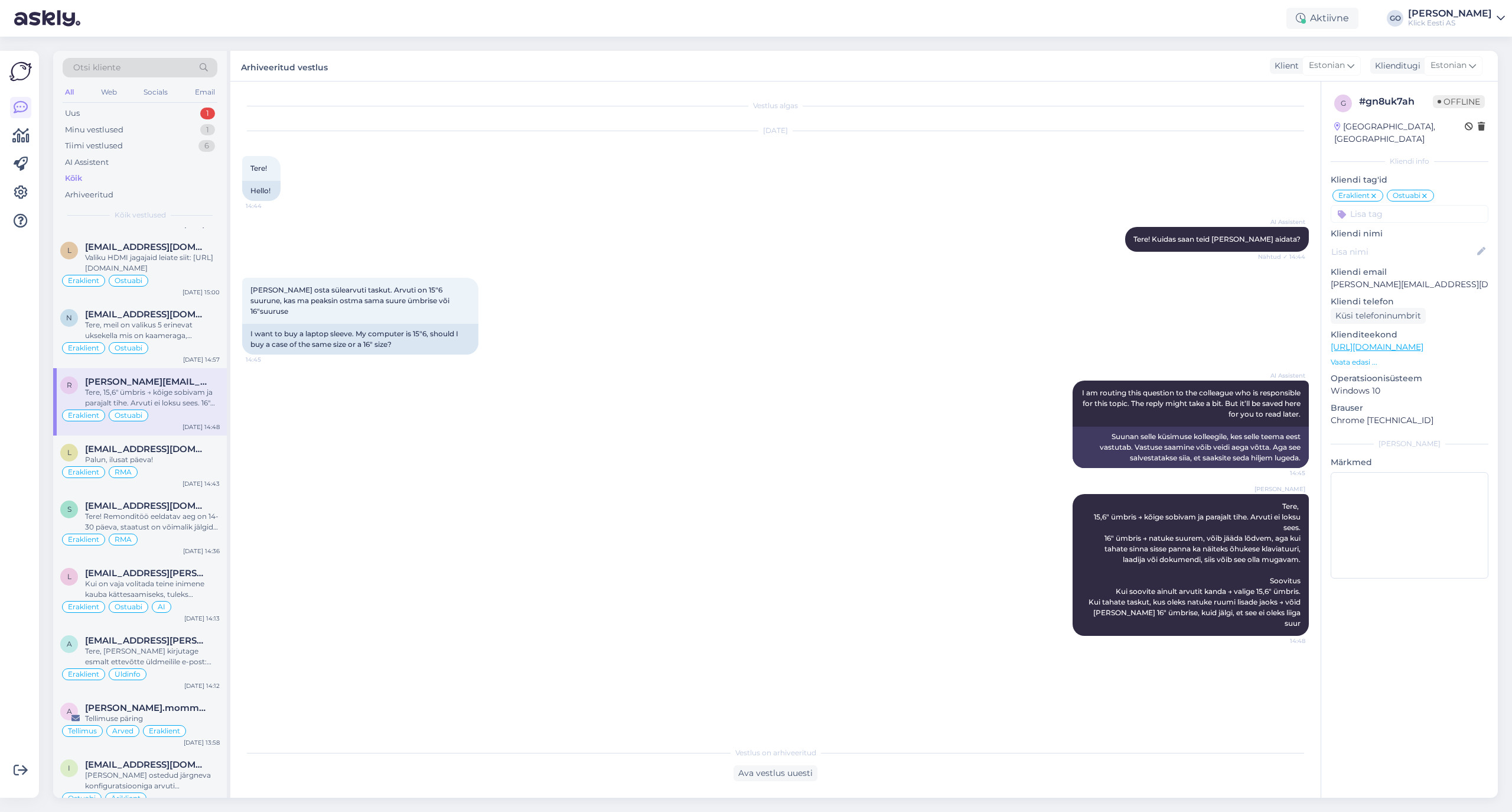
scroll to position [2142, 0]
click at [197, 340] on div "Tere, meil on valikus 5 erinevat uksekella mis on kaameraga, nendega saate tutv…" at bounding box center [152, 331] width 135 height 21
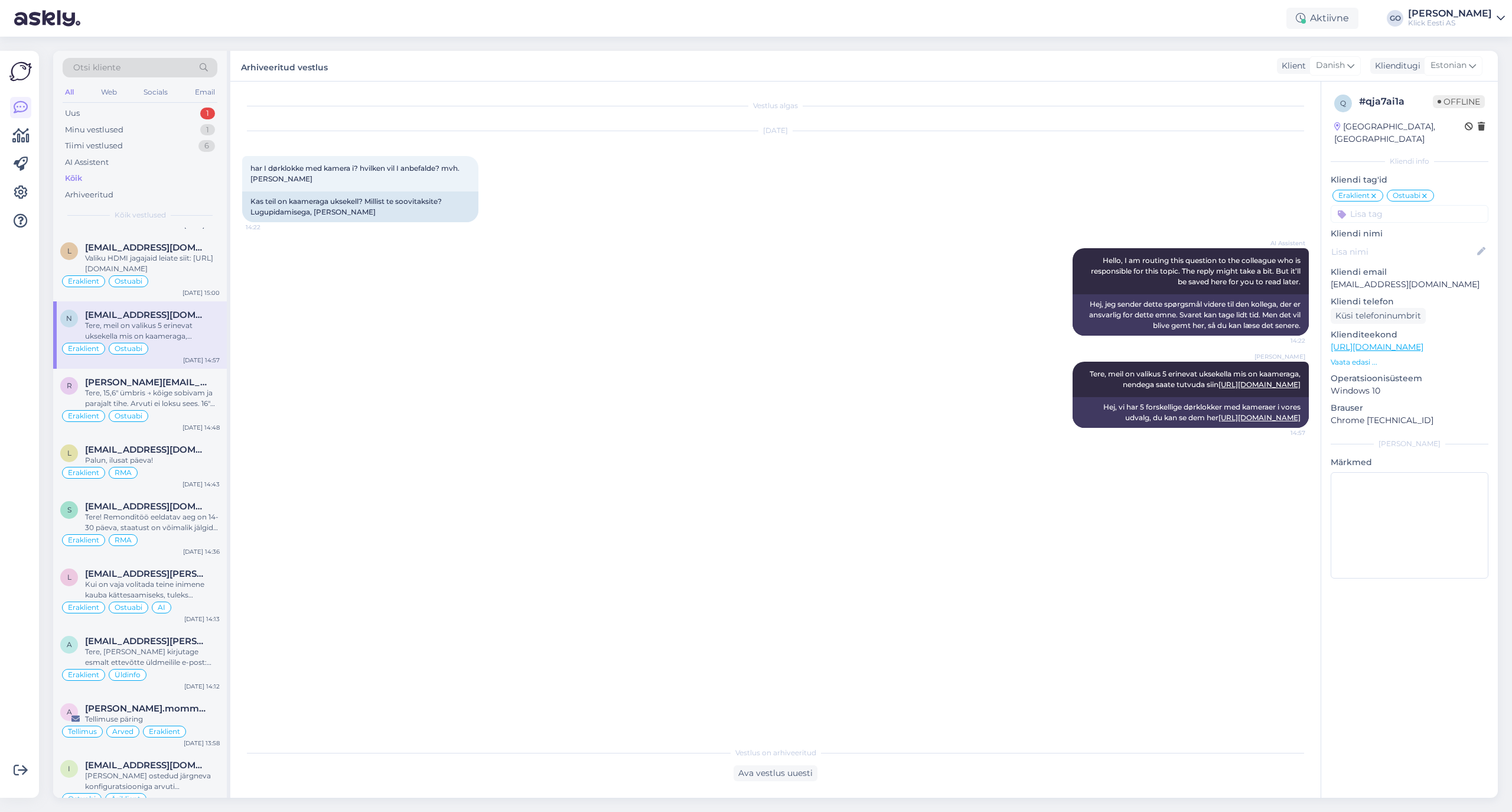
scroll to position [1984, 0]
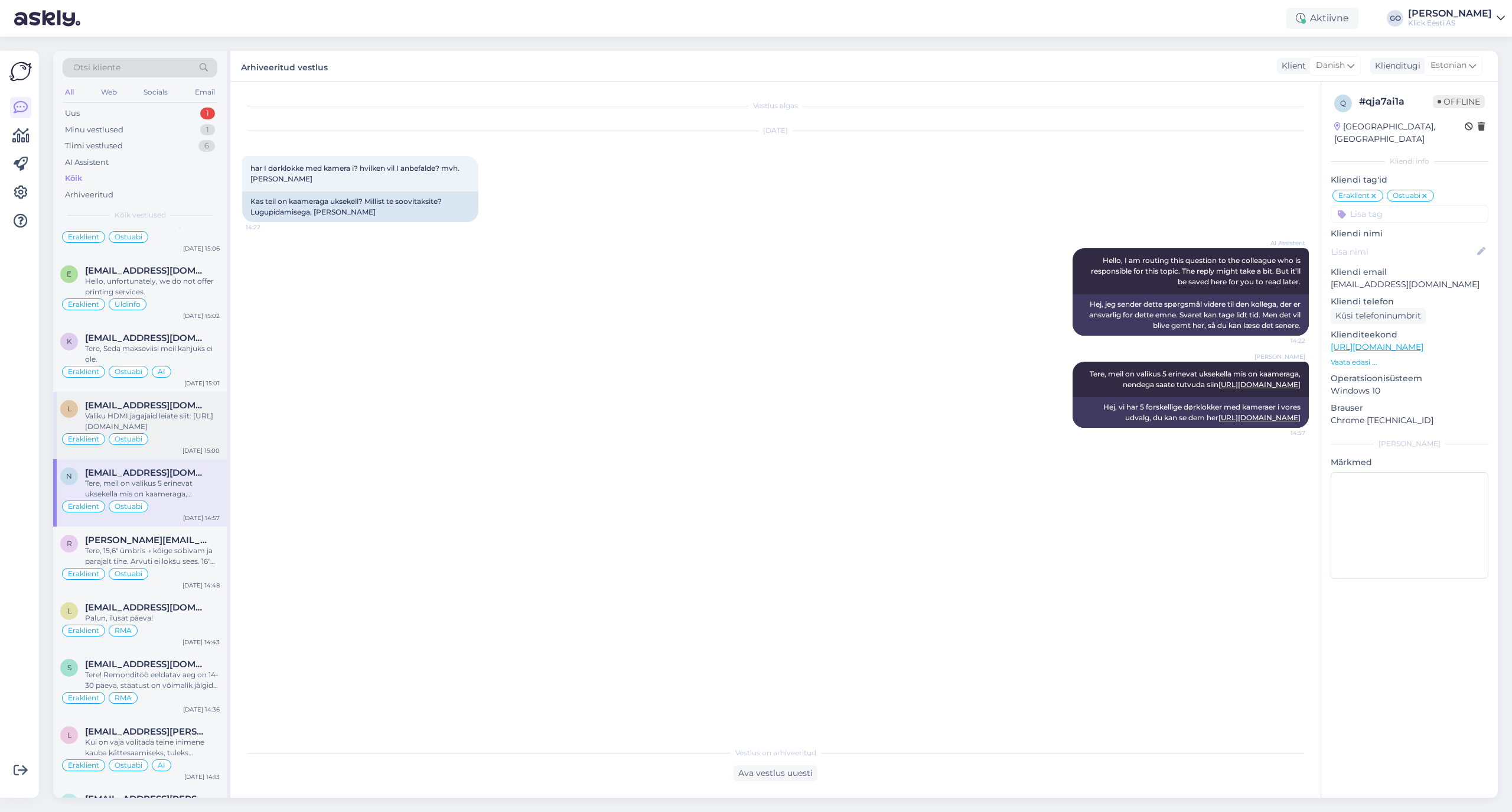
click at [183, 429] on div "Valiku HDMI jagajaid leiate siit: [URL][DOMAIN_NAME]" at bounding box center [152, 421] width 135 height 21
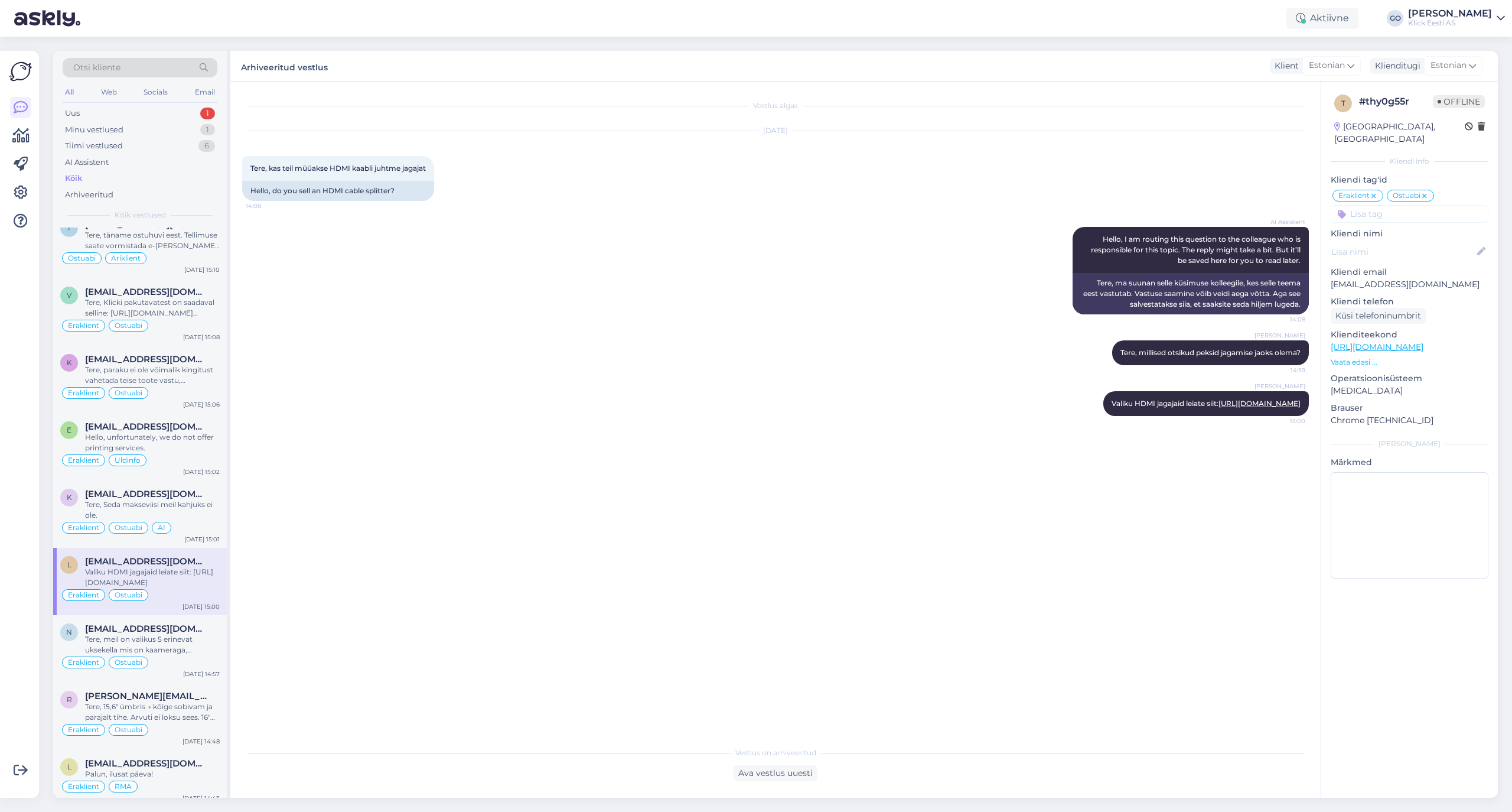
scroll to position [1827, 0]
click at [183, 521] on div "Tere, Seda makseviisi meil kahjuks ei ole." at bounding box center [152, 510] width 135 height 21
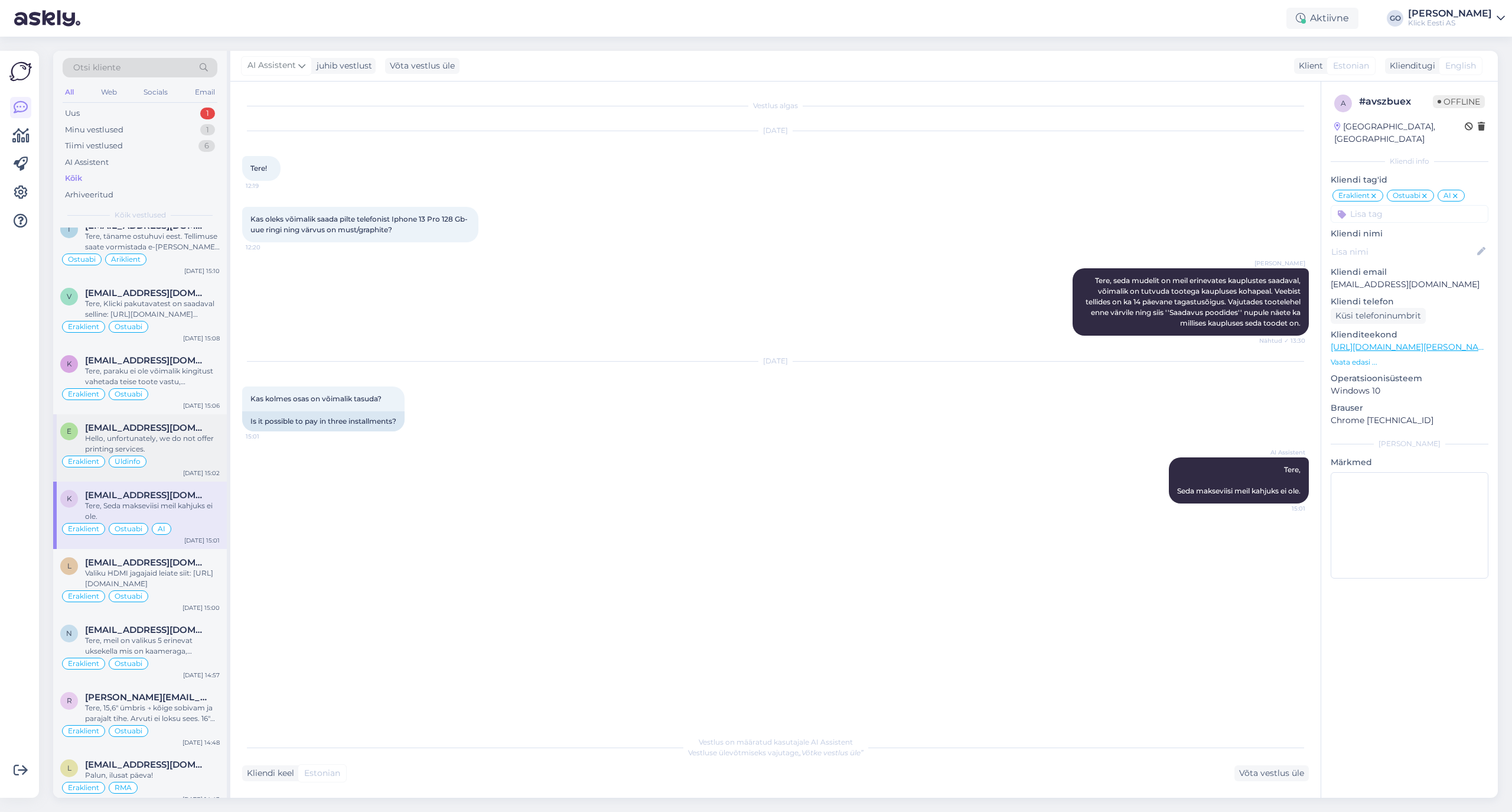
click at [199, 433] on div "[EMAIL_ADDRESS][DOMAIN_NAME]" at bounding box center [152, 428] width 135 height 11
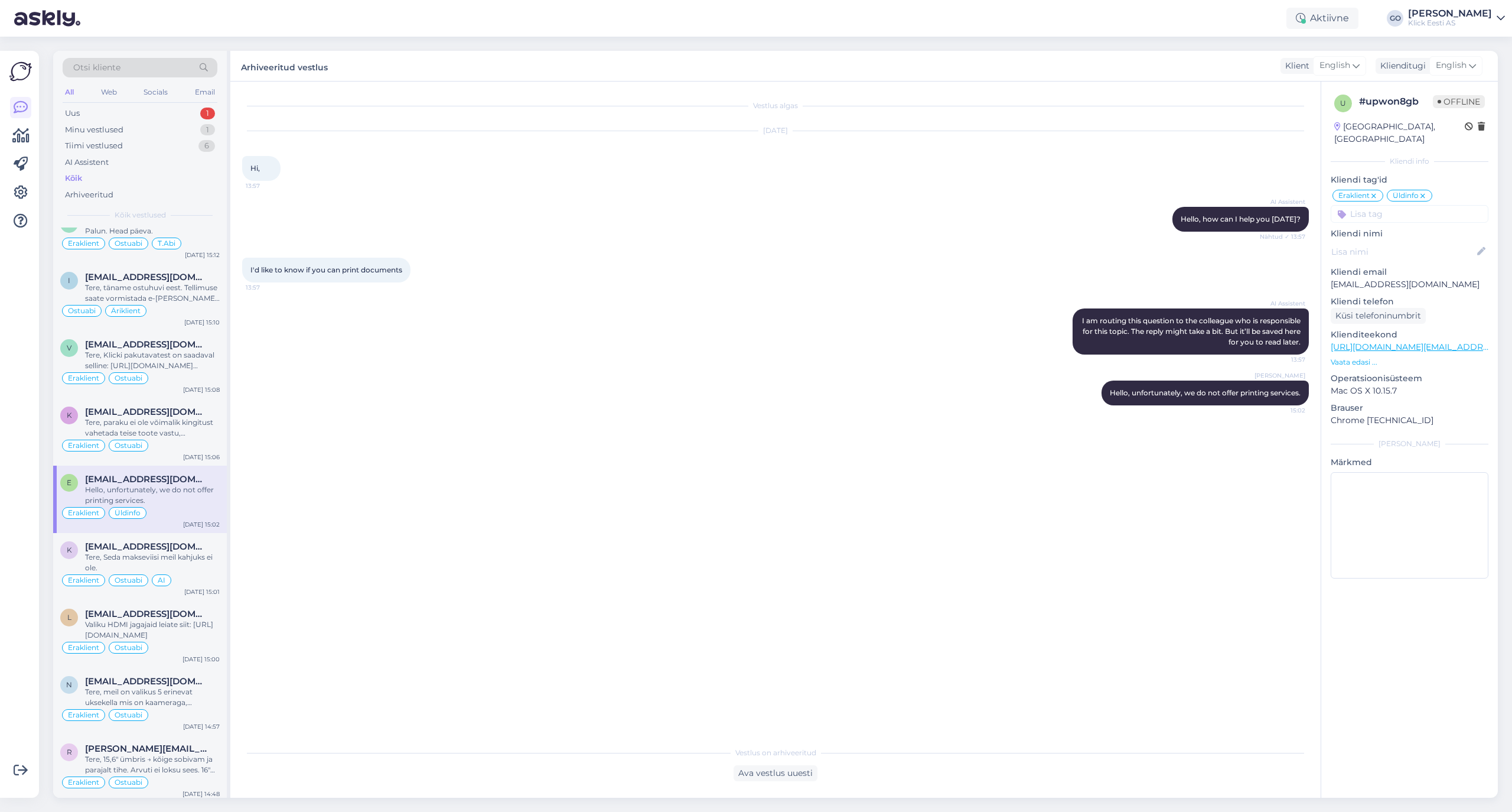
scroll to position [1748, 0]
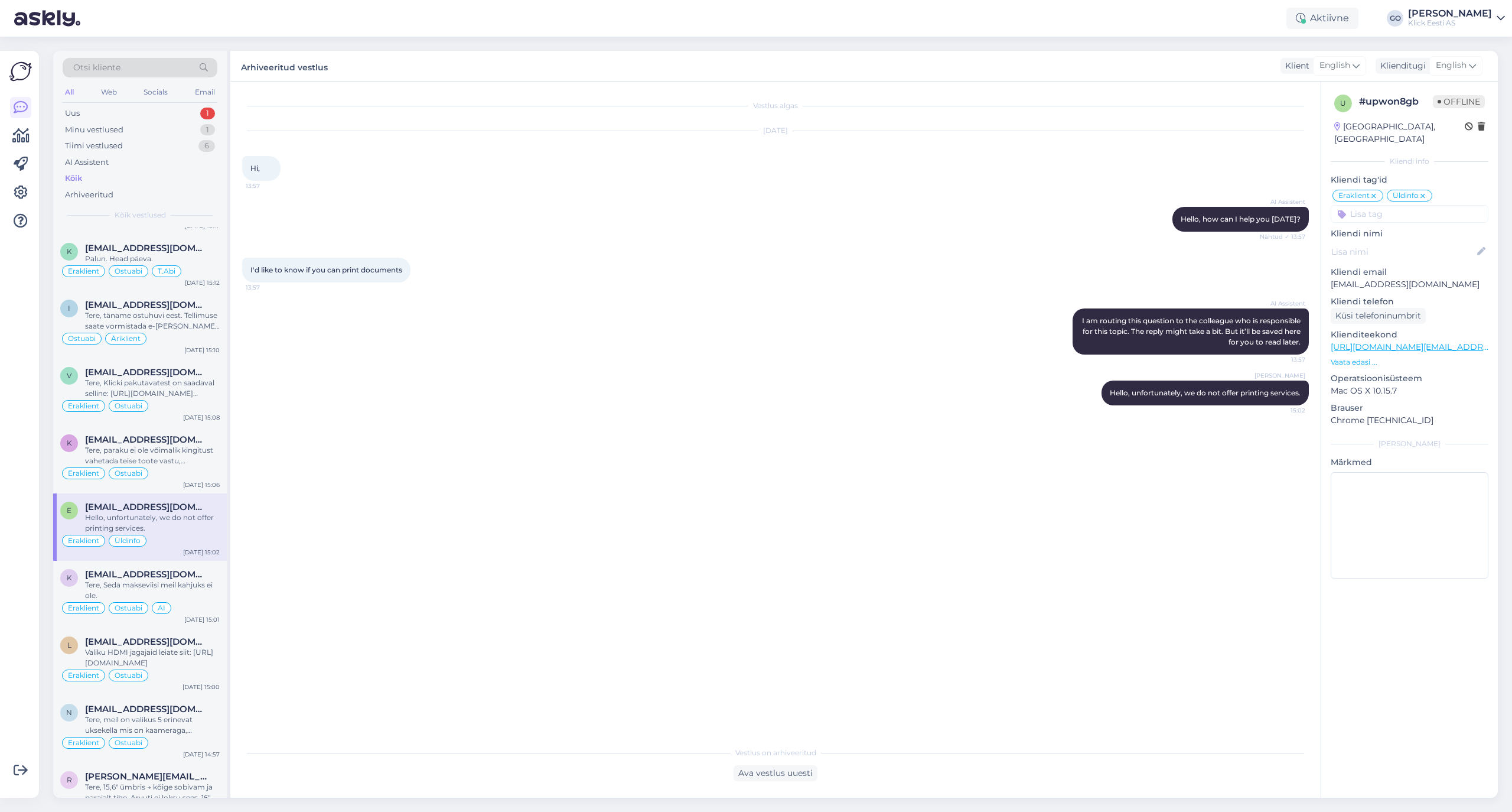
click at [185, 456] on div "Tere, paraku ei ole võimalik kingitust vahetada teise toote vastu, vabandme. Te…" at bounding box center [152, 455] width 135 height 21
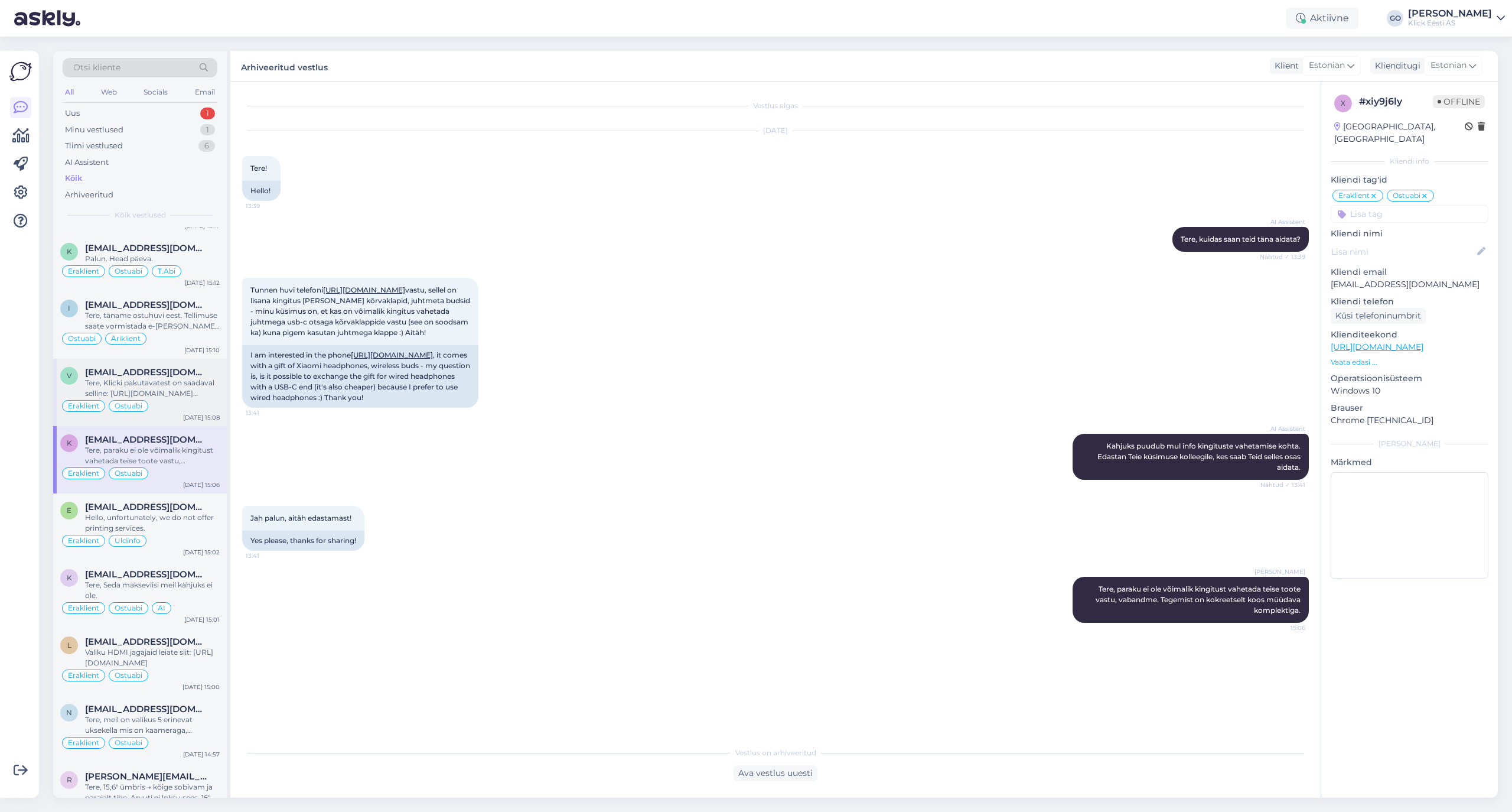
click at [182, 396] on div "Tere, Klicki pakutavatest on saadaval selline: [URL][DOMAIN_NAME][PERSON_NAME]" at bounding box center [152, 387] width 135 height 21
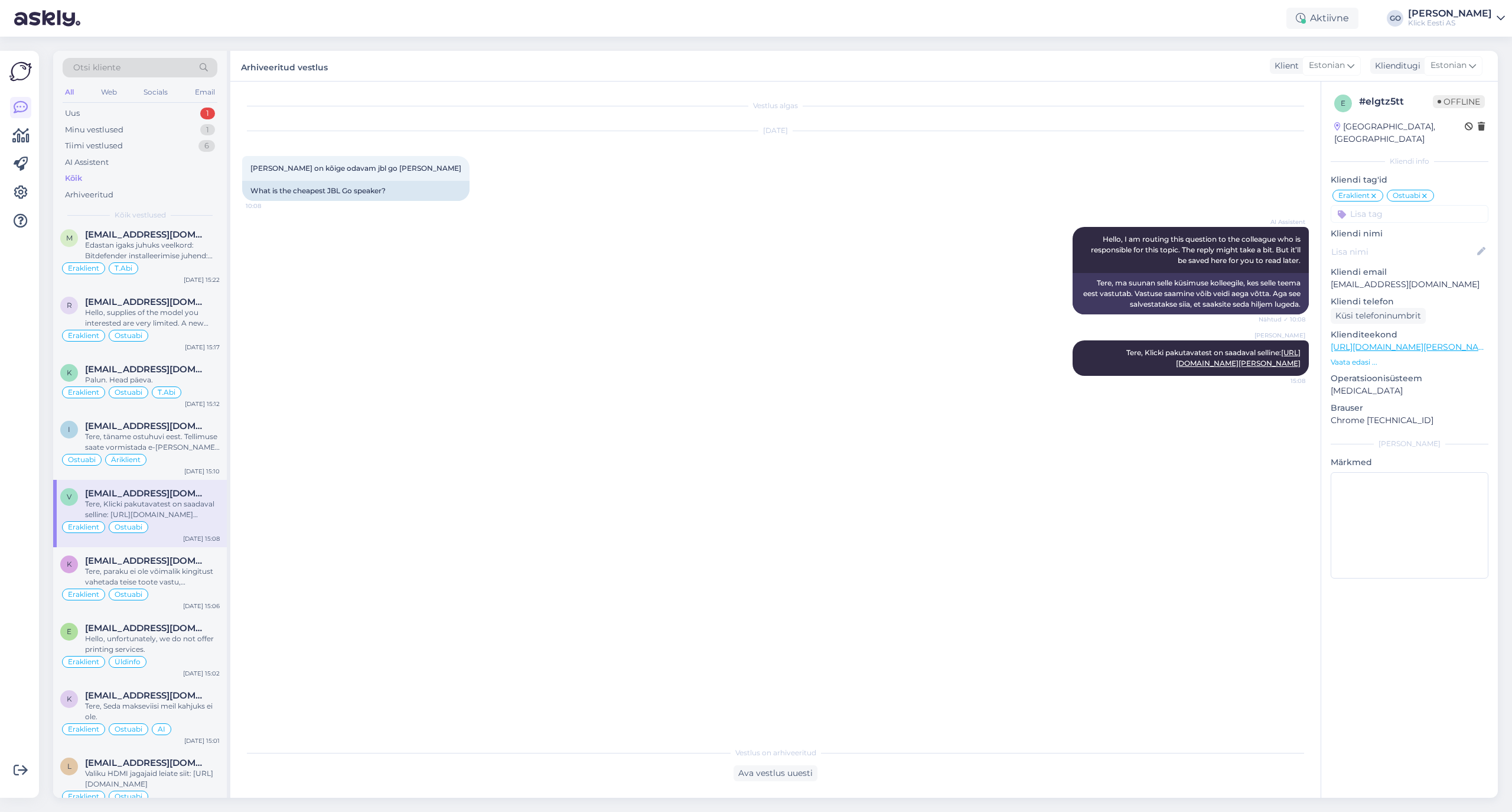
scroll to position [1590, 0]
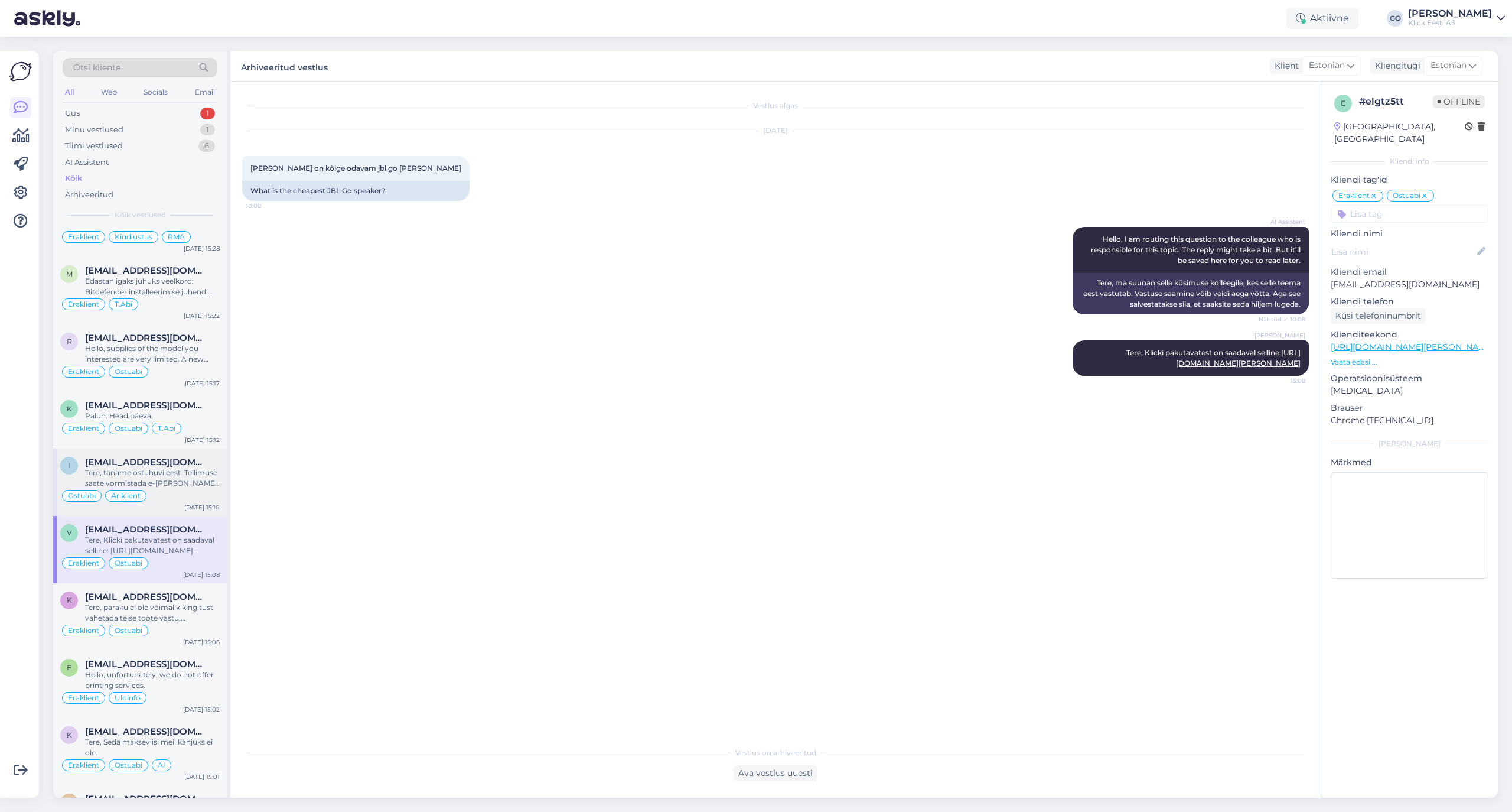
click at [182, 483] on div "Tere, täname ostuhuvi eest. Tellimuse saate vormistada e-[PERSON_NAME] kaudu ja…" at bounding box center [152, 477] width 135 height 21
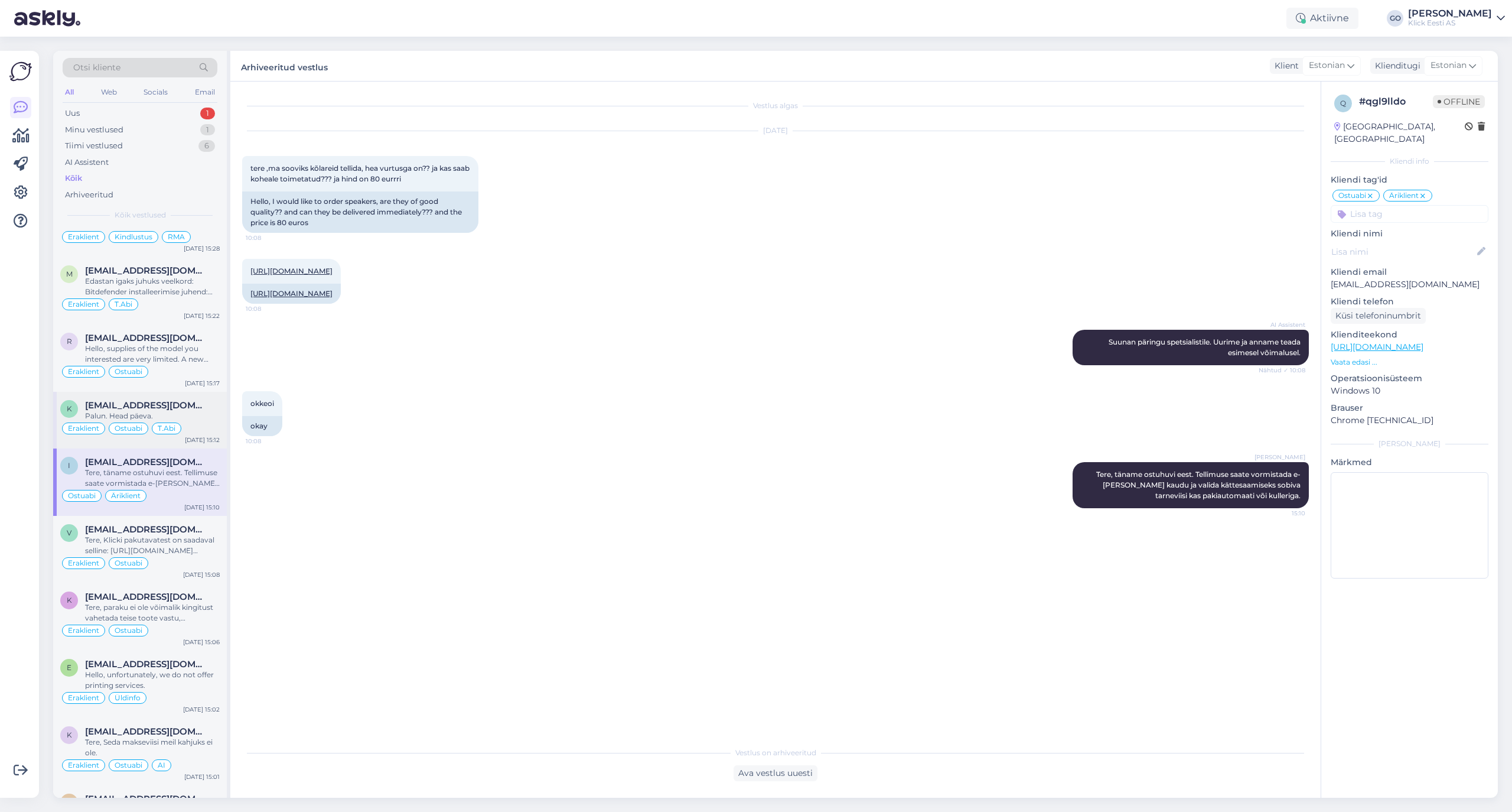
click at [190, 410] on span "[EMAIL_ADDRESS][DOMAIN_NAME]" at bounding box center [147, 406] width 123 height 11
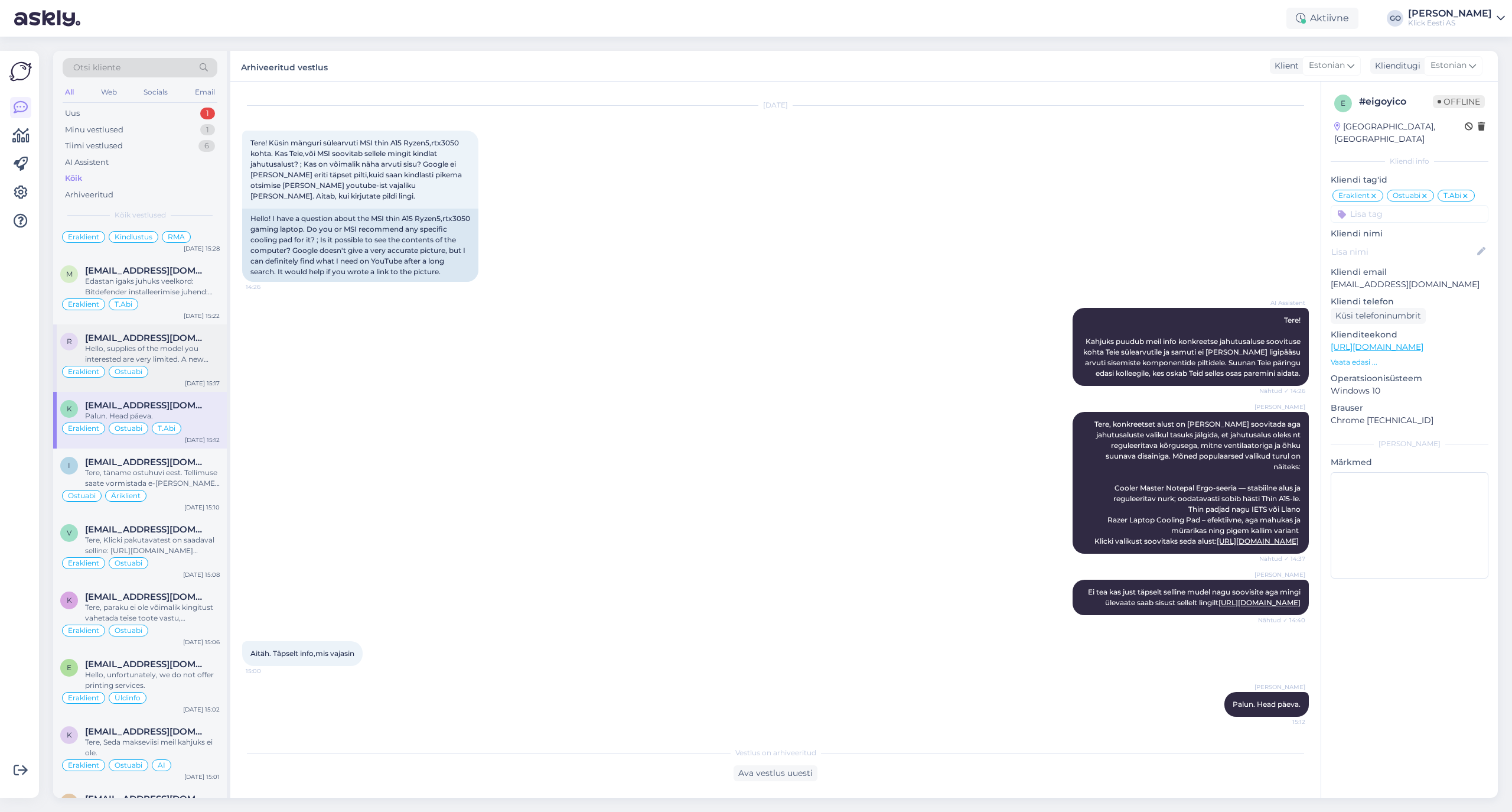
click at [180, 362] on div "Hello, supplies of the model you interested are very limited. A new batch will …" at bounding box center [152, 354] width 135 height 21
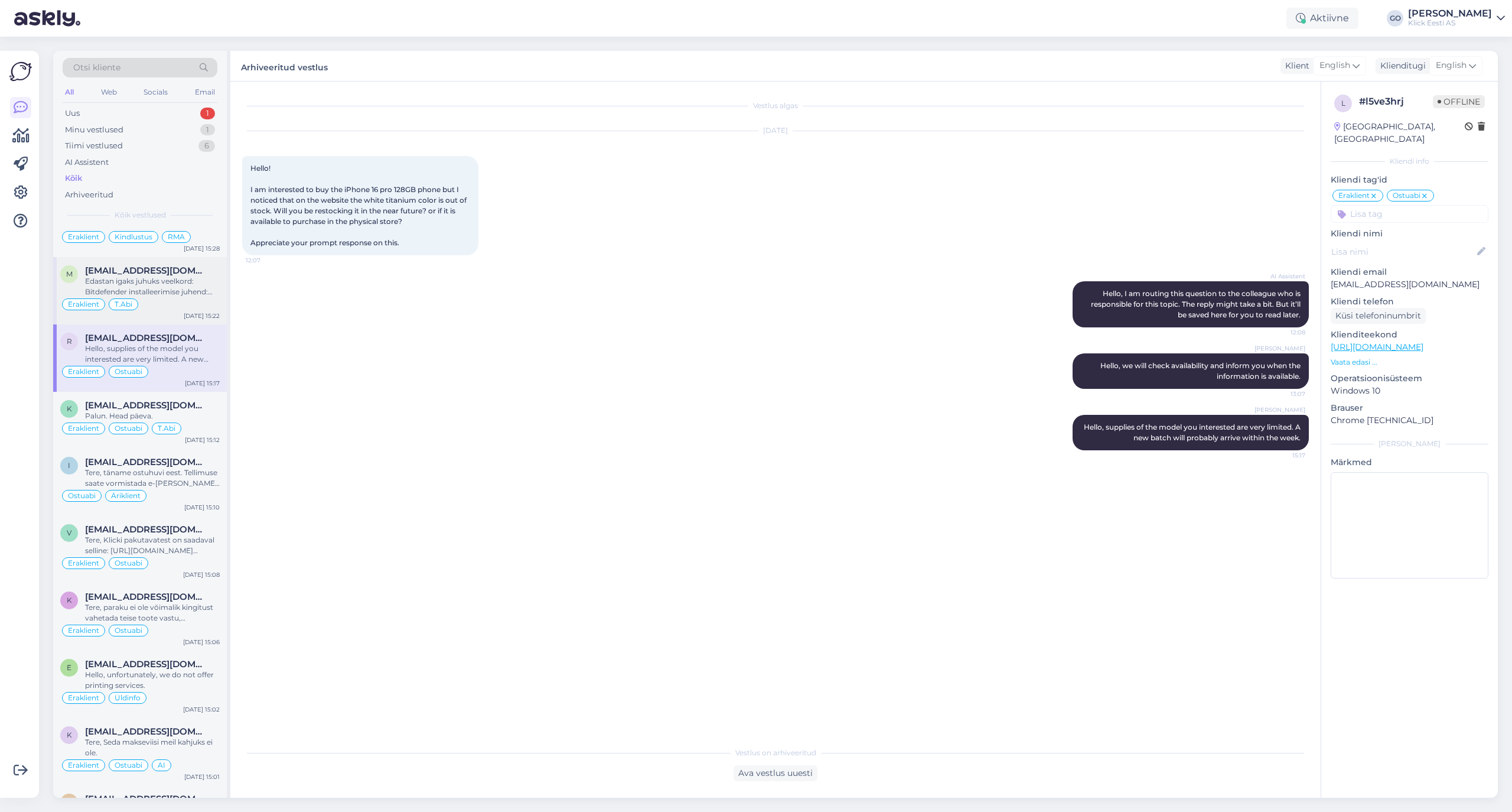
click at [158, 297] on div "Edastan igaks juhuks veelkord: Bitdefender installeerimise juhend: Mine veebile…" at bounding box center [152, 286] width 135 height 21
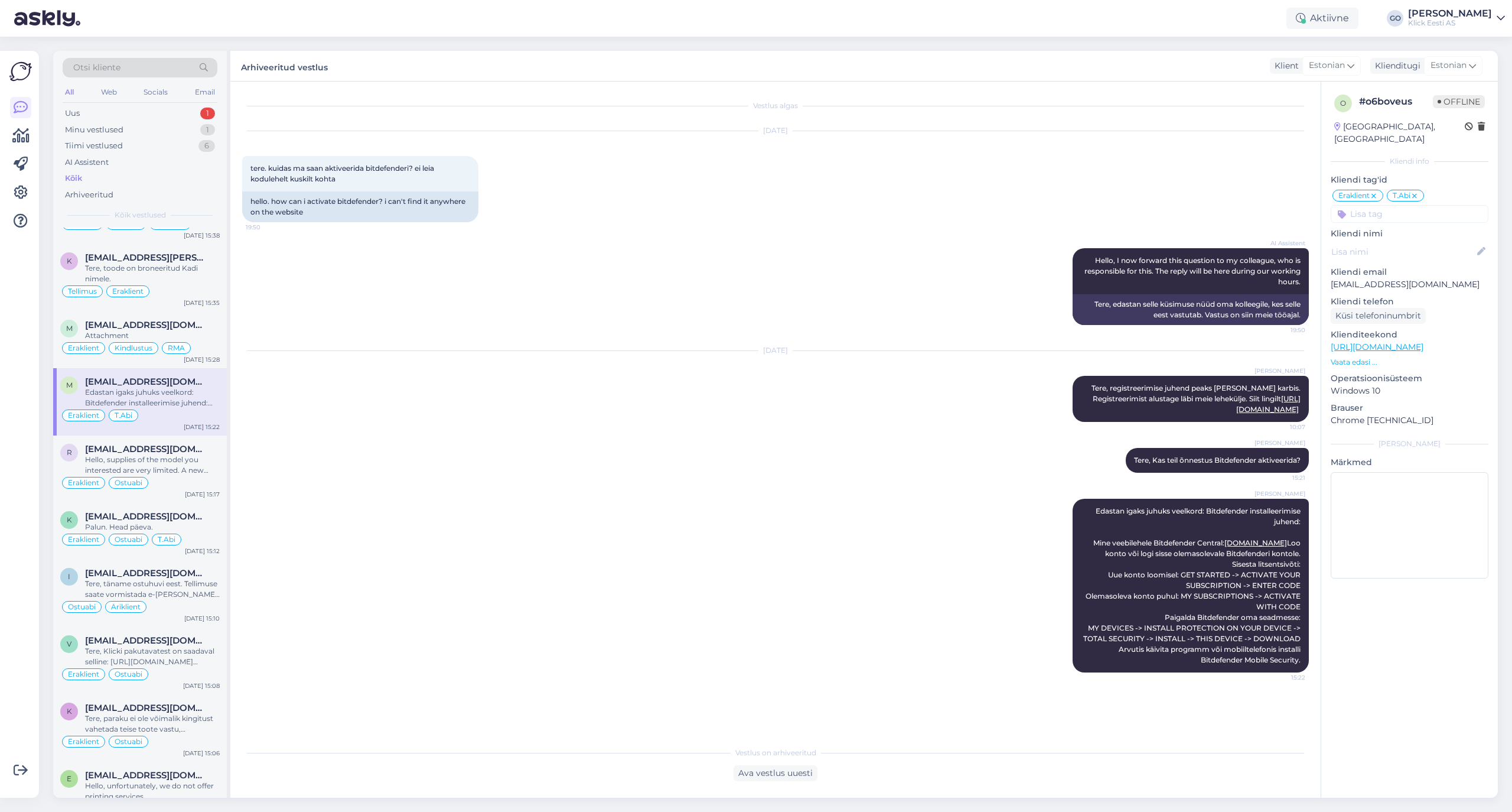
scroll to position [1433, 0]
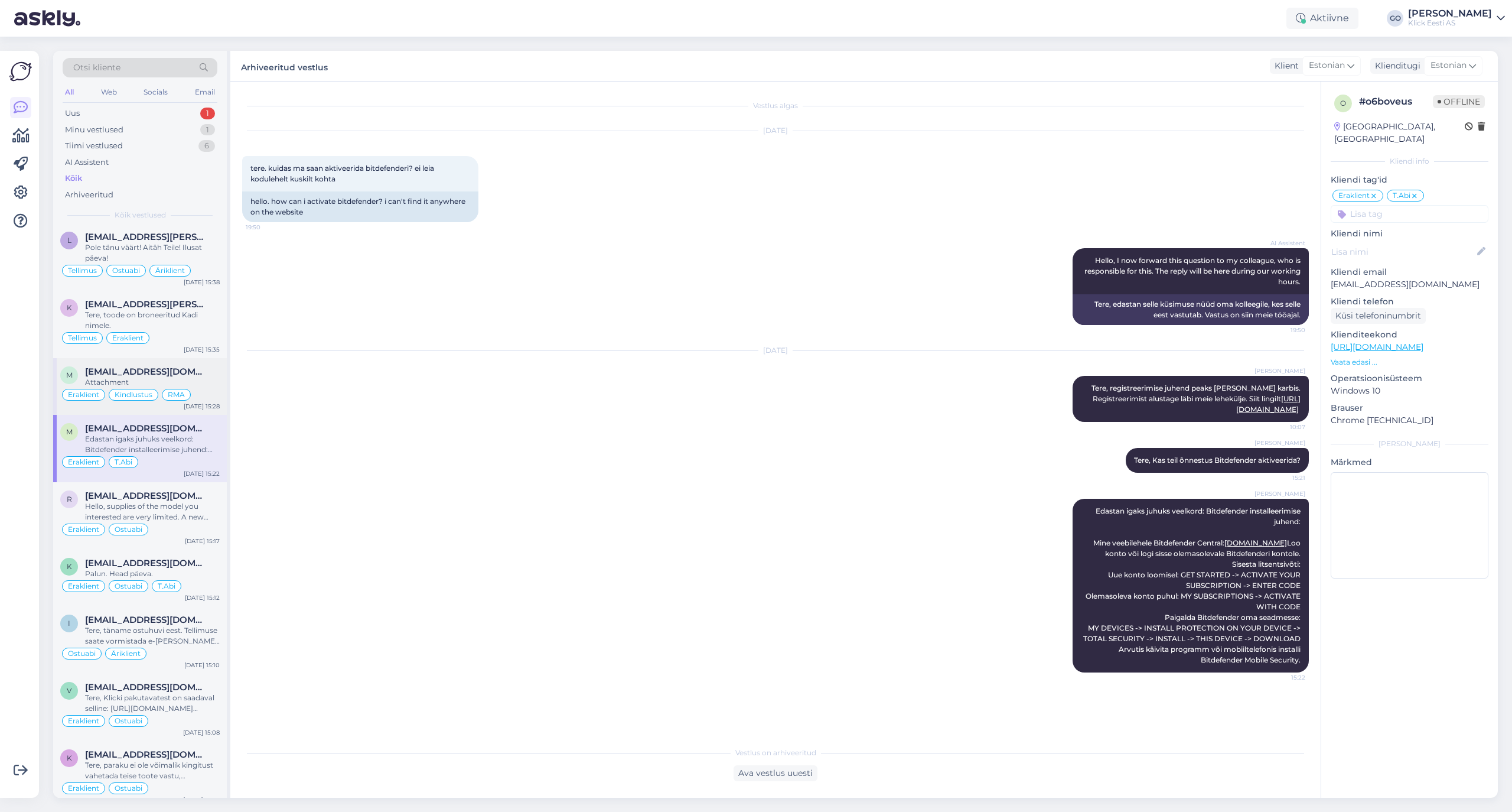
click at [204, 377] on div "[EMAIL_ADDRESS][DOMAIN_NAME]" at bounding box center [152, 372] width 135 height 11
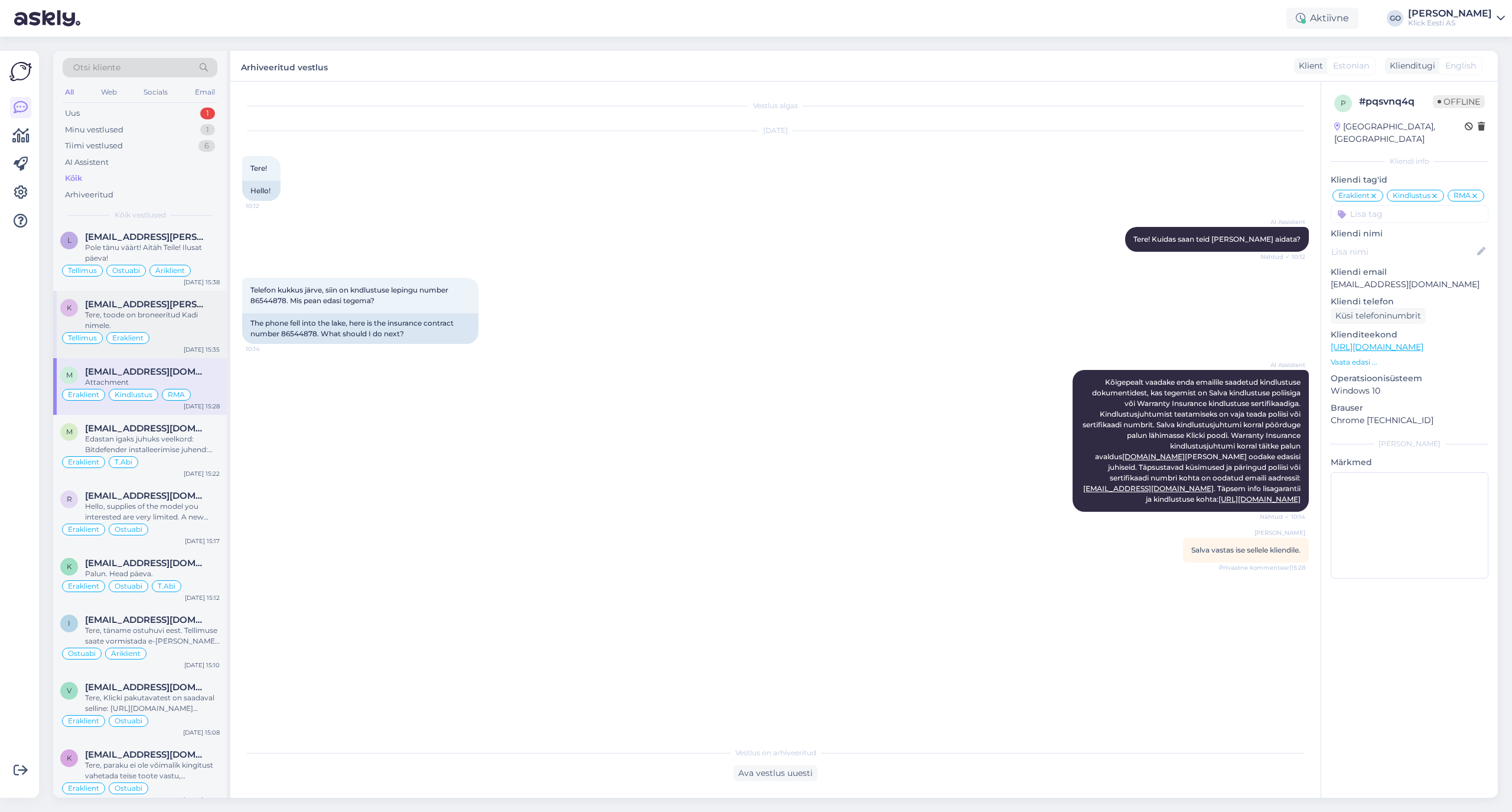
click at [172, 329] on div "Tere, toode on broneeritud Kadi nimele." at bounding box center [152, 320] width 135 height 21
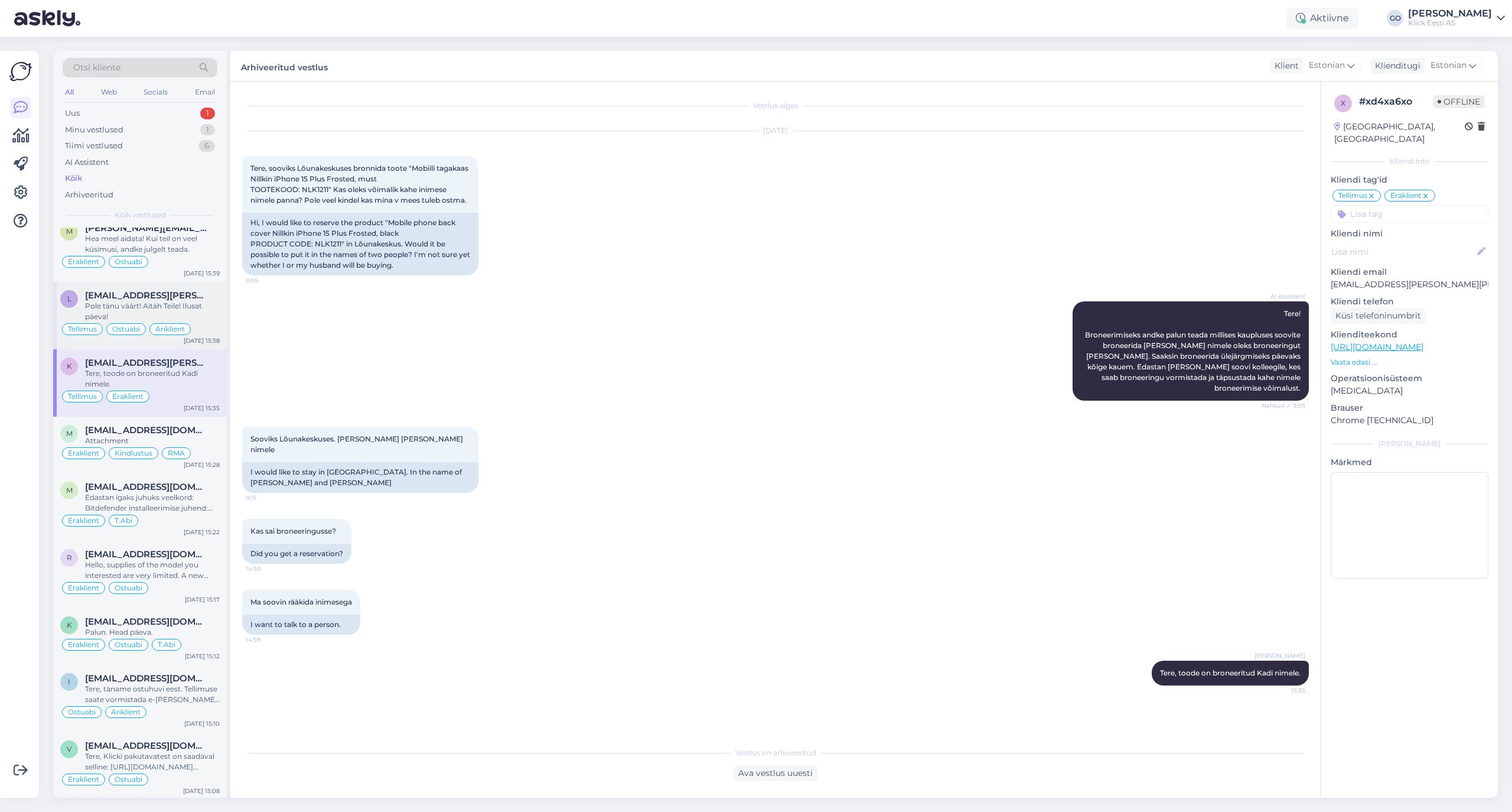
scroll to position [1275, 0]
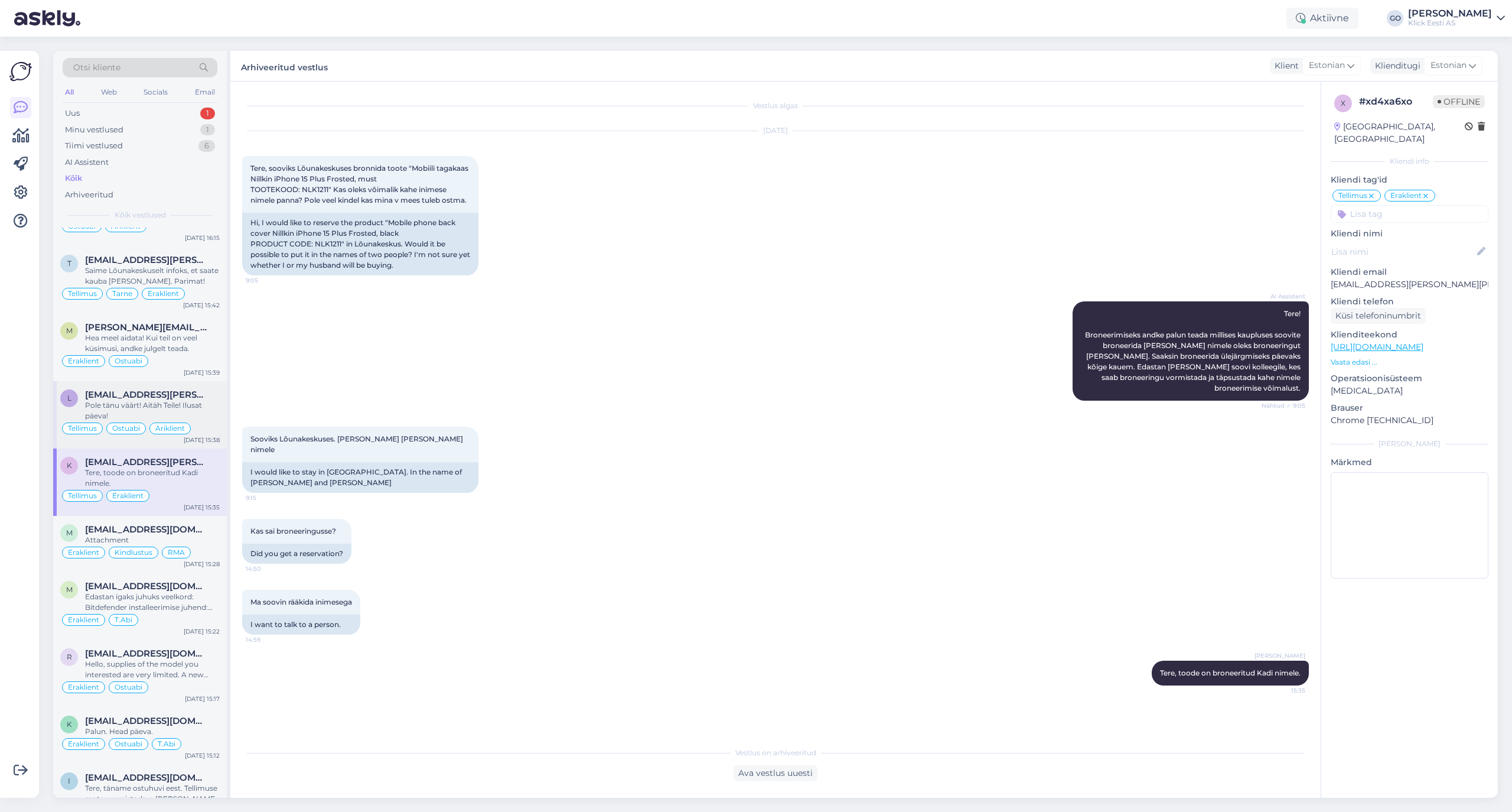
click at [197, 400] on div "[EMAIL_ADDRESS][PERSON_NAME][DOMAIN_NAME]" at bounding box center [152, 395] width 135 height 11
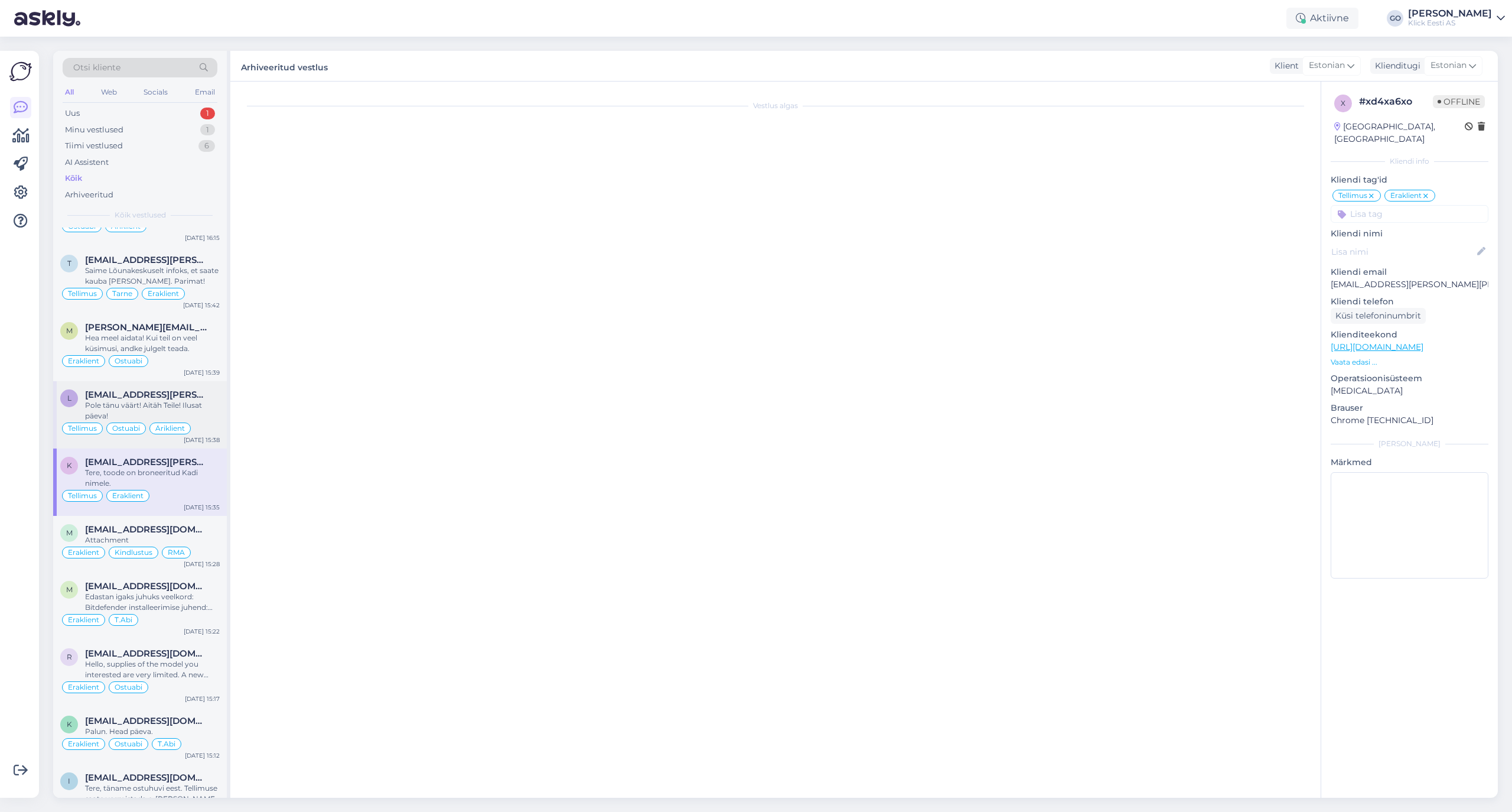
scroll to position [1001, 0]
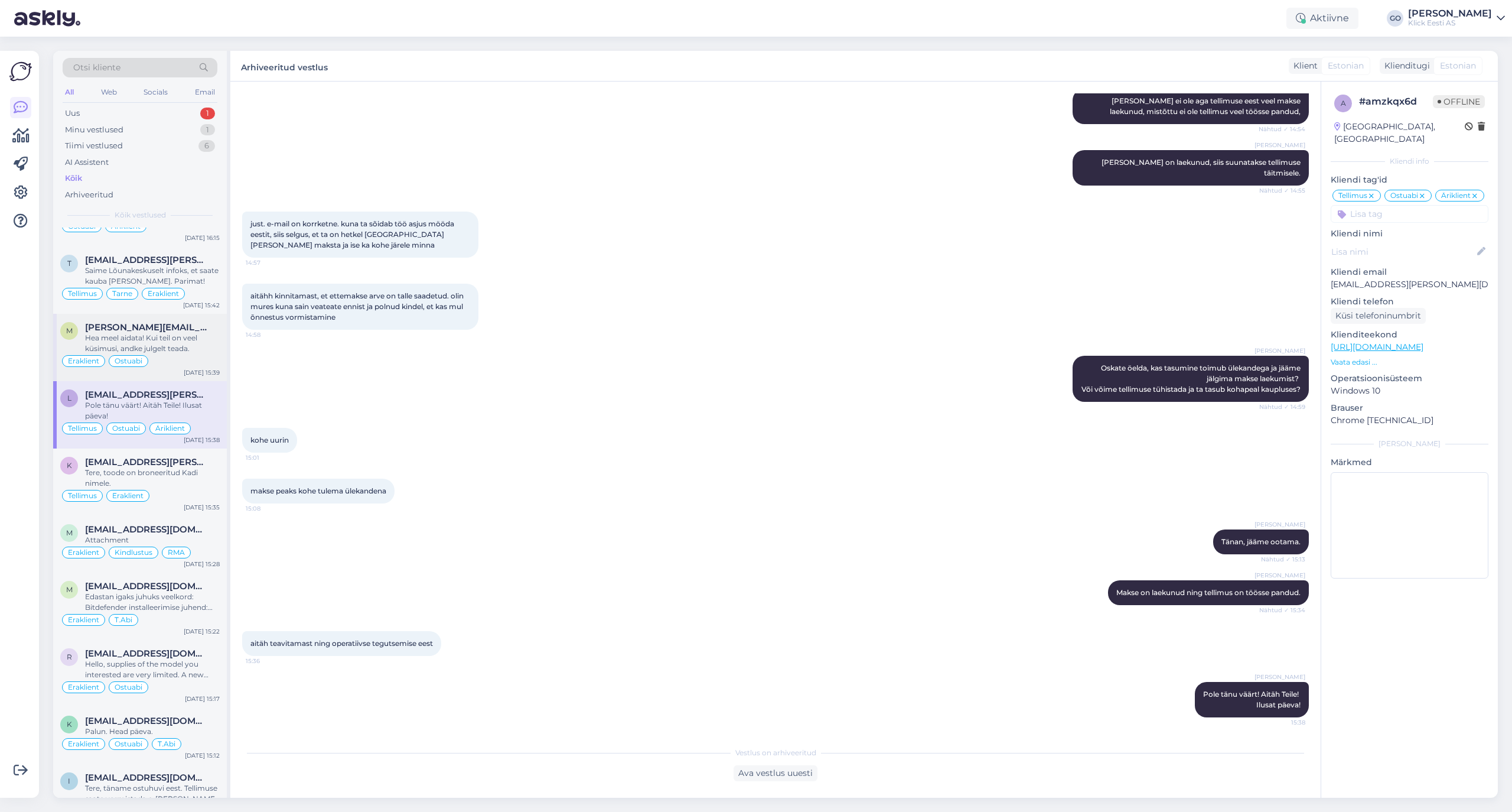
click at [166, 348] on div "Hea meel aidata! Kui teil on veel küsimusi, andke julgelt teada." at bounding box center [152, 343] width 135 height 21
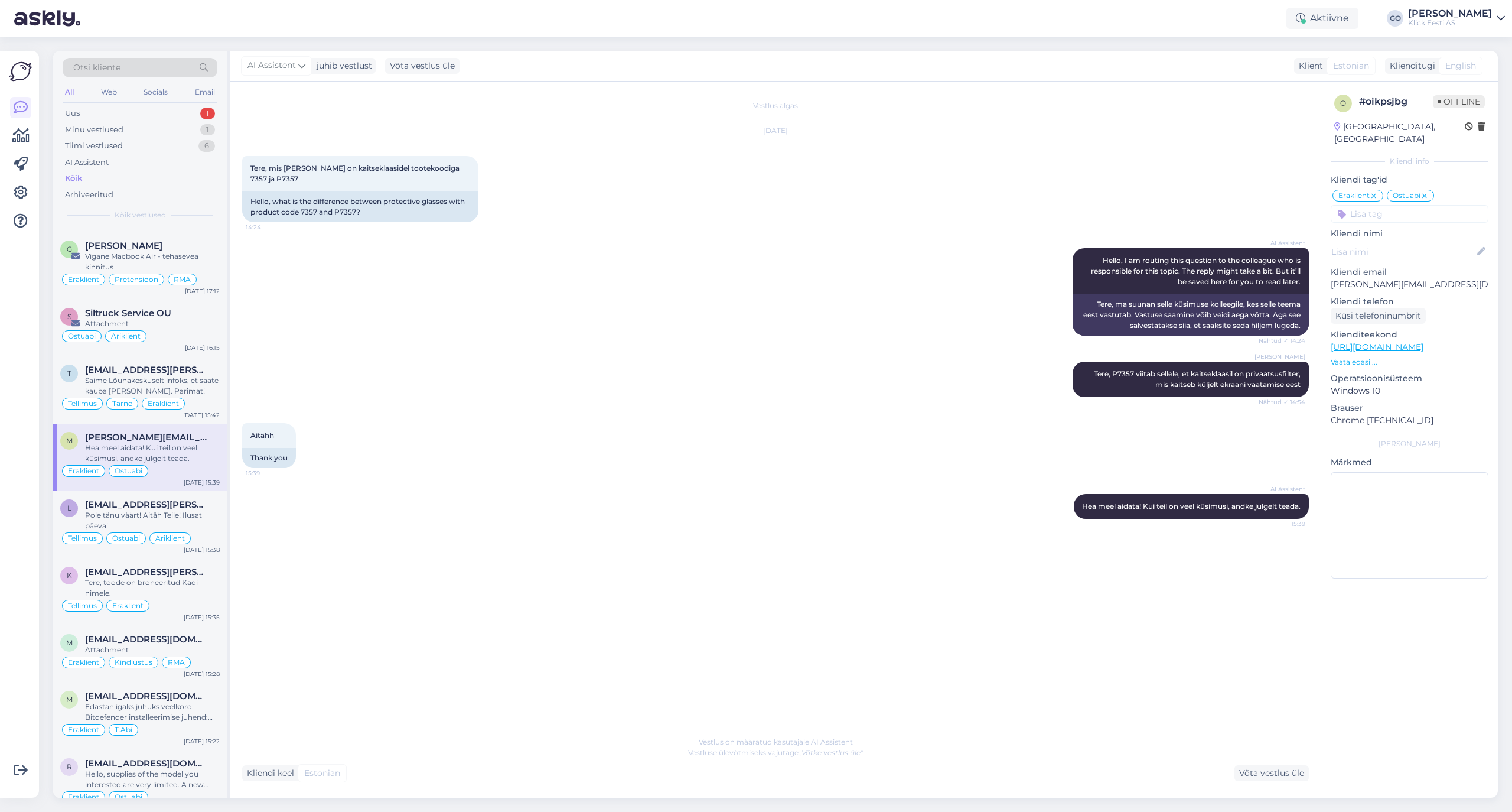
scroll to position [1118, 0]
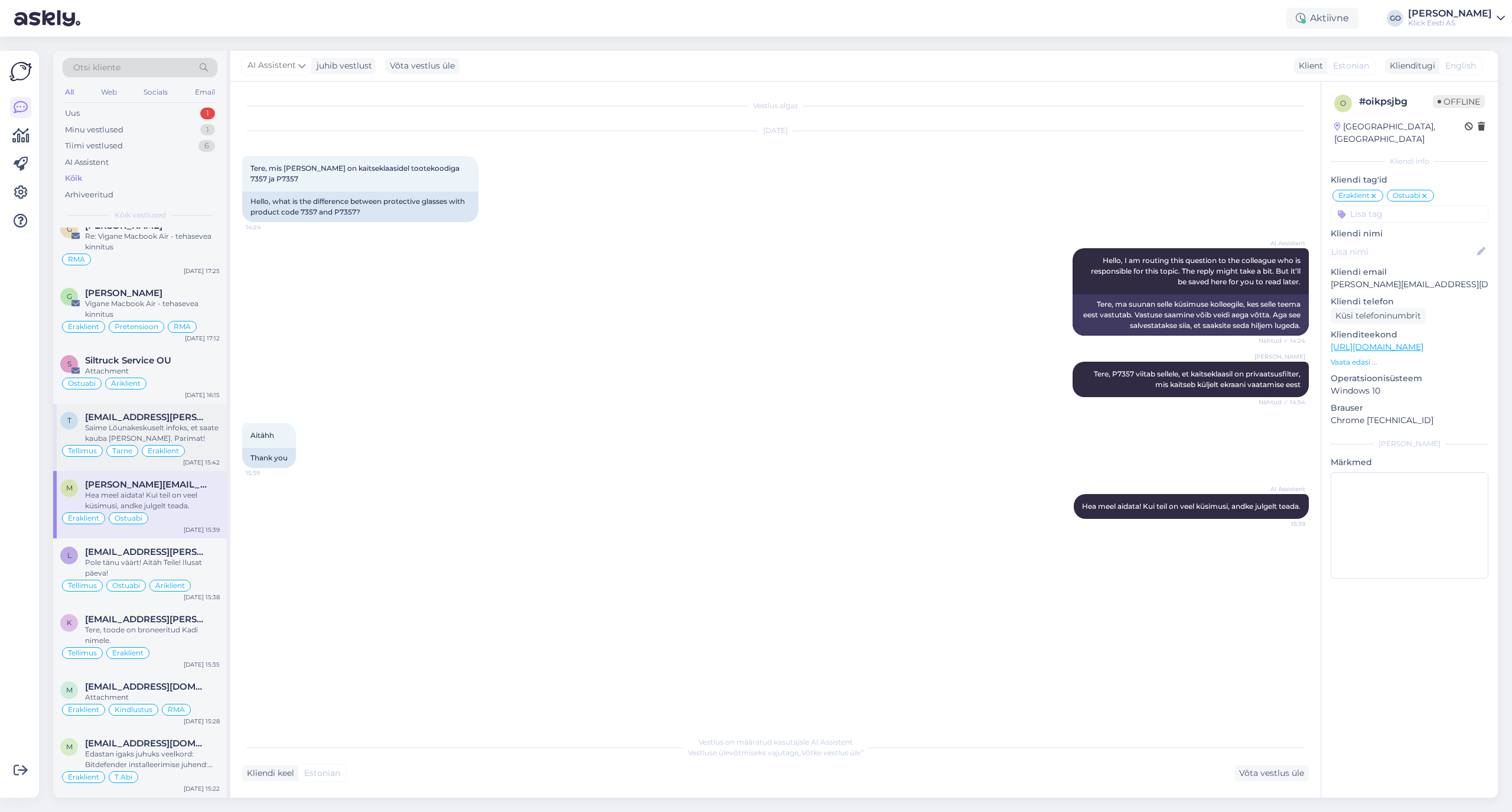
click at [197, 443] on div "Saime Lõunakeskuselt infoks, et saate kauba [PERSON_NAME]. Parimat!" at bounding box center [152, 433] width 135 height 21
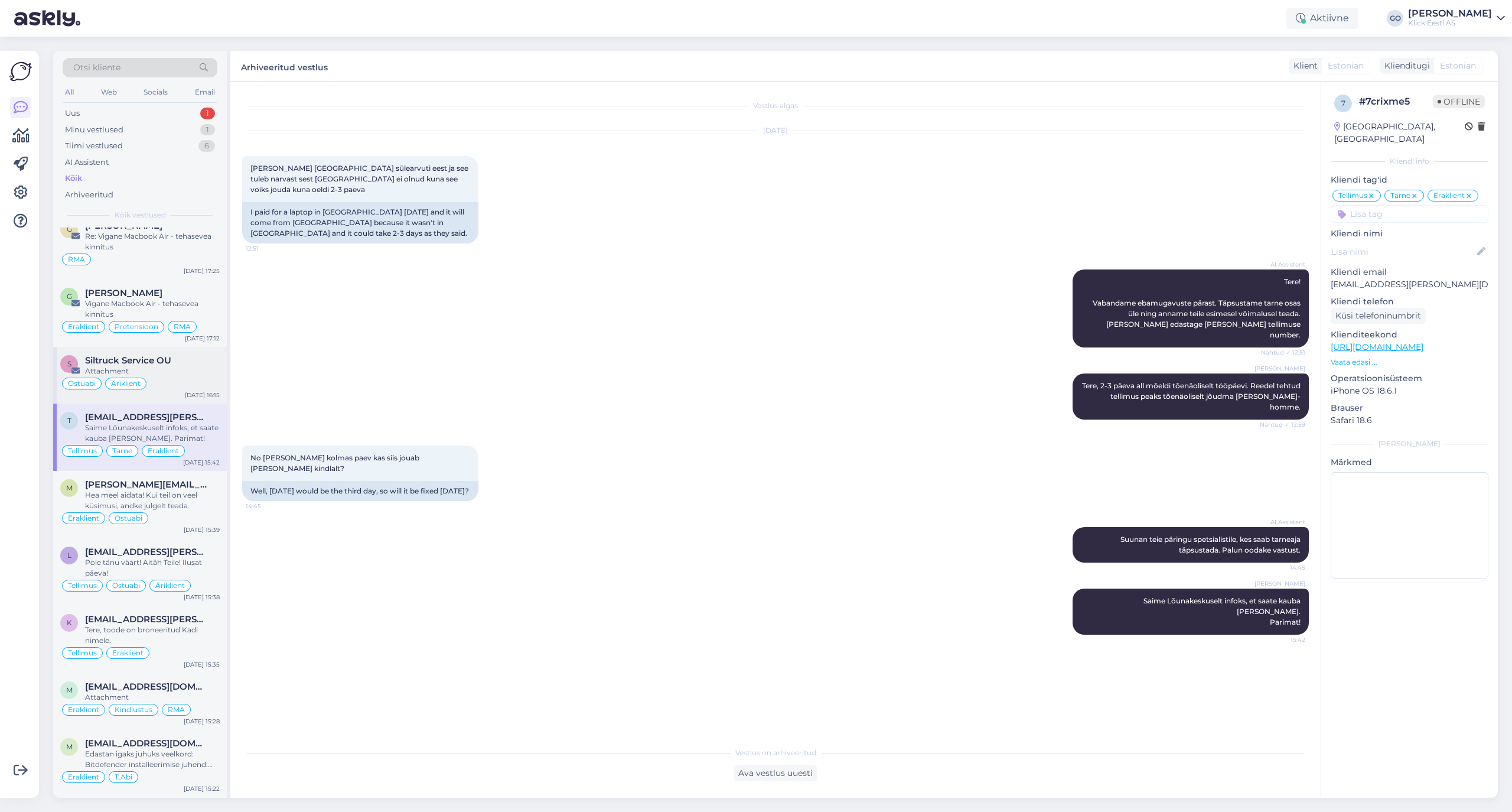
click at [168, 374] on div "Attachment" at bounding box center [152, 371] width 135 height 11
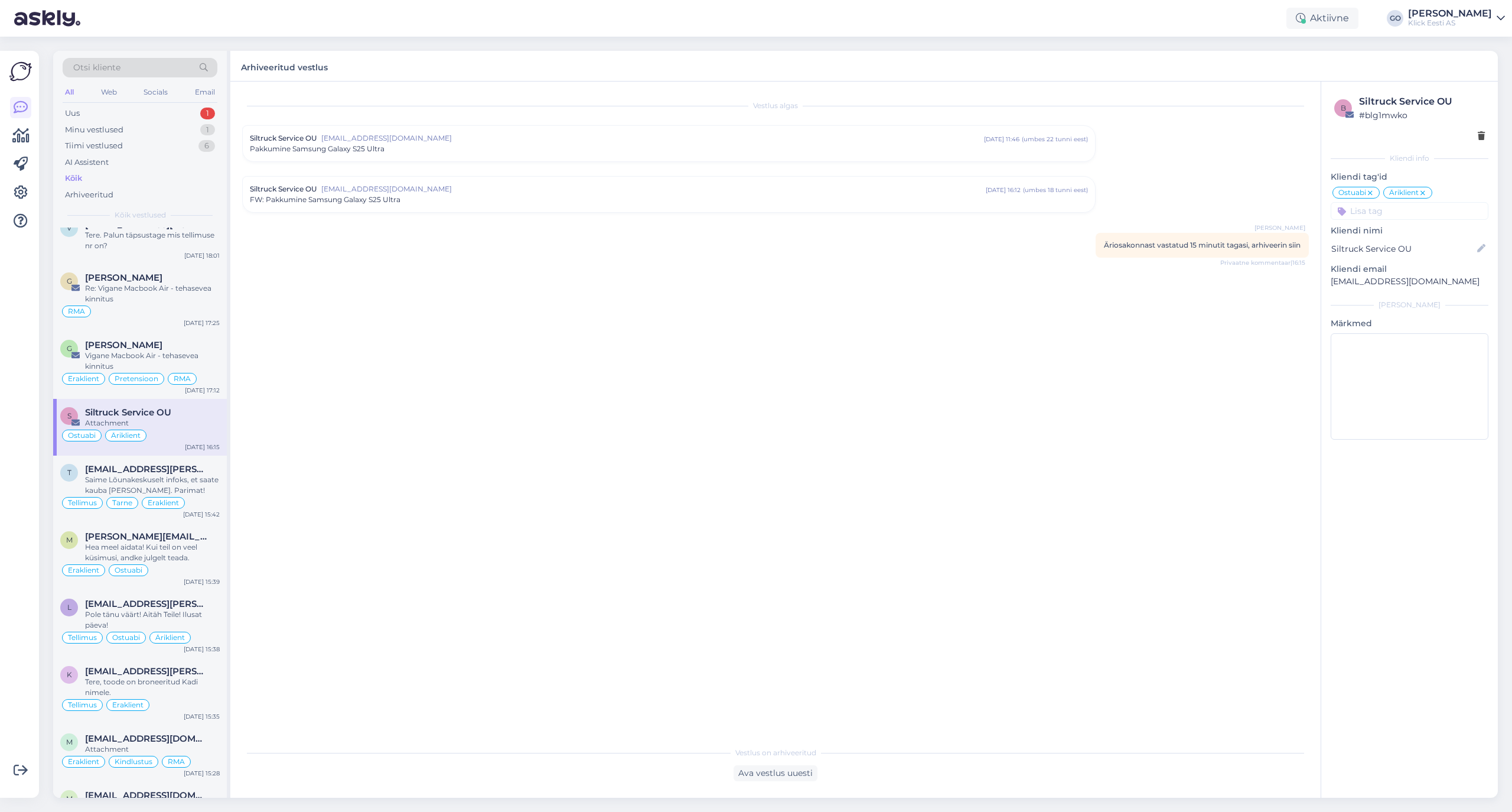
scroll to position [1038, 0]
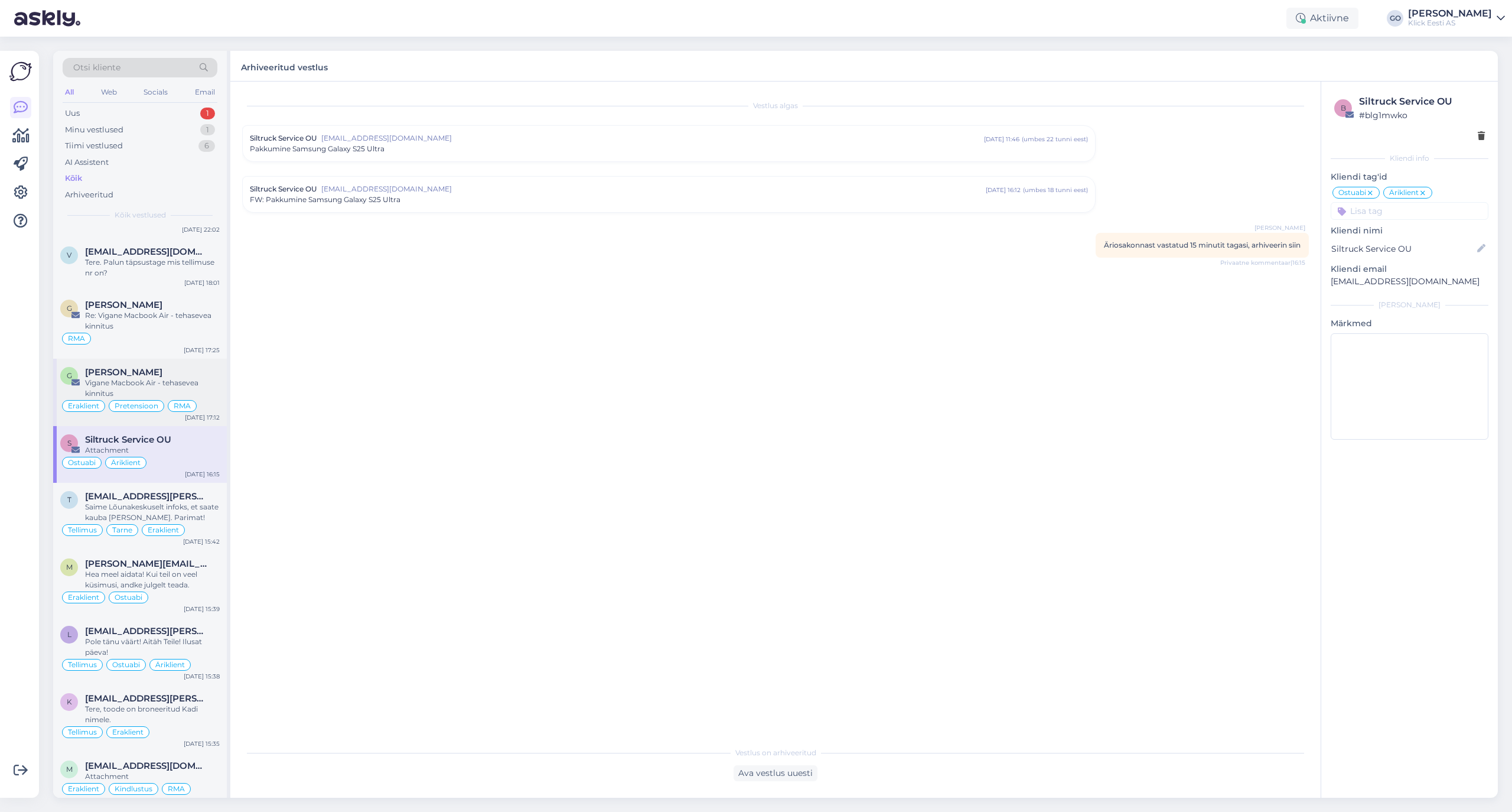
click at [168, 377] on div "[PERSON_NAME]" at bounding box center [152, 373] width 135 height 11
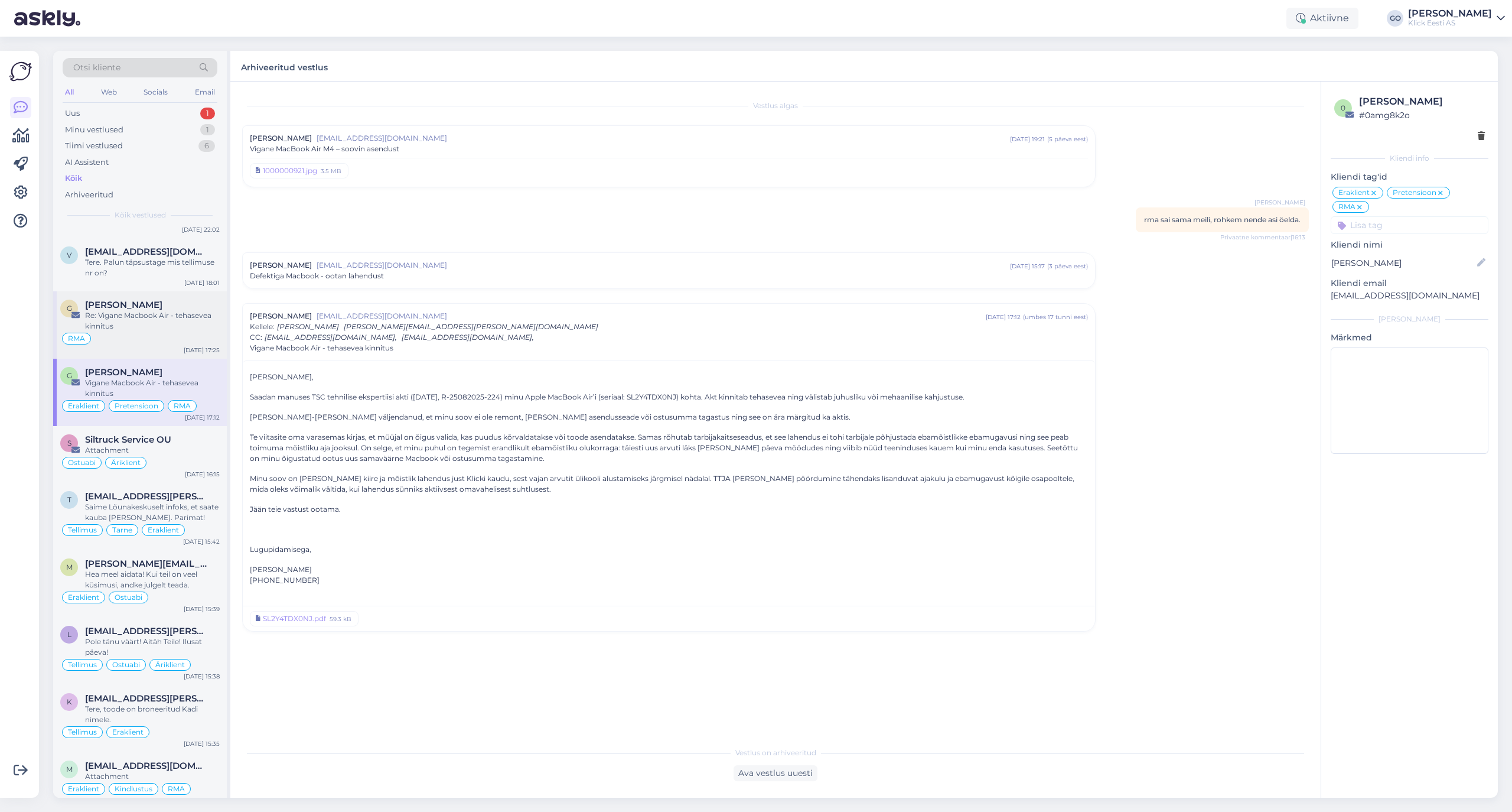
click at [163, 322] on div "Re: Vigane Macbook Air - tehasevea kinnitus" at bounding box center [152, 320] width 135 height 21
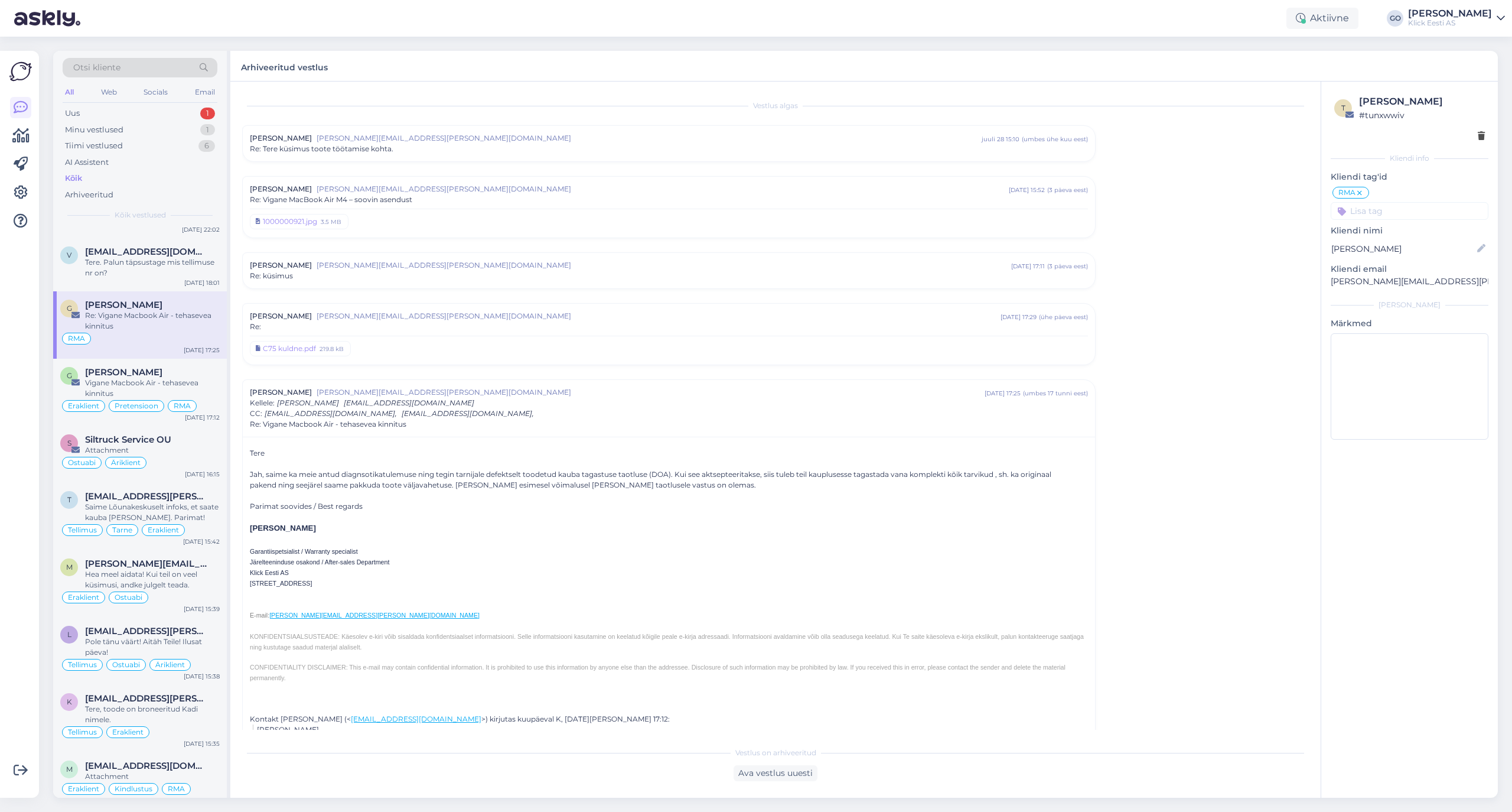
click at [1259, 211] on input at bounding box center [1409, 211] width 157 height 18
click at [1259, 297] on span "Eraklient" at bounding box center [1362, 300] width 31 height 7
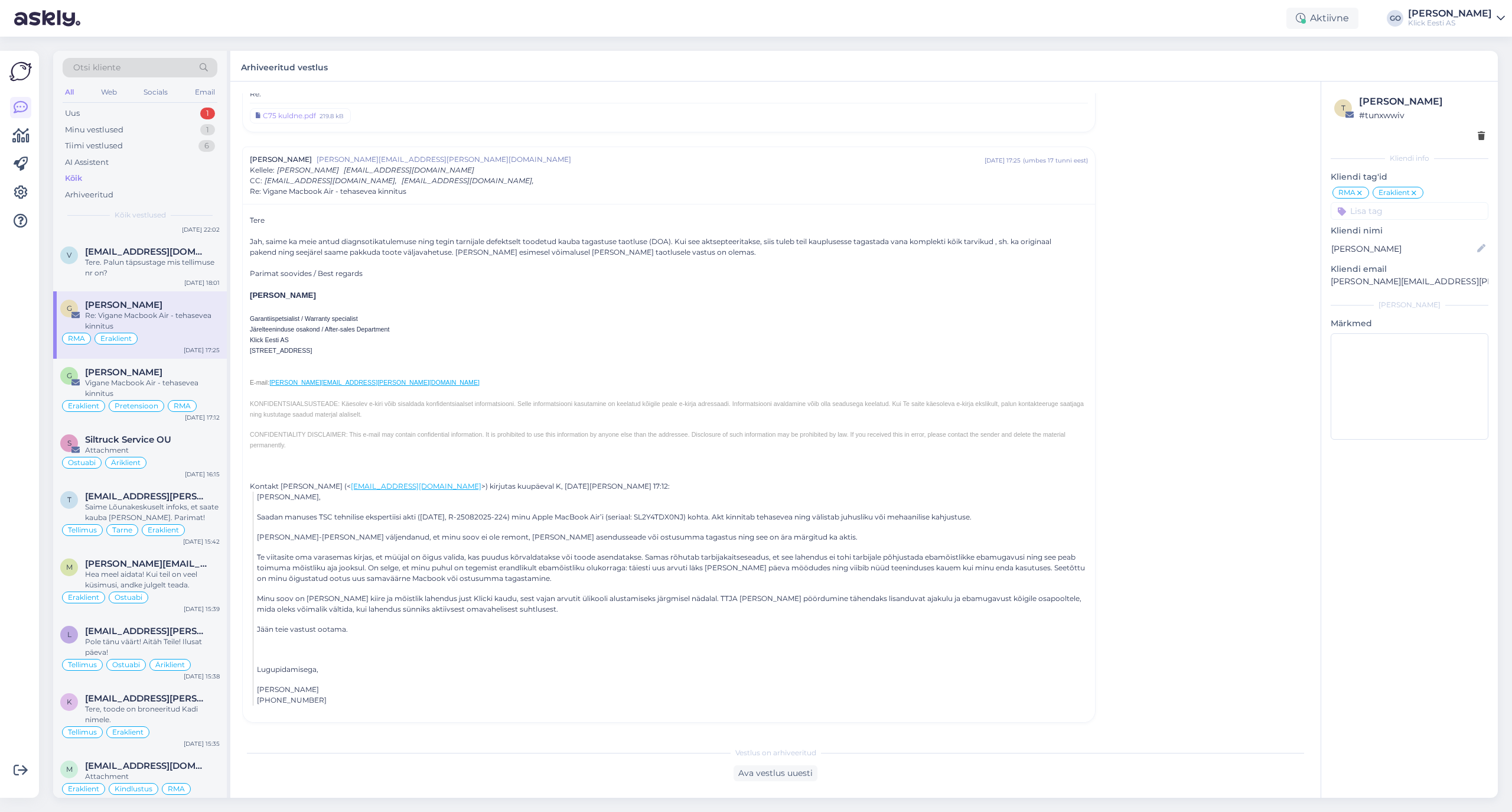
scroll to position [960, 0]
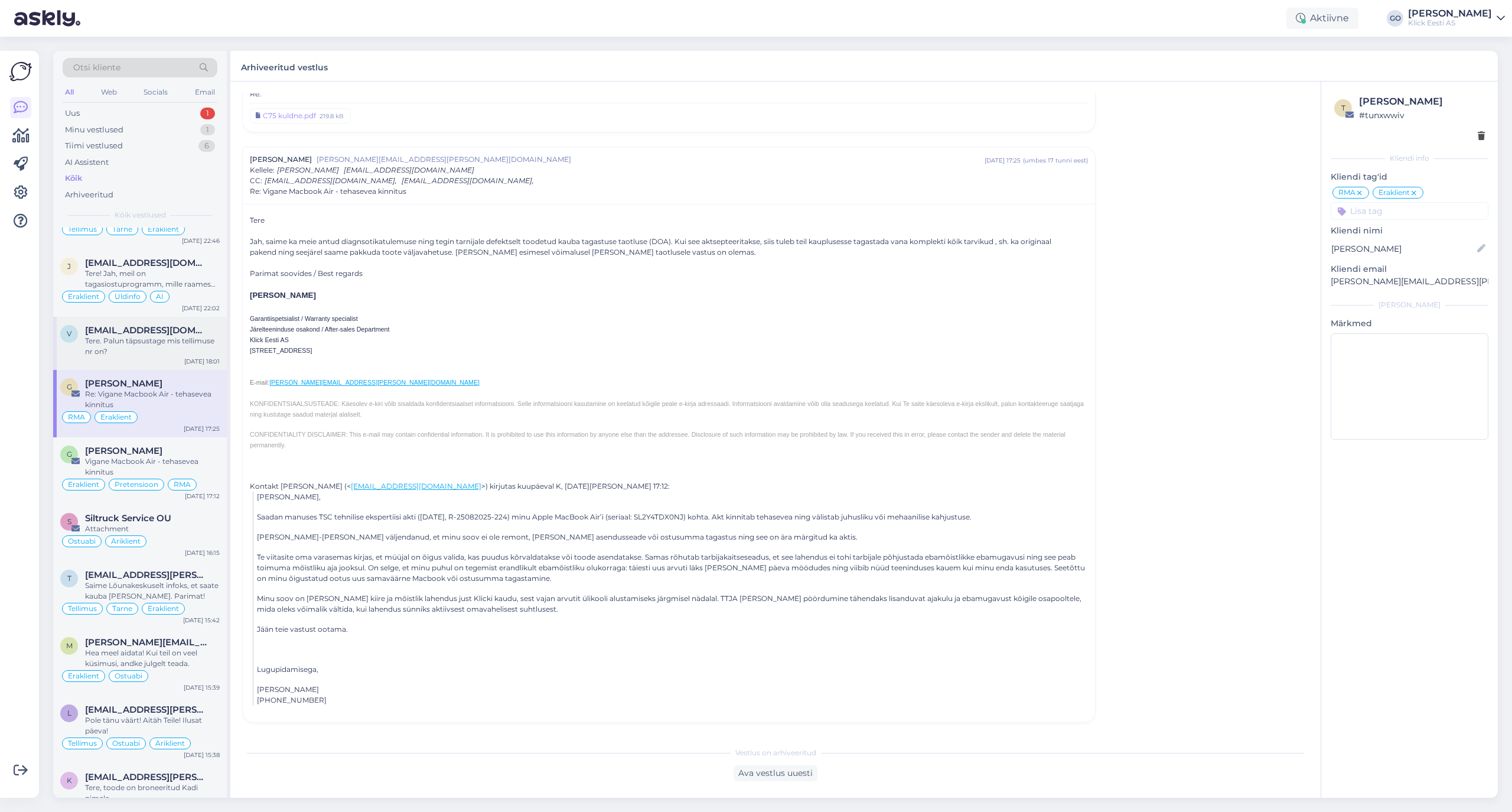
click at [138, 350] on div "Tere. Palun täpsustage mis tellimuse nr on?" at bounding box center [152, 345] width 135 height 21
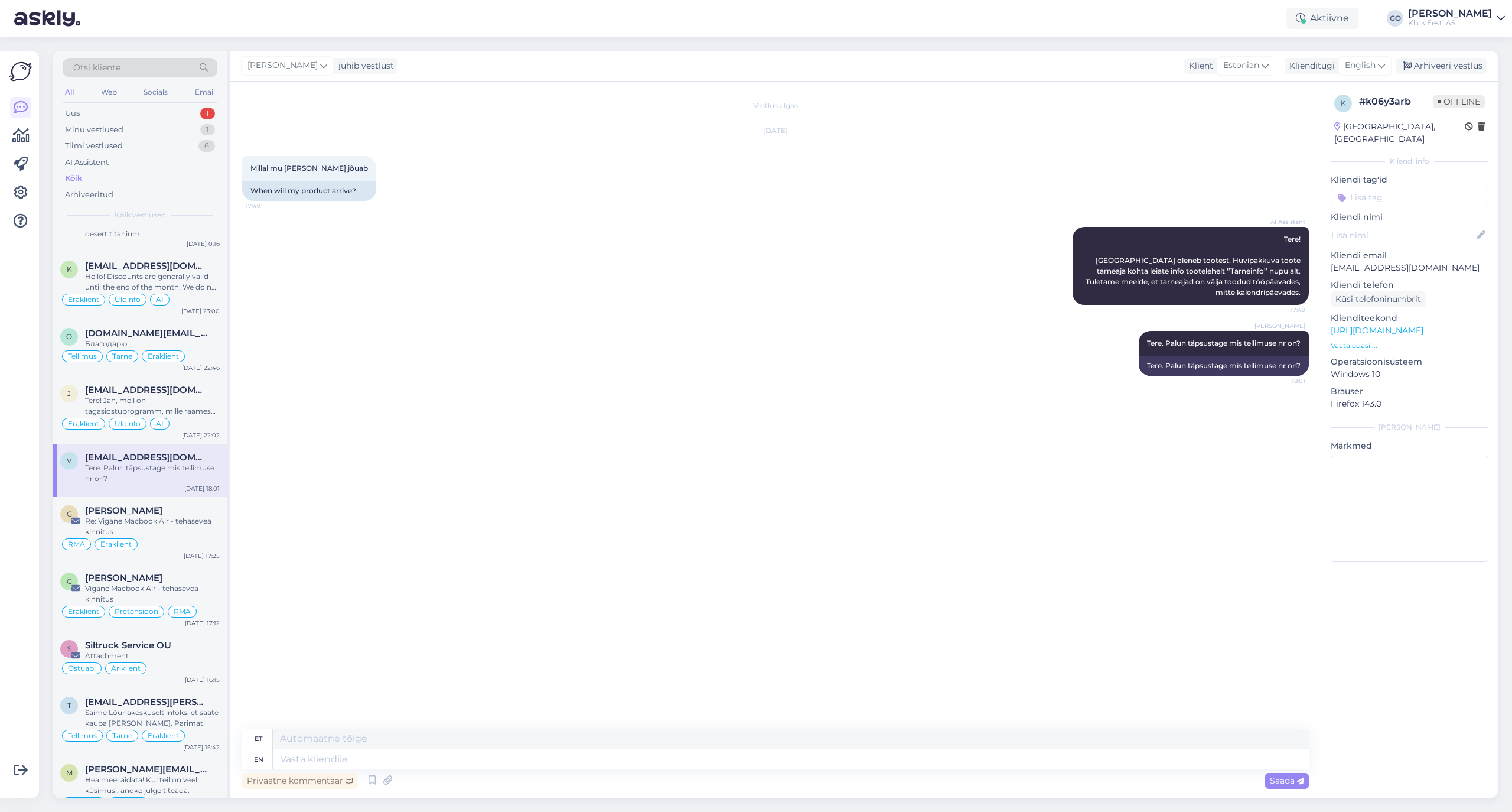
scroll to position [803, 0]
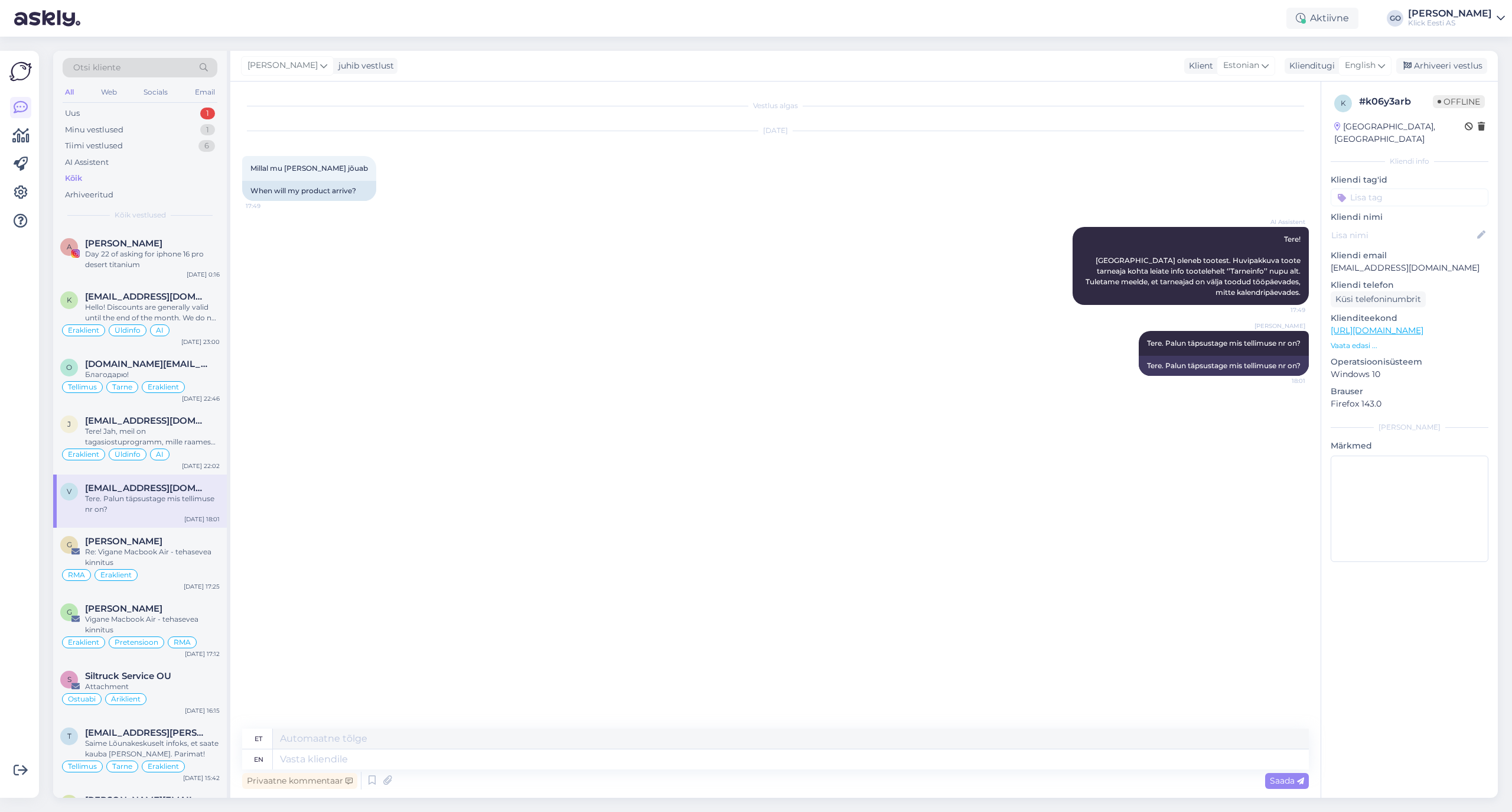
click at [1259, 189] on input at bounding box center [1409, 197] width 157 height 18
click at [1259, 283] on span "Eraklient" at bounding box center [1362, 286] width 31 height 7
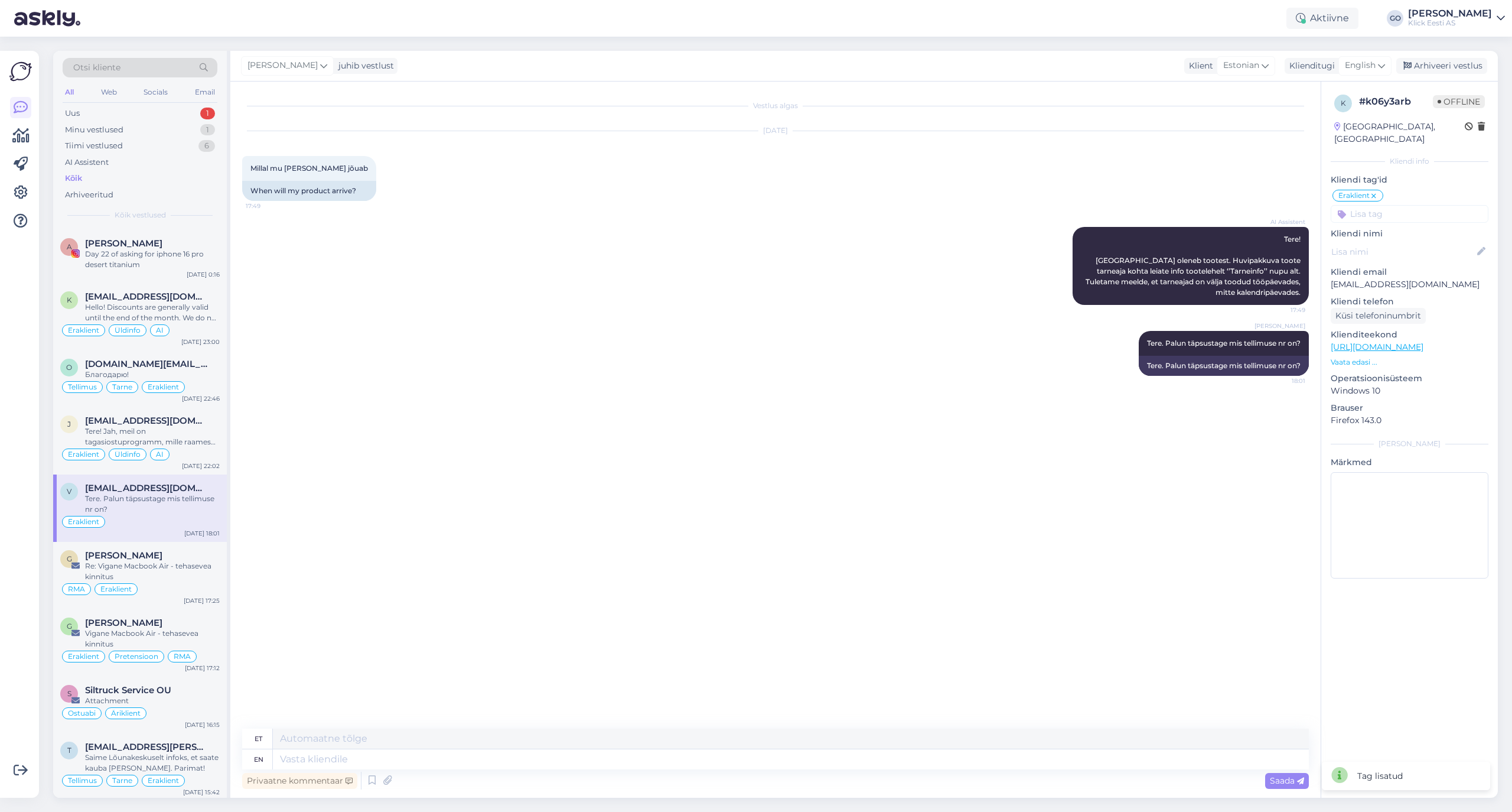
click at [1259, 205] on input at bounding box center [1409, 214] width 157 height 18
click at [1259, 242] on span "Tarne" at bounding box center [1453, 245] width 20 height 7
click at [201, 435] on div "Tere! Jah, meil on tagasiostuprogramm, mille raames võtame vastu vanu seadmeid.…" at bounding box center [152, 436] width 135 height 21
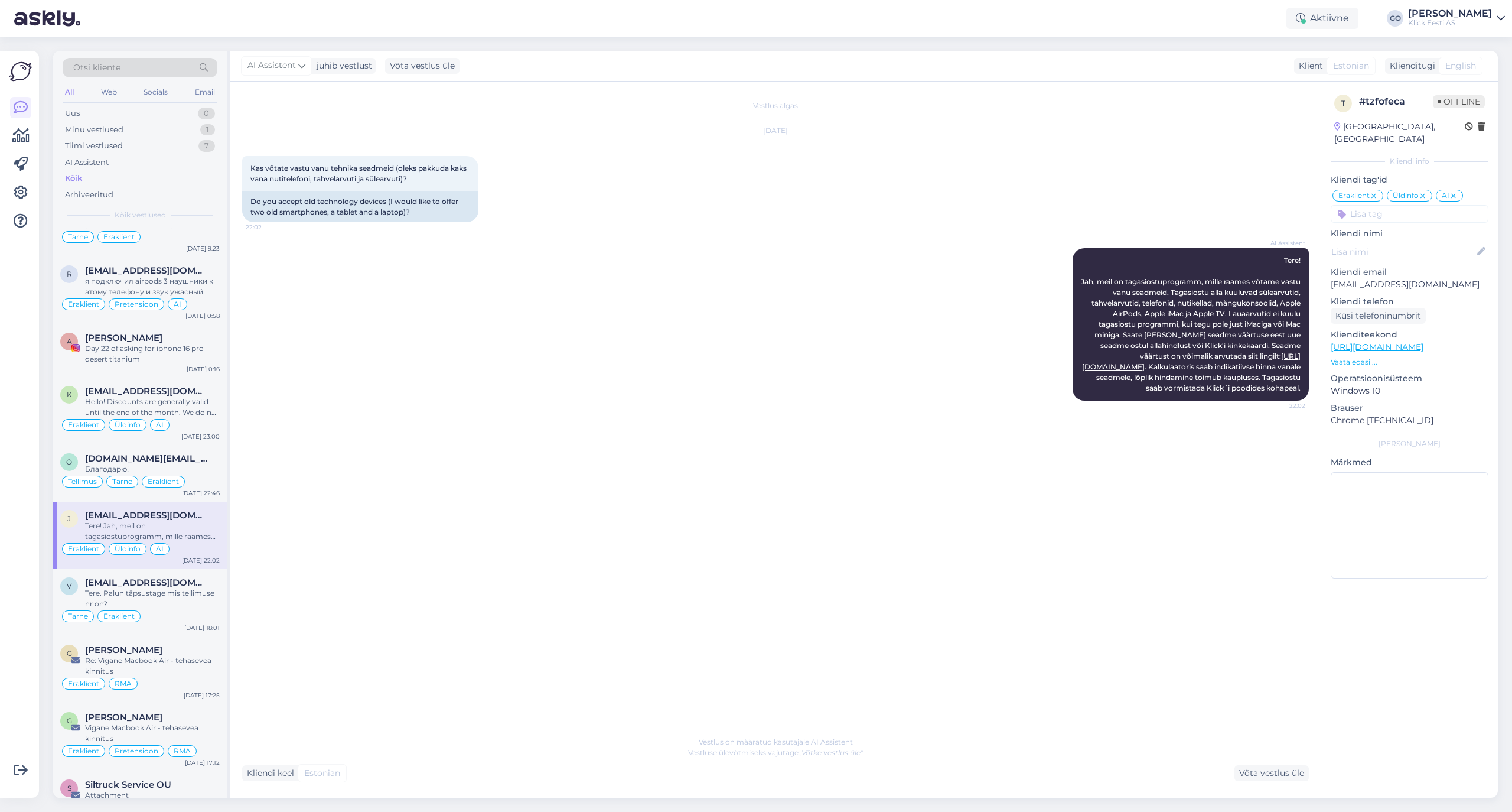
scroll to position [551, 0]
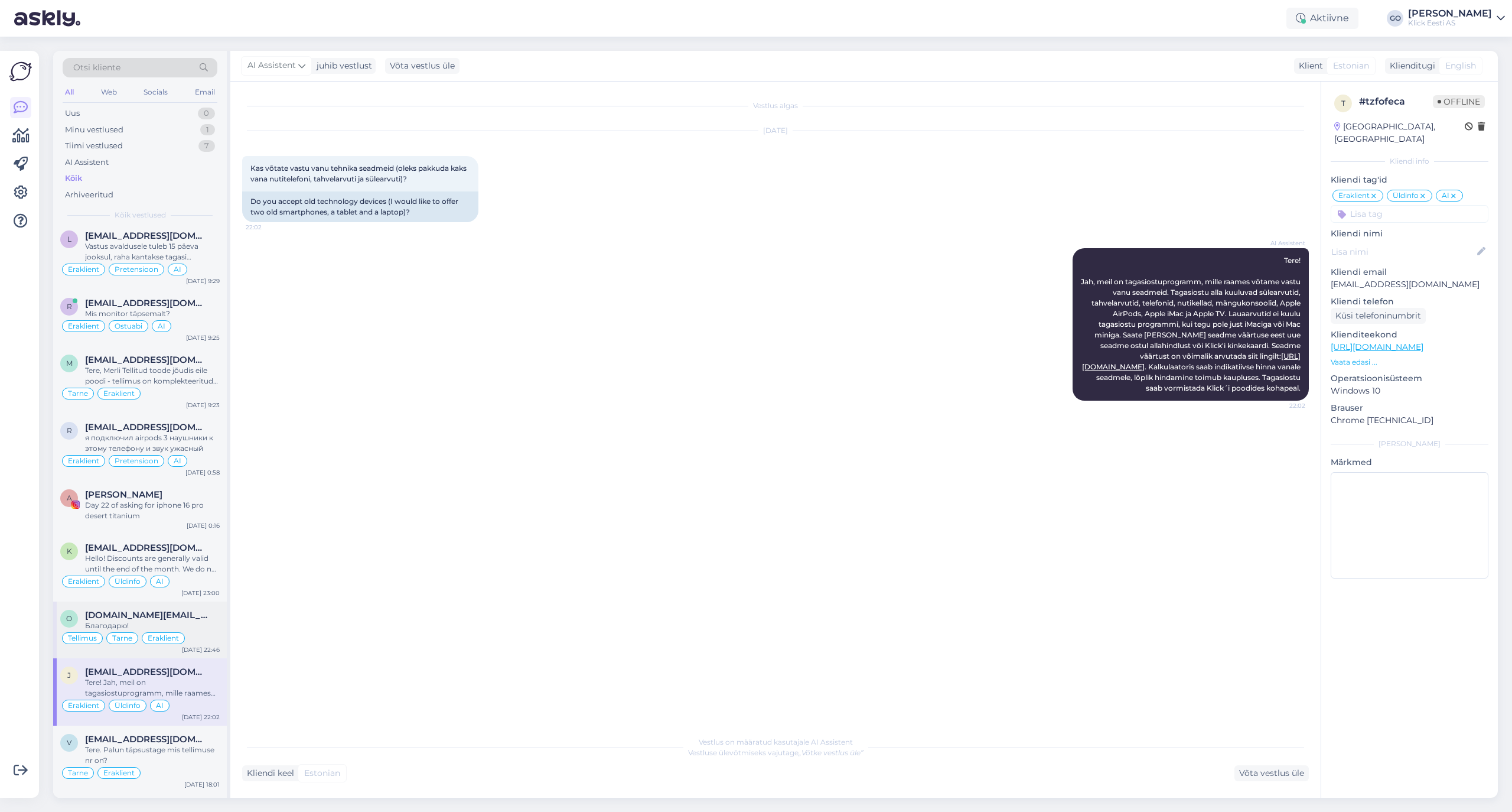
click at [195, 617] on div "[DOMAIN_NAME][EMAIL_ADDRESS][DOMAIN_NAME]" at bounding box center [152, 615] width 135 height 11
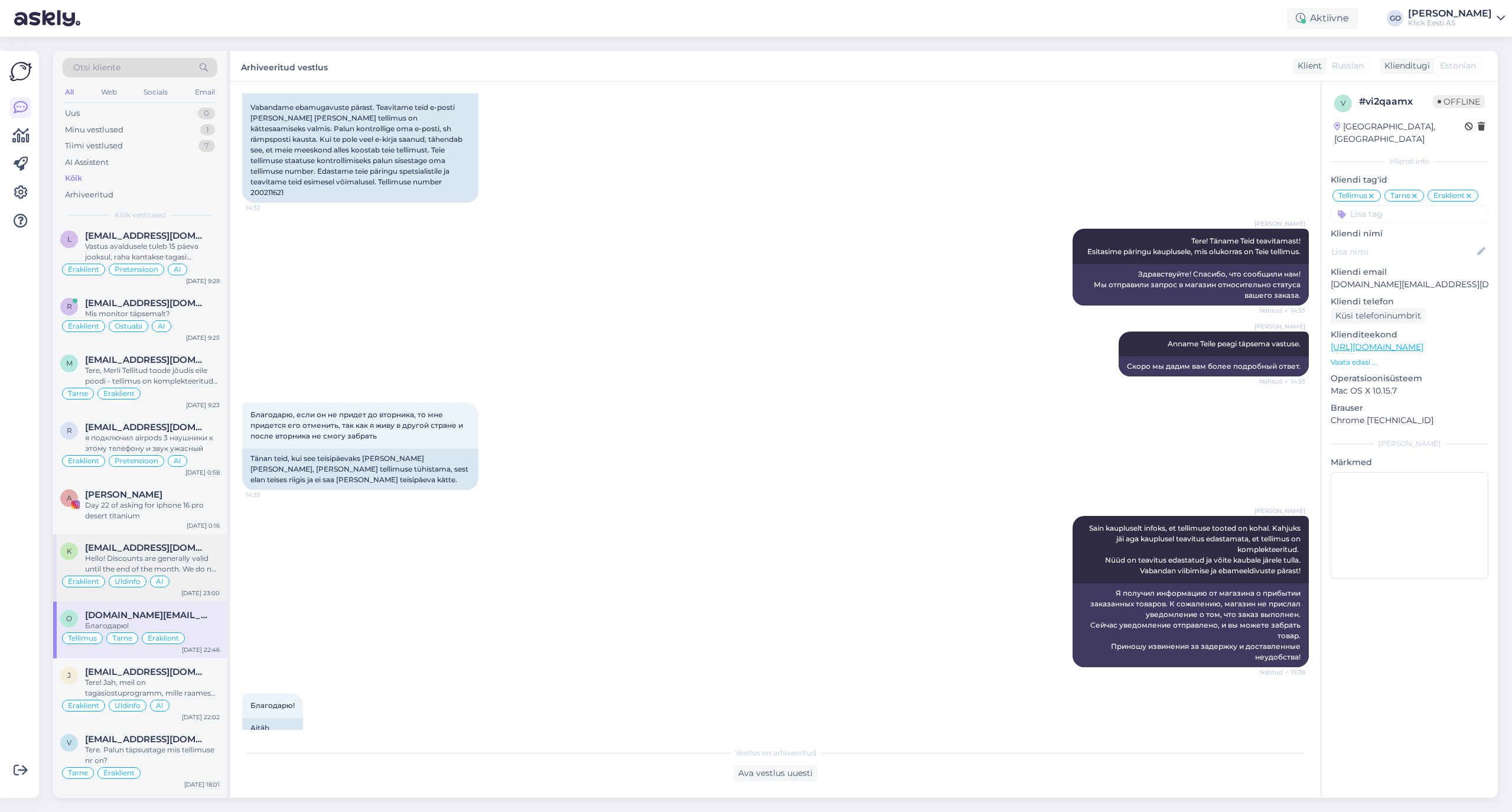
click at [185, 563] on div "Hello! Discounts are generally valid until the end of the month. We do not have…" at bounding box center [152, 563] width 135 height 21
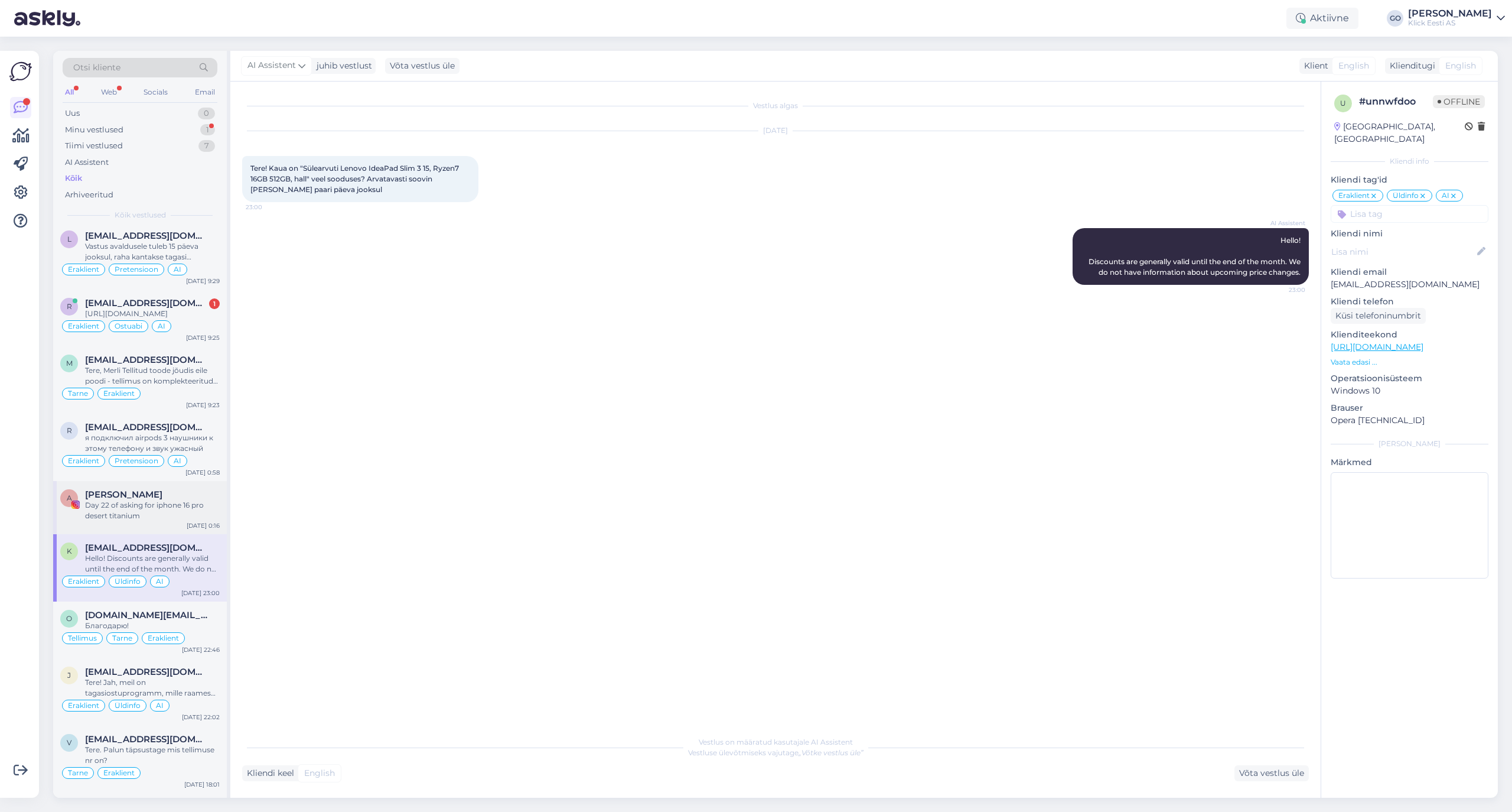
click at [197, 518] on div "Day 22 of asking for iphone 16 pro desert titanium" at bounding box center [152, 510] width 135 height 21
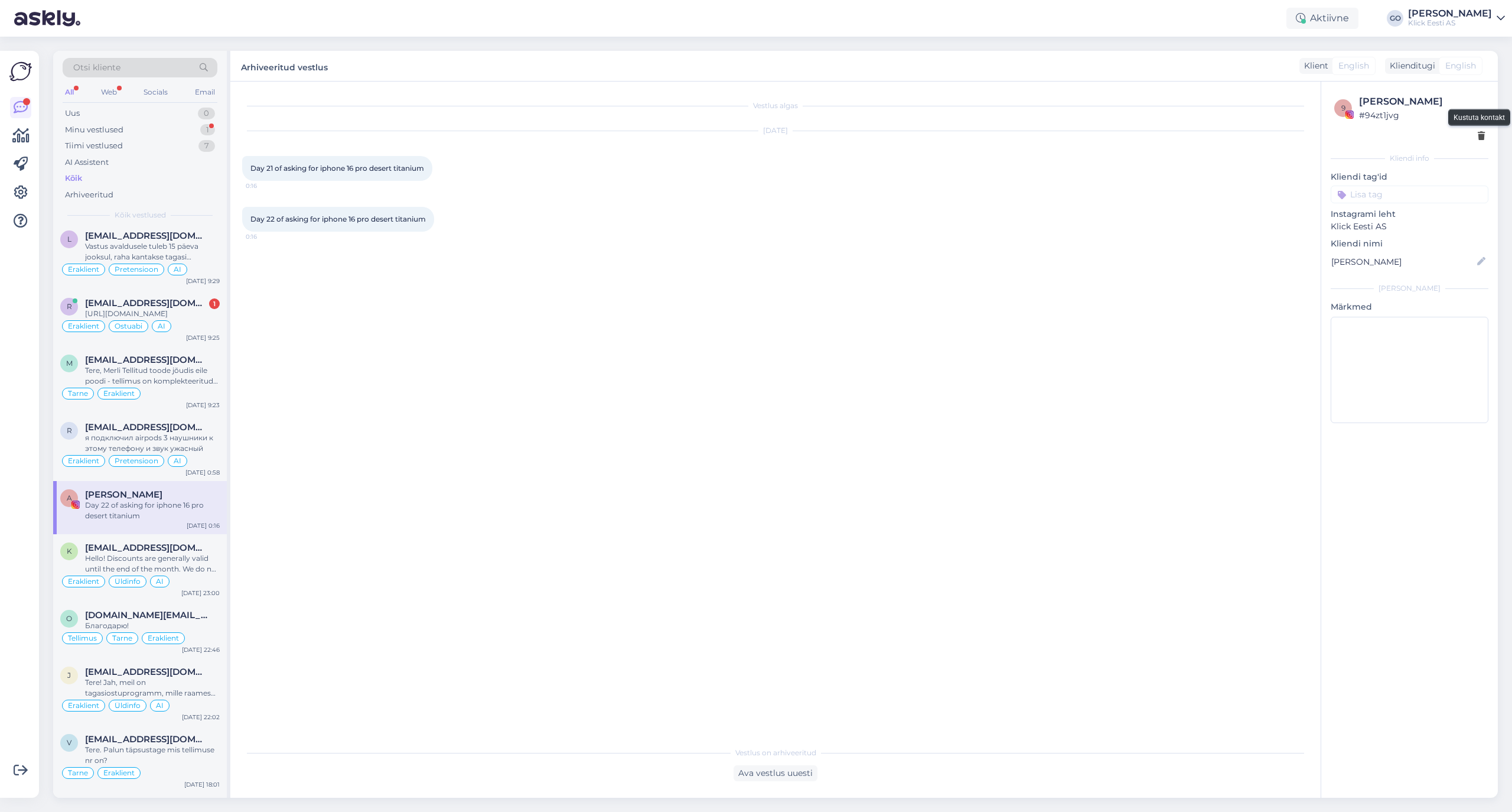
click at [1259, 133] on icon at bounding box center [1481, 137] width 7 height 8
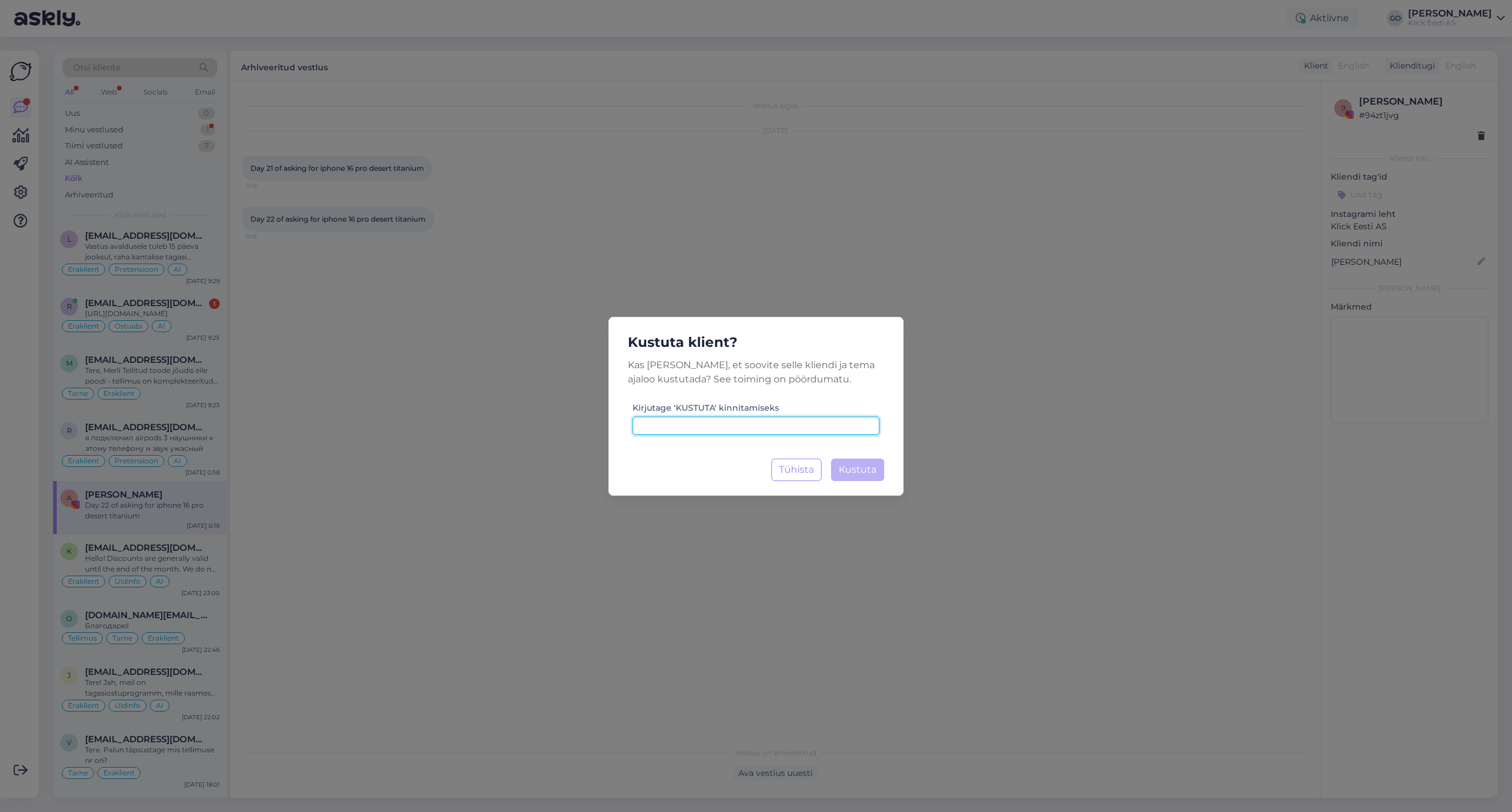
click at [722, 424] on input at bounding box center [756, 425] width 247 height 18
type input "KUSTUTA"
click at [861, 464] on span "Kustuta" at bounding box center [858, 469] width 38 height 11
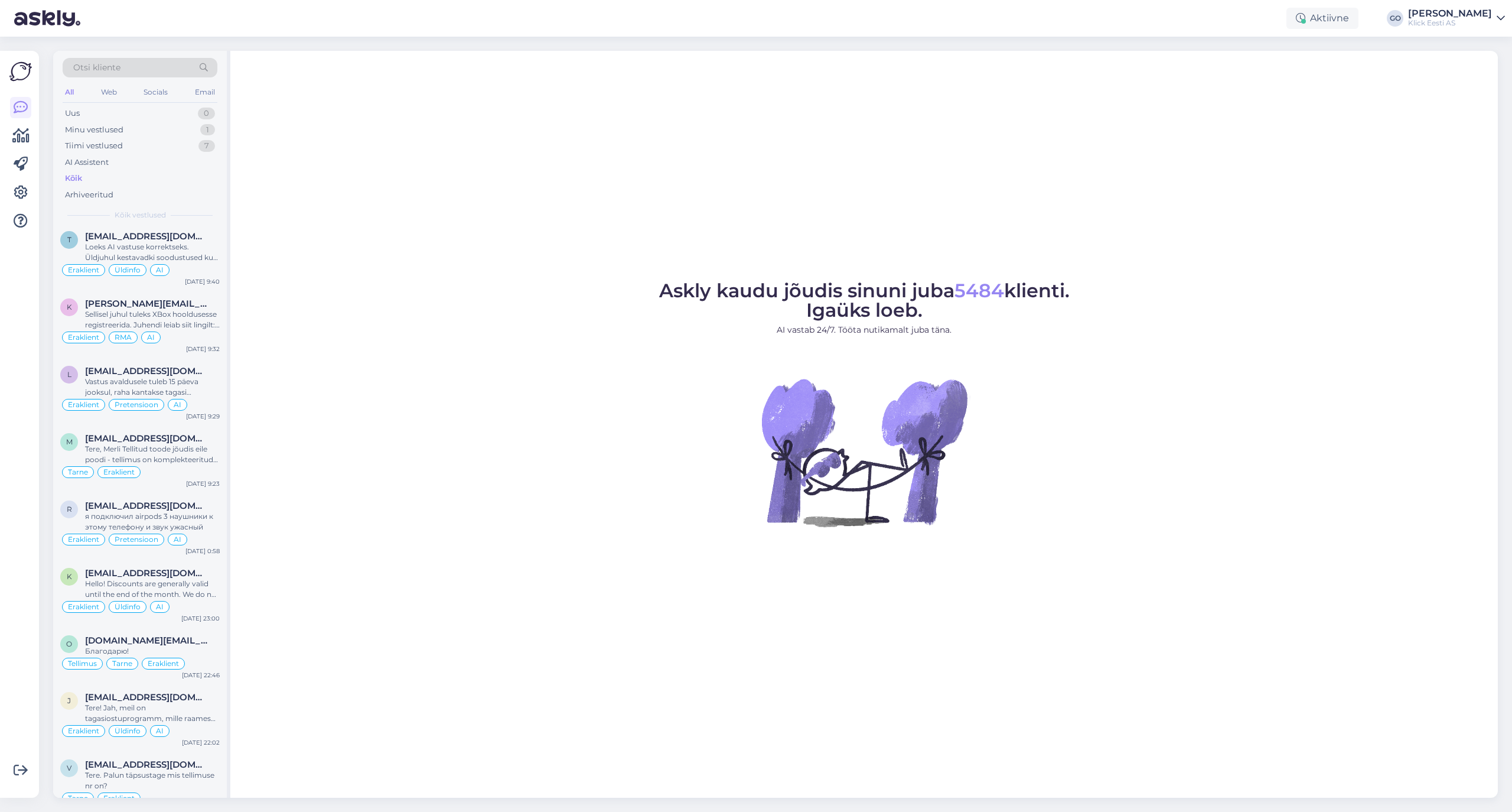
scroll to position [551, 0]
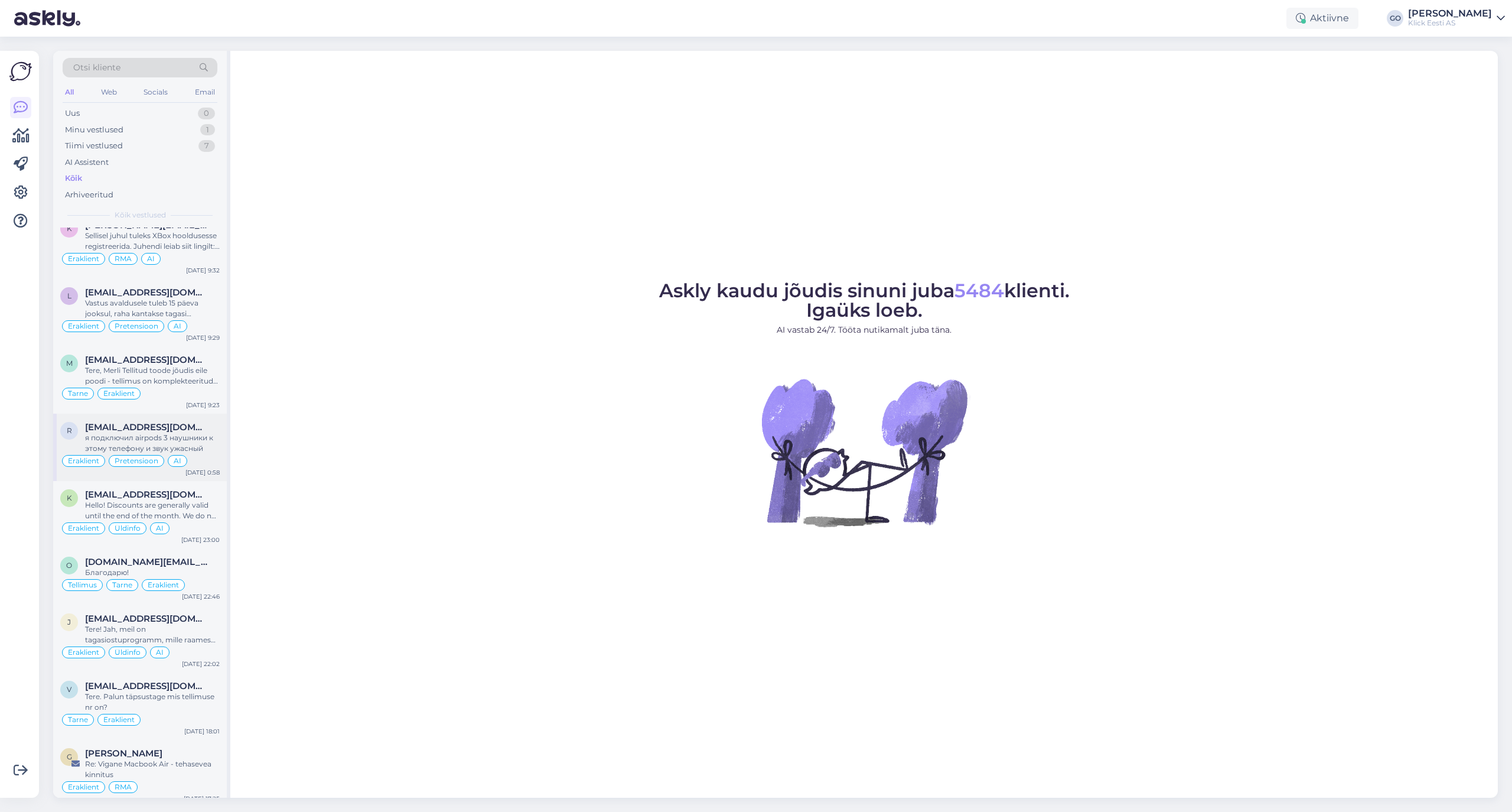
click at [207, 454] on div "я подключил airpods 3 наушники к этому телефону и звук ужасный" at bounding box center [152, 443] width 135 height 21
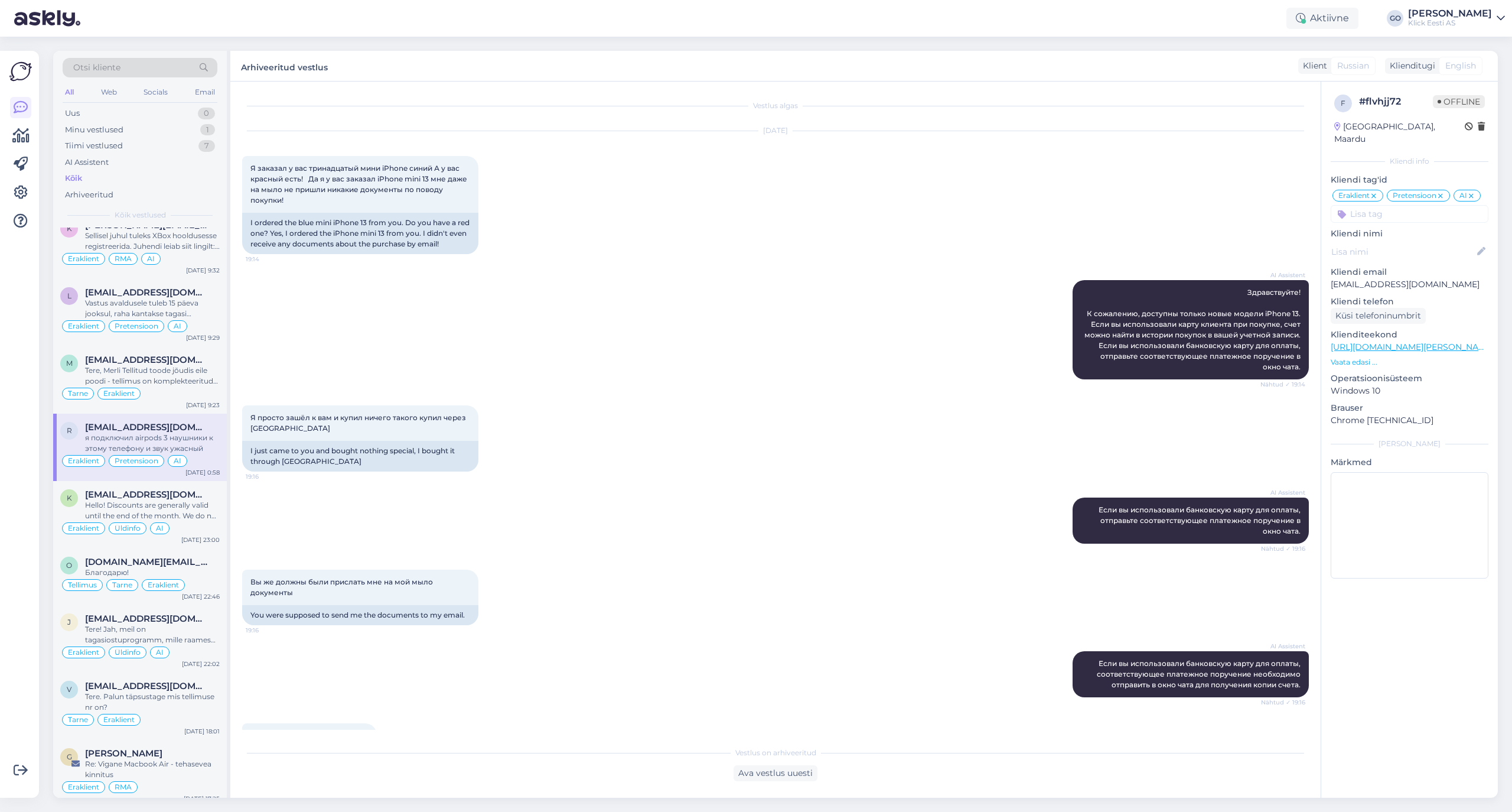
scroll to position [1172, 0]
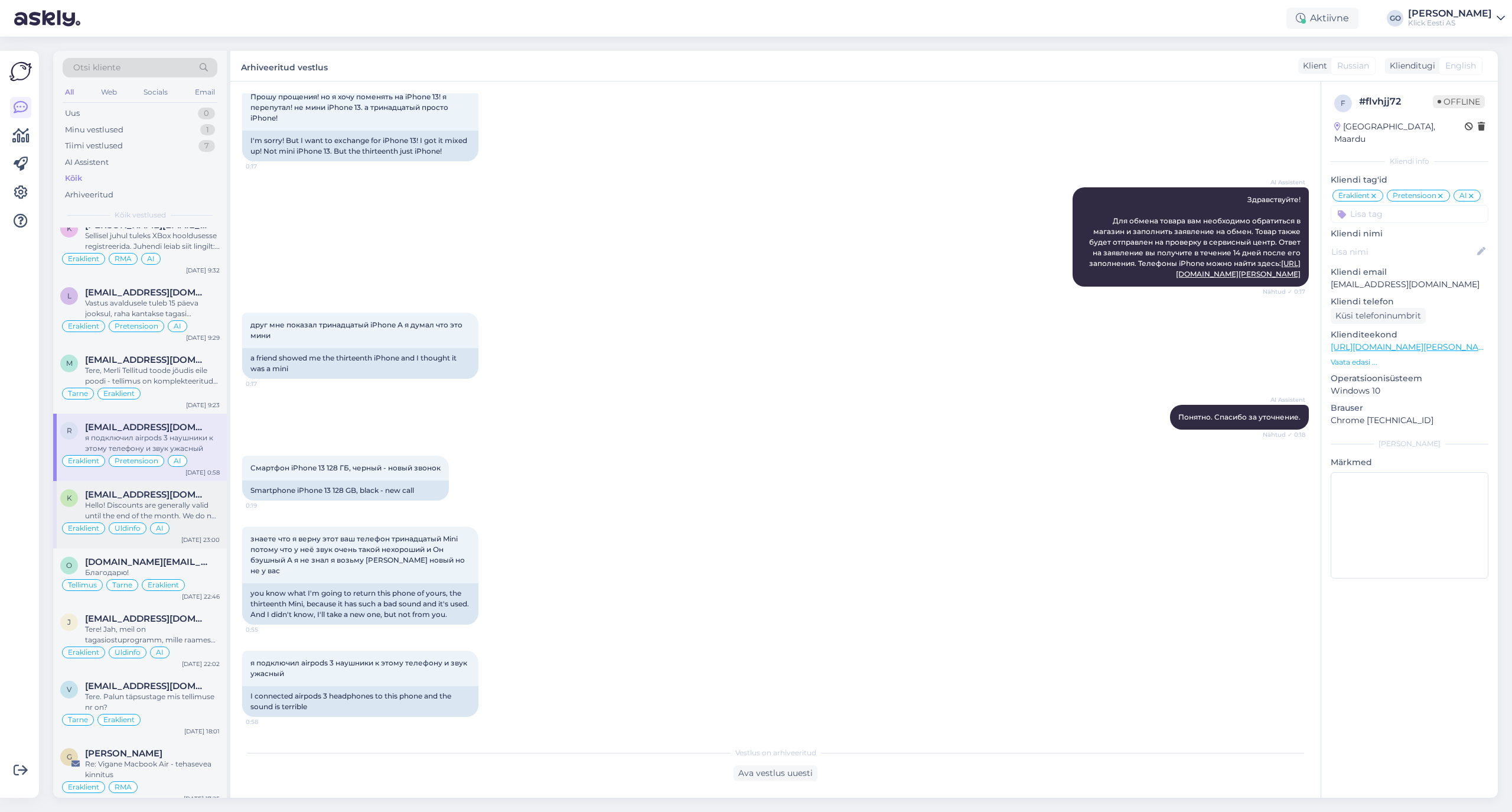
click at [162, 500] on span "kristjan.kahro@gmail.com" at bounding box center [147, 495] width 123 height 11
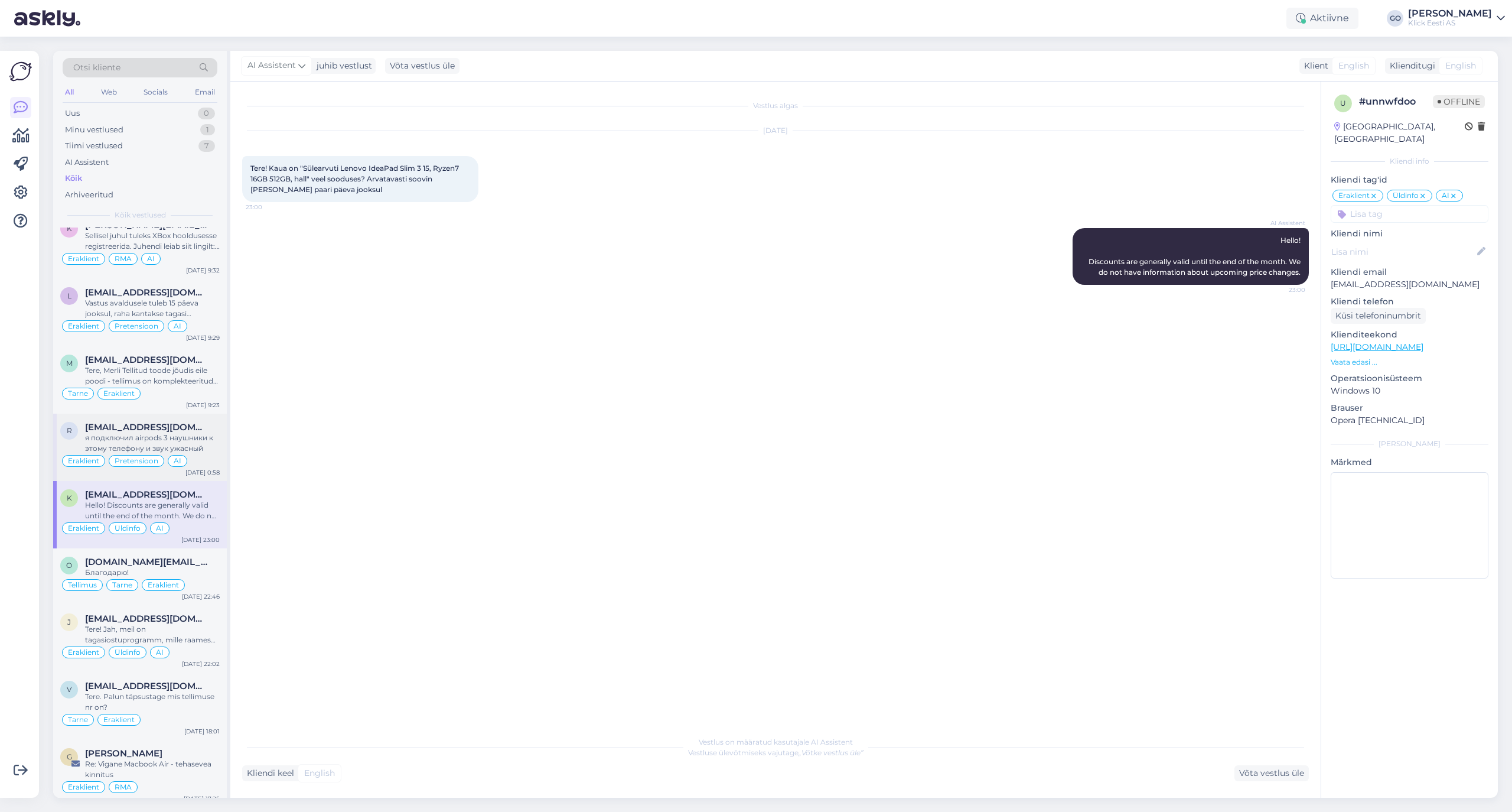
click at [208, 454] on div "я подключил airpods 3 наушники к этому телефону и звук ужасный" at bounding box center [152, 443] width 135 height 21
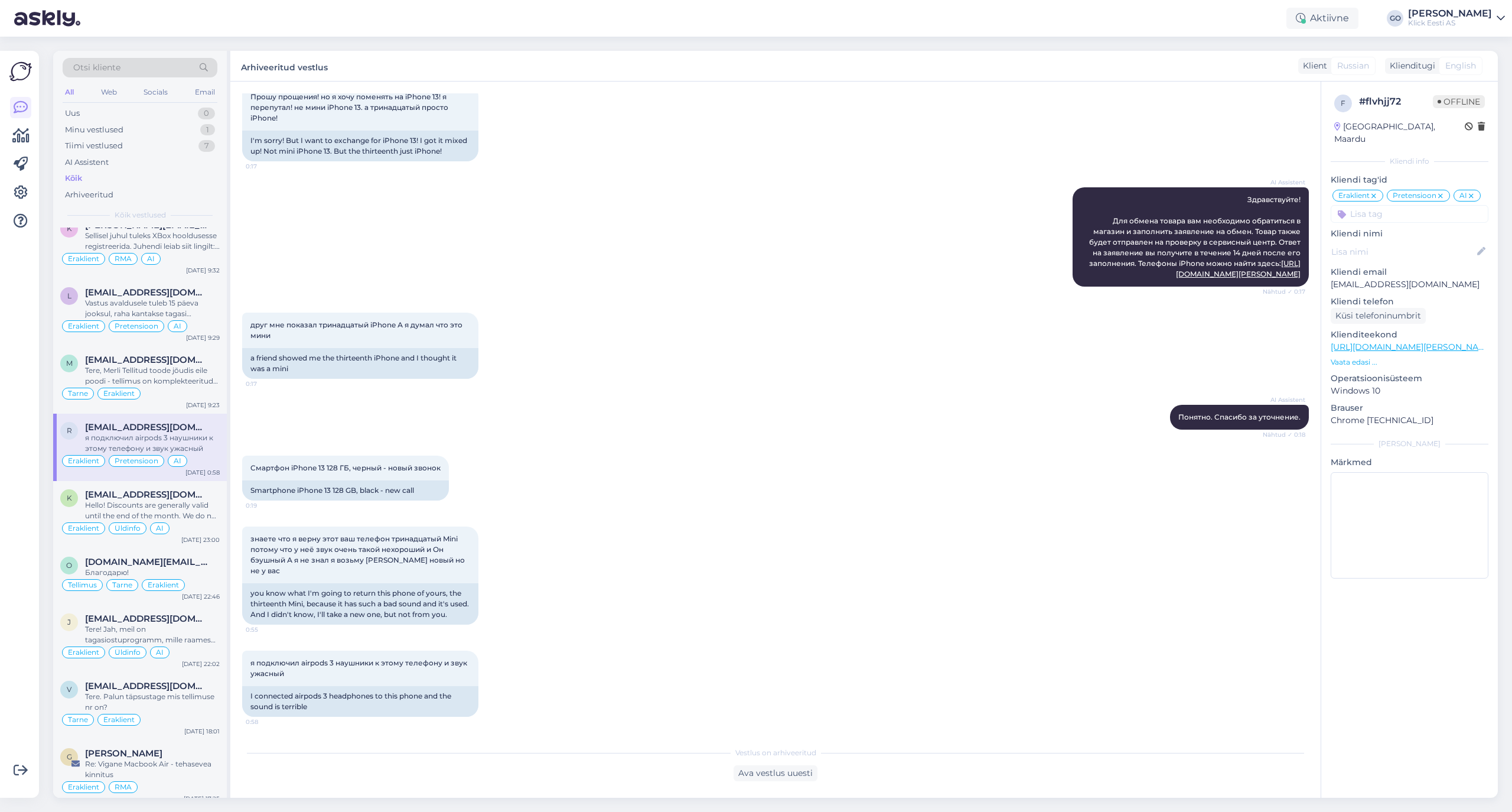
scroll to position [1171, 0]
click at [173, 365] on span "[EMAIL_ADDRESS][DOMAIN_NAME]" at bounding box center [147, 360] width 123 height 11
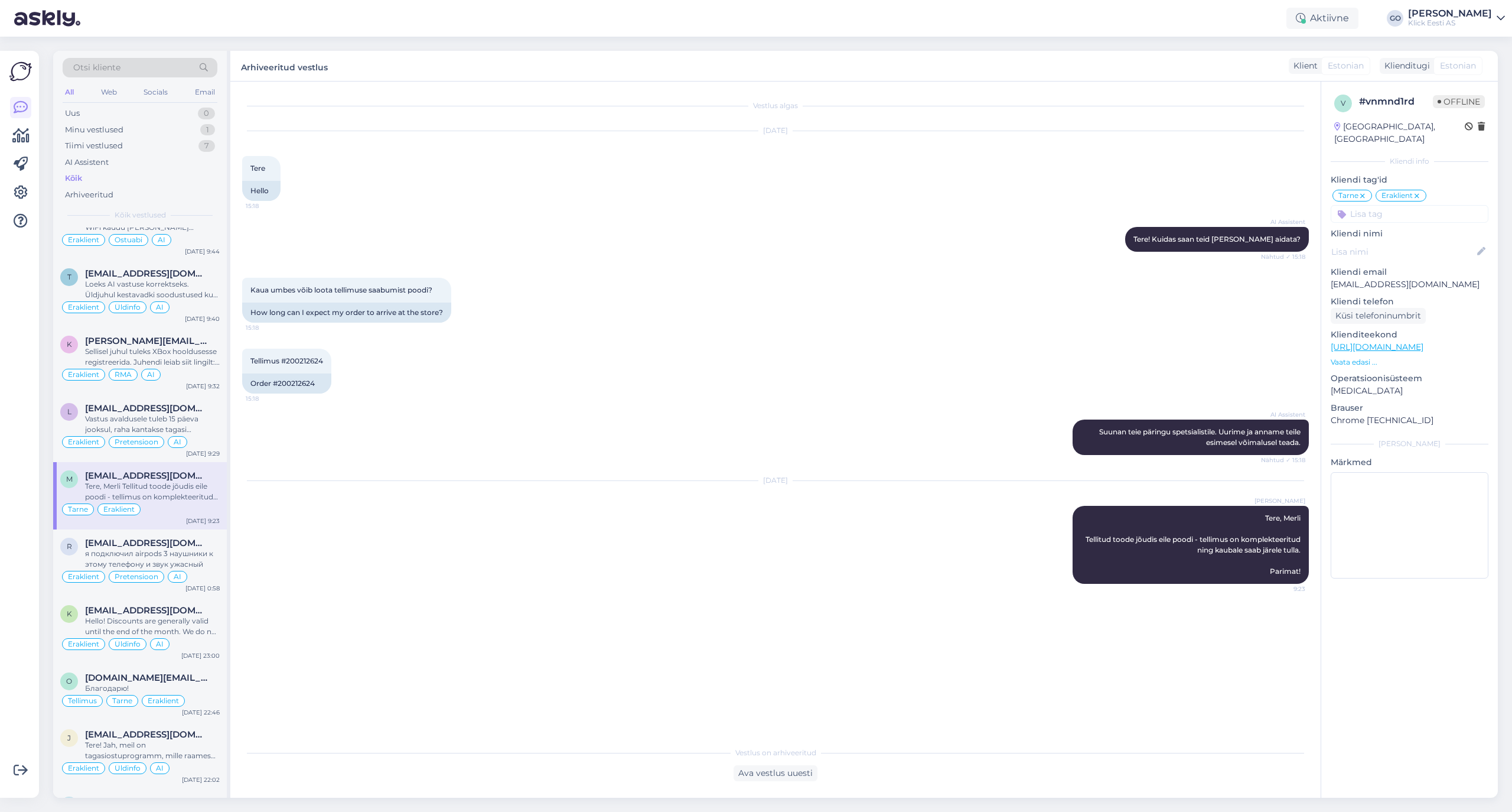
scroll to position [393, 0]
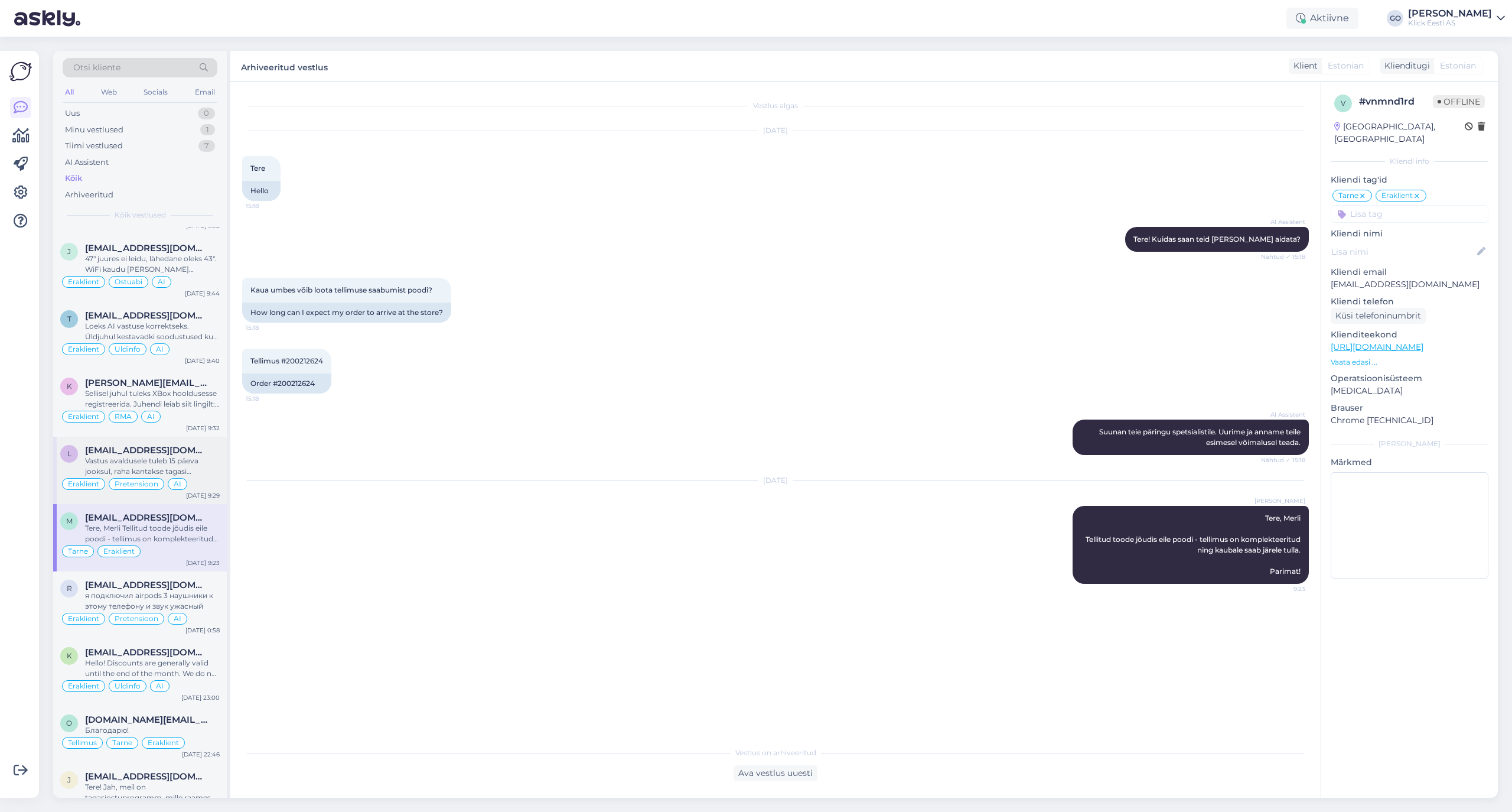
click at [207, 473] on div "Vastus avaldusele tuleb 15 päeva jooksul, raha kantakse tagasi peale seda." at bounding box center [152, 466] width 135 height 21
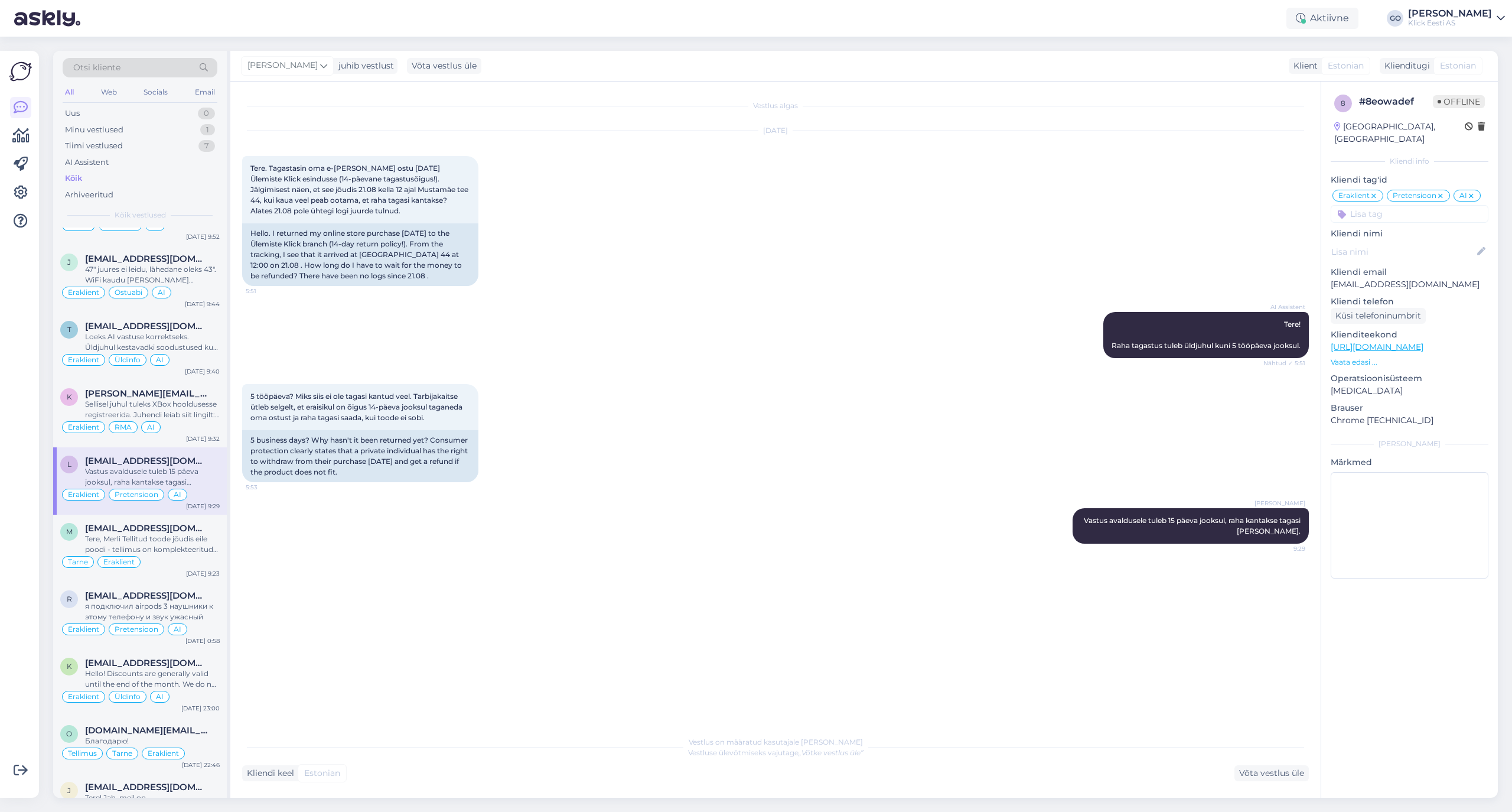
click at [1259, 191] on icon at bounding box center [1471, 196] width 7 height 9
click at [180, 416] on div "Sellisel juhul tuleks XBox hooldusesse registreerida. Juhendi leiab siit lingil…" at bounding box center [152, 409] width 135 height 21
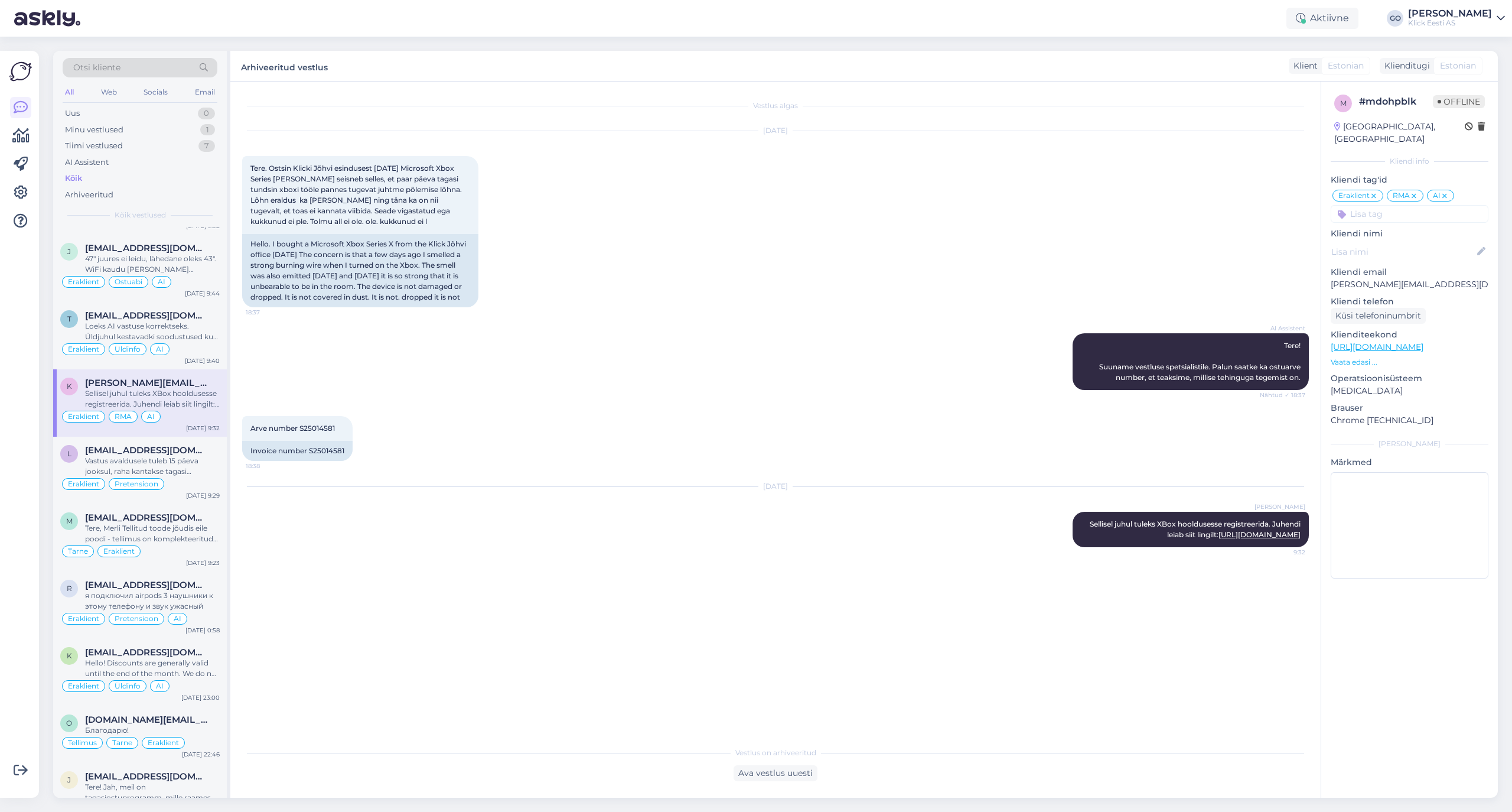
scroll to position [383, 0]
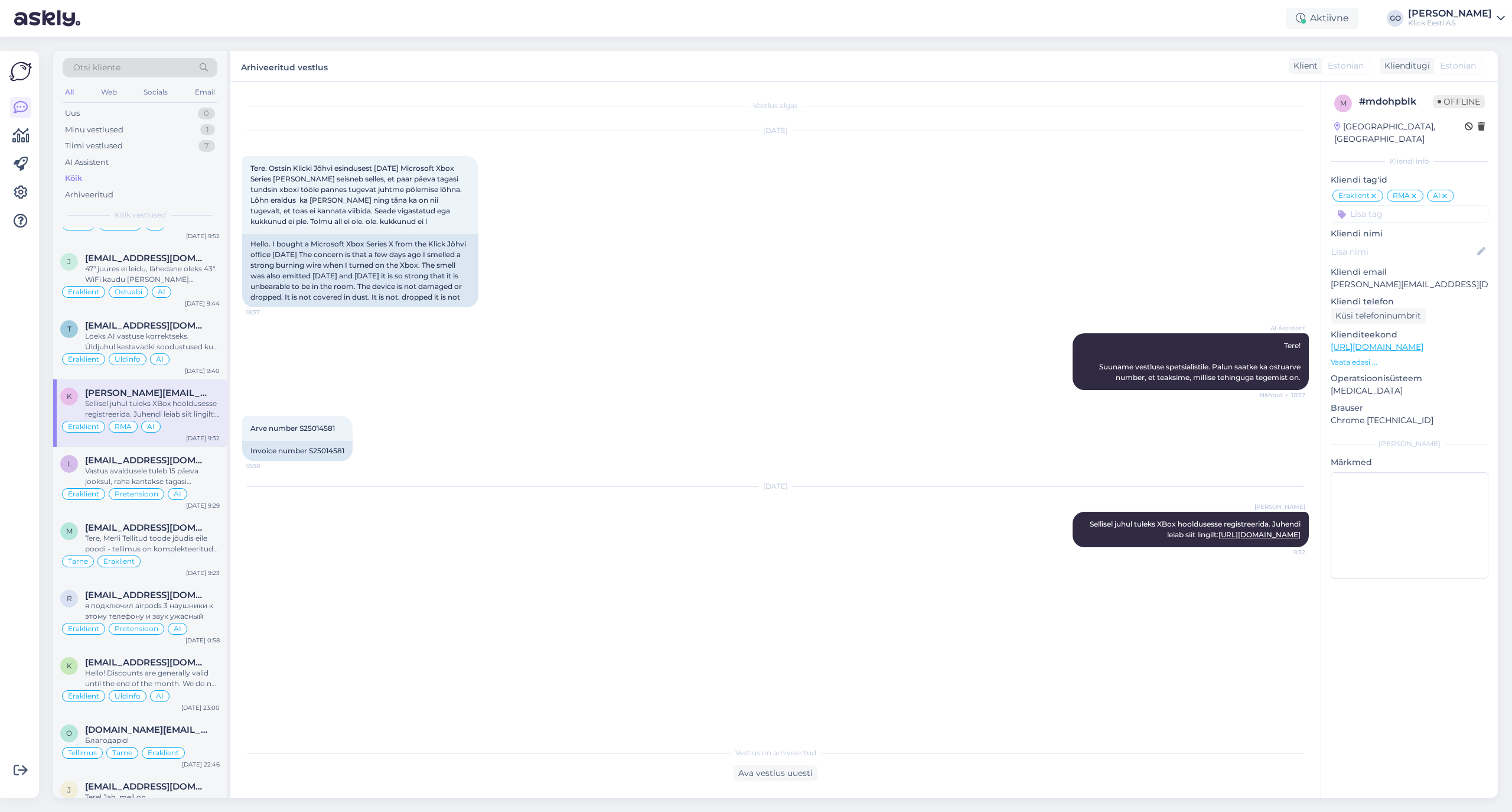
click at [1259, 191] on icon at bounding box center [1444, 196] width 7 height 9
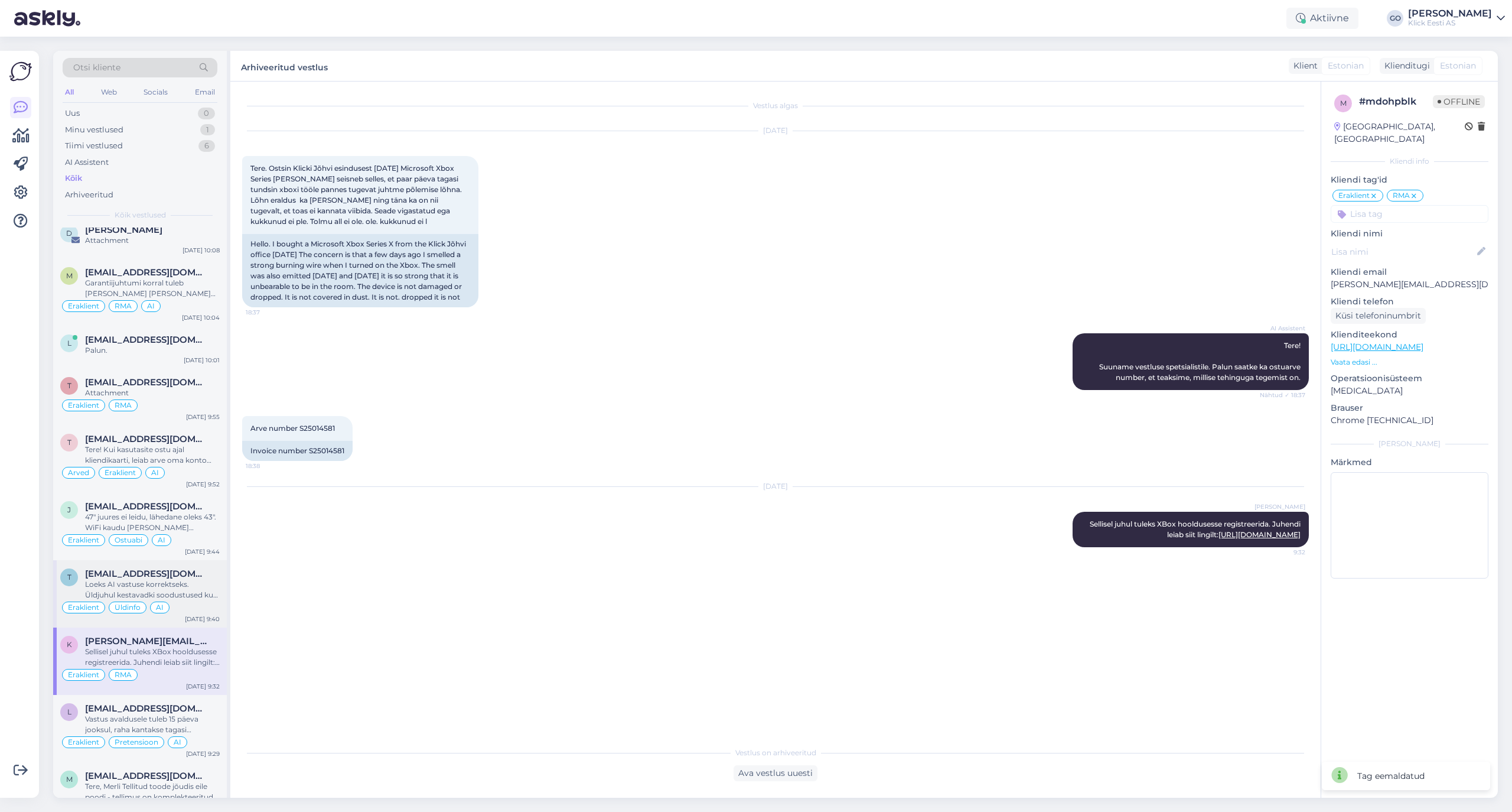
scroll to position [157, 0]
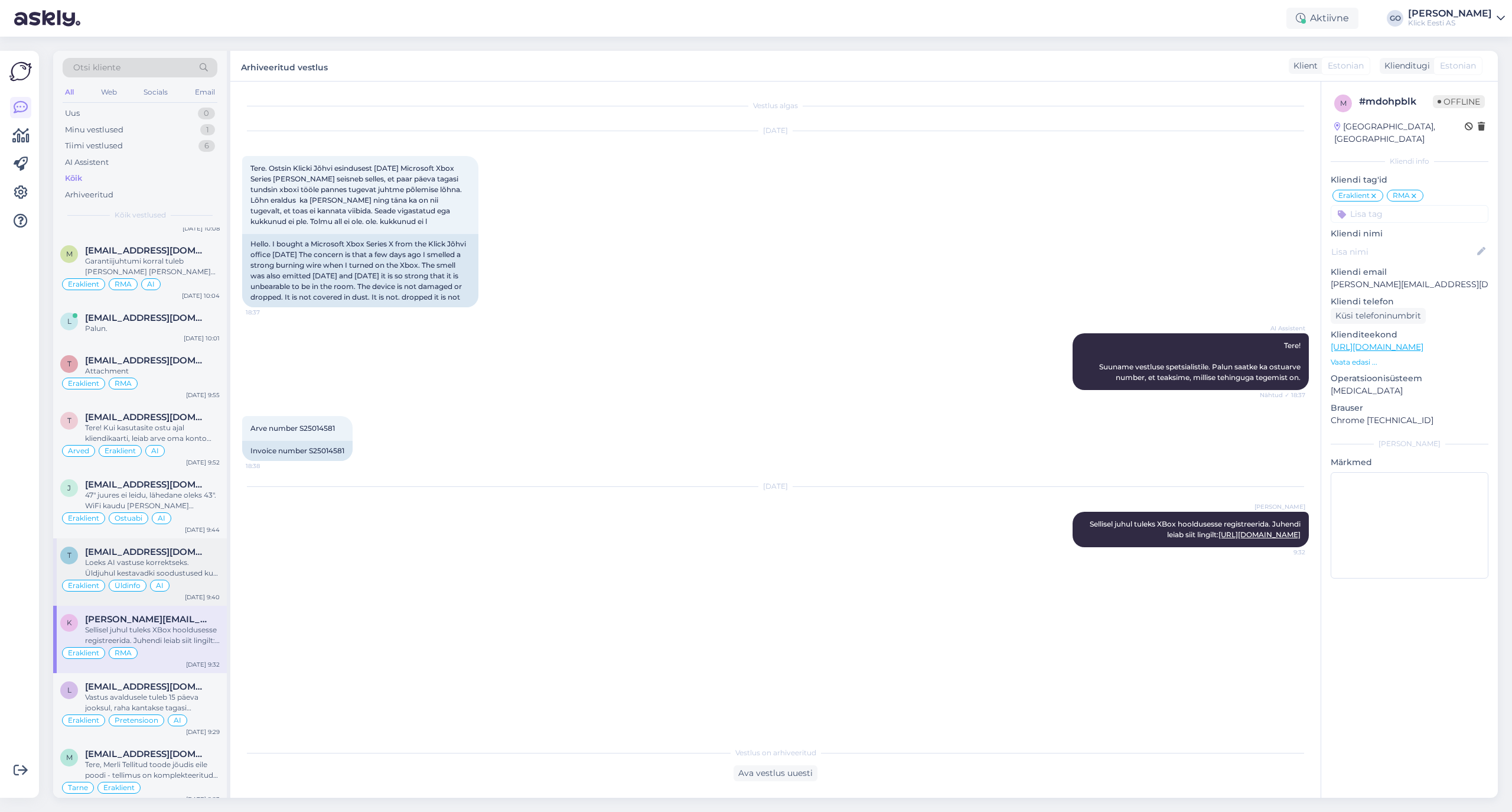
click at [190, 572] on div "Loeks AI vastuse korrektseks. Üldjuhul kestavadki soodustused kuu lõpuni." at bounding box center [152, 567] width 135 height 21
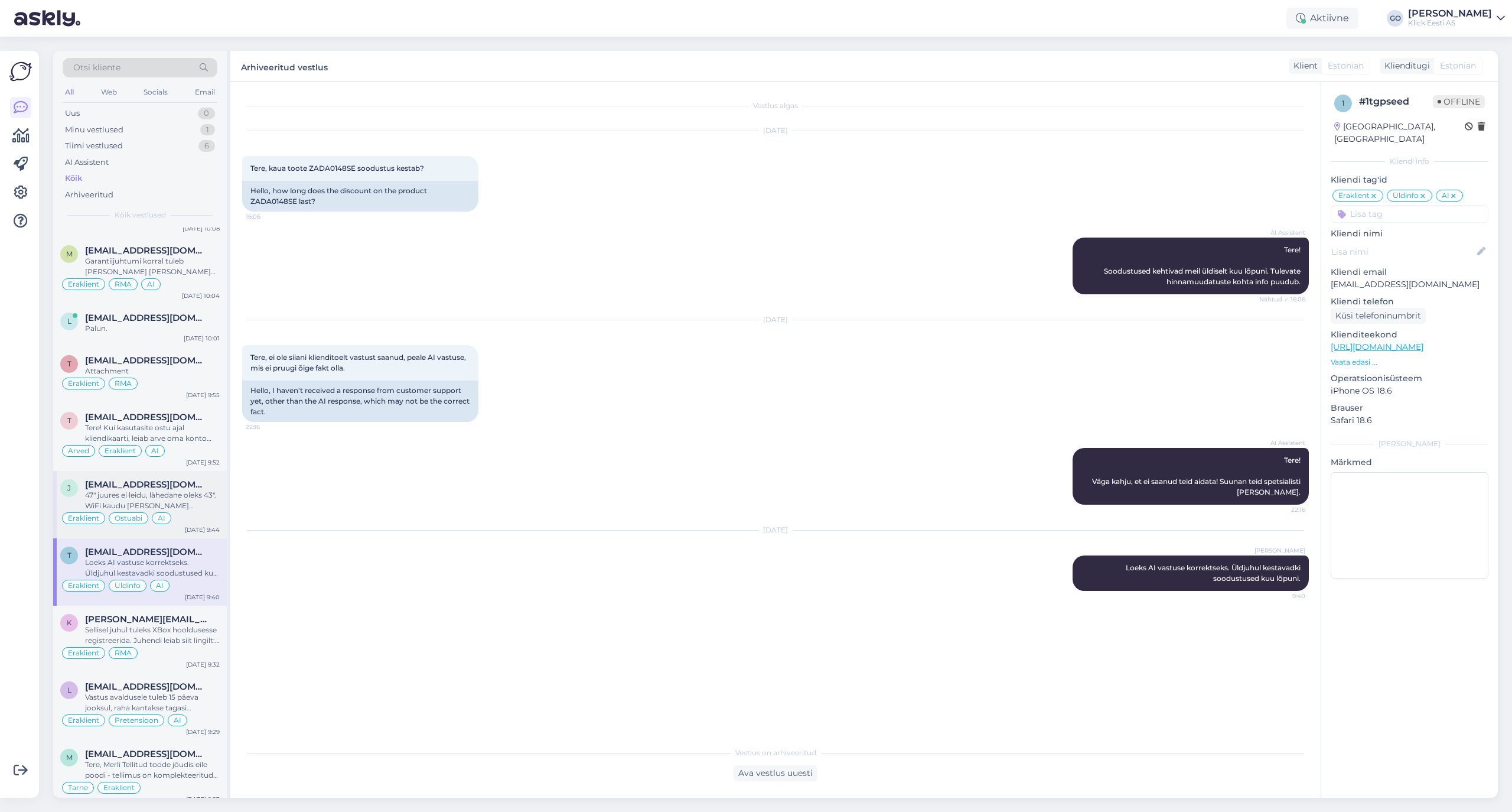
click at [197, 497] on div "47" juures ei leidu, lähedane oleks 43". WiFi kaudu saaks ilma interneti kaabli…" at bounding box center [152, 500] width 135 height 21
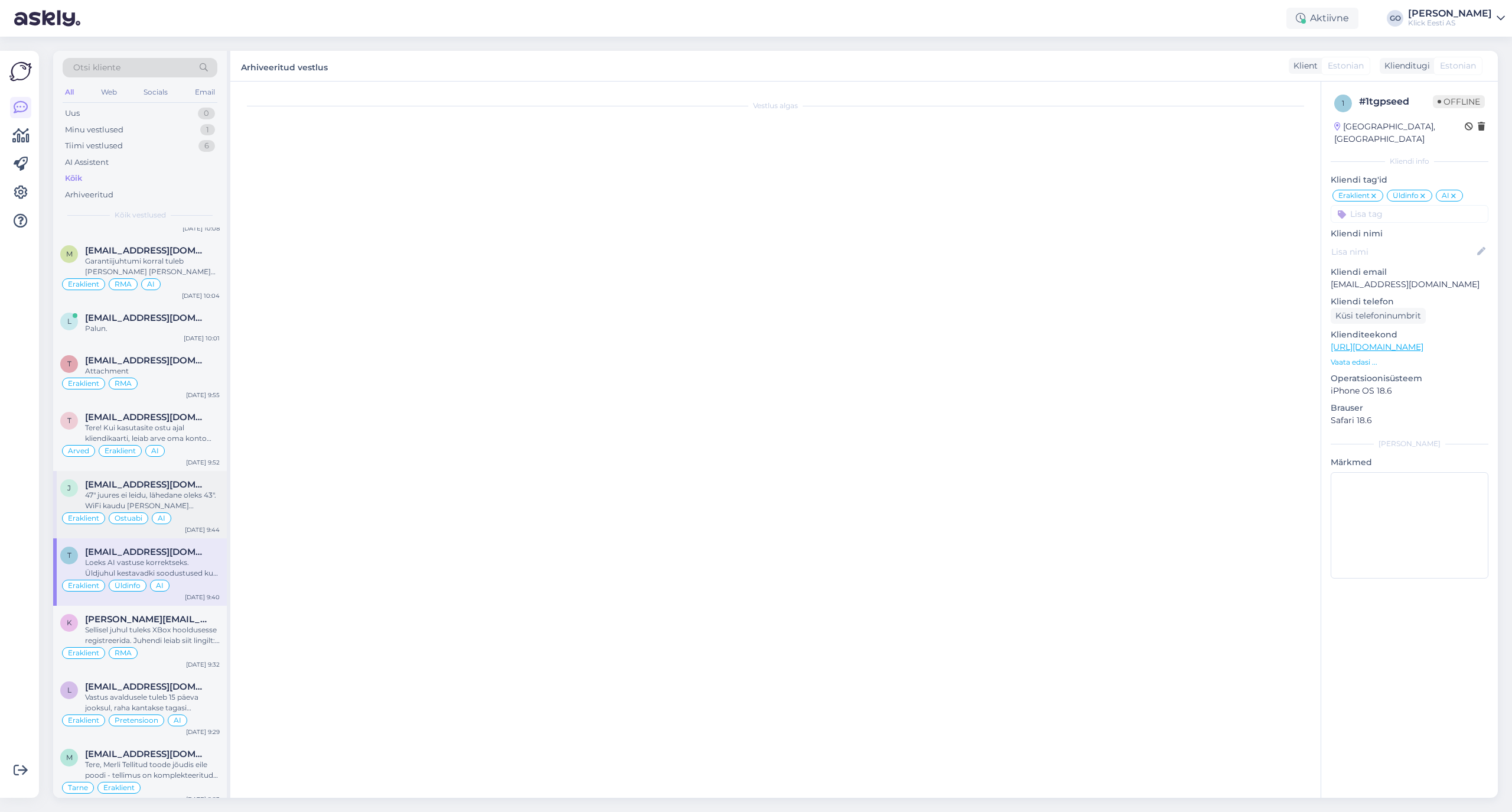
scroll to position [11, 0]
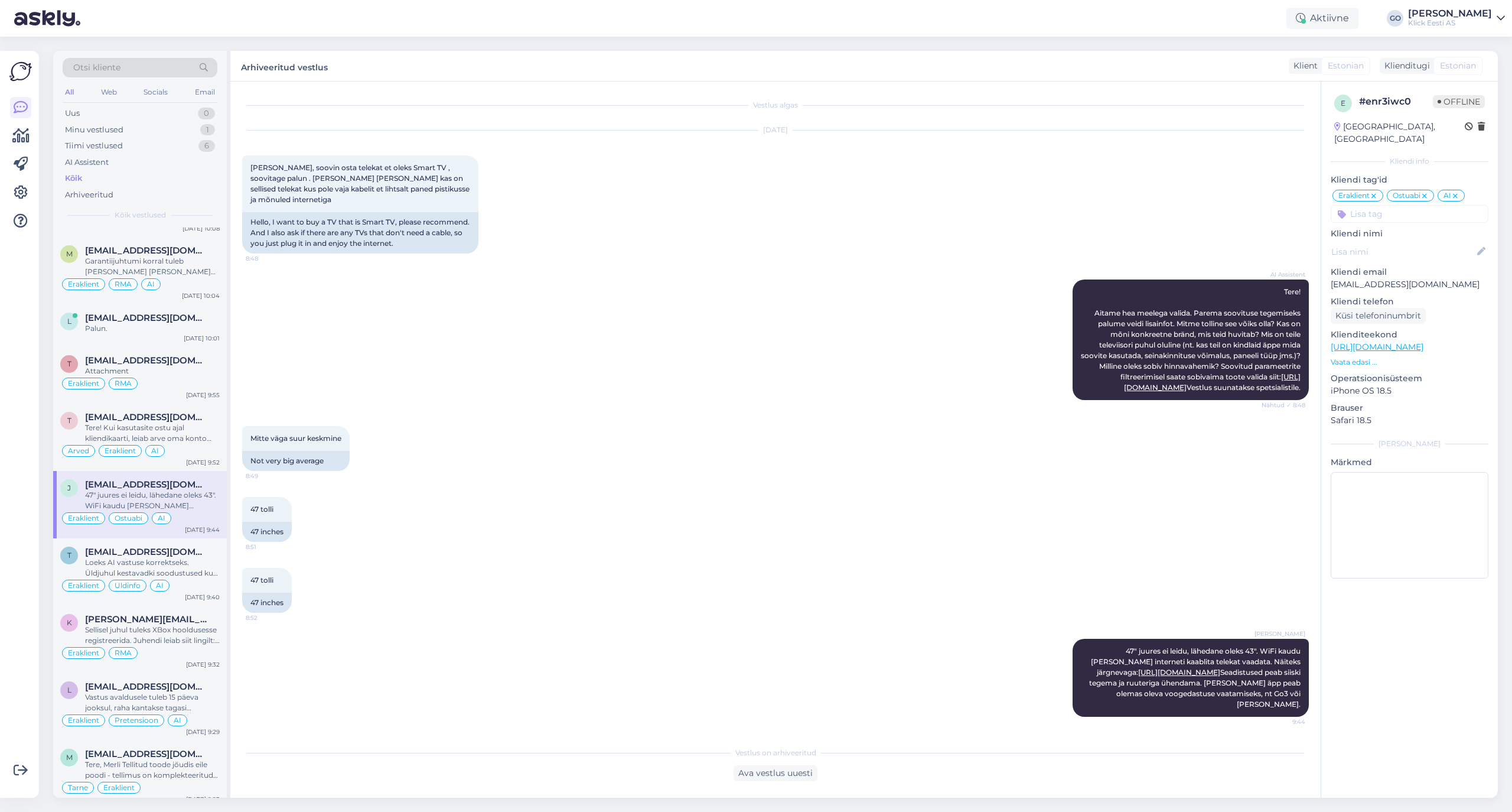
click at [1259, 191] on icon at bounding box center [1455, 196] width 7 height 9
click at [192, 438] on div "Tere! Kui kasutasite ostu ajal kliendikaarti, leiab arve oma konto ostuajaloo a…" at bounding box center [152, 433] width 135 height 21
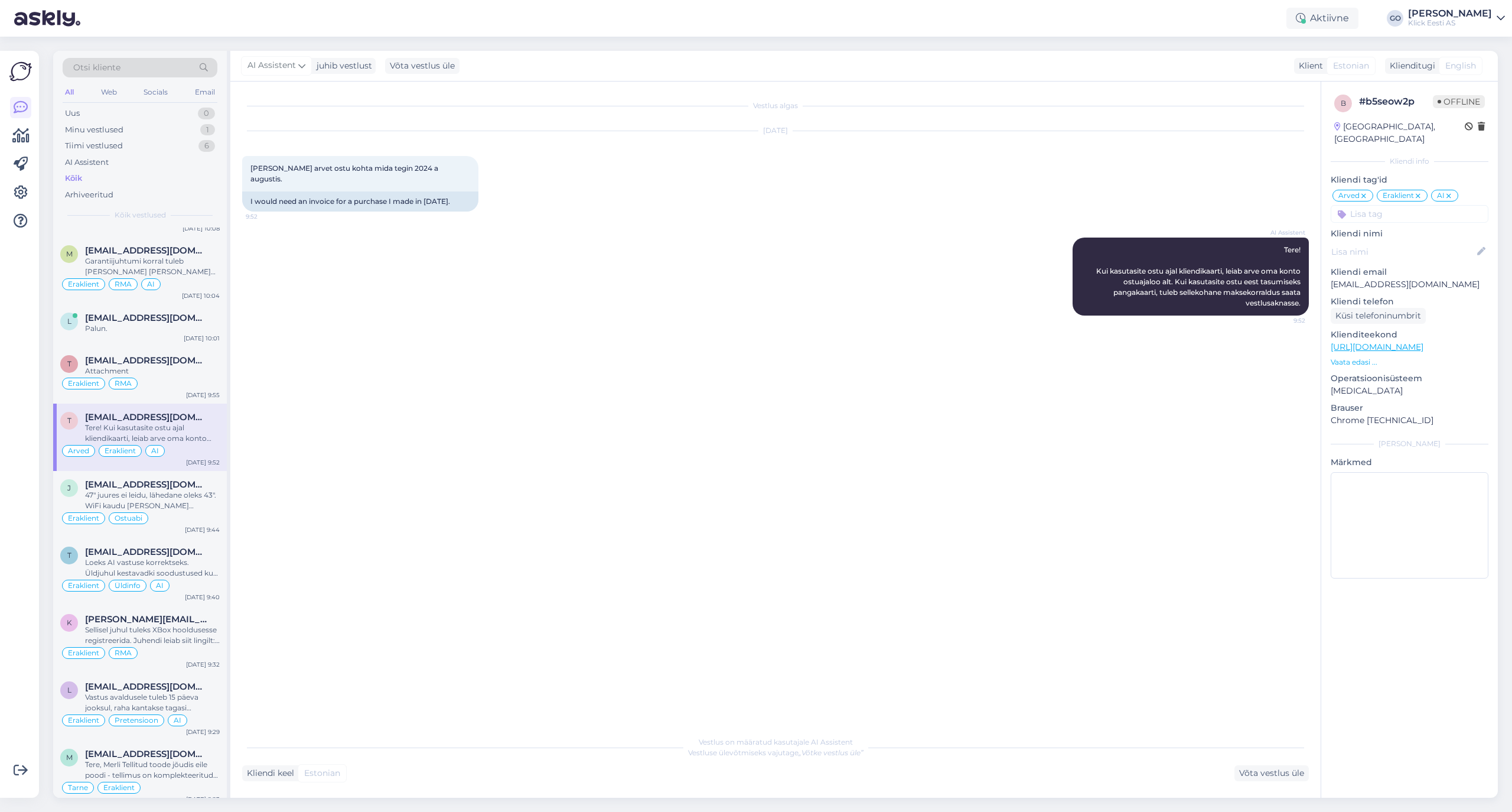
scroll to position [0, 0]
click at [180, 374] on div "Attachment" at bounding box center [152, 371] width 135 height 11
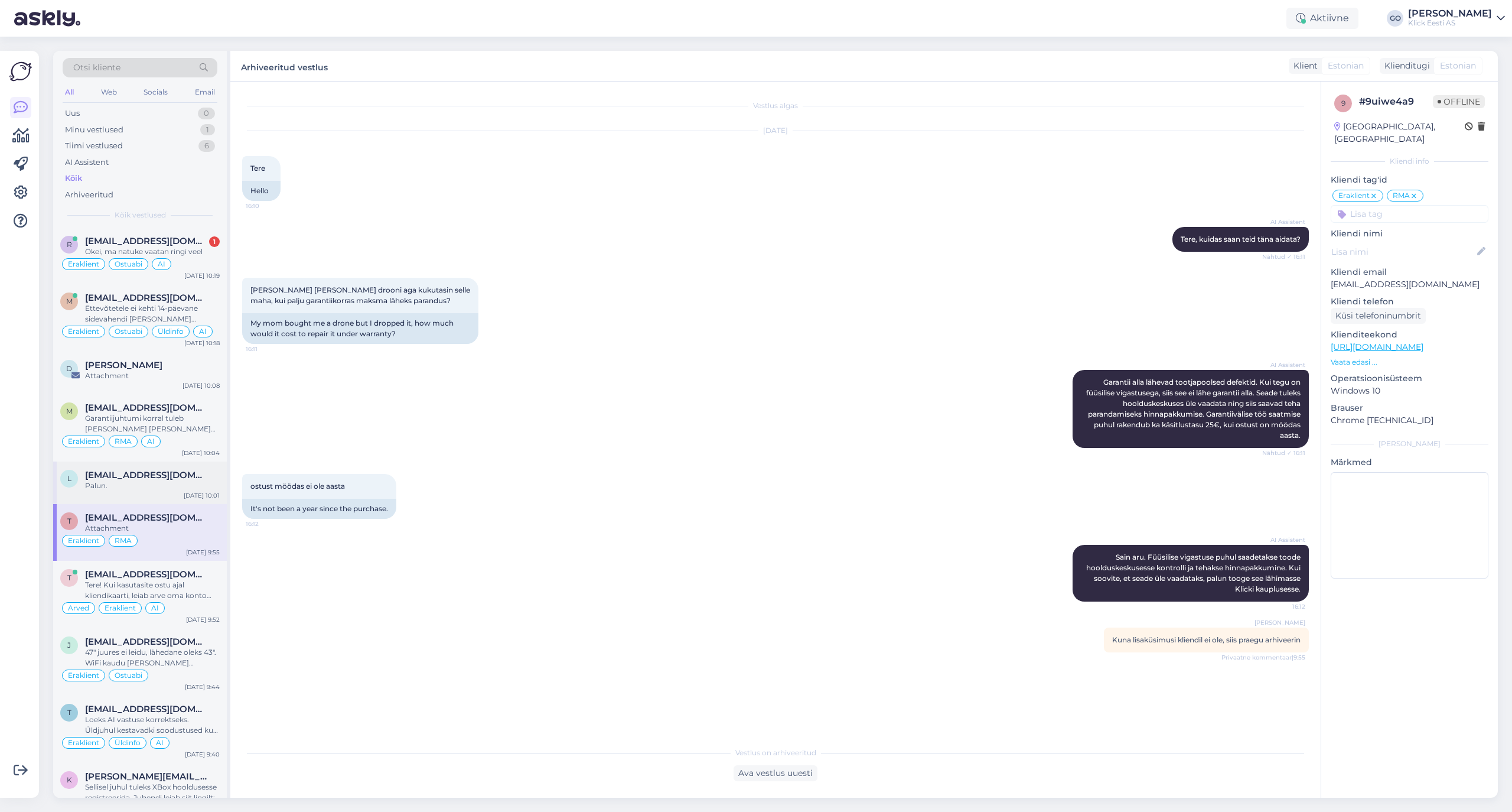
click at [201, 475] on div "liina.uudam@gmail.com" at bounding box center [152, 475] width 135 height 11
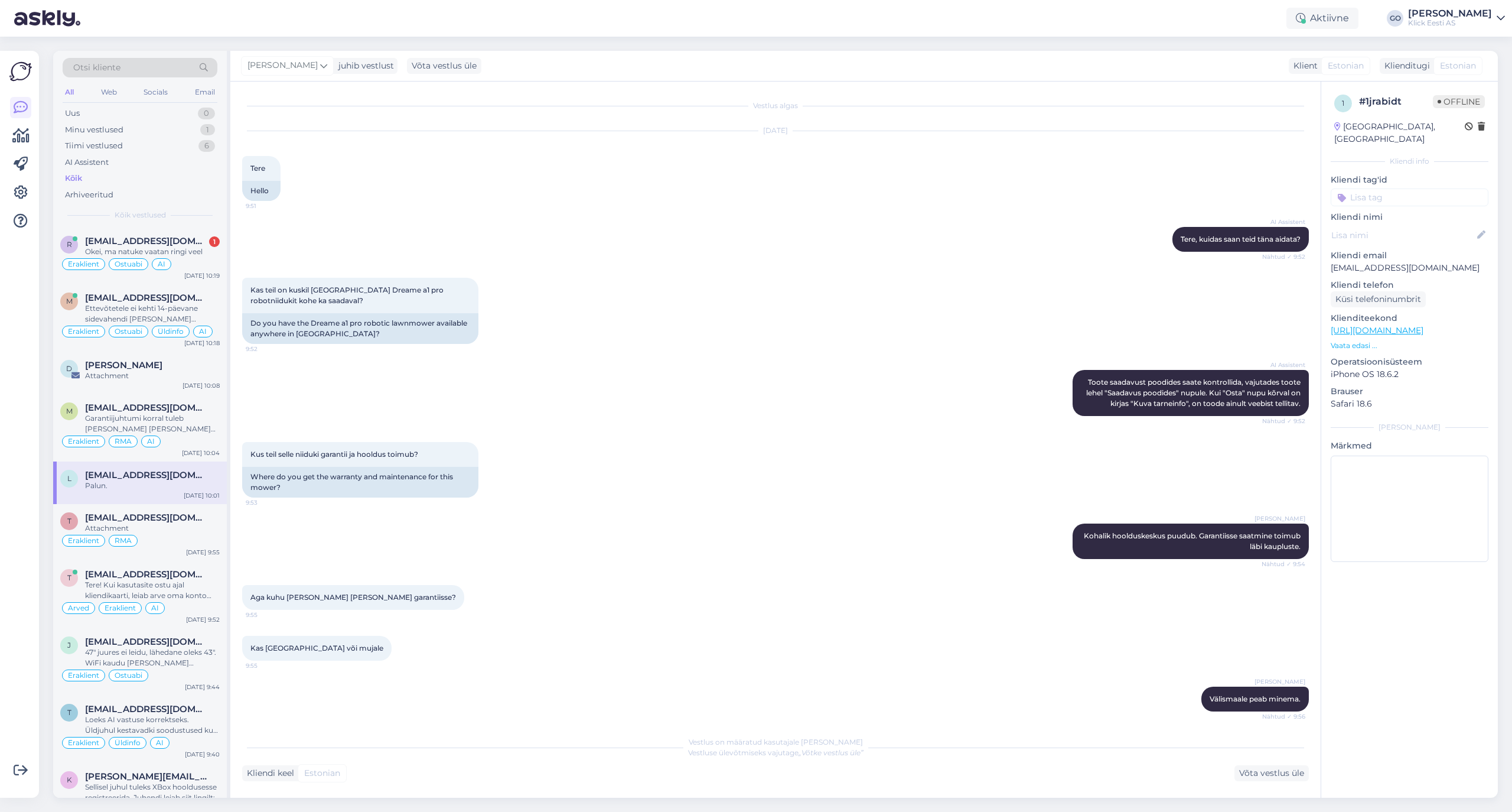
click at [1259, 189] on input at bounding box center [1409, 197] width 157 height 18
click at [1259, 283] on span "Eraklient" at bounding box center [1362, 286] width 31 height 7
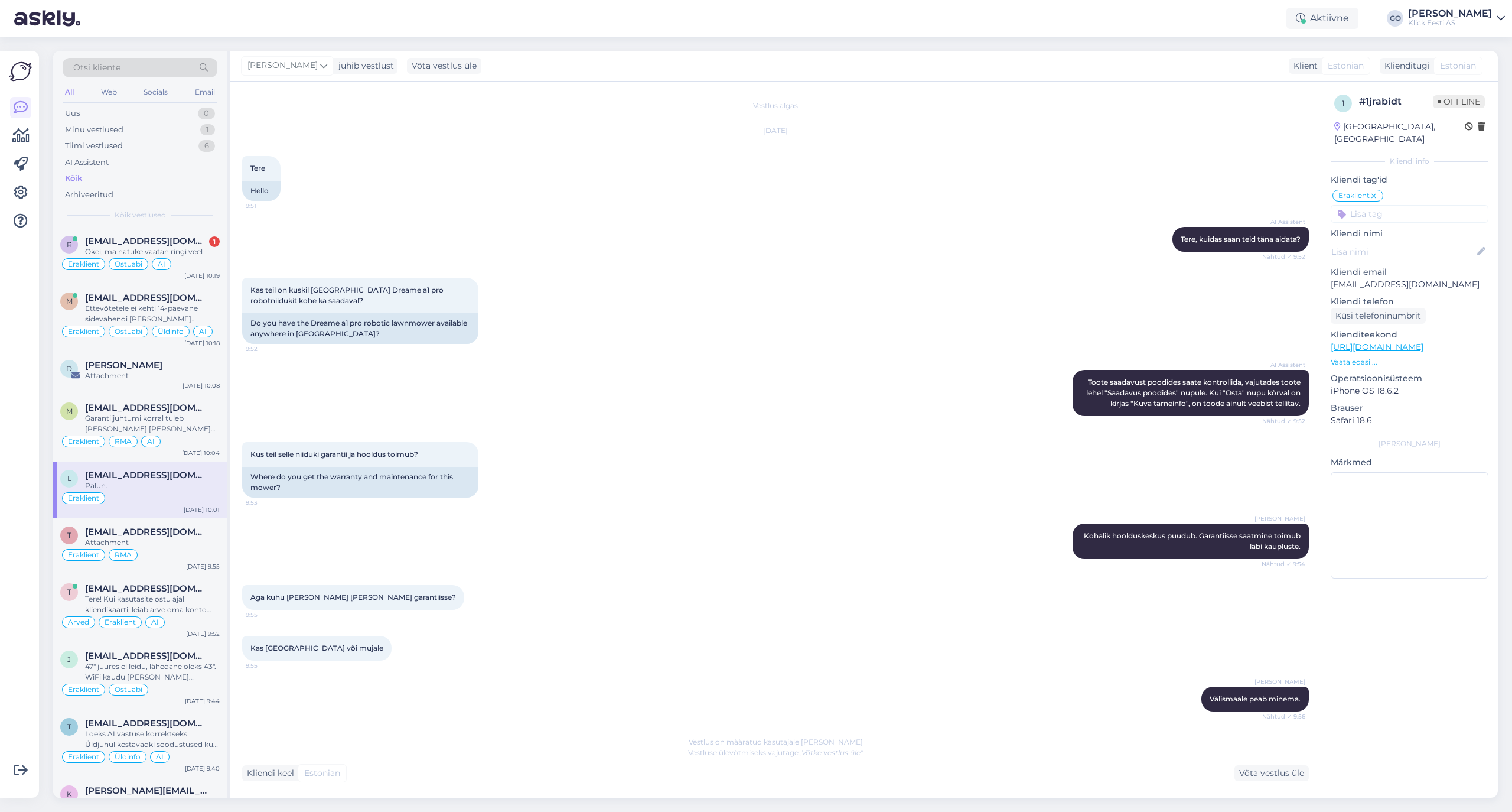
click at [1259, 205] on input at bounding box center [1409, 214] width 157 height 18
click at [1259, 270] on span "Ostuabi" at bounding box center [1359, 274] width 28 height 7
click at [1259, 205] on input at bounding box center [1409, 214] width 157 height 18
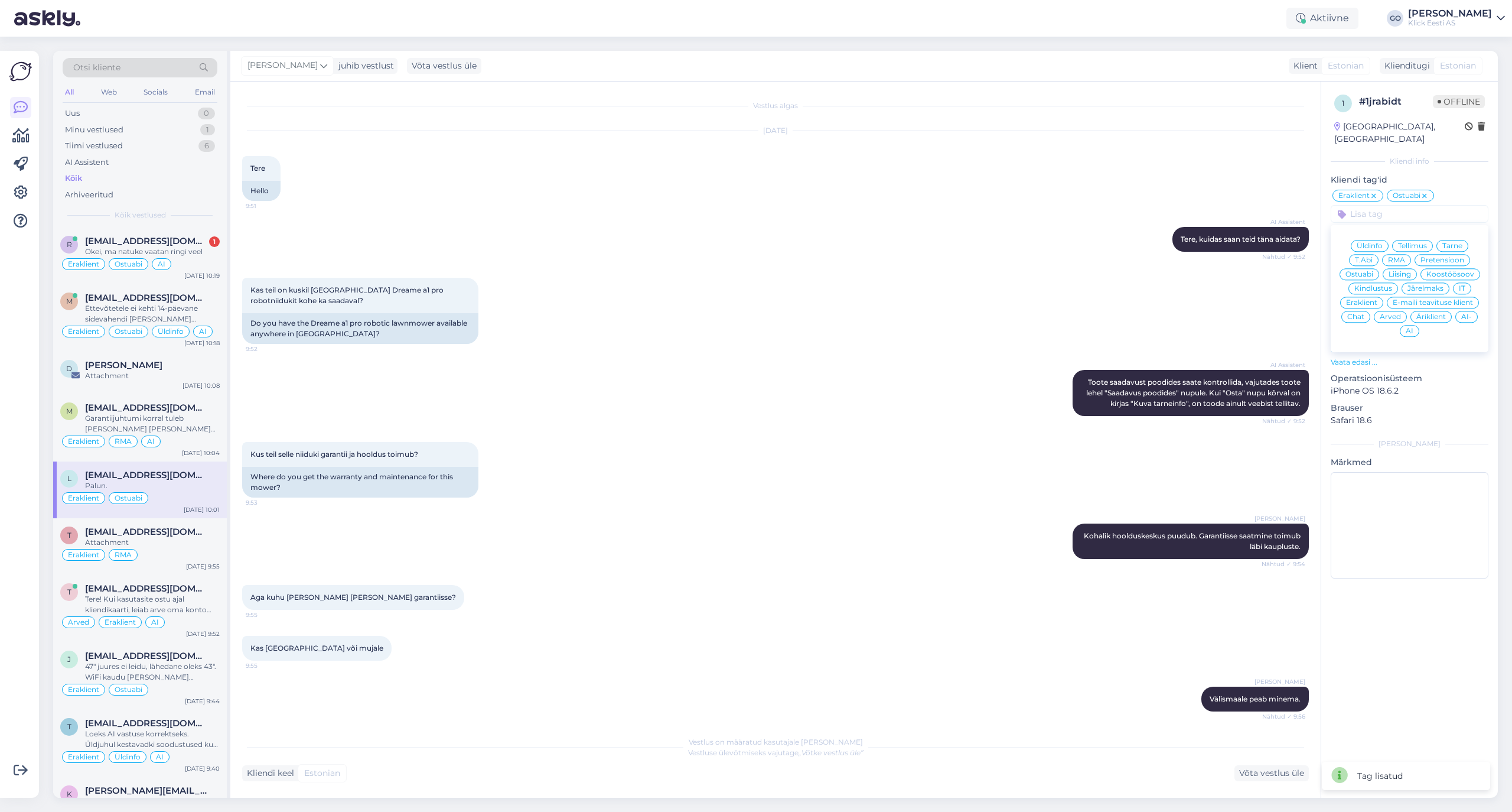
click at [1259, 242] on span "Üldinfo" at bounding box center [1369, 245] width 26 height 7
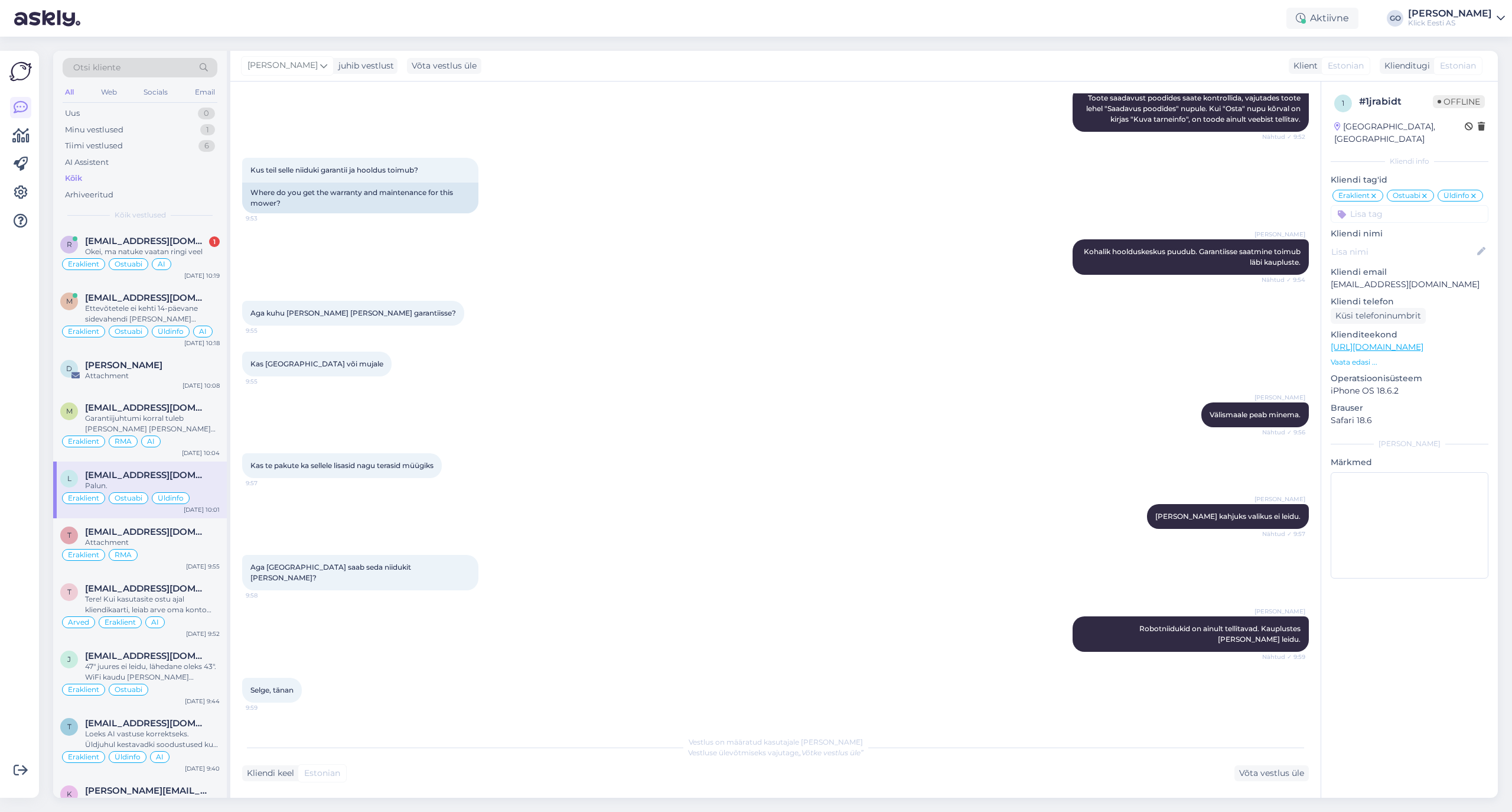
scroll to position [310, 0]
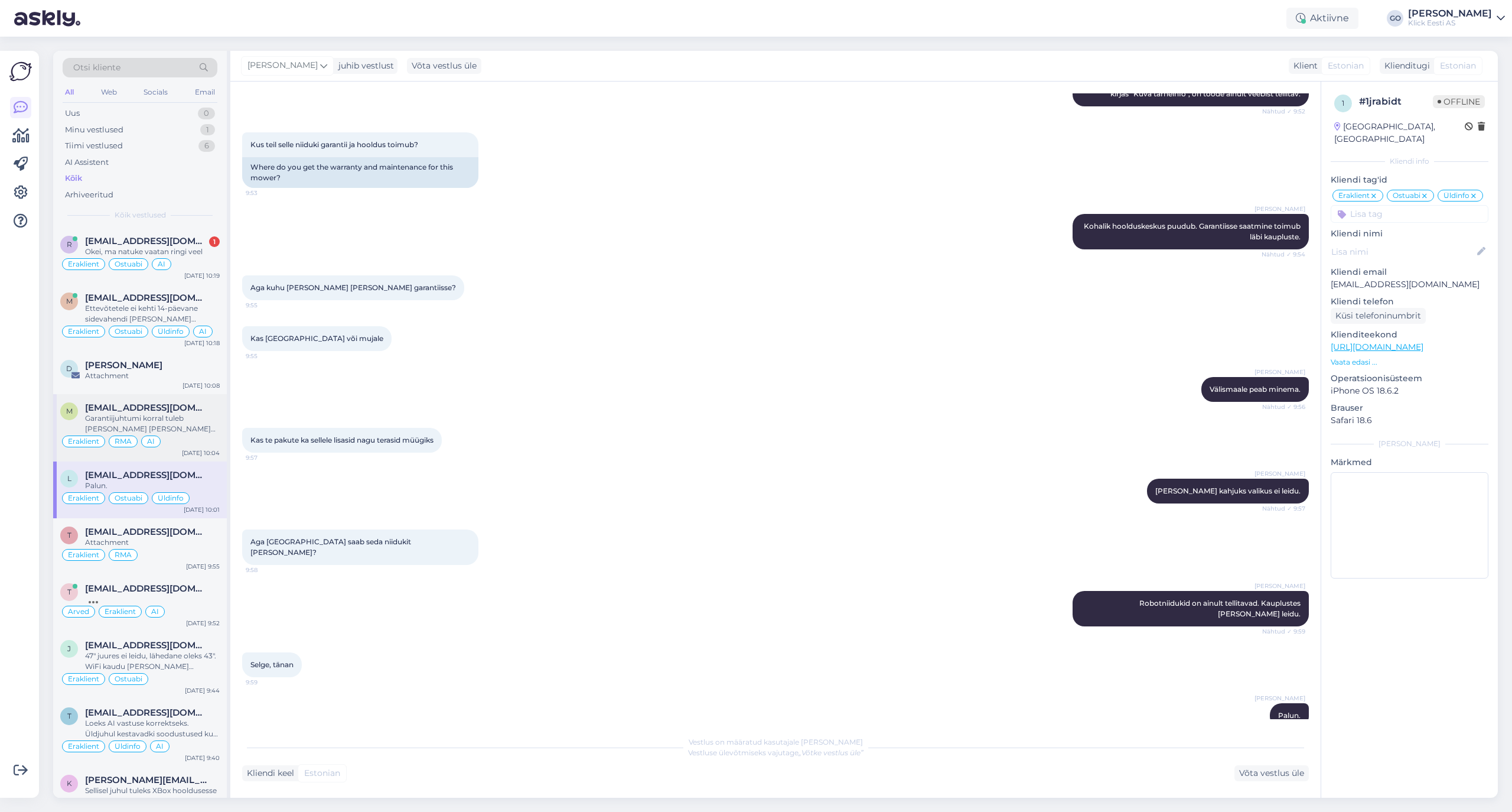
click at [180, 429] on div "Garantiijuhtumi korral tuleb kaup koos ostuarvega viia endale sobivasse esindus…" at bounding box center [152, 423] width 135 height 21
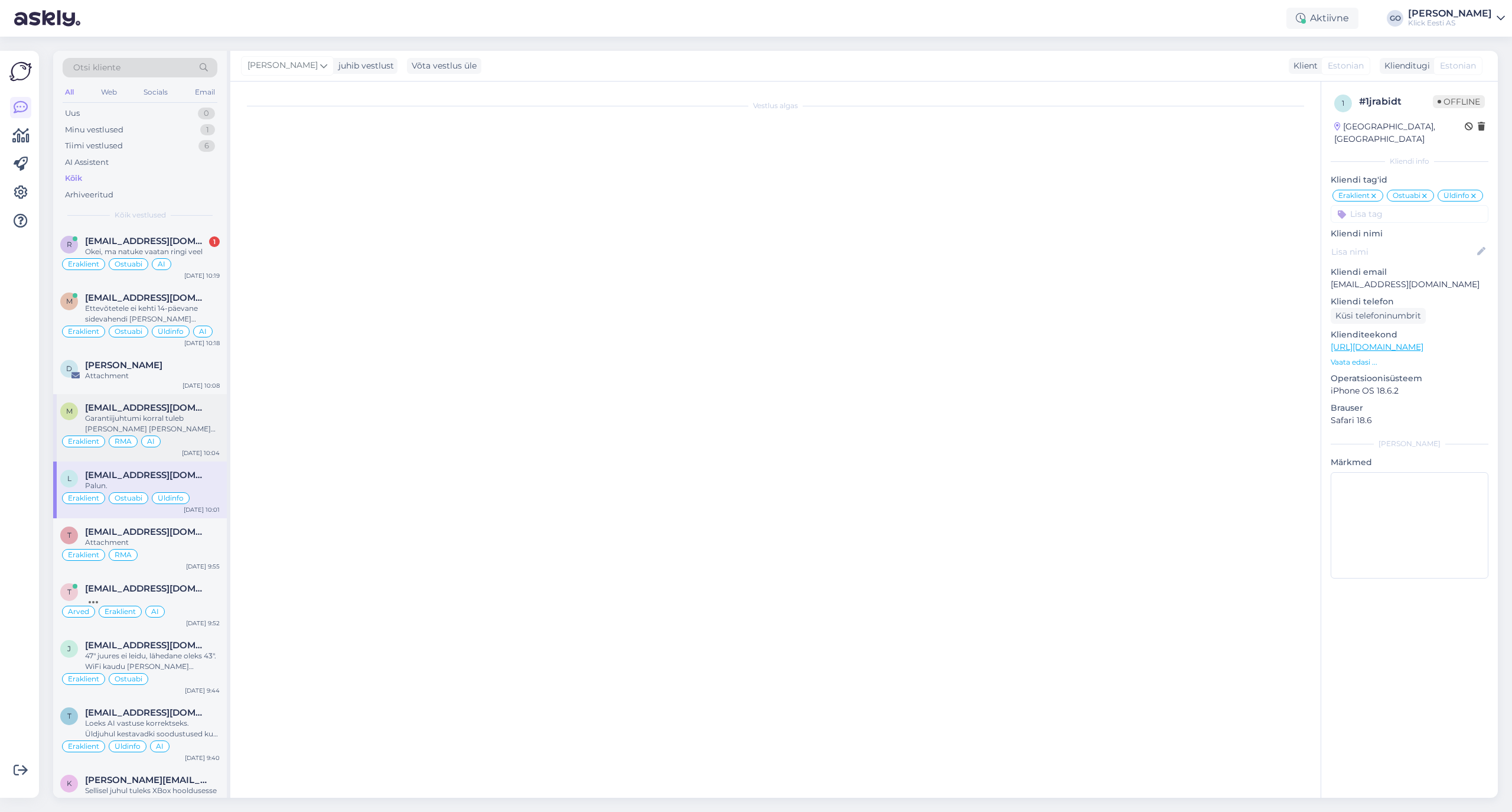
scroll to position [0, 0]
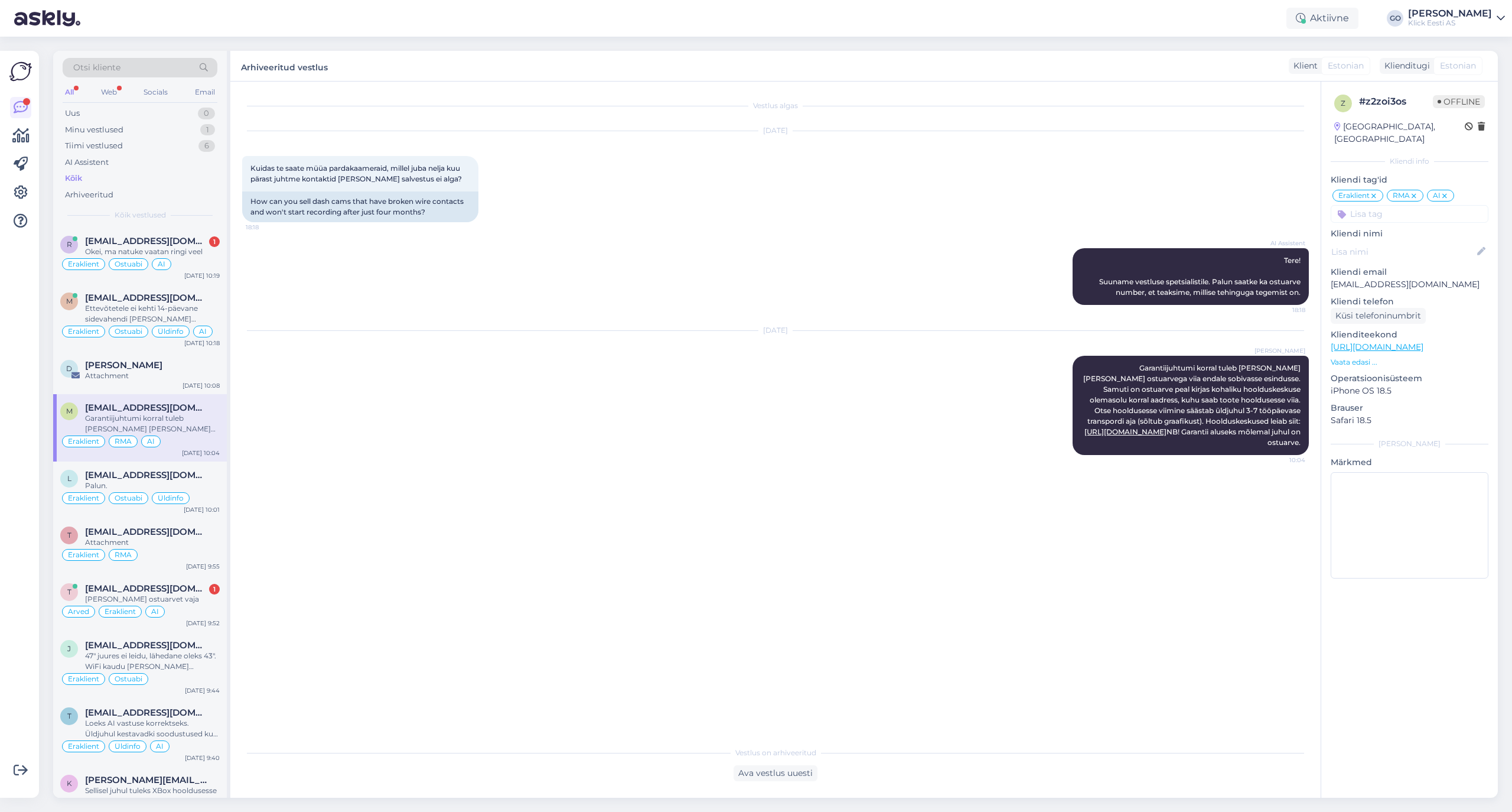
click at [1259, 190] on div "AI" at bounding box center [1440, 195] width 27 height 11
click at [1259, 191] on icon at bounding box center [1444, 196] width 7 height 9
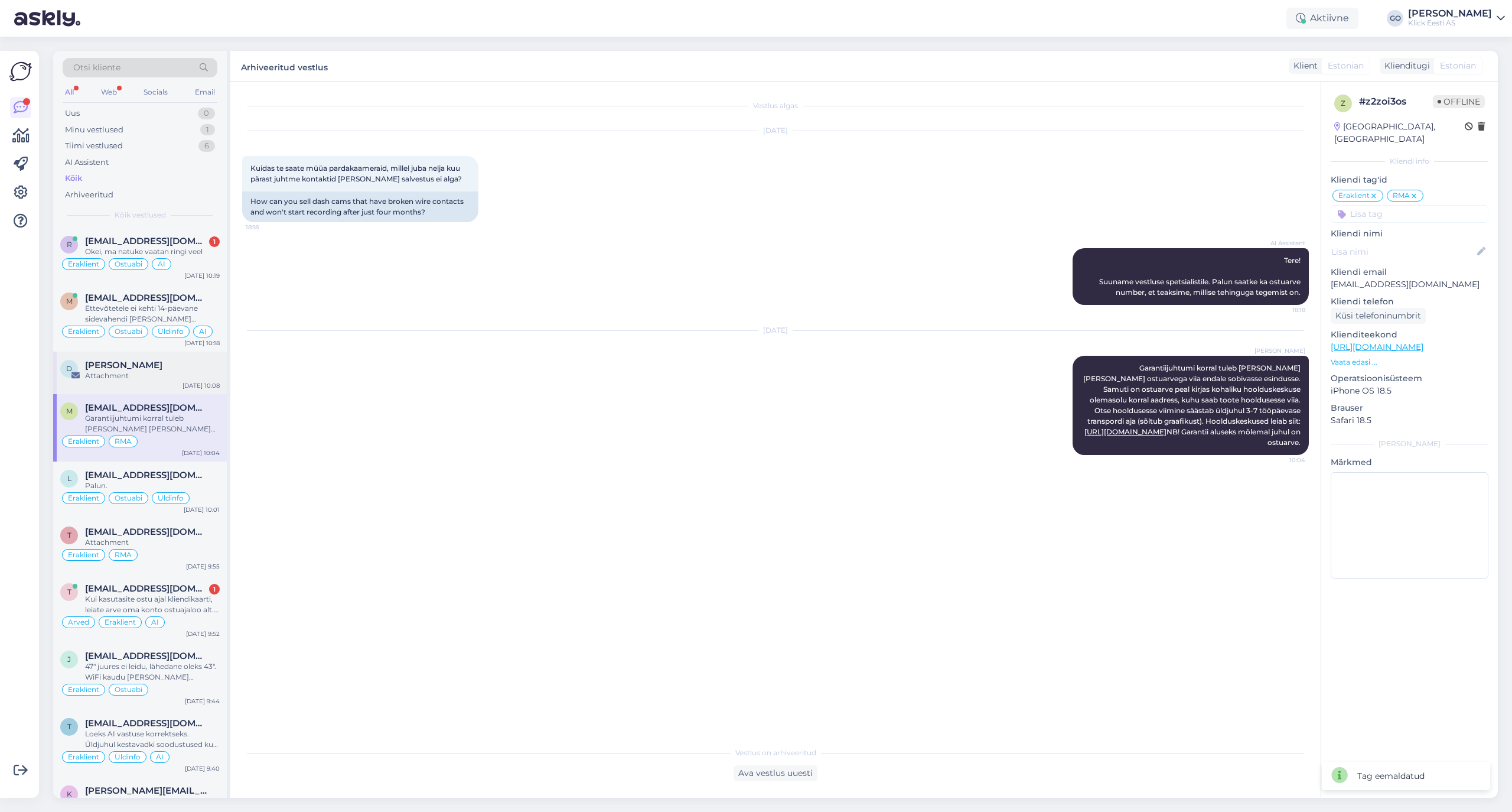
click at [164, 368] on div "Denis Znamenski" at bounding box center [152, 365] width 135 height 11
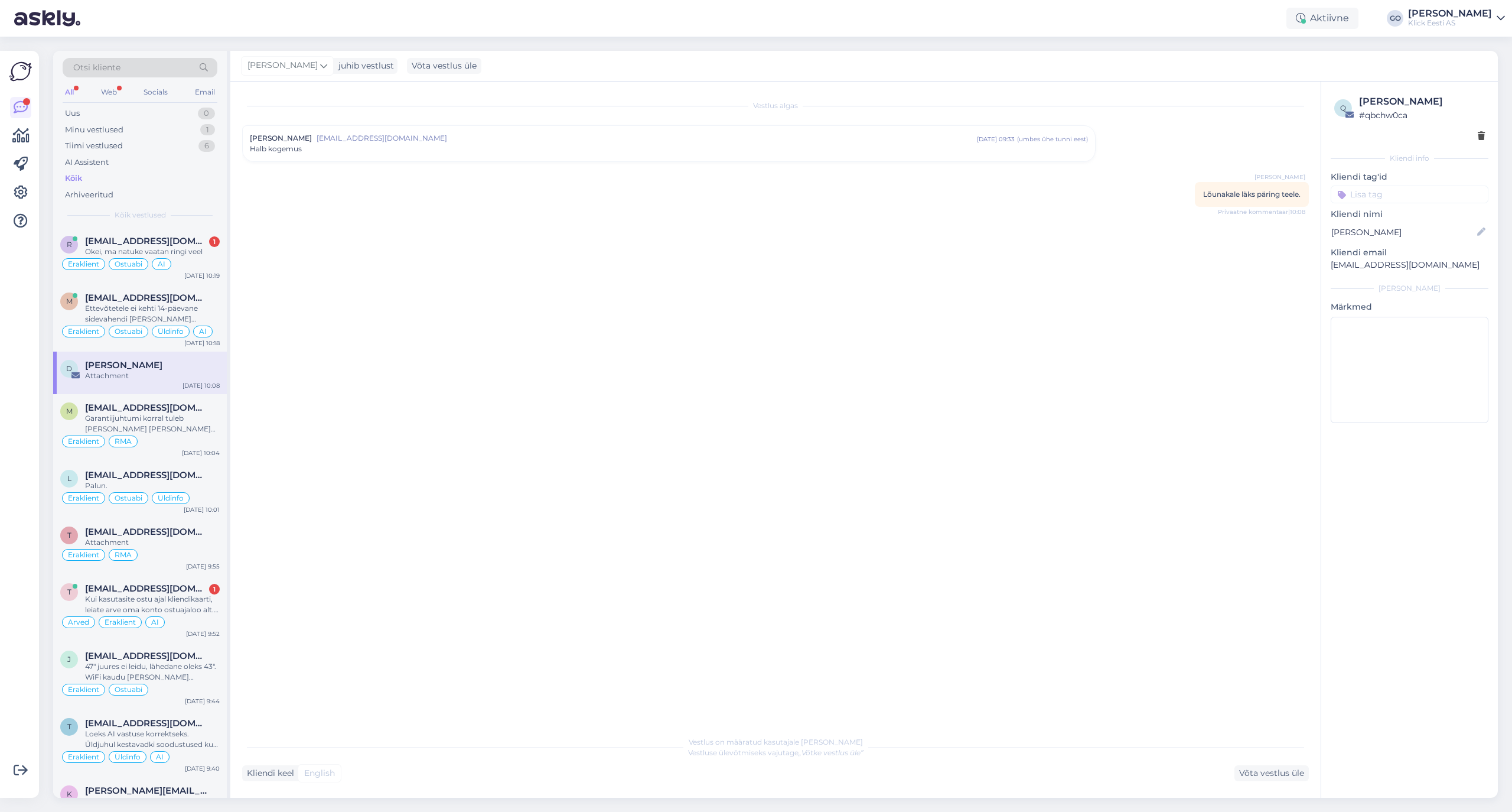
click at [504, 138] on span "denisznamenski1984@gmail.com" at bounding box center [646, 139] width 660 height 11
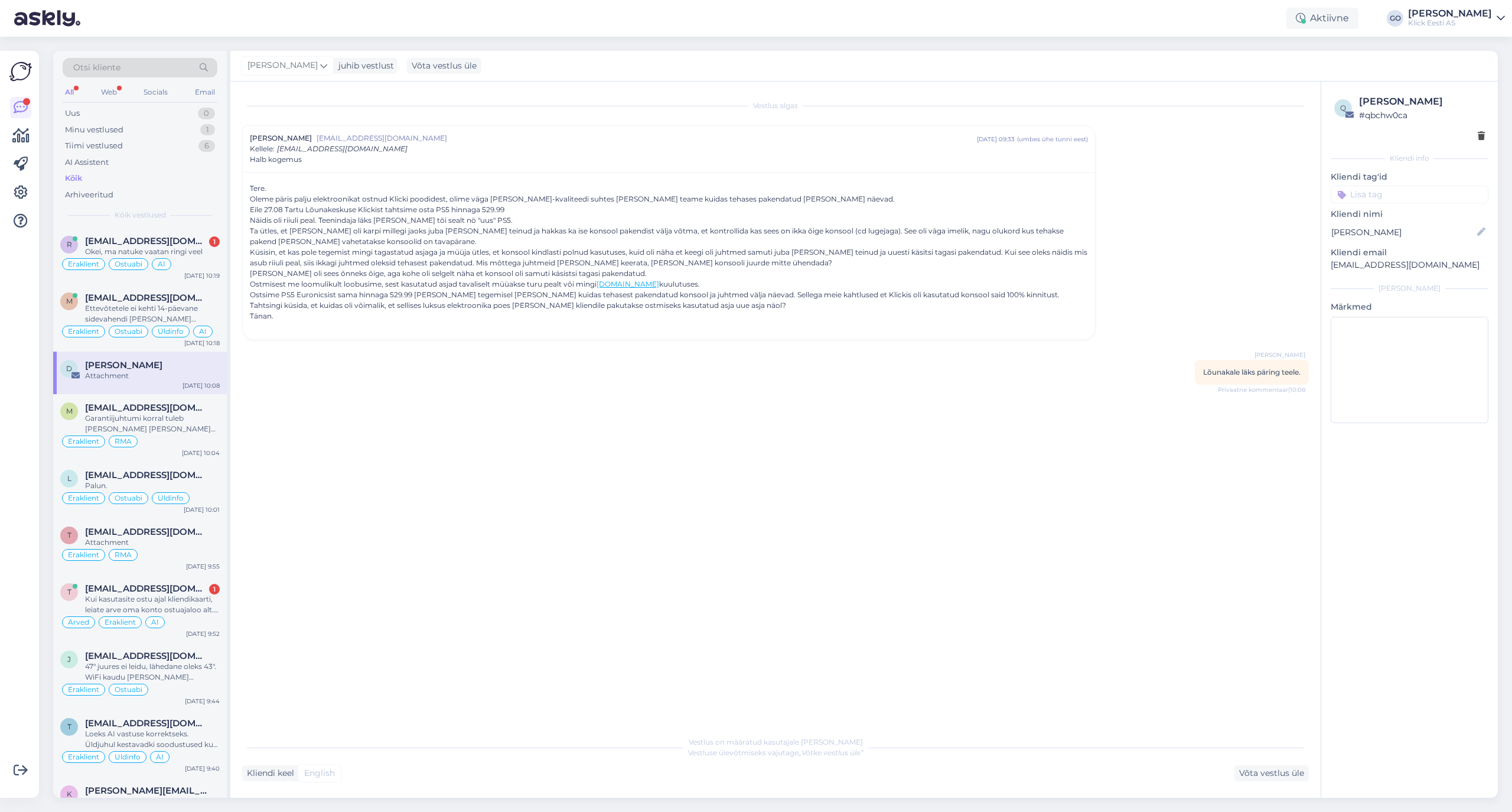
click at [1259, 193] on input at bounding box center [1409, 194] width 157 height 18
click at [1259, 283] on span "Eraklient" at bounding box center [1362, 283] width 31 height 7
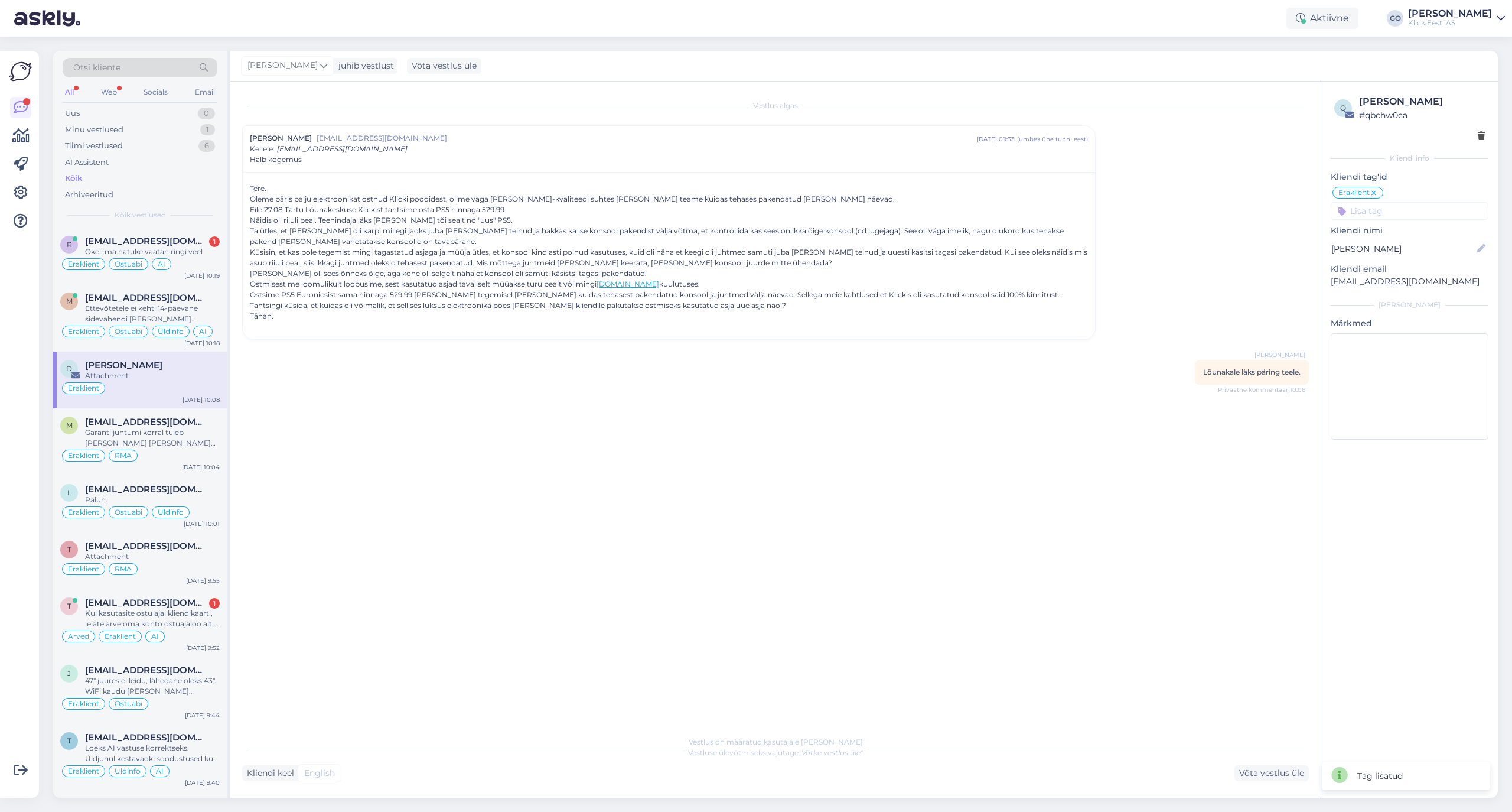
click at [1259, 213] on input at bounding box center [1409, 211] width 157 height 18
click at [1259, 256] on span "Pretensioon" at bounding box center [1442, 257] width 44 height 7
click at [197, 300] on span "mariliis.kaljur@gmail.com" at bounding box center [147, 298] width 123 height 11
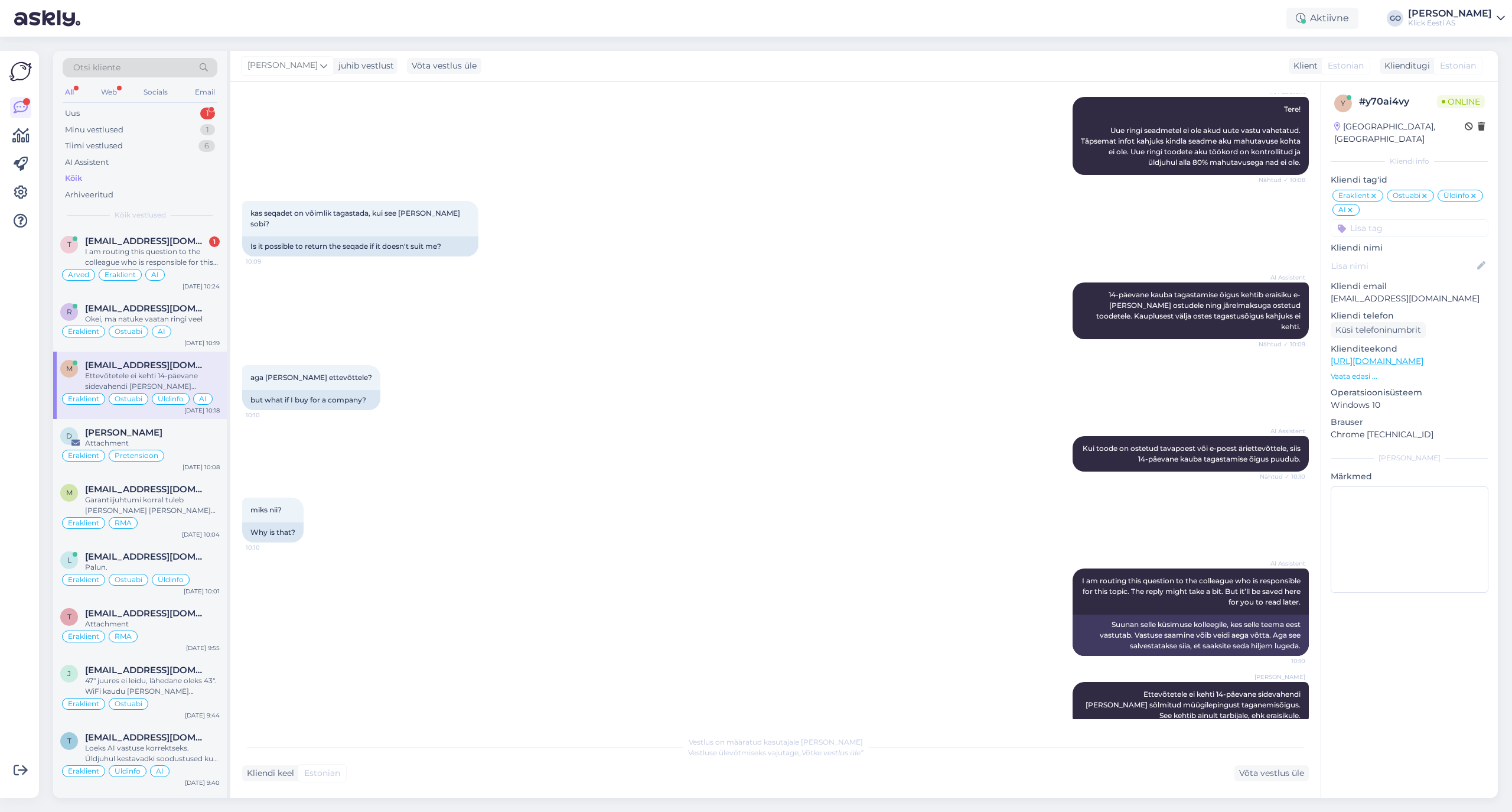
click at [1259, 206] on icon at bounding box center [1350, 210] width 7 height 9
click at [195, 314] on div "Okei, ma natuke vaatan ringi veel" at bounding box center [152, 319] width 135 height 11
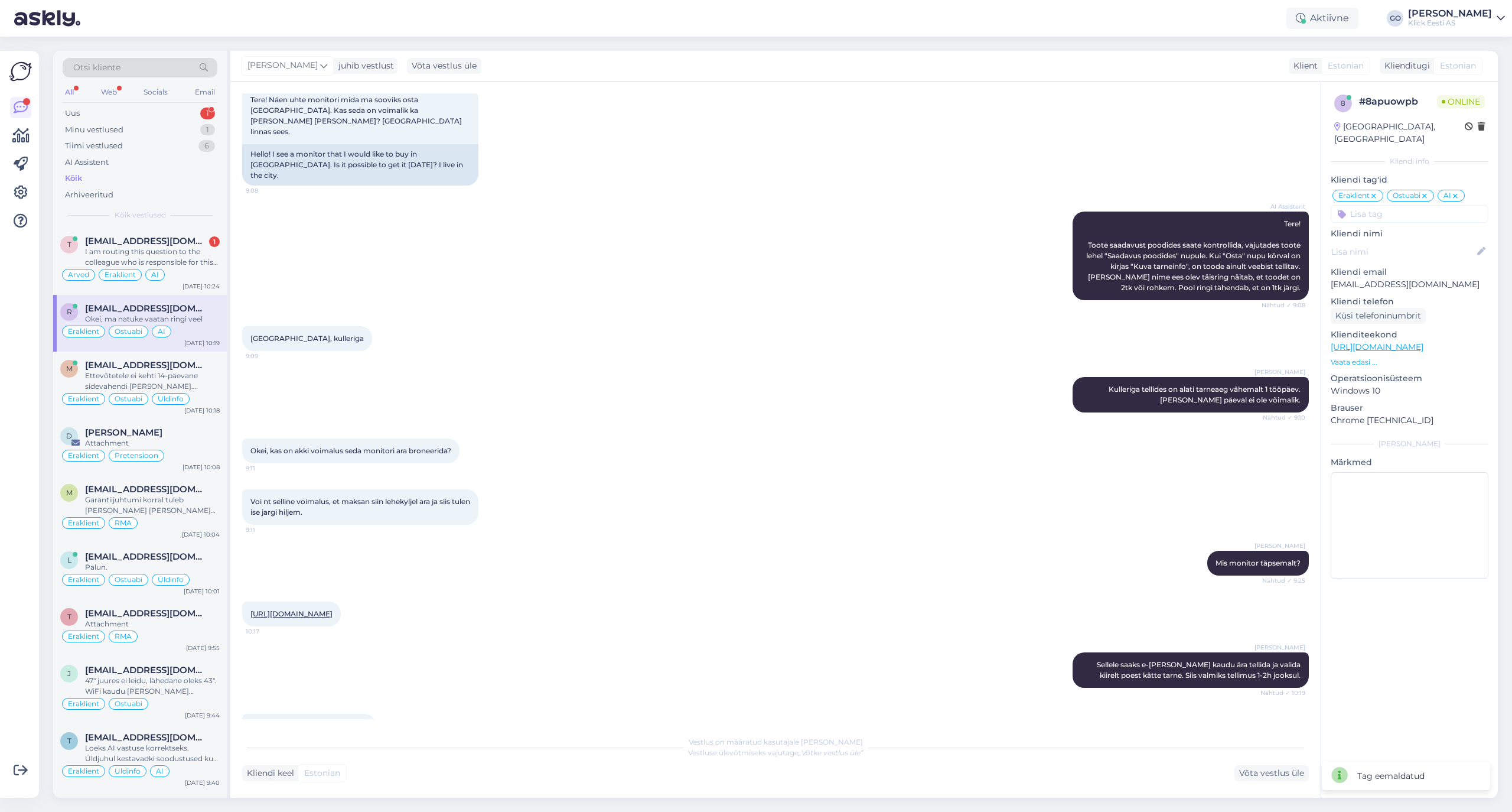
scroll to position [0, 0]
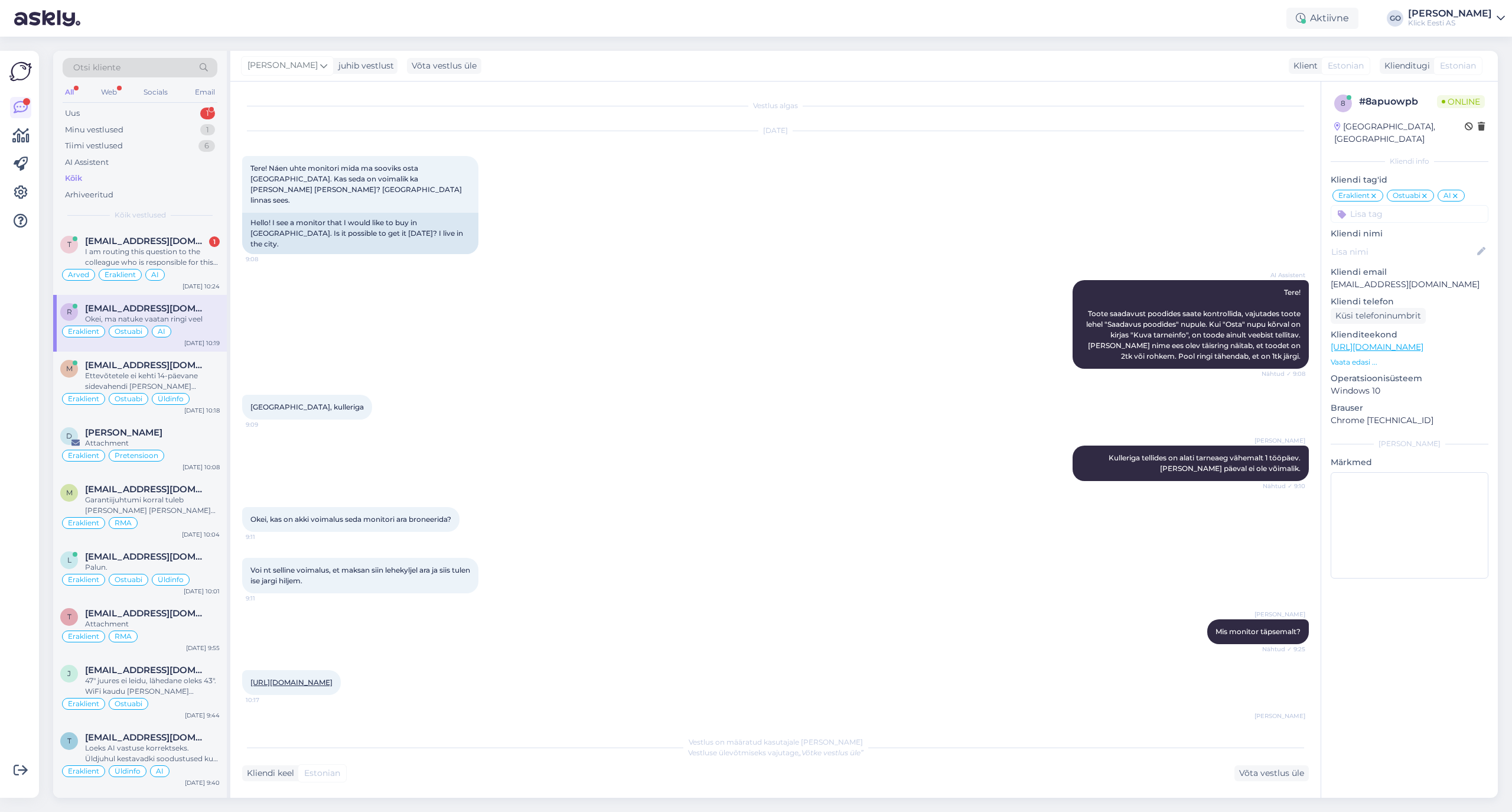
click at [1259, 190] on div "AI" at bounding box center [1451, 195] width 27 height 11
click at [1259, 191] on icon at bounding box center [1455, 196] width 7 height 9
click at [74, 175] on div "Kõik" at bounding box center [73, 178] width 17 height 11
click at [194, 260] on div "I am routing this question to the colleague who is responsible for this topic. …" at bounding box center [152, 256] width 135 height 21
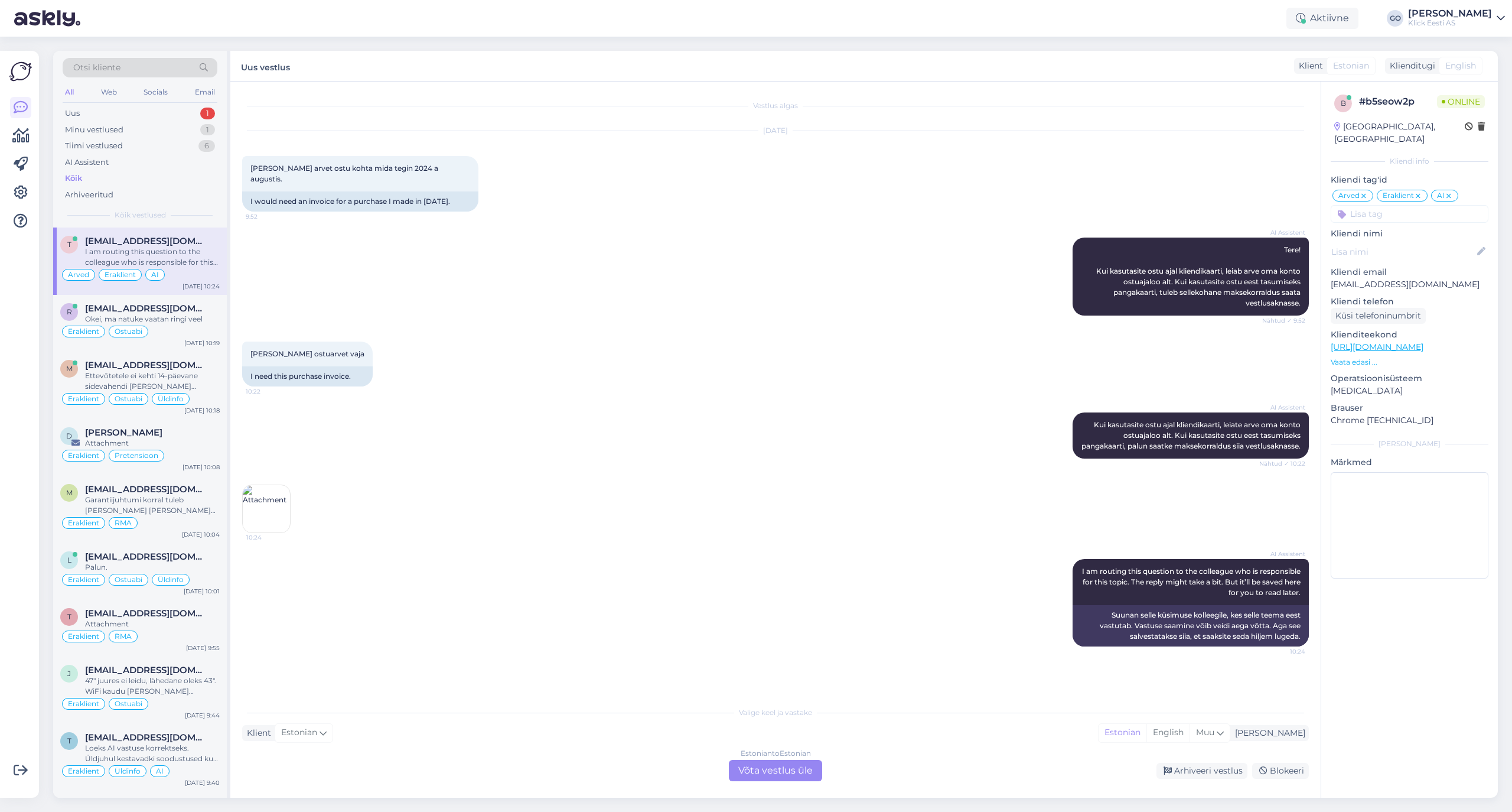
click at [1259, 191] on icon at bounding box center [1448, 196] width 7 height 9
click at [92, 159] on div "AI Assistent" at bounding box center [87, 162] width 44 height 11
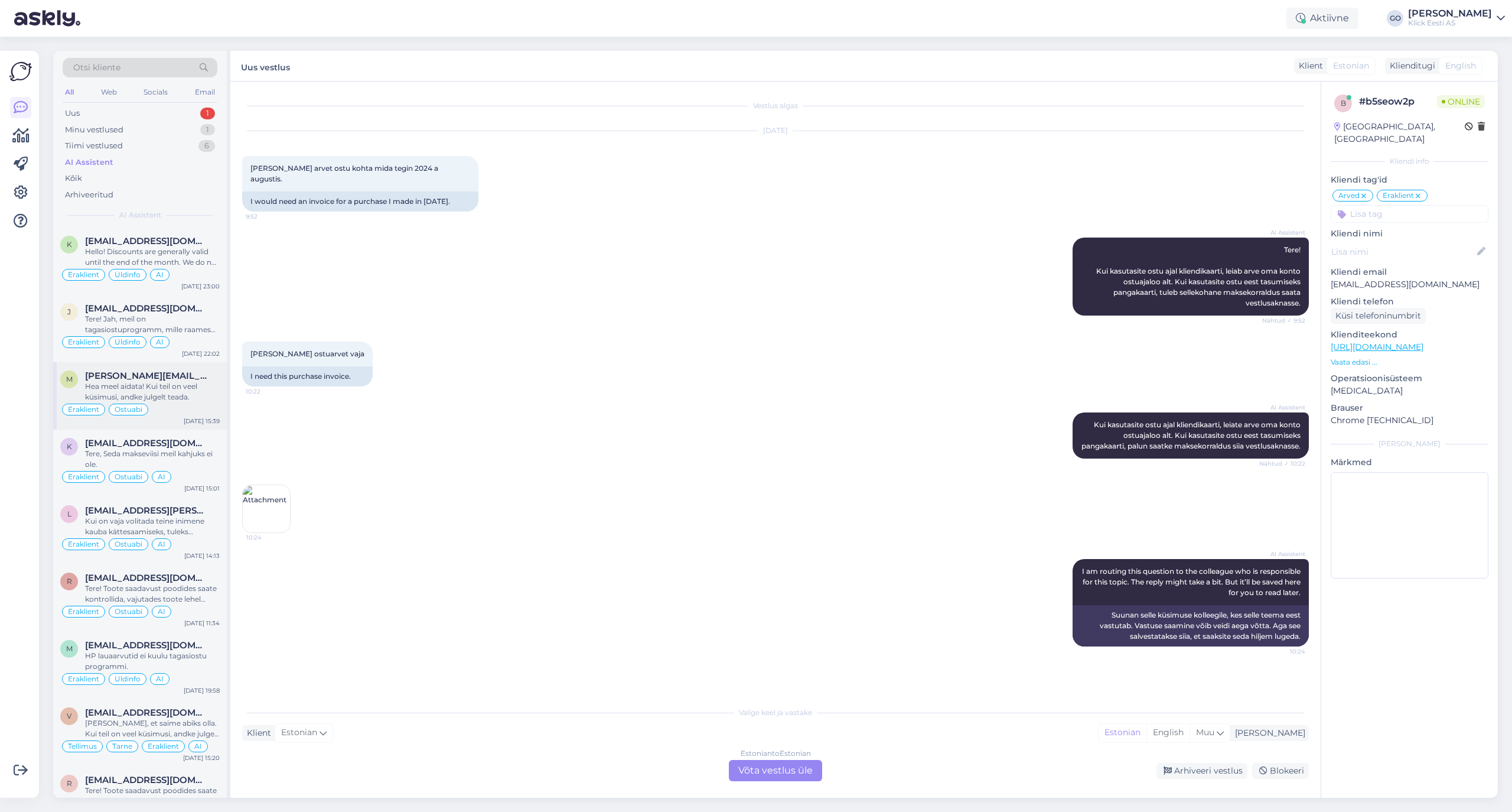
click at [187, 393] on div "Hea meel aidata! Kui teil on veel küsimusi, andke julgelt teada." at bounding box center [152, 391] width 135 height 21
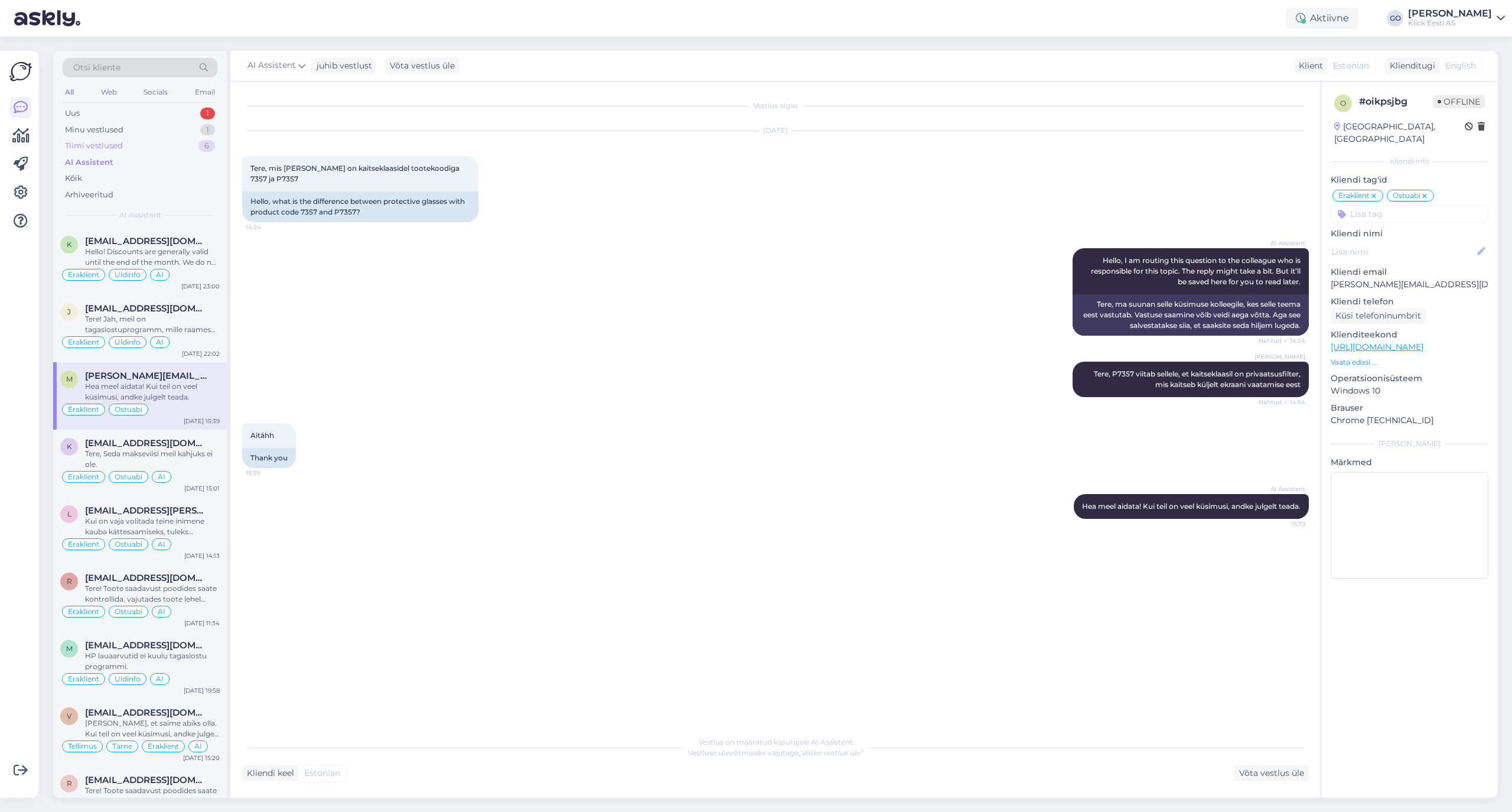
click at [104, 145] on div "Tiimi vestlused" at bounding box center [94, 145] width 58 height 11
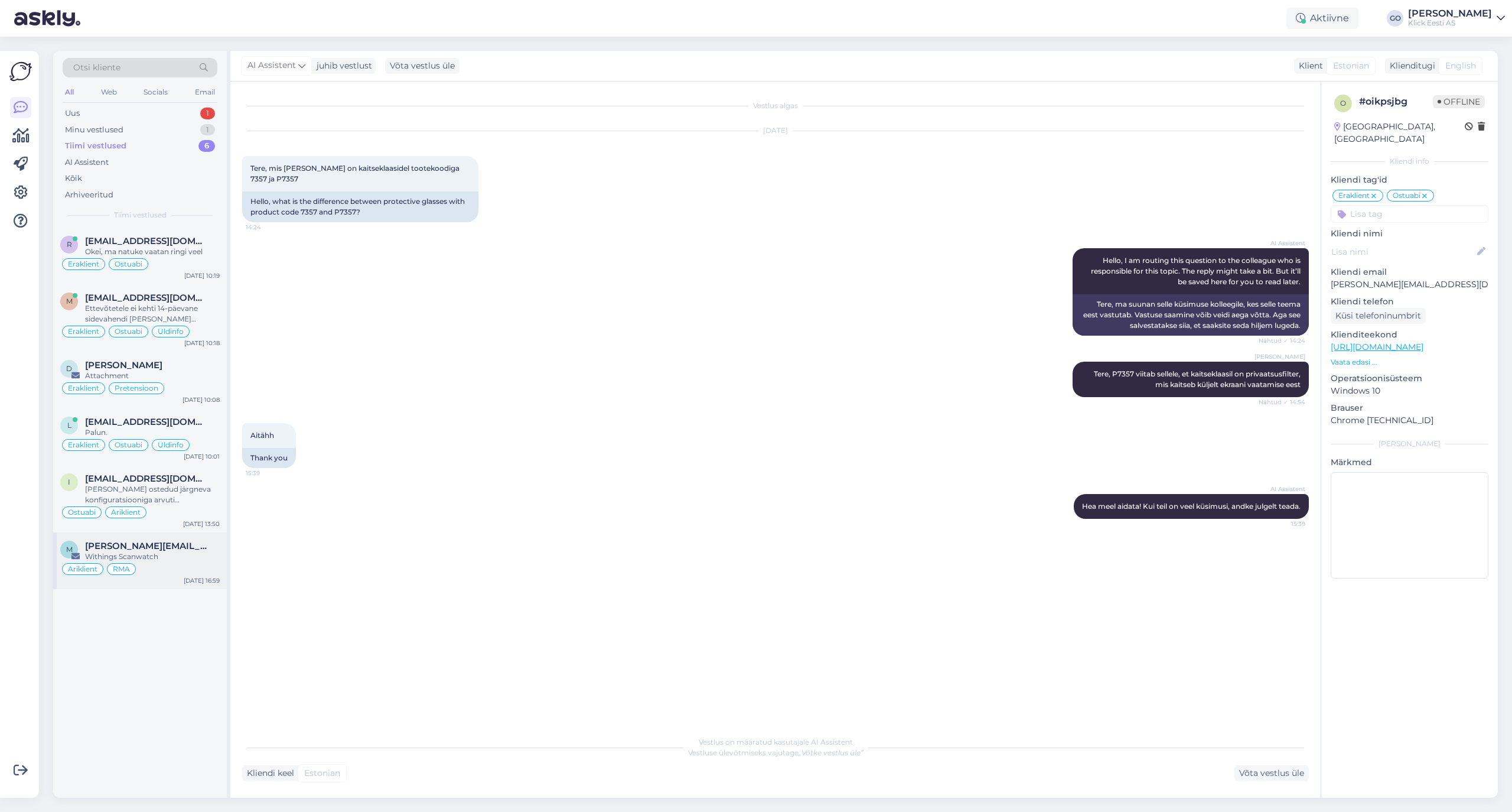
click at [185, 547] on span "[PERSON_NAME][EMAIL_ADDRESS][PERSON_NAME][DOMAIN_NAME]" at bounding box center [147, 546] width 123 height 11
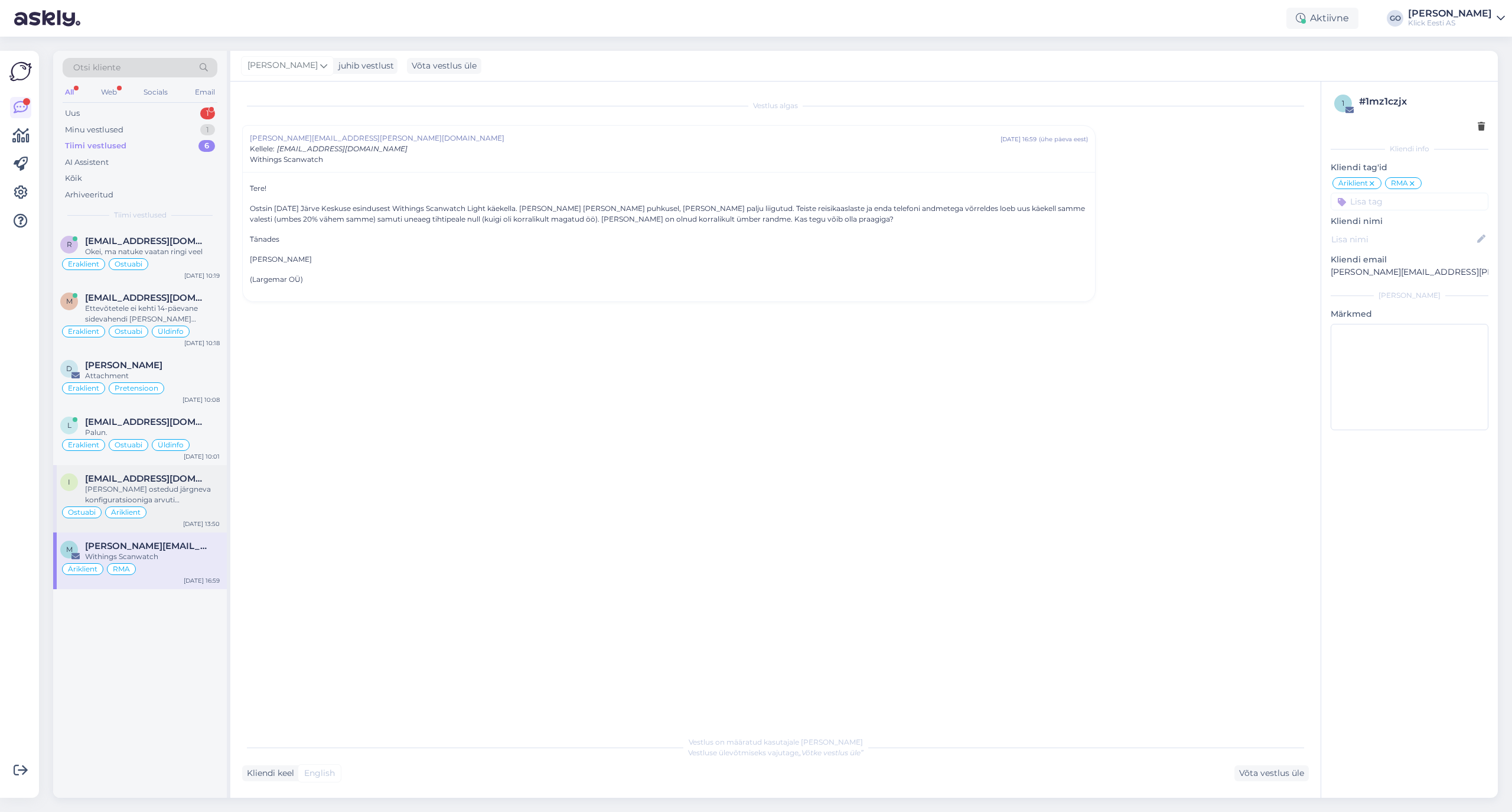
click at [190, 499] on div "[PERSON_NAME] ostedud järgneva konfiguratsiooniga arvuti [PERSON_NAME]. Kas ole…" at bounding box center [152, 494] width 135 height 21
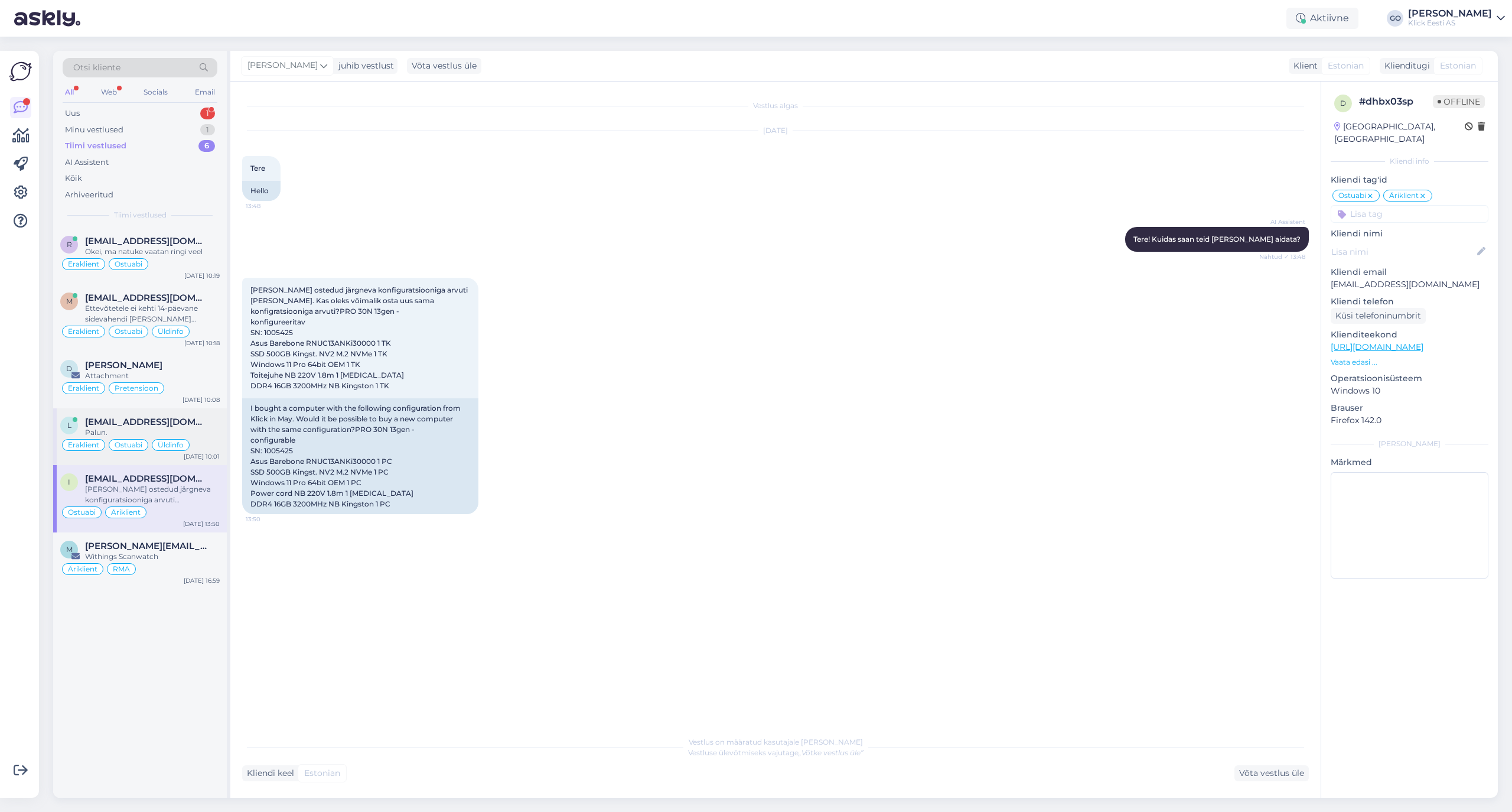
click at [189, 421] on span "liina.uudam@gmail.com" at bounding box center [147, 422] width 123 height 11
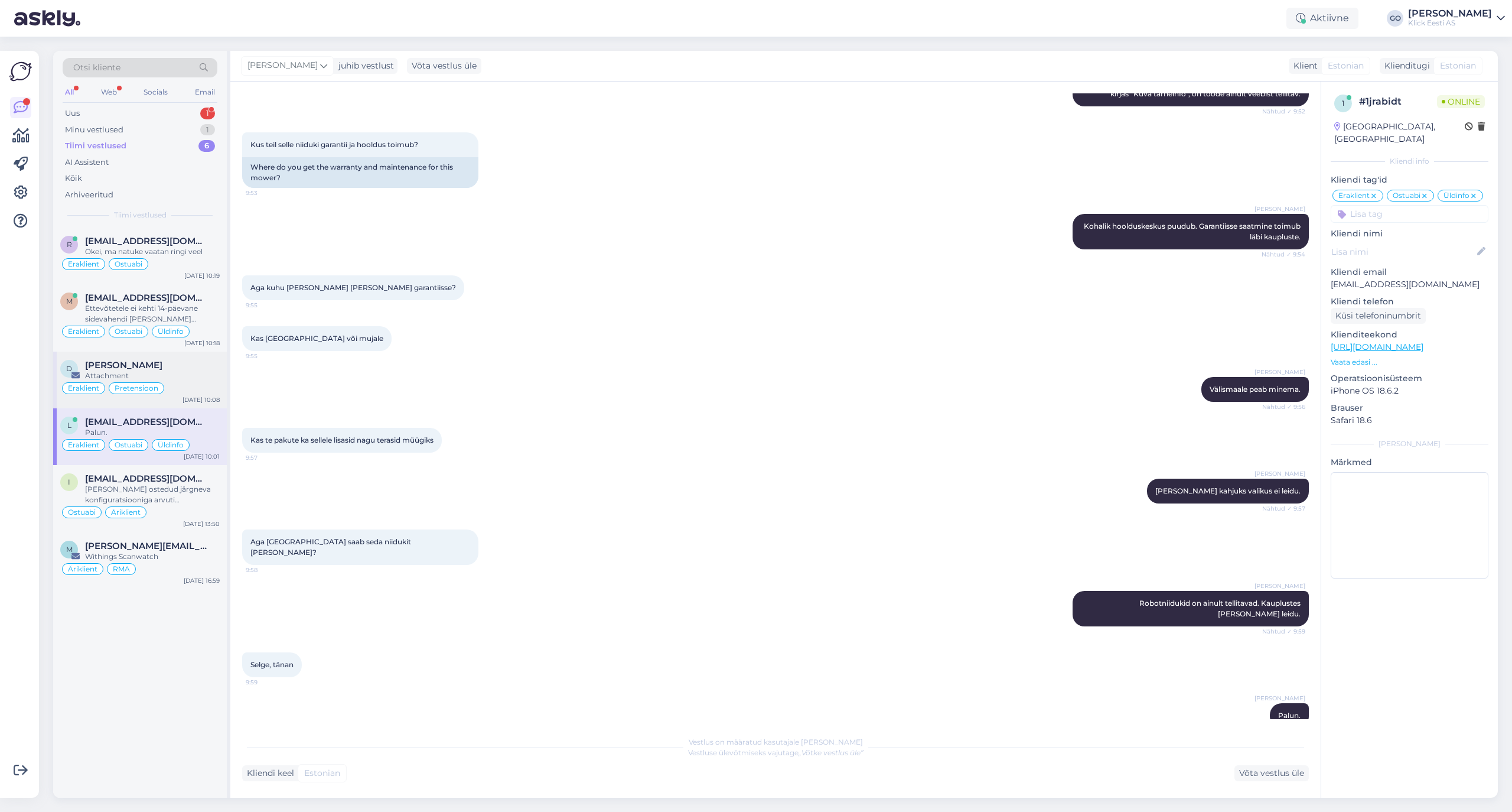
click at [190, 373] on div "Attachment" at bounding box center [152, 376] width 135 height 11
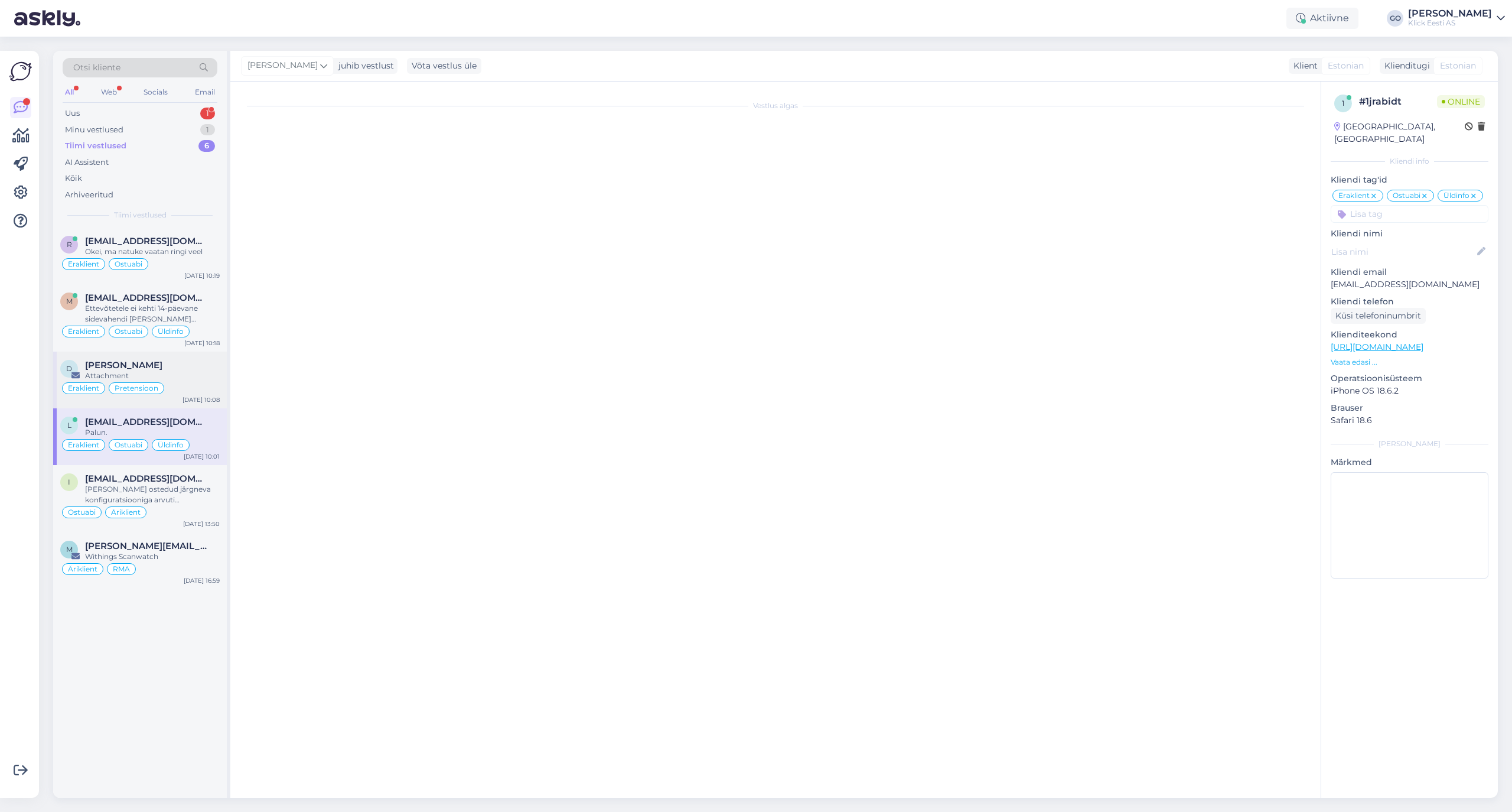
scroll to position [0, 0]
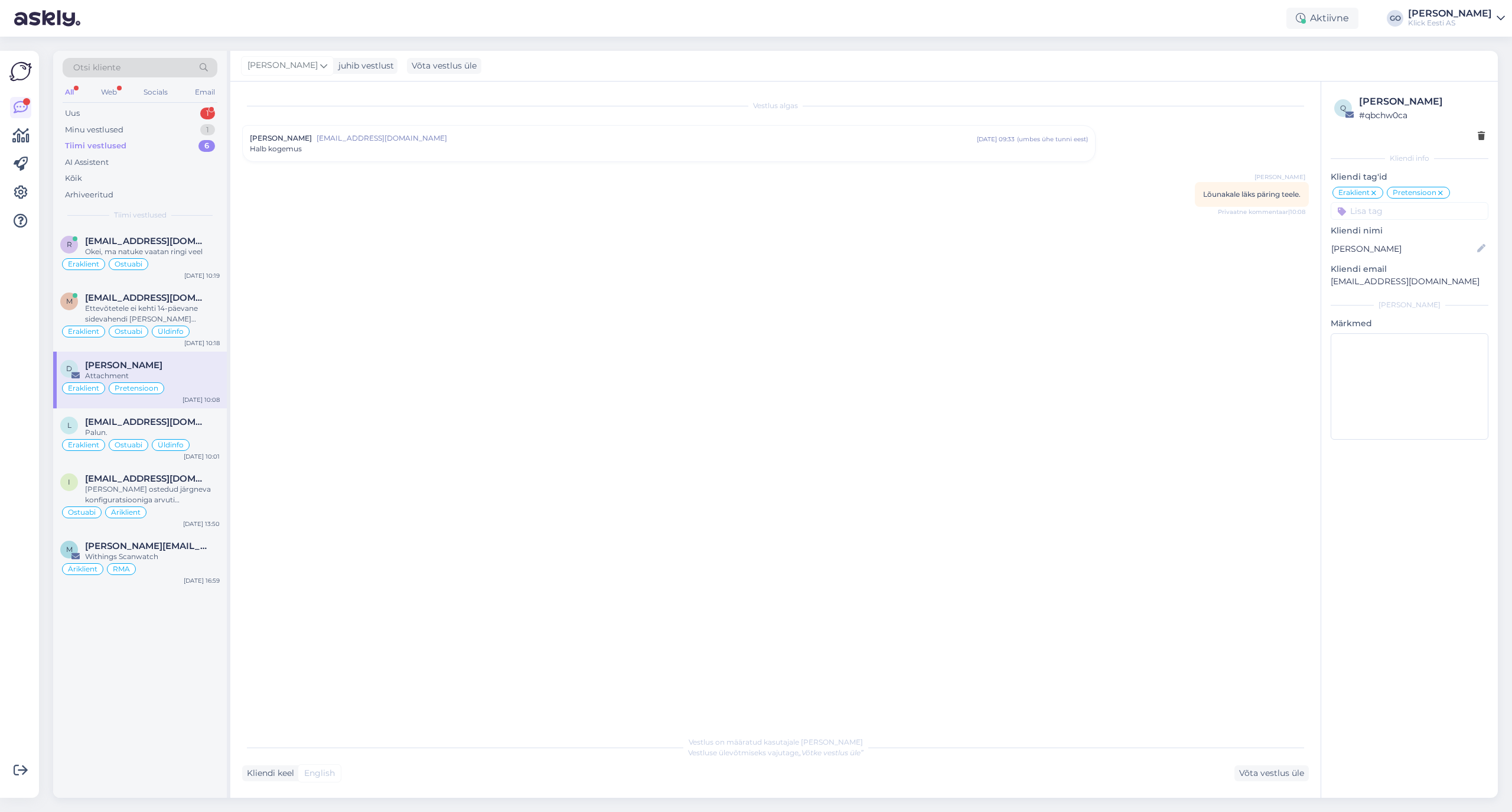
click at [523, 142] on span "denisznamenski1984@gmail.com" at bounding box center [646, 139] width 660 height 11
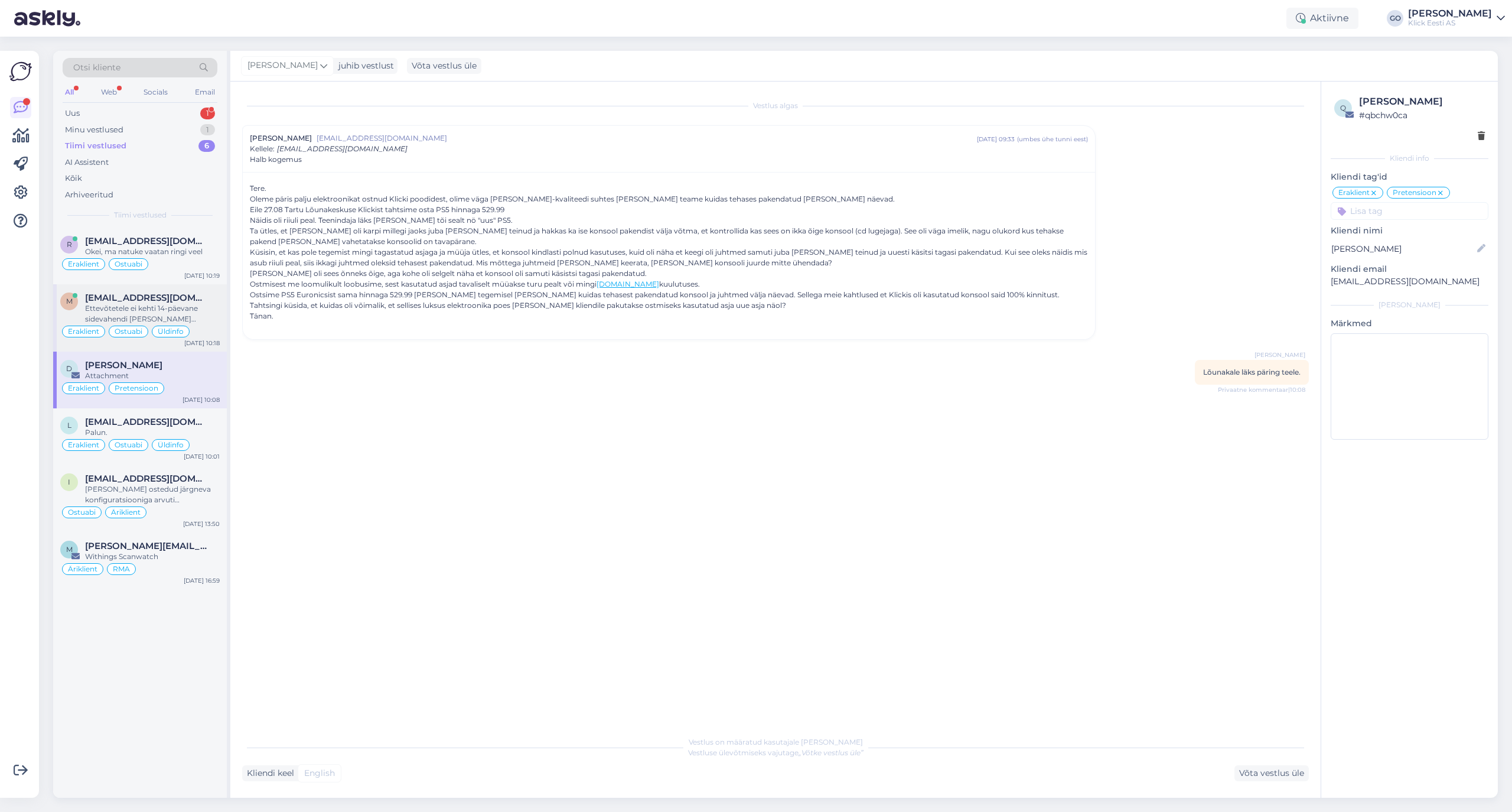
click at [204, 304] on div "Ettevõtetele ei kehti 14-päevane sidevahendi teel sõlmitud müügilepingust tagan…" at bounding box center [152, 313] width 135 height 21
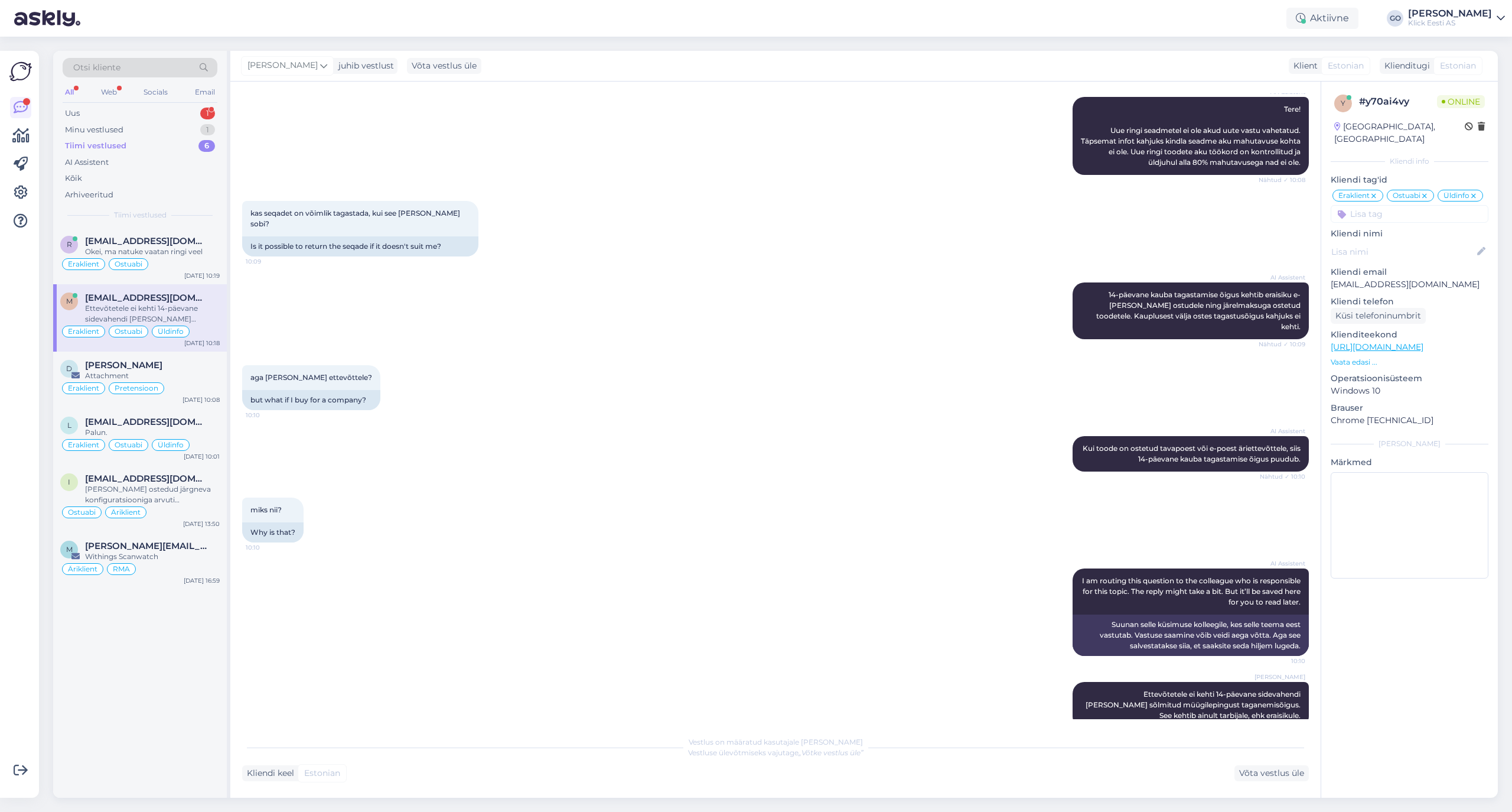
click at [444, 296] on div "AI Assistent 14-päevane kauba tagastamise õigus kehtib eraisiku e-poe ostudele …" at bounding box center [775, 310] width 1067 height 82
click at [204, 247] on div "Okei, ma natuke vaatan ringi veel" at bounding box center [152, 252] width 135 height 11
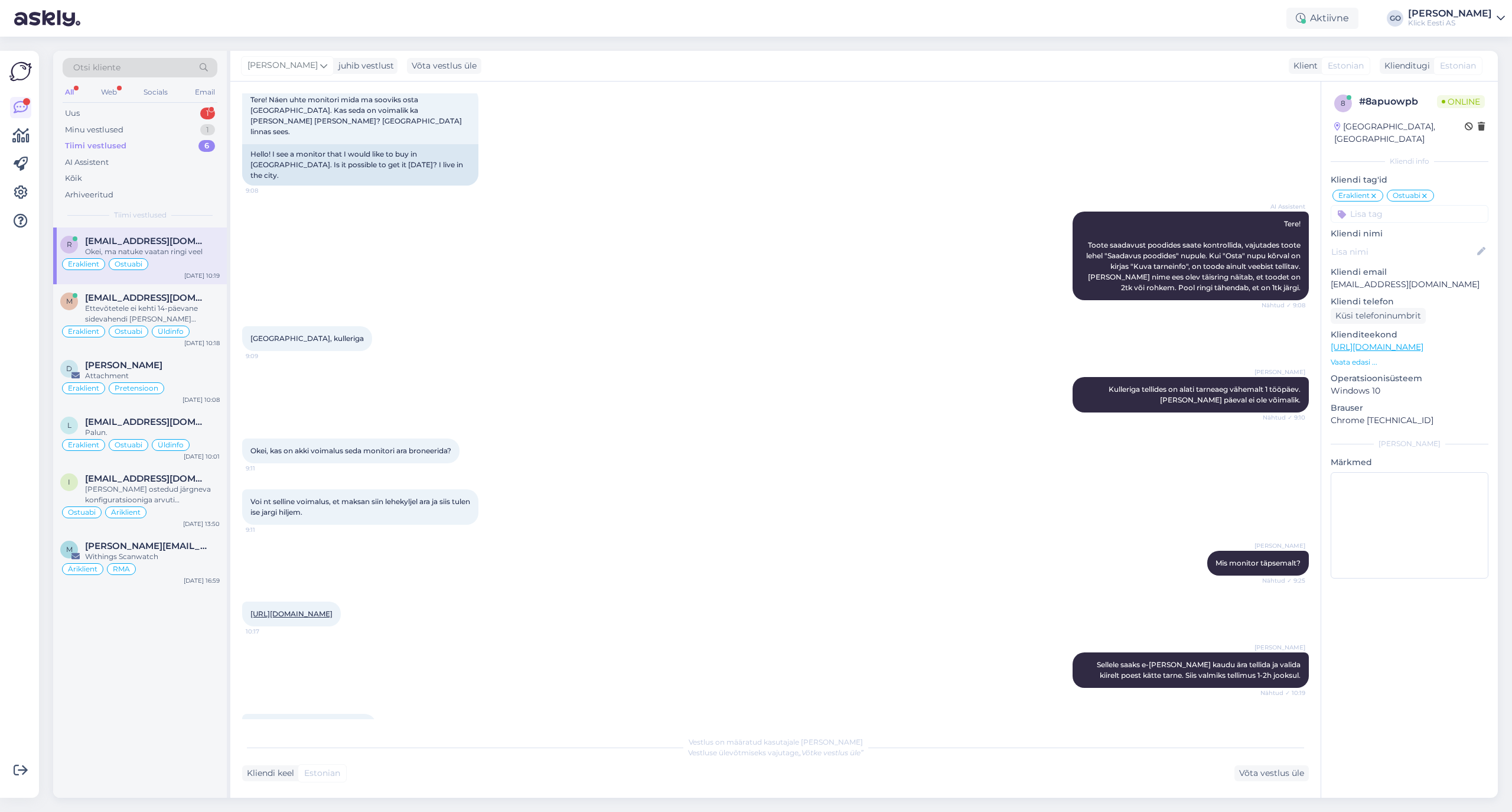
scroll to position [0, 0]
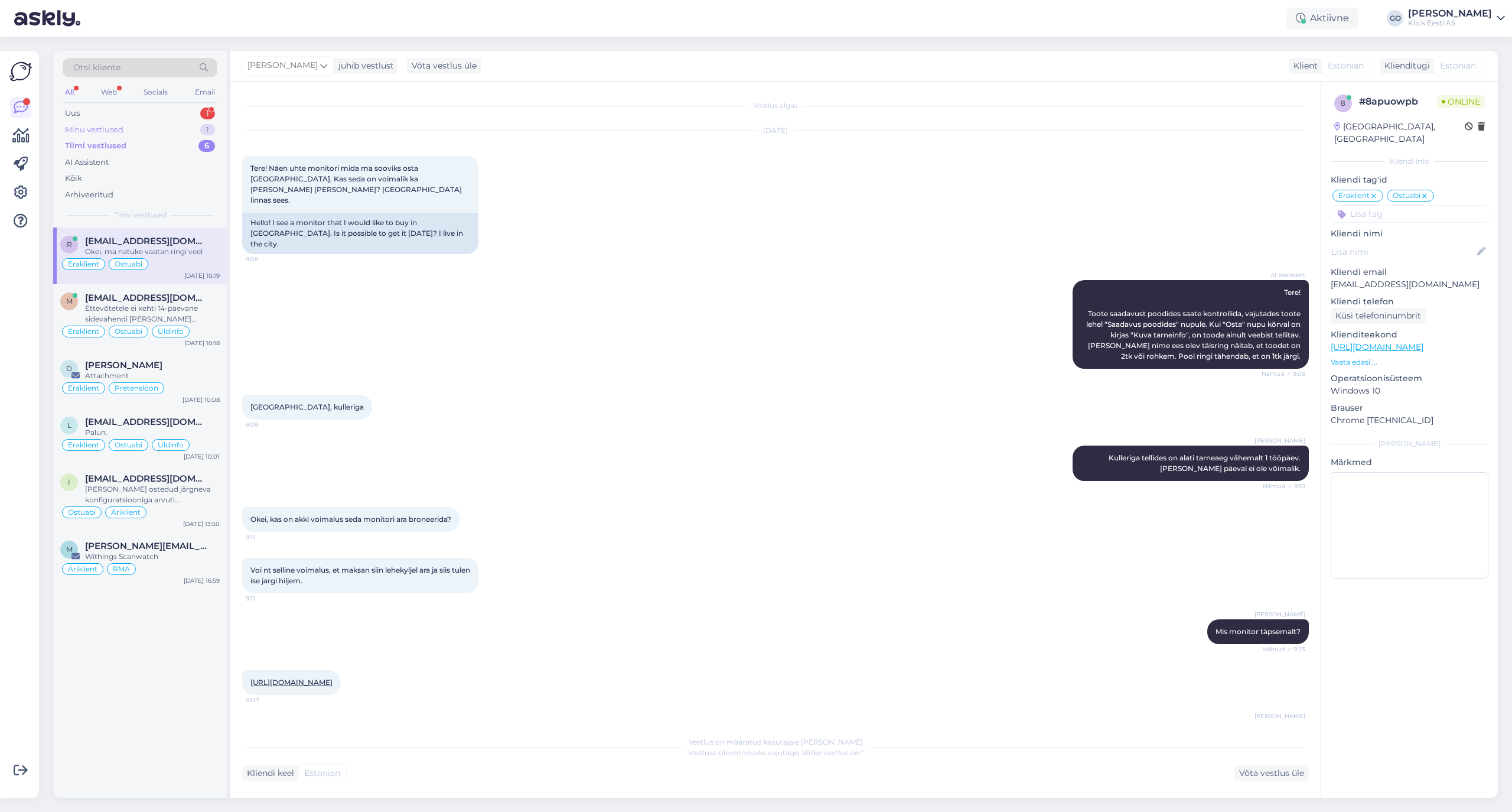
click at [120, 129] on div "Minu vestlused" at bounding box center [94, 130] width 59 height 11
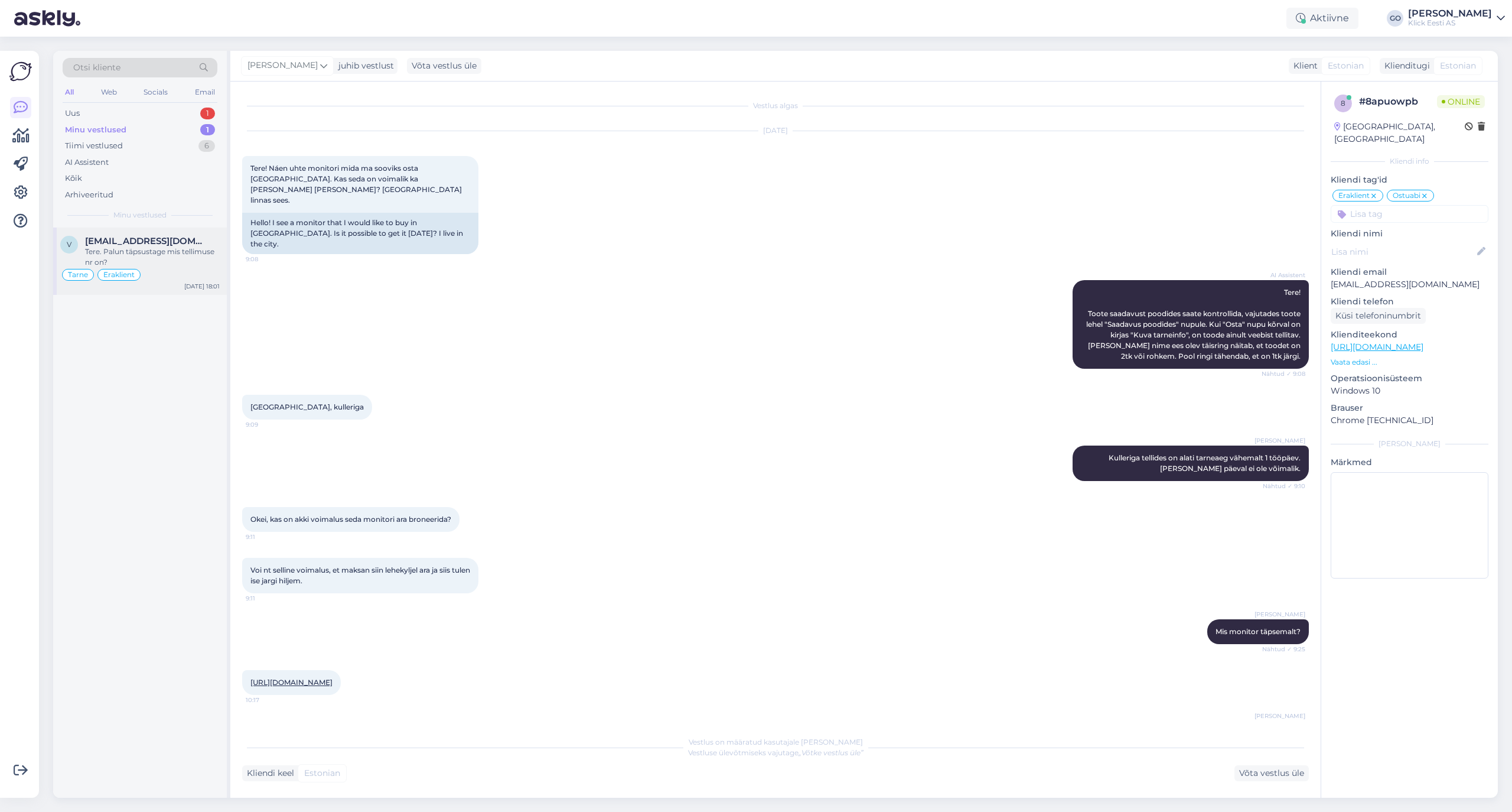
click at [172, 249] on div "Tere. Palun täpsustage mis tellimuse nr on?" at bounding box center [152, 256] width 135 height 21
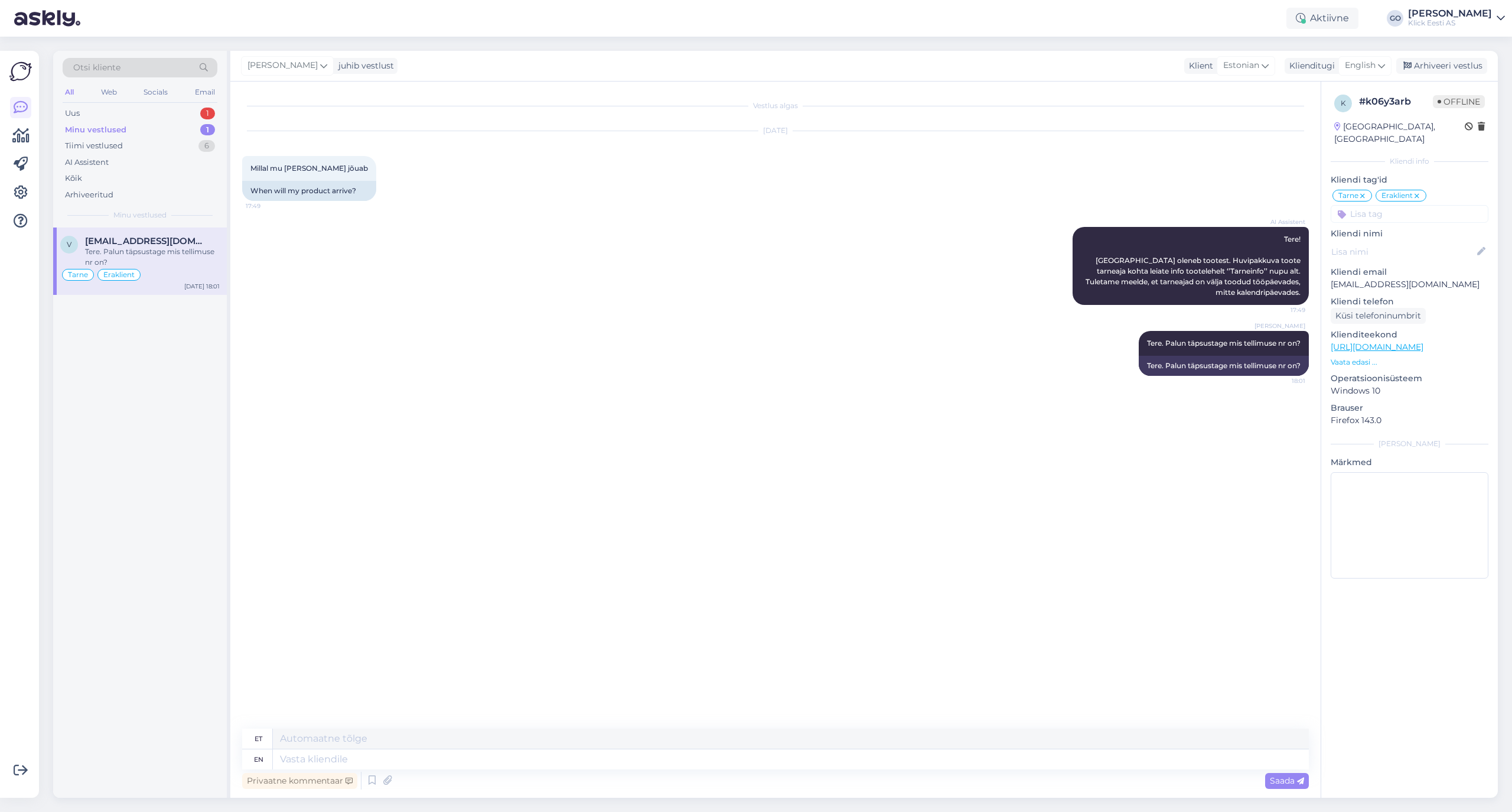
click at [393, 355] on div "Gunnar Obolenski Tere. Palun täpsustage mis tellimuse nr on? 18:01 Tere. Palun …" at bounding box center [775, 353] width 1067 height 71
click at [1259, 64] on div "Arhiveeri vestlus" at bounding box center [1442, 66] width 91 height 16
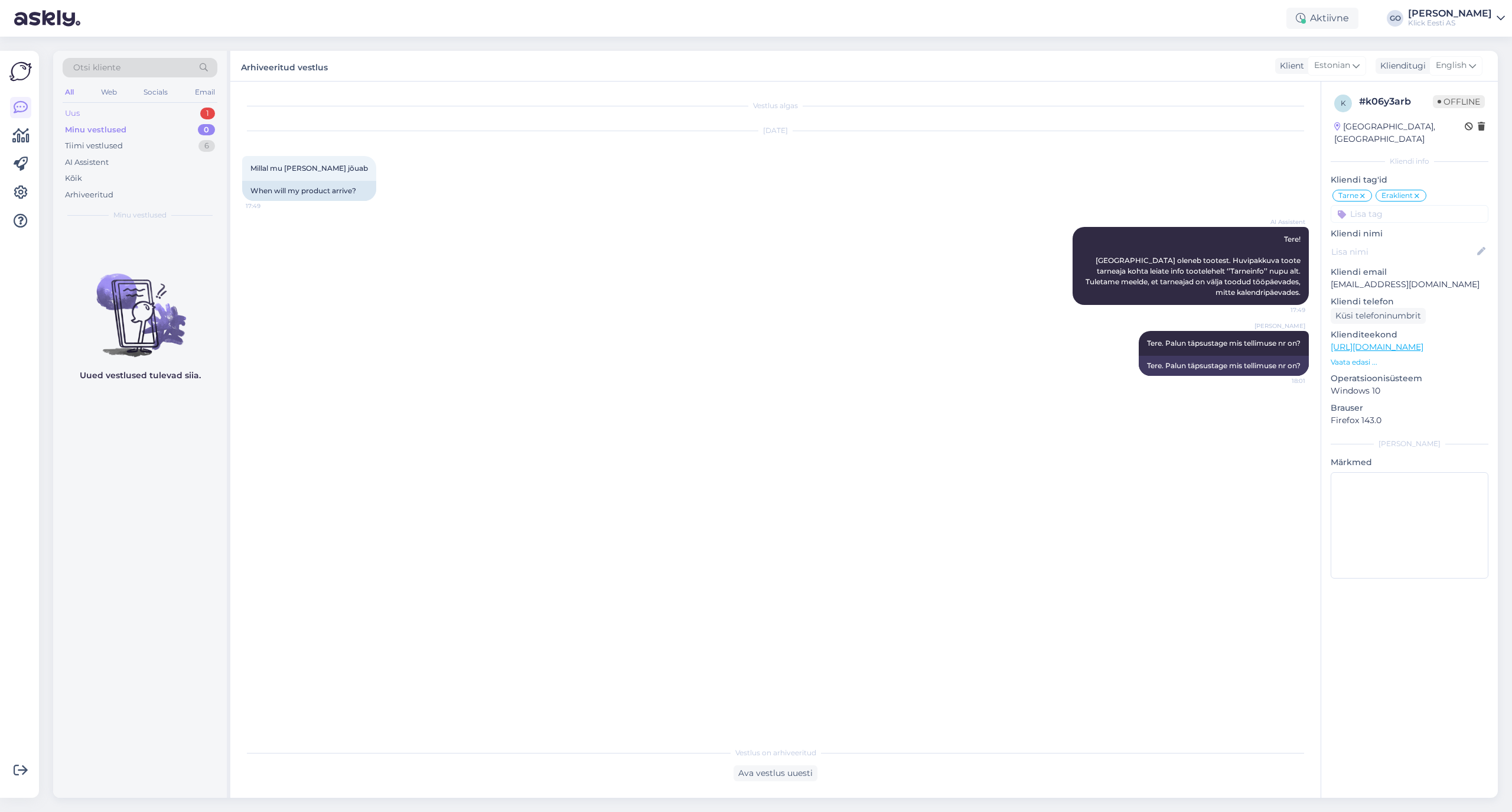
click at [76, 111] on div "Uus" at bounding box center [72, 113] width 15 height 11
click at [166, 251] on div "Attachment" at bounding box center [152, 252] width 135 height 11
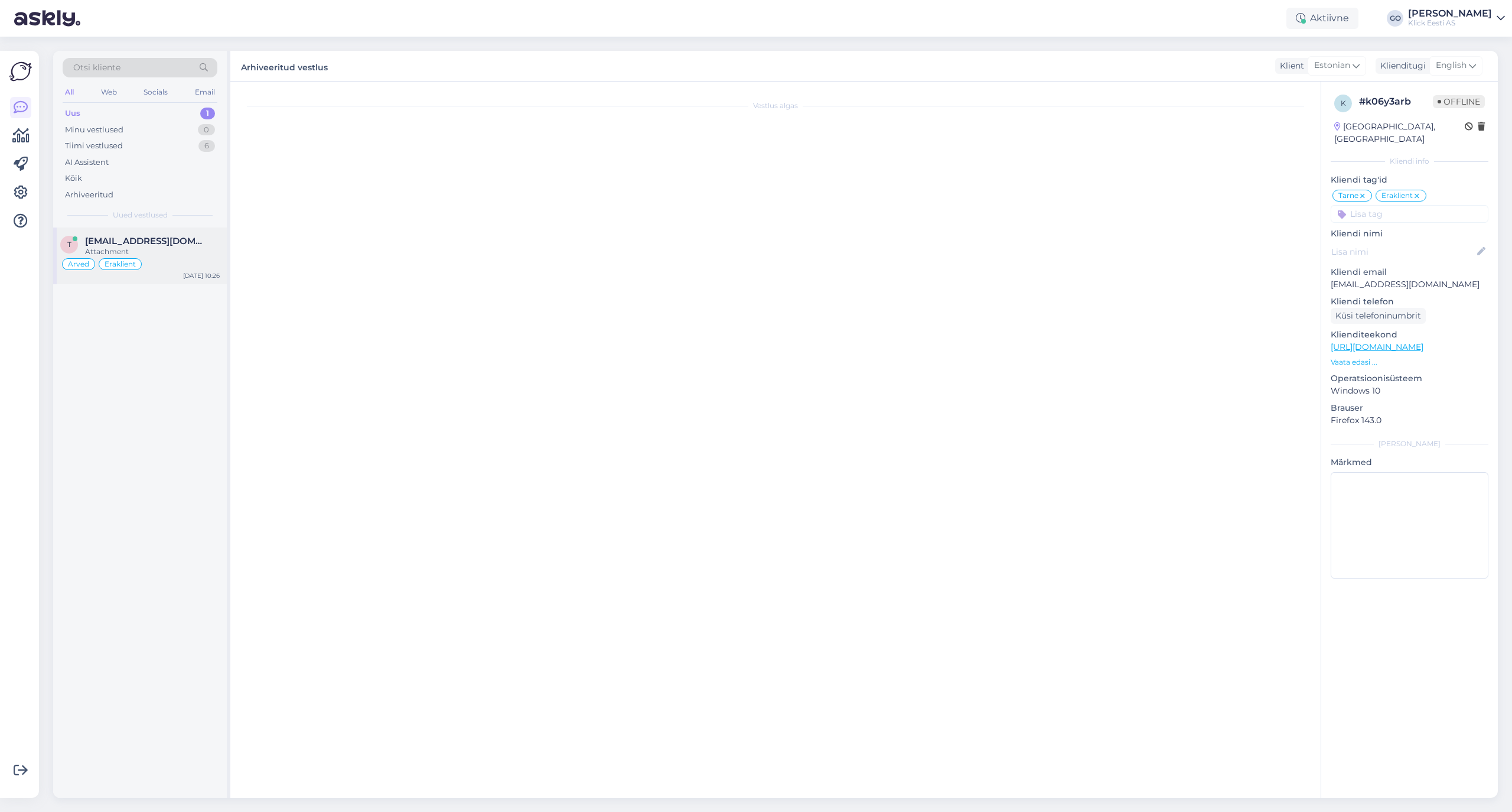
scroll to position [55, 0]
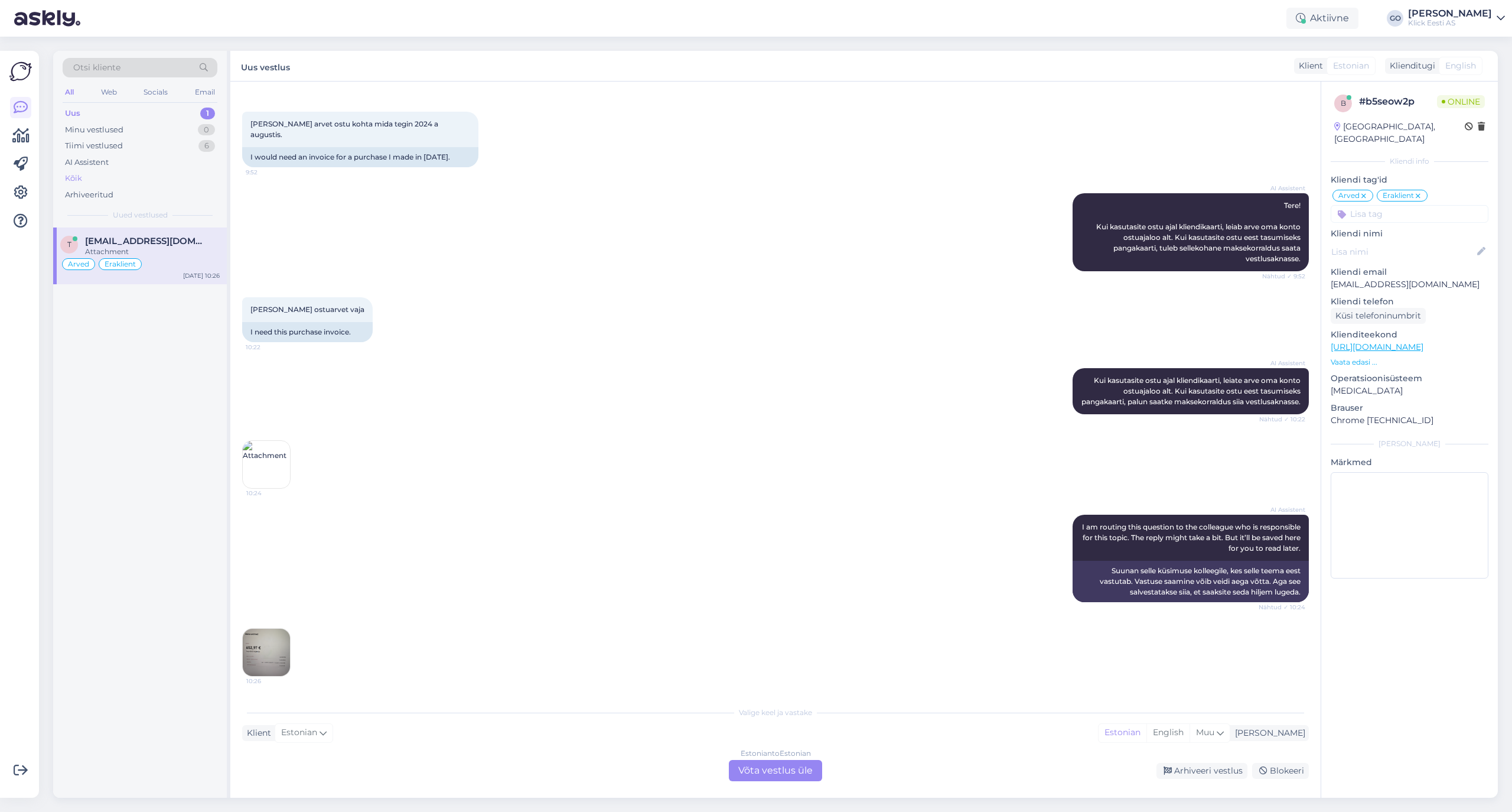
click at [70, 176] on div "Kõik" at bounding box center [73, 178] width 17 height 11
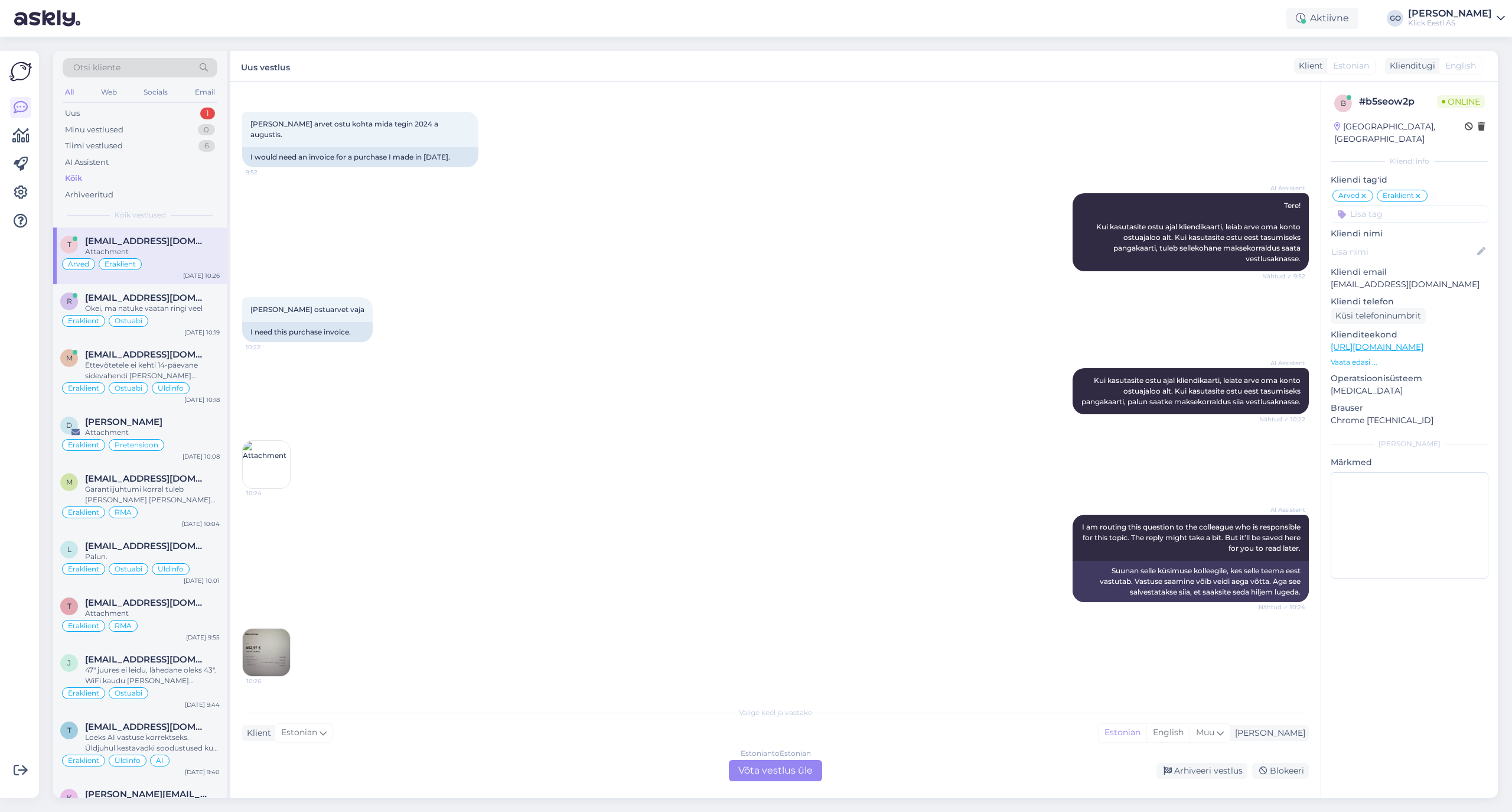
click at [582, 284] on div "Oleks seda ostuarvet vaja 10:22 I need this purchase invoice." at bounding box center [775, 319] width 1067 height 71
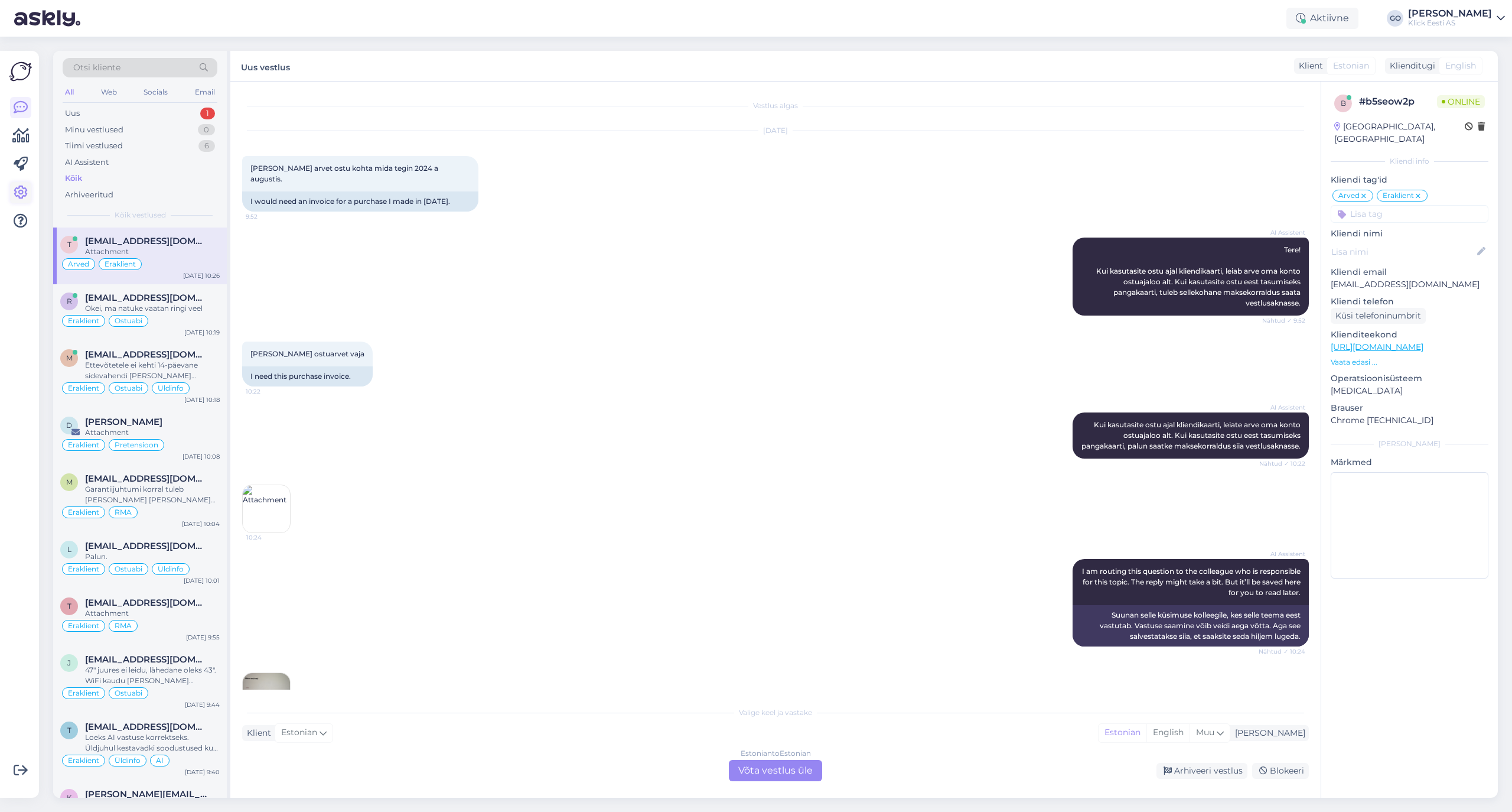
click at [20, 188] on icon at bounding box center [20, 192] width 14 height 14
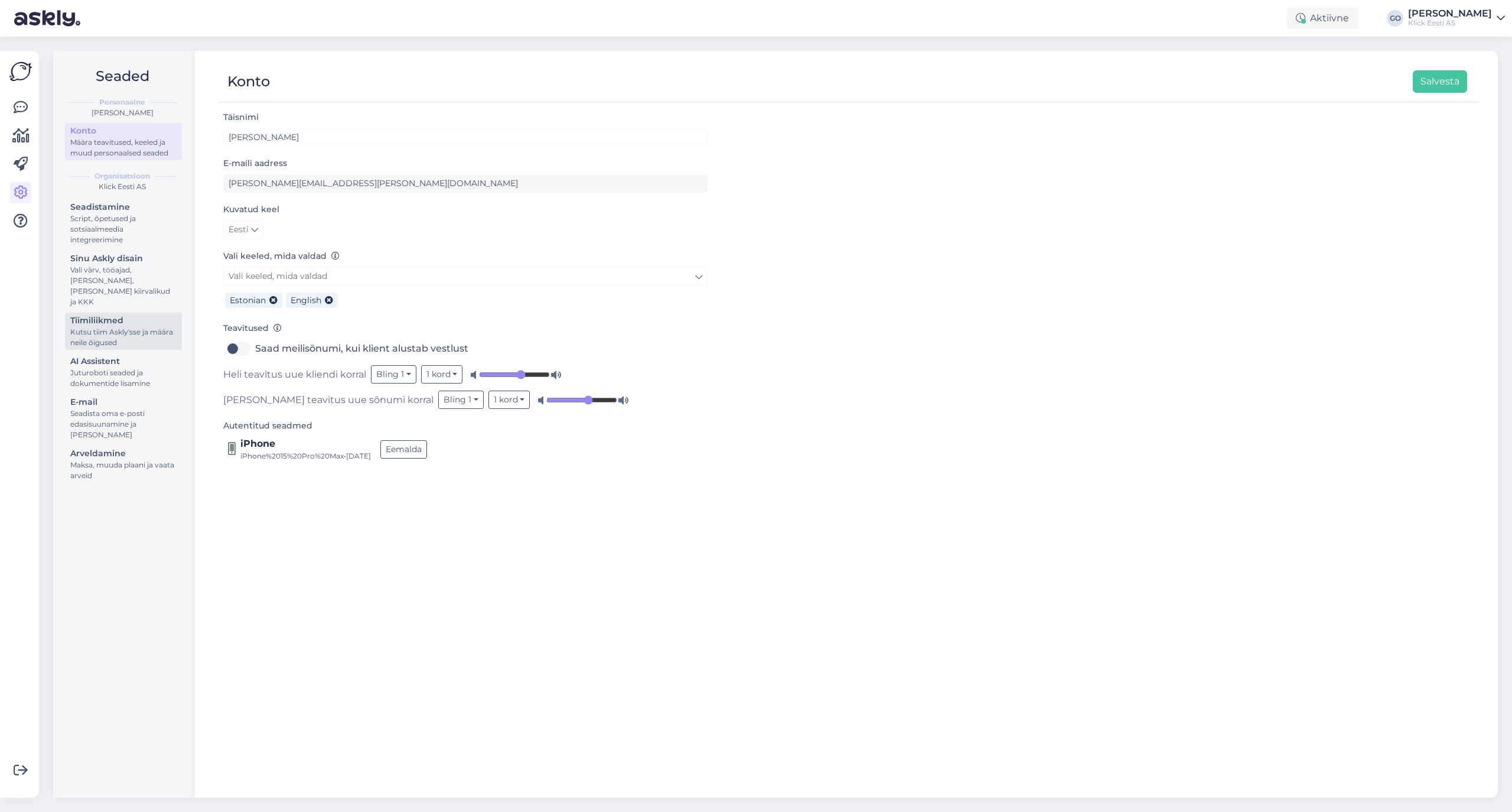
click at [110, 338] on link "Tiimiliikmed Kutsu tiim Askly'sse ja määra neile õigused" at bounding box center [123, 331] width 117 height 37
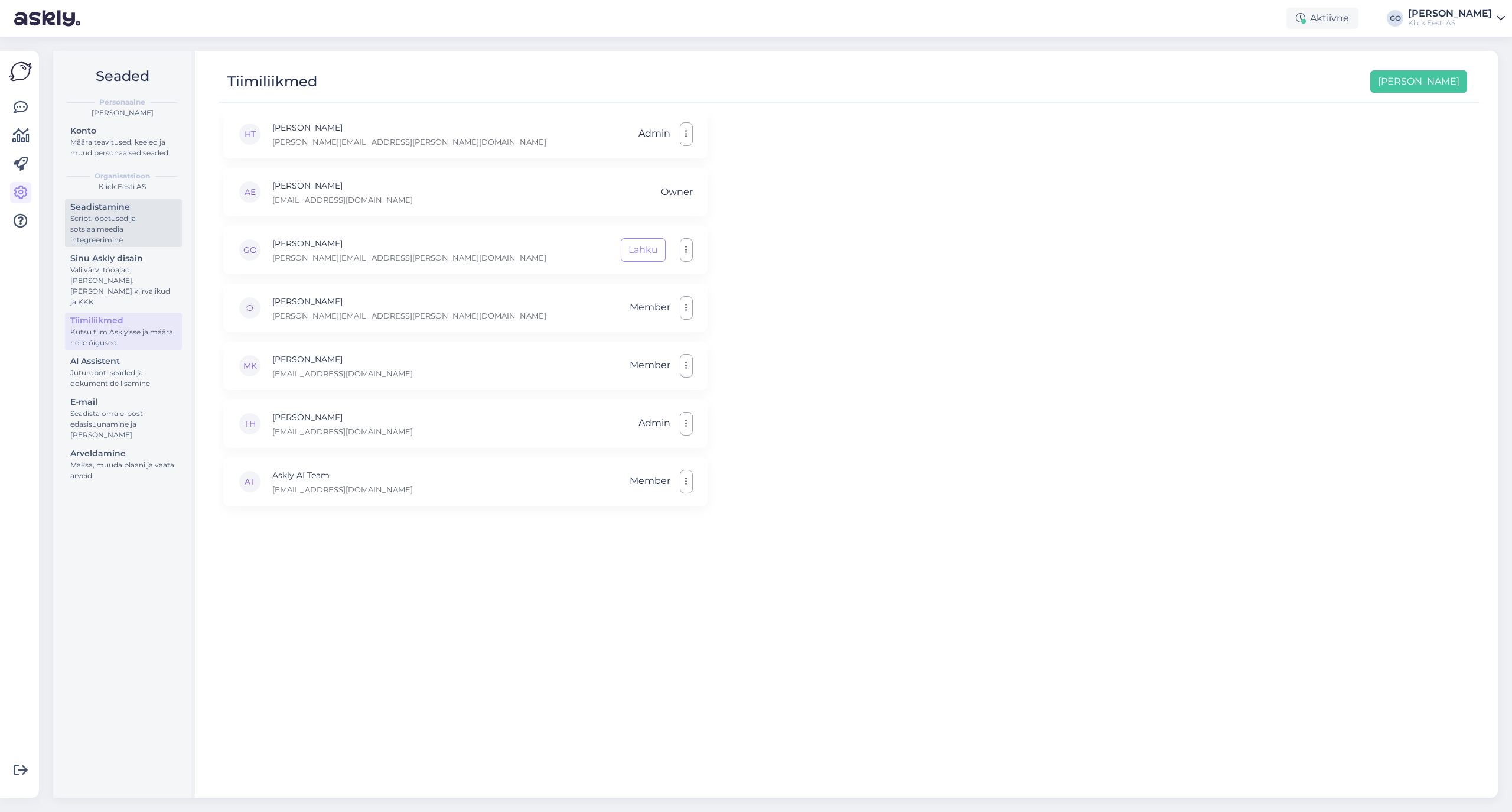
click at [112, 210] on div "Seadistamine" at bounding box center [123, 207] width 106 height 12
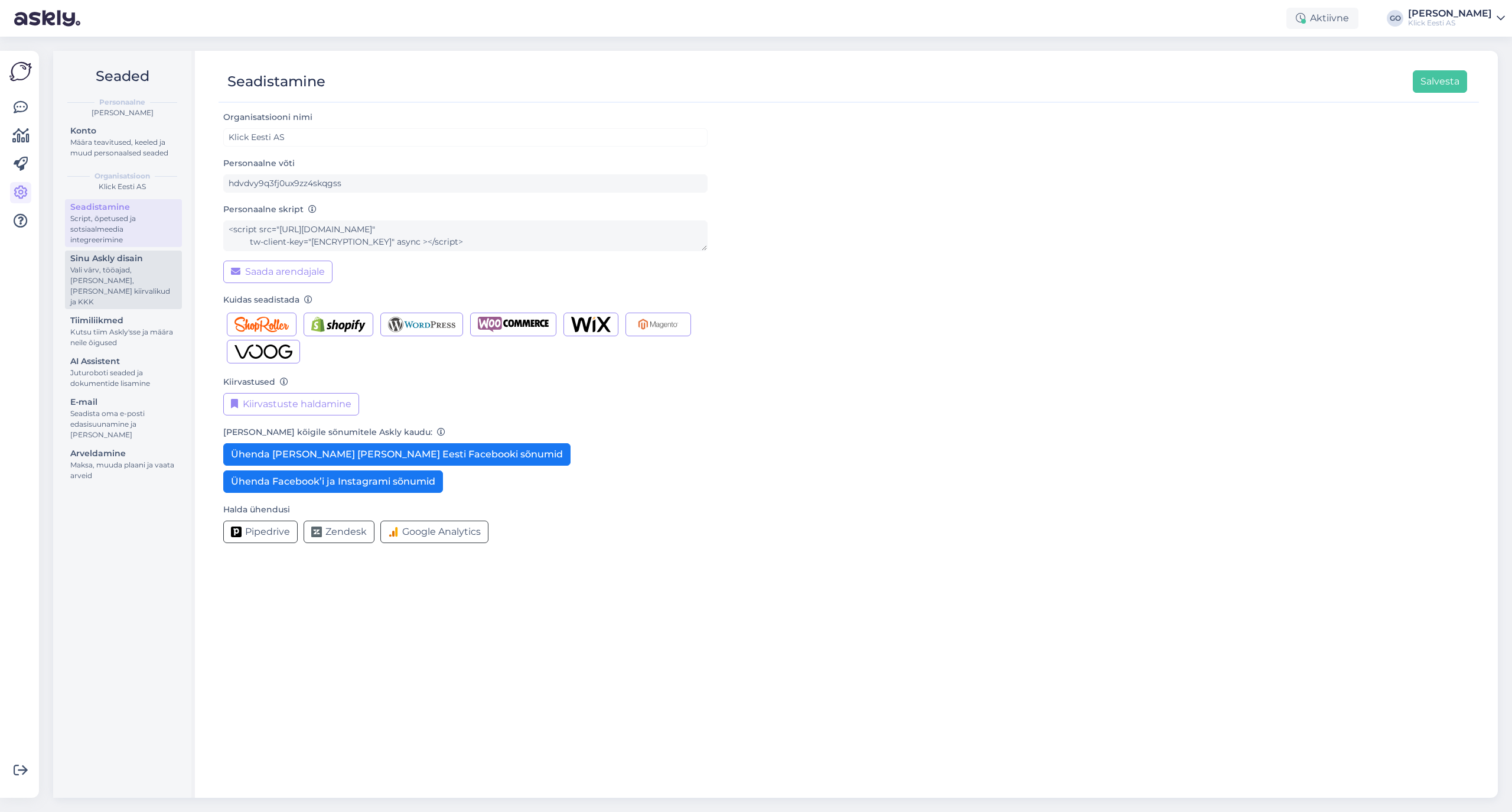
click at [96, 270] on div "Vali värv, tööajad, lisa meilivorm, kõne kiirvalikud ja KKK" at bounding box center [123, 285] width 106 height 43
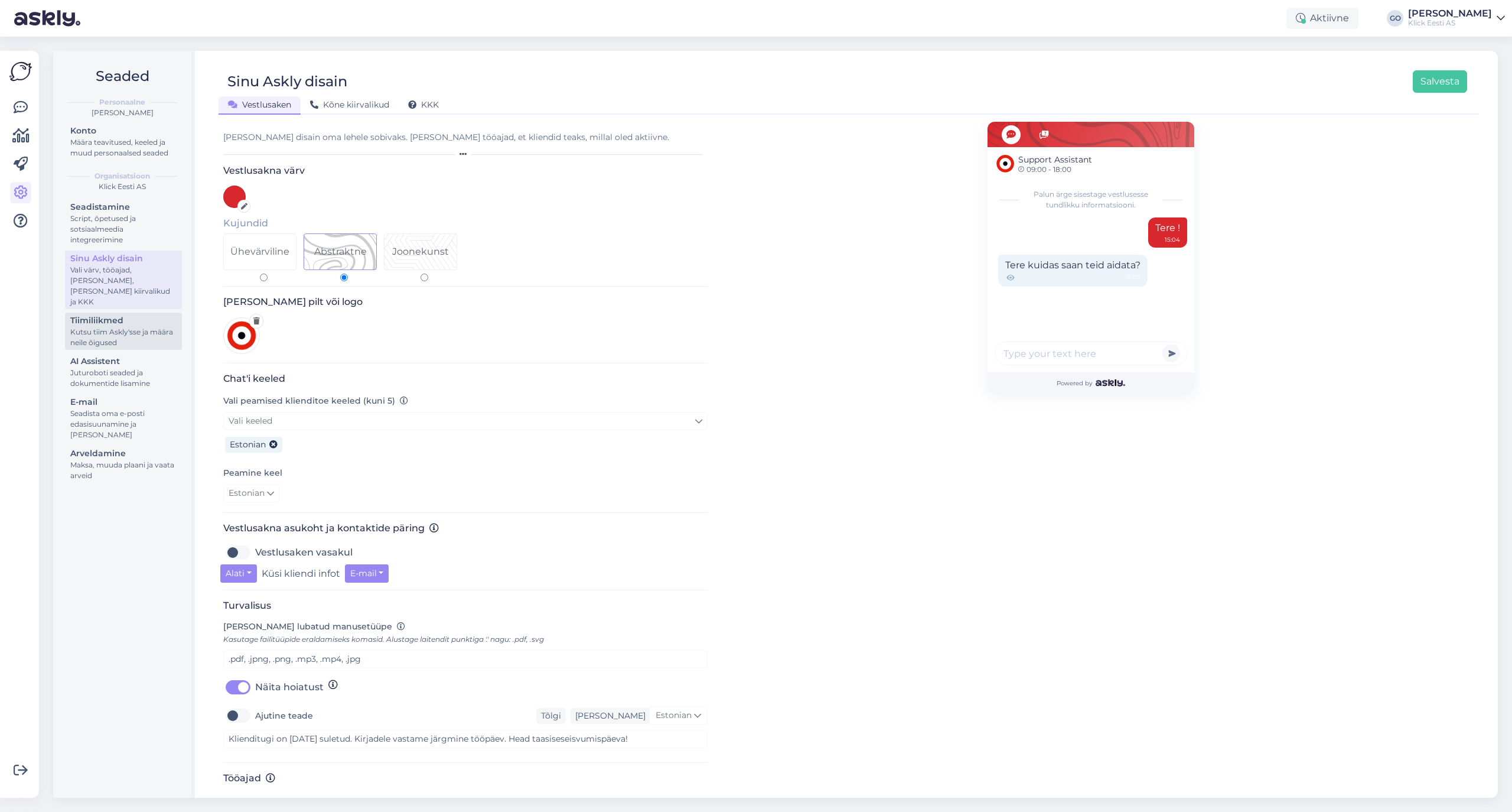
click at [101, 327] on div "Kutsu tiim Askly'sse ja määra neile õigused" at bounding box center [123, 337] width 106 height 21
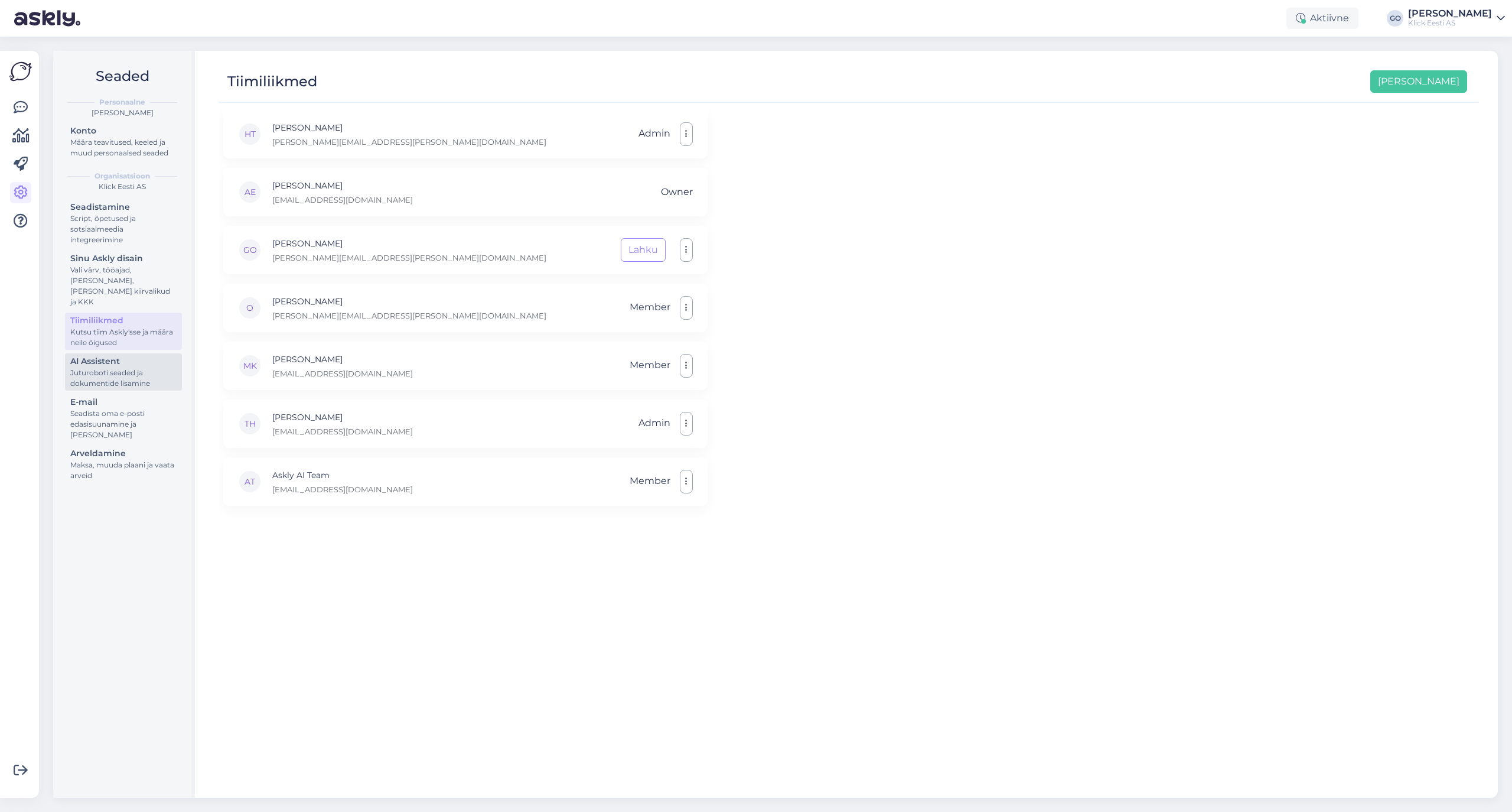
click at [97, 368] on div "Juturoboti seaded ja dokumentide lisamine" at bounding box center [123, 378] width 106 height 21
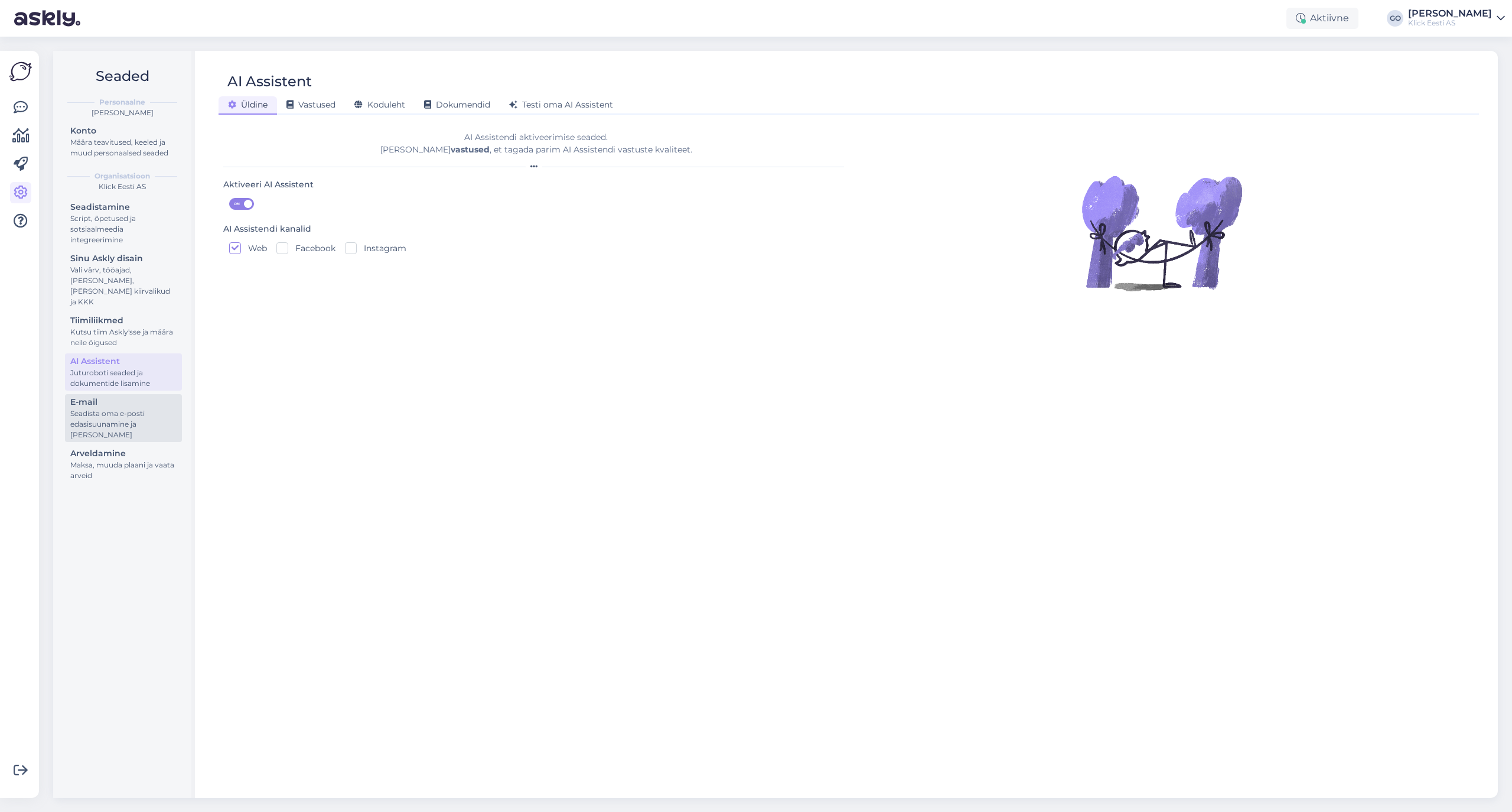
click at [106, 408] on div "Seadista oma e-posti edasisuunamine ja lisa domeenid" at bounding box center [123, 424] width 106 height 32
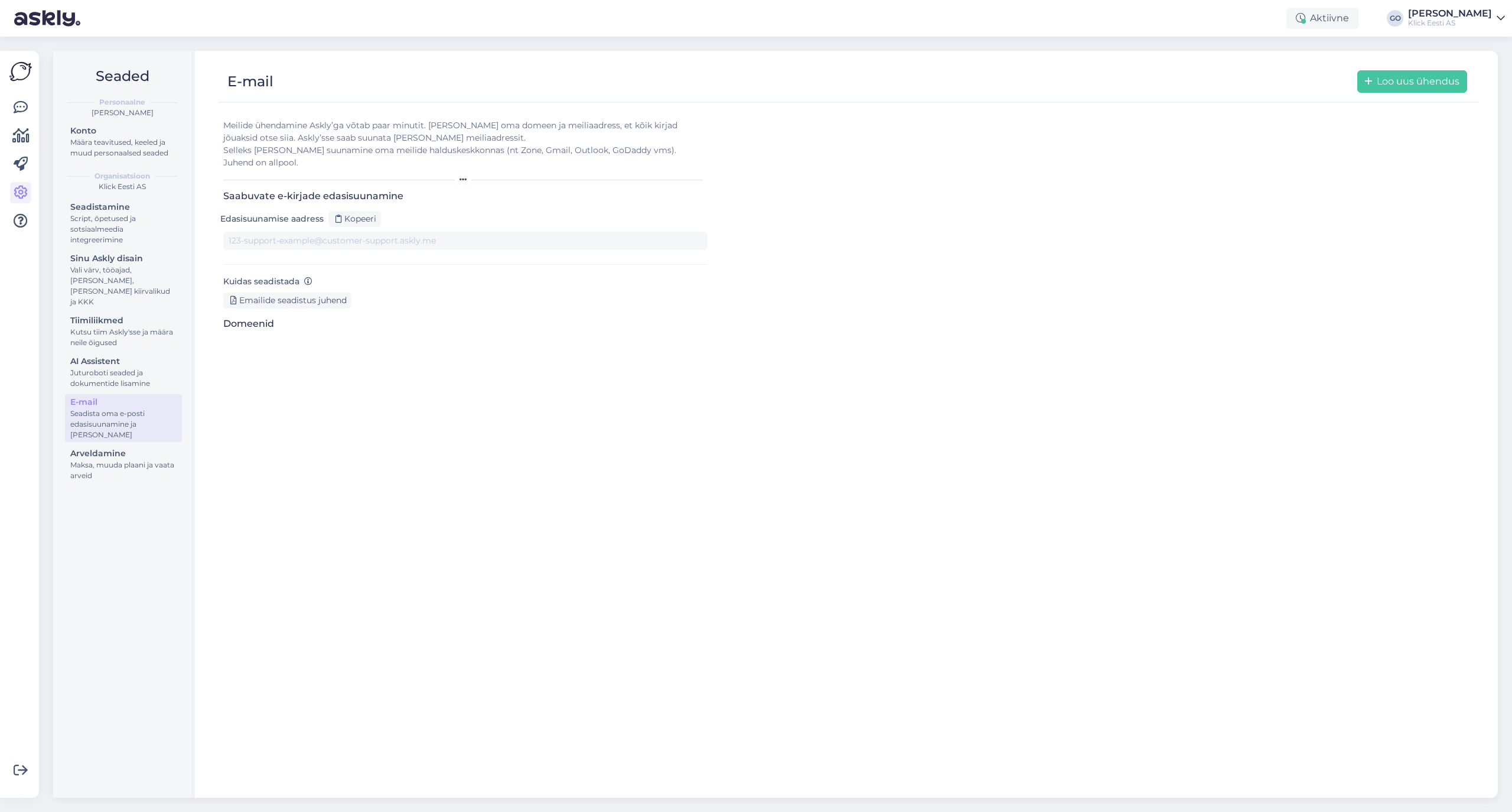
type input "1vxrqampaa_-3bprgb_c_u7.support@tickets.askly.me"
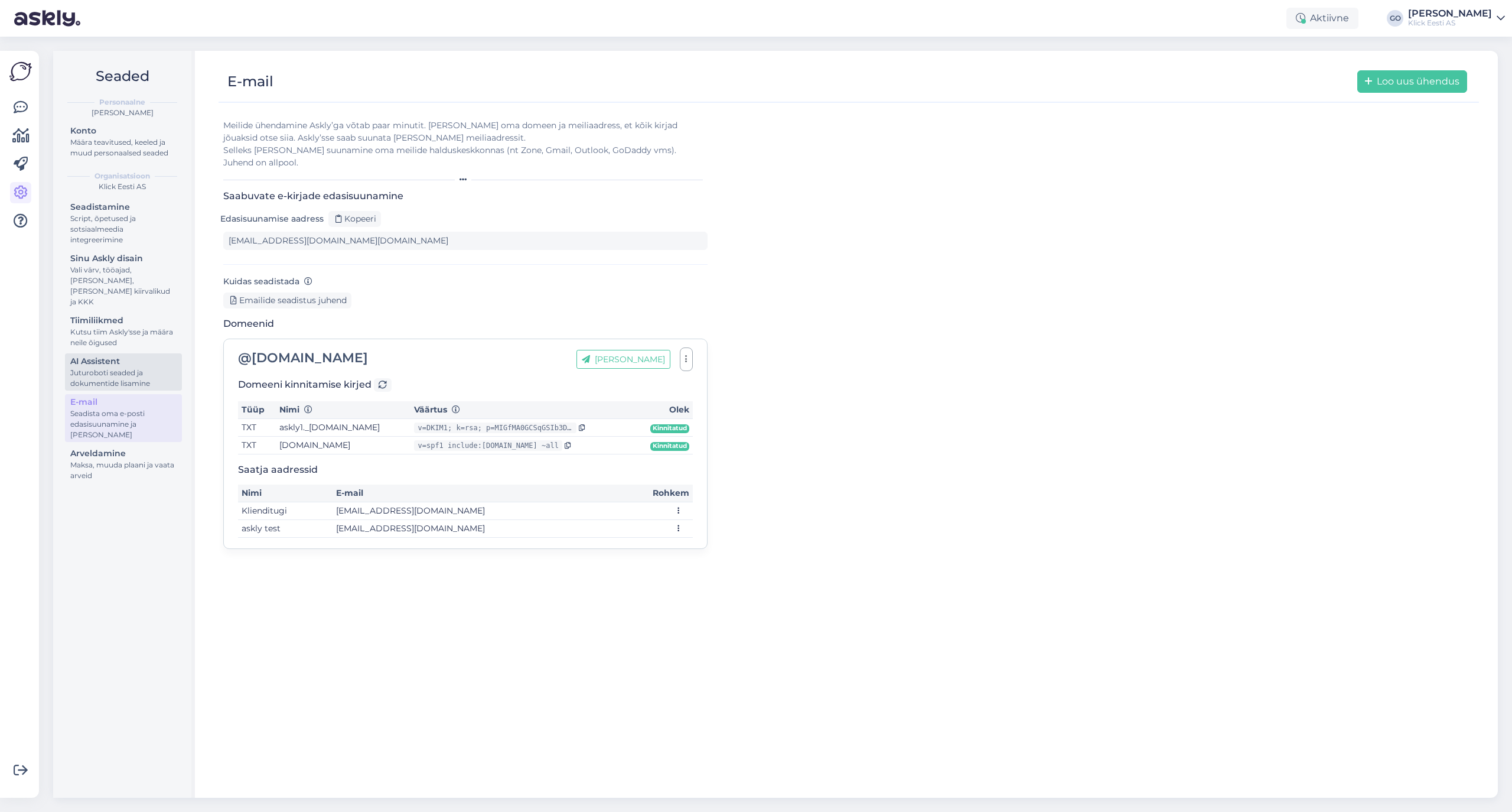
click at [120, 355] on div "AI Assistent" at bounding box center [123, 361] width 106 height 12
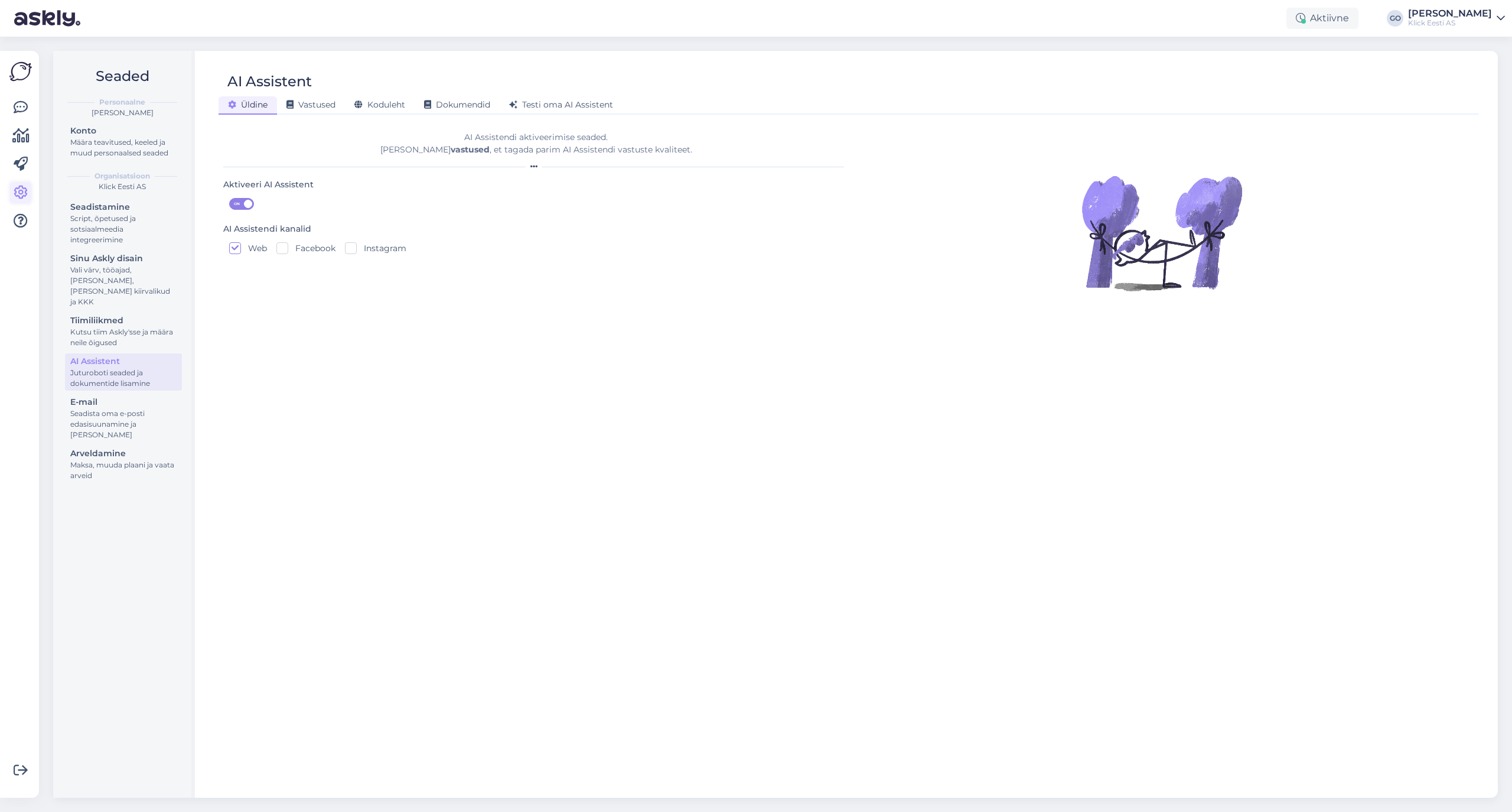
click at [22, 189] on icon at bounding box center [20, 192] width 14 height 14
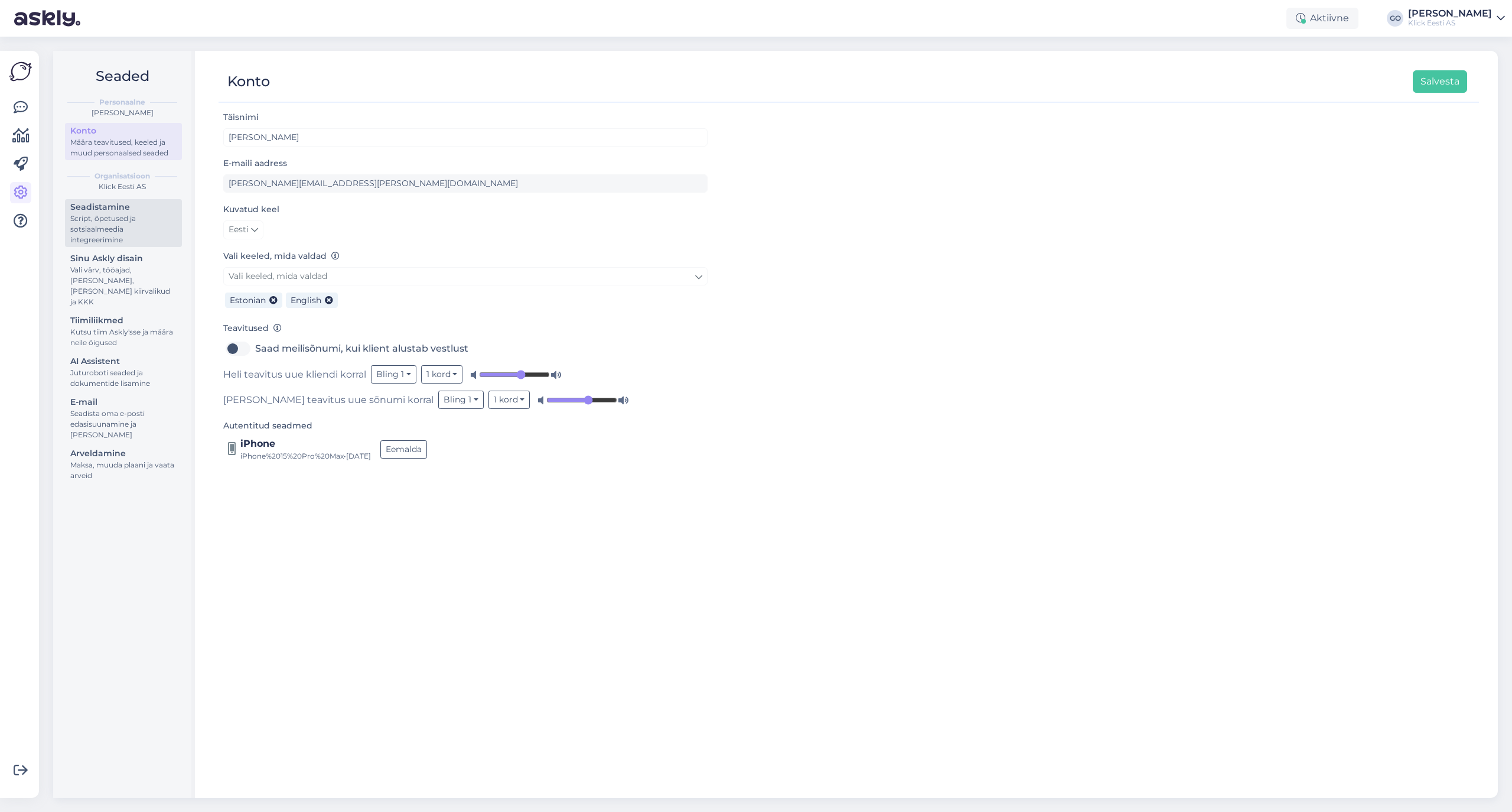
click at [130, 213] on div "Script, õpetused ja sotsiaalmeedia integreerimine" at bounding box center [123, 229] width 106 height 32
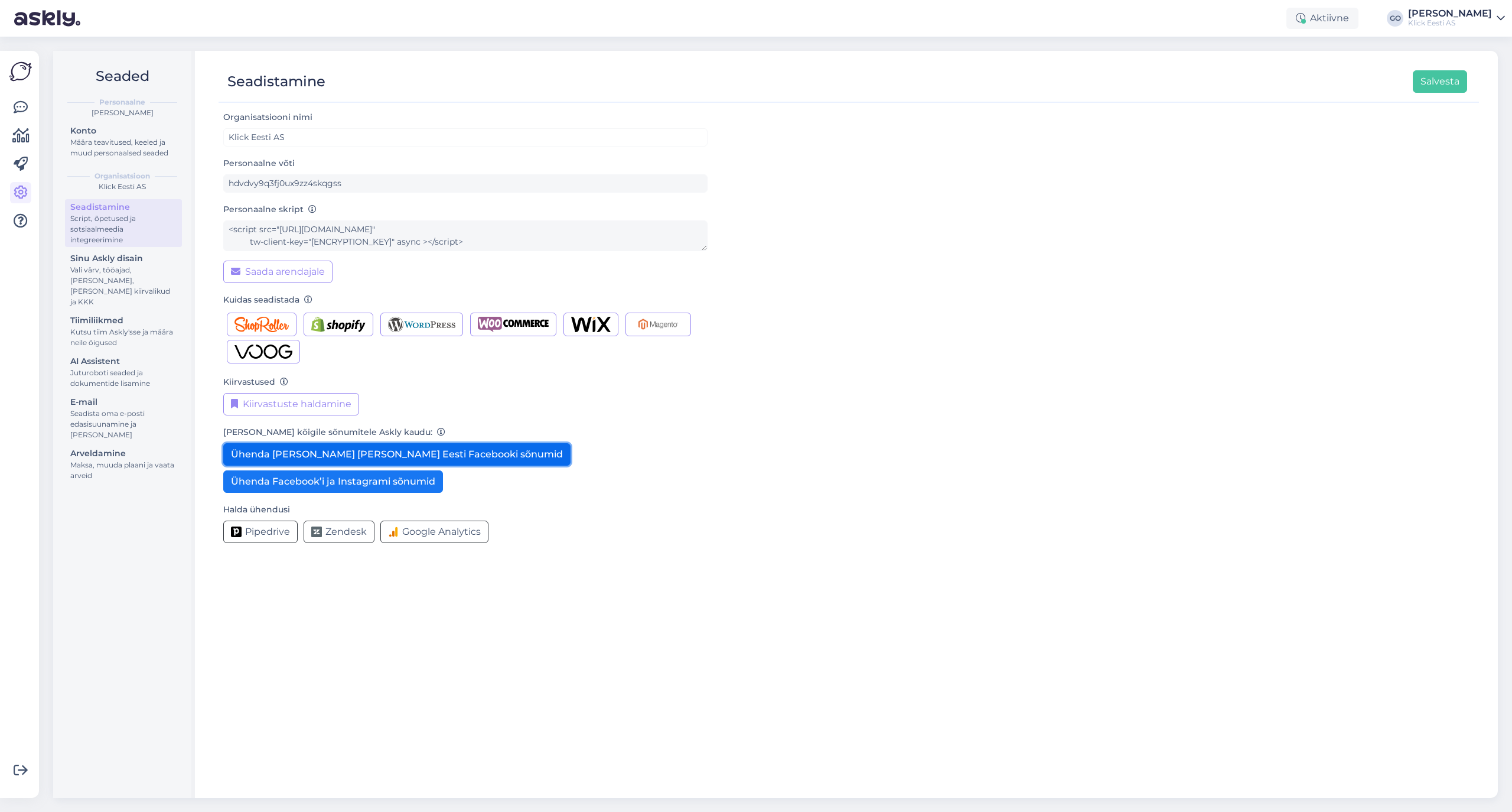
click at [327, 458] on button "Ühenda lahti Klick Eesti Facebooki sõnumid" at bounding box center [397, 454] width 347 height 22
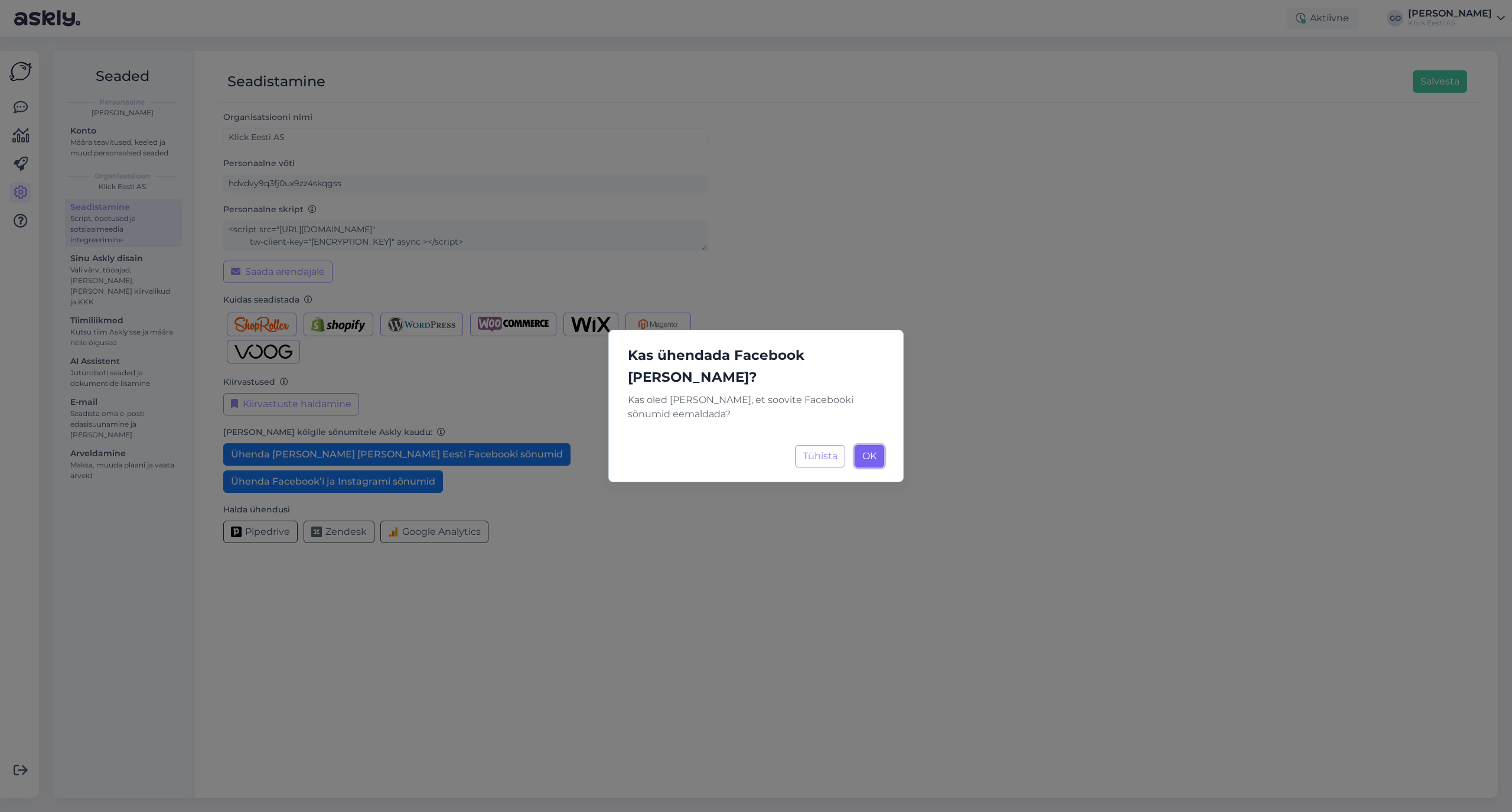
click at [872, 450] on span "OK" at bounding box center [869, 456] width 14 height 11
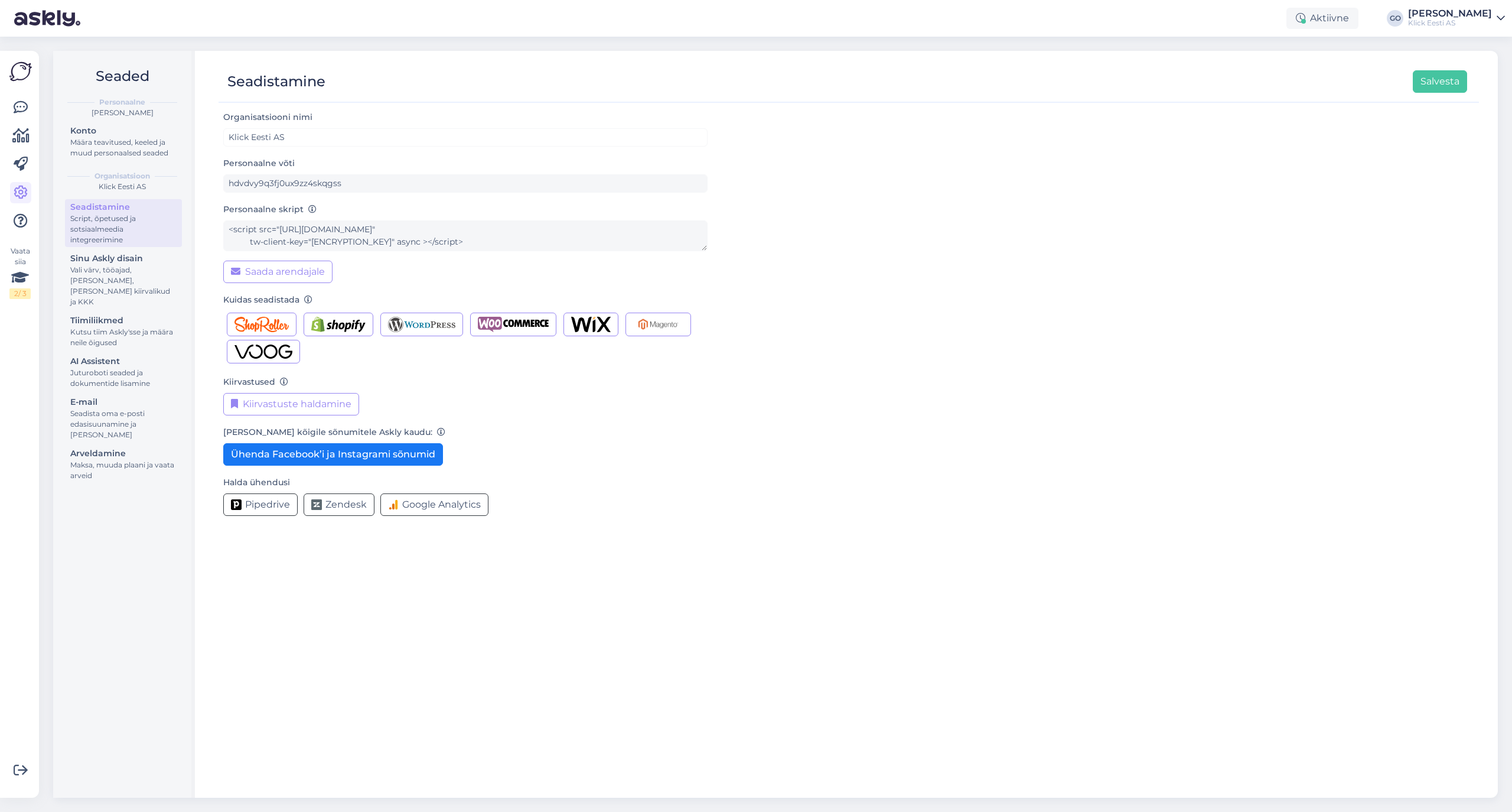
click at [655, 499] on div "Pipedrive Zendesk Google Analytics" at bounding box center [465, 504] width 485 height 22
click at [741, 433] on div "Organisatsiooni nimi Klick Eesti AS Personaalne võti hdvdvy9q3fj0ux9zz4skqgss P…" at bounding box center [848, 318] width 1251 height 415
click at [882, 414] on div "Organisatsiooni nimi Klick Eesti AS Personaalne võti hdvdvy9q3fj0ux9zz4skqgss P…" at bounding box center [848, 318] width 1251 height 415
click at [925, 391] on div "Organisatsiooni nimi Klick Eesti AS Personaalne võti hdvdvy9q3fj0ux9zz4skqgss P…" at bounding box center [848, 318] width 1251 height 415
click at [581, 480] on form "Organisatsiooni nimi Klick Eesti AS Personaalne võti hdvdvy9q3fj0ux9zz4skqgss P…" at bounding box center [465, 318] width 485 height 415
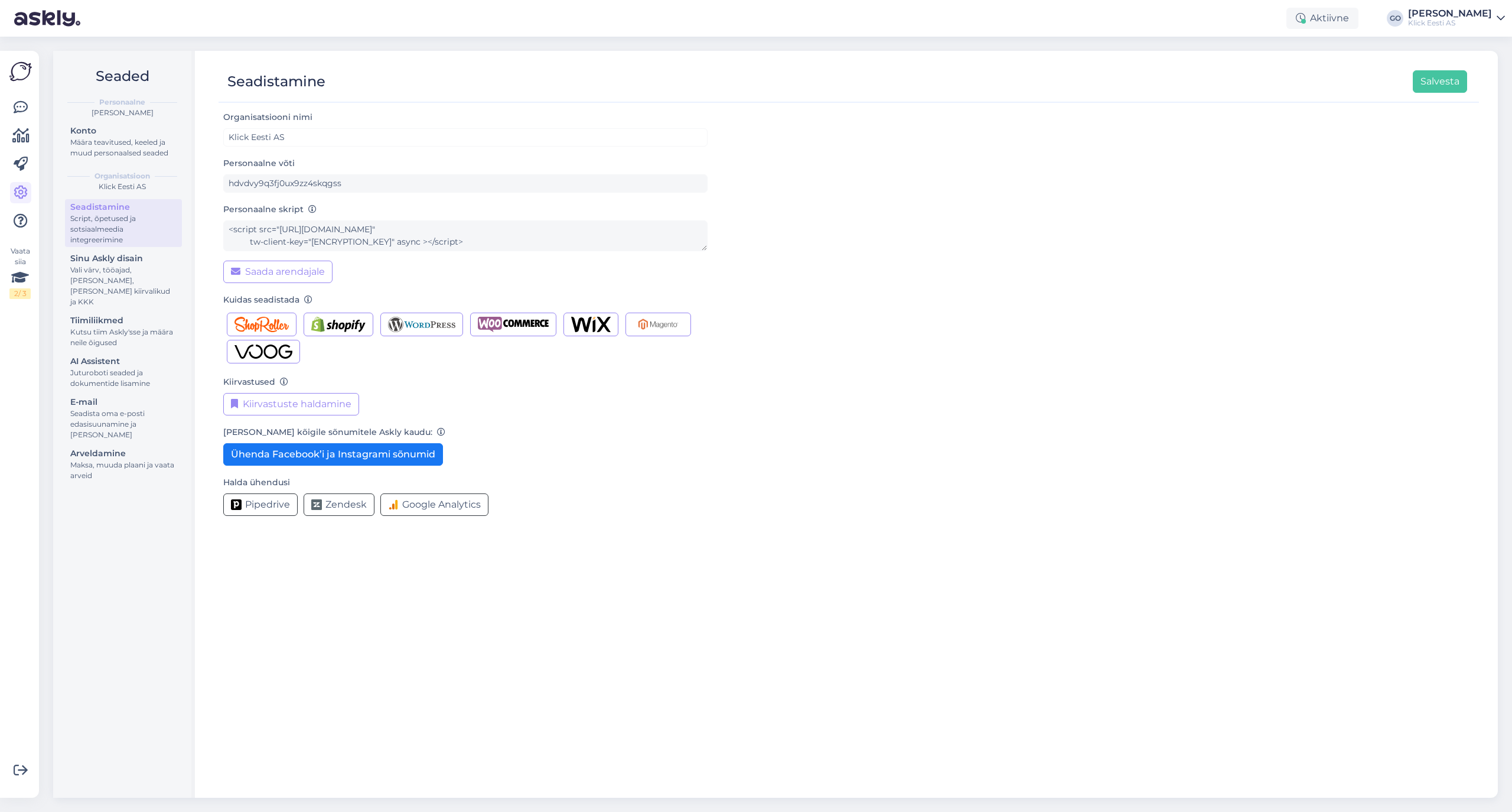
click at [601, 455] on div "Vasta kõigile sõnumitele Askly kaudu: Ühenda Facebook’i ja Instagrami sõnumid" at bounding box center [465, 445] width 485 height 41
click at [1259, 78] on button "Salvesta" at bounding box center [1440, 81] width 54 height 22
click at [752, 435] on div "Organisatsiooni nimi Klick Eesti AS Personaalne võti hdvdvy9q3fj0ux9zz4skqgss P…" at bounding box center [848, 318] width 1251 height 415
click at [997, 317] on div "Organisatsiooni nimi Klick Eesti AS Personaalne võti hdvdvy9q3fj0ux9zz4skqgss P…" at bounding box center [848, 318] width 1251 height 415
click at [1004, 294] on div "Organisatsiooni nimi Klick Eesti AS Personaalne võti hdvdvy9q3fj0ux9zz4skqgss P…" at bounding box center [848, 318] width 1251 height 415
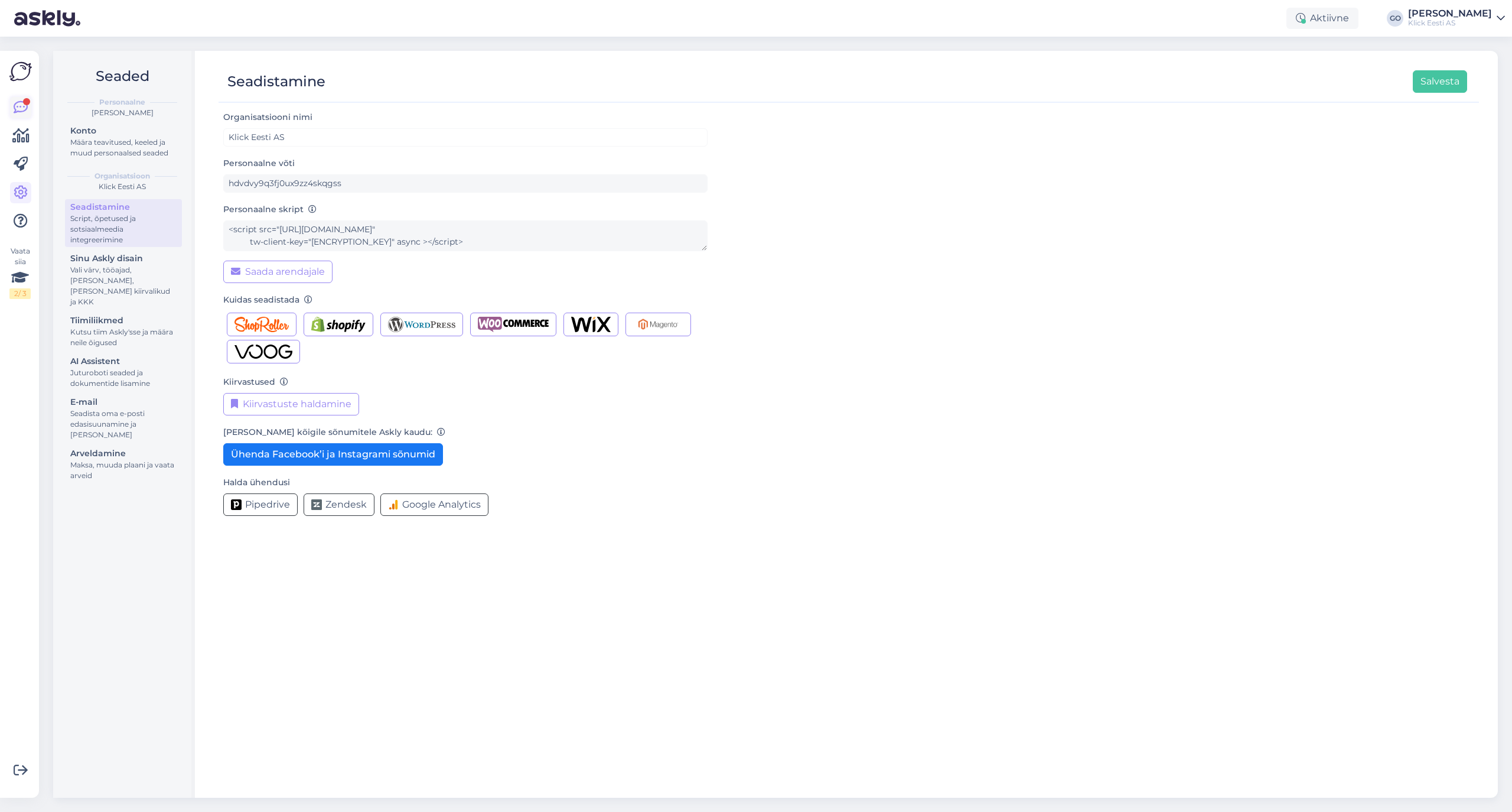
click at [23, 102] on div at bounding box center [26, 101] width 7 height 7
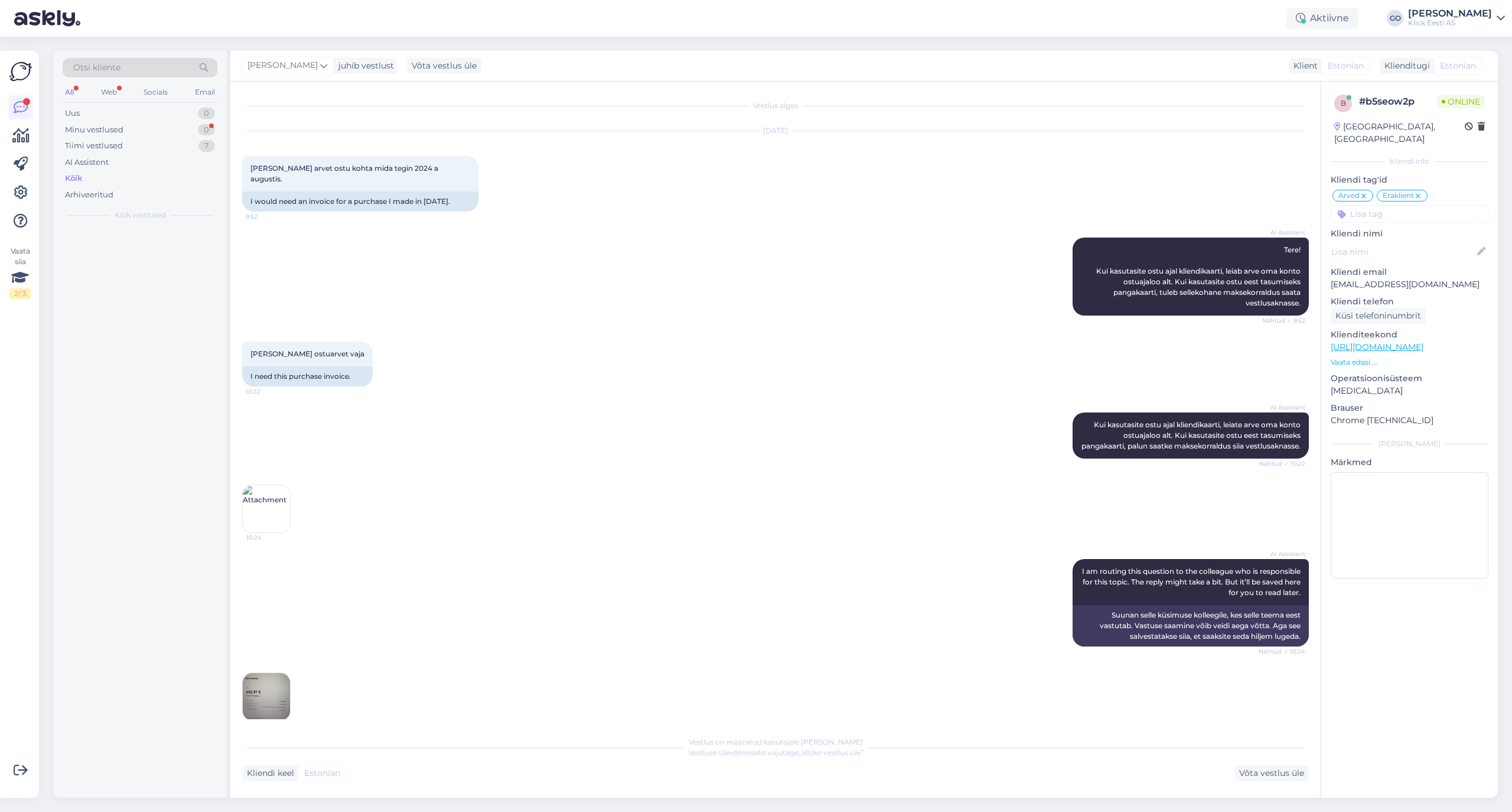
scroll to position [178, 0]
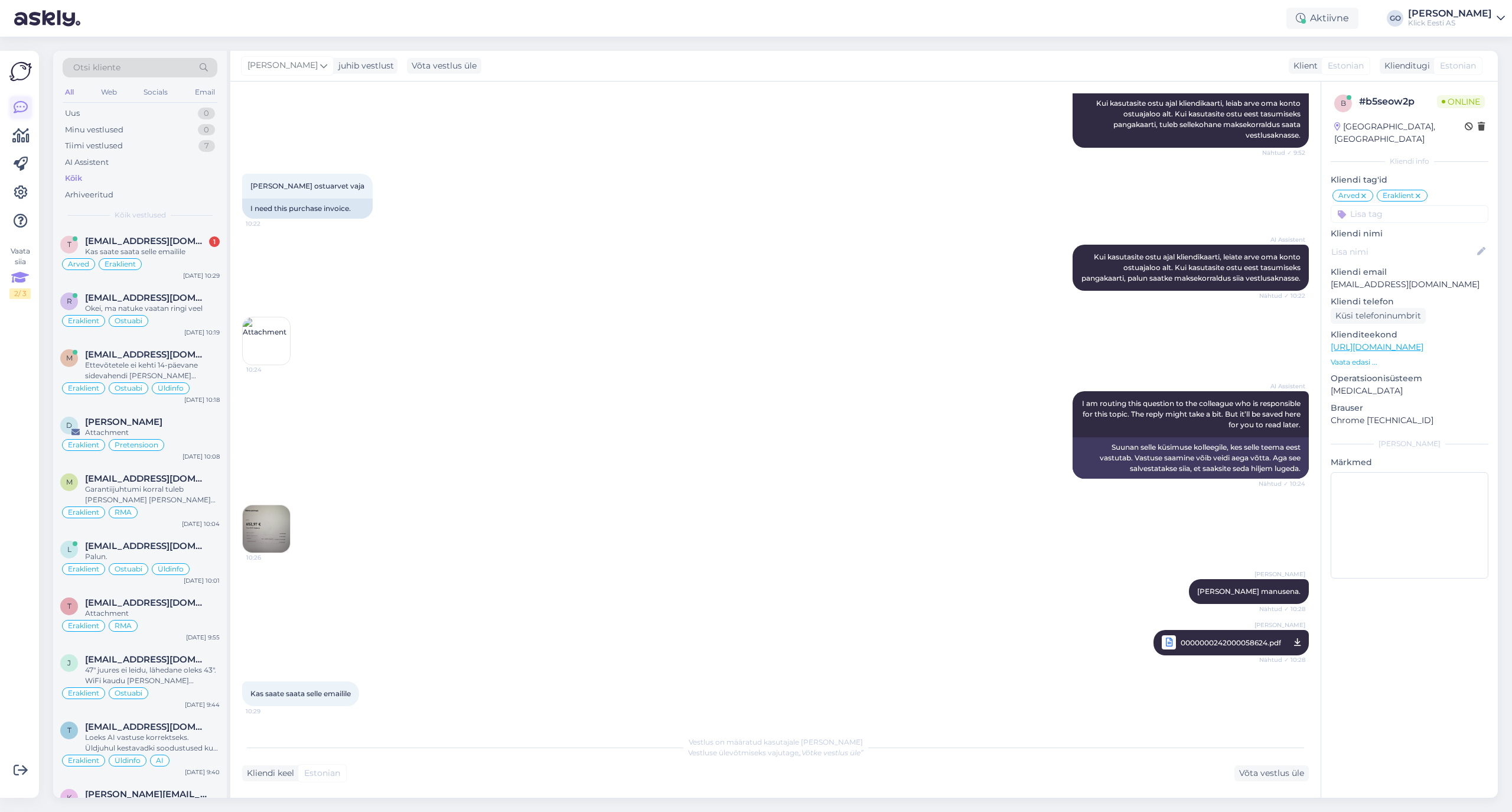
click at [19, 289] on div "2 / 3" at bounding box center [20, 293] width 21 height 11
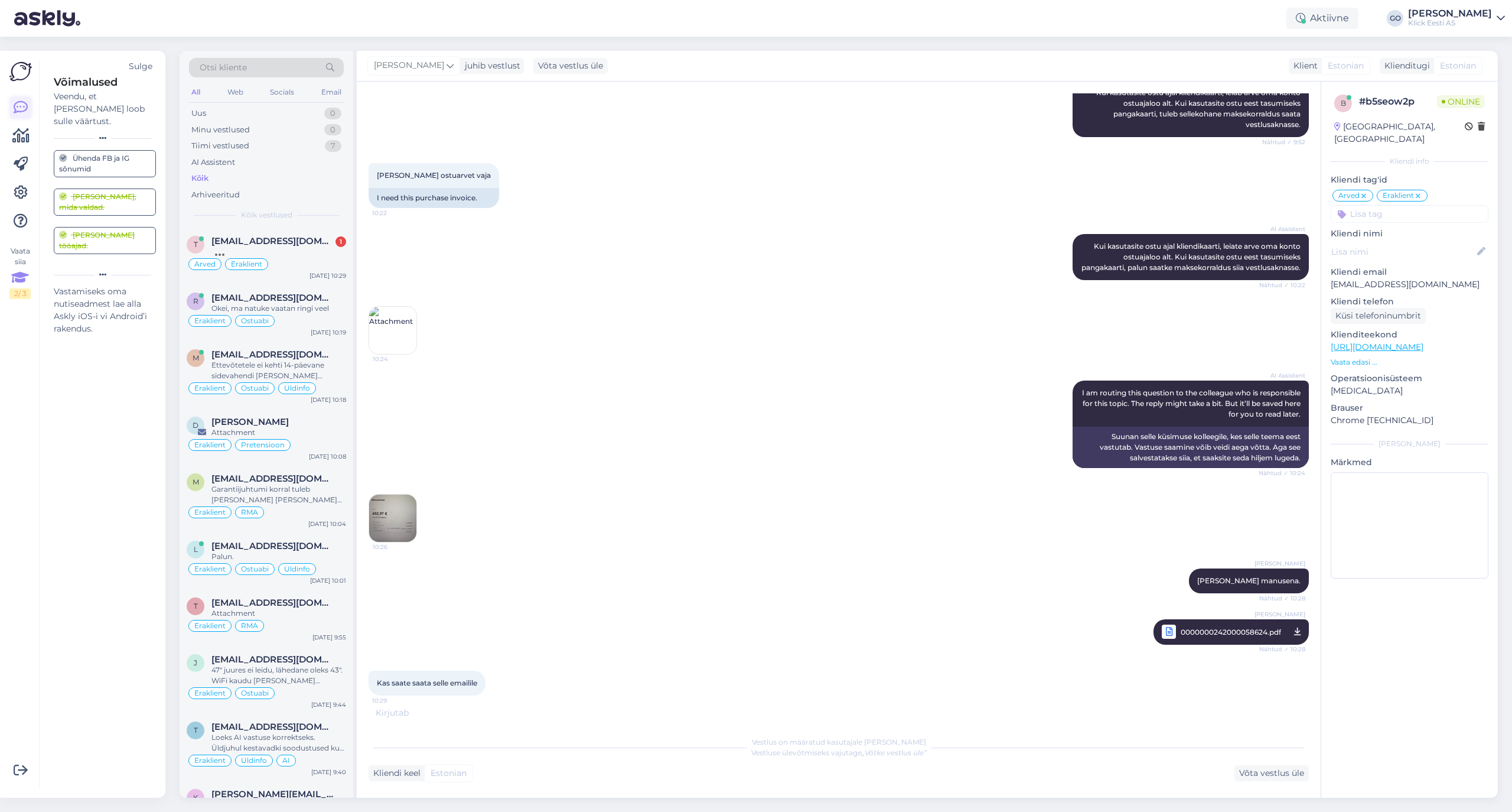
scroll to position [229, 0]
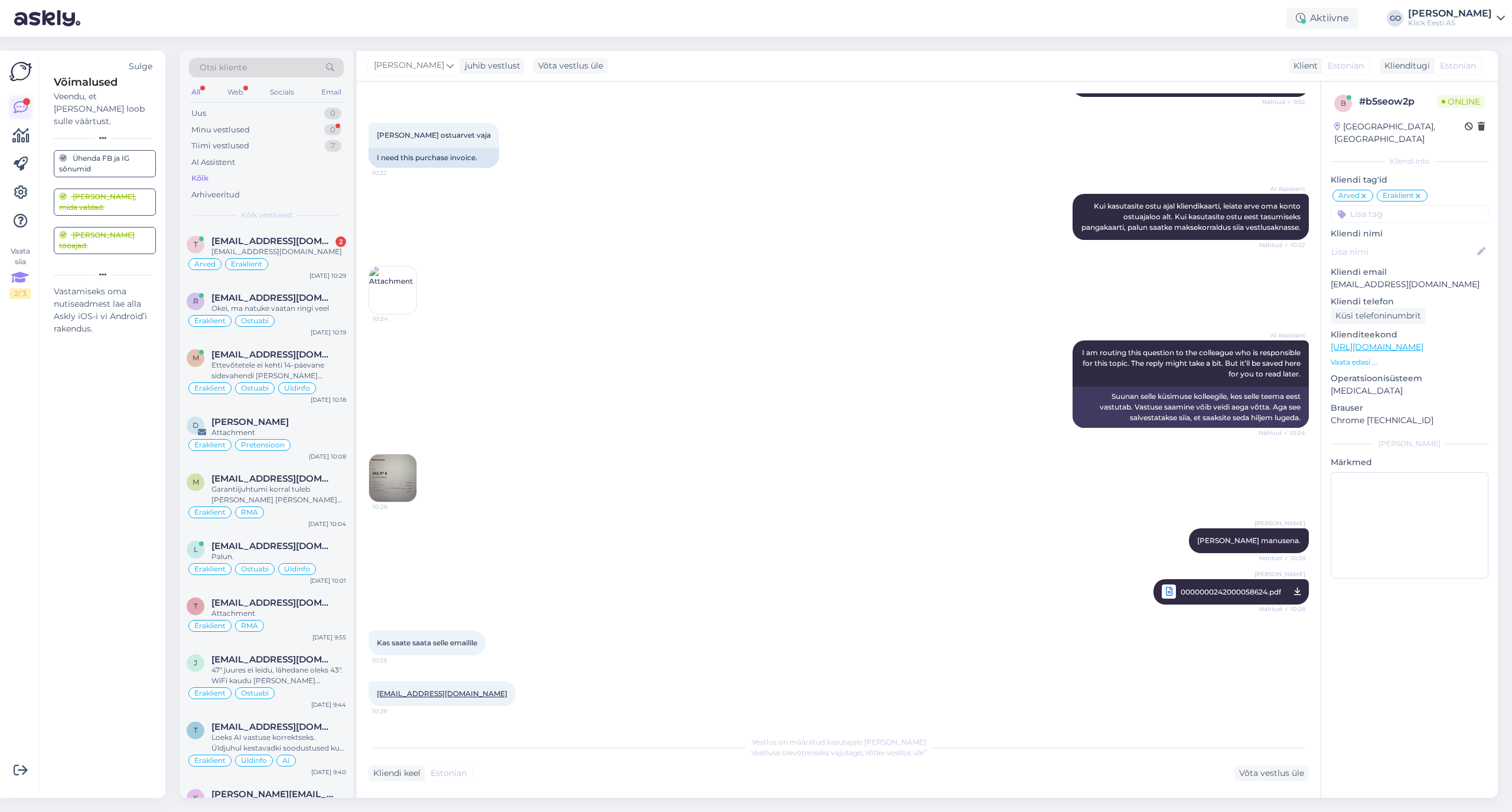
click at [19, 287] on icon at bounding box center [20, 277] width 18 height 21
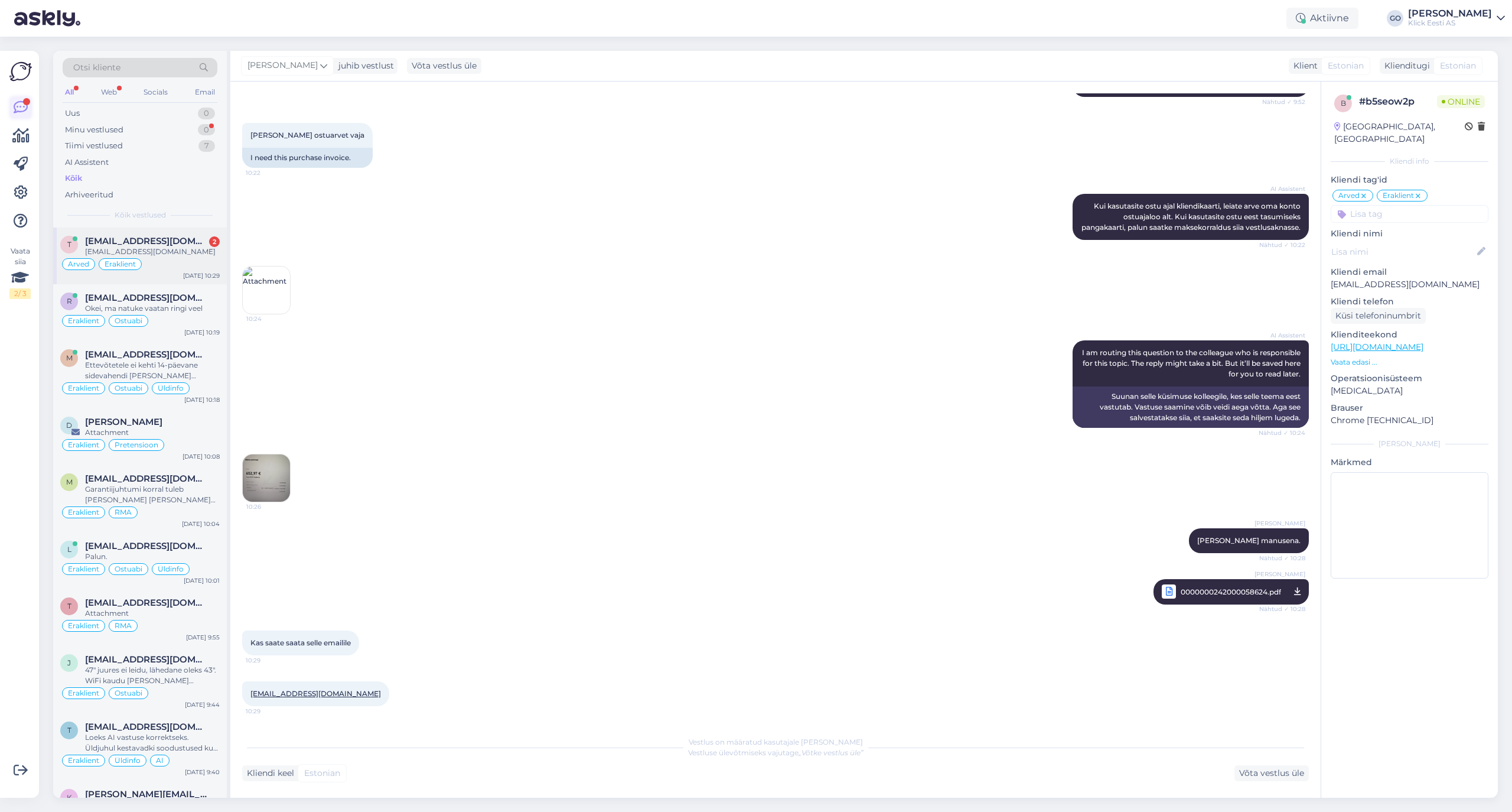
click at [172, 247] on div "taavinommann@gmail.com" at bounding box center [152, 252] width 135 height 11
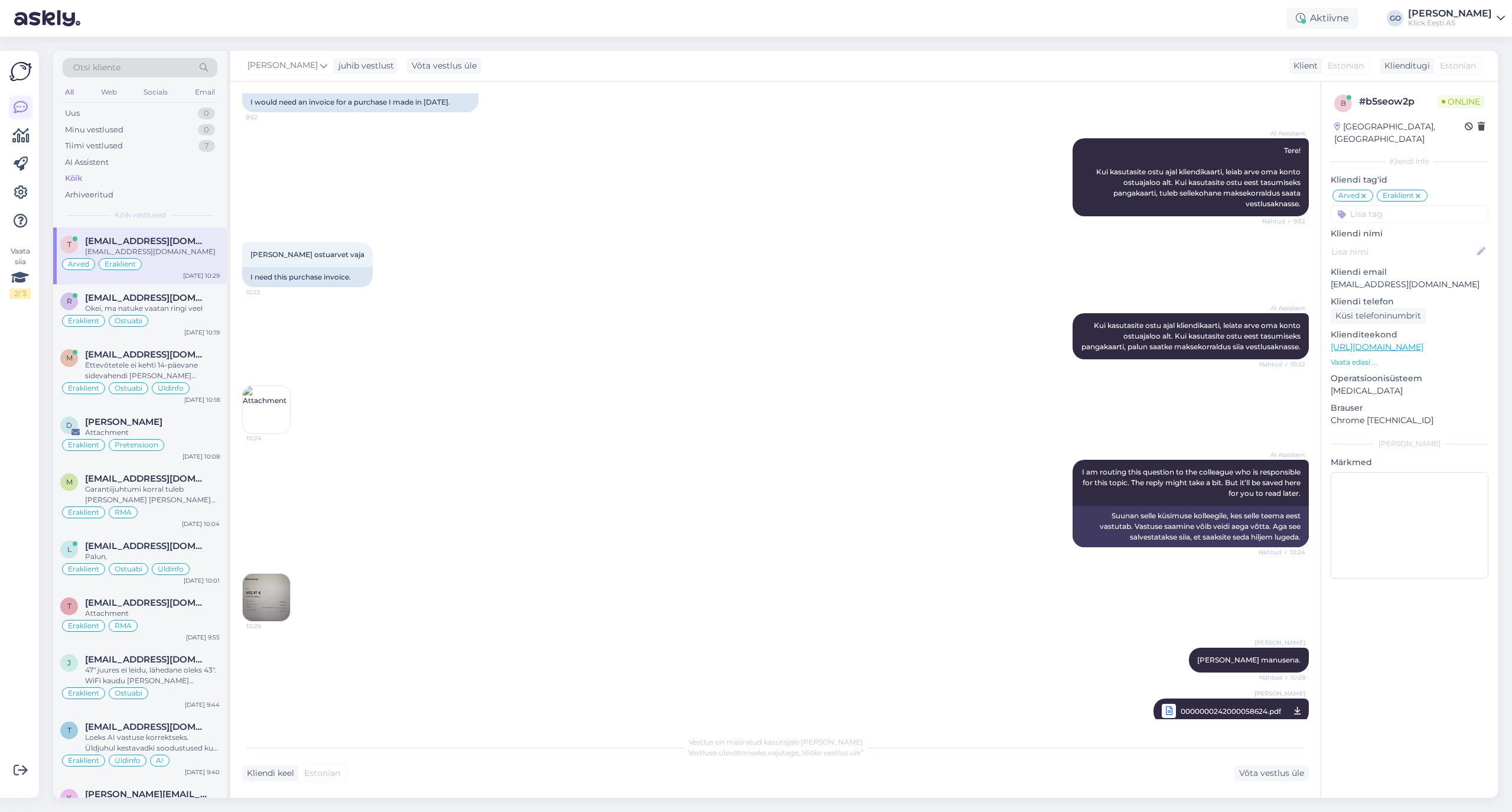
scroll to position [0, 0]
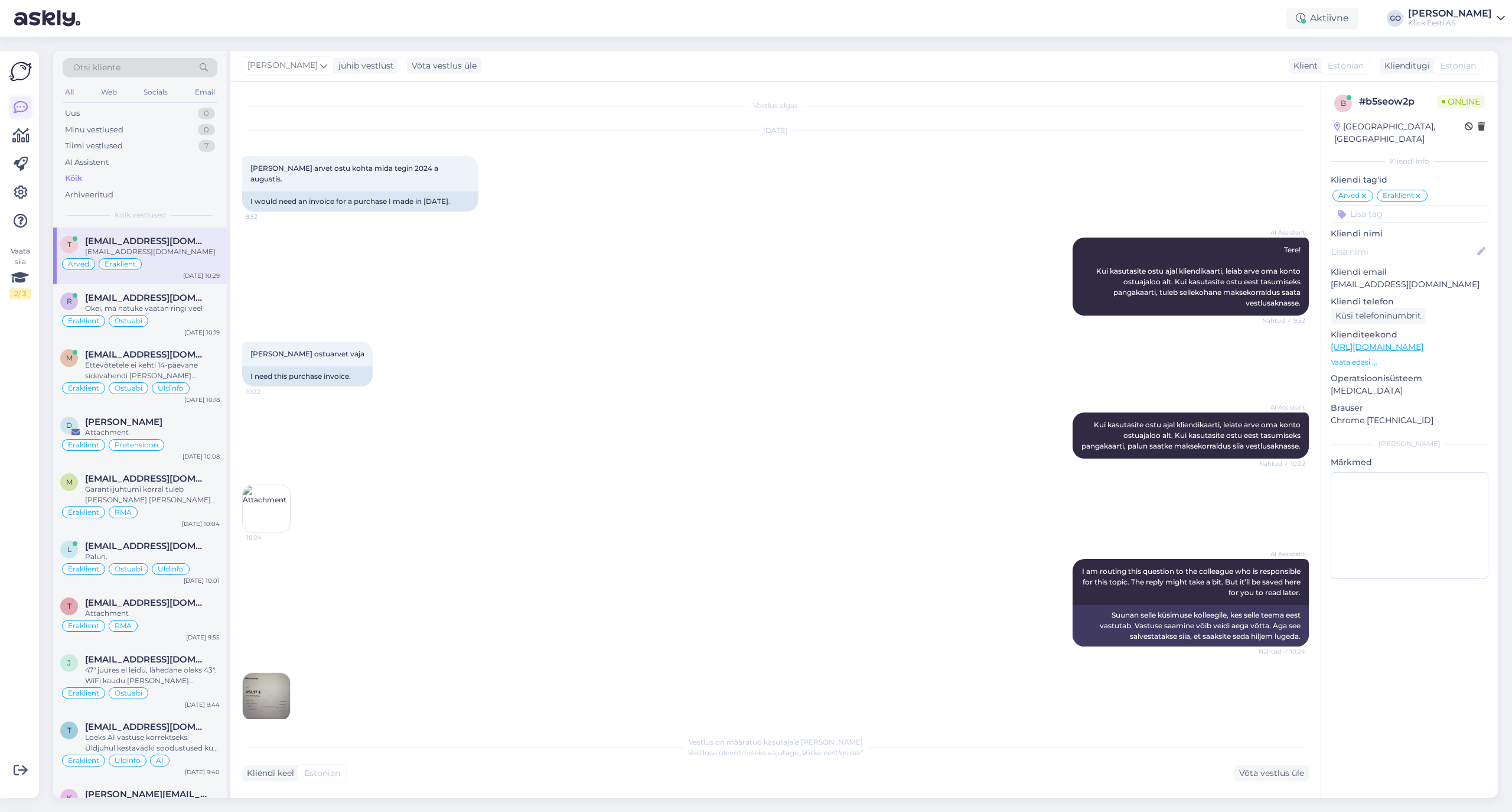
click at [72, 177] on div "Kõik" at bounding box center [73, 178] width 17 height 11
